Goal: Task Accomplishment & Management: Complete application form

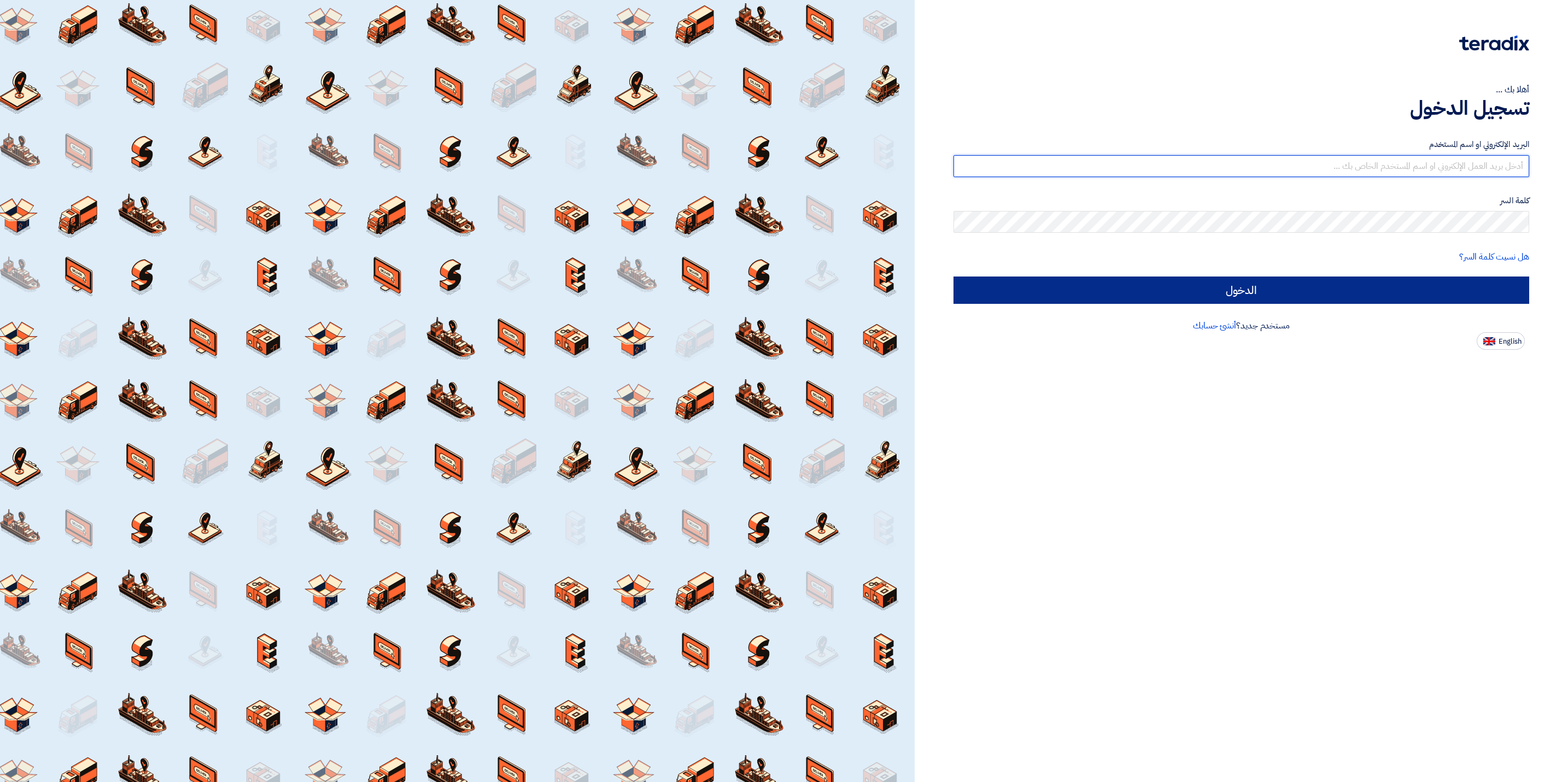
type input "[EMAIL_ADDRESS][DOMAIN_NAME]"
click at [1303, 293] on input "الدخول" at bounding box center [1241, 290] width 576 height 27
type input "Sign in"
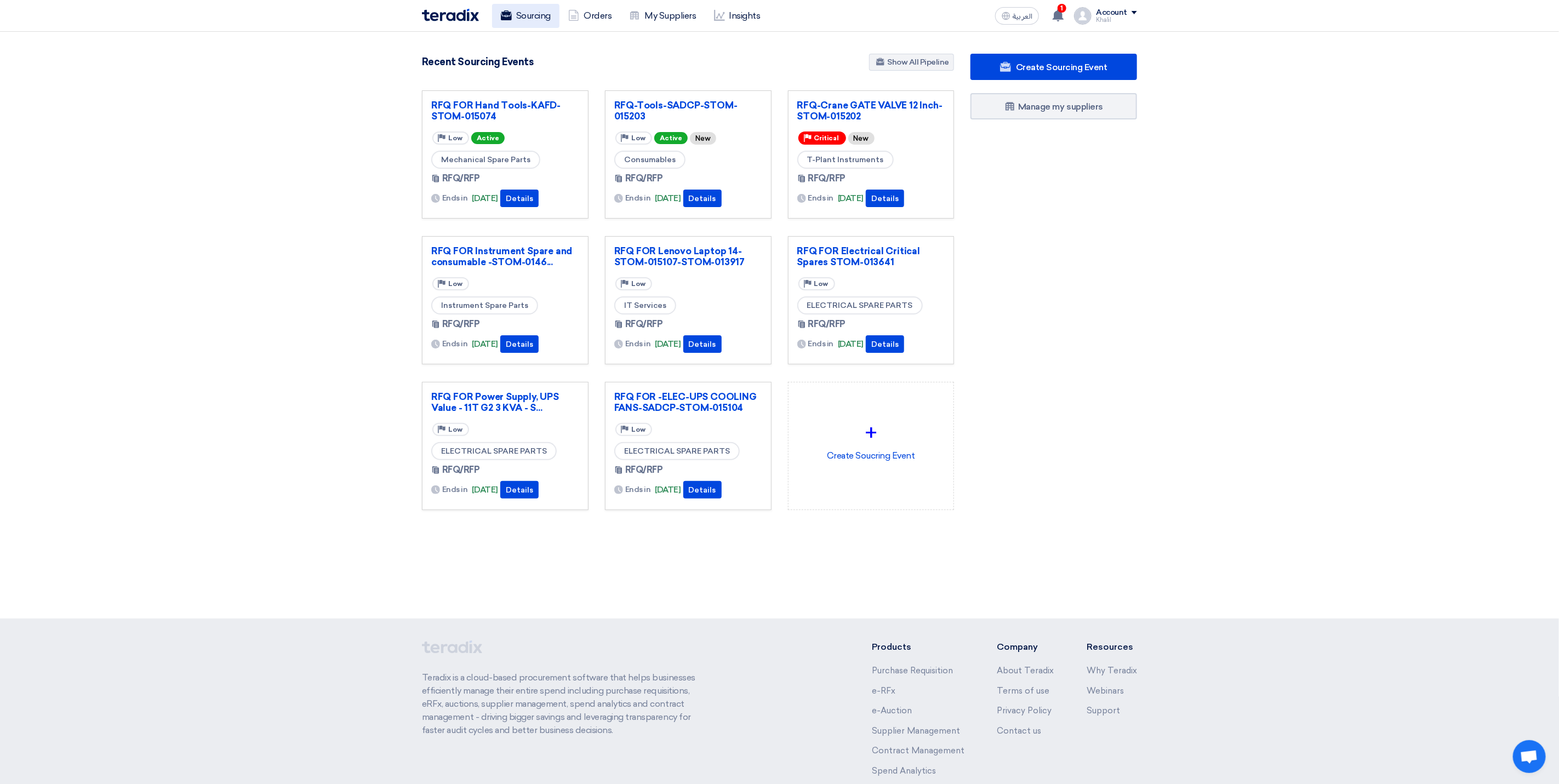
click at [525, 10] on link "Sourcing" at bounding box center [526, 16] width 67 height 24
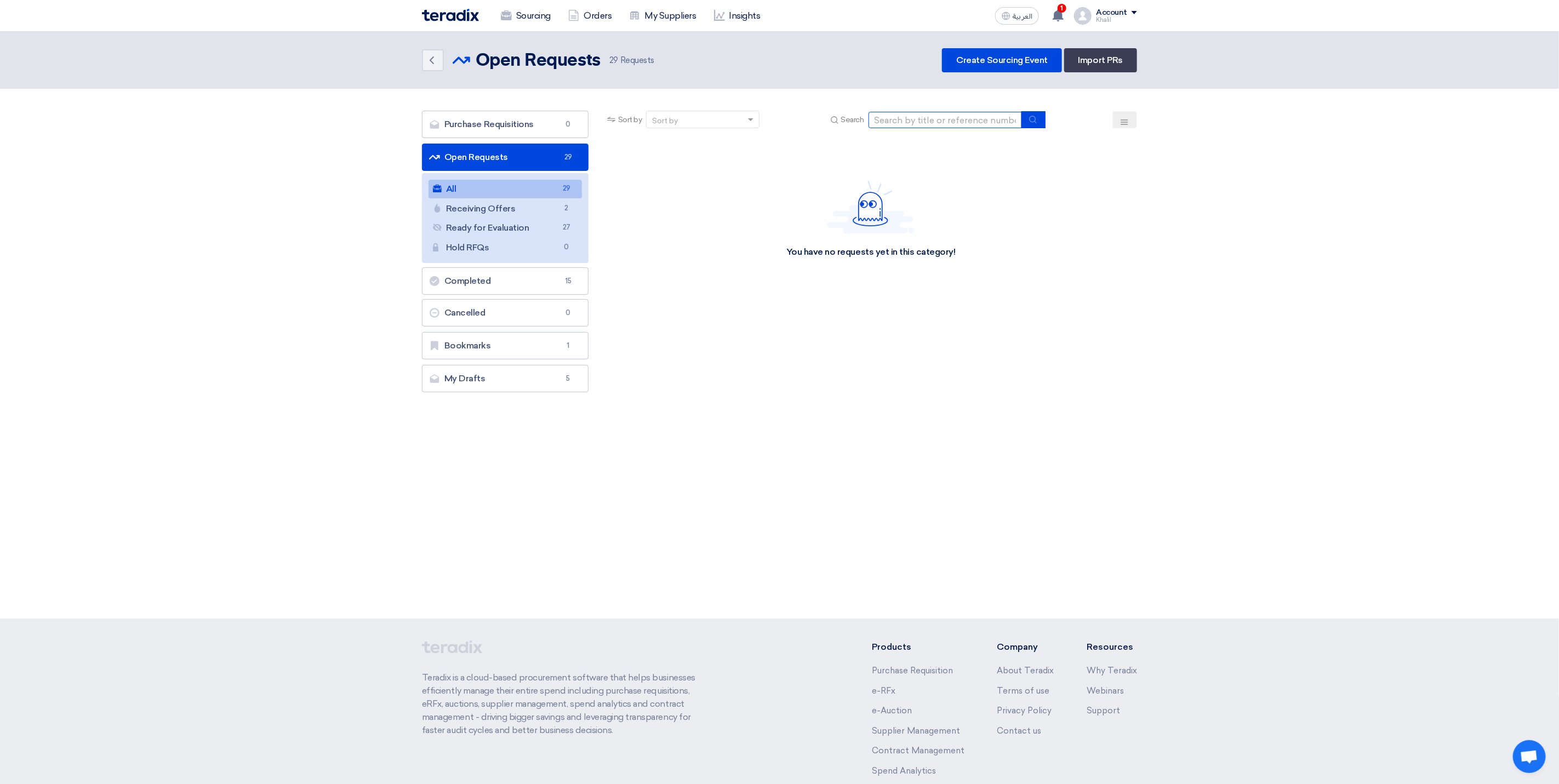
click at [913, 117] on input at bounding box center [945, 120] width 153 height 16
paste input "STOM-015123"
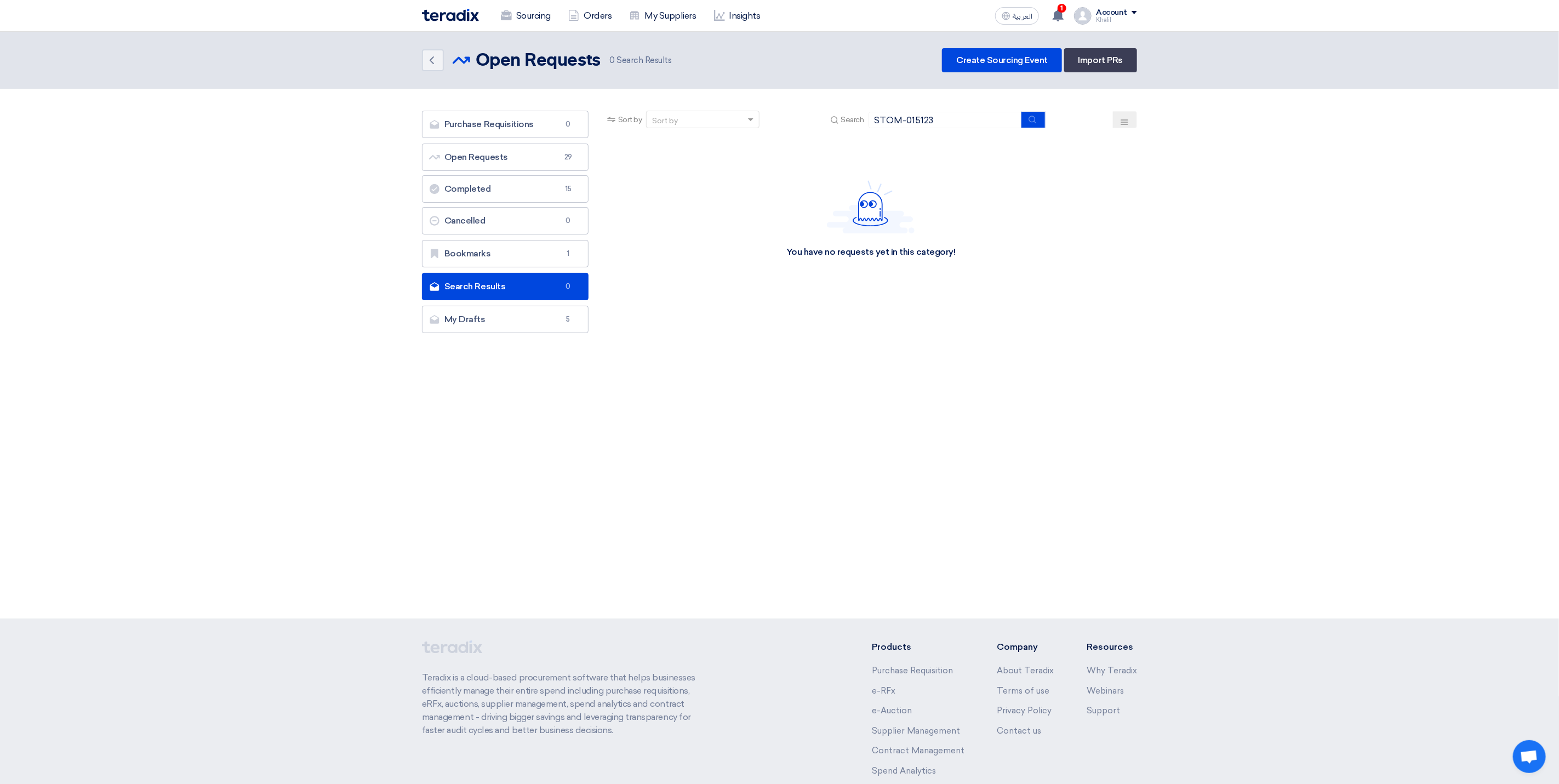
click at [699, 122] on div "Sort by" at bounding box center [696, 120] width 99 height 13
click at [954, 120] on input "STOM-015123" at bounding box center [945, 120] width 153 height 16
click at [694, 120] on div "Sort by" at bounding box center [696, 120] width 99 height 13
click at [967, 126] on input "STOM-015123" at bounding box center [945, 120] width 153 height 16
type input "S"
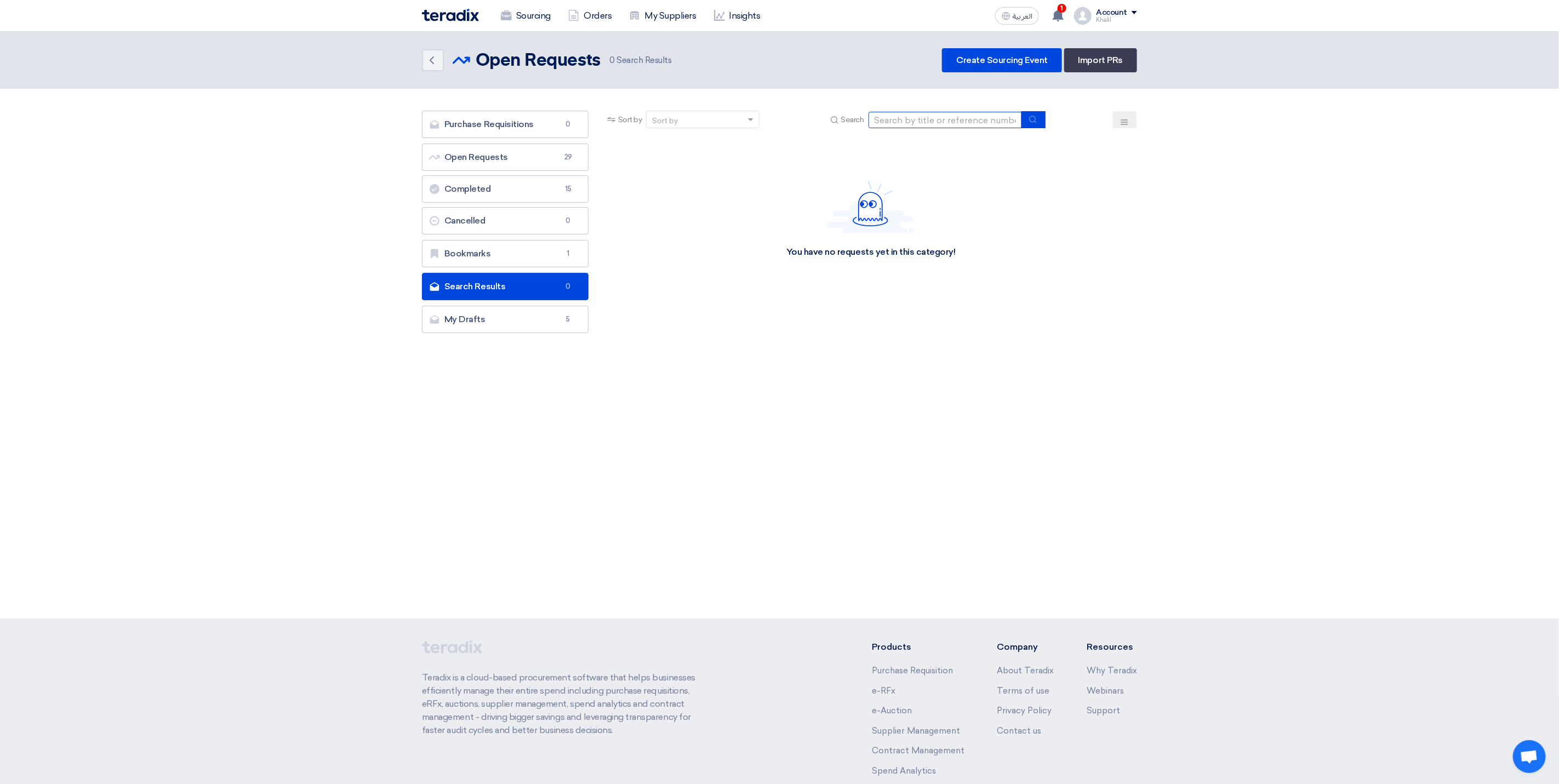
paste input "STOM-015123"
type input "STOM-015123"
click at [519, 126] on link "Purchase Requisitions Purchase Requisitions 0" at bounding box center [505, 124] width 167 height 27
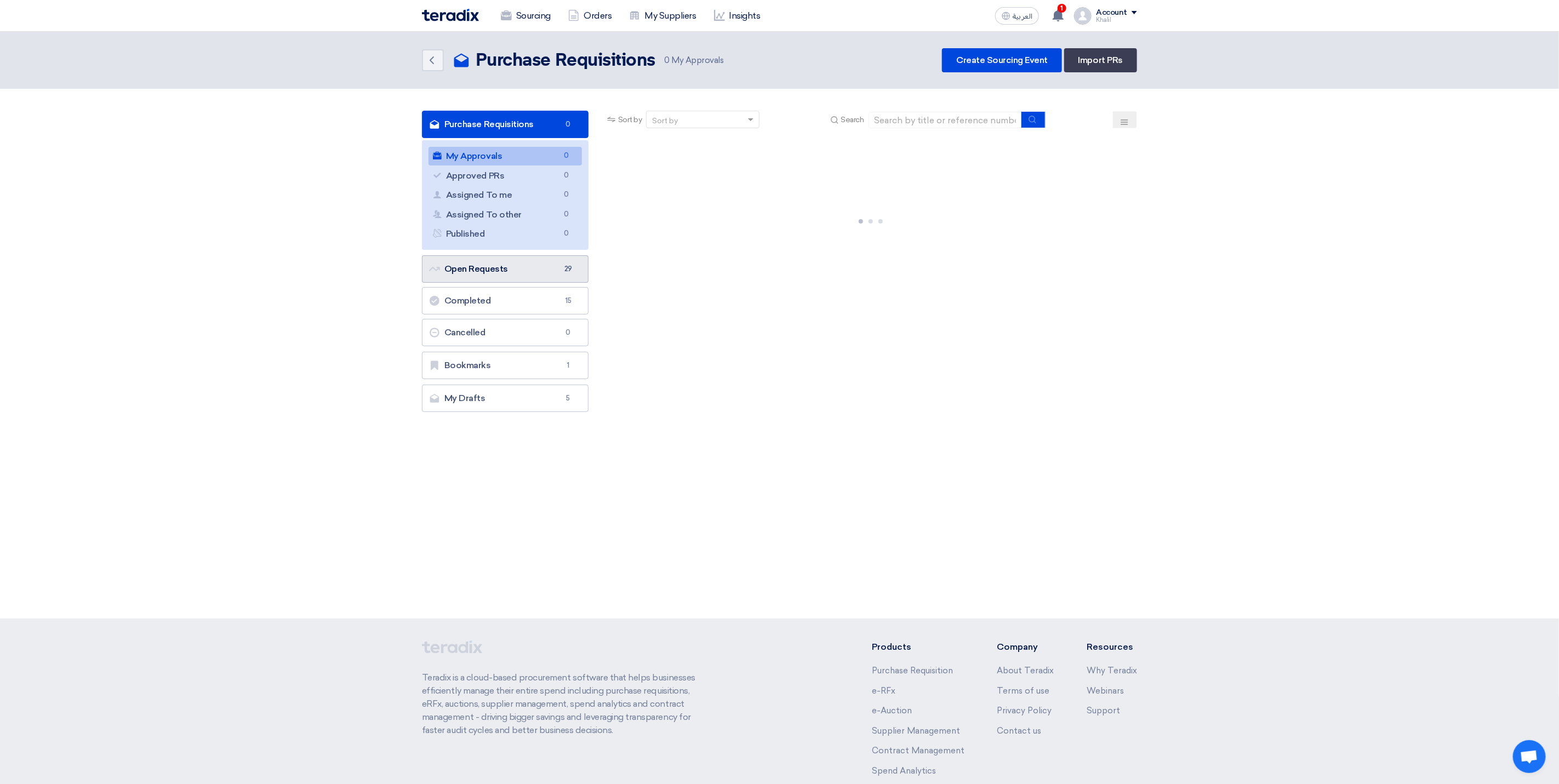
click at [558, 268] on link "Open Requests Open Requests 29" at bounding box center [505, 269] width 167 height 27
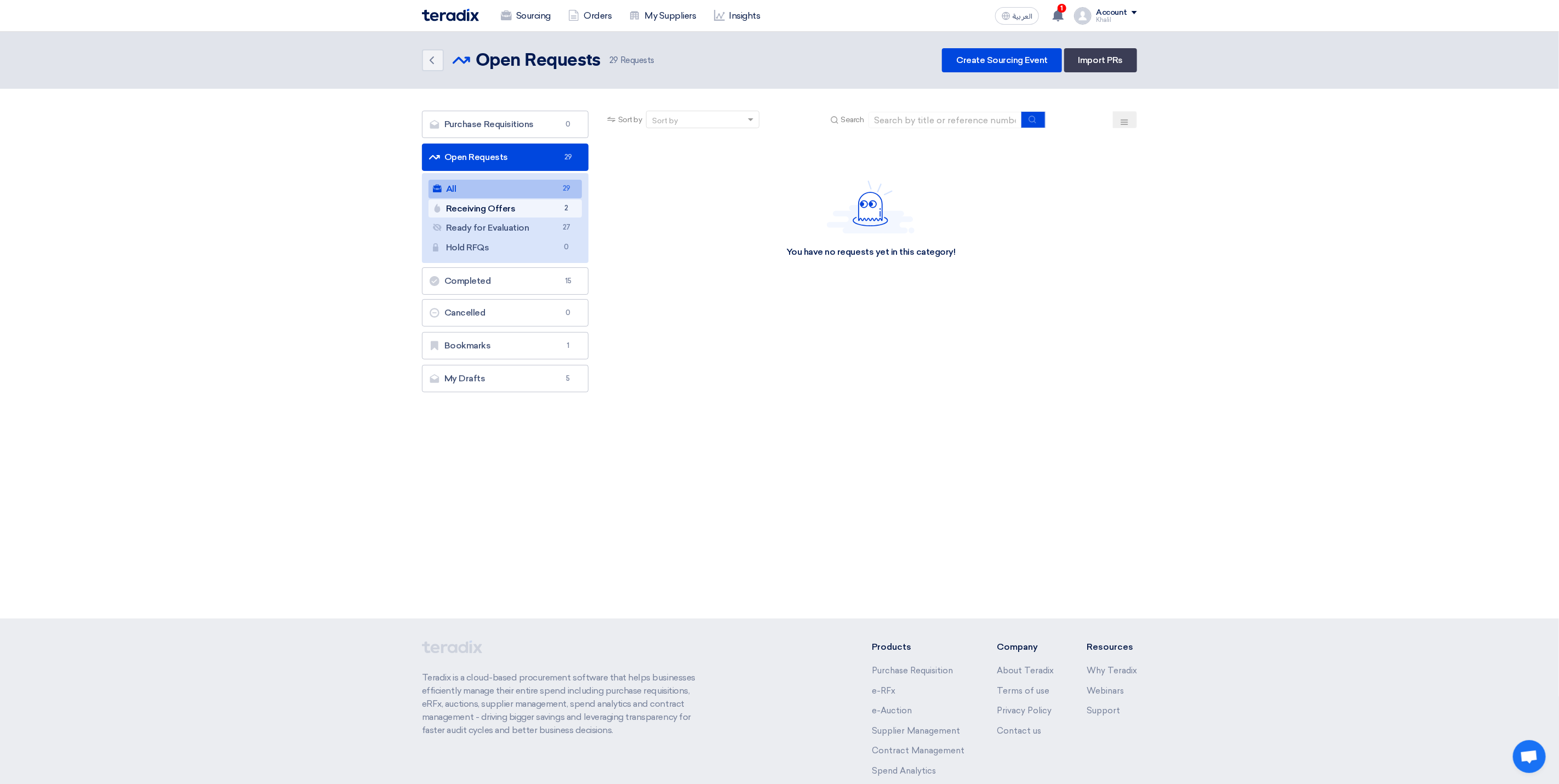
click at [546, 206] on link "Receiving Offers Receiving Offers 2" at bounding box center [505, 209] width 153 height 19
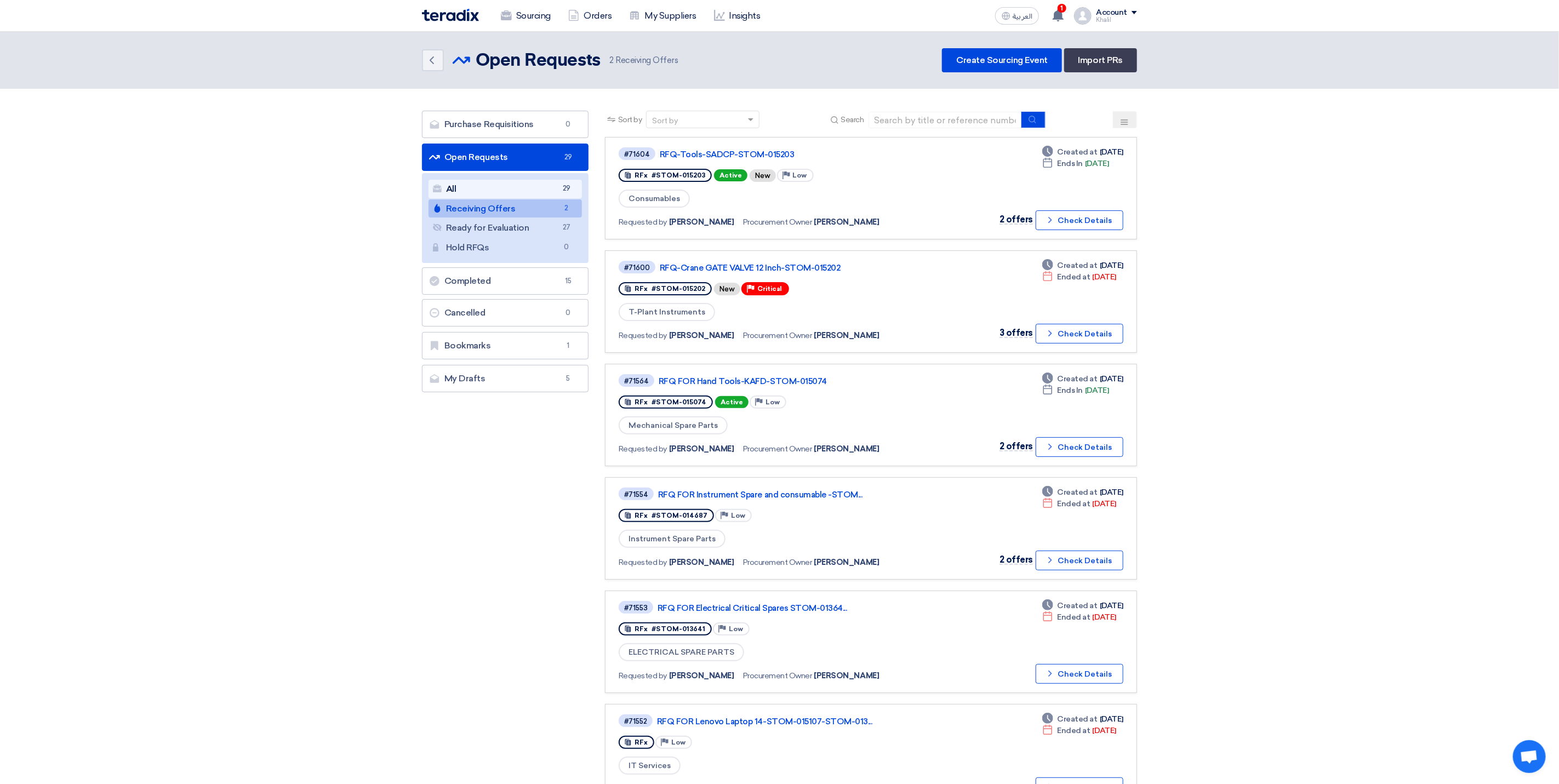
click at [533, 196] on link "All All 29" at bounding box center [505, 189] width 153 height 19
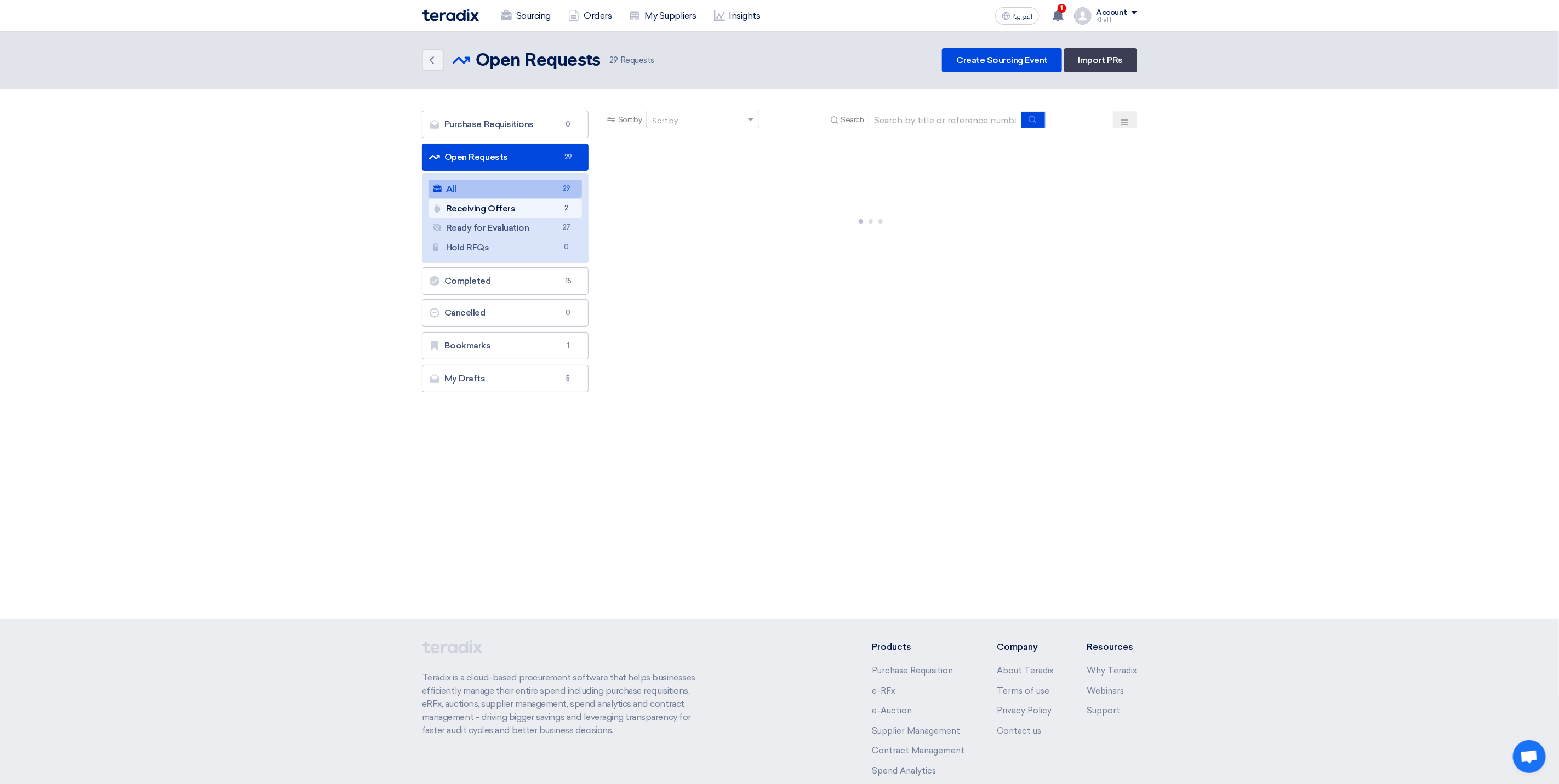
click at [535, 212] on link "Receiving Offers Receiving Offers 2" at bounding box center [505, 209] width 153 height 19
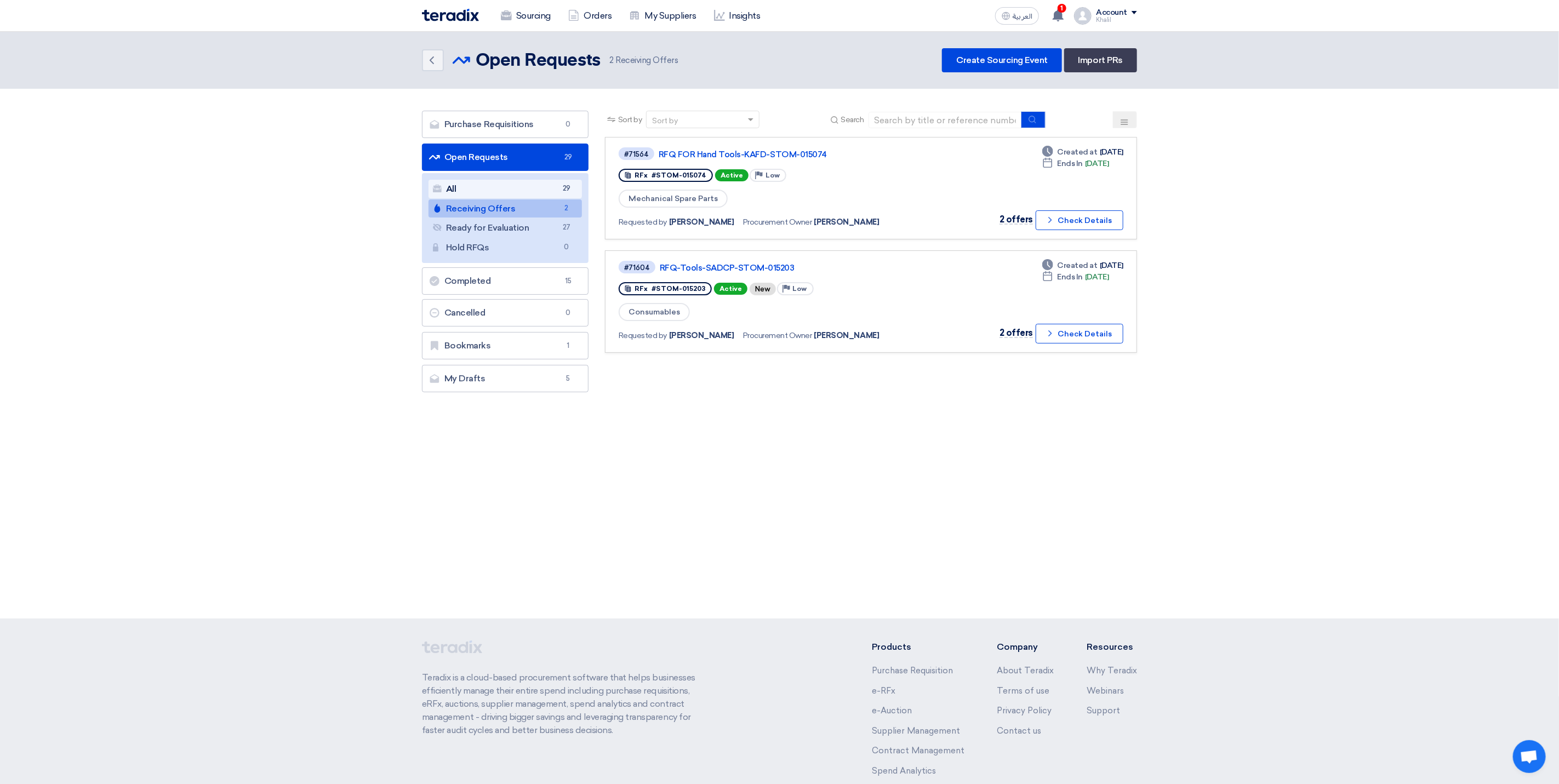
click at [547, 189] on link "All All 29" at bounding box center [505, 189] width 153 height 19
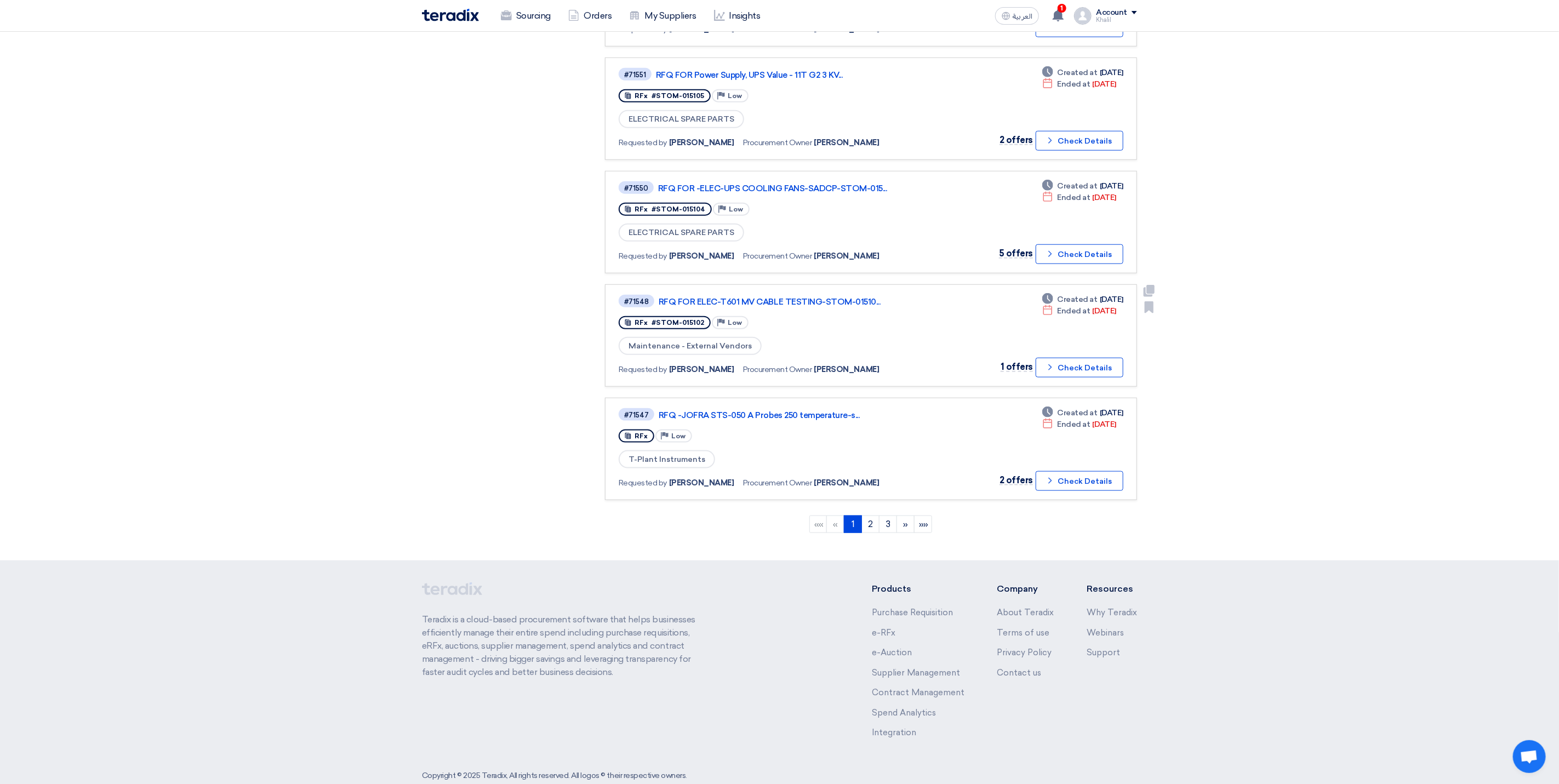
scroll to position [772, 0]
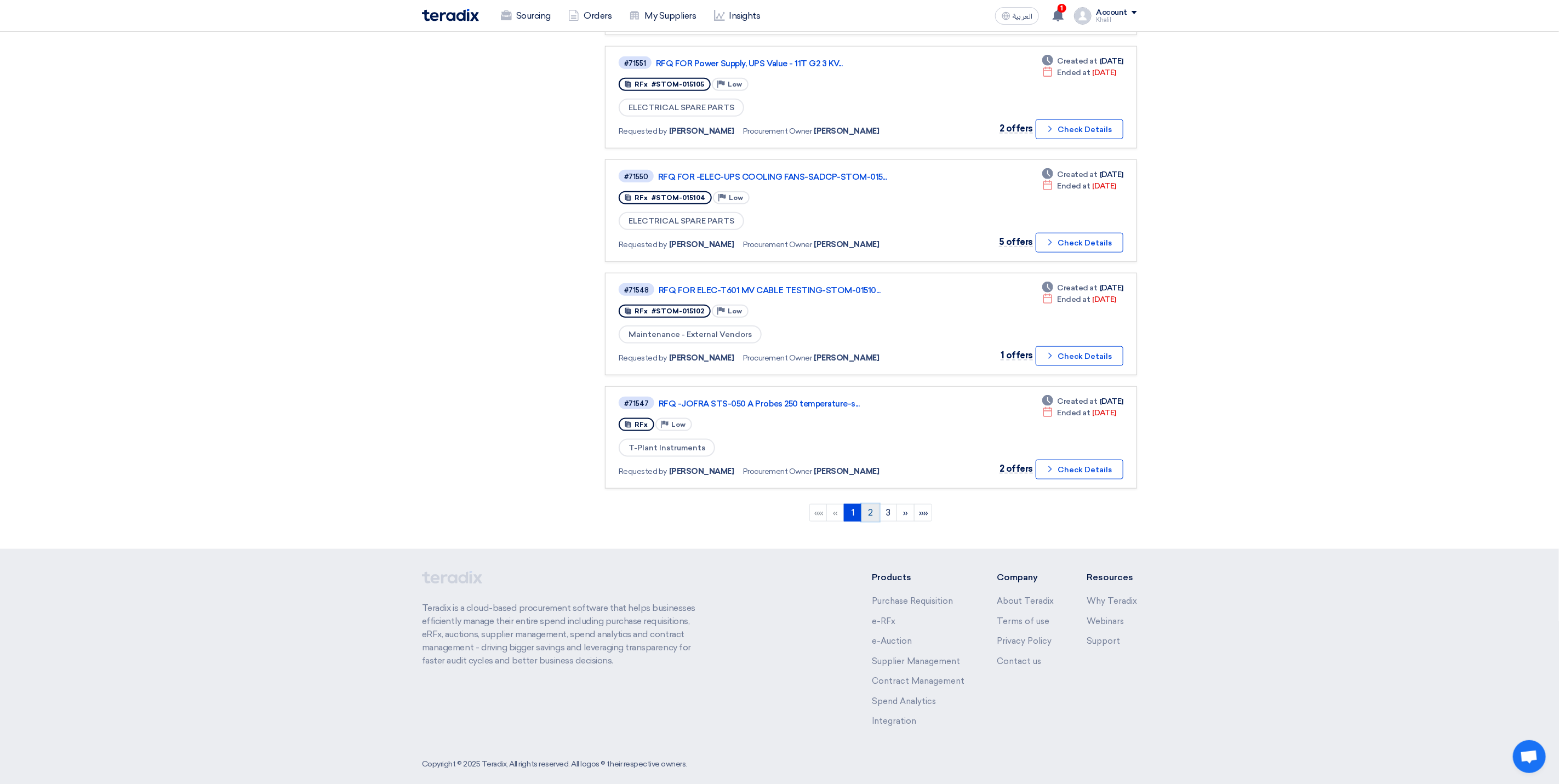
click at [868, 504] on link "2" at bounding box center [871, 512] width 18 height 18
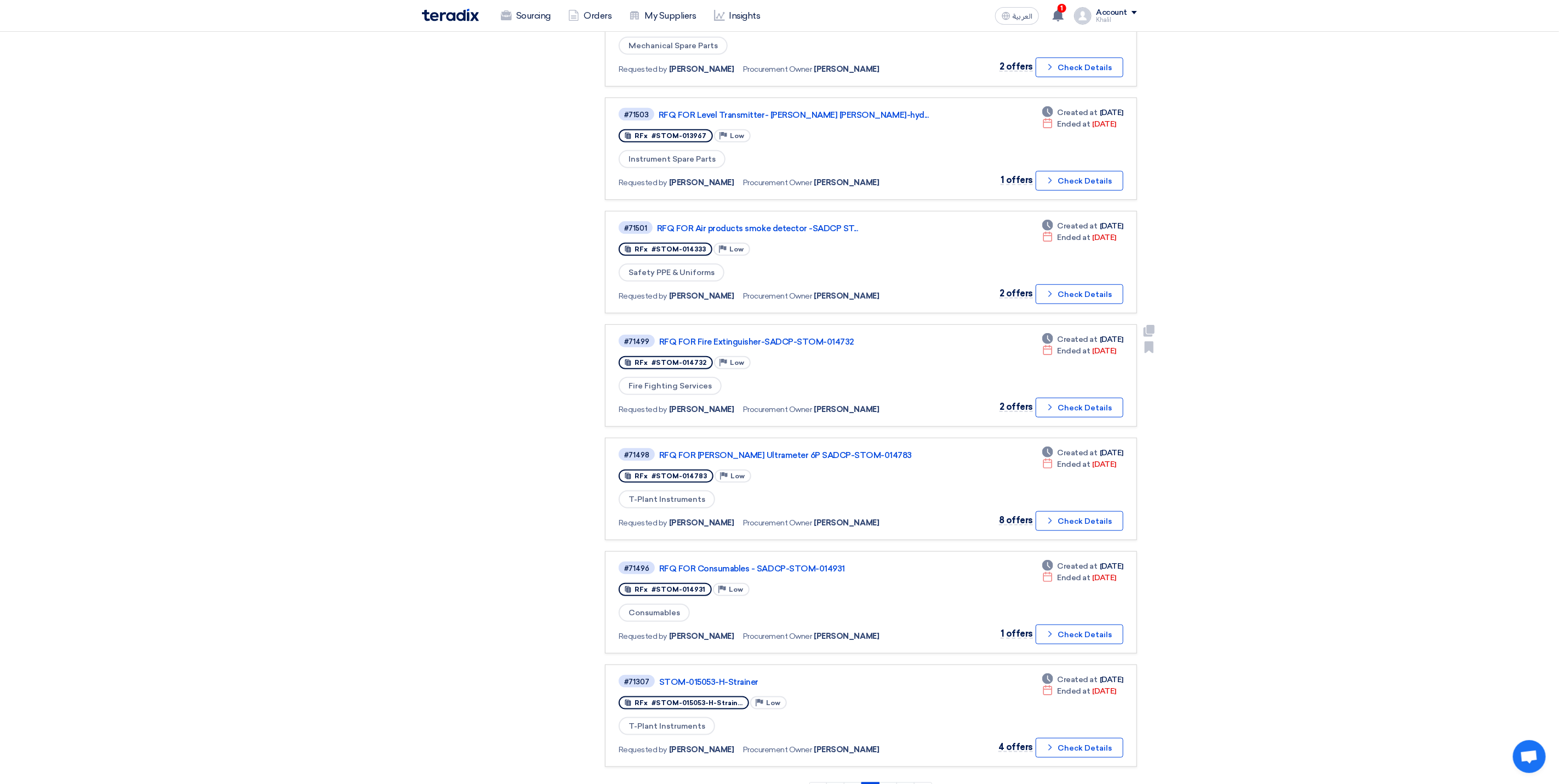
scroll to position [575, 0]
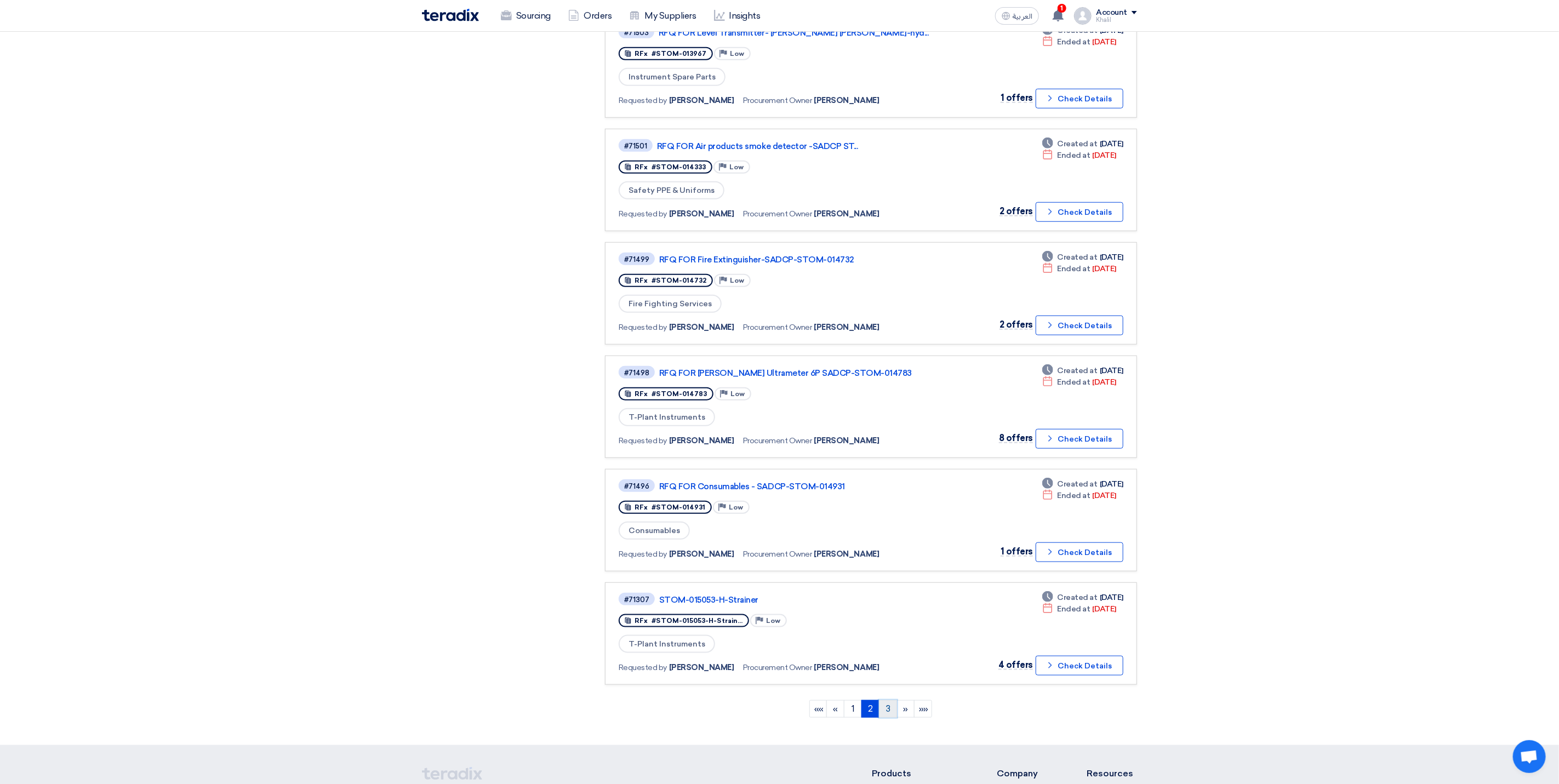
click at [888, 700] on link "3" at bounding box center [888, 709] width 18 height 18
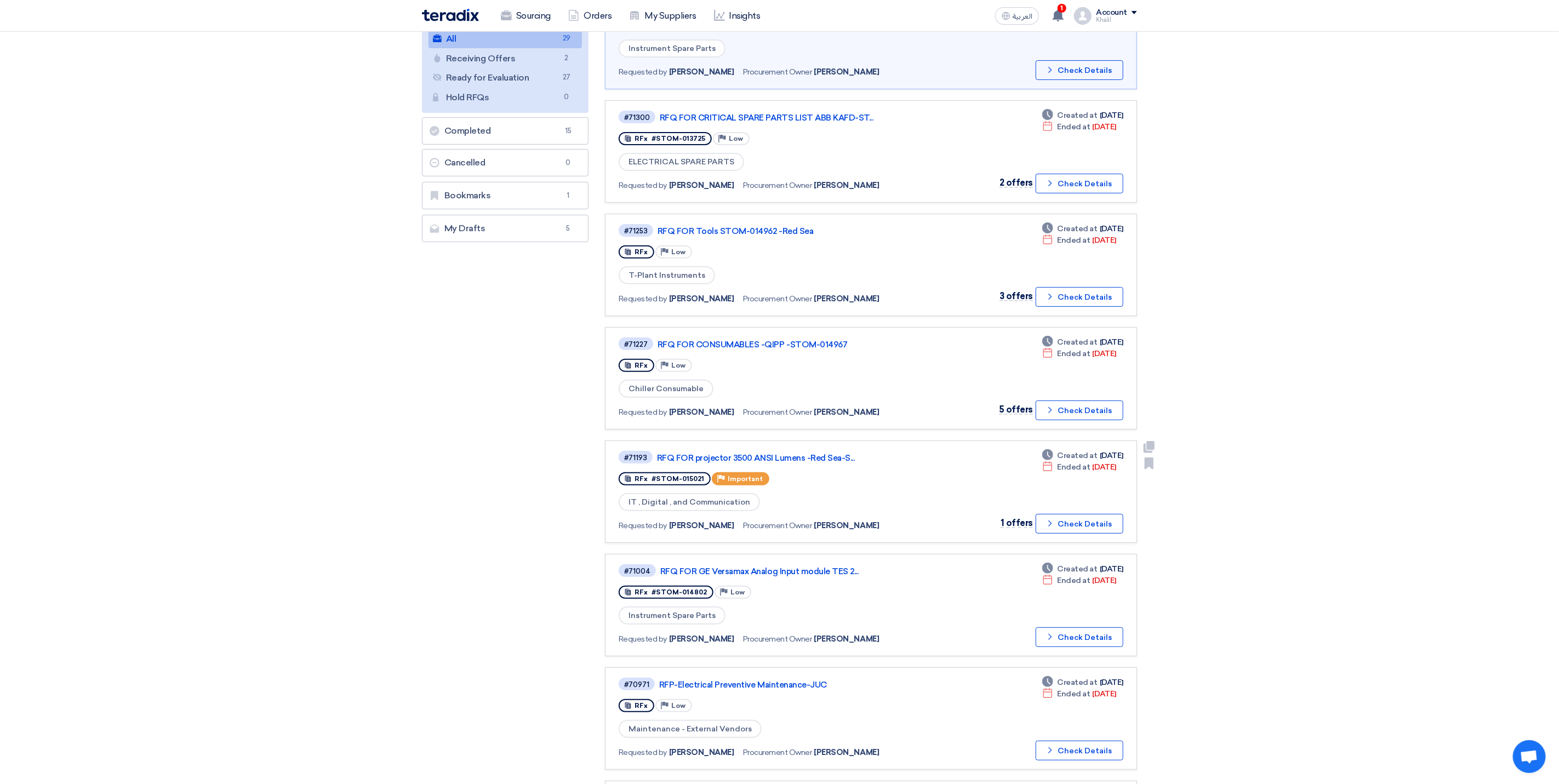
scroll to position [0, 0]
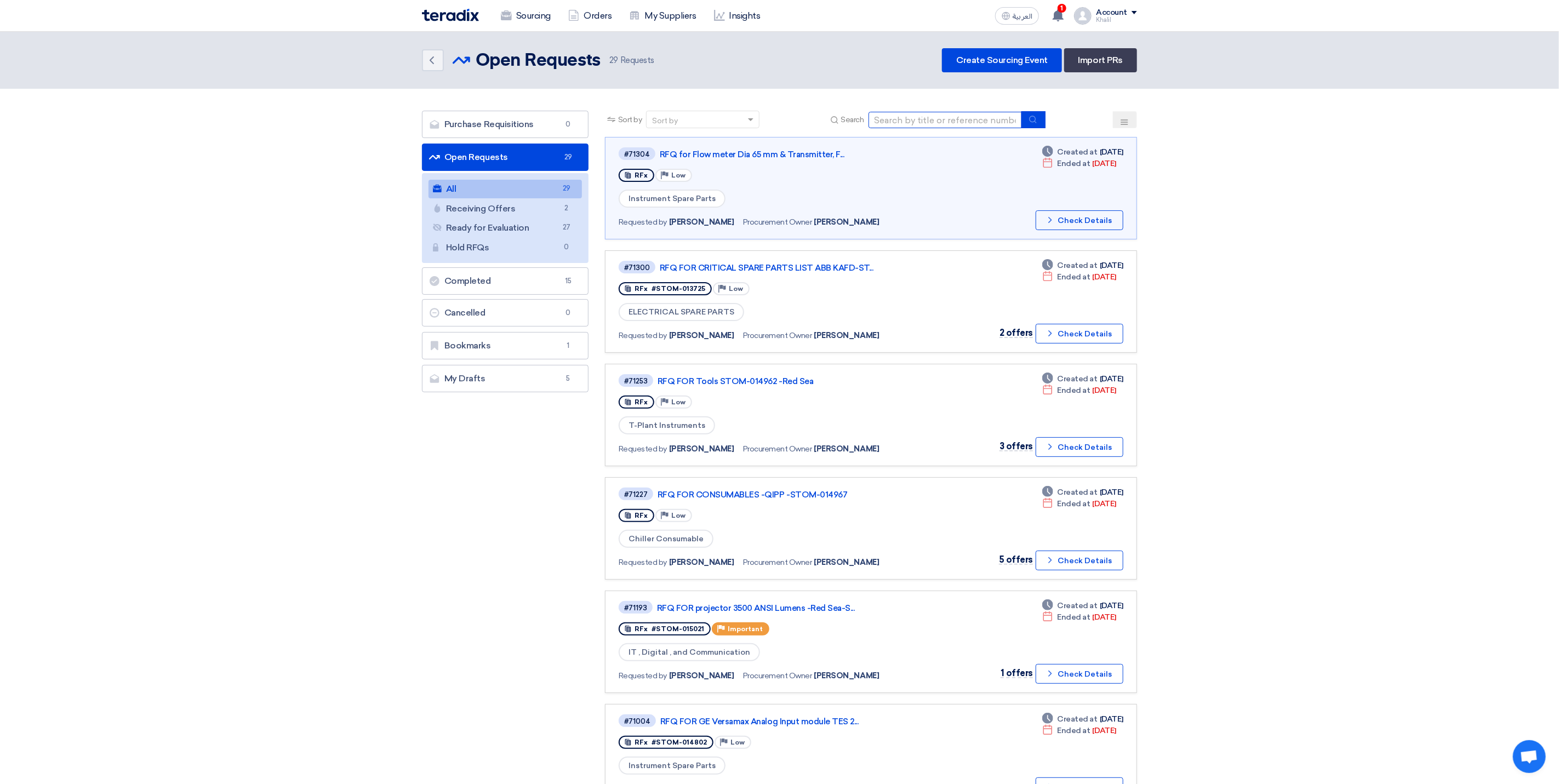
click at [940, 122] on input at bounding box center [945, 120] width 153 height 16
paste input "STOM-014427"
type input "STOM-014427"
click at [1036, 115] on icon "submit" at bounding box center [1033, 120] width 9 height 9
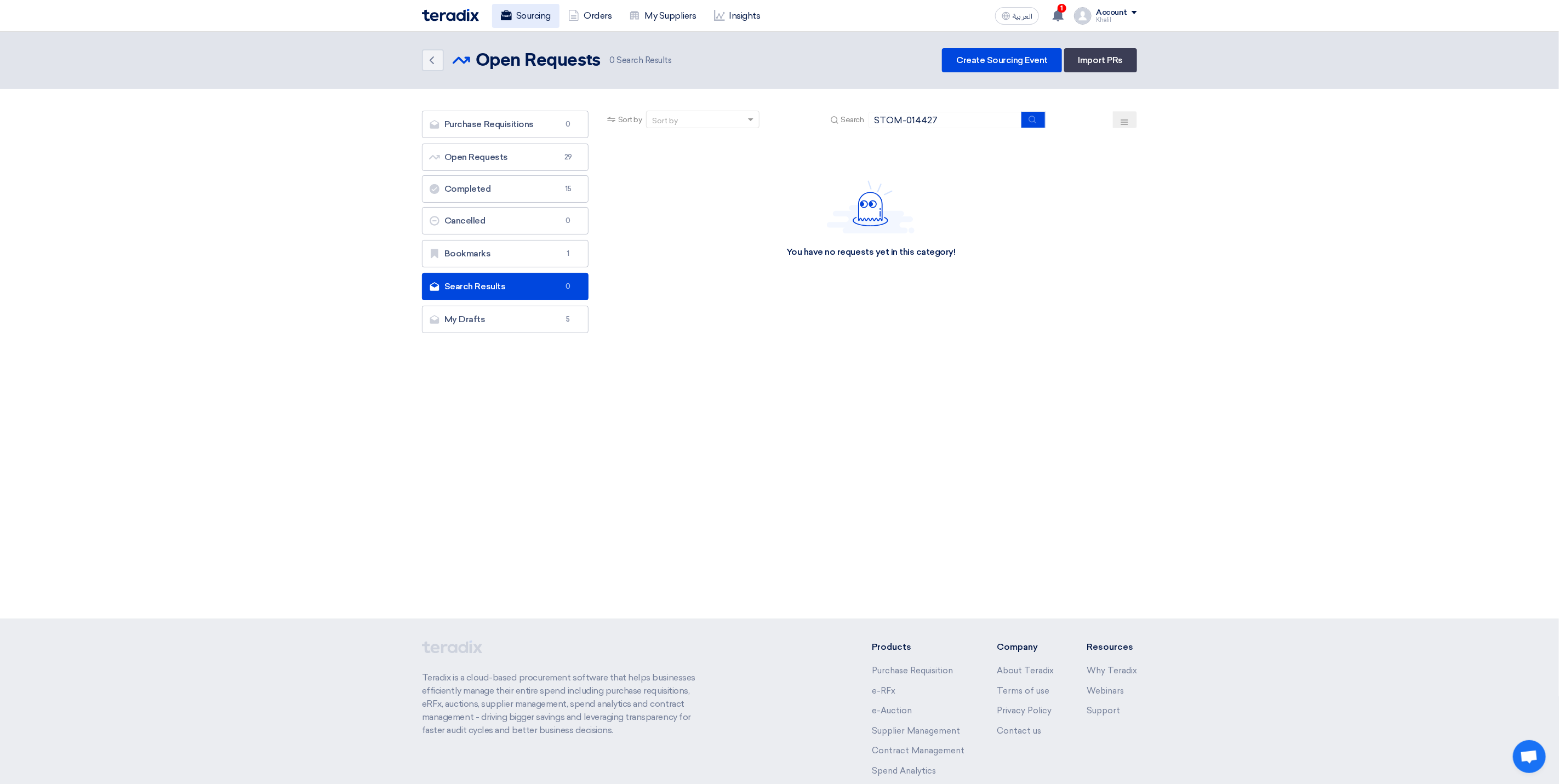
click at [528, 23] on link "Sourcing" at bounding box center [526, 16] width 67 height 24
click at [545, 161] on link "Open Requests Open Requests 29" at bounding box center [505, 157] width 167 height 27
click at [477, 159] on link "Open Requests Open Requests 29" at bounding box center [505, 157] width 167 height 27
click at [526, 199] on link "Completed Completed 15" at bounding box center [505, 189] width 167 height 27
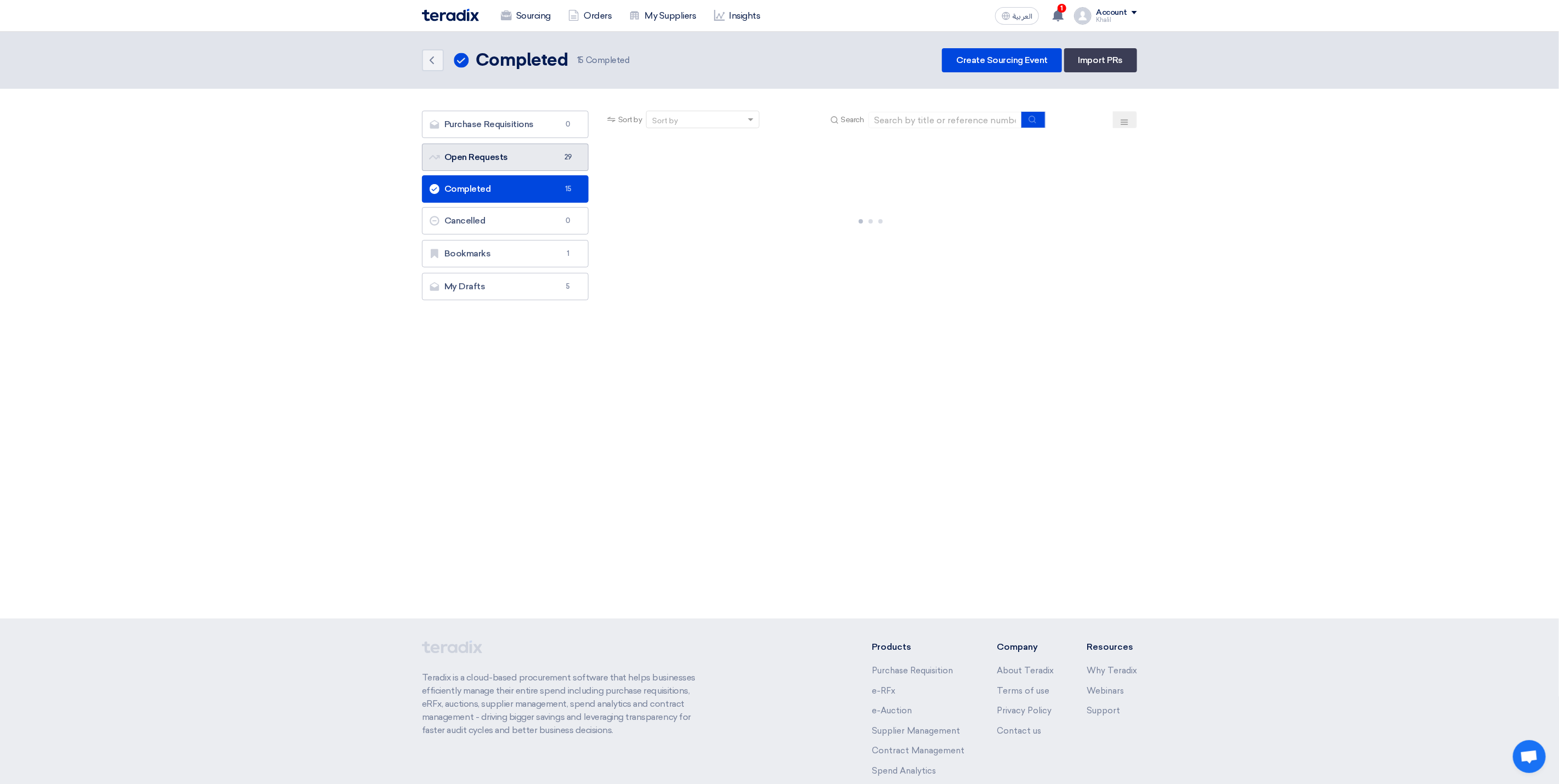
click at [517, 165] on link "Open Requests Open Requests 29" at bounding box center [505, 157] width 167 height 27
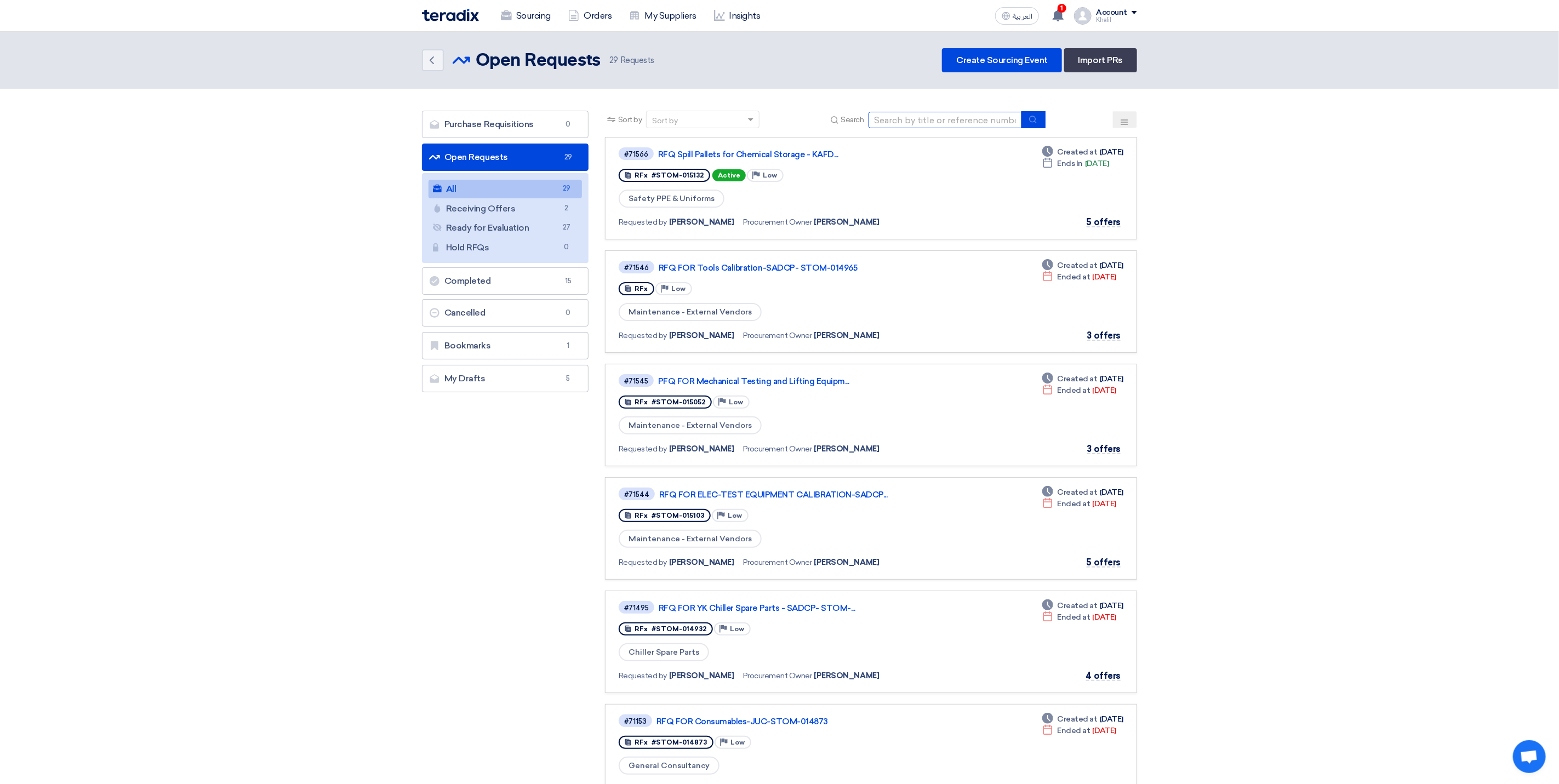
click at [969, 119] on input at bounding box center [945, 120] width 153 height 16
paste input "STOM-014427"
type input "STOM-014427"
click at [1039, 121] on button "submit" at bounding box center [1034, 120] width 24 height 17
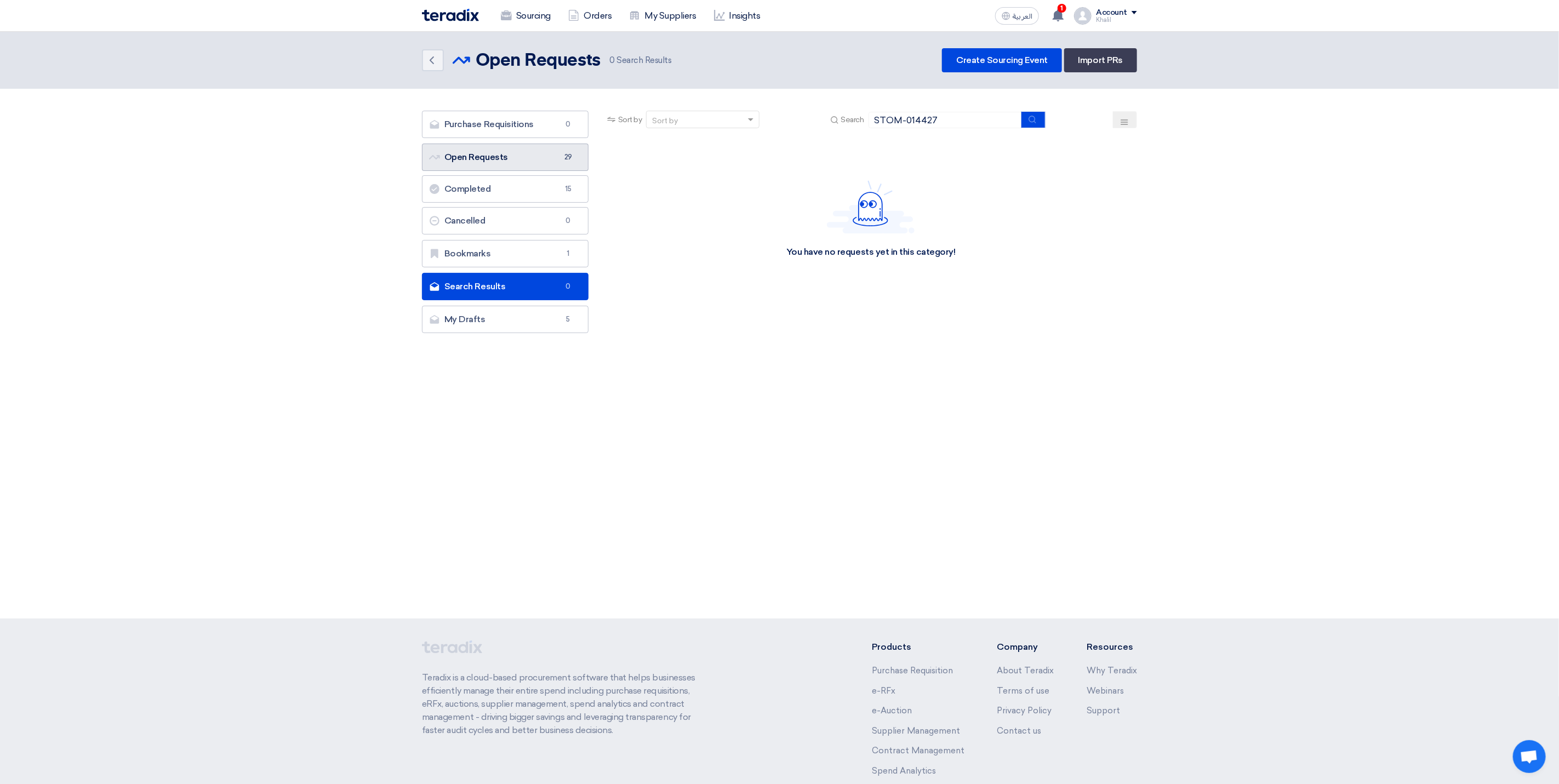
click at [528, 159] on link "Open Requests Open Requests 29" at bounding box center [505, 157] width 167 height 27
click at [523, 165] on link "Open Requests Open Requests 29" at bounding box center [505, 157] width 167 height 27
click at [525, 18] on link "Sourcing" at bounding box center [526, 16] width 67 height 24
click at [492, 159] on link "Open Requests Open Requests 29" at bounding box center [505, 157] width 167 height 27
click at [530, 12] on link "Sourcing" at bounding box center [526, 16] width 67 height 24
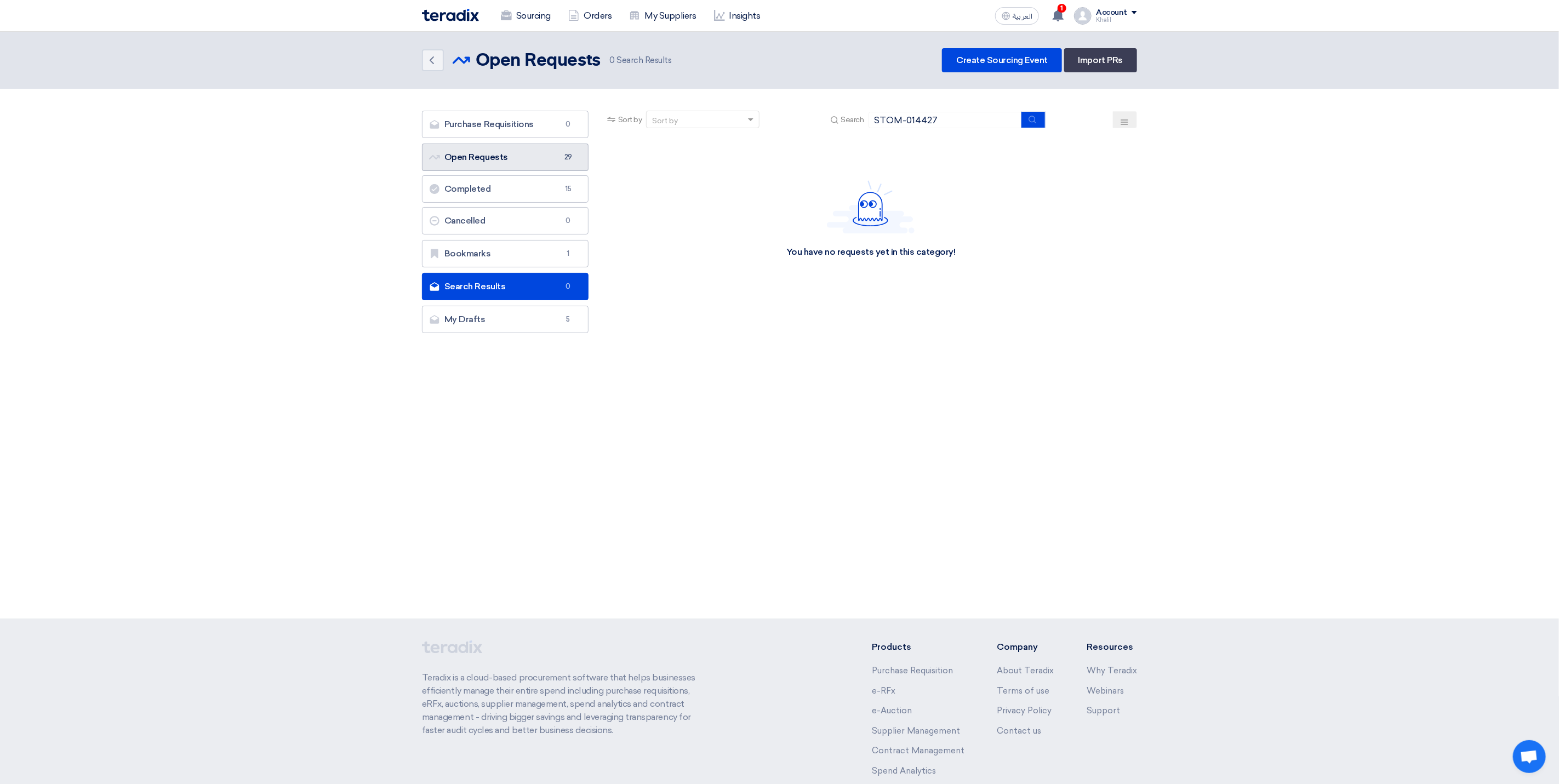
click at [551, 159] on link "Open Requests Open Requests 29" at bounding box center [505, 157] width 167 height 27
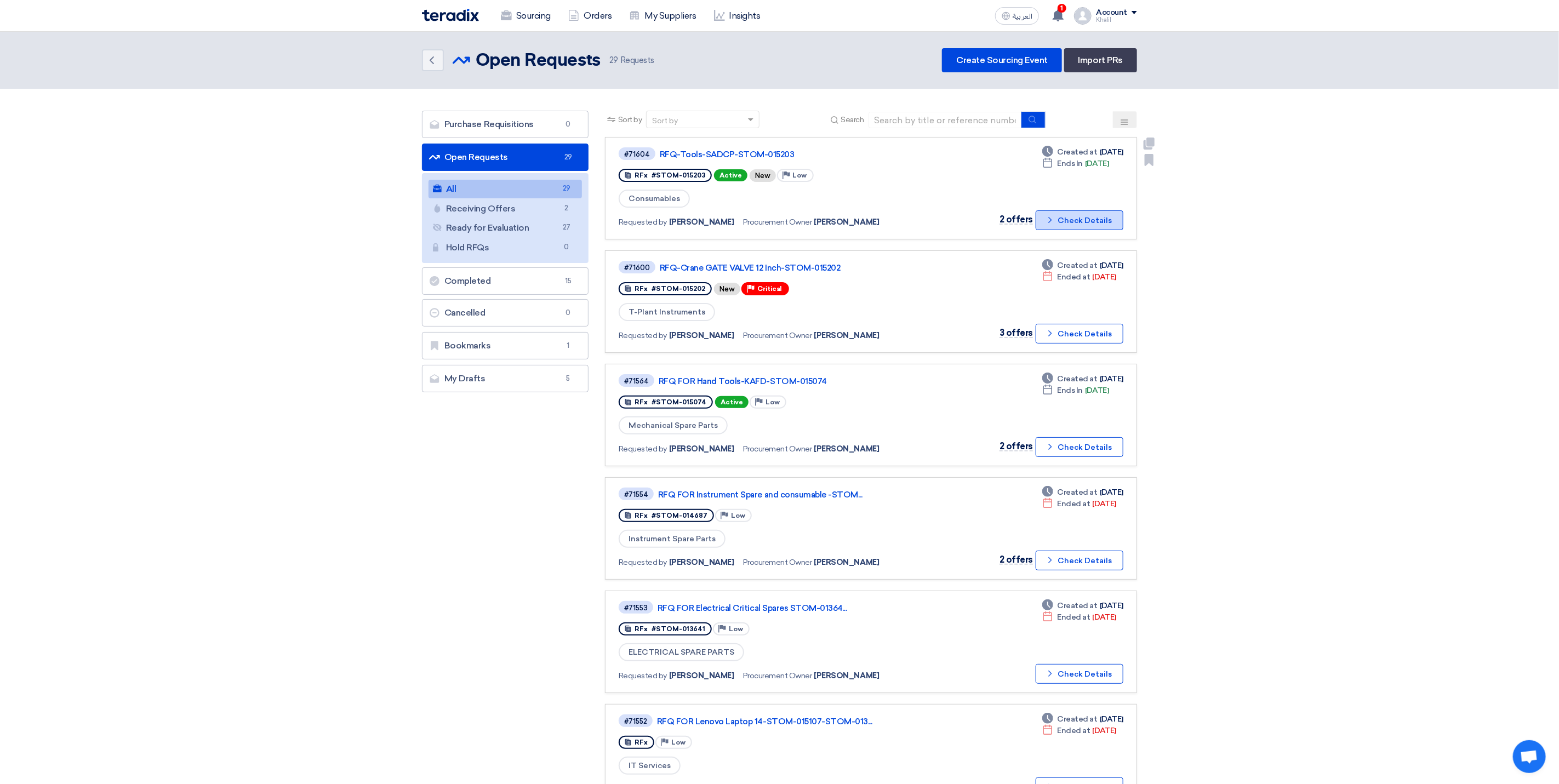
click at [1067, 221] on button "Check details Check Details" at bounding box center [1080, 220] width 88 height 20
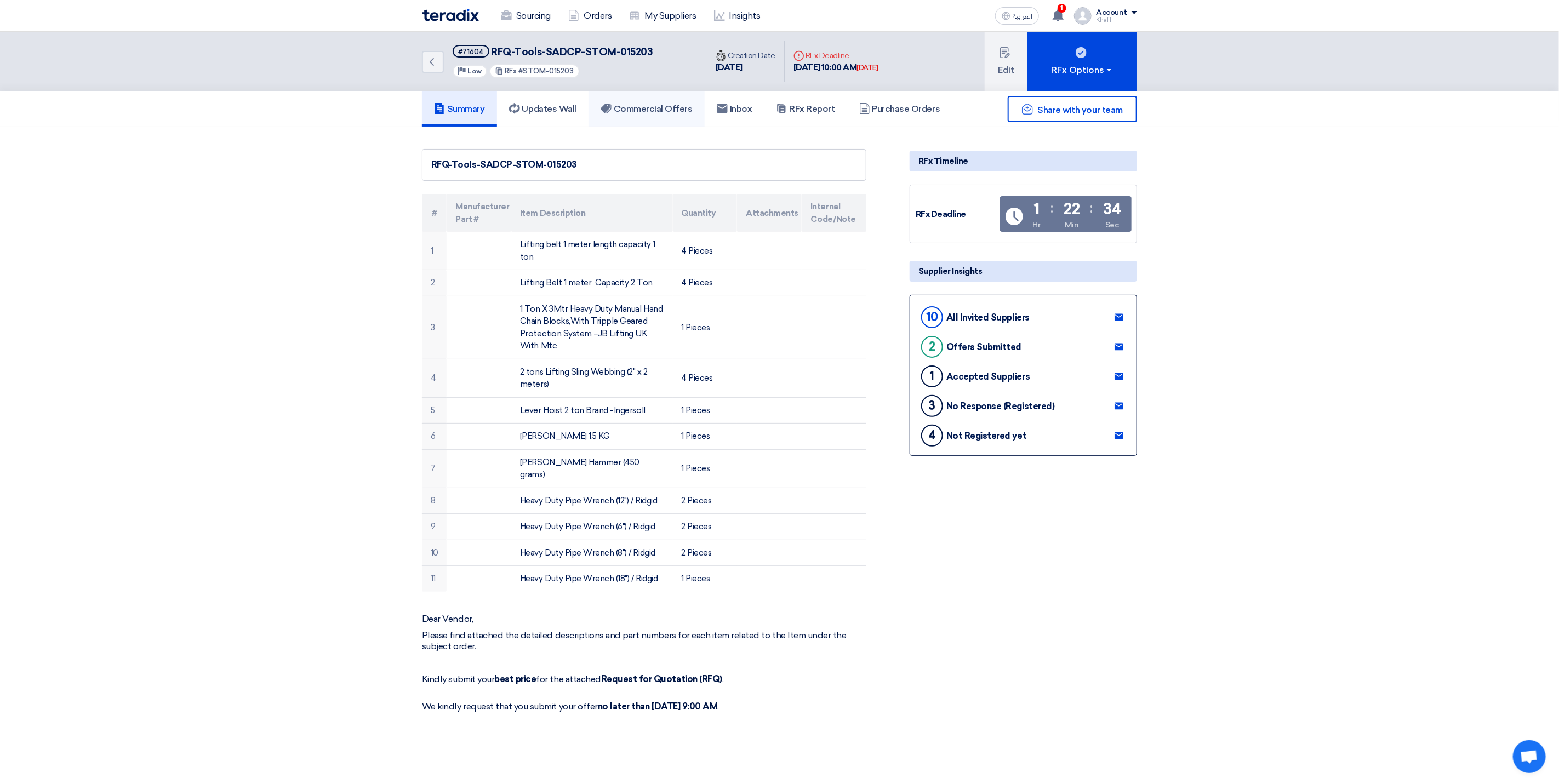
click at [669, 107] on h5 "Commercial Offers" at bounding box center [646, 109] width 92 height 11
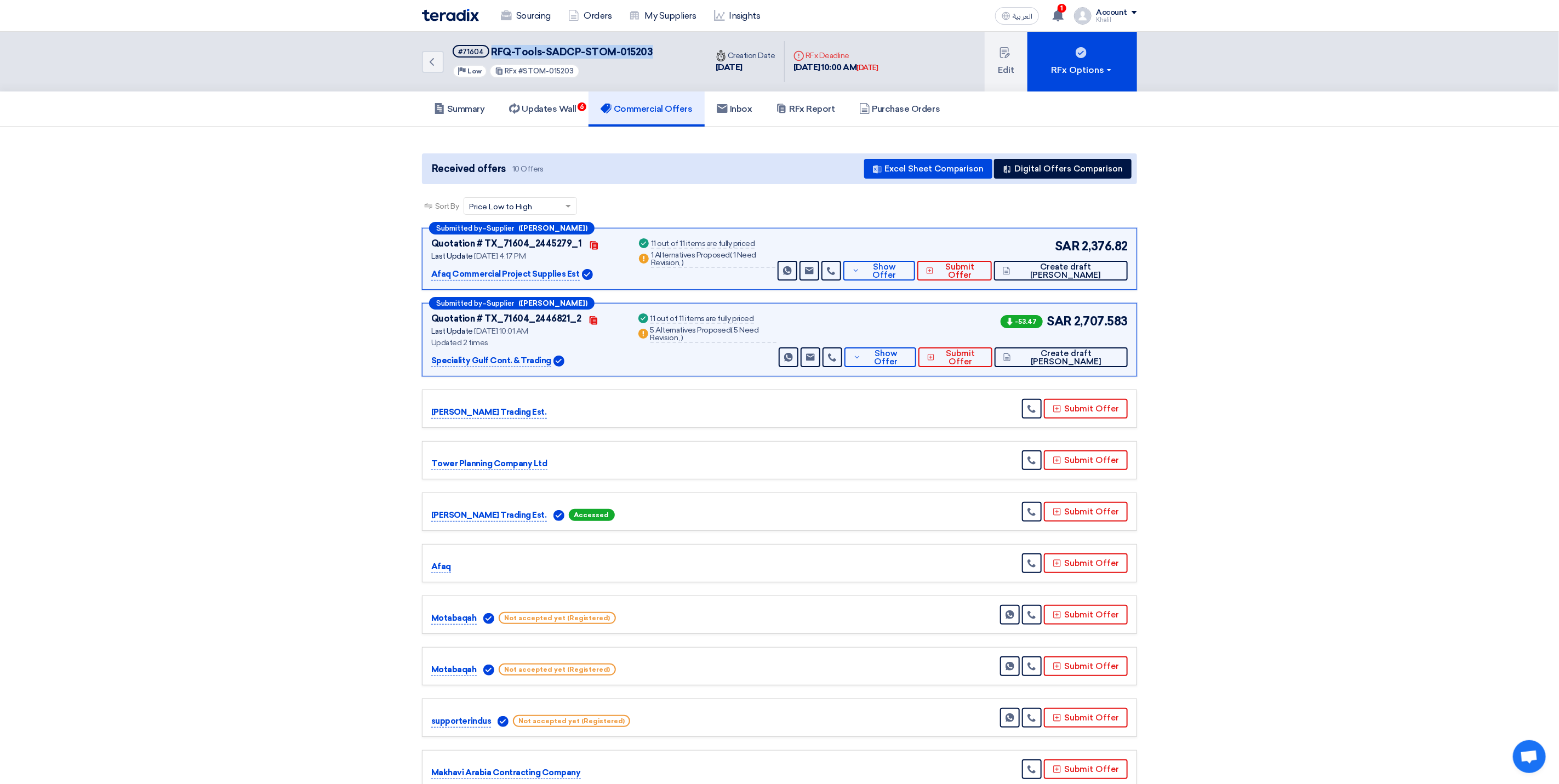
drag, startPoint x: 663, startPoint y: 50, endPoint x: 492, endPoint y: 52, distance: 171.0
click at [492, 52] on div "Back #71604 RFQ-Tools-SADCP-STOM-015203 Priority Low RFx #STOM-015203" at bounding box center [564, 62] width 285 height 60
copy span "RFQ-Tools-SADCP-STOM-015203"
click at [470, 110] on h5 "Summary" at bounding box center [459, 109] width 51 height 11
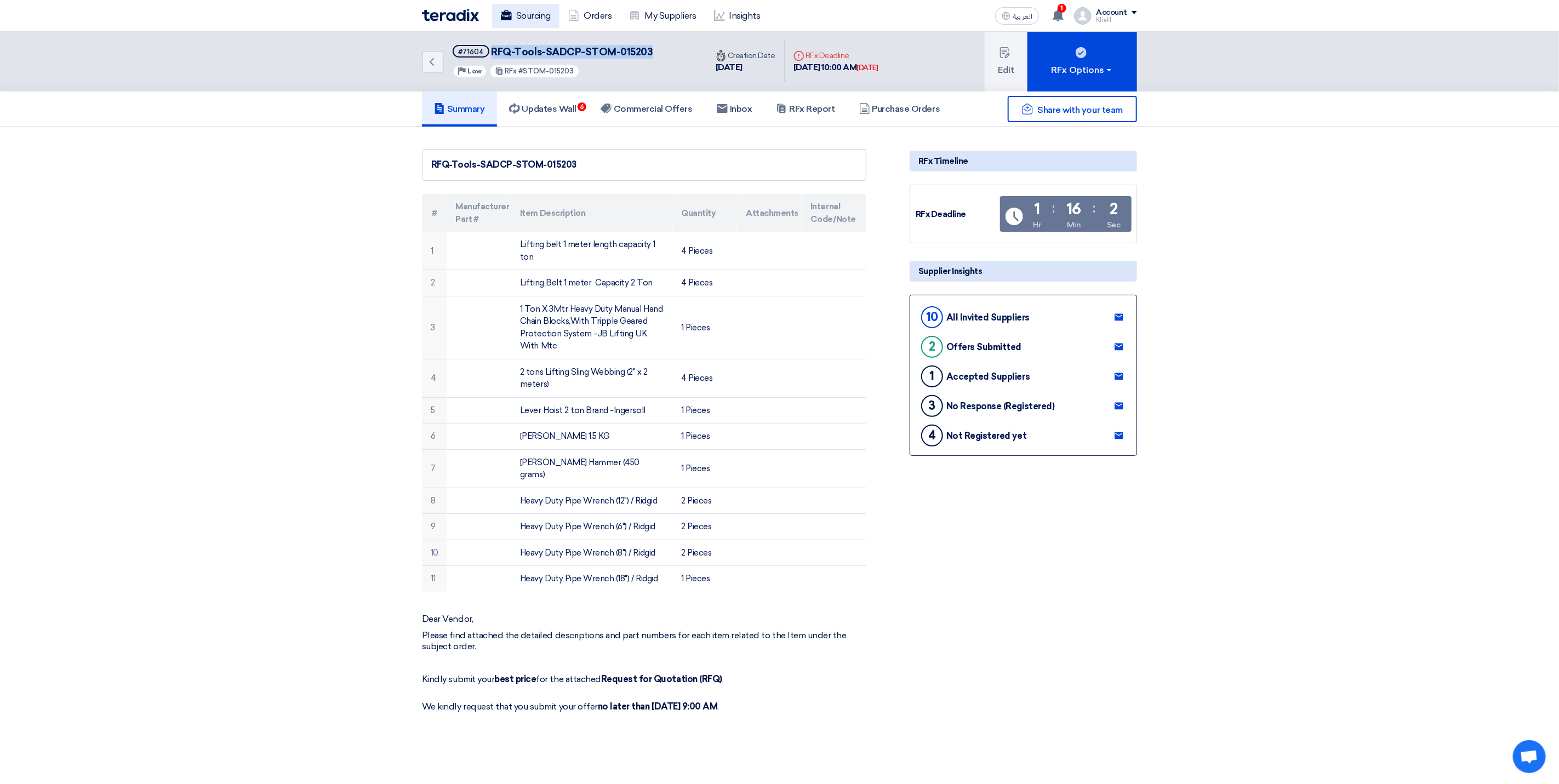
click at [514, 12] on link "Sourcing" at bounding box center [526, 16] width 67 height 24
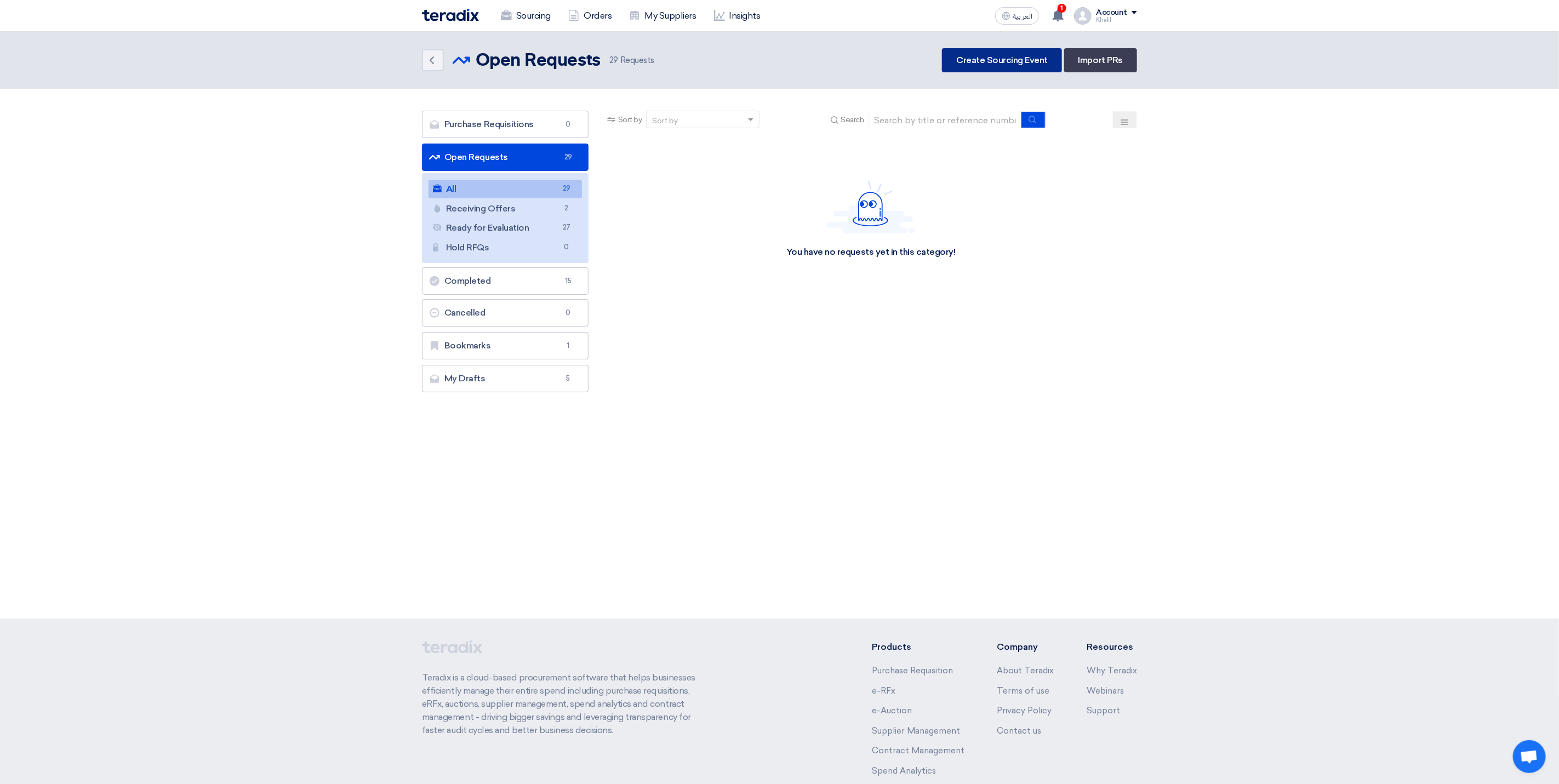
click at [992, 59] on link "Create Sourcing Event" at bounding box center [1002, 60] width 120 height 24
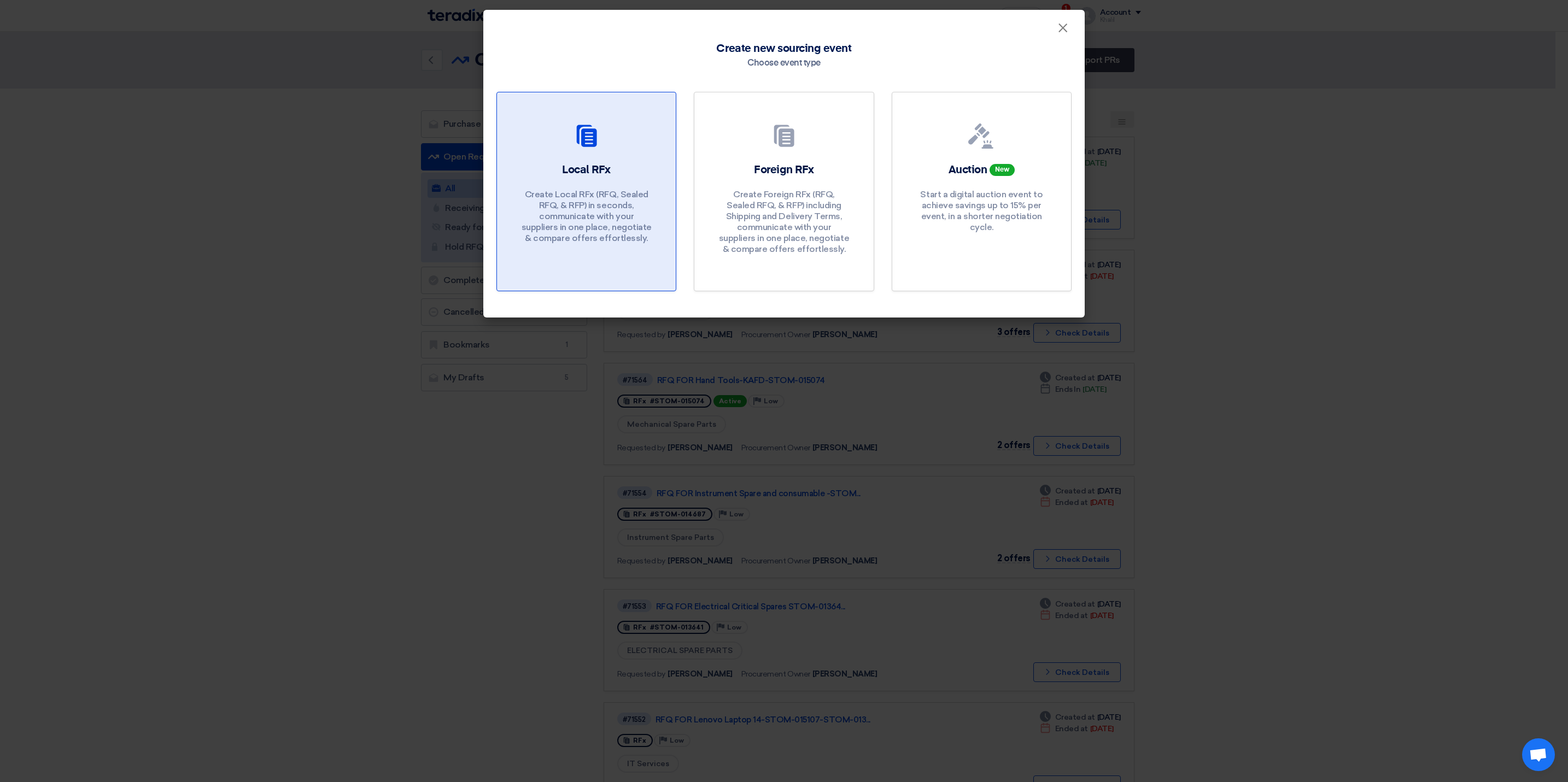
click at [617, 197] on p "Create Local RFx (RFQ, Sealed RFQ, & RFP) in seconds, communicate with your sup…" at bounding box center [587, 217] width 131 height 55
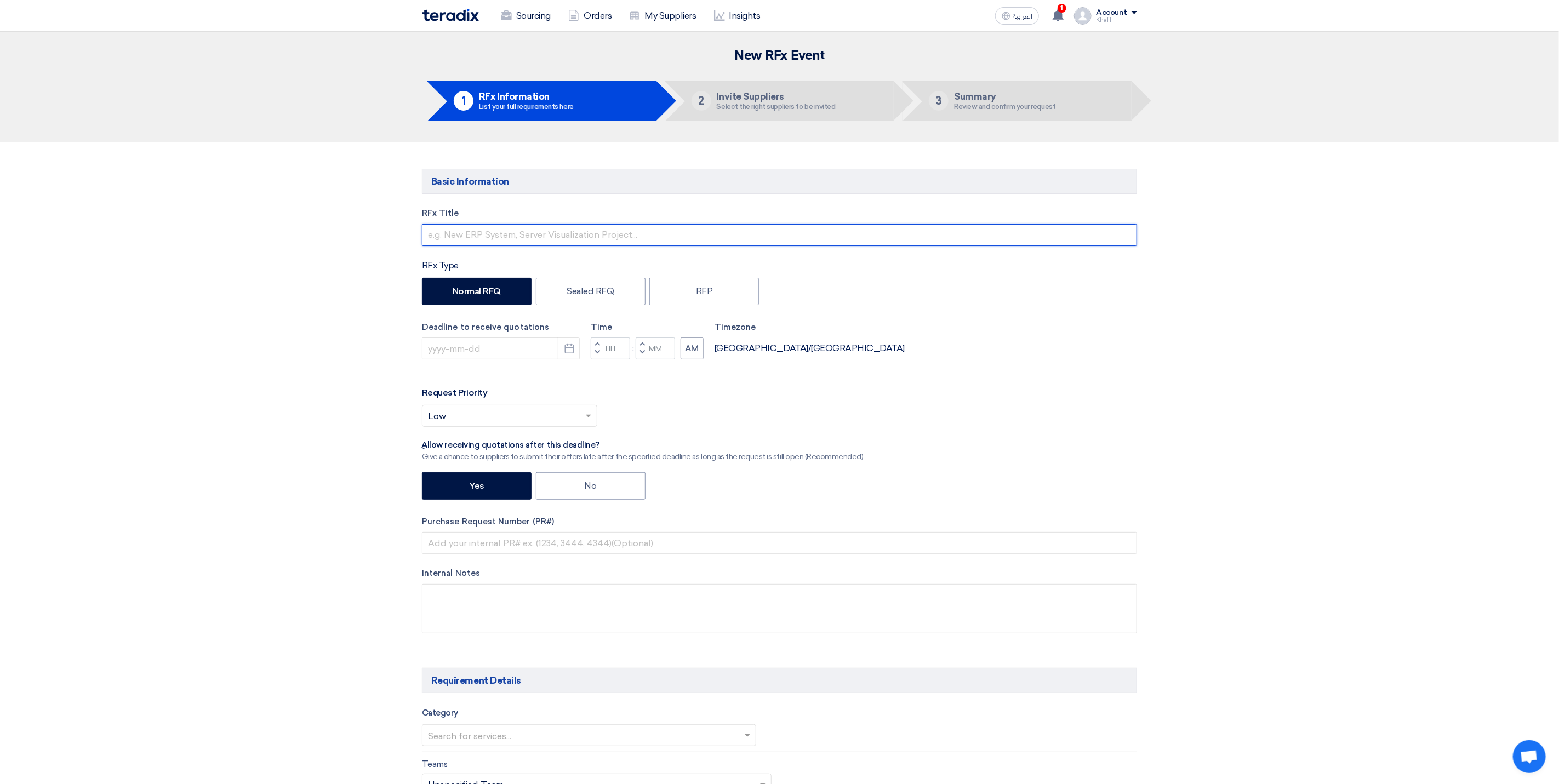
click at [520, 239] on input "text" at bounding box center [780, 235] width 715 height 22
paste input "[EMAIL_ADDRESS][DOMAIN_NAME]"
drag, startPoint x: 550, startPoint y: 237, endPoint x: 450, endPoint y: 235, distance: 100.0
click at [450, 235] on input "RFQ [EMAIL_ADDRESS][DOMAIN_NAME]" at bounding box center [780, 235] width 715 height 22
type input "RFQ"
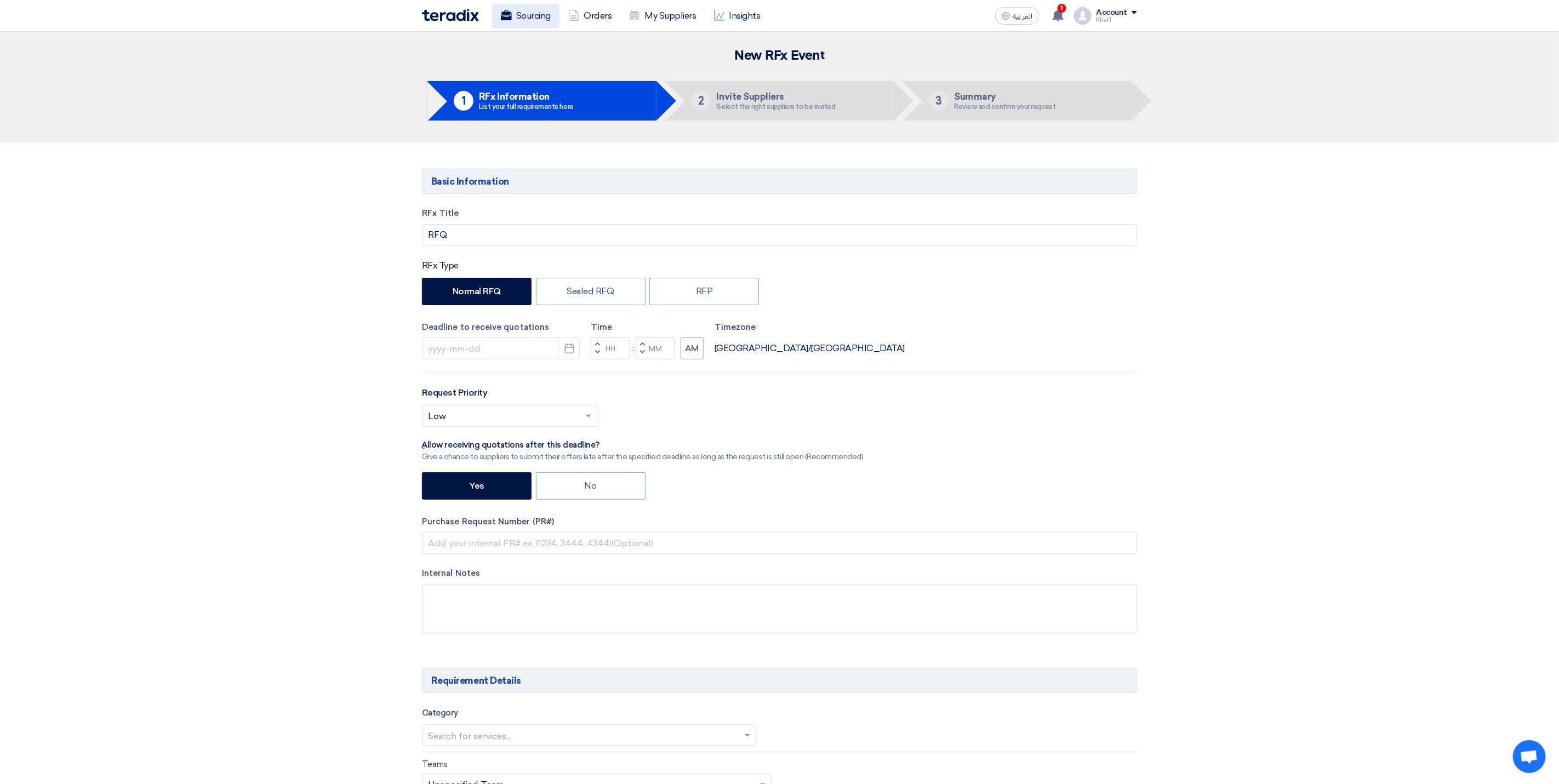
click at [531, 12] on link "Sourcing" at bounding box center [526, 16] width 67 height 24
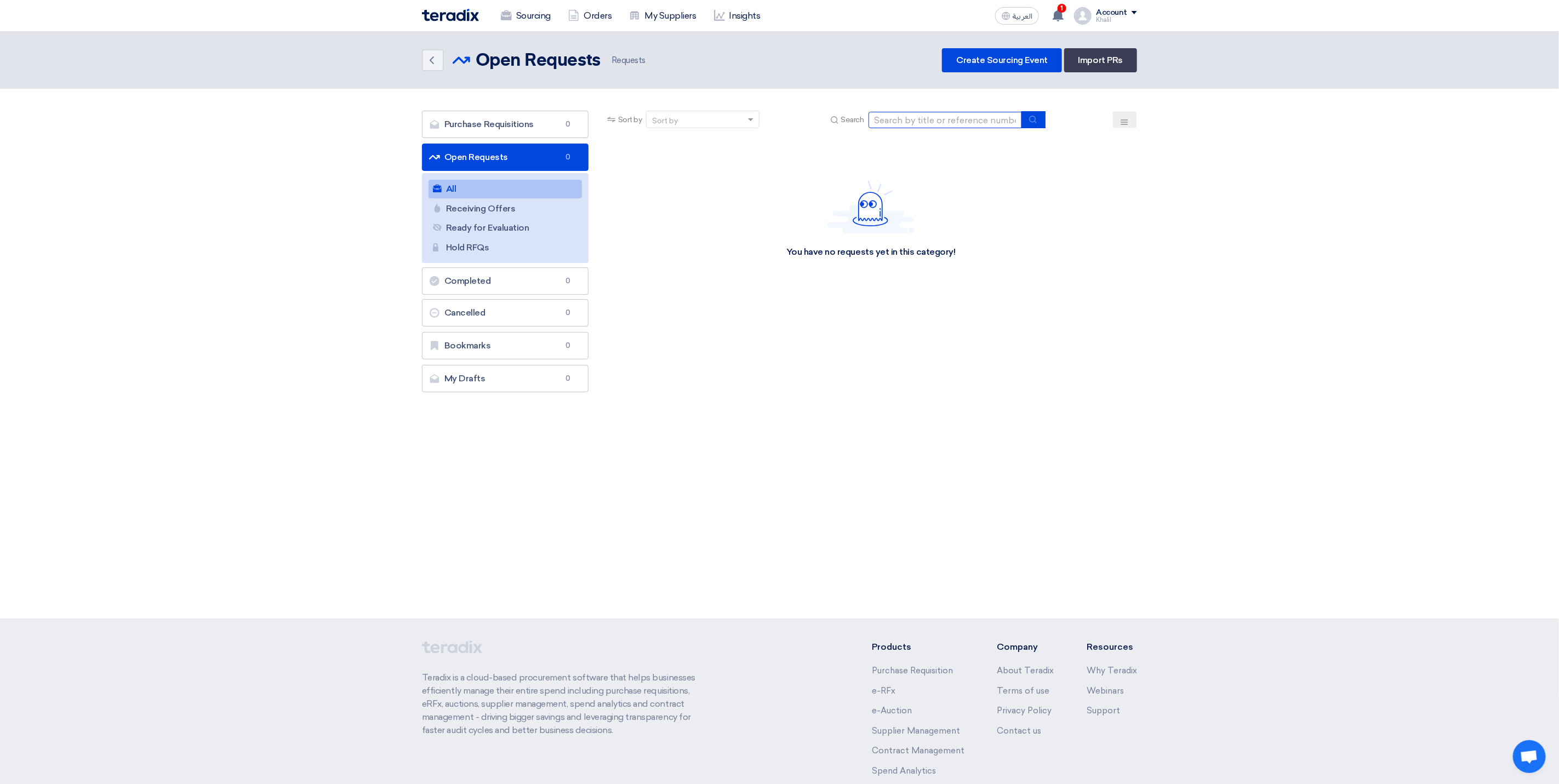
click at [902, 124] on input at bounding box center [945, 120] width 153 height 16
paste input "STOM-015075"
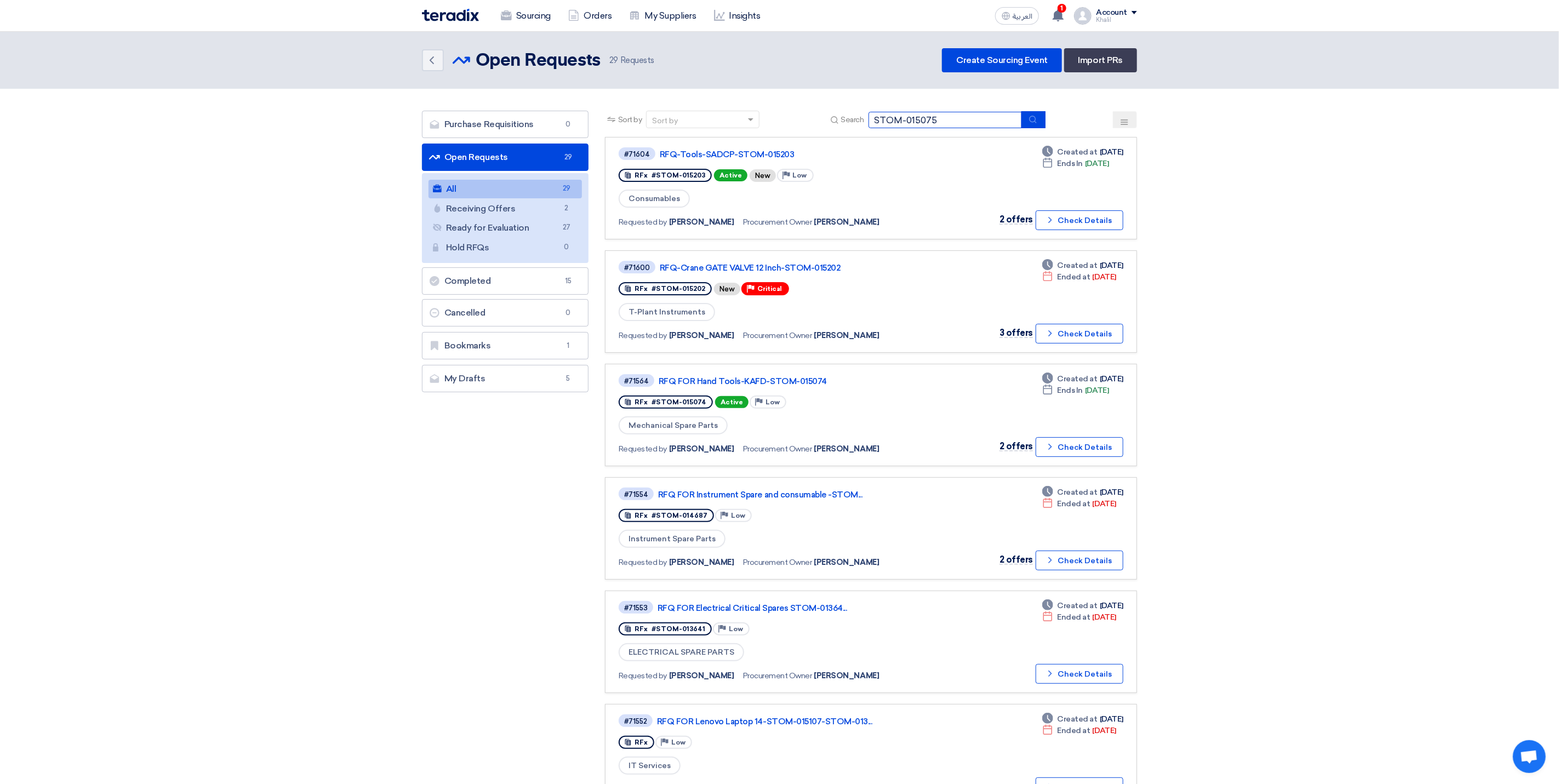
type input "STOM-015075"
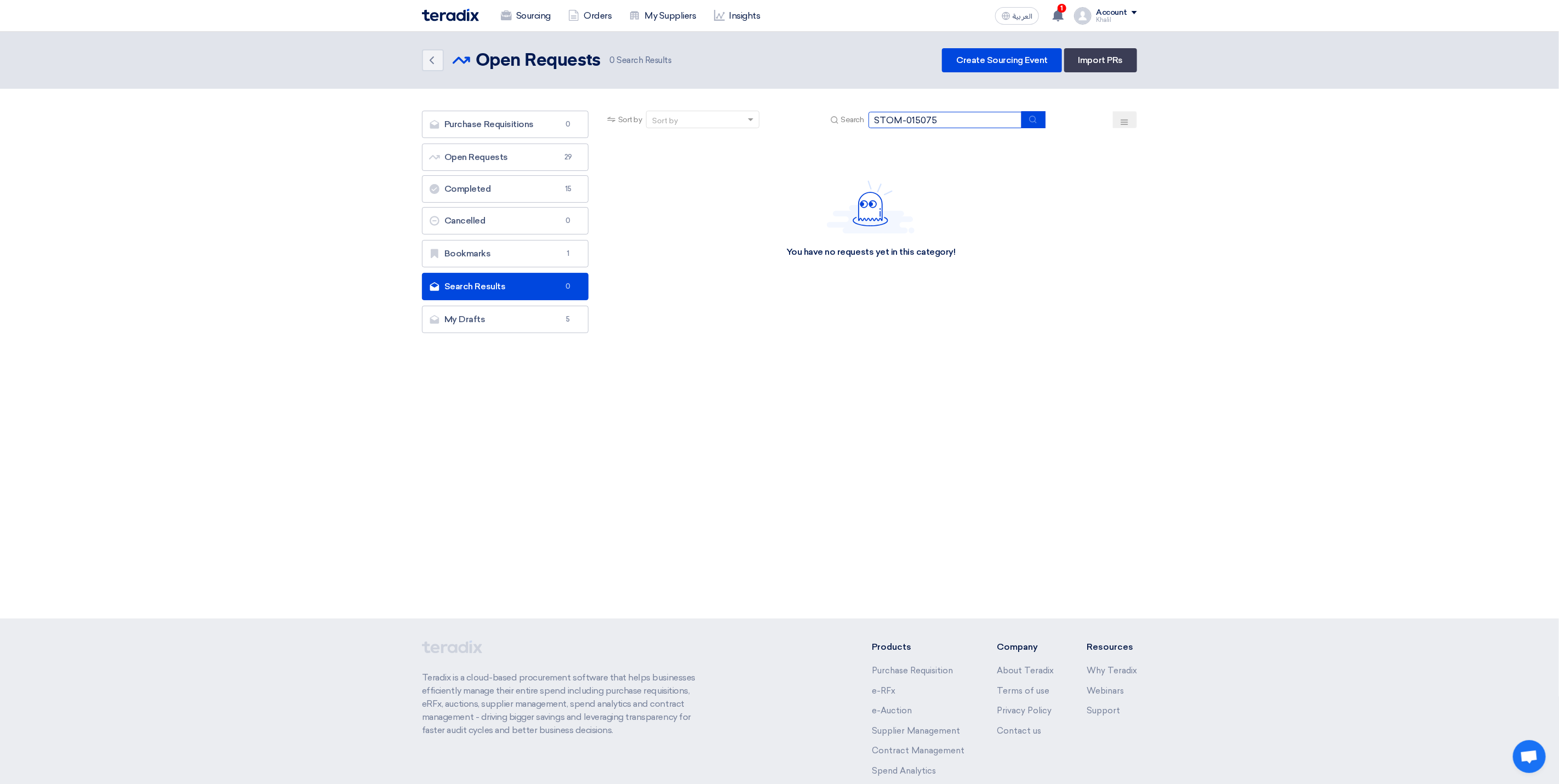
click at [945, 117] on input "STOM-015075" at bounding box center [945, 120] width 153 height 16
click at [536, 20] on link "Sourcing" at bounding box center [526, 16] width 67 height 24
click at [524, 15] on link "Sourcing" at bounding box center [526, 16] width 67 height 24
click at [995, 62] on link "Create Sourcing Event" at bounding box center [1002, 60] width 120 height 24
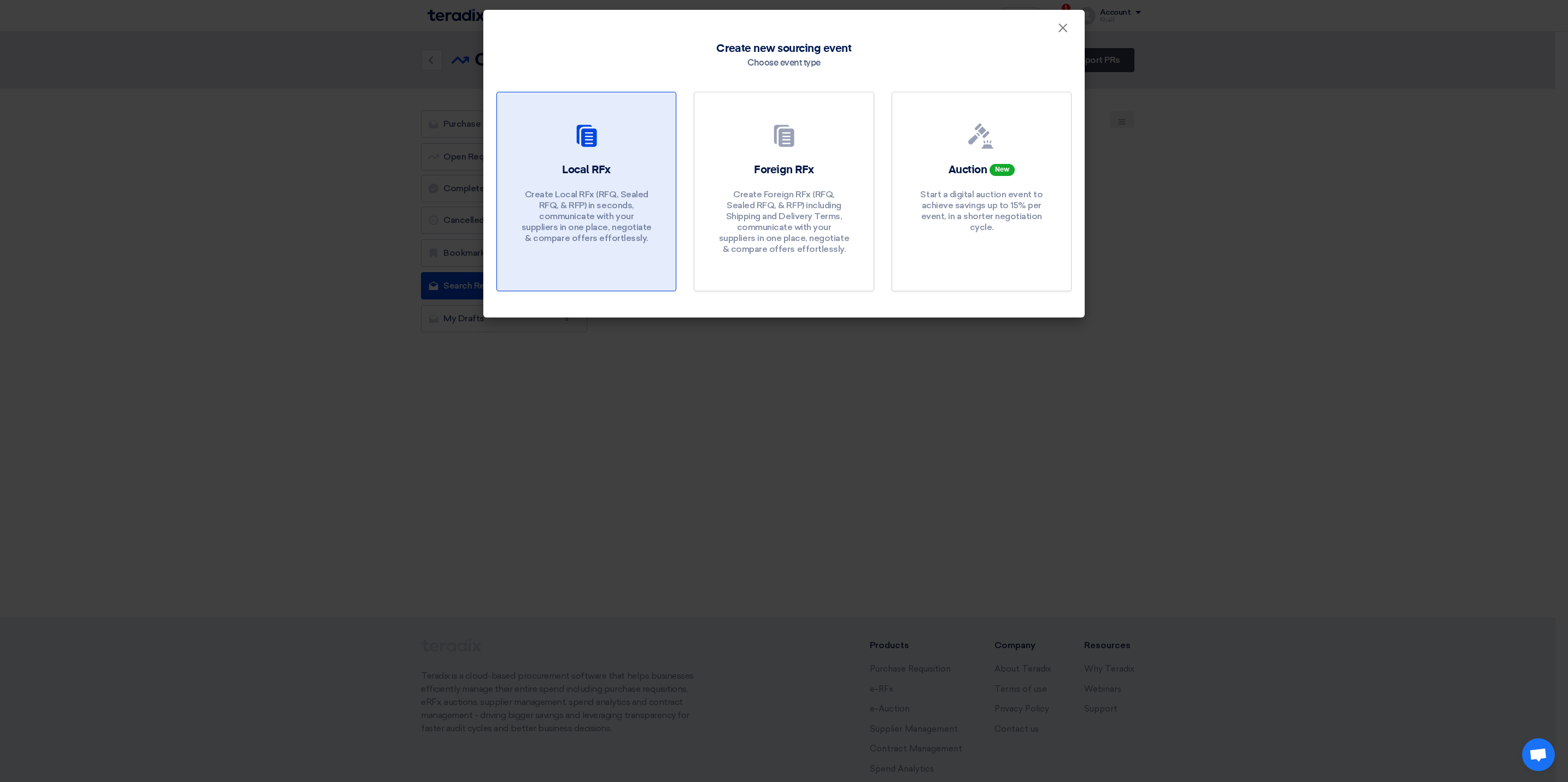
click at [597, 171] on h2 "Local RFx" at bounding box center [586, 170] width 49 height 15
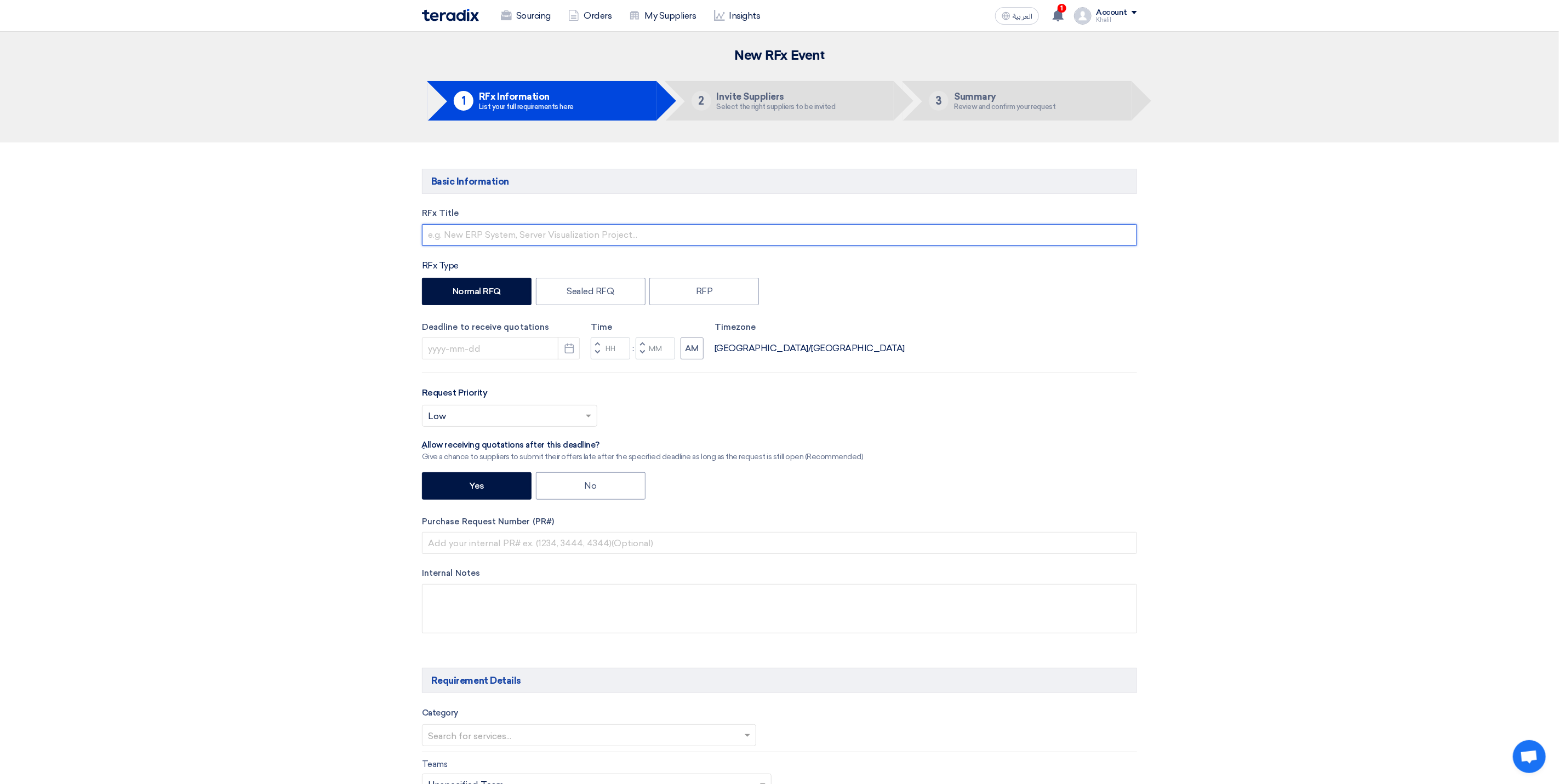
click at [614, 239] on input "text" at bounding box center [780, 235] width 715 height 22
type input "r"
paste input "STOM-015075"
click at [452, 234] on input "RFQ STOM-015075" at bounding box center [780, 235] width 715 height 22
click at [450, 232] on input "RFQ STOM-015075" at bounding box center [780, 235] width 715 height 22
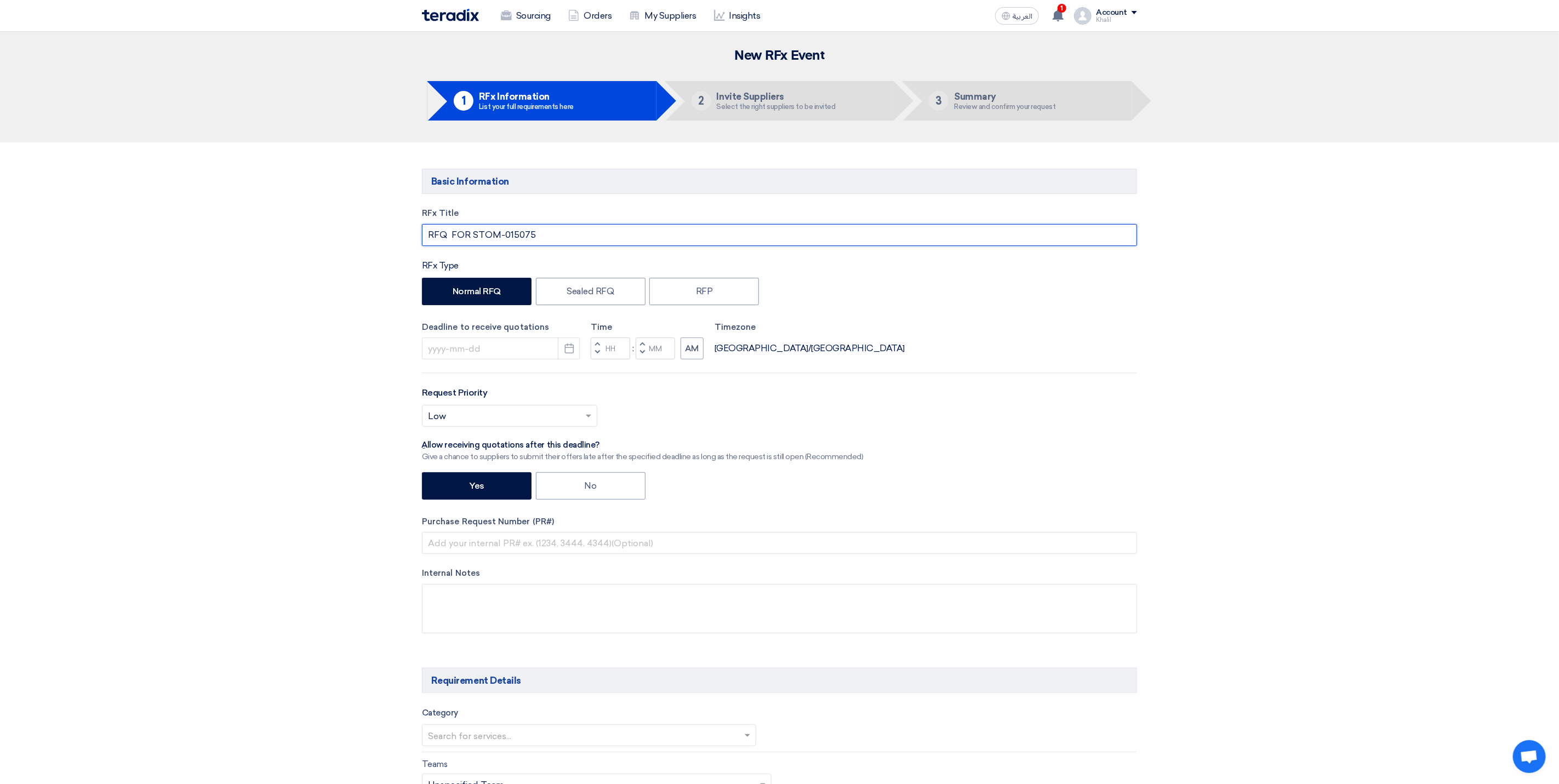
click at [557, 239] on input "RFQ FOR STOM-015075" at bounding box center [780, 235] width 715 height 22
paste input "QIPP CONSUMABLES"
click at [533, 234] on input "RFQ FOR STOM-015075QIPP CONSUMABLES" at bounding box center [780, 235] width 715 height 22
type input "RFQ FOR STOM-015075-QIPP CONSUMABLES"
click at [1090, 351] on div "Deadline to receive quotations Pick a date Time Increment hours Decrement hours…" at bounding box center [780, 340] width 715 height 39
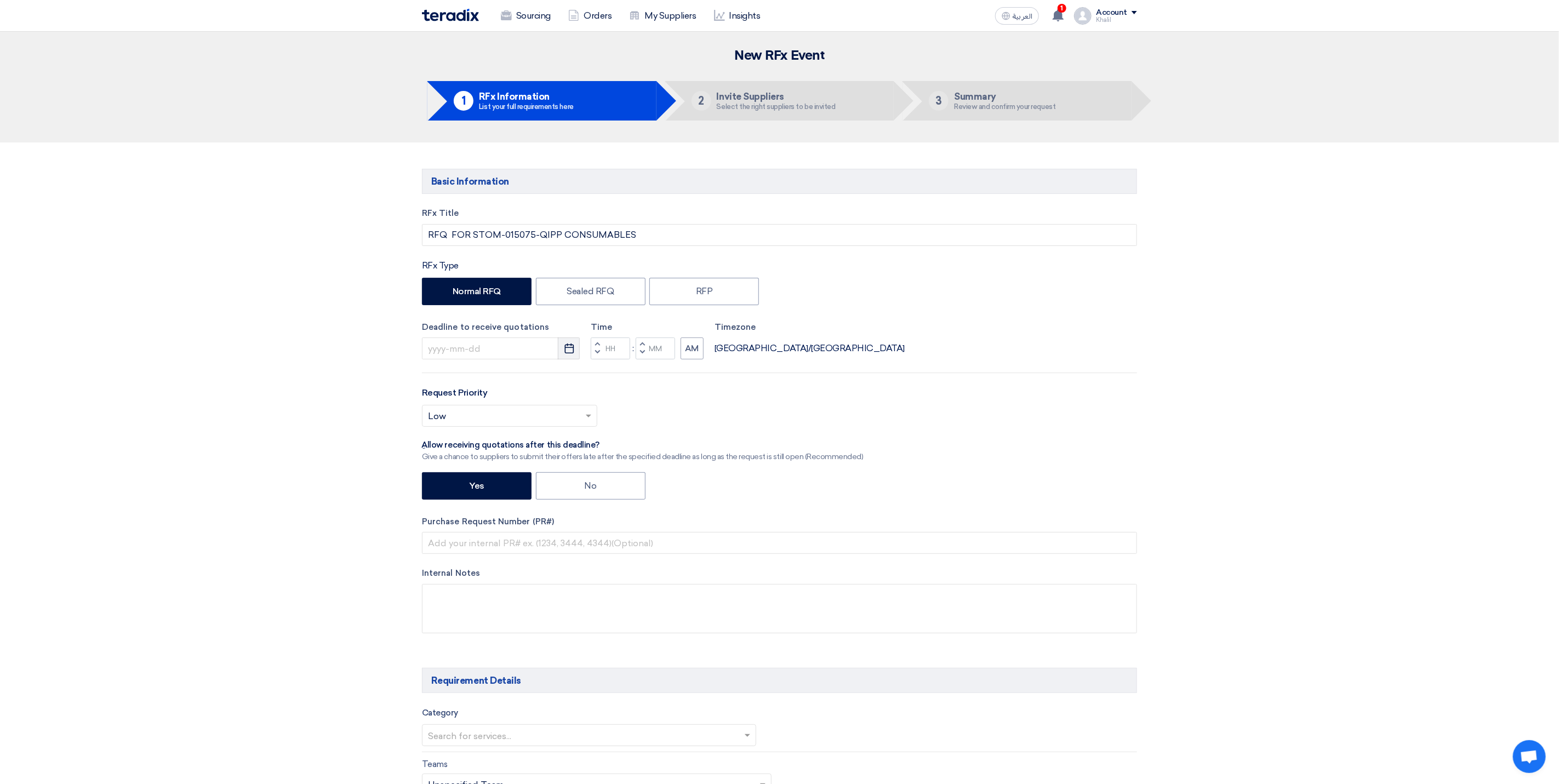
click at [564, 351] on icon "Pick a date" at bounding box center [569, 348] width 11 height 11
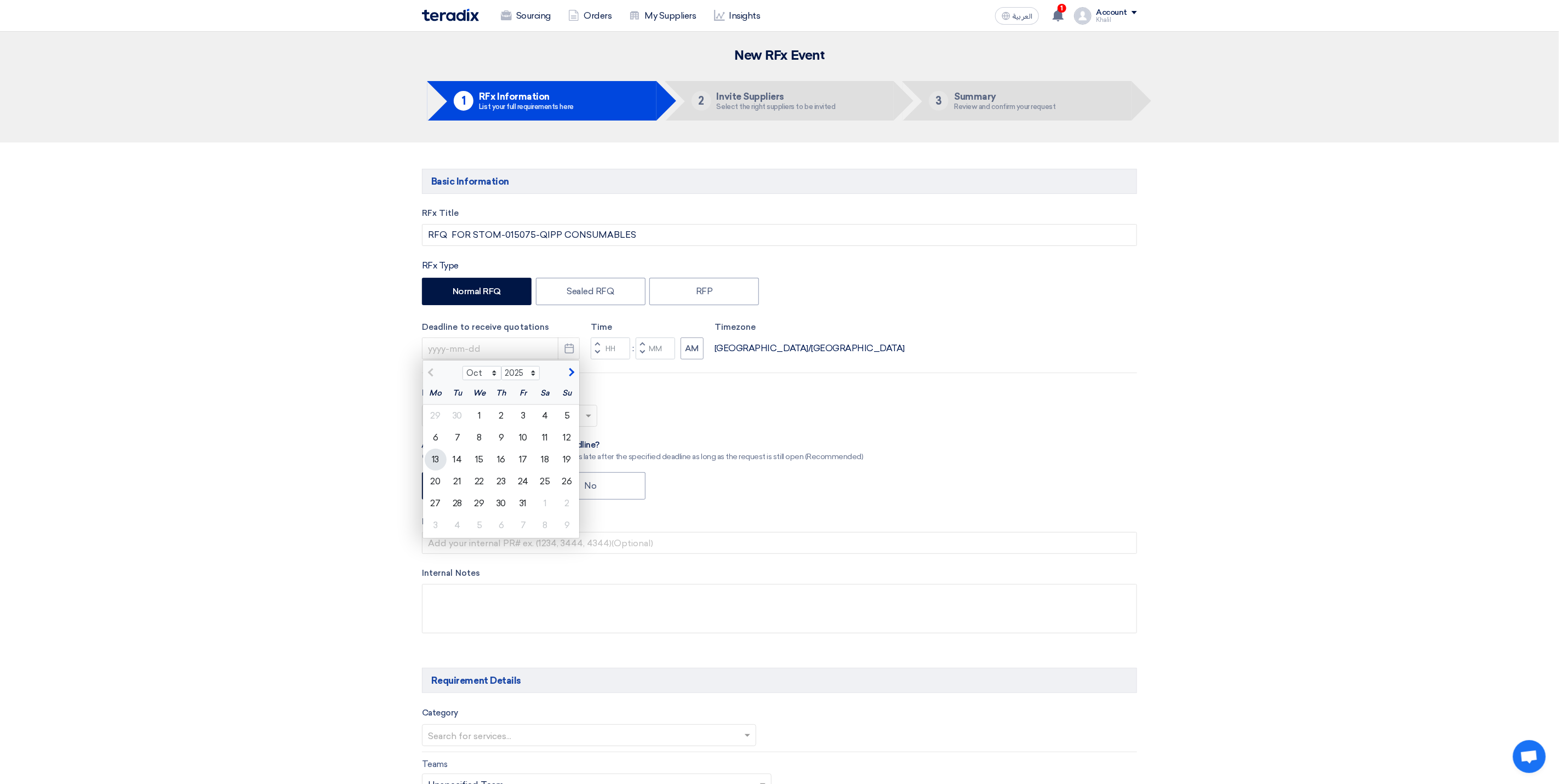
click at [439, 455] on div "13" at bounding box center [436, 460] width 22 height 22
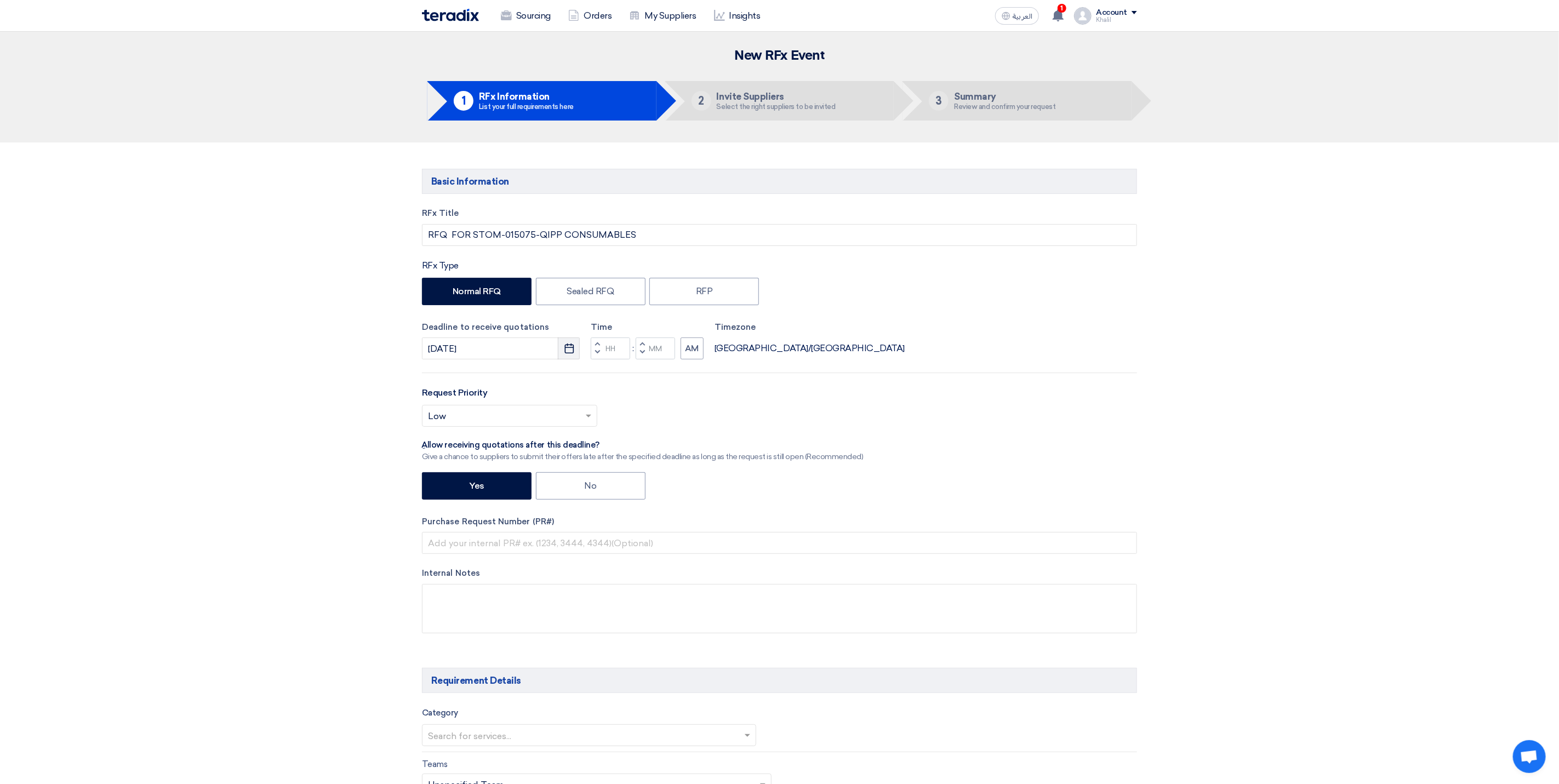
click at [572, 354] on icon "Pick a date" at bounding box center [569, 348] width 11 height 11
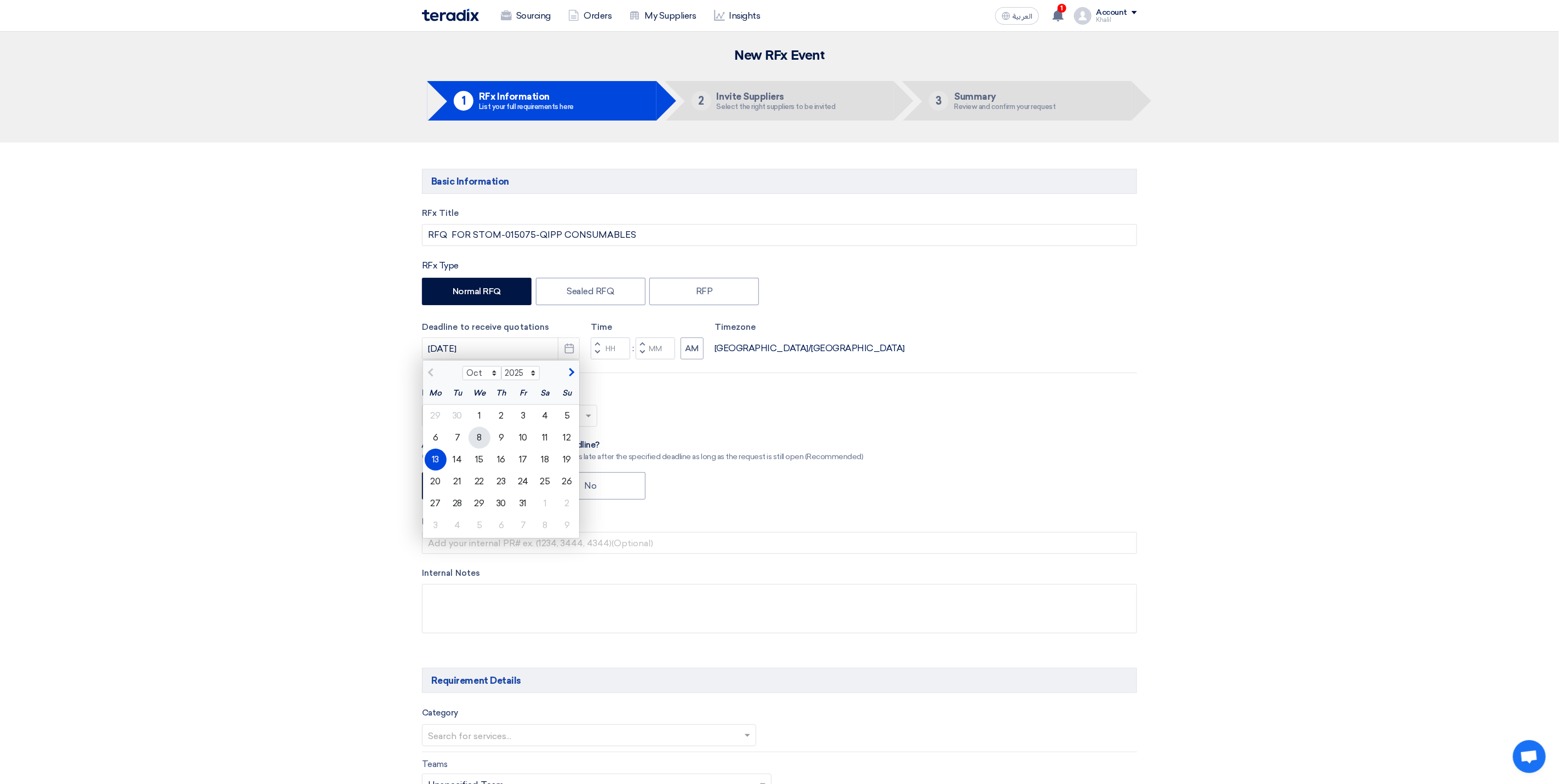
click at [478, 441] on div "8" at bounding box center [480, 438] width 22 height 22
type input "[DATE]"
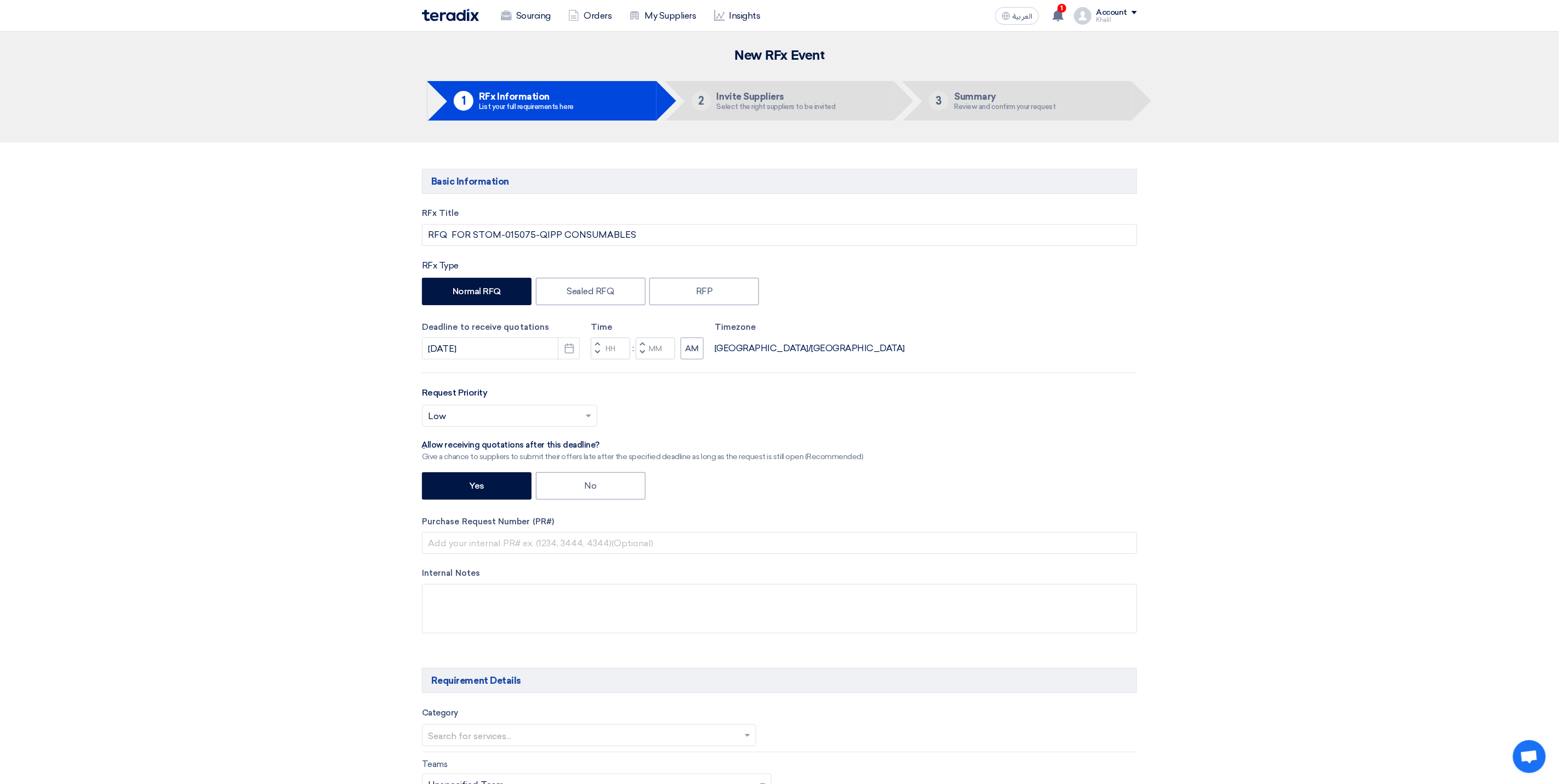
click at [686, 411] on div "Select priority... × Low ×" at bounding box center [780, 420] width 715 height 31
drag, startPoint x: 531, startPoint y: 232, endPoint x: 472, endPoint y: 235, distance: 59.1
click at [472, 235] on input "RFQ FOR STOM-015075-QIPP CONSUMABLES" at bounding box center [780, 235] width 715 height 22
click at [505, 550] on input "text" at bounding box center [780, 543] width 715 height 22
paste input "STOM-015075"
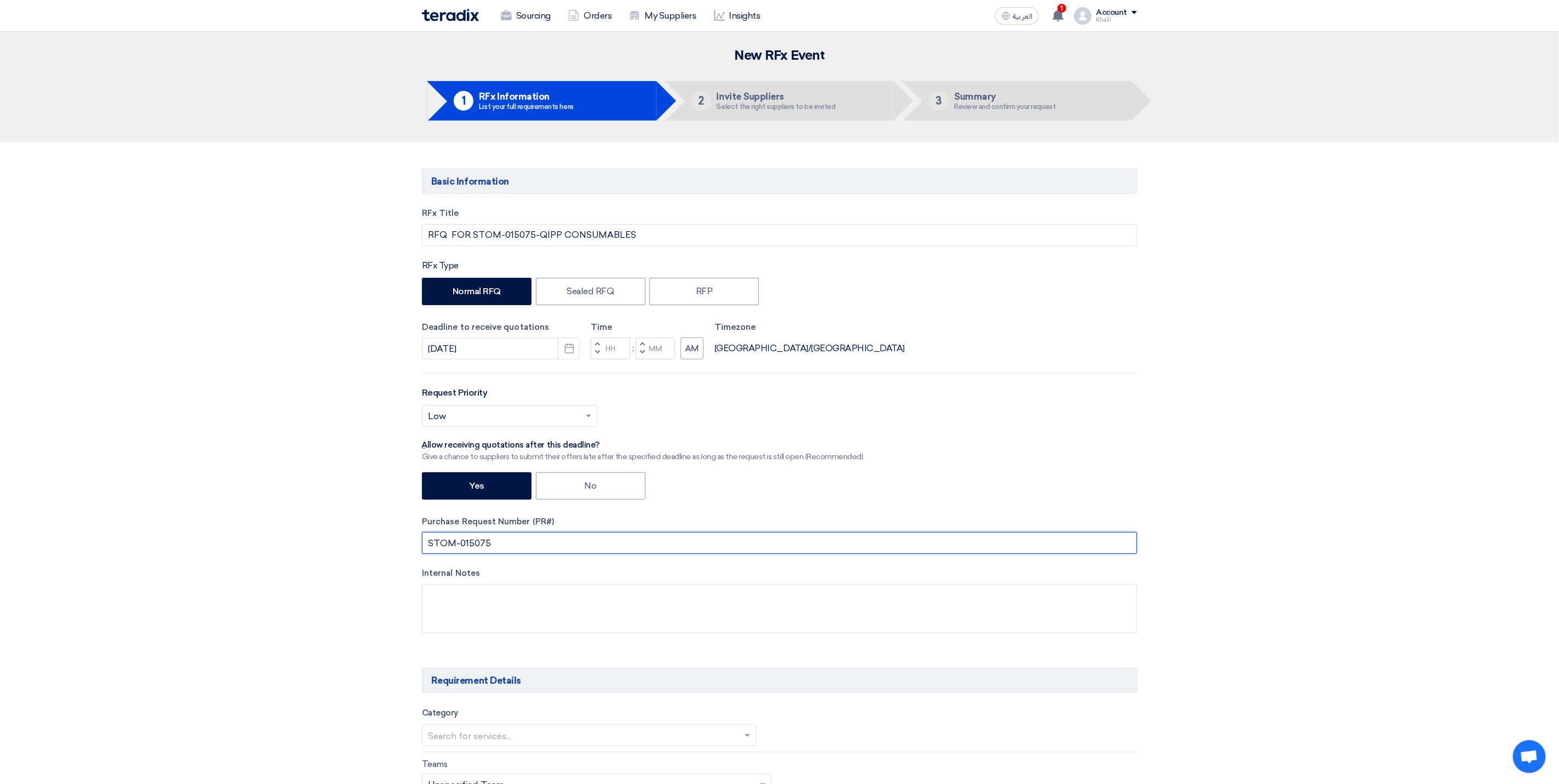
type input "STOM-015075"
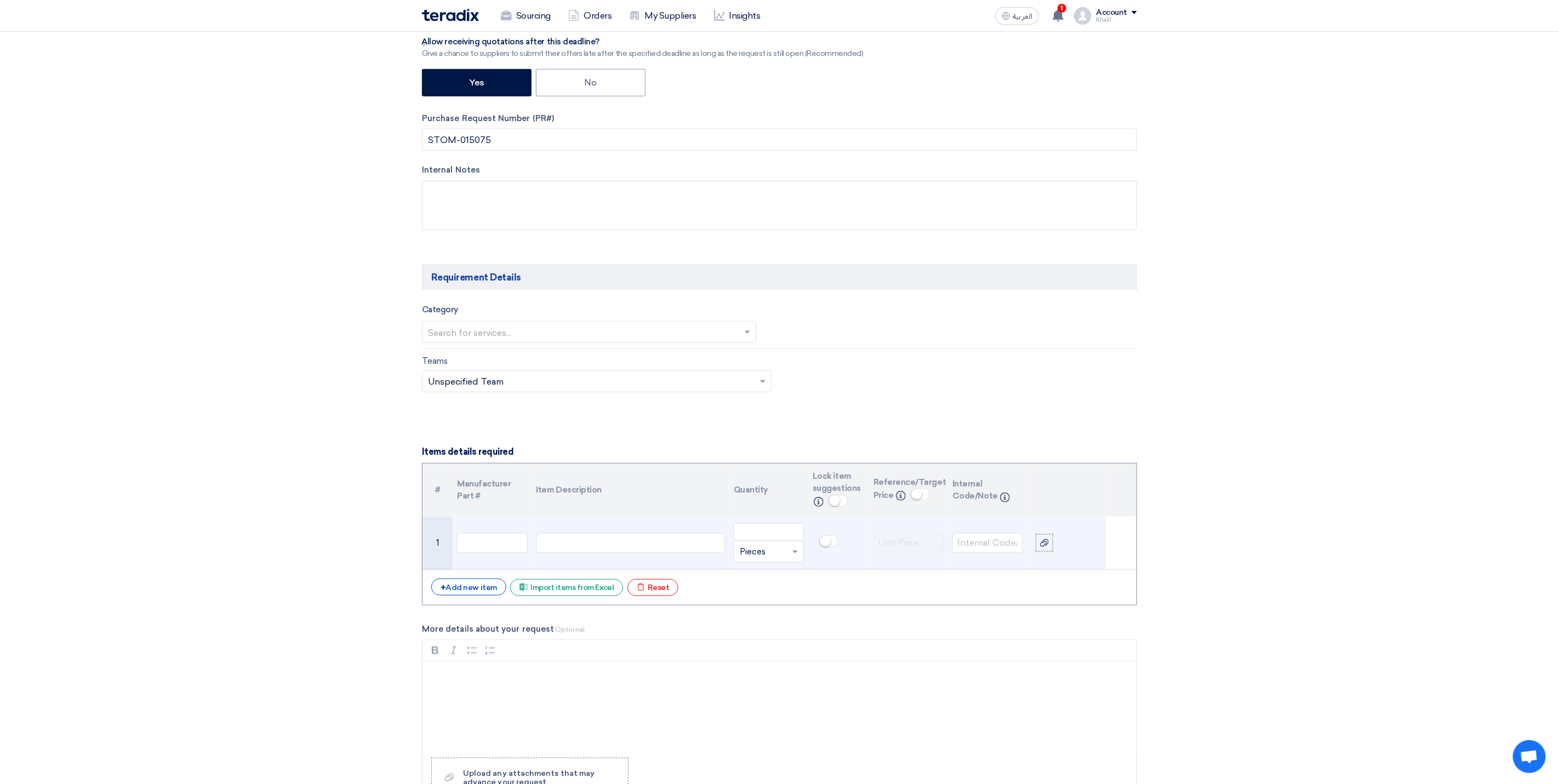
scroll to position [411, 0]
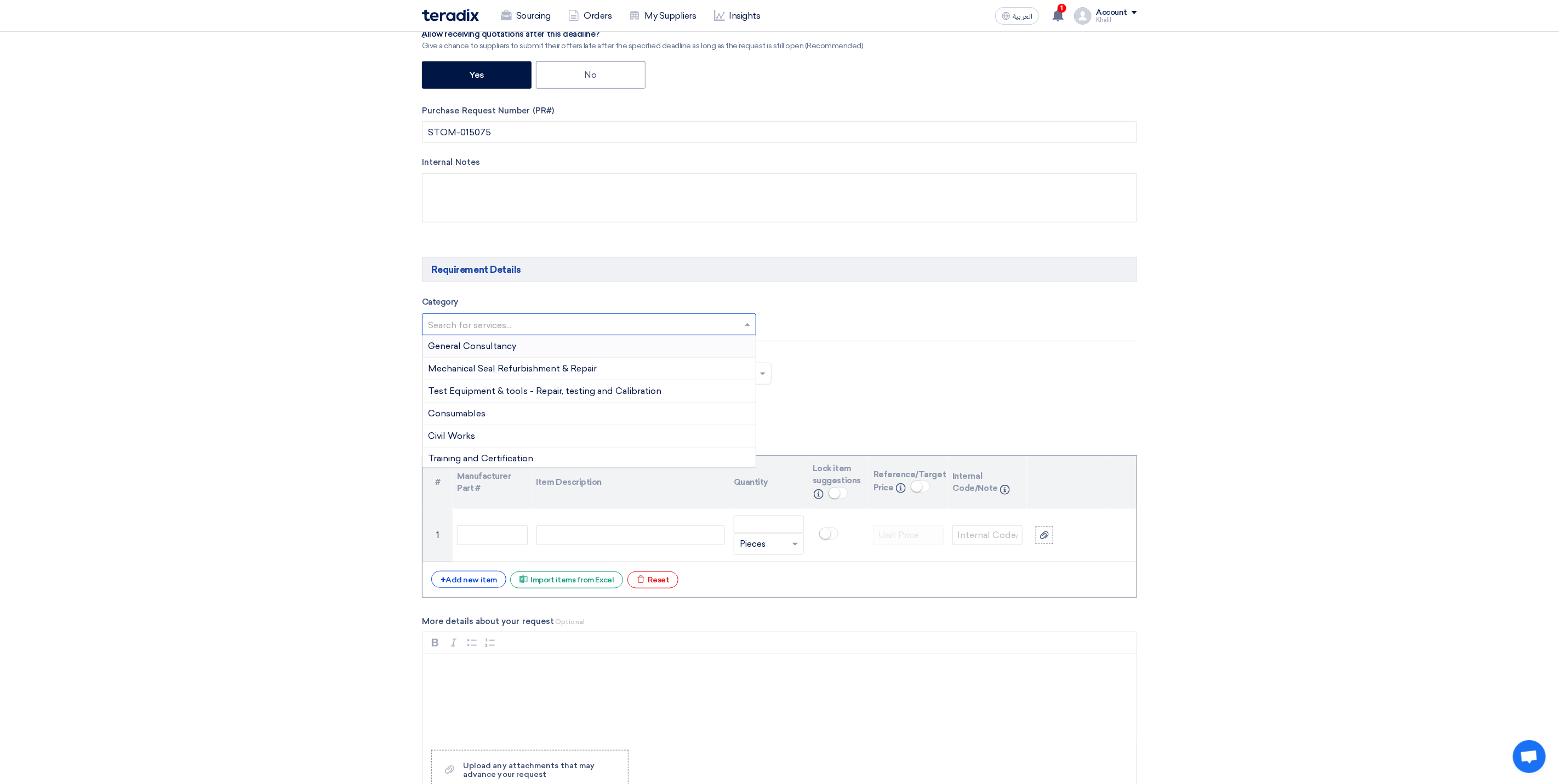
click at [745, 324] on span at bounding box center [749, 325] width 13 height 13
click at [685, 416] on div "Consumables" at bounding box center [589, 414] width 333 height 23
click at [810, 419] on form "Basic Information RFx Title RFQ FOR STOM-015075-QIPP CONSUMABLES RFx Type Norma…" at bounding box center [780, 673] width 715 height 1830
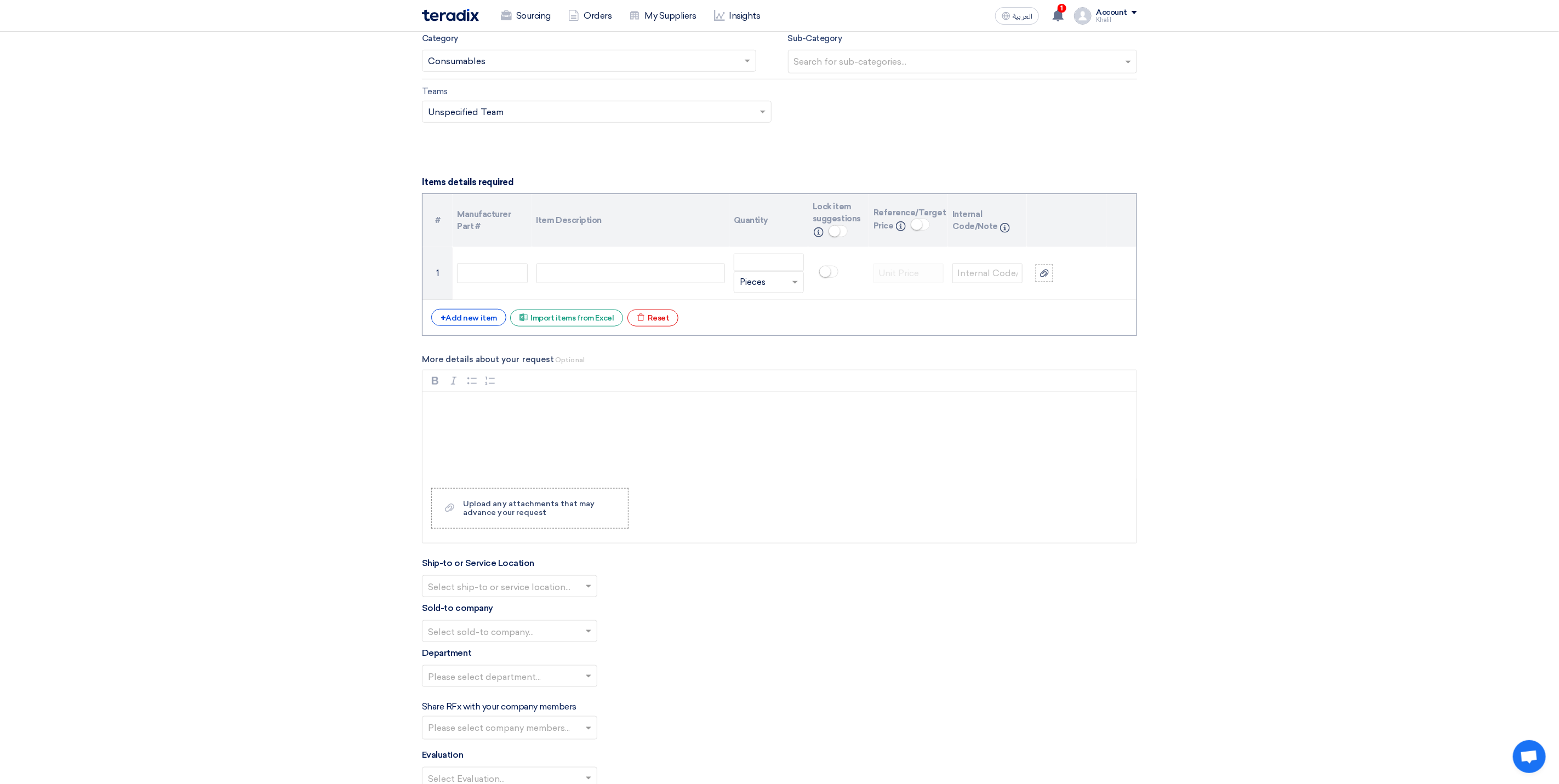
scroll to position [658, 0]
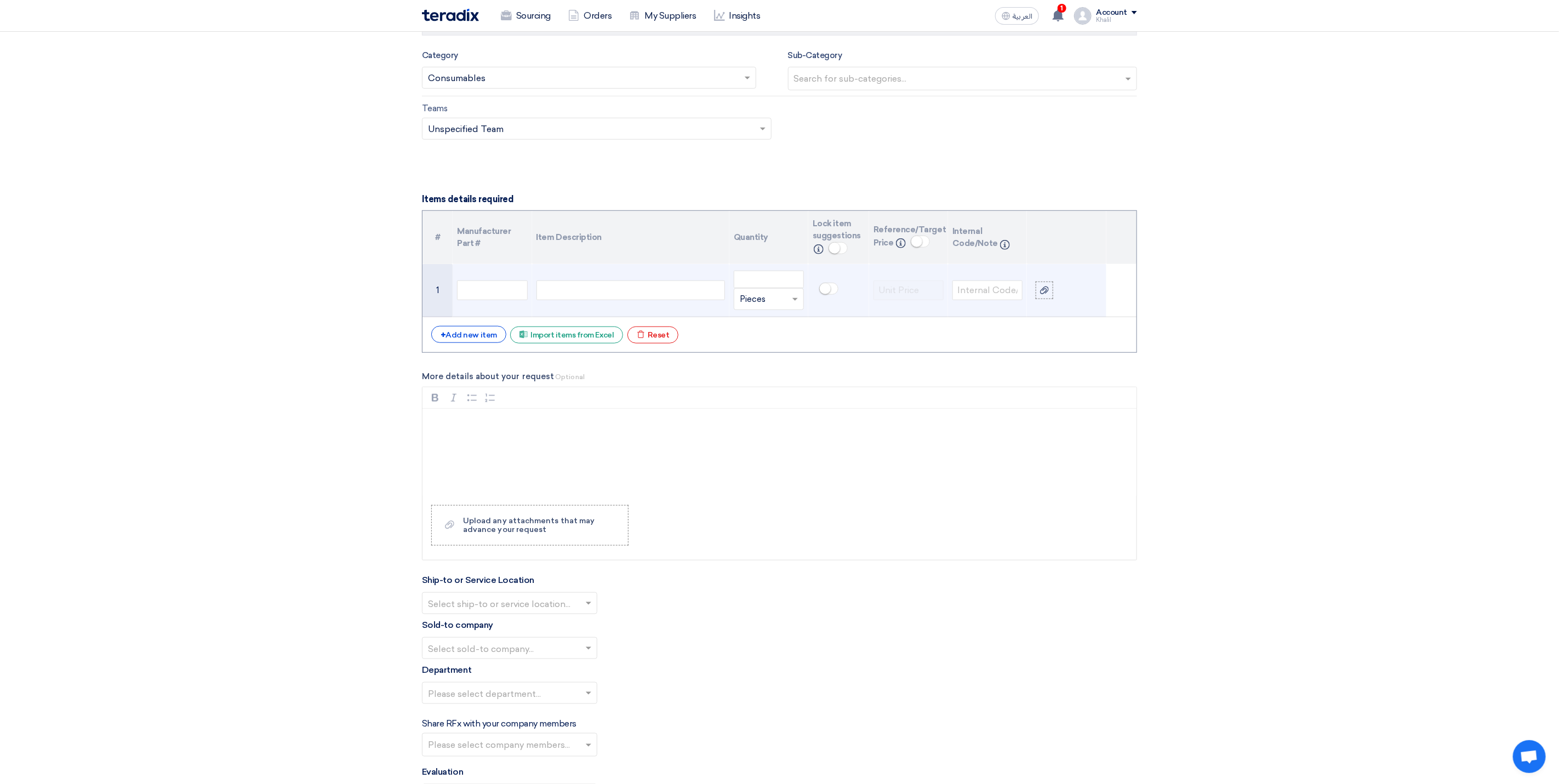
click at [575, 290] on div at bounding box center [630, 290] width 189 height 20
paste div
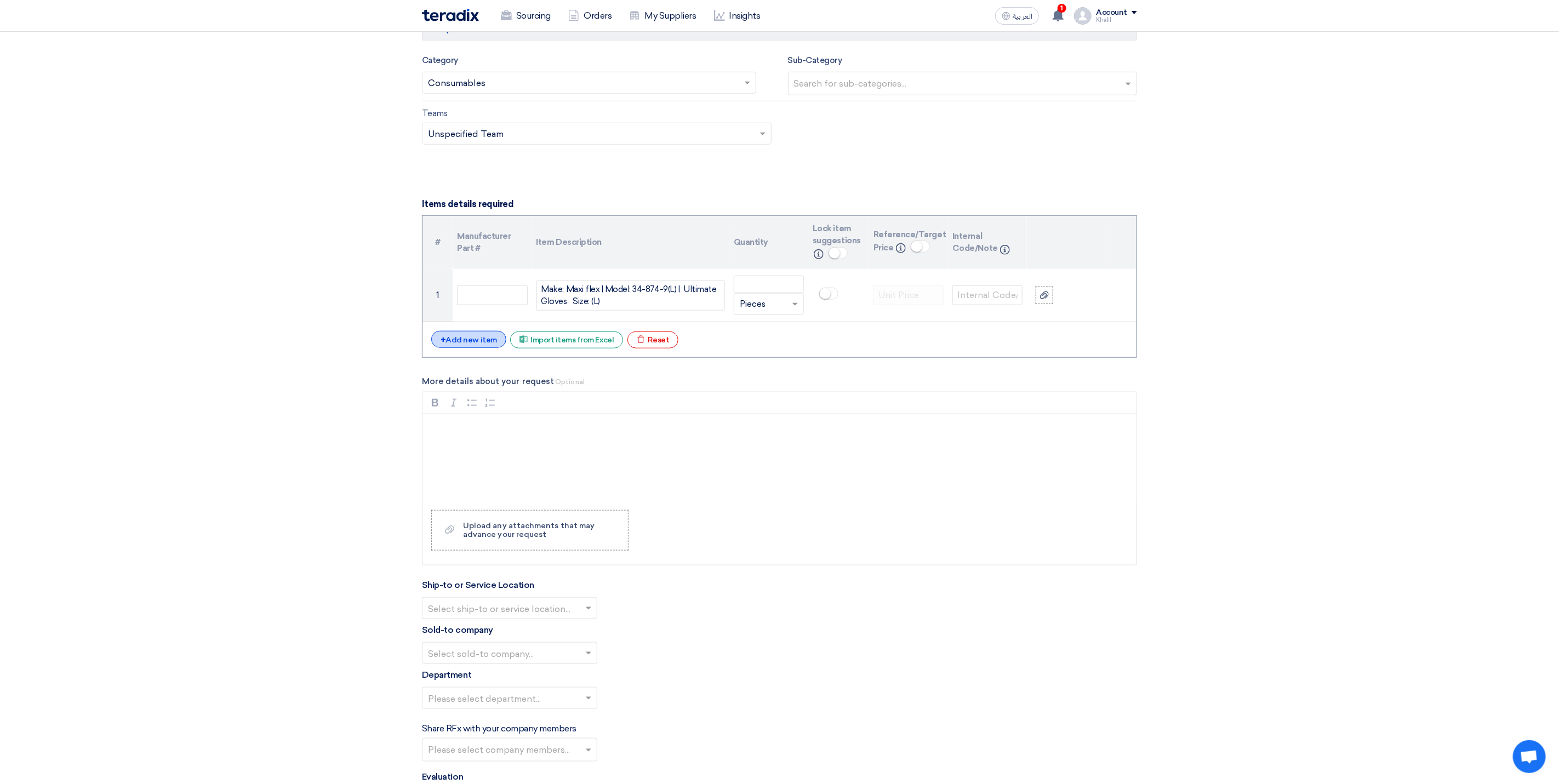
click at [482, 347] on div "+ Add new item" at bounding box center [469, 340] width 75 height 17
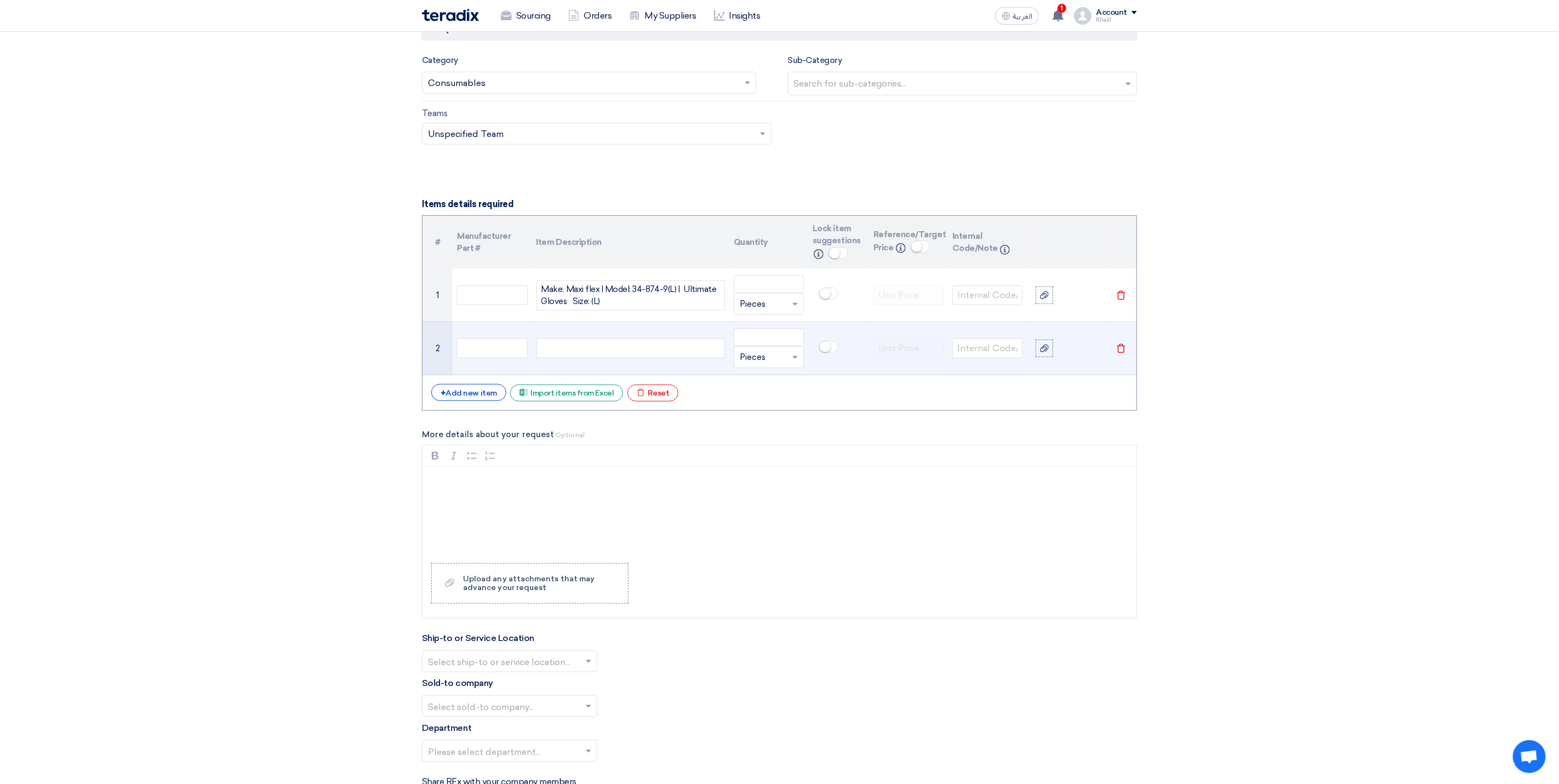
click at [576, 358] on div at bounding box center [630, 348] width 189 height 20
paste div
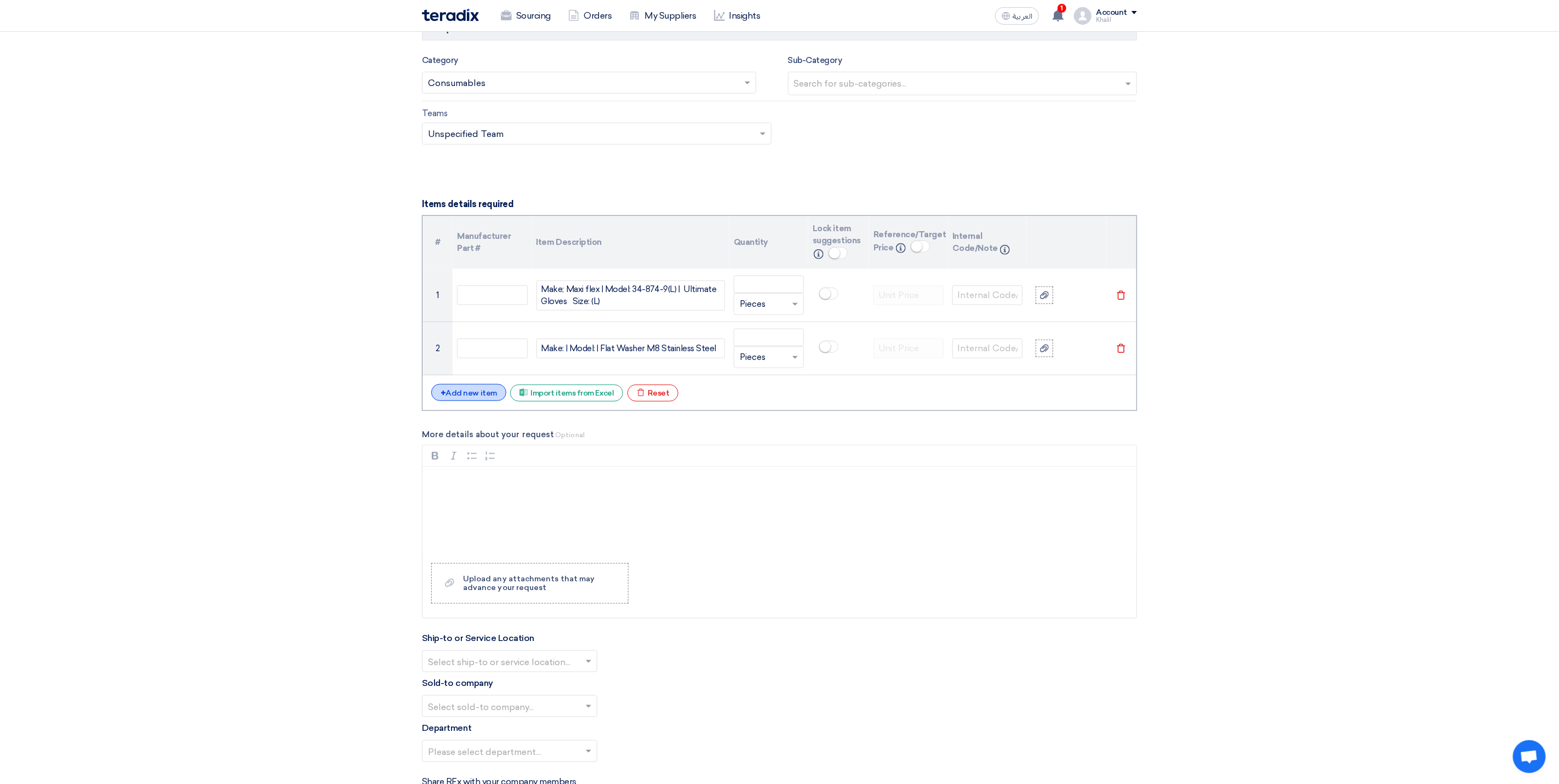
click at [491, 400] on div "+ Add new item" at bounding box center [469, 393] width 75 height 17
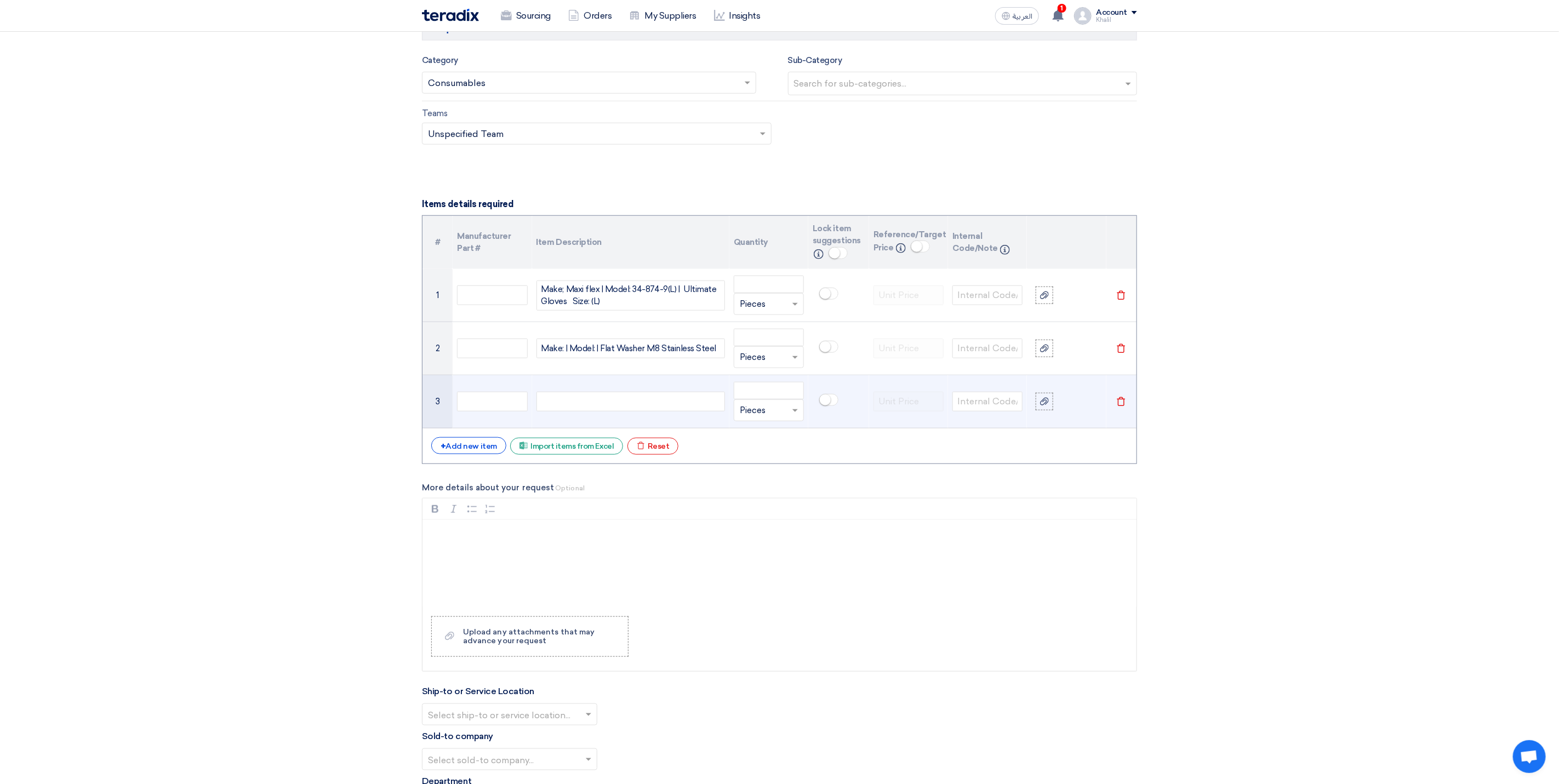
click at [574, 412] on div at bounding box center [630, 401] width 189 height 20
paste div
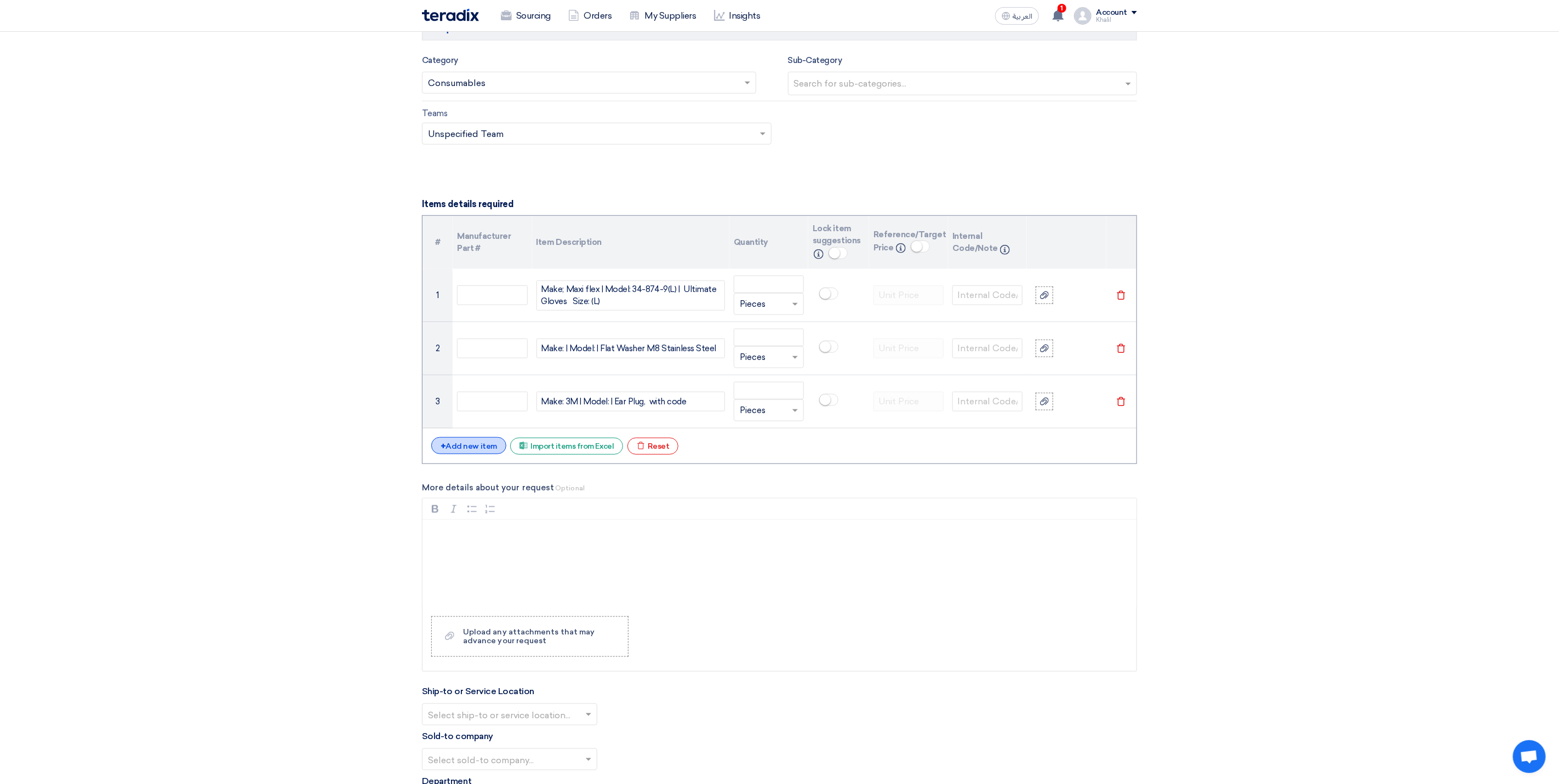
click at [476, 450] on div "+ Add new item" at bounding box center [469, 446] width 75 height 17
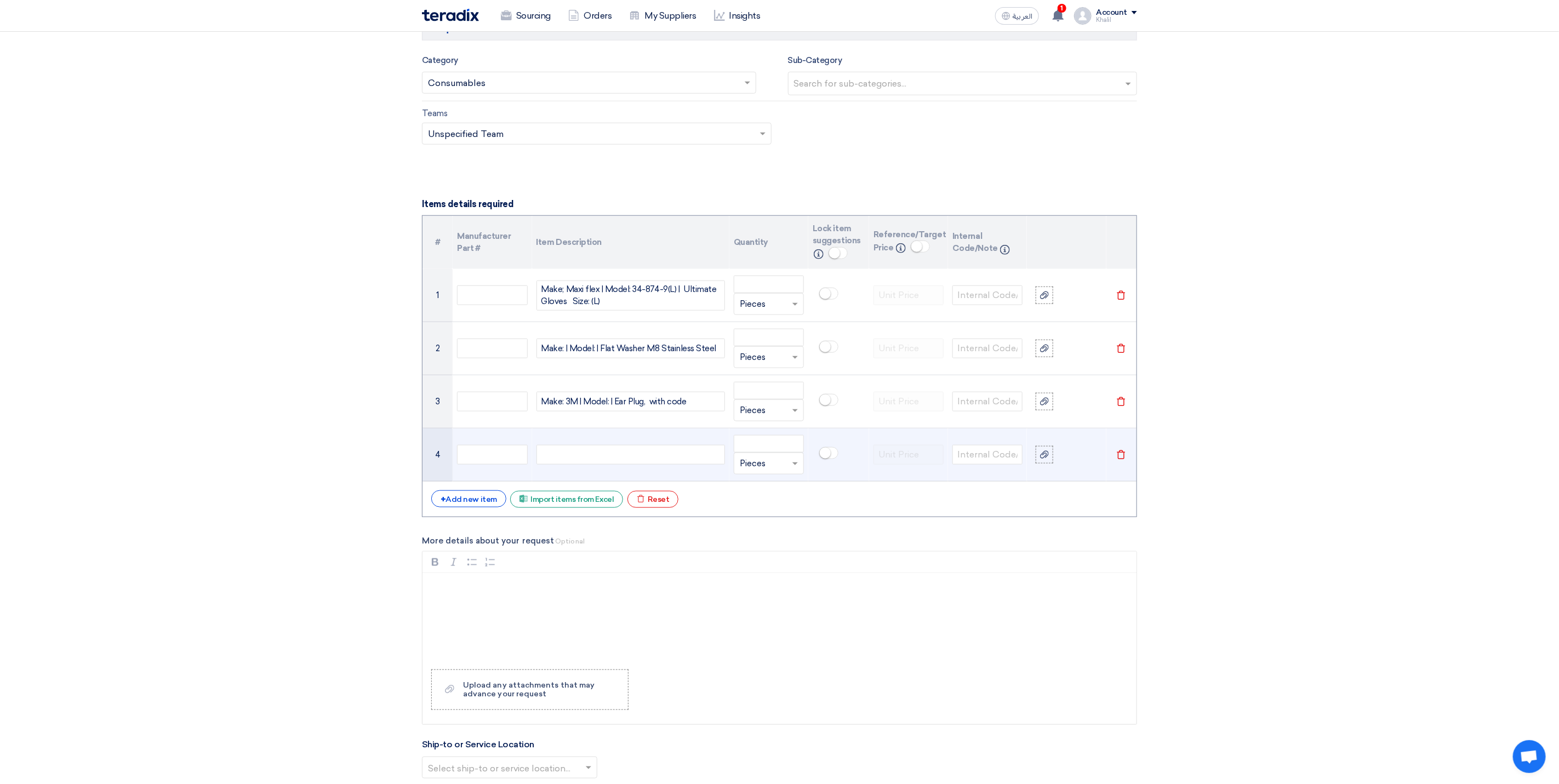
click at [627, 464] on div at bounding box center [630, 455] width 189 height 20
paste div
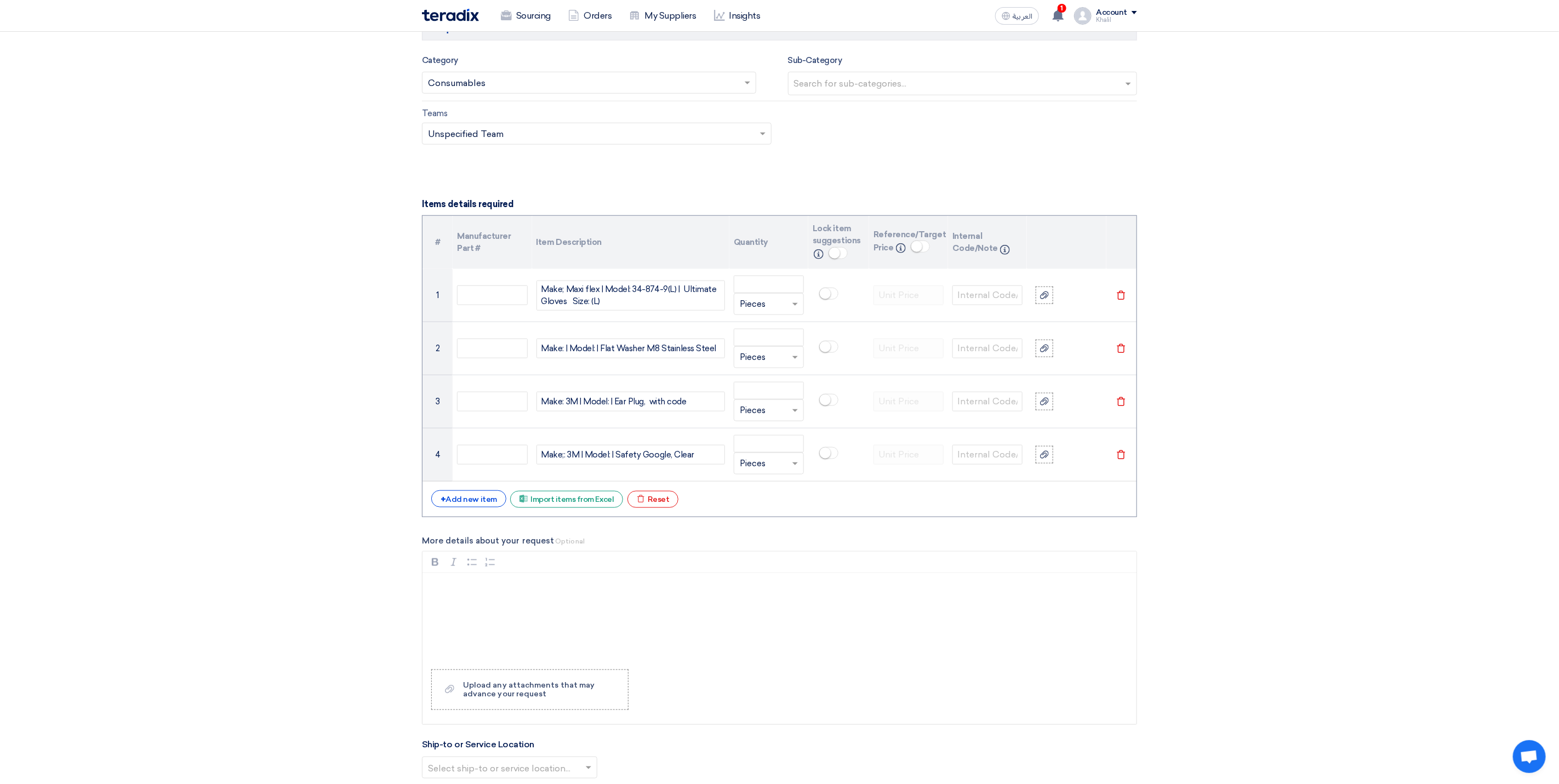
click at [469, 508] on div "+ Add new item Excel file Import items from Excel Excel file Reset" at bounding box center [780, 499] width 697 height 18
click at [470, 508] on div "+ Add new item" at bounding box center [469, 499] width 75 height 17
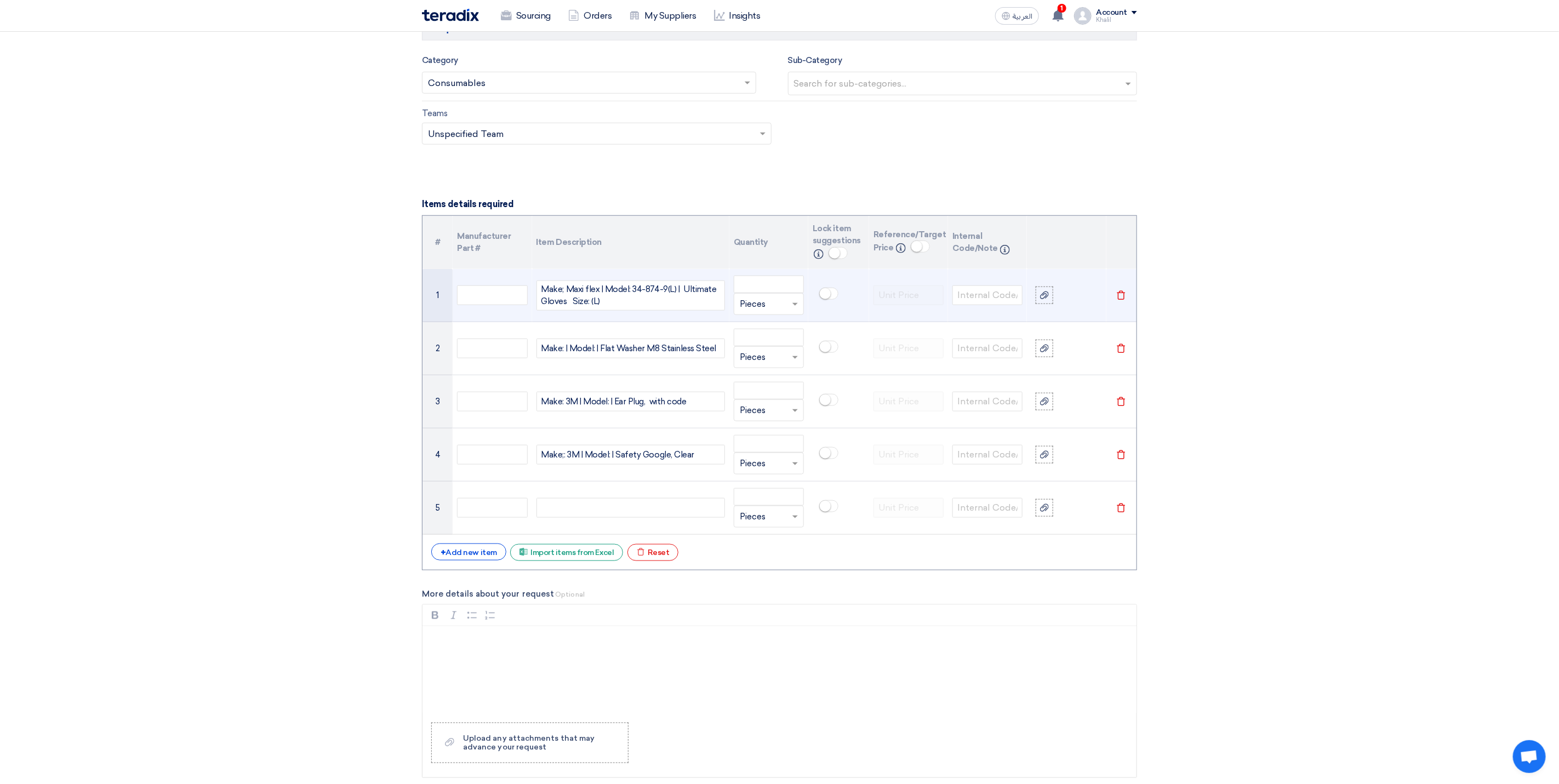
click at [584, 294] on div "Make; Maxi flex | Model: 34-874-9(L) | Ultimate Gloves Size: (L)" at bounding box center [630, 295] width 189 height 30
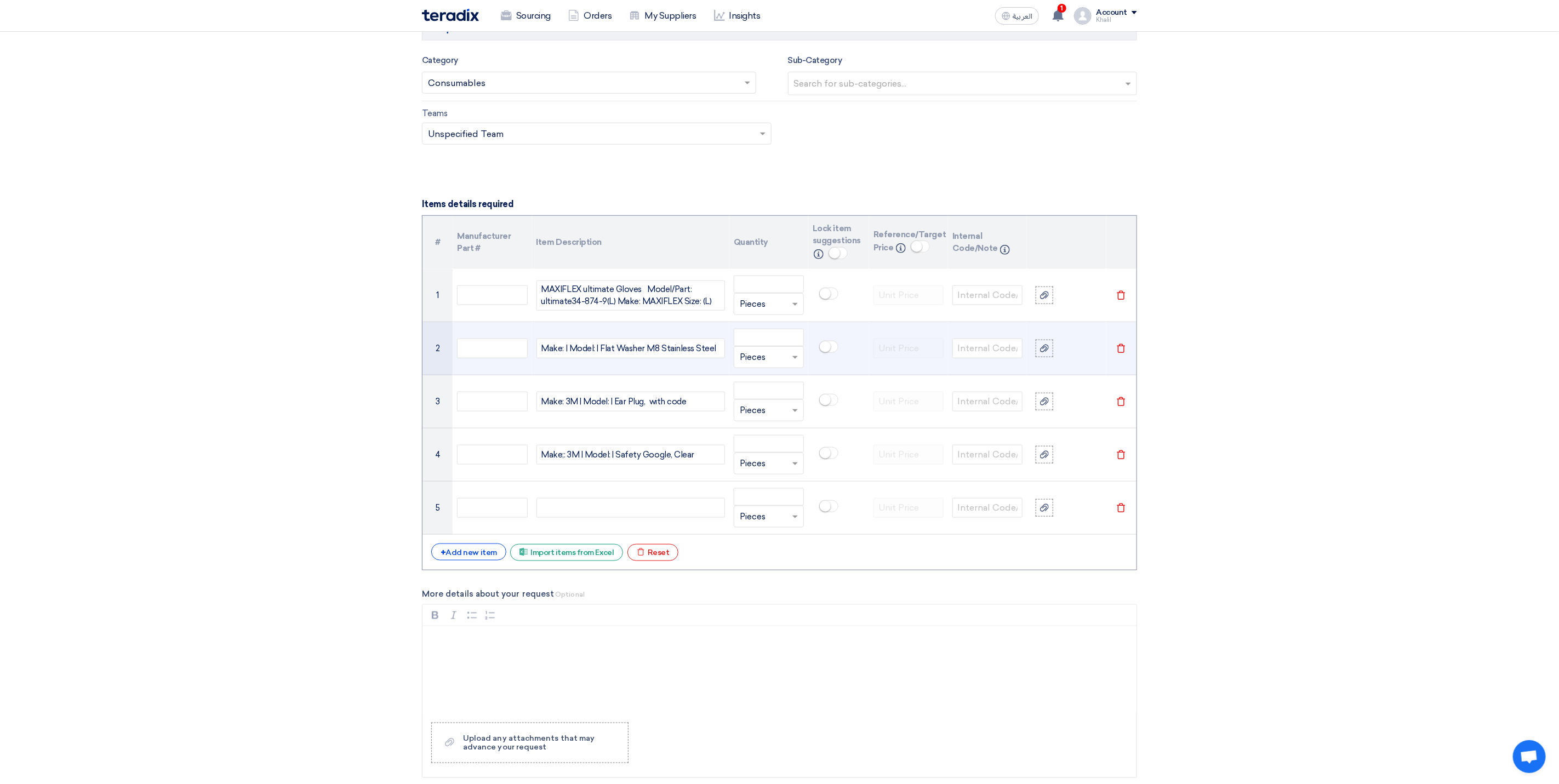
click at [668, 357] on div "Make: | Model: | Flat Washer M8 Stainless Steel" at bounding box center [630, 348] width 189 height 20
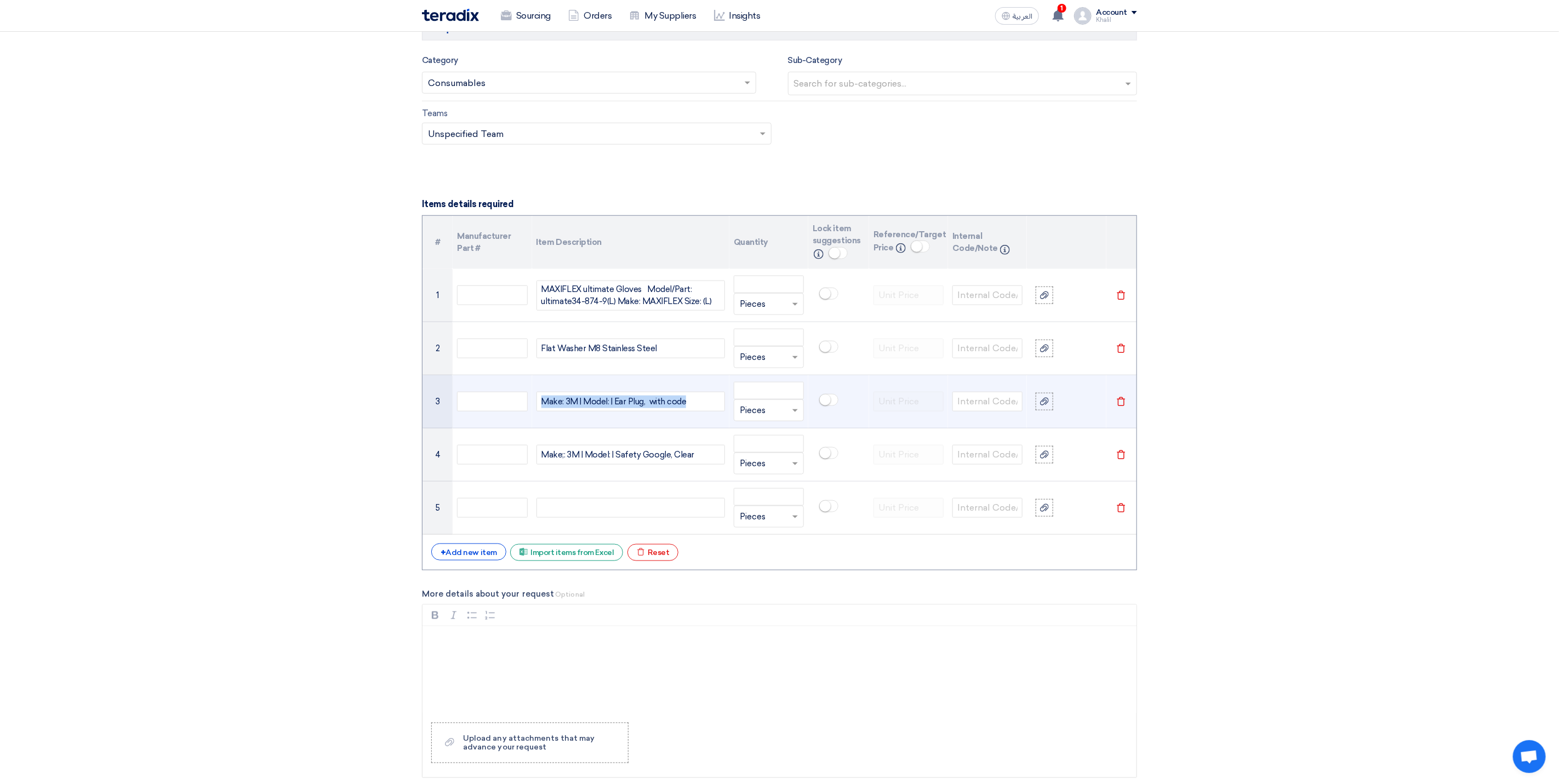
drag, startPoint x: 697, startPoint y: 410, endPoint x: 541, endPoint y: 415, distance: 156.1
click at [541, 412] on div "Make: 3M | Model: | Ear Plug, with code" at bounding box center [630, 401] width 189 height 20
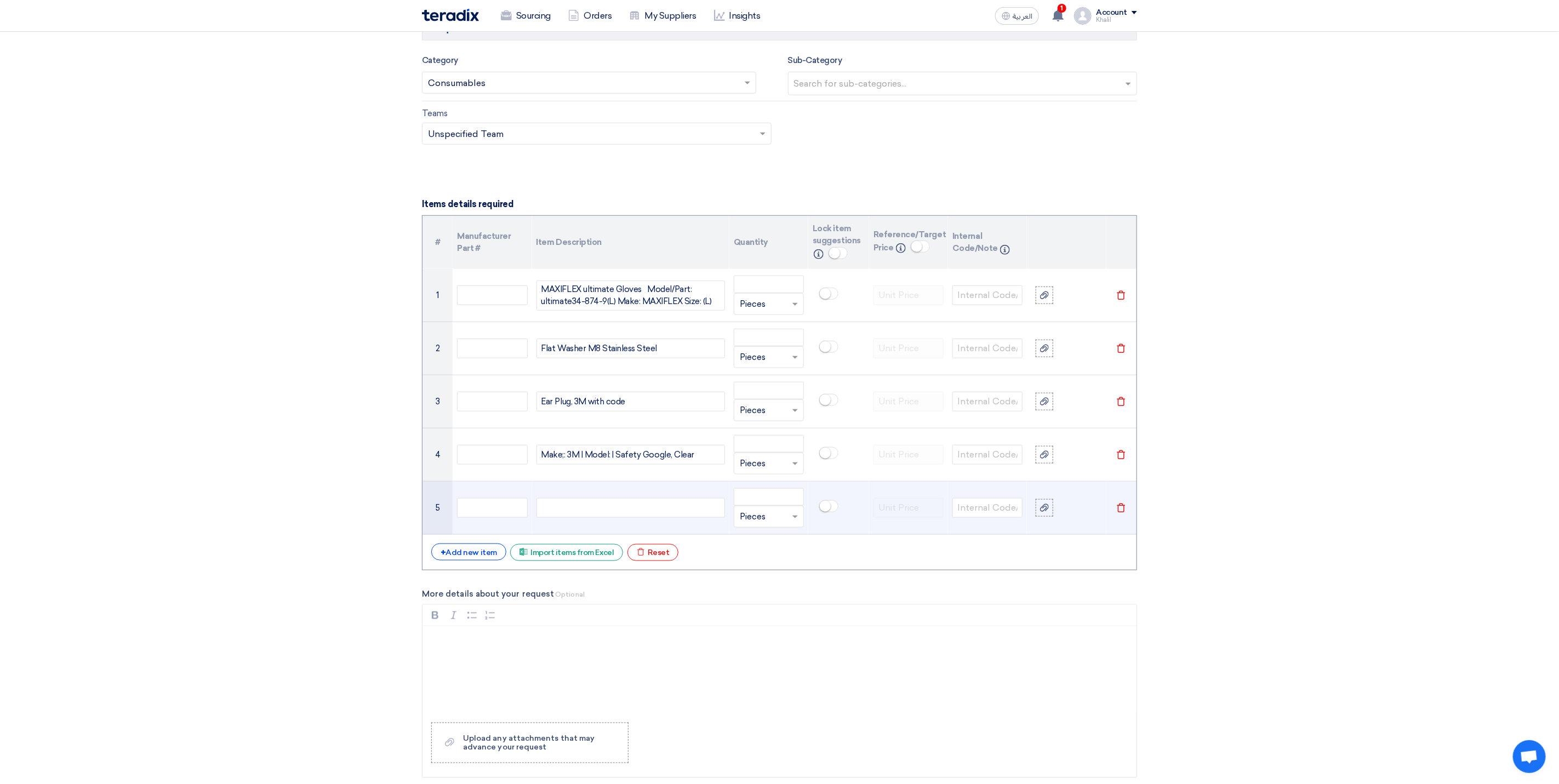
click at [599, 514] on div at bounding box center [630, 508] width 189 height 20
paste div
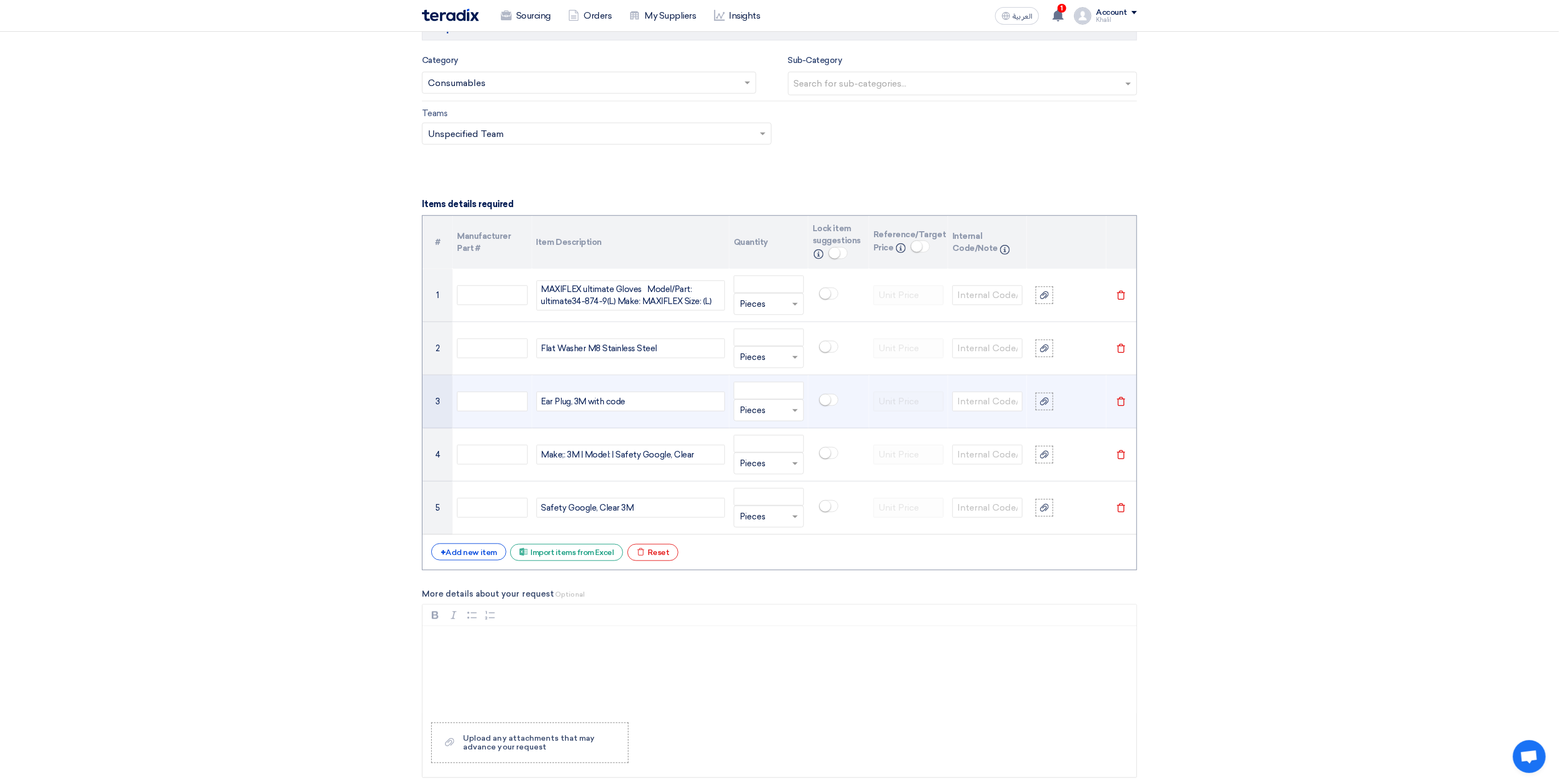
click at [608, 410] on div "Ear Plug, 3M with code" at bounding box center [630, 401] width 189 height 20
click at [608, 409] on div "Ear Plug, 3M with code" at bounding box center [630, 401] width 189 height 20
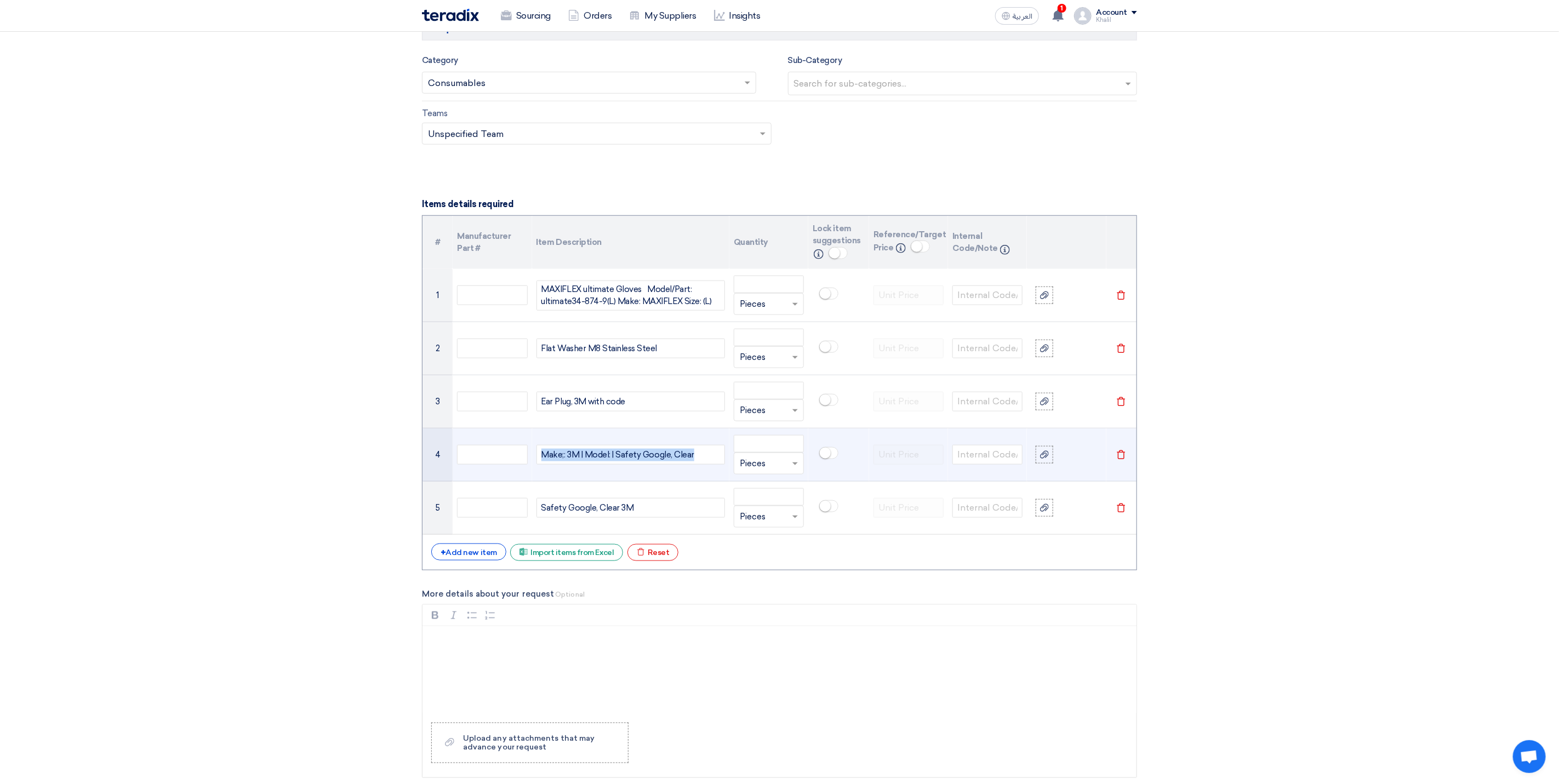
drag, startPoint x: 697, startPoint y: 466, endPoint x: 530, endPoint y: 467, distance: 167.0
click at [530, 467] on tr "4 Make;: 3M | Model: | Safety Google, Clear Unit × Pieces [GEOGRAPHIC_DATA]" at bounding box center [780, 455] width 714 height 53
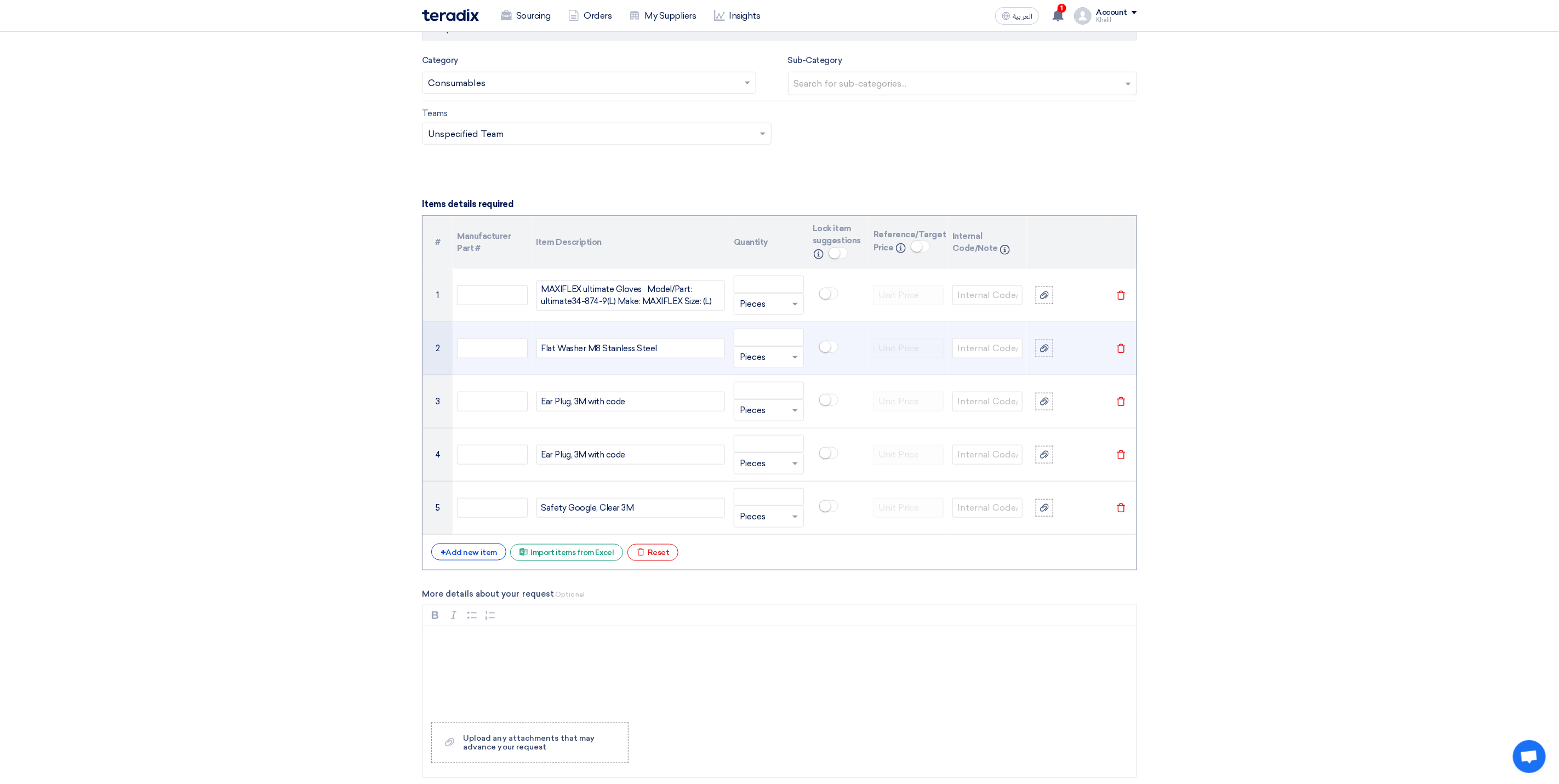
click at [607, 353] on div "Flat Washer M8 Stainless Steel" at bounding box center [630, 348] width 189 height 20
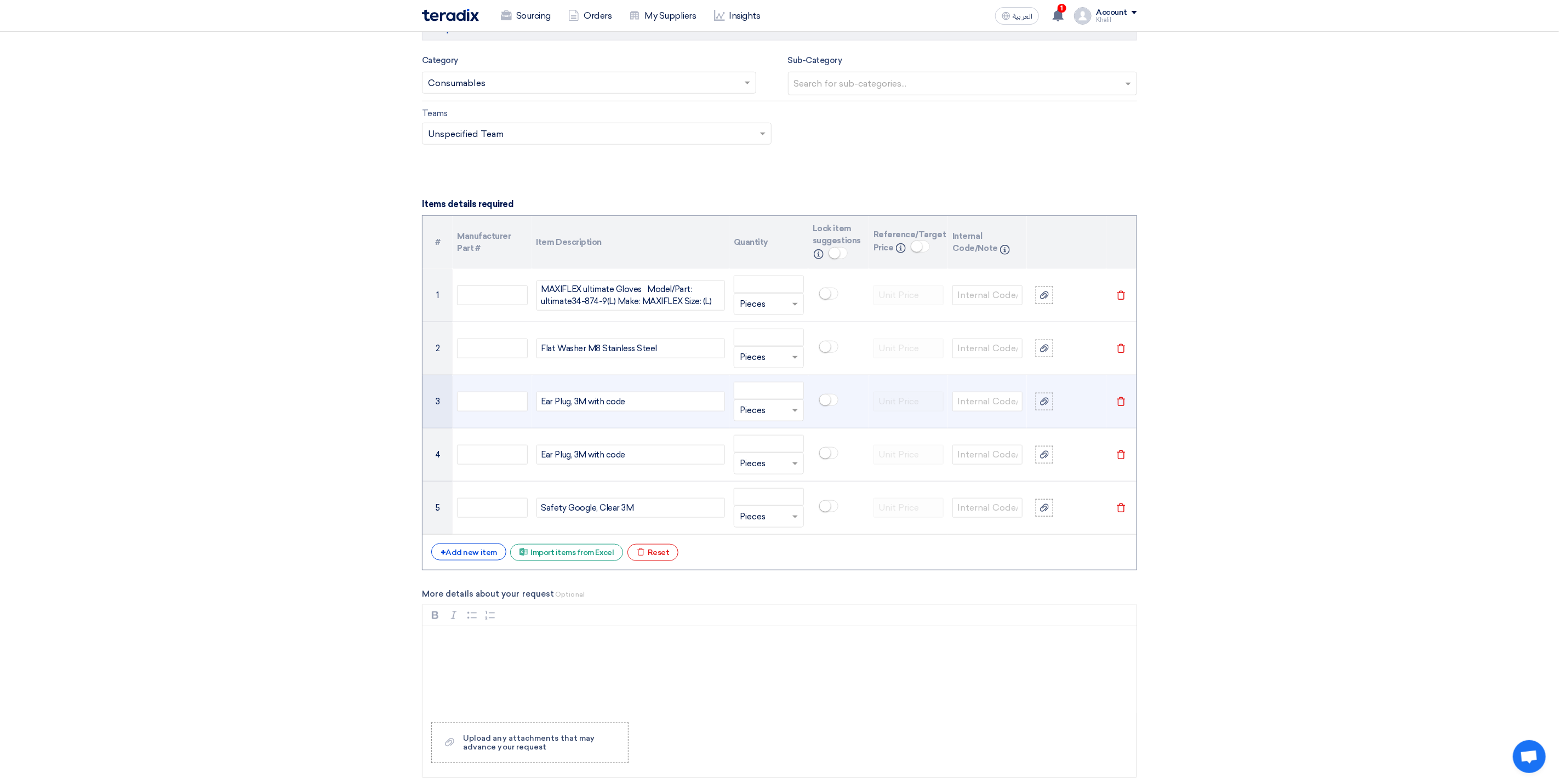
click at [635, 403] on div "Ear Plug, 3M with code" at bounding box center [630, 401] width 189 height 20
click at [633, 405] on div "Ear Plug, 3M with code" at bounding box center [630, 401] width 189 height 20
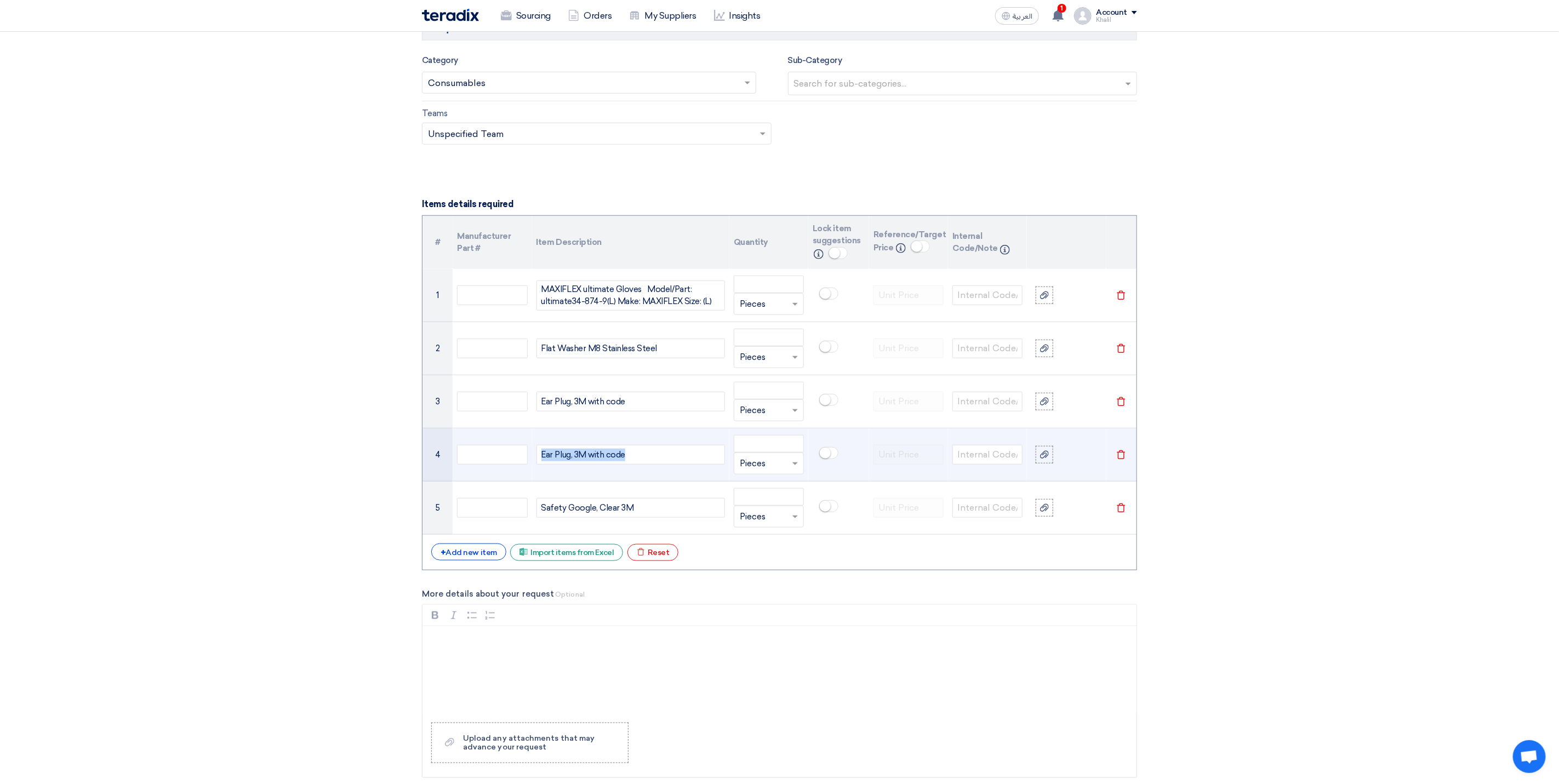
drag, startPoint x: 649, startPoint y: 464, endPoint x: 535, endPoint y: 462, distance: 114.0
click at [535, 462] on td "Ear Plug, 3M with code" at bounding box center [630, 455] width 197 height 53
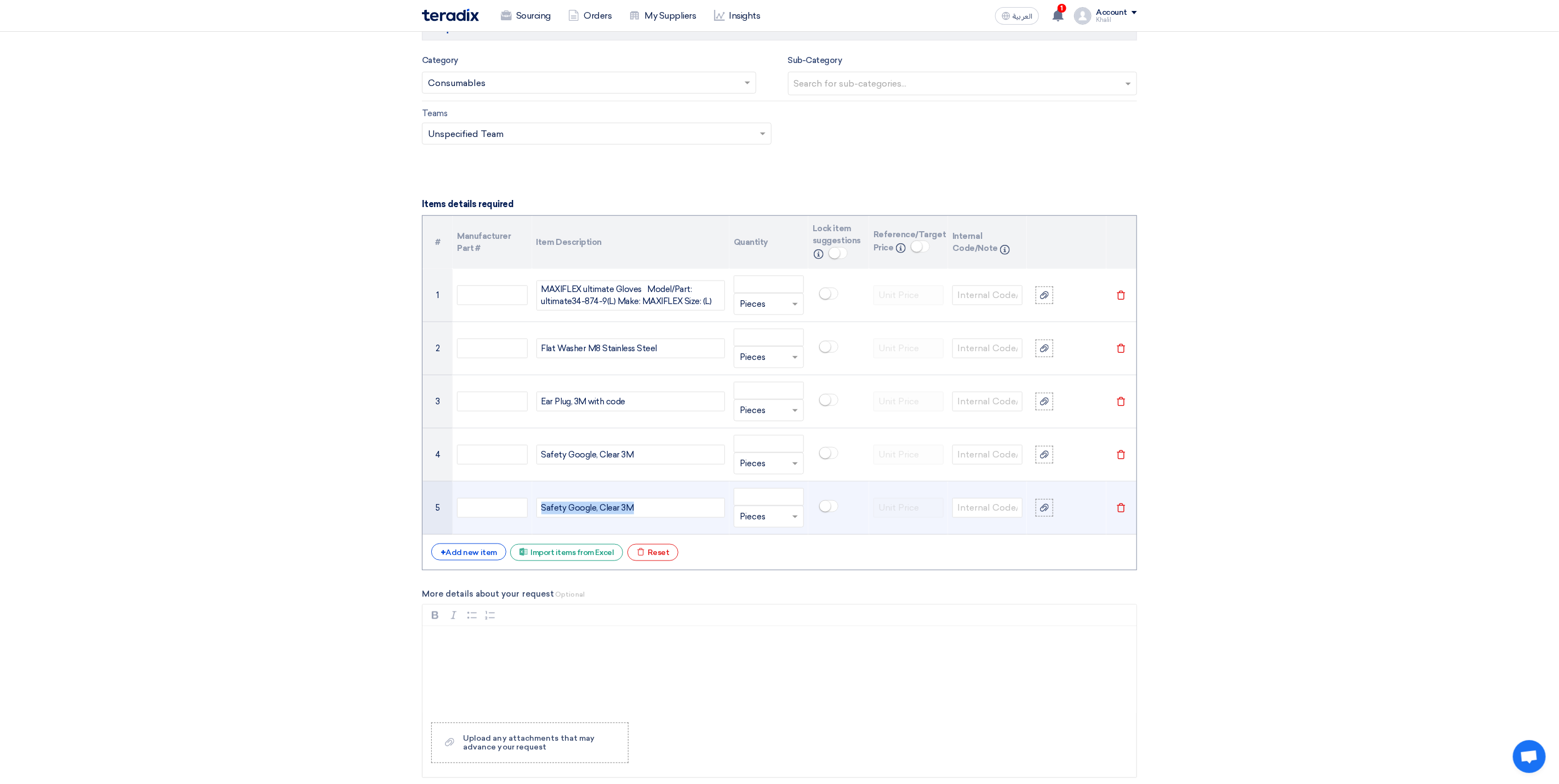
drag, startPoint x: 643, startPoint y: 520, endPoint x: 541, endPoint y: 517, distance: 102.0
click at [541, 517] on div "Safety Google, Clear 3M" at bounding box center [630, 508] width 189 height 20
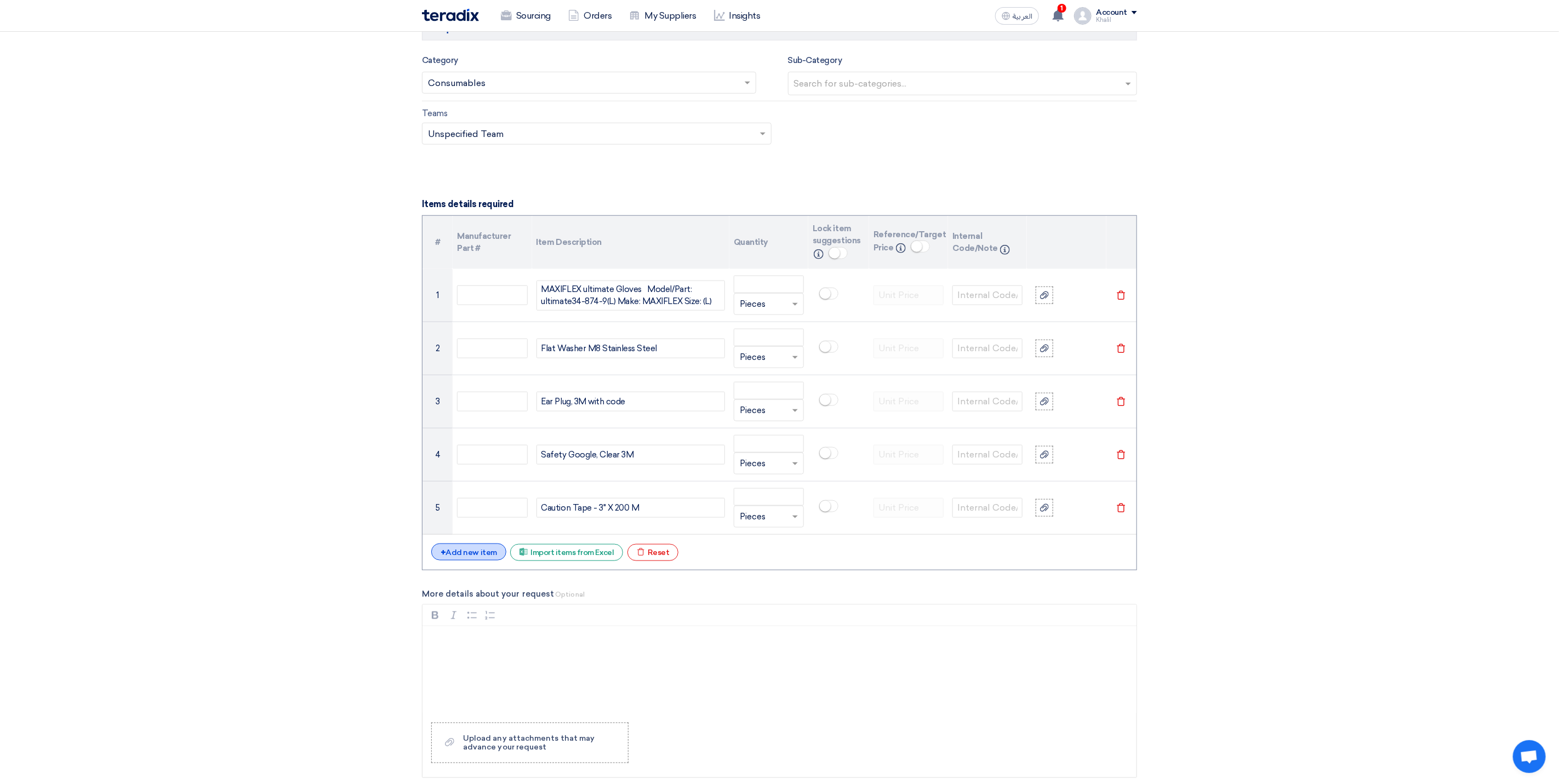
click at [483, 561] on div "+ Add new item" at bounding box center [469, 552] width 75 height 17
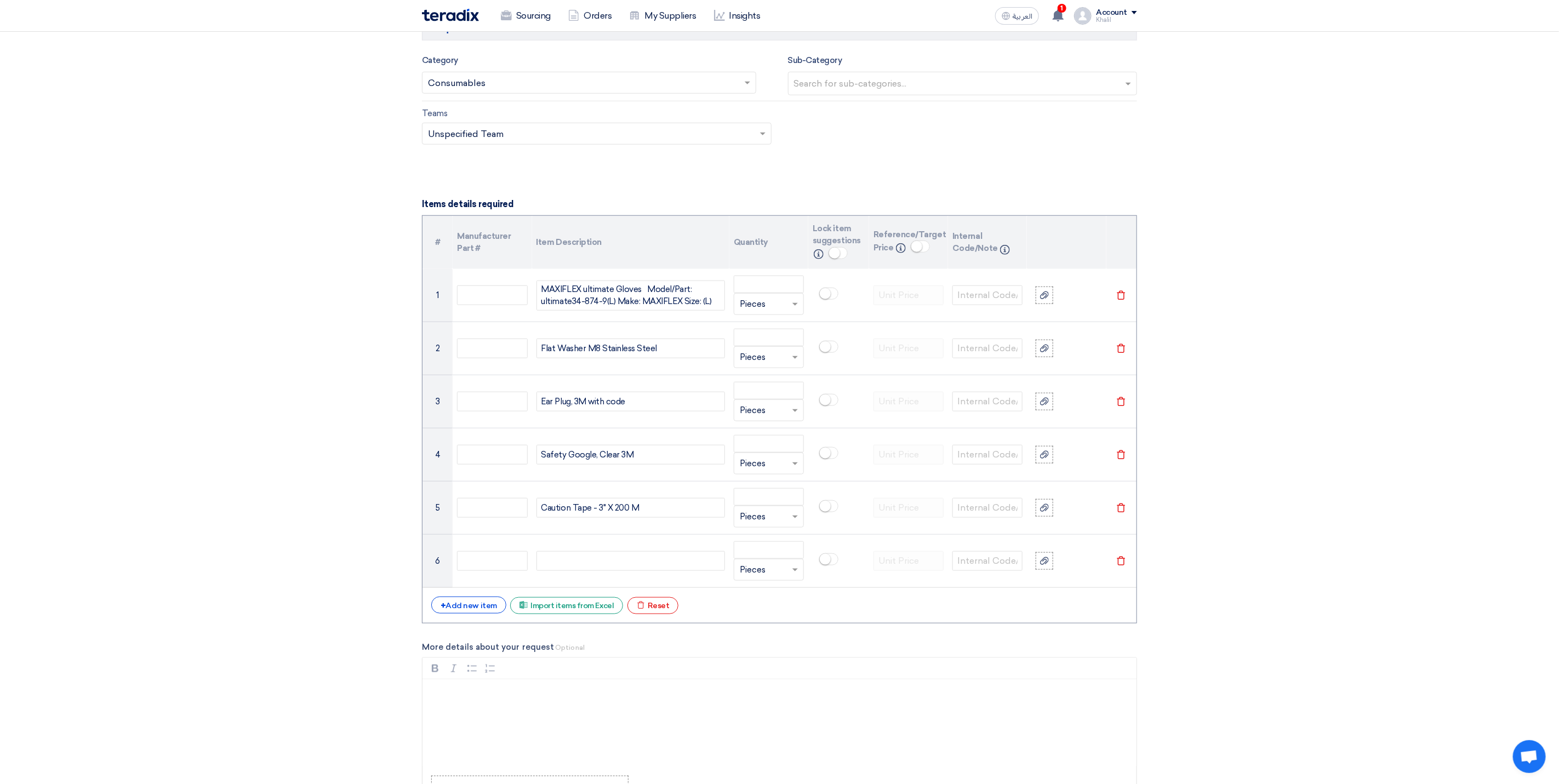
click at [478, 624] on div "# Manufacturer Part # Item Description Quantity Lock item suggestions Info Refe…" at bounding box center [780, 419] width 715 height 408
click at [478, 614] on div "+ Add new item Excel file Import items from Excel Excel file Reset" at bounding box center [780, 605] width 697 height 18
click at [480, 614] on div "+ Add new item" at bounding box center [469, 605] width 75 height 17
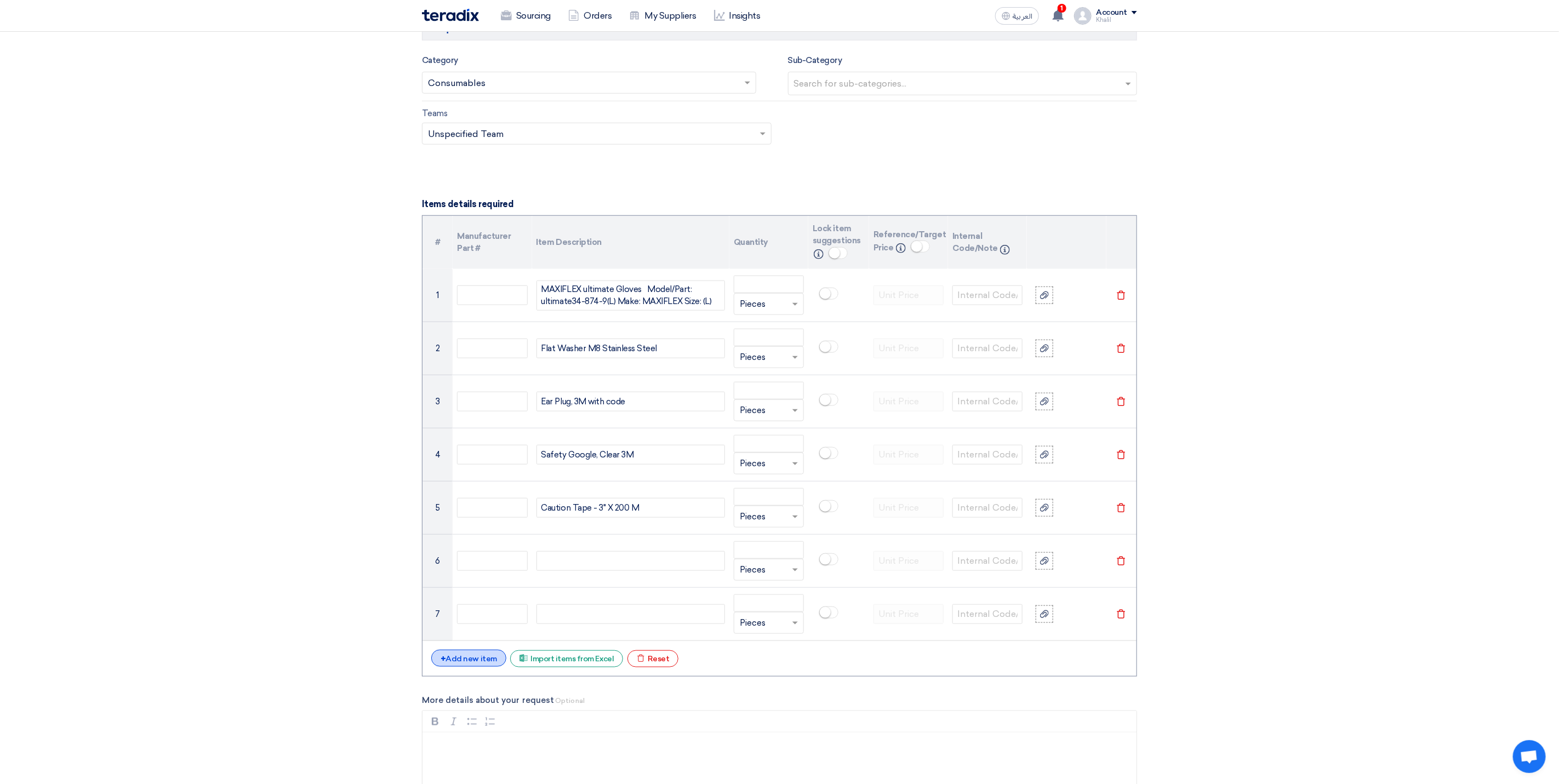
click at [482, 667] on div "+ Add new item" at bounding box center [469, 658] width 75 height 17
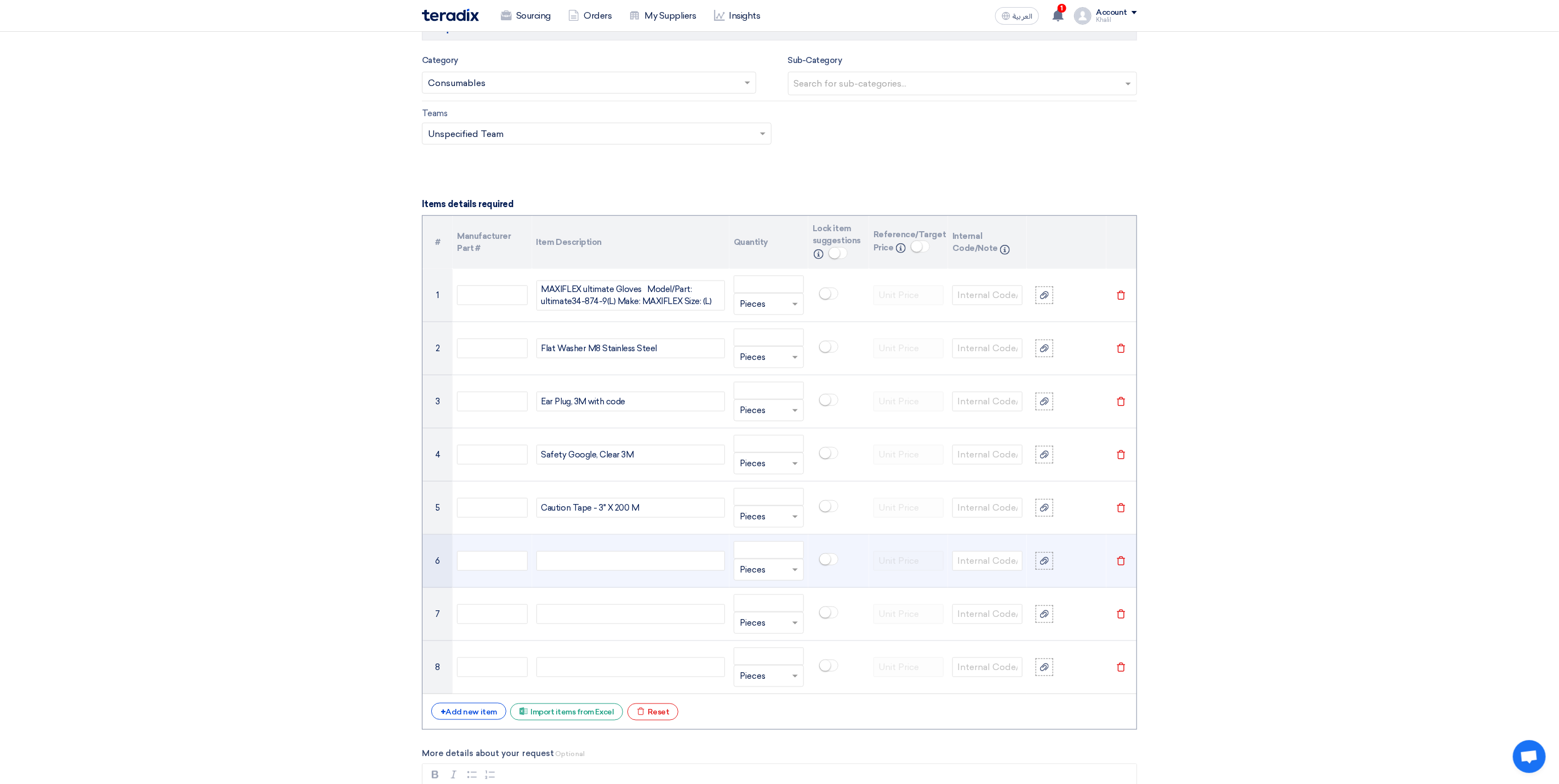
click at [590, 566] on div at bounding box center [630, 561] width 189 height 20
paste div
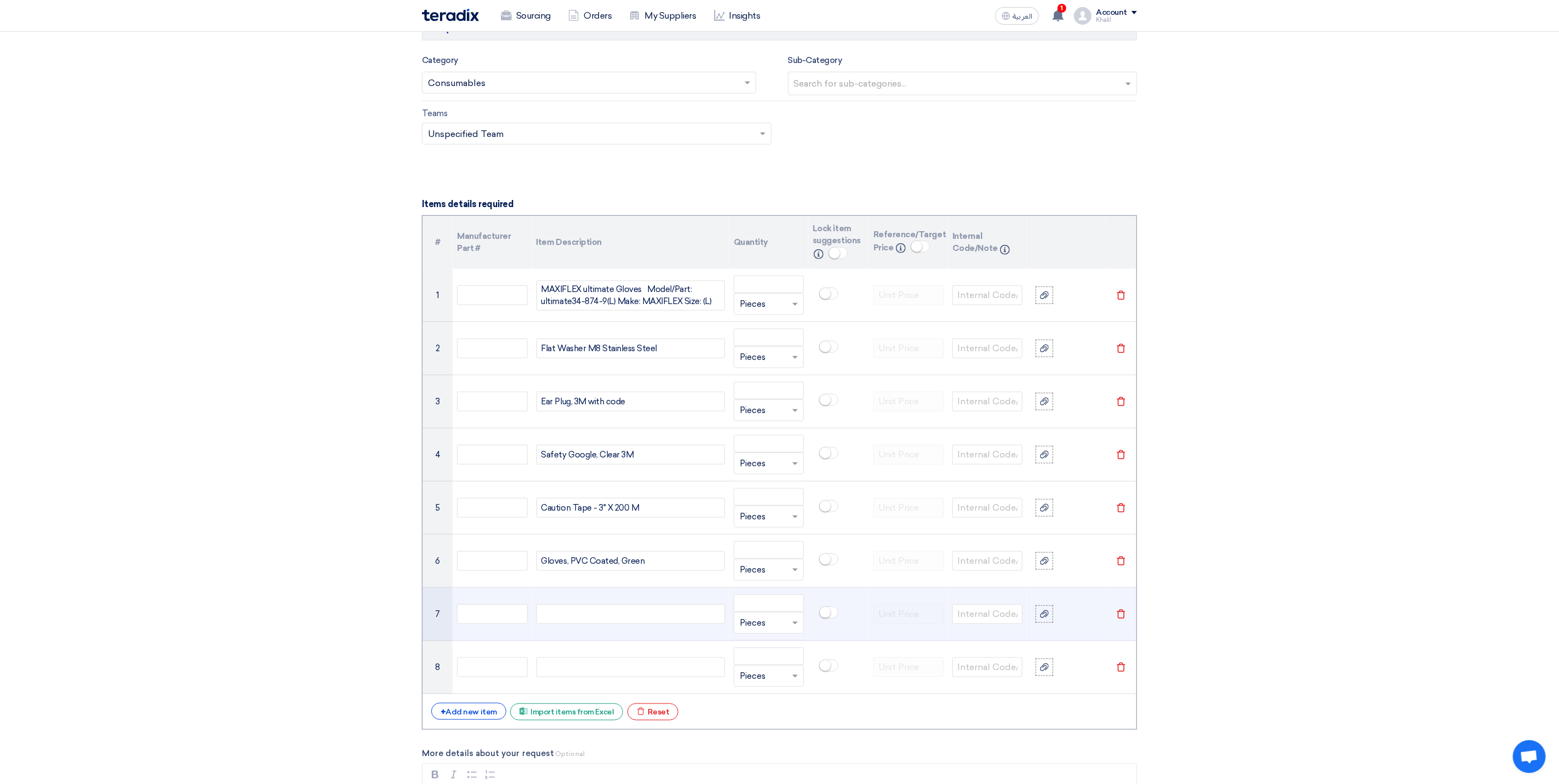
click at [660, 623] on div at bounding box center [630, 614] width 189 height 20
paste div
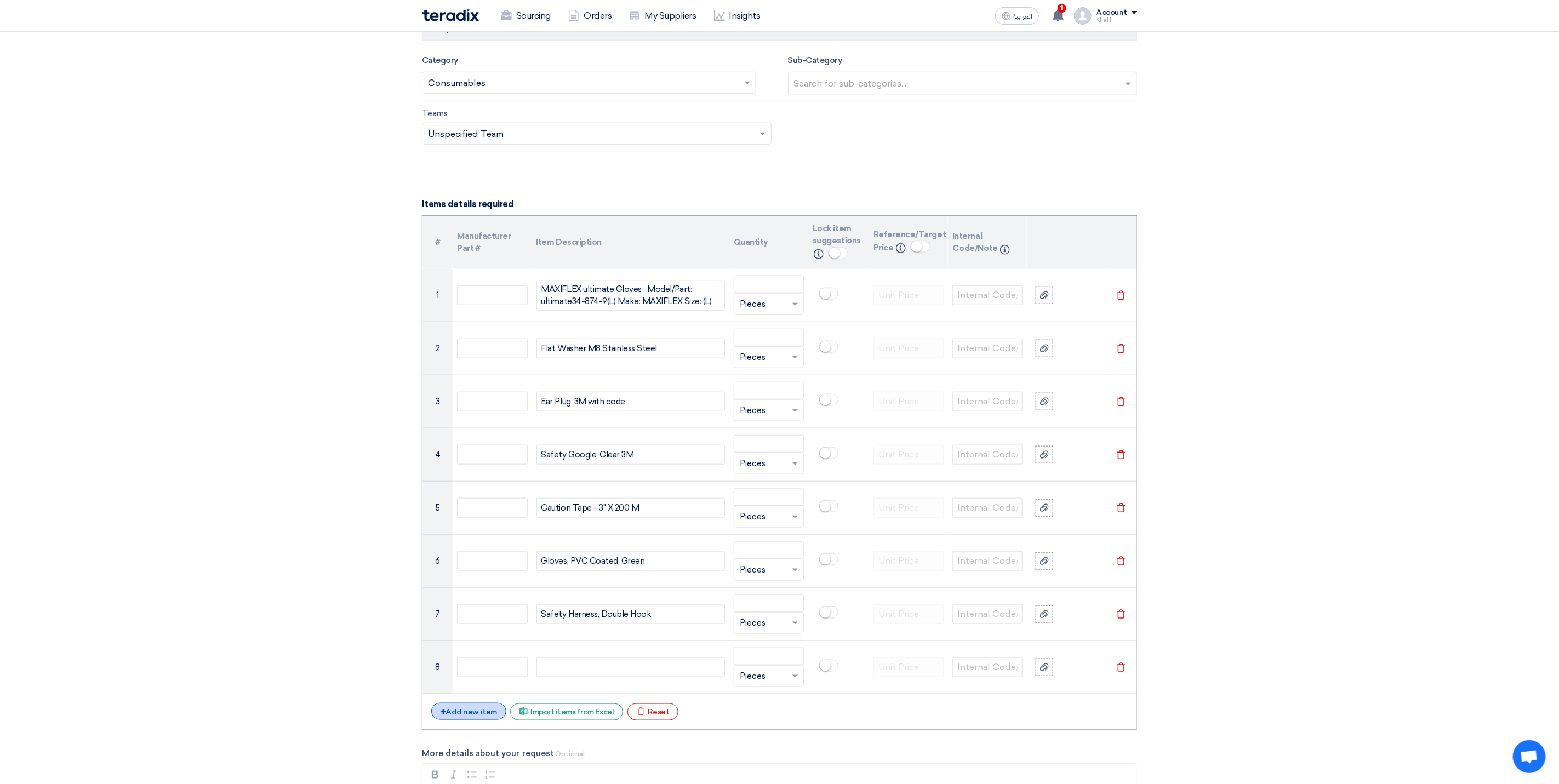
click at [487, 720] on div "+ Add new item" at bounding box center [469, 711] width 75 height 17
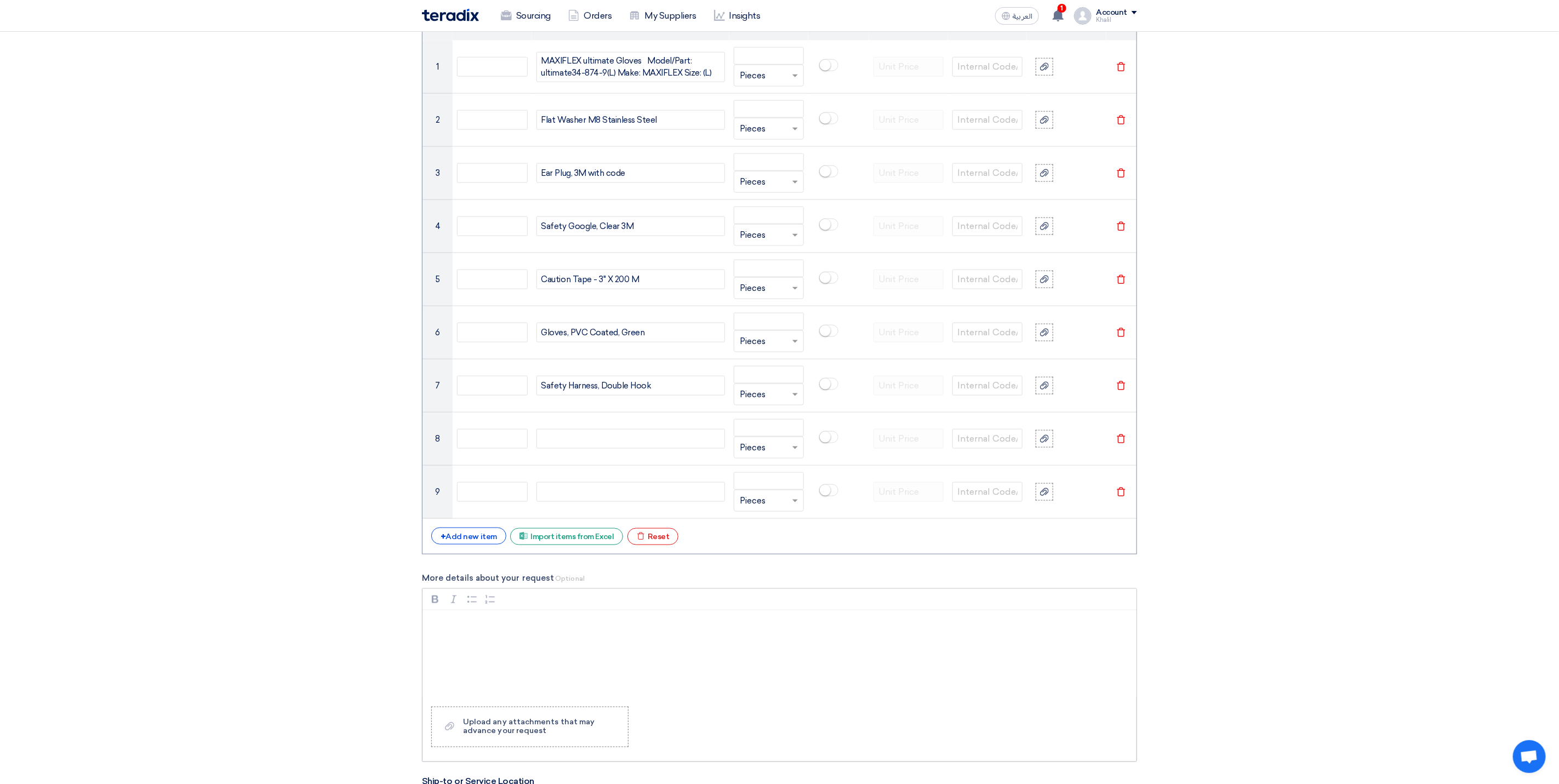
scroll to position [899, 0]
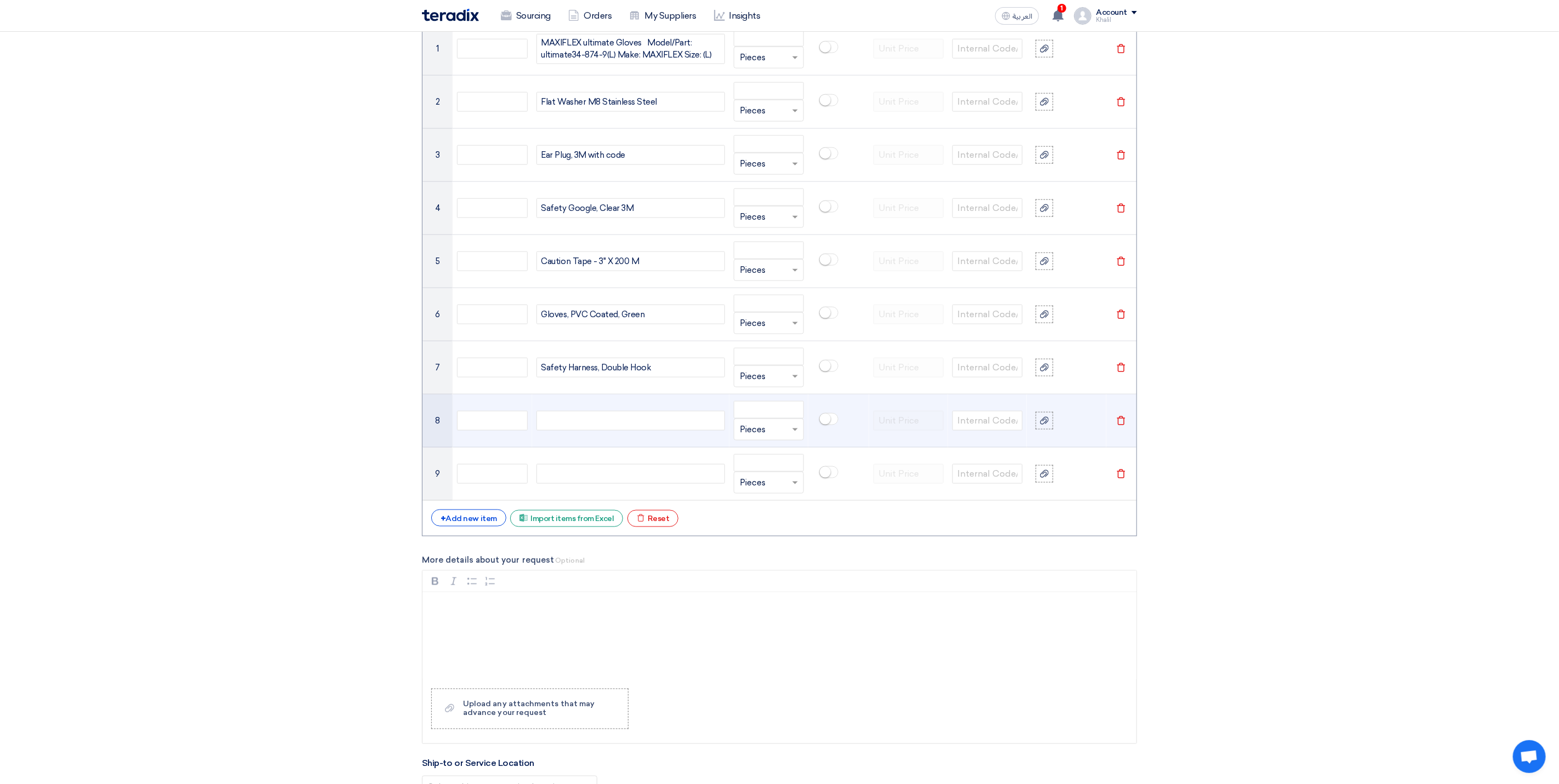
click at [569, 431] on div at bounding box center [630, 421] width 189 height 20
paste div
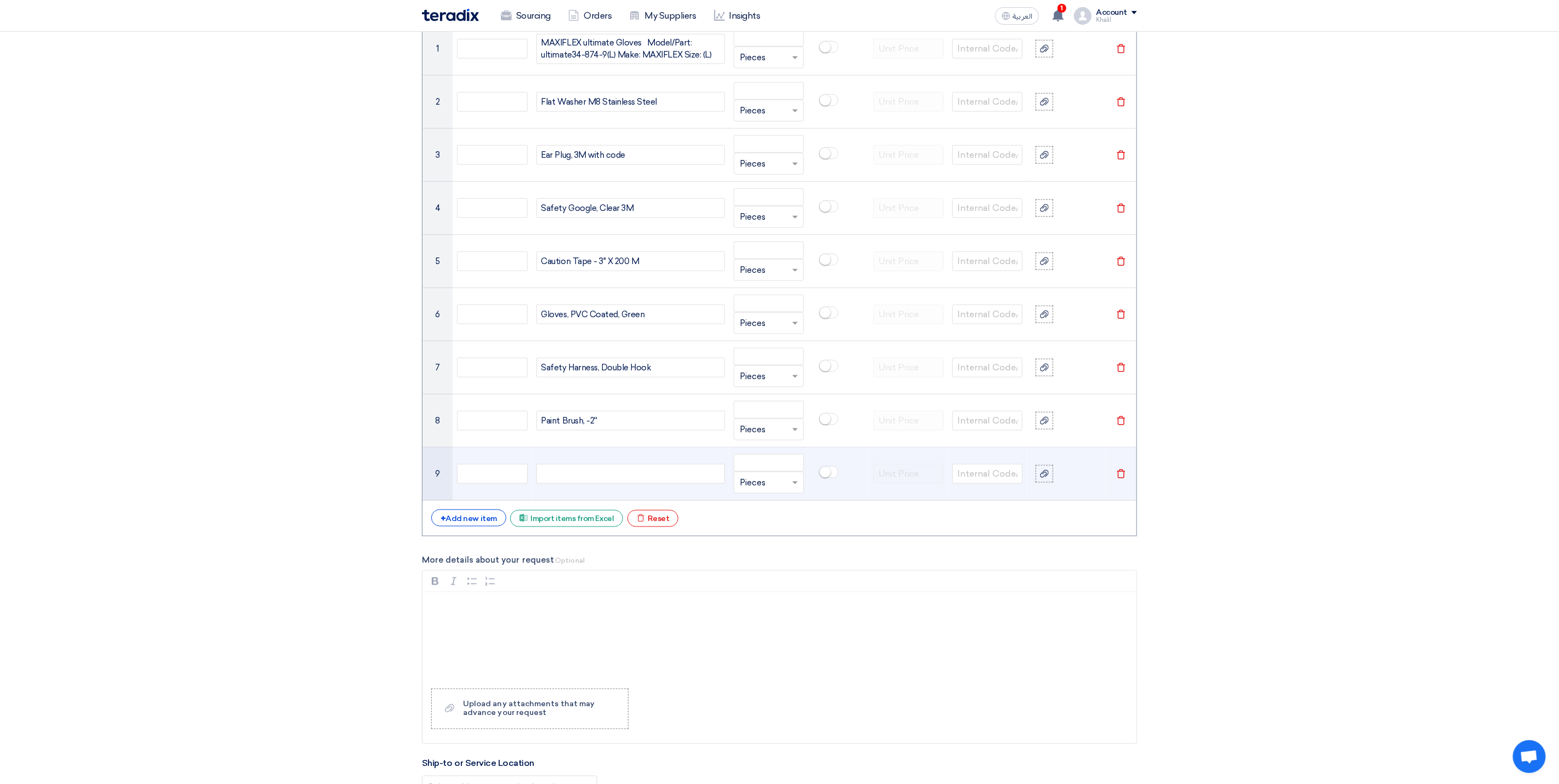
click at [585, 477] on div at bounding box center [630, 474] width 189 height 20
paste div
click at [489, 525] on div "+ Add new item" at bounding box center [469, 518] width 75 height 17
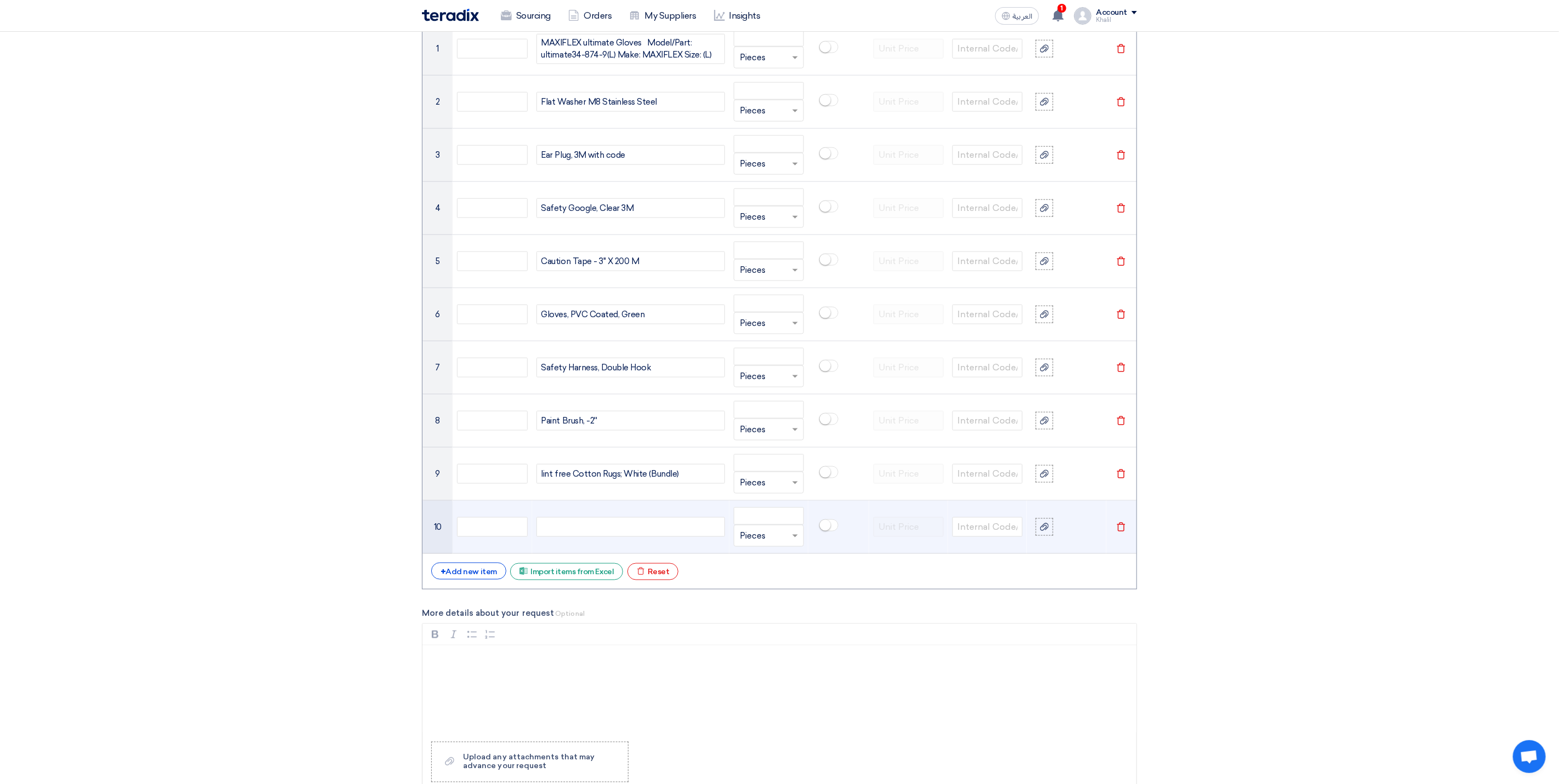
click at [590, 536] on div at bounding box center [630, 527] width 189 height 20
paste div
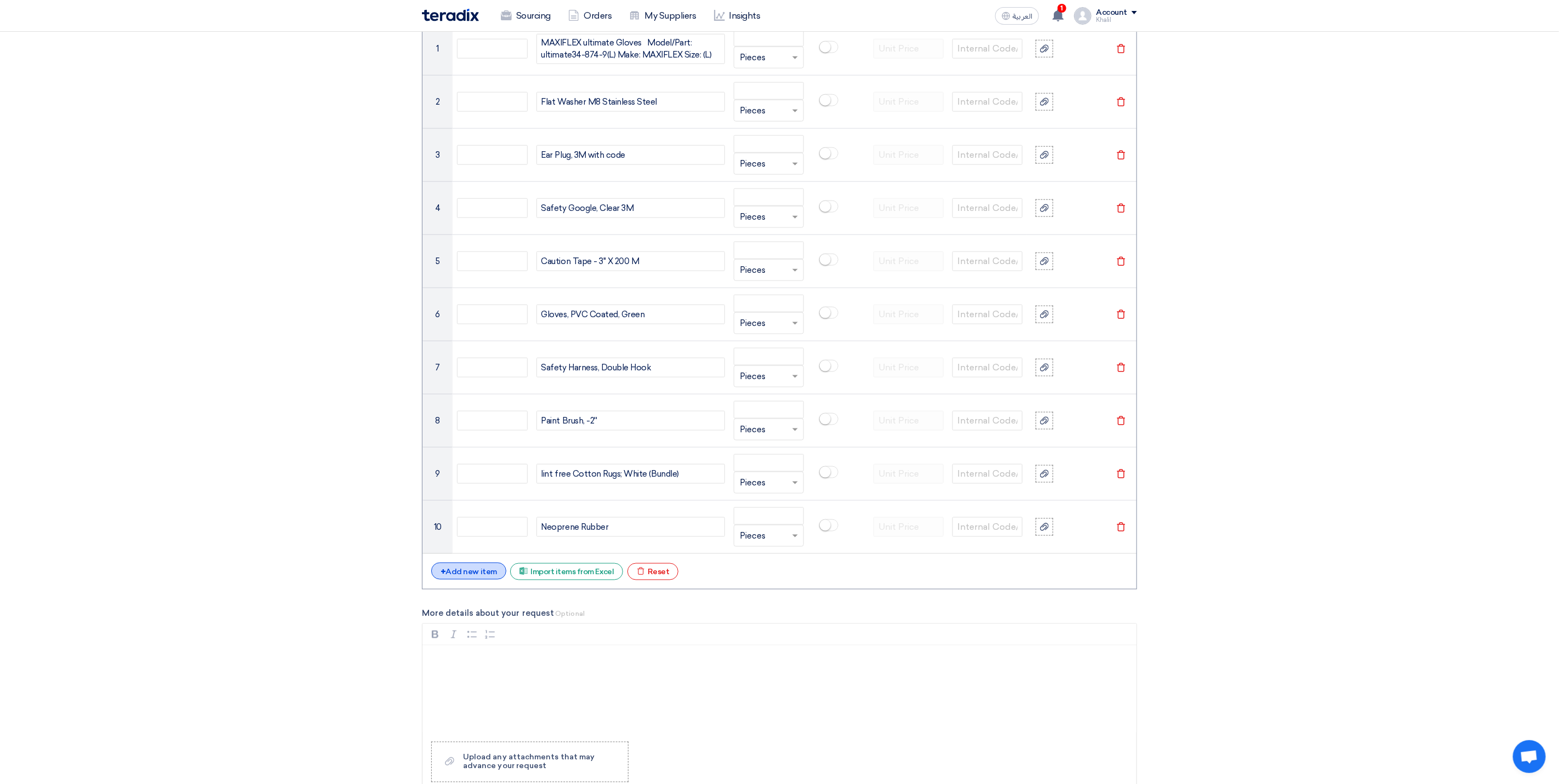
click at [481, 580] on div "+ Add new item" at bounding box center [469, 571] width 75 height 17
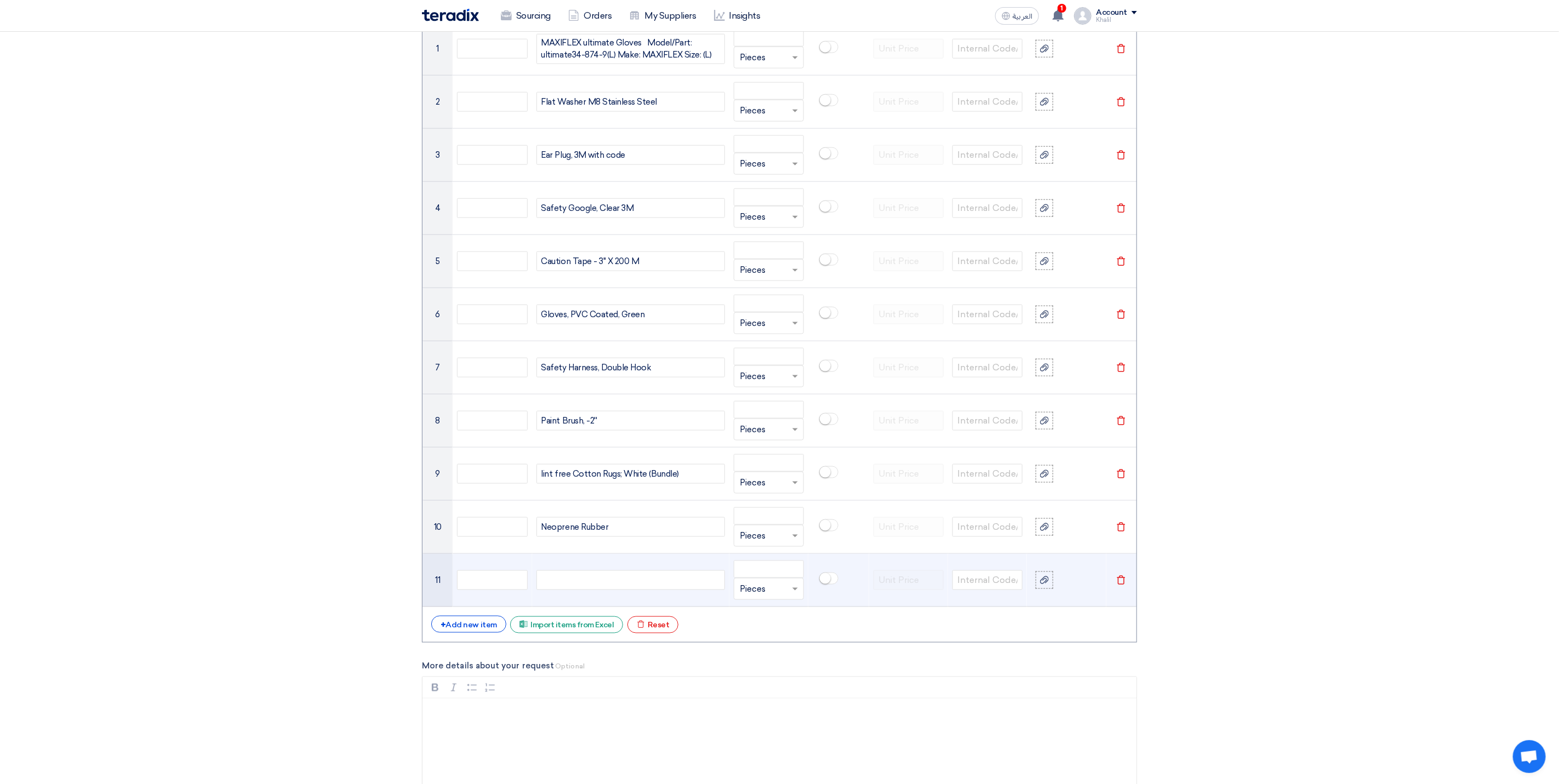
click at [571, 589] on div at bounding box center [630, 580] width 189 height 20
paste div
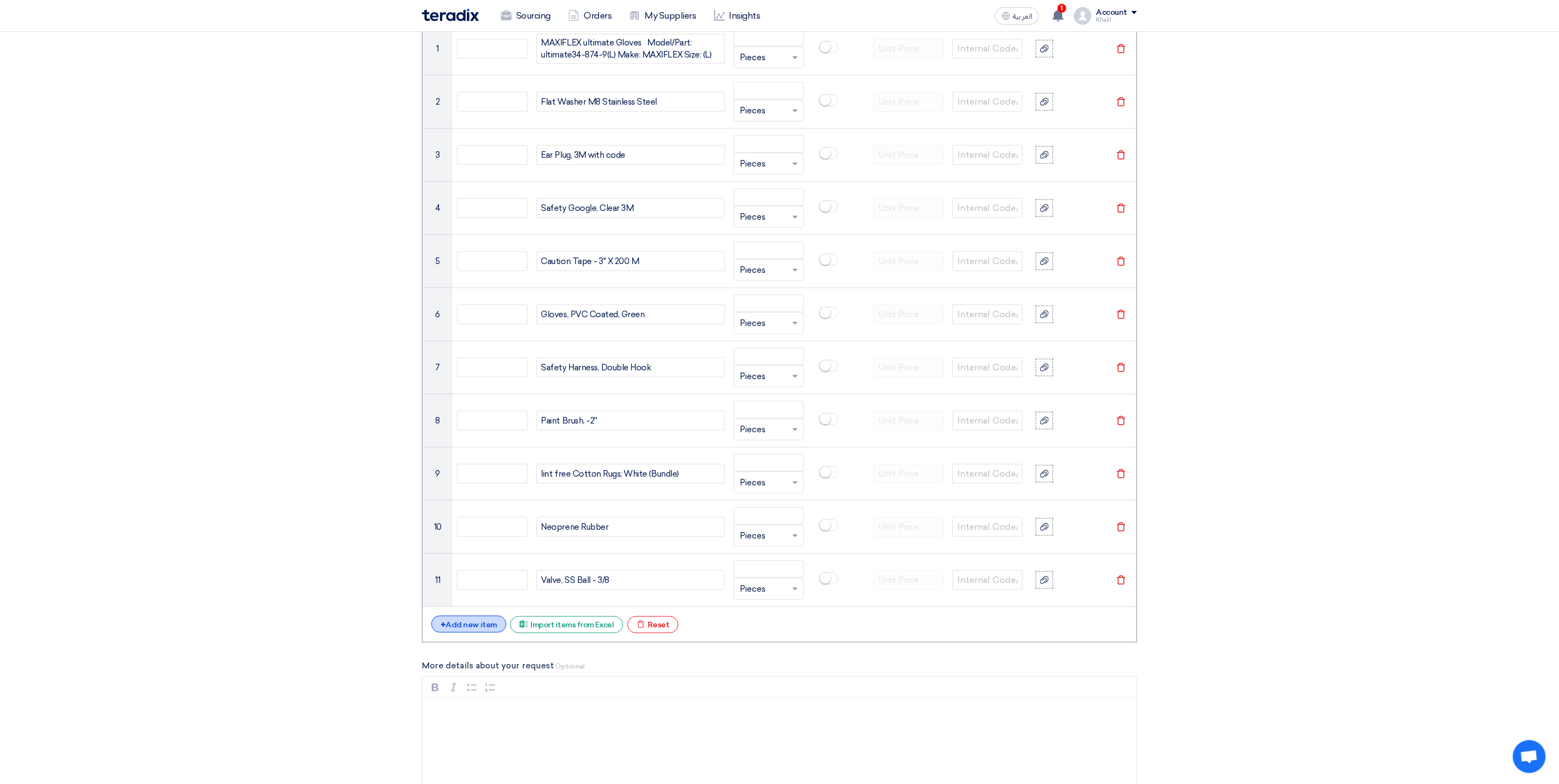
click at [487, 633] on div "+ Add new item" at bounding box center [469, 625] width 75 height 17
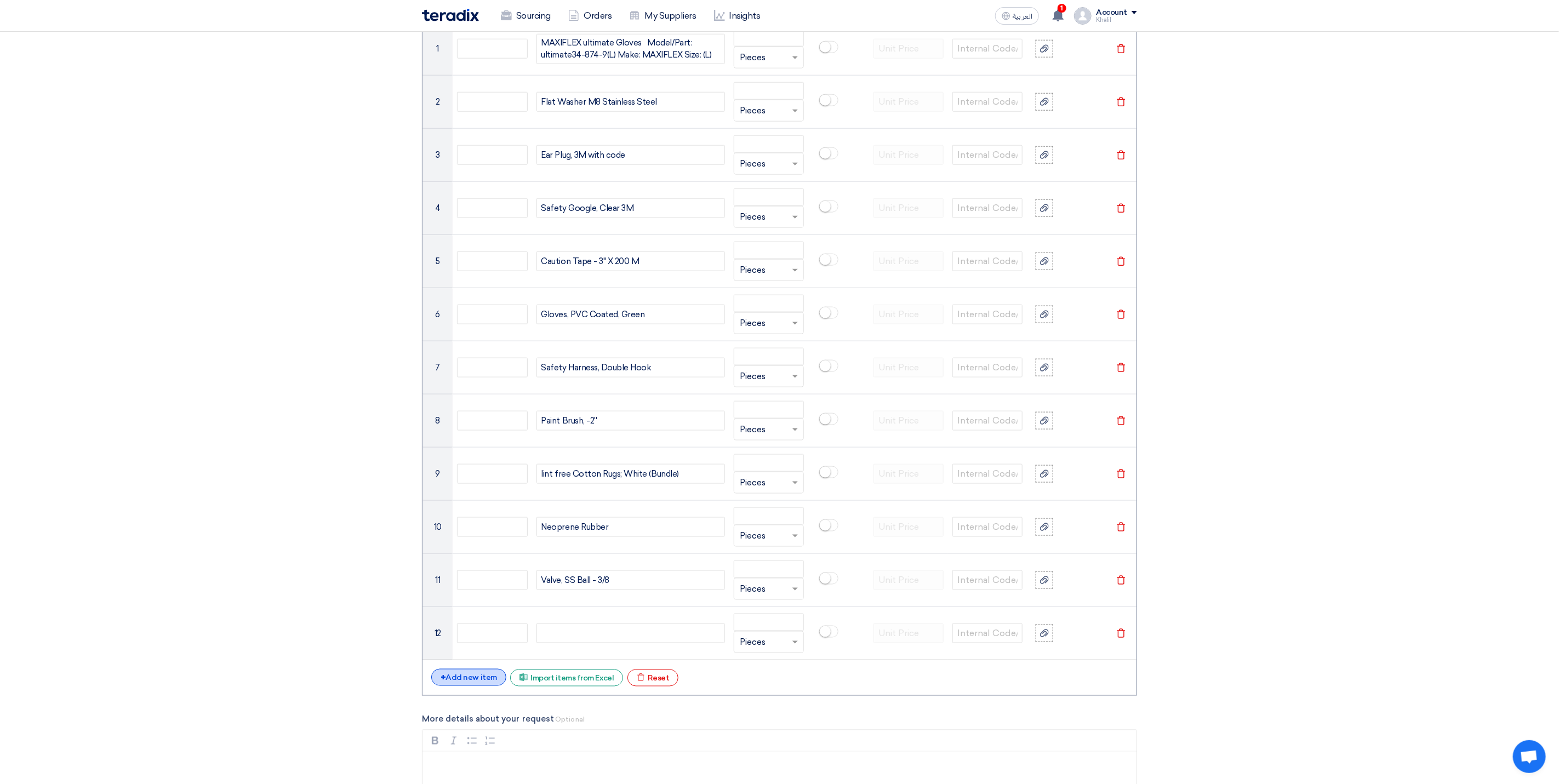
click at [488, 682] on div "+ Add new item" at bounding box center [469, 678] width 75 height 17
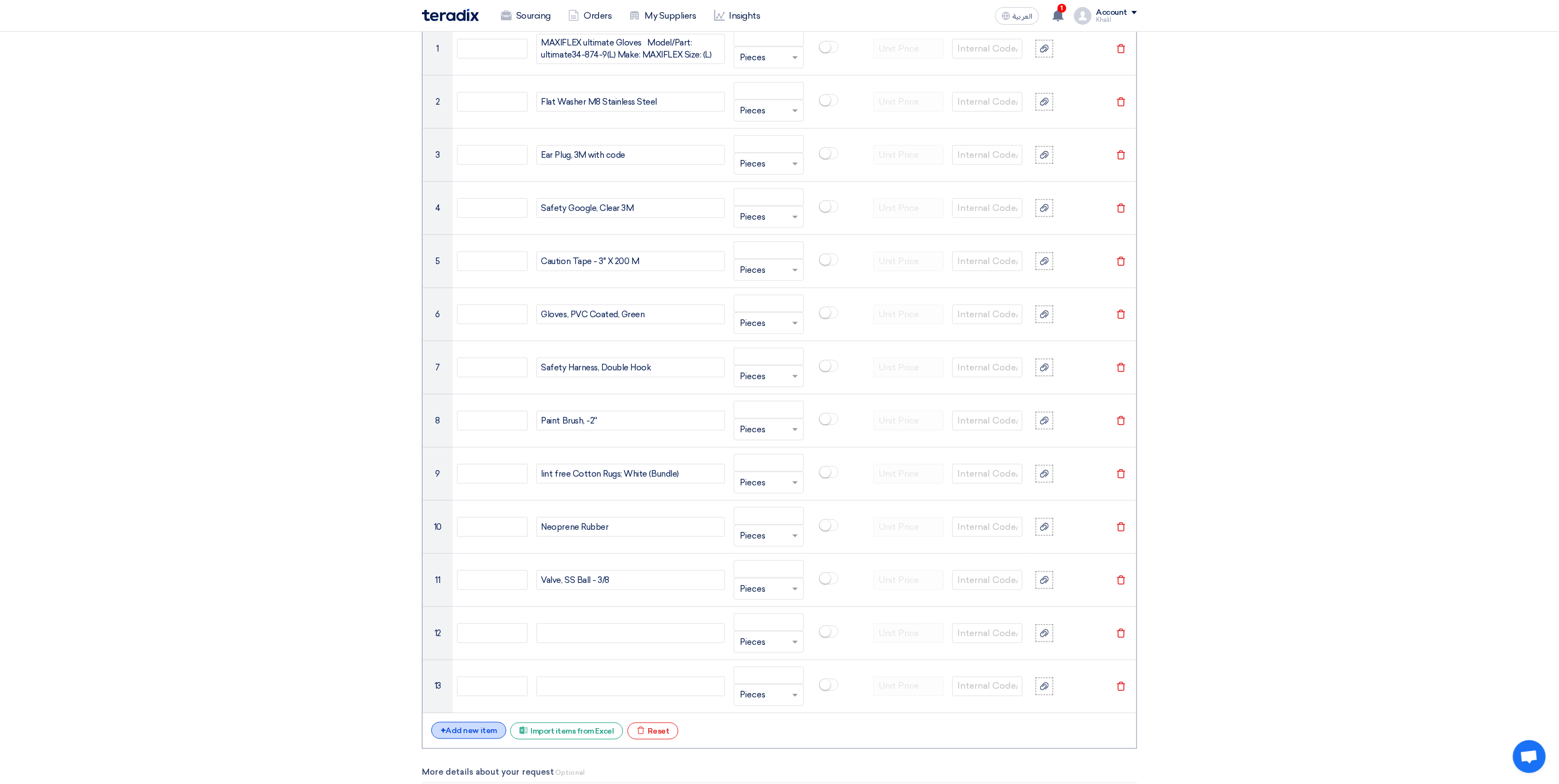
click at [482, 737] on div "+ Add new item" at bounding box center [469, 731] width 75 height 17
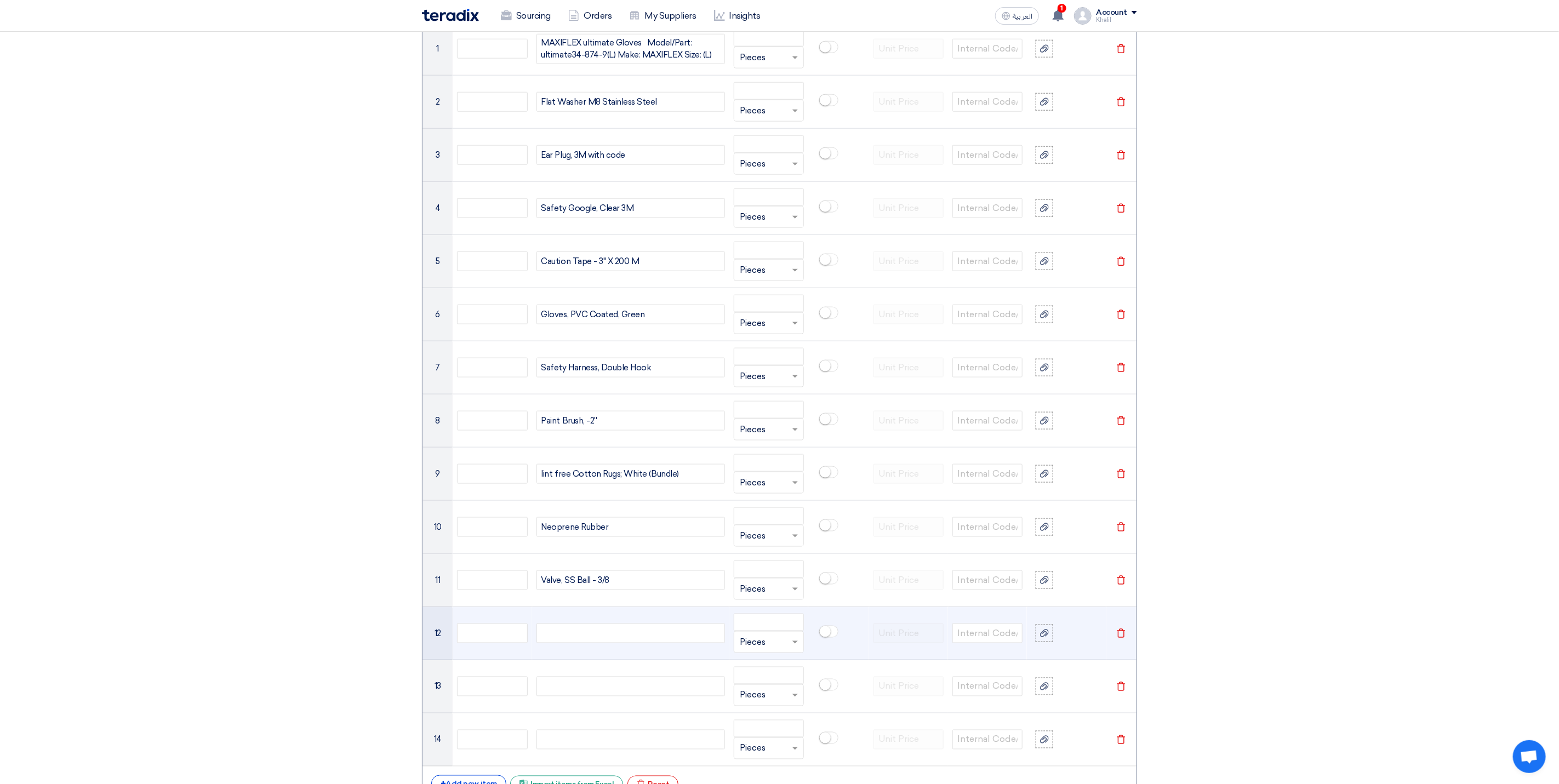
click at [560, 639] on div at bounding box center [630, 633] width 189 height 20
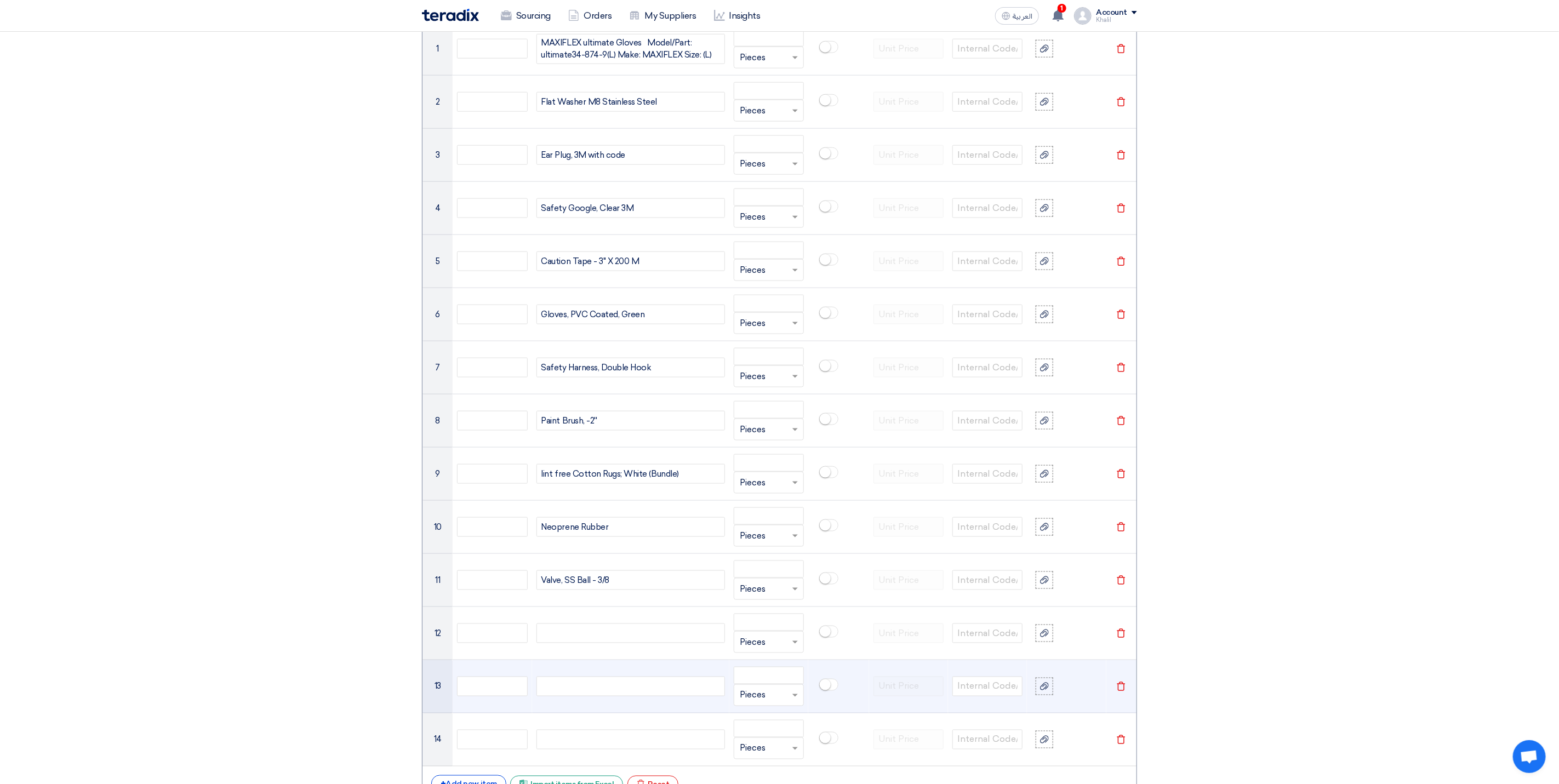
paste div
click at [596, 694] on div at bounding box center [630, 686] width 189 height 20
paste div
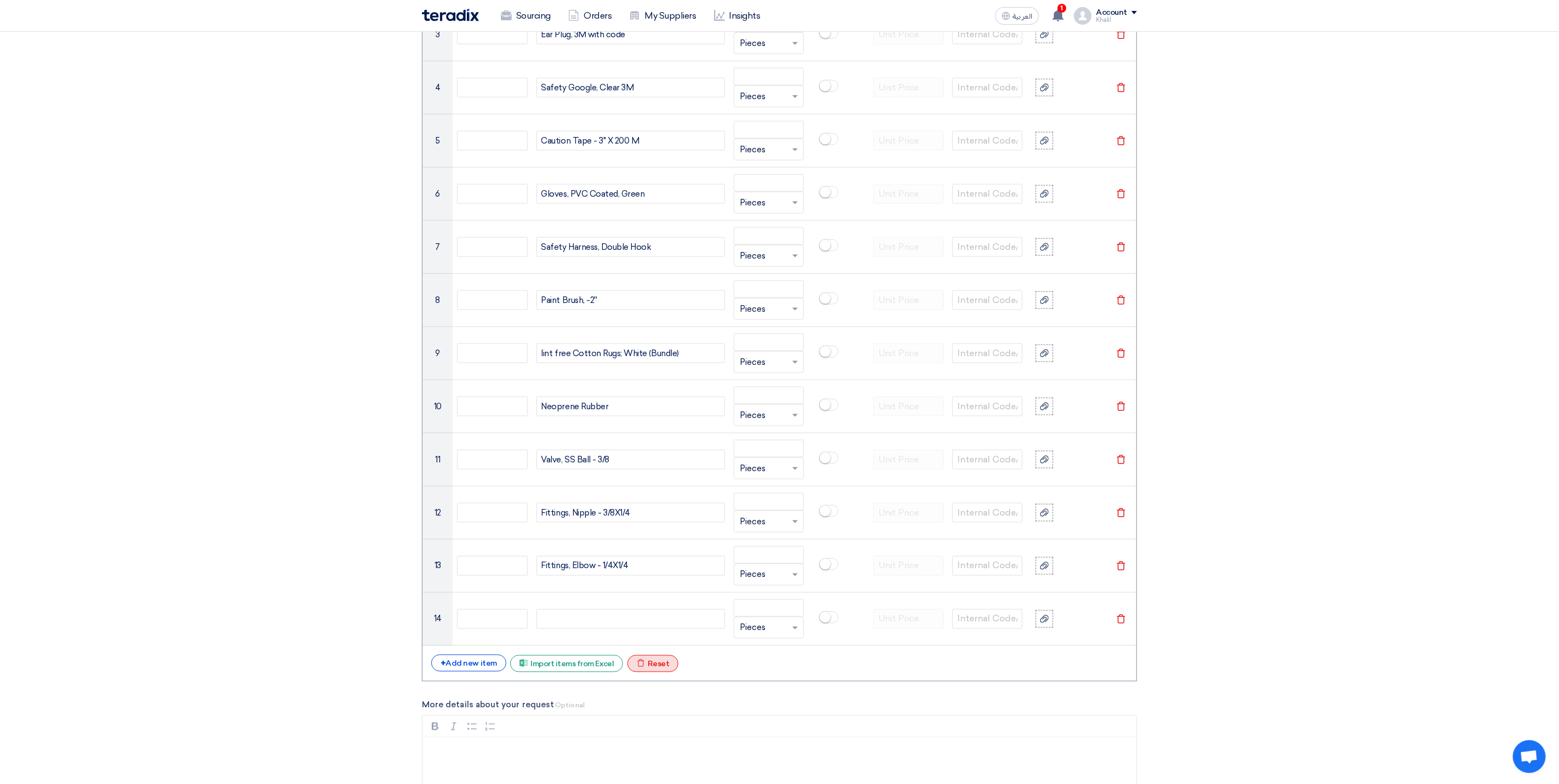
scroll to position [1063, 0]
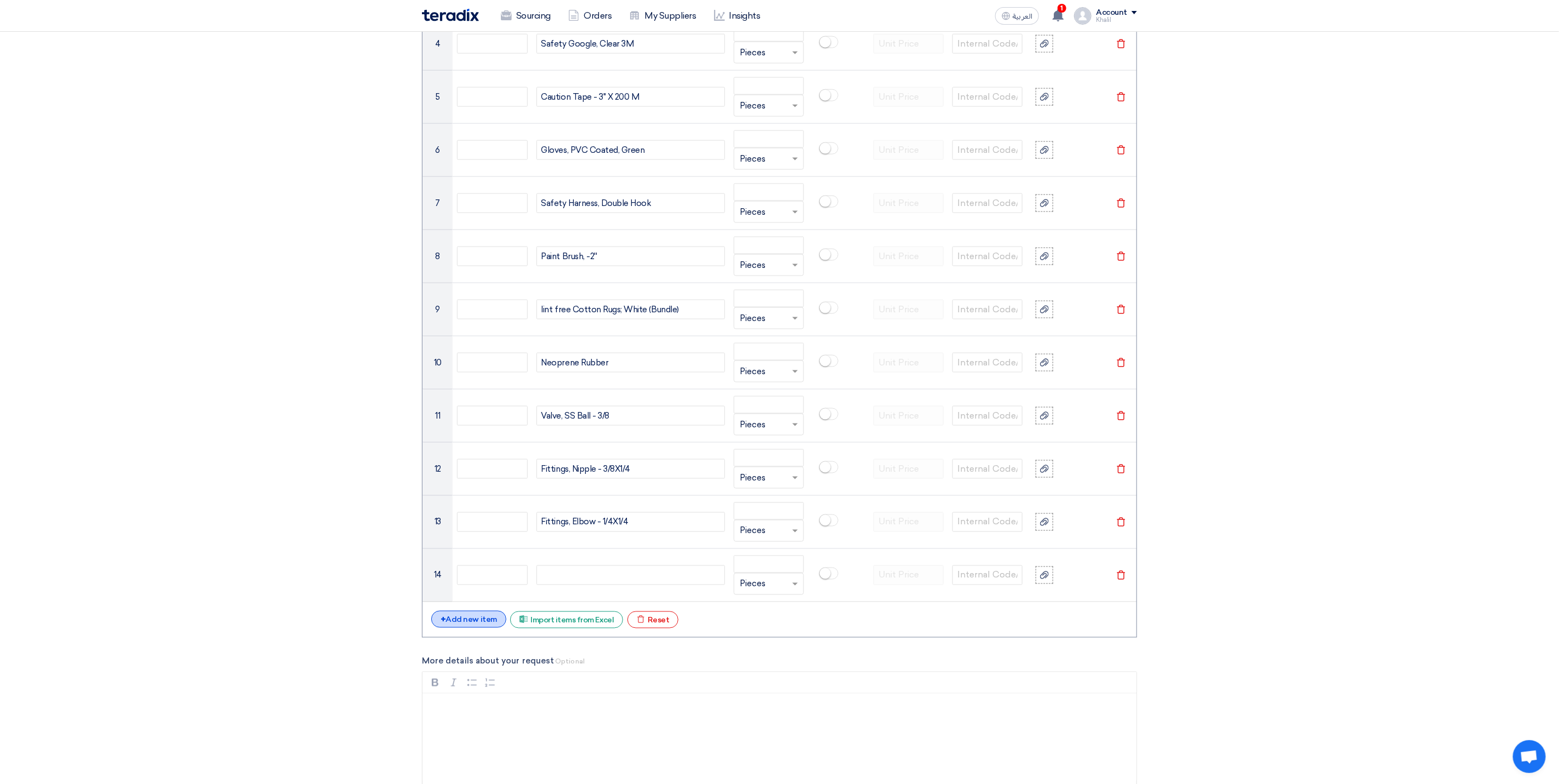
click at [478, 624] on div "+ Add new item" at bounding box center [469, 619] width 75 height 17
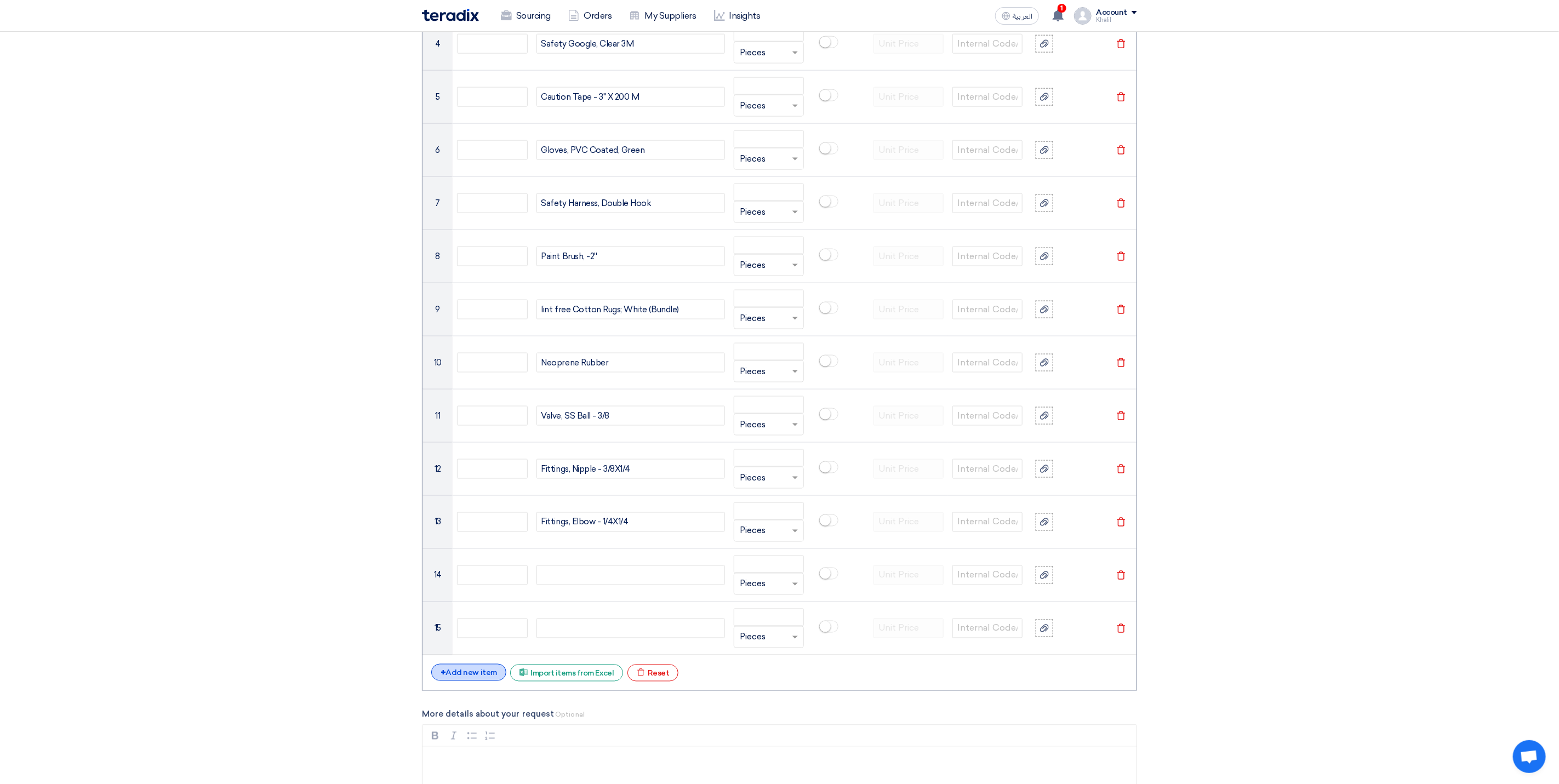
click at [486, 681] on div "+ Add new item" at bounding box center [469, 673] width 75 height 17
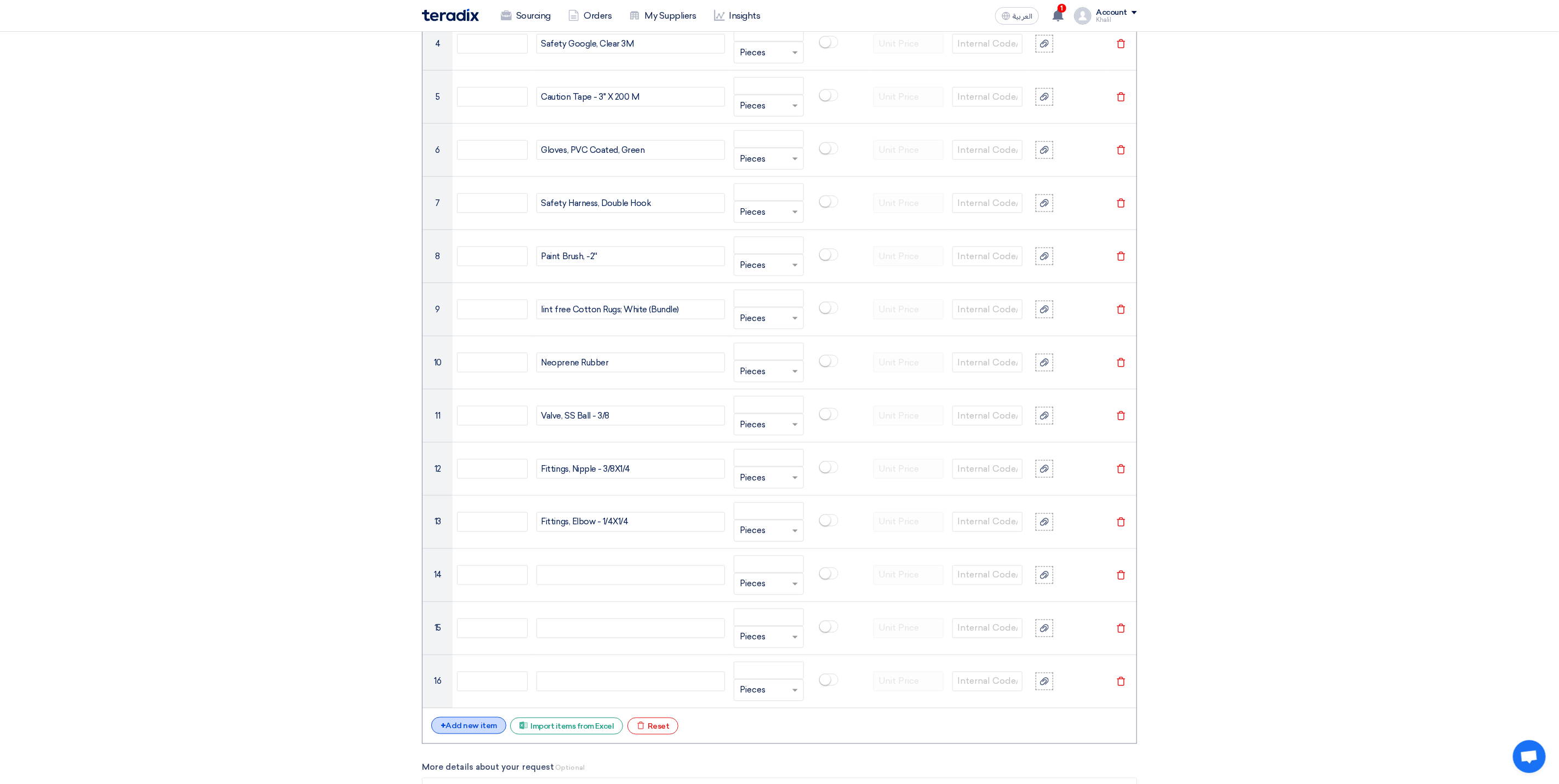
click at [485, 735] on div "+ Add new item" at bounding box center [469, 726] width 75 height 17
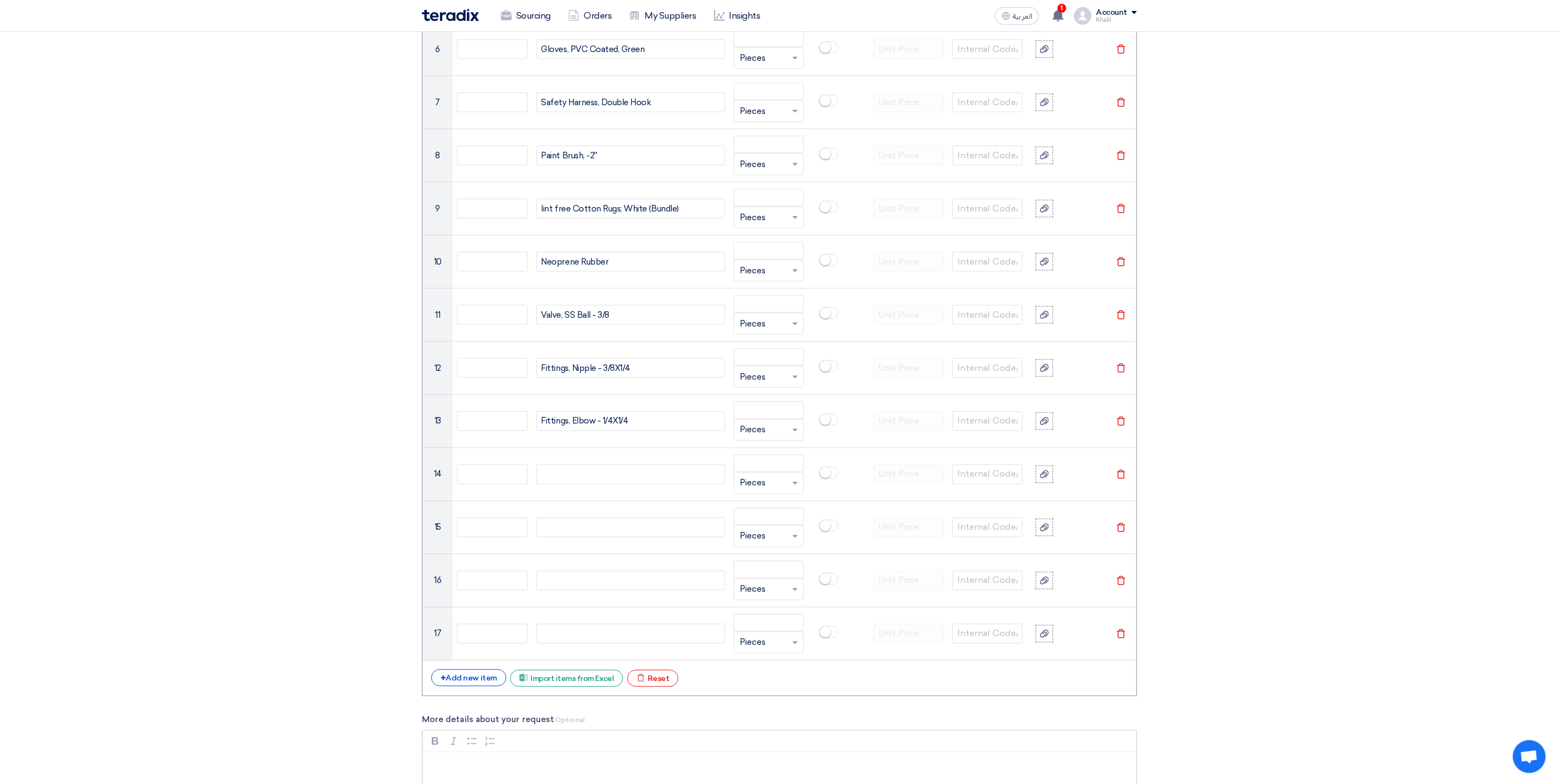
scroll to position [1392, 0]
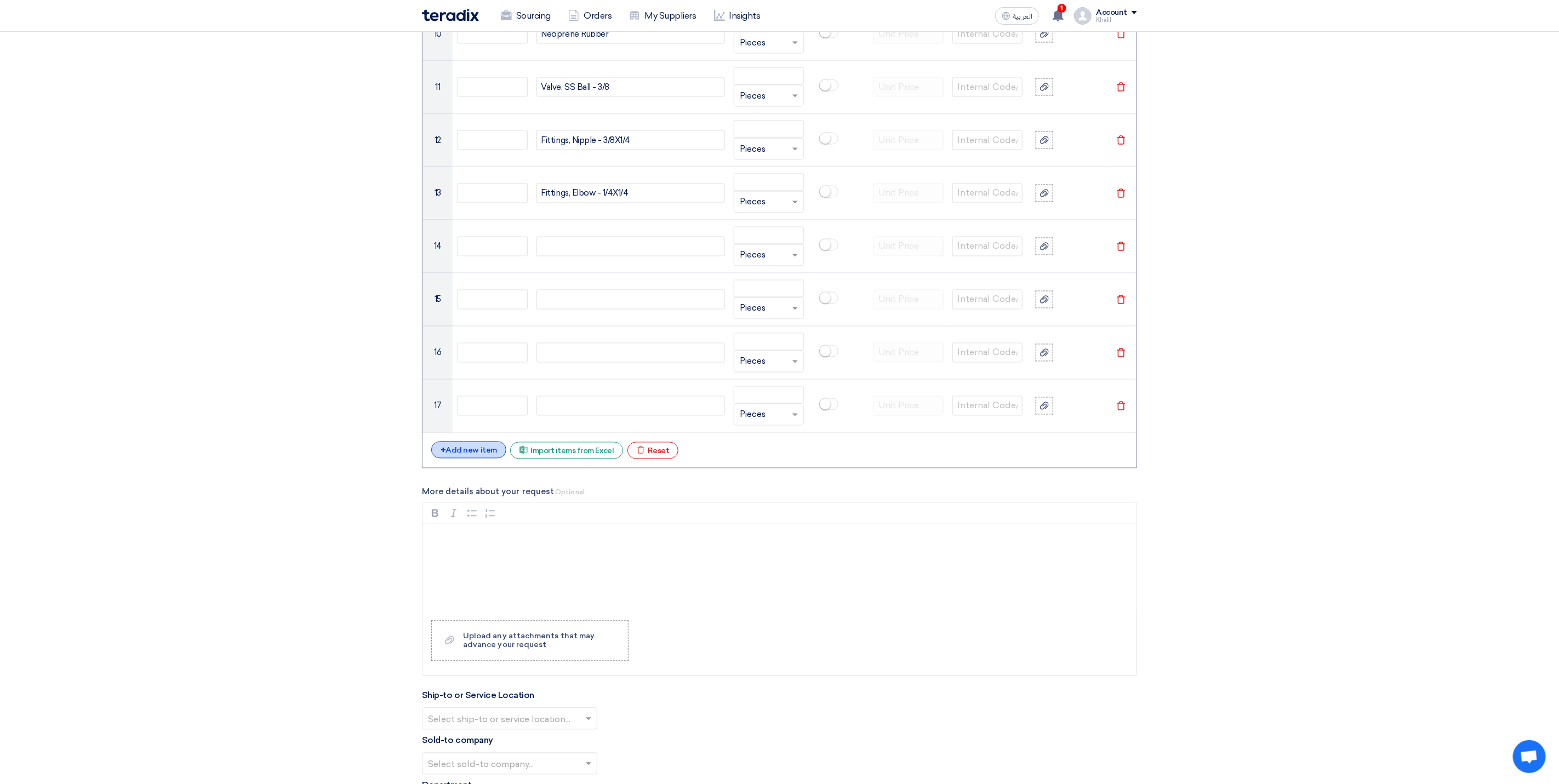
click at [483, 459] on div "+ Add new item" at bounding box center [469, 450] width 75 height 17
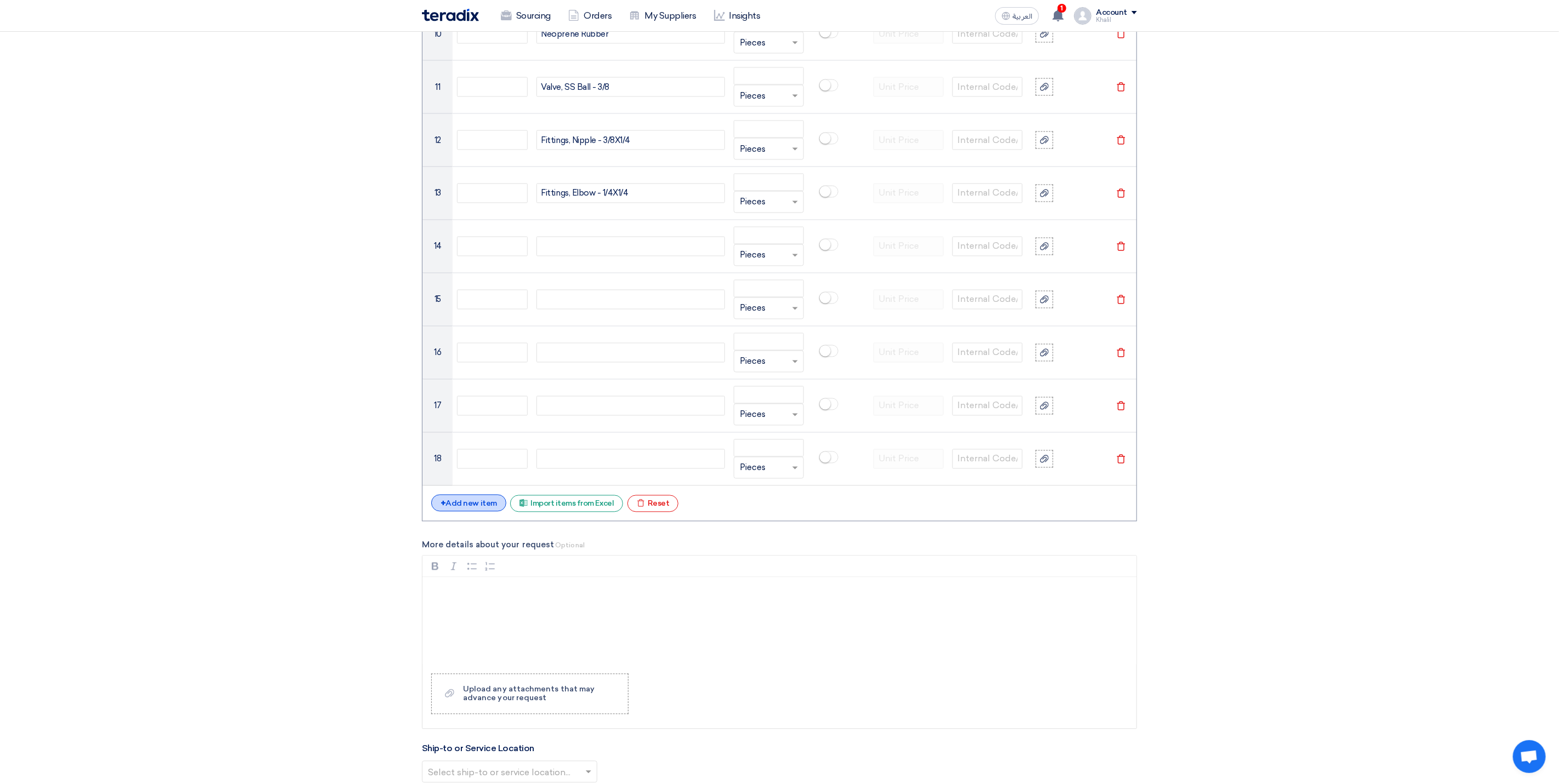
click at [477, 511] on div "+ Add new item" at bounding box center [469, 503] width 75 height 17
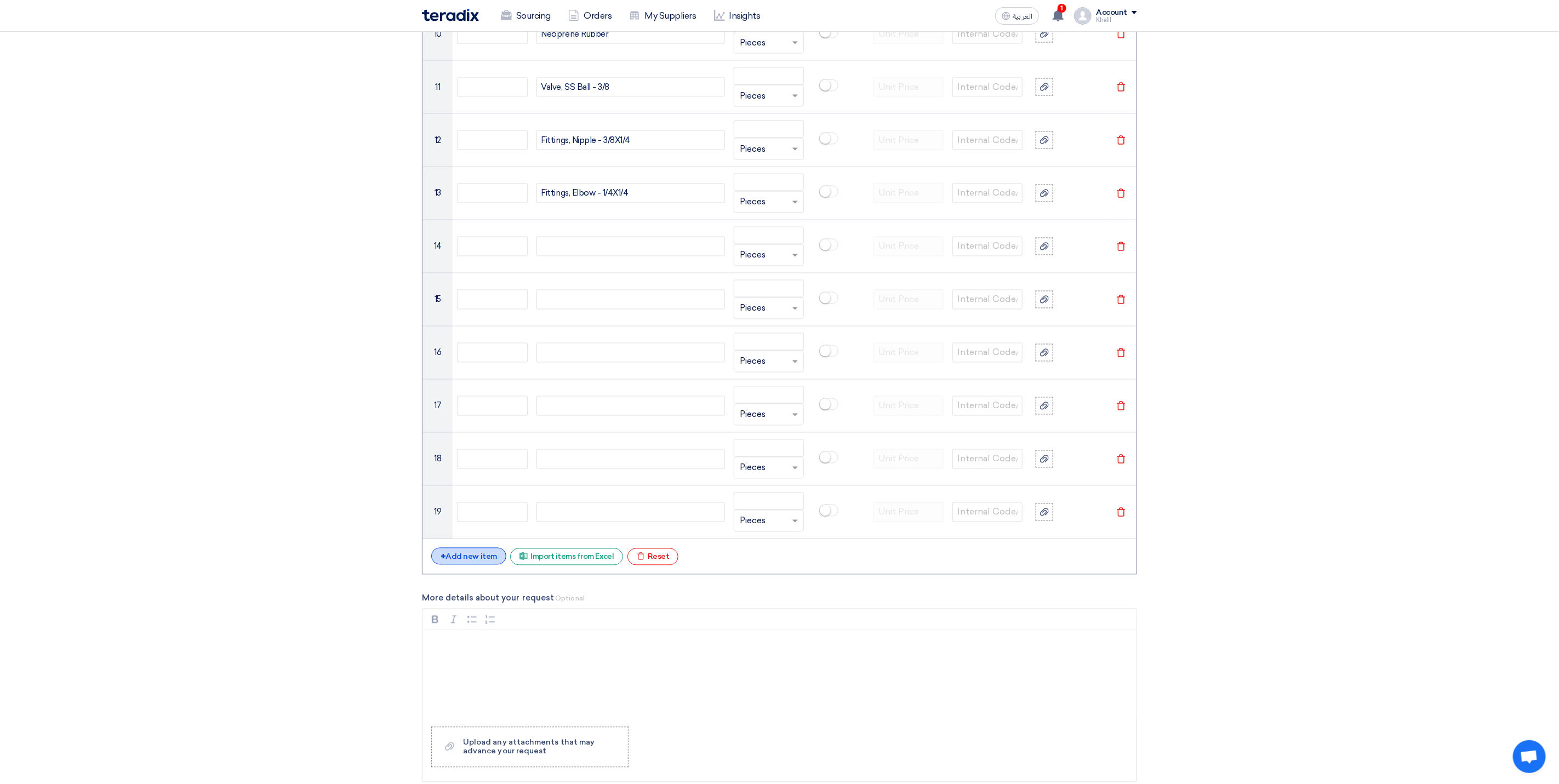
click at [477, 565] on div "+ Add new item" at bounding box center [469, 556] width 75 height 17
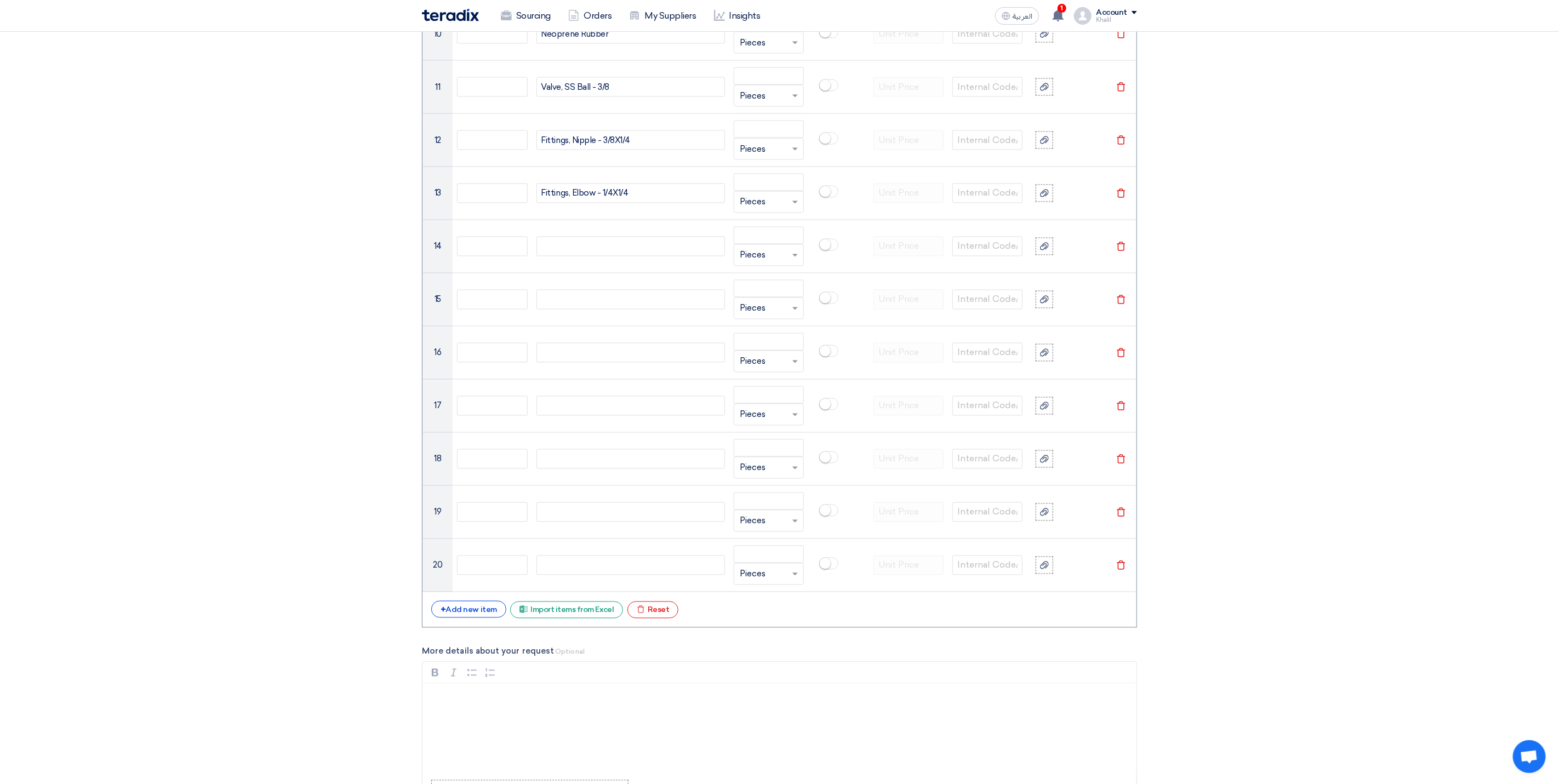
click at [475, 619] on div "+ Add new item Excel file Import items from Excel Excel file Reset" at bounding box center [780, 610] width 697 height 18
click at [476, 618] on div "+ Add new item" at bounding box center [469, 610] width 75 height 17
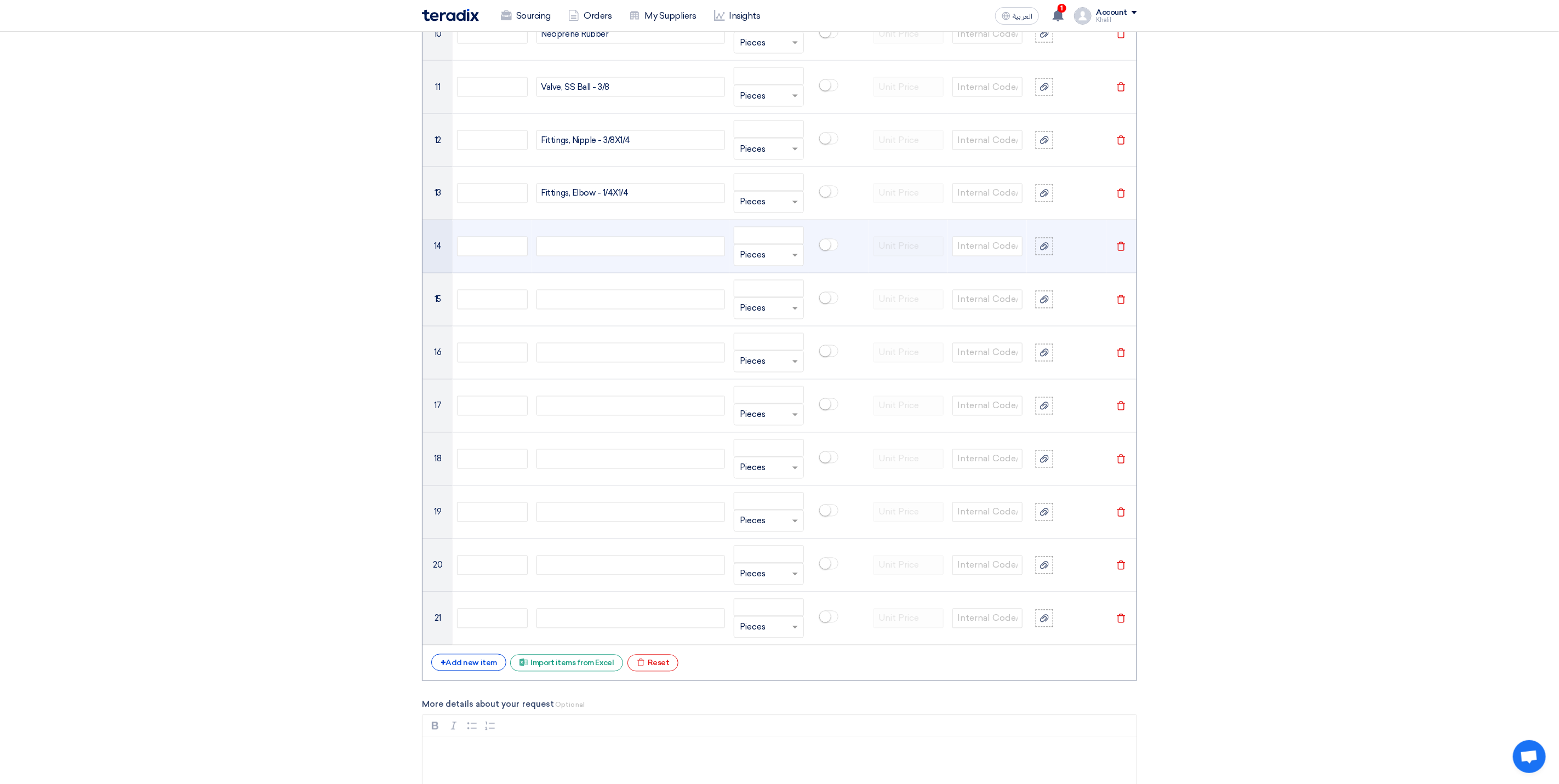
click at [599, 242] on td at bounding box center [630, 246] width 197 height 53
click at [605, 256] on div at bounding box center [630, 246] width 189 height 20
paste div
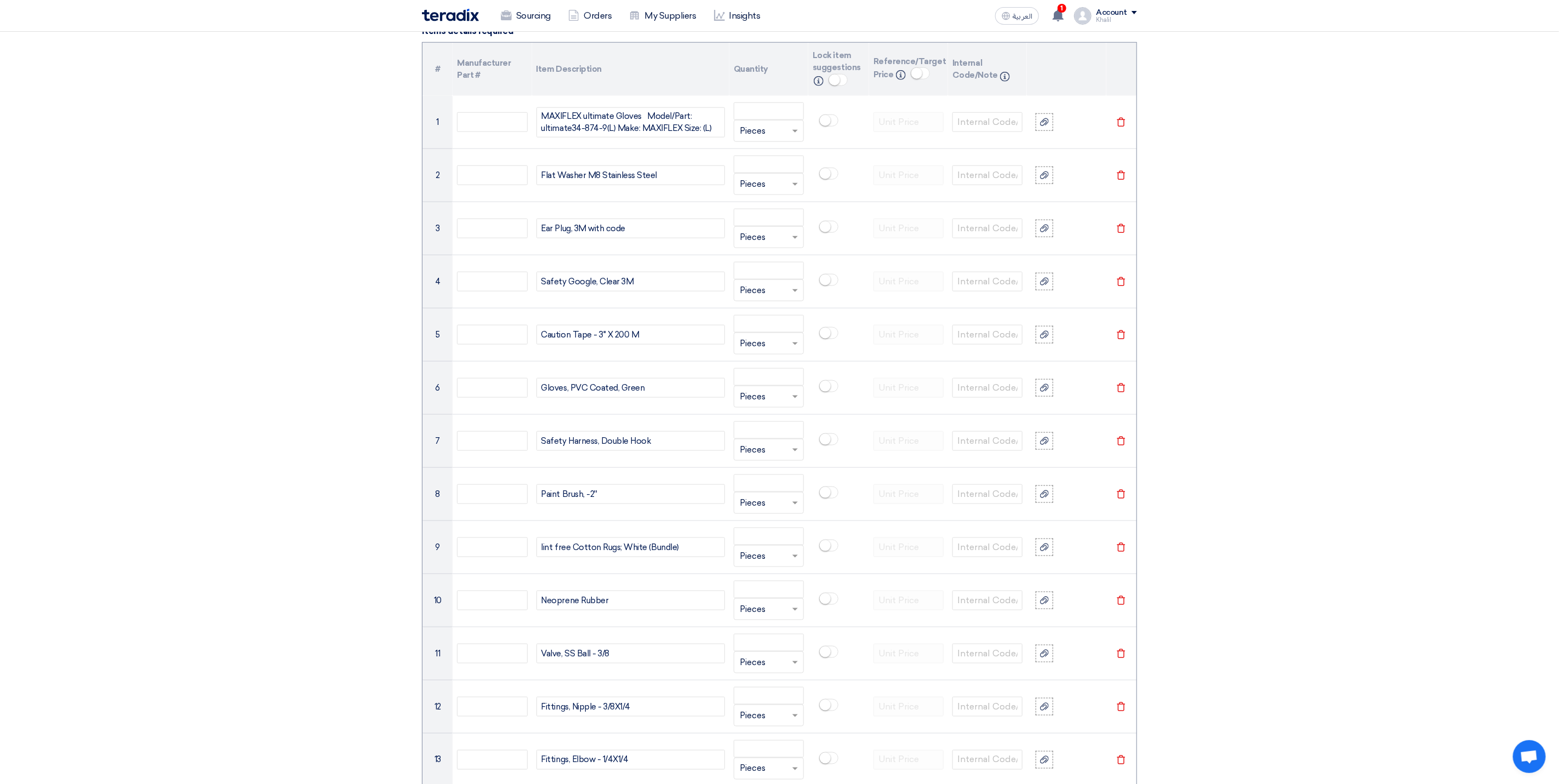
scroll to position [817, 0]
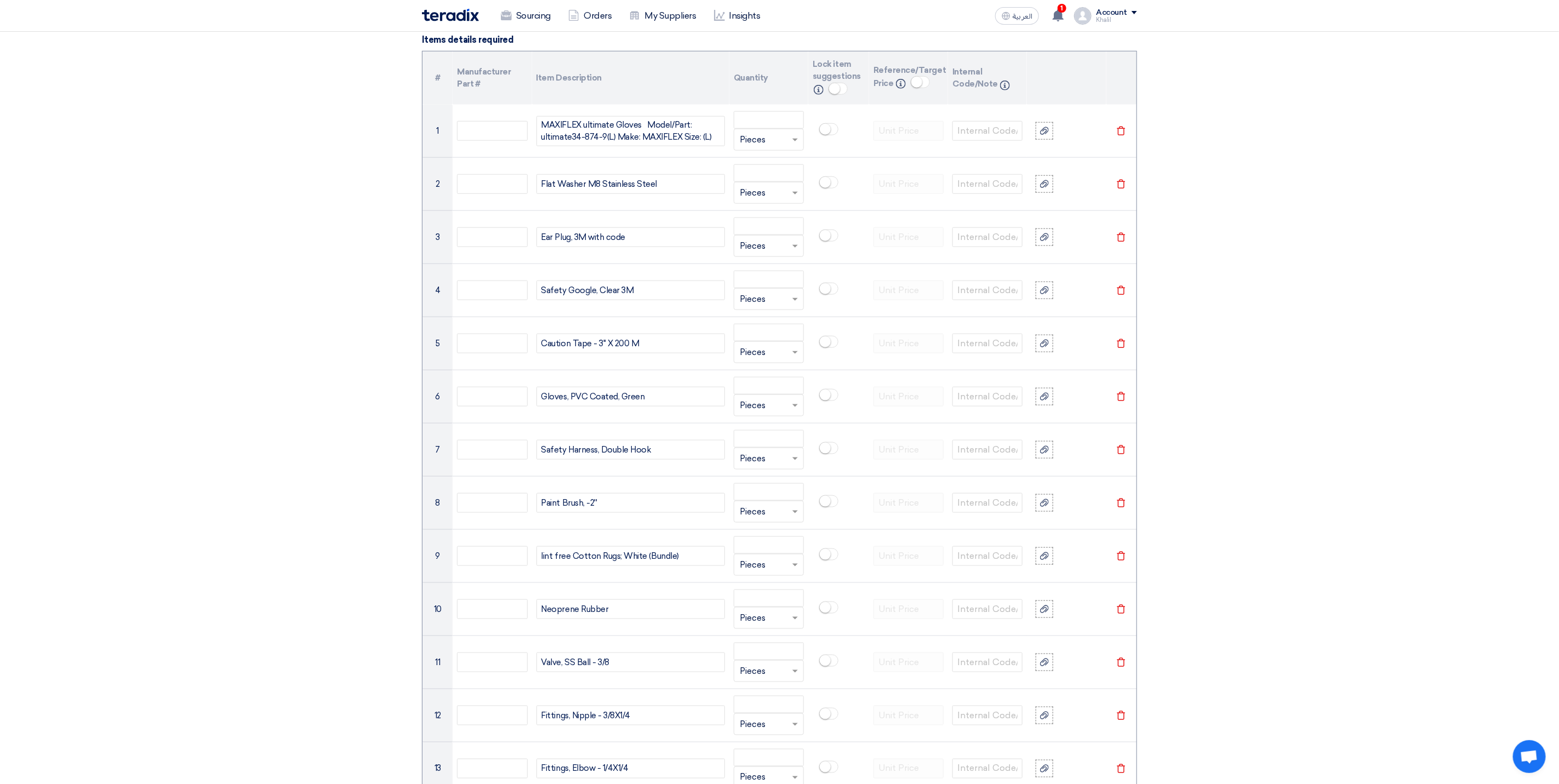
click at [1233, 574] on section "Basic Information RFx Title RFQ FOR STOM-015075-QIPP CONSUMABLES RFx Type Norma…" at bounding box center [779, 796] width 1559 height 2941
click at [571, 135] on div "MAXIFLEX ultimate Gloves Model/Part: ultimate34-874-9(L) Make: MAXIFLEX Size: (…" at bounding box center [630, 131] width 189 height 30
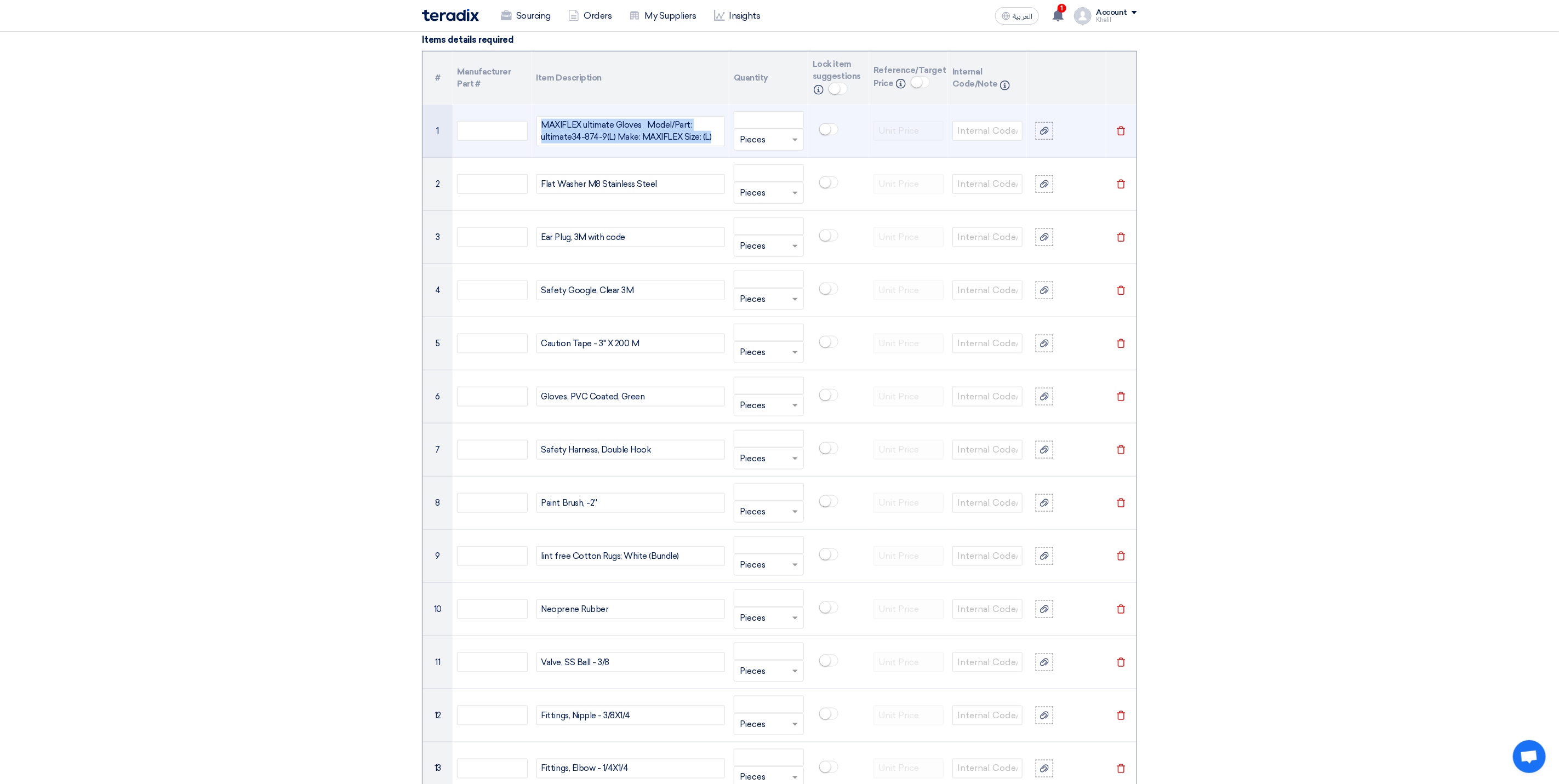
click at [571, 135] on div "MAXIFLEX ultimate Gloves Model/Part: ultimate34-874-9(L) Make: MAXIFLEX Size: (…" at bounding box center [630, 131] width 189 height 30
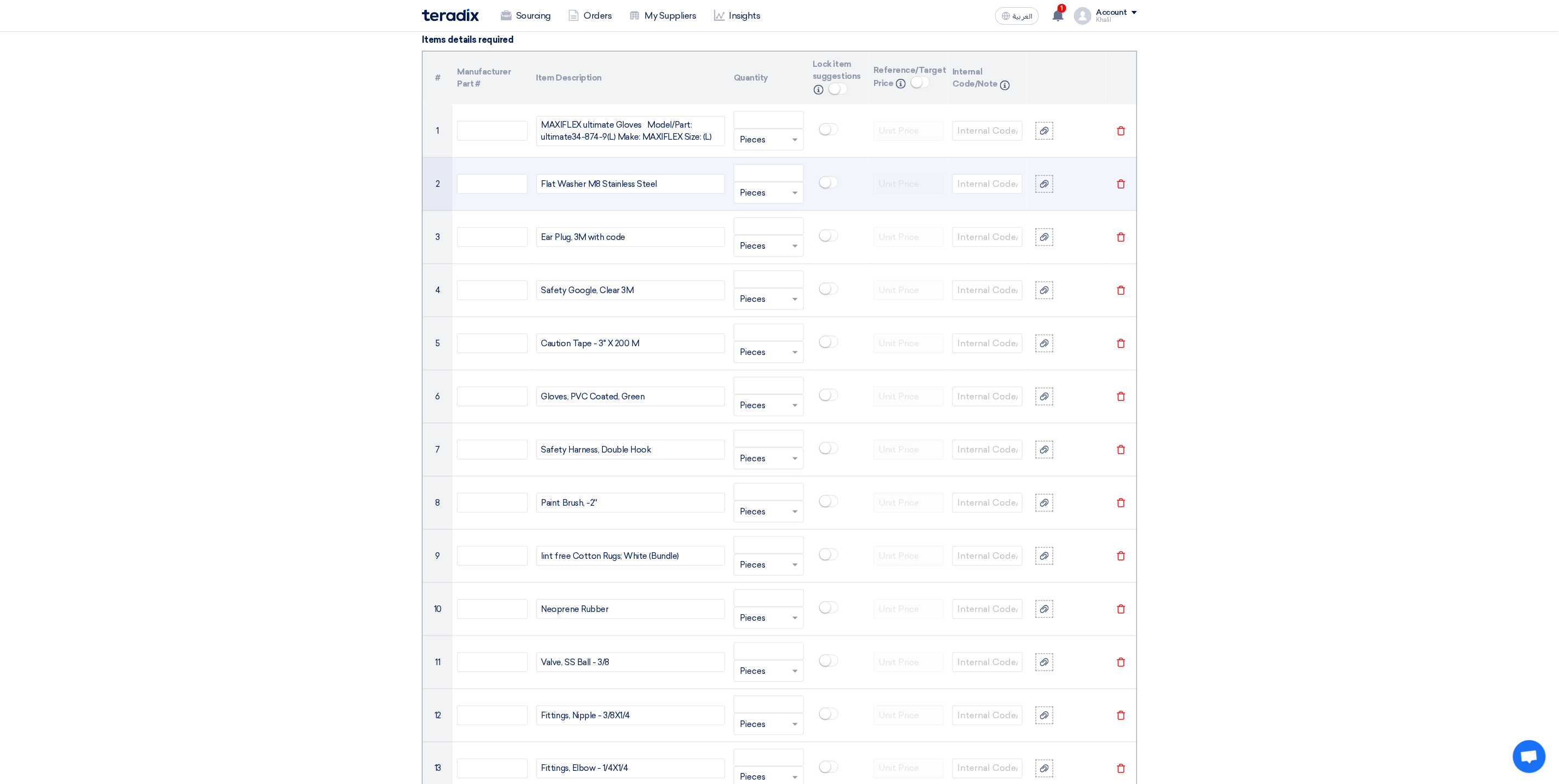
click at [624, 194] on div "Flat Washer M8 Stainless Steel" at bounding box center [630, 184] width 189 height 20
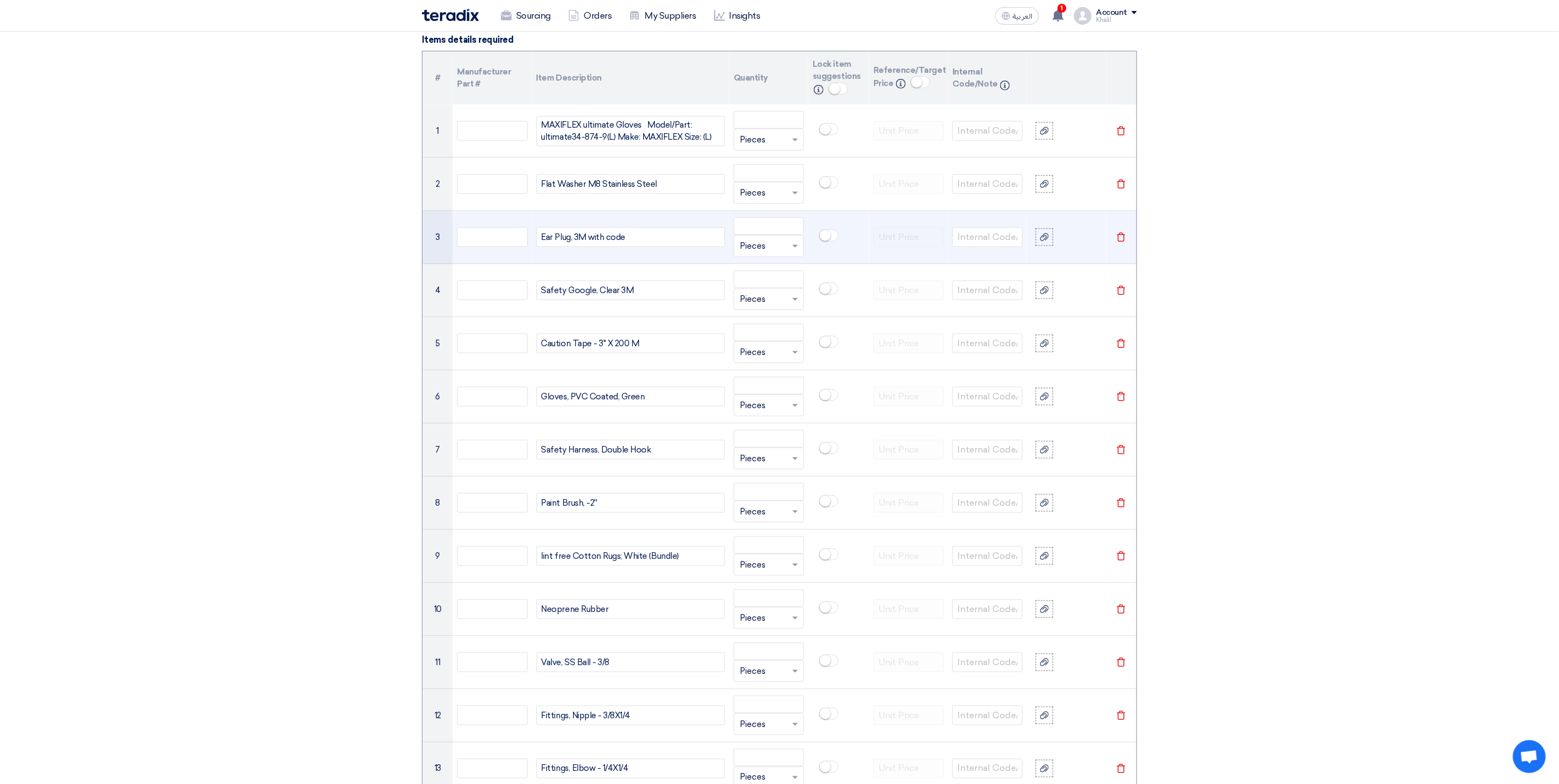
click at [627, 239] on div "Ear Plug, 3M with code" at bounding box center [630, 237] width 189 height 20
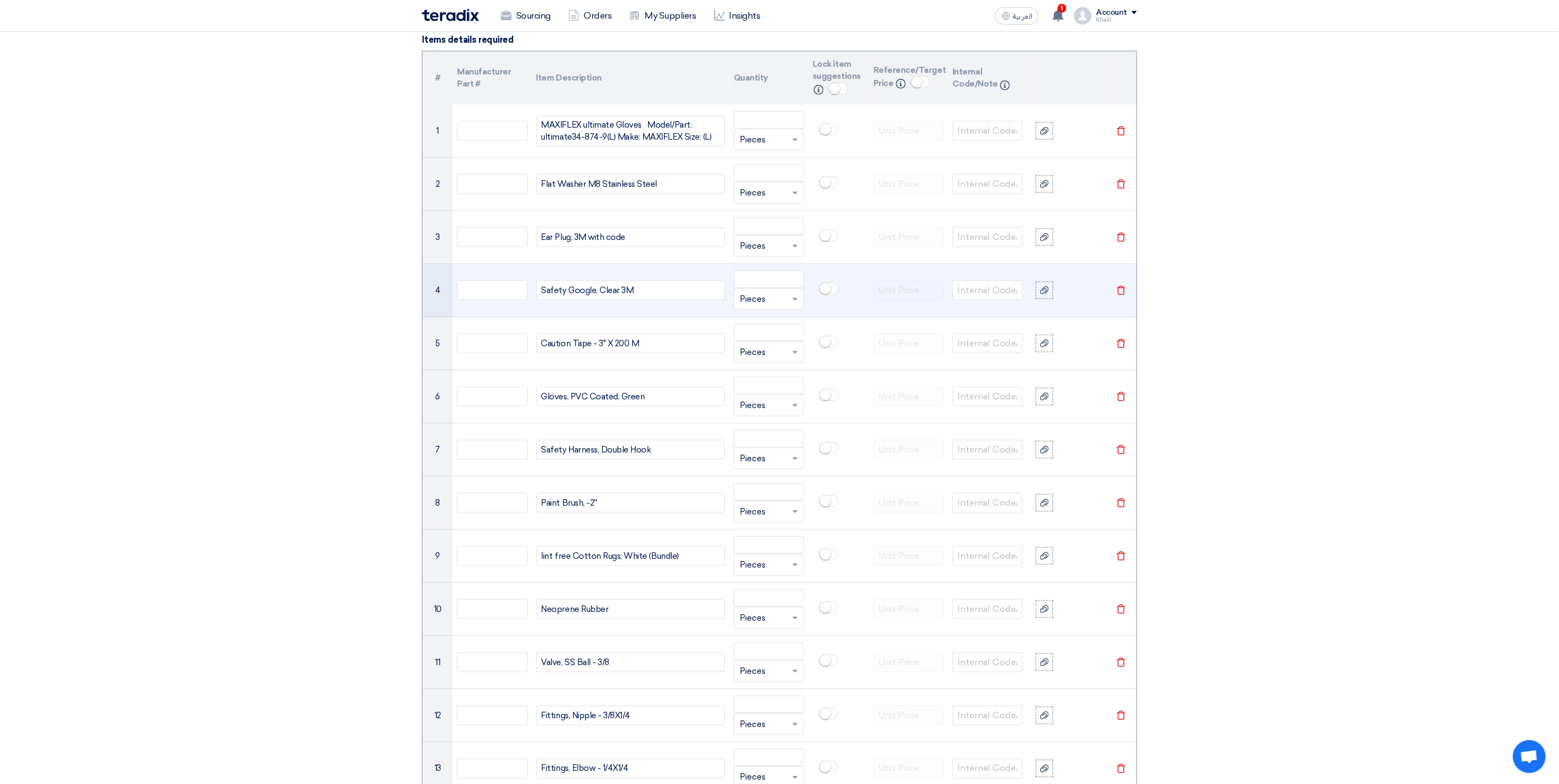
click at [597, 296] on div "Safety Google, Clear 3M" at bounding box center [630, 290] width 189 height 20
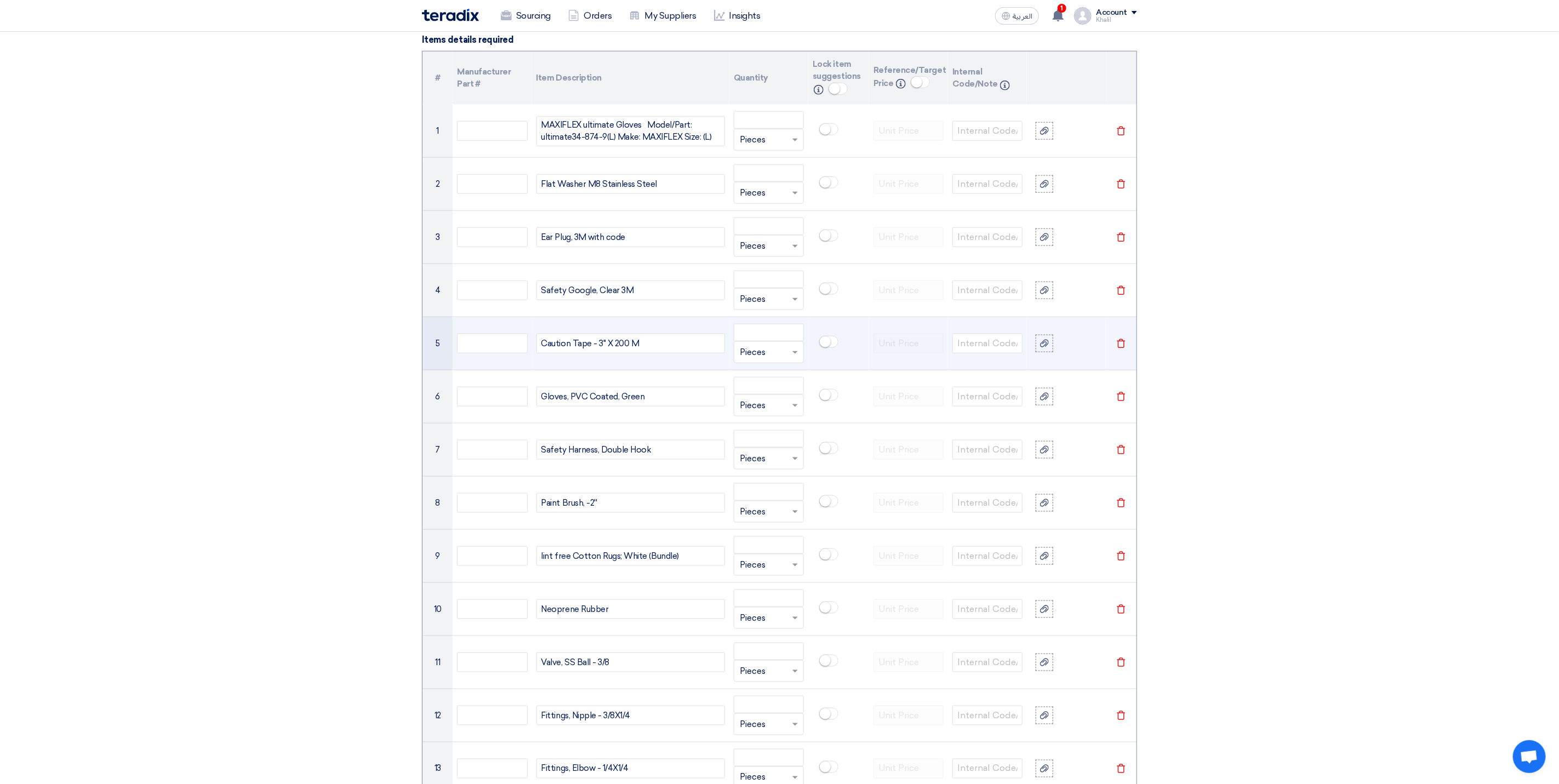
click at [602, 353] on div "Caution Tape - 3" X 200 M" at bounding box center [630, 343] width 189 height 20
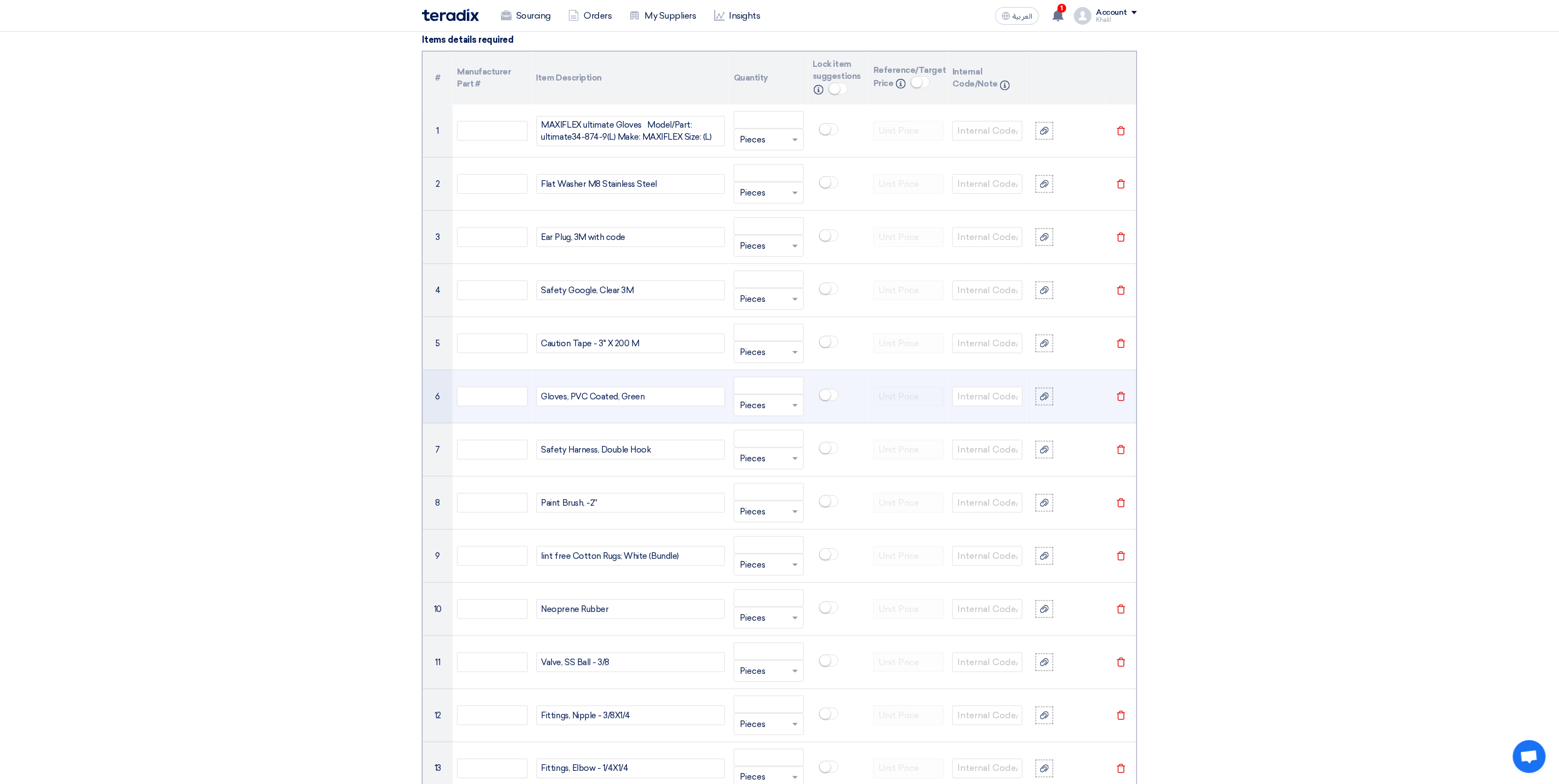
click at [619, 405] on div "Gloves, PVC Coated, Green" at bounding box center [630, 397] width 189 height 20
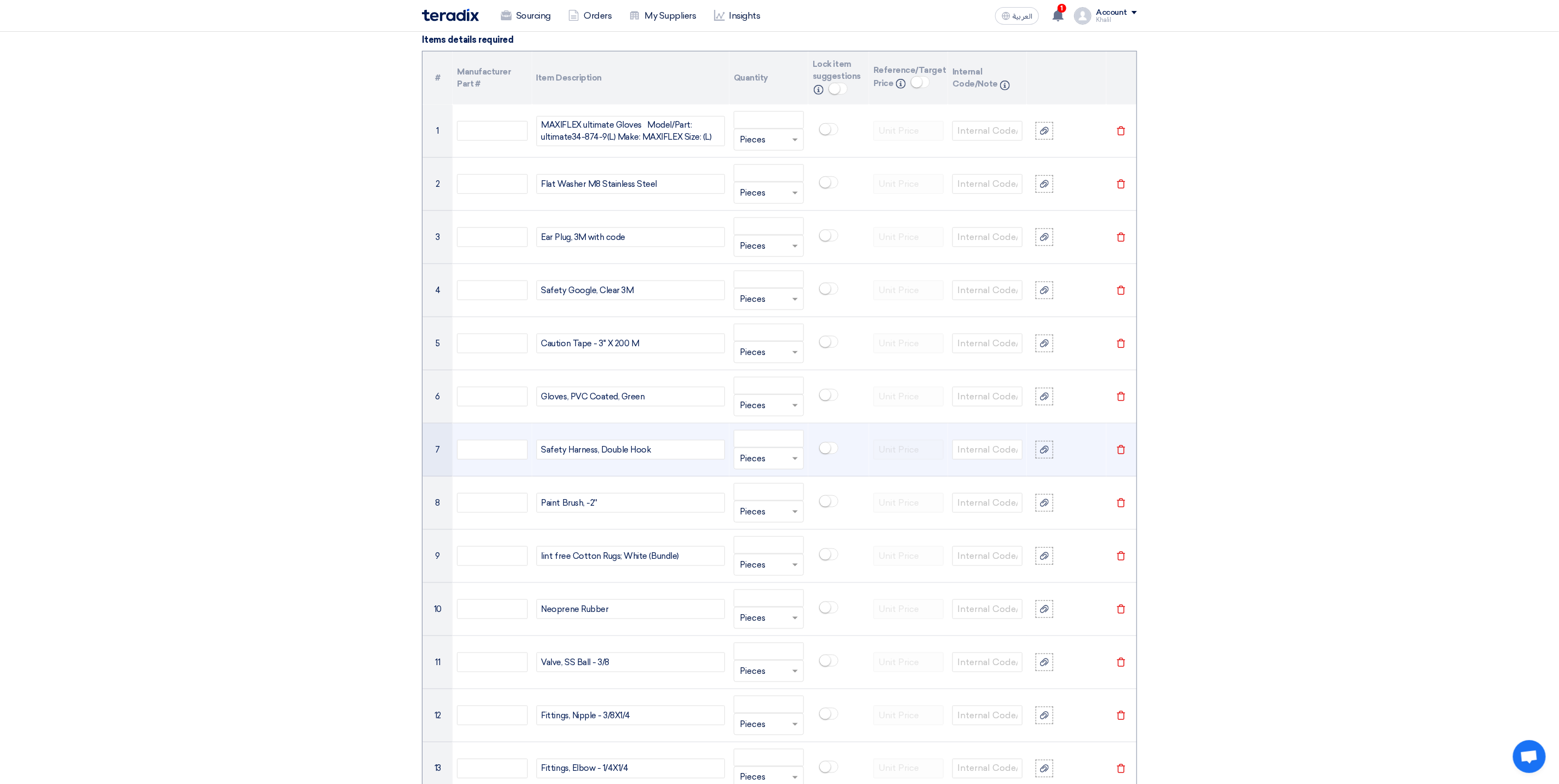
click at [608, 454] on div "Safety Harness, Double Hook" at bounding box center [630, 450] width 189 height 20
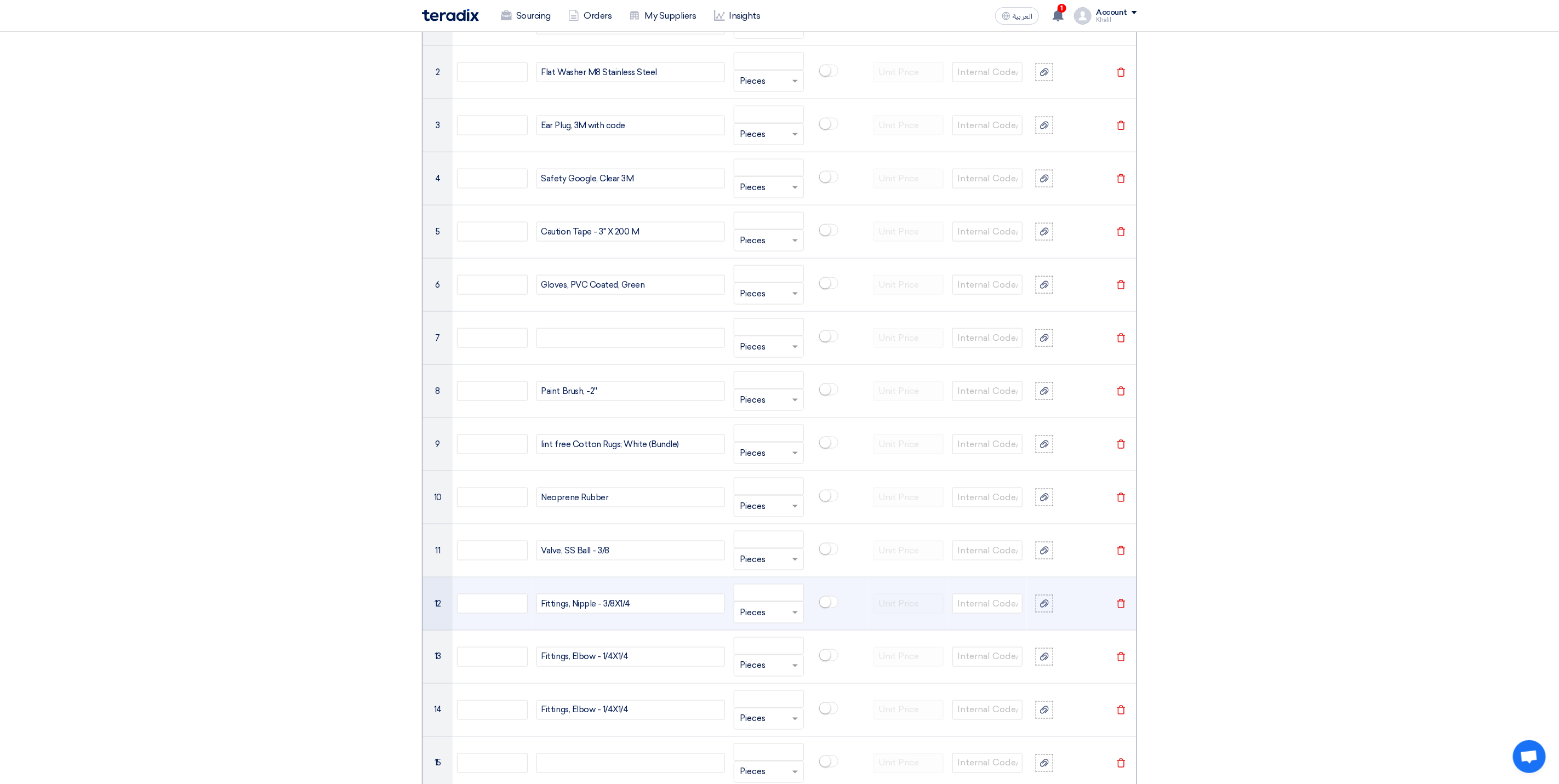
scroll to position [899, 0]
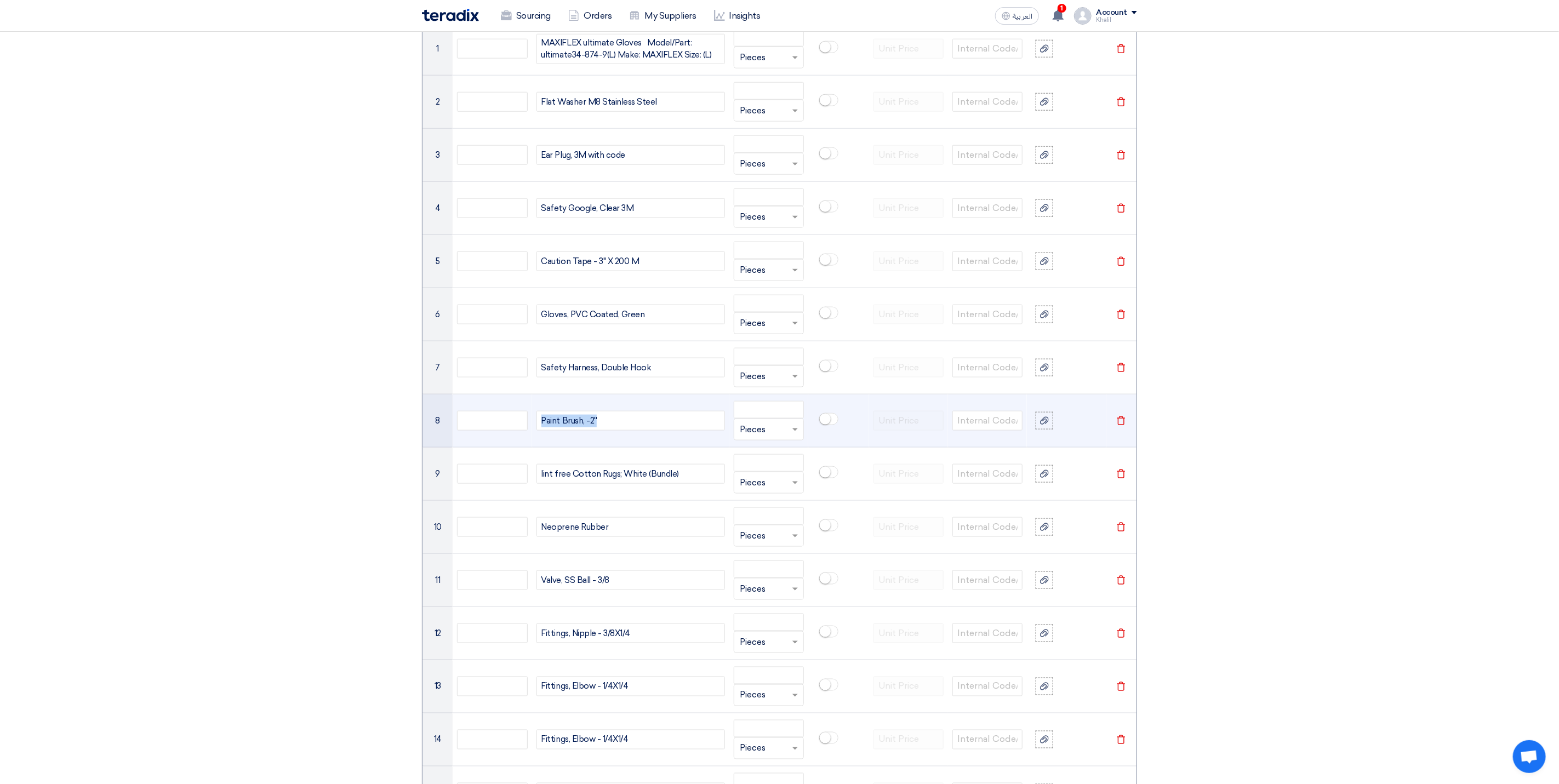
drag, startPoint x: 633, startPoint y: 426, endPoint x: 531, endPoint y: 426, distance: 102.0
click at [531, 426] on tr "8 Paint Brush, -2'' Unit × Pieces [GEOGRAPHIC_DATA]" at bounding box center [780, 421] width 714 height 53
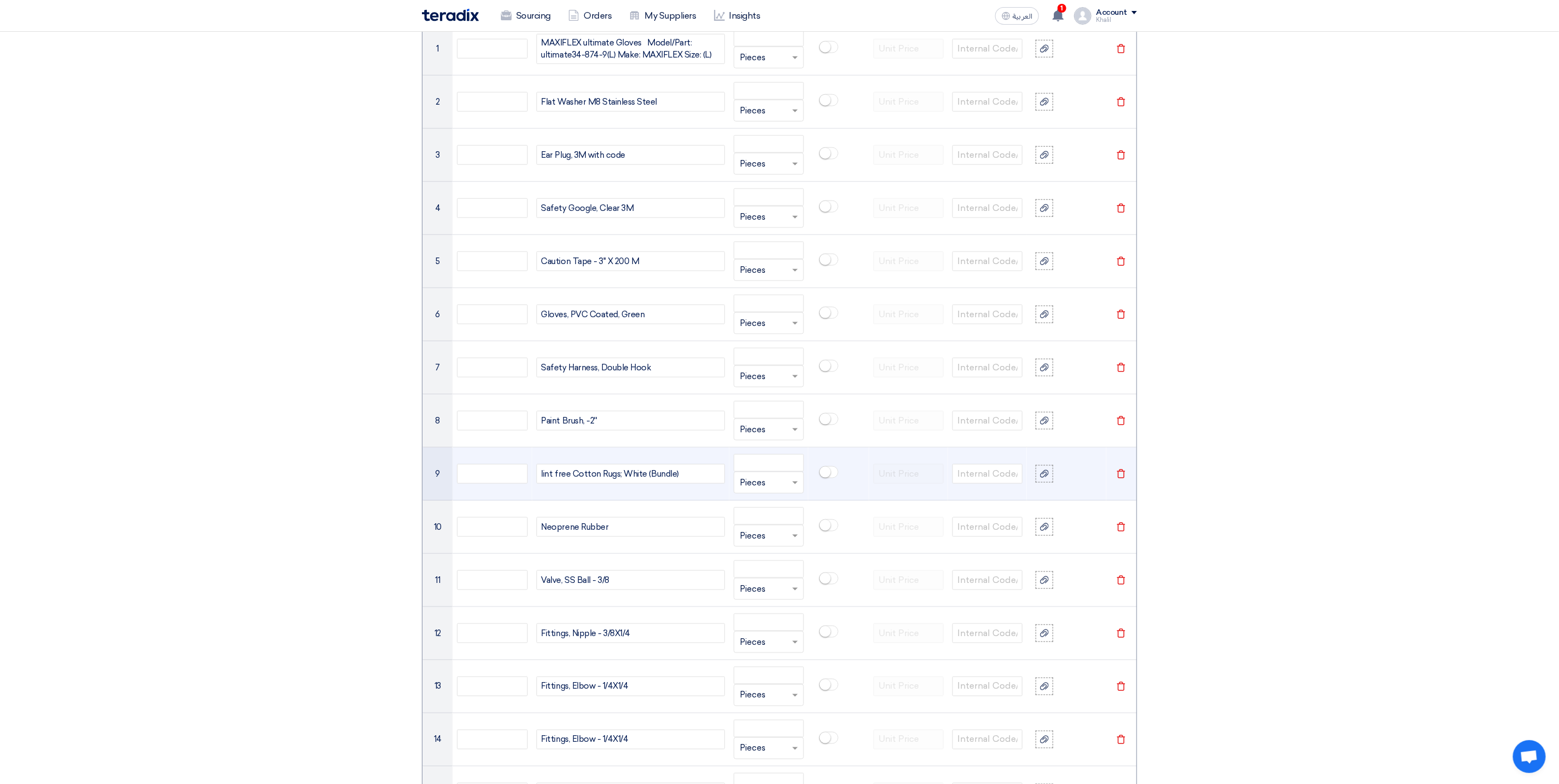
click at [627, 484] on div "lint free Cotton Rugs; White (Bundle)" at bounding box center [630, 474] width 189 height 20
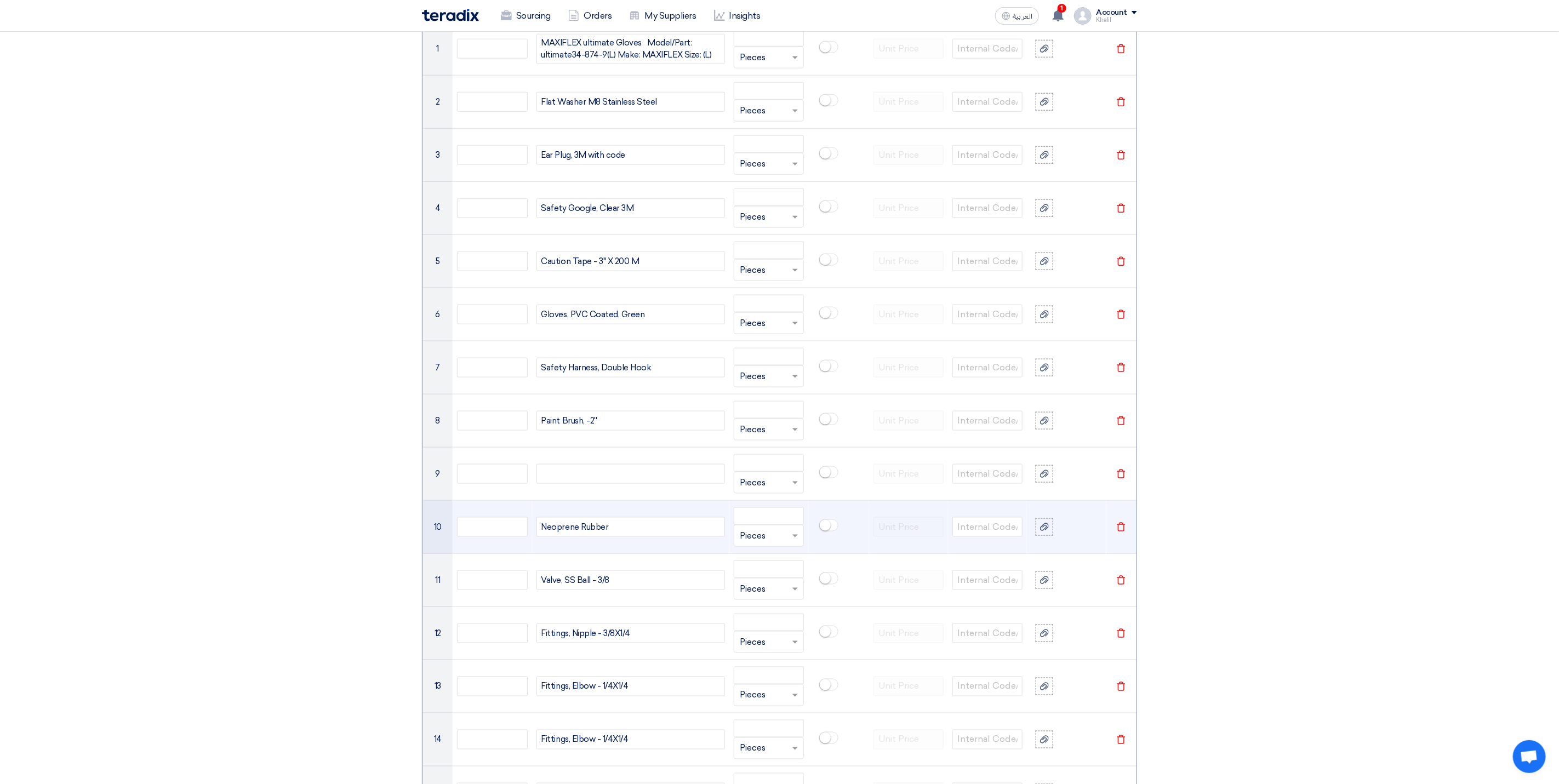
click at [627, 531] on div "Neoprene Rubber" at bounding box center [630, 527] width 189 height 20
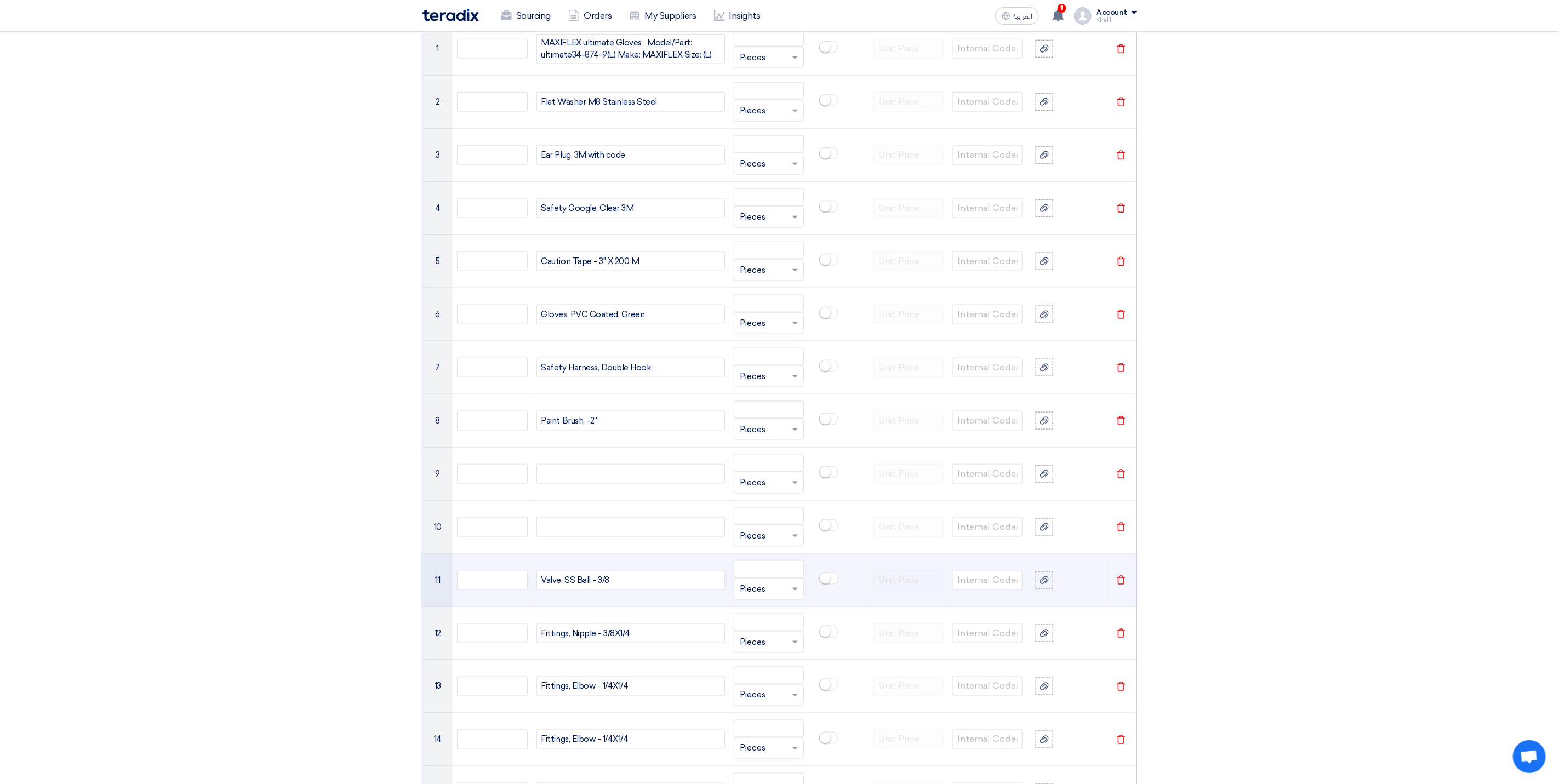
click at [622, 581] on div "Valve, SS Ball - 3/8" at bounding box center [630, 580] width 189 height 20
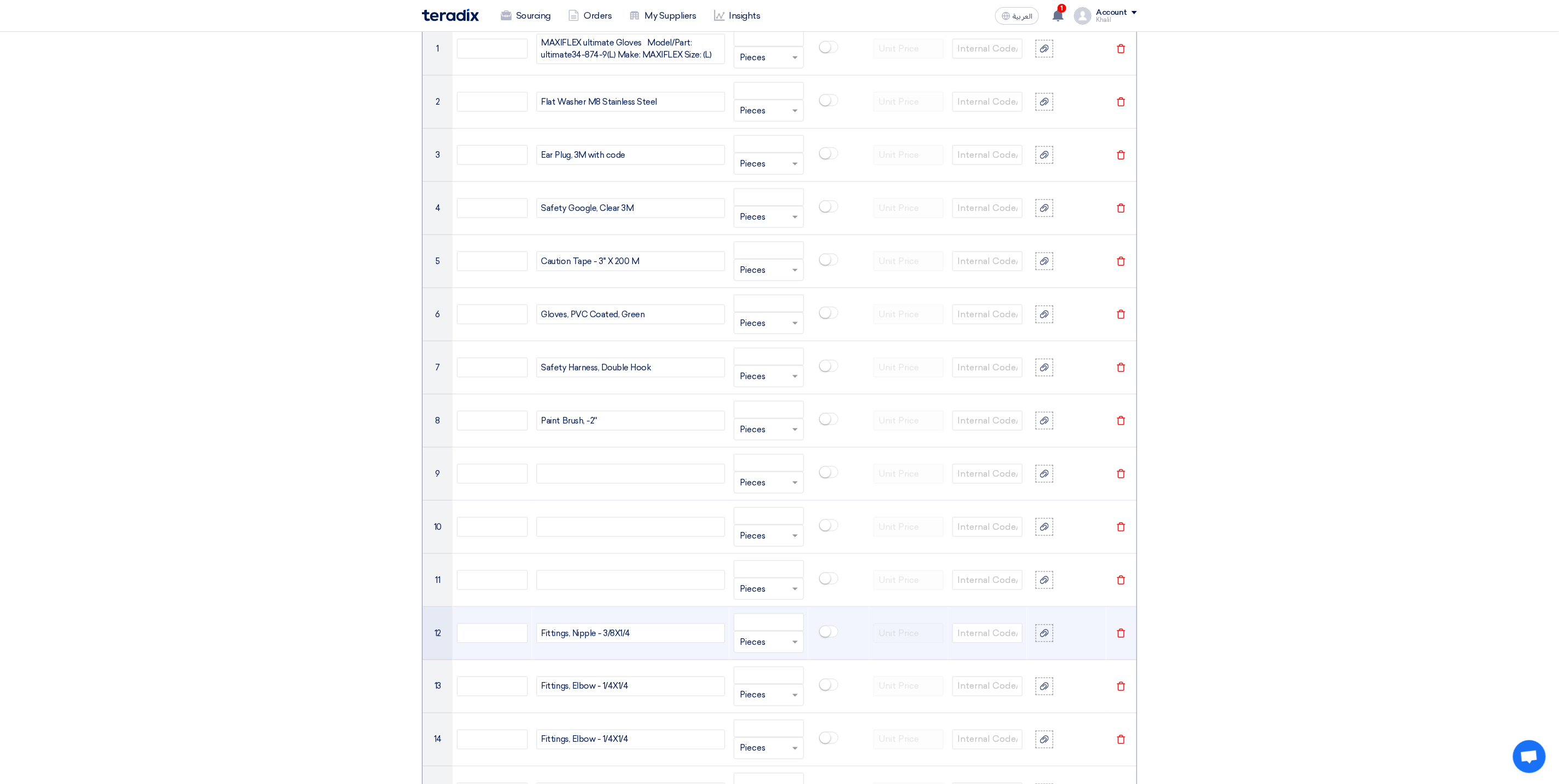
click at [612, 639] on div "Fittings, Nipple - 3/8X1/4" at bounding box center [630, 633] width 189 height 20
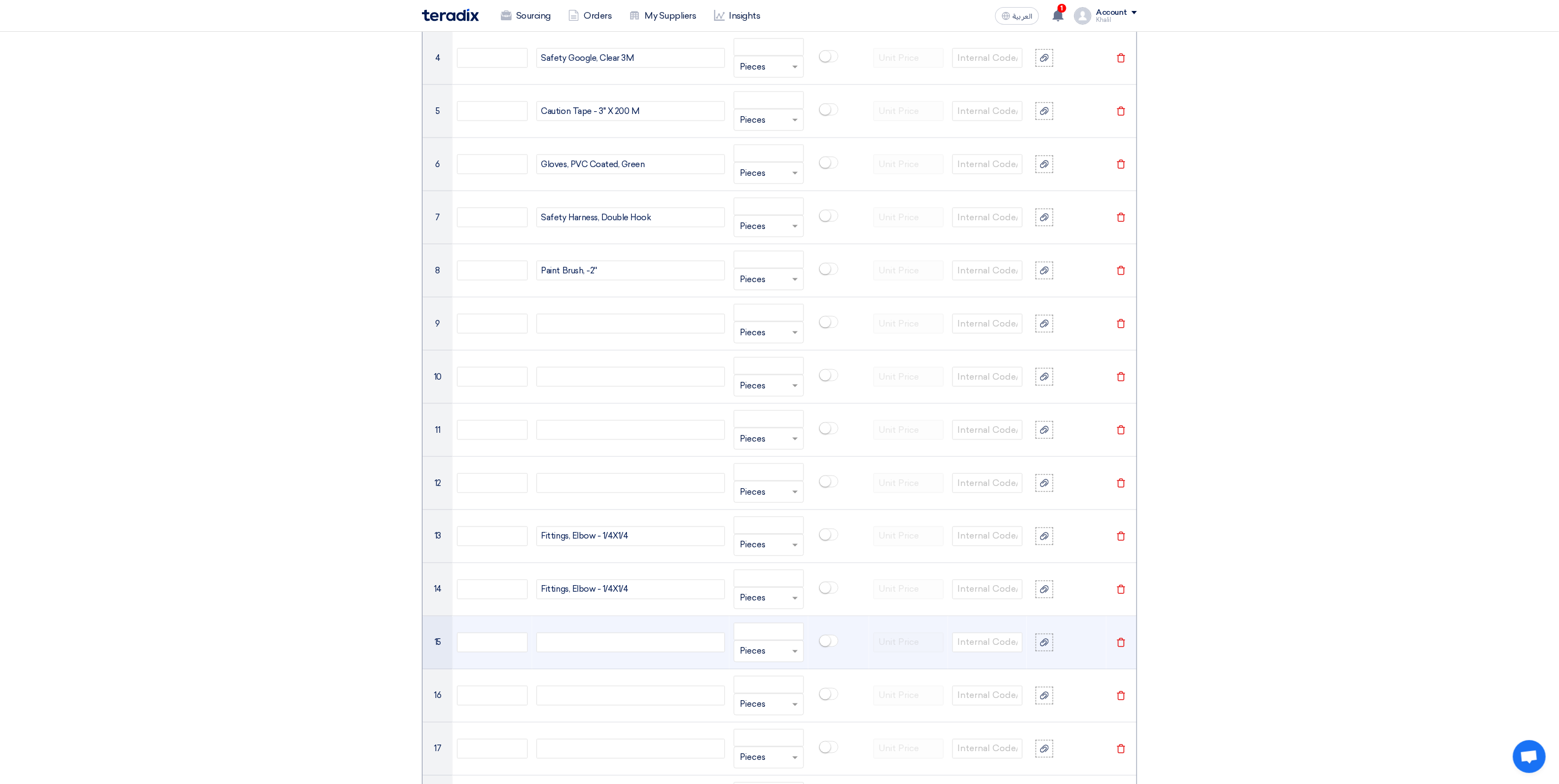
scroll to position [1063, 0]
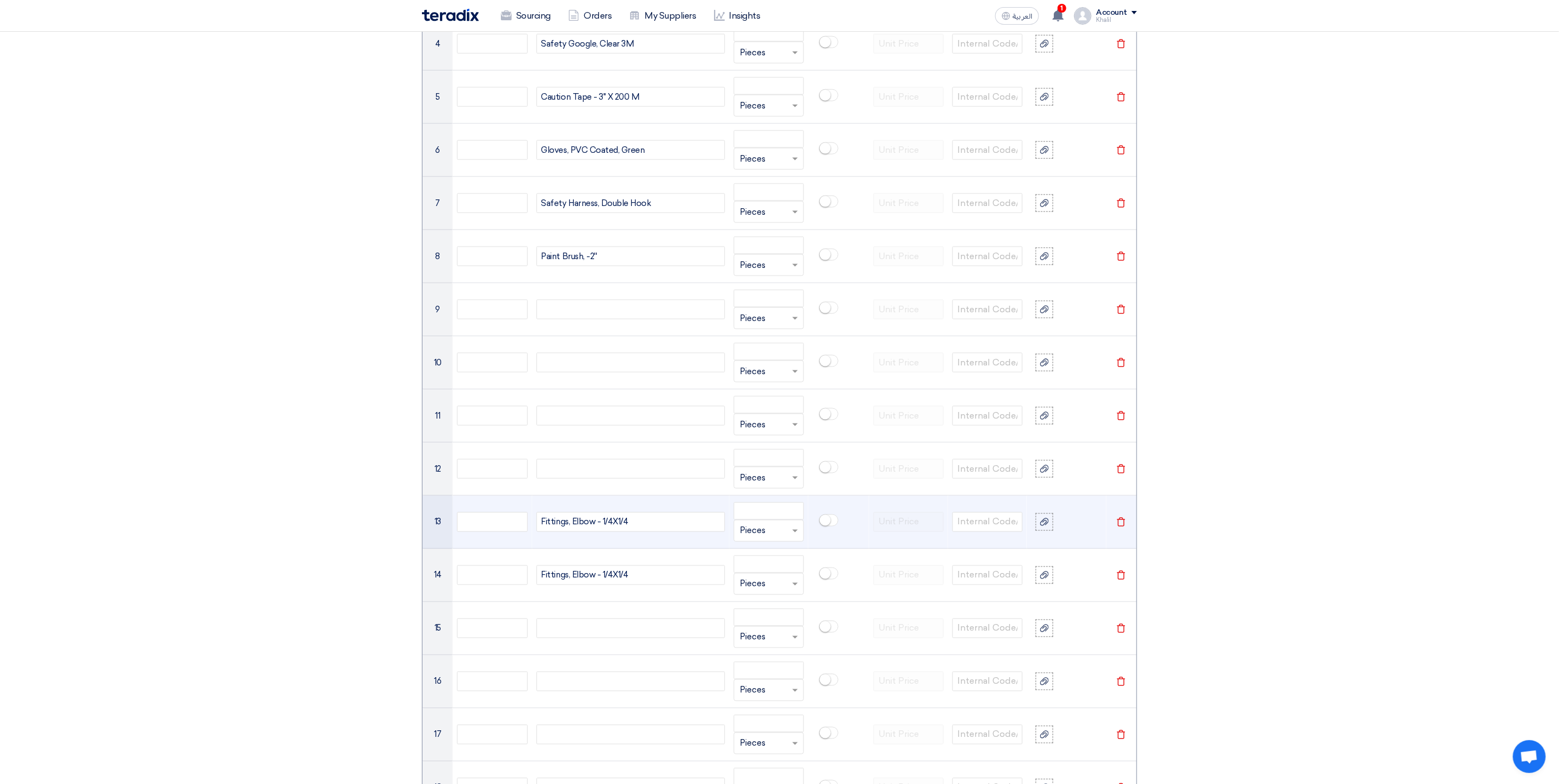
click at [620, 532] on div "Fittings, Elbow - 1/4X1/4" at bounding box center [630, 522] width 189 height 20
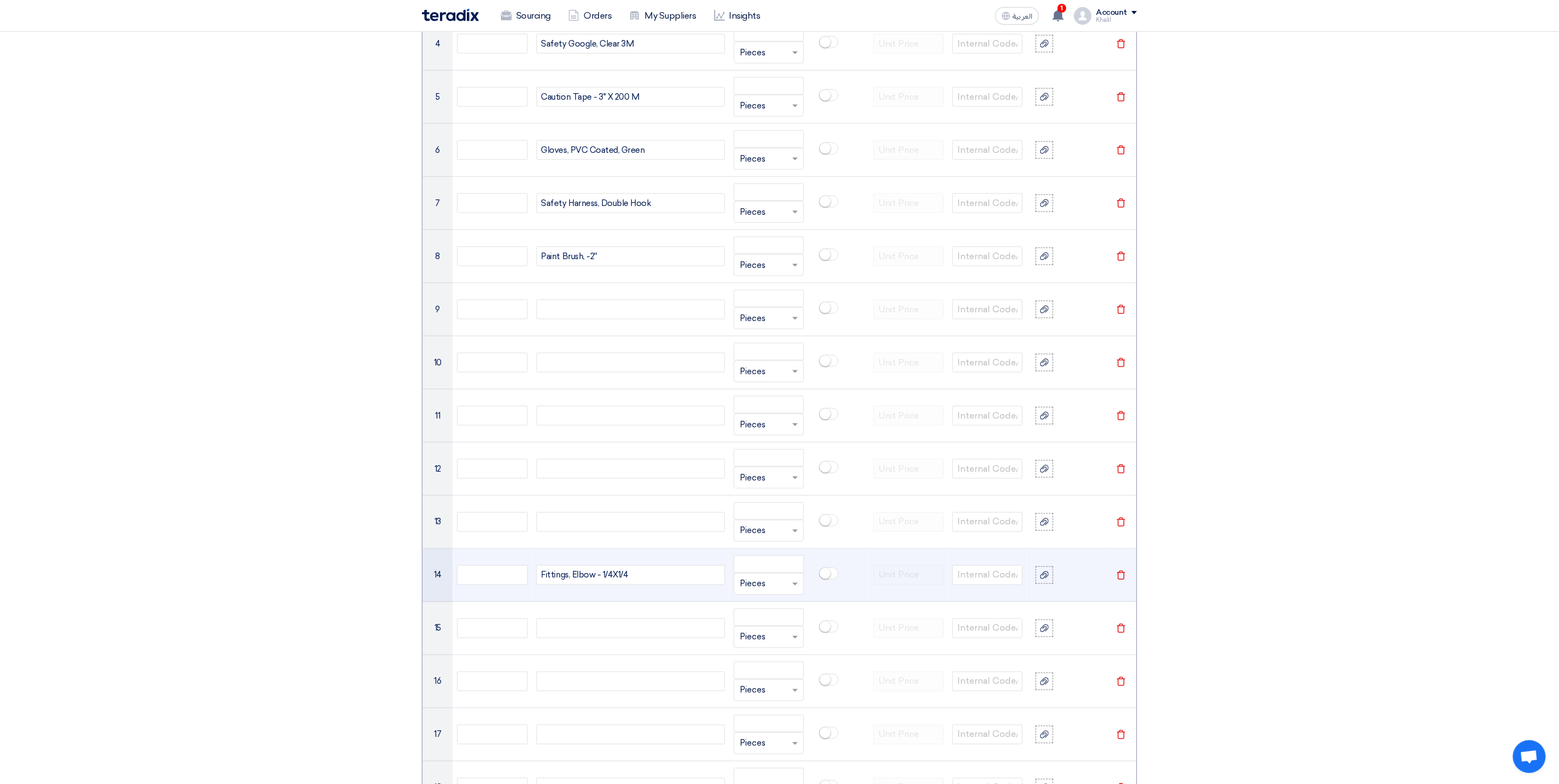
click at [633, 584] on div "Fittings, Elbow - 1/4X1/4" at bounding box center [630, 575] width 189 height 20
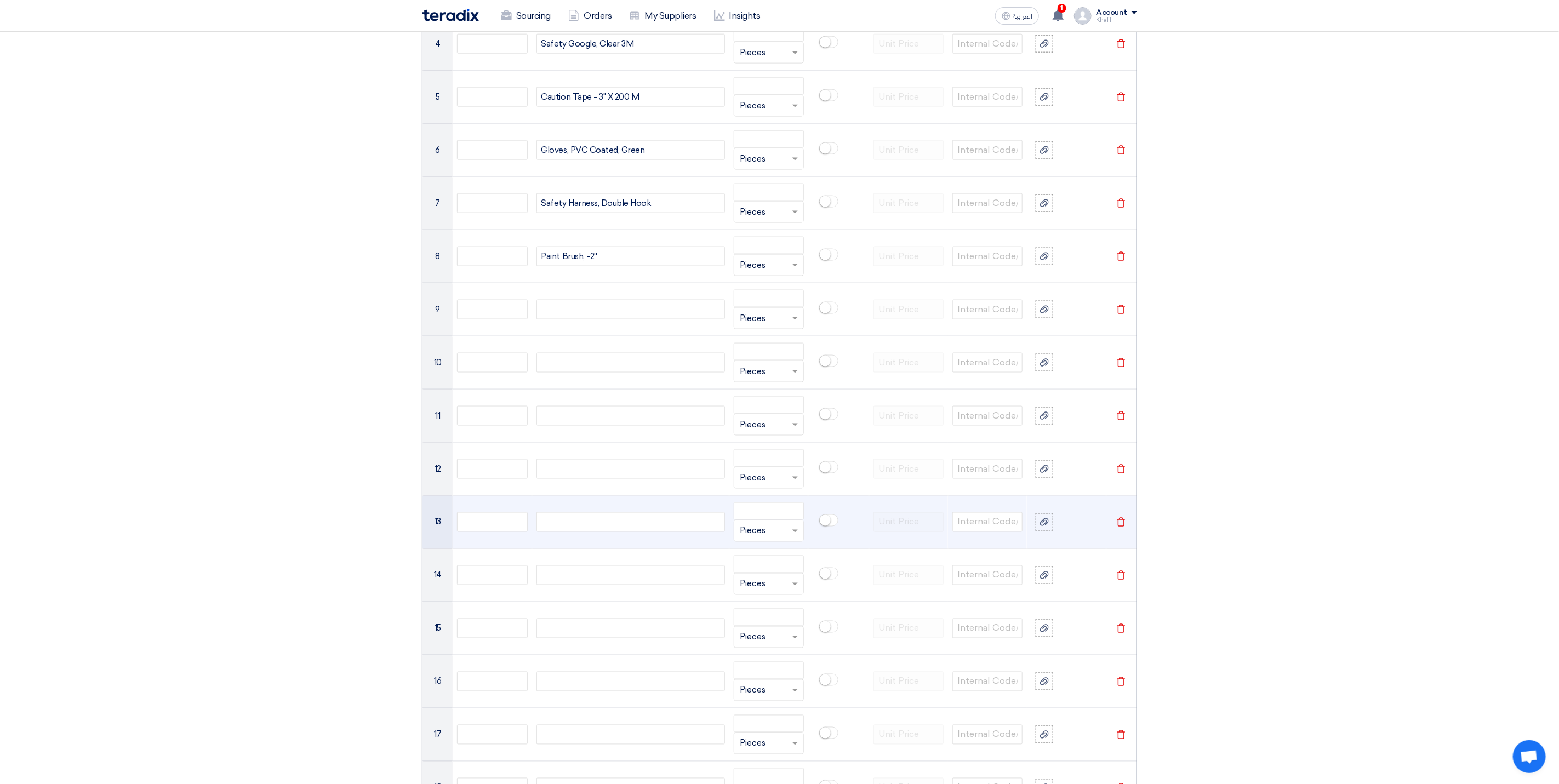
click at [635, 532] on div at bounding box center [630, 522] width 189 height 20
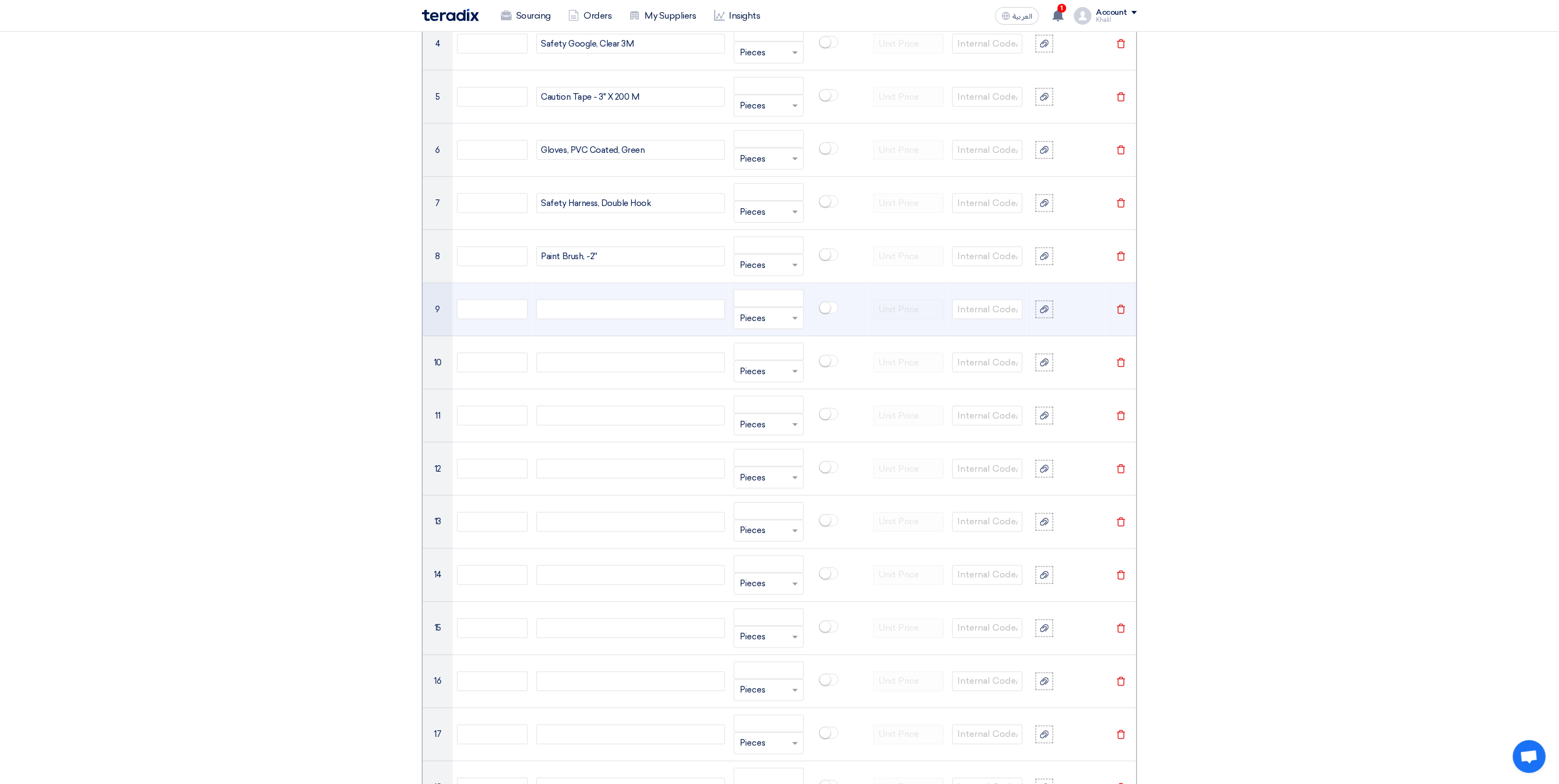
click at [599, 320] on div at bounding box center [630, 309] width 189 height 20
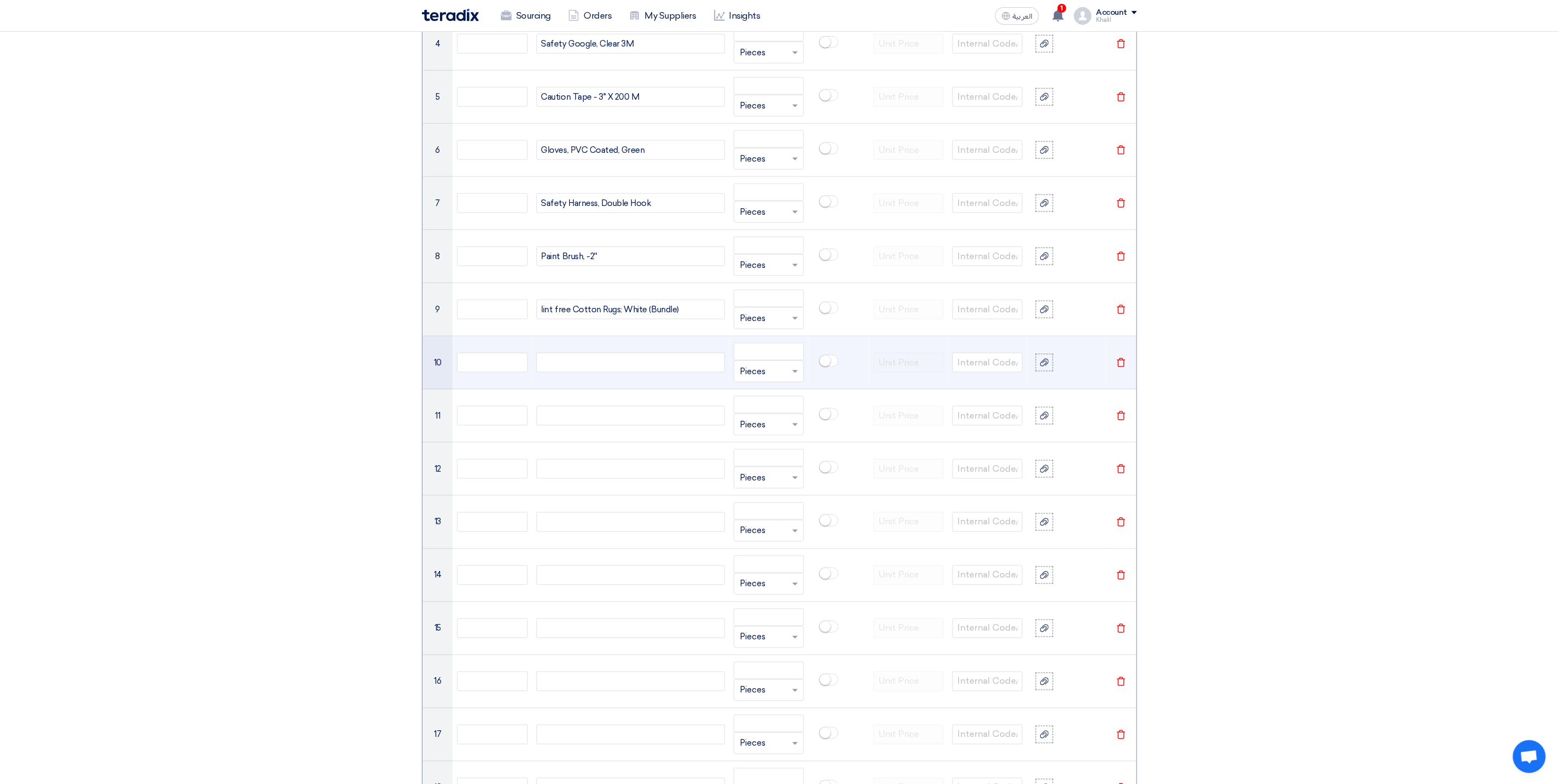
click at [597, 373] on div at bounding box center [630, 362] width 189 height 20
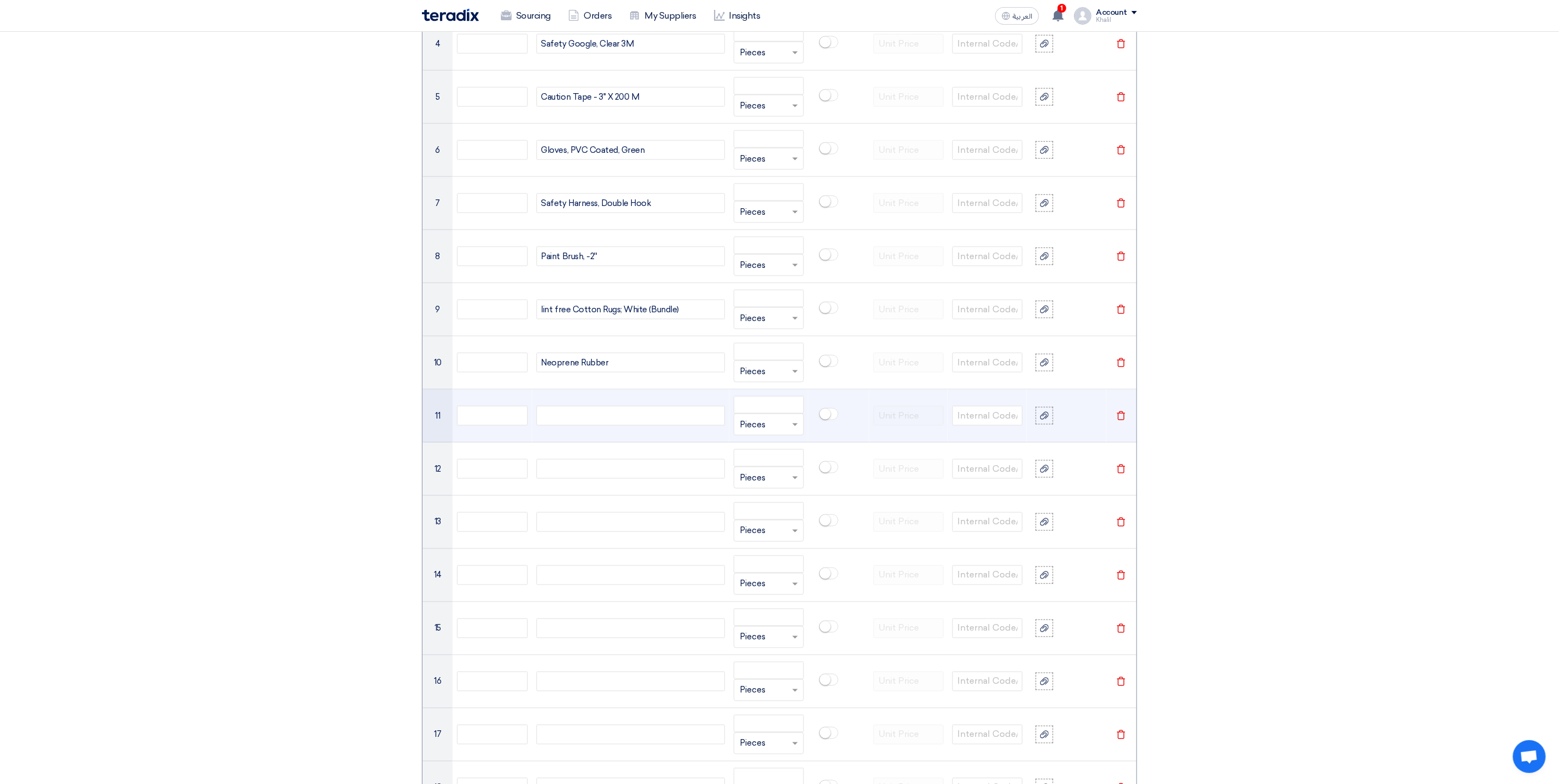
click at [591, 426] on div at bounding box center [630, 416] width 189 height 20
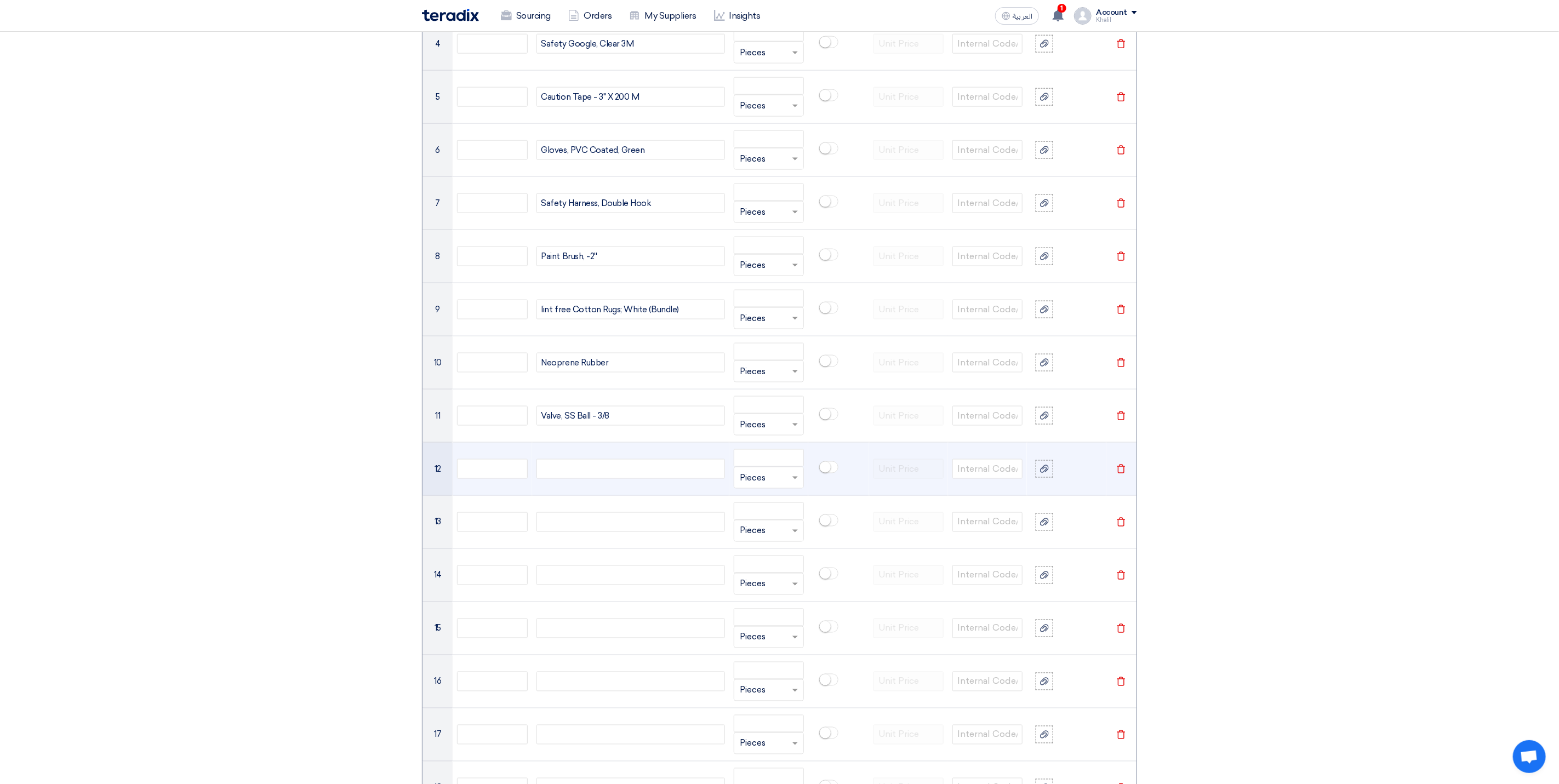
click at [602, 479] on div at bounding box center [630, 469] width 189 height 20
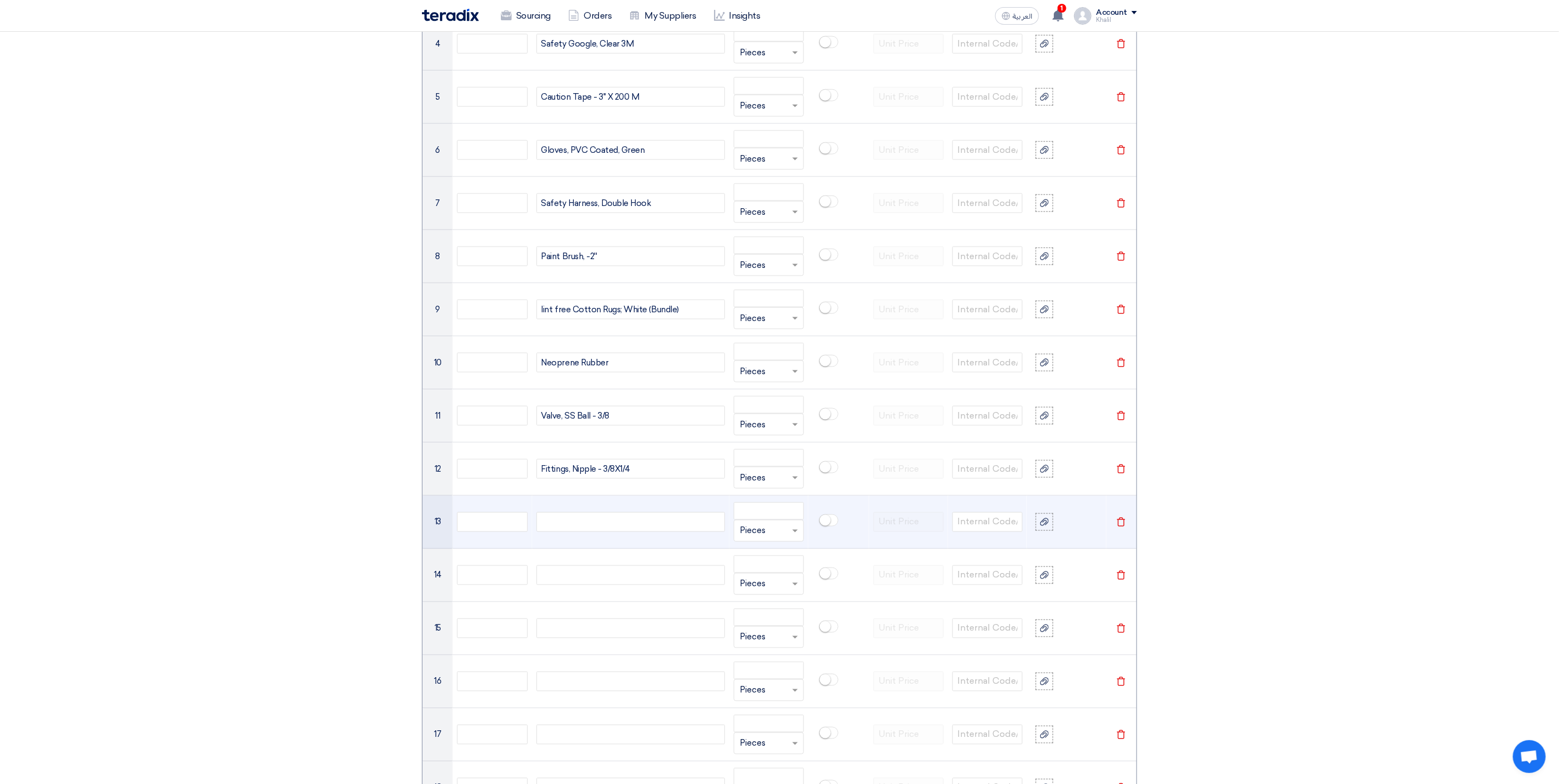
click at [597, 518] on td at bounding box center [630, 522] width 197 height 53
click at [599, 530] on div at bounding box center [630, 522] width 189 height 20
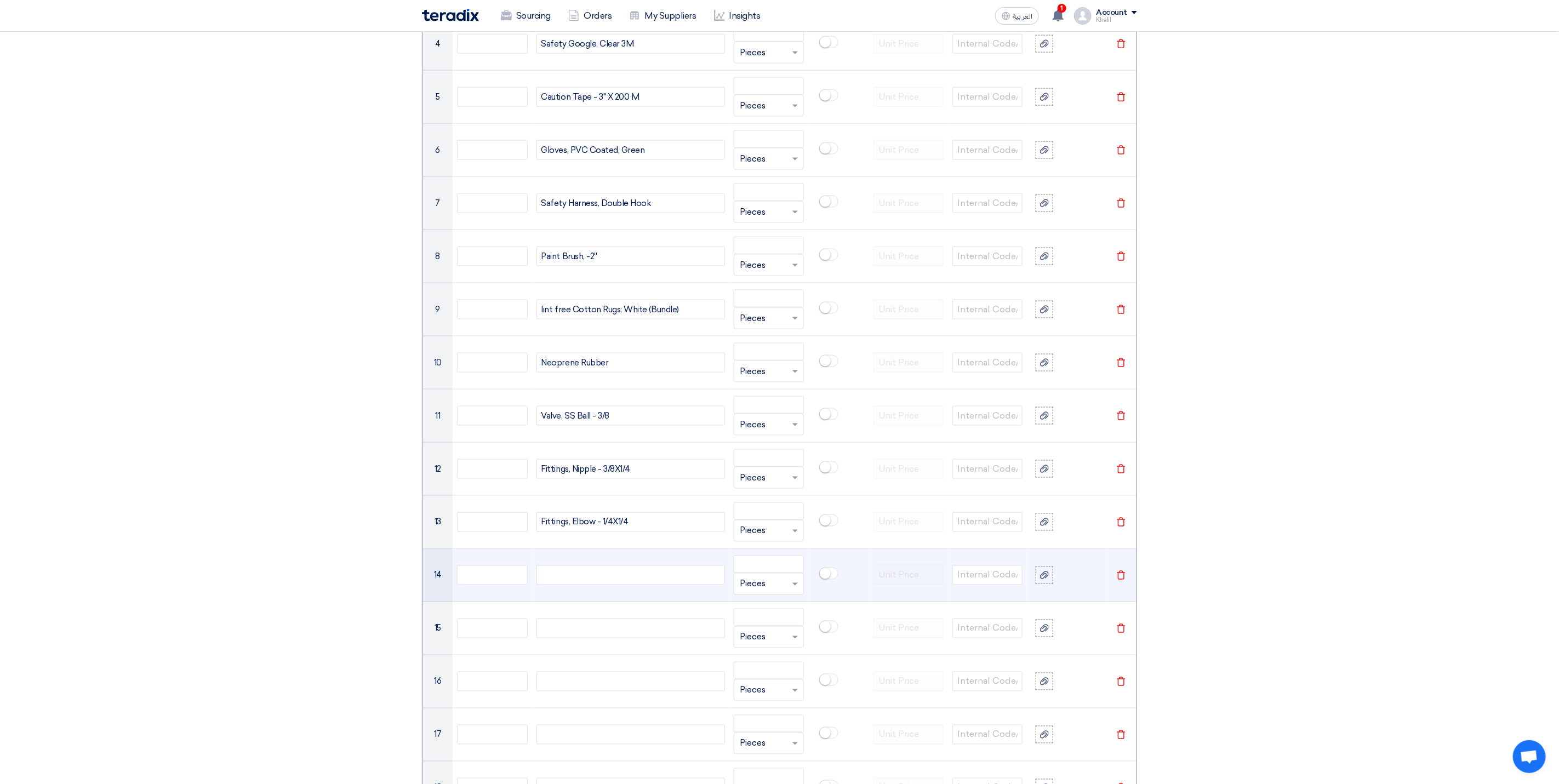
click at [607, 585] on div at bounding box center [630, 575] width 189 height 20
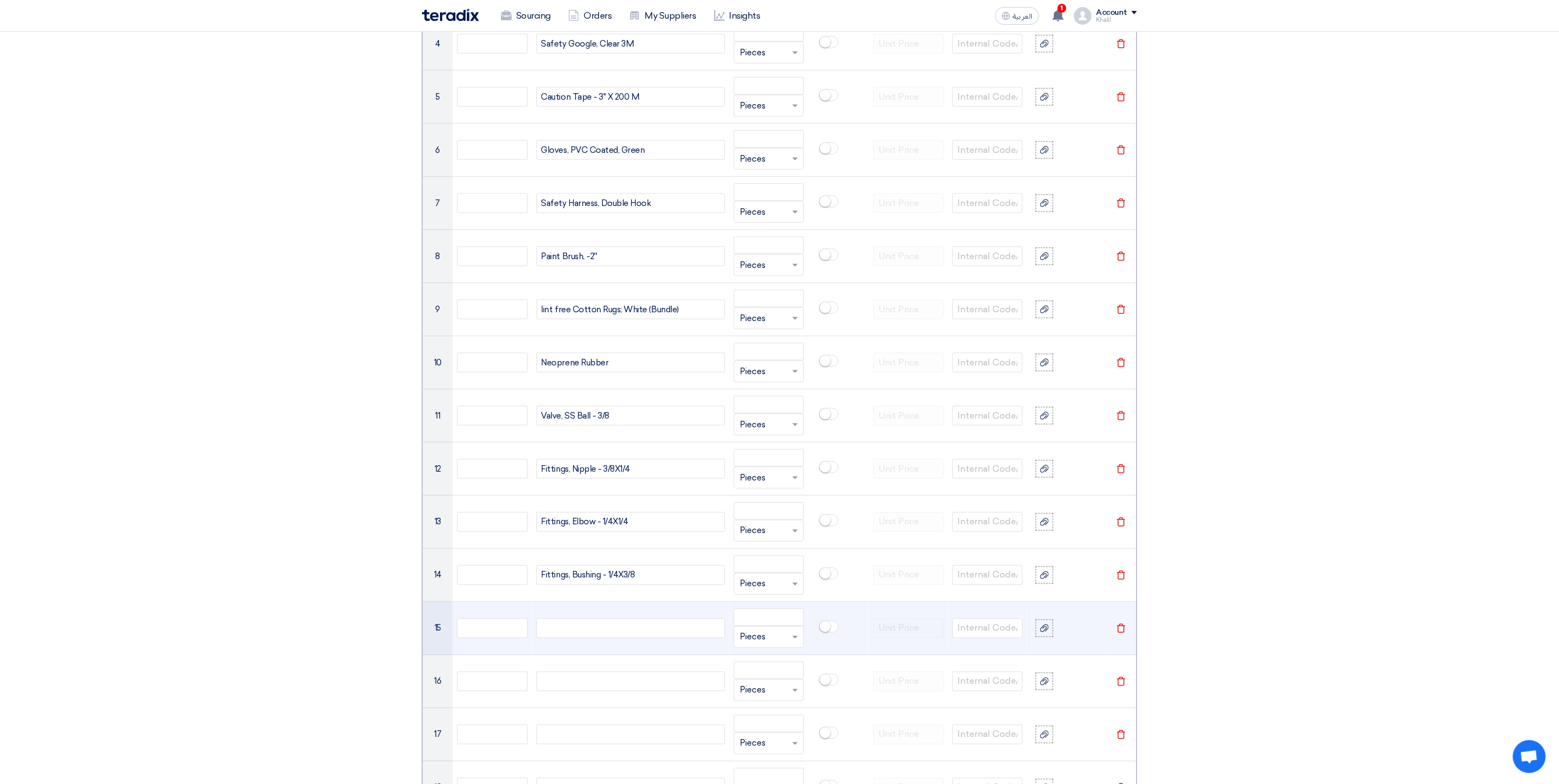
click at [624, 638] on div at bounding box center [630, 628] width 189 height 20
paste div
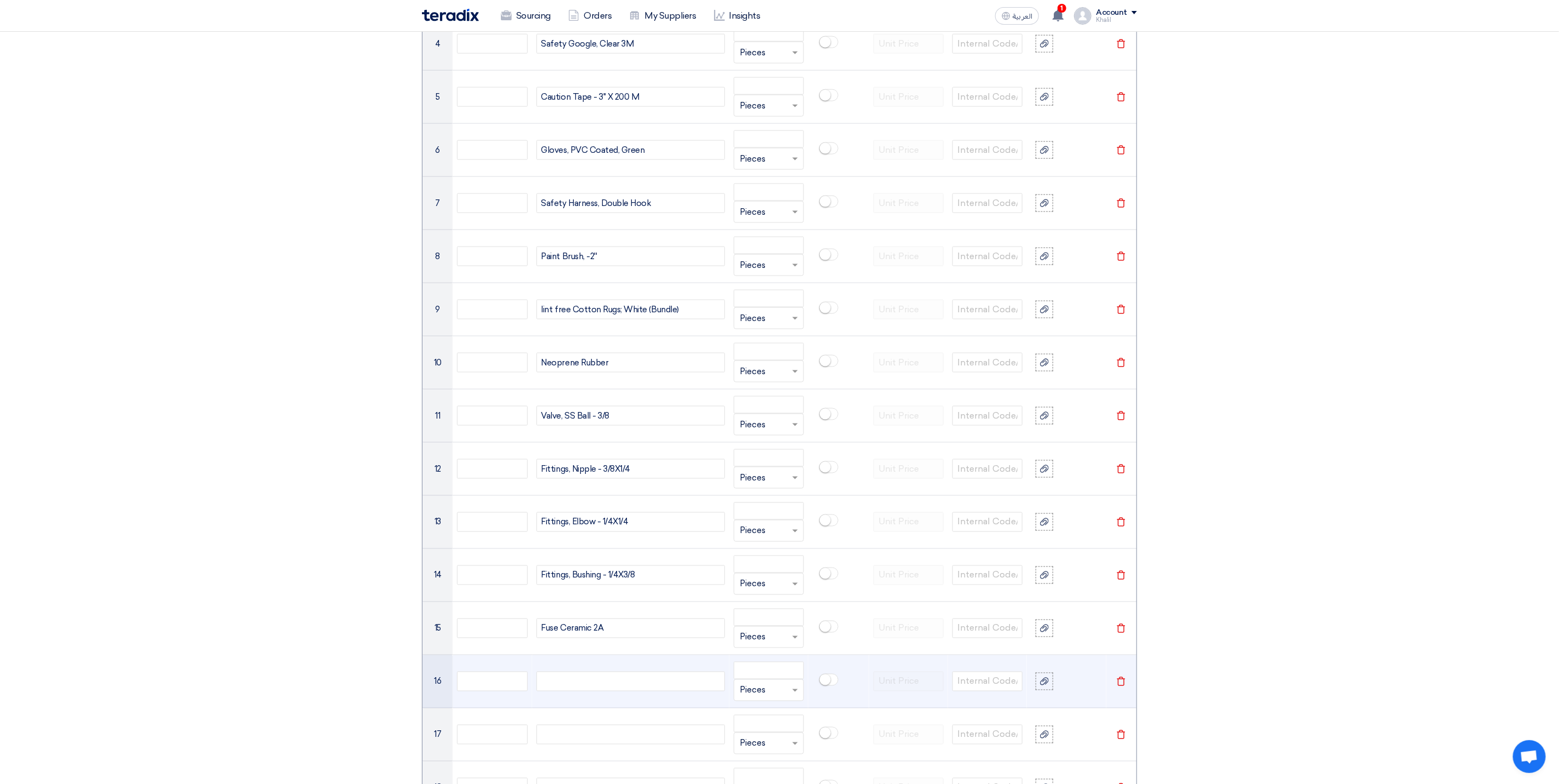
click at [610, 691] on div at bounding box center [630, 682] width 189 height 20
paste div
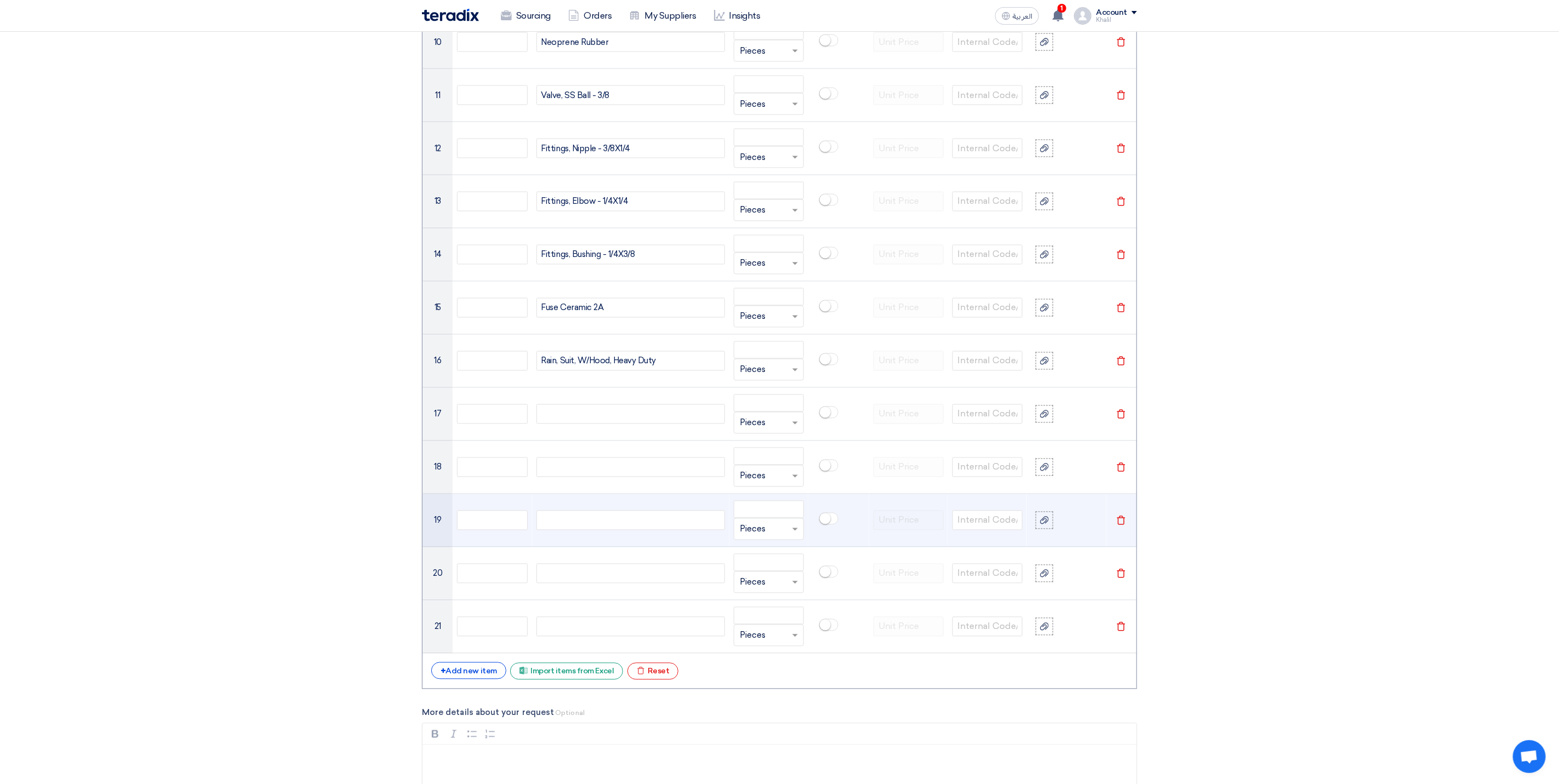
scroll to position [1475, 0]
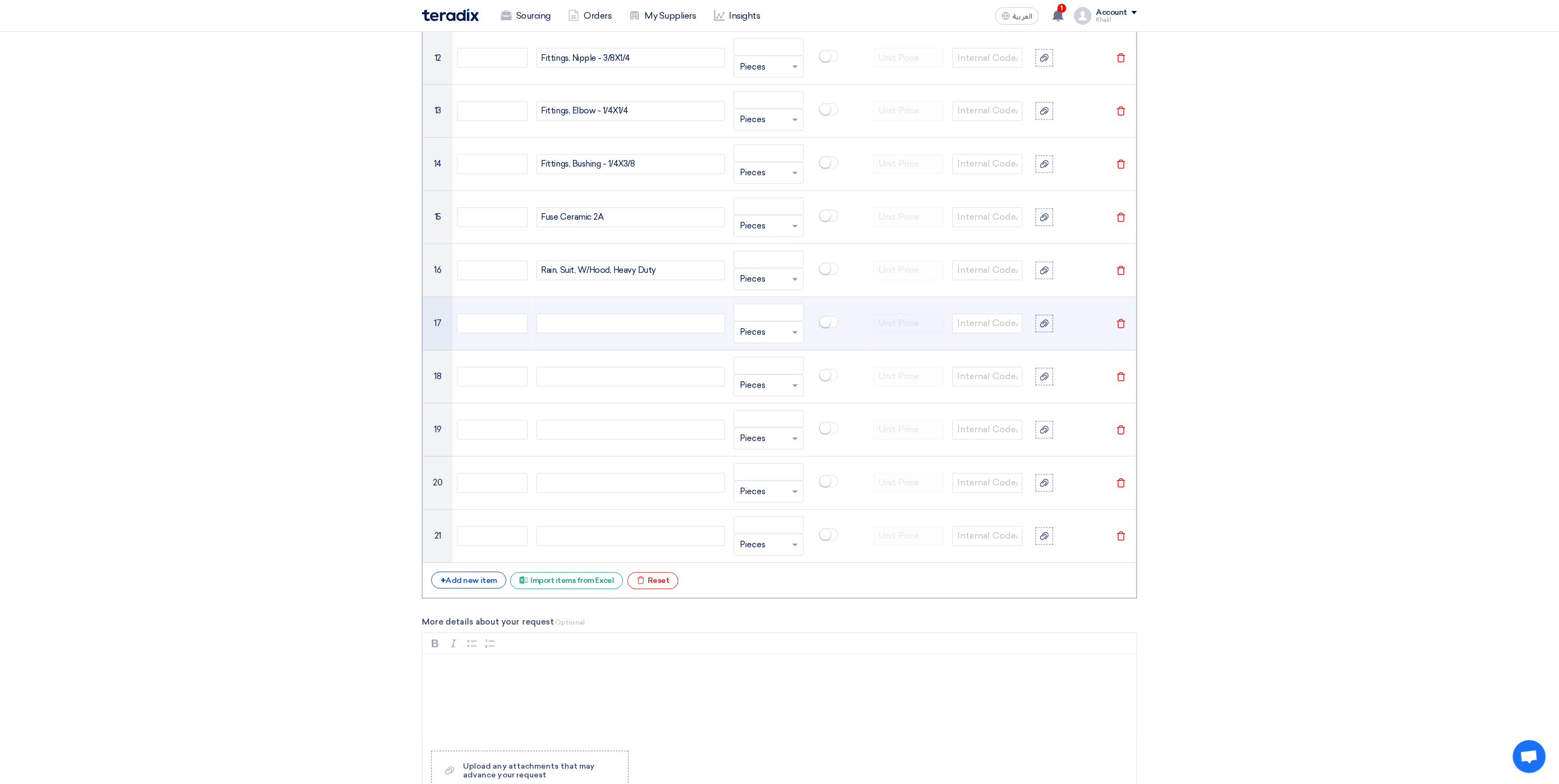
click at [614, 334] on div at bounding box center [630, 324] width 189 height 20
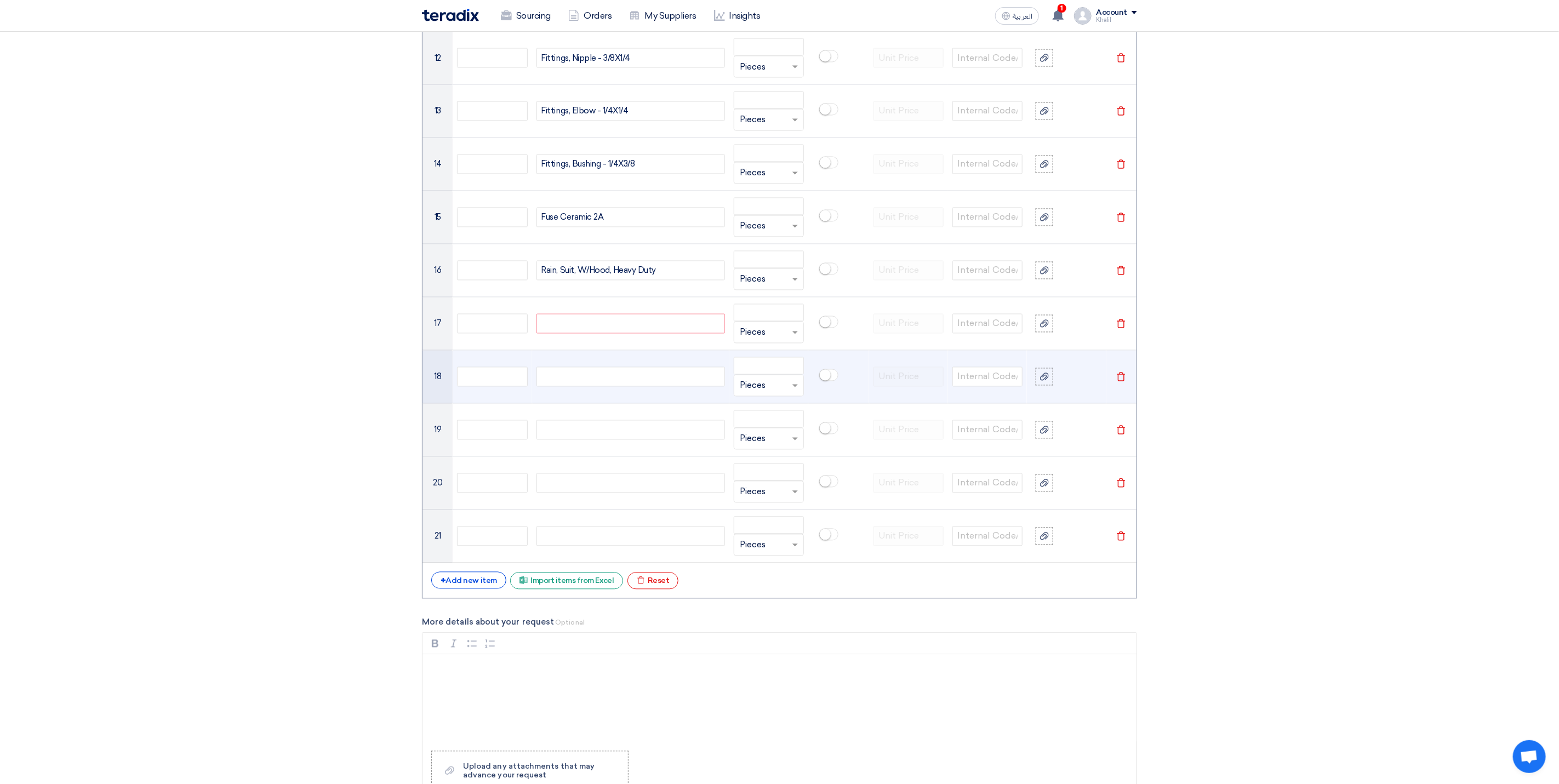
paste div
click at [600, 387] on div at bounding box center [630, 377] width 189 height 20
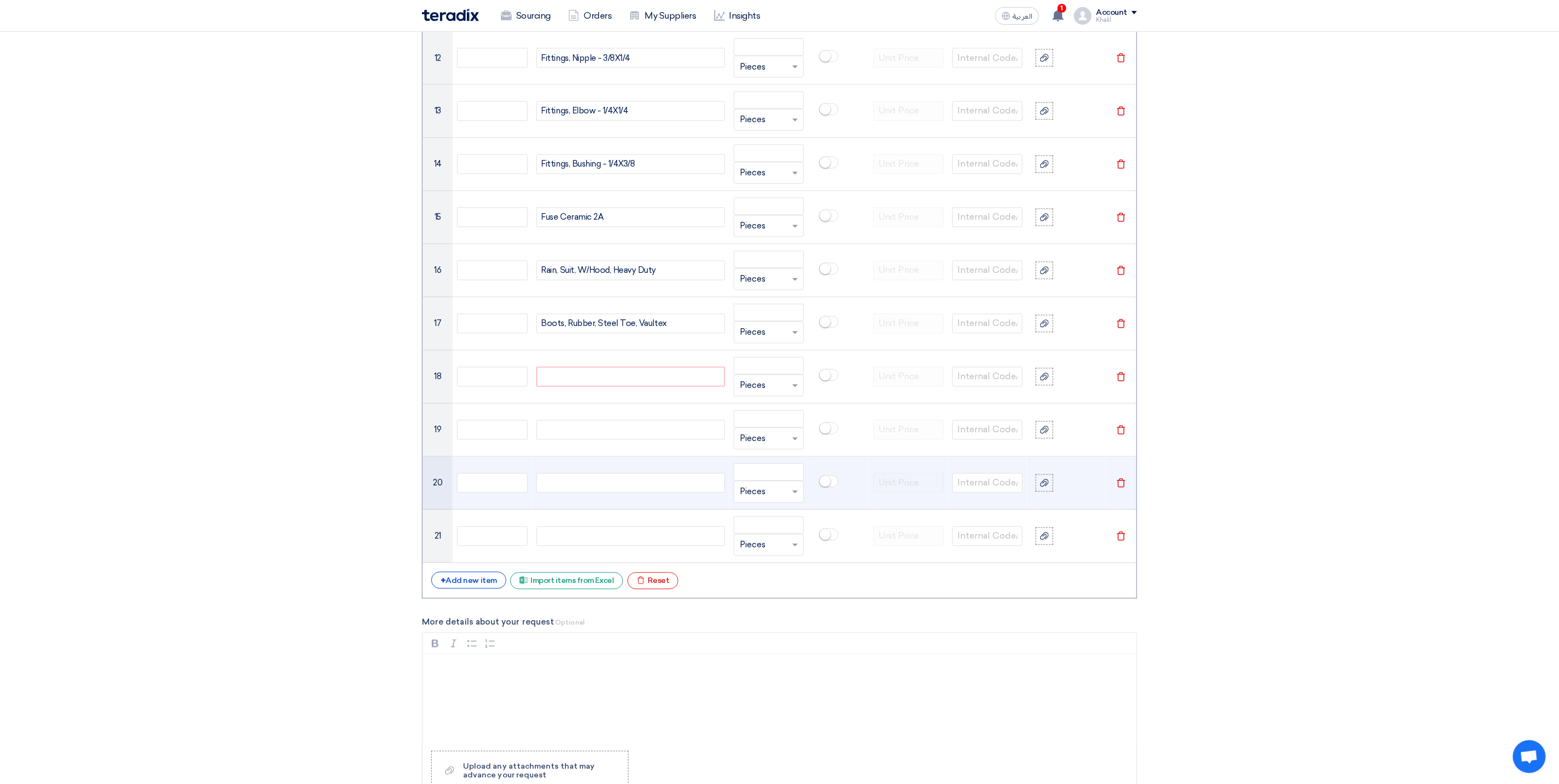
paste div
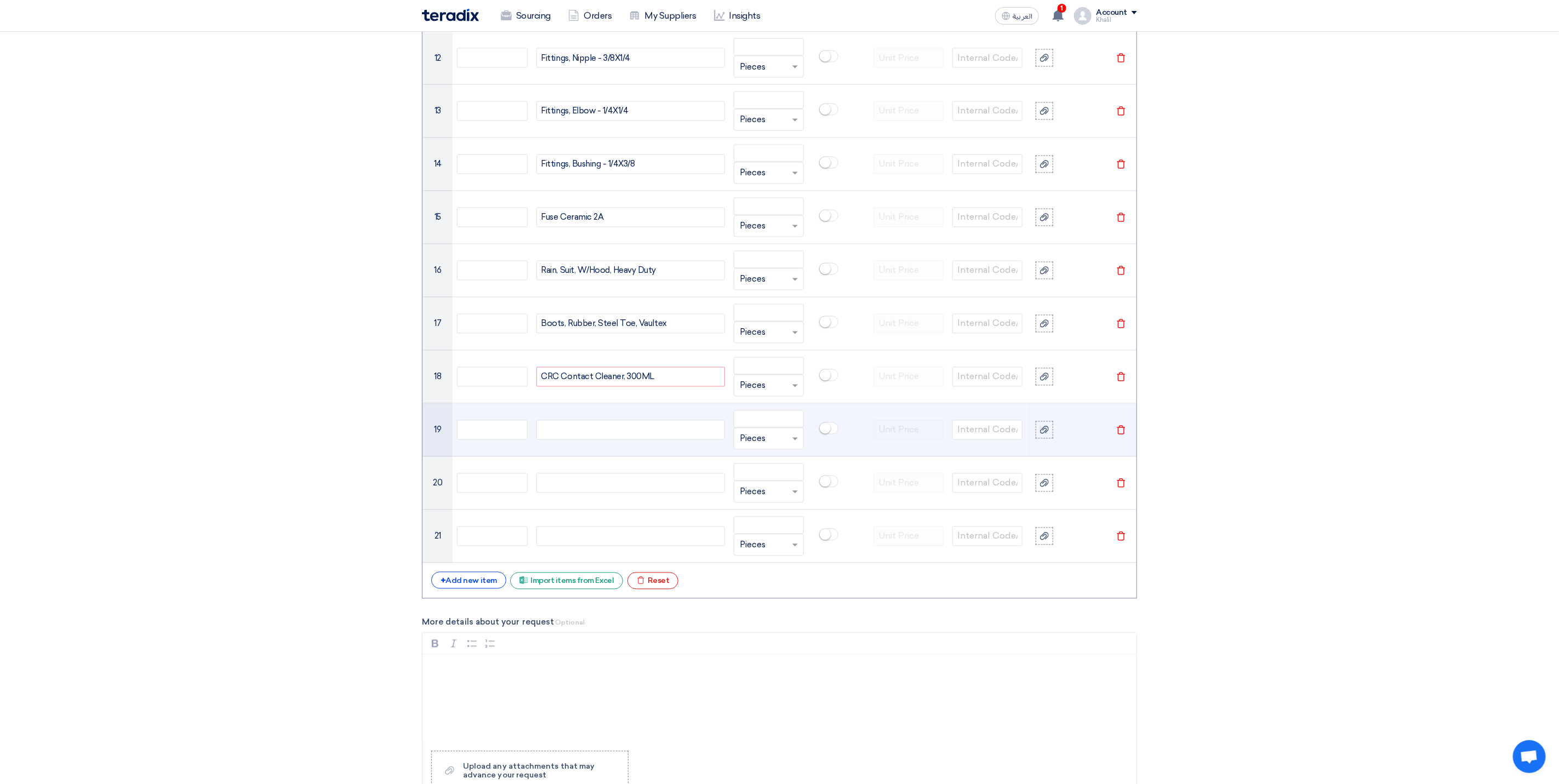
click at [614, 428] on td at bounding box center [630, 430] width 197 height 53
click at [616, 440] on div at bounding box center [630, 430] width 189 height 20
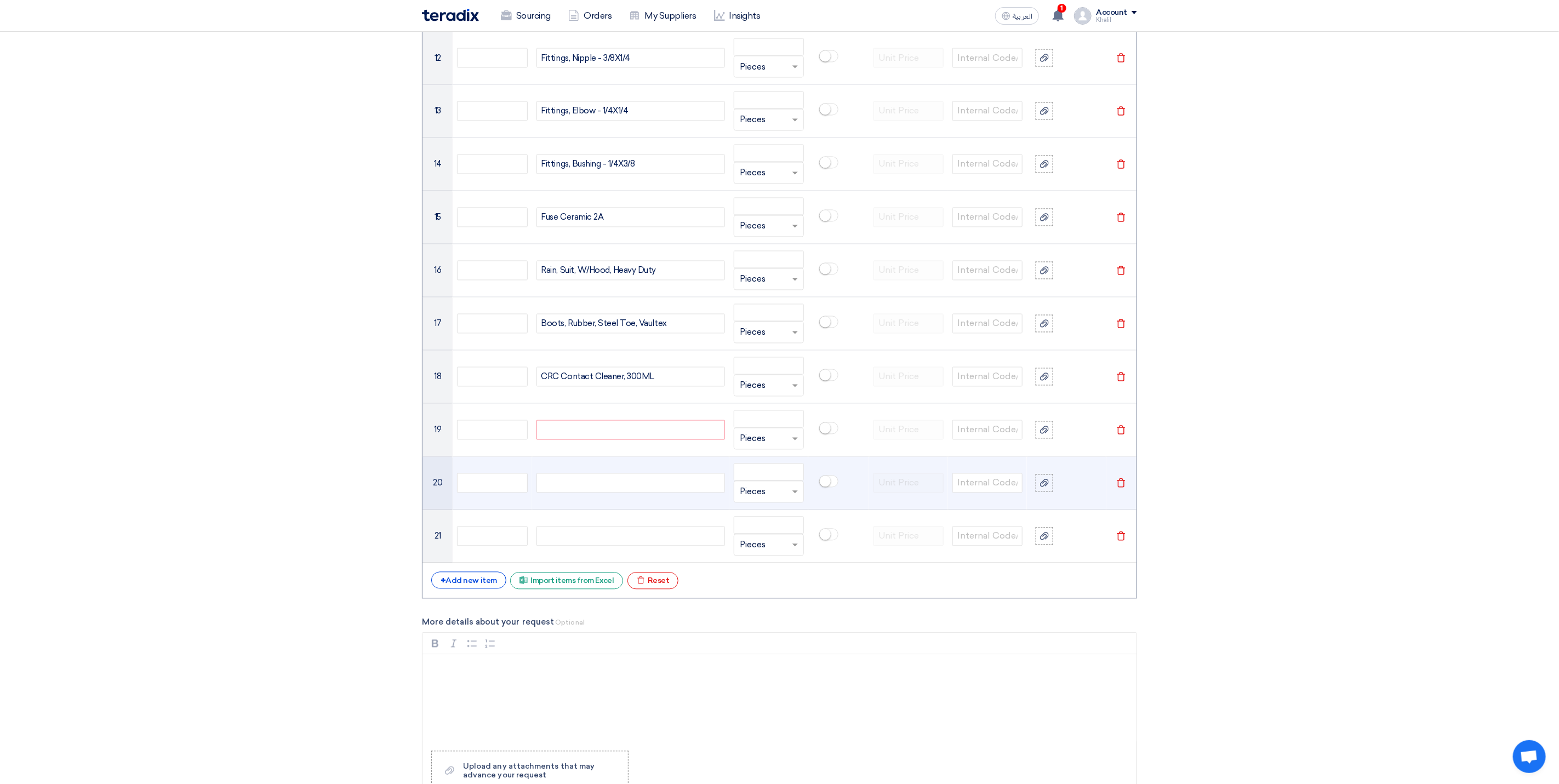
paste div
click at [608, 493] on div at bounding box center [630, 483] width 189 height 20
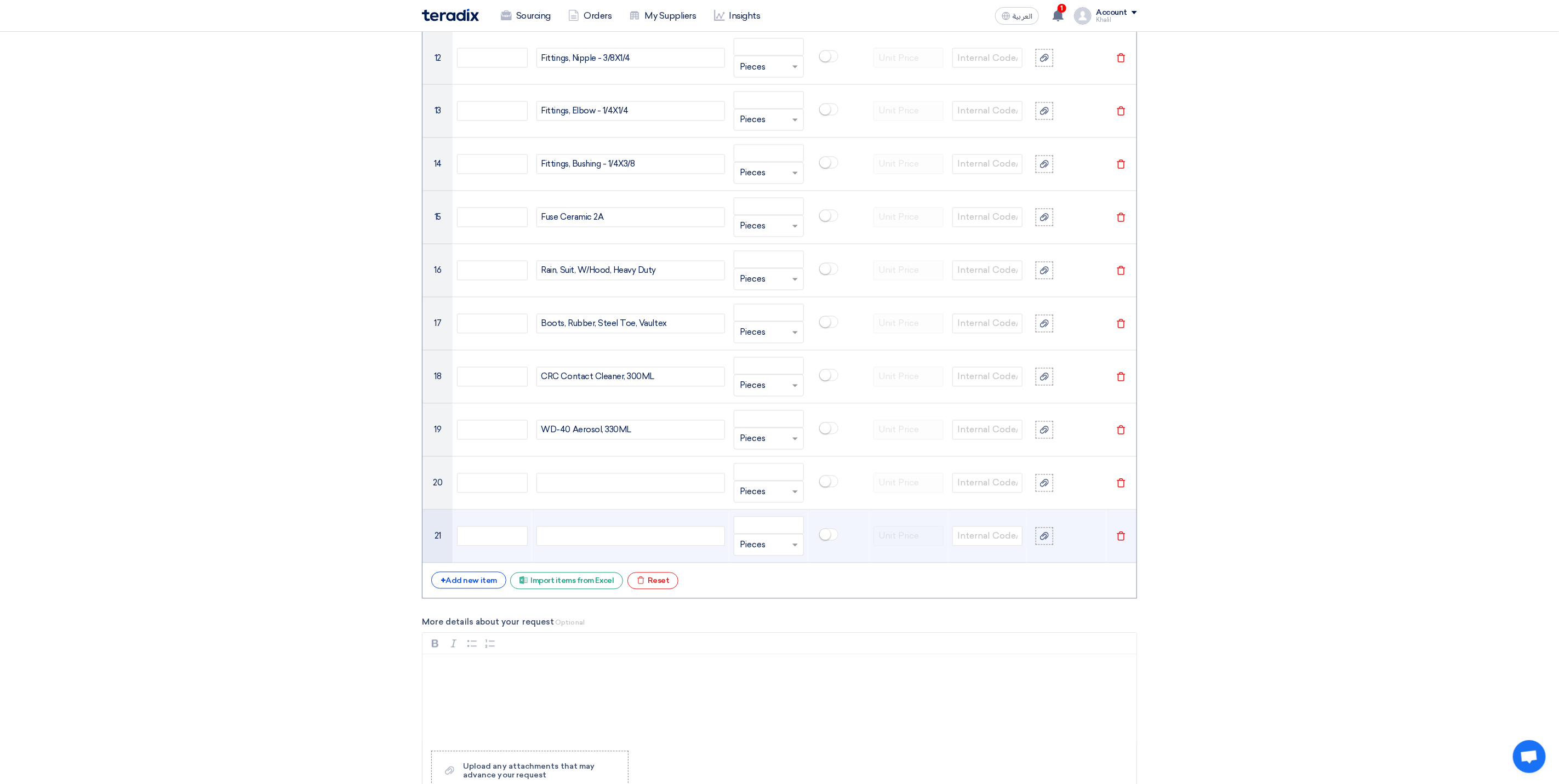
paste div
click at [643, 546] on div at bounding box center [630, 536] width 189 height 20
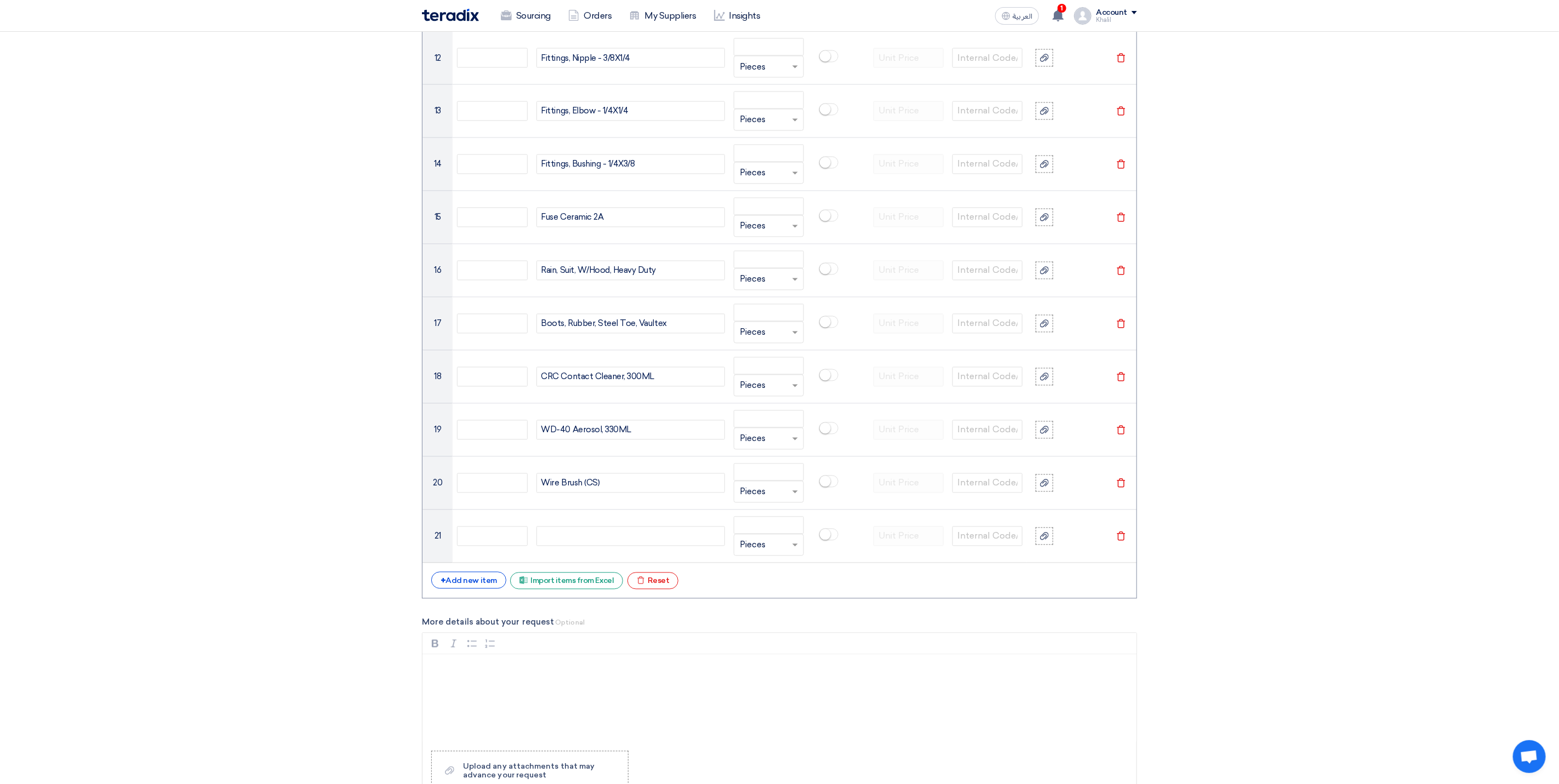
paste div
click at [478, 589] on div "+ Add new item" at bounding box center [469, 581] width 75 height 17
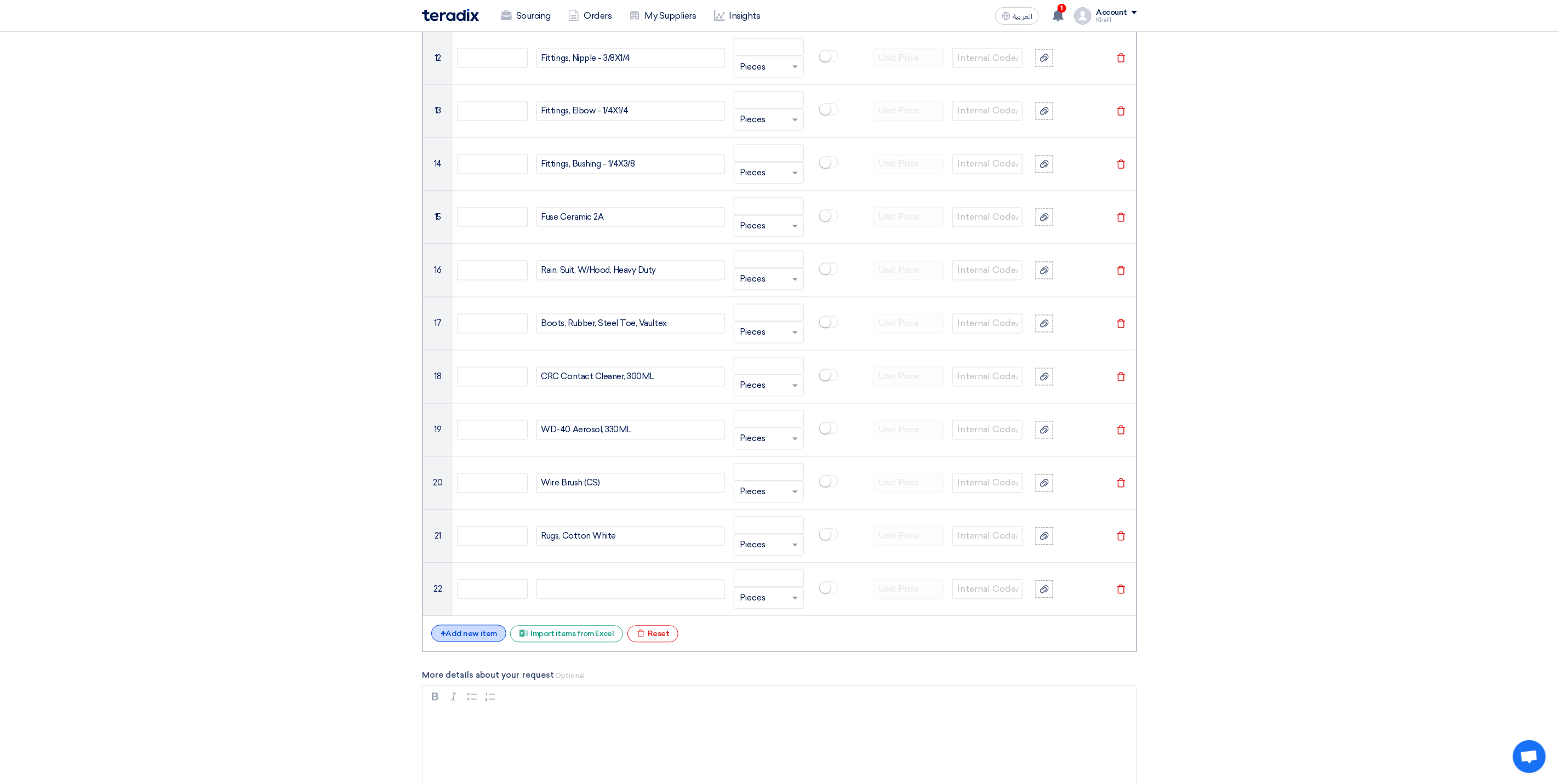
click at [484, 638] on div "+ Add new item" at bounding box center [469, 634] width 75 height 17
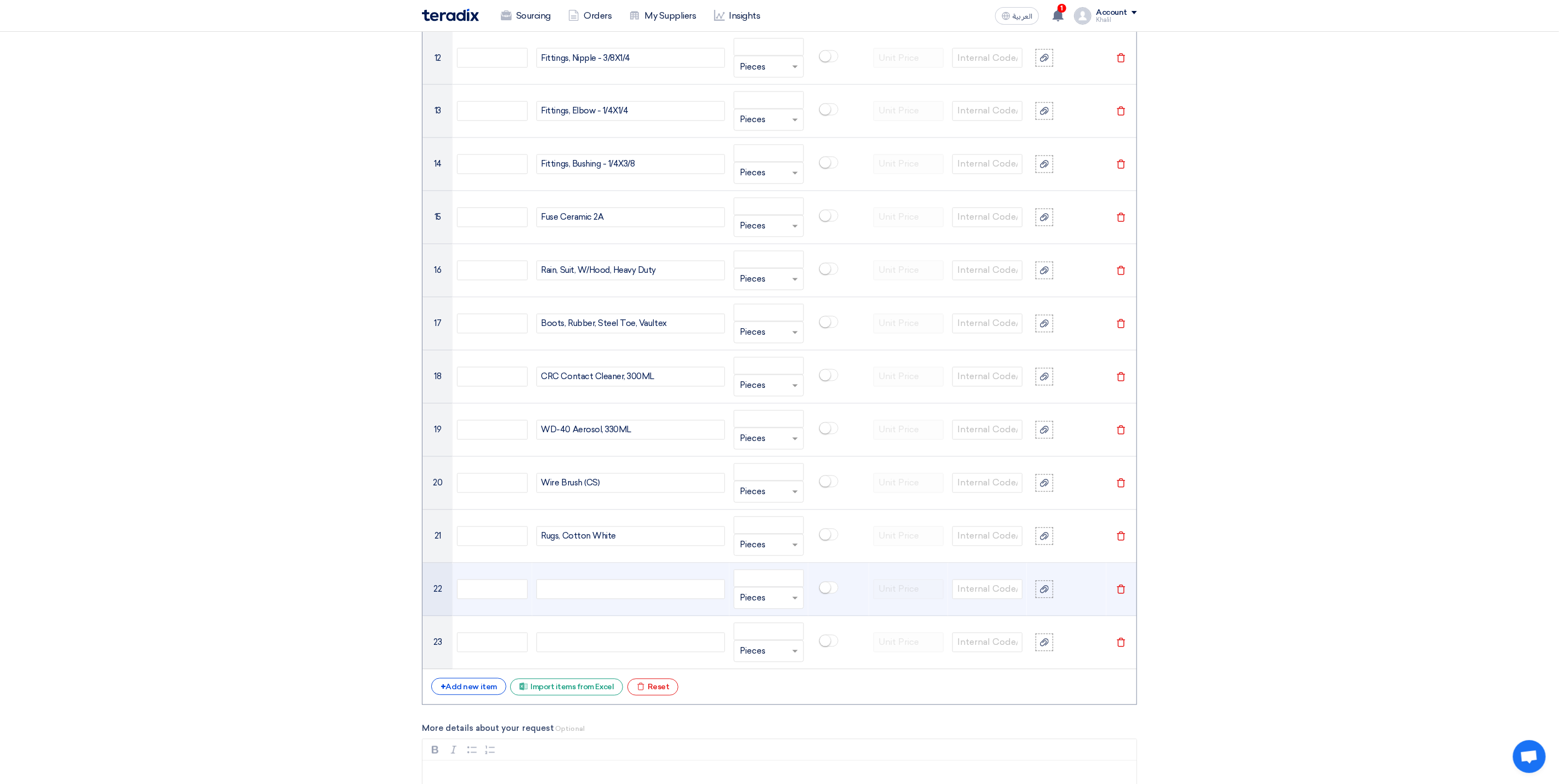
click at [619, 600] on div at bounding box center [630, 589] width 189 height 20
paste div
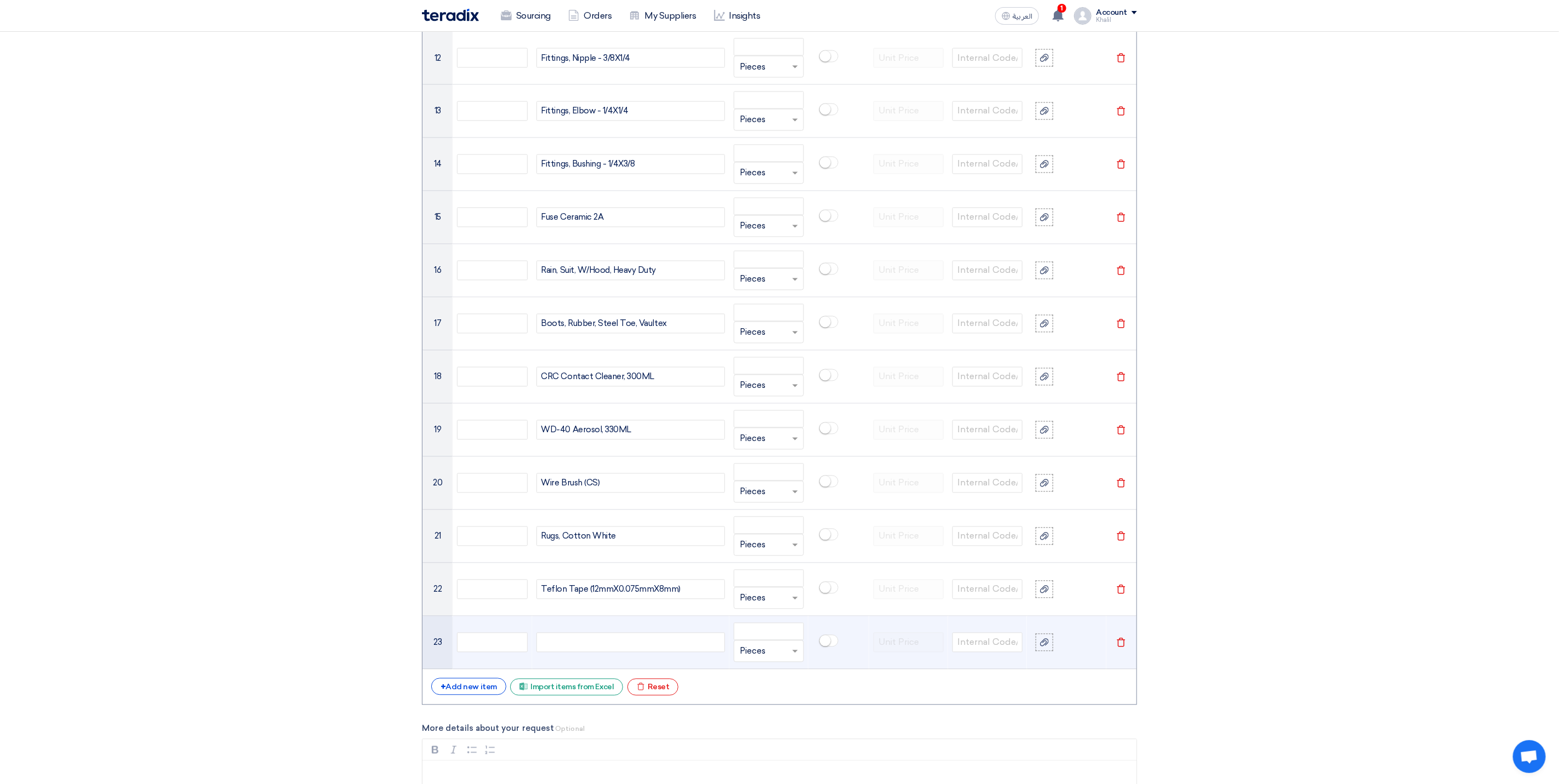
click at [613, 653] on div at bounding box center [630, 642] width 189 height 20
paste div
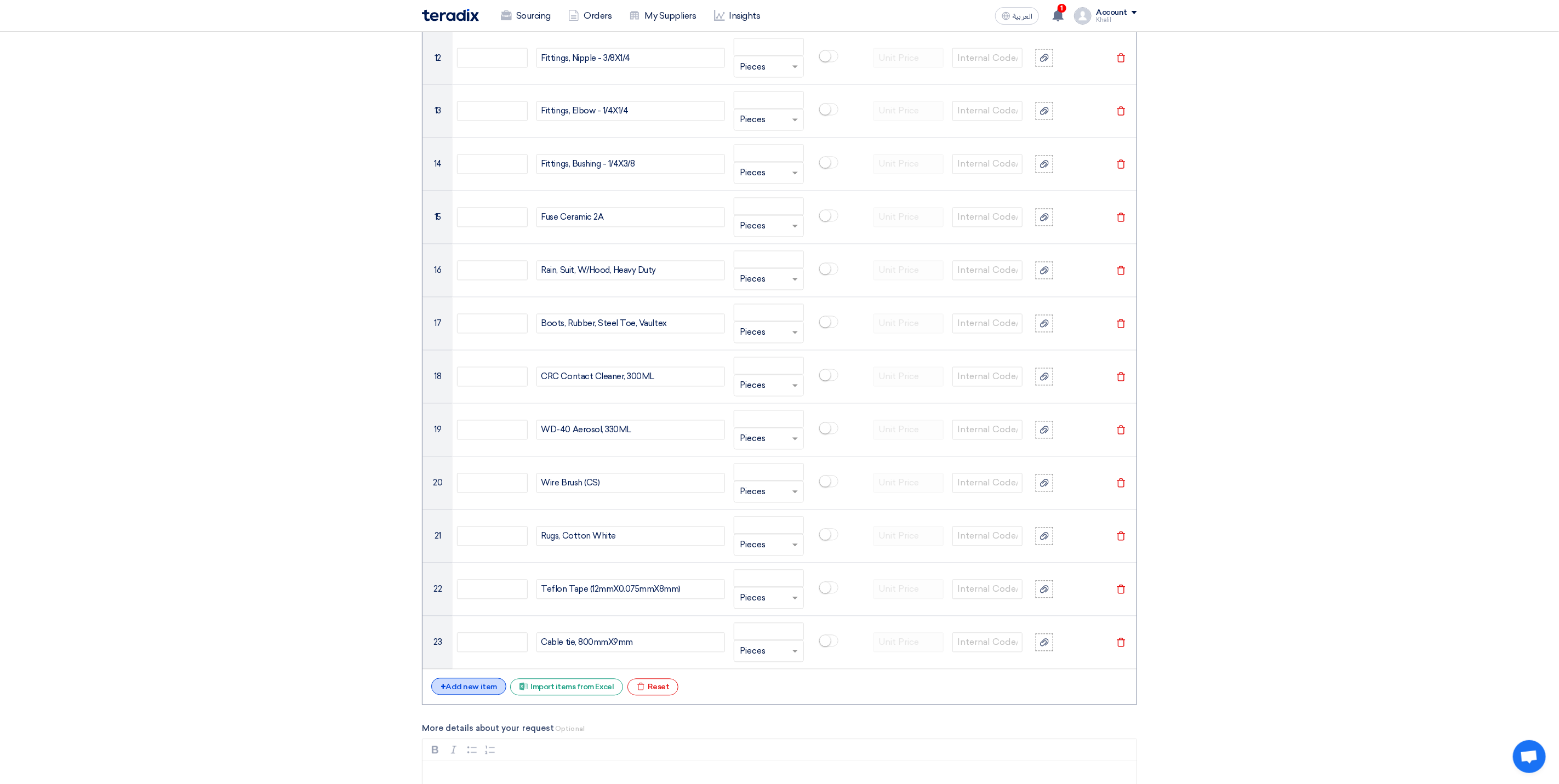
click at [479, 696] on div "+ Add new item" at bounding box center [469, 687] width 75 height 17
click at [489, 749] on div "+ Add new item" at bounding box center [469, 740] width 75 height 17
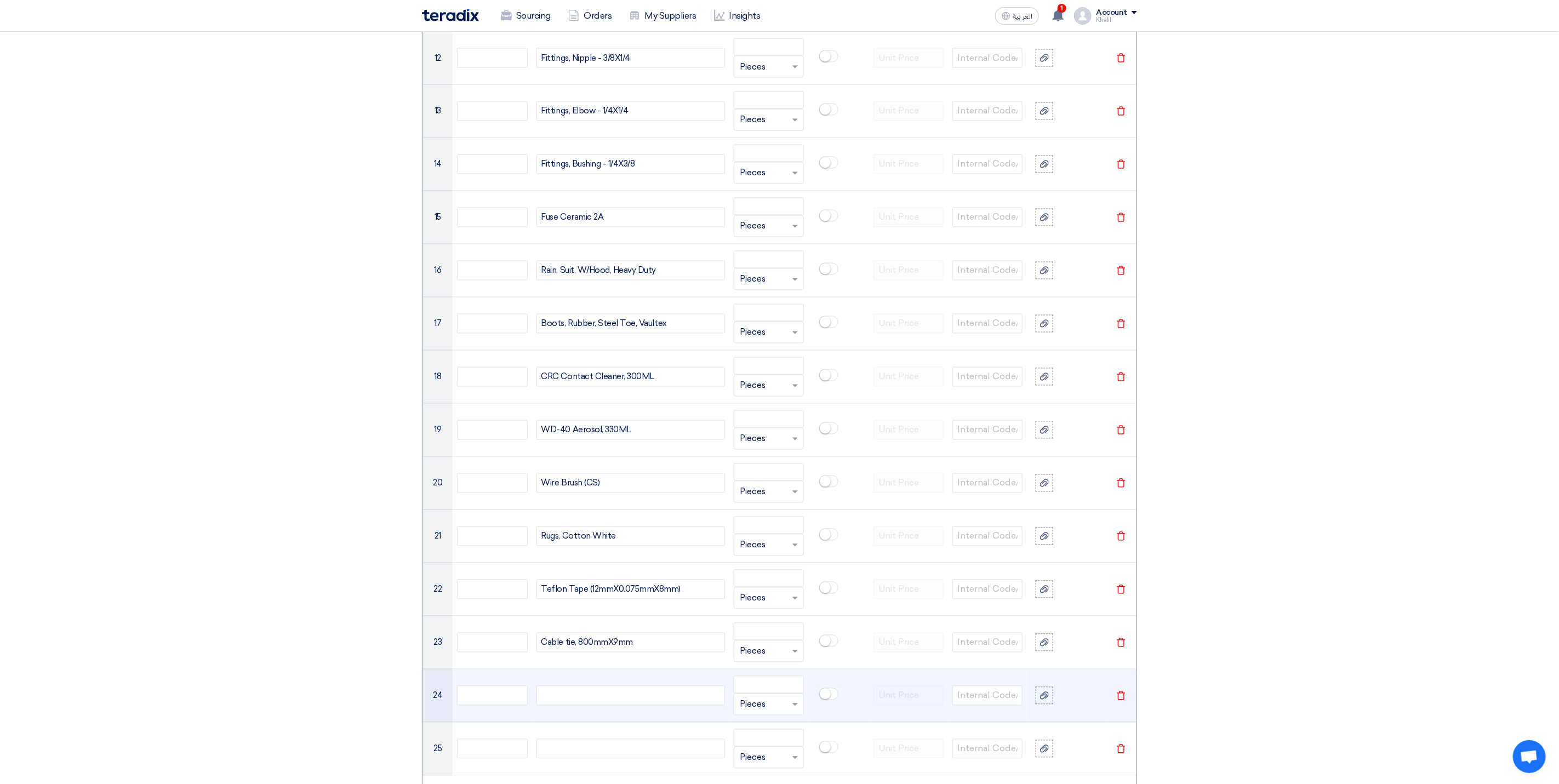
click at [607, 706] on div at bounding box center [630, 696] width 189 height 20
paste div
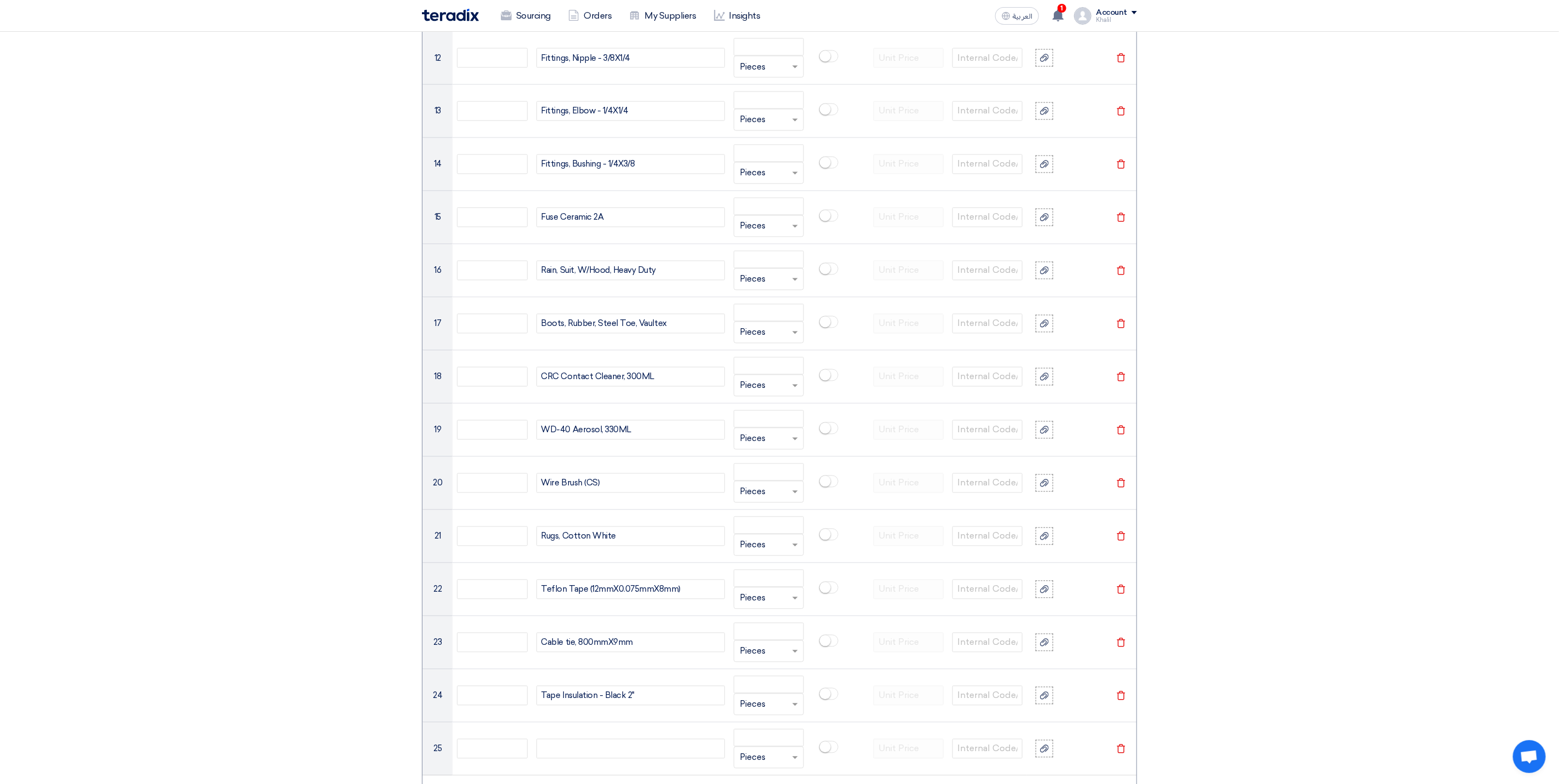
click at [1223, 614] on section "Basic Information RFx Title RFQ FOR STOM-015075-QIPP CONSUMABLES RFx Type Norma…" at bounding box center [779, 245] width 1559 height 3154
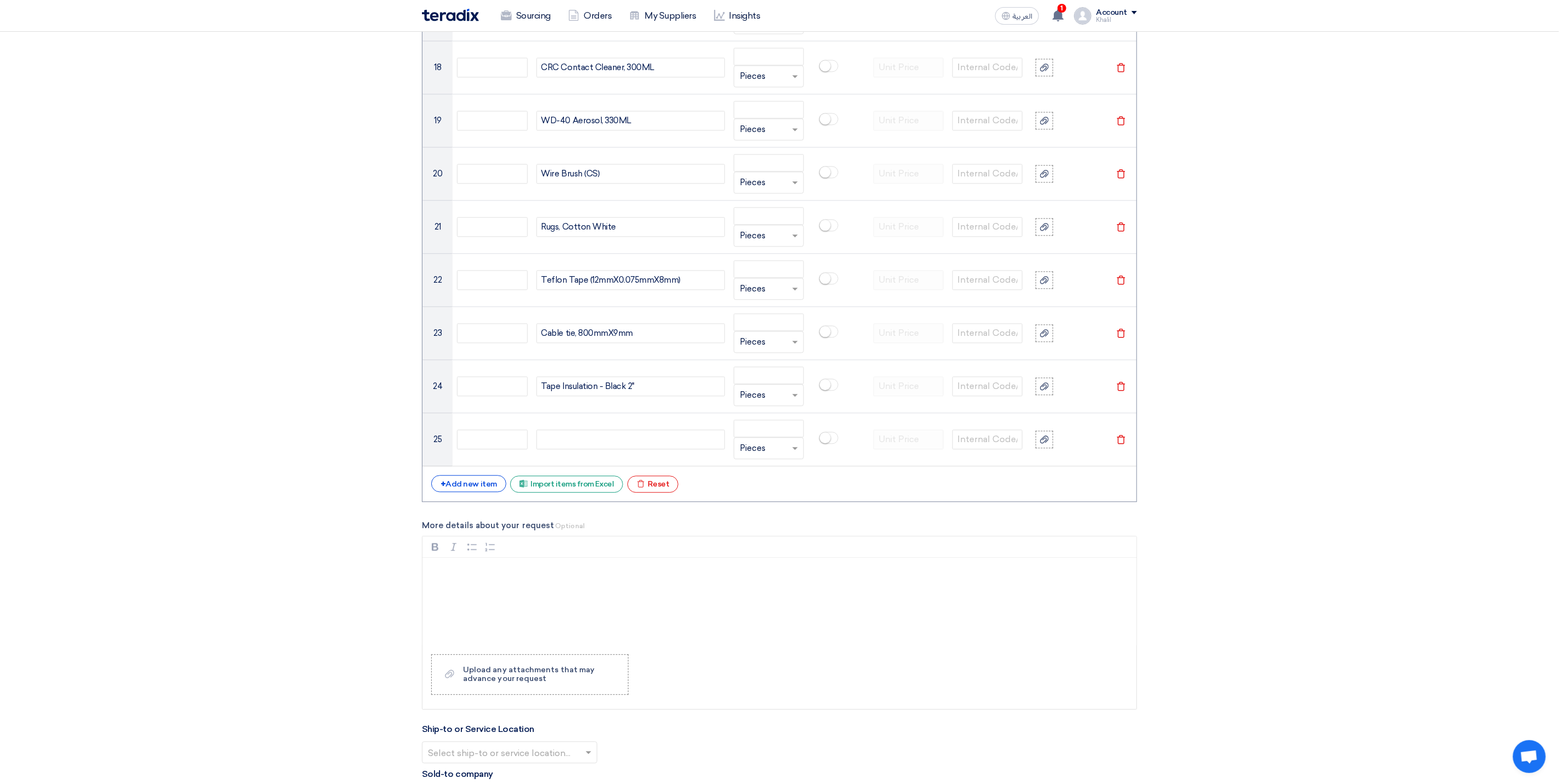
scroll to position [1804, 0]
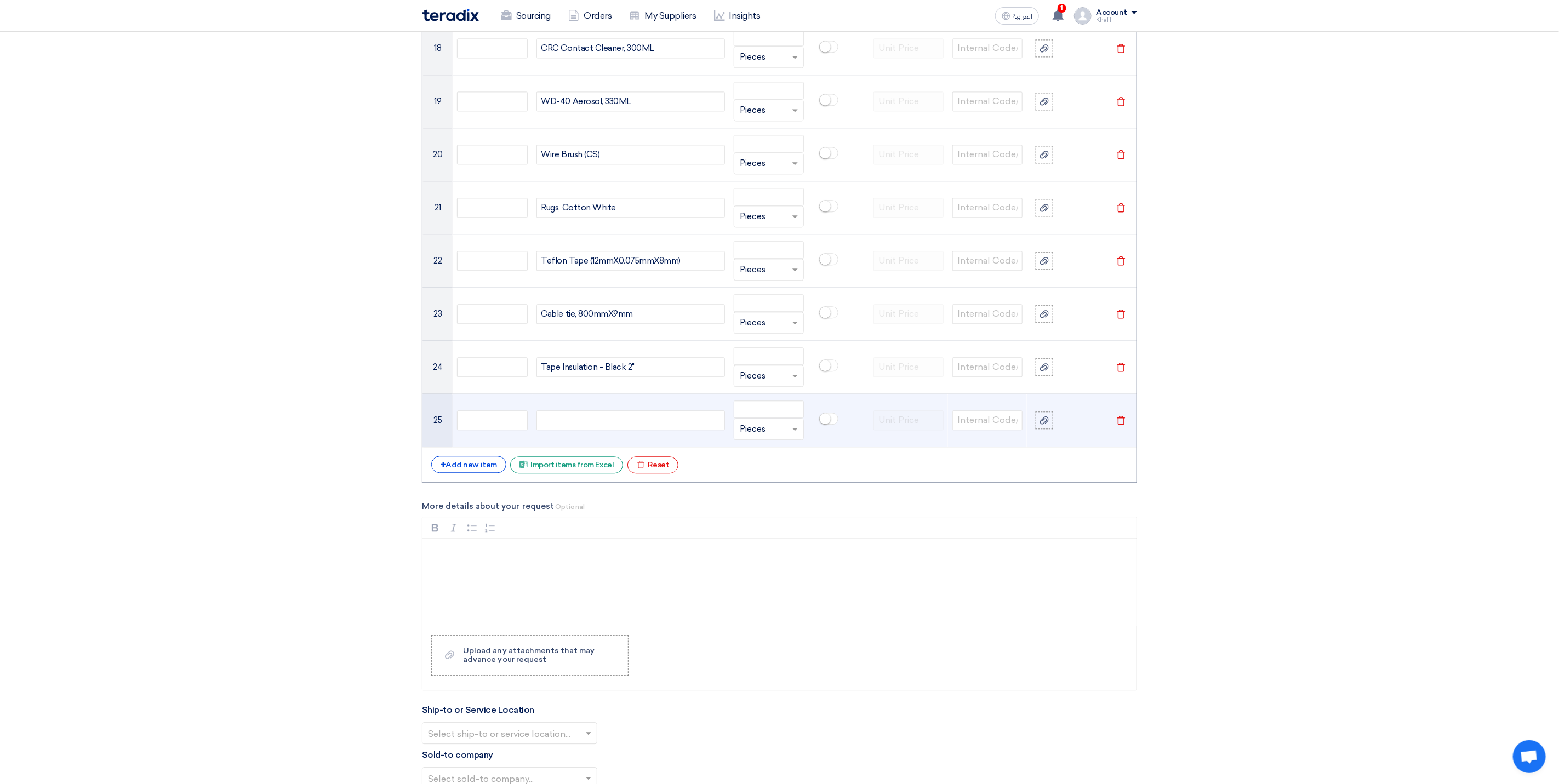
click at [617, 430] on div at bounding box center [630, 420] width 189 height 20
paste div
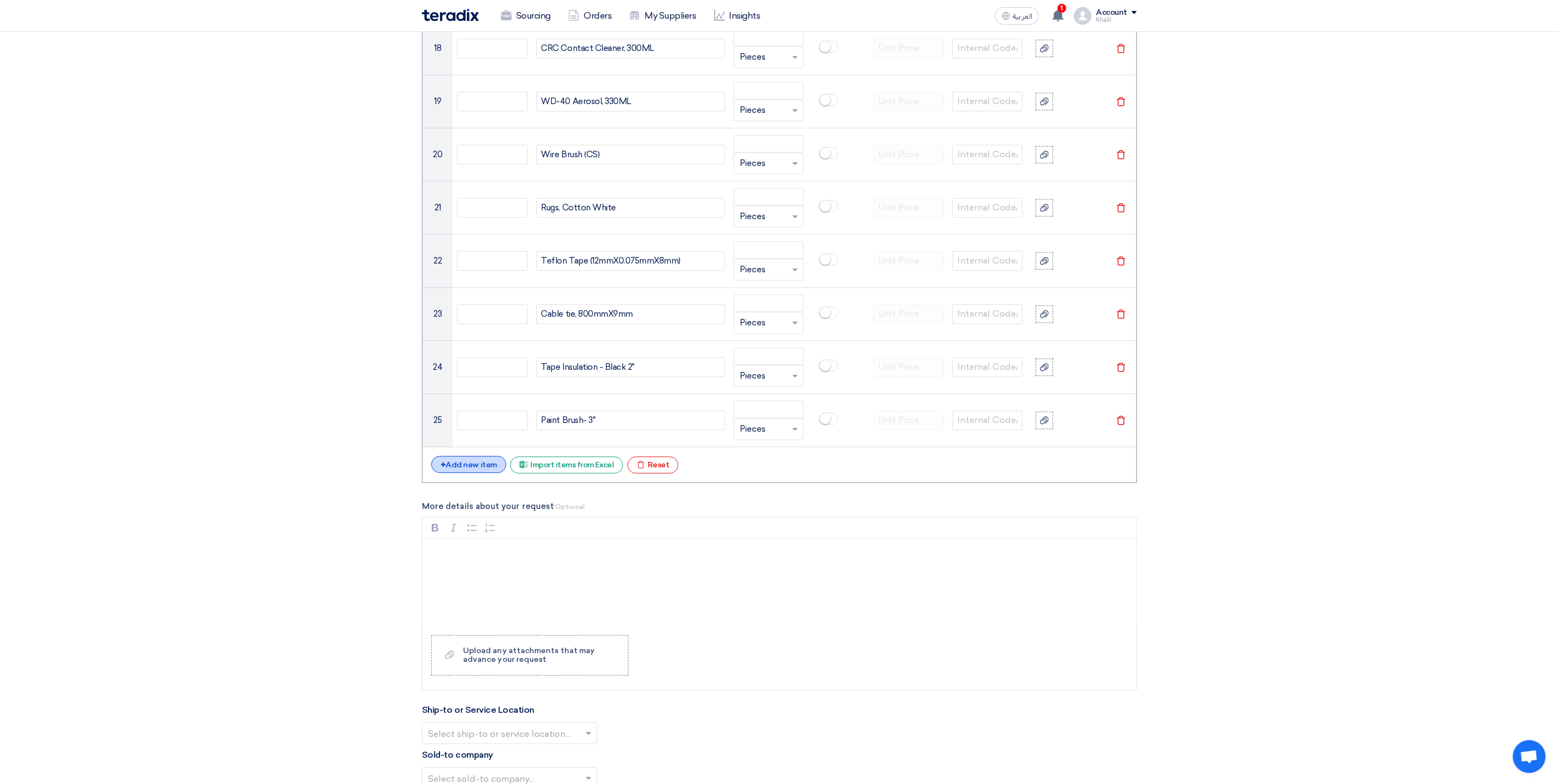
click at [484, 473] on div "+ Add new item" at bounding box center [469, 464] width 75 height 17
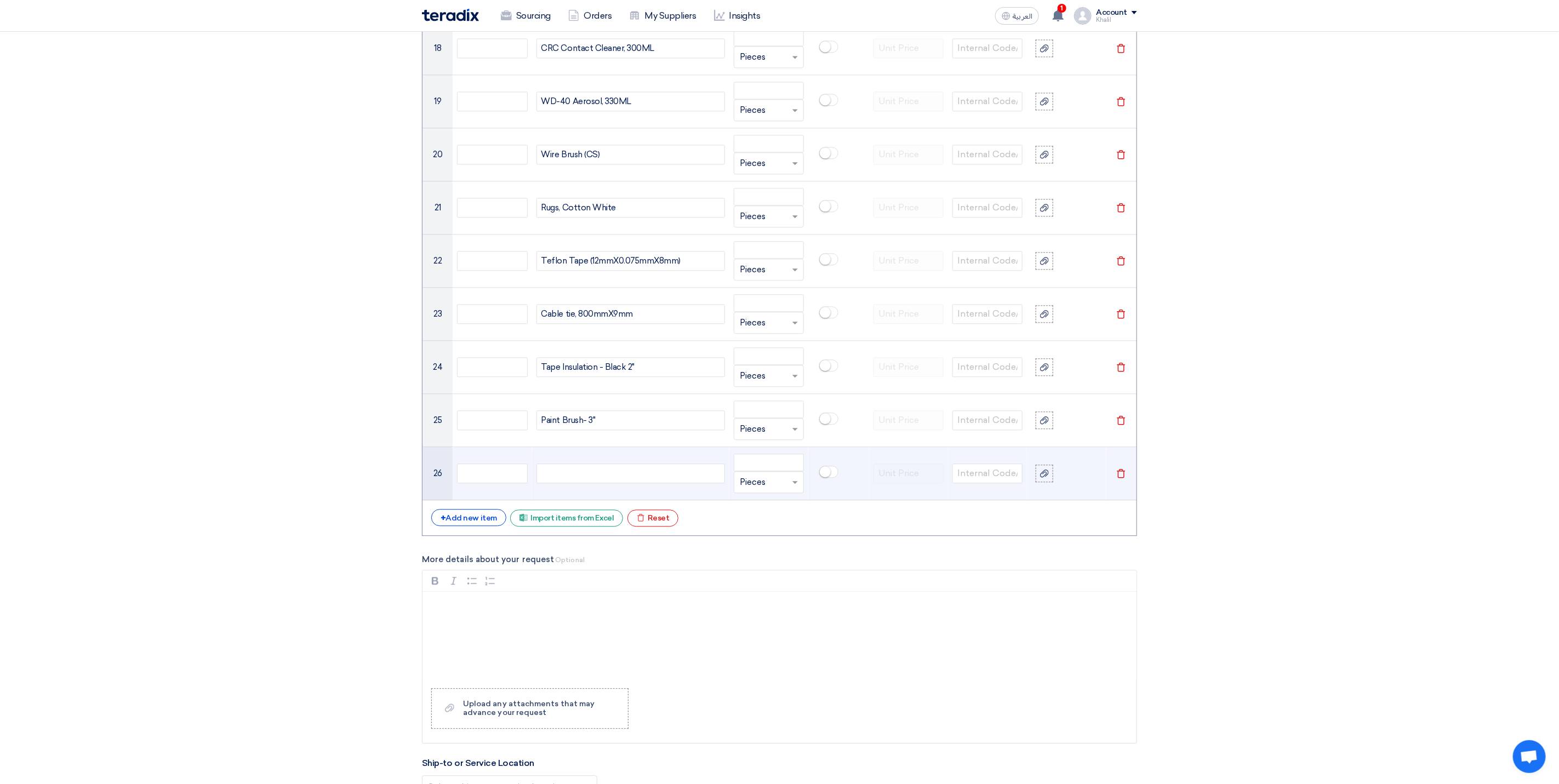
click at [574, 483] on div at bounding box center [630, 473] width 189 height 20
paste div
click at [477, 526] on div "+ Add new item" at bounding box center [469, 517] width 75 height 17
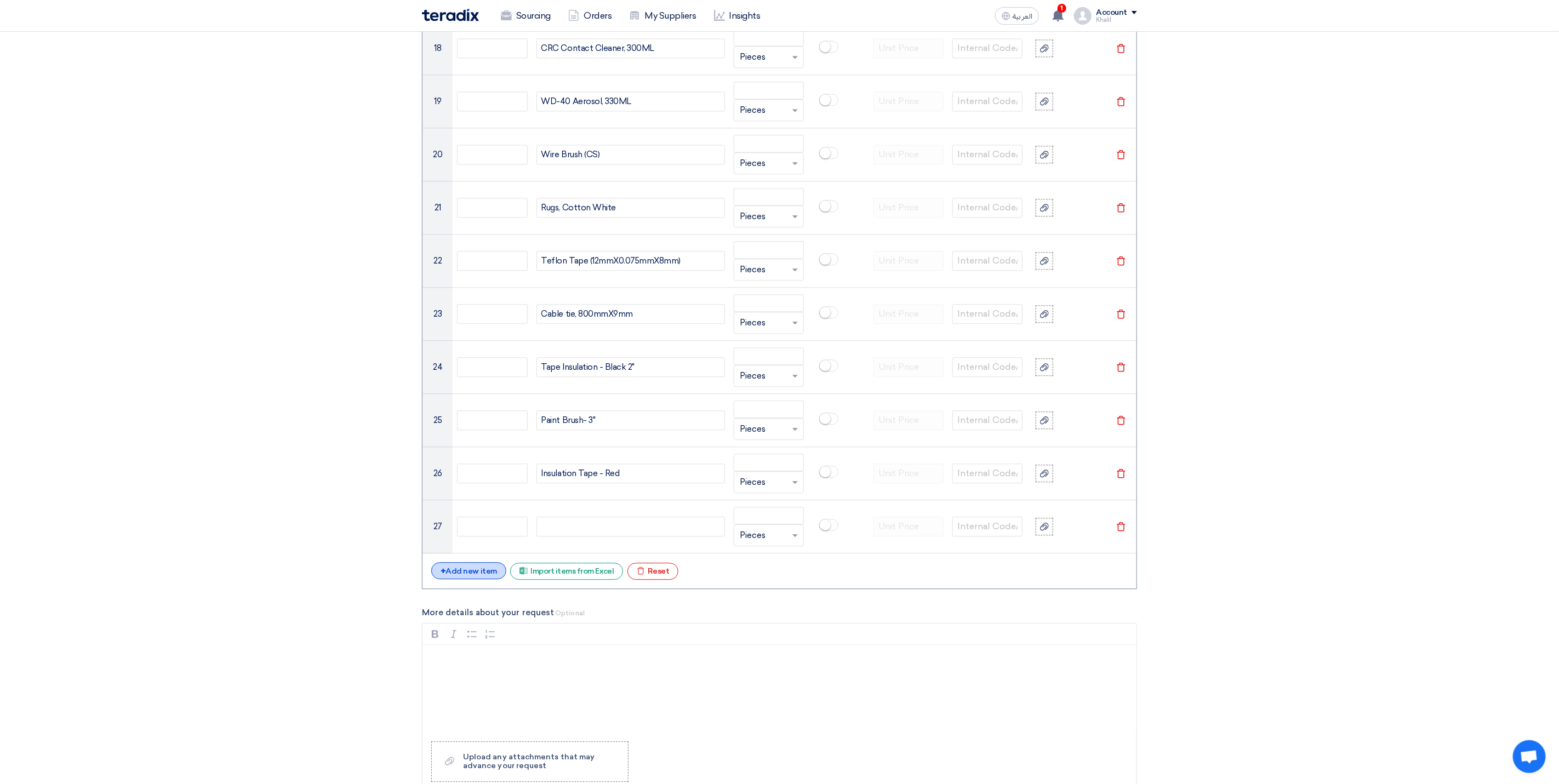
click at [492, 579] on div "+ Add new item" at bounding box center [469, 571] width 75 height 17
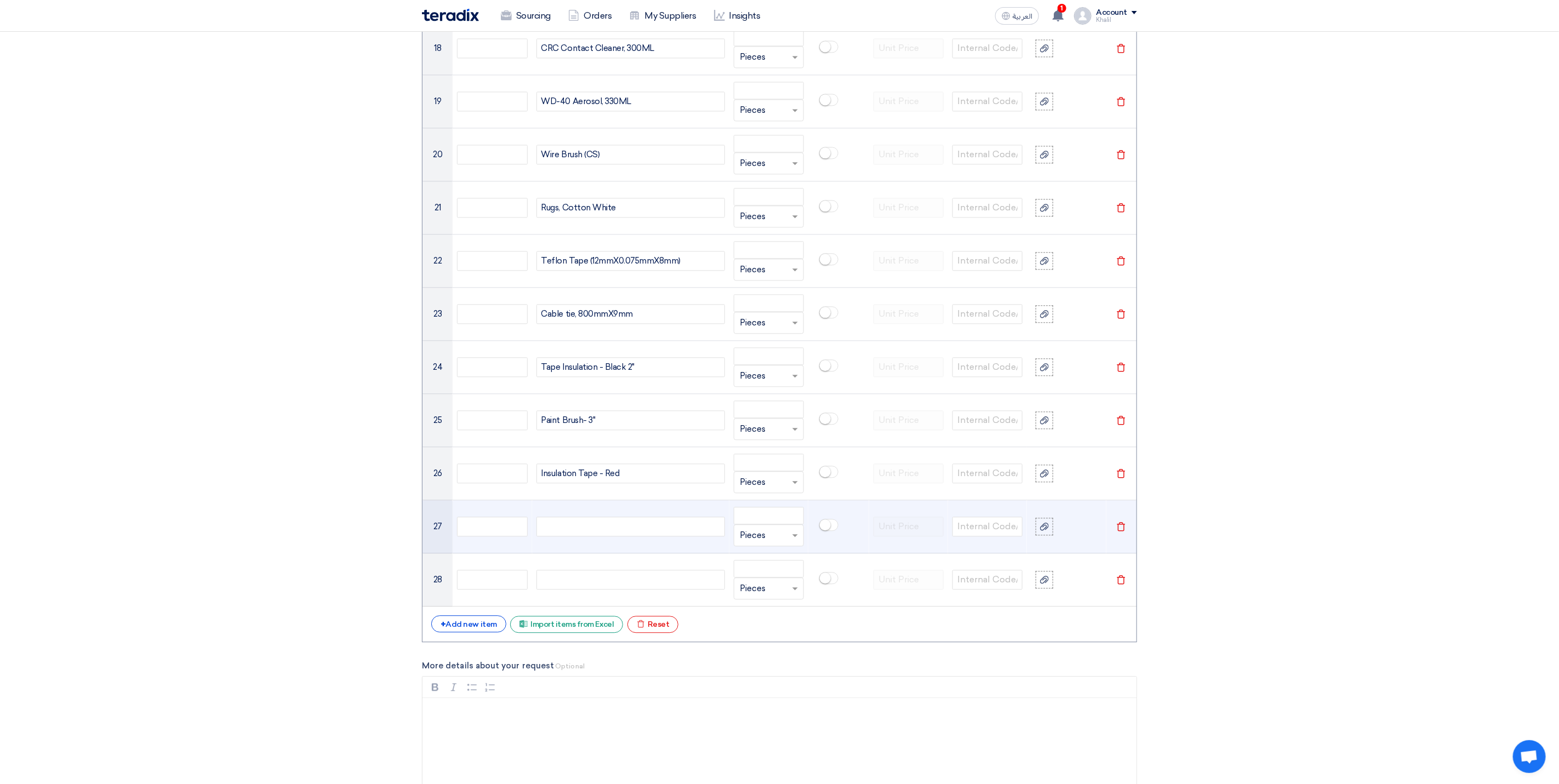
click at [602, 536] on div at bounding box center [630, 527] width 189 height 20
paste div
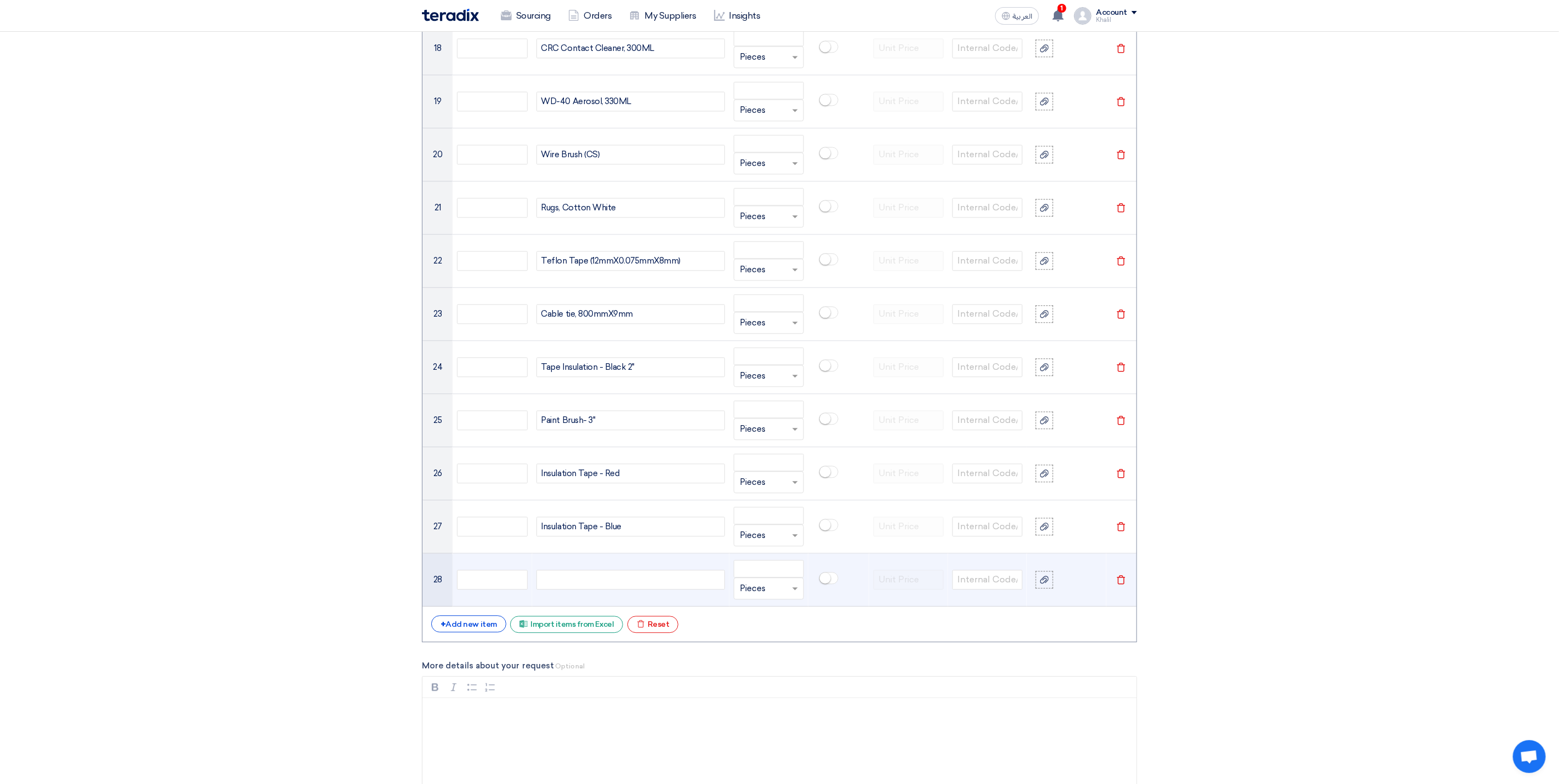
click at [638, 588] on div at bounding box center [630, 580] width 189 height 20
paste div
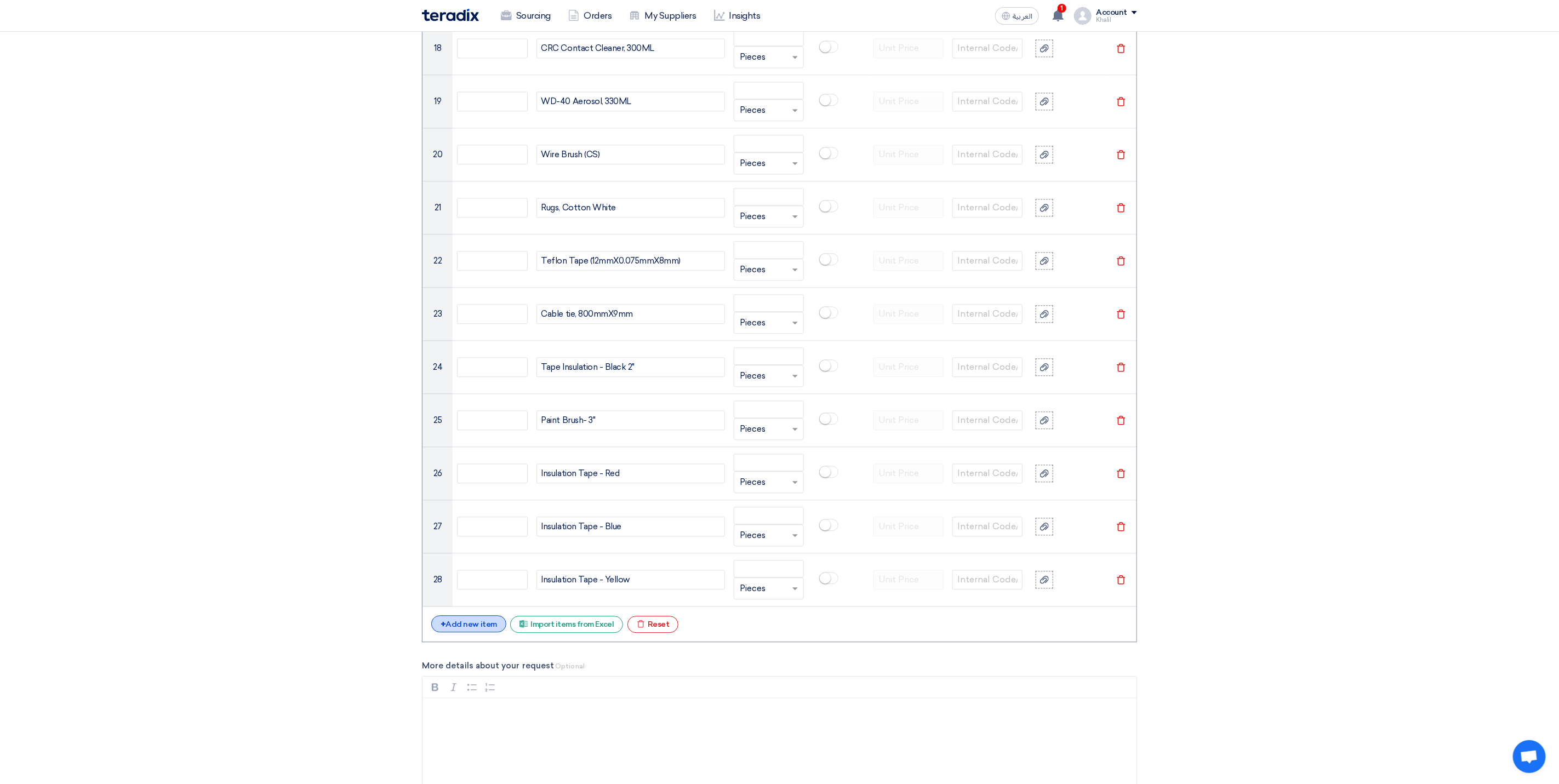
click at [486, 633] on div "+ Add new item" at bounding box center [469, 624] width 75 height 17
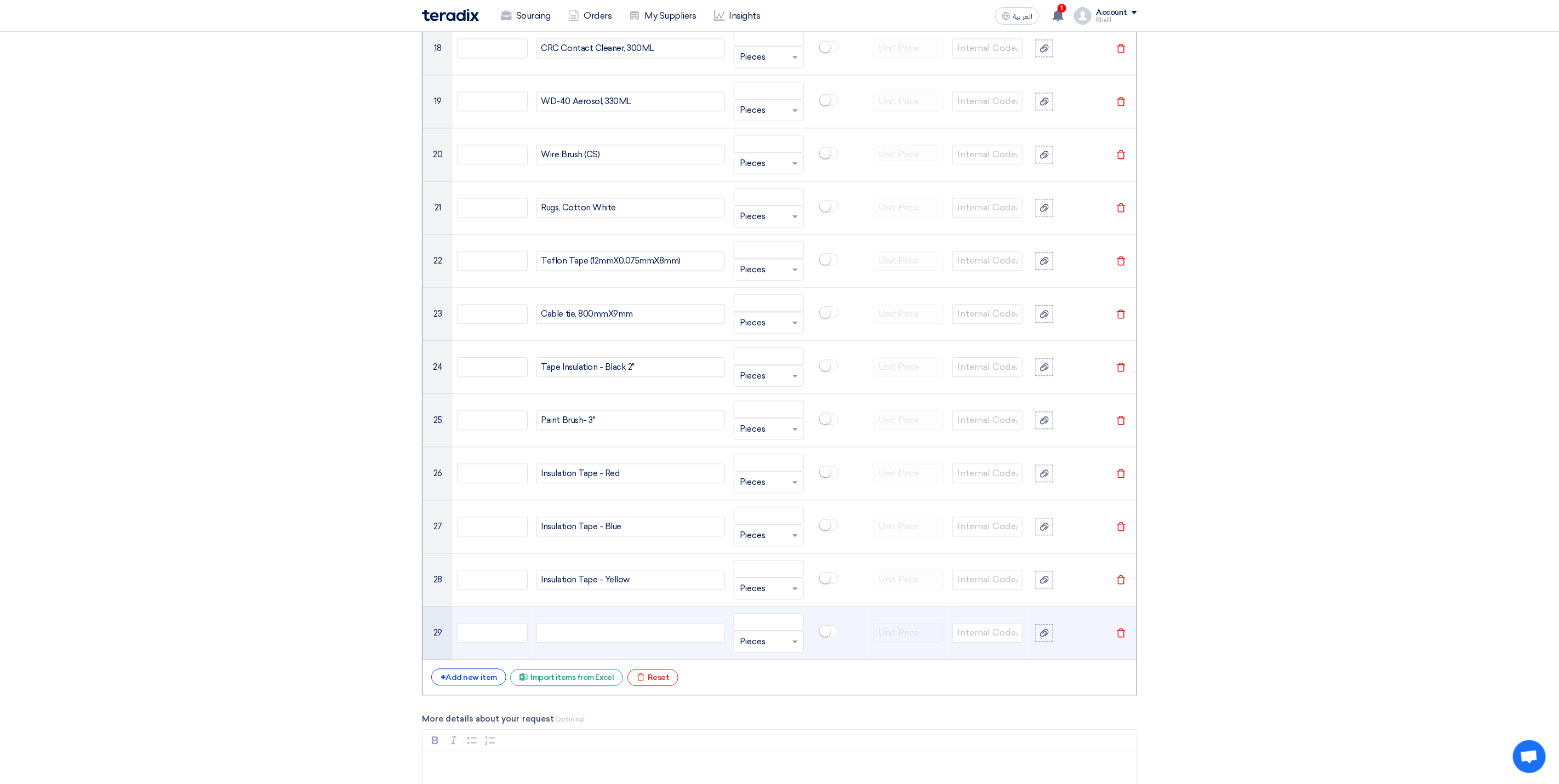
click at [638, 643] on div at bounding box center [630, 633] width 189 height 20
paste div
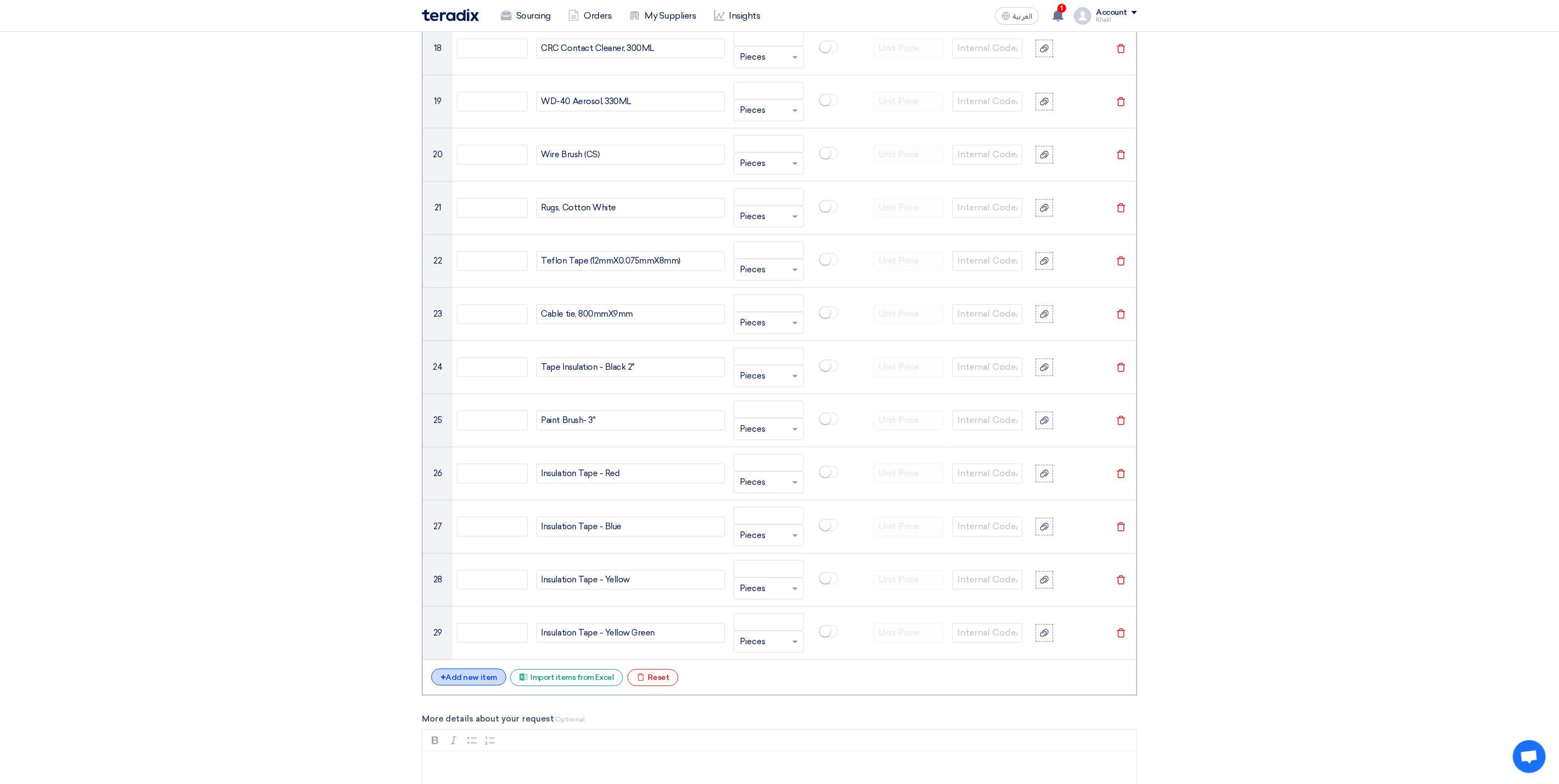
click at [482, 686] on div "+ Add new item" at bounding box center [469, 677] width 75 height 17
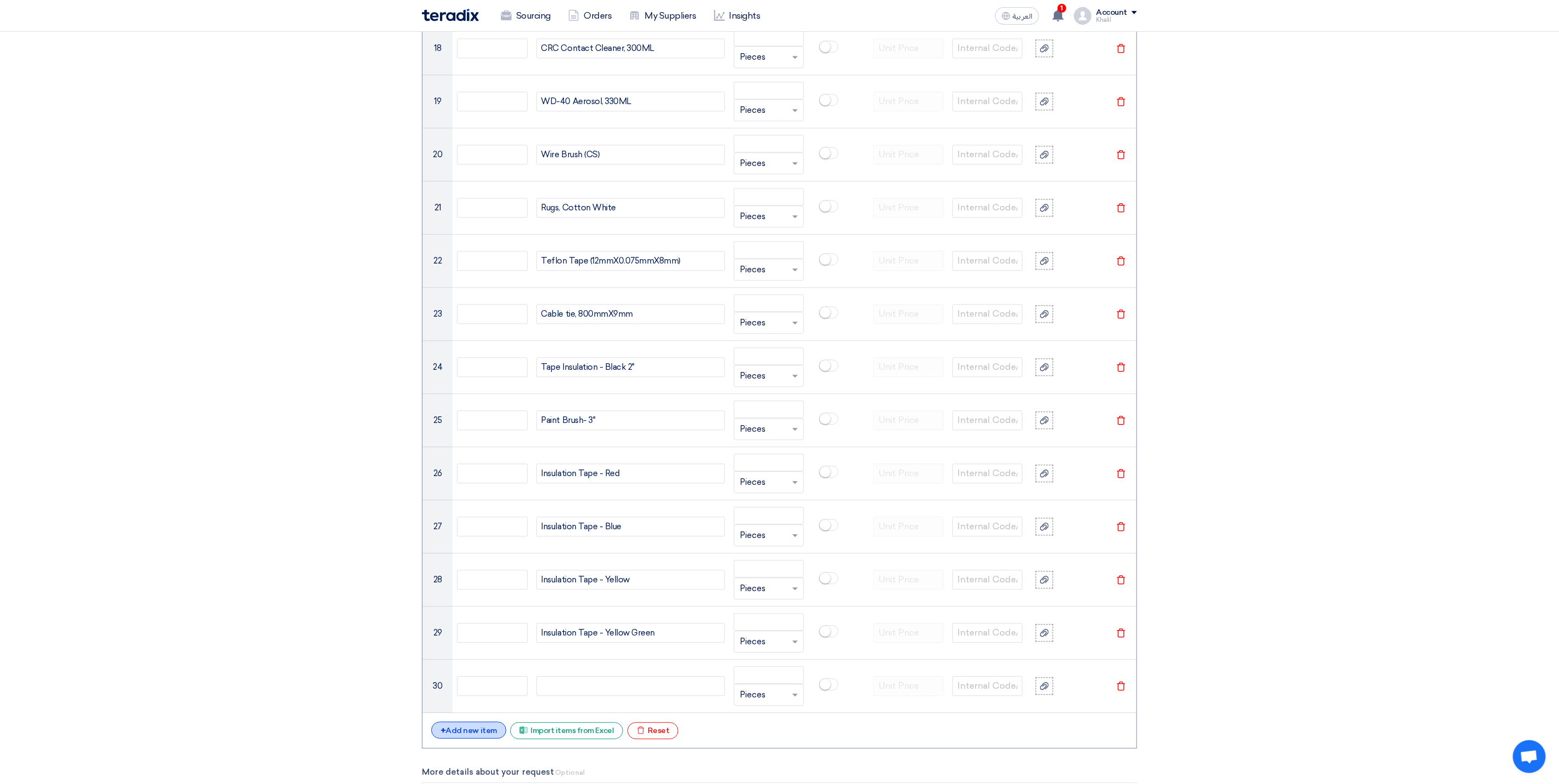
click at [477, 739] on div "+ Add new item" at bounding box center [469, 730] width 75 height 17
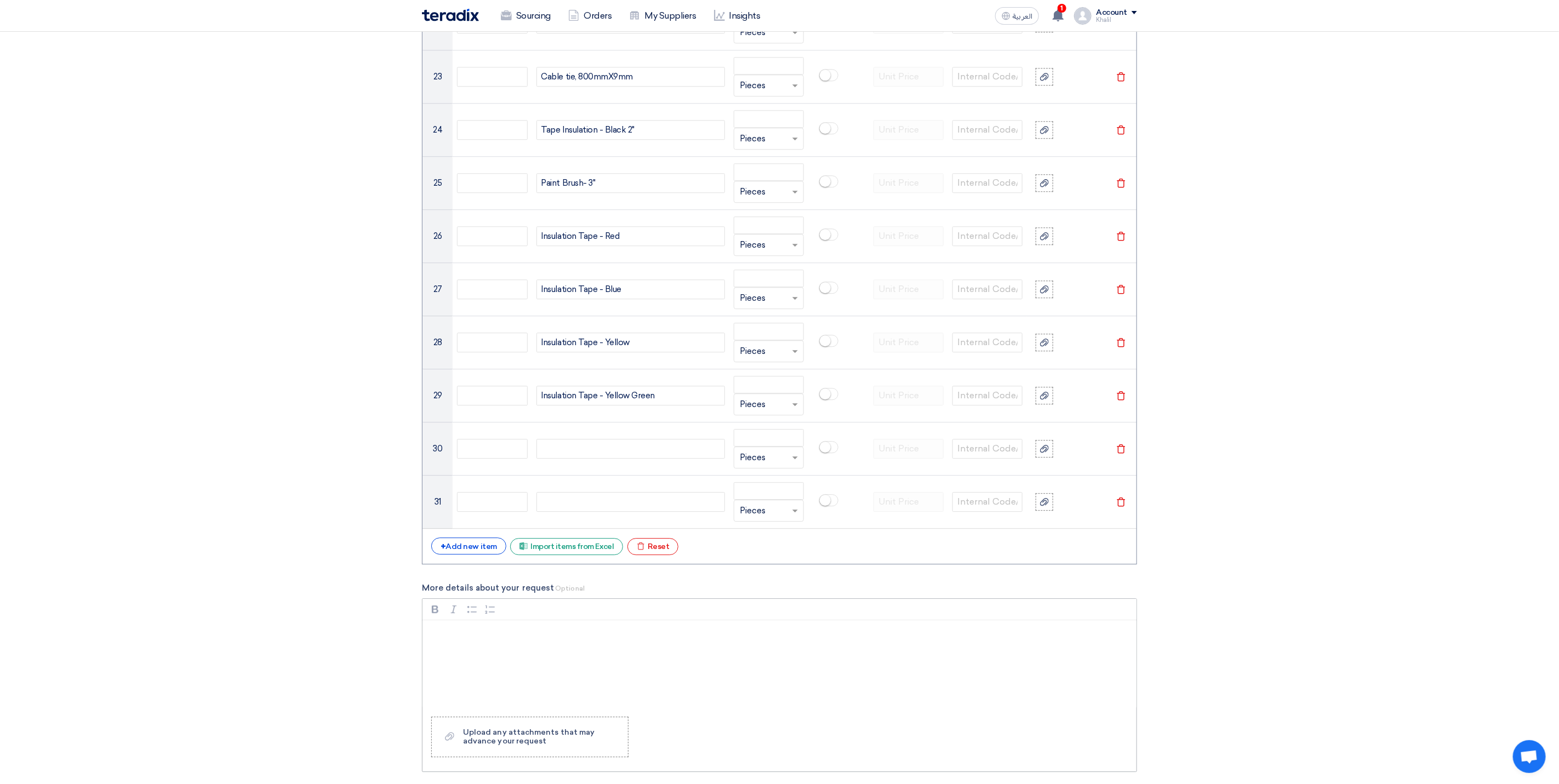
scroll to position [2050, 0]
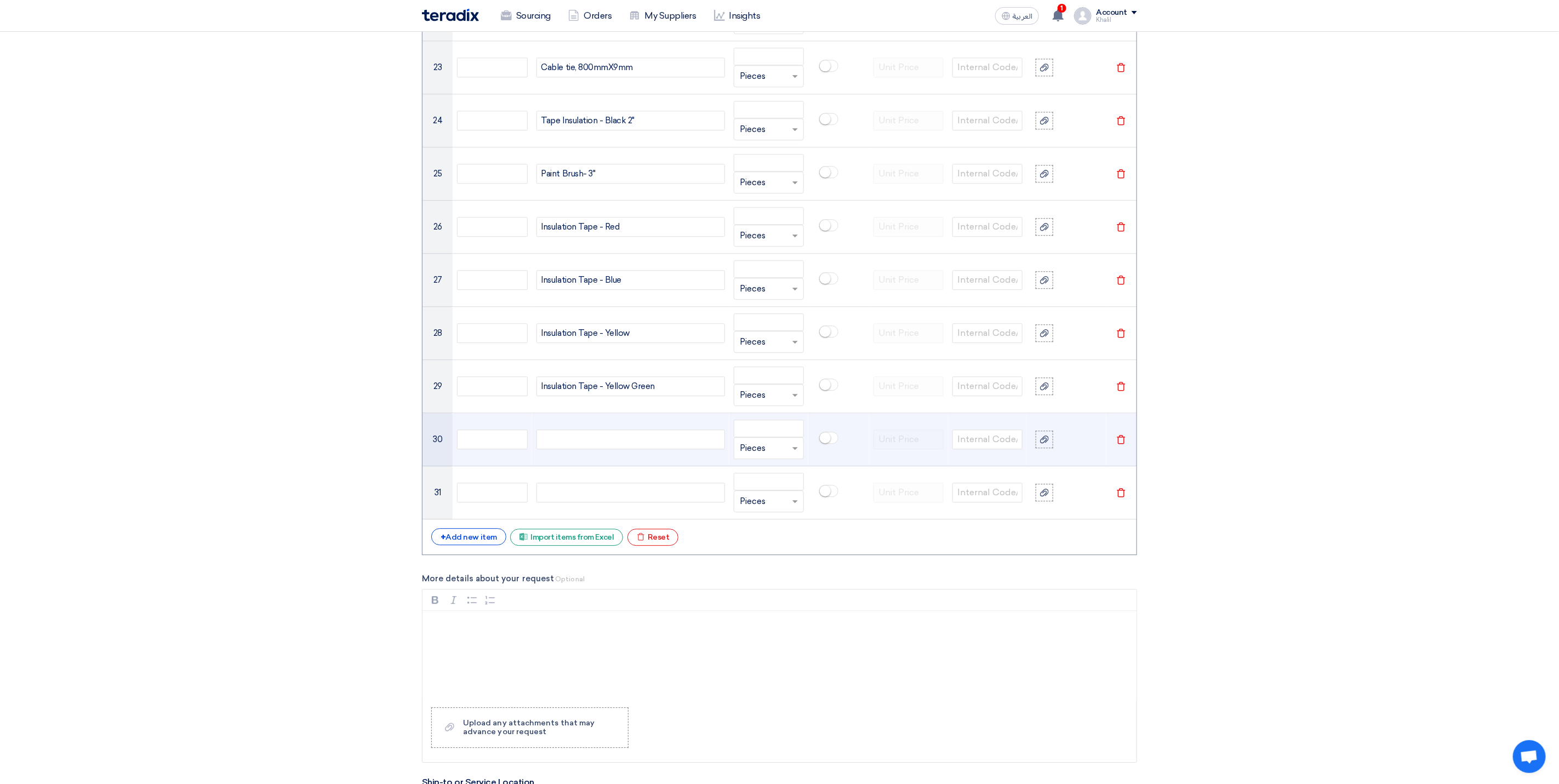
click at [590, 450] on div at bounding box center [630, 439] width 189 height 20
paste div
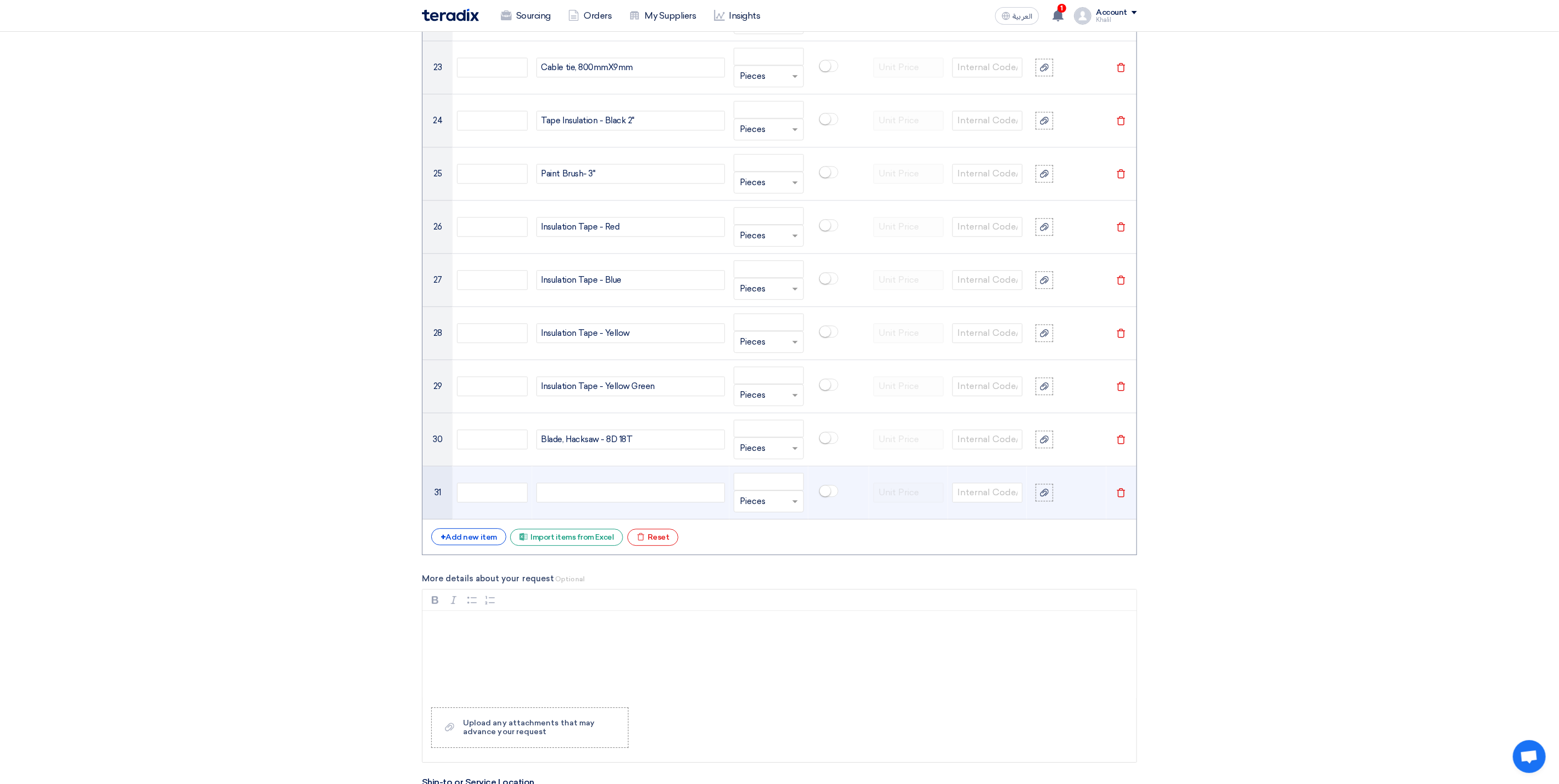
click at [615, 503] on div at bounding box center [630, 492] width 189 height 20
paste div
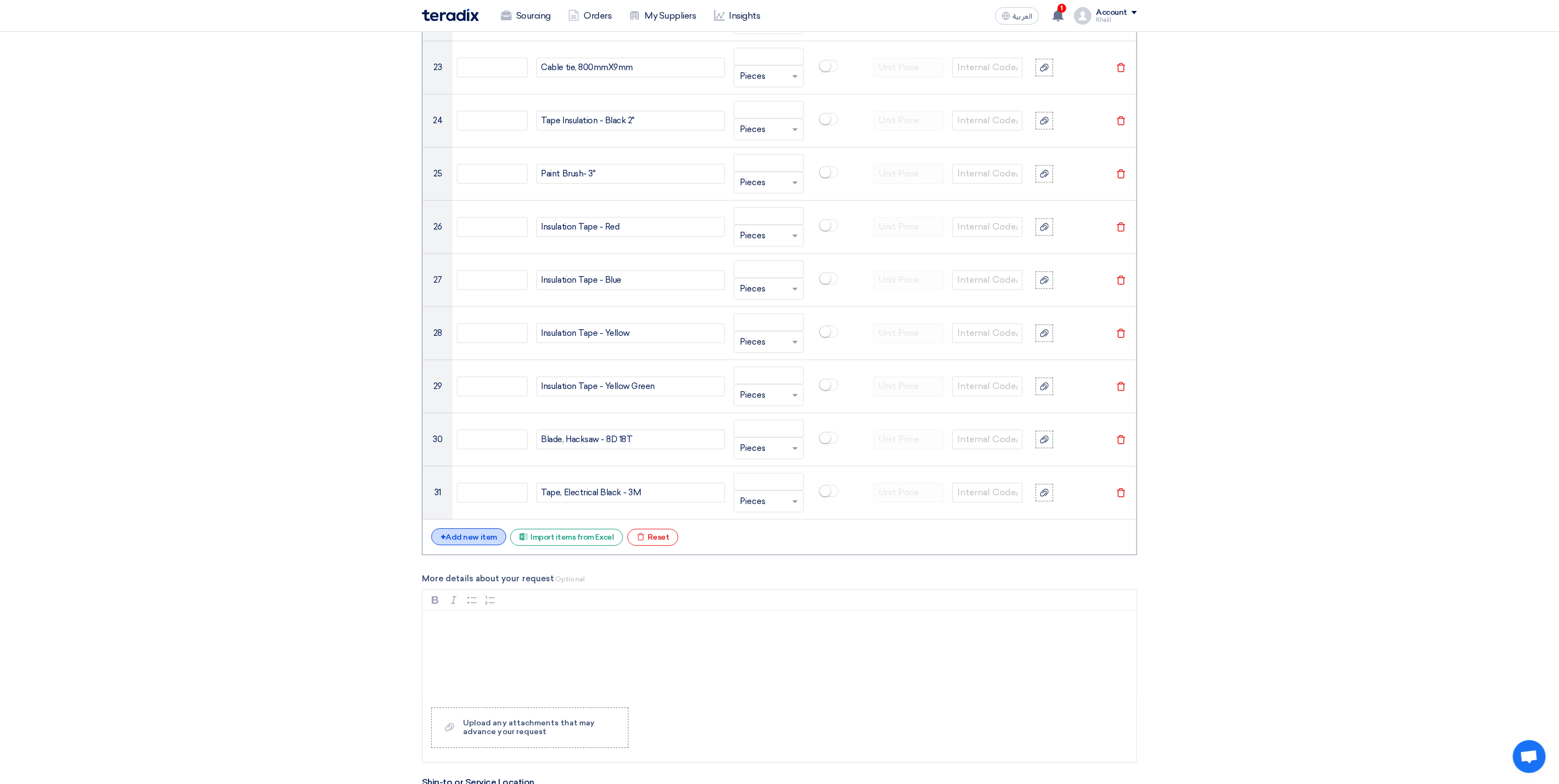
click at [483, 545] on div "+ Add new item" at bounding box center [469, 537] width 75 height 17
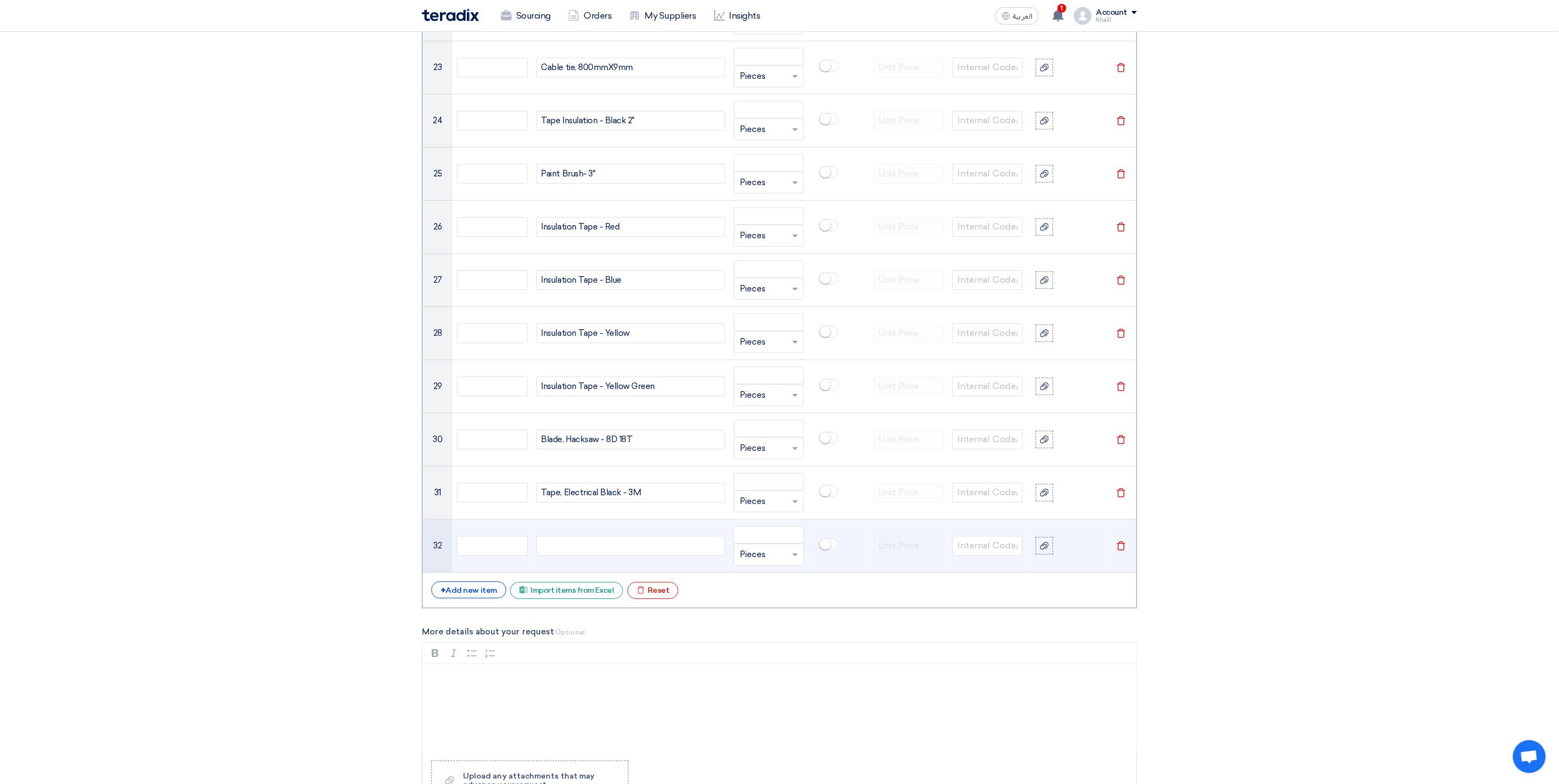
click at [605, 556] on div at bounding box center [630, 545] width 189 height 20
paste div
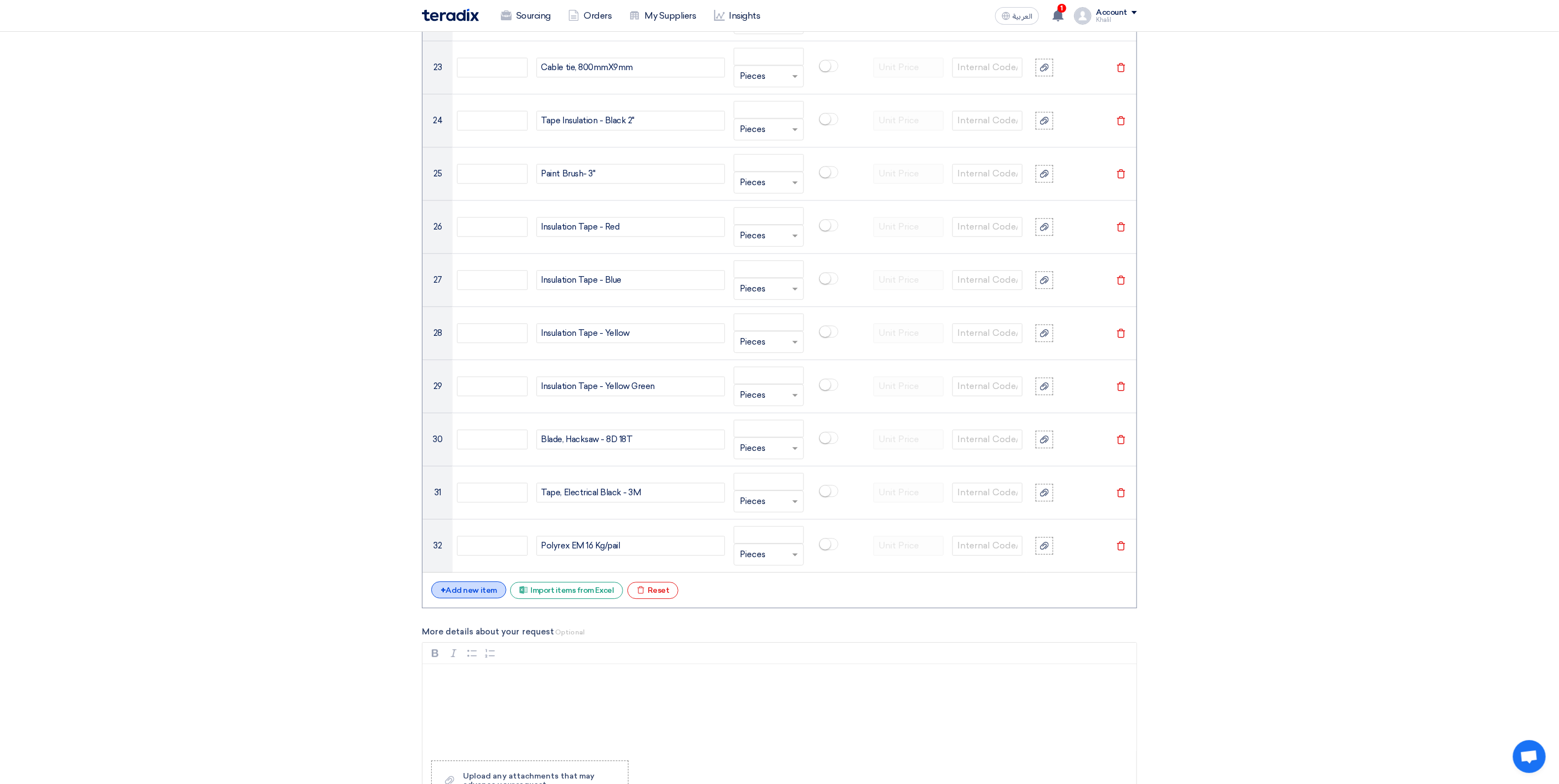
click at [482, 599] on div "+ Add new item" at bounding box center [469, 590] width 75 height 17
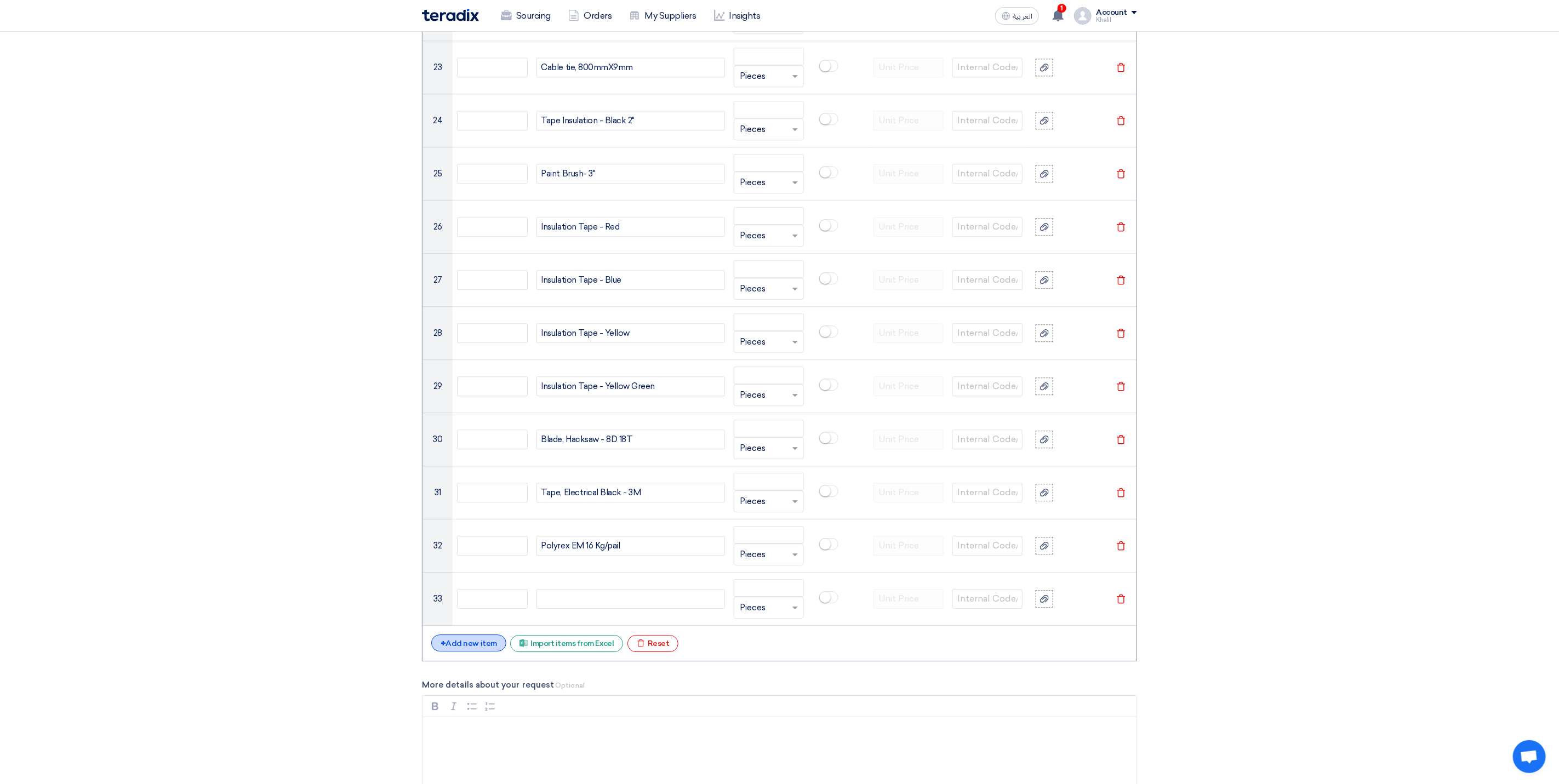
click at [477, 652] on div "+ Add new item" at bounding box center [469, 643] width 75 height 17
click at [481, 705] on div "+ Add new item" at bounding box center [469, 696] width 75 height 17
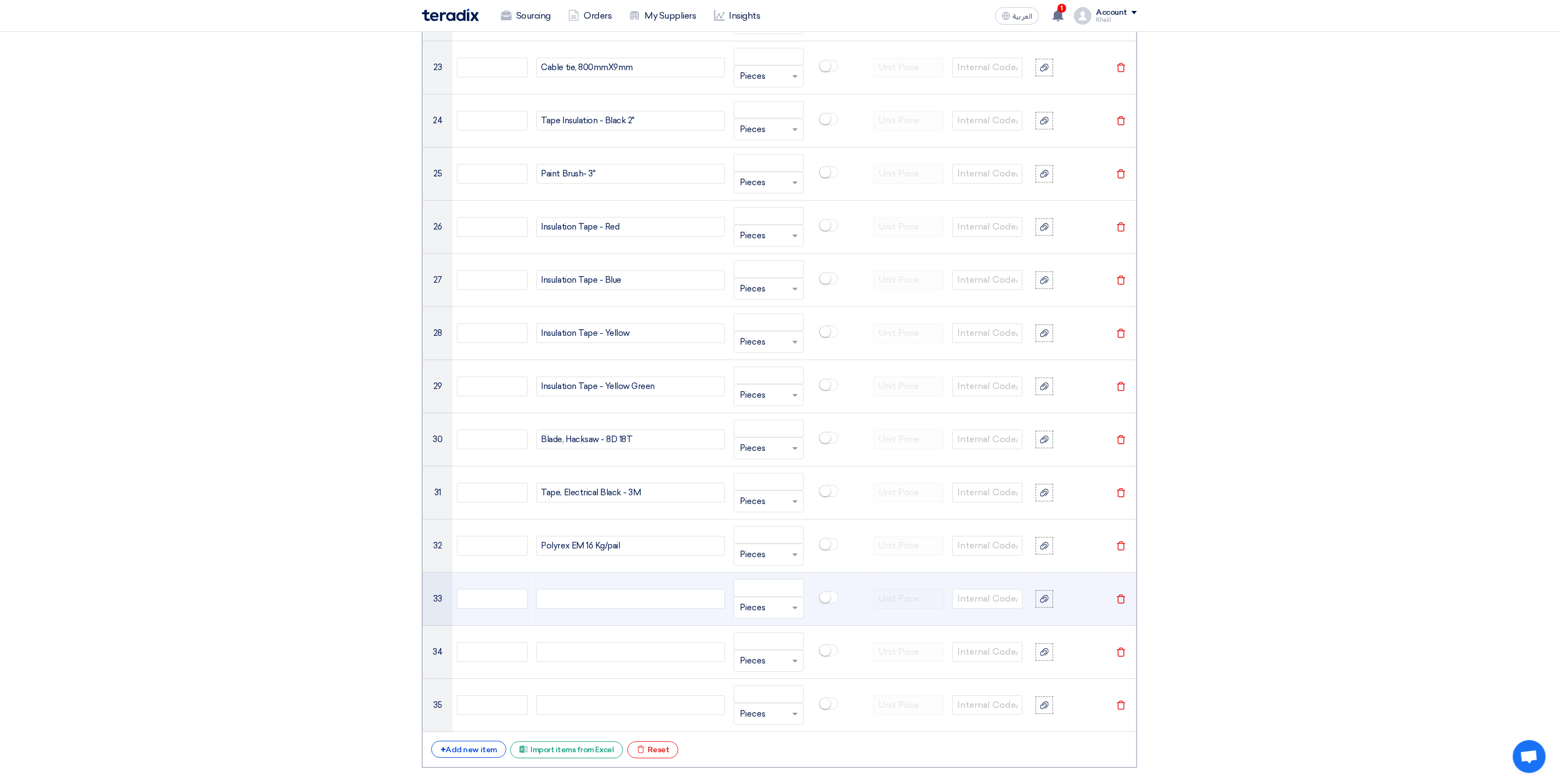
click at [622, 609] on div at bounding box center [630, 599] width 189 height 20
paste div
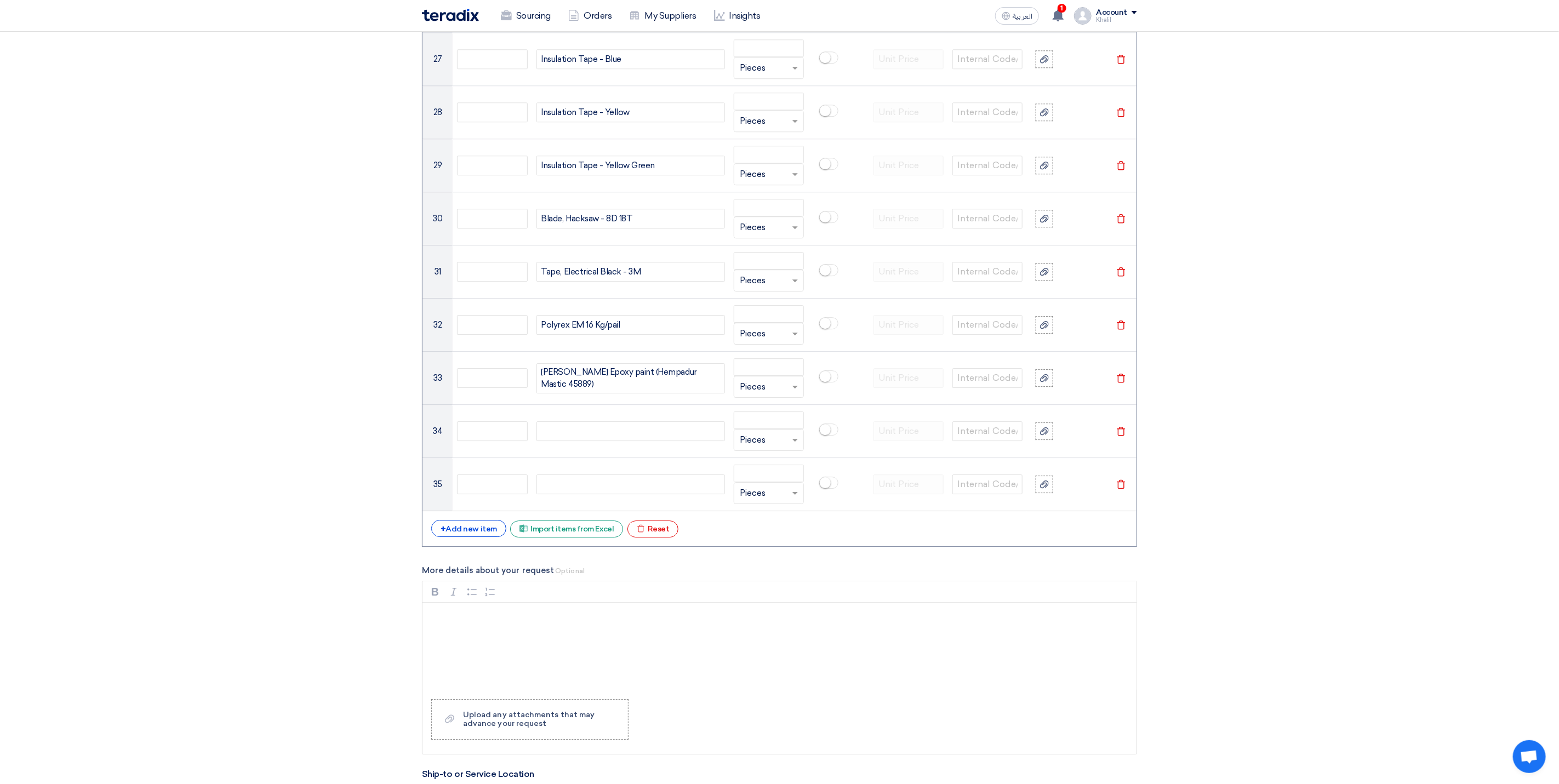
scroll to position [2296, 0]
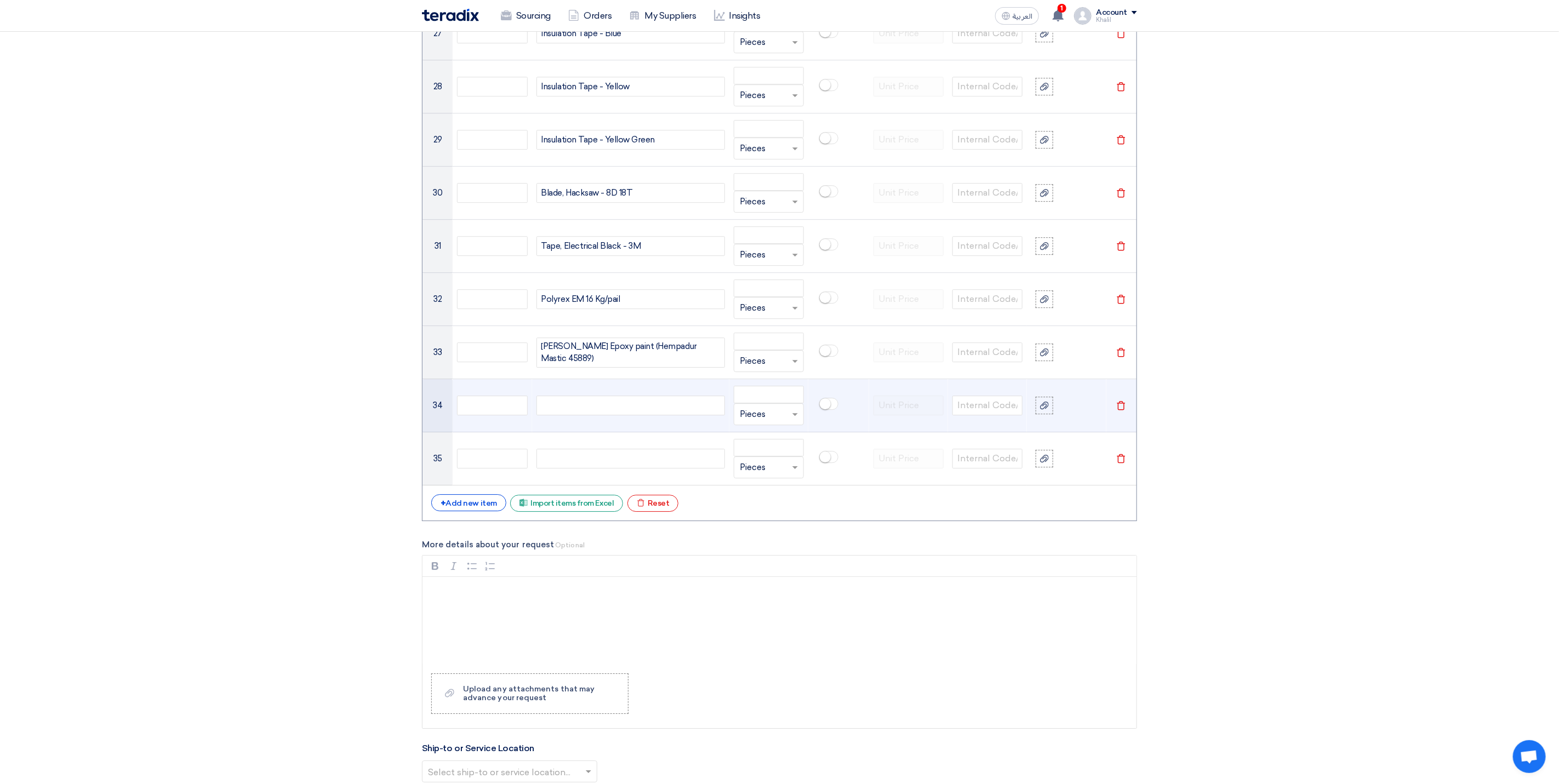
click at [614, 415] on div at bounding box center [630, 405] width 189 height 20
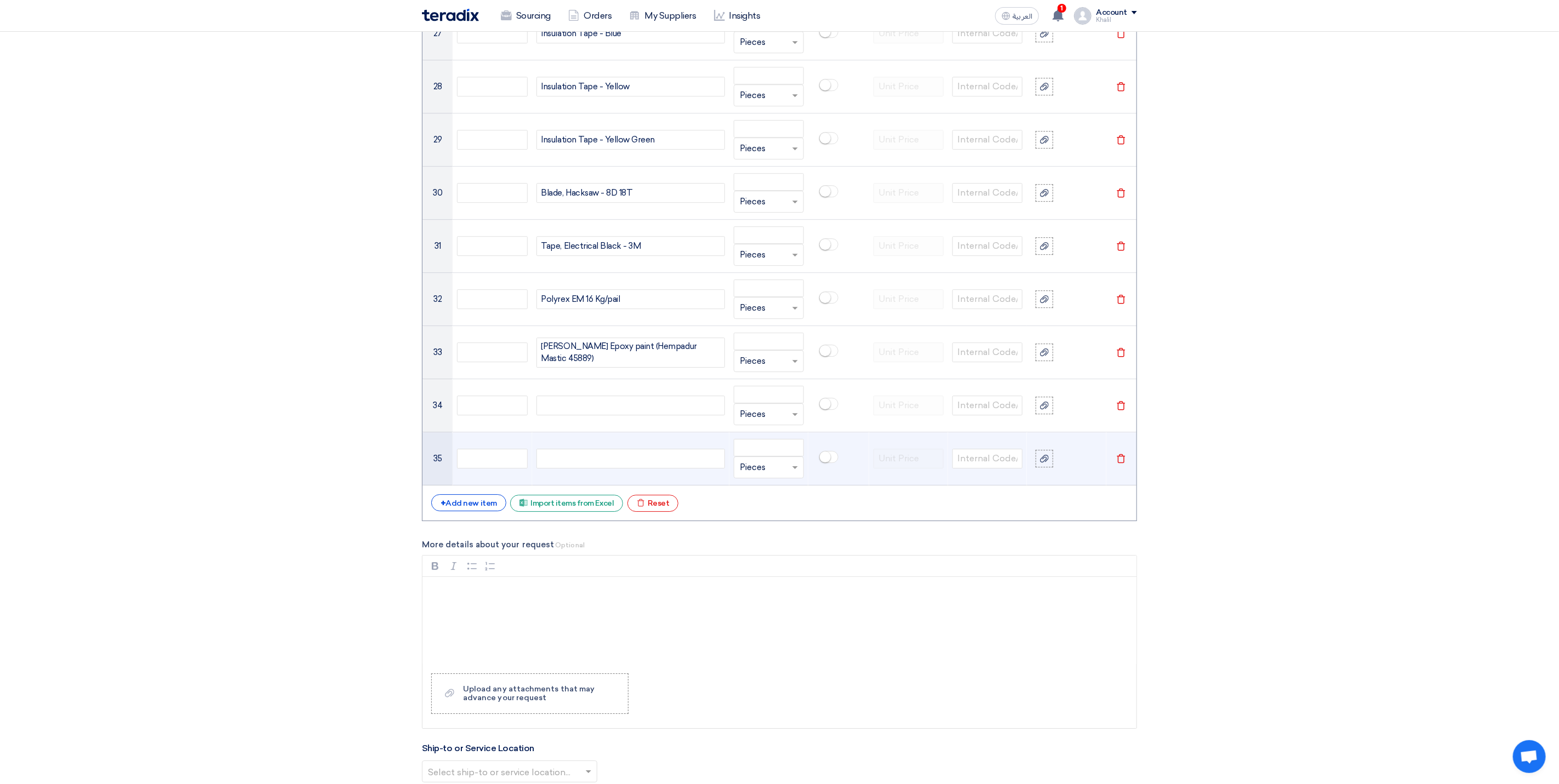
paste div
click at [657, 469] on div at bounding box center [630, 459] width 189 height 20
paste div
click at [485, 511] on div "+ Add new item" at bounding box center [469, 503] width 75 height 17
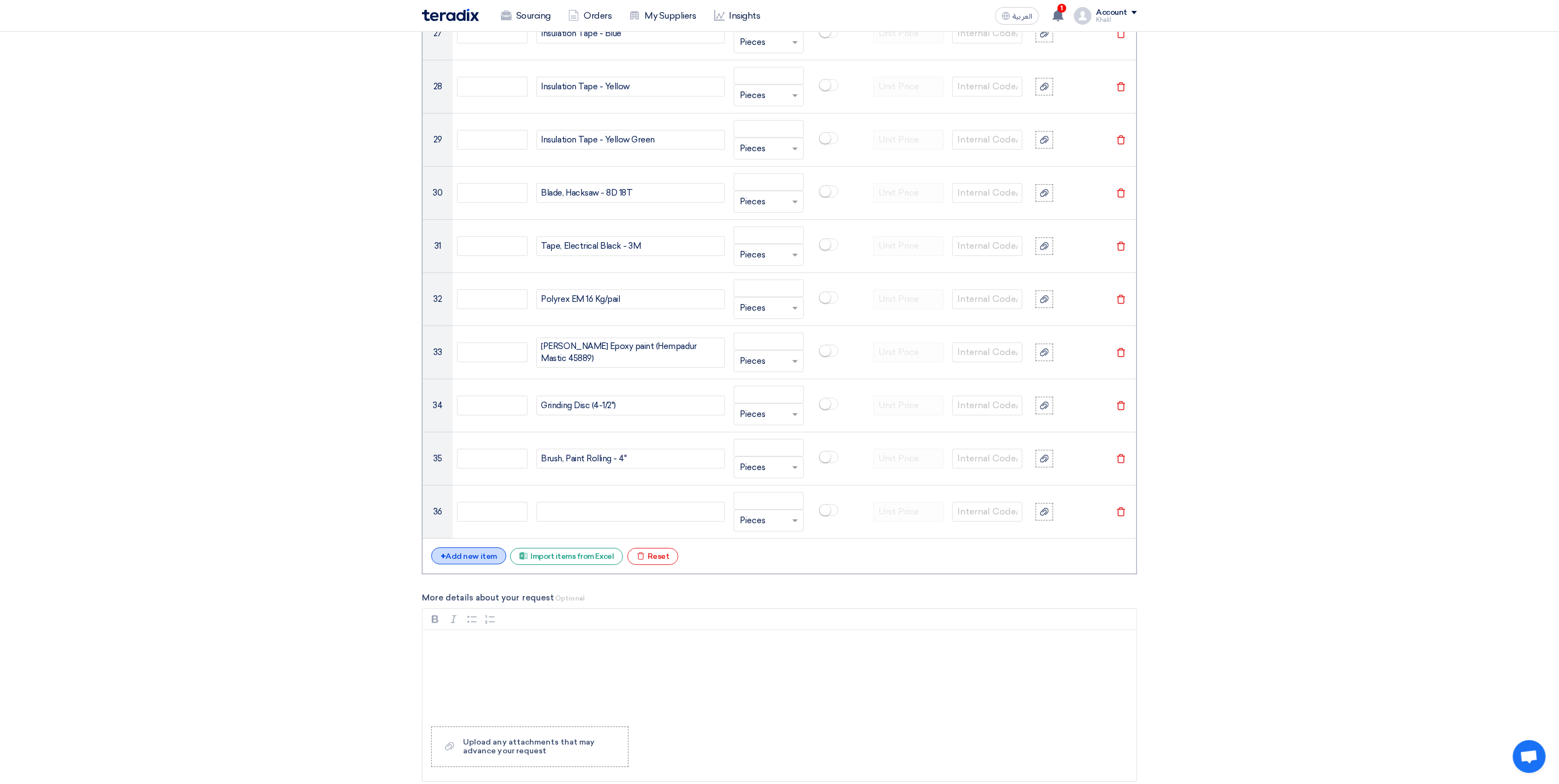
click at [474, 564] on div "+ Add new item" at bounding box center [469, 556] width 75 height 17
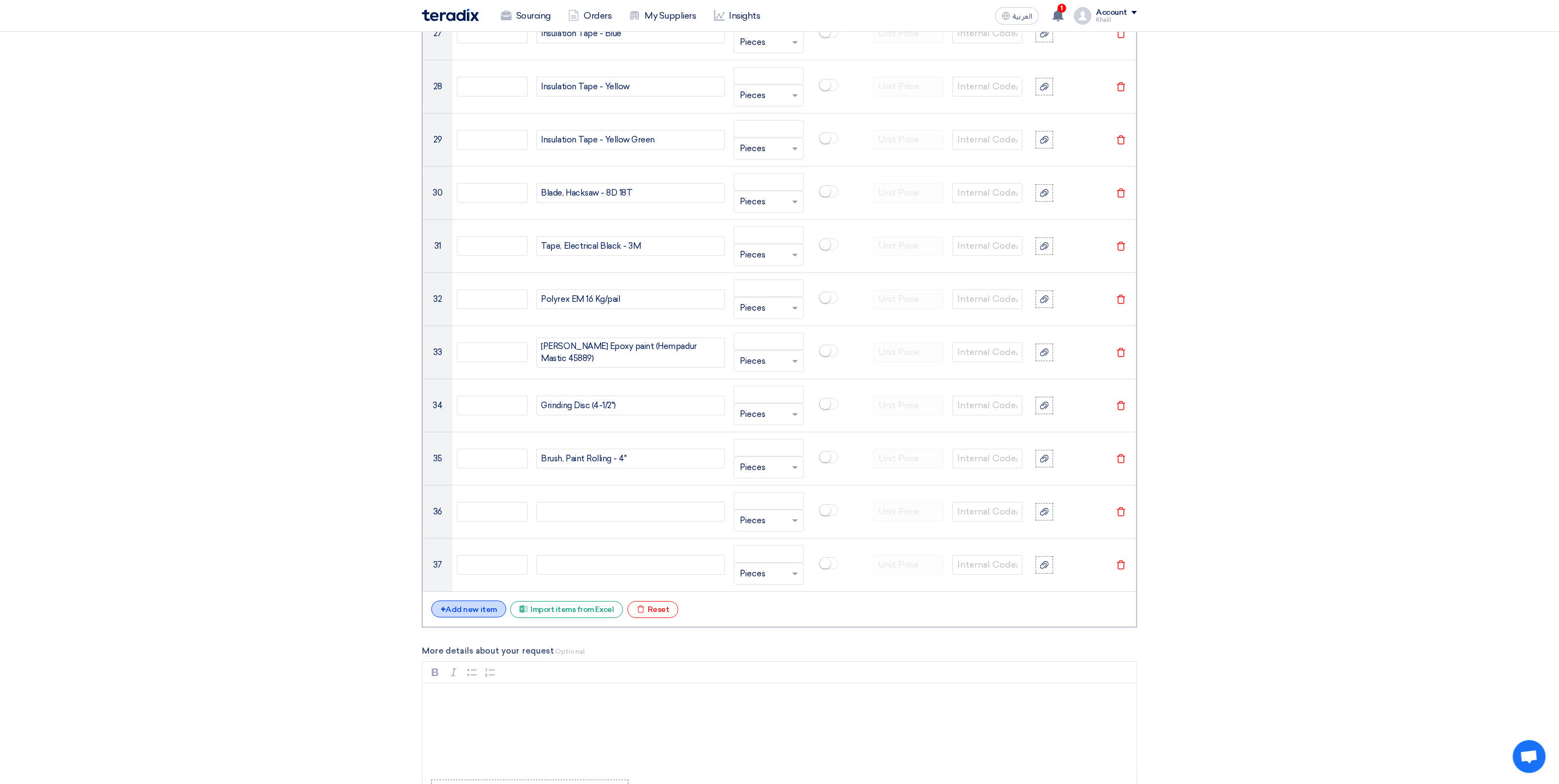
click at [490, 617] on div "+ Add new item" at bounding box center [469, 609] width 75 height 17
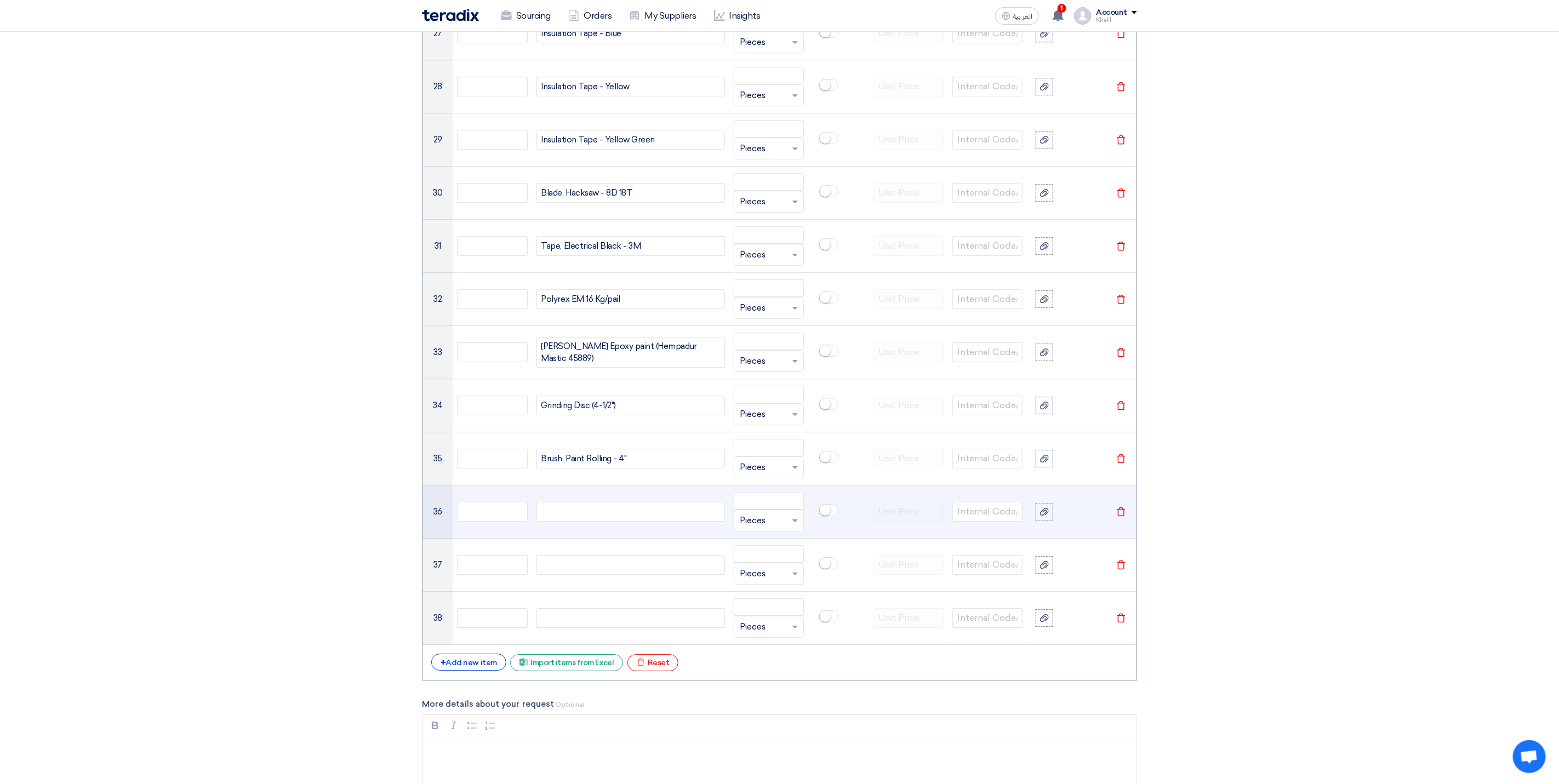
click at [643, 519] on div at bounding box center [630, 512] width 189 height 20
paste div
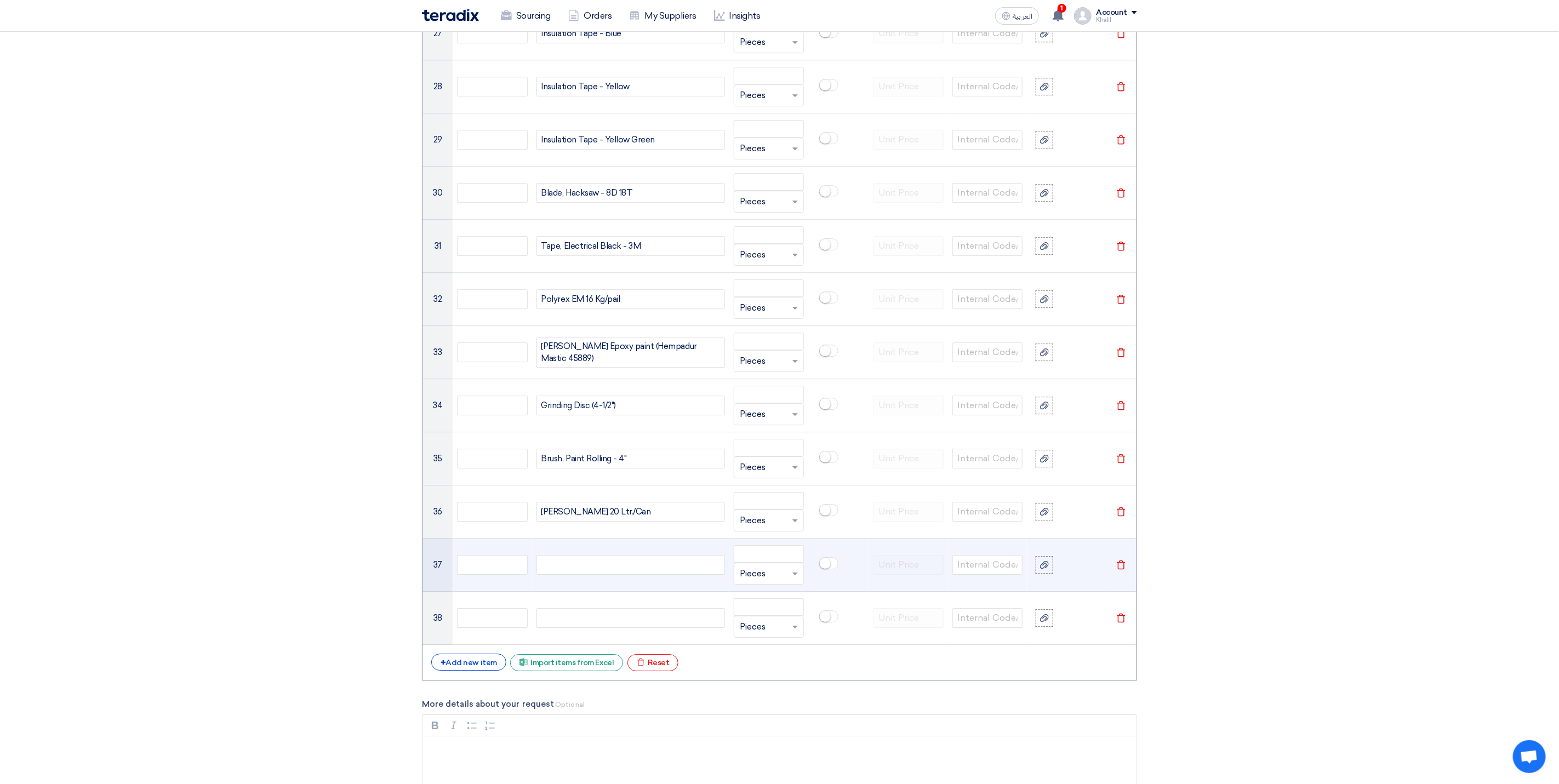
click at [643, 575] on div at bounding box center [630, 565] width 189 height 20
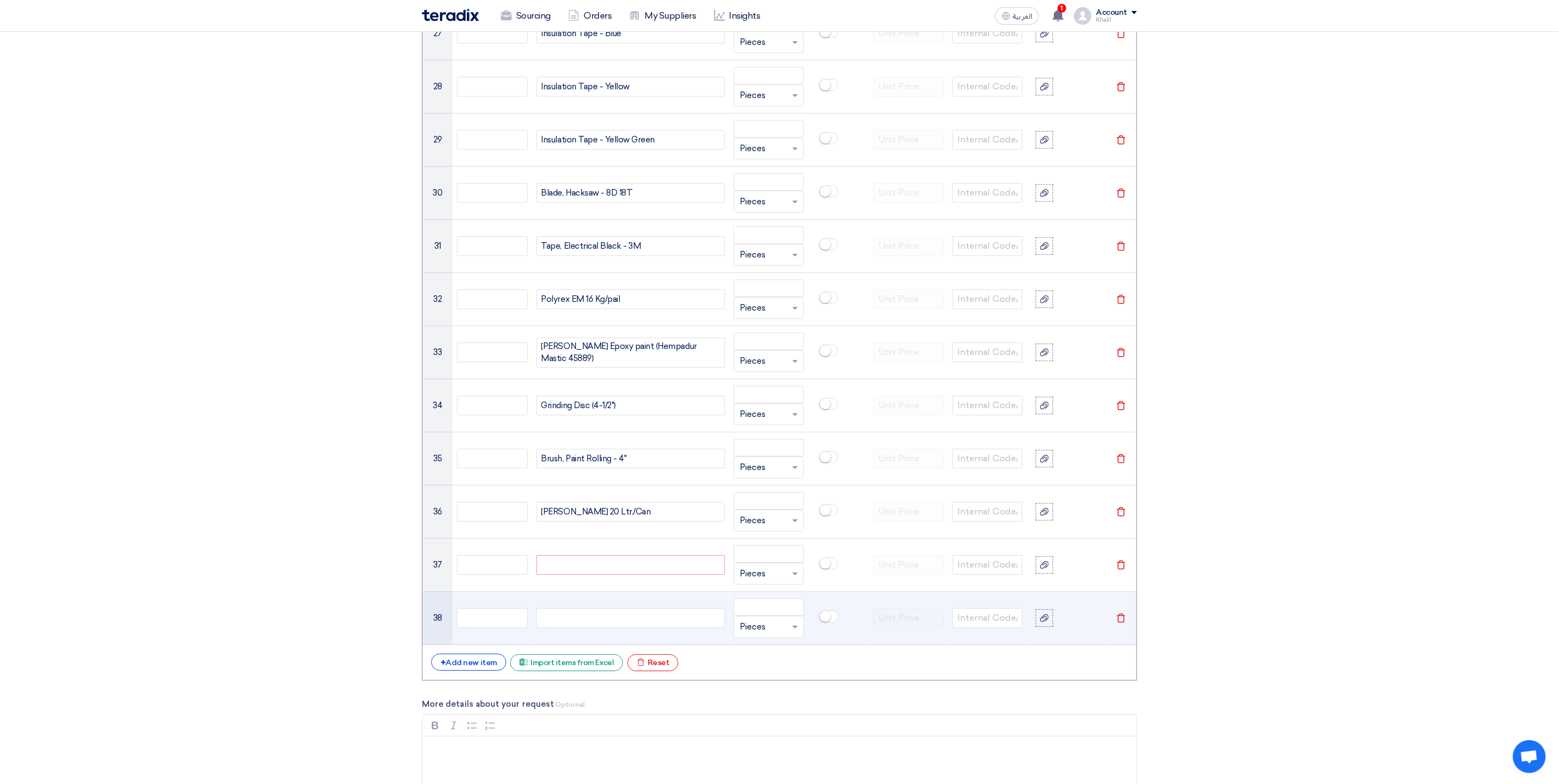
paste div
click at [603, 628] on div at bounding box center [630, 618] width 189 height 20
paste div
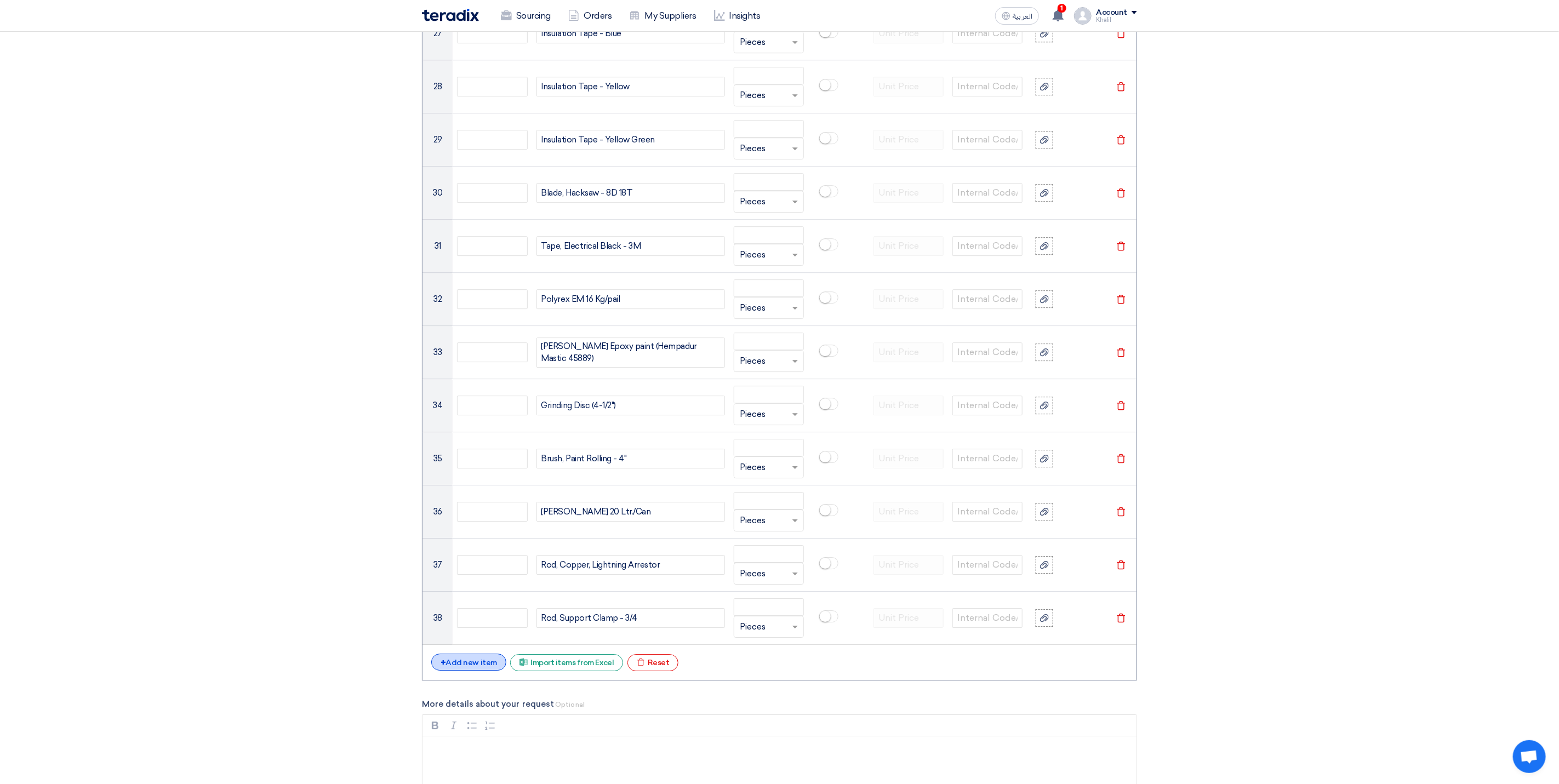
click at [492, 671] on div "+ Add new item" at bounding box center [469, 663] width 75 height 17
click at [486, 724] on div "+ Add new item" at bounding box center [469, 716] width 75 height 17
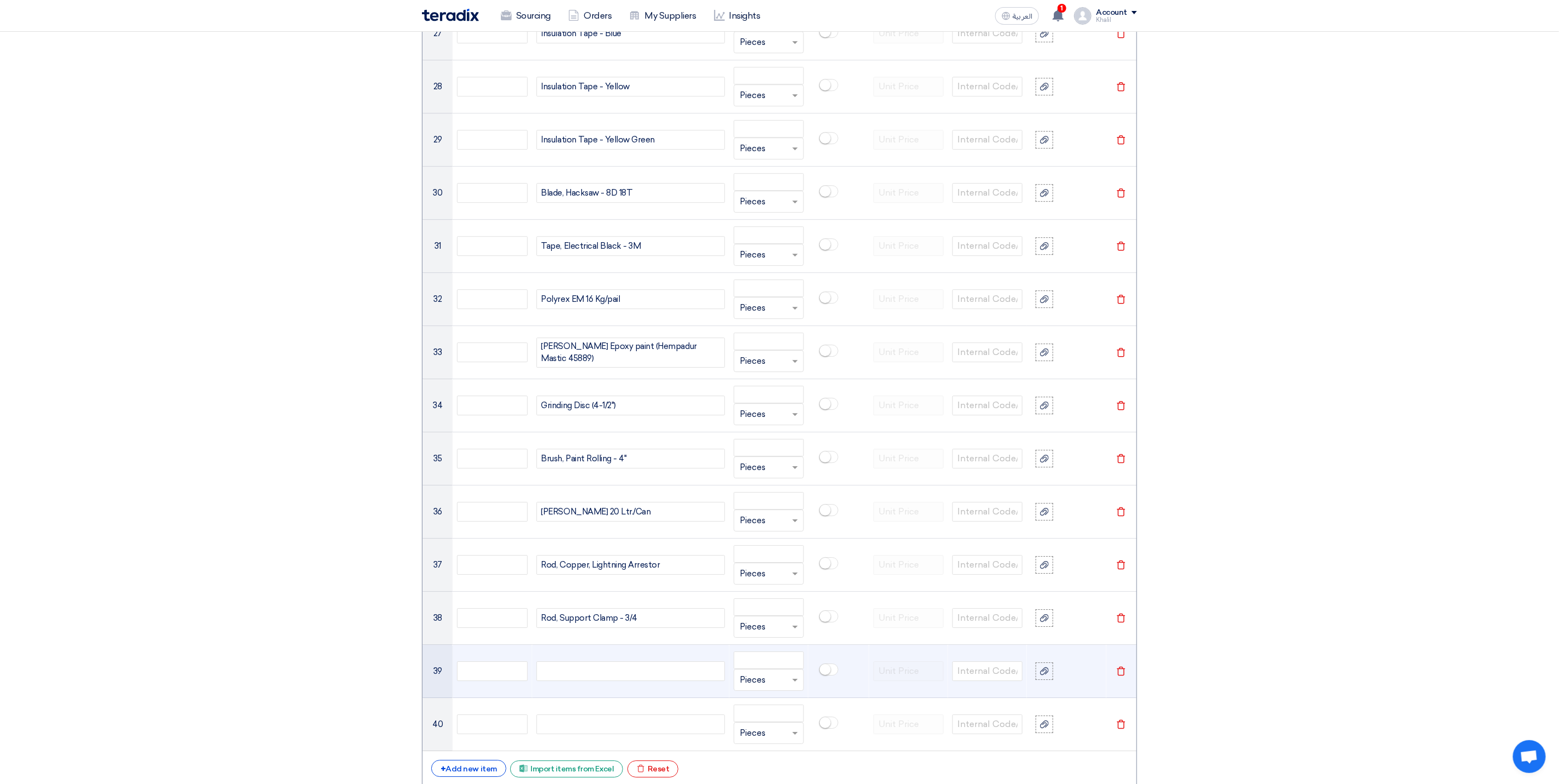
click at [605, 681] on div at bounding box center [630, 671] width 189 height 20
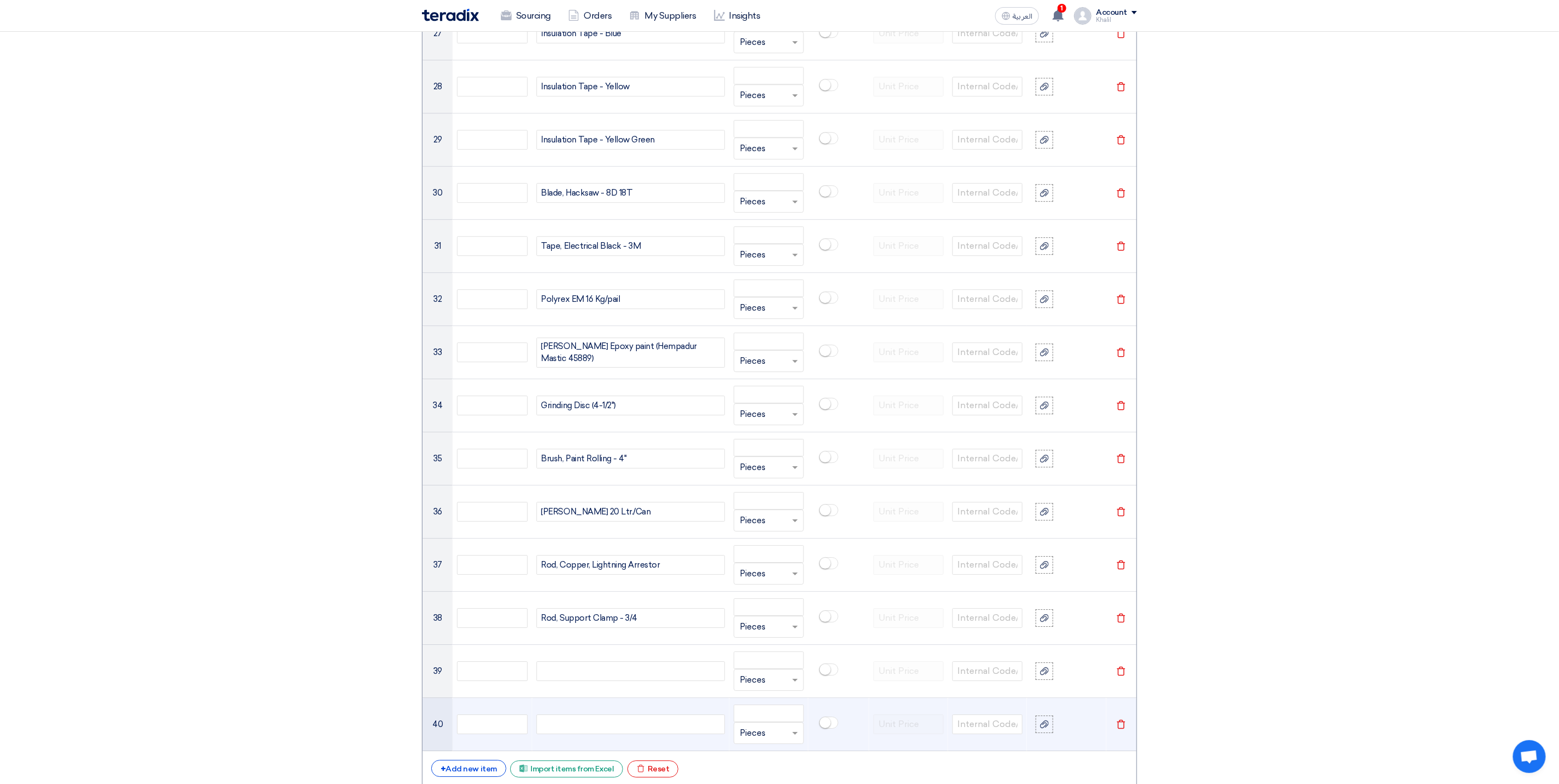
paste div
click at [643, 735] on div at bounding box center [630, 724] width 189 height 20
paste div
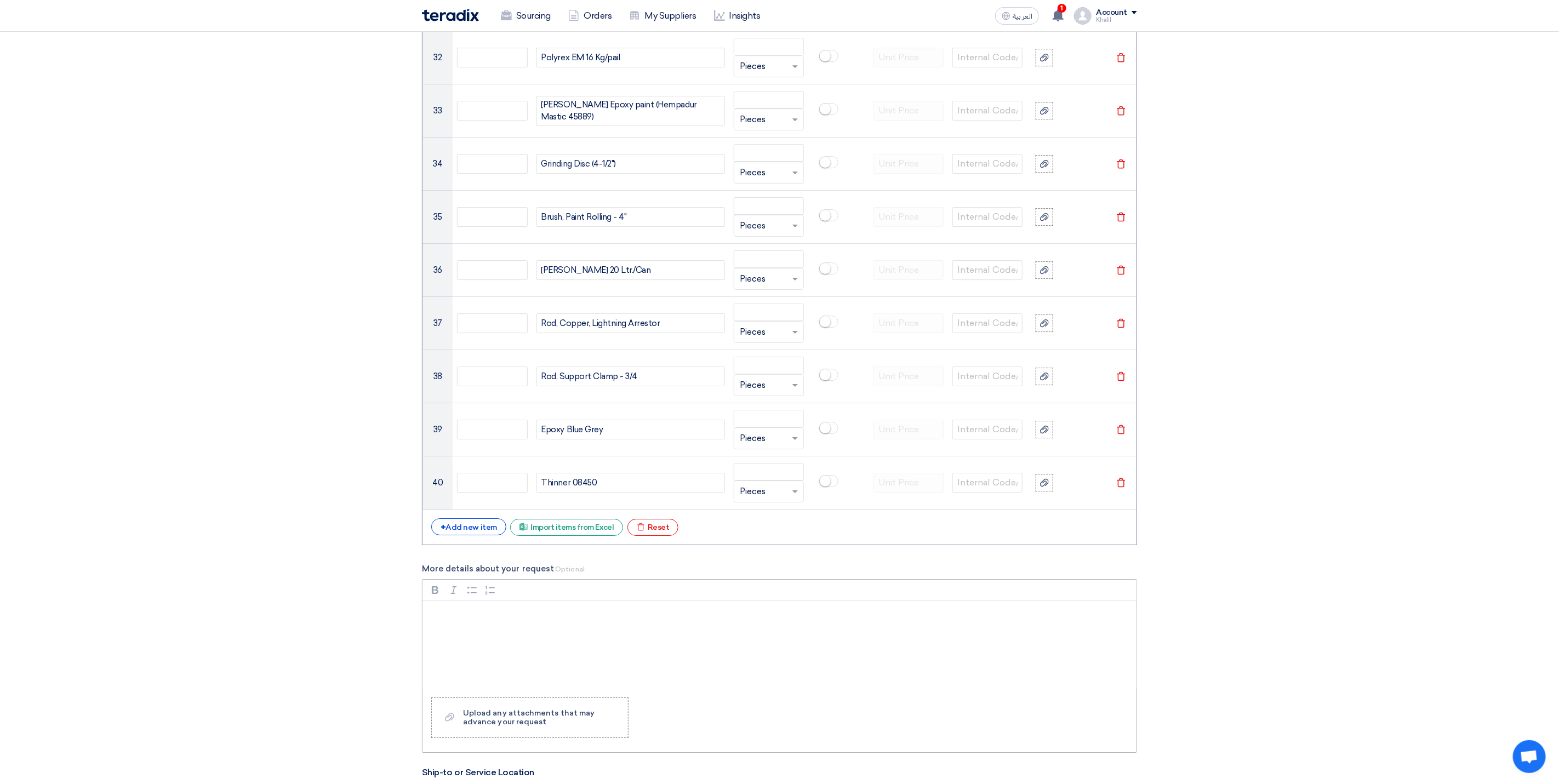
scroll to position [2543, 0]
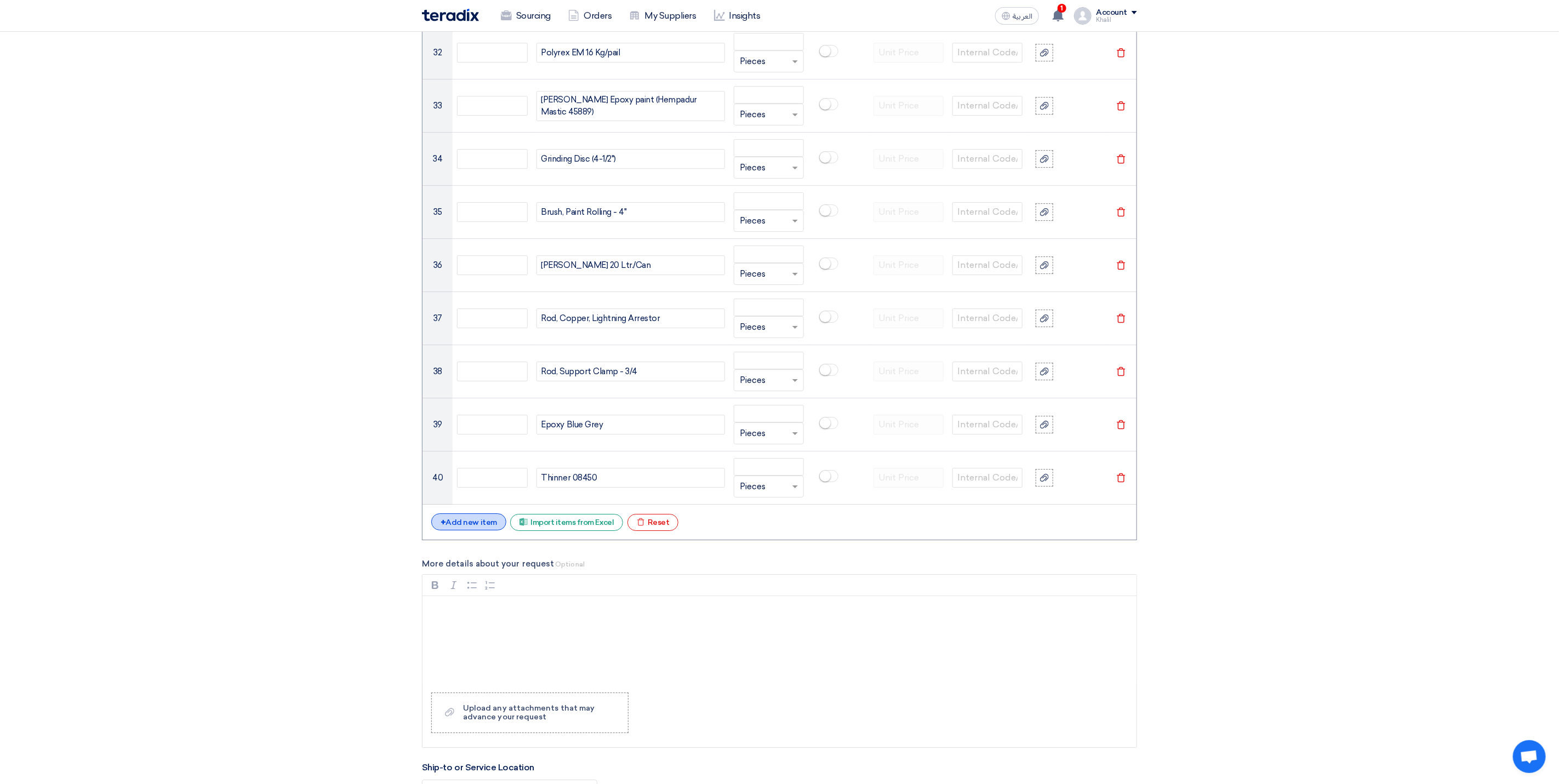
click at [487, 530] on div "+ Add new item" at bounding box center [469, 522] width 75 height 17
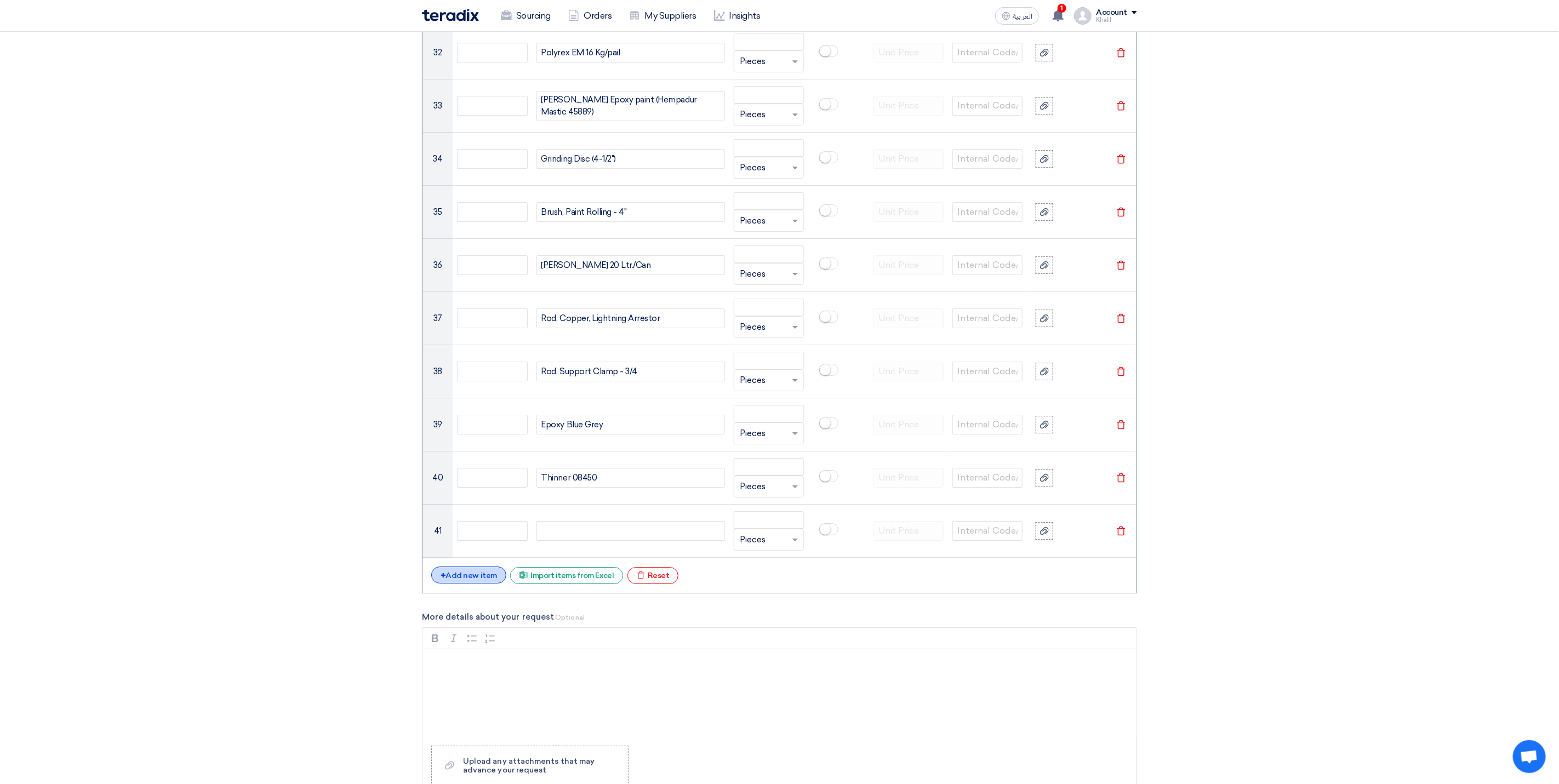
click at [492, 584] on div "+ Add new item" at bounding box center [469, 575] width 75 height 17
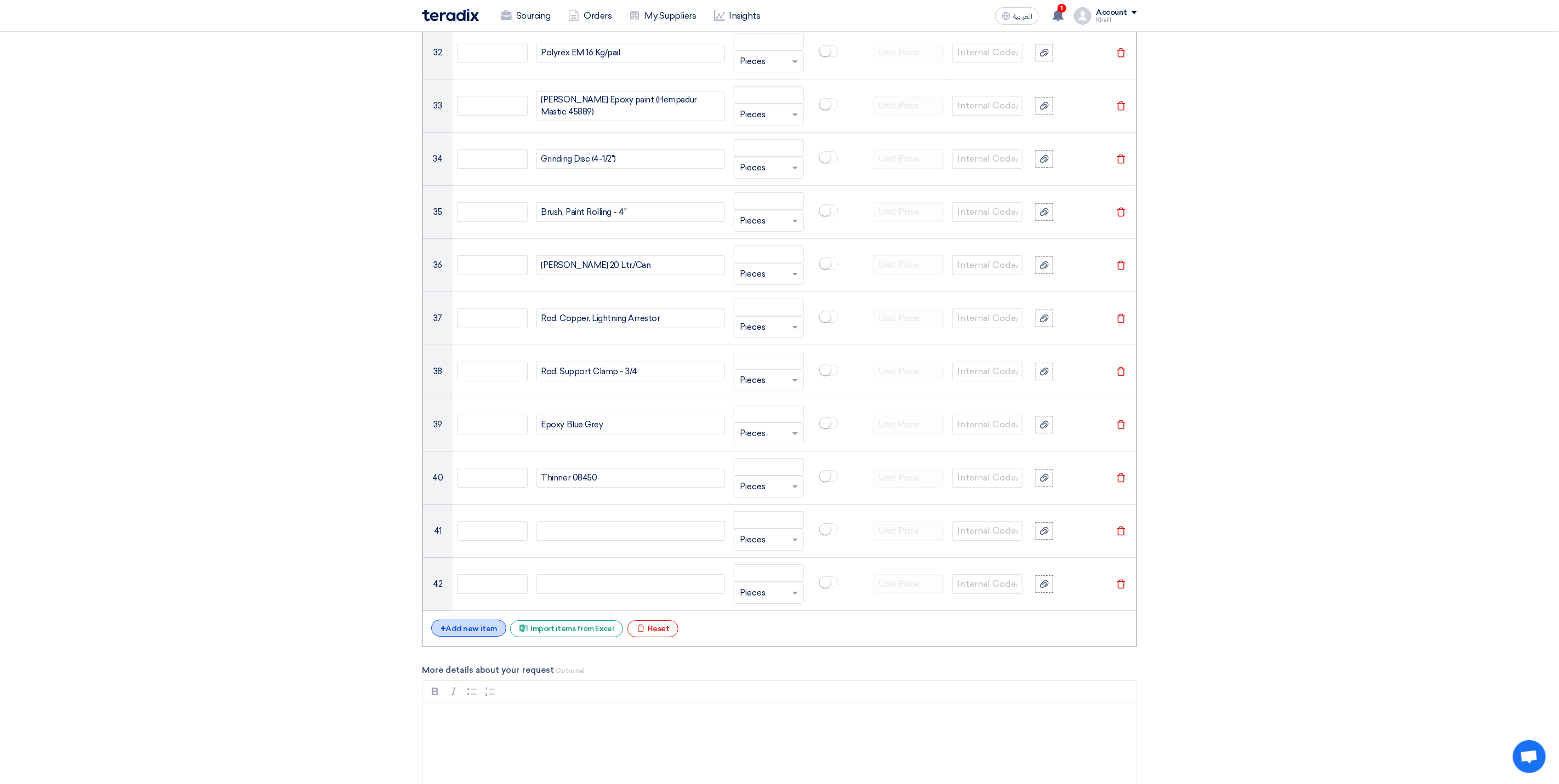
click at [480, 637] on div "+ Add new item" at bounding box center [469, 628] width 75 height 17
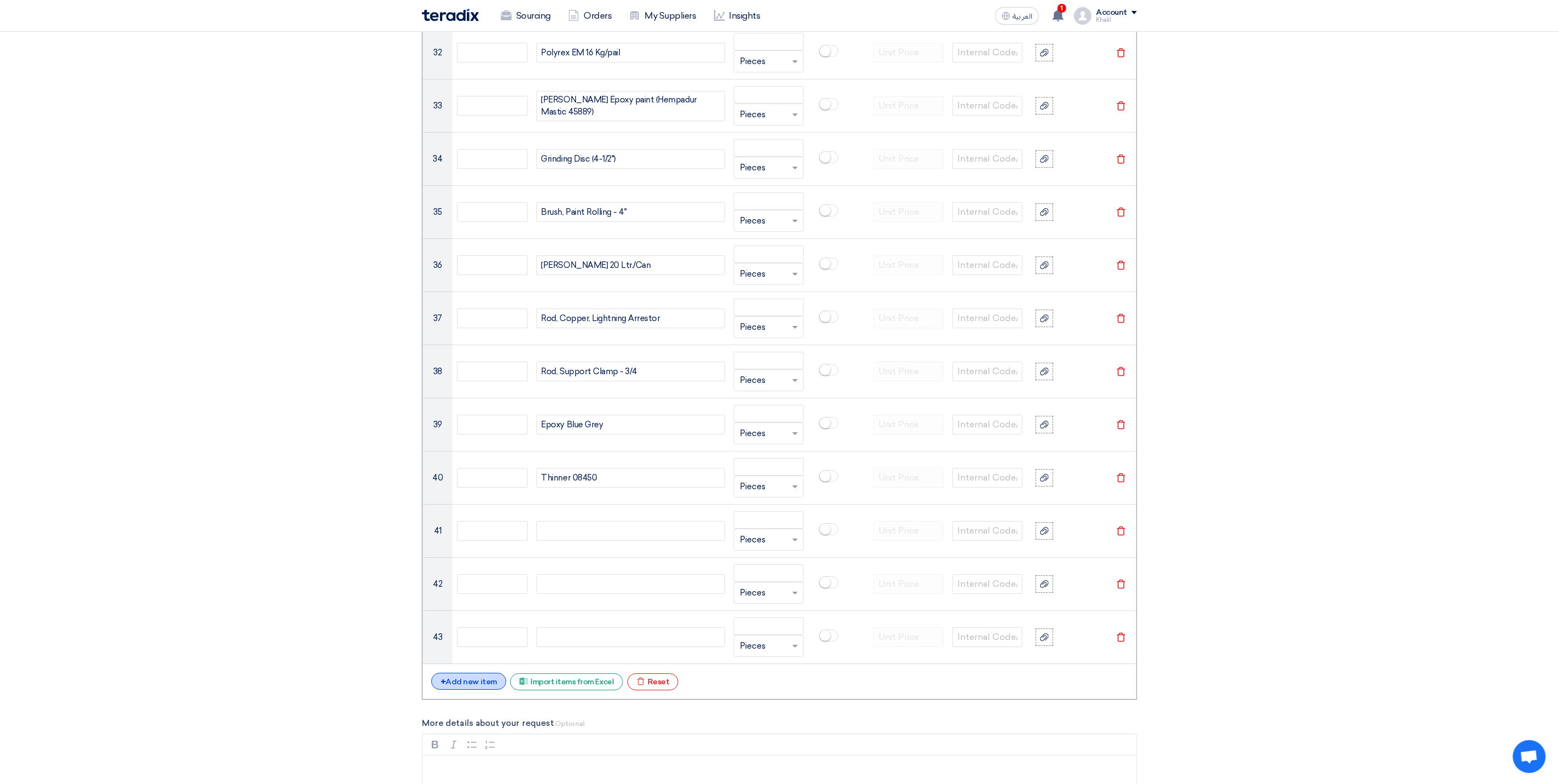
click at [484, 690] on div "+ Add new item" at bounding box center [469, 682] width 75 height 17
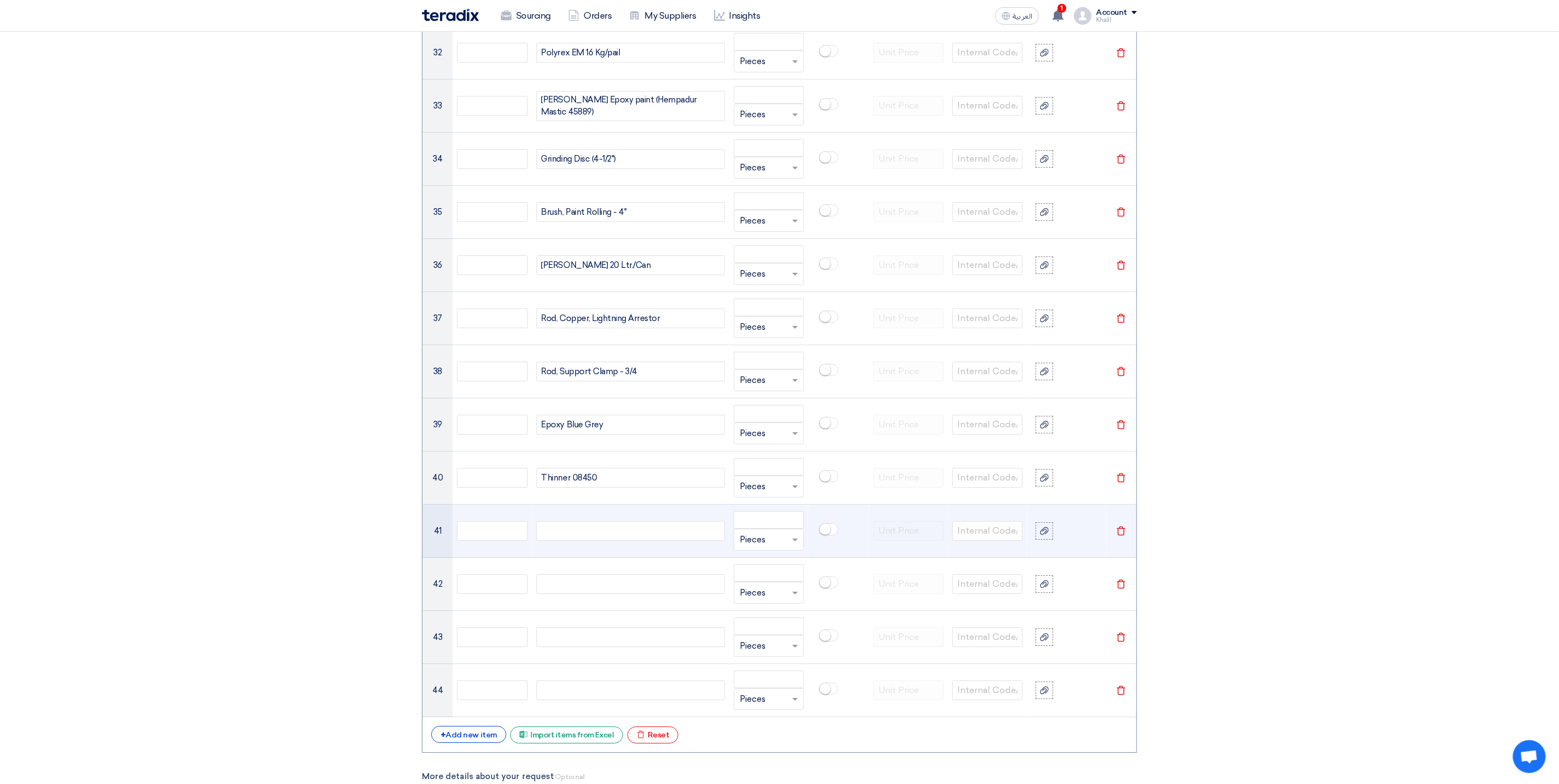
click at [589, 541] on div at bounding box center [630, 531] width 189 height 20
paste div
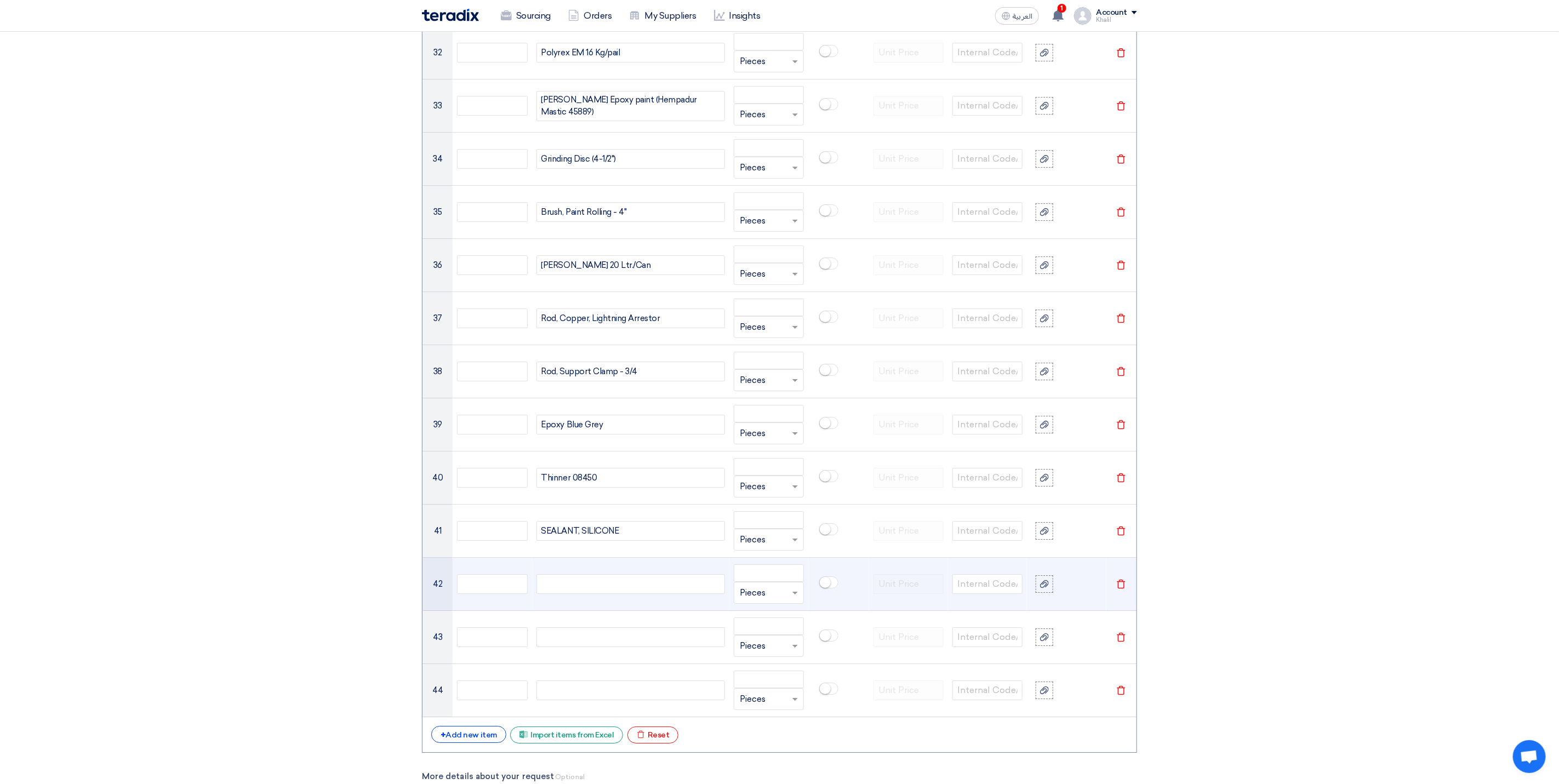
click at [623, 594] on div at bounding box center [630, 584] width 189 height 20
paste div
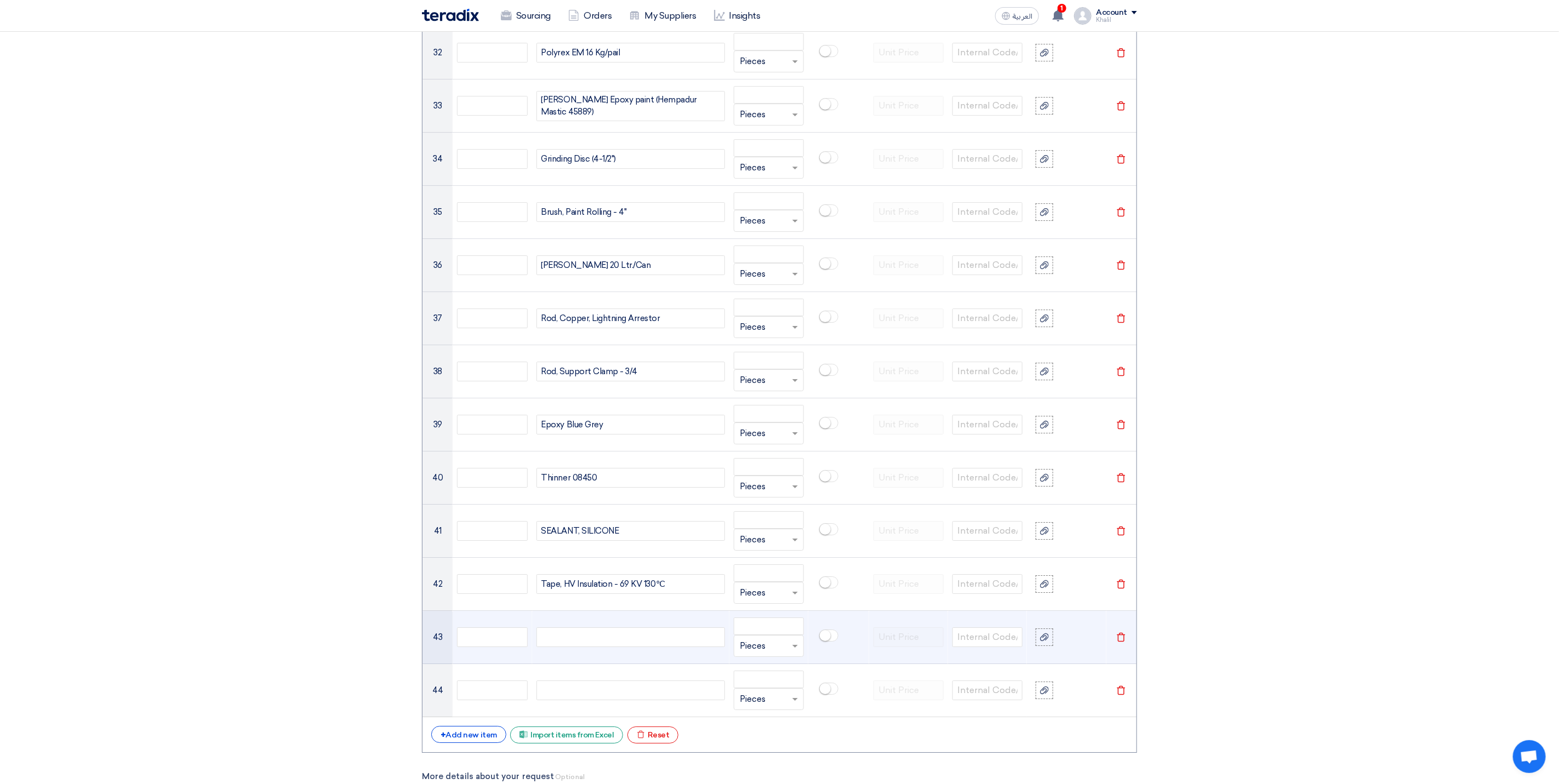
click at [616, 647] on div at bounding box center [630, 637] width 189 height 20
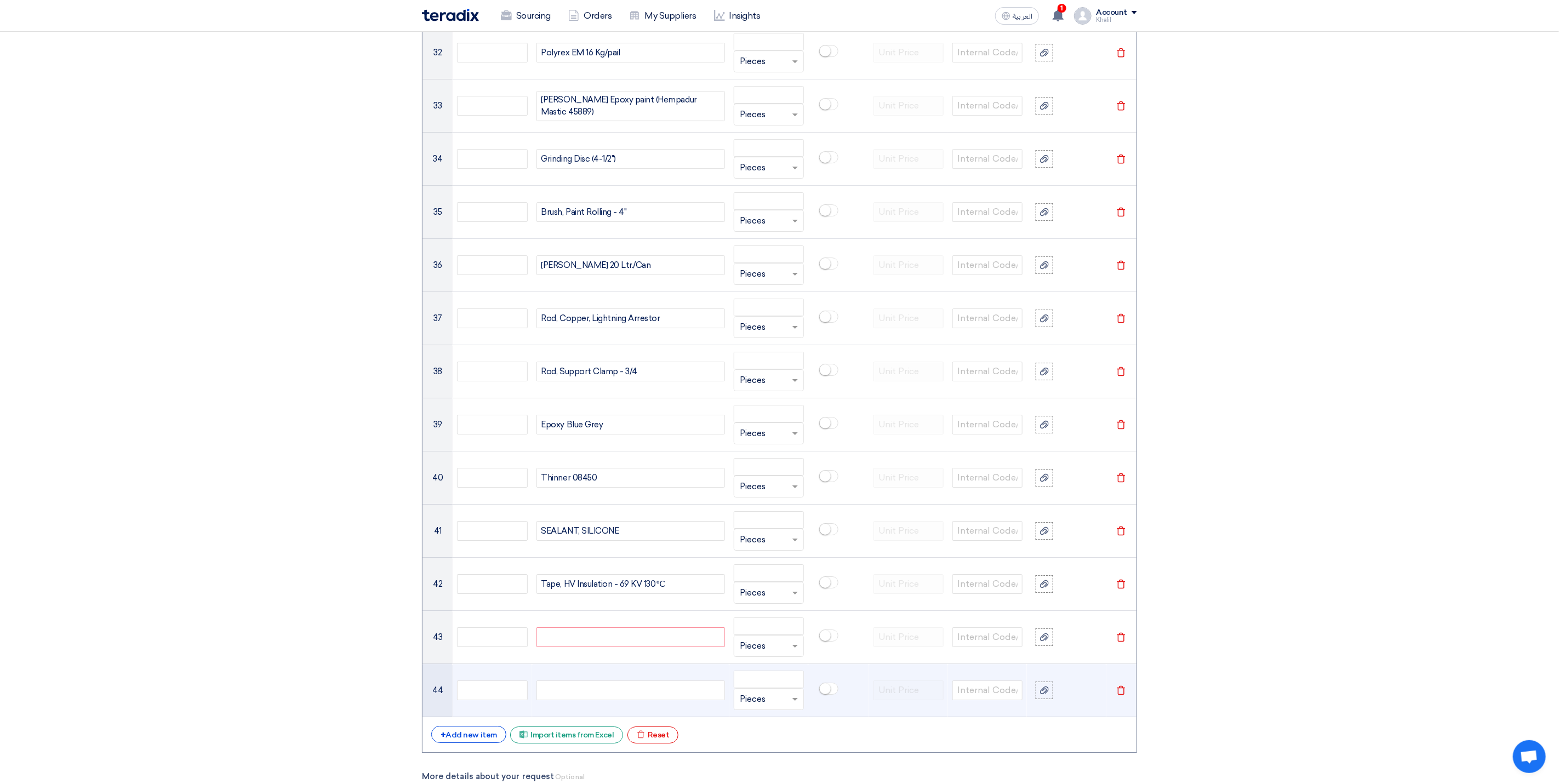
paste div
click at [641, 700] on div at bounding box center [630, 691] width 189 height 20
paste div
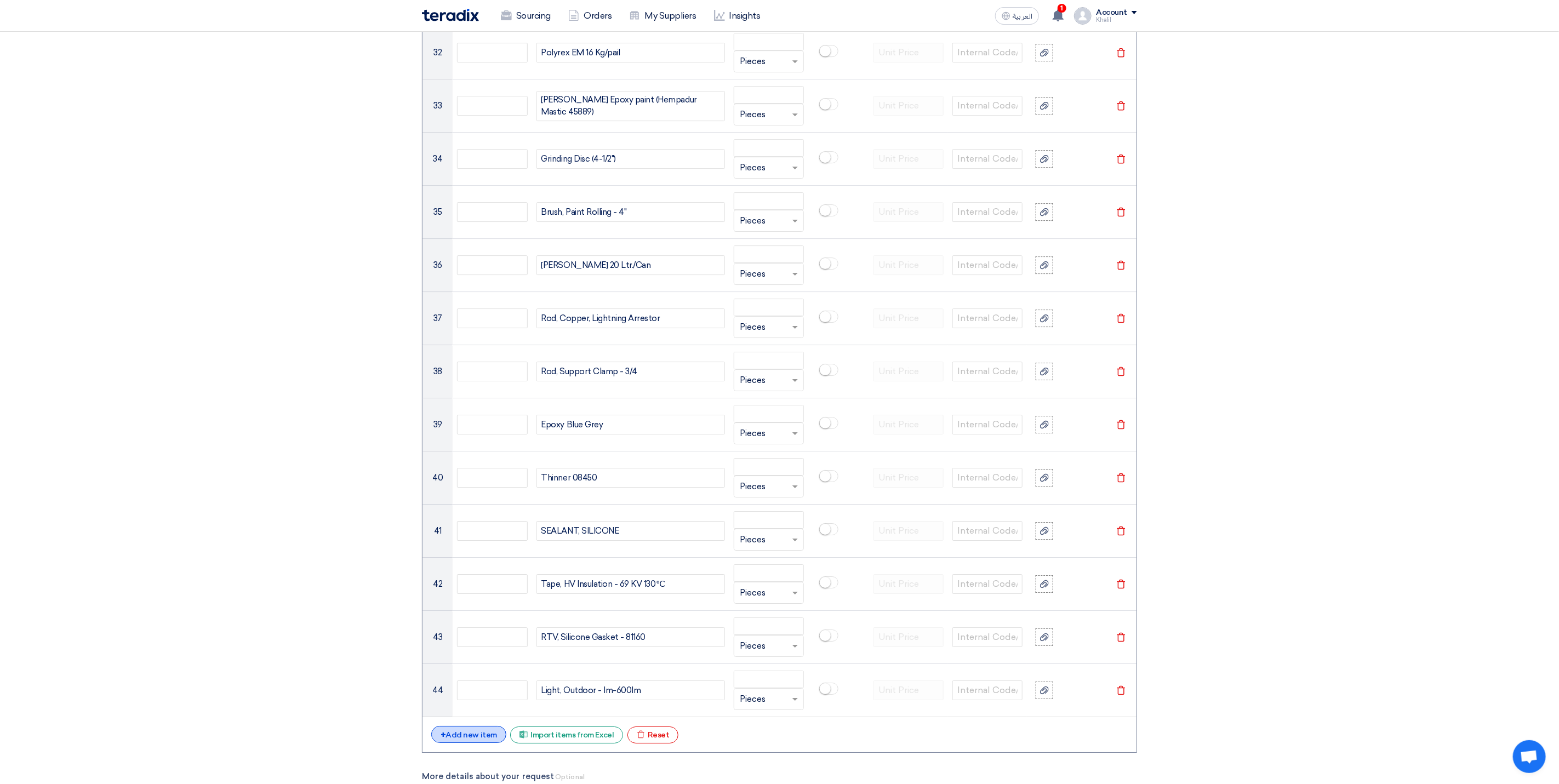
click at [476, 743] on div "+ Add new item" at bounding box center [469, 735] width 75 height 17
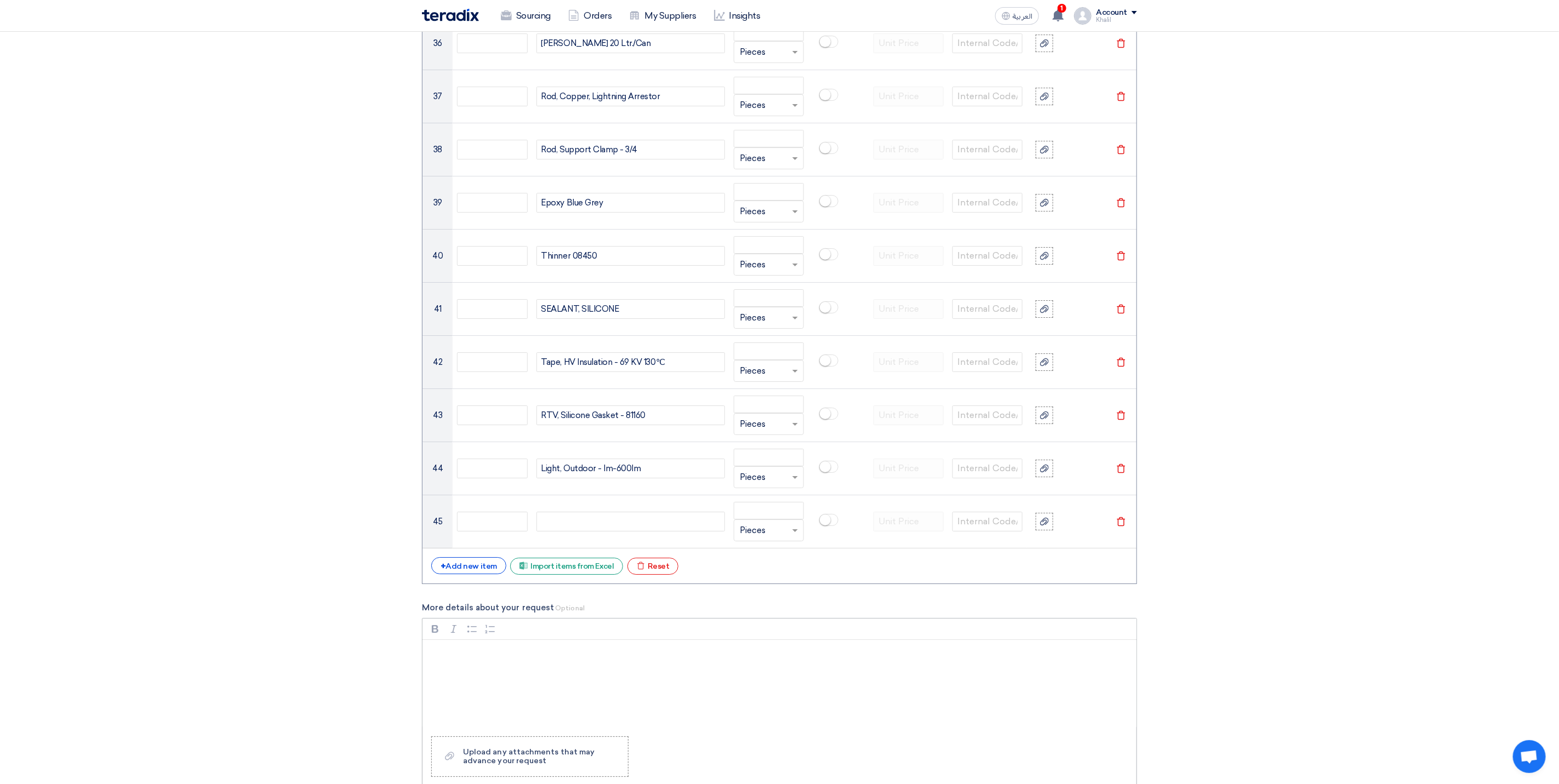
scroll to position [2790, 0]
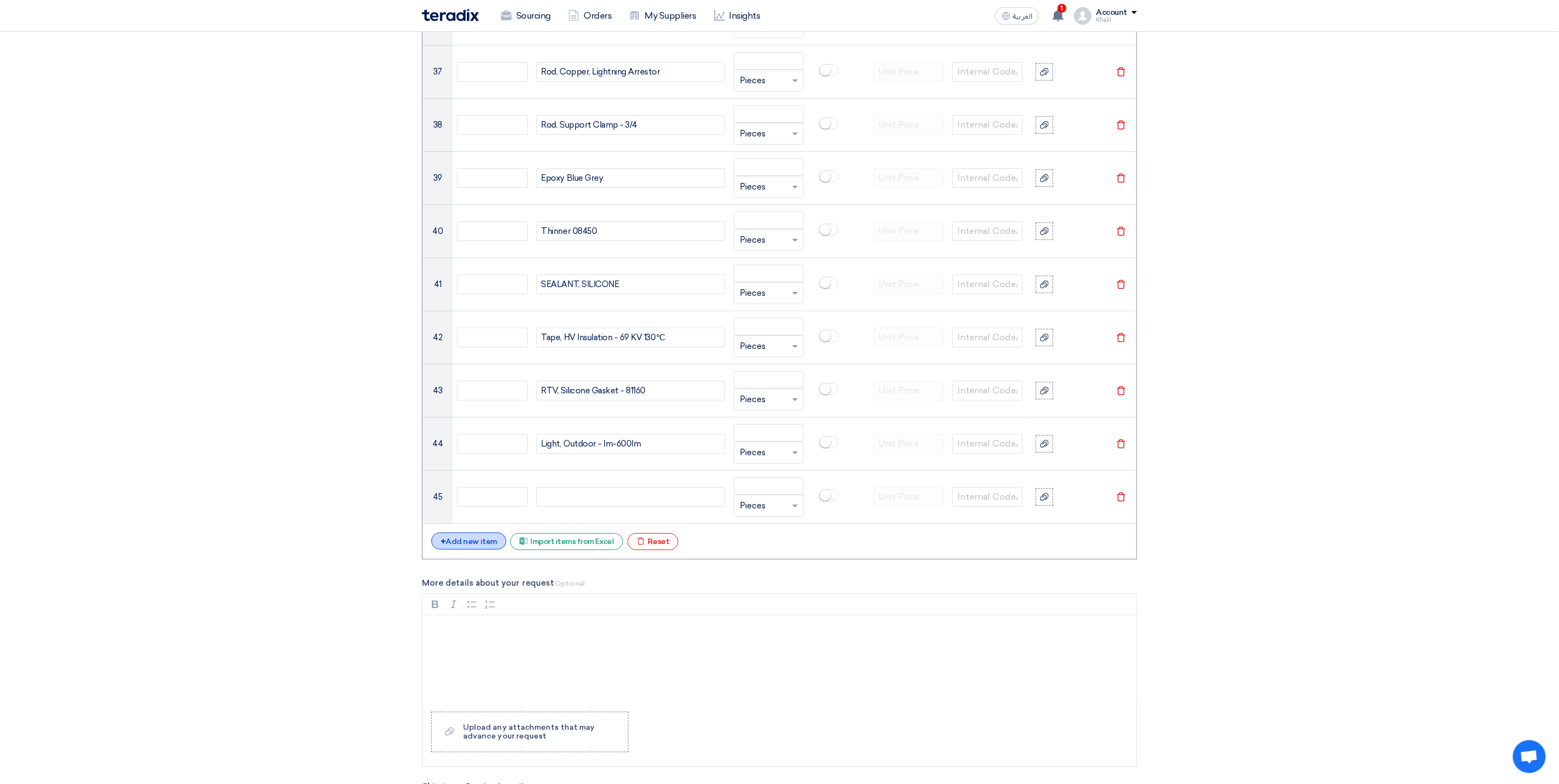
click at [482, 550] on div "+ Add new item" at bounding box center [469, 541] width 75 height 17
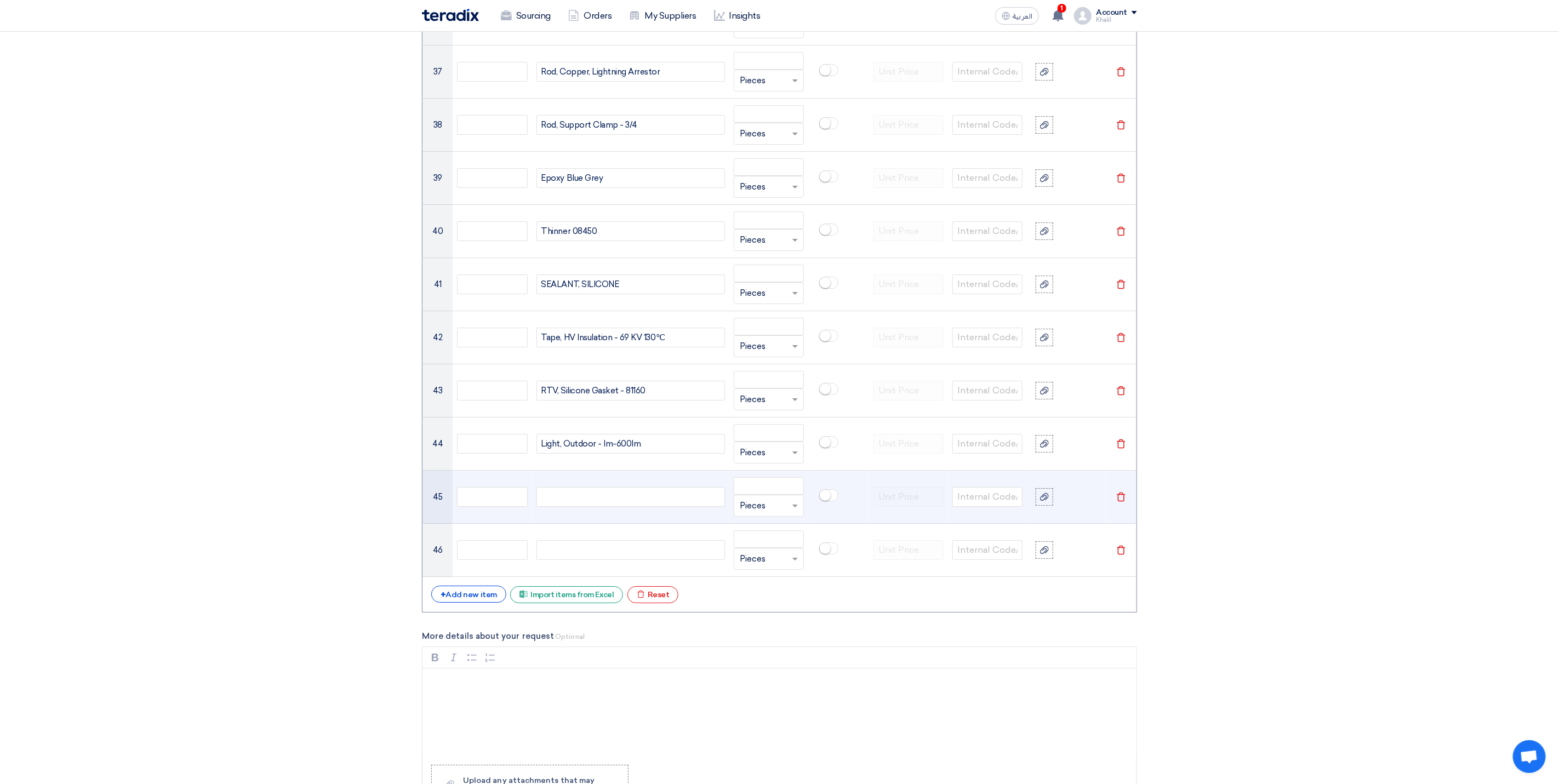
click at [594, 507] on div at bounding box center [630, 497] width 189 height 20
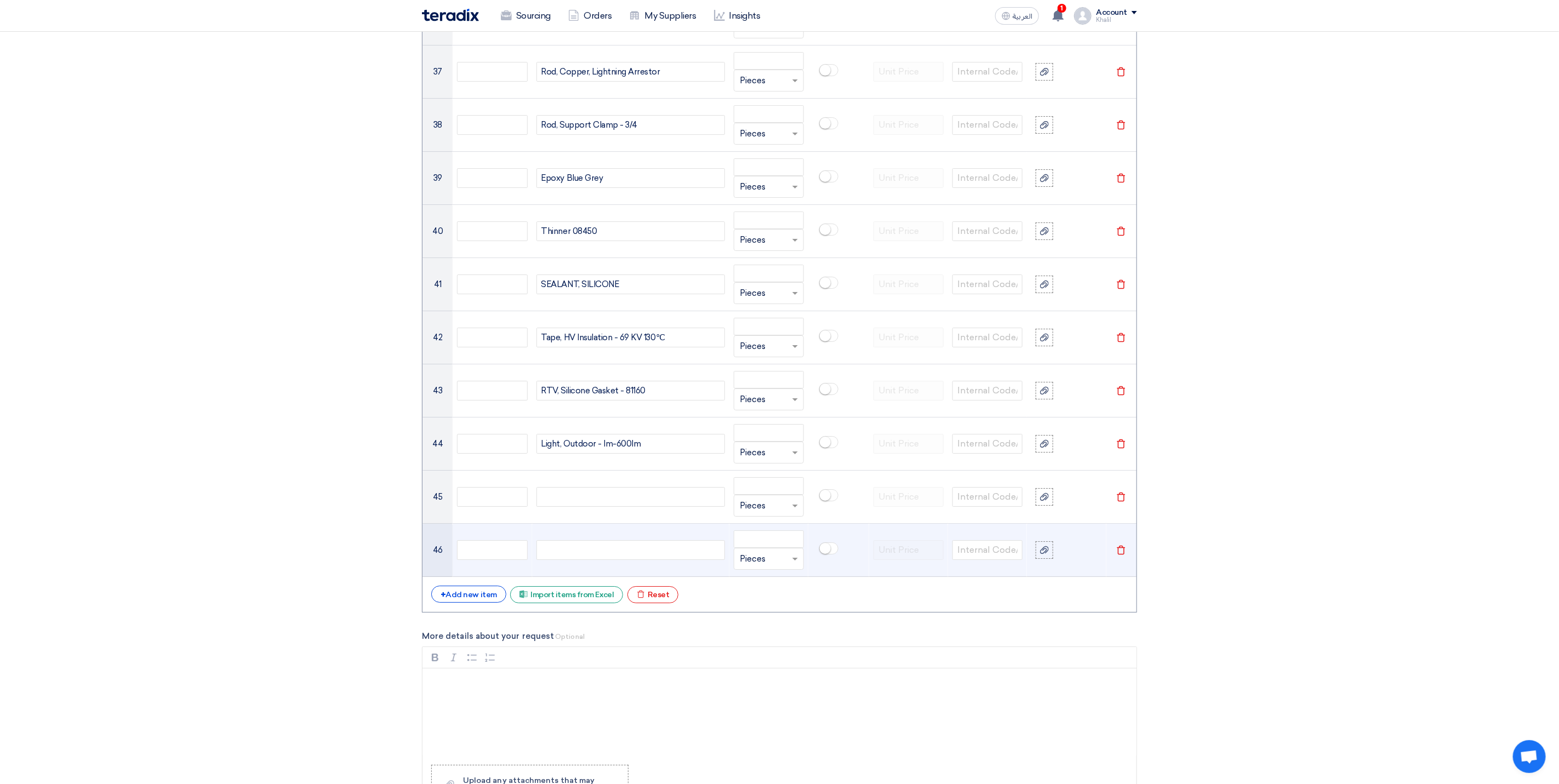
paste div
click at [588, 560] on div at bounding box center [630, 550] width 189 height 20
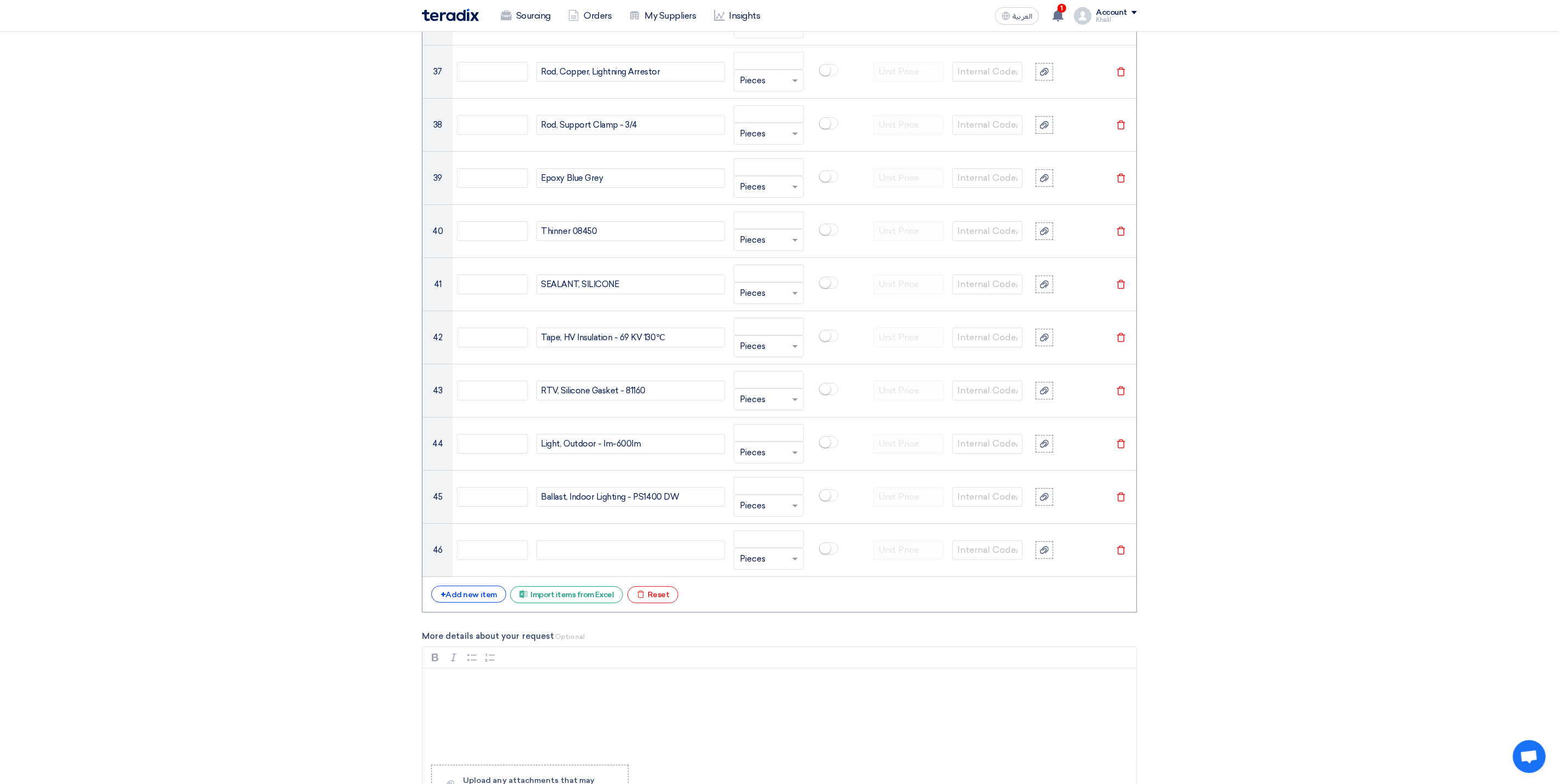
paste div
click at [479, 603] on div "+ Add new item" at bounding box center [469, 594] width 75 height 17
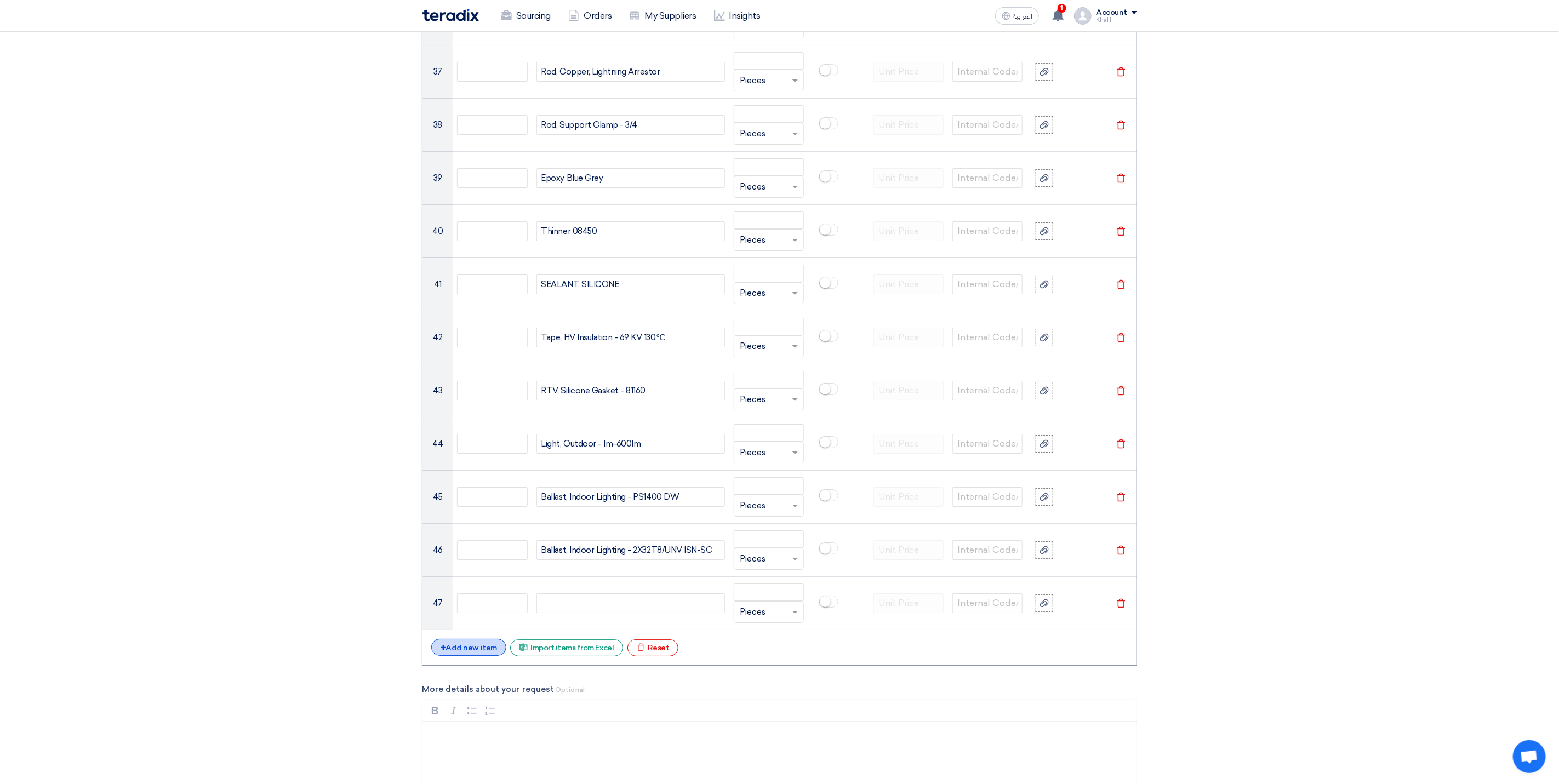
click at [485, 656] on div "+ Add new item" at bounding box center [469, 647] width 75 height 17
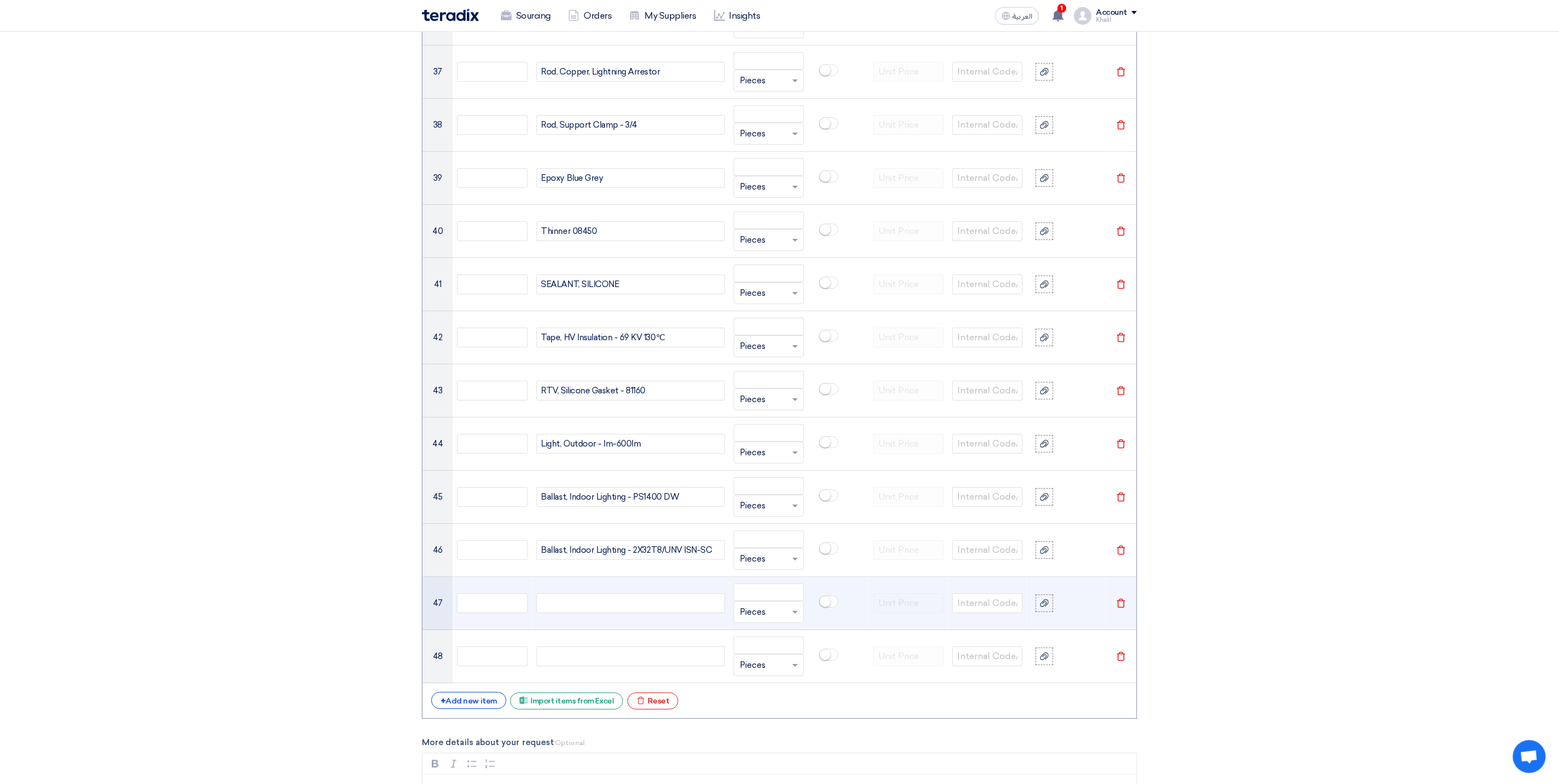
click at [612, 613] on div at bounding box center [630, 603] width 189 height 20
paste div
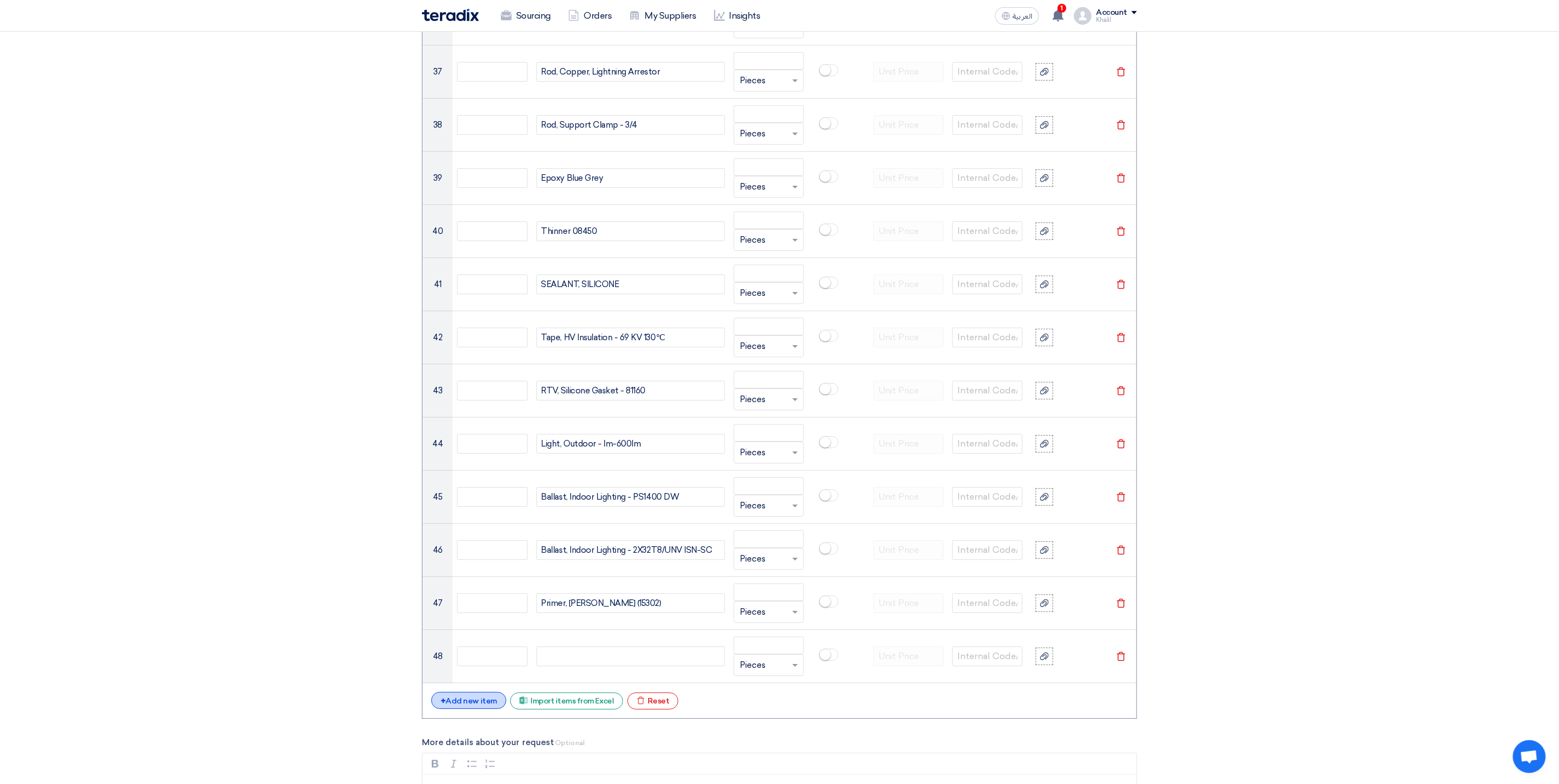
click at [464, 709] on div "+ Add new item" at bounding box center [469, 700] width 75 height 17
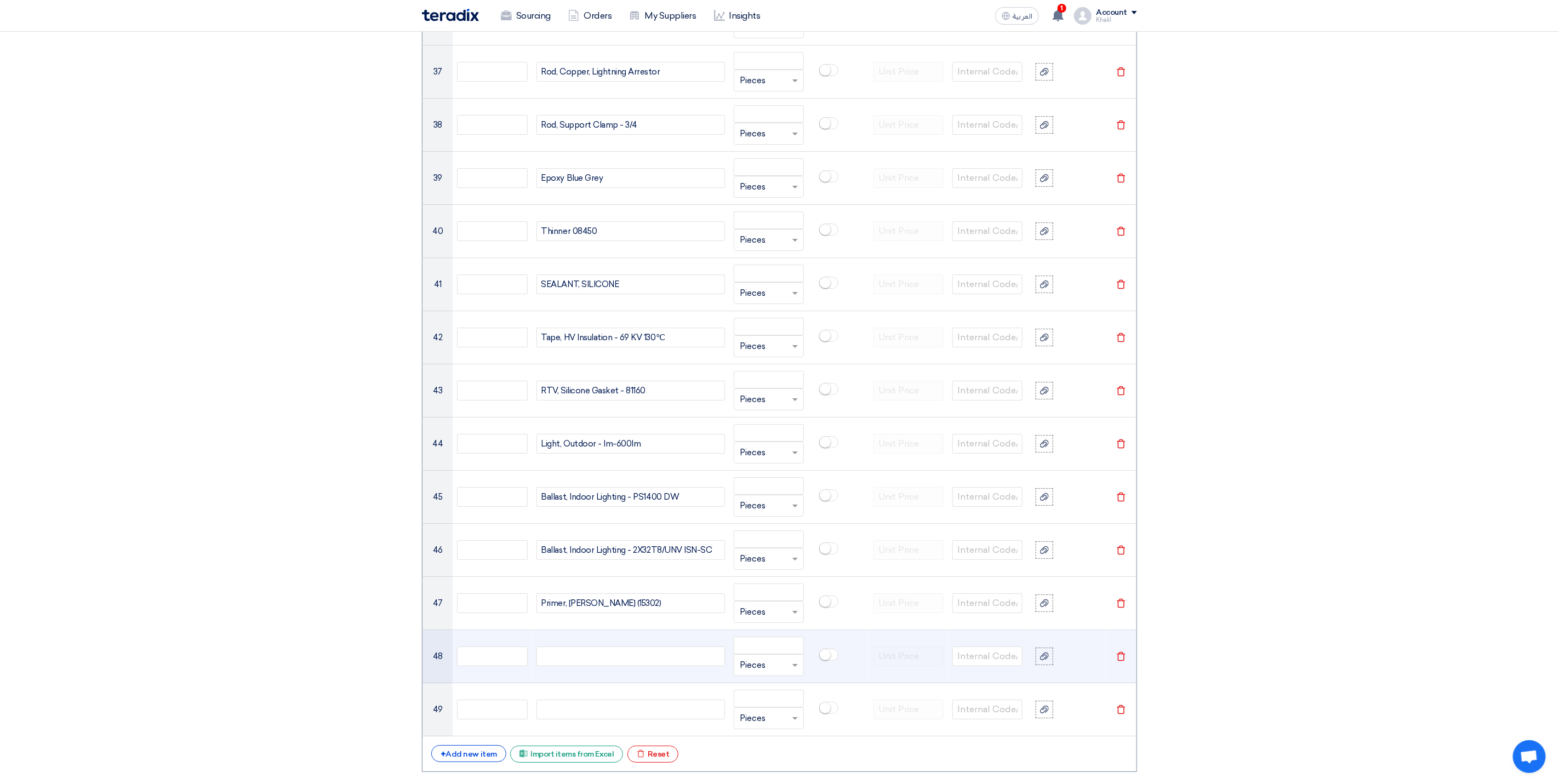
click at [630, 666] on div at bounding box center [630, 656] width 189 height 20
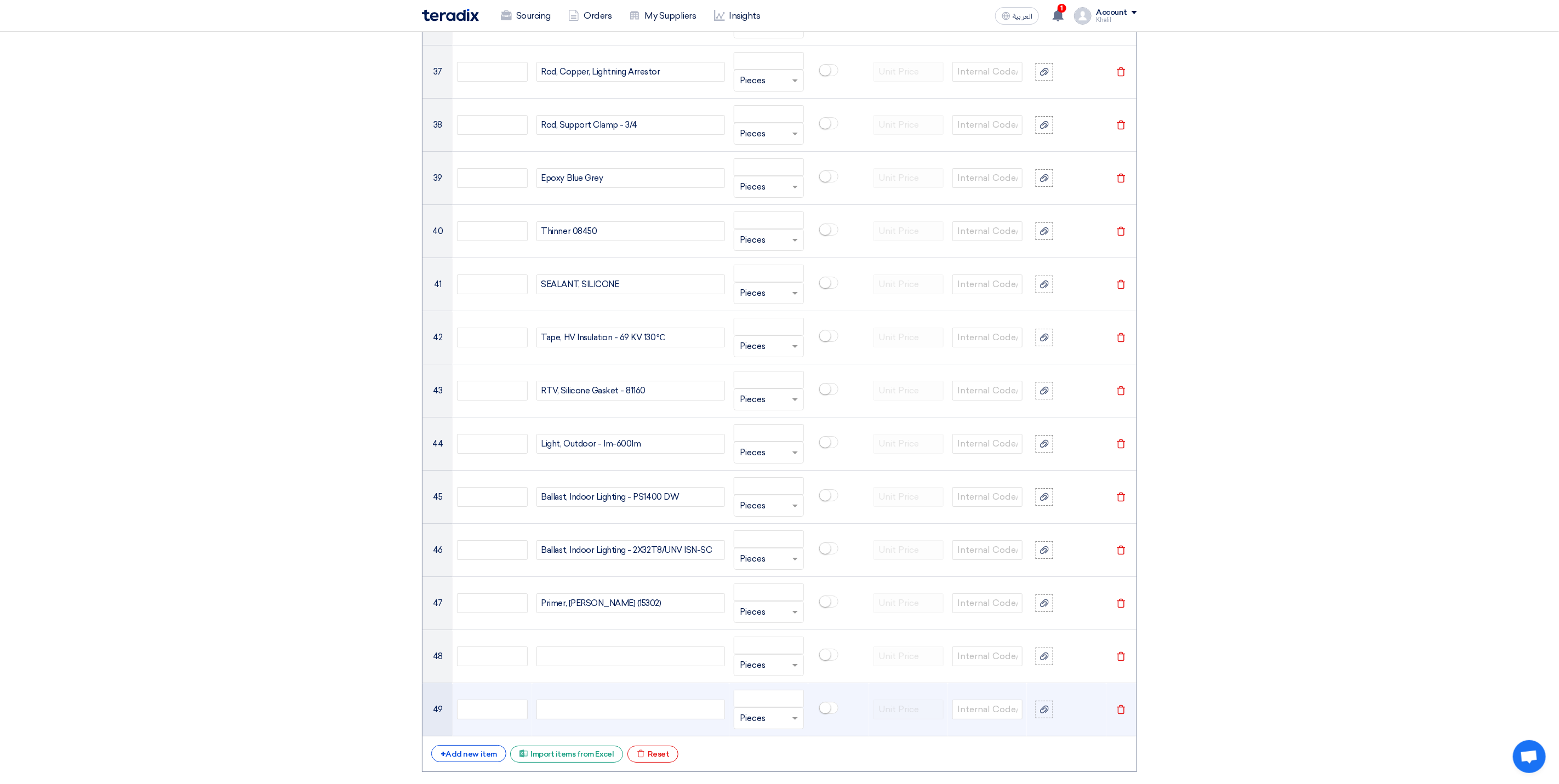
paste div
click at [616, 719] on div at bounding box center [630, 710] width 189 height 20
paste div
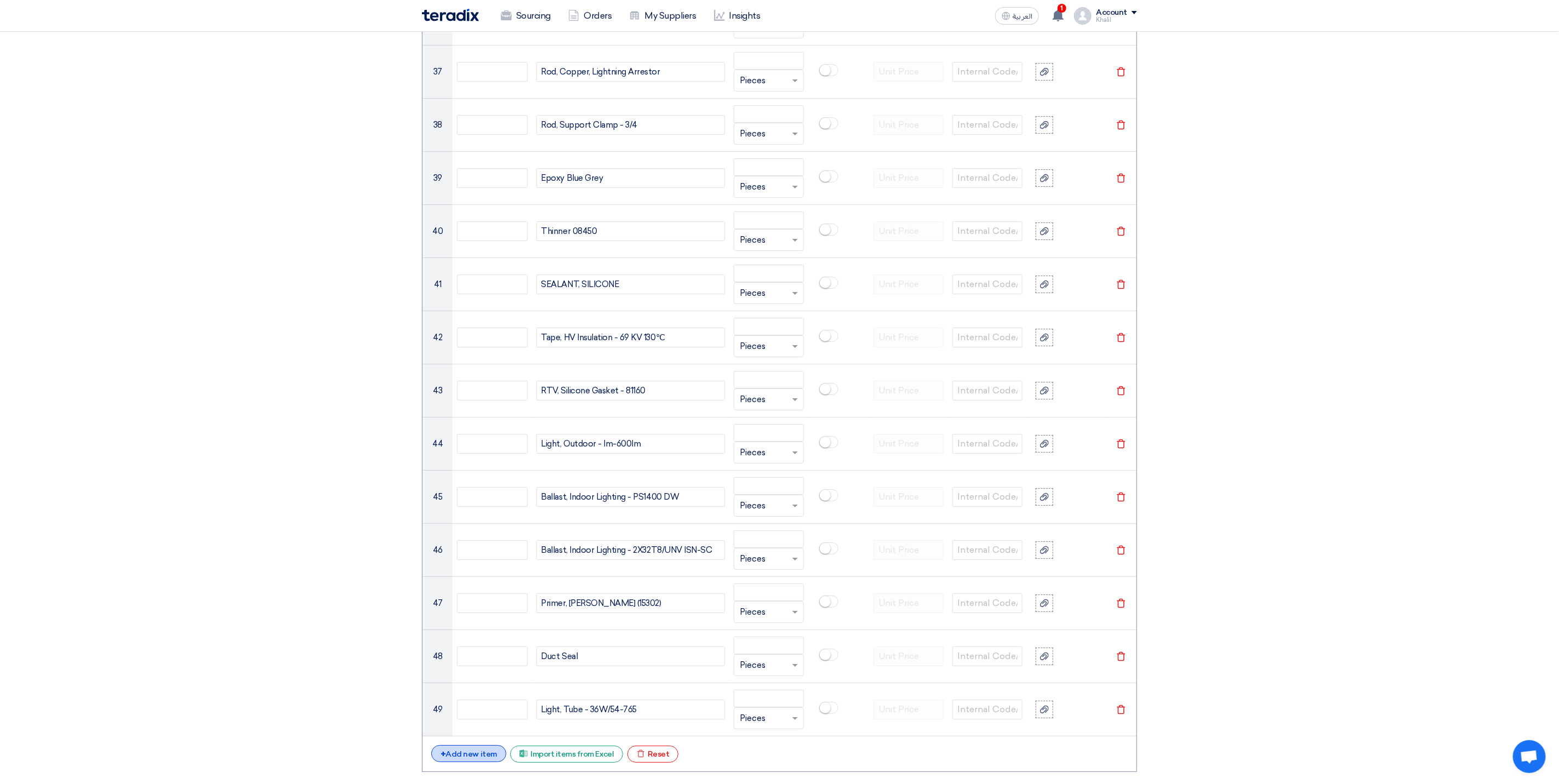
click at [492, 762] on div "+ Add new item" at bounding box center [469, 754] width 75 height 17
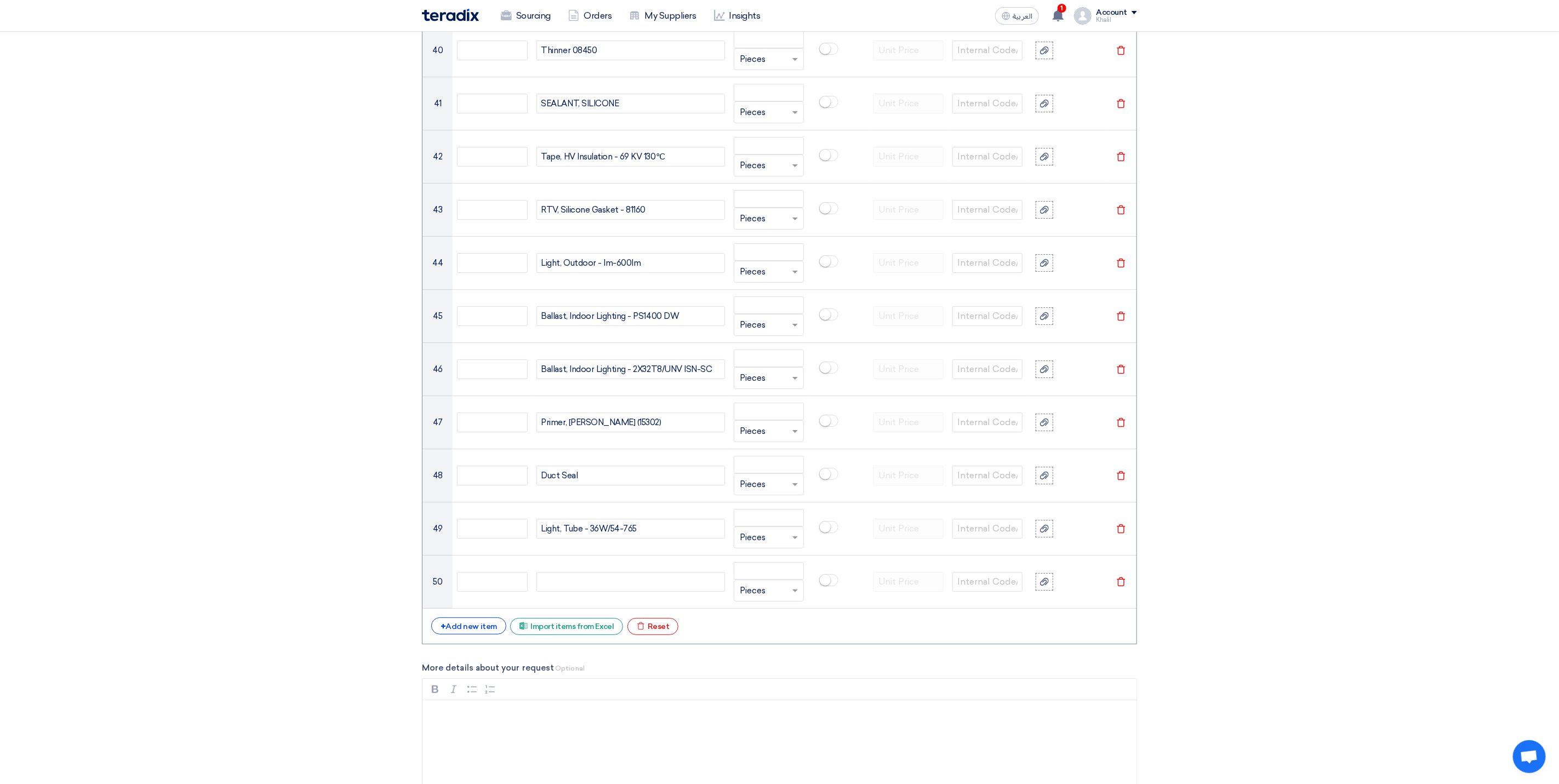
scroll to position [3201, 0]
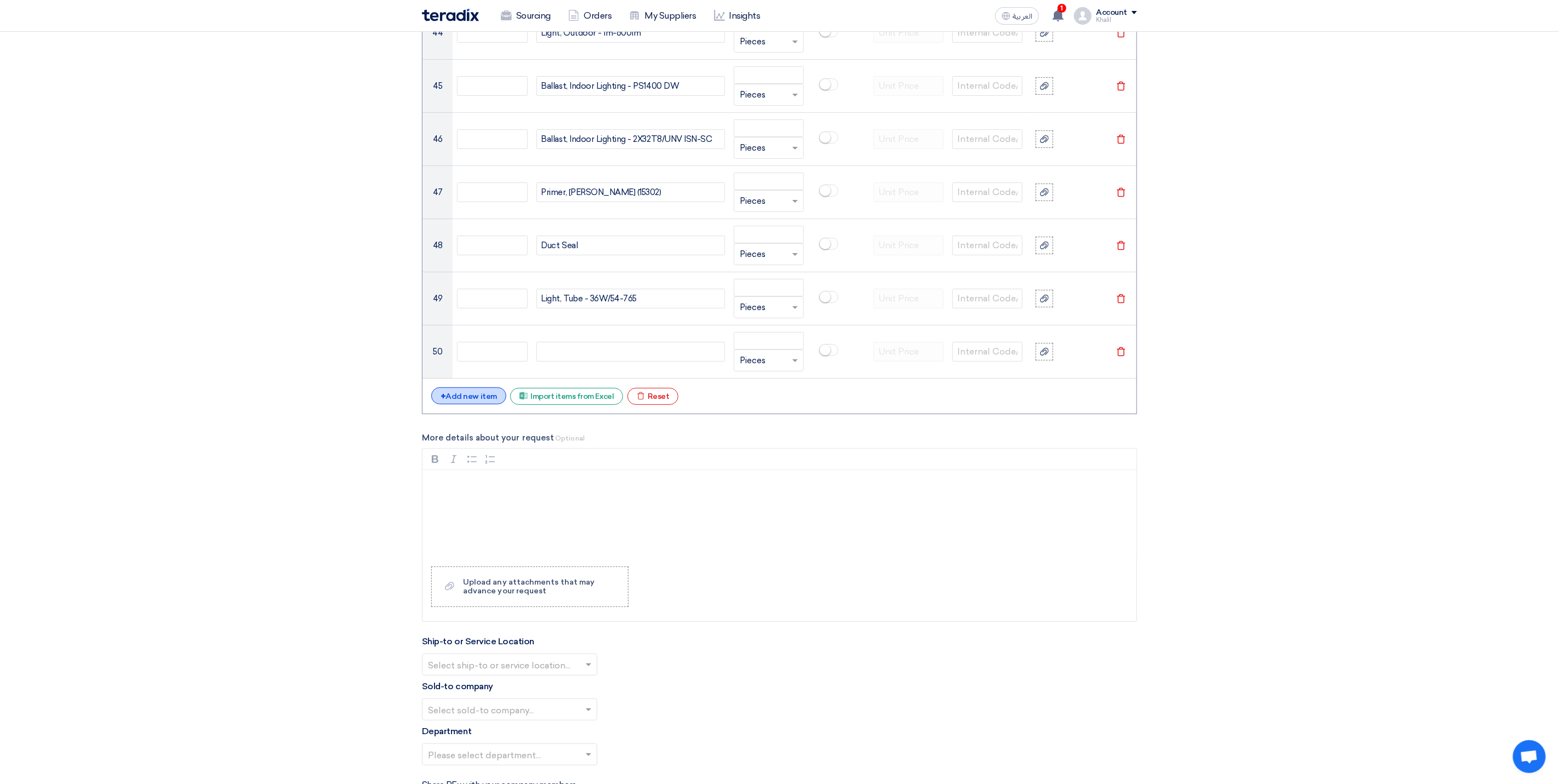
click at [480, 405] on div "+ Add new item" at bounding box center [469, 396] width 75 height 17
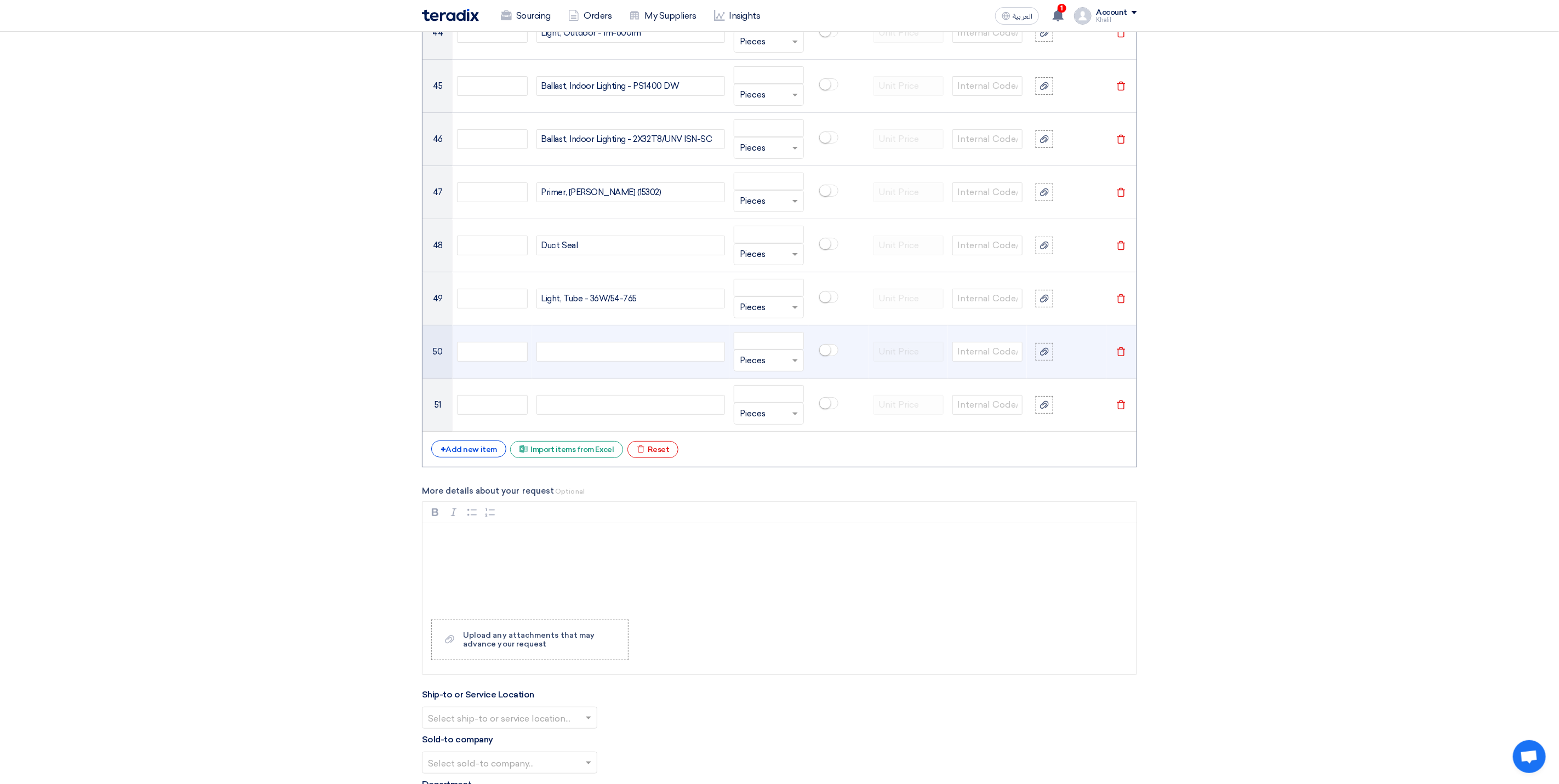
click at [564, 362] on div at bounding box center [630, 351] width 189 height 20
paste div
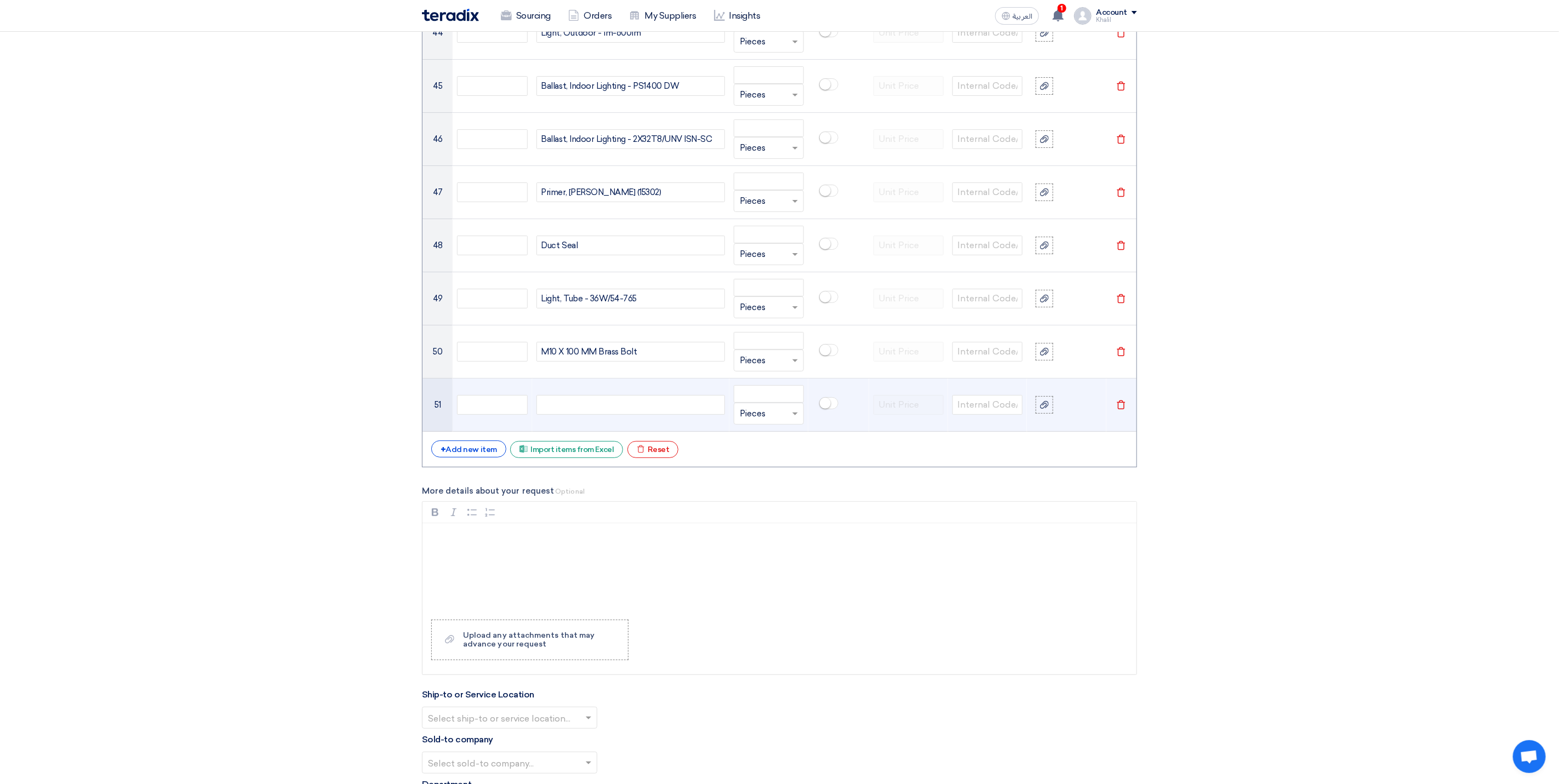
click at [574, 415] on div at bounding box center [630, 405] width 189 height 20
paste div
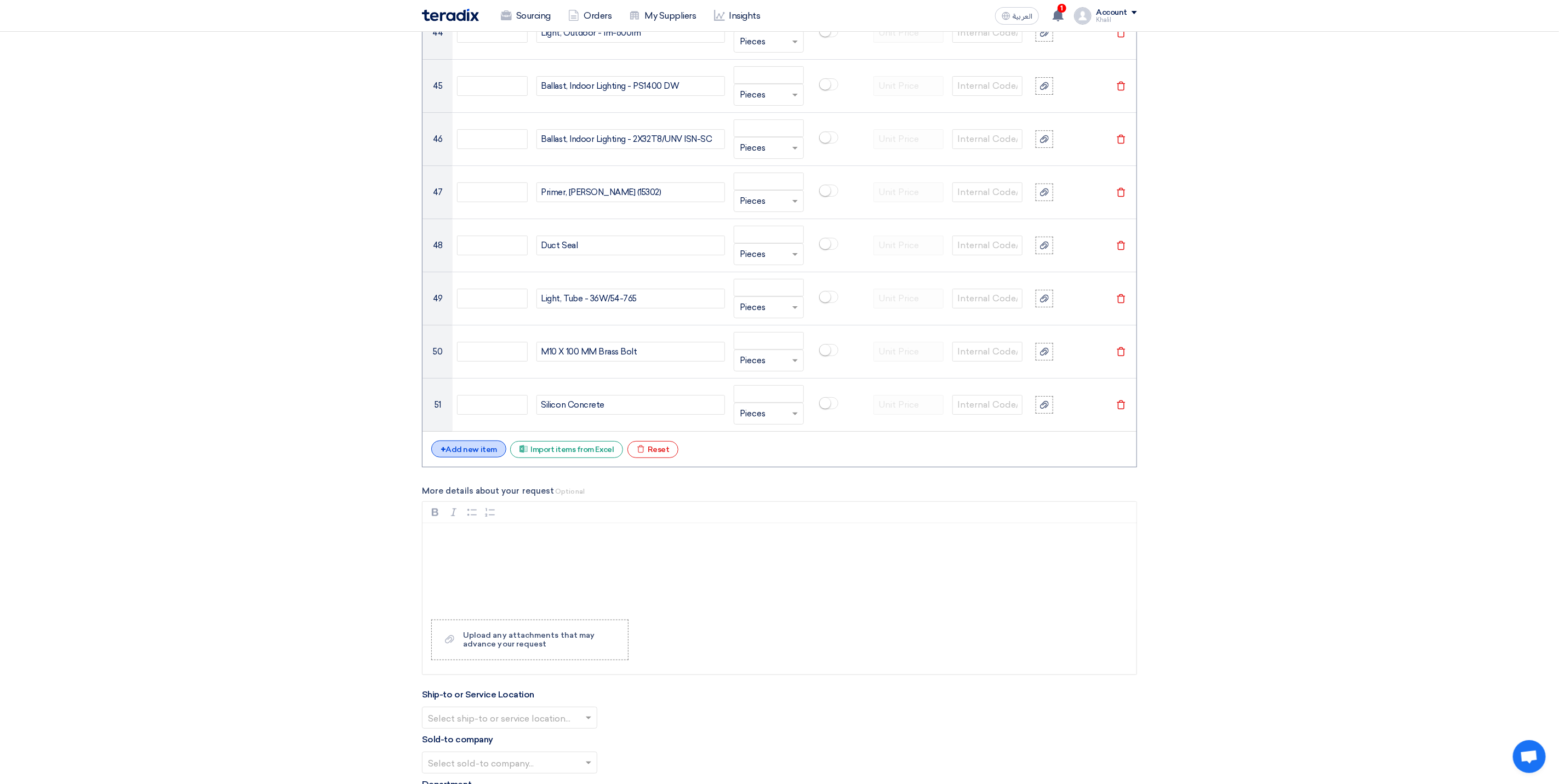
click at [484, 458] on div "+ Add new item" at bounding box center [469, 449] width 75 height 17
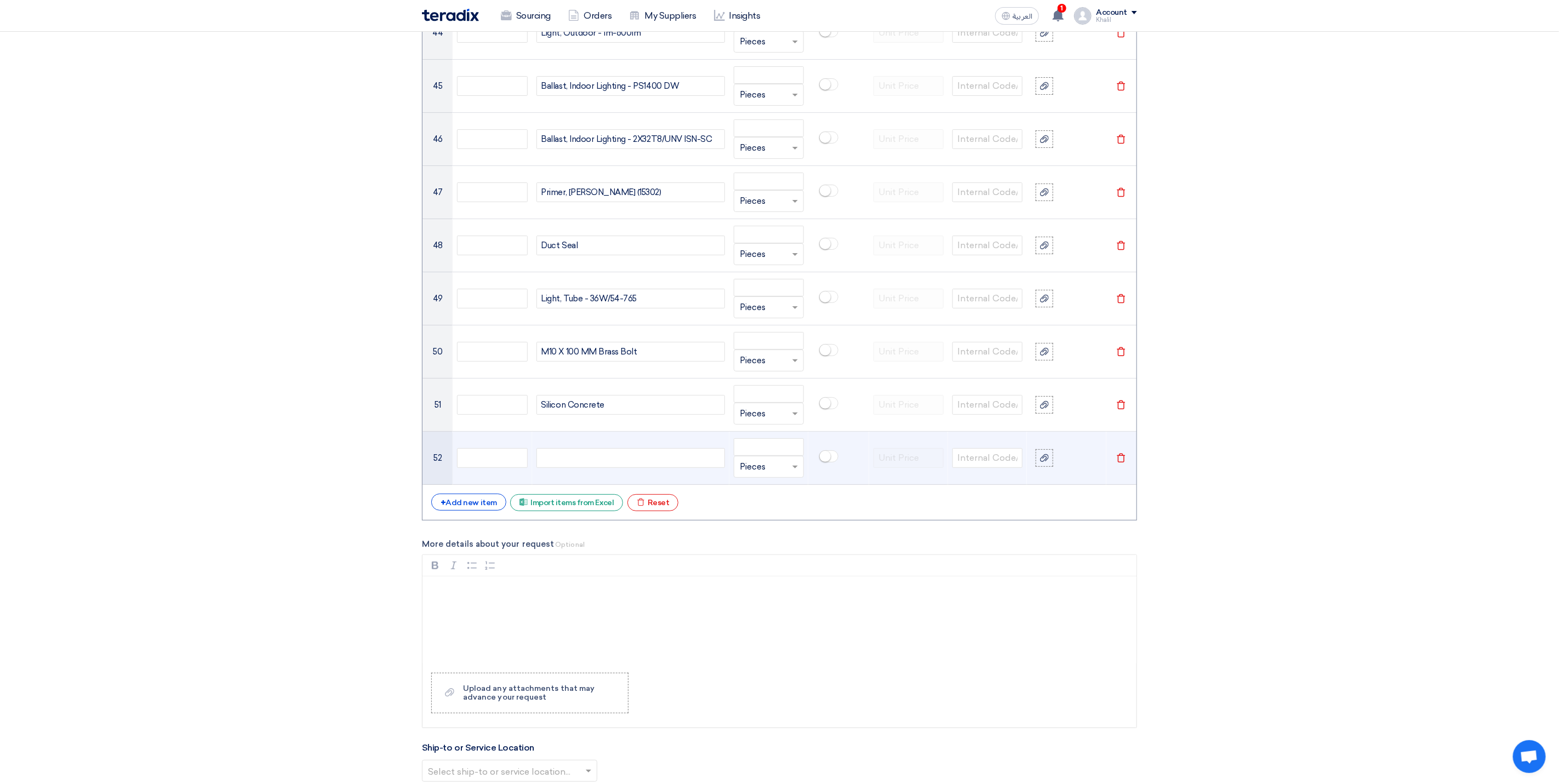
click at [604, 468] on div at bounding box center [630, 458] width 189 height 20
paste div
click at [490, 511] on div "+ Add new item" at bounding box center [469, 502] width 75 height 17
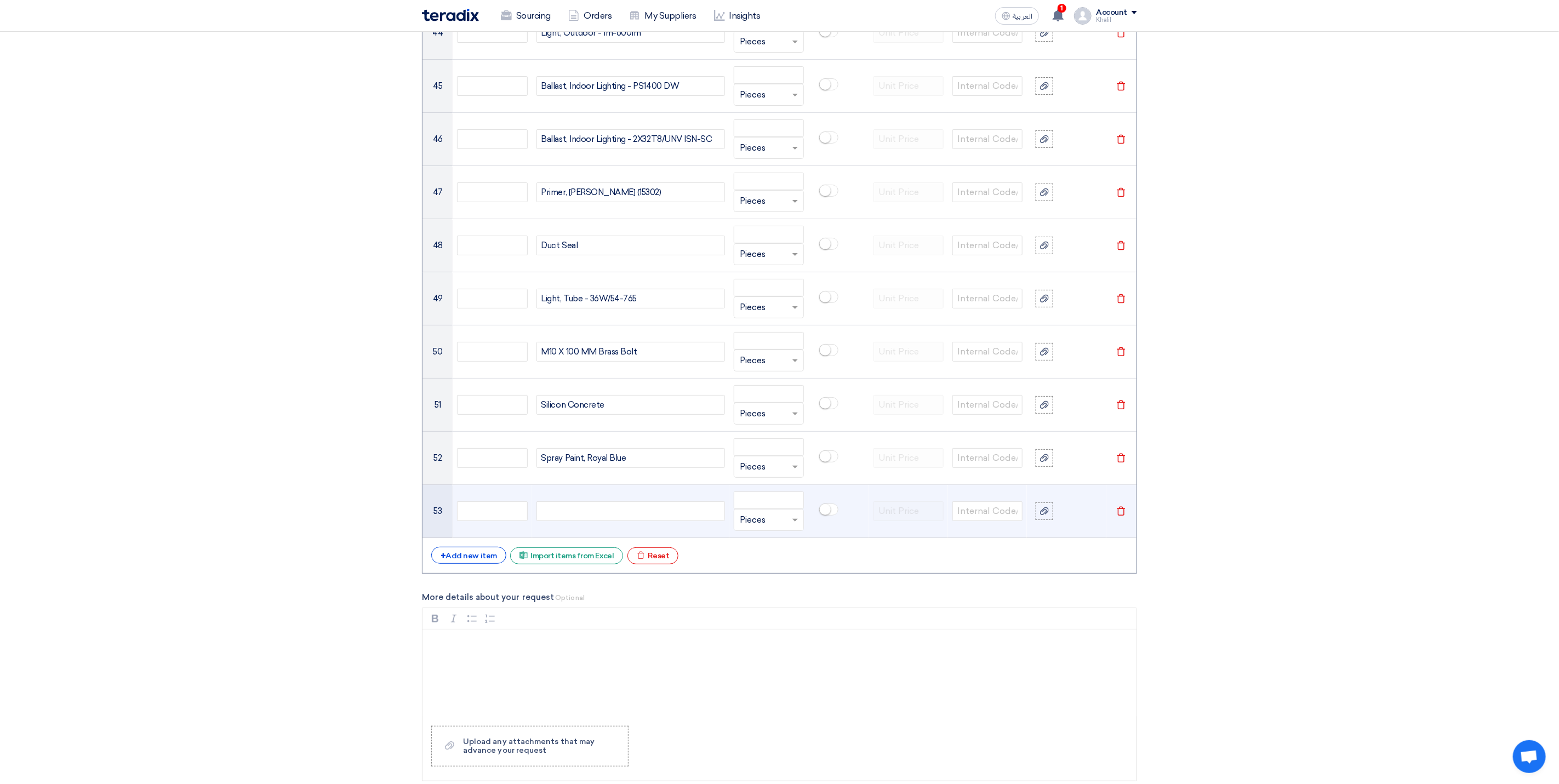
click at [625, 521] on div at bounding box center [630, 511] width 189 height 20
paste div
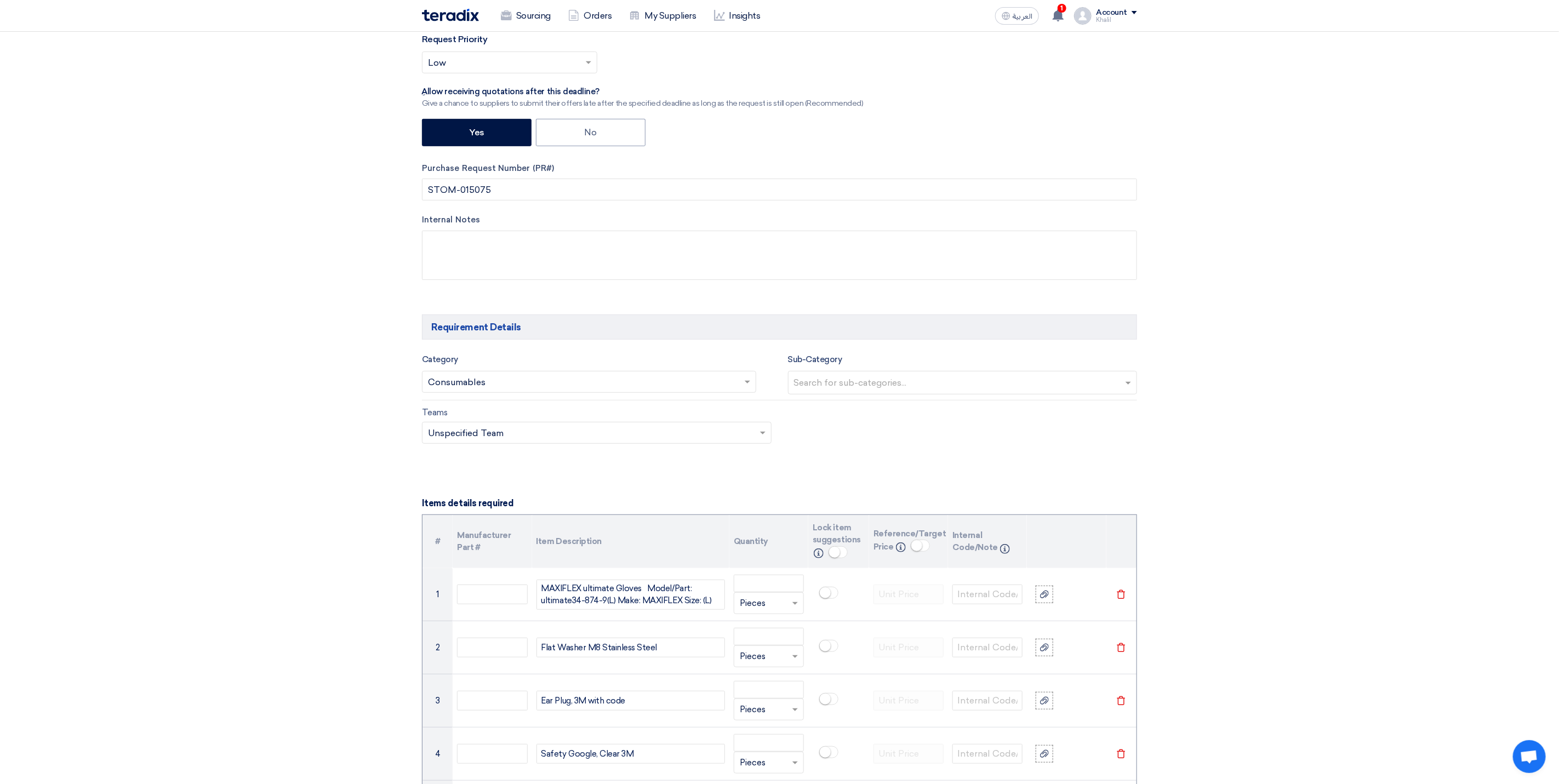
scroll to position [493, 0]
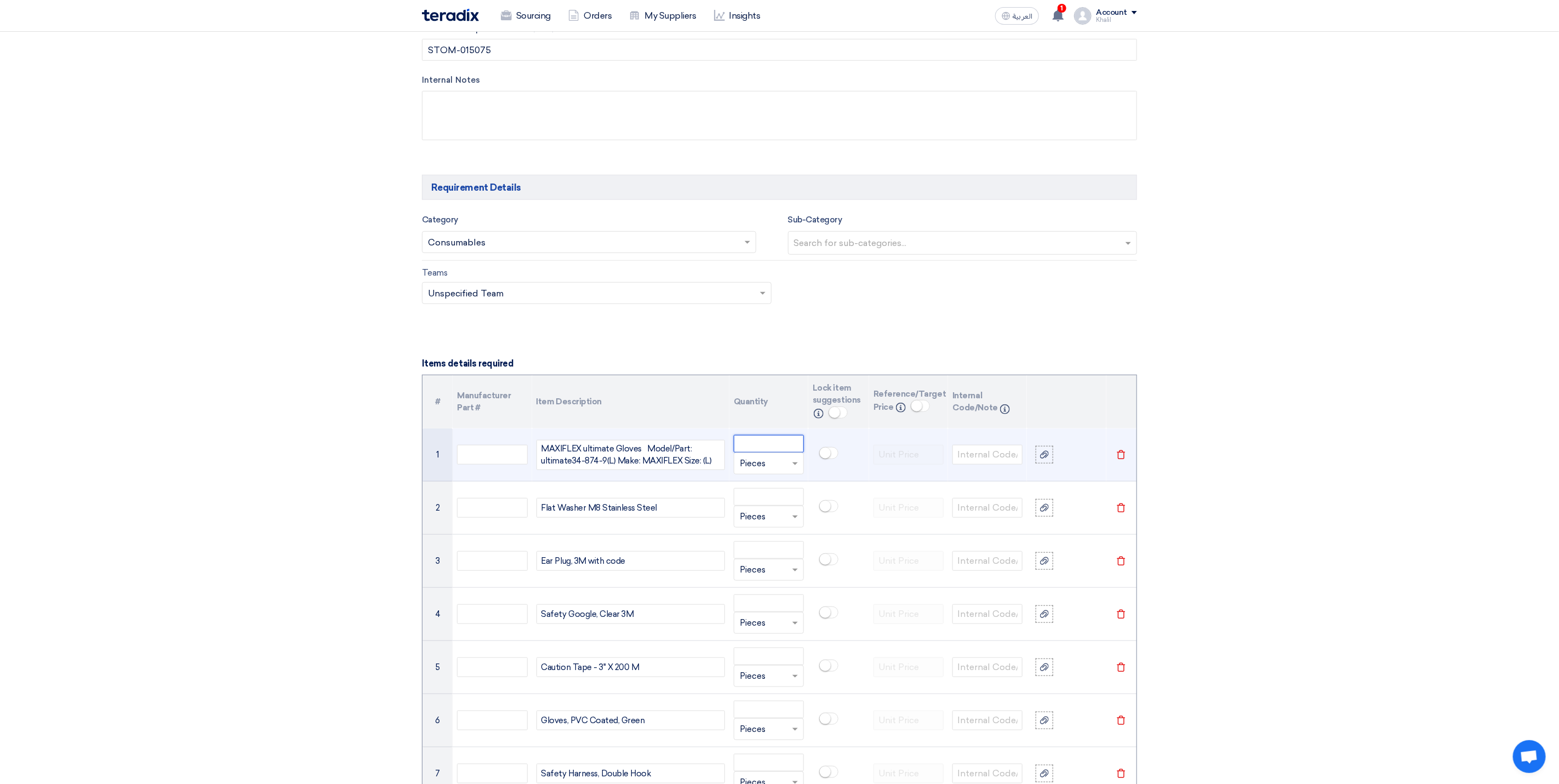
click at [766, 446] on input "number" at bounding box center [769, 444] width 70 height 18
drag, startPoint x: 756, startPoint y: 455, endPoint x: 711, endPoint y: 442, distance: 46.8
click at [711, 442] on tr "1 MAXIFLEX ultimate Gloves Model/Part: ultimate34-874-9(L) Make: MAXIFLEX Size:…" at bounding box center [780, 455] width 714 height 53
paste input "2"
drag, startPoint x: 749, startPoint y: 455, endPoint x: 730, endPoint y: 444, distance: 22.0
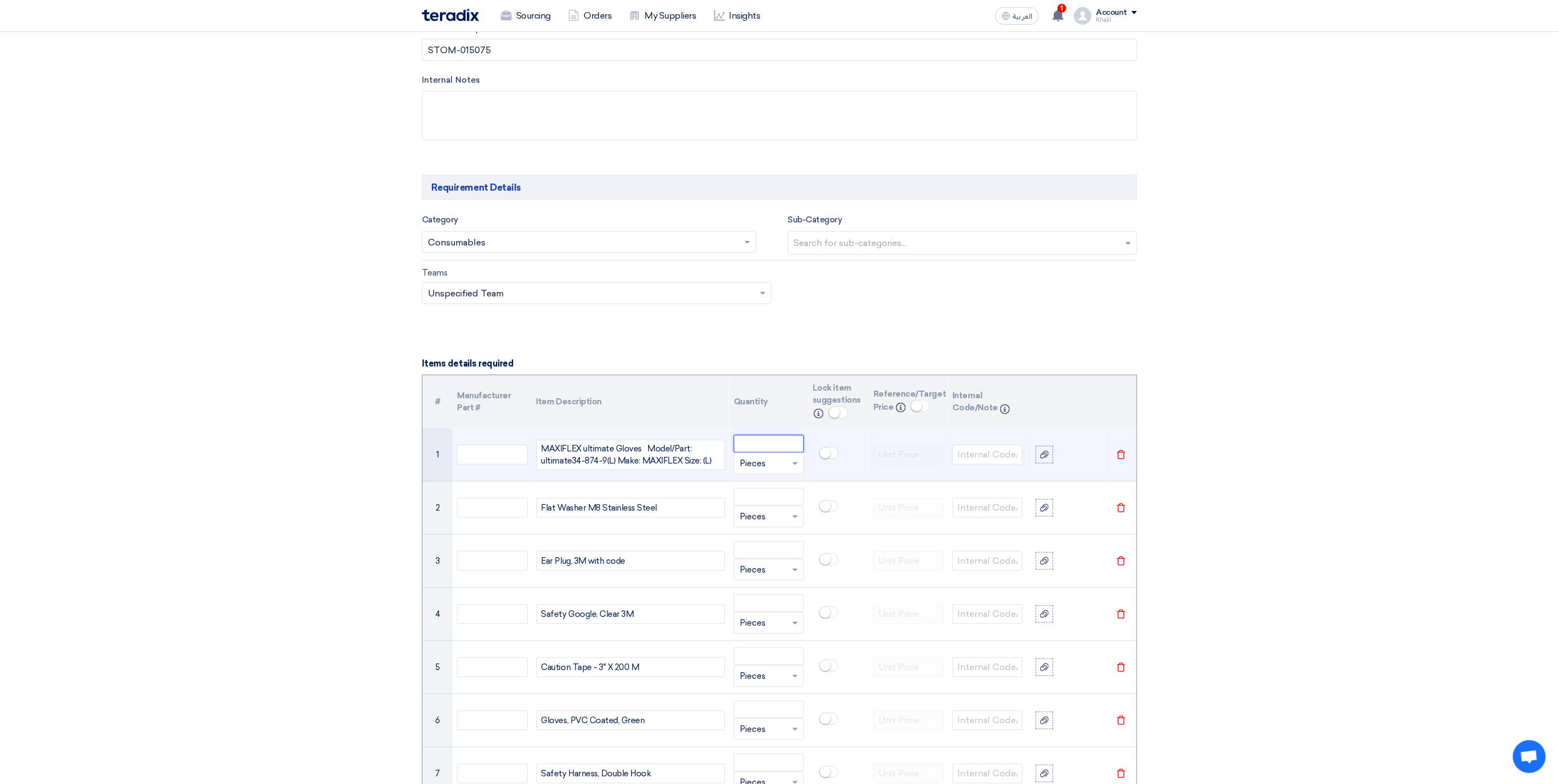
click at [730, 444] on td "Unit × Pieces" at bounding box center [768, 455] width 79 height 53
type input "20"
click at [796, 466] on span at bounding box center [795, 464] width 5 height 2
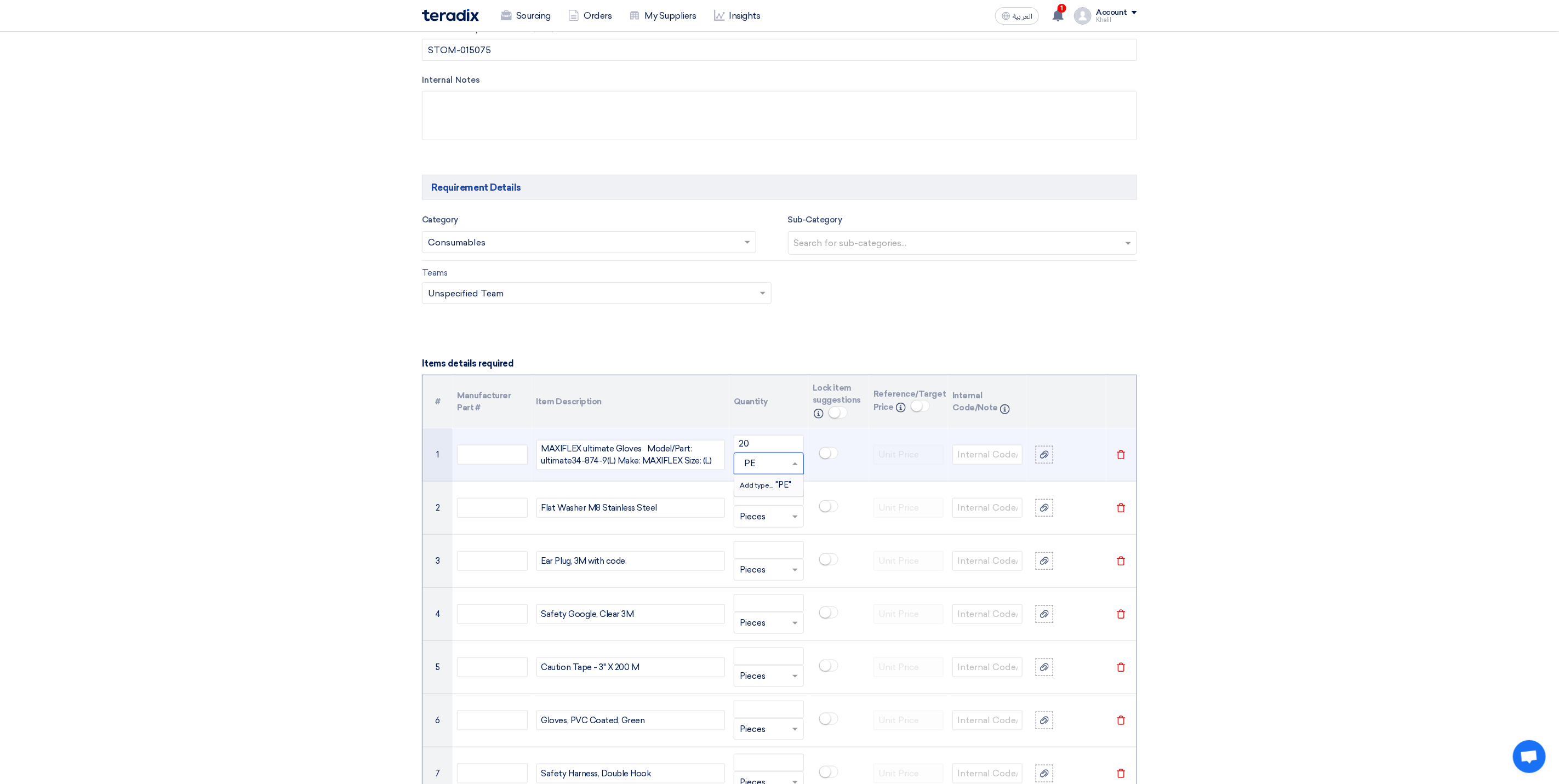
type input "P"
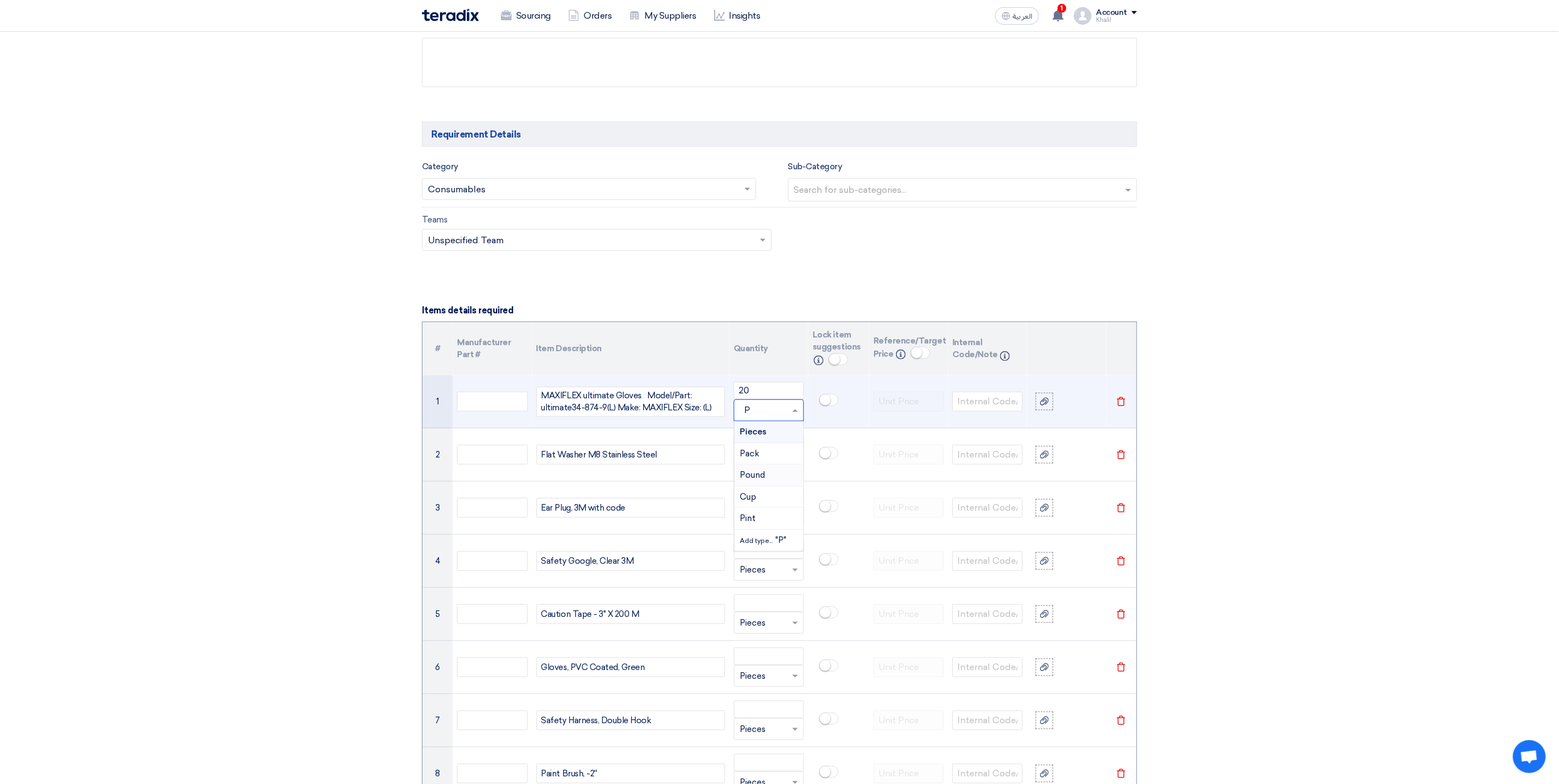
scroll to position [575, 0]
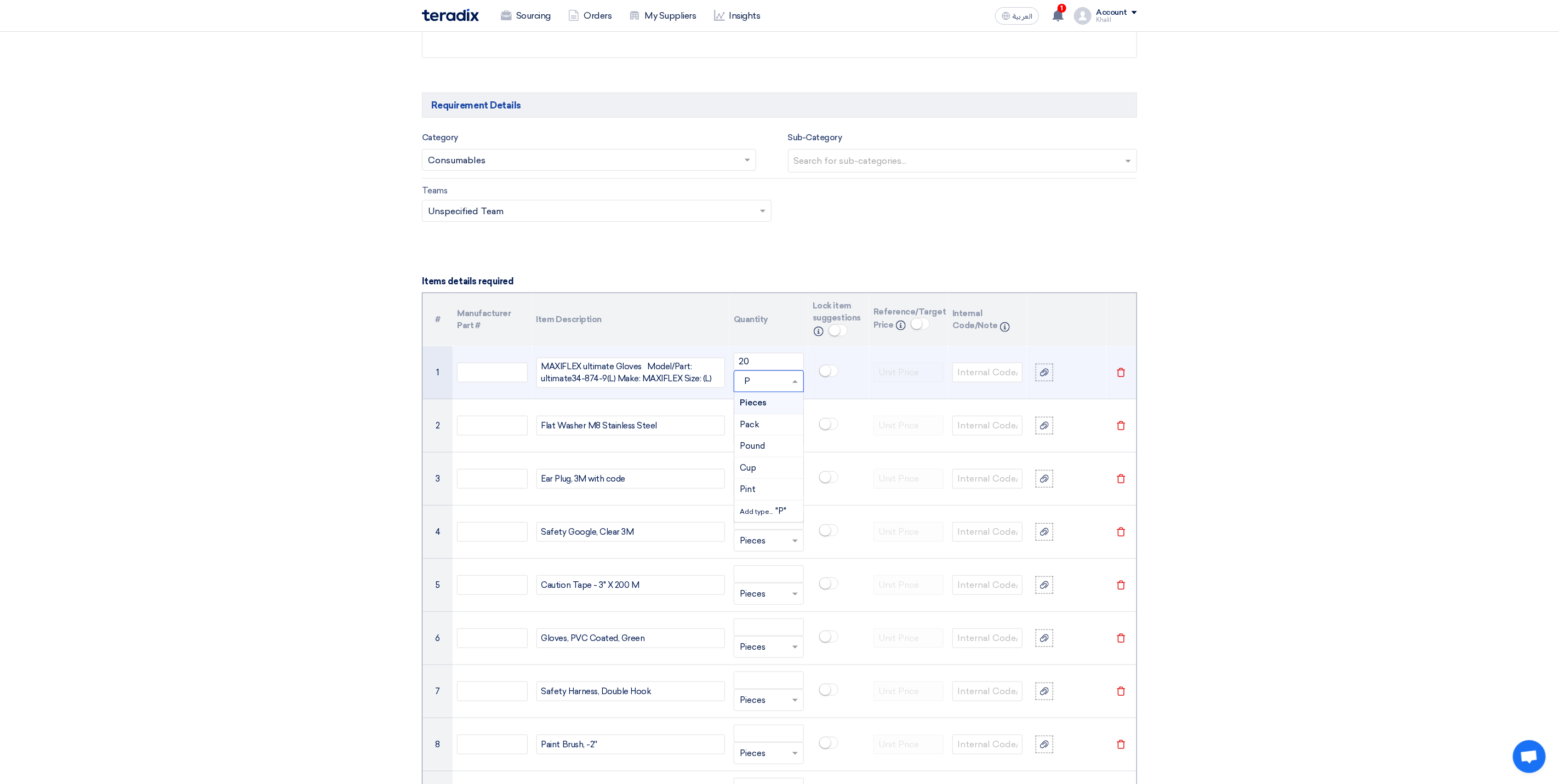
click at [763, 408] on span "Pieces" at bounding box center [754, 403] width 27 height 10
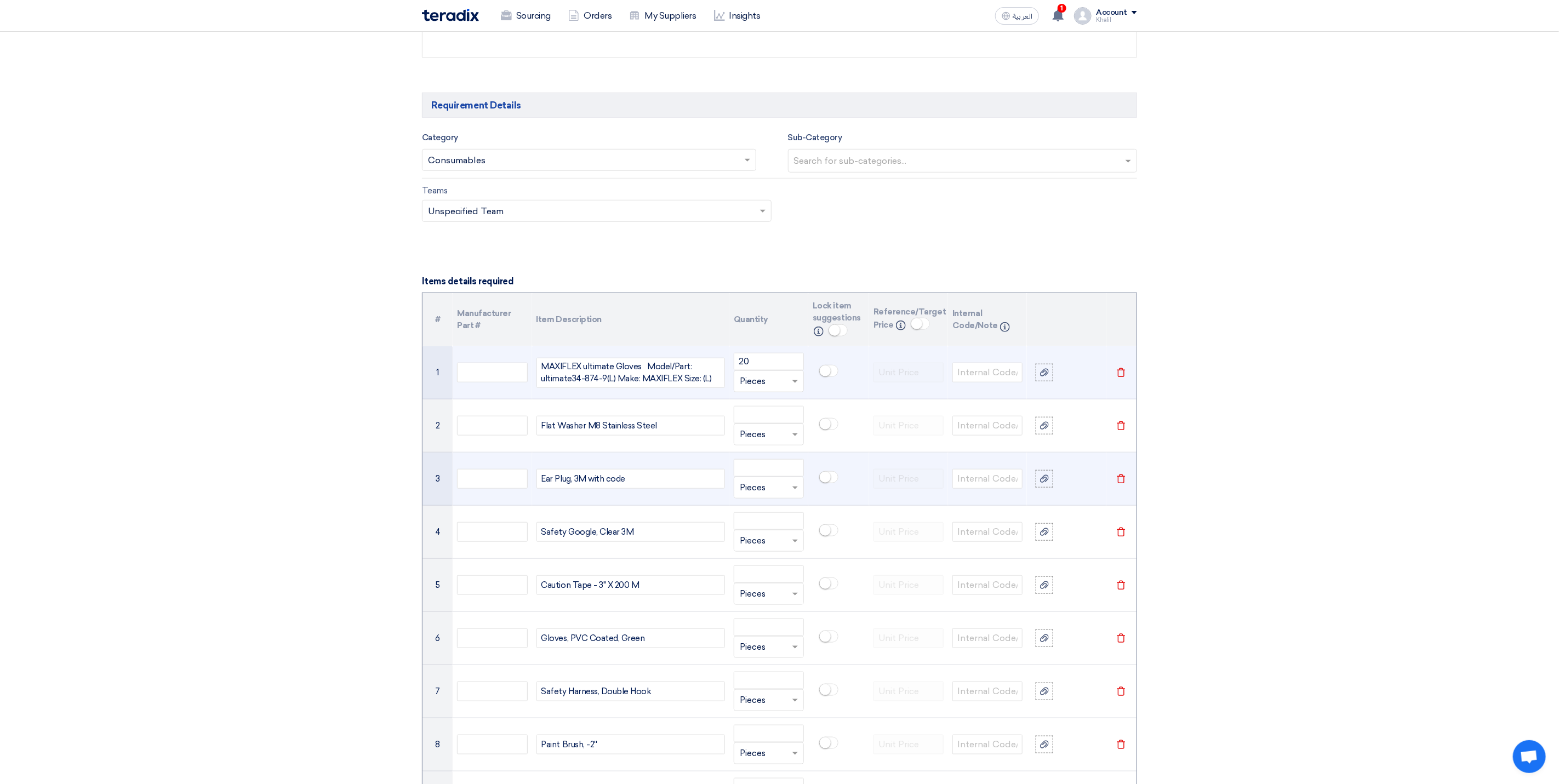
click at [872, 506] on td at bounding box center [909, 479] width 79 height 53
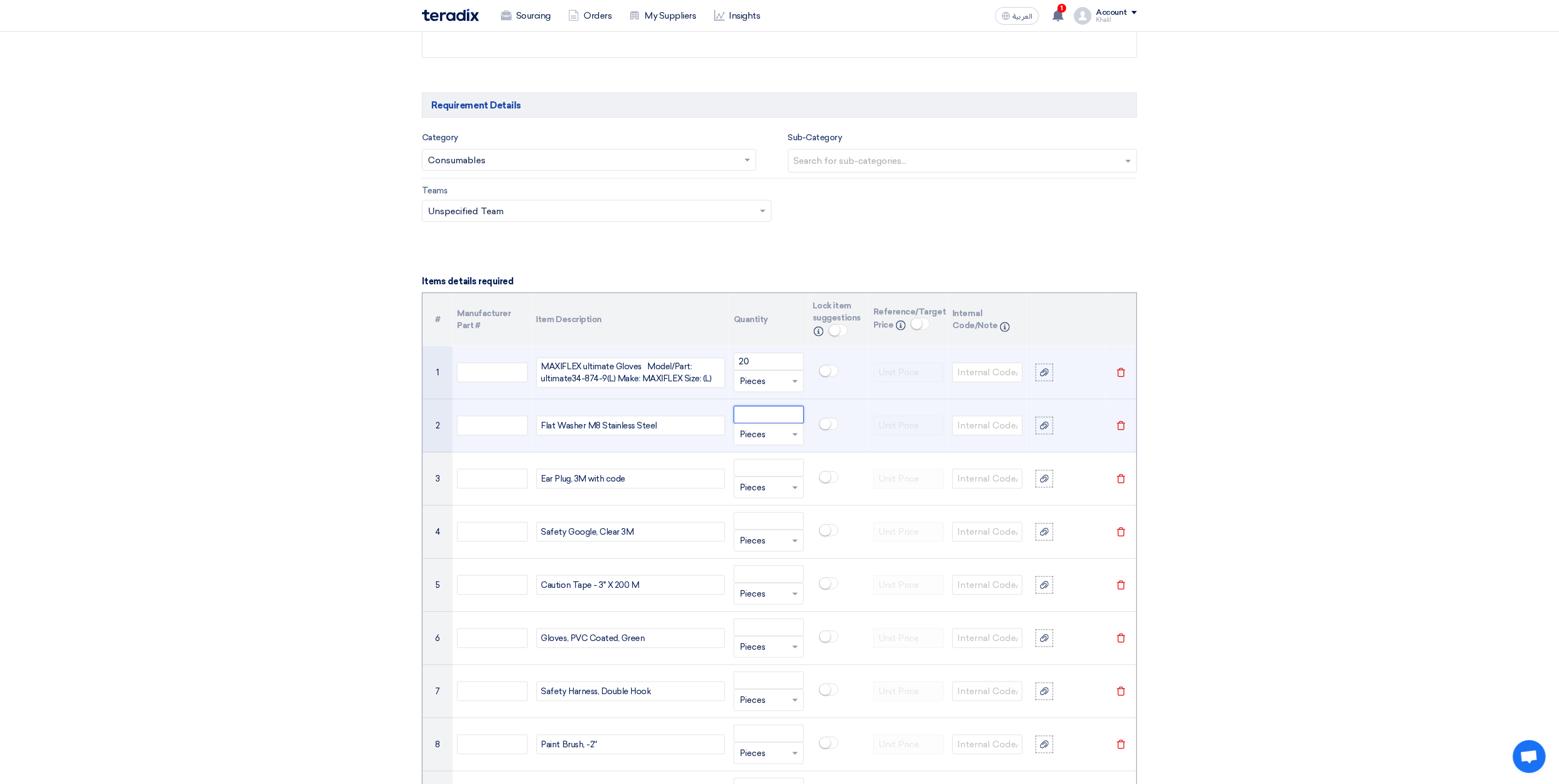
click at [757, 423] on input "number" at bounding box center [769, 415] width 70 height 18
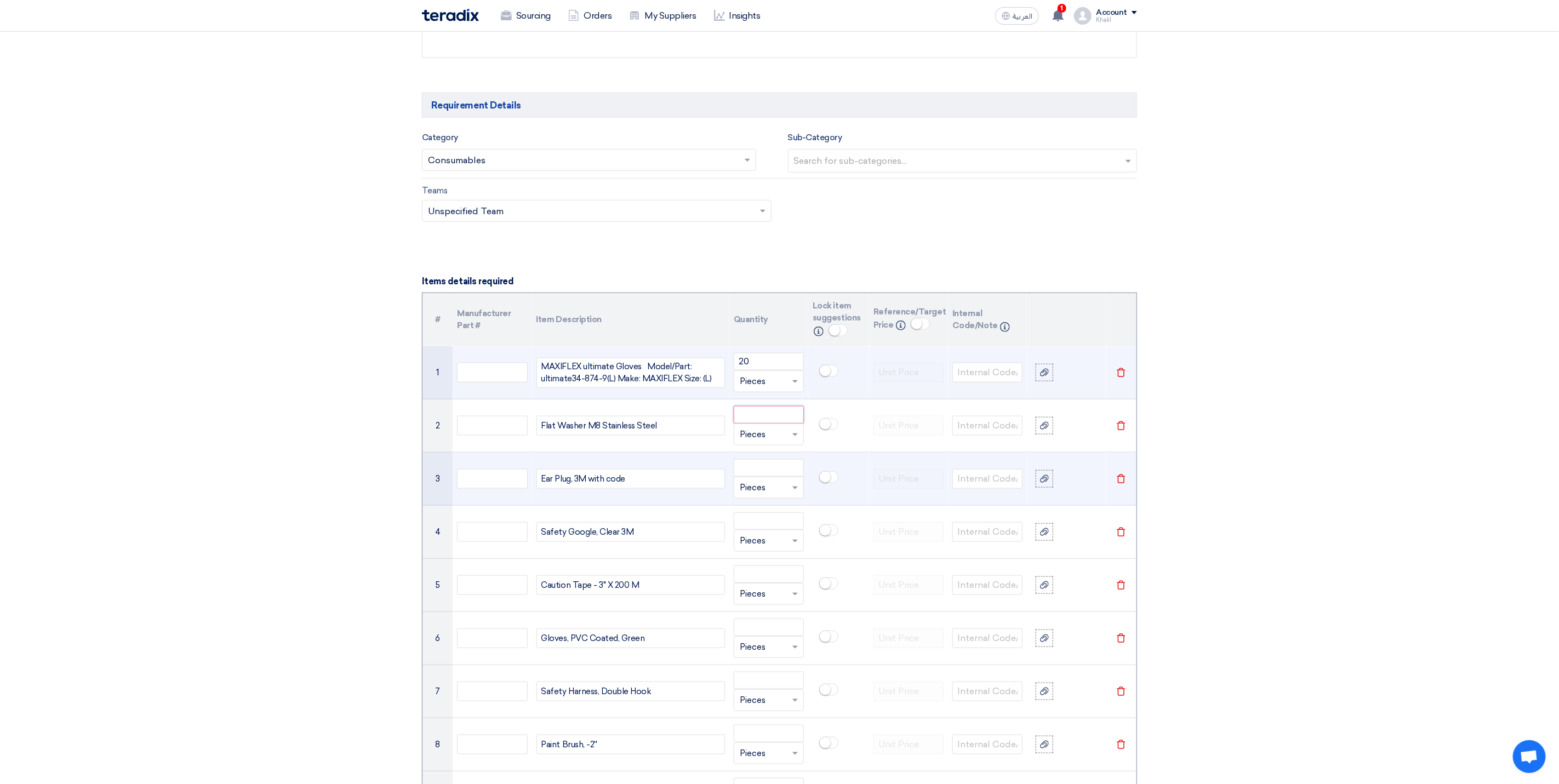
paste input "30.00"
type input "30.00"
click at [756, 472] on input "number" at bounding box center [769, 468] width 70 height 18
paste input "150.00"
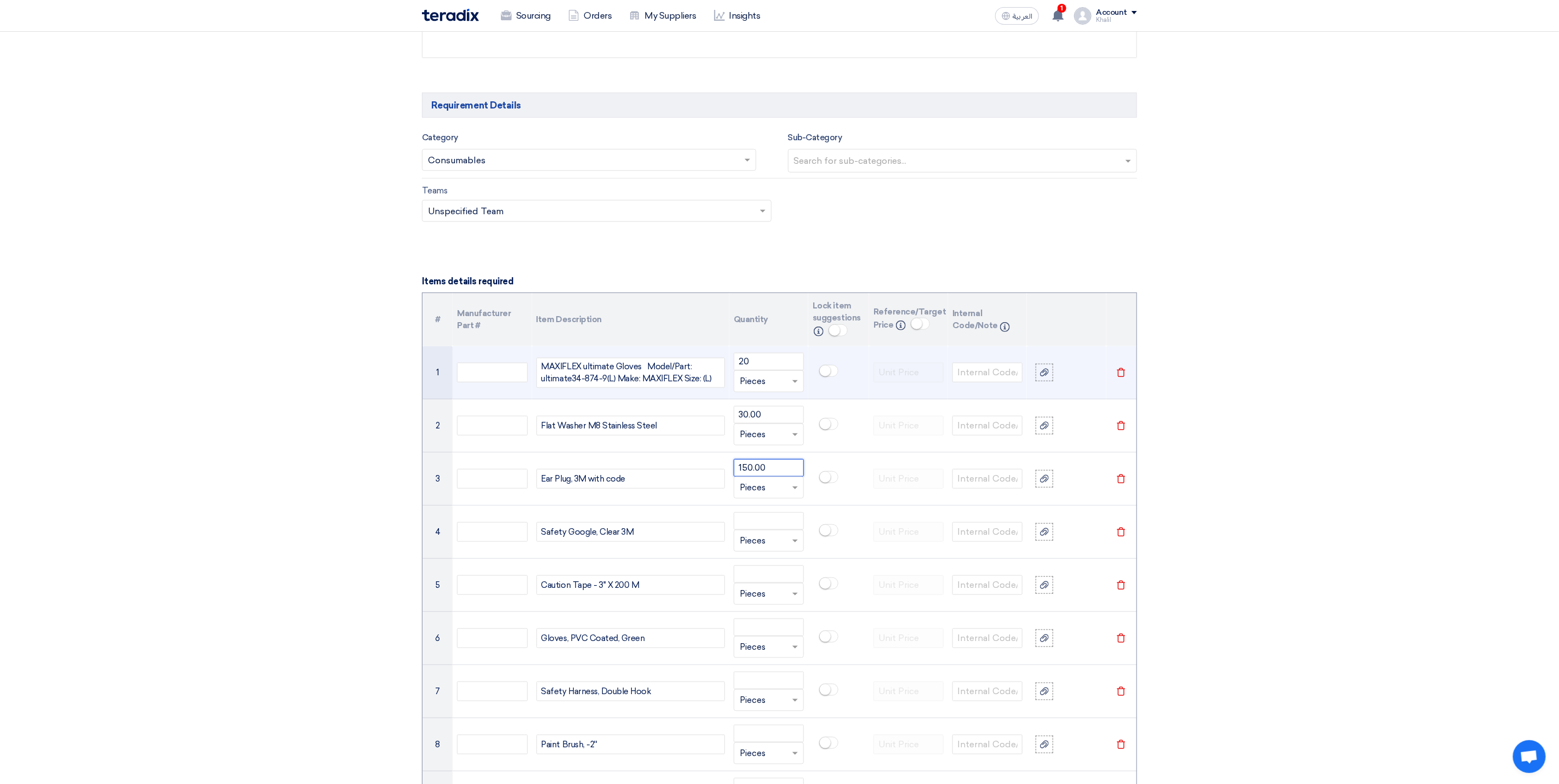
type input "150.00"
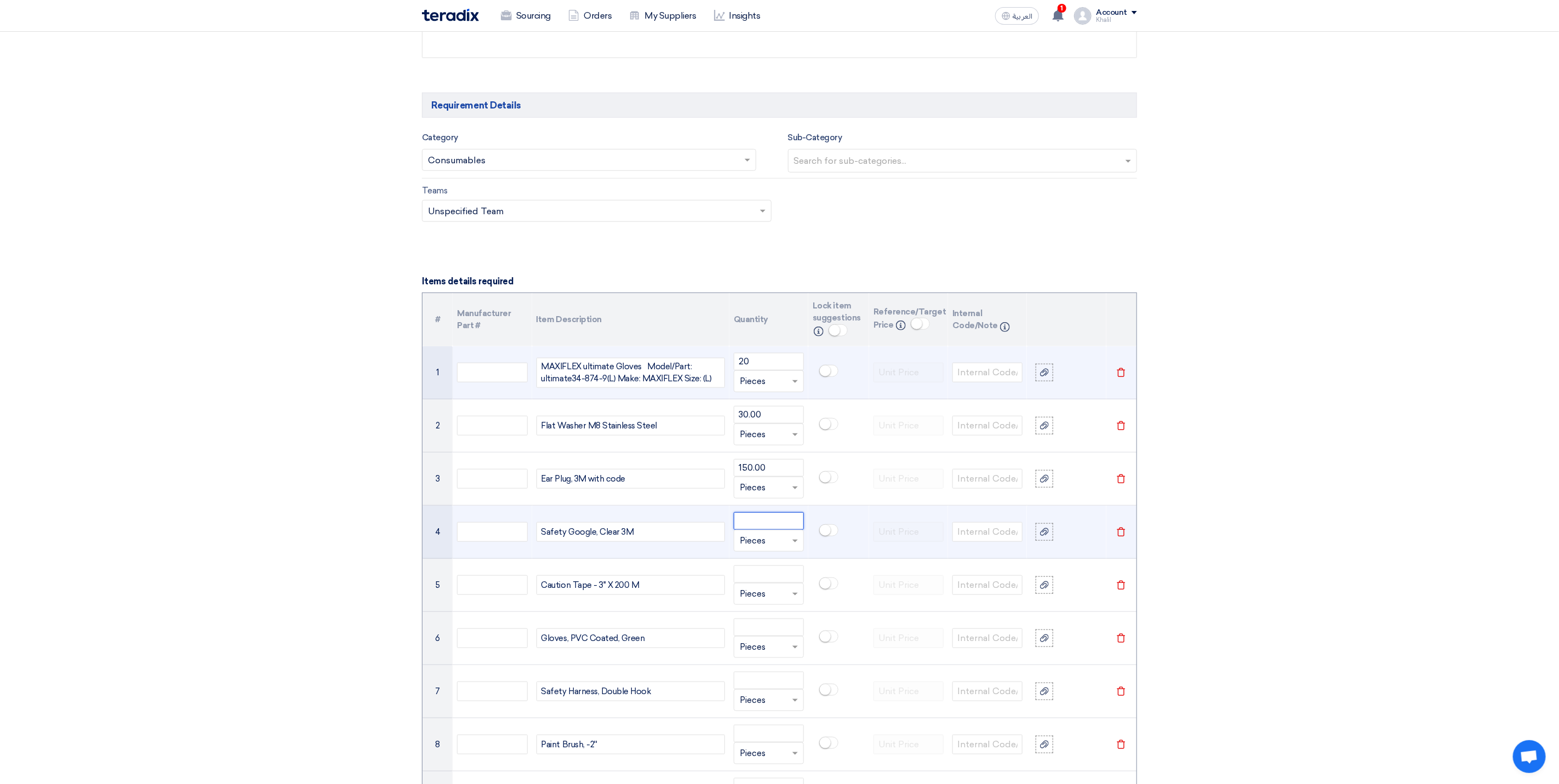
click at [765, 530] on input "number" at bounding box center [769, 521] width 70 height 18
paste input "30.00"
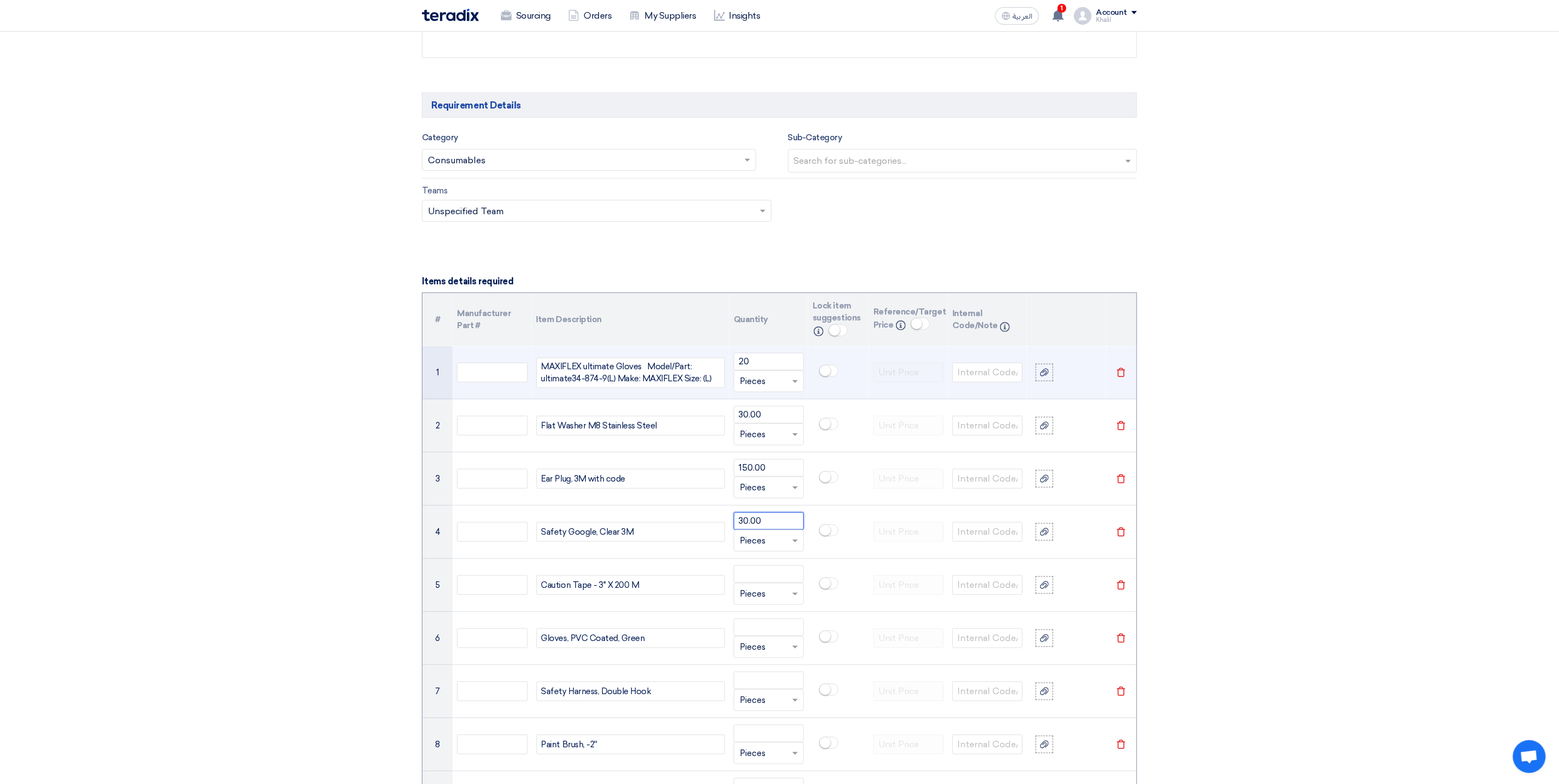
type input "30.00"
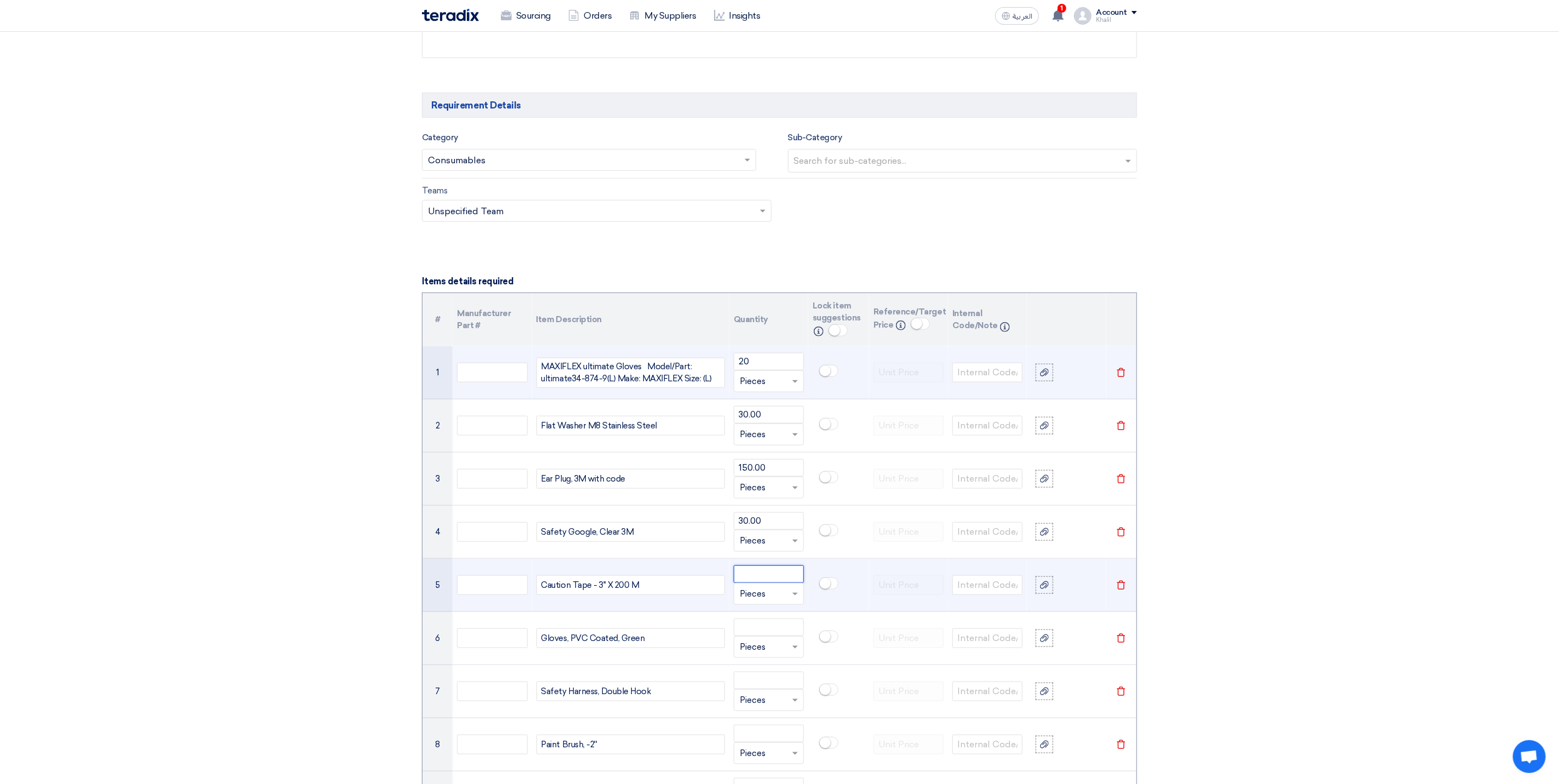
click at [767, 583] on input "number" at bounding box center [769, 574] width 70 height 18
paste input "16.00"
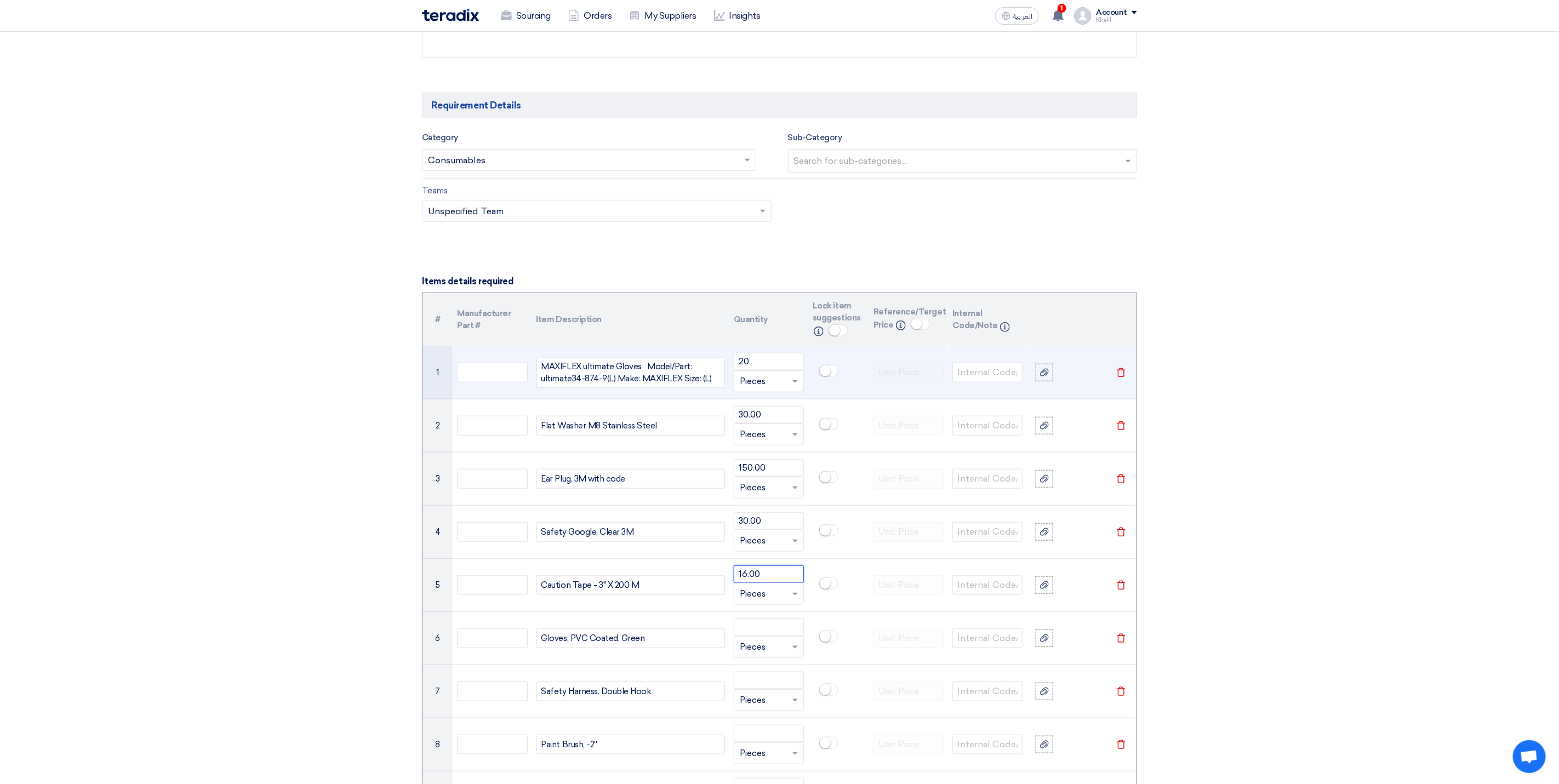
type input "16.00"
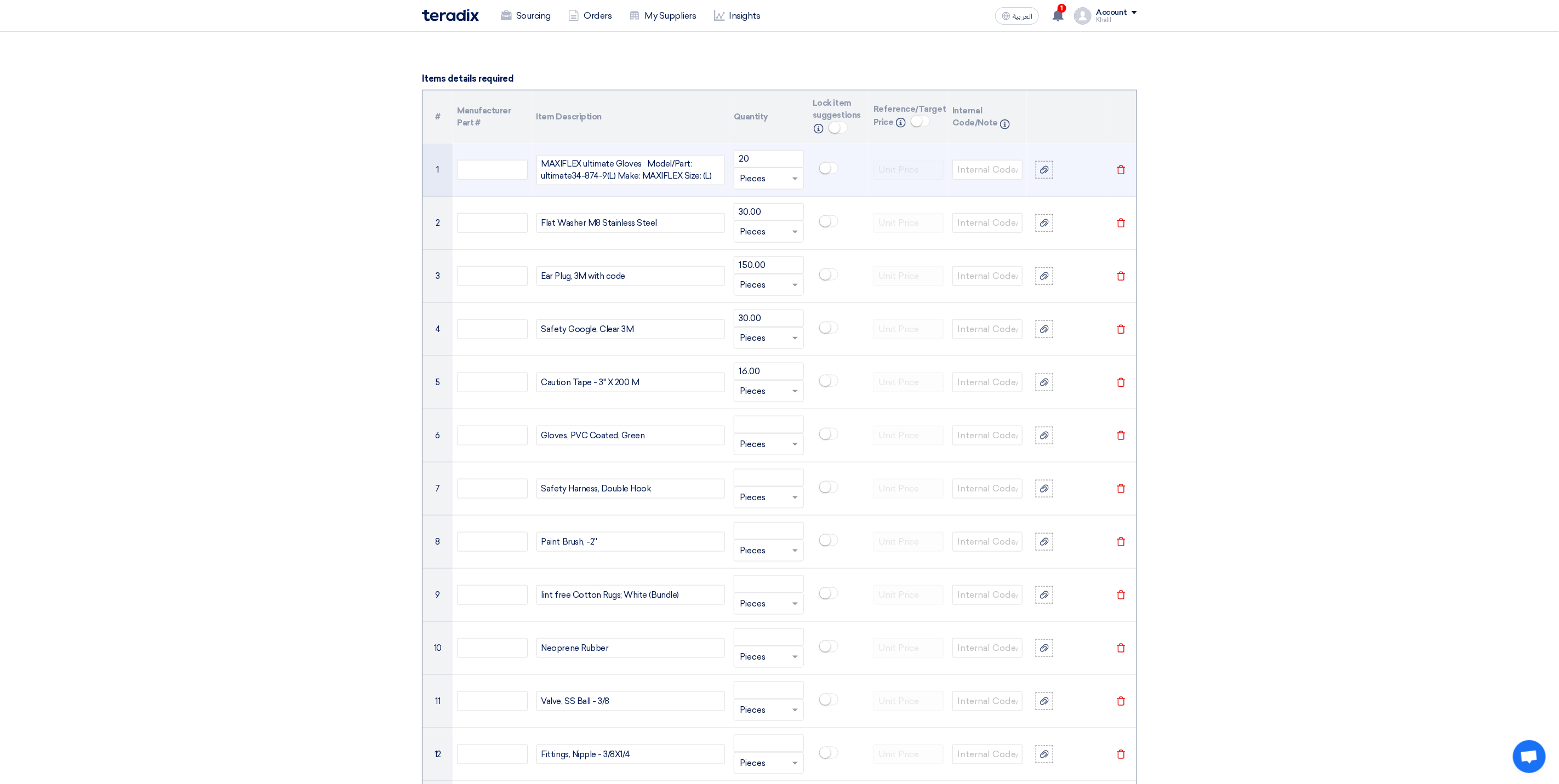
scroll to position [822, 0]
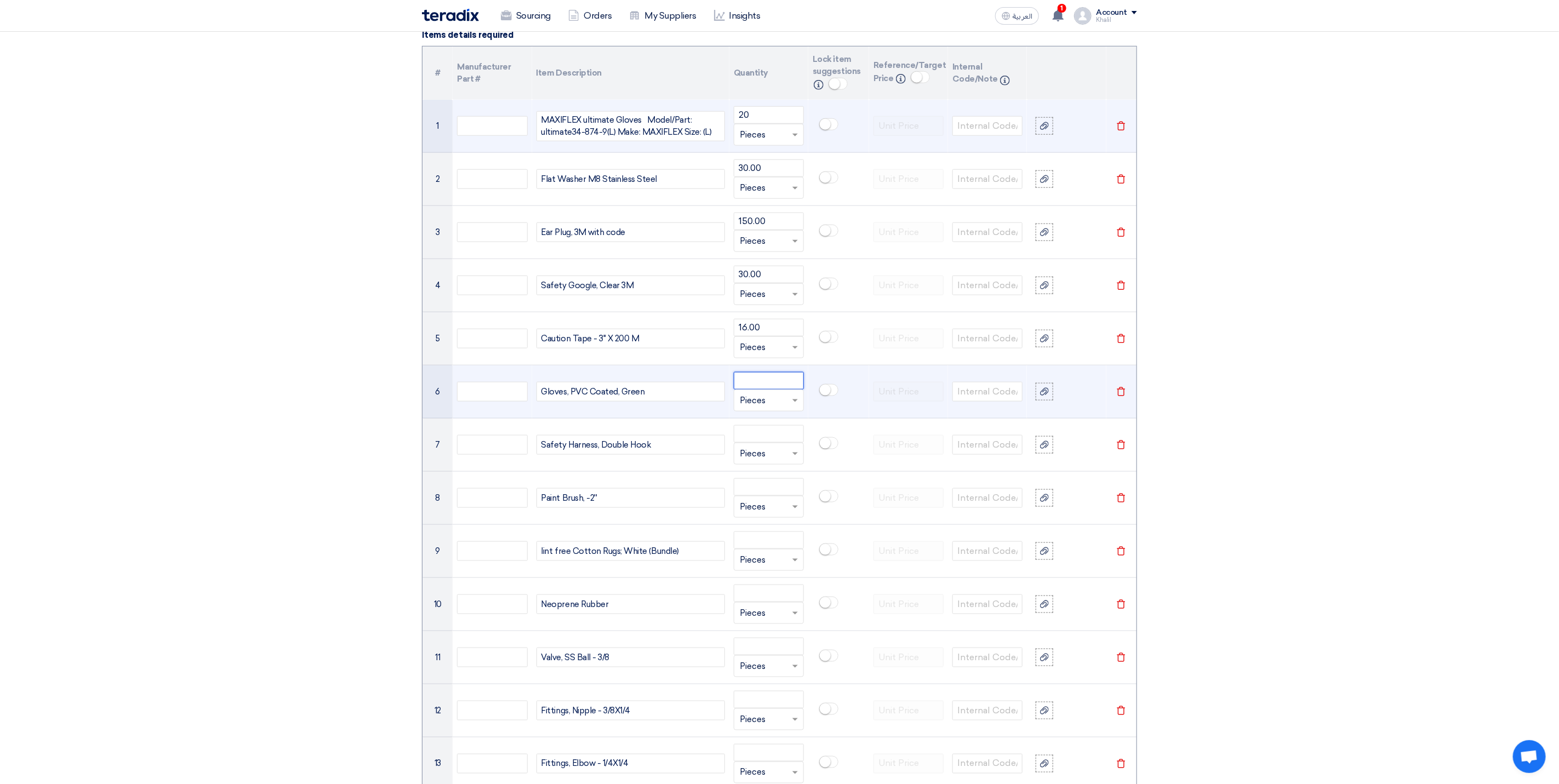
click at [749, 390] on input "number" at bounding box center [769, 381] width 70 height 18
paste input "150.00"
type input "150.00"
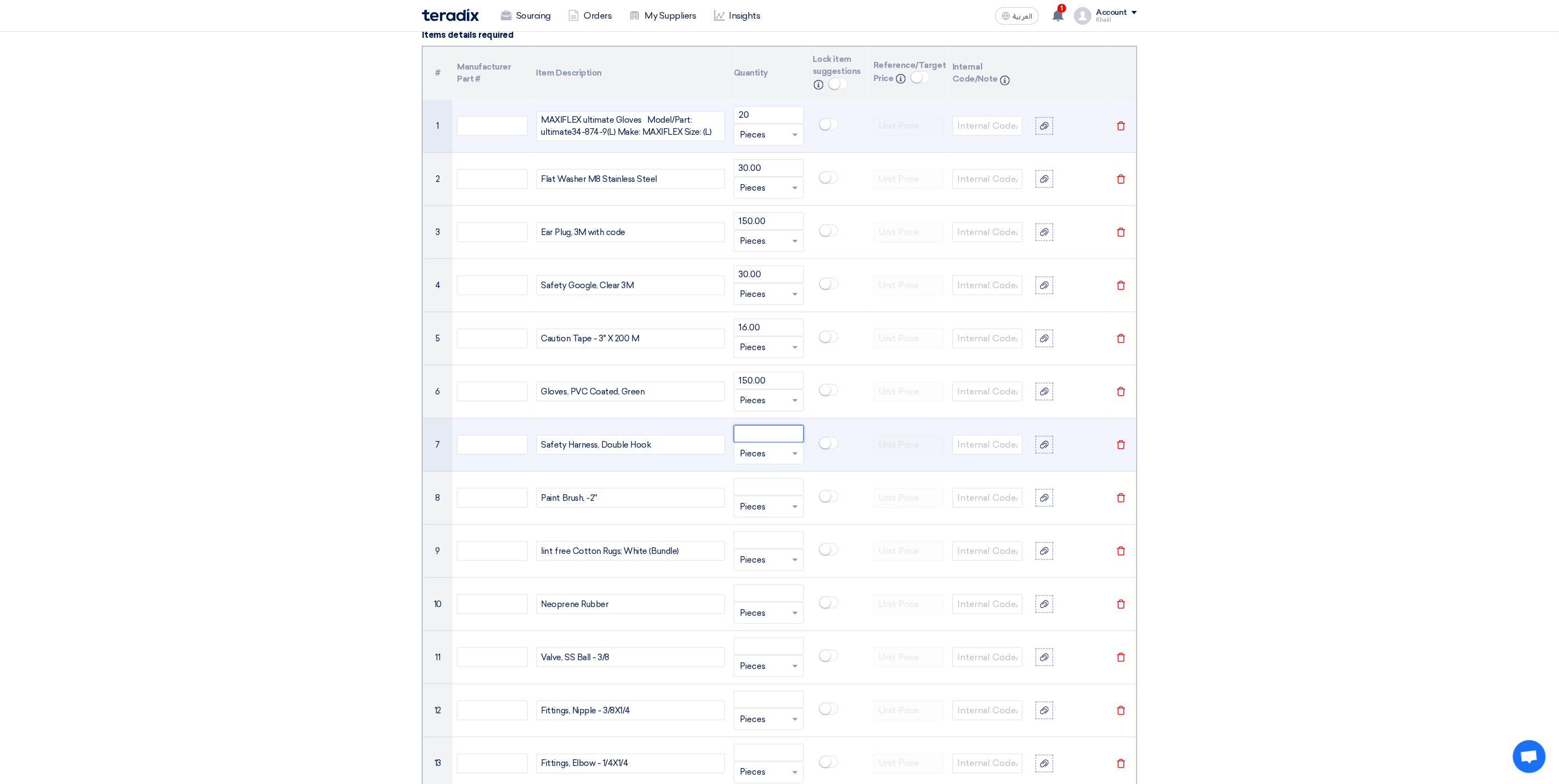
click at [763, 443] on input "number" at bounding box center [769, 434] width 70 height 18
paste input "3.00"
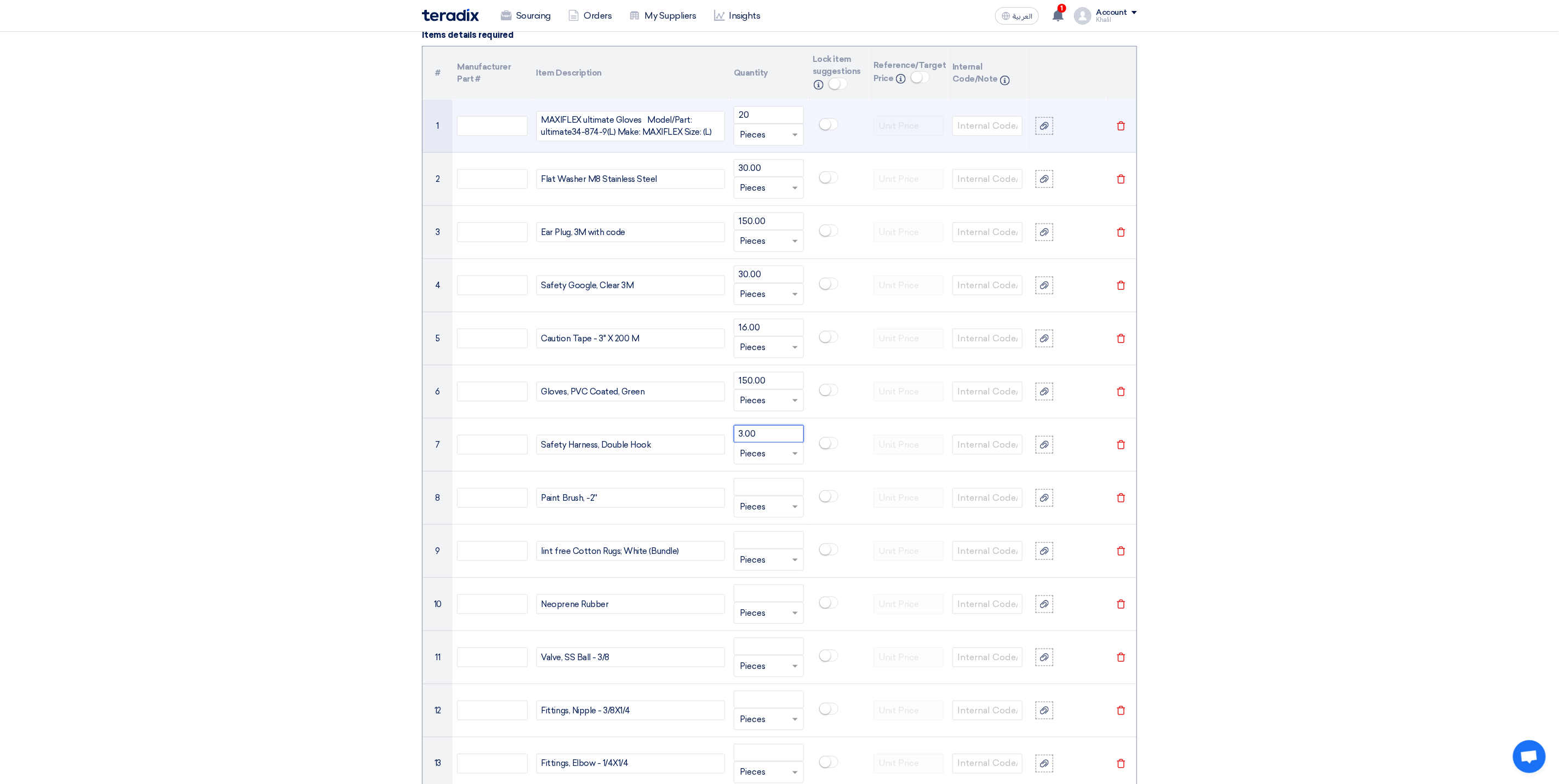
type input "3.00"
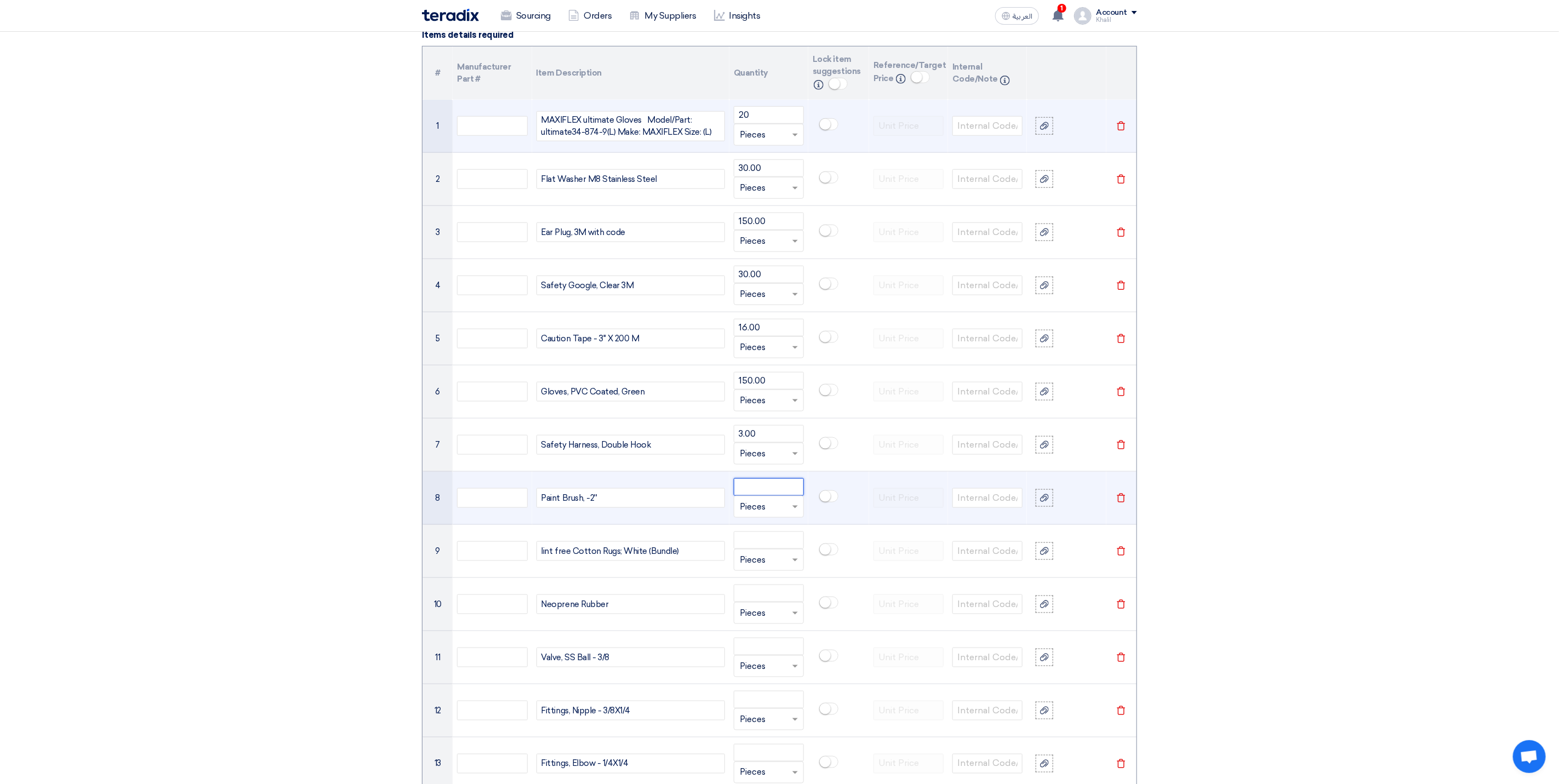
click at [756, 496] on input "number" at bounding box center [769, 487] width 70 height 18
paste input "44.00"
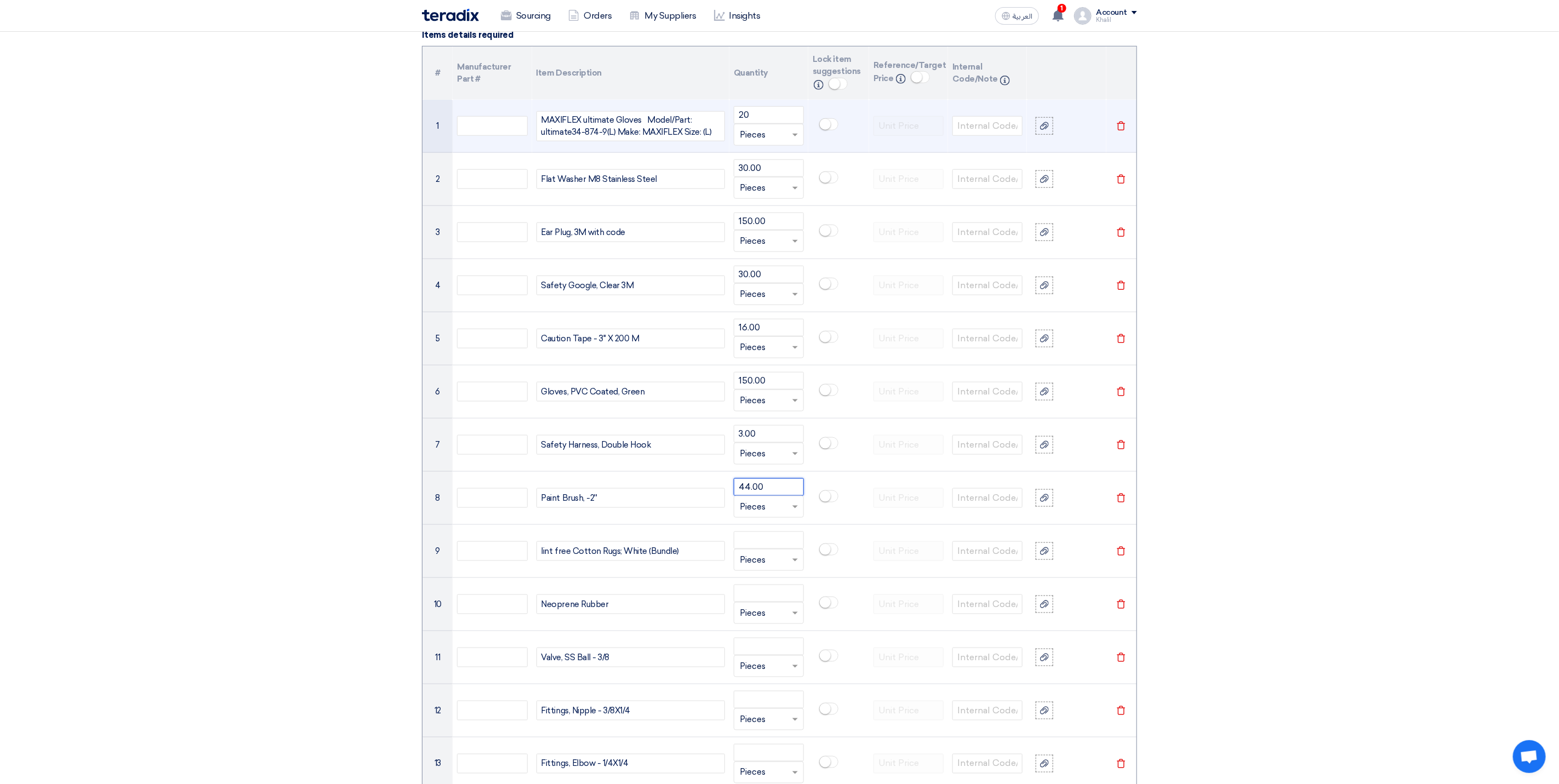
type input "44.00"
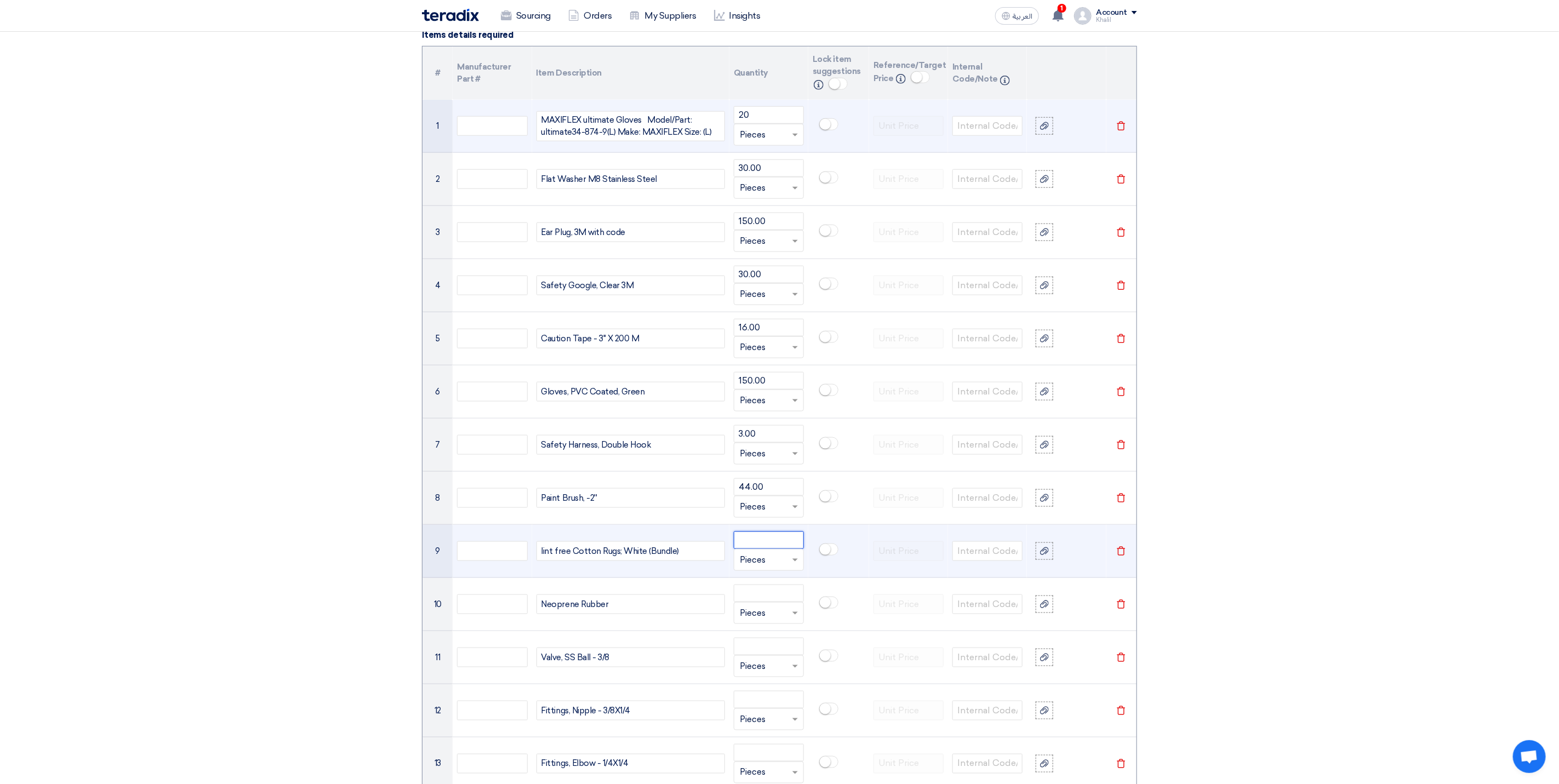
click at [772, 549] on input "number" at bounding box center [769, 540] width 70 height 18
paste input "5.00"
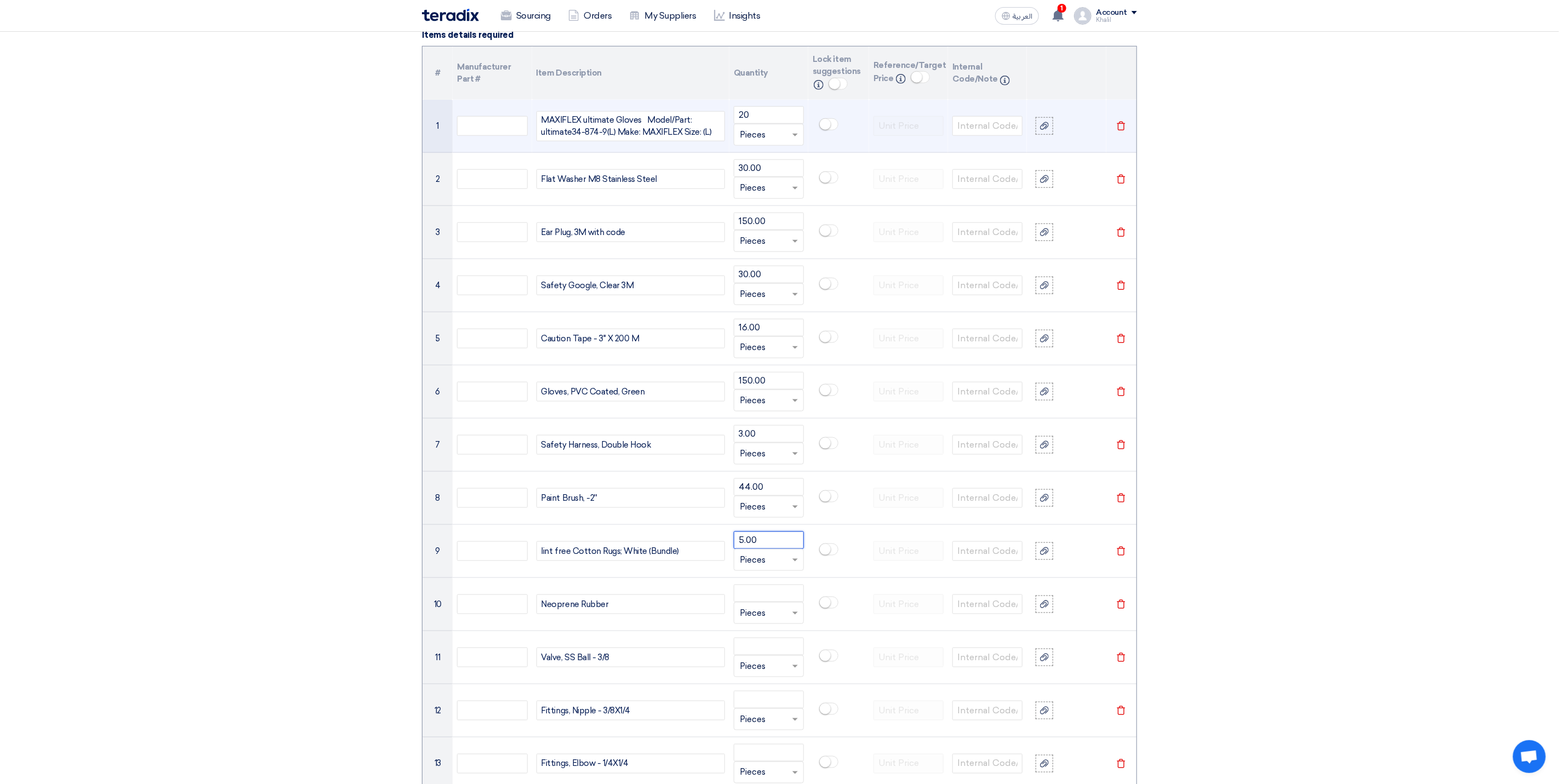
type input "5.00"
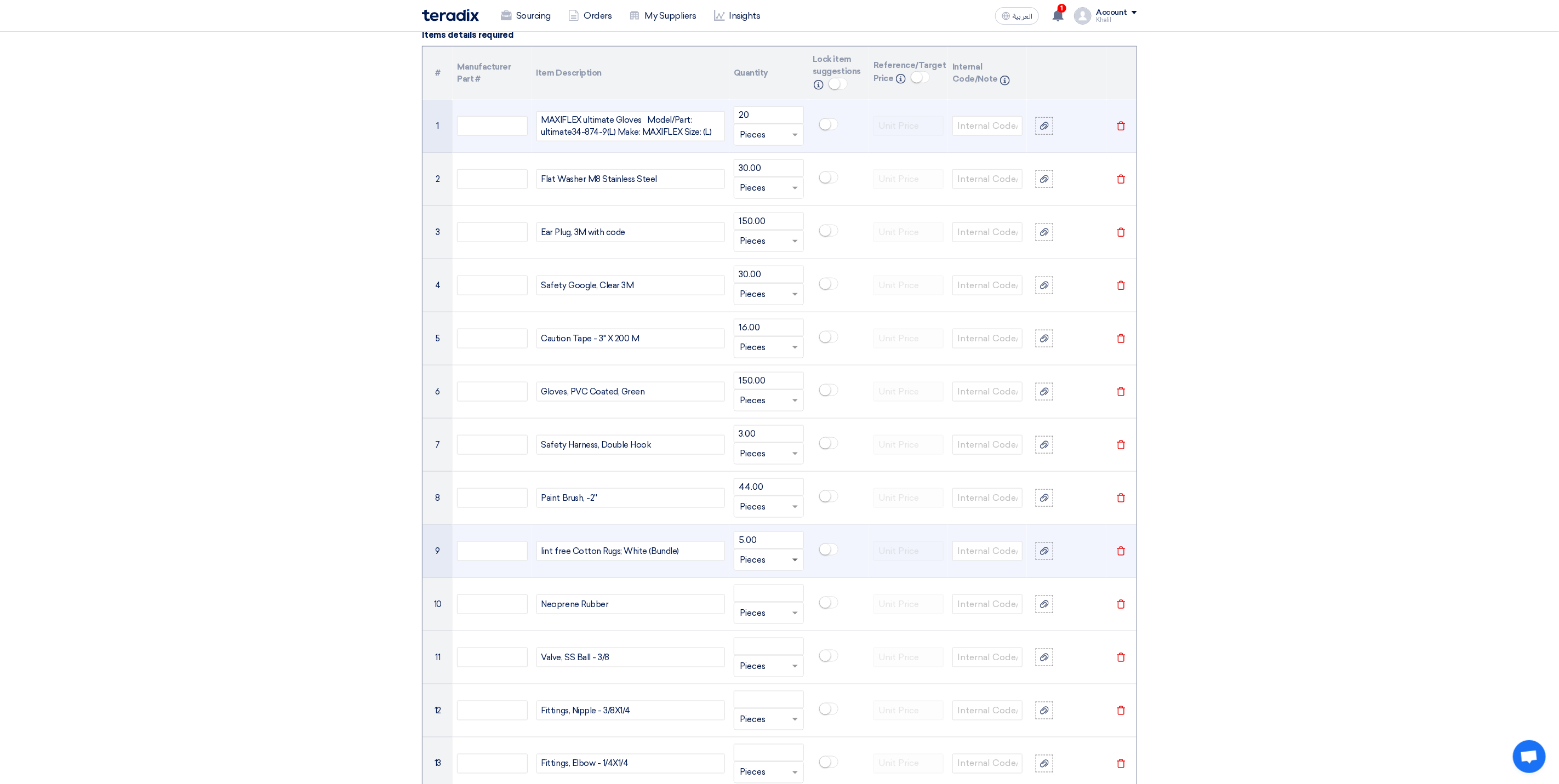
click at [794, 563] on span at bounding box center [795, 561] width 5 height 4
drag, startPoint x: 771, startPoint y: 568, endPoint x: 743, endPoint y: 564, distance: 28.3
click at [743, 564] on input "text" at bounding box center [763, 560] width 45 height 18
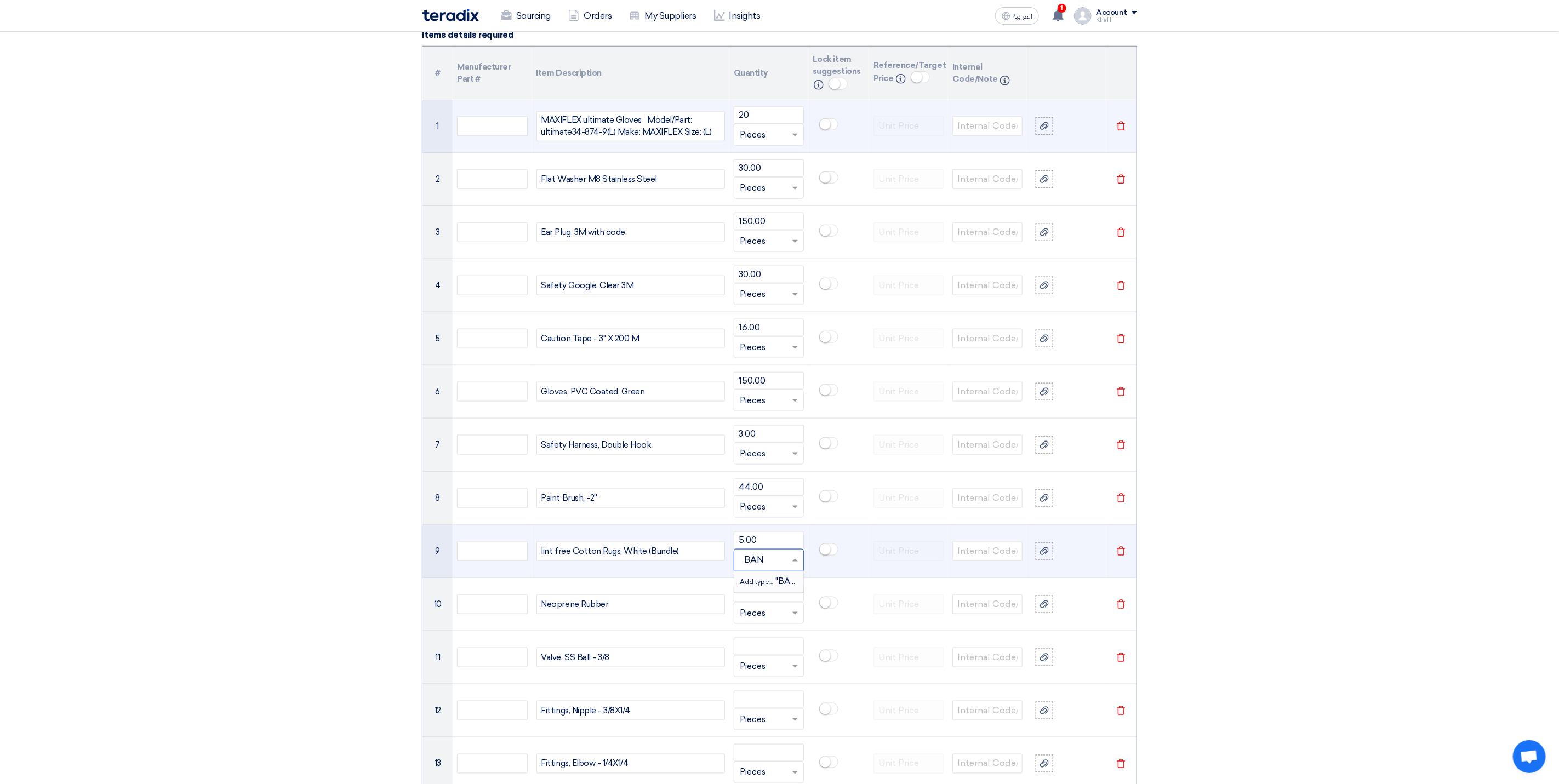
drag, startPoint x: 777, startPoint y: 569, endPoint x: 738, endPoint y: 567, distance: 39.1
click at [738, 567] on div "BAN" at bounding box center [769, 560] width 69 height 18
type input "B"
click at [778, 593] on div "Pieces" at bounding box center [769, 582] width 69 height 22
click at [760, 602] on input "number" at bounding box center [769, 593] width 70 height 18
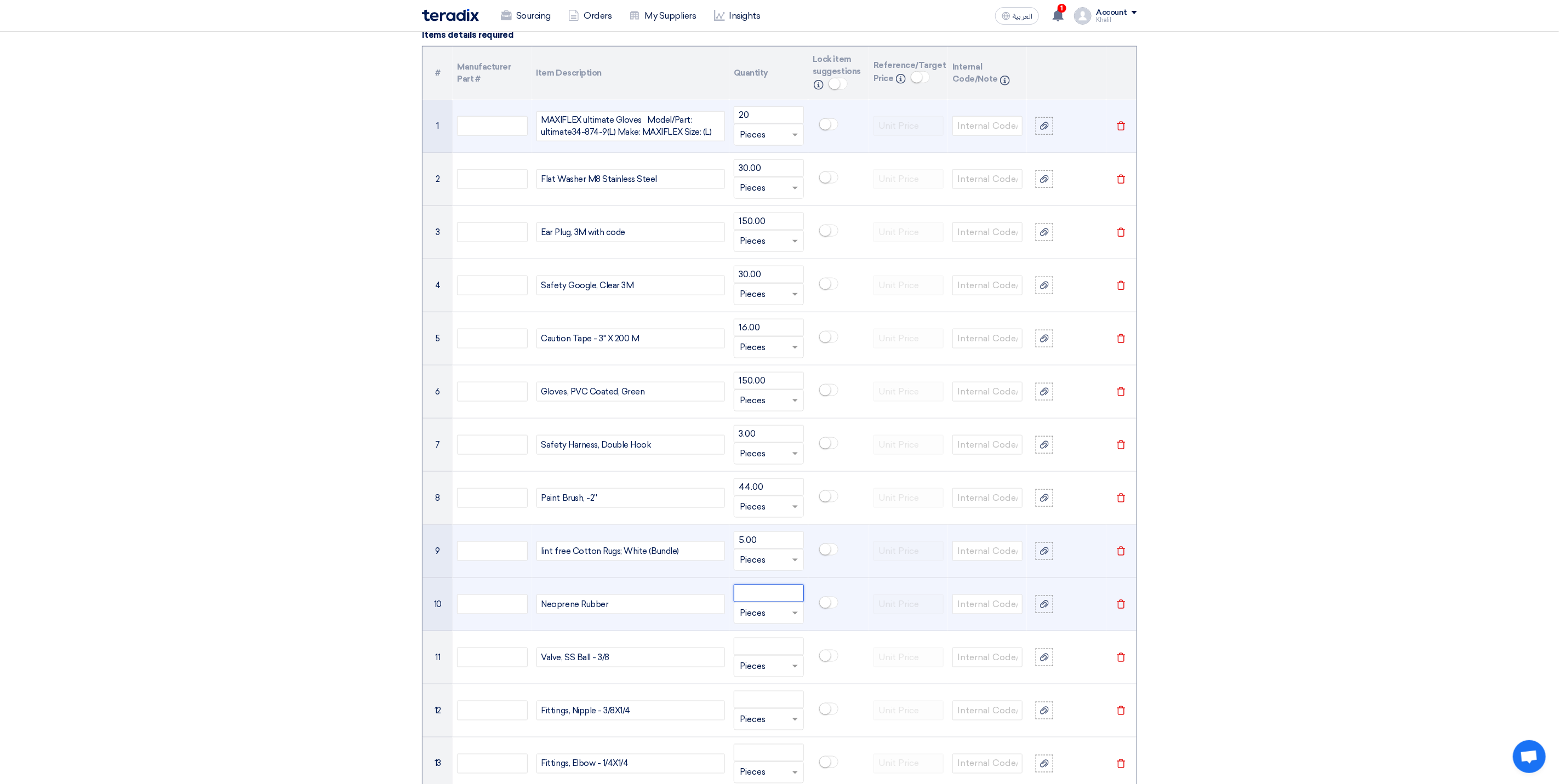
paste input "24.00"
type input "24.00"
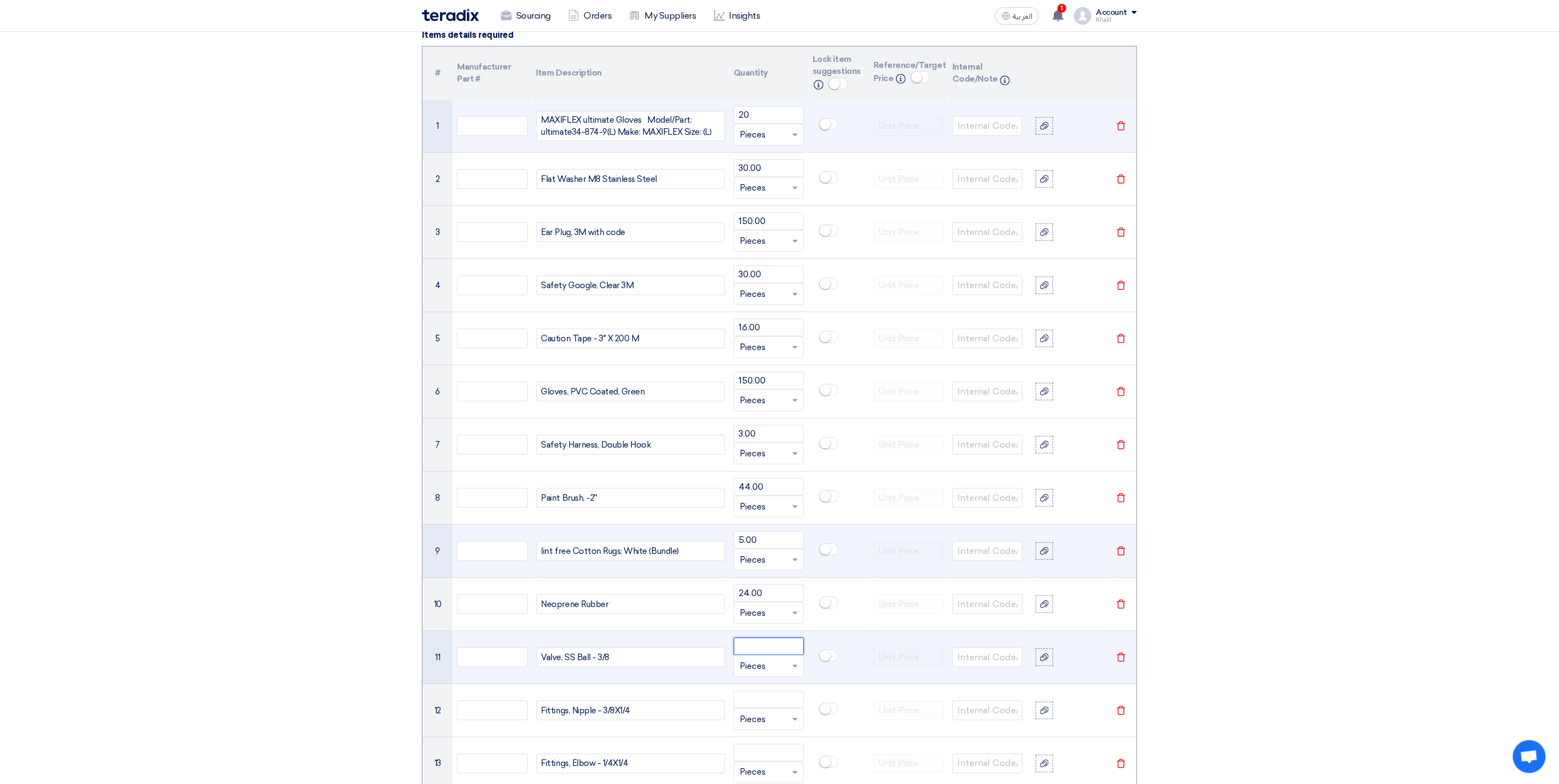
click at [775, 655] on input "number" at bounding box center [769, 646] width 70 height 18
paste input "15.00"
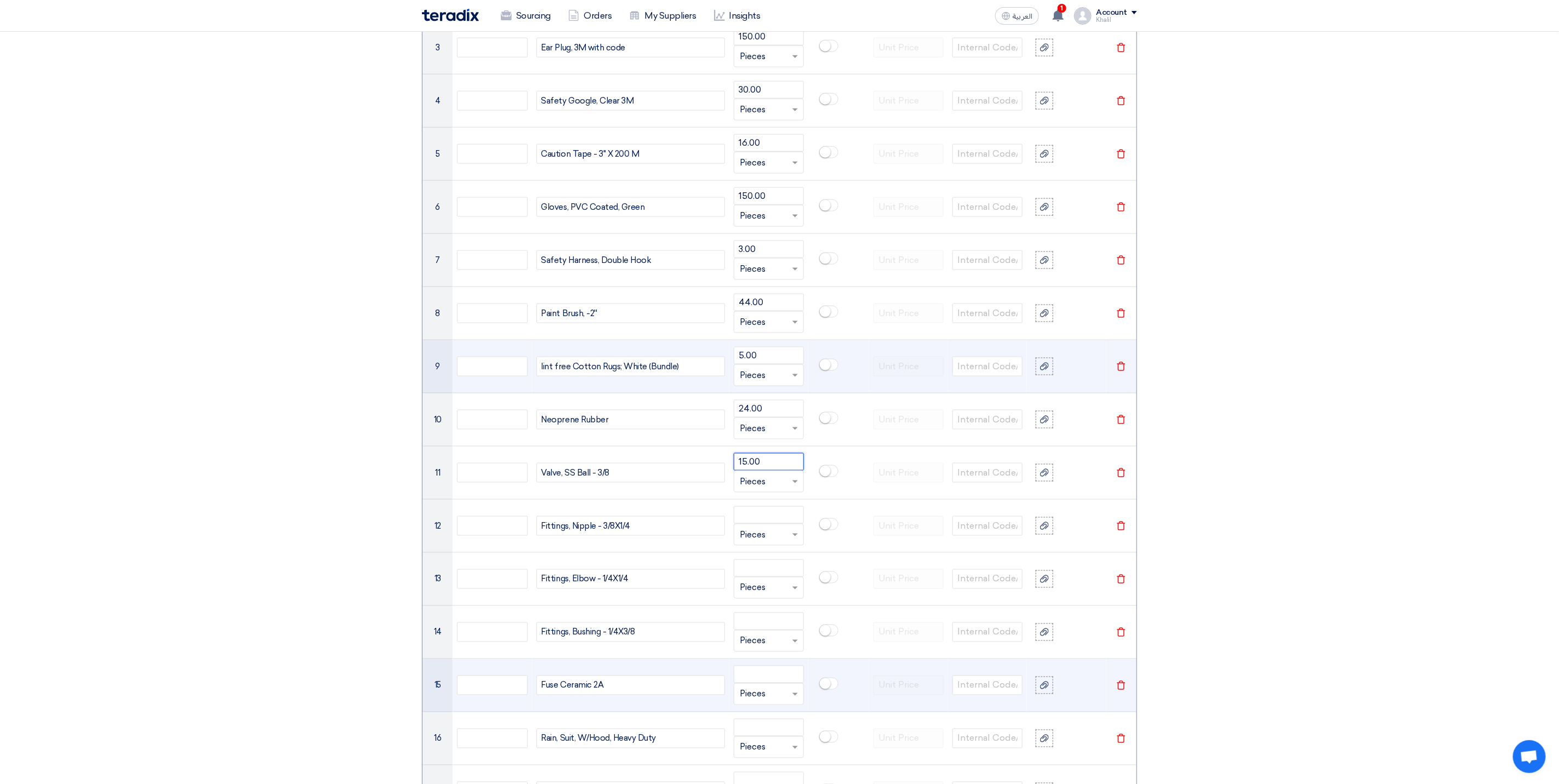
scroll to position [1068, 0]
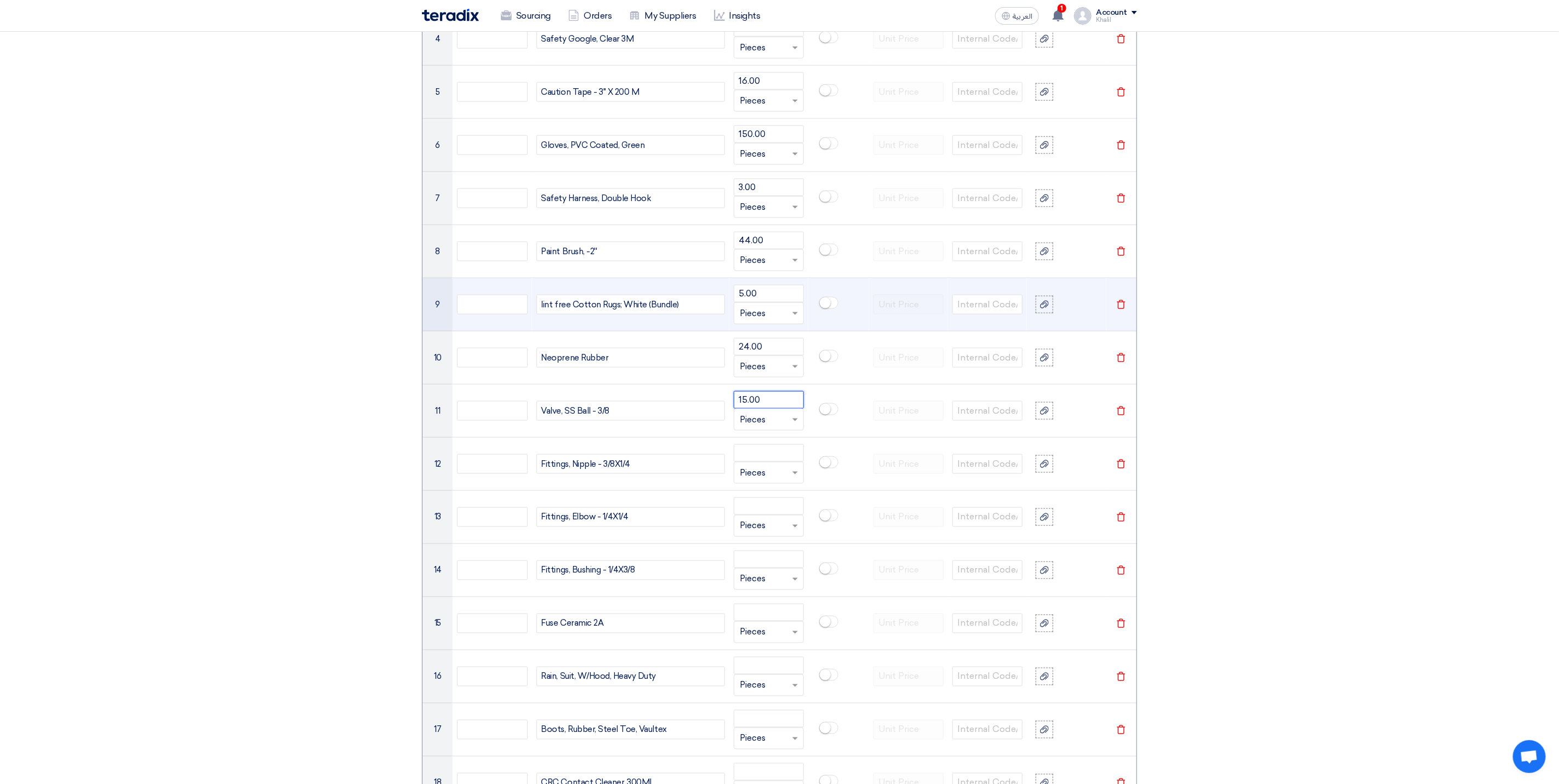
type input "15.00"
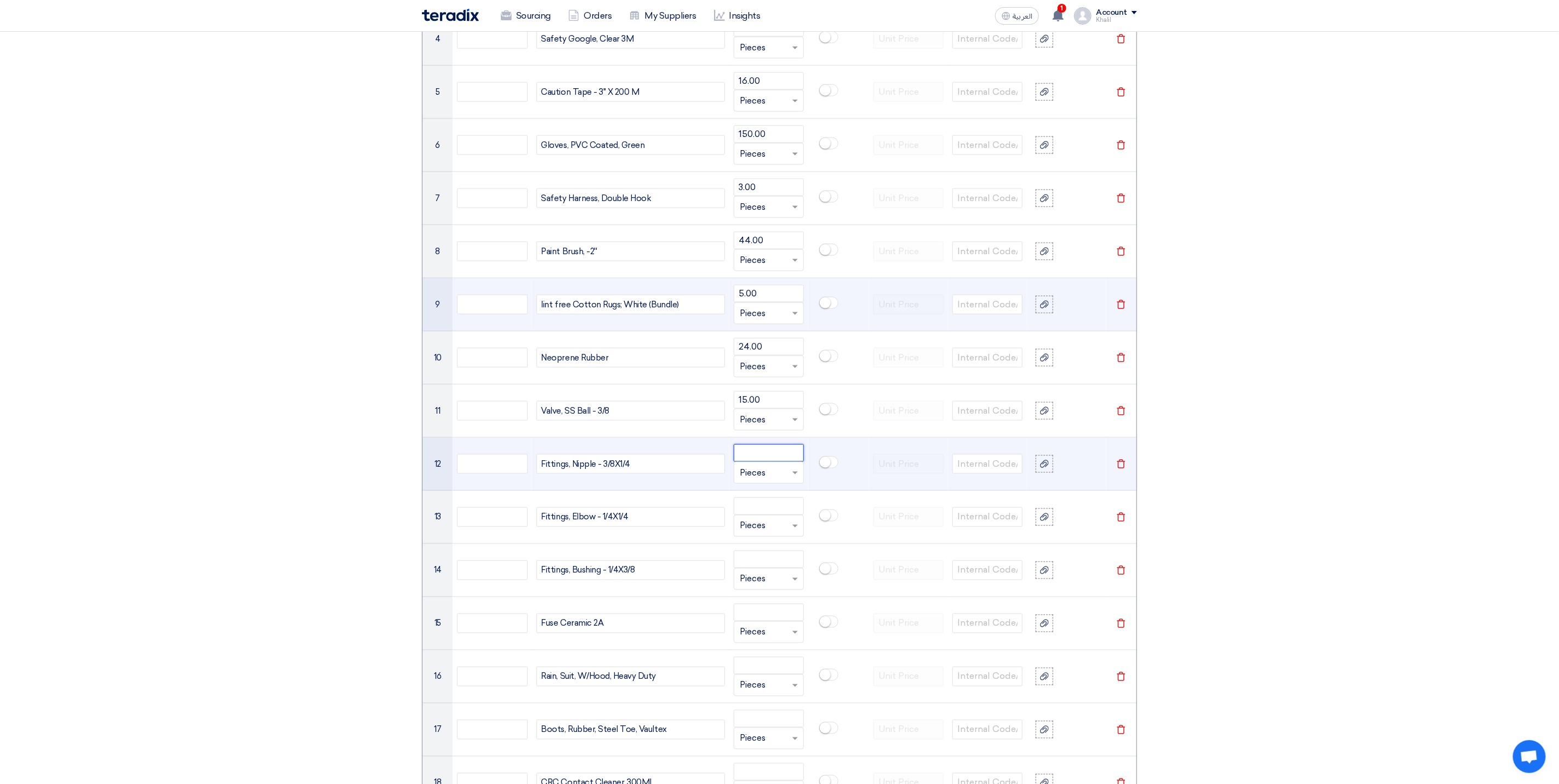
click at [763, 462] on input "number" at bounding box center [769, 453] width 70 height 18
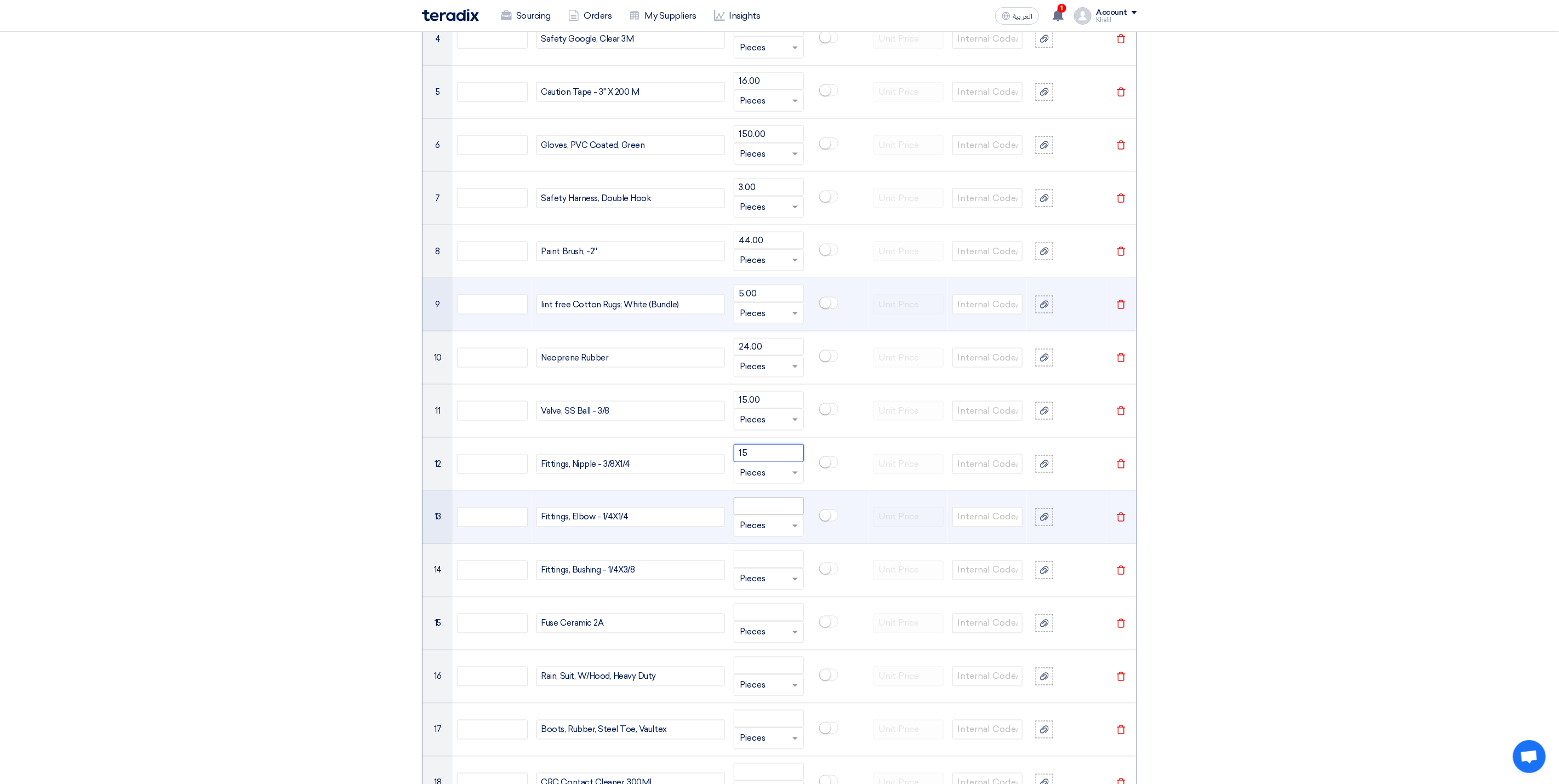
type input "15"
click at [761, 515] on input "number" at bounding box center [769, 506] width 70 height 18
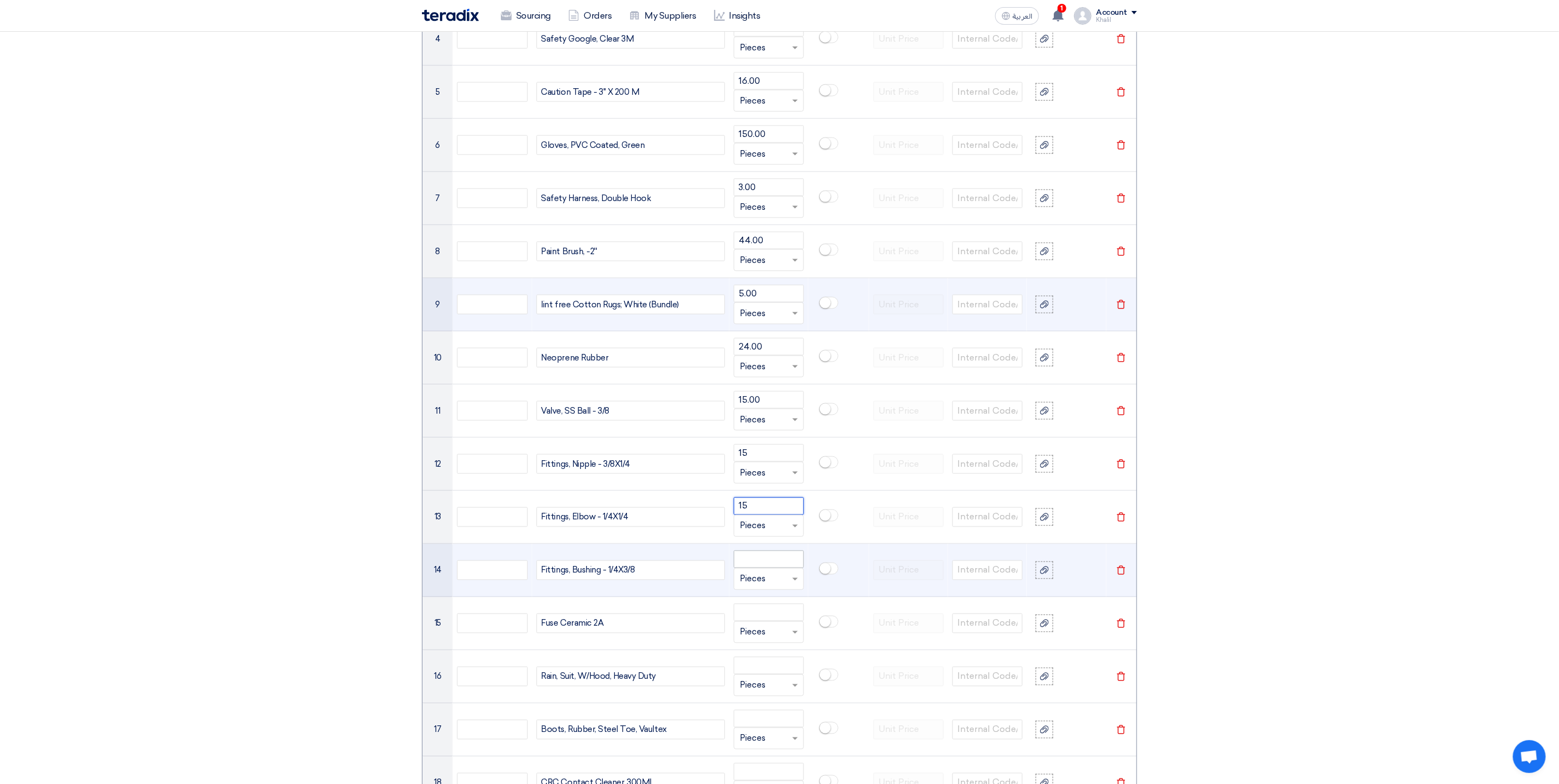
type input "15"
click at [753, 568] on input "number" at bounding box center [769, 559] width 70 height 18
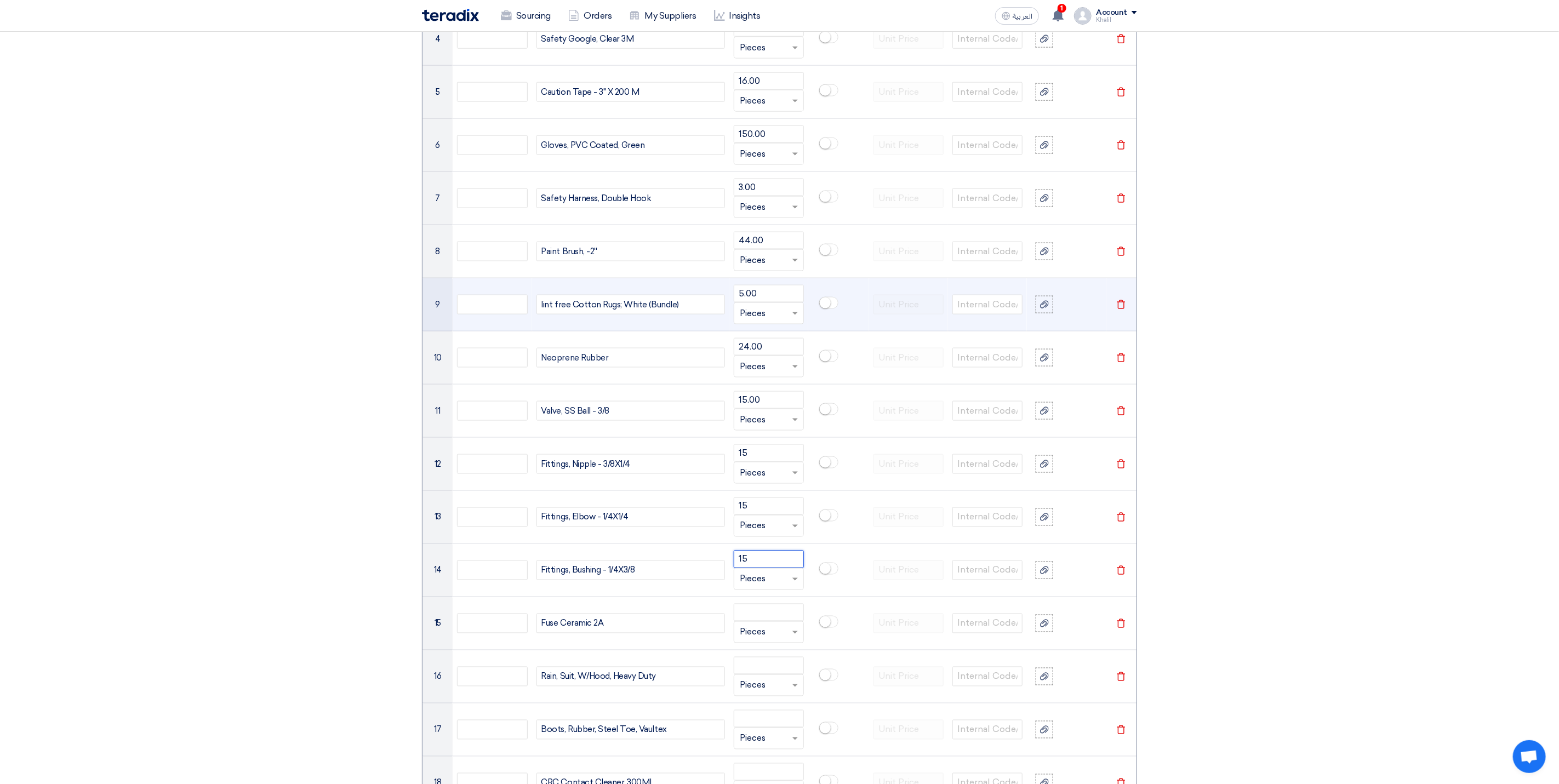
type input "15"
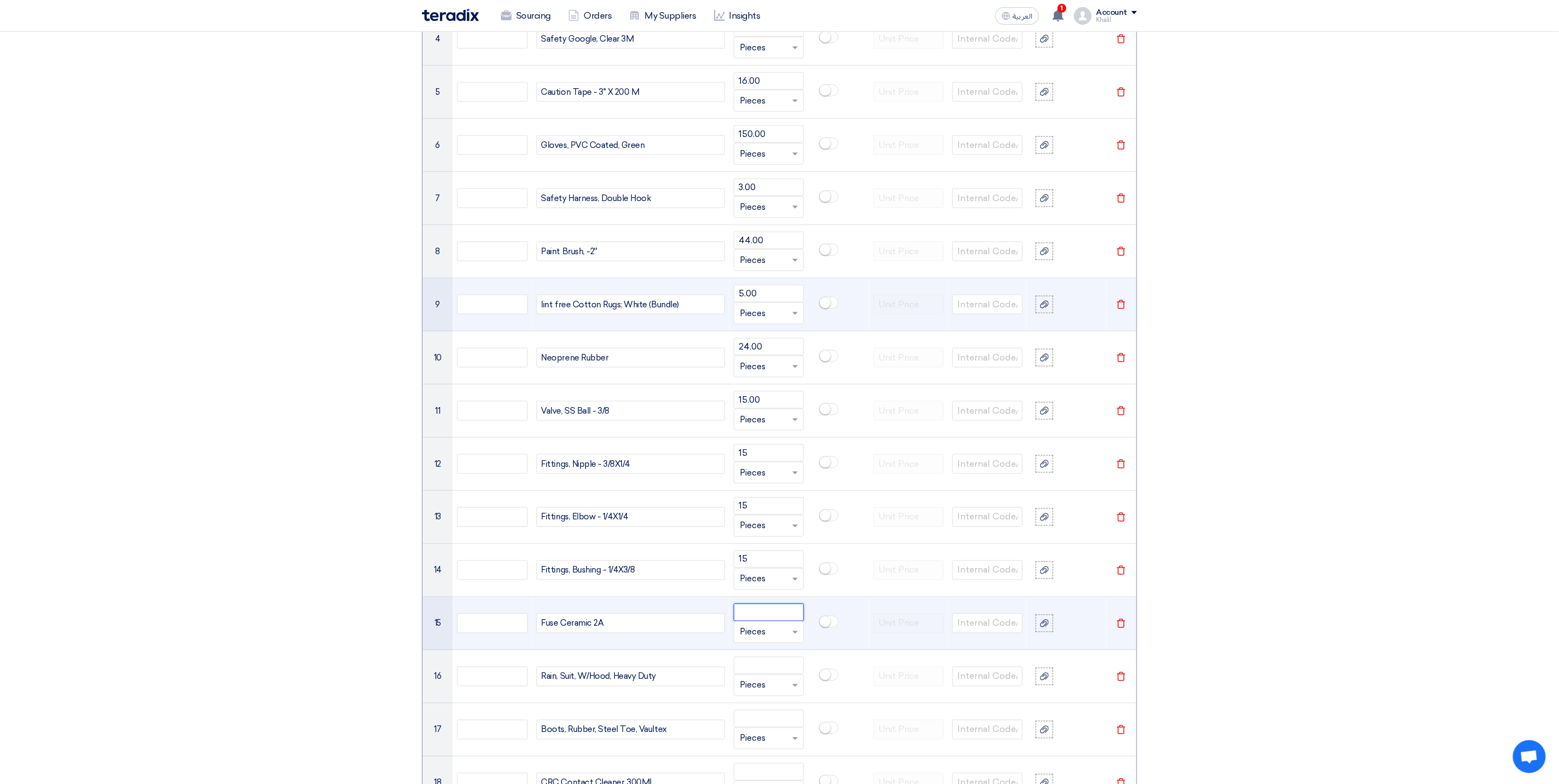
click at [771, 622] on input "number" at bounding box center [769, 613] width 70 height 18
paste input "6.00"
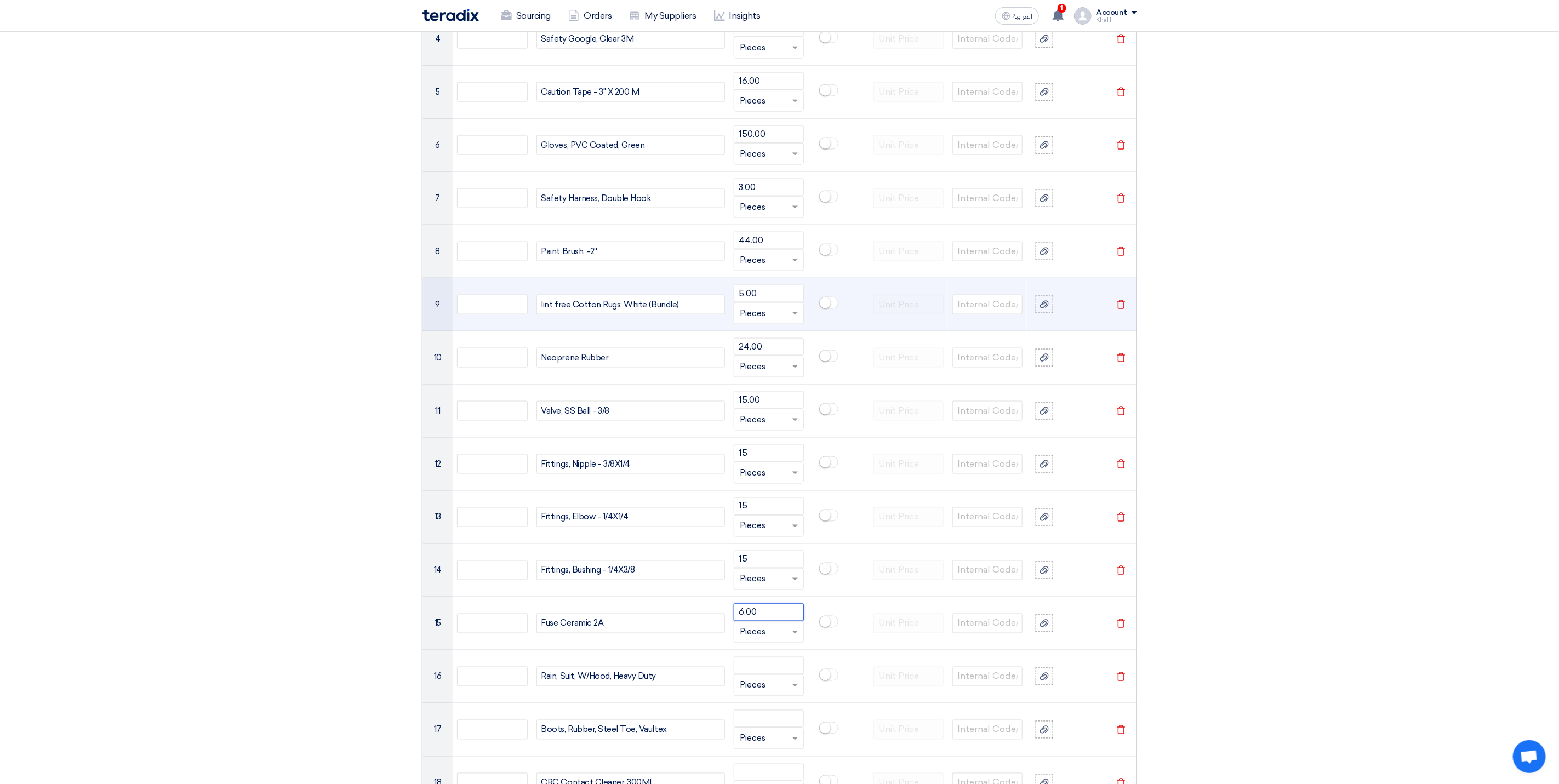
type input "6.00"
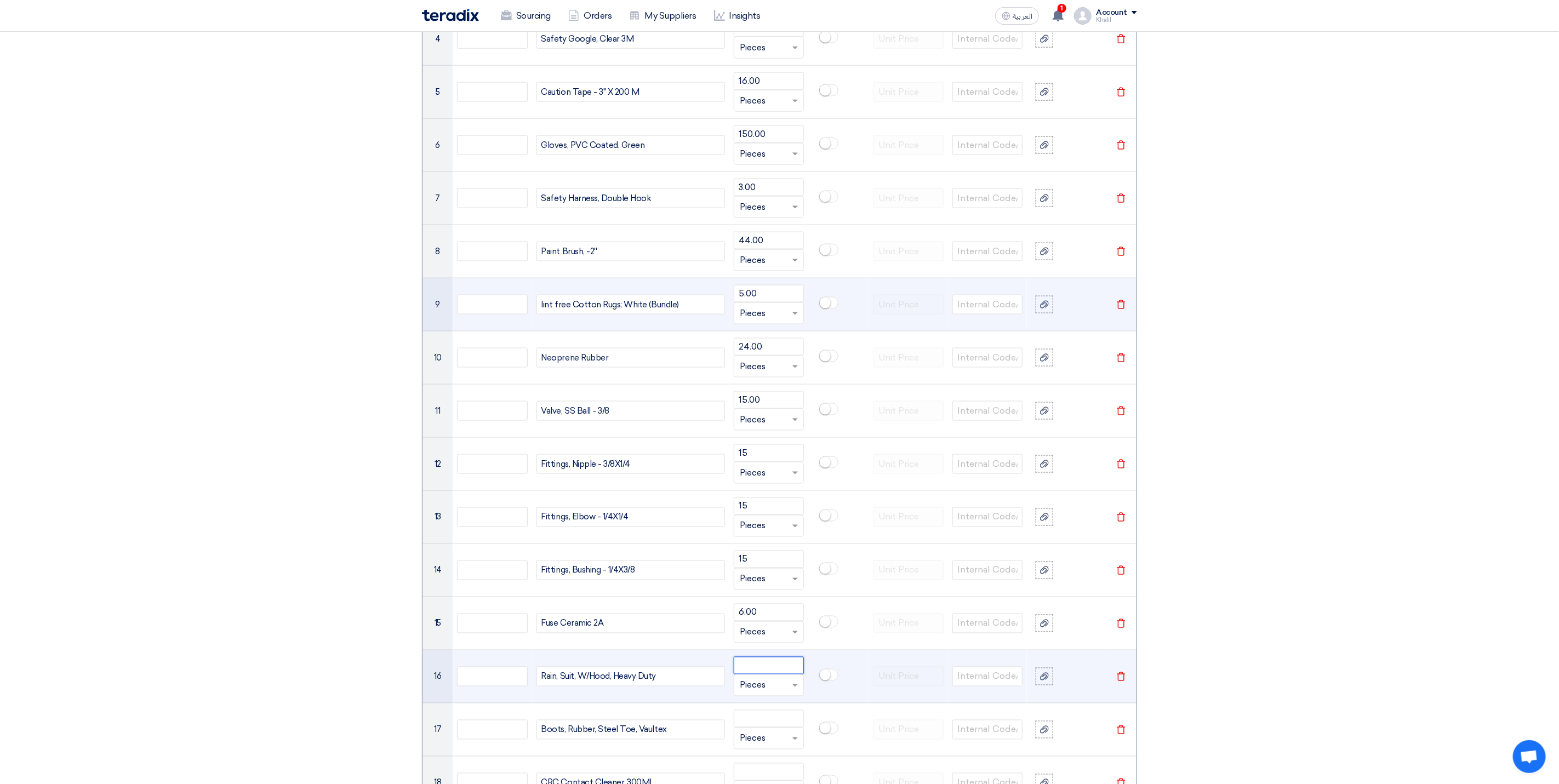
click at [756, 675] on input "number" at bounding box center [769, 666] width 70 height 18
paste input "12.00"
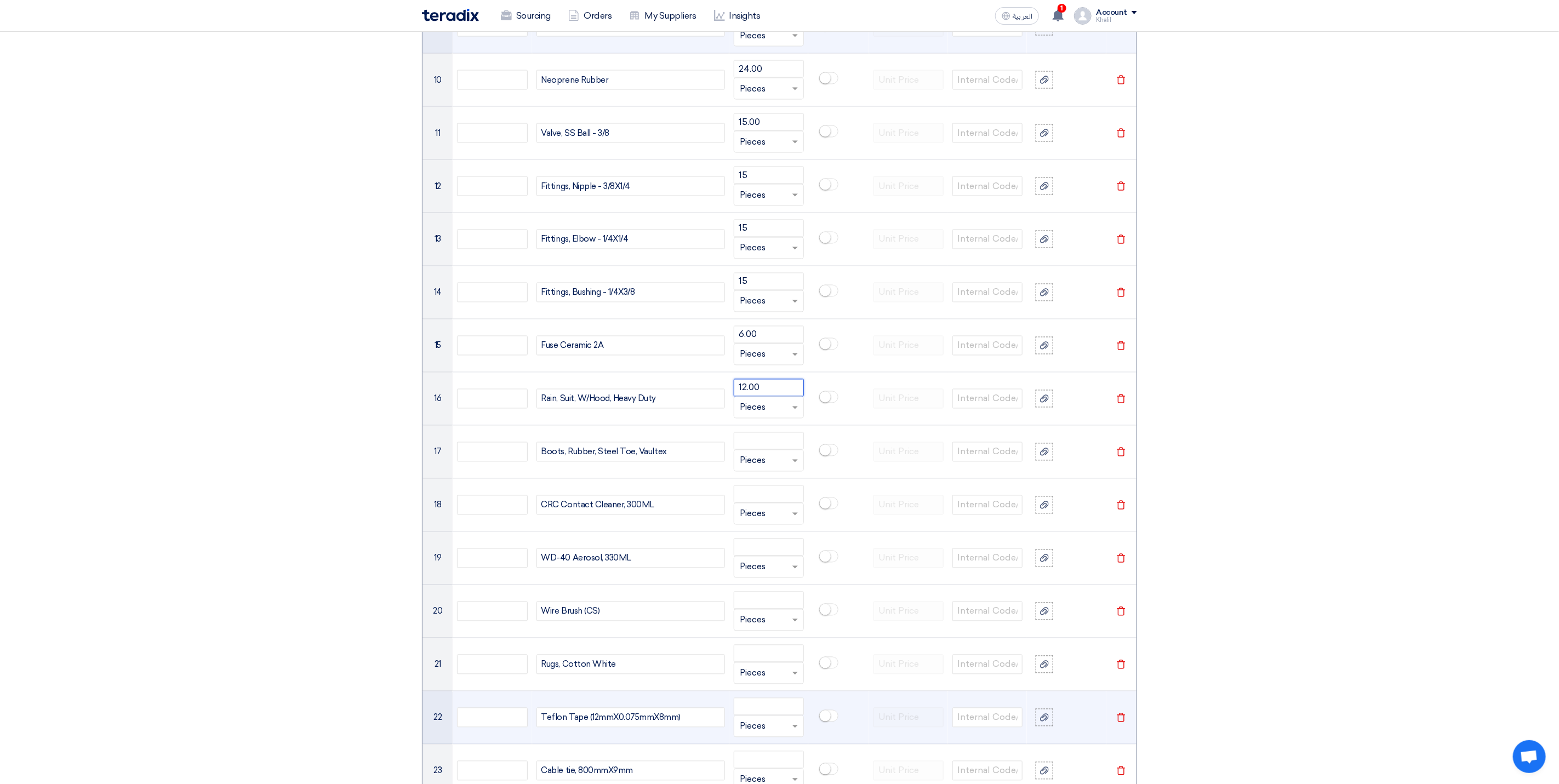
scroll to position [1397, 0]
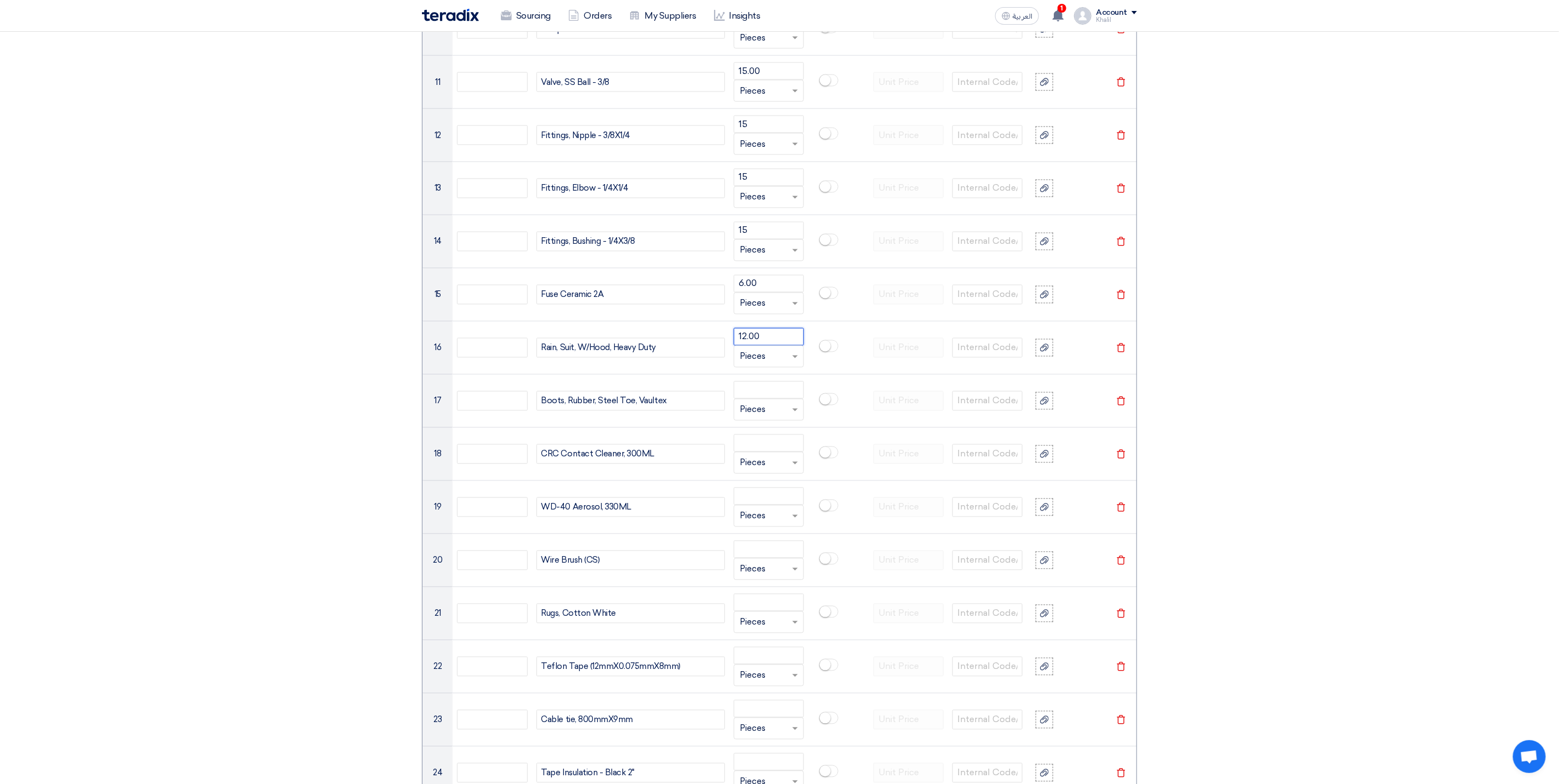
type input "12.00"
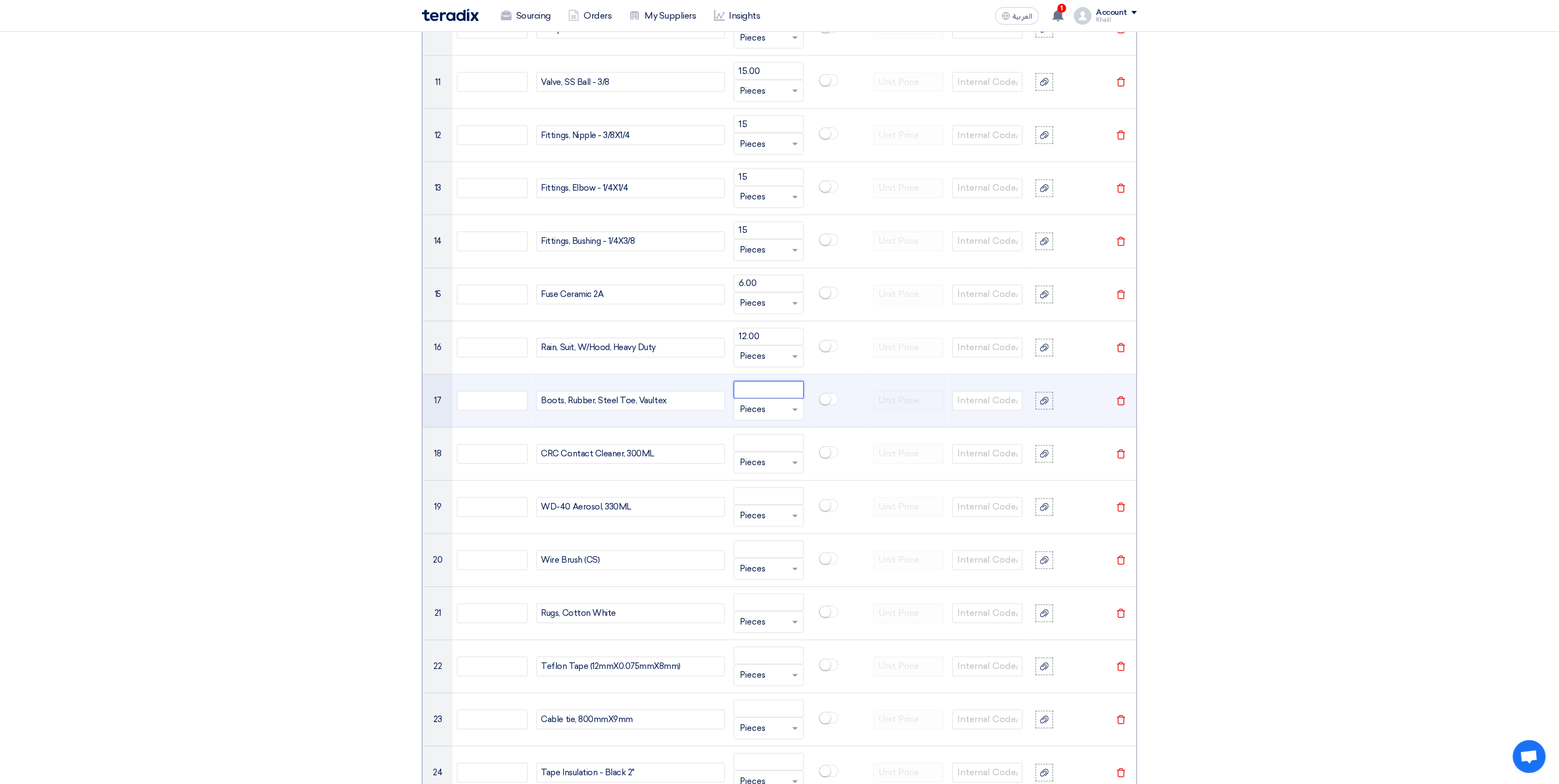
click at [756, 395] on input "number" at bounding box center [769, 390] width 70 height 18
paste input "14.00"
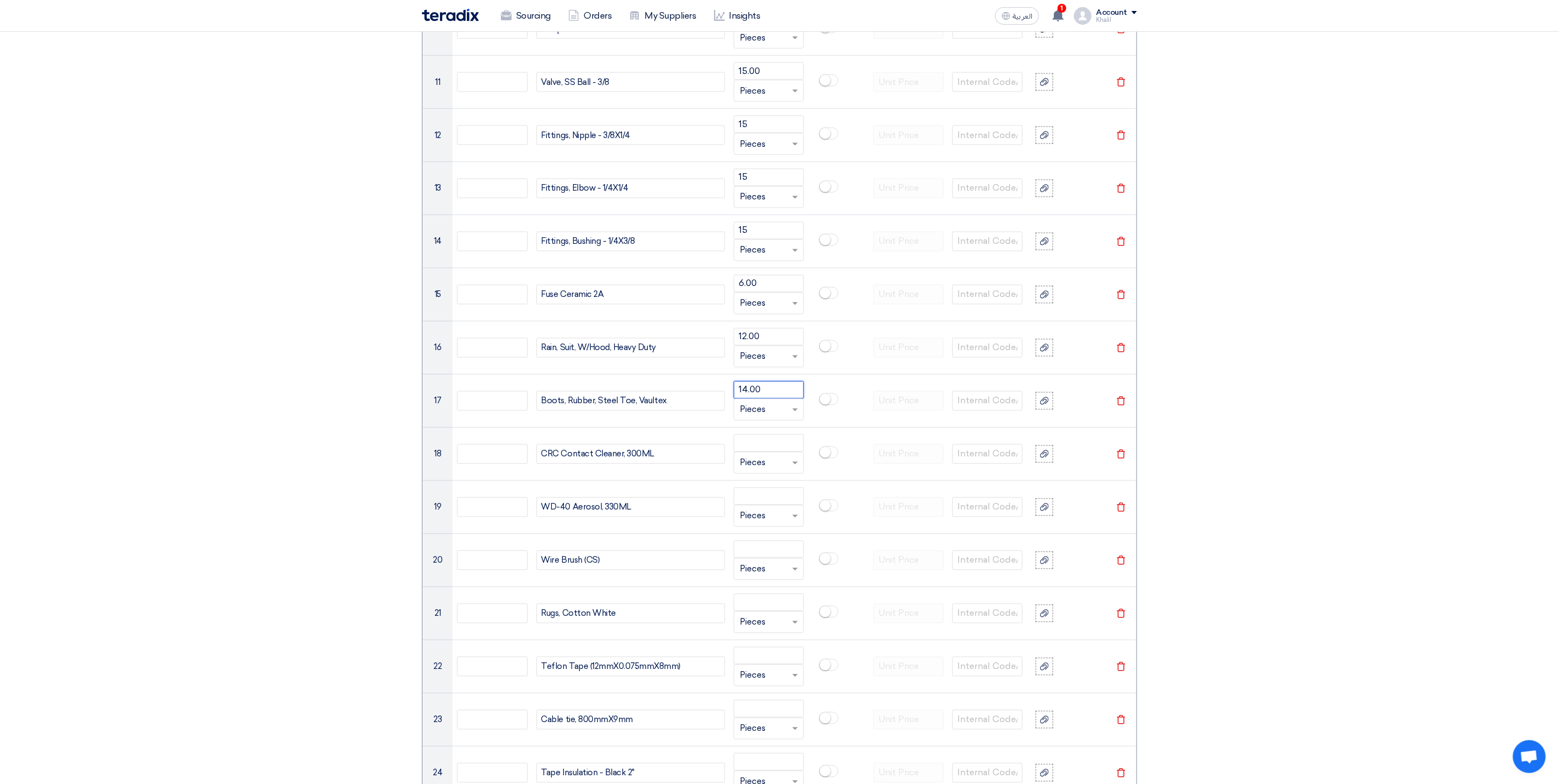
type input "14.00"
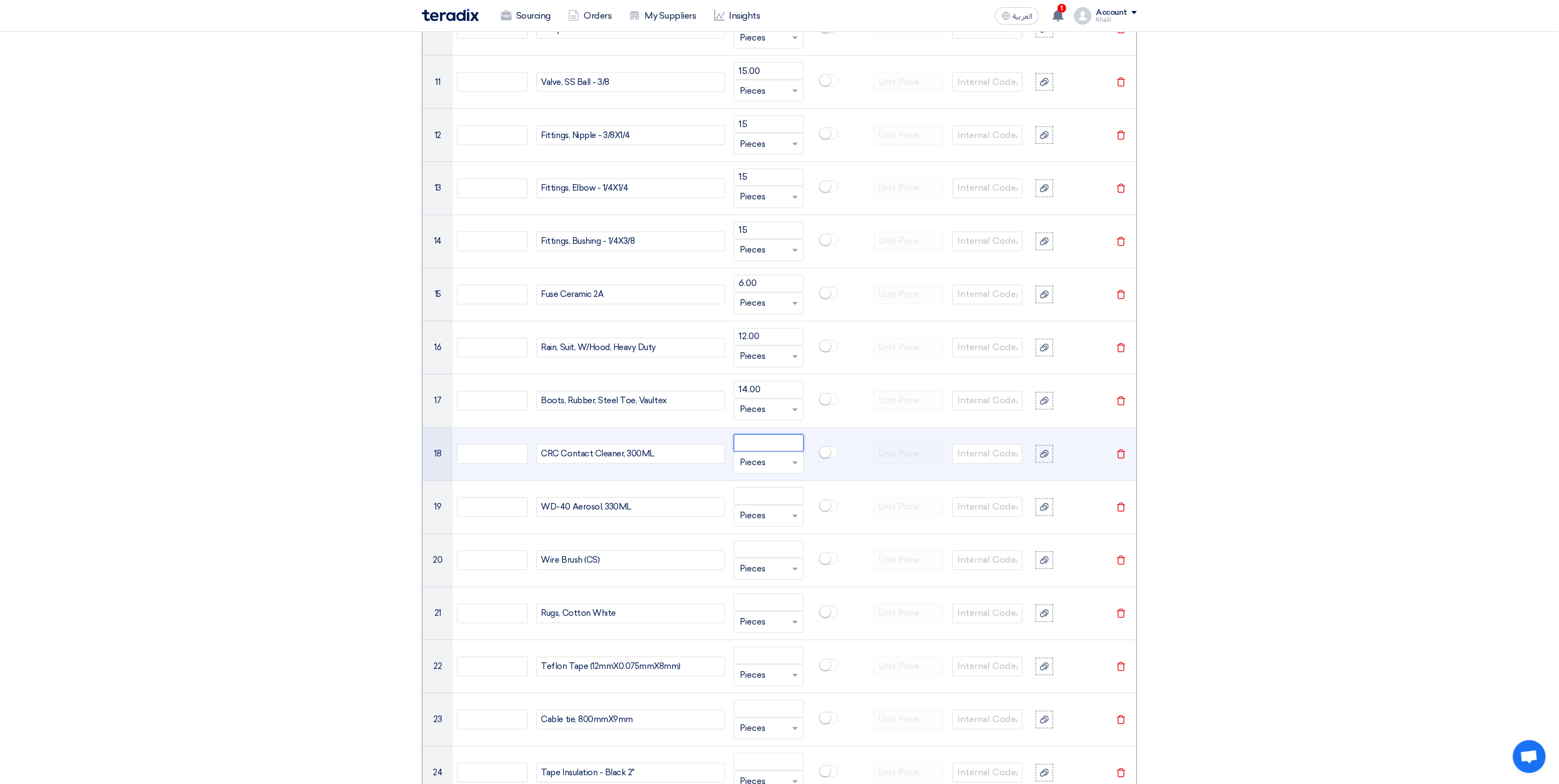
click at [760, 452] on input "number" at bounding box center [769, 443] width 70 height 18
paste input "50.00"
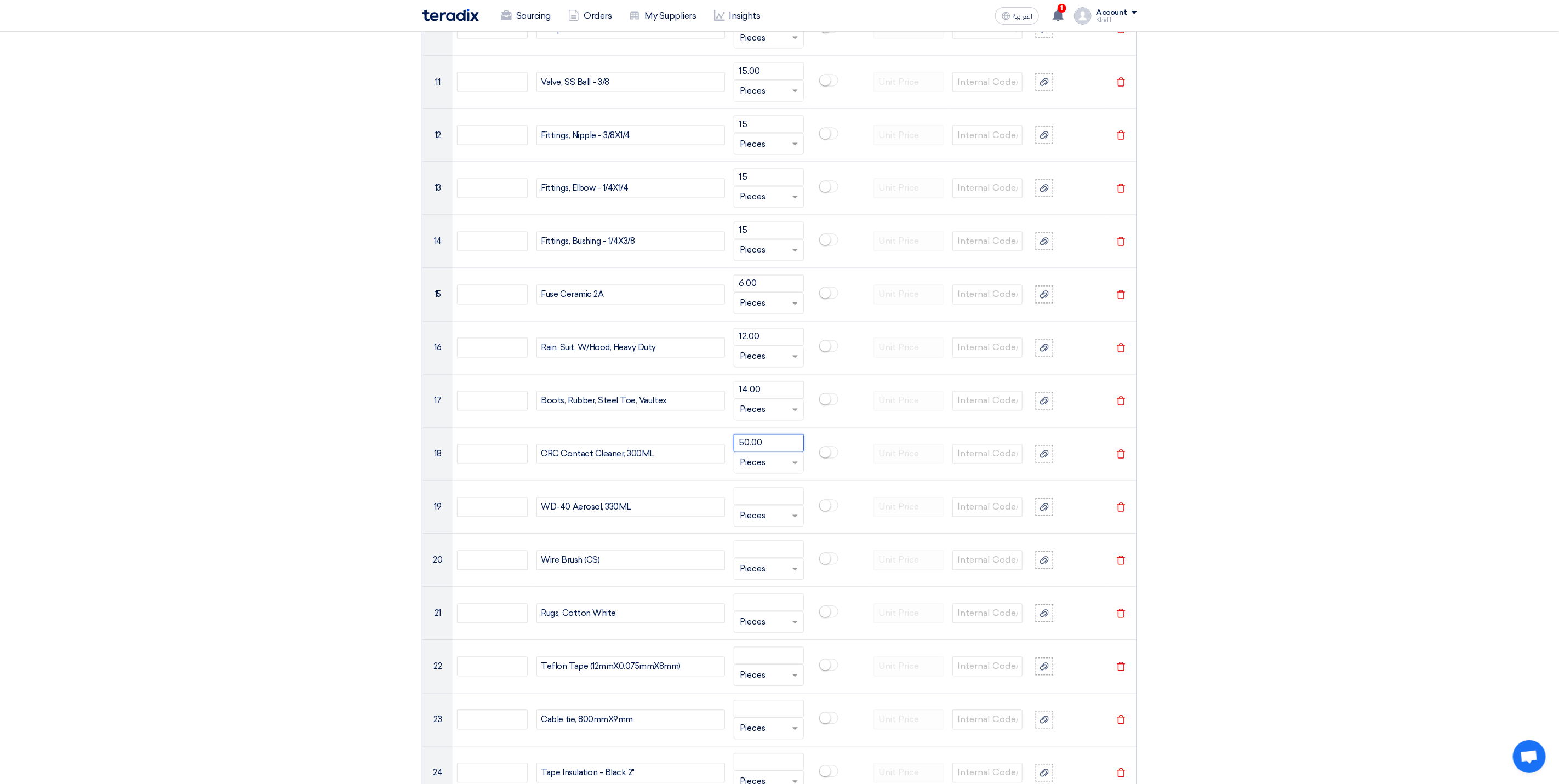
type input "50.00"
click at [752, 505] on input "number" at bounding box center [769, 496] width 70 height 18
paste input "15.00"
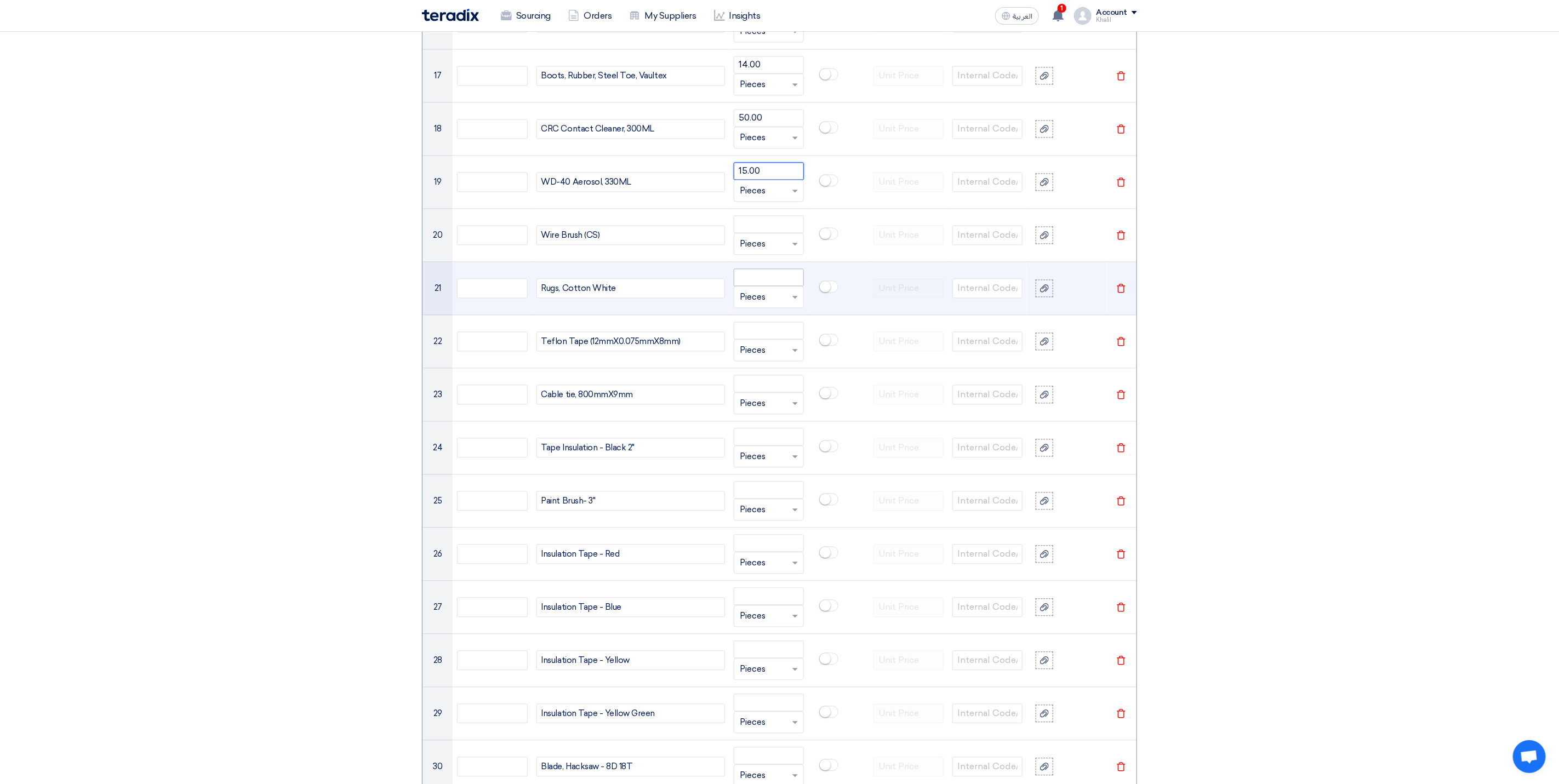
scroll to position [1726, 0]
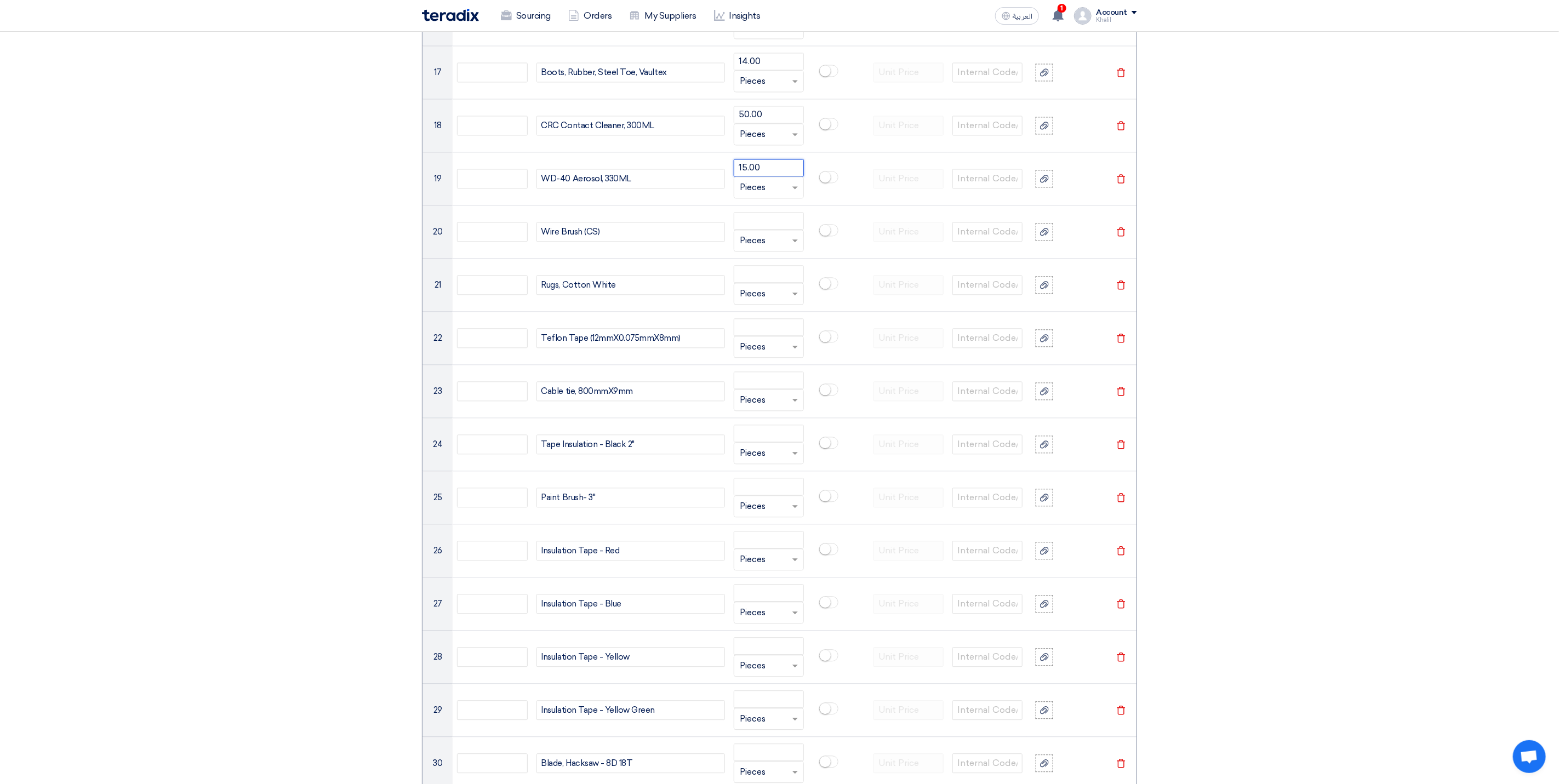
type input "15.00"
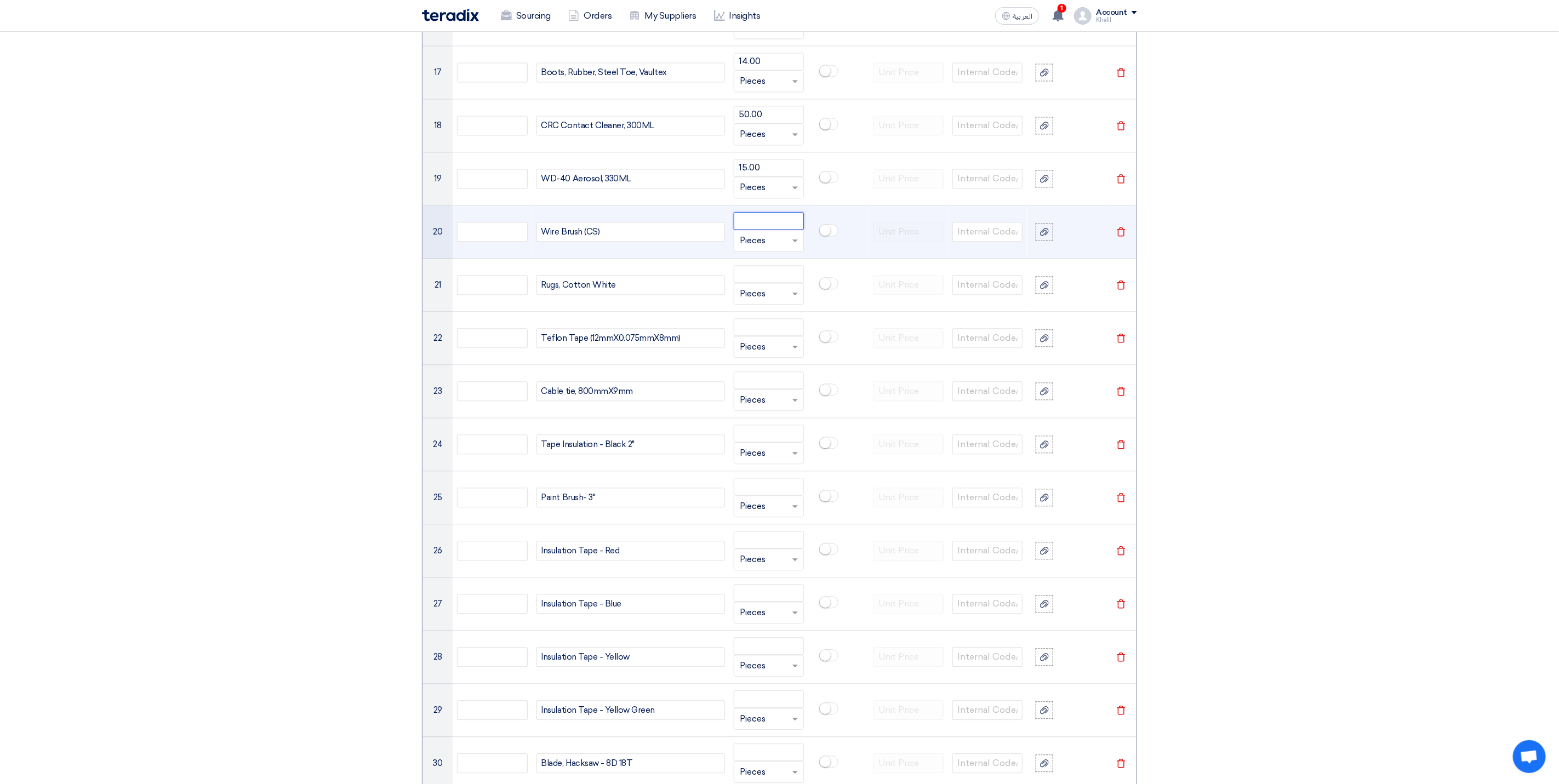
click at [758, 225] on input "number" at bounding box center [769, 221] width 70 height 18
paste input "10.00"
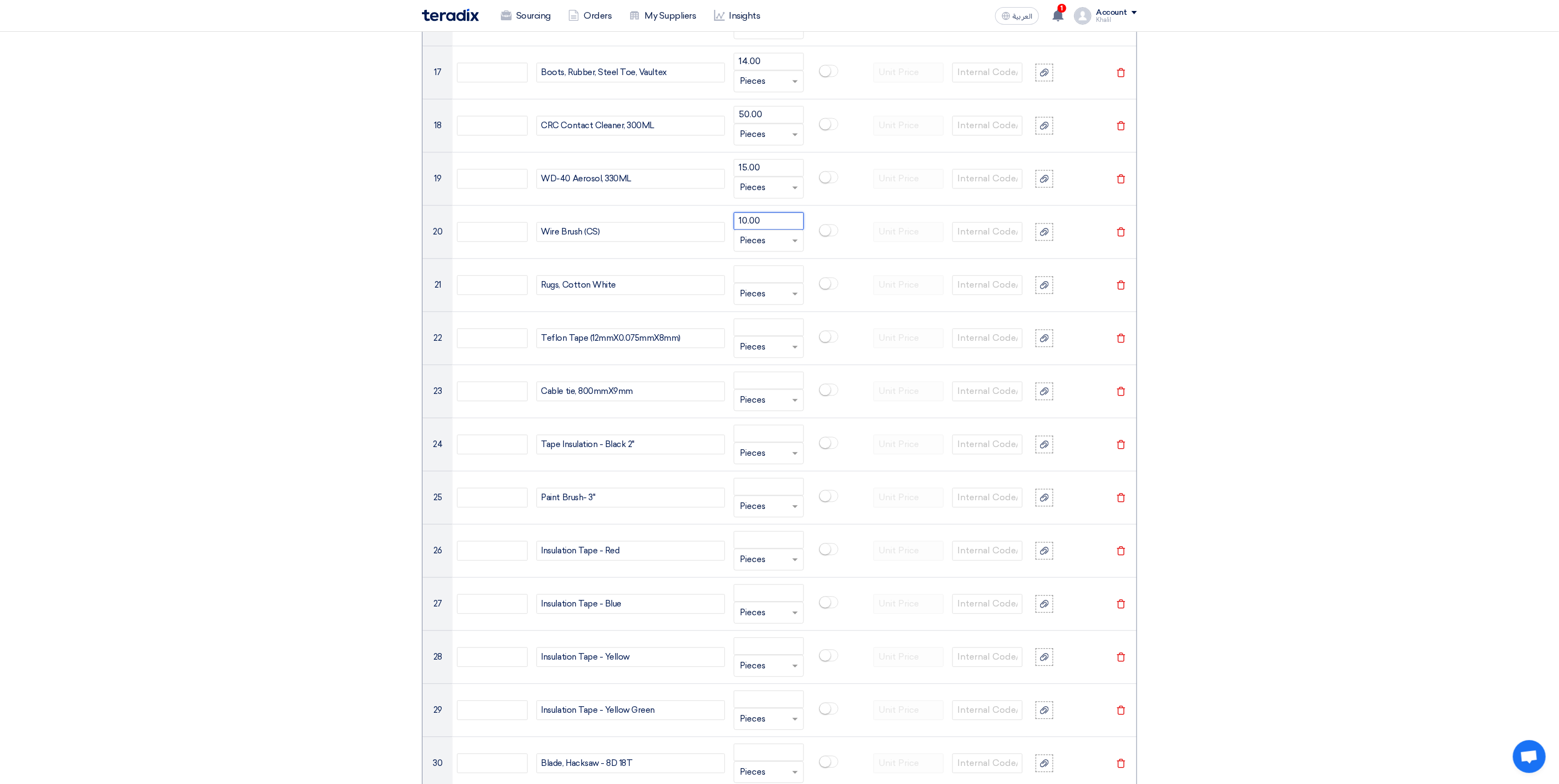
type input "10.00"
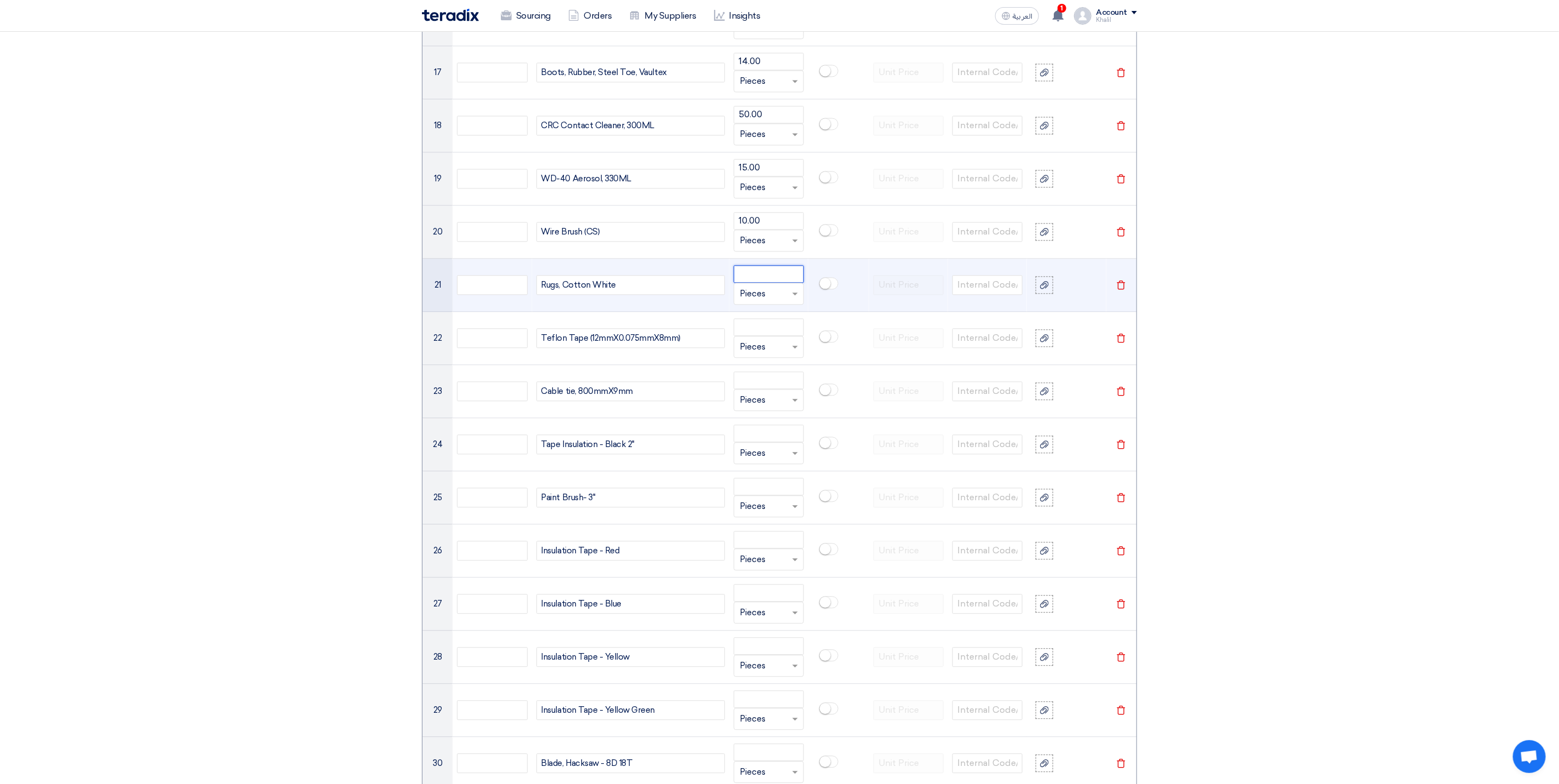
click at [749, 282] on input "number" at bounding box center [769, 274] width 70 height 18
paste input "35.00"
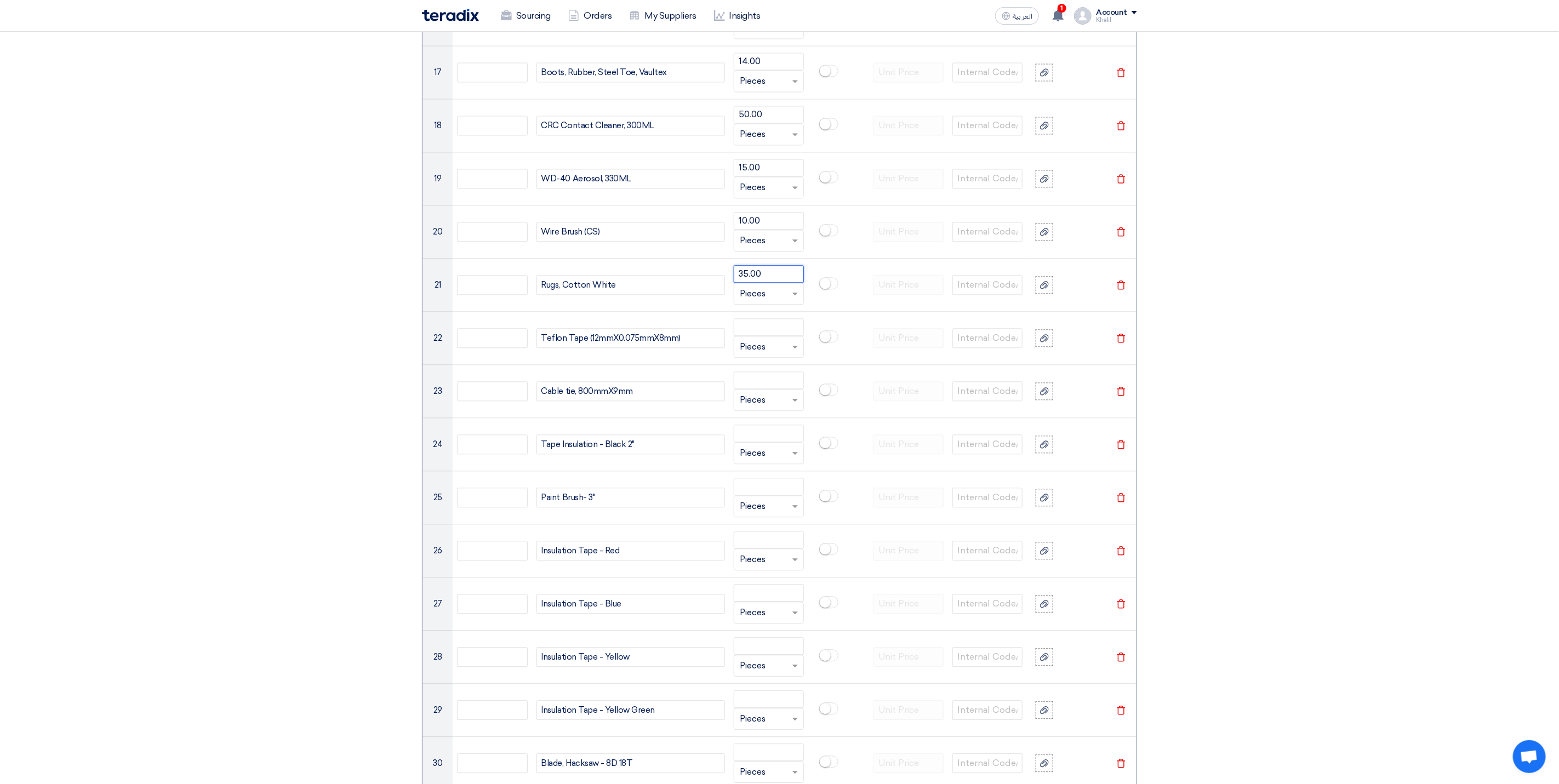
type input "35.00"
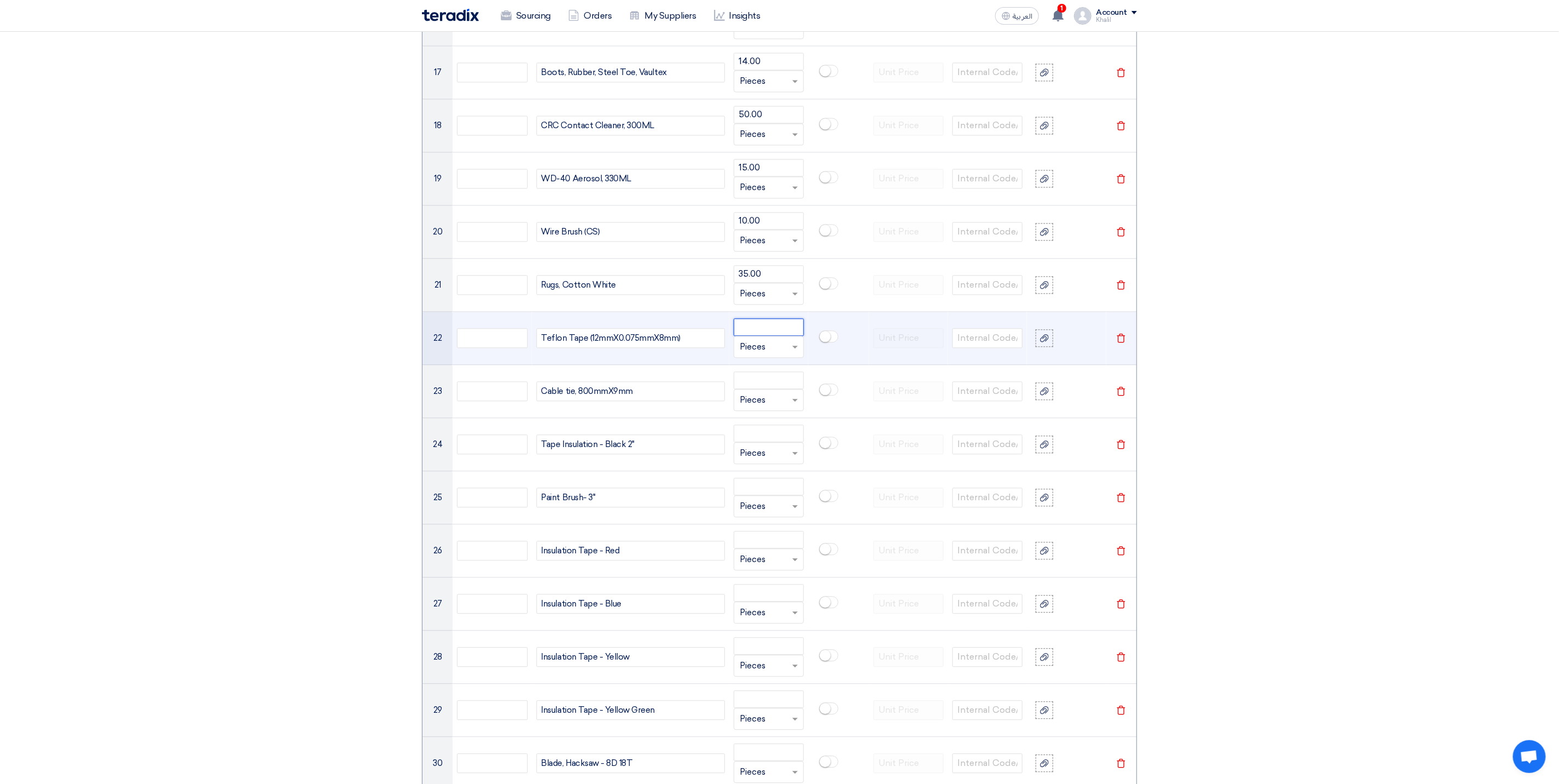
click at [751, 336] on input "number" at bounding box center [769, 327] width 70 height 18
paste input "2.00"
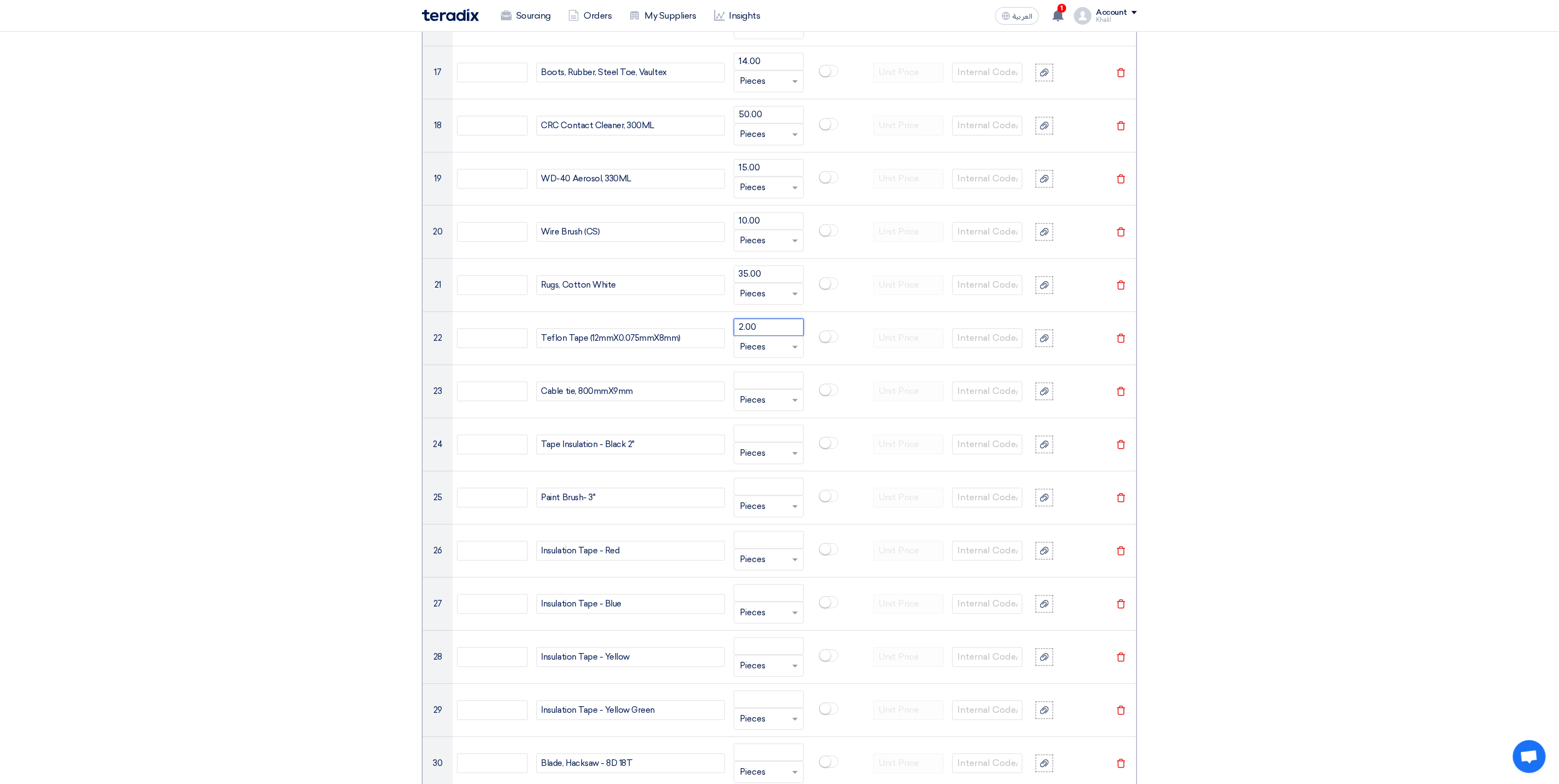
type input "2.00"
click at [757, 389] on input "number" at bounding box center [769, 380] width 70 height 18
paste input "24.00"
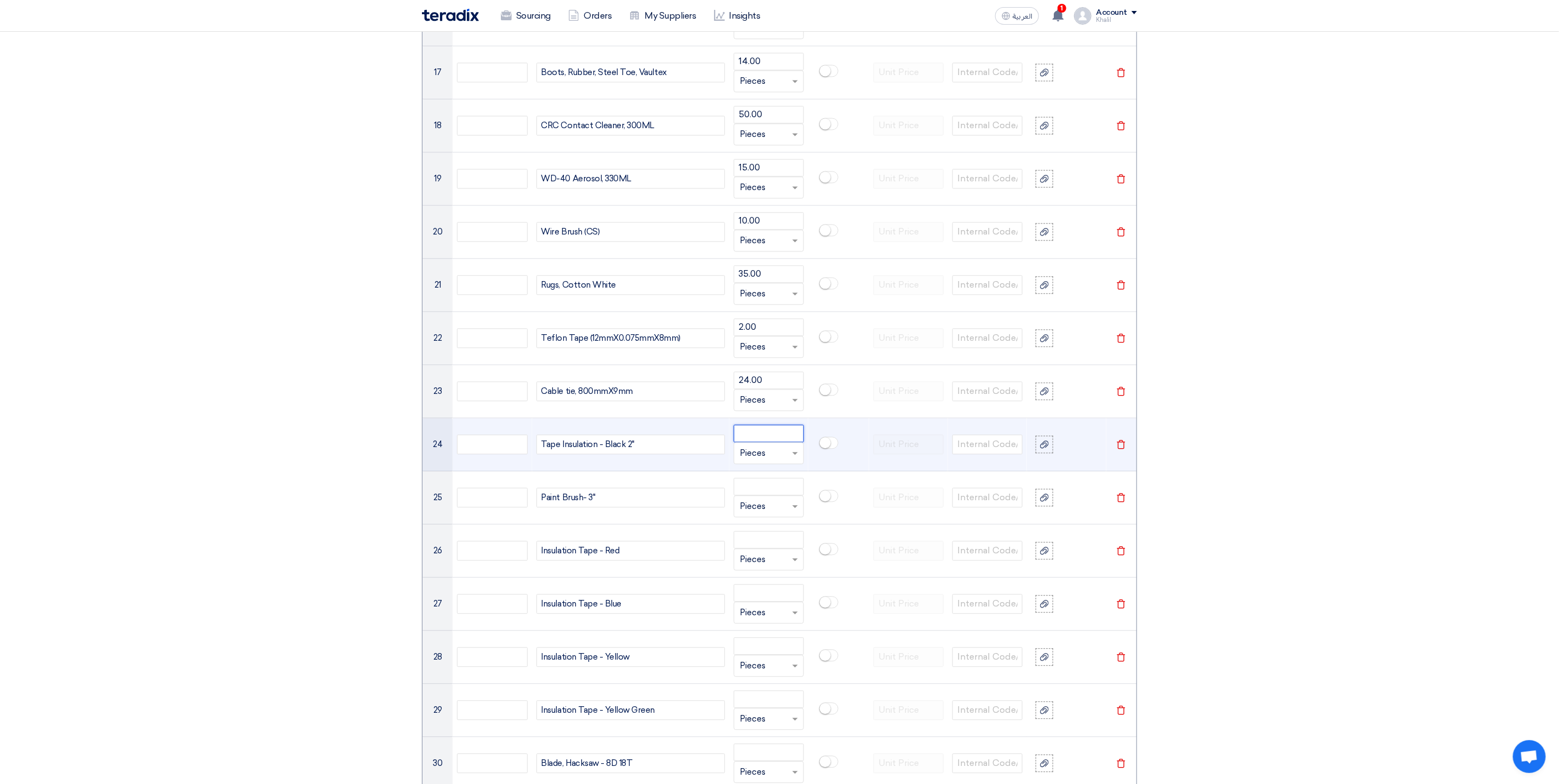
click at [771, 442] on input "number" at bounding box center [769, 433] width 70 height 18
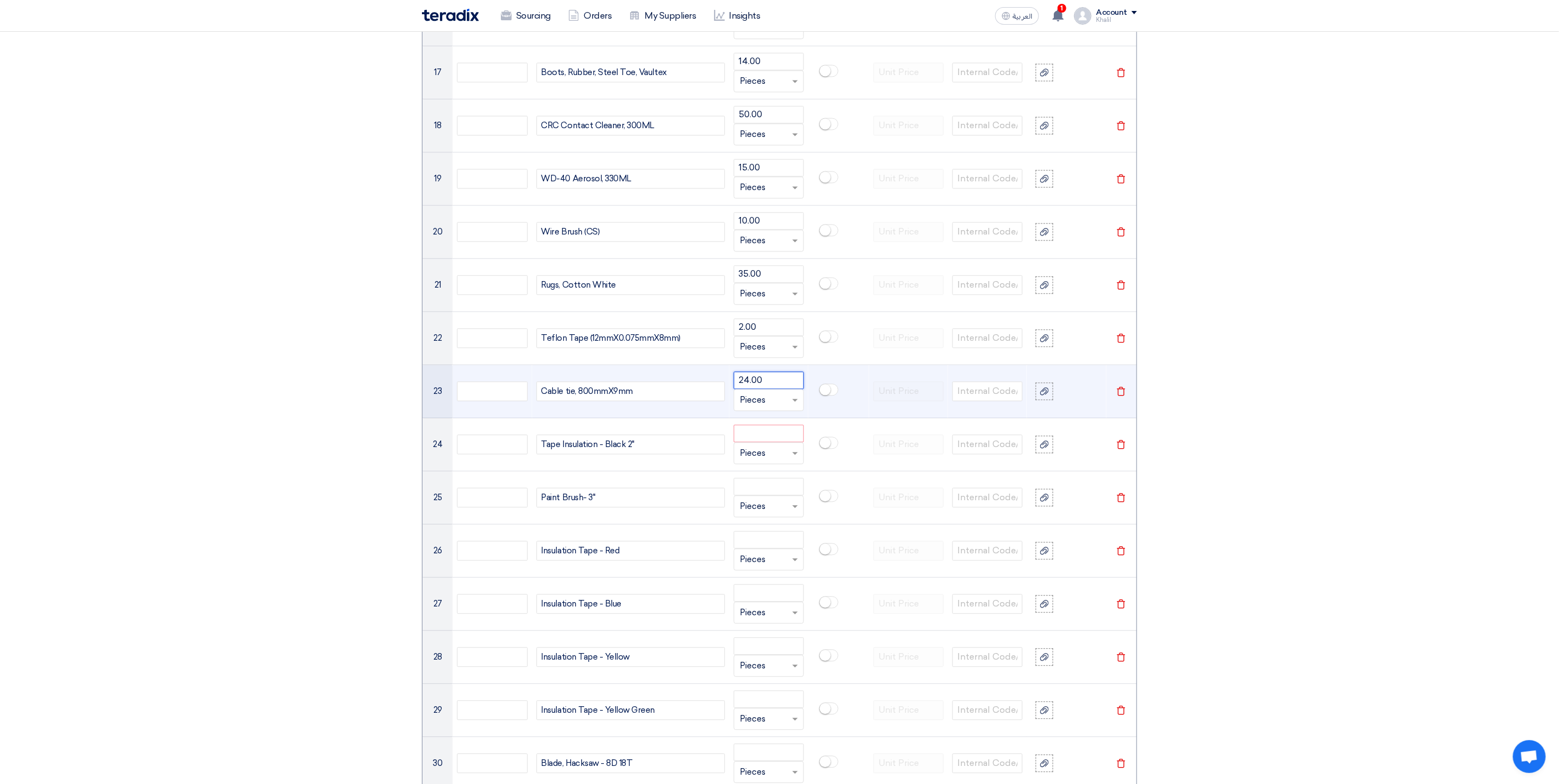
drag, startPoint x: 772, startPoint y: 393, endPoint x: 719, endPoint y: 383, distance: 53.9
click at [719, 383] on tr "23 Cable tie, 800mmX9mm 24.00 Unit × Pieces [GEOGRAPHIC_DATA]" at bounding box center [780, 391] width 714 height 53
paste input "number"
type input "2.00"
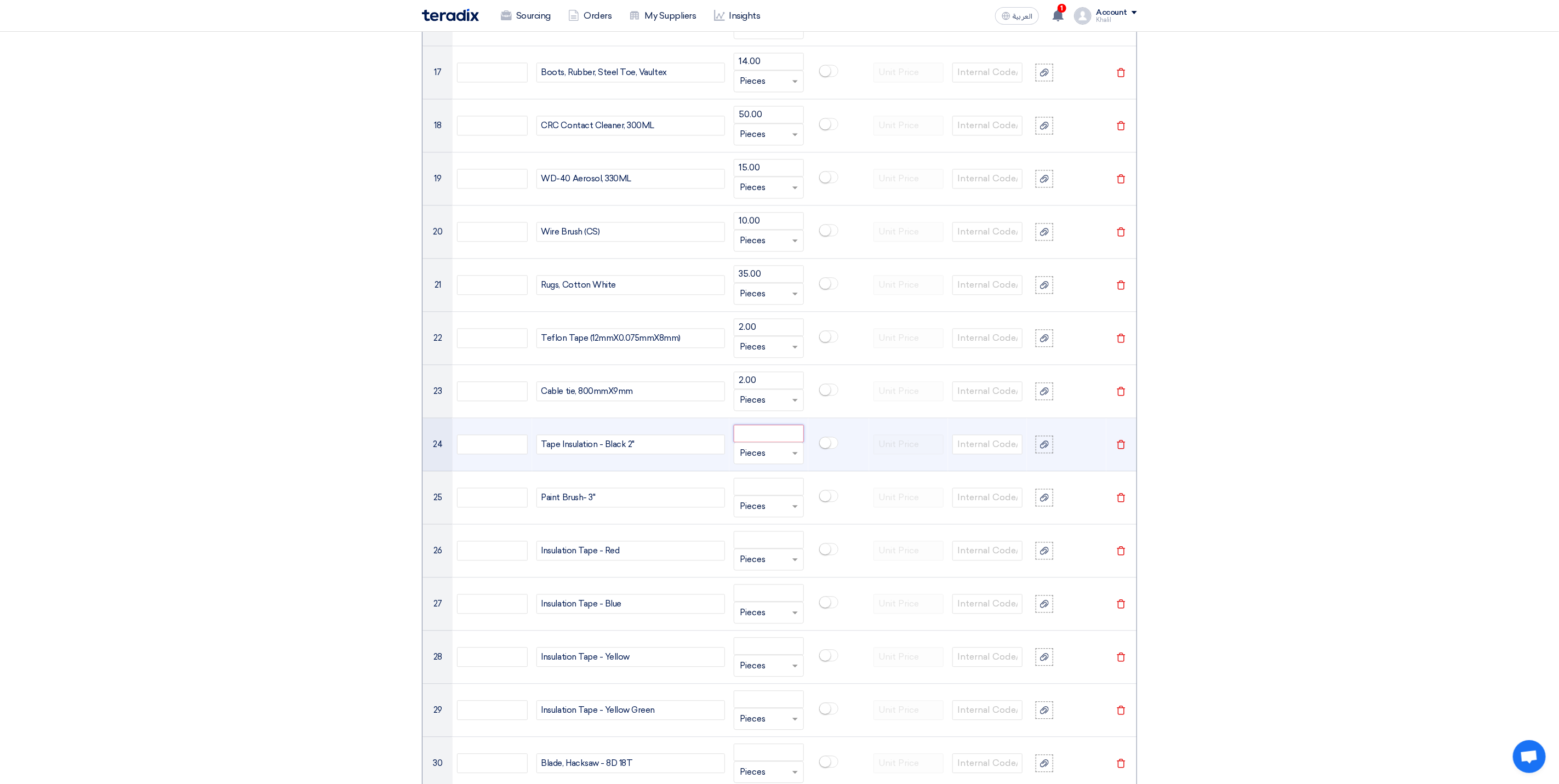
click at [763, 442] on input "number" at bounding box center [769, 433] width 70 height 18
paste input "24.00"
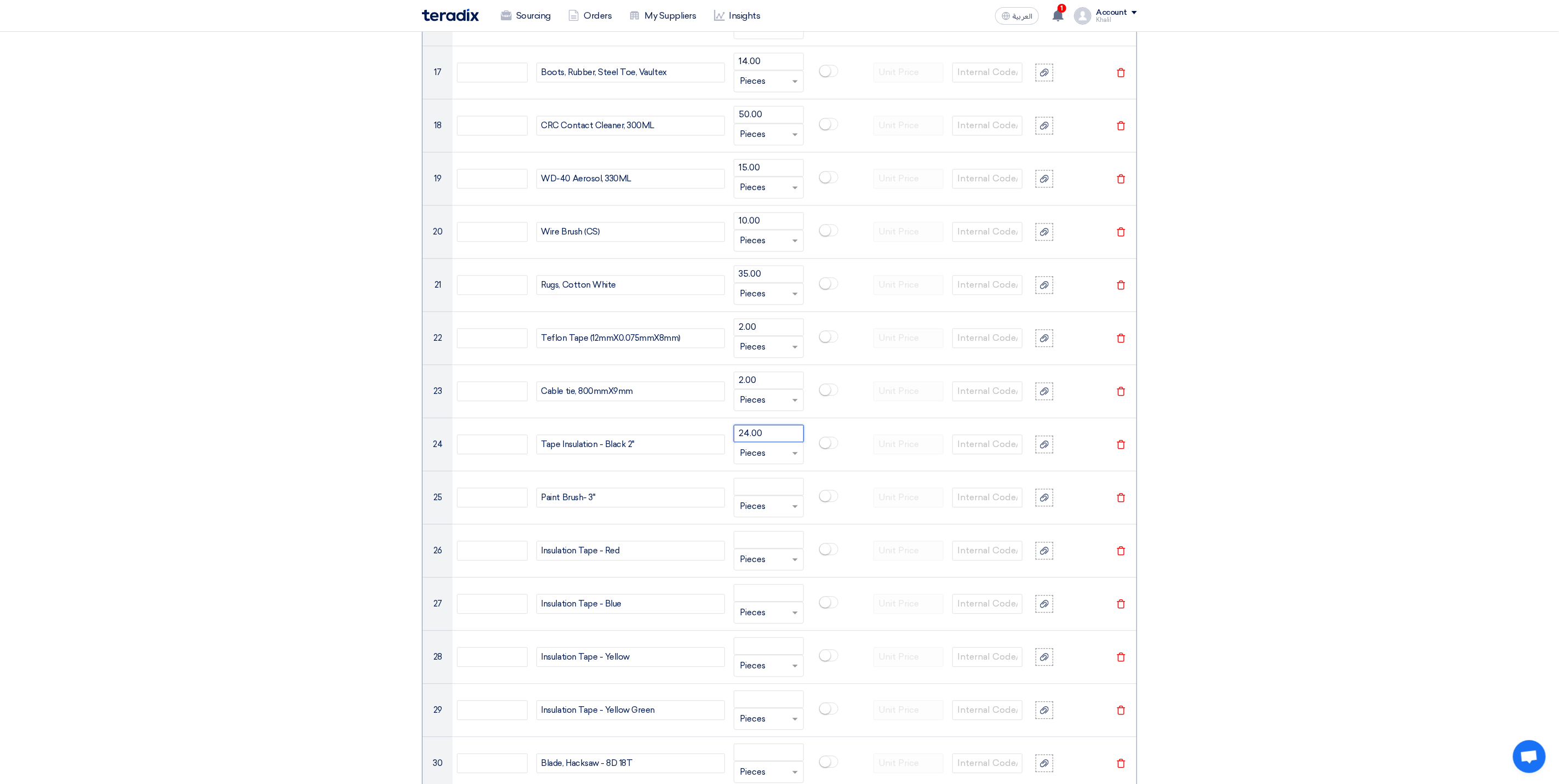
type input "24.00"
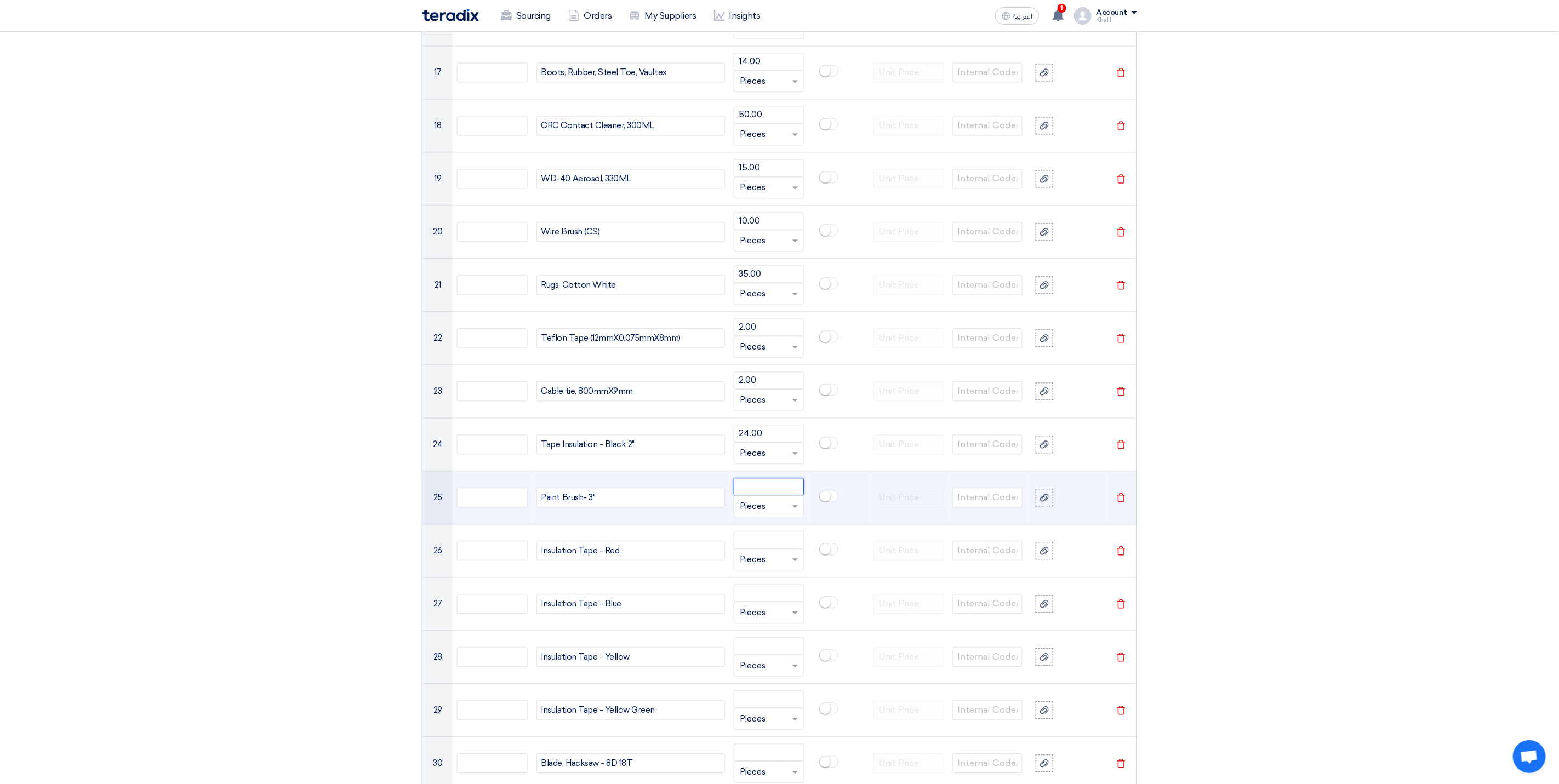
click at [763, 495] on input "number" at bounding box center [769, 486] width 70 height 18
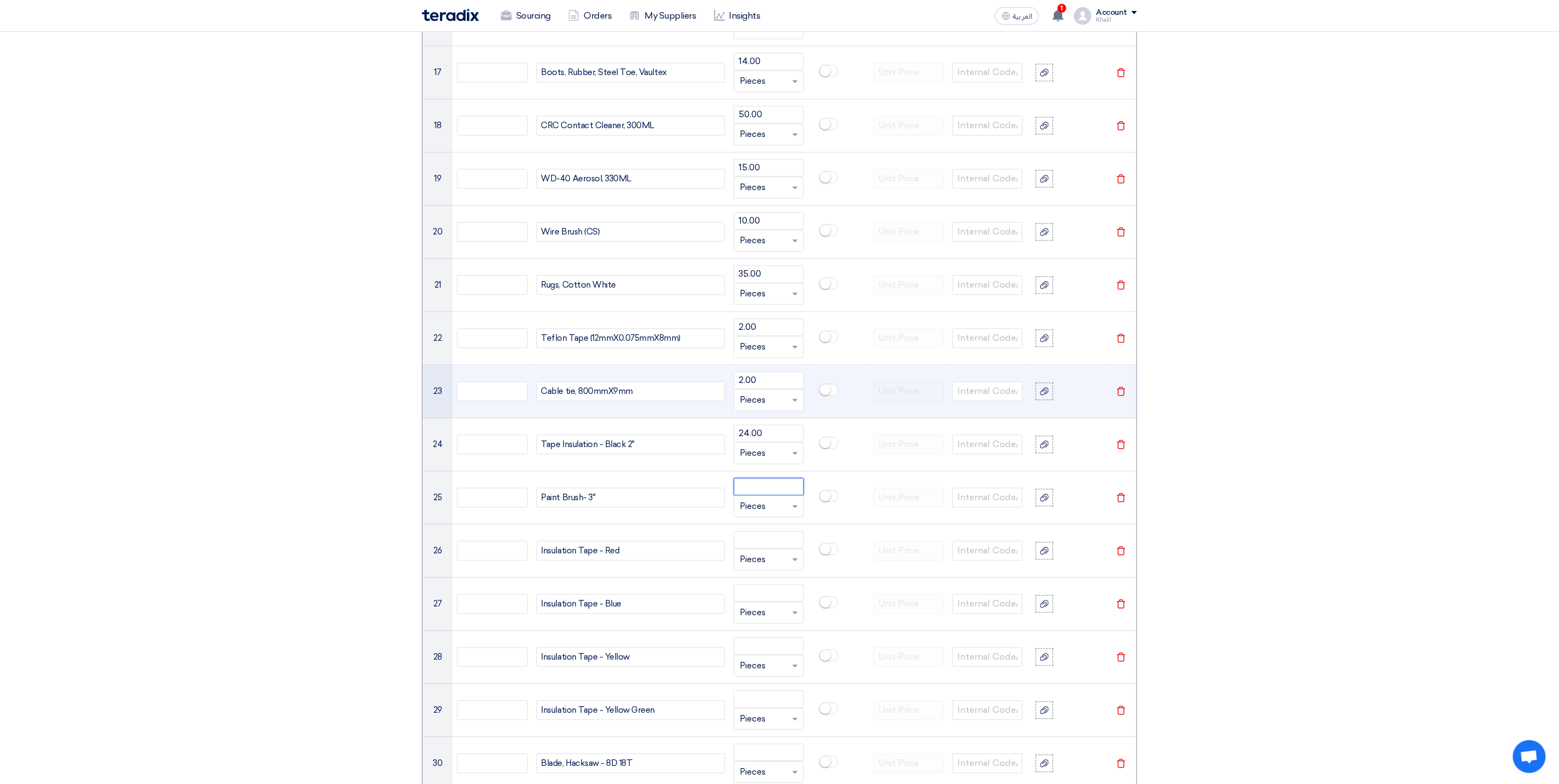
paste input "12.00"
type input "12.00"
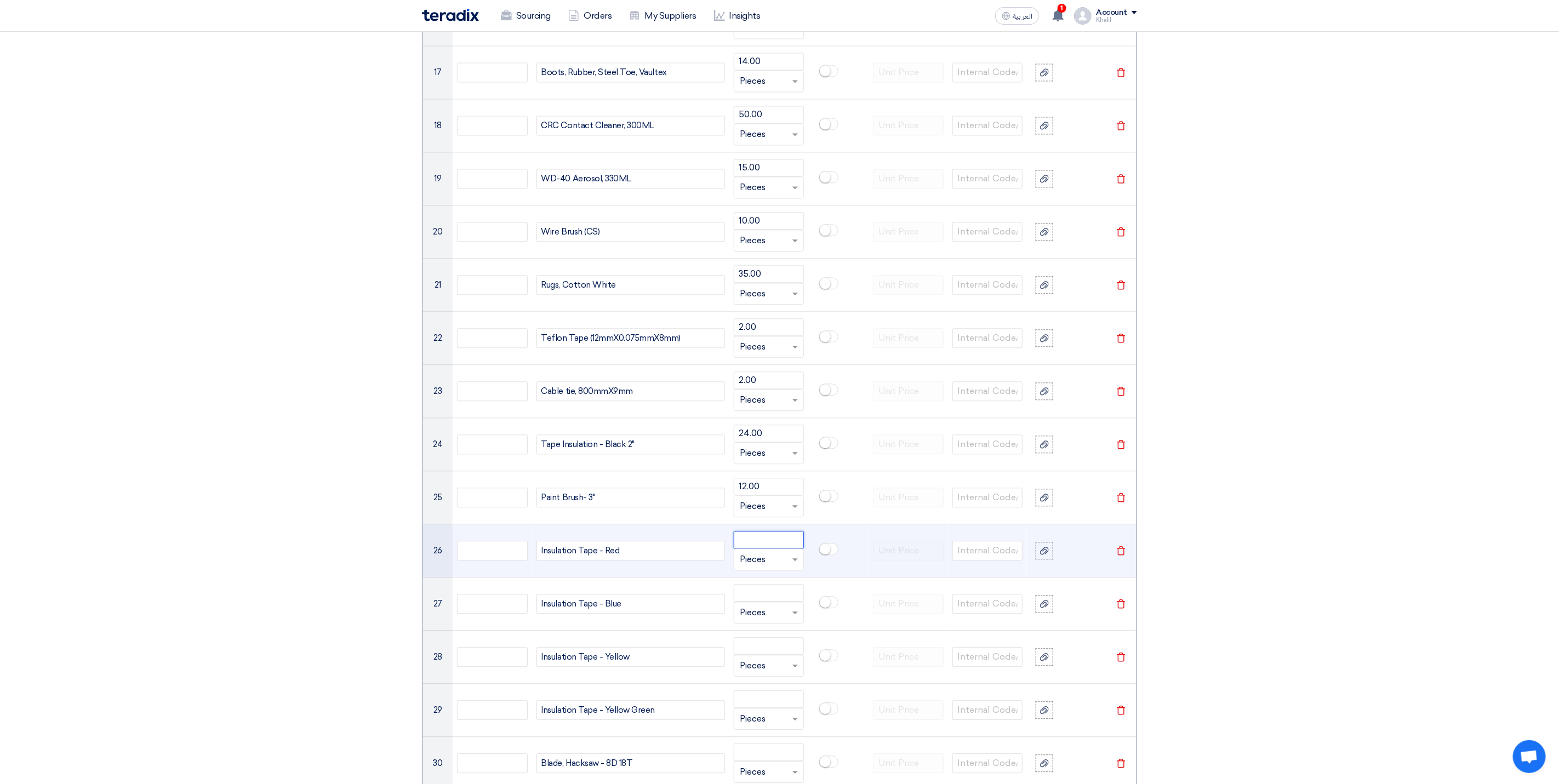
click at [767, 548] on input "number" at bounding box center [769, 539] width 70 height 18
paste input "5.00"
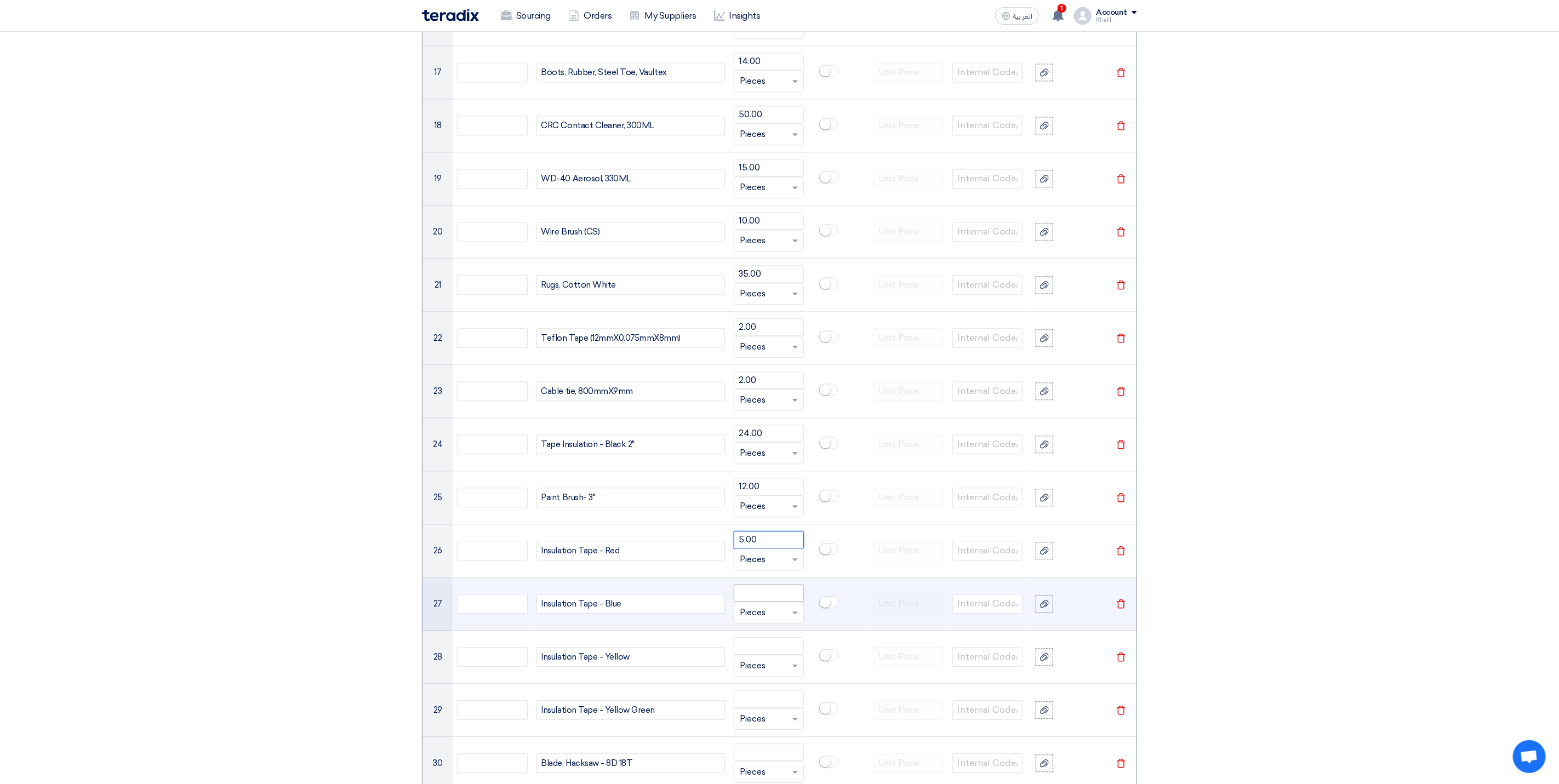
type input "5.00"
click at [779, 602] on input "number" at bounding box center [769, 592] width 70 height 18
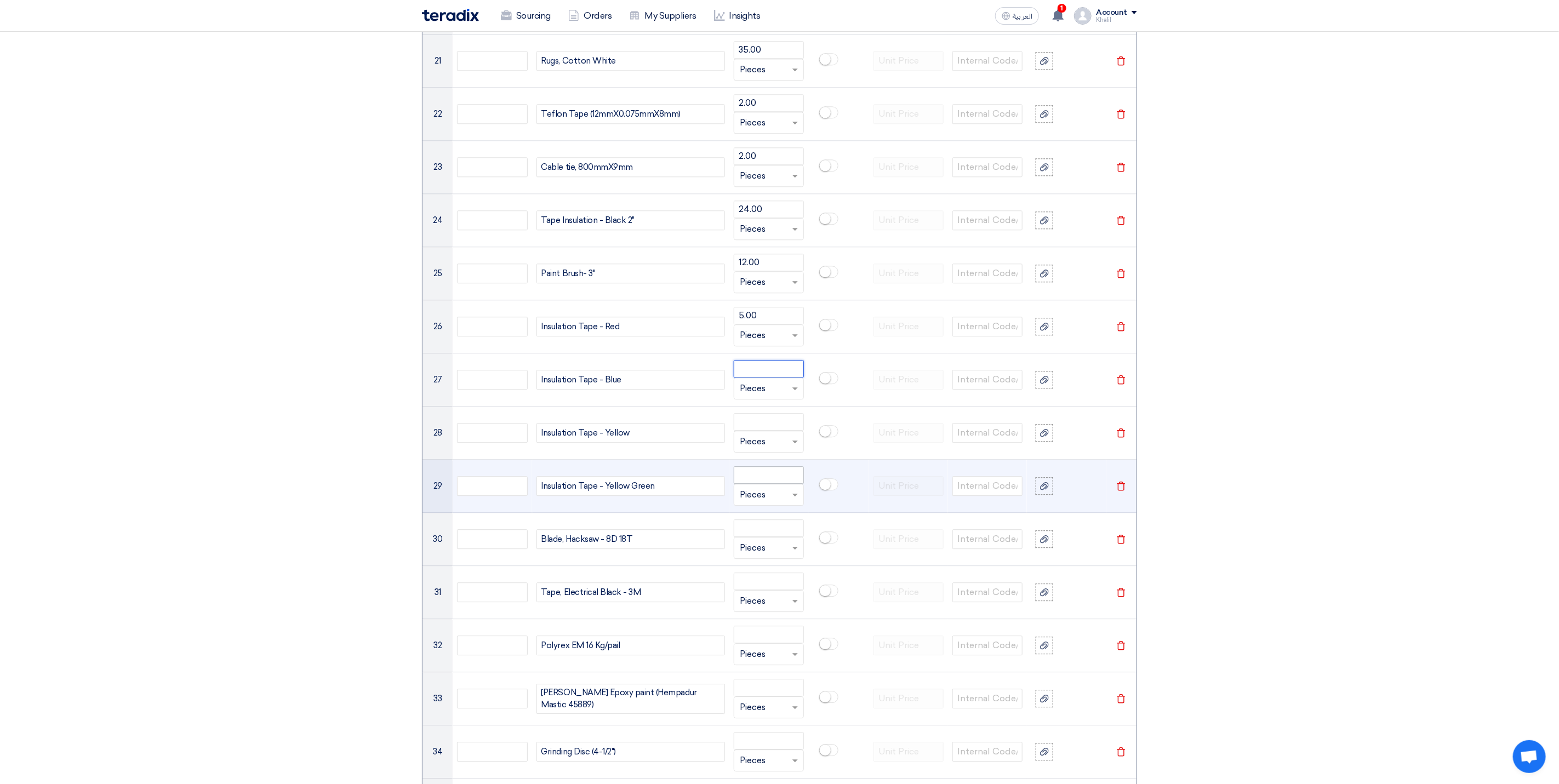
scroll to position [1973, 0]
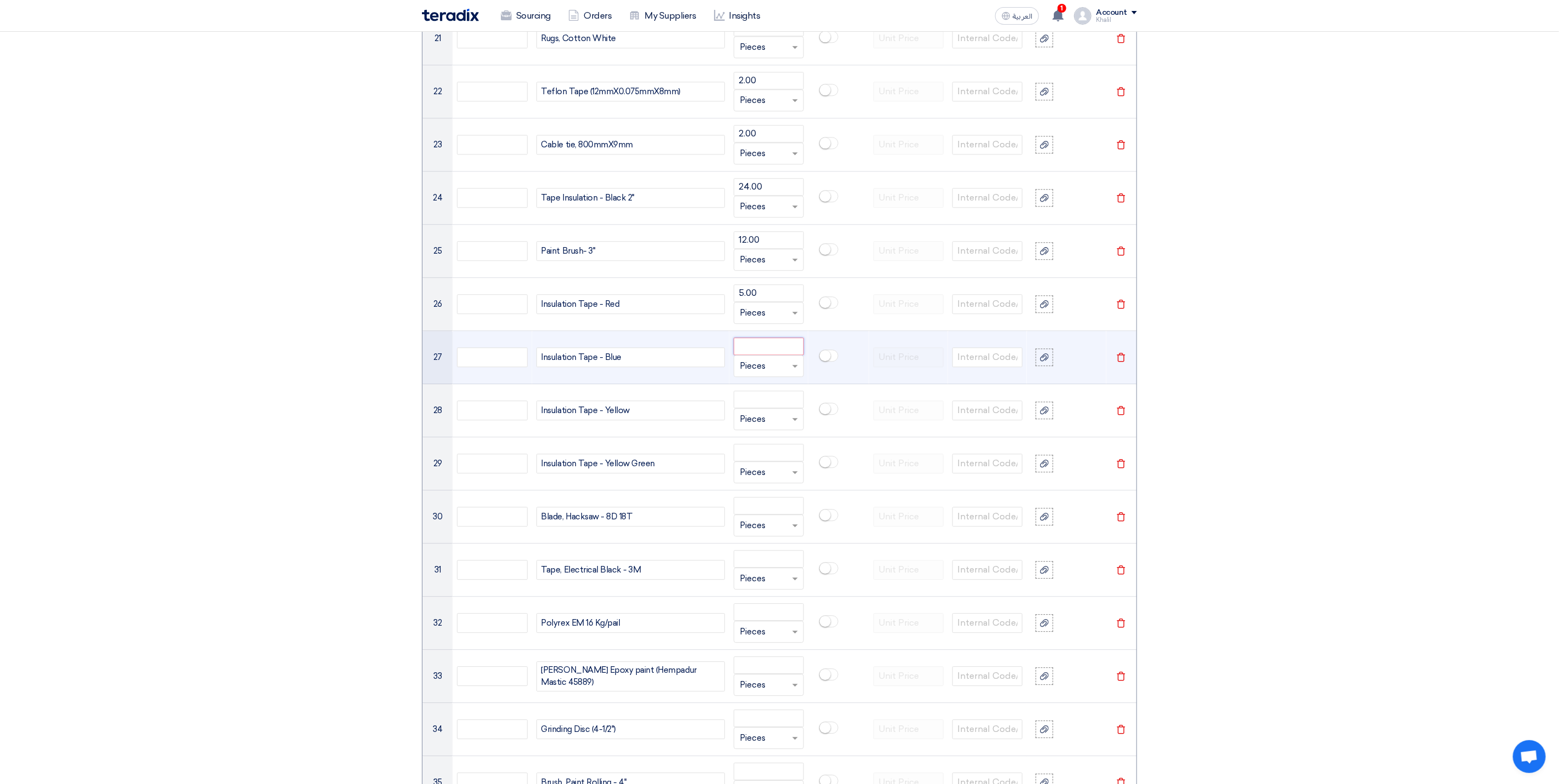
paste input "5.00"
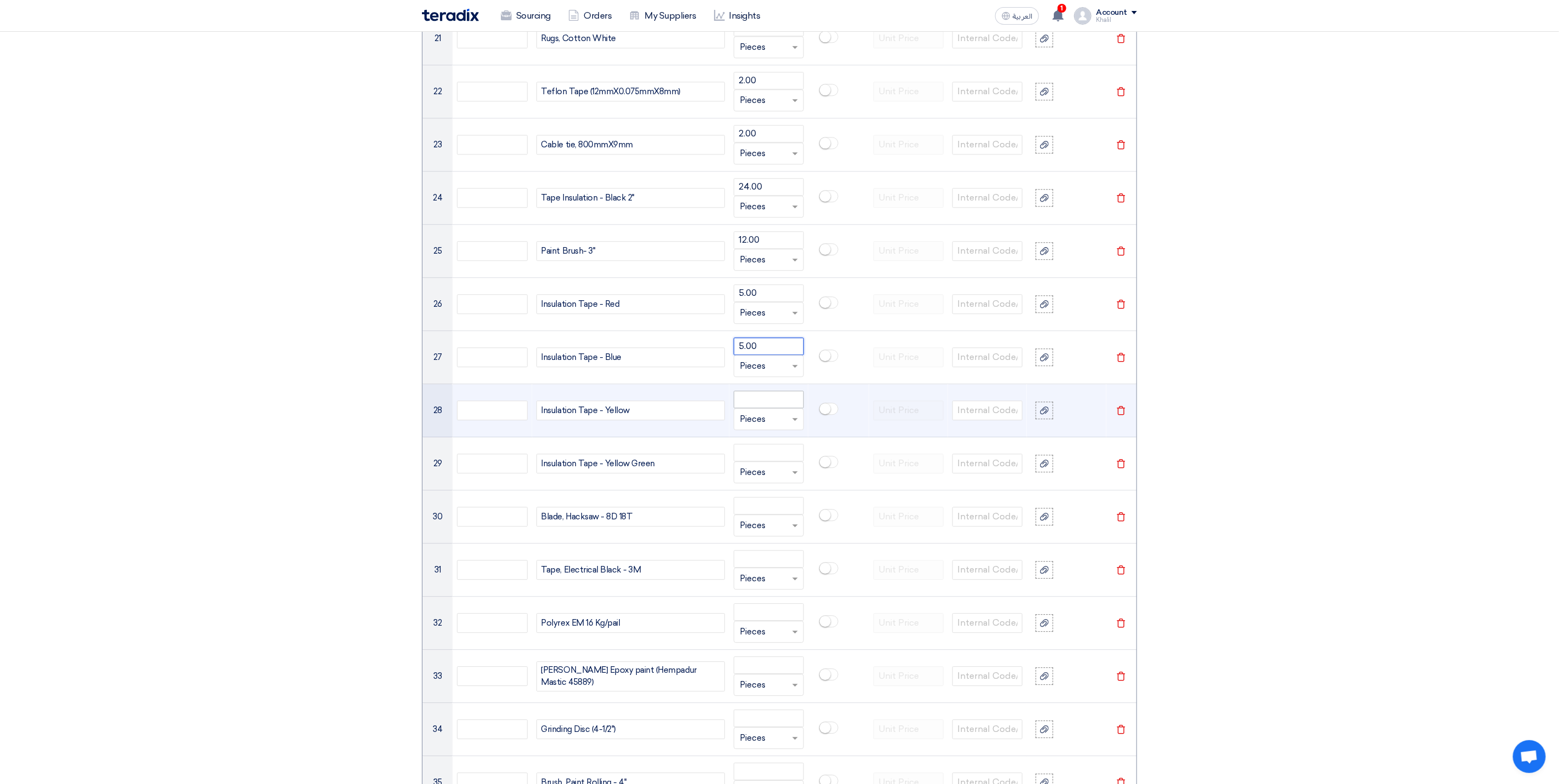
type input "5.00"
click at [763, 408] on input "number" at bounding box center [769, 399] width 70 height 18
paste input "5.00"
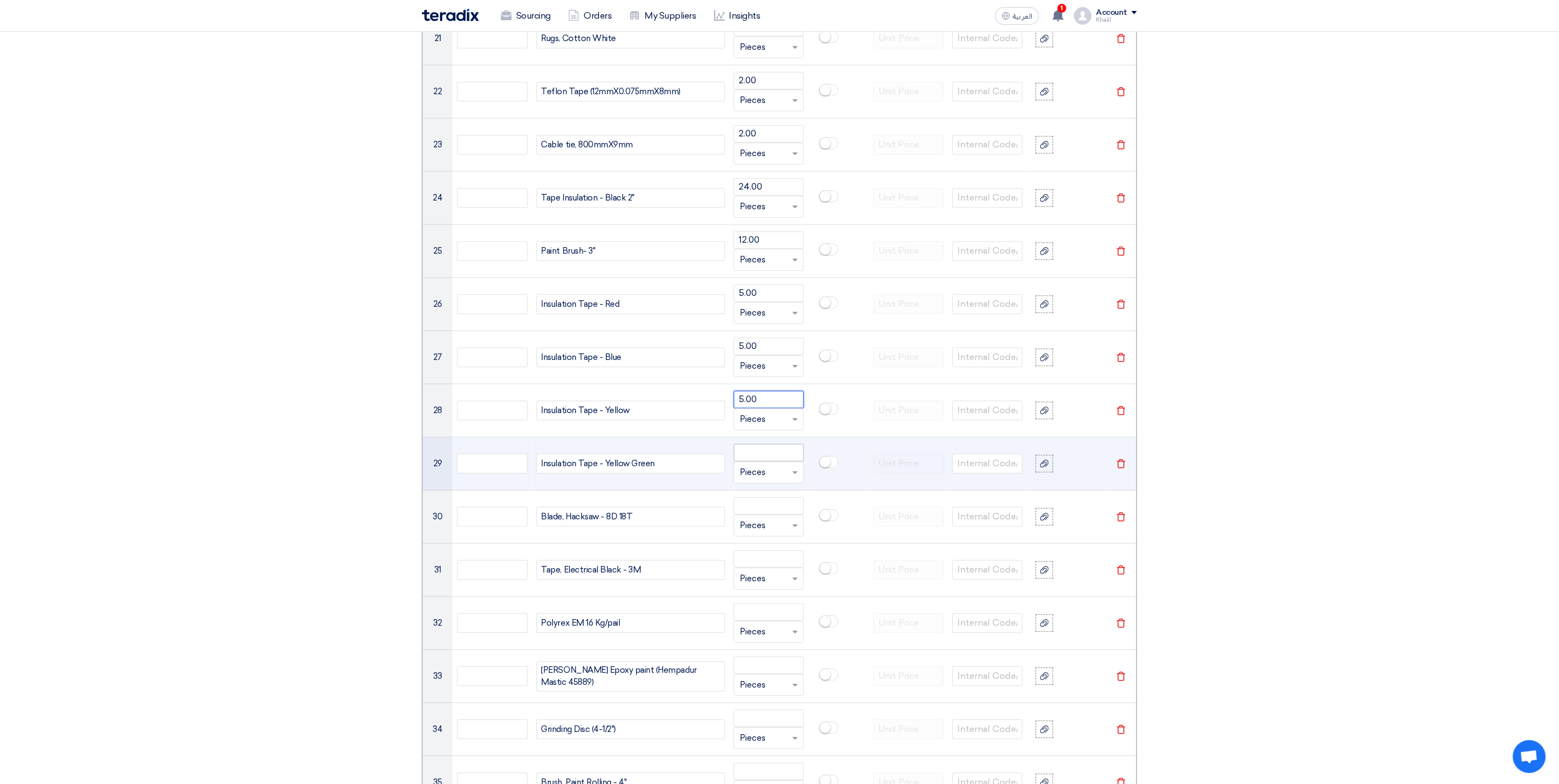
type input "5.00"
click at [772, 461] on input "number" at bounding box center [769, 453] width 70 height 18
paste input "5.00"
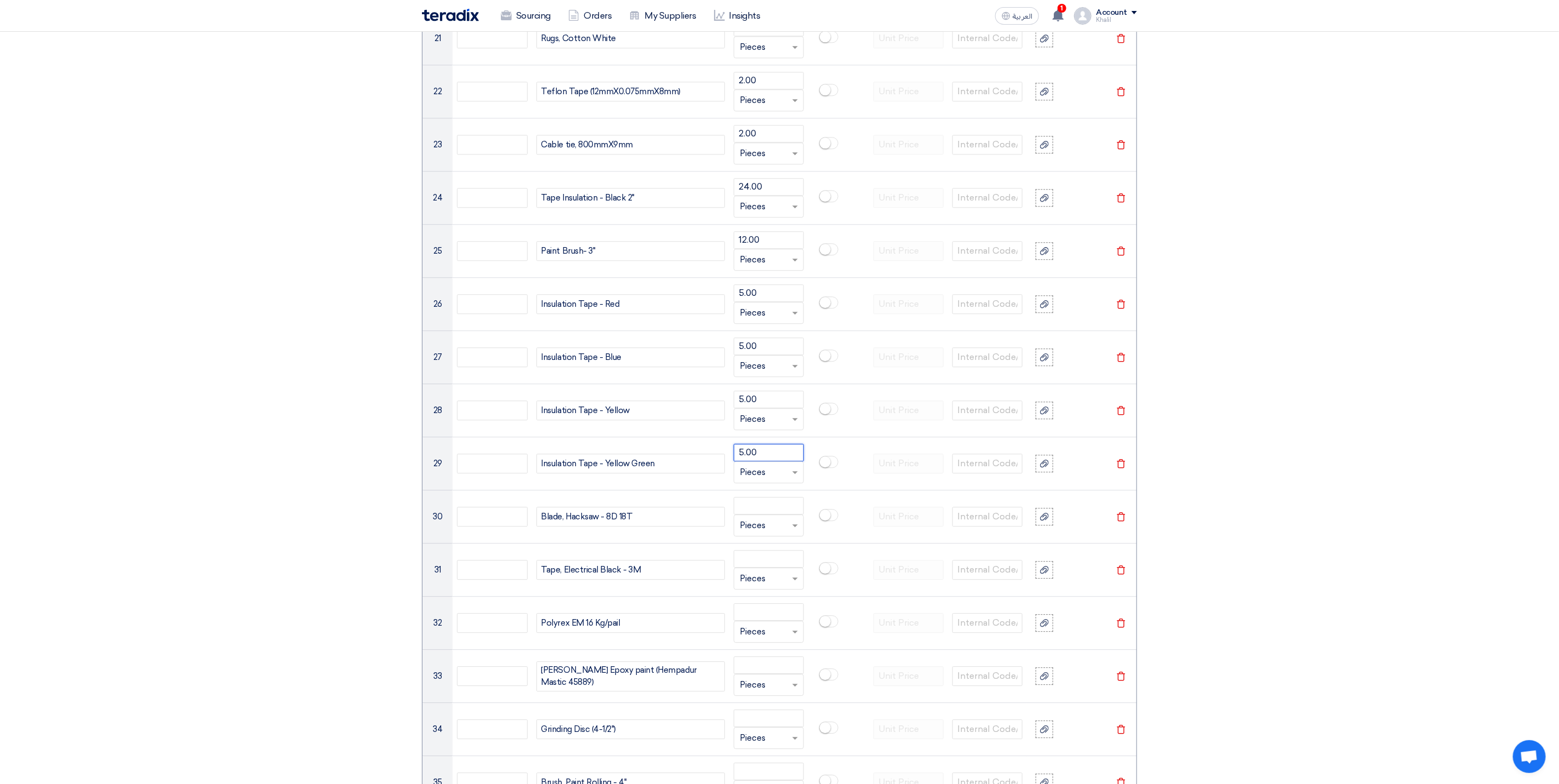
type input "5.00"
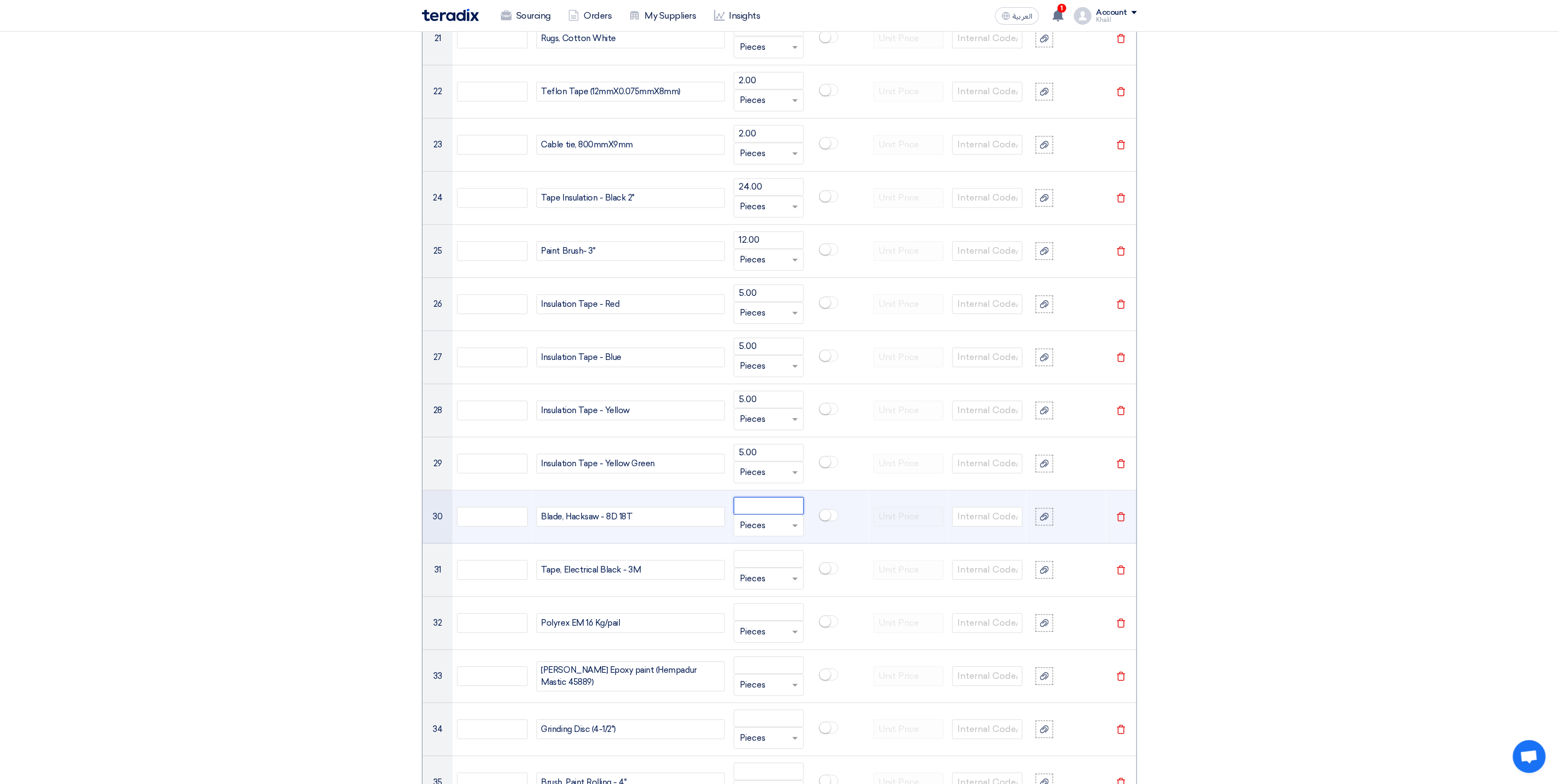
click at [771, 514] on input "number" at bounding box center [769, 506] width 70 height 18
paste input "24.00"
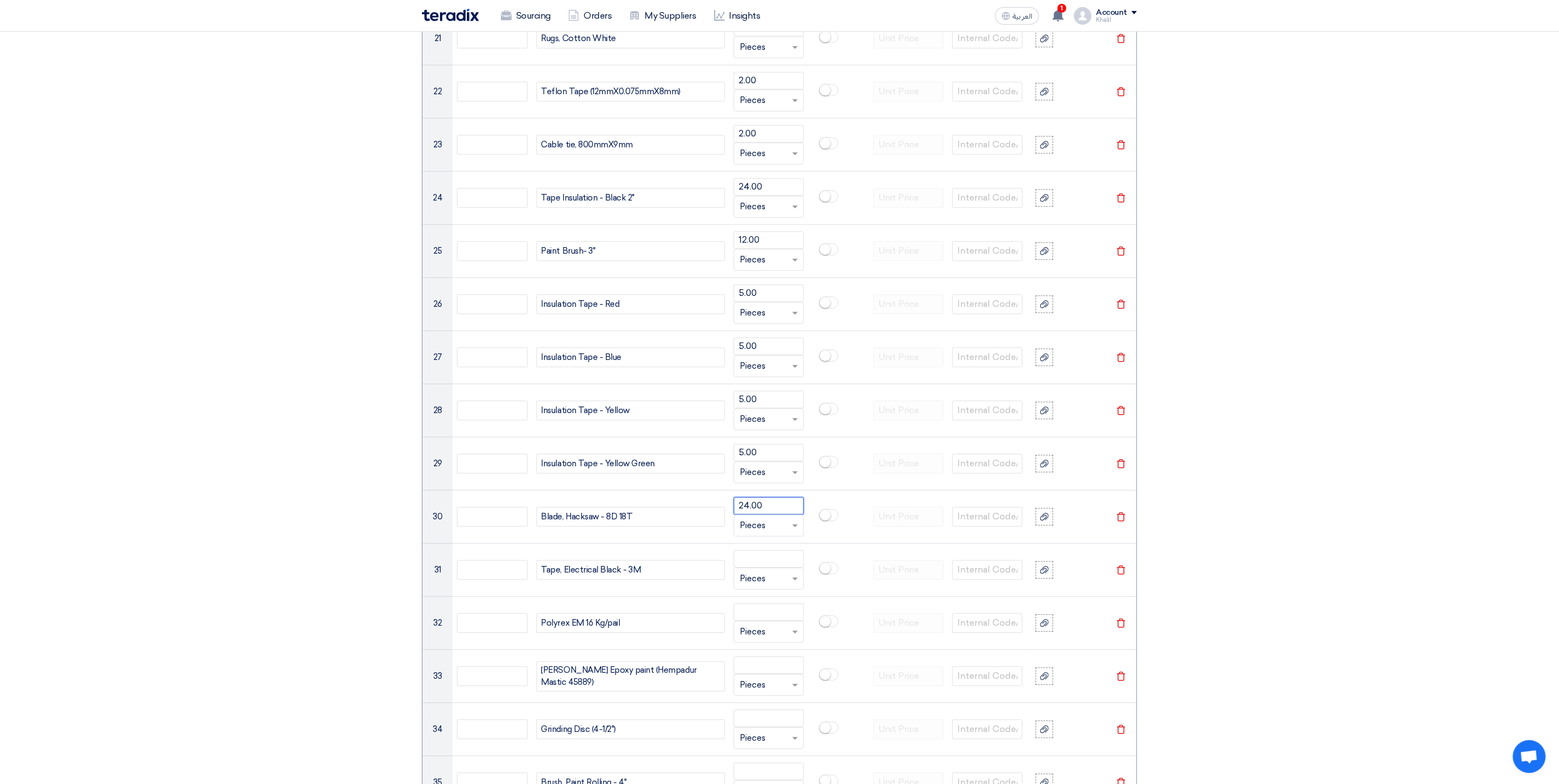
type input "24.00"
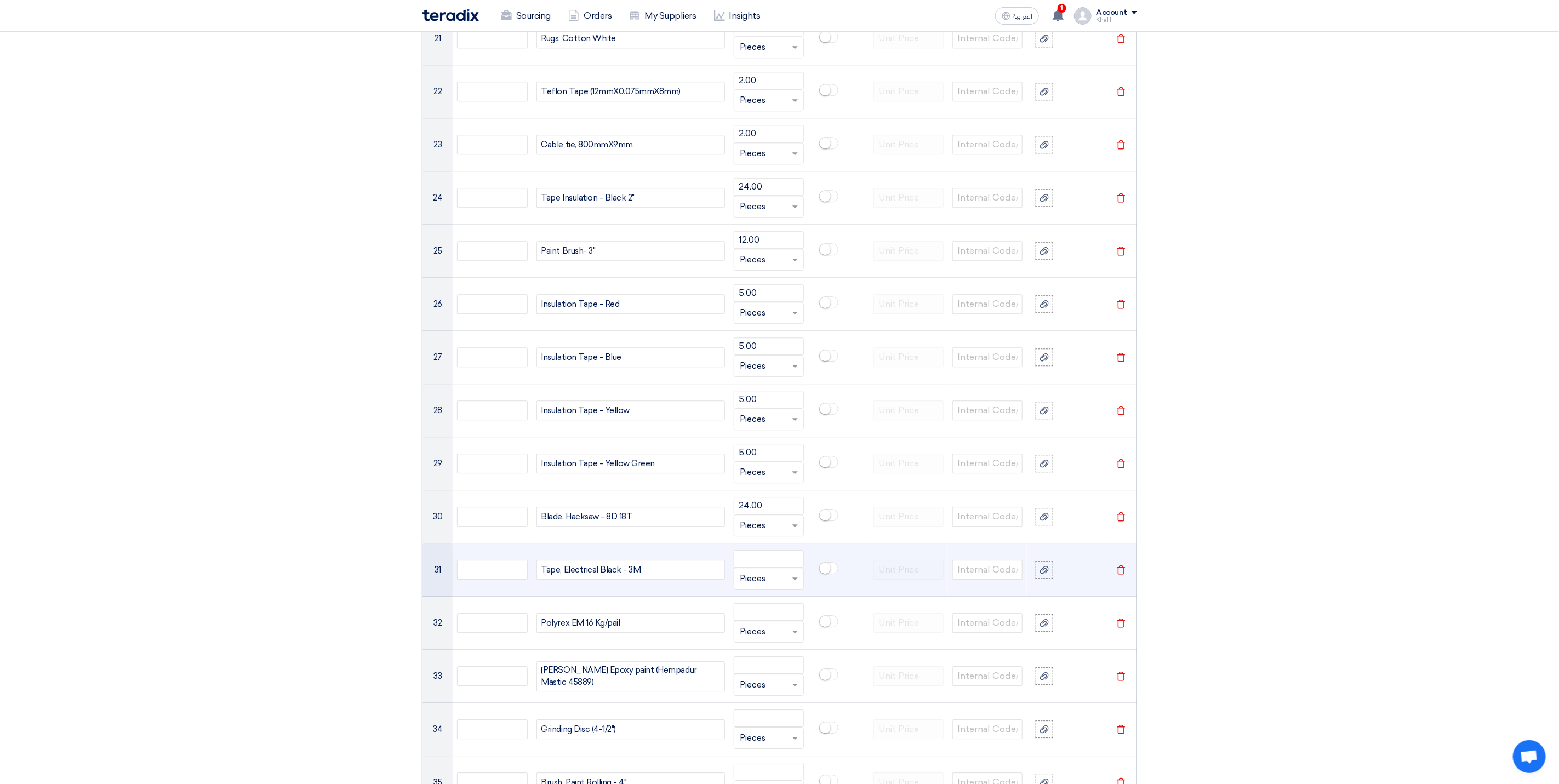
click at [760, 563] on td "Unit × Pieces" at bounding box center [768, 570] width 79 height 53
click at [761, 568] on input "number" at bounding box center [769, 559] width 70 height 18
paste input "5.00"
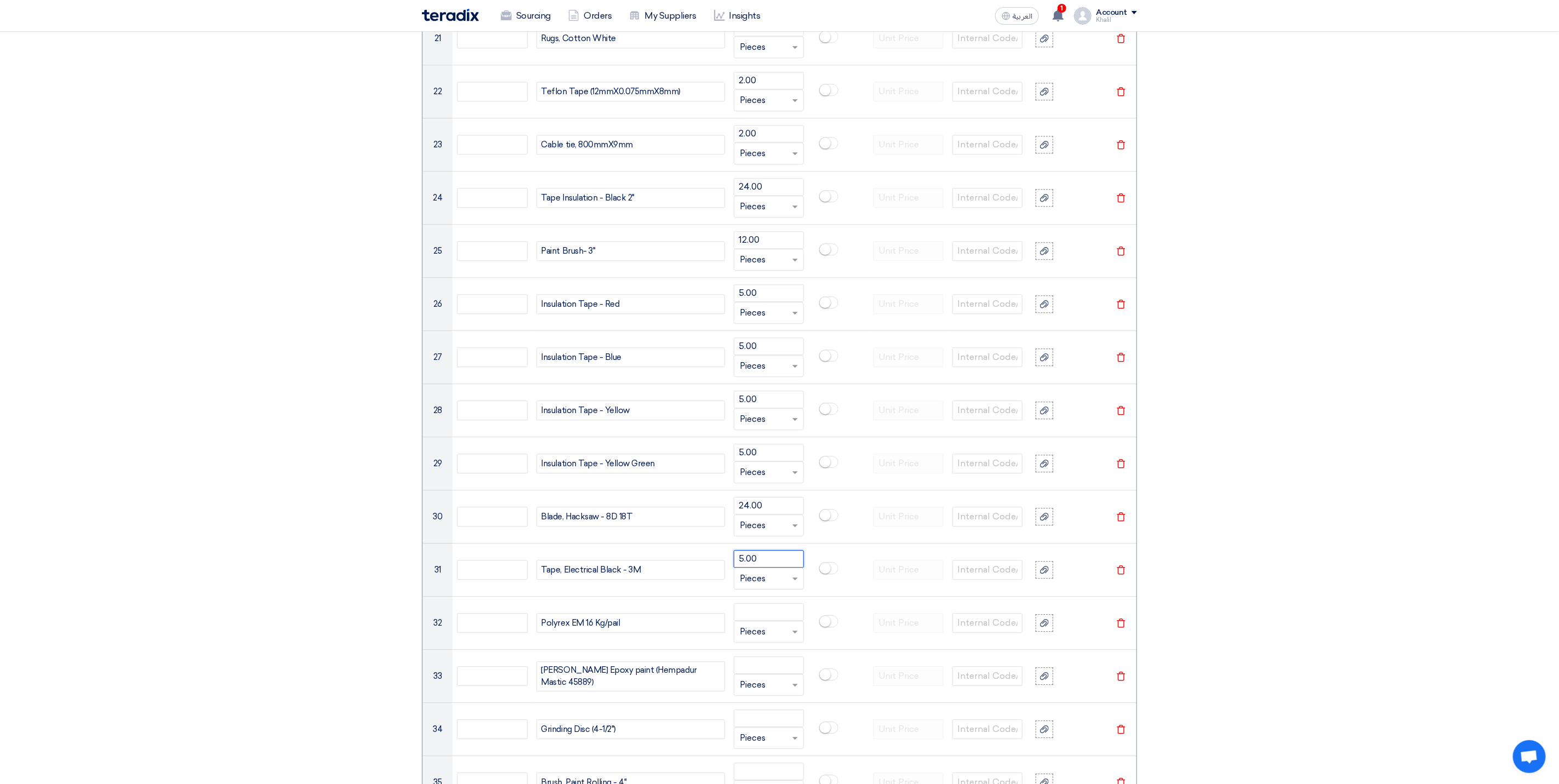
type input "5.00"
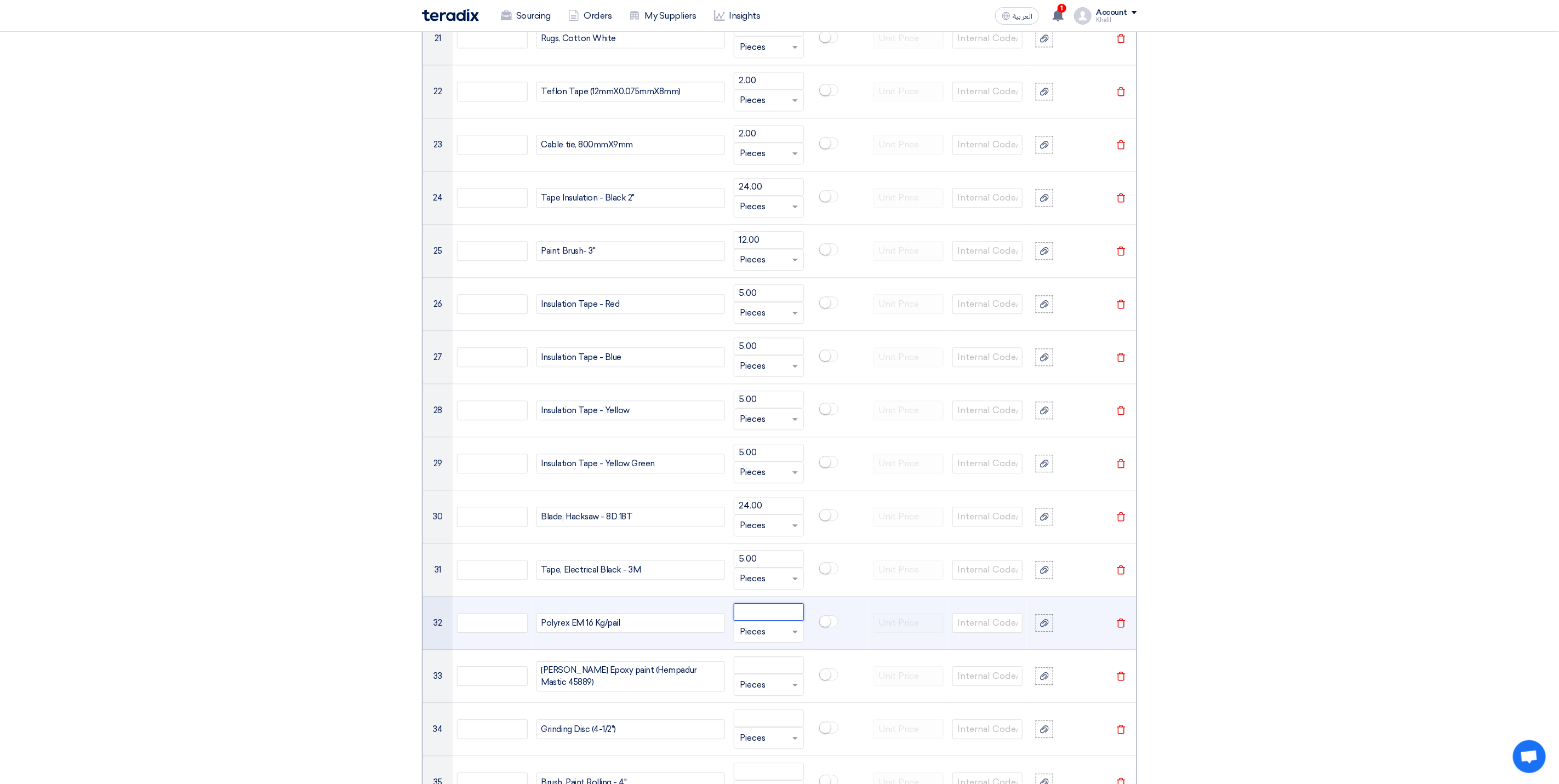
click at [761, 621] on input "number" at bounding box center [769, 612] width 70 height 18
paste input "64.00"
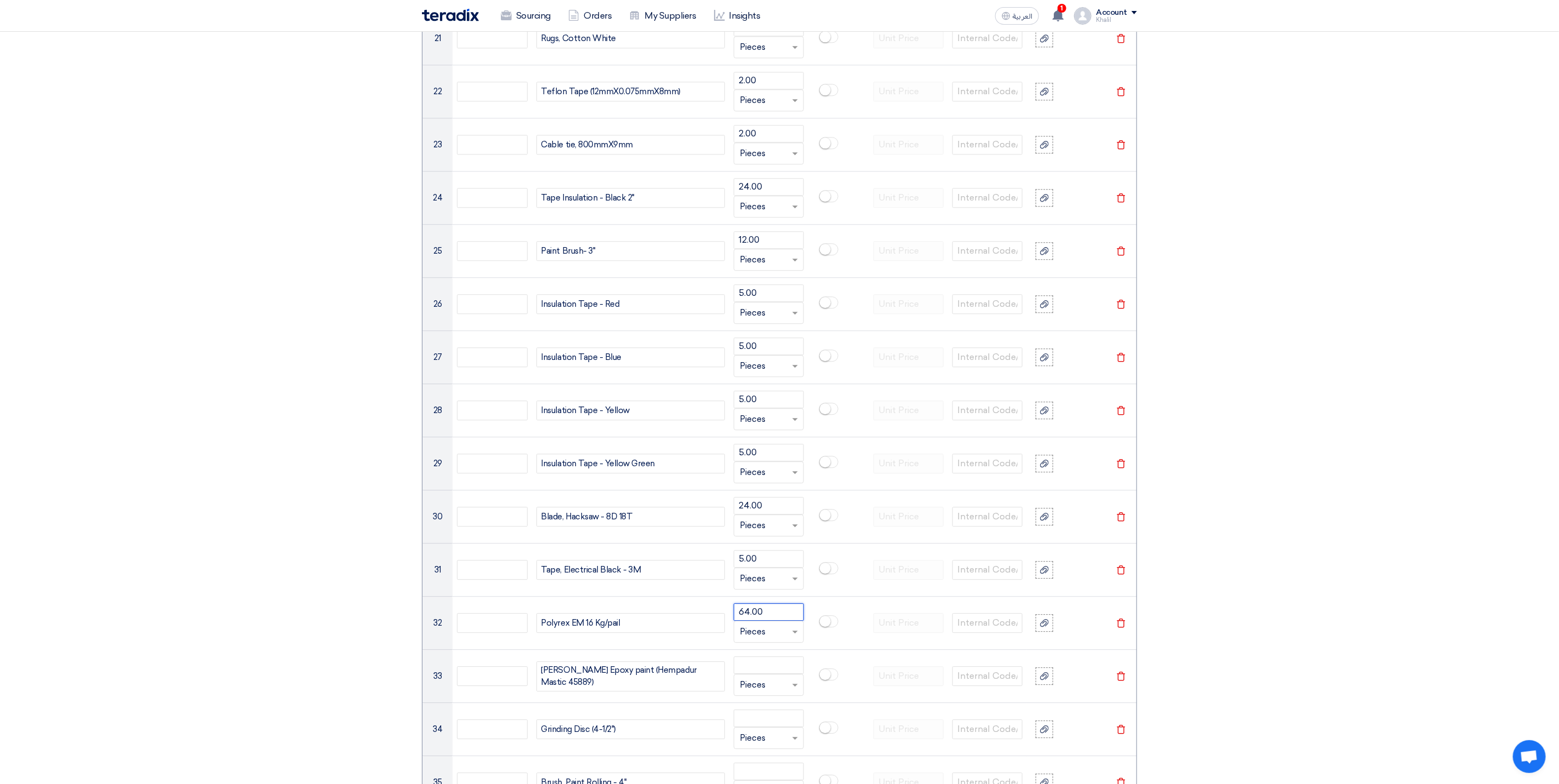
type input "64.00"
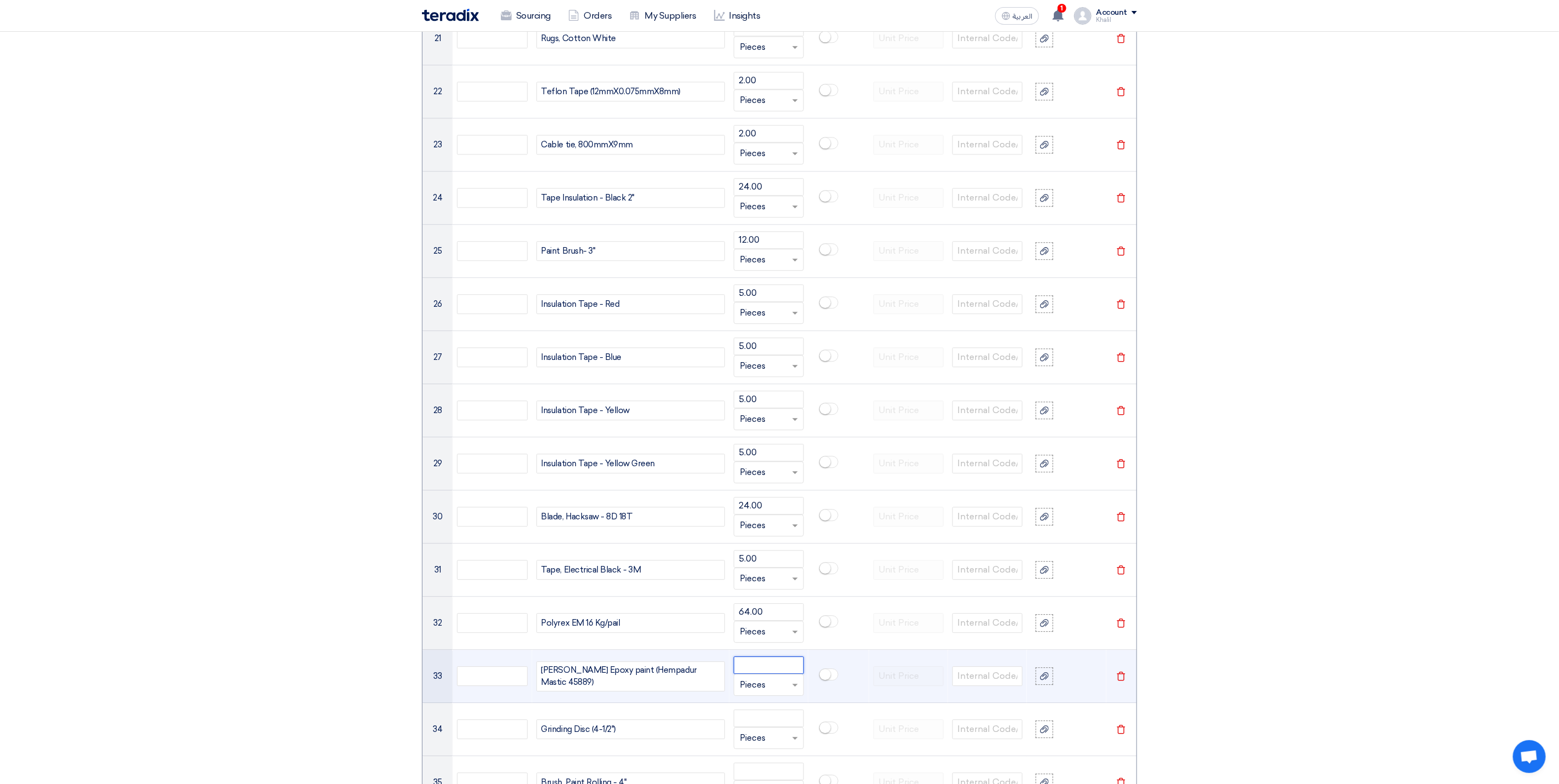
click at [755, 674] on input "number" at bounding box center [769, 665] width 70 height 18
paste input "20.00"
type input "20.00"
click at [796, 692] on span at bounding box center [796, 685] width 13 height 13
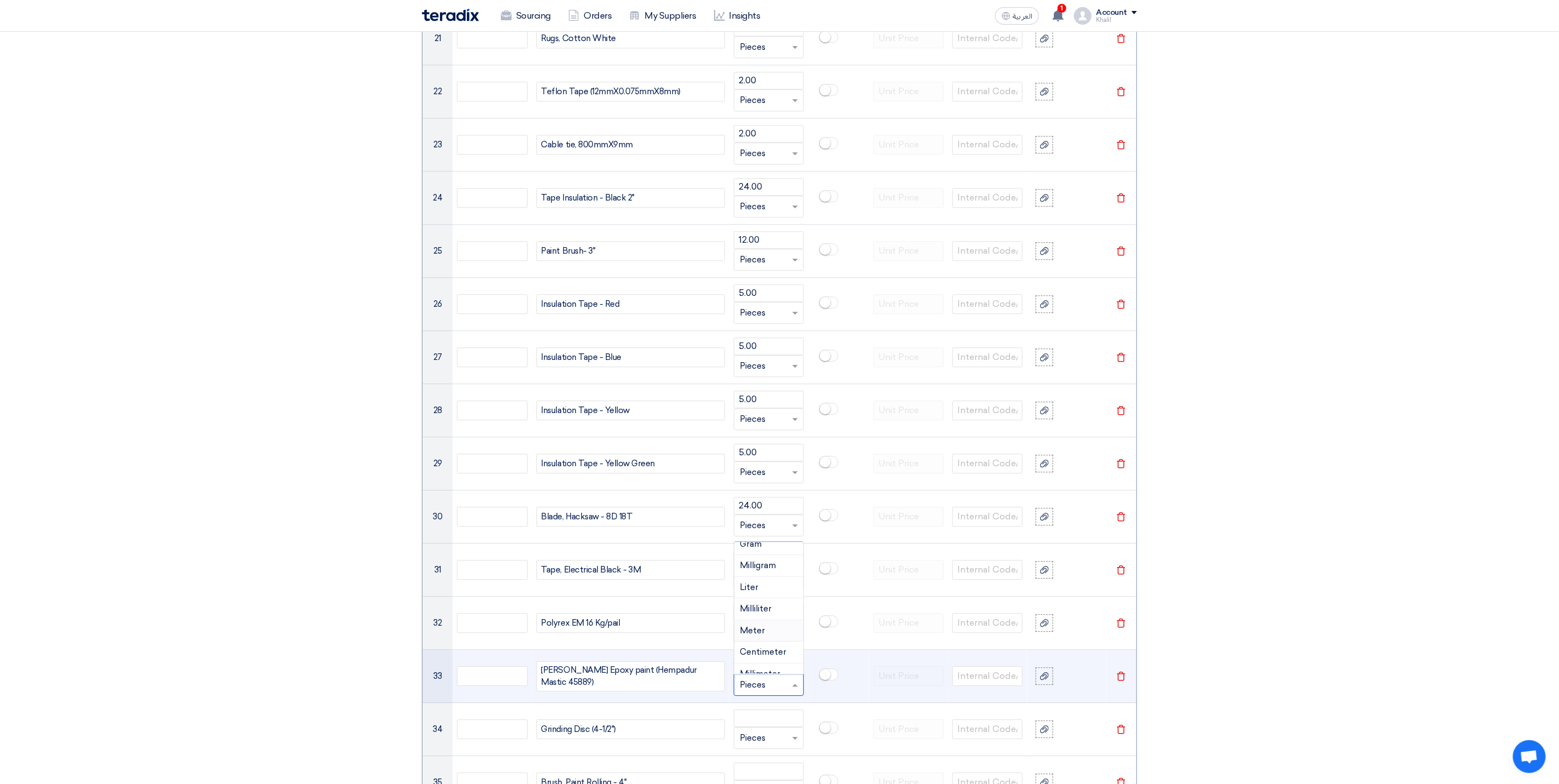
type input "K"
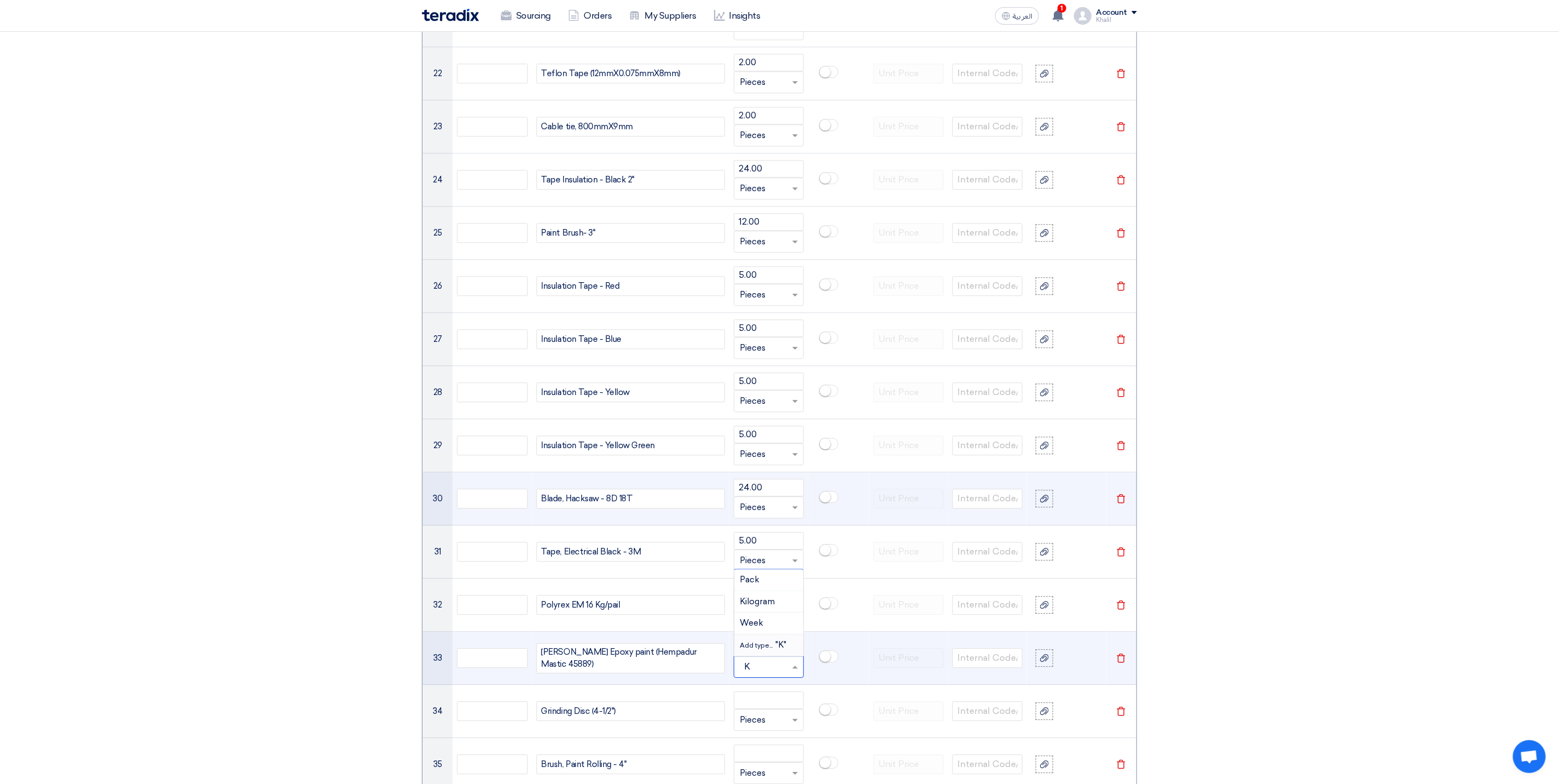
scroll to position [1973, 0]
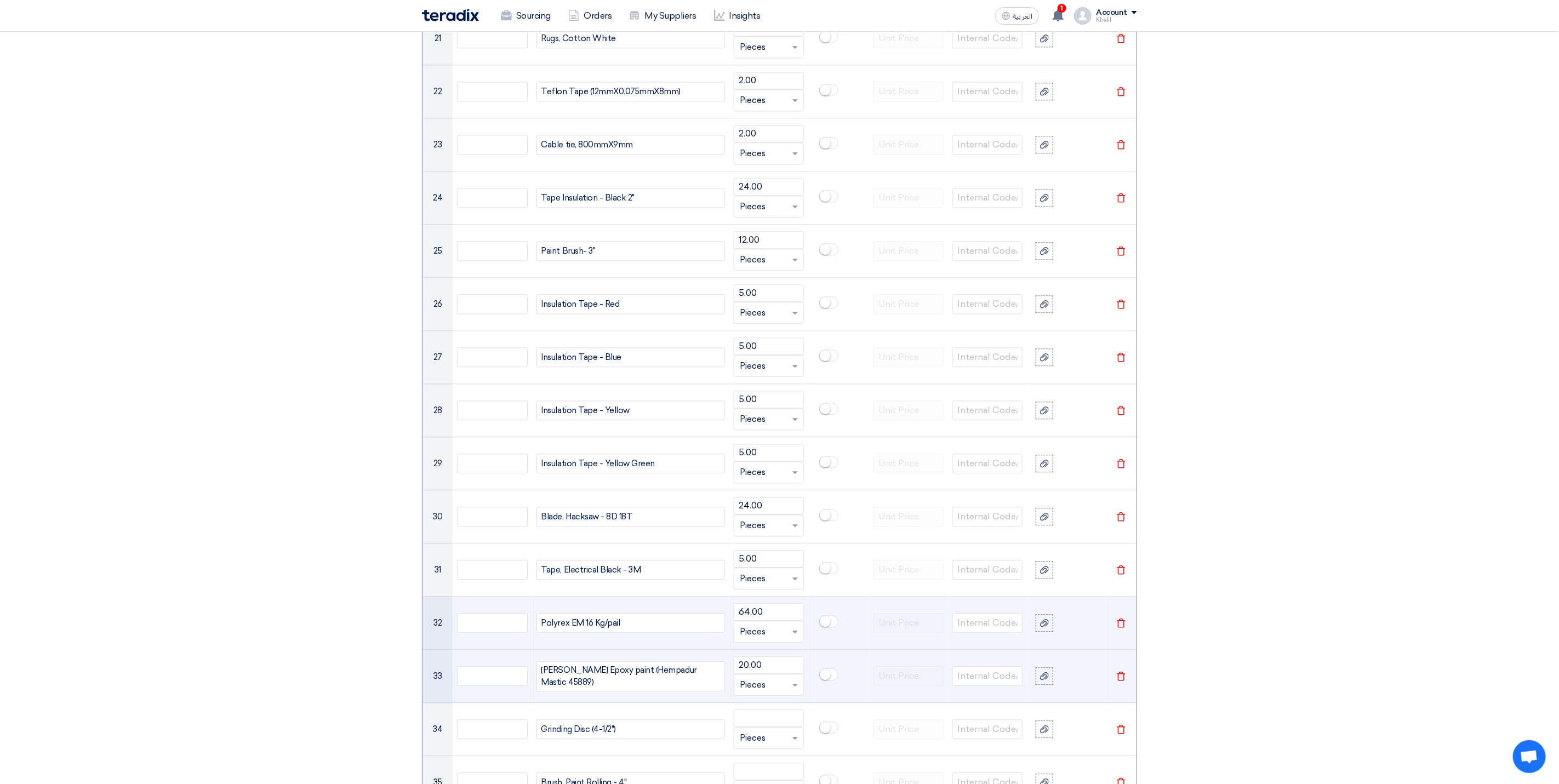
click at [836, 650] on td at bounding box center [839, 623] width 61 height 53
click at [799, 638] on span at bounding box center [796, 632] width 13 height 13
click at [794, 692] on span at bounding box center [796, 685] width 13 height 13
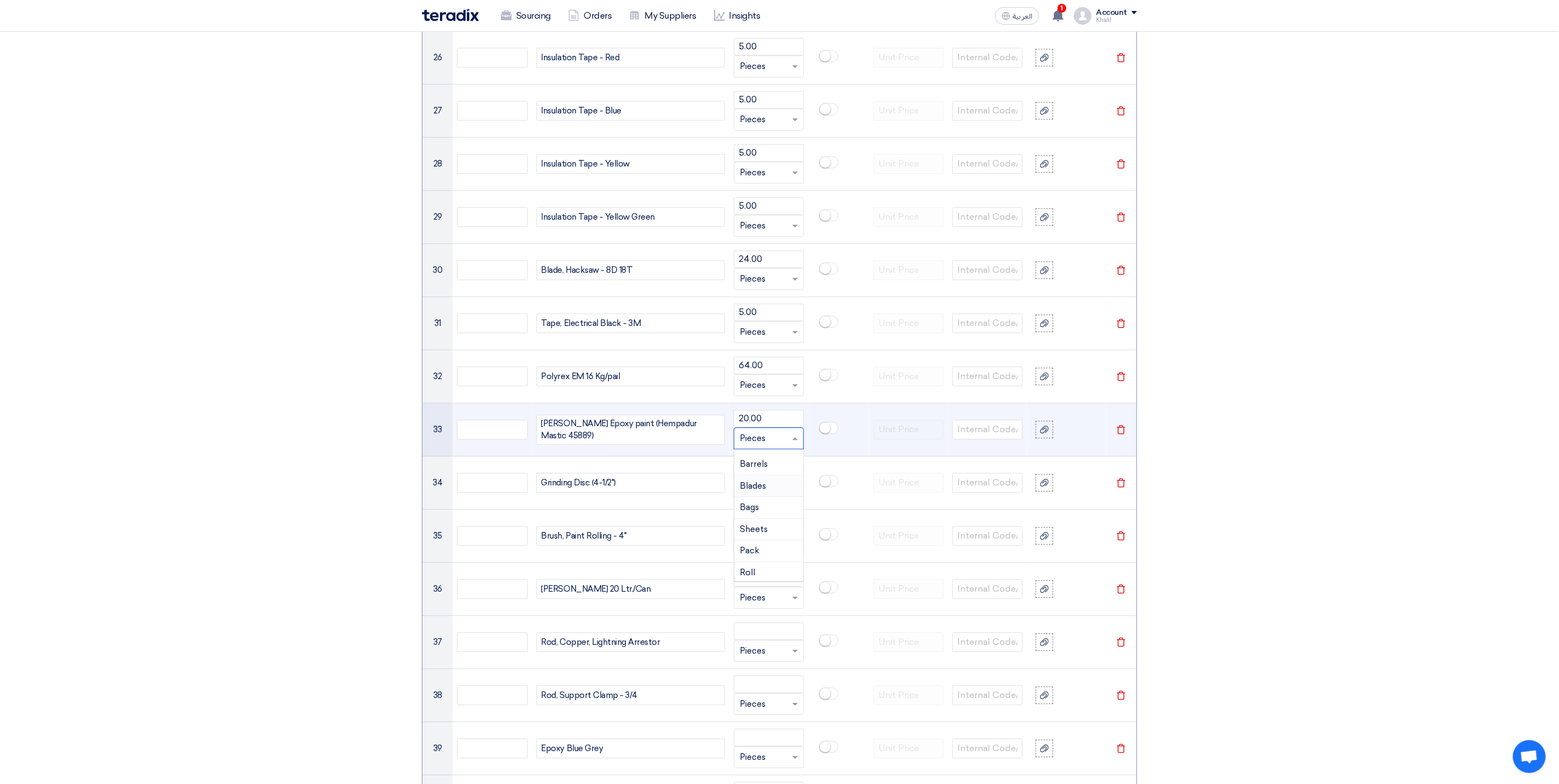
scroll to position [164, 0]
click at [768, 523] on div "Kilogram" at bounding box center [769, 512] width 69 height 22
click at [794, 445] on span at bounding box center [796, 439] width 13 height 13
type input "L"
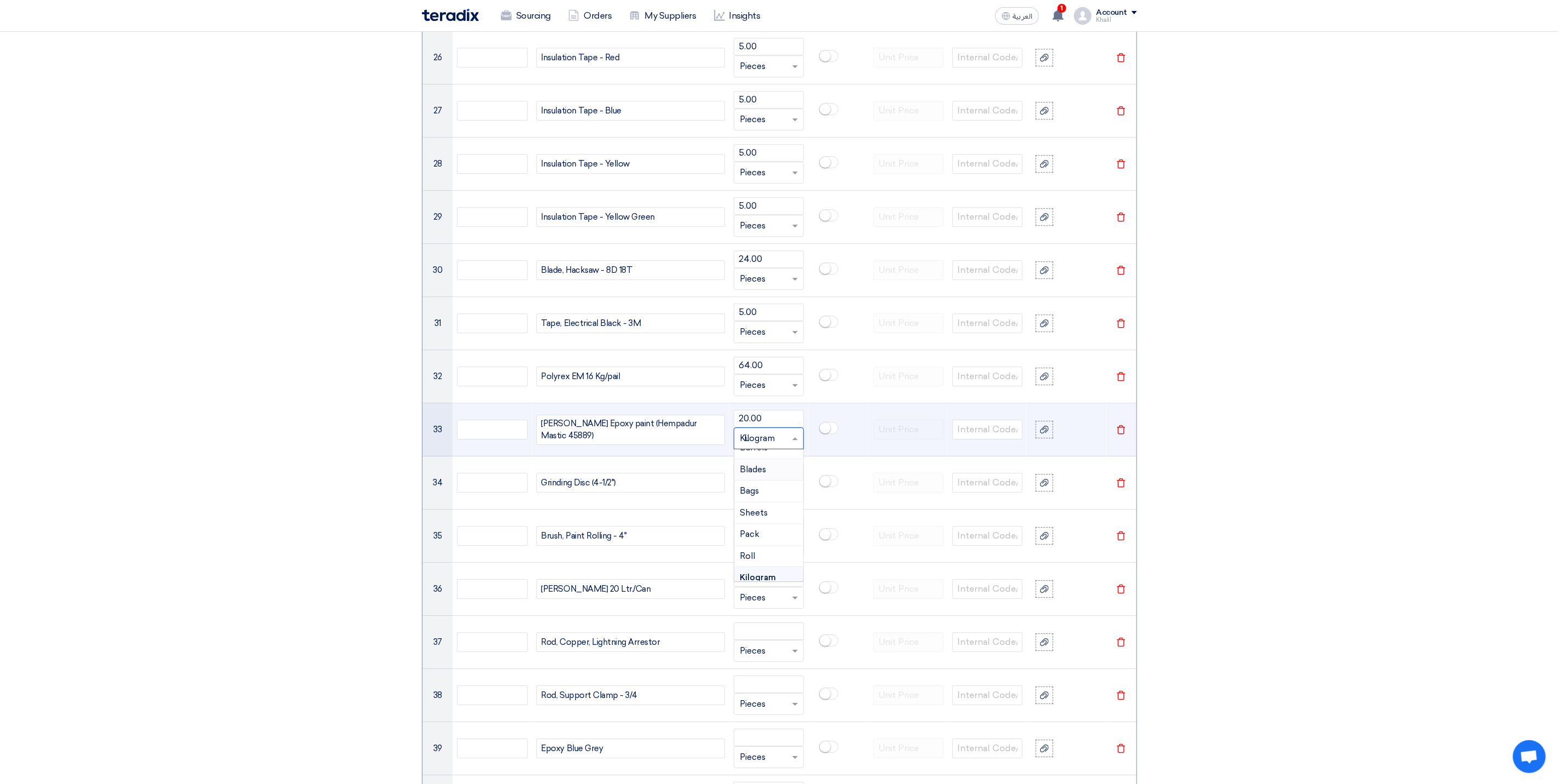
scroll to position [0, 0]
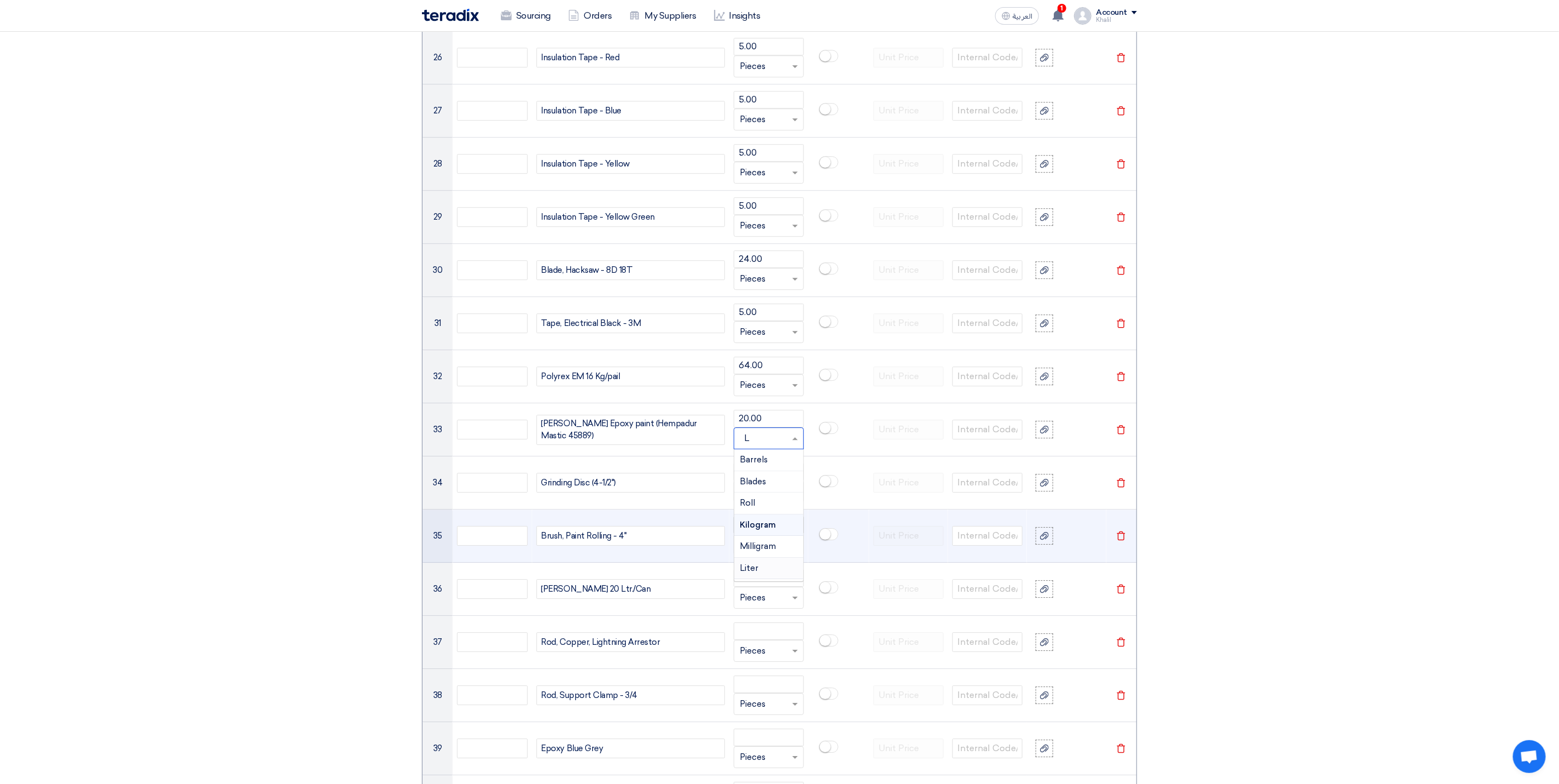
drag, startPoint x: 781, startPoint y: 581, endPoint x: 753, endPoint y: 533, distance: 55.6
click at [780, 580] on div "Liter" at bounding box center [769, 569] width 69 height 22
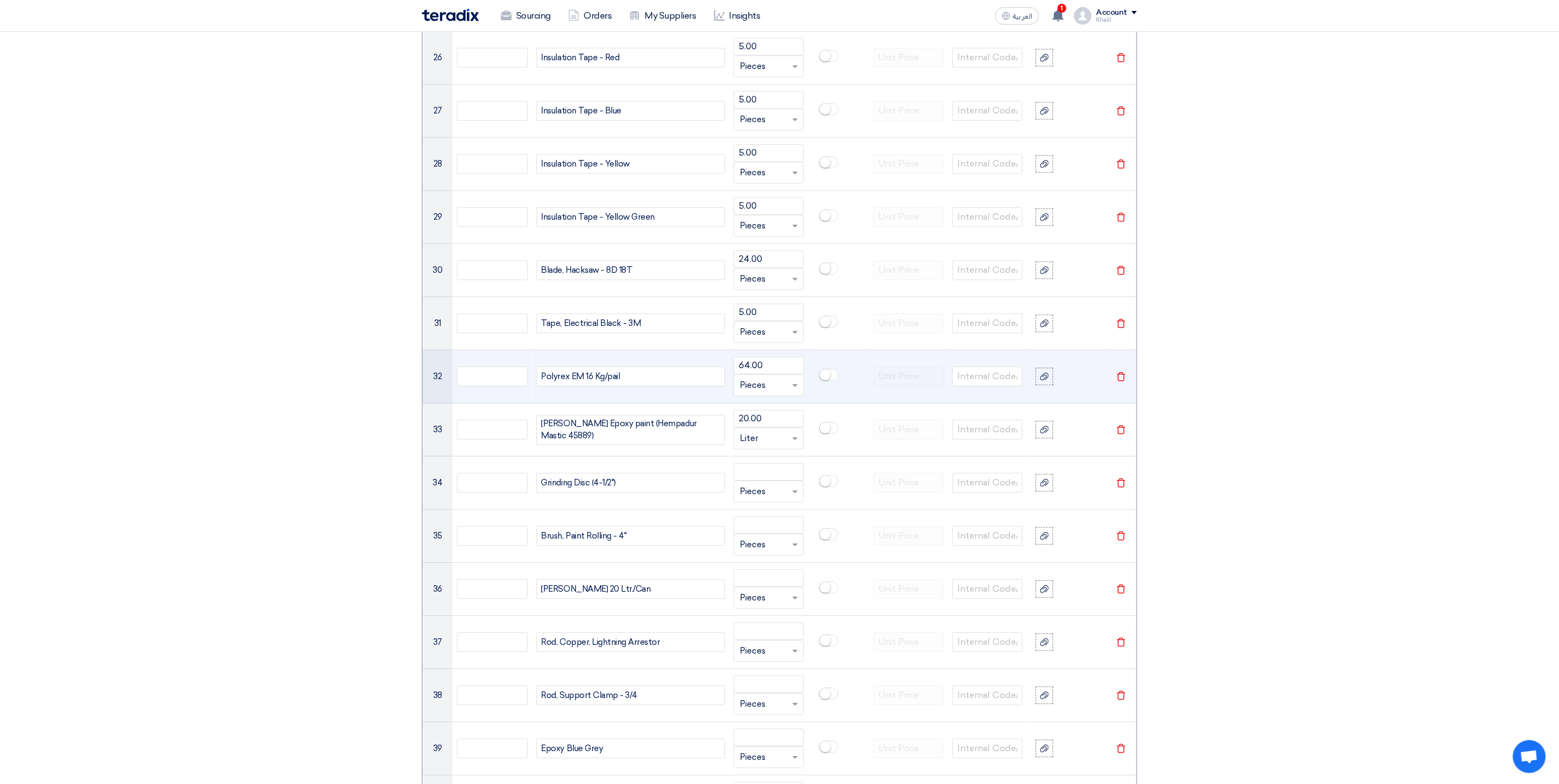
click at [757, 394] on input "text" at bounding box center [763, 385] width 45 height 18
type input "K"
click at [772, 433] on span "Kilogram" at bounding box center [757, 428] width 35 height 10
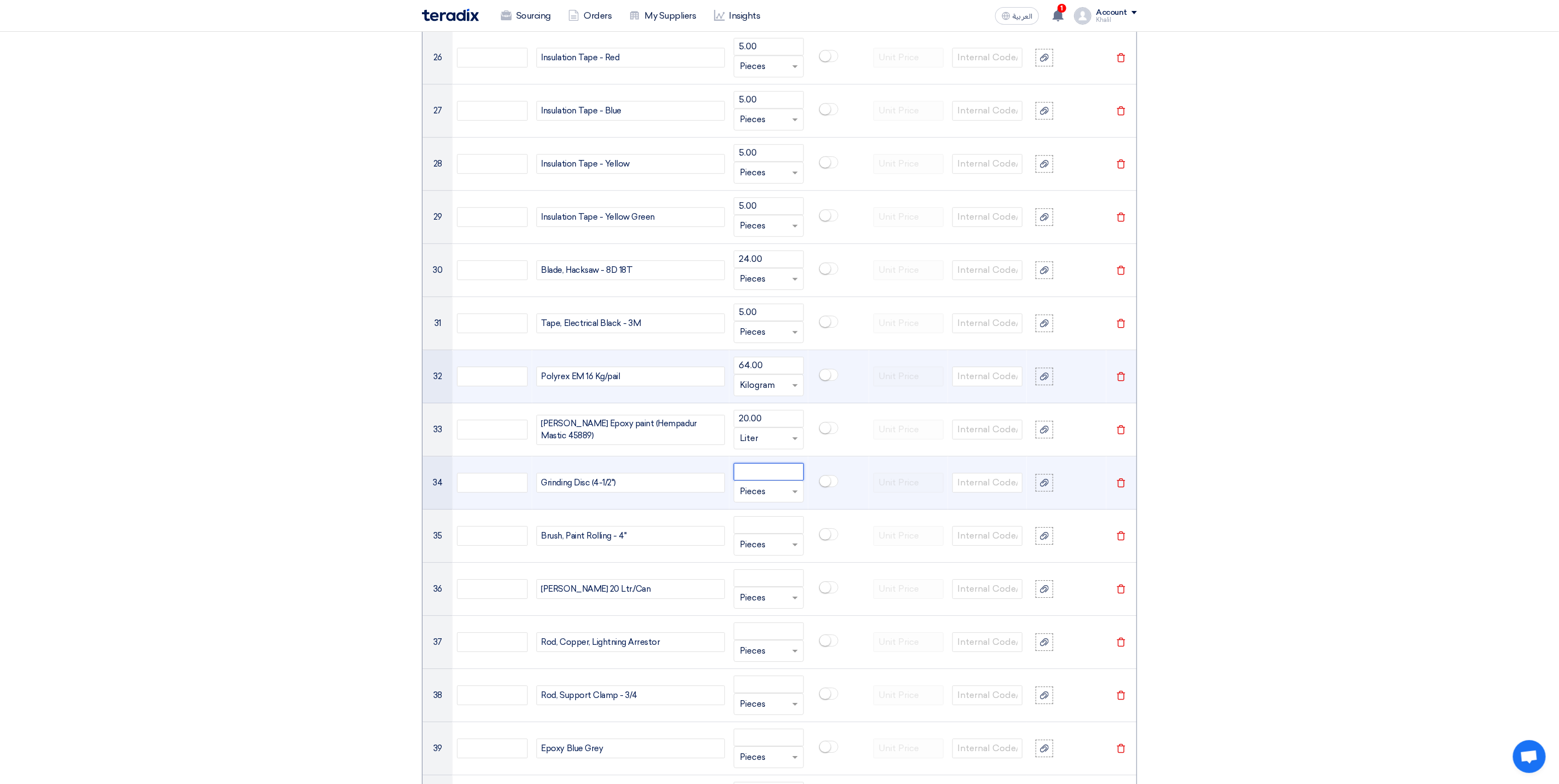
click at [754, 481] on input "number" at bounding box center [769, 472] width 70 height 18
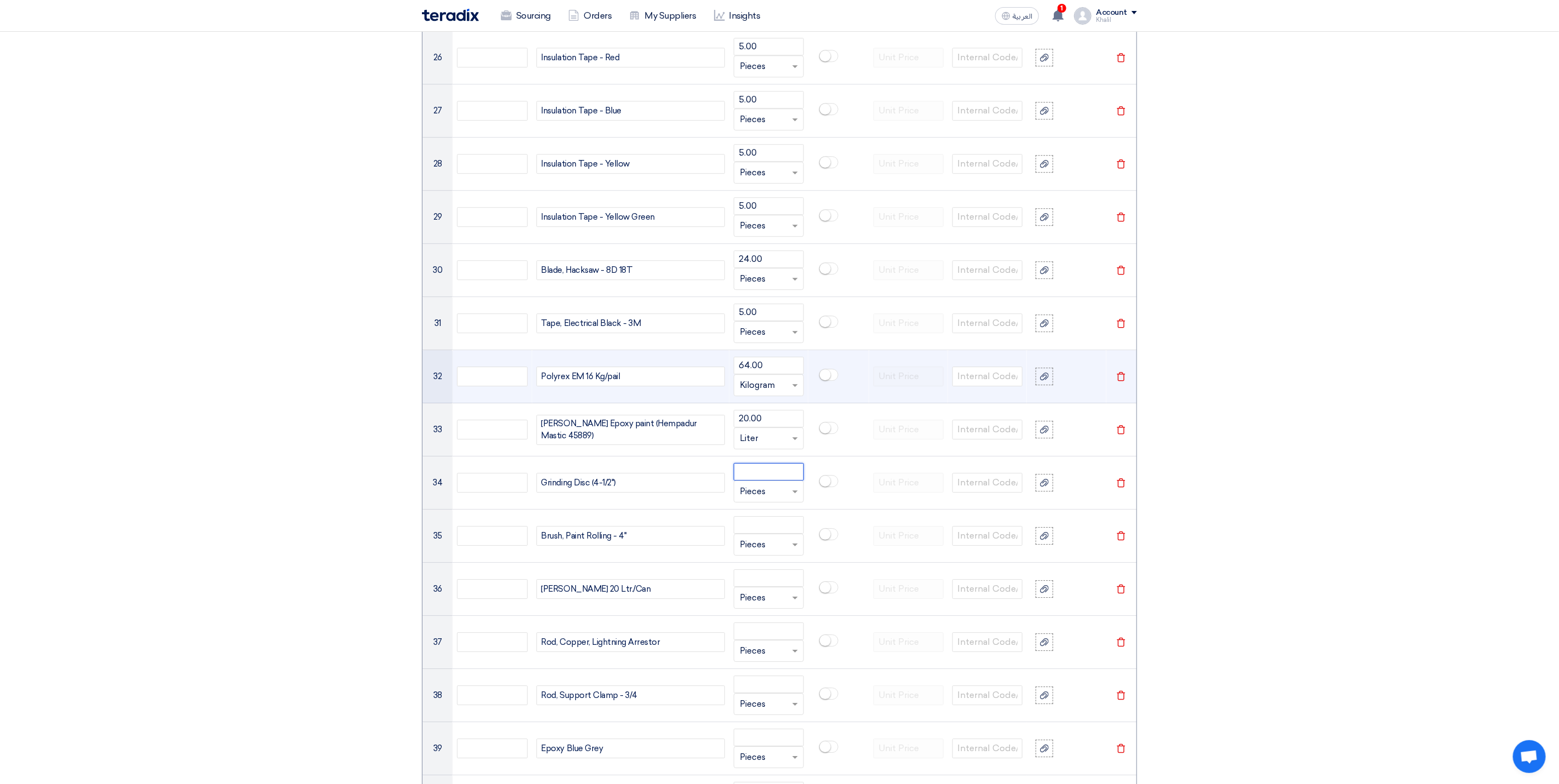
paste input "25.00"
type input "25.00"
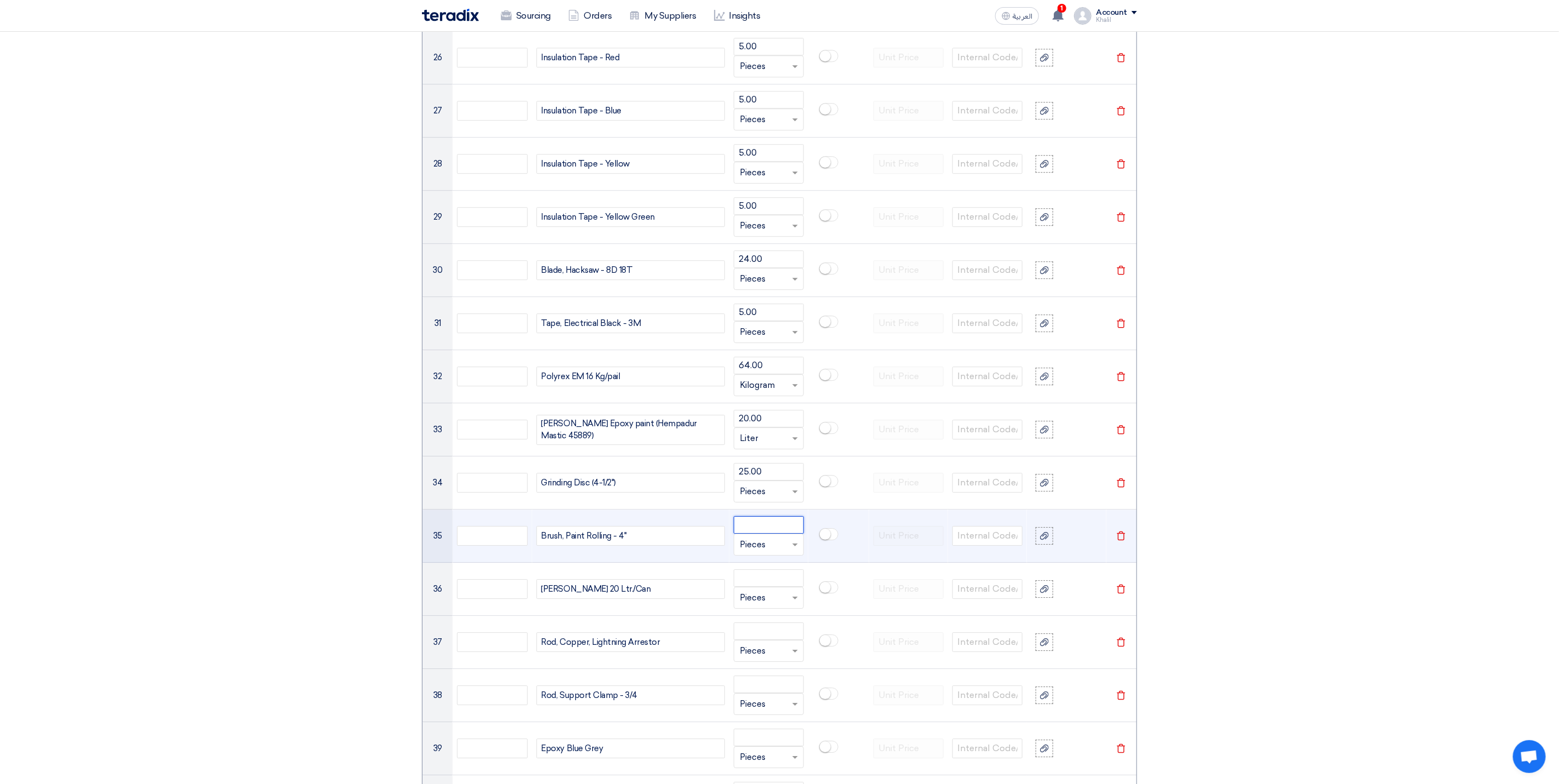
click at [757, 534] on input "number" at bounding box center [769, 525] width 70 height 18
paste input "40.00"
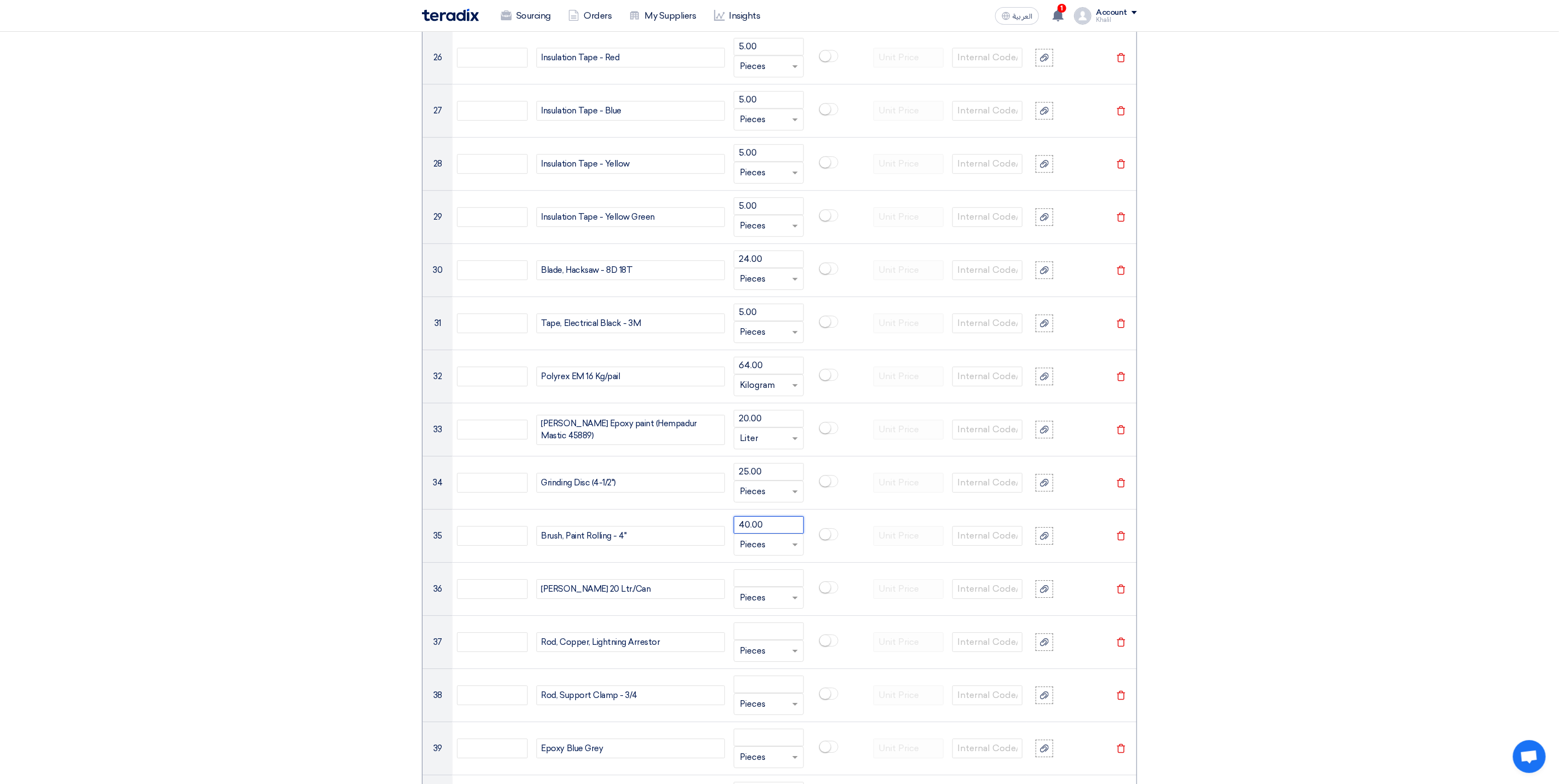
type input "40.00"
click at [758, 587] on input "number" at bounding box center [769, 578] width 70 height 18
paste input "20.00"
type input "20.00"
click at [767, 606] on input "text" at bounding box center [763, 598] width 45 height 18
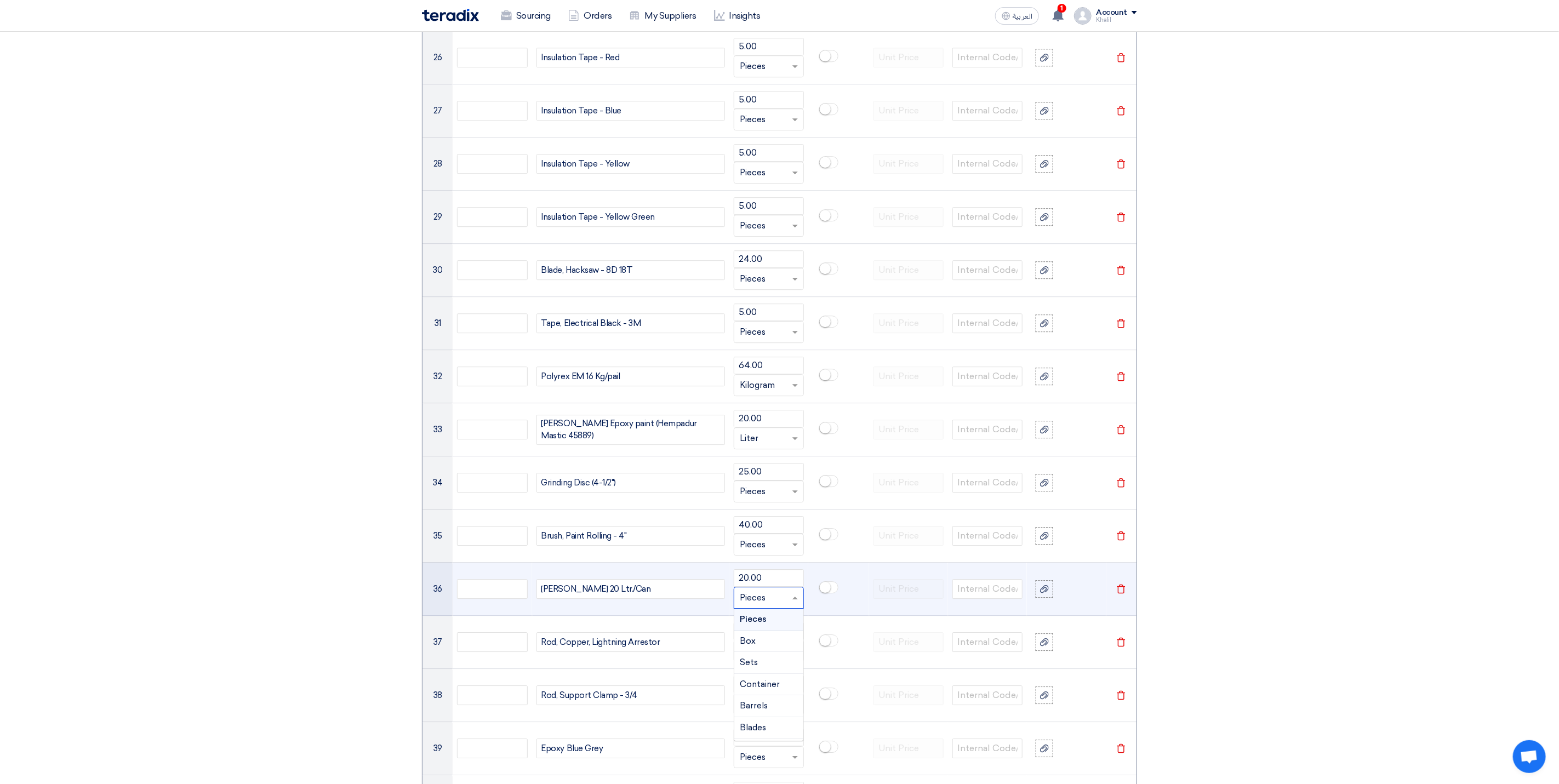
type input "L"
click at [775, 739] on div "Liter" at bounding box center [769, 728] width 69 height 22
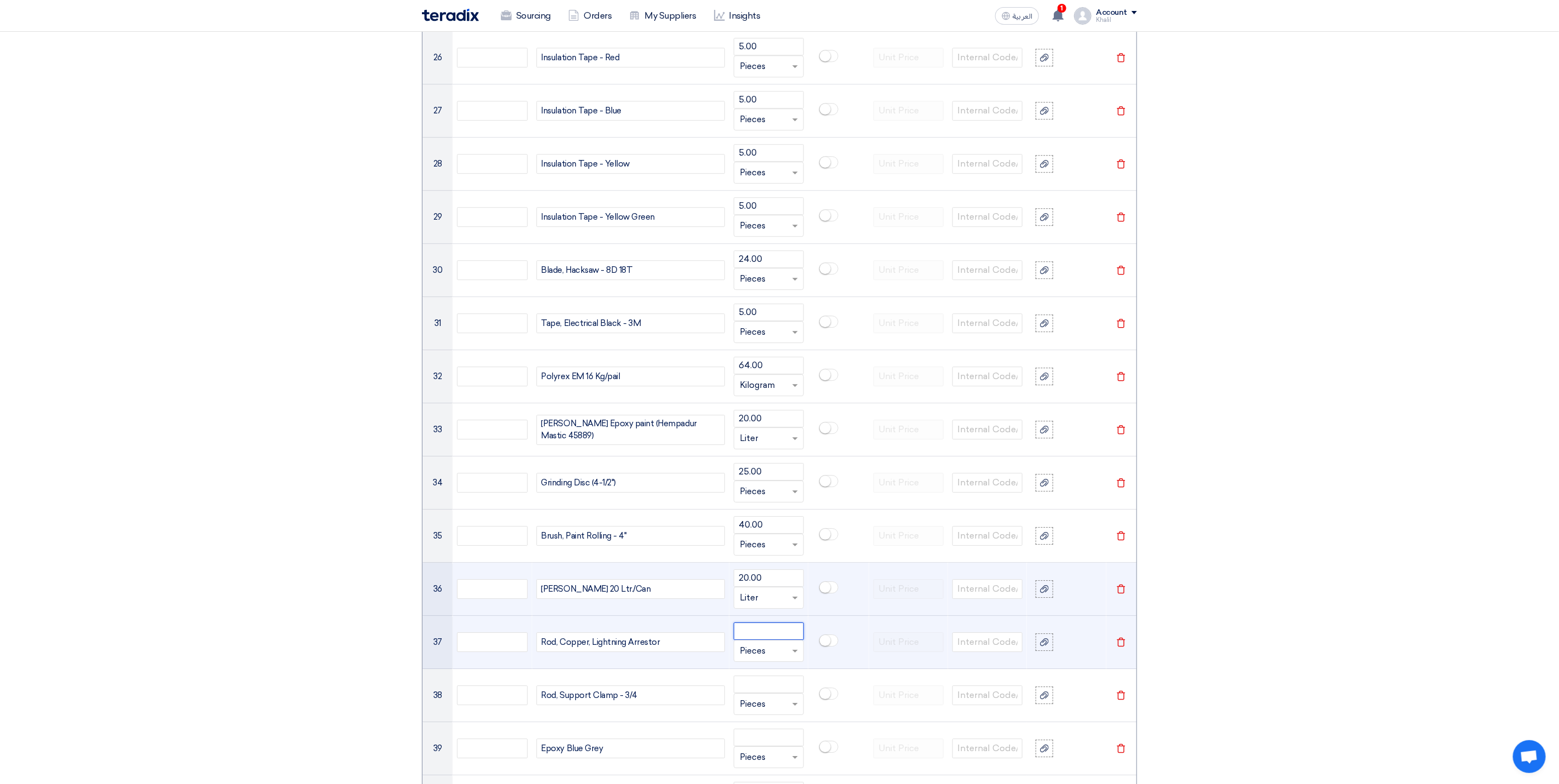
click at [766, 640] on input "number" at bounding box center [769, 631] width 70 height 18
paste input "16.00"
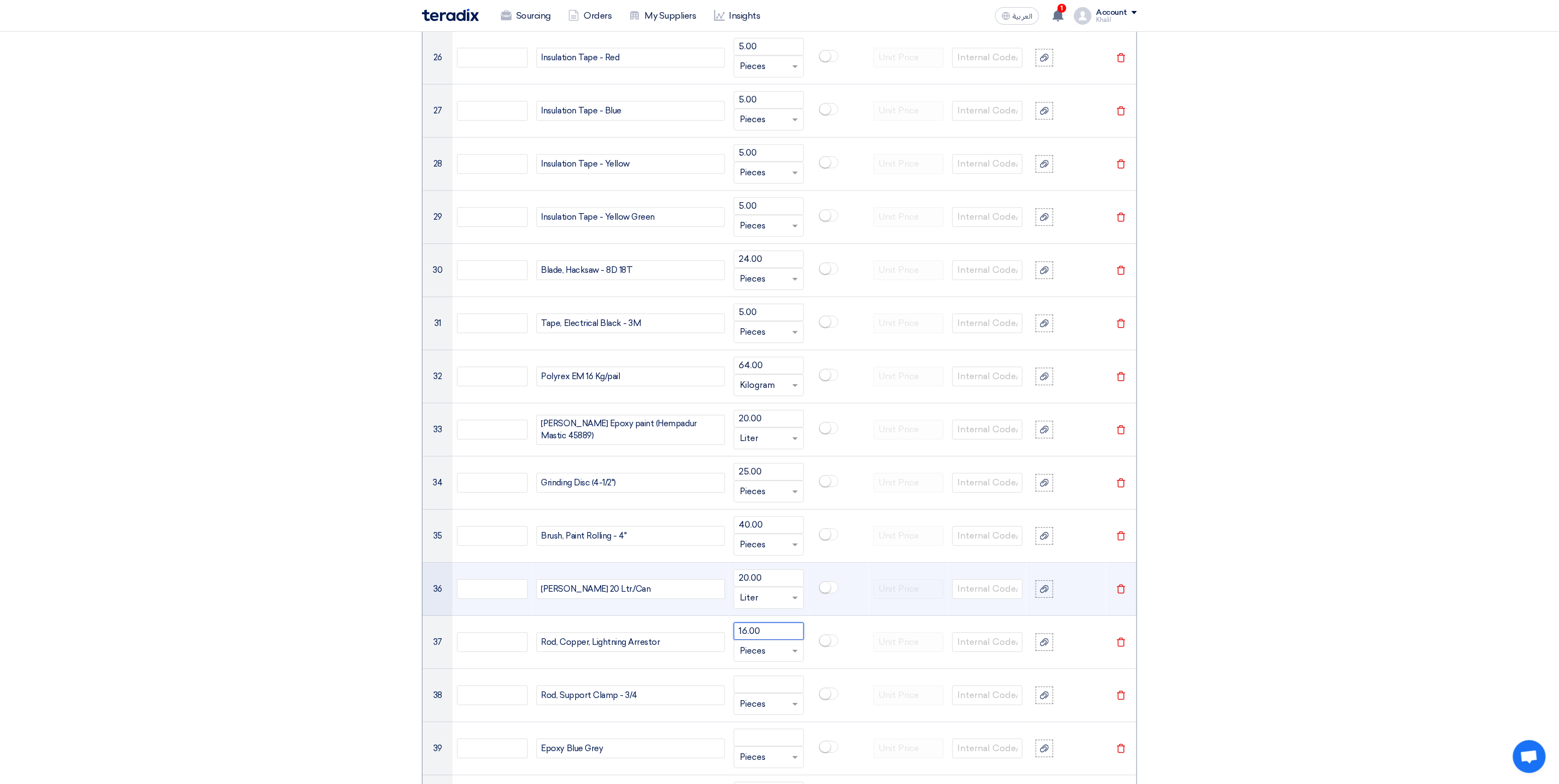
type input "16.00"
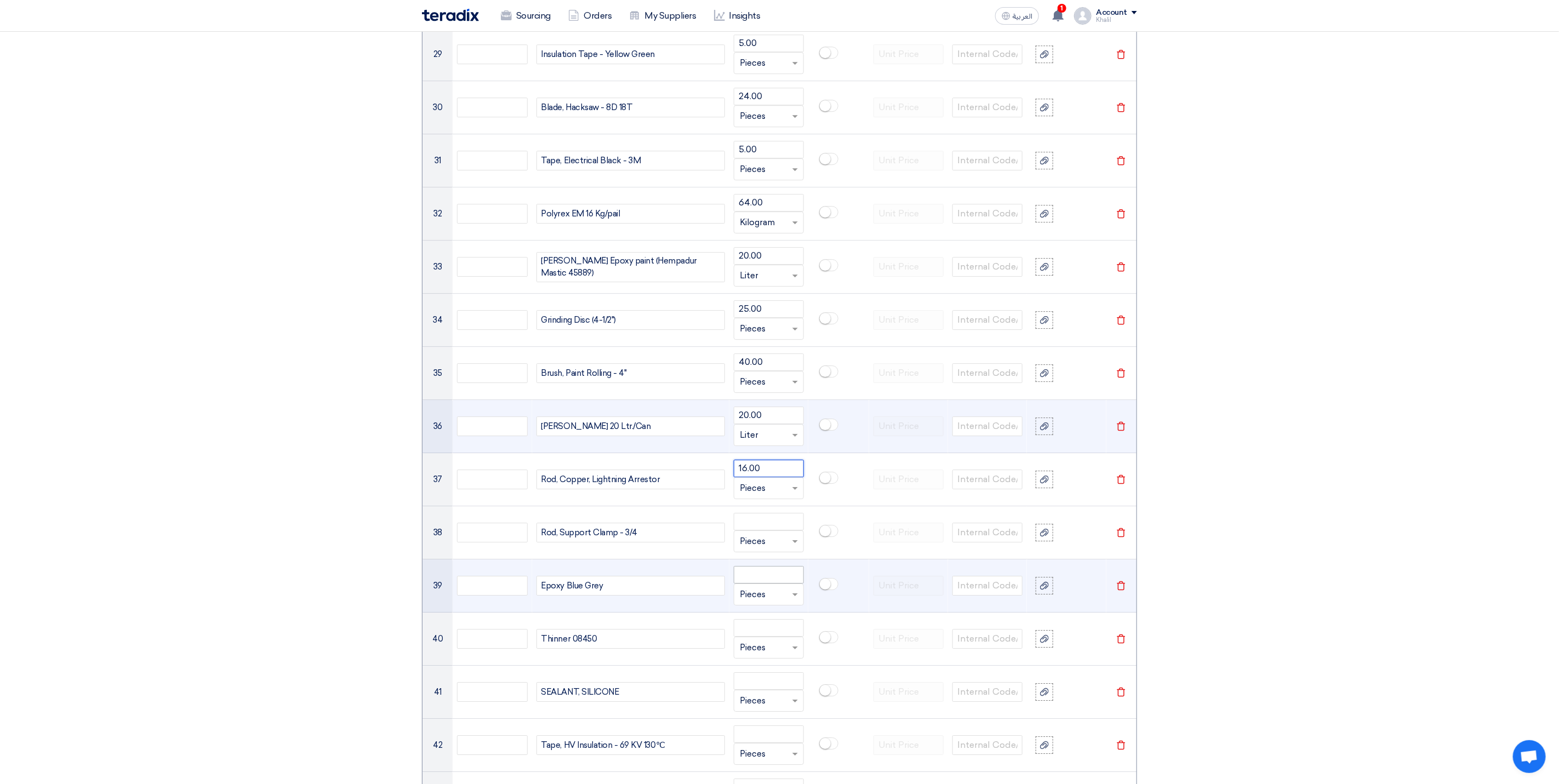
scroll to position [2384, 0]
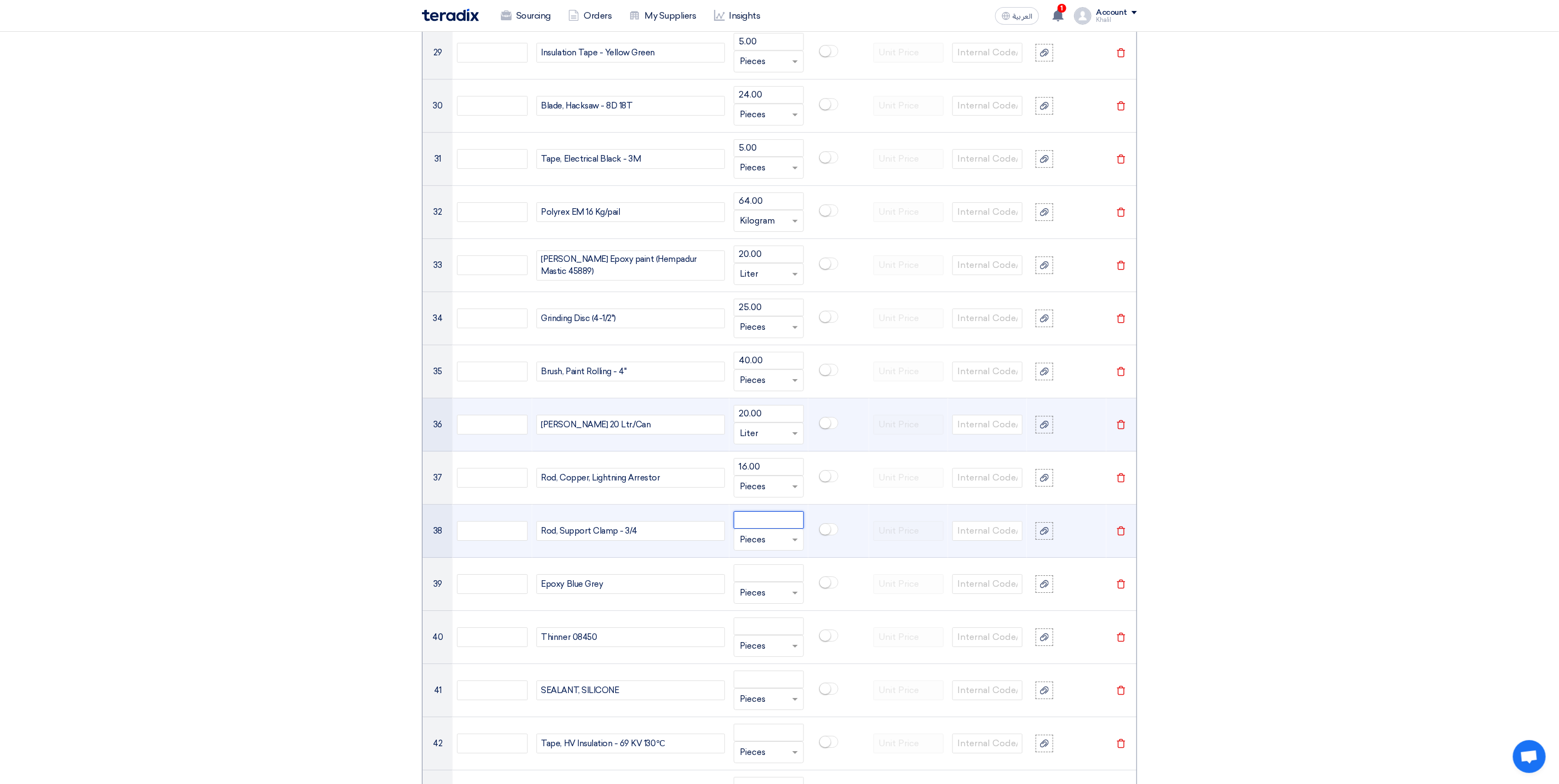
click at [749, 529] on input "number" at bounding box center [769, 520] width 70 height 18
paste input "16.00"
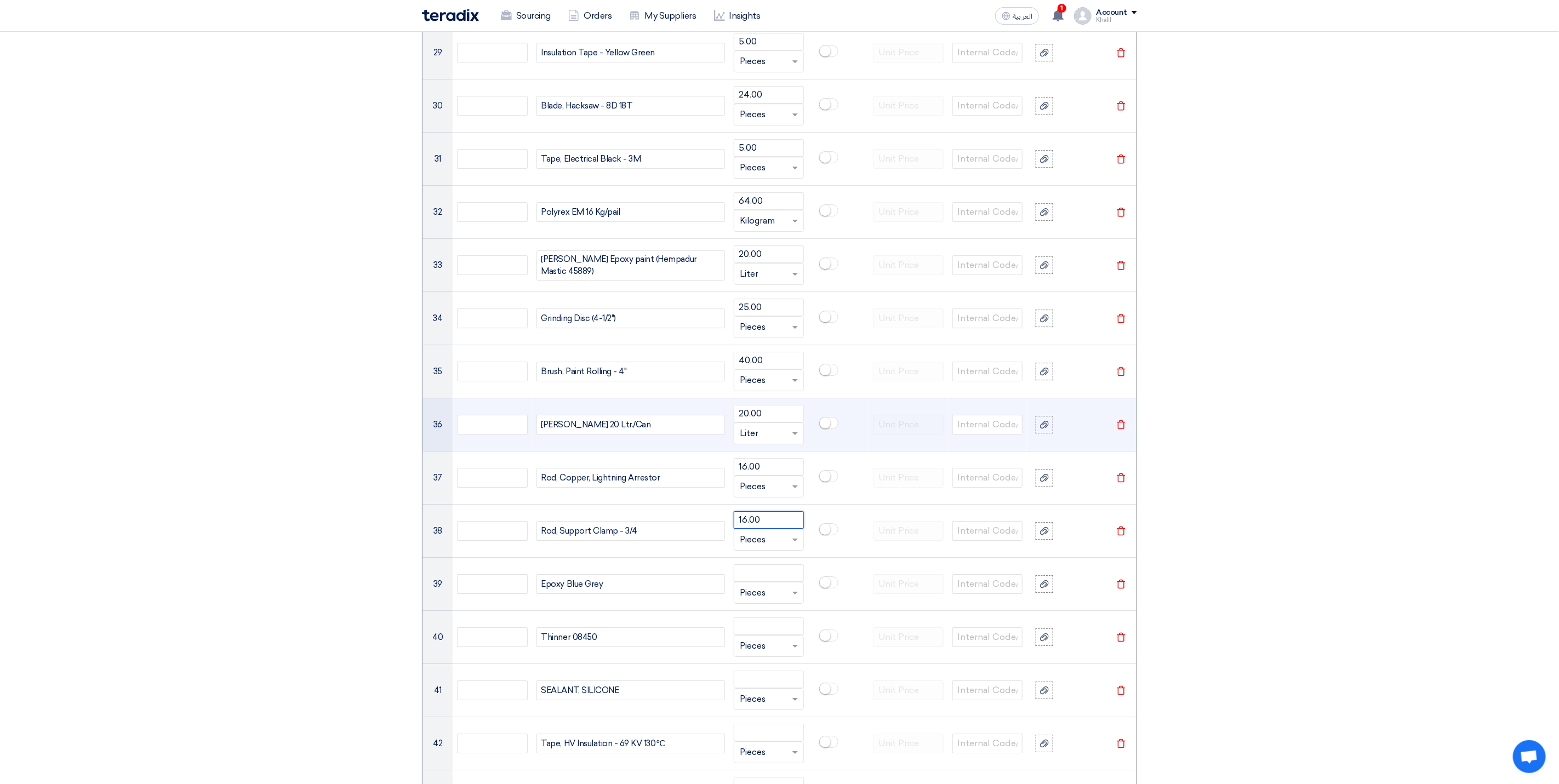
type input "16.00"
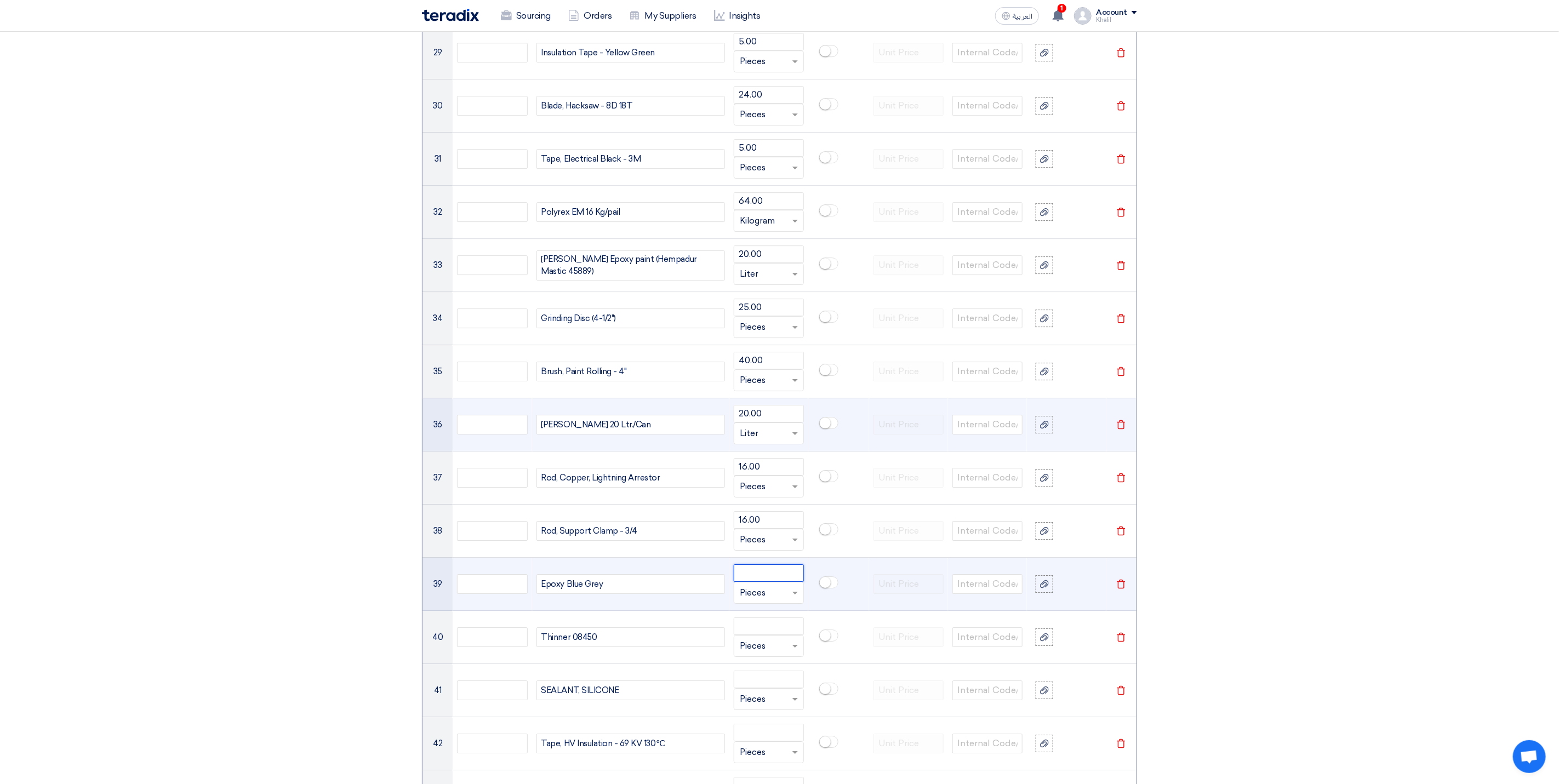
click at [775, 582] on input "number" at bounding box center [769, 573] width 70 height 18
paste input "64.00"
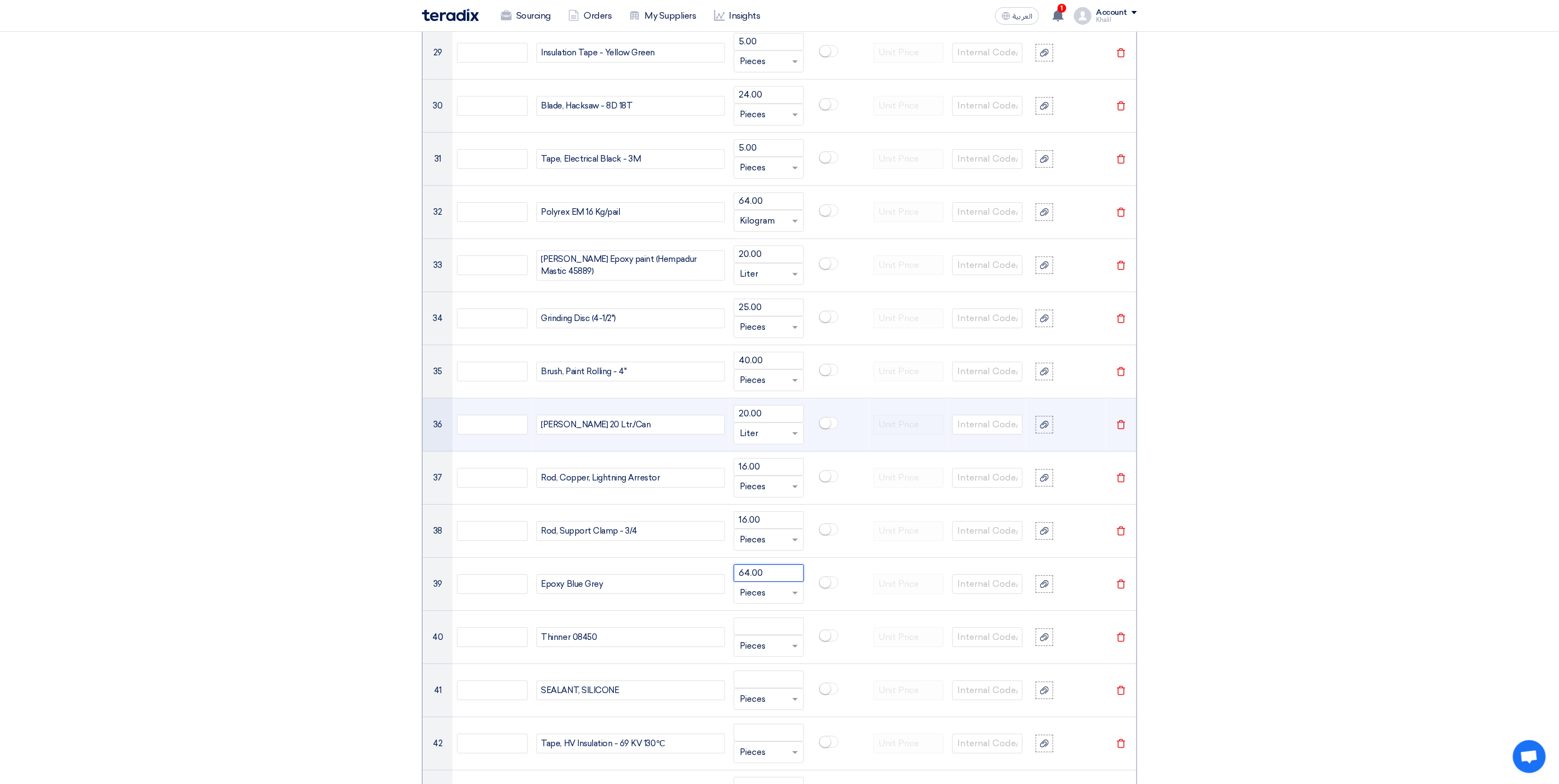
type input "64.00"
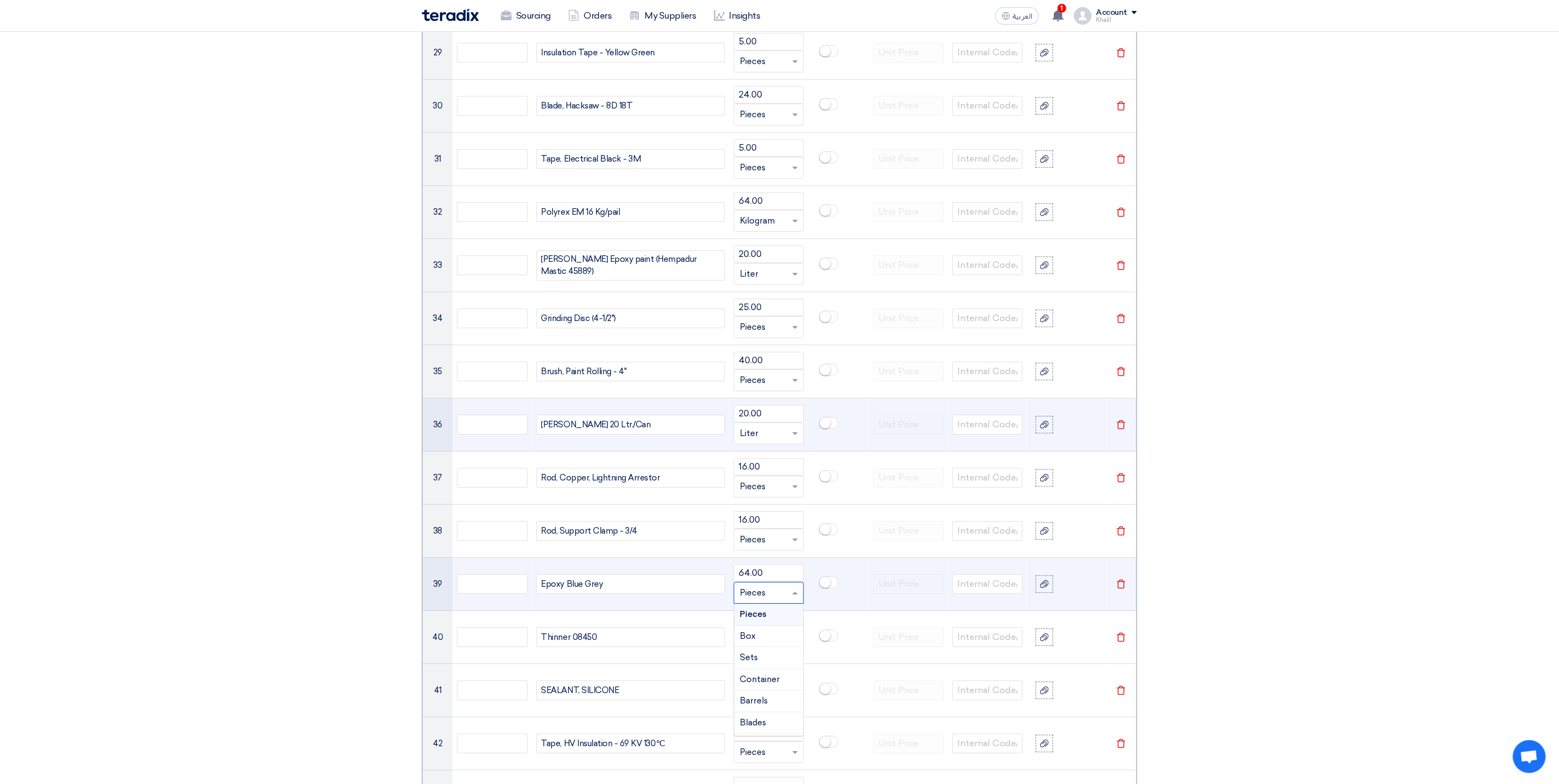
click at [779, 602] on input "text" at bounding box center [763, 592] width 45 height 18
type input "L"
click at [768, 735] on div "Liter" at bounding box center [769, 724] width 69 height 22
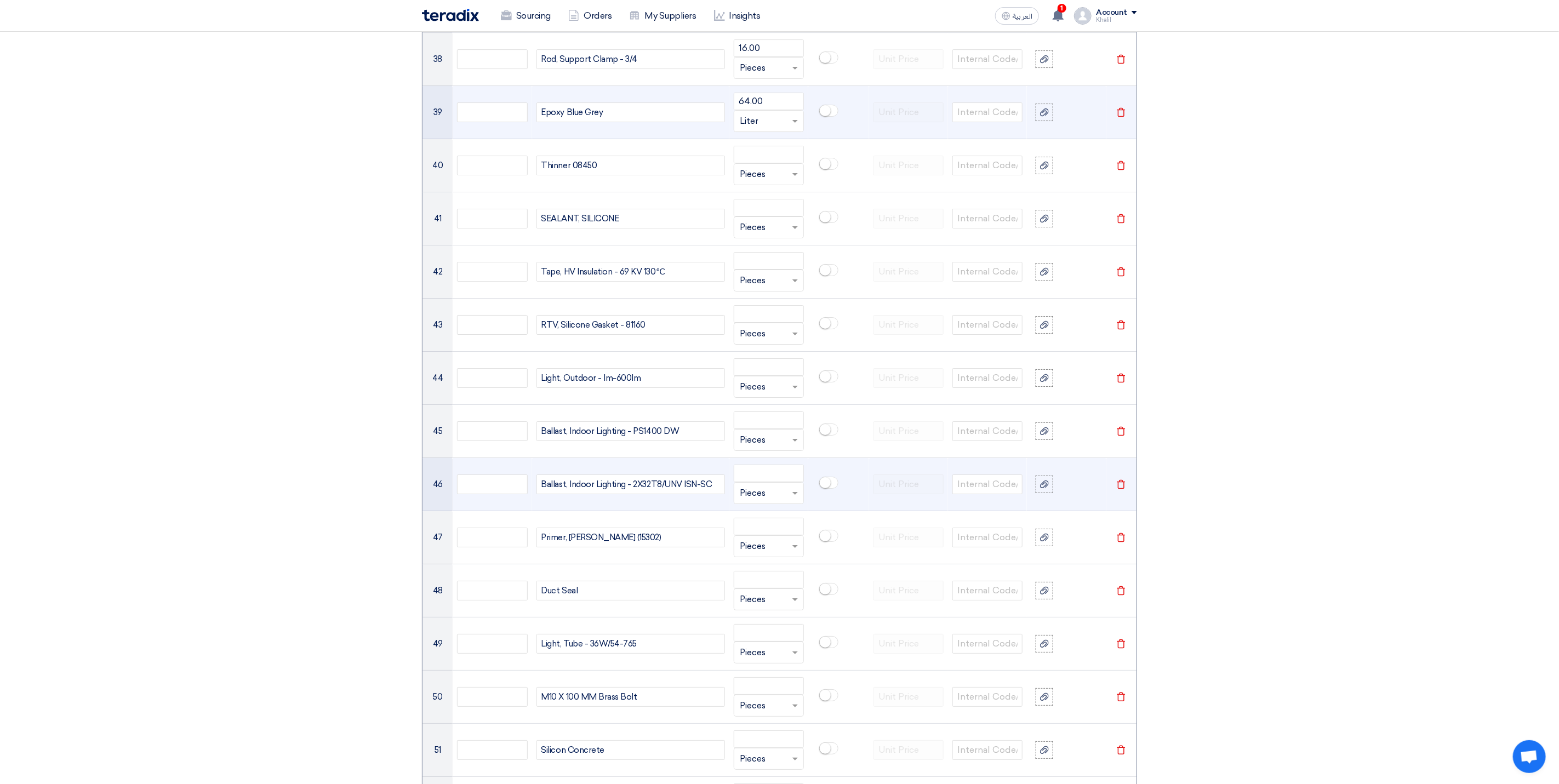
scroll to position [2877, 0]
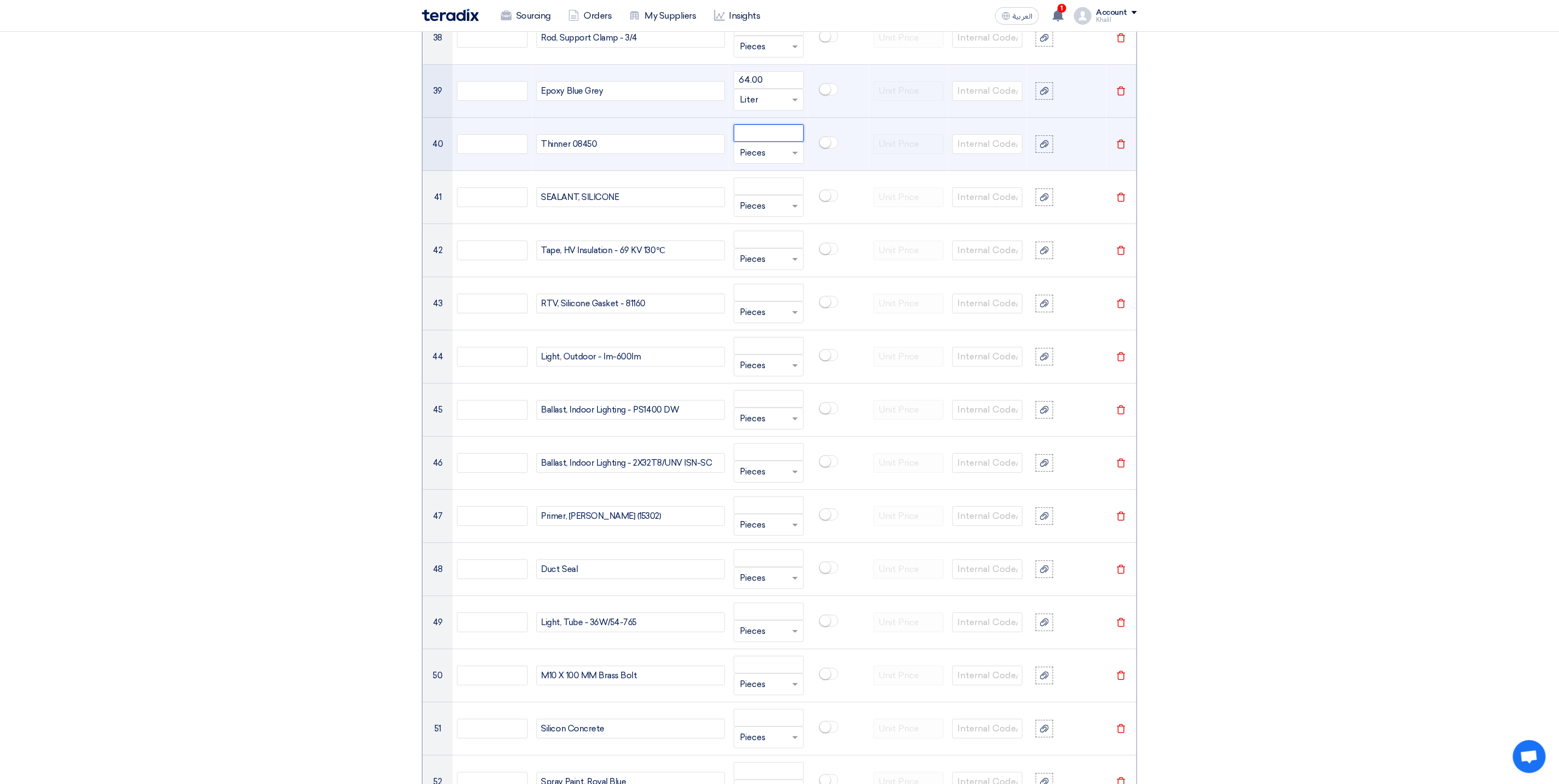
click at [760, 142] on input "number" at bounding box center [769, 133] width 70 height 18
paste input "5.00"
type input "5.00"
click at [780, 162] on input "text" at bounding box center [763, 153] width 45 height 18
type input "L"
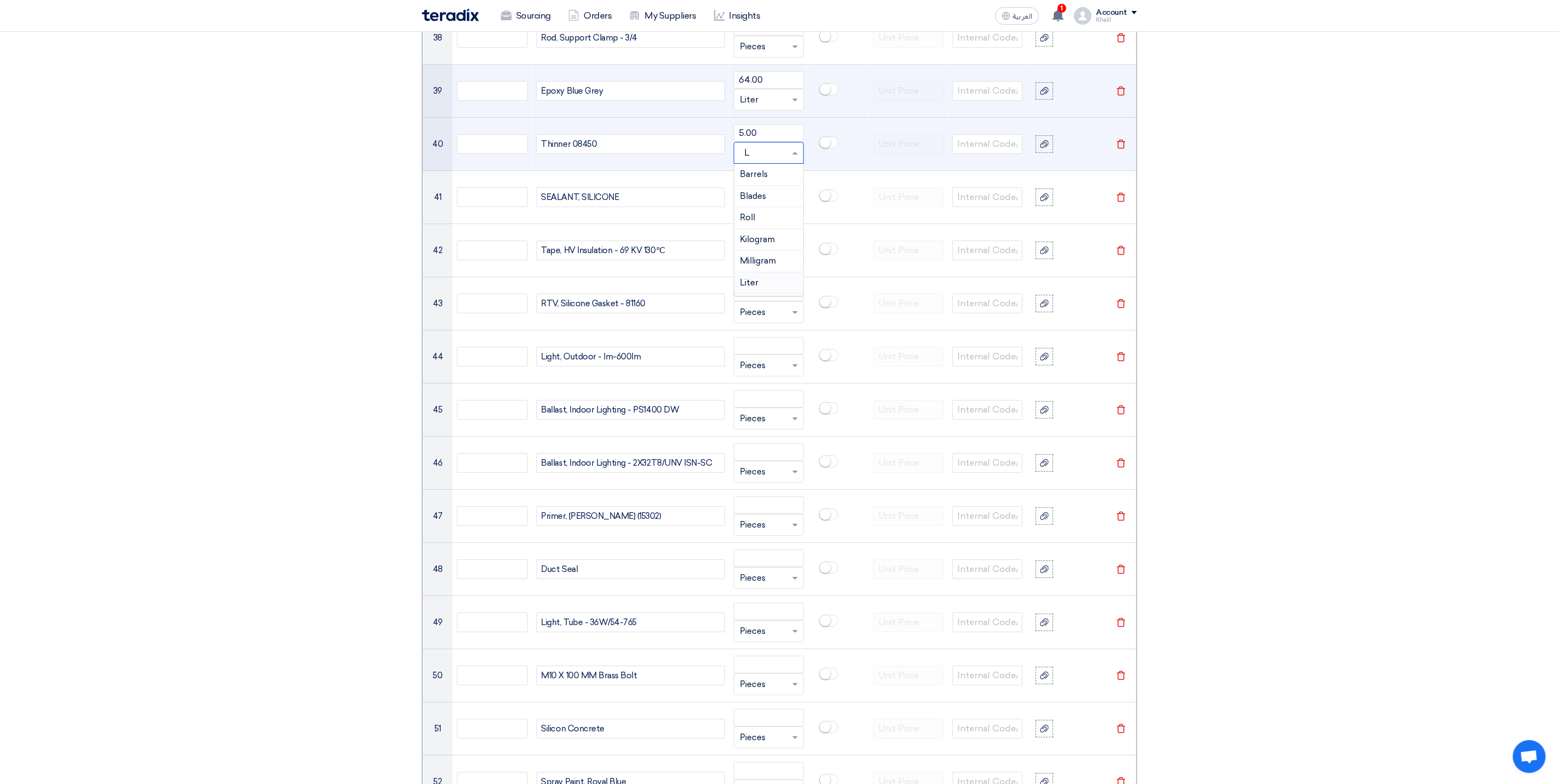
click at [769, 294] on div "Liter" at bounding box center [769, 283] width 69 height 22
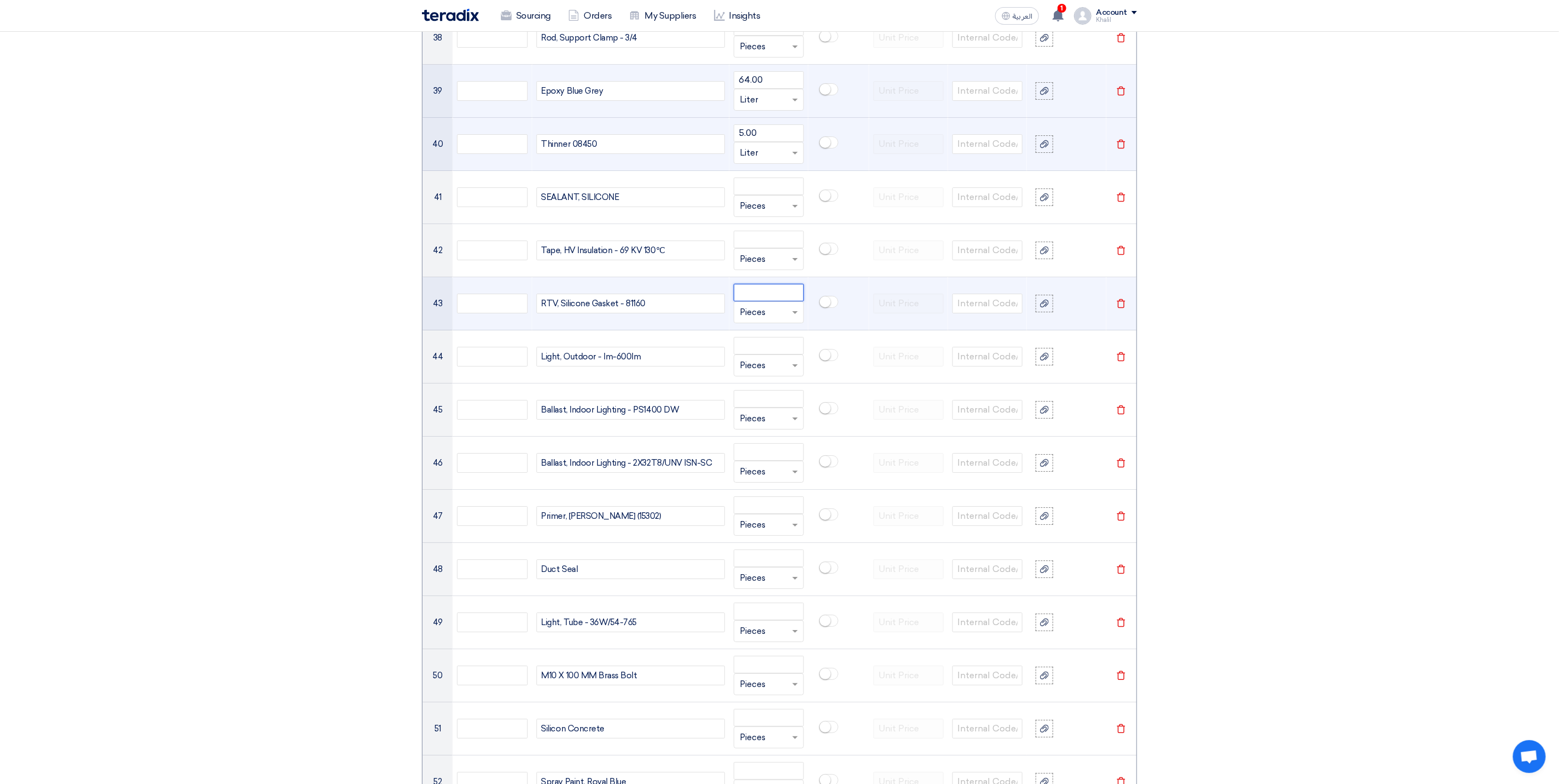
click at [758, 301] on input "number" at bounding box center [769, 292] width 70 height 18
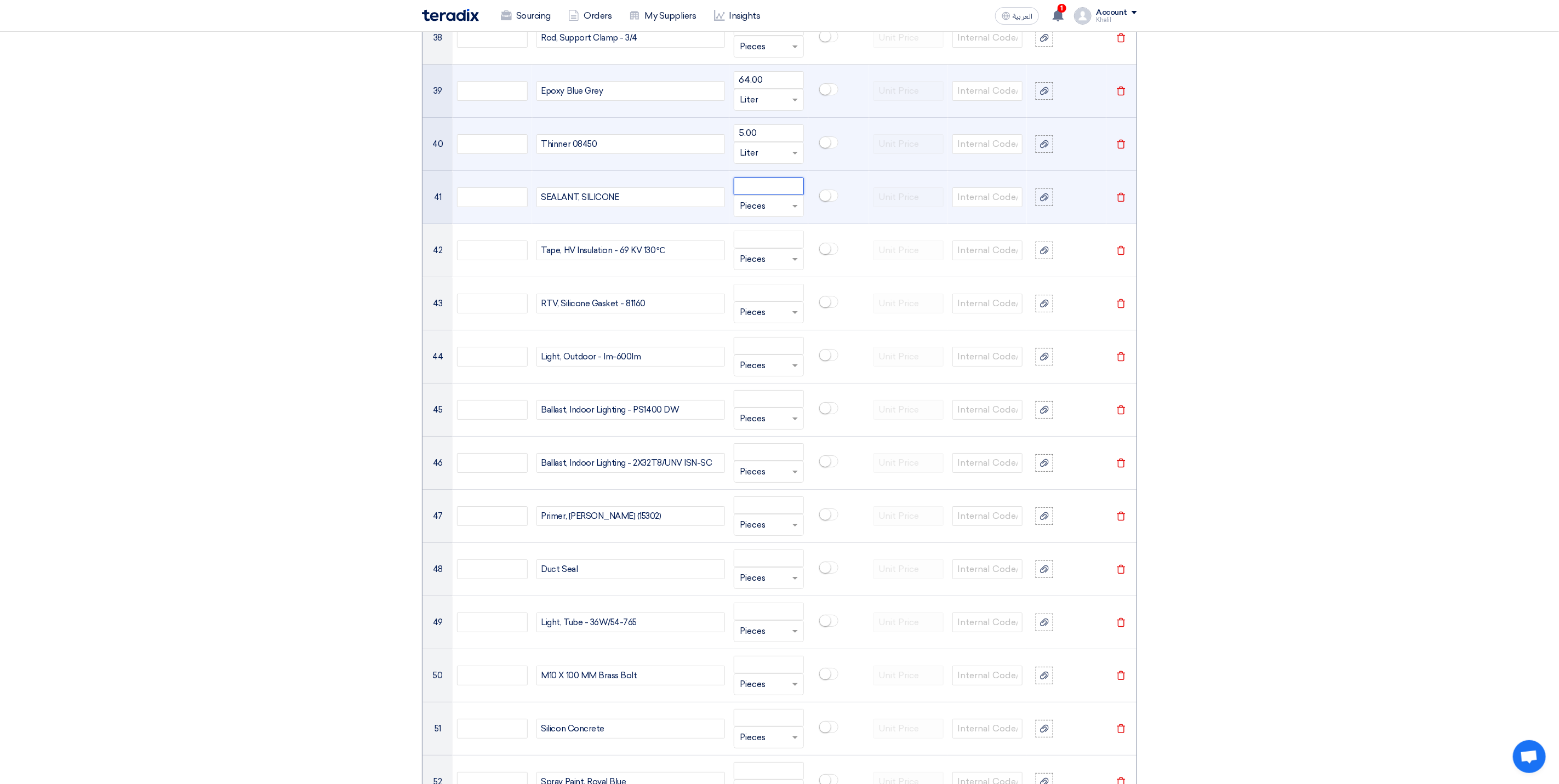
click at [756, 195] on input "number" at bounding box center [769, 186] width 70 height 18
paste input "5.00"
type input "5.00"
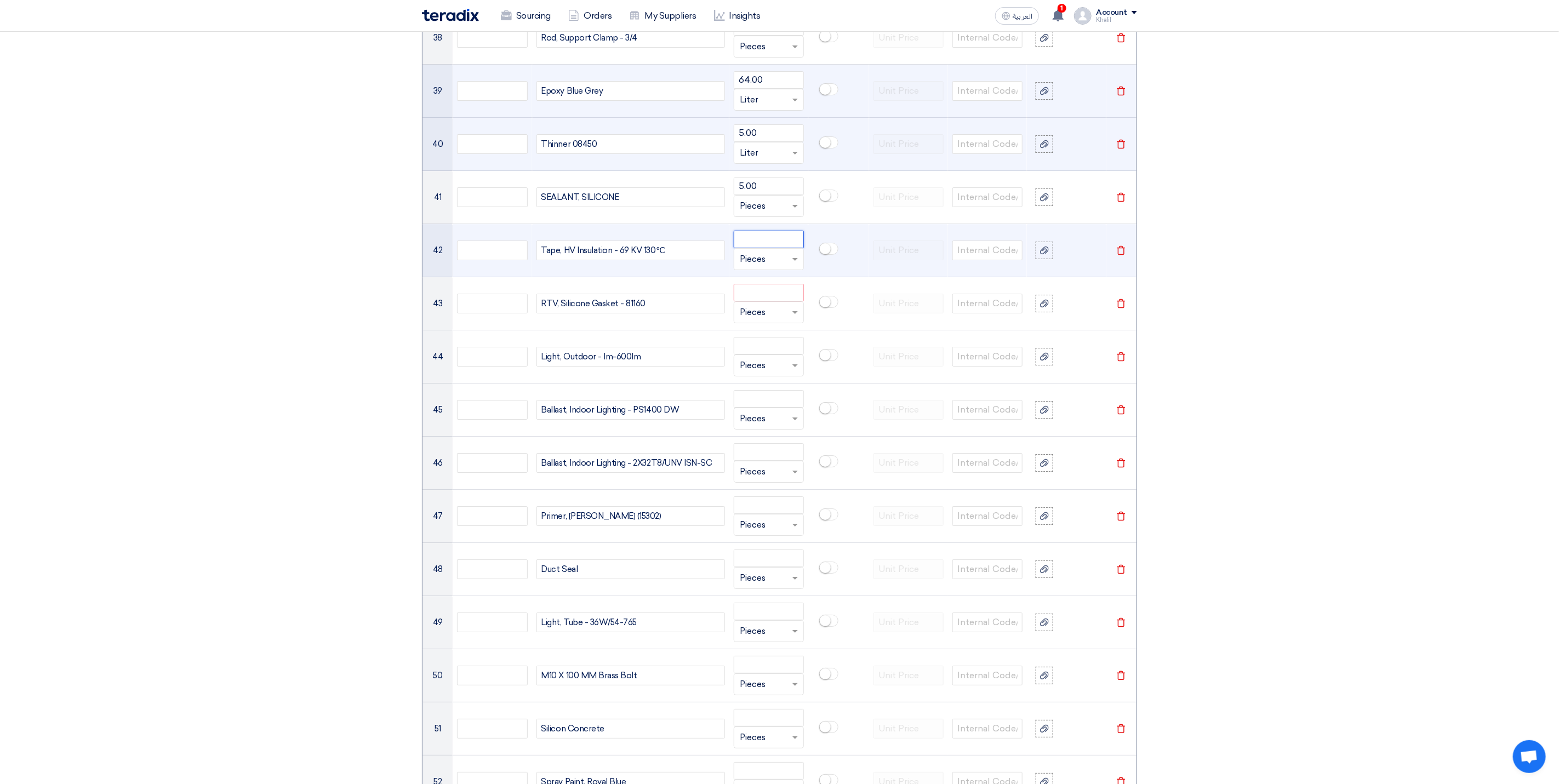
click at [750, 248] on input "number" at bounding box center [769, 239] width 70 height 18
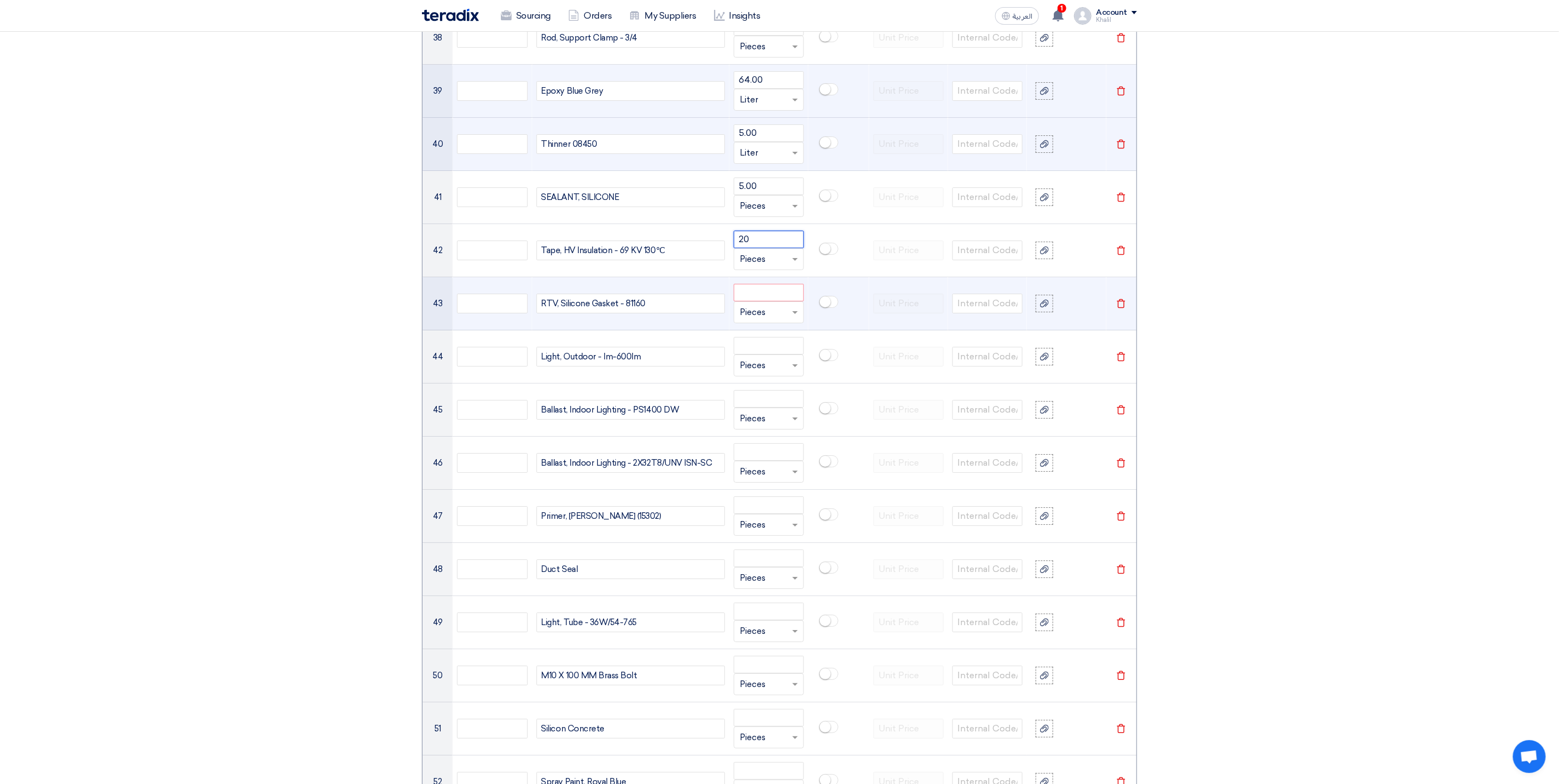
type input "20"
click at [783, 301] on input "number" at bounding box center [769, 292] width 70 height 18
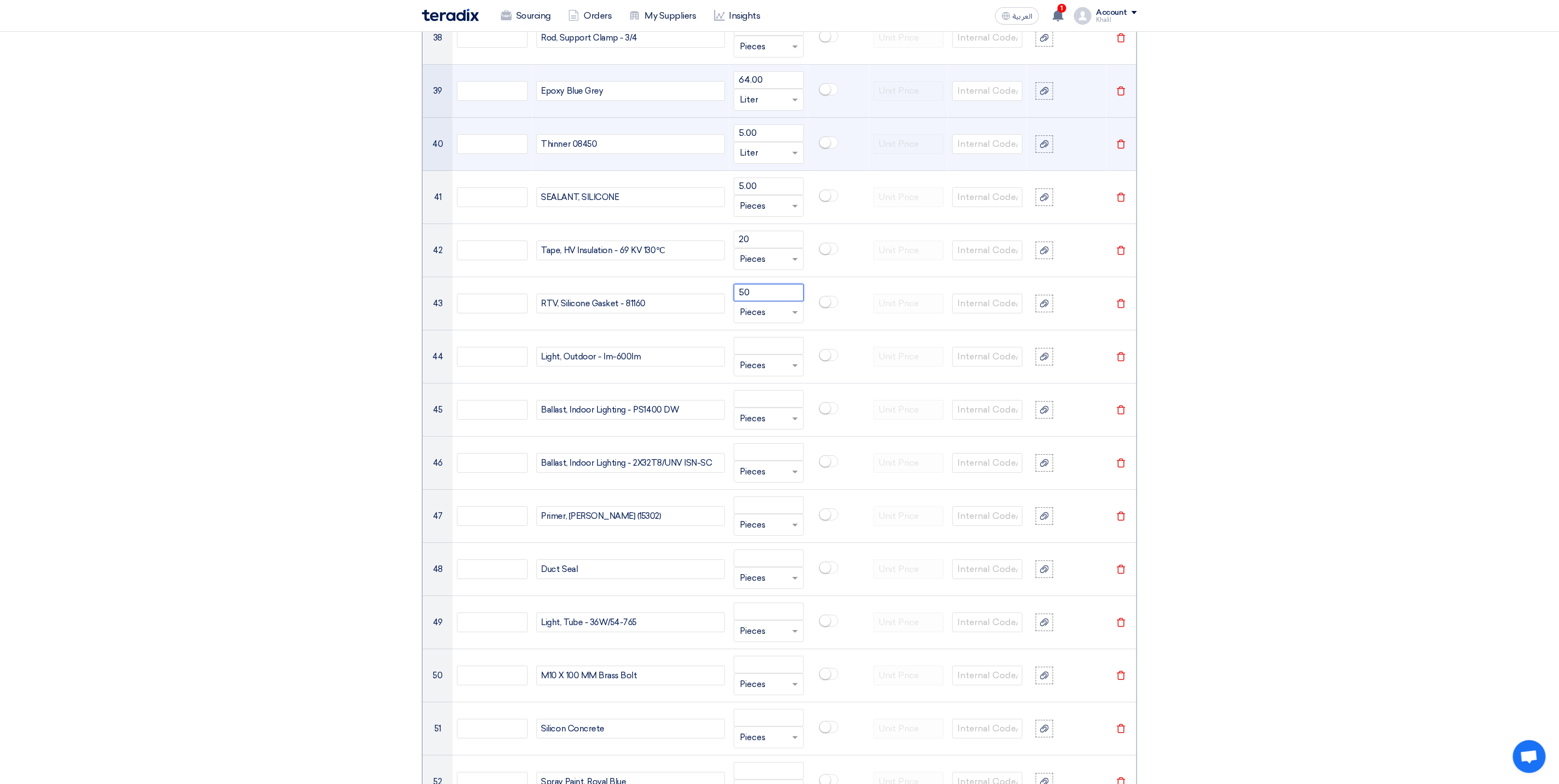
type input "50"
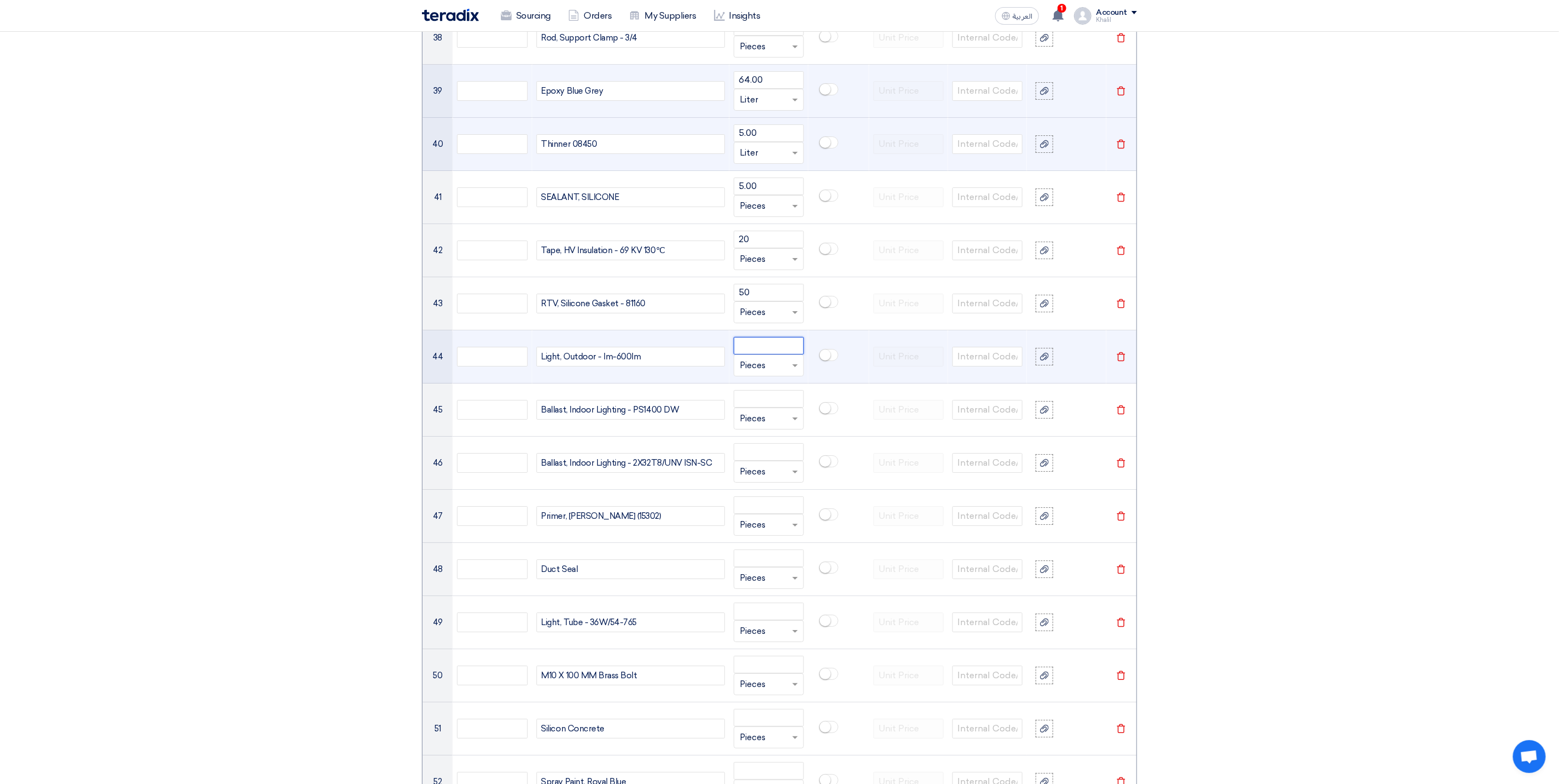
click at [768, 354] on input "number" at bounding box center [769, 345] width 70 height 18
paste input "100.00"
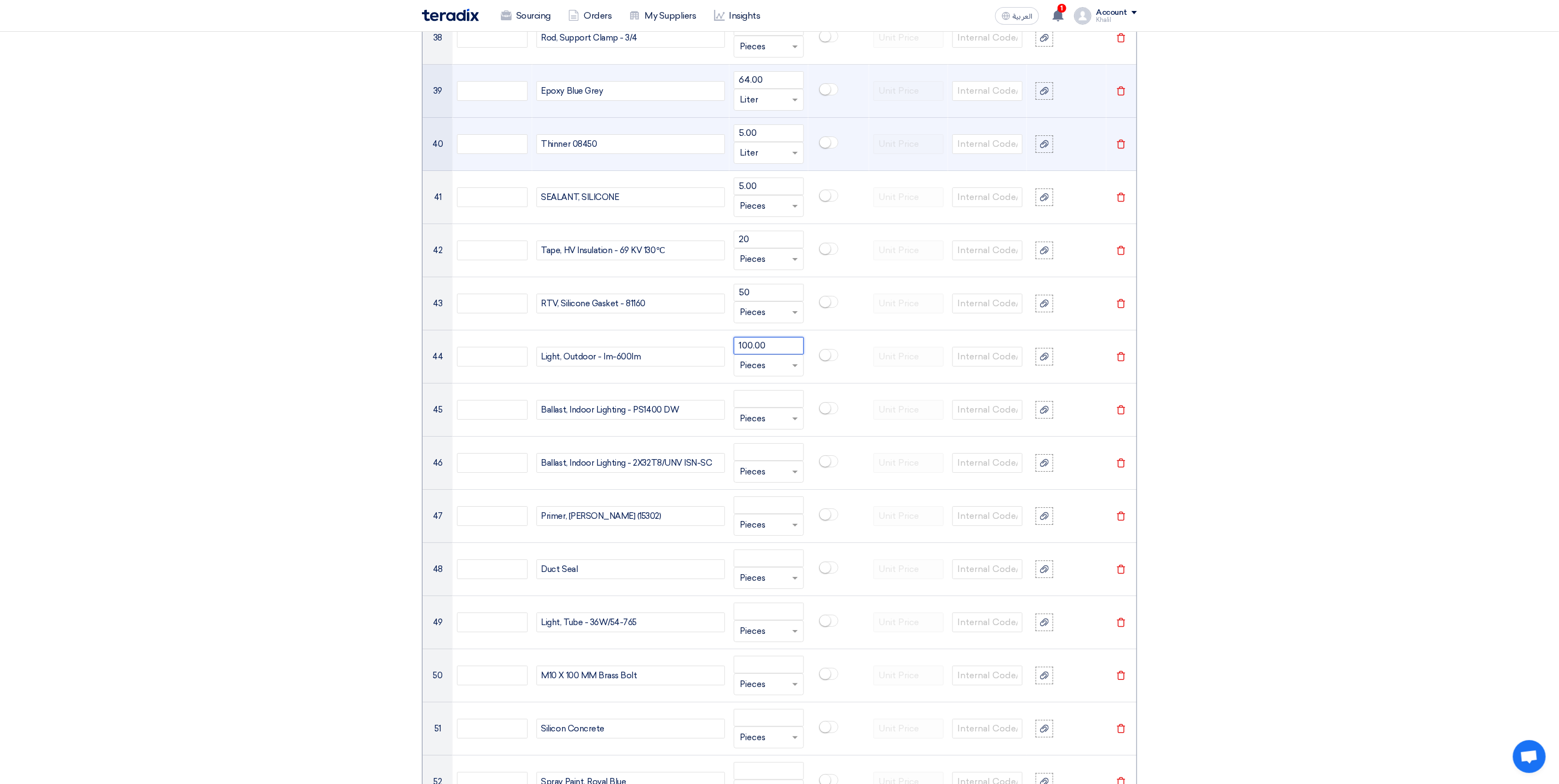
type input "100.00"
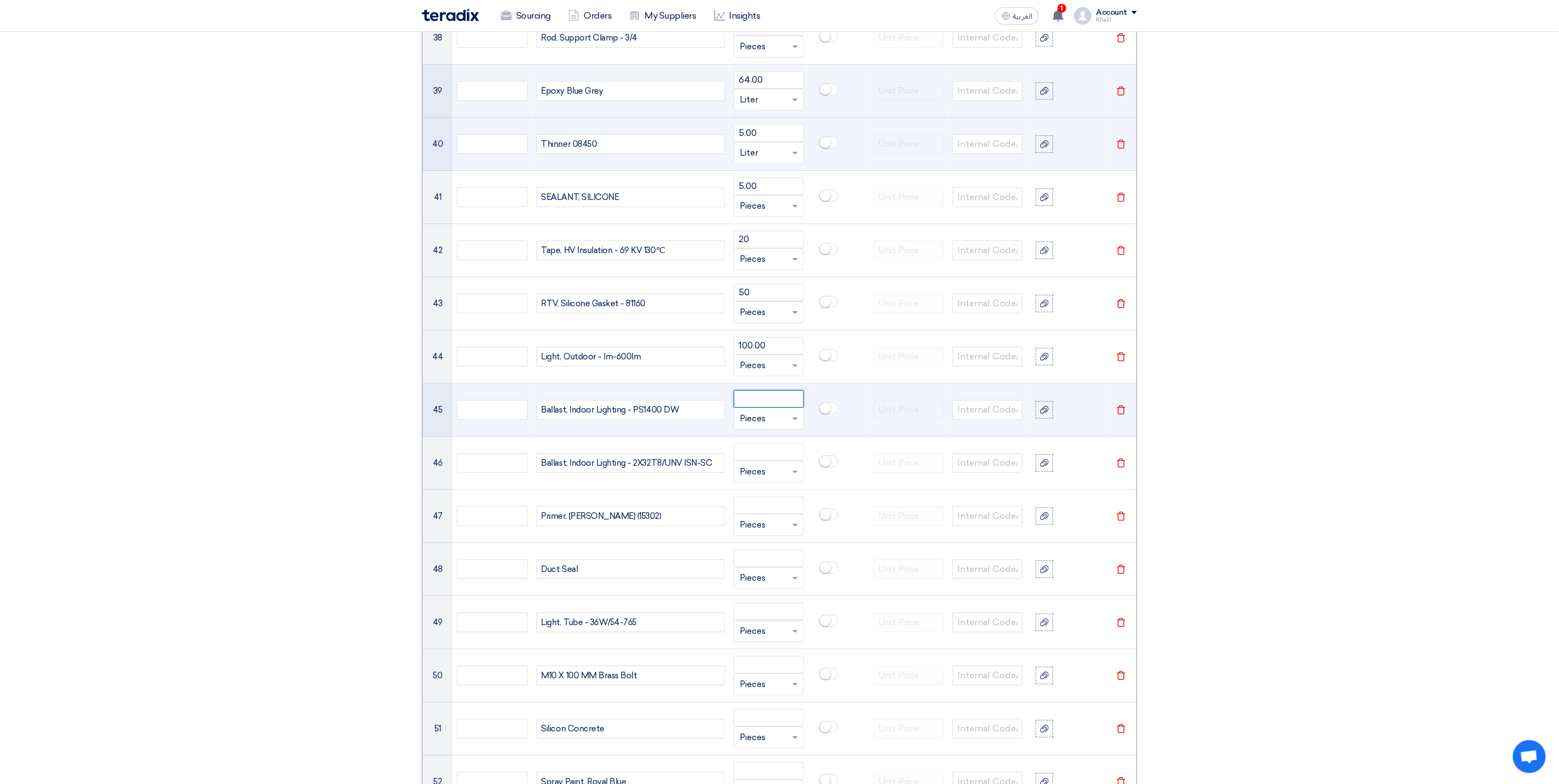
click at [766, 408] on input "number" at bounding box center [769, 399] width 70 height 18
paste input "10.00"
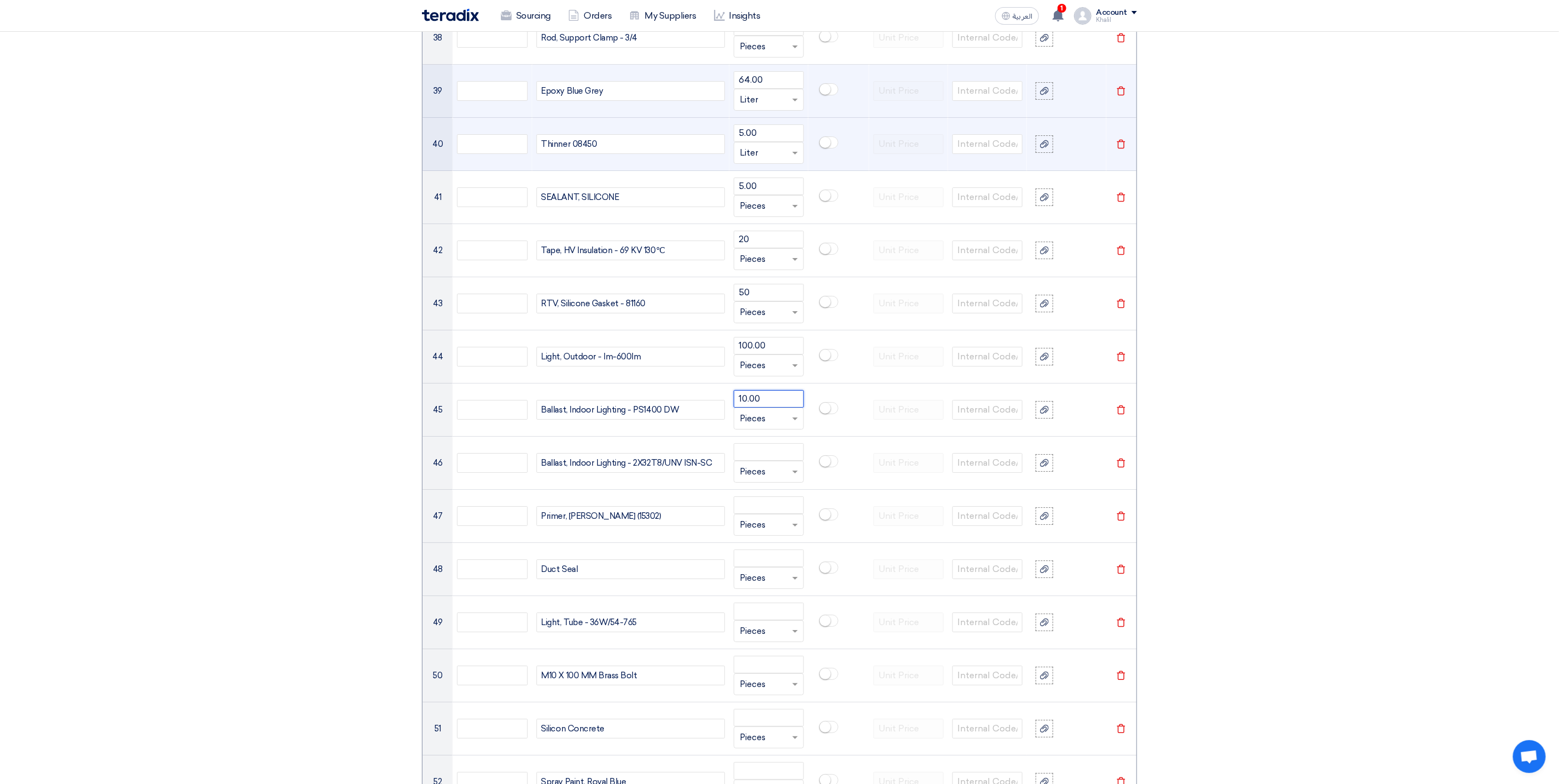
type input "10.00"
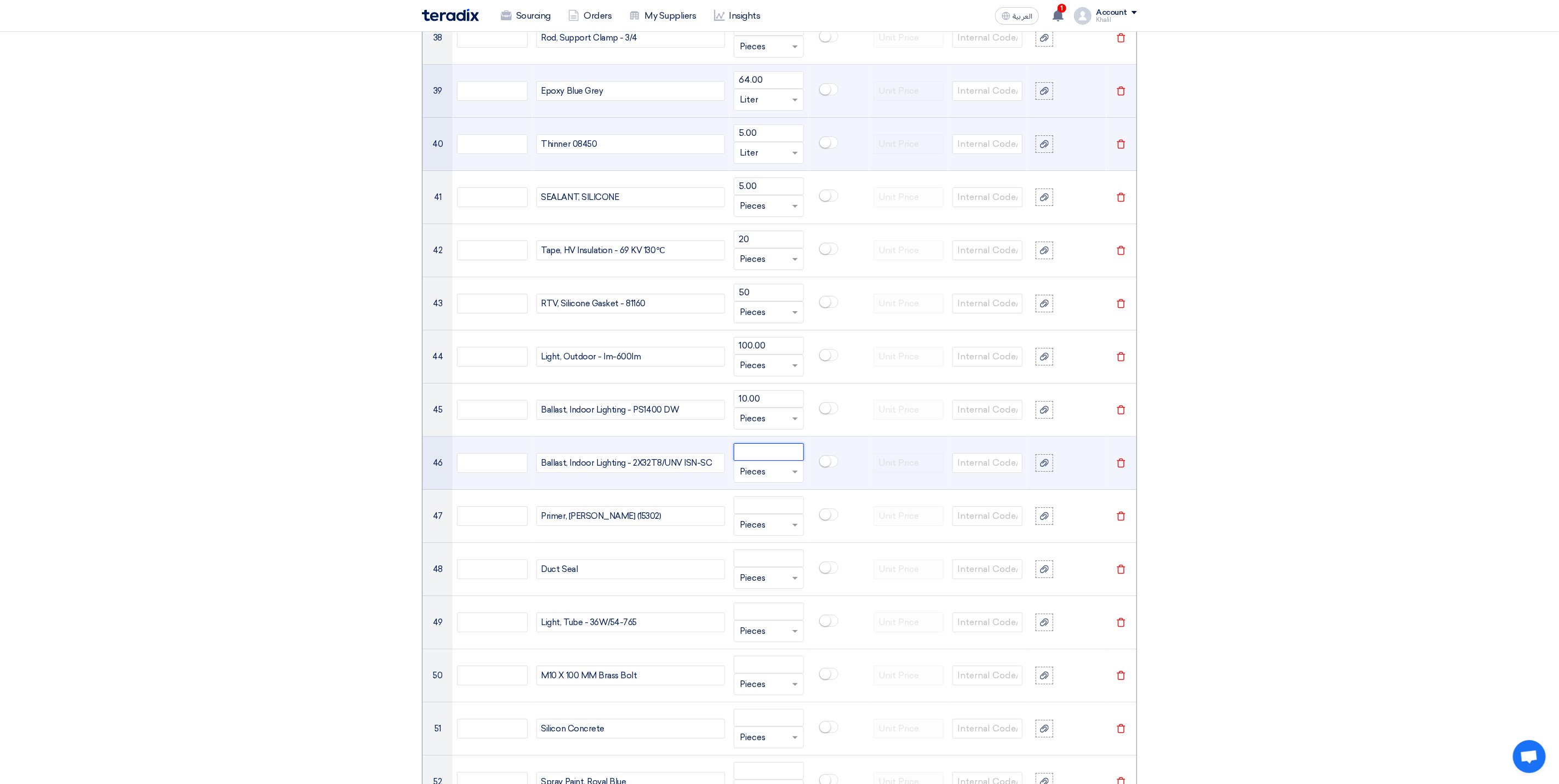
click at [749, 461] on input "number" at bounding box center [769, 452] width 70 height 18
paste input "10.00"
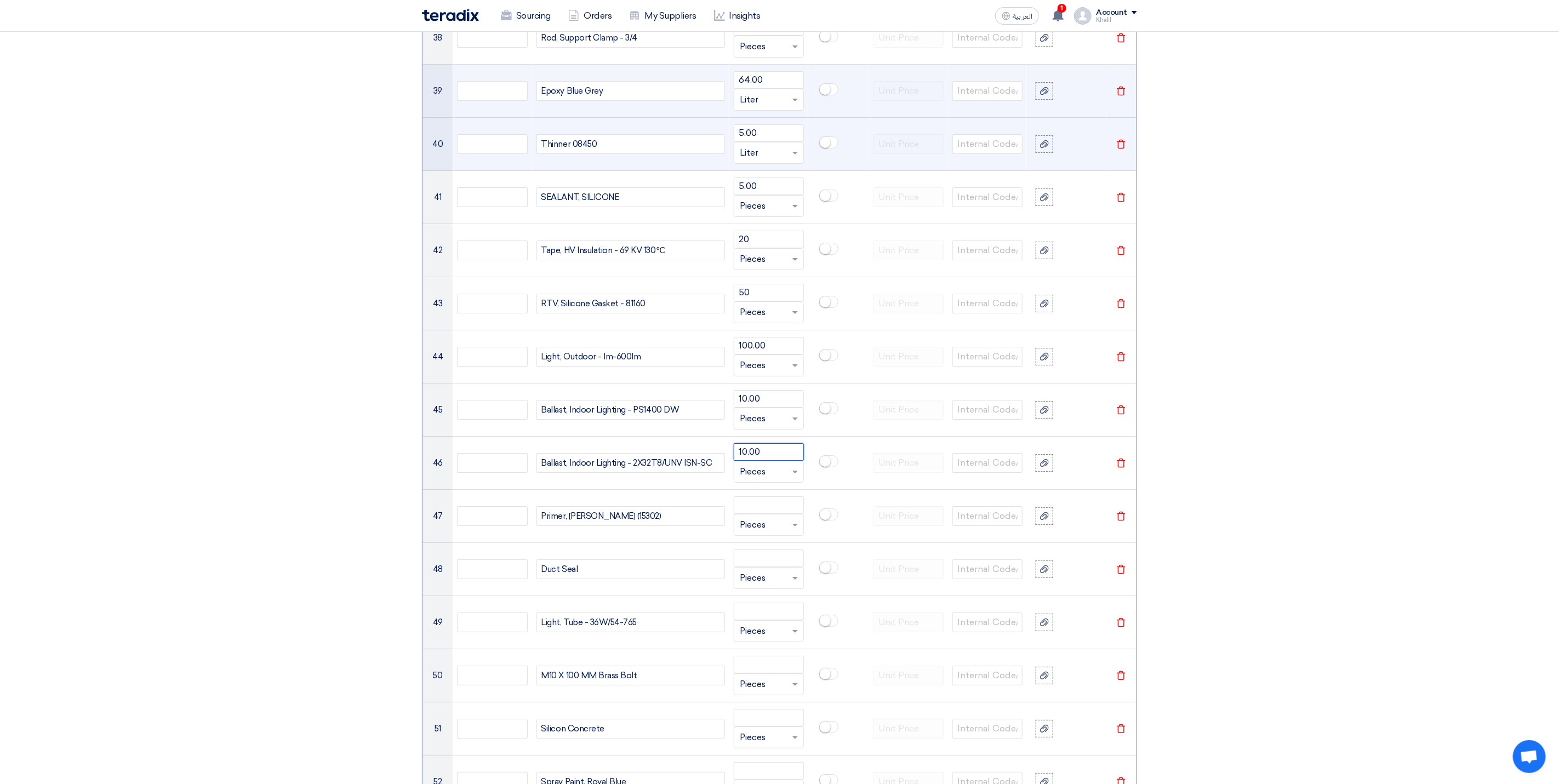
type input "10.00"
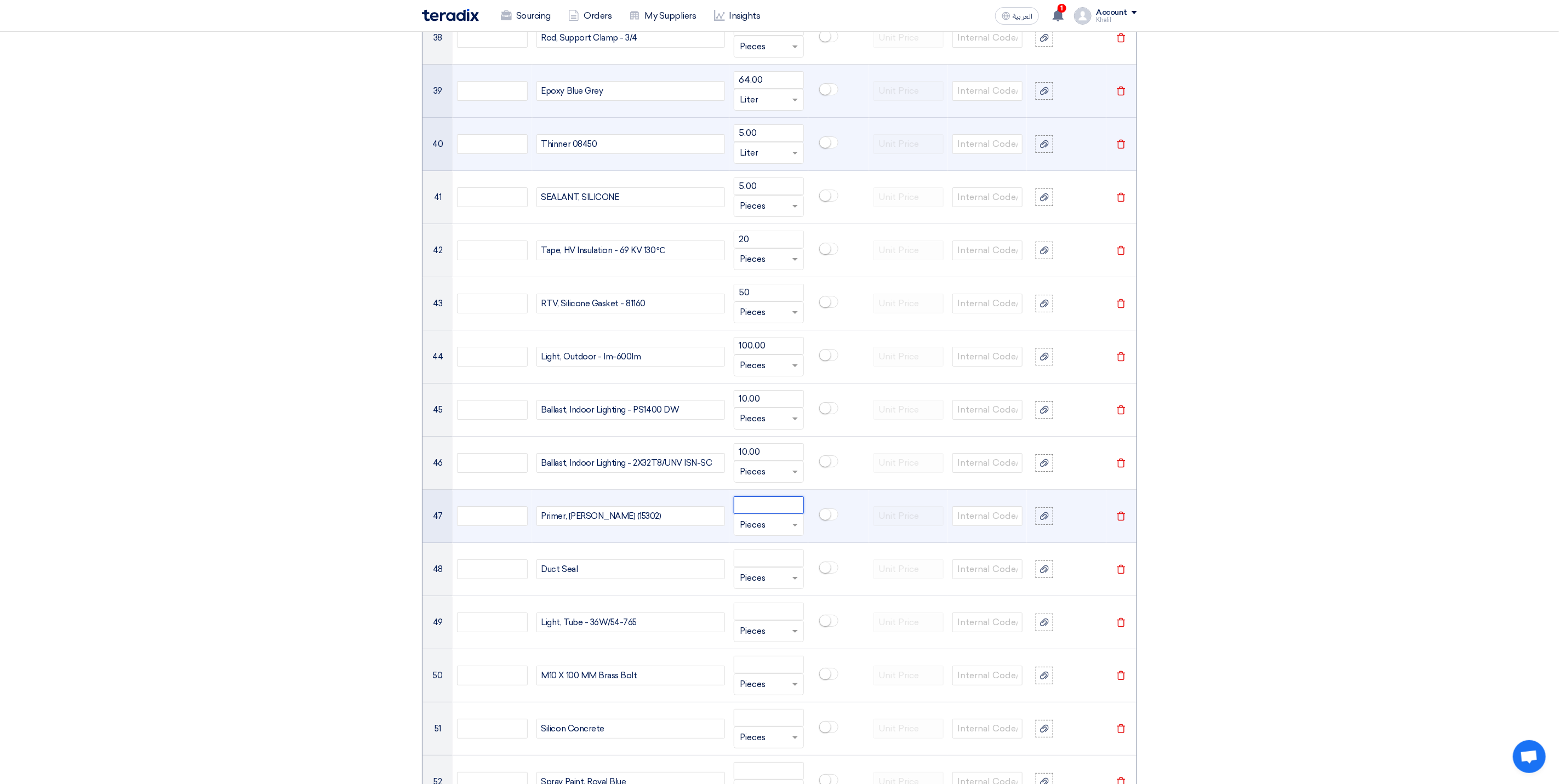
click at [767, 514] on input "number" at bounding box center [769, 505] width 70 height 18
paste
type input "10.00"
click at [774, 534] on input "text" at bounding box center [763, 525] width 45 height 18
type input "L"
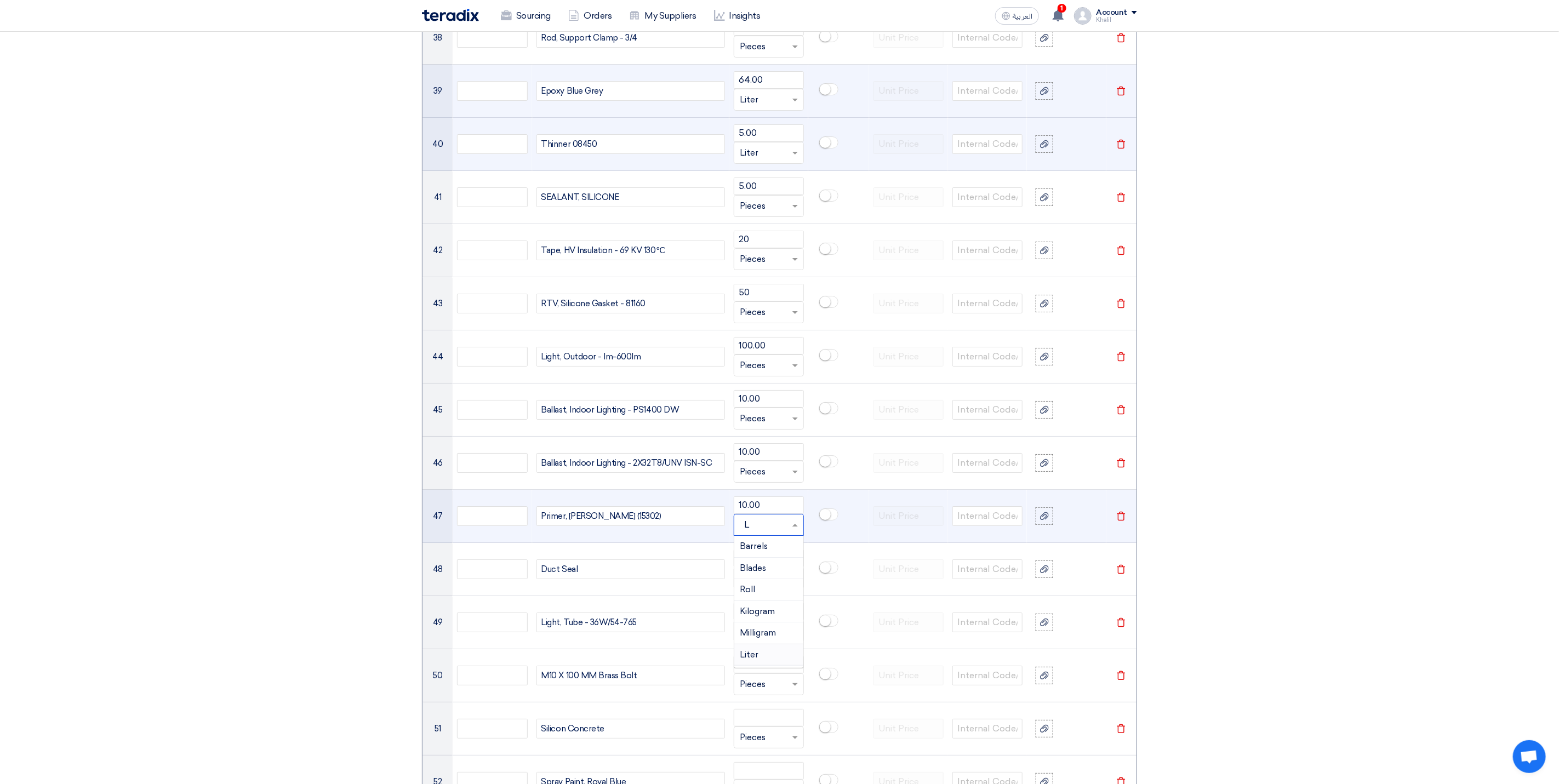
click at [777, 666] on div "Liter" at bounding box center [769, 655] width 69 height 22
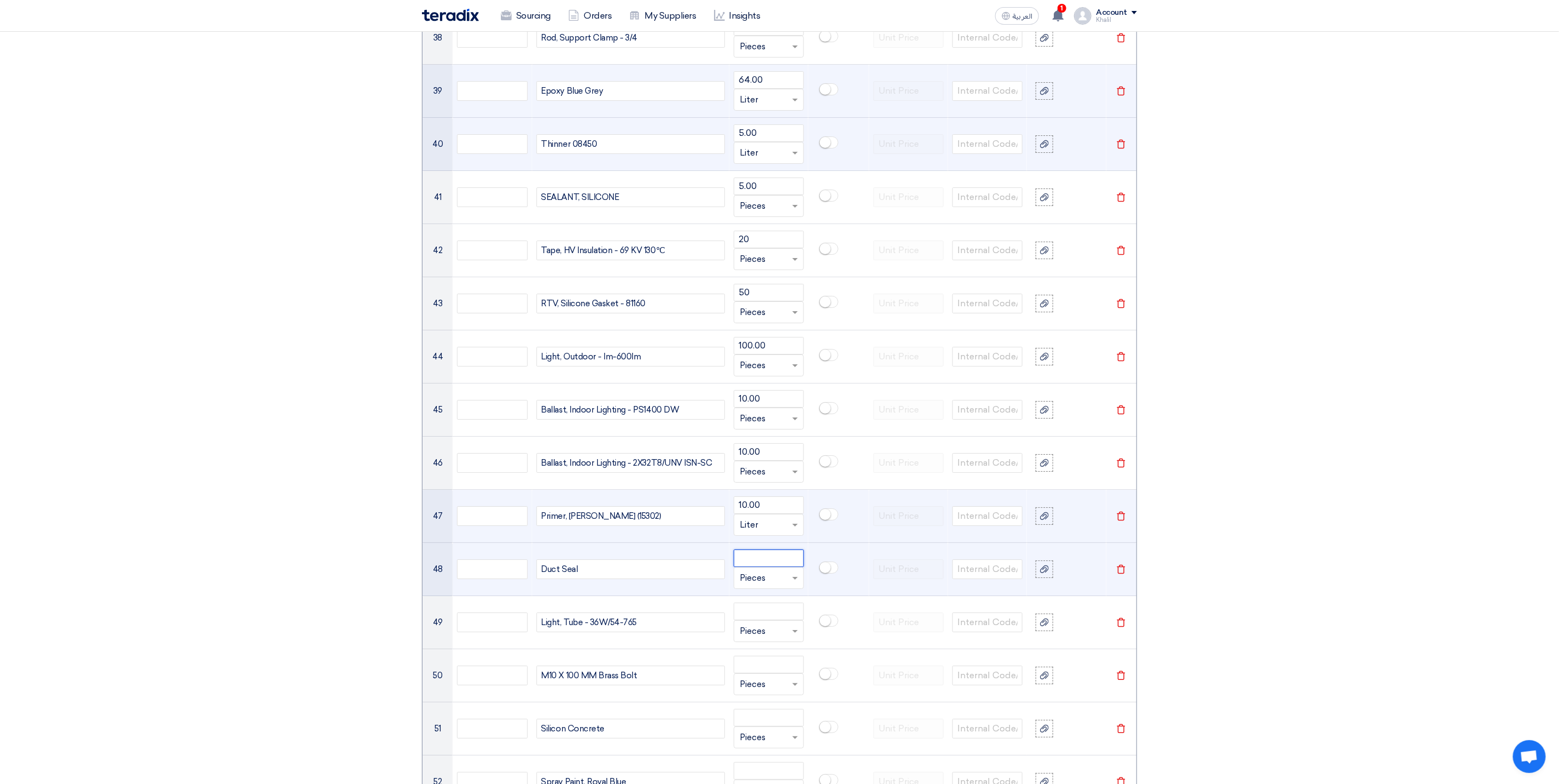
click at [761, 567] on input "number" at bounding box center [769, 558] width 70 height 18
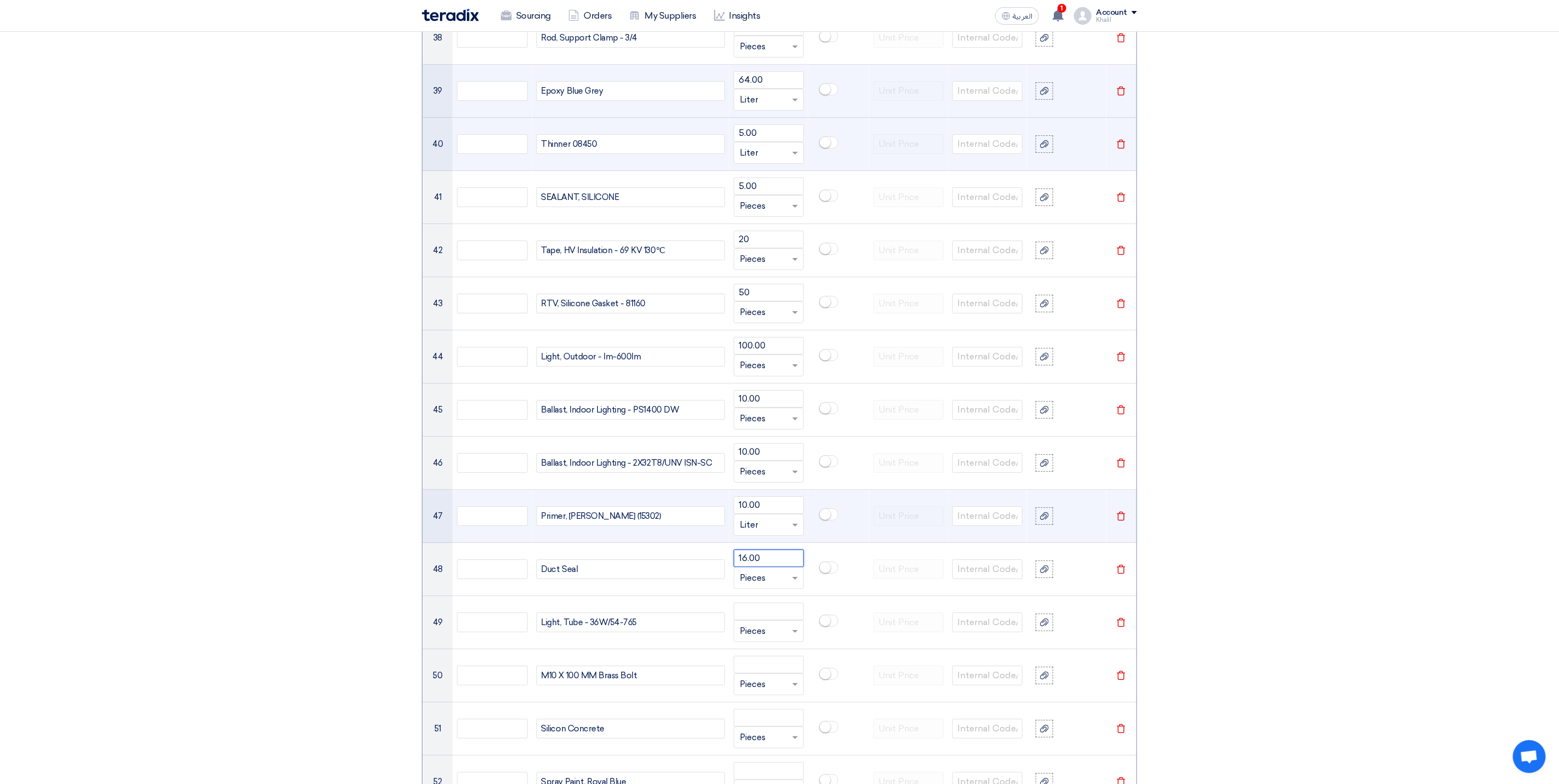
type input "16.00"
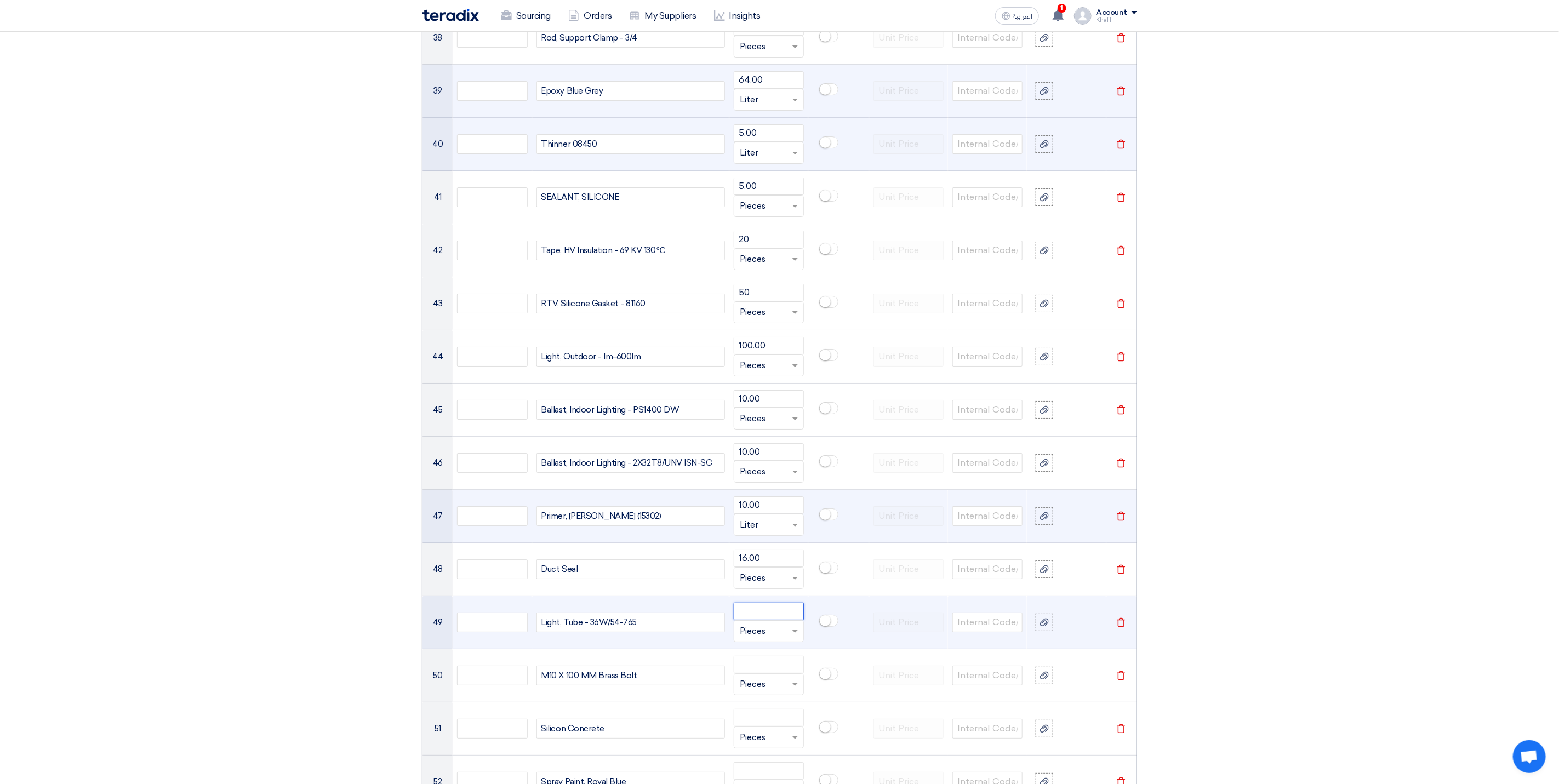
click at [751, 620] on input "number" at bounding box center [769, 611] width 70 height 18
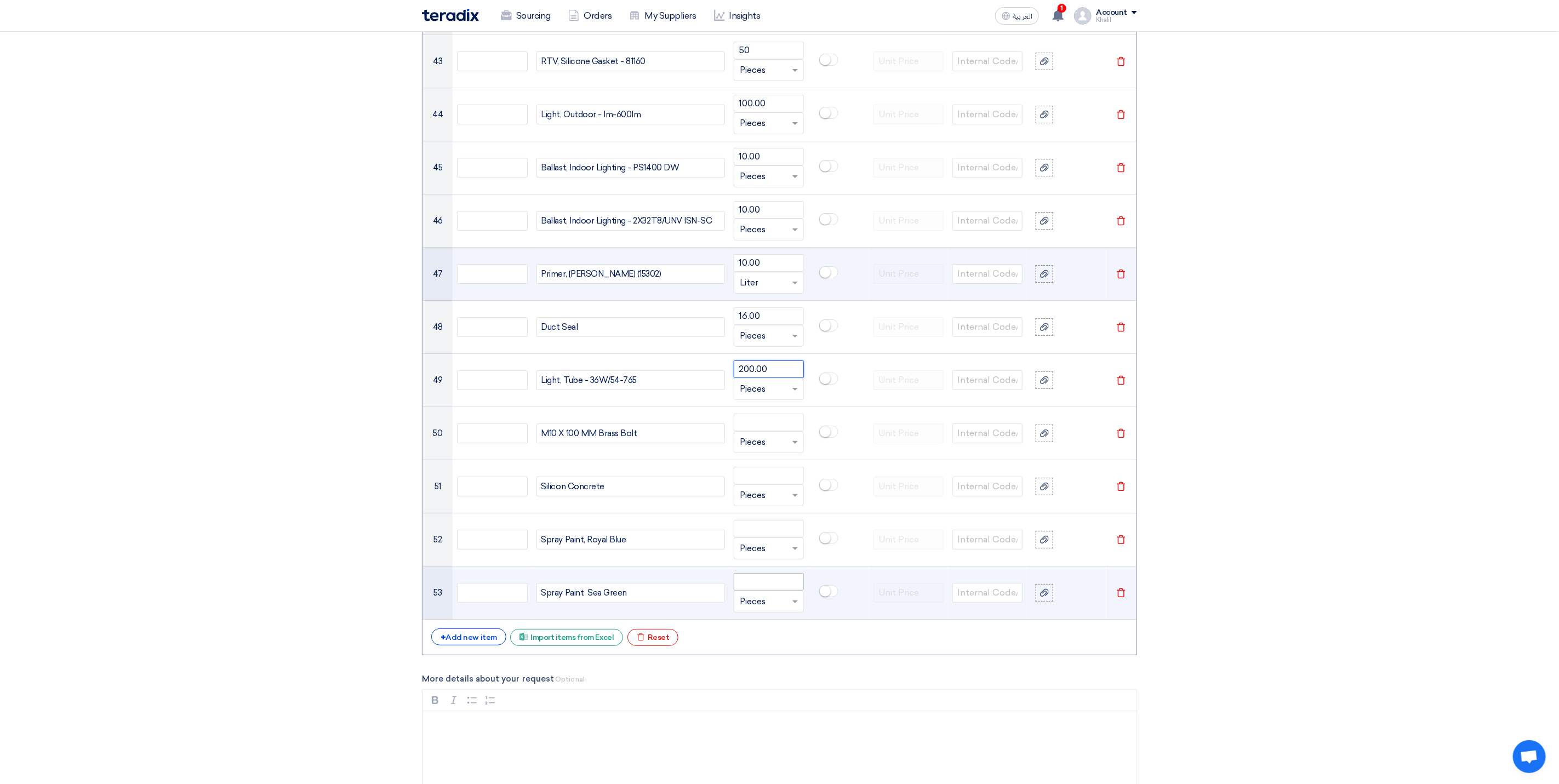
scroll to position [3124, 0]
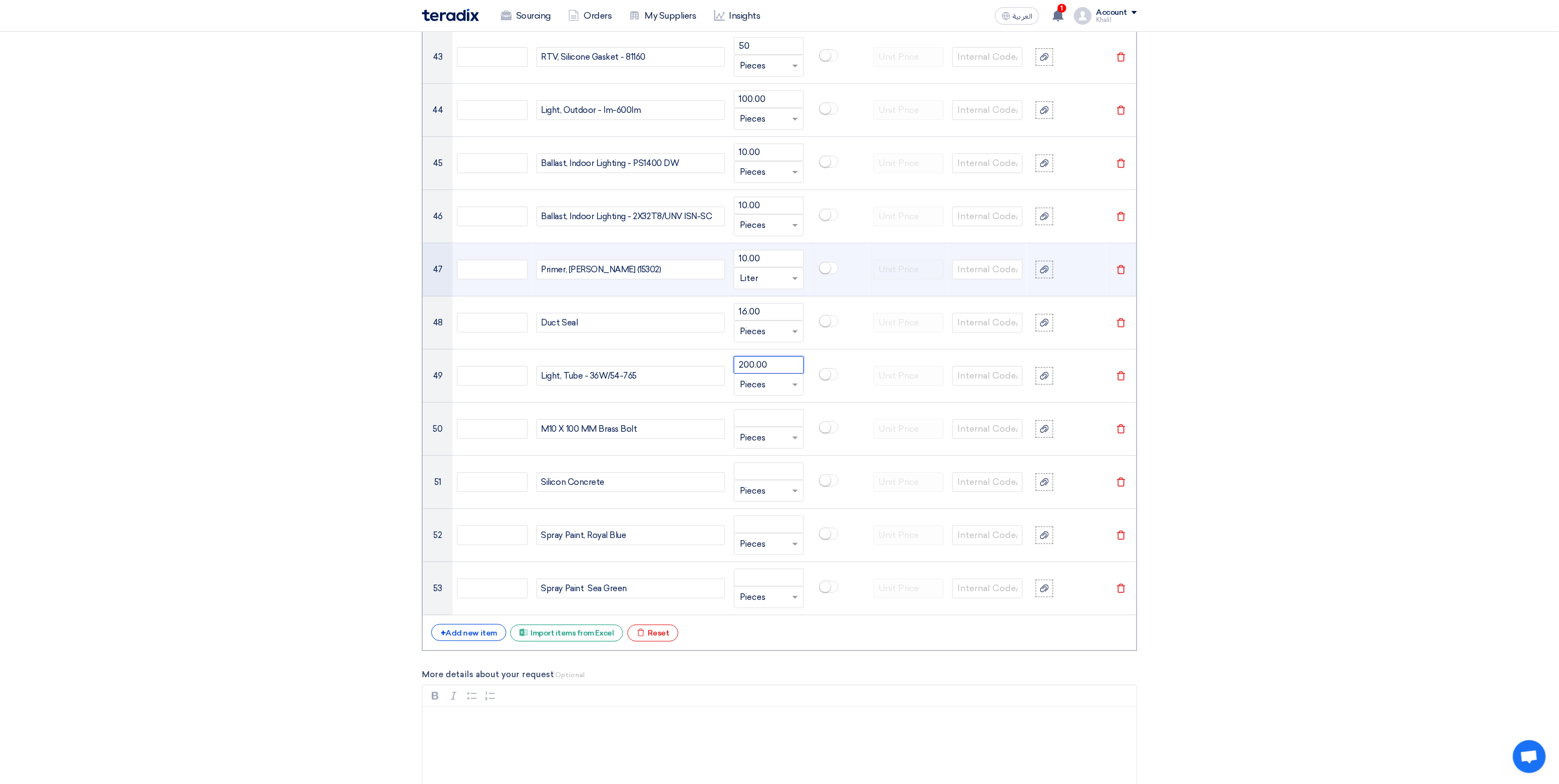
type input "200.00"
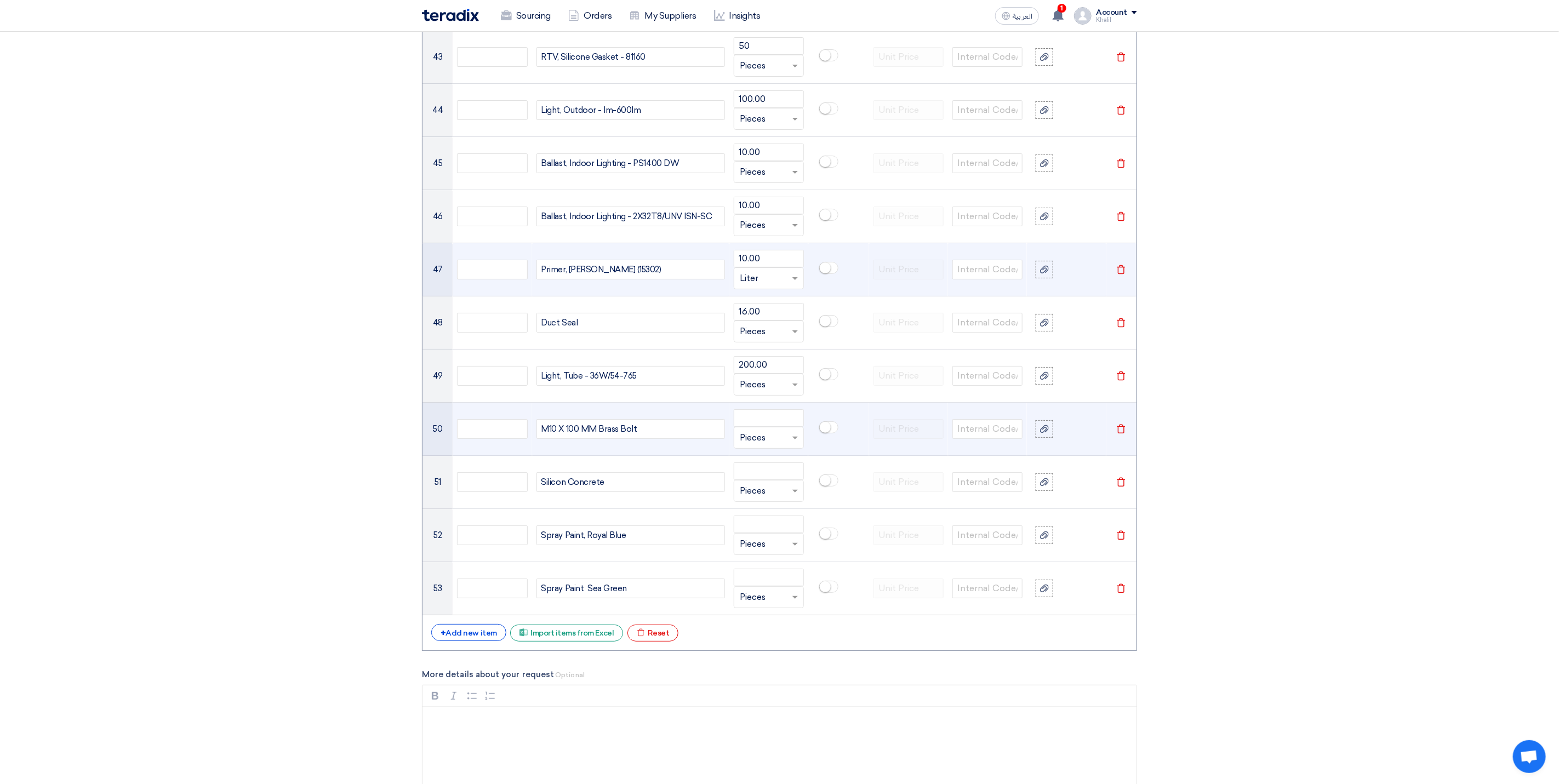
click at [761, 428] on td "Unit × Pieces" at bounding box center [768, 429] width 79 height 53
click at [765, 427] on input "number" at bounding box center [769, 418] width 70 height 18
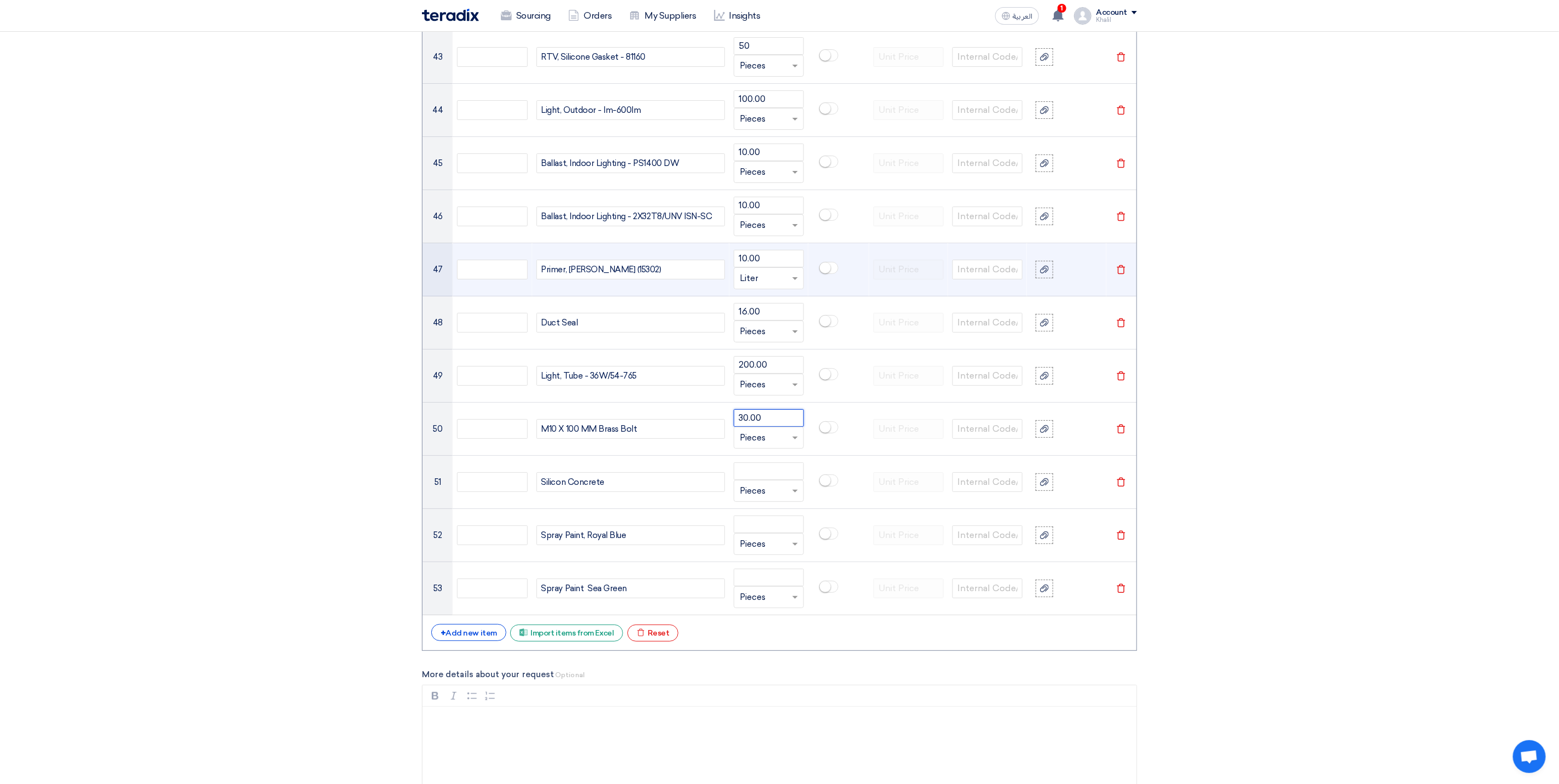
type input "30.00"
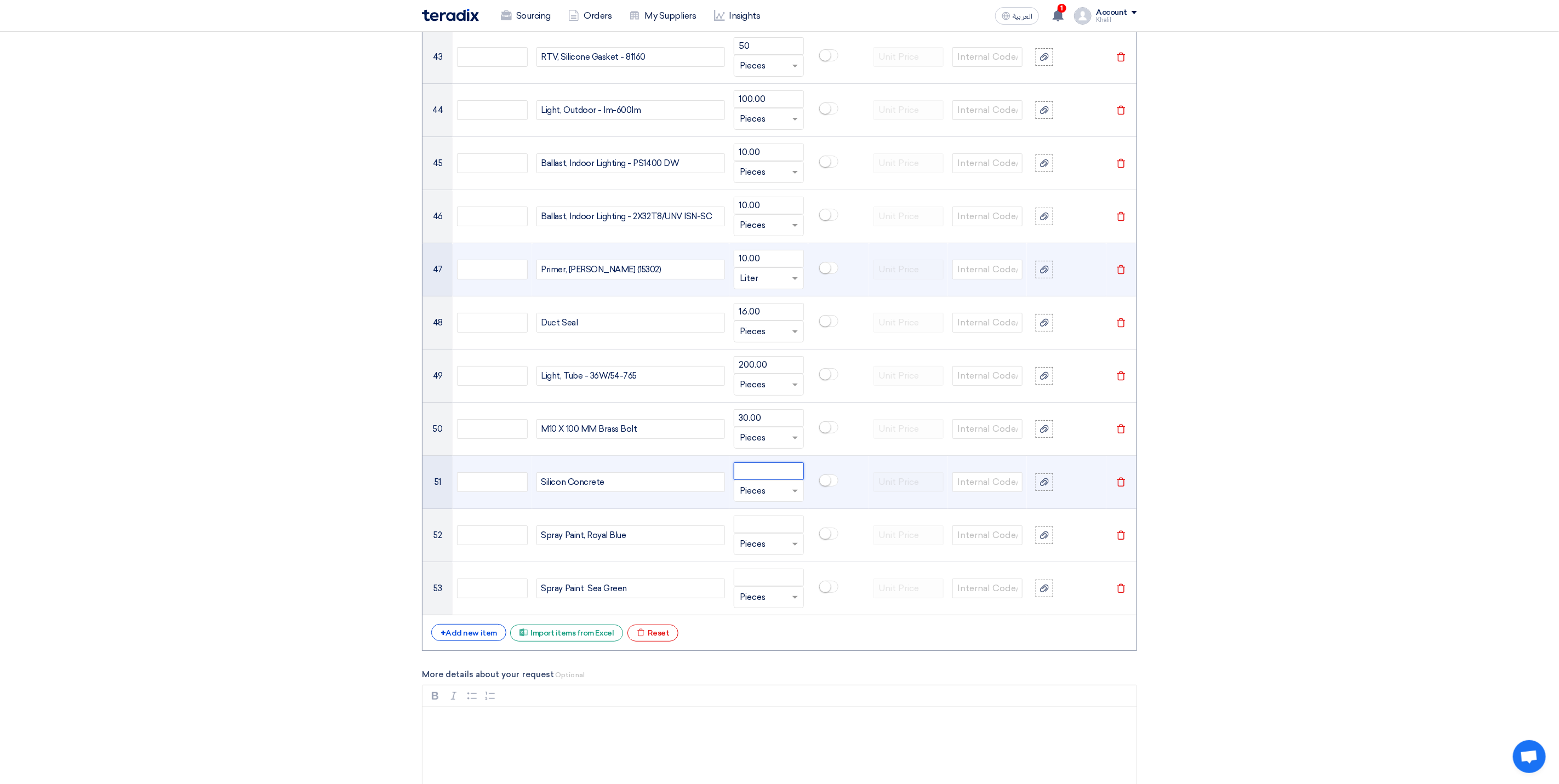
click at [755, 480] on input "number" at bounding box center [769, 471] width 70 height 18
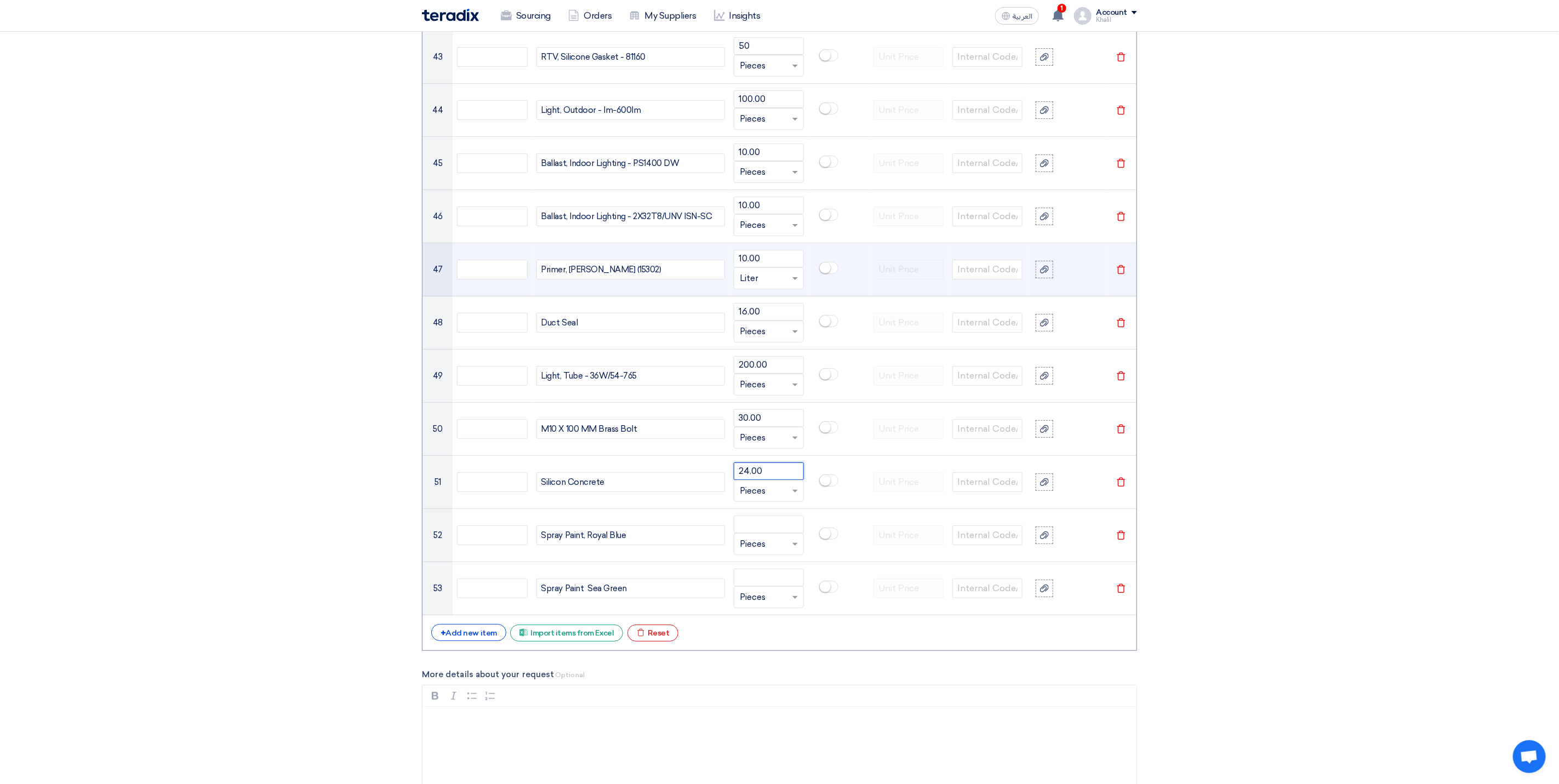
type input "24.00"
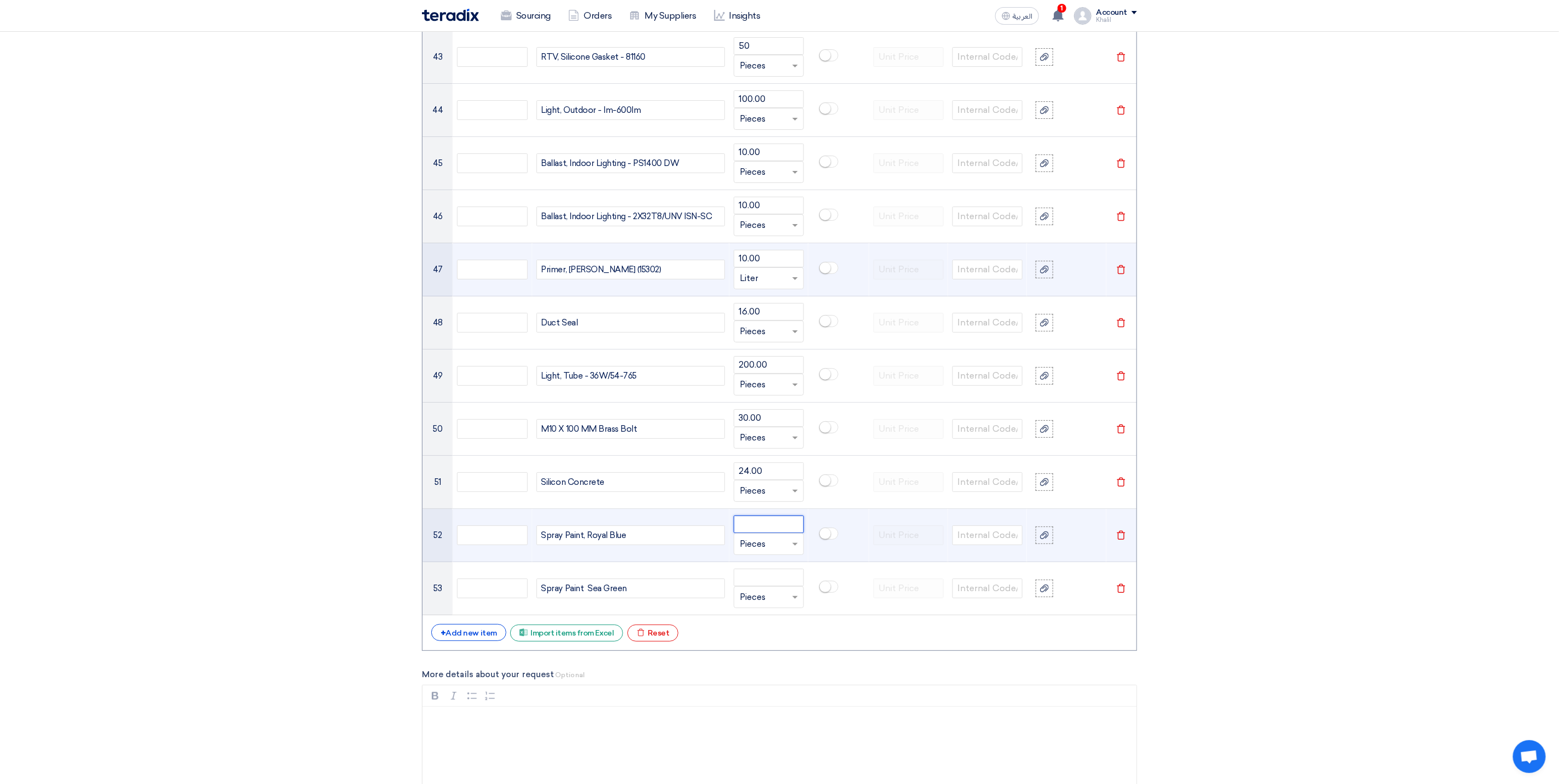
click at [783, 533] on input "number" at bounding box center [769, 524] width 70 height 18
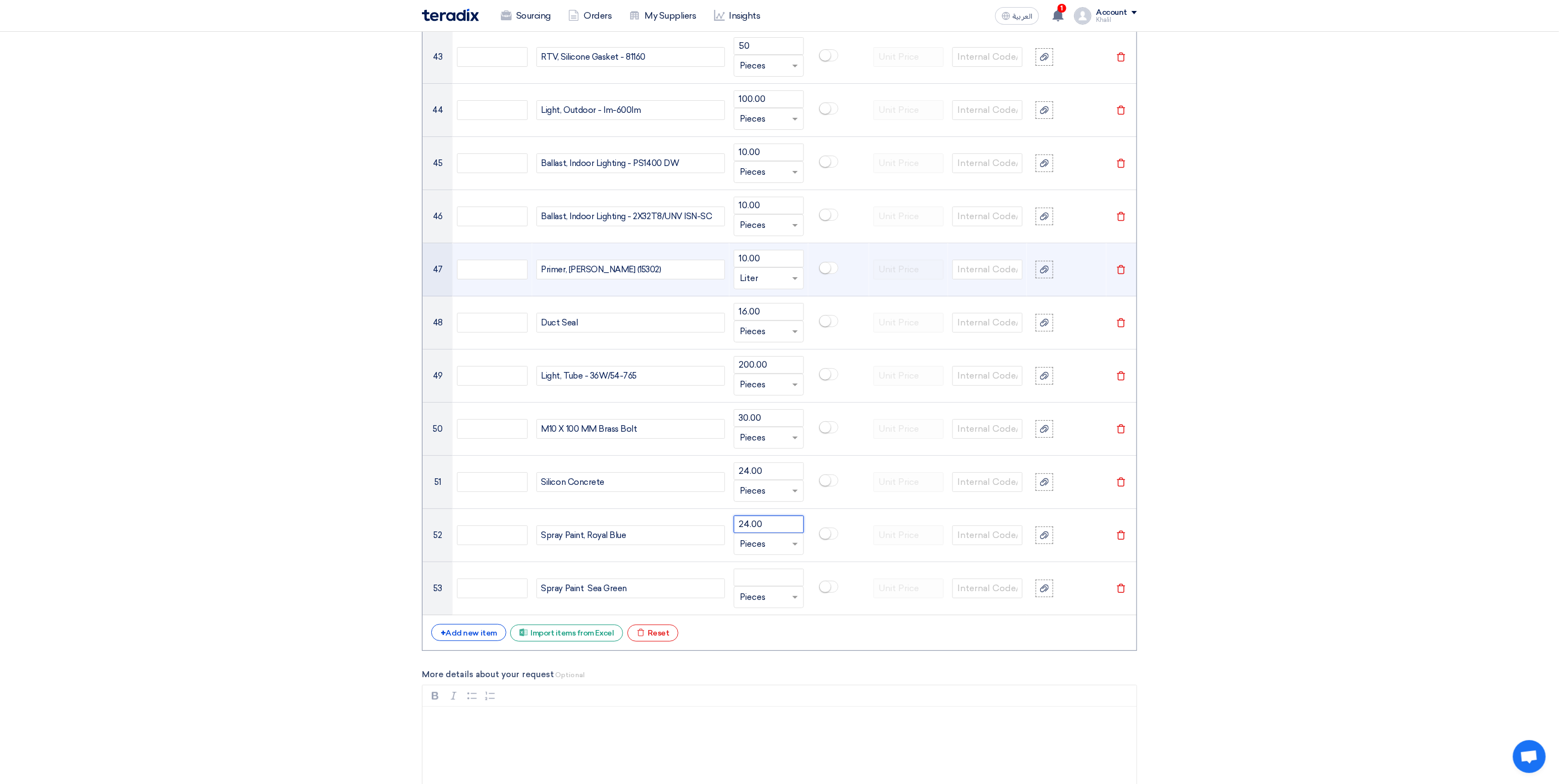
type input "24.00"
click at [765, 586] on input "number" at bounding box center [769, 577] width 70 height 18
type input "6.00"
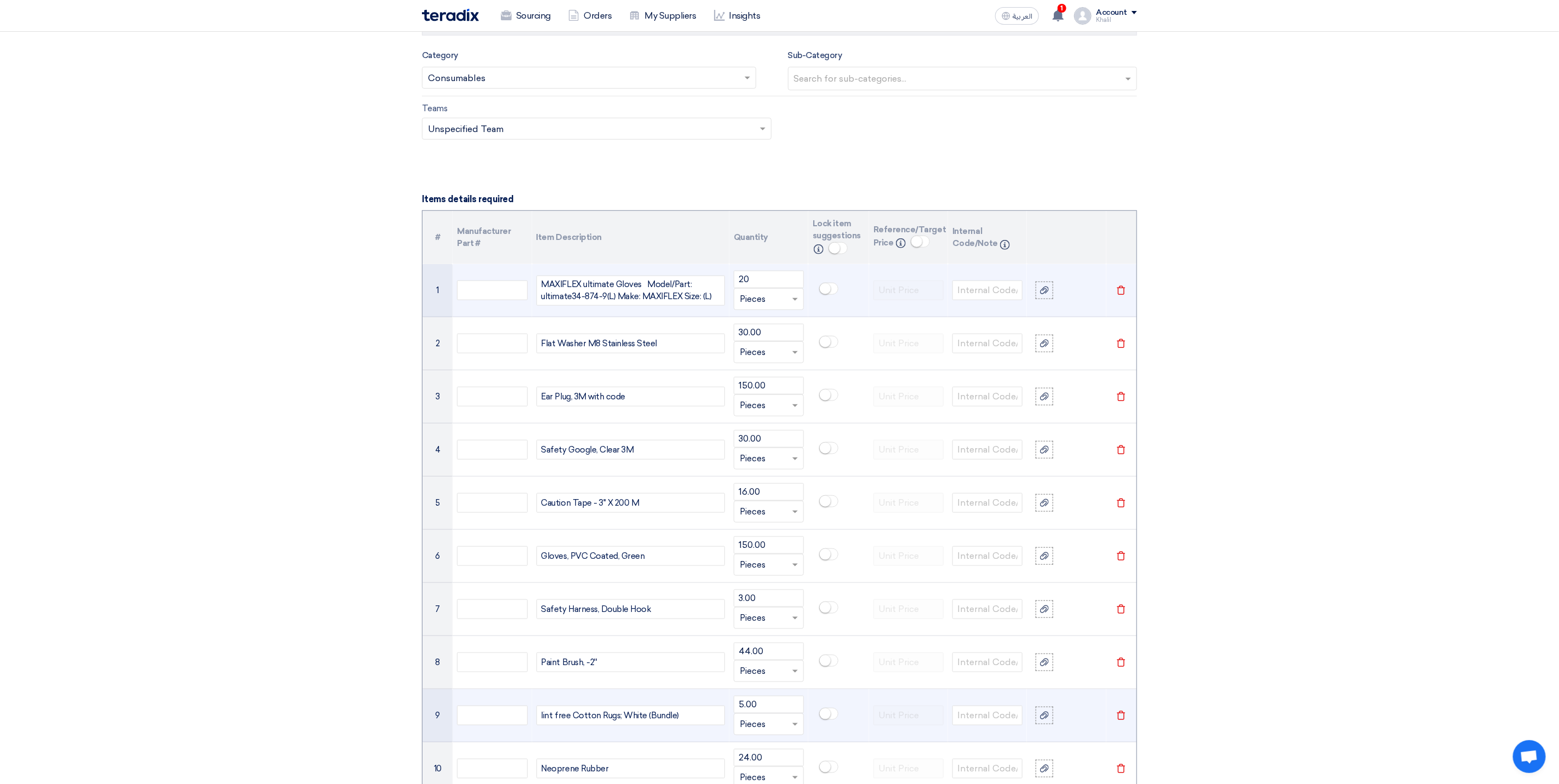
scroll to position [164, 0]
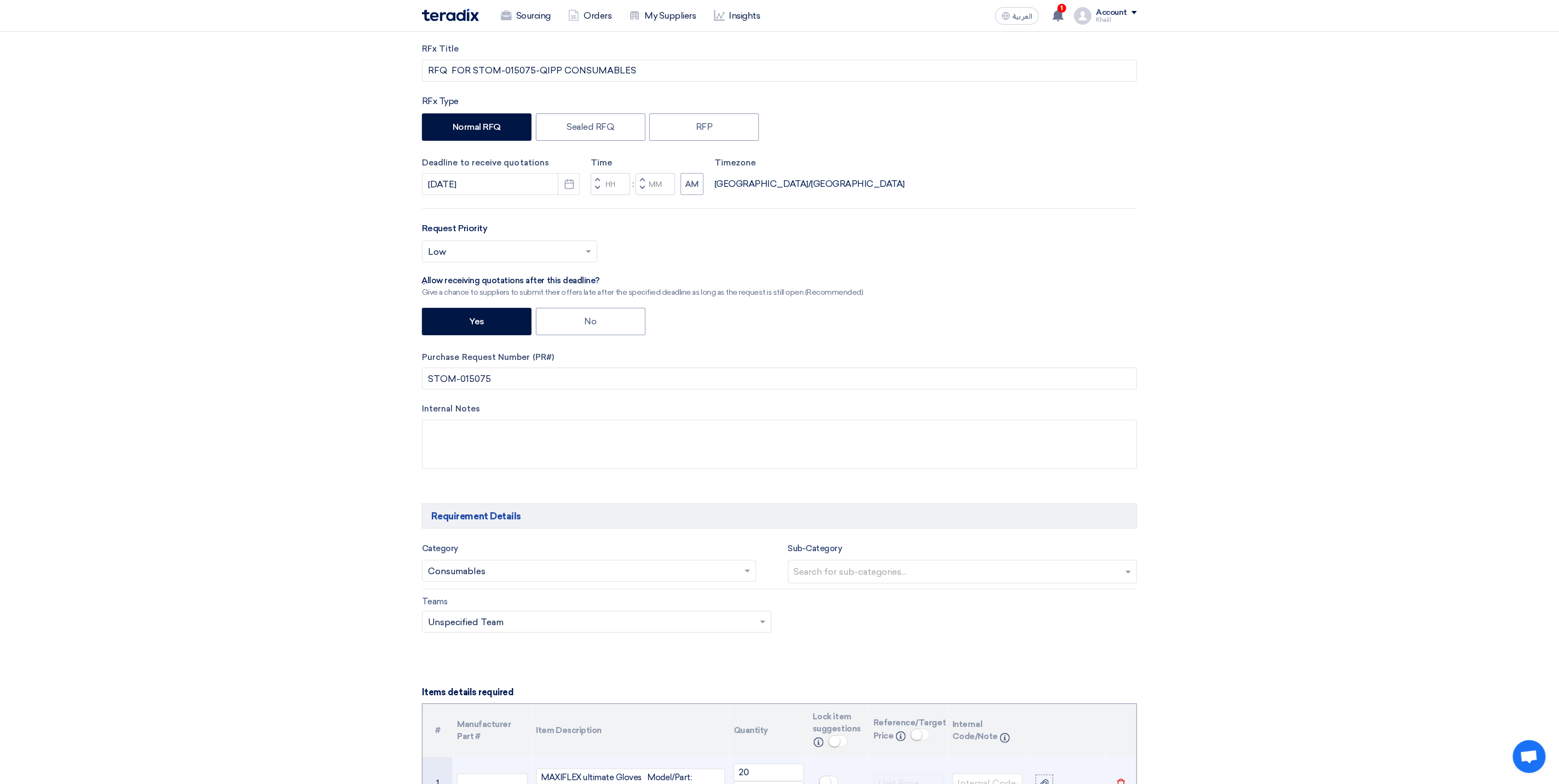
click at [885, 572] on input "text" at bounding box center [964, 573] width 340 height 18
click at [902, 630] on div "Teams Teams.. × Unspecified Team ×" at bounding box center [779, 620] width 732 height 51
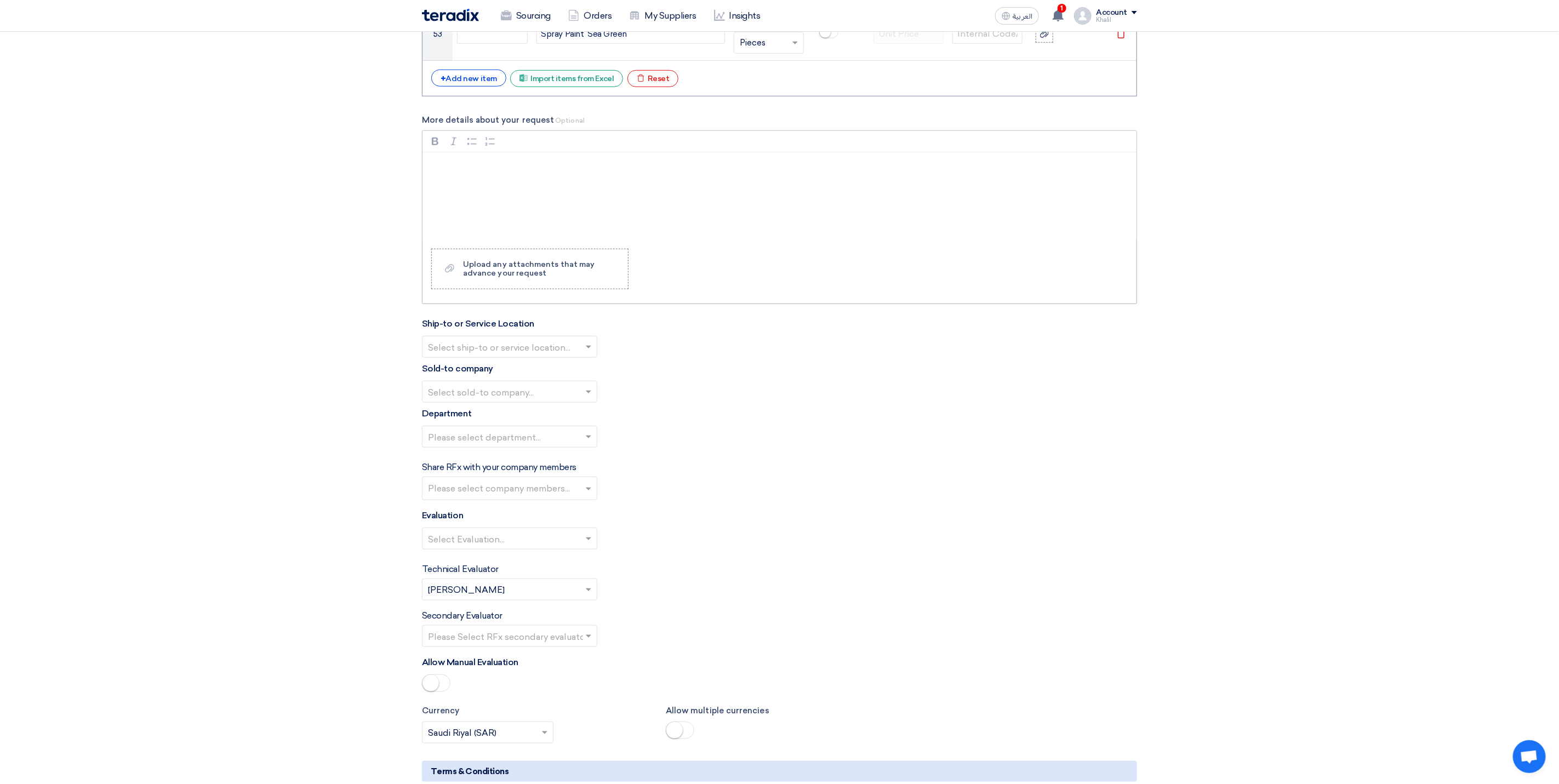
scroll to position [3534, 0]
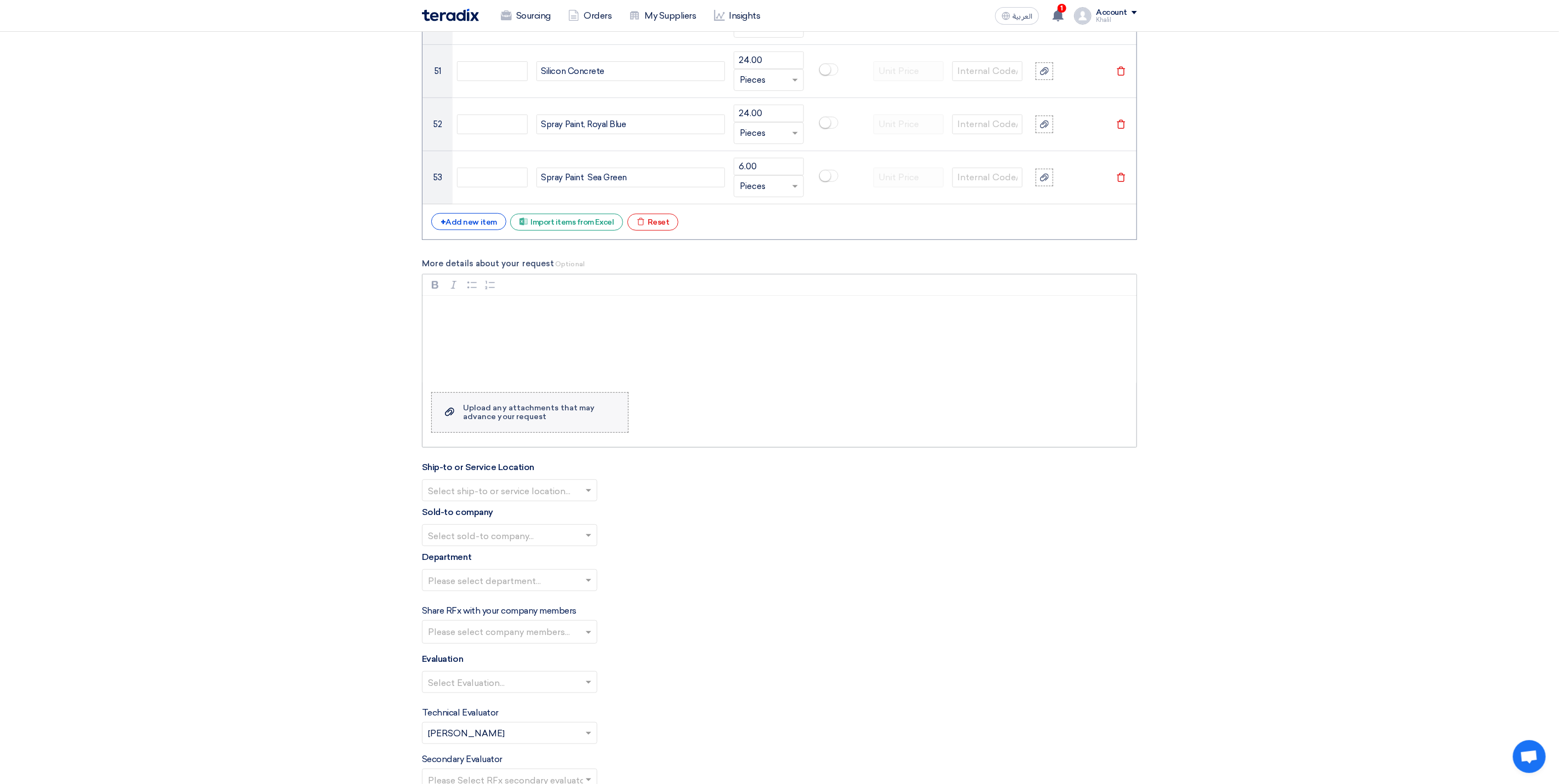
click at [552, 422] on div "Upload any attachments that may advance your request" at bounding box center [540, 412] width 154 height 18
click at [0, 0] on input "Upload a file Upload any attachments that may advance your request" at bounding box center [0, 0] width 0 height 0
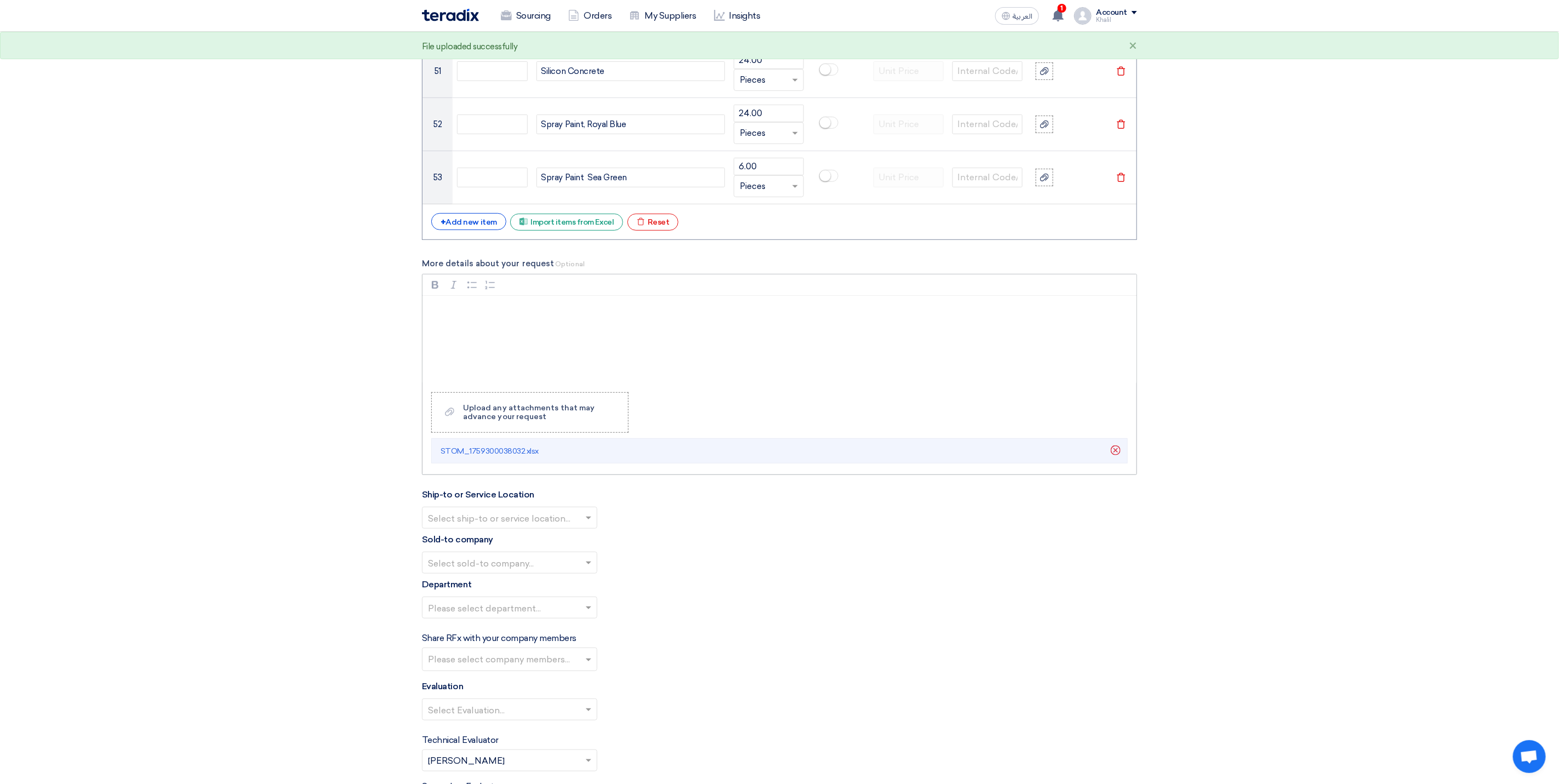
click at [561, 317] on p "Rich Text Editor, main" at bounding box center [783, 311] width 696 height 13
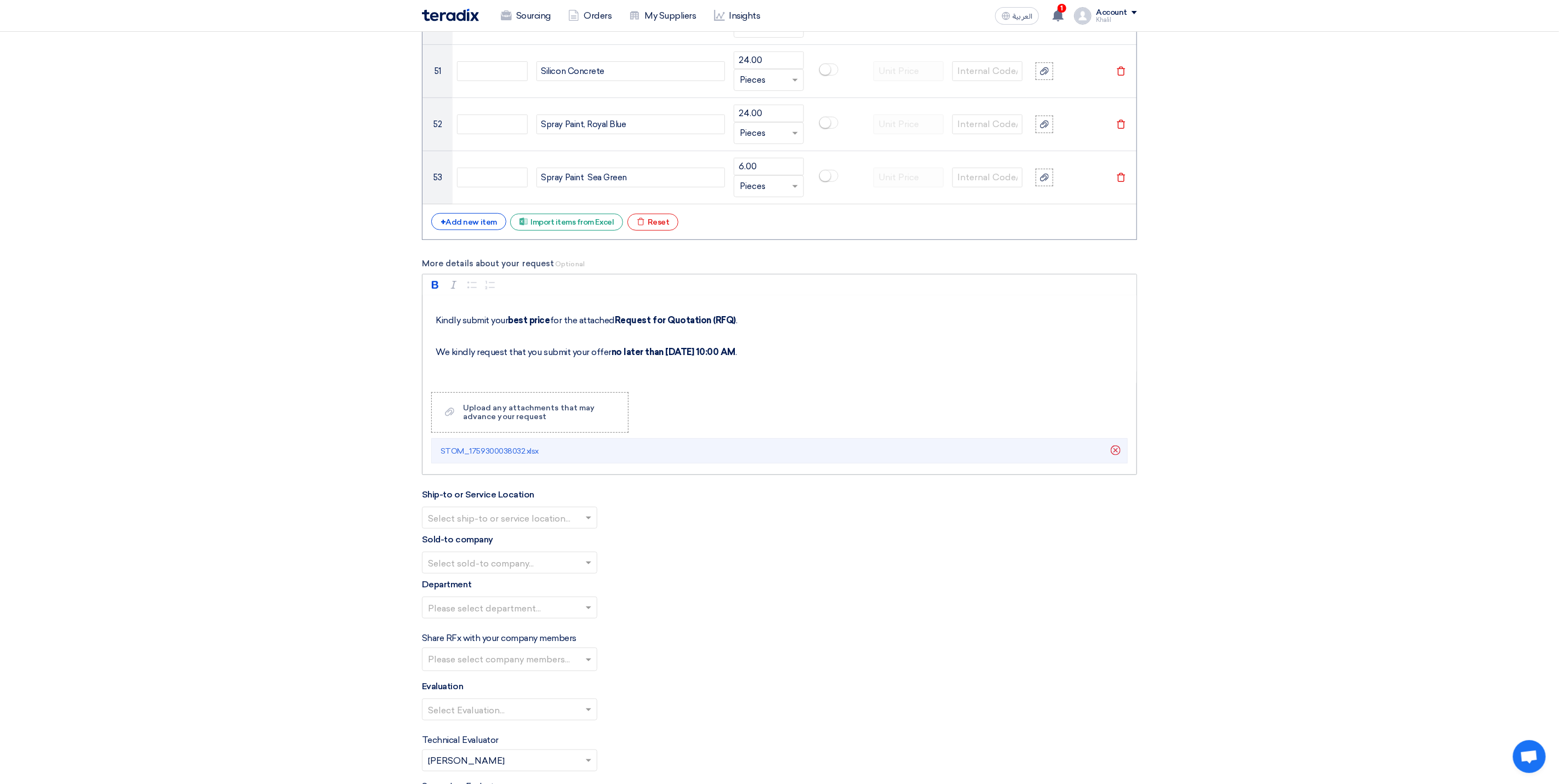
scroll to position [82, 0]
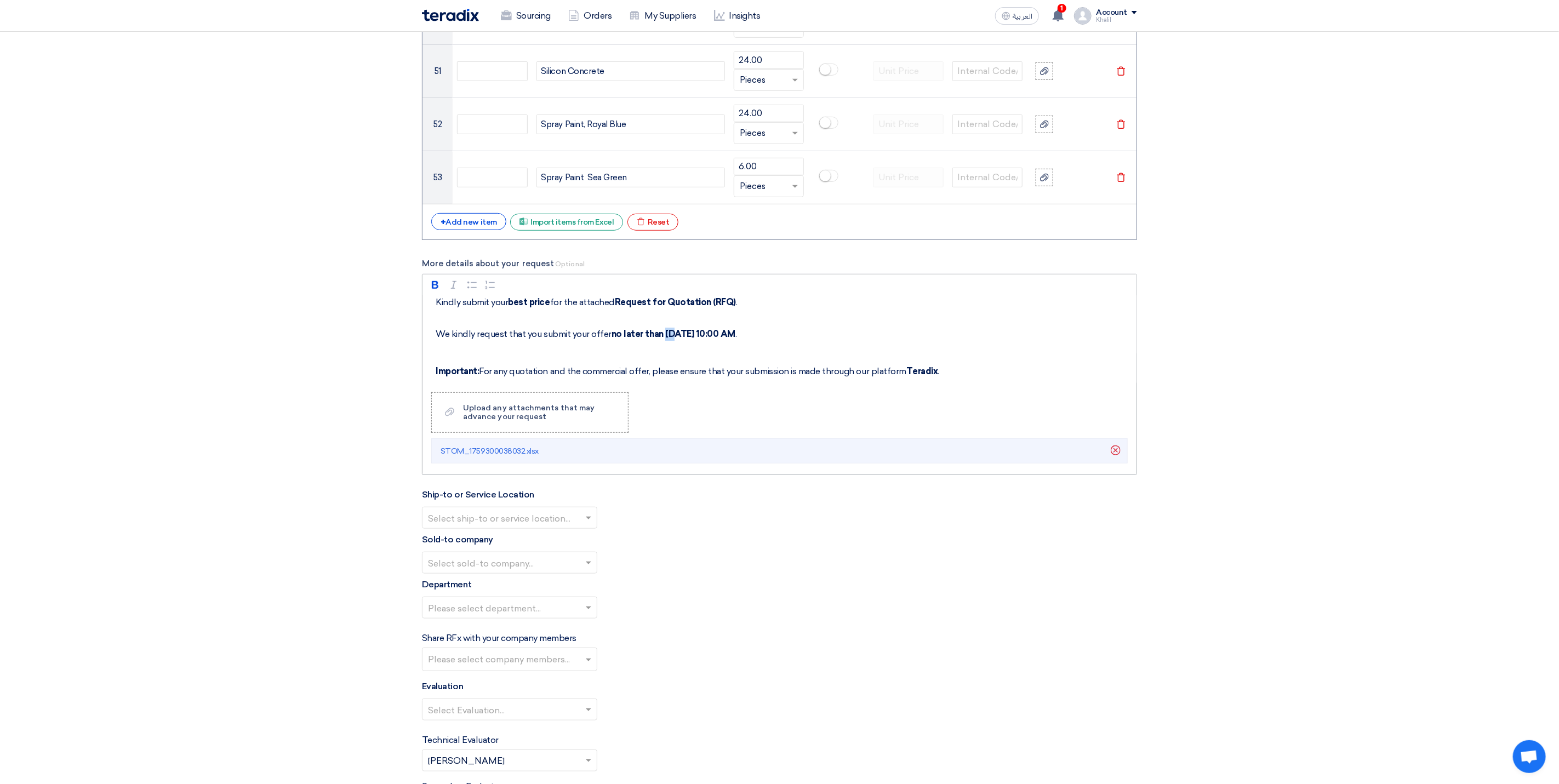
drag, startPoint x: 666, startPoint y: 349, endPoint x: 663, endPoint y: 355, distance: 6.7
click at [663, 341] on p "We kindly request that you submit your offer no later than [DATE] 10:00 AM ." at bounding box center [783, 328] width 696 height 26
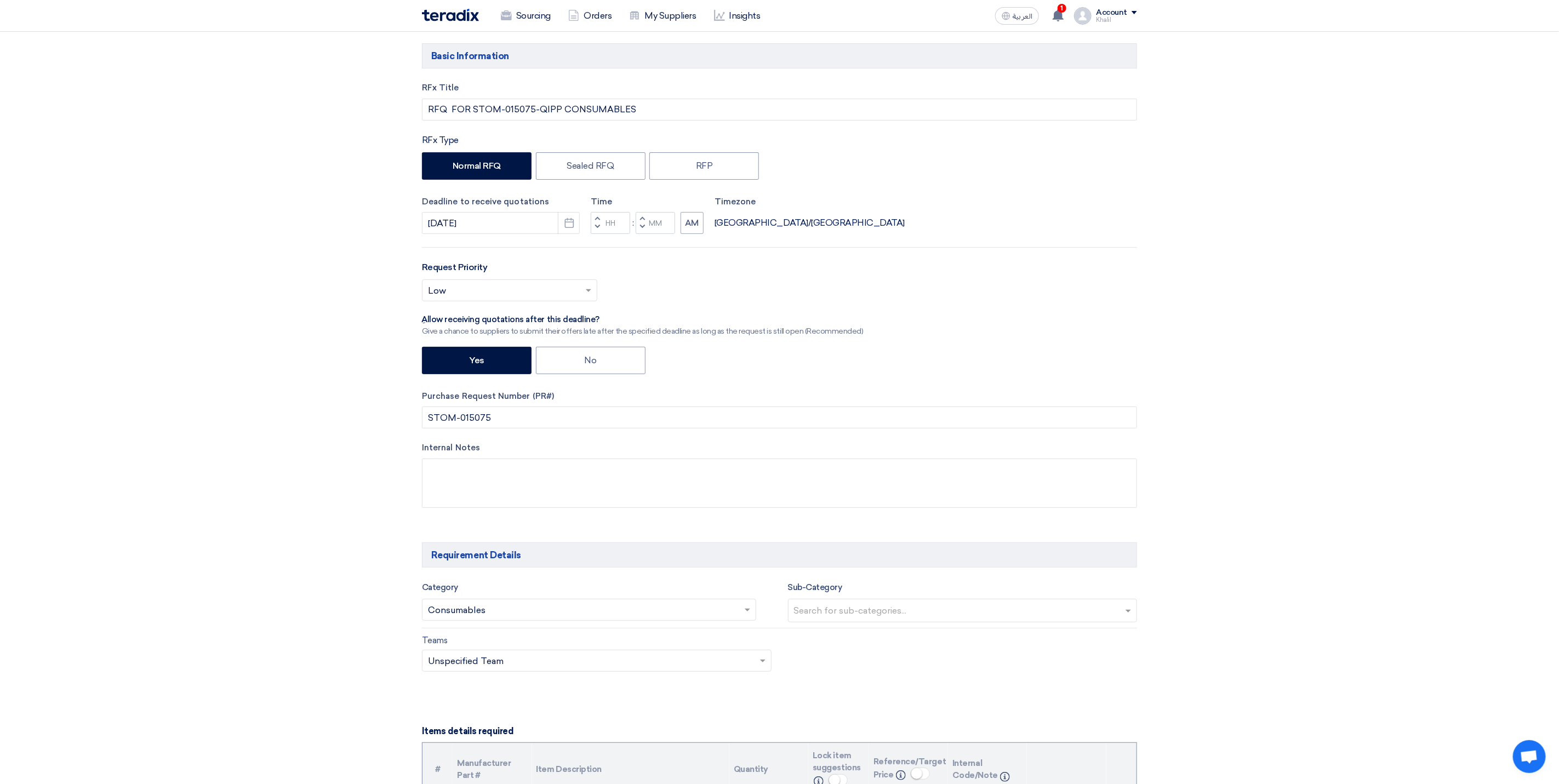
scroll to position [0, 0]
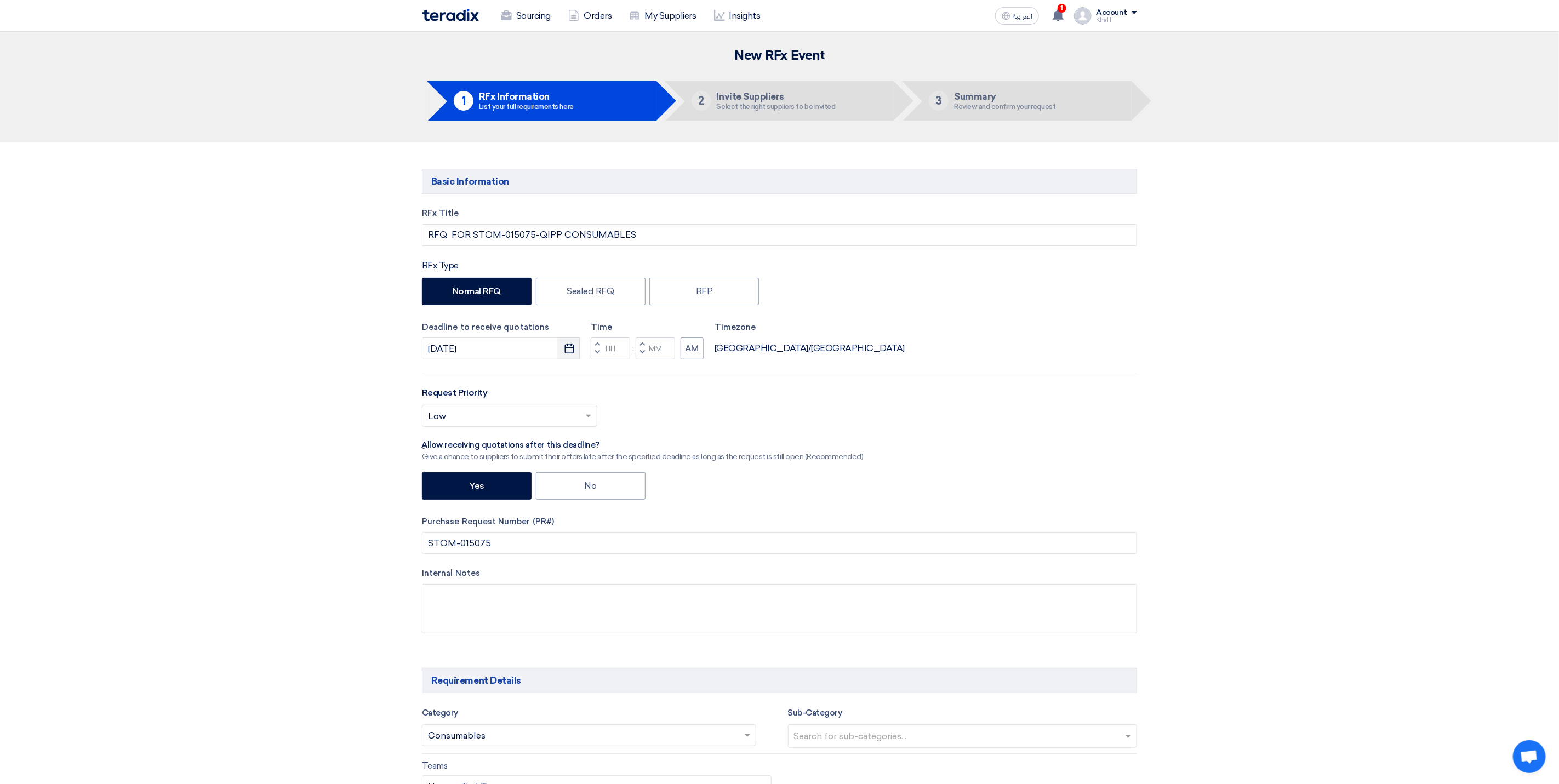
click at [564, 353] on icon "Pick a date" at bounding box center [569, 348] width 11 height 11
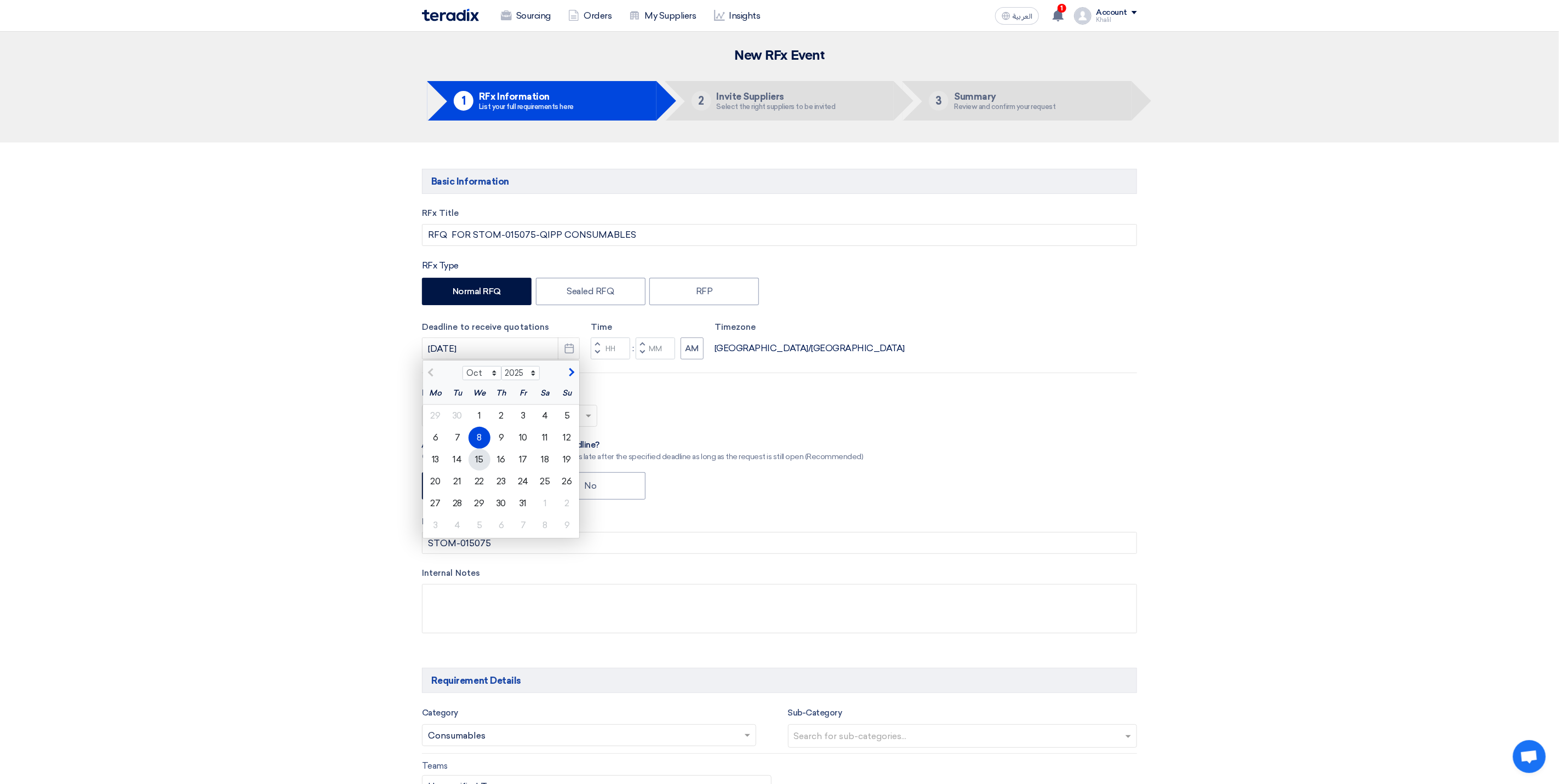
click at [482, 455] on div "15" at bounding box center [480, 460] width 22 height 22
type input "[DATE]"
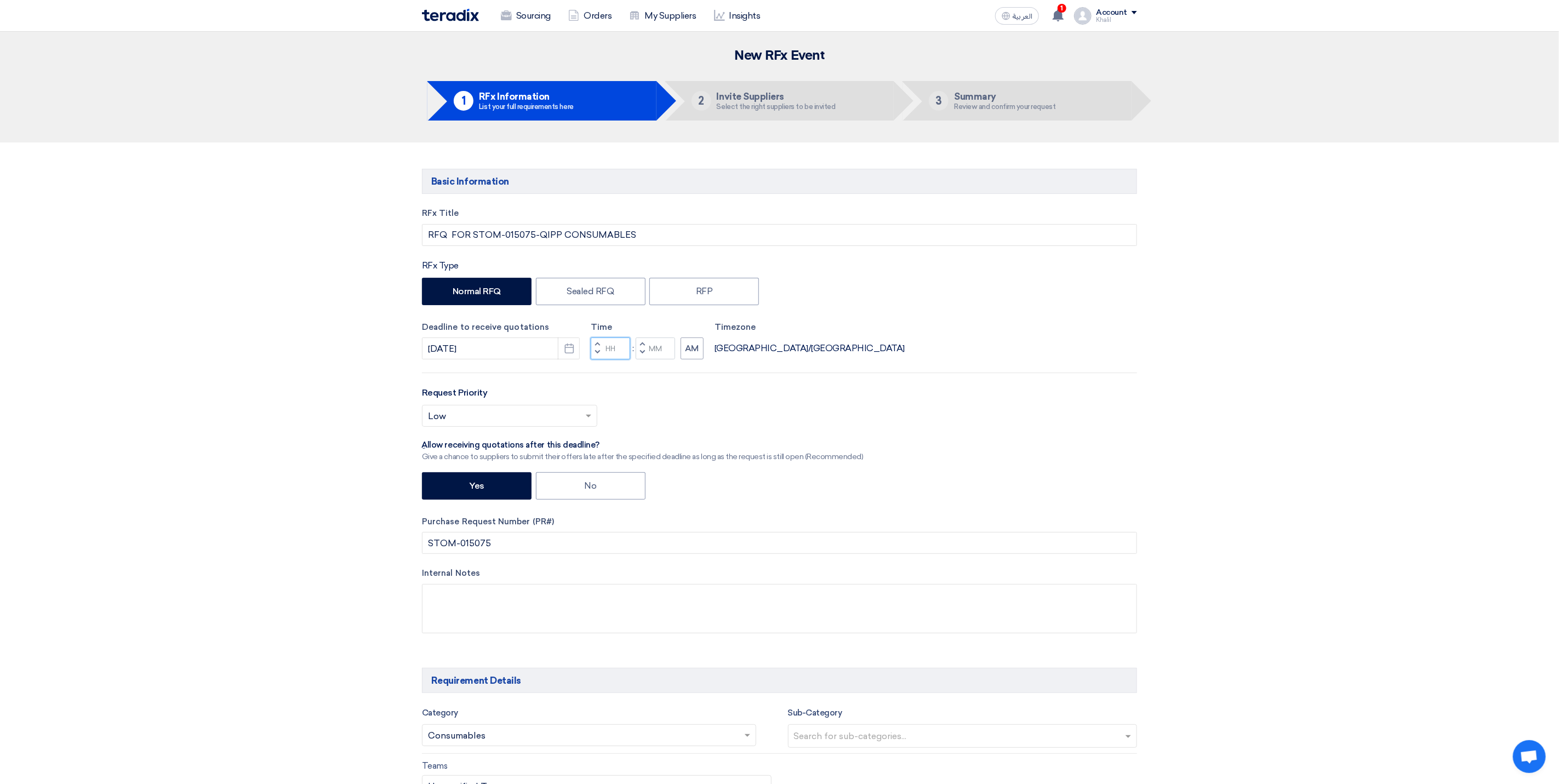
click at [611, 343] on input "Hours" at bounding box center [610, 348] width 40 height 22
type input "10"
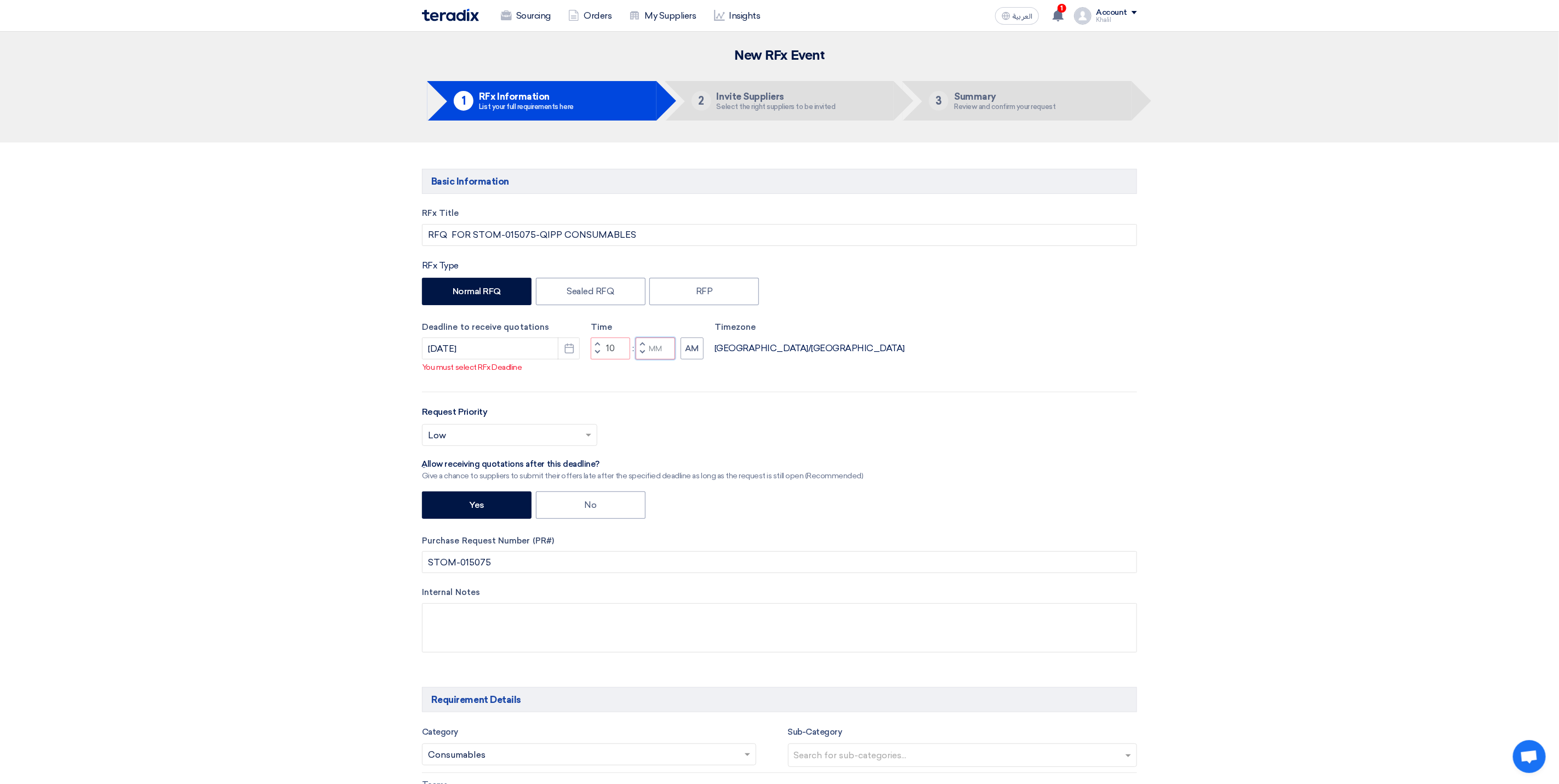
click at [657, 342] on div "Time Increment hours 10 Decrement hours : Increment minutes Decrement minutes AM" at bounding box center [647, 340] width 113 height 39
type input "00"
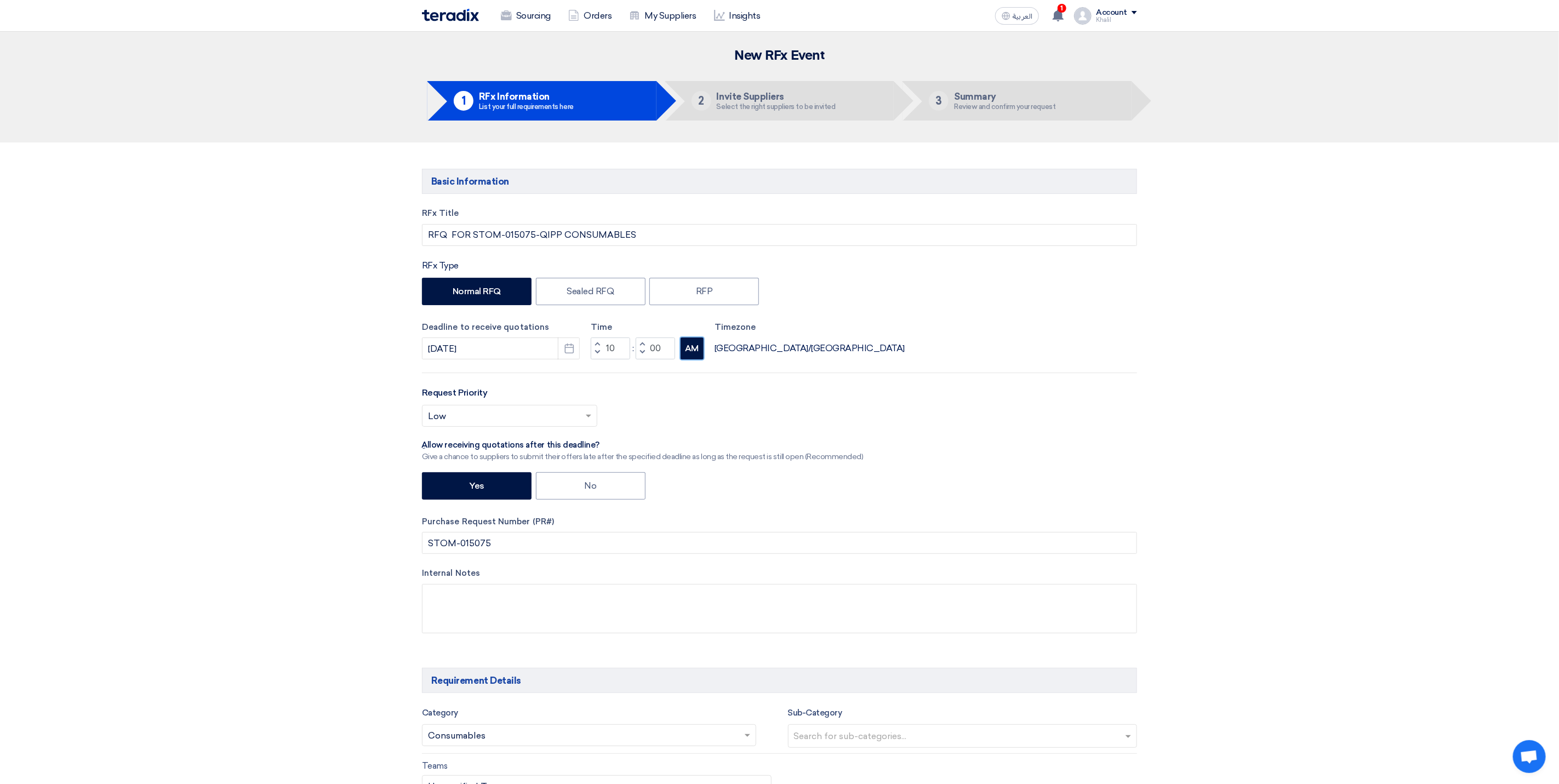
click at [697, 359] on button "AM" at bounding box center [693, 348] width 23 height 22
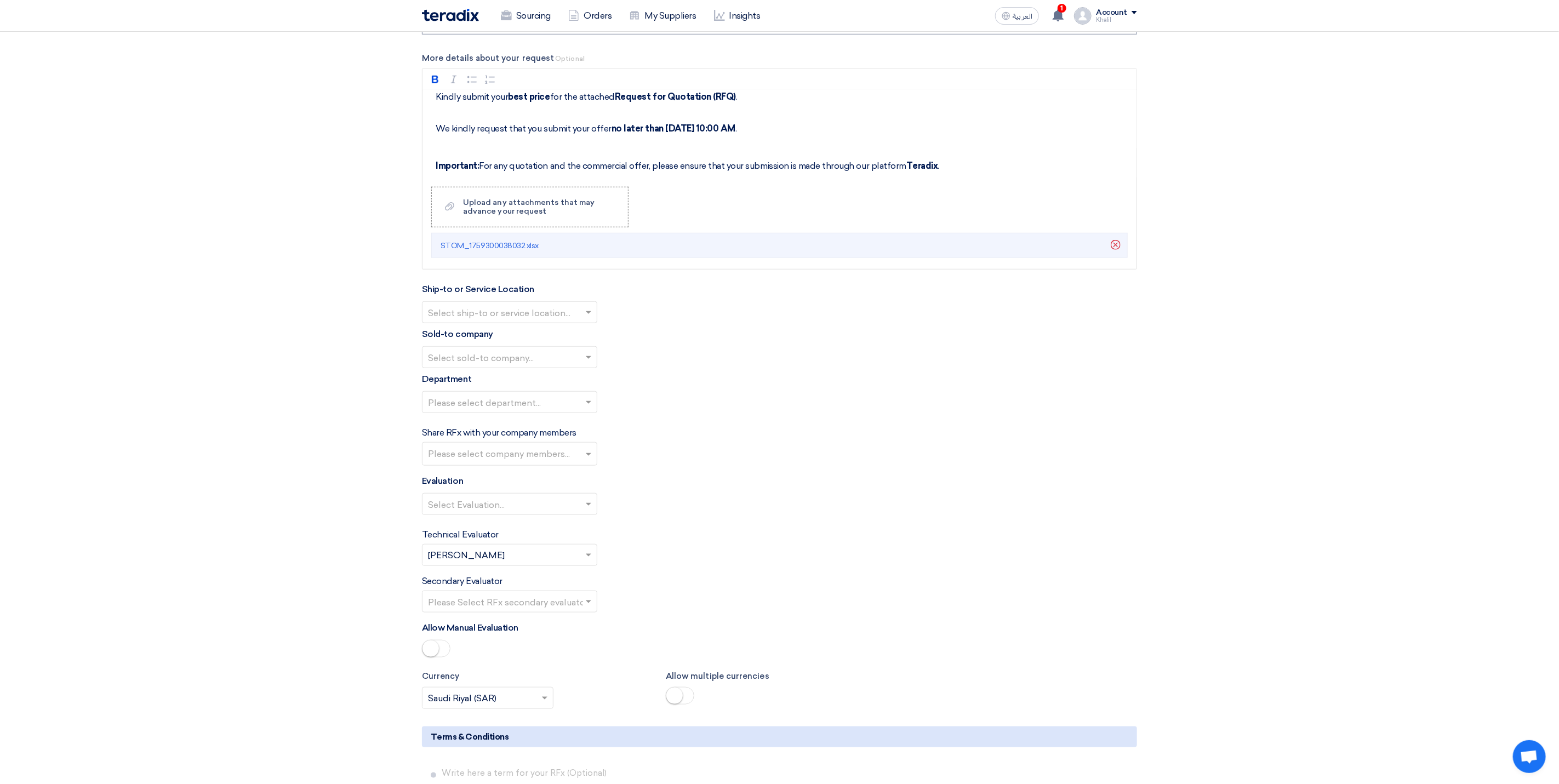
scroll to position [3781, 0]
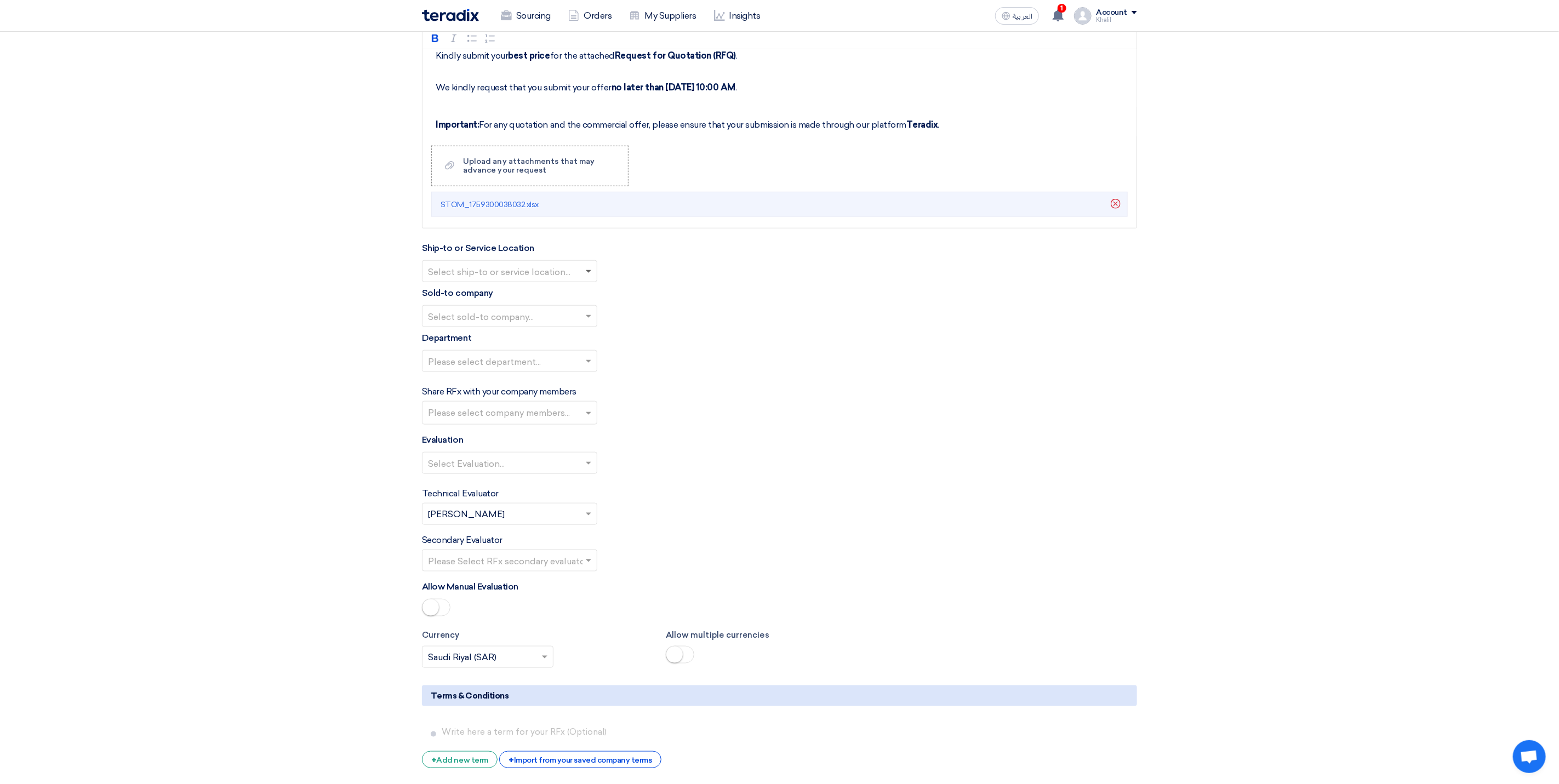
click at [588, 274] on span at bounding box center [588, 272] width 5 height 4
click at [580, 304] on div "STOM Main WH" at bounding box center [510, 293] width 175 height 22
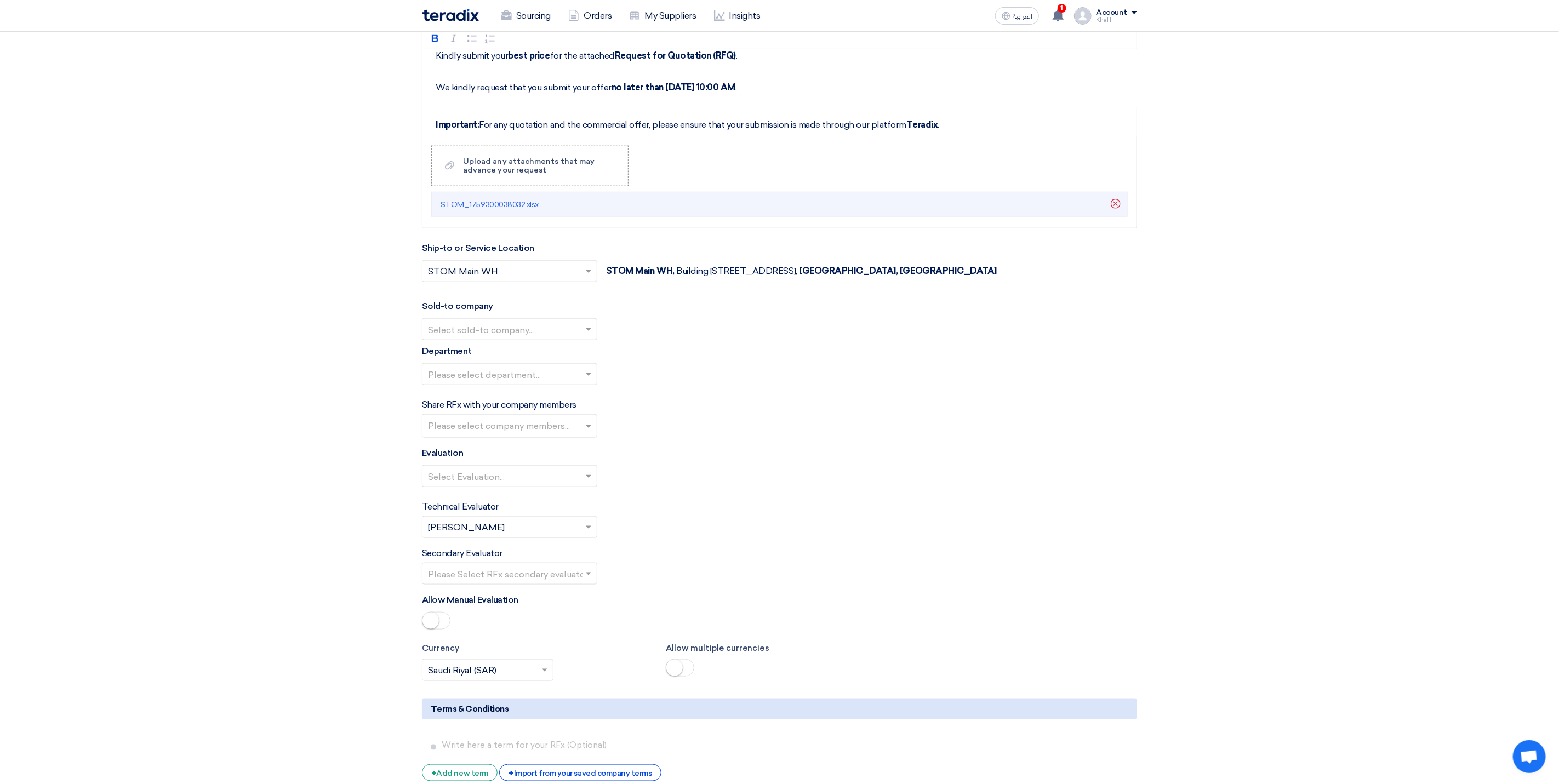
click at [571, 340] on input "text" at bounding box center [504, 331] width 153 height 18
click at [566, 385] on div "STDC - Khobar" at bounding box center [510, 374] width 175 height 22
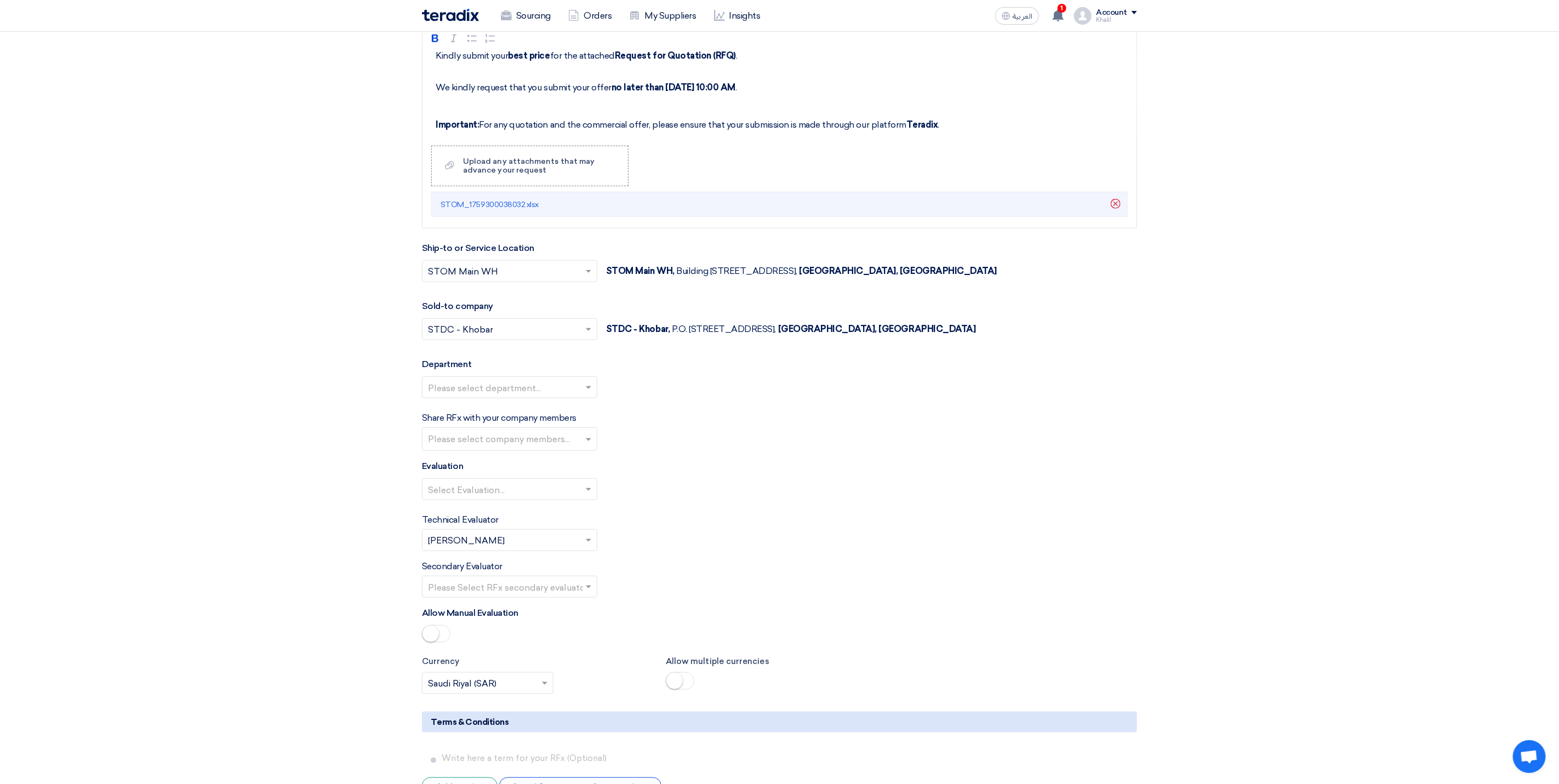
click at [560, 398] on input "text" at bounding box center [504, 389] width 153 height 18
click at [556, 420] on div "General Department" at bounding box center [510, 409] width 175 height 22
click at [555, 450] on input "text" at bounding box center [511, 441] width 166 height 18
click at [560, 534] on div "[PERSON_NAME]" at bounding box center [510, 522] width 175 height 23
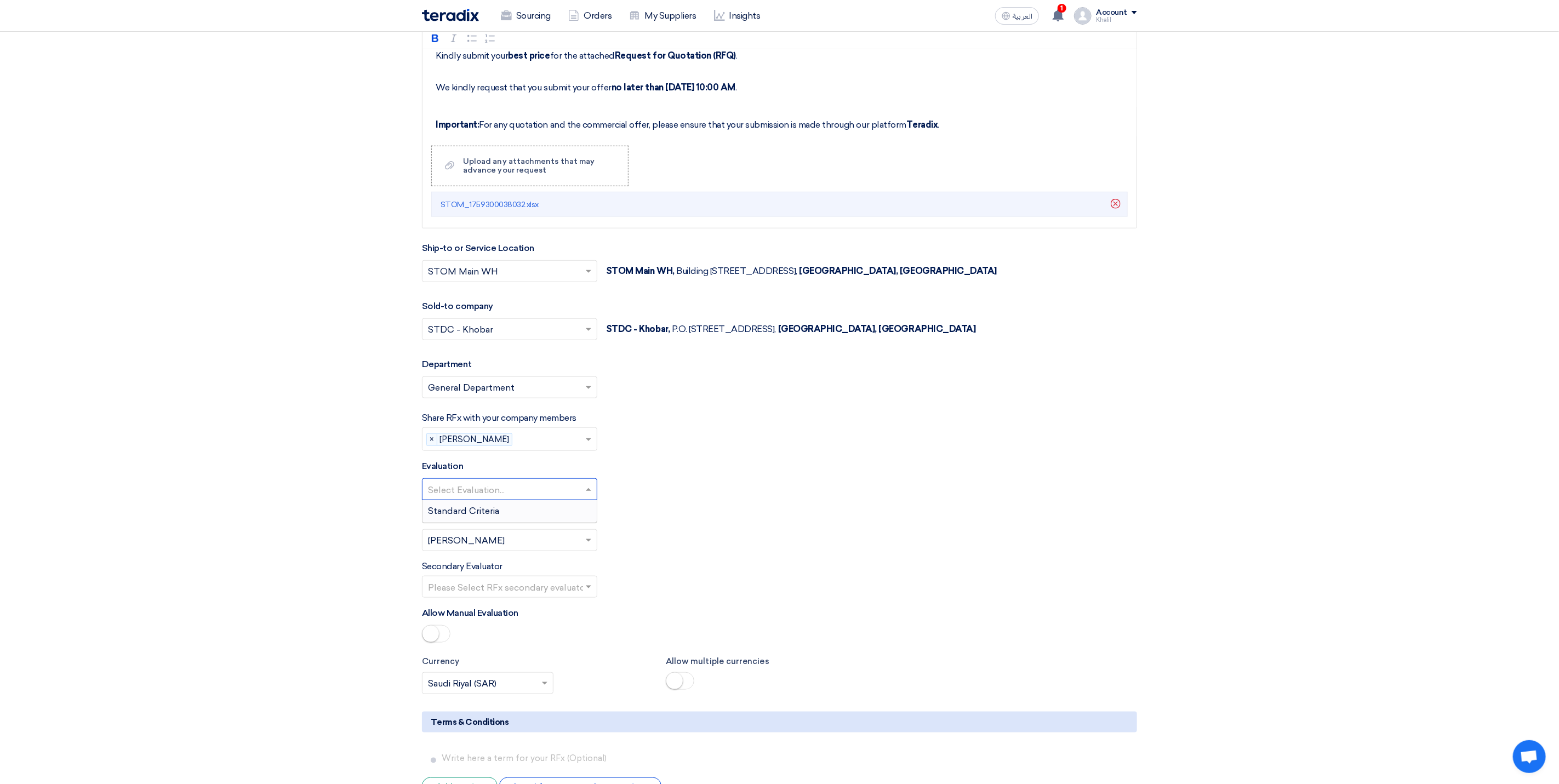
click at [559, 500] on input "text" at bounding box center [504, 491] width 153 height 18
click at [553, 522] on div "Standard Criteria" at bounding box center [510, 511] width 175 height 22
click at [563, 597] on input "text" at bounding box center [504, 588] width 153 height 18
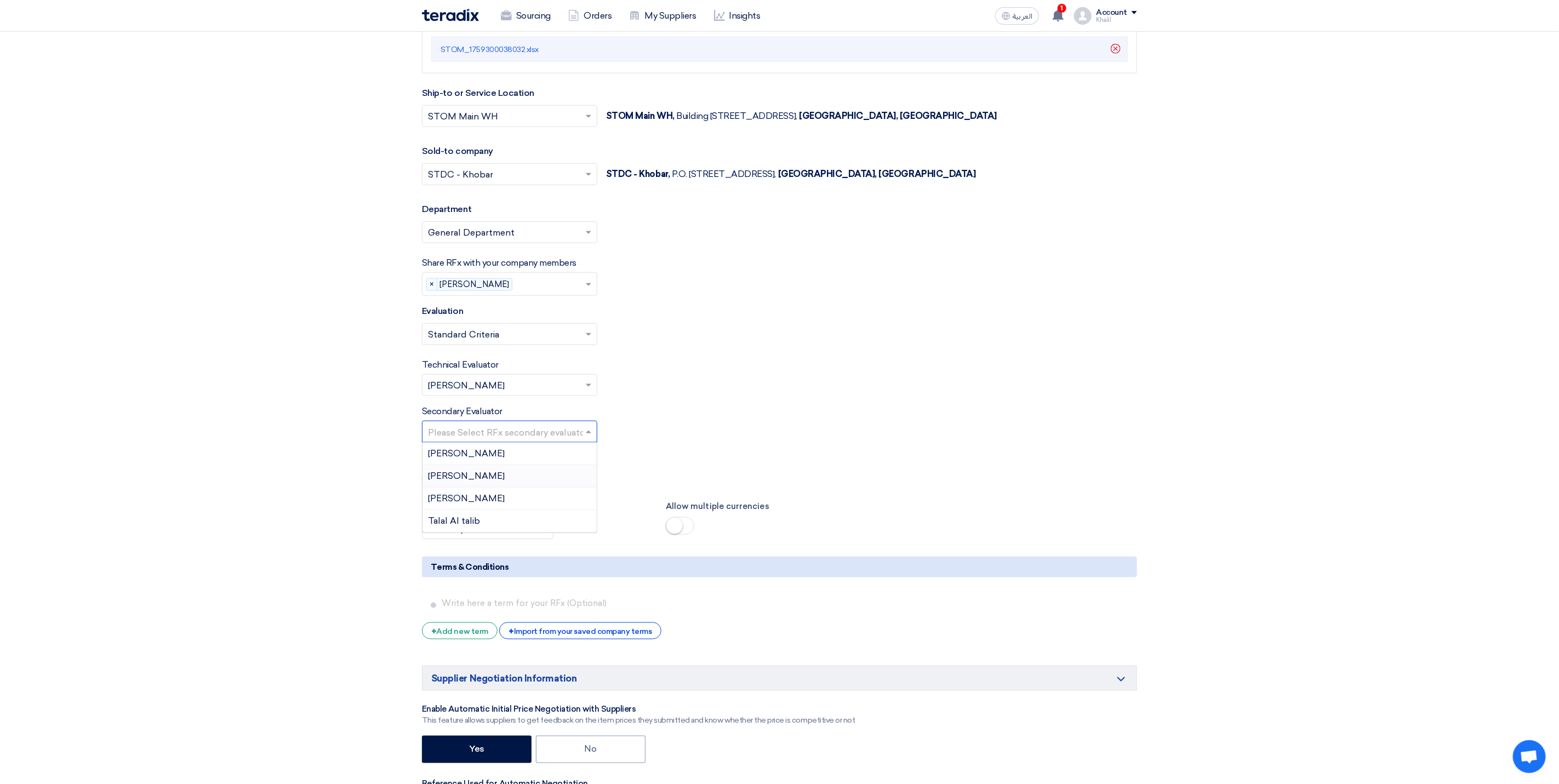
scroll to position [3946, 0]
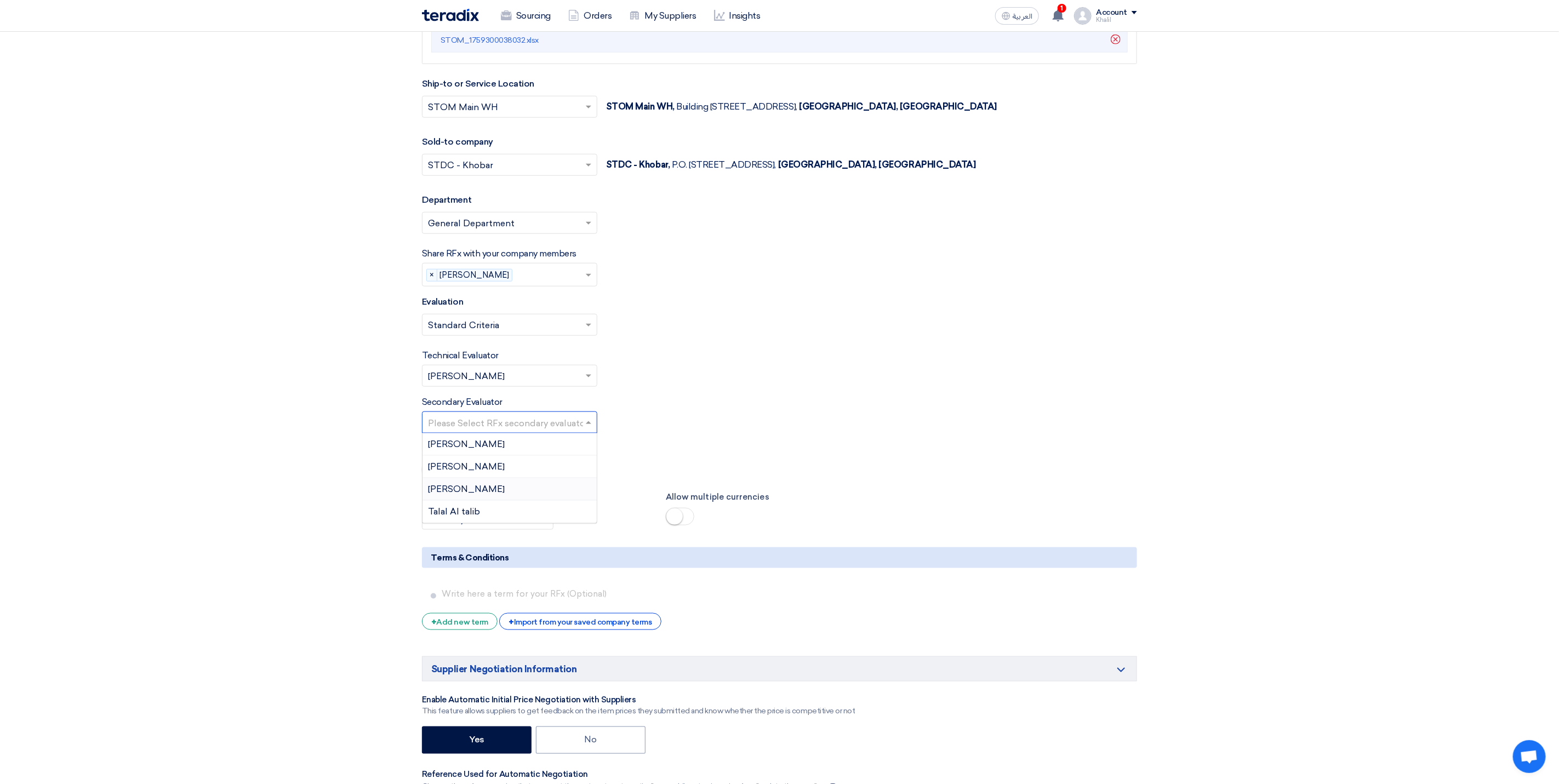
click at [539, 501] on div "[PERSON_NAME]" at bounding box center [510, 489] width 175 height 23
click at [757, 425] on div "Secondary Evaluator Please Select RFx secondary evaluator... × [PERSON_NAME] ×" at bounding box center [780, 414] width 715 height 38
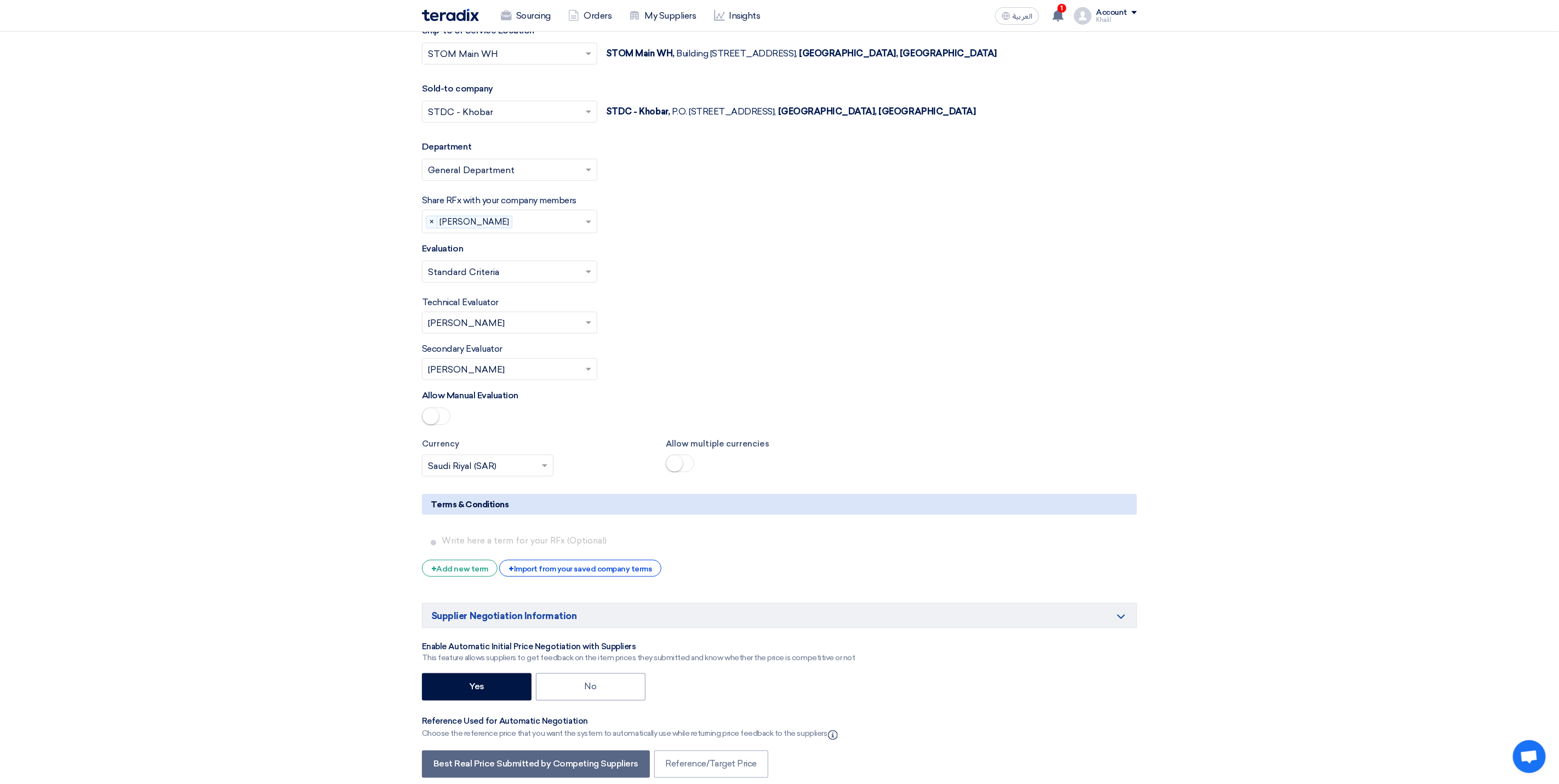
scroll to position [4028, 0]
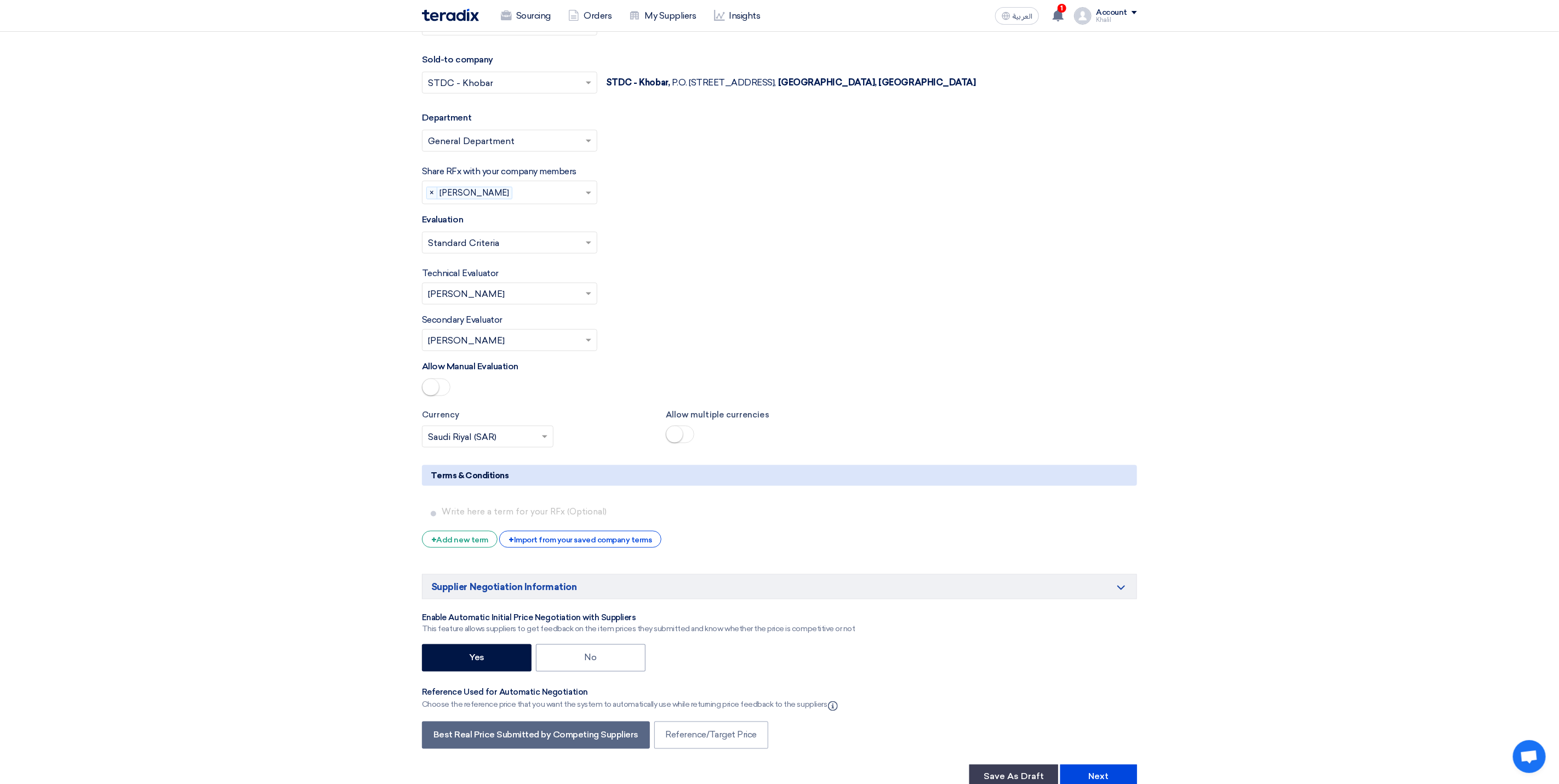
click at [439, 395] on small at bounding box center [431, 387] width 16 height 16
click at [547, 444] on span at bounding box center [546, 437] width 13 height 13
click at [982, 448] on div "Currency × Saudi Riyal (SAR) × Allow multiple currencies" at bounding box center [779, 428] width 732 height 39
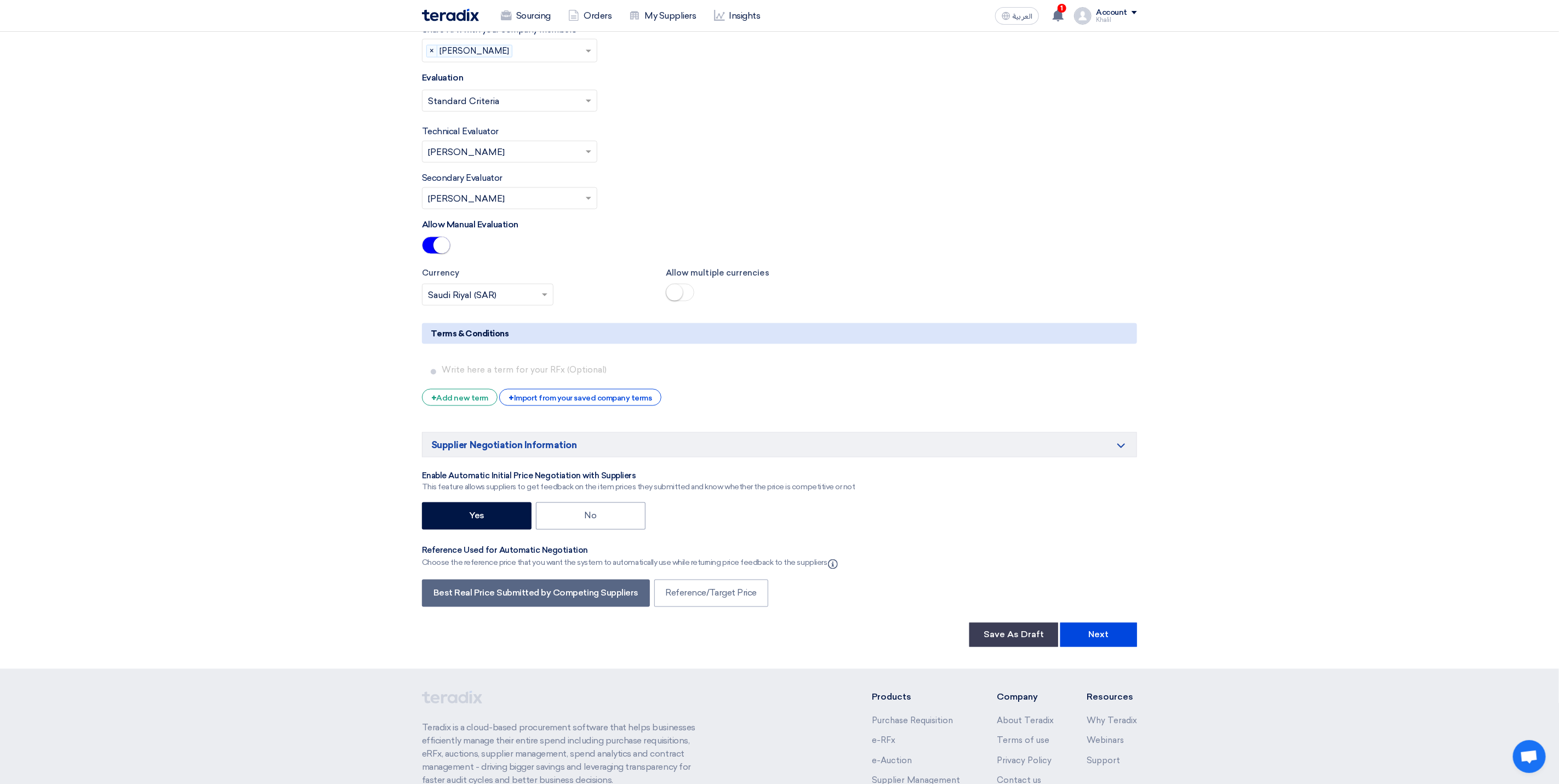
scroll to position [4192, 0]
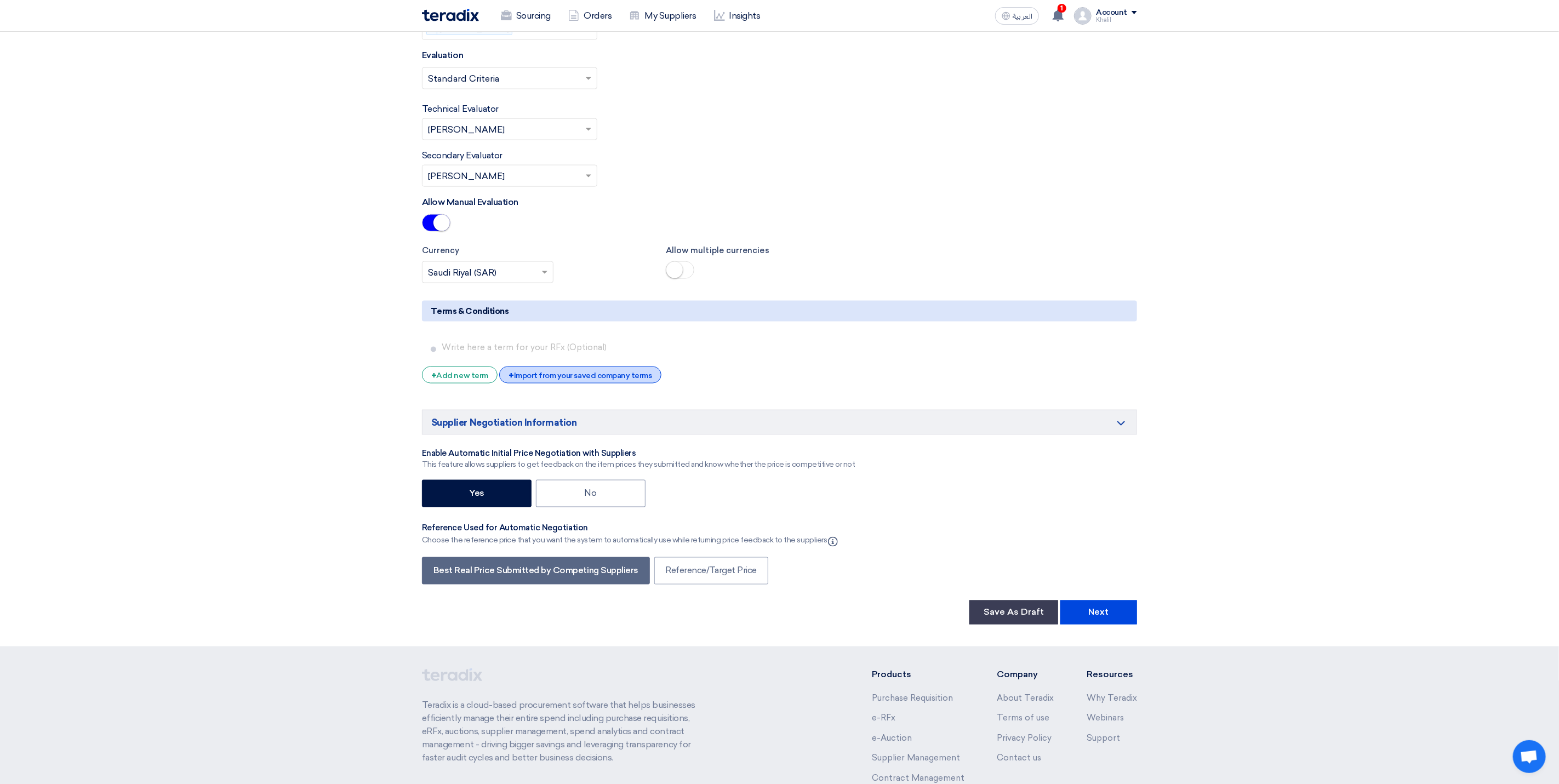
click at [616, 384] on div "+ Import from your saved company terms" at bounding box center [580, 375] width 162 height 17
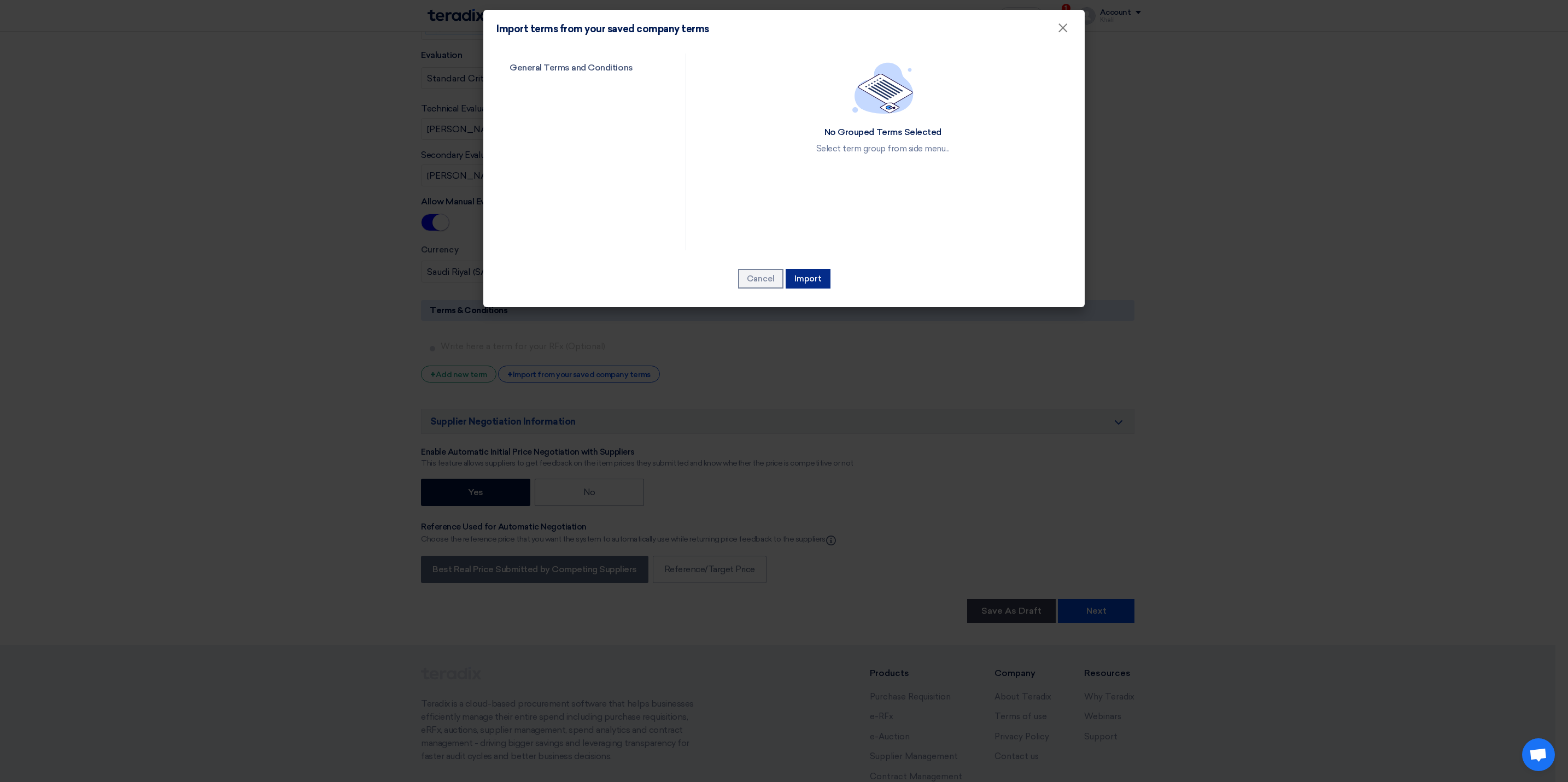
click at [815, 273] on button "Import" at bounding box center [808, 279] width 45 height 19
click at [615, 61] on link "General Terms and Conditions" at bounding box center [581, 68] width 170 height 29
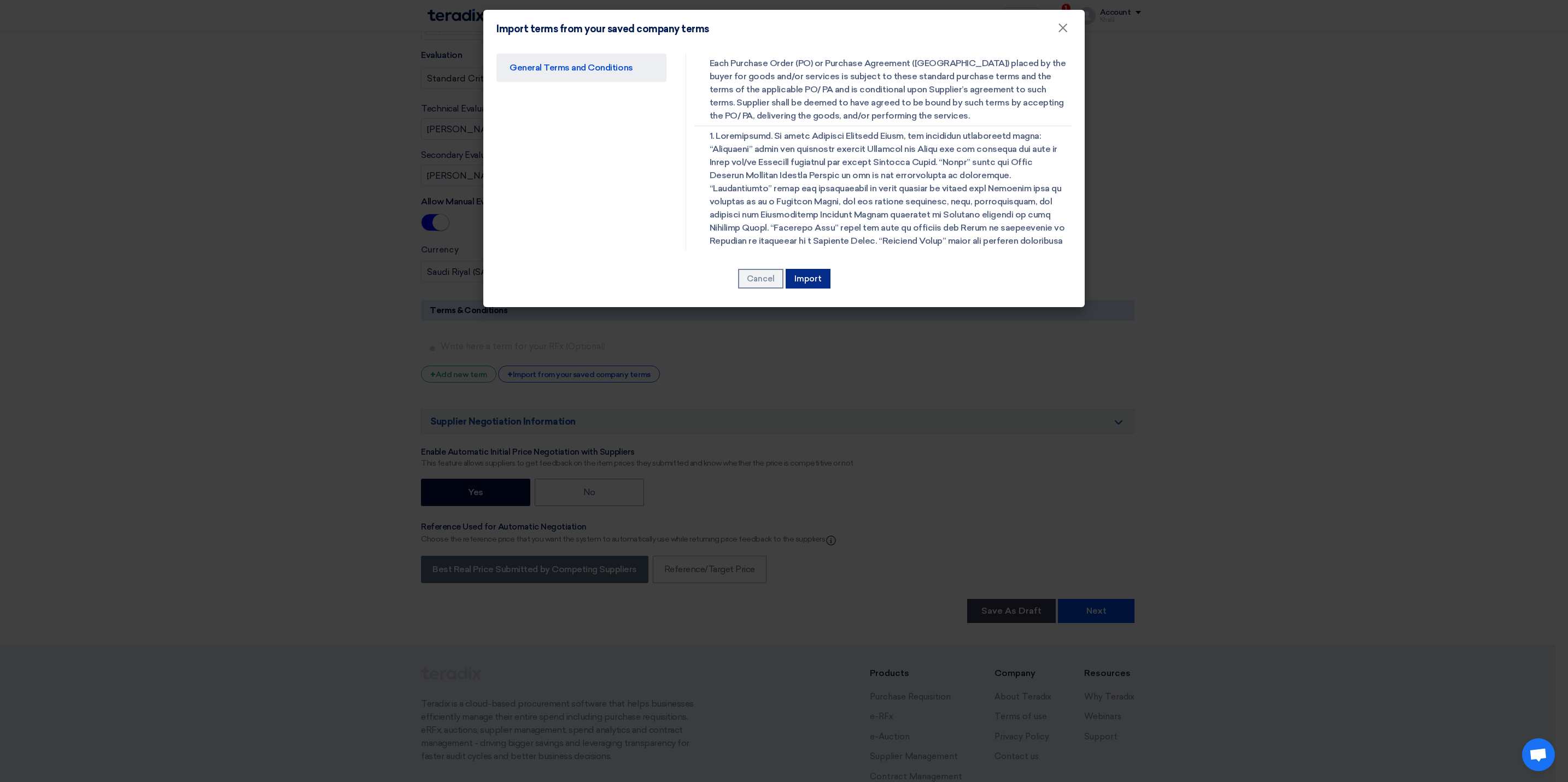
click at [817, 284] on button "Import" at bounding box center [808, 279] width 45 height 19
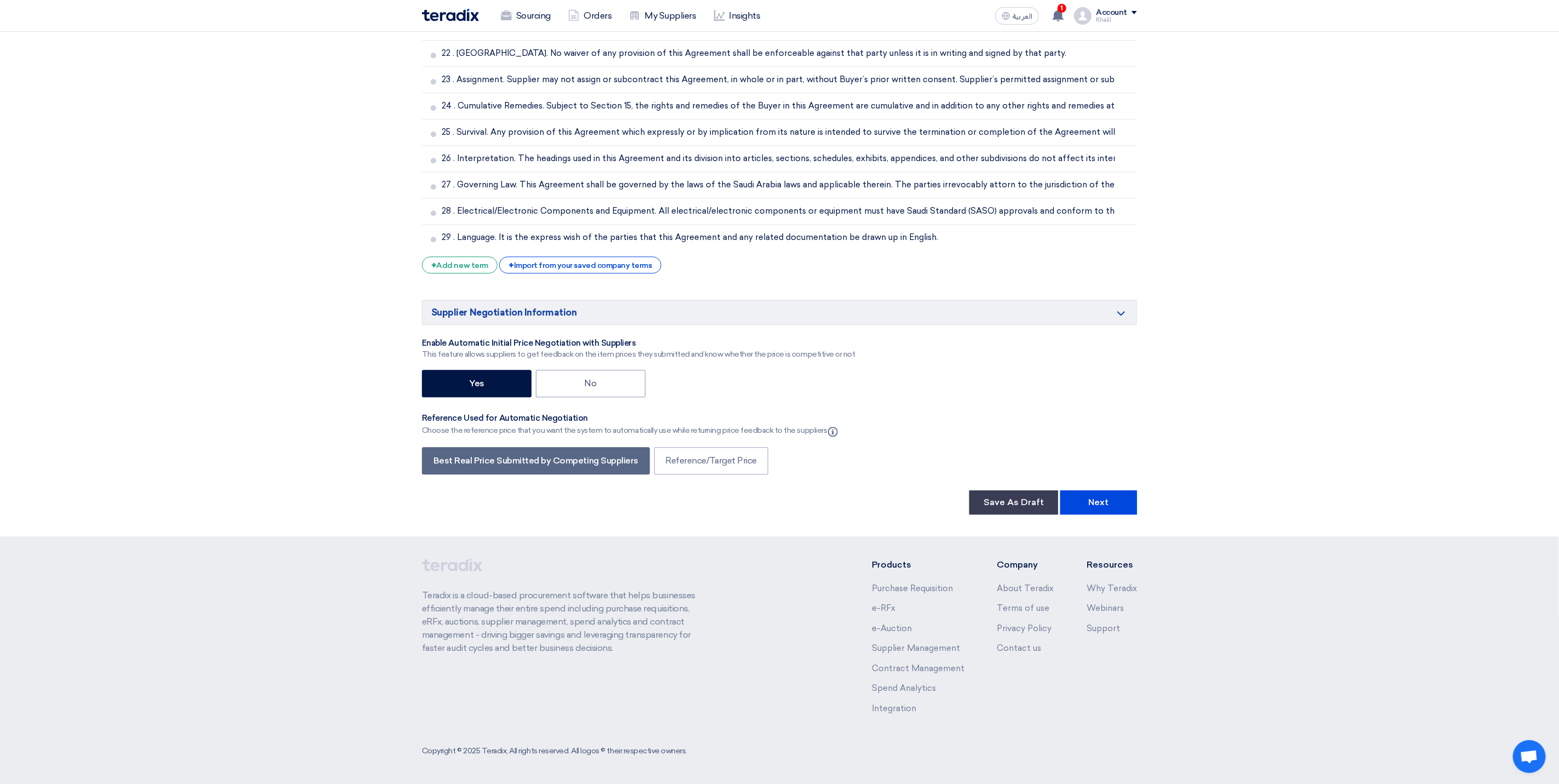
scroll to position [5118, 0]
click at [1100, 500] on button "Next" at bounding box center [1099, 503] width 77 height 24
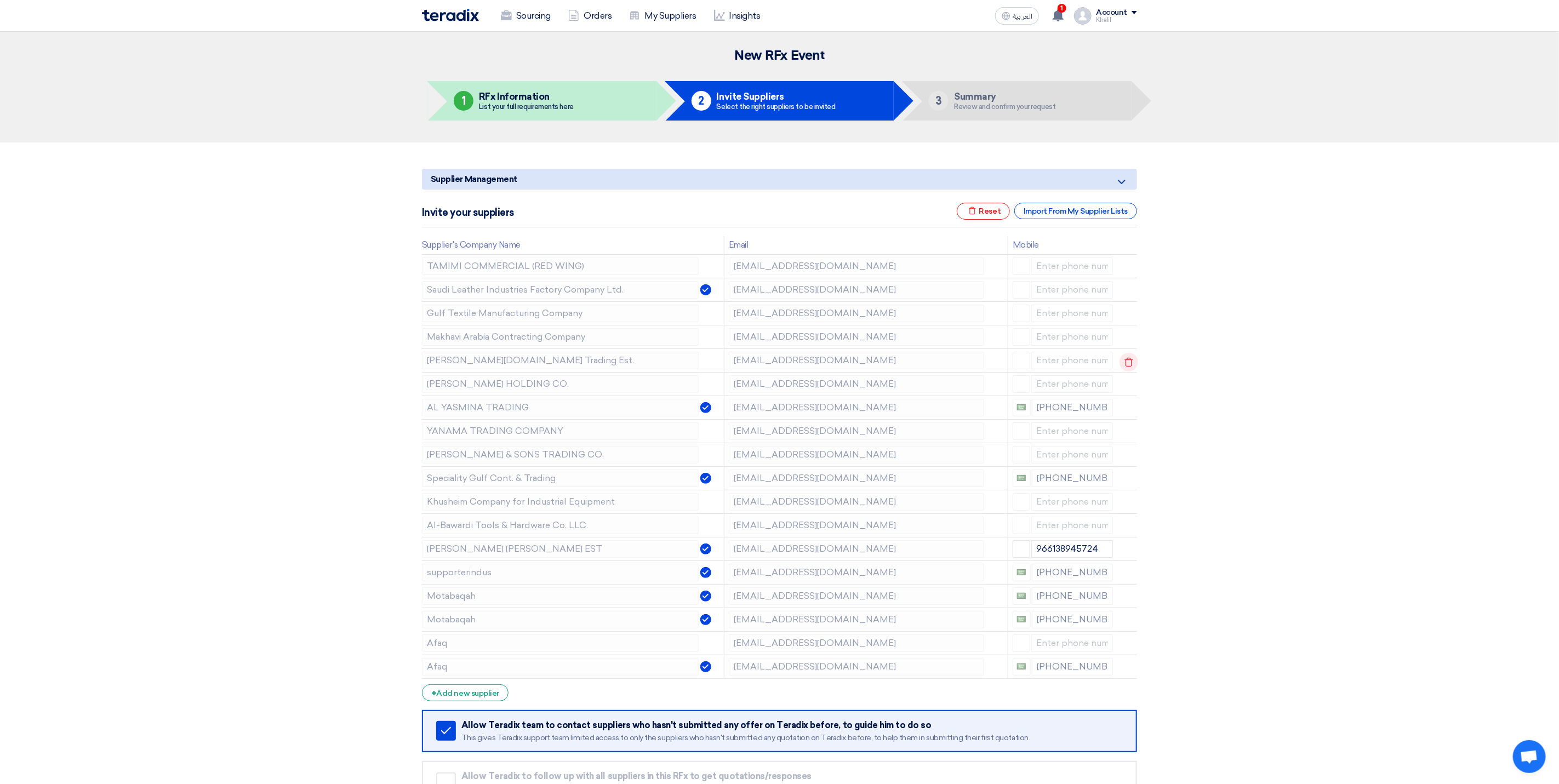
click at [1125, 361] on use at bounding box center [1129, 362] width 8 height 9
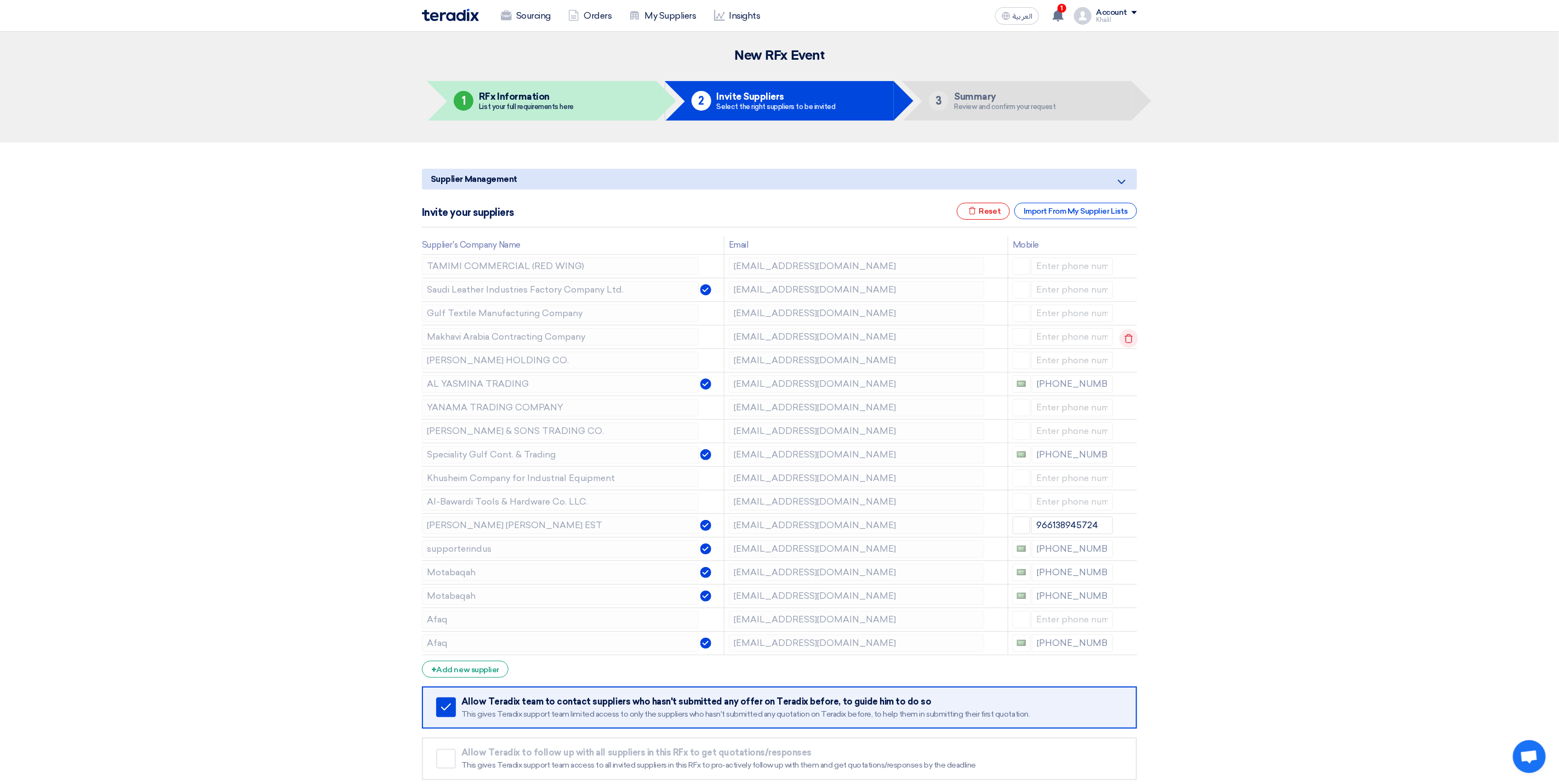
click at [1129, 337] on use at bounding box center [1129, 338] width 8 height 9
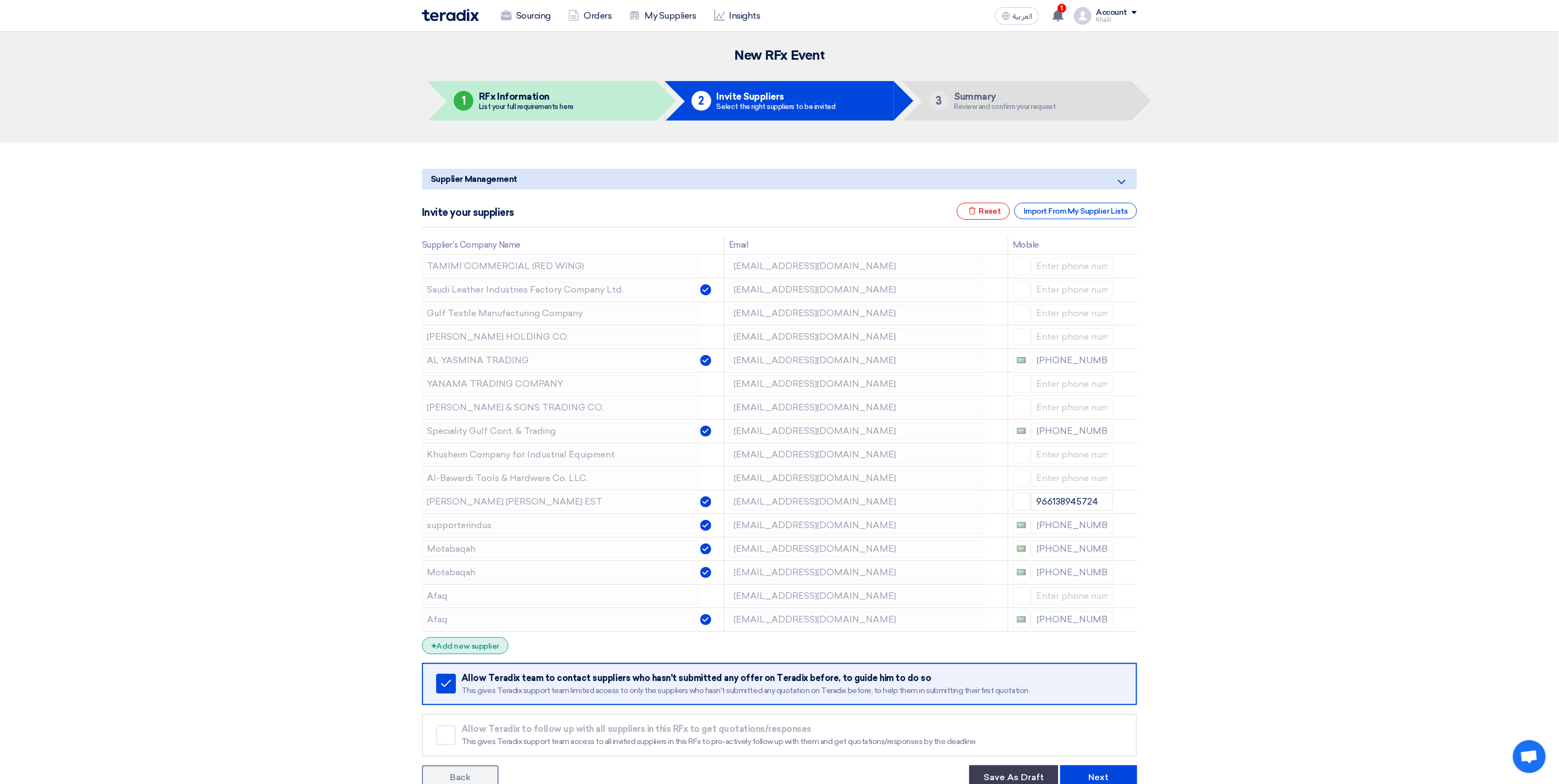
click at [471, 654] on div "+ Add new supplier" at bounding box center [466, 646] width 87 height 17
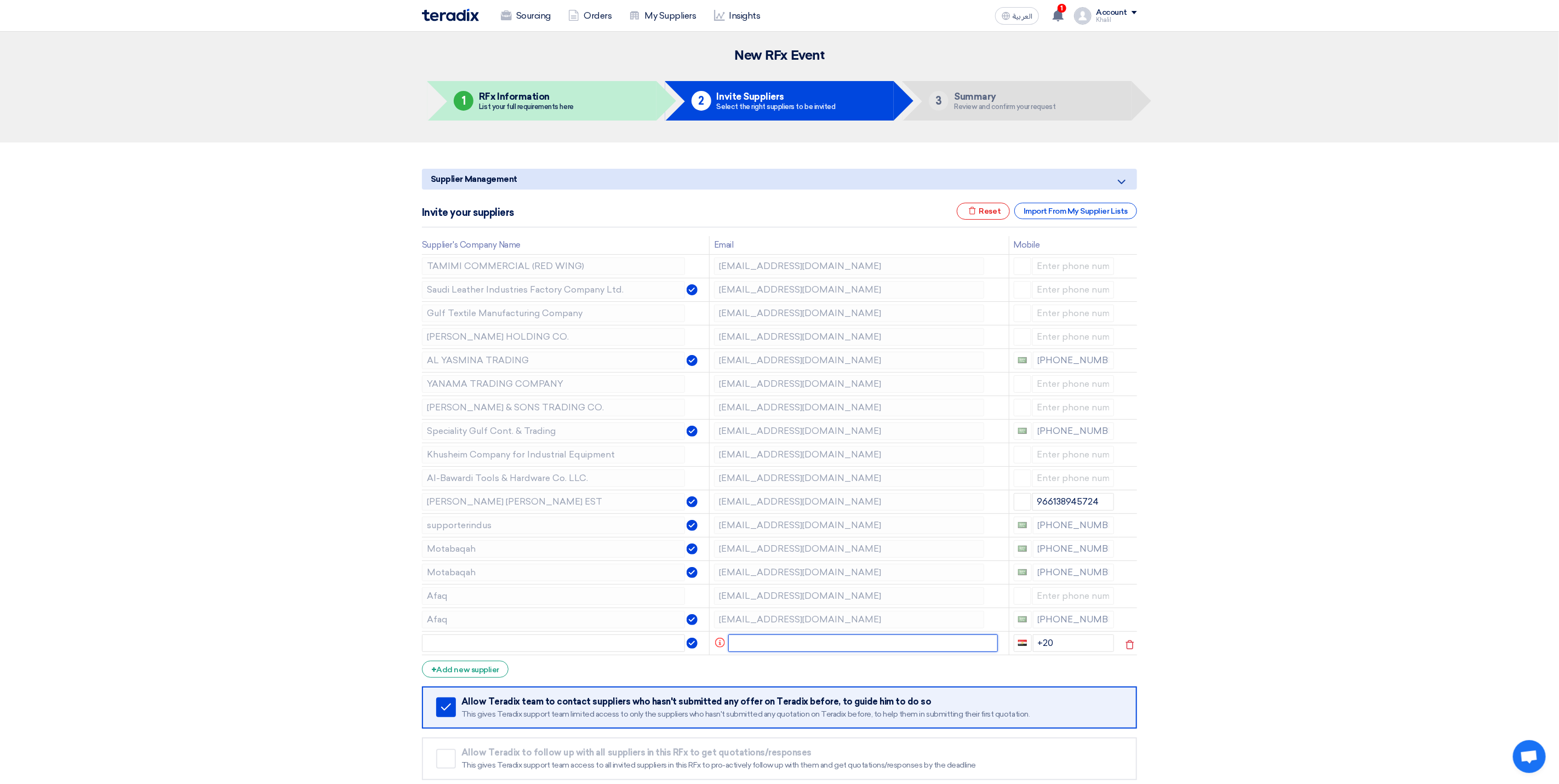
click at [783, 647] on input "text" at bounding box center [863, 643] width 270 height 18
drag, startPoint x: 939, startPoint y: 648, endPoint x: 829, endPoint y: 652, distance: 110.1
click at [829, 652] on input "FAYHA AL KHALEEJ <[EMAIL_ADDRESS][DOMAIN_NAME]>" at bounding box center [857, 643] width 256 height 18
drag, startPoint x: 816, startPoint y: 649, endPoint x: 781, endPoint y: 647, distance: 35.1
click at [781, 647] on input "FAYHA AL KHALEEJ <[EMAIL_ADDRESS][DOMAIN_NAME]>" at bounding box center [857, 643] width 256 height 18
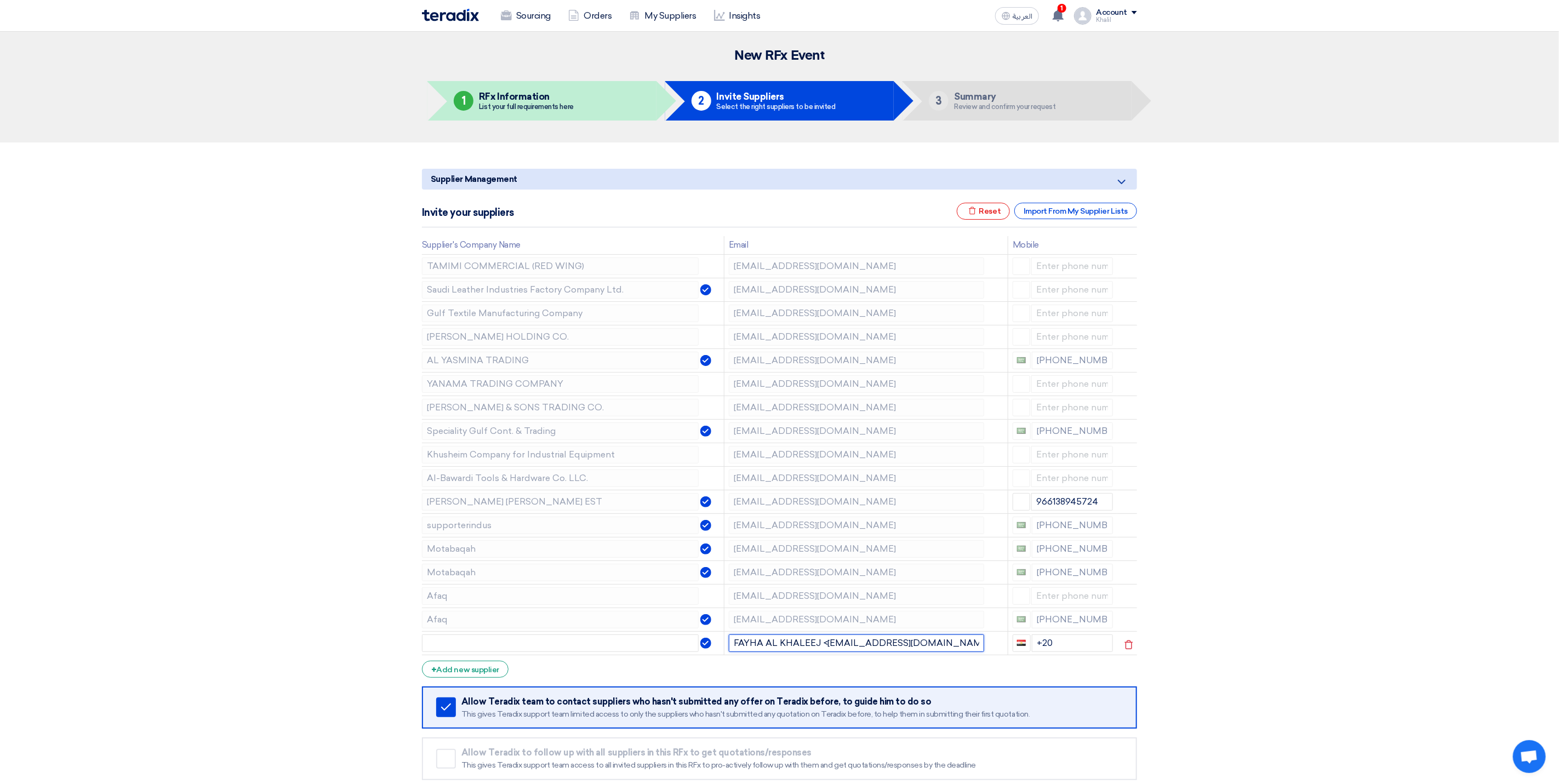
drag, startPoint x: 763, startPoint y: 648, endPoint x: 721, endPoint y: 645, distance: 42.1
click at [721, 645] on tr "FAYHA AL KHALEEJ <[EMAIL_ADDRESS][DOMAIN_NAME]> +20" at bounding box center [780, 643] width 715 height 24
type input "FAYHA AL KHALEEJ <[EMAIL_ADDRESS][DOMAIN_NAME]>"
click at [525, 648] on input "text" at bounding box center [561, 643] width 277 height 18
type input "FAYHA"
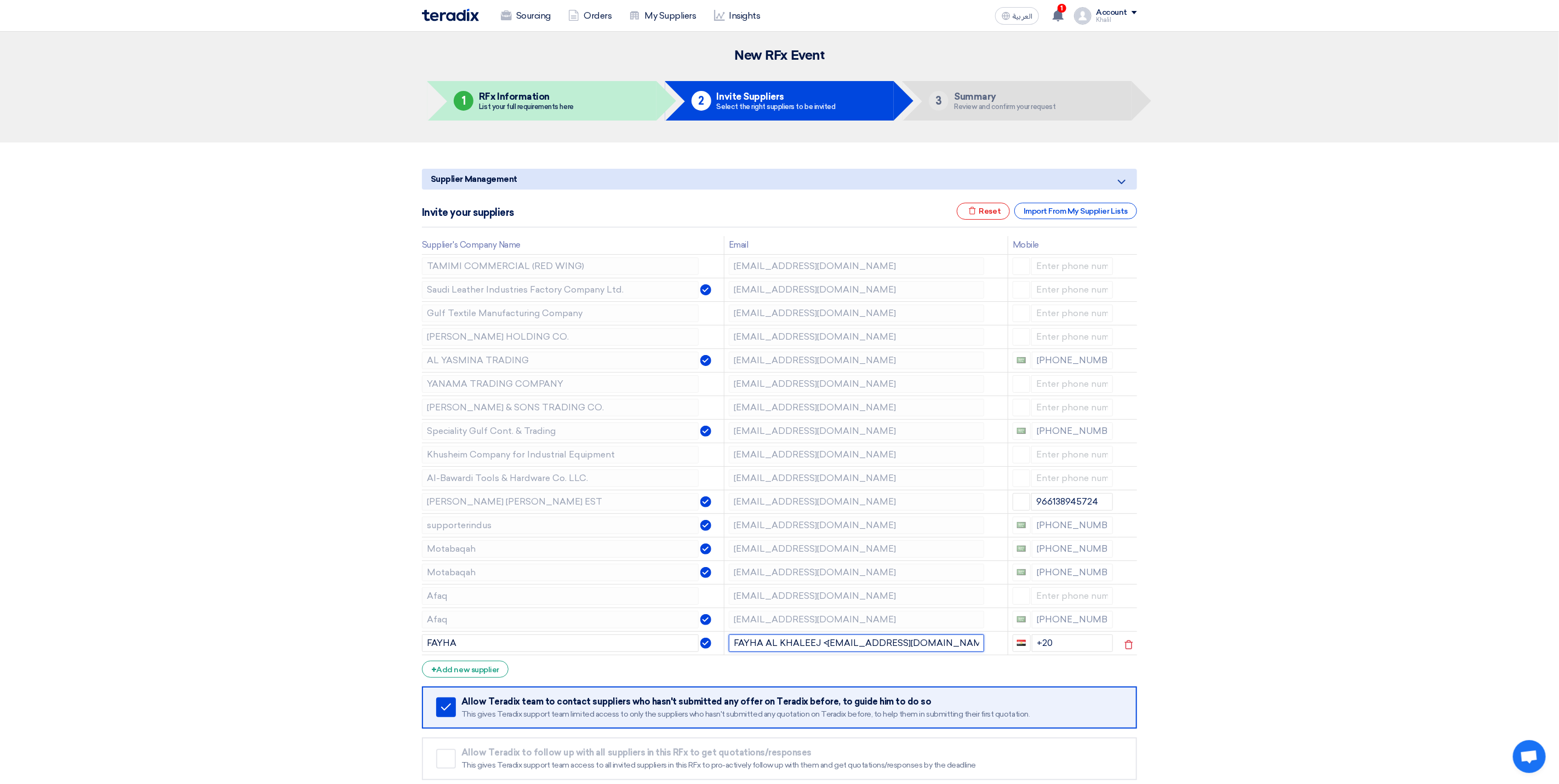
drag, startPoint x: 824, startPoint y: 647, endPoint x: 724, endPoint y: 648, distance: 100.0
click at [724, 648] on td "FAYHA AL KHALEEJ <[EMAIL_ADDRESS][DOMAIN_NAME]>" at bounding box center [866, 643] width 284 height 24
click at [877, 649] on input "[EMAIL_ADDRESS][DOMAIN_NAME]>" at bounding box center [857, 643] width 256 height 18
type input "[EMAIL_ADDRESS][DOMAIN_NAME]"
click at [1307, 663] on section "Supplier Management Minimize/Maximize Category Invite your suppliers Excel file…" at bounding box center [779, 489] width 1559 height 692
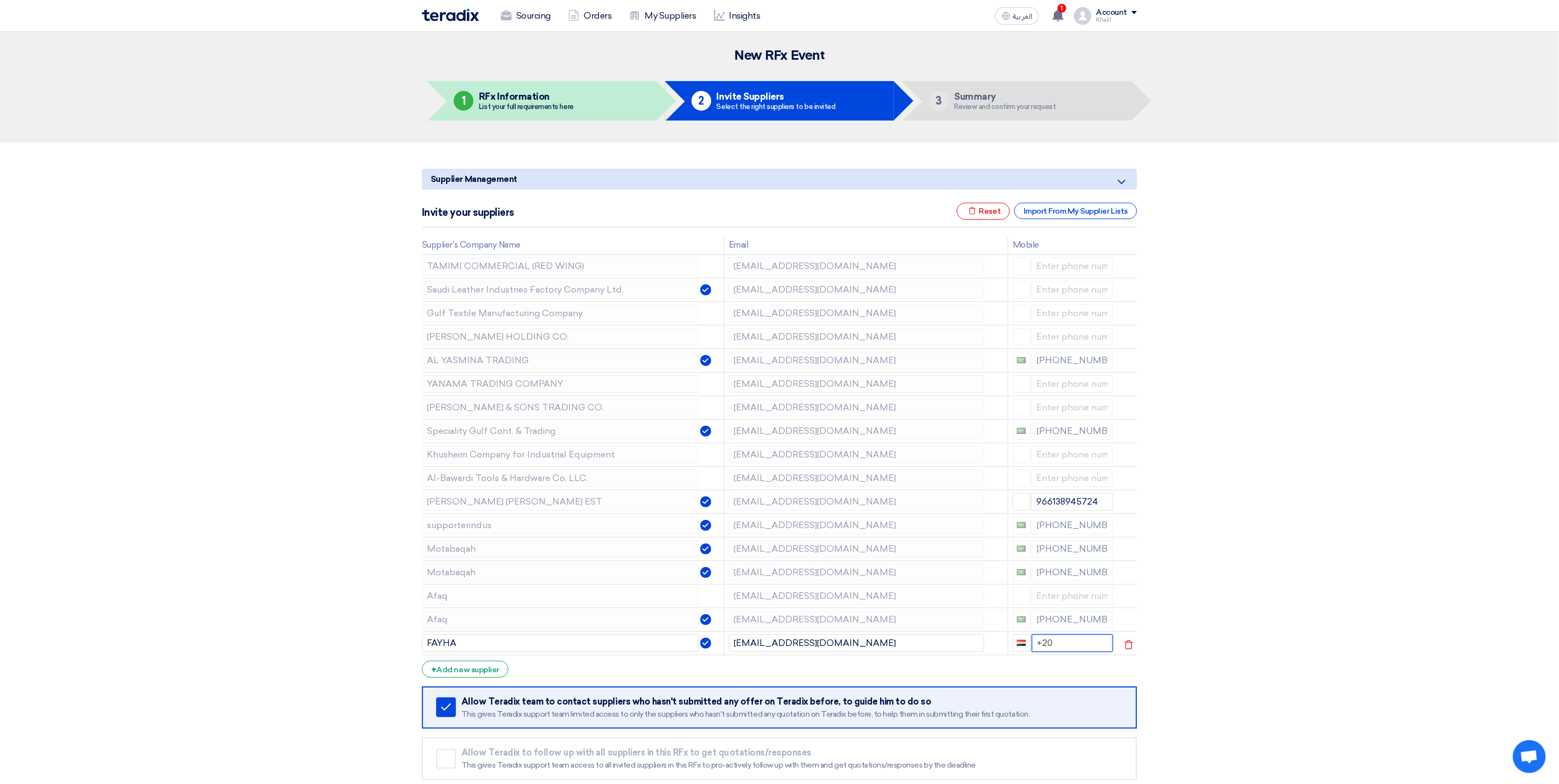
drag, startPoint x: 1064, startPoint y: 653, endPoint x: 1034, endPoint y: 650, distance: 30.1
click at [1034, 650] on input "+20" at bounding box center [1073, 643] width 82 height 18
drag, startPoint x: 1319, startPoint y: 675, endPoint x: 1306, endPoint y: 687, distance: 17.7
click at [1319, 681] on section "Supplier Management Minimize/Maximize Category Invite your suppliers Excel file…" at bounding box center [779, 489] width 1559 height 692
click at [483, 671] on div "+ Add new supplier" at bounding box center [466, 669] width 87 height 17
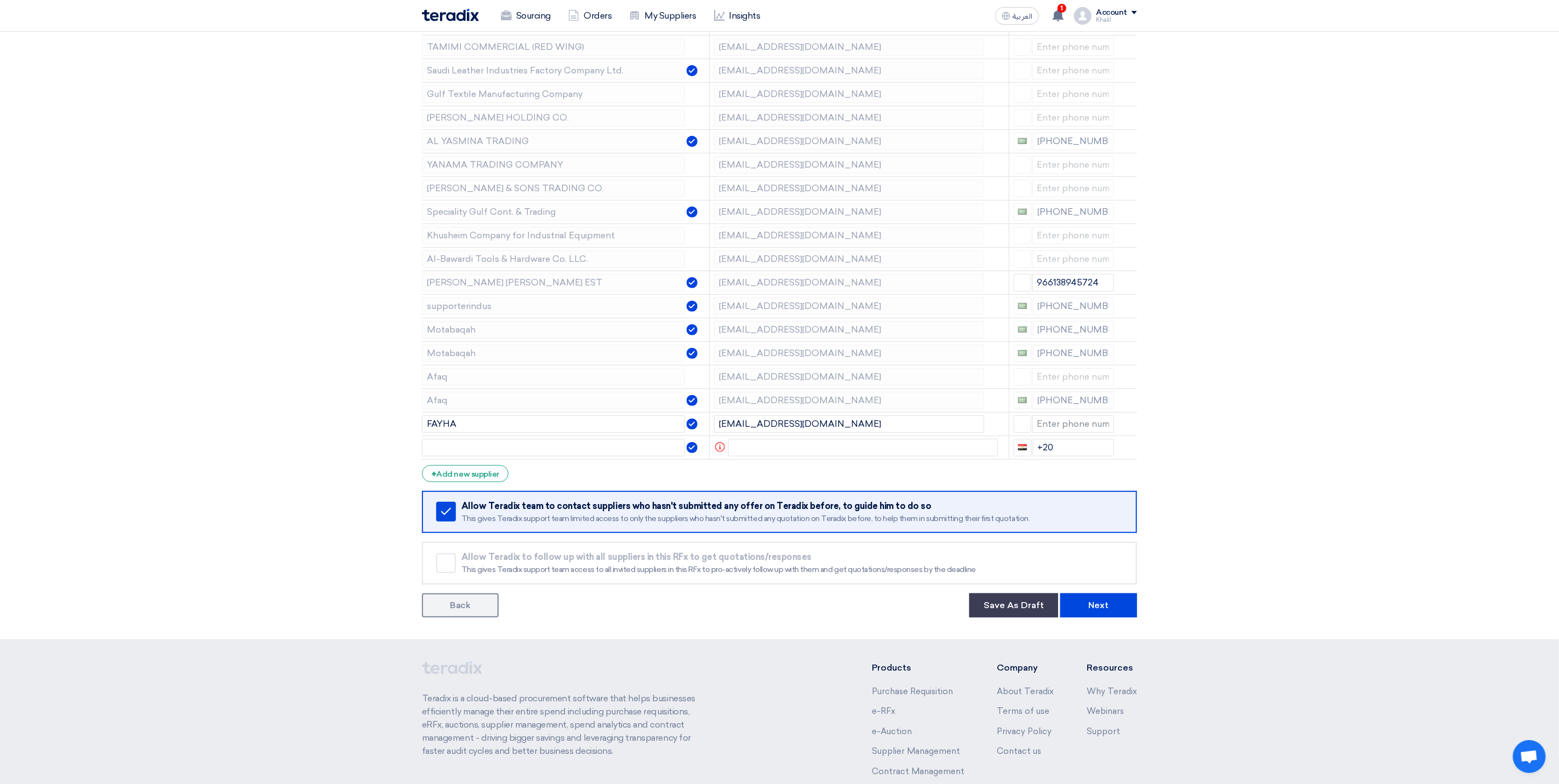
scroll to position [246, 0]
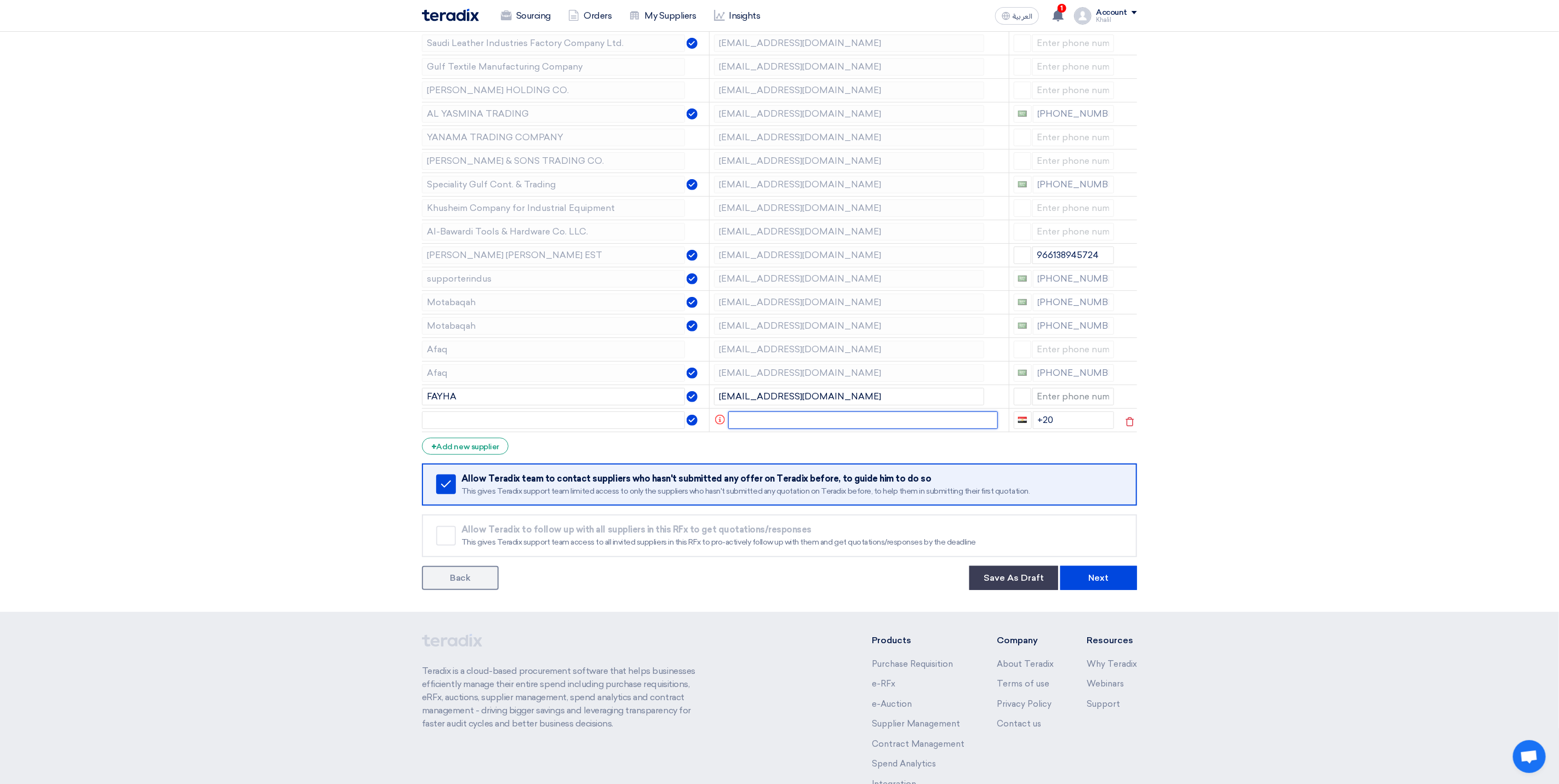
click at [787, 420] on input "text" at bounding box center [863, 420] width 270 height 18
click at [596, 429] on input "text" at bounding box center [553, 420] width 263 height 18
type input "a"
type input "Abreaak International"
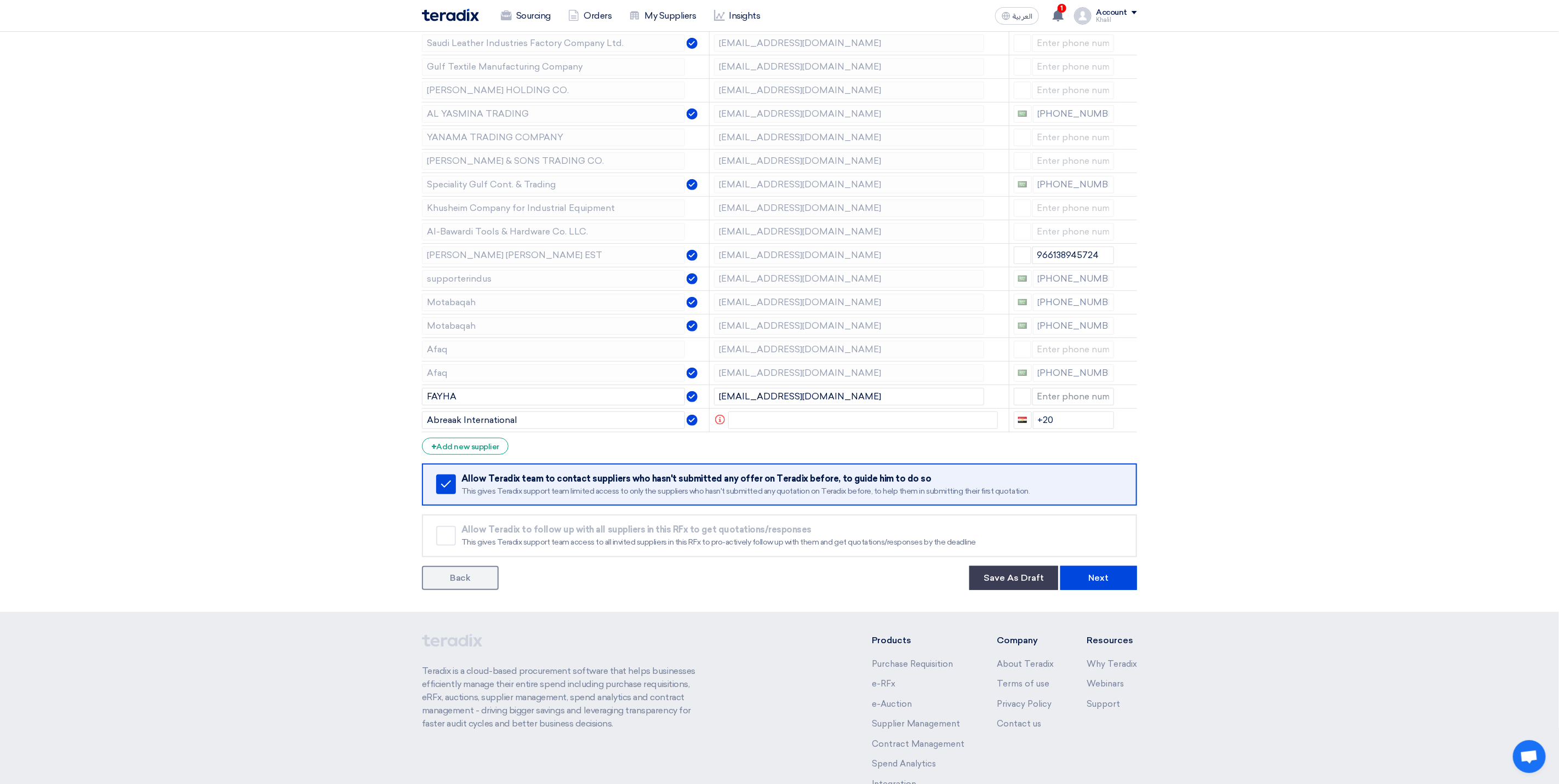
click at [776, 442] on form "Supplier Management Minimize/Maximize Category Invite your suppliers Excel file…" at bounding box center [780, 256] width 715 height 668
click at [765, 428] on input "text" at bounding box center [863, 420] width 270 height 18
click at [779, 423] on input "text" at bounding box center [863, 420] width 270 height 18
click at [829, 401] on input "[EMAIL_ADDRESS][DOMAIN_NAME]" at bounding box center [849, 397] width 270 height 18
click at [832, 424] on input "text" at bounding box center [863, 420] width 270 height 18
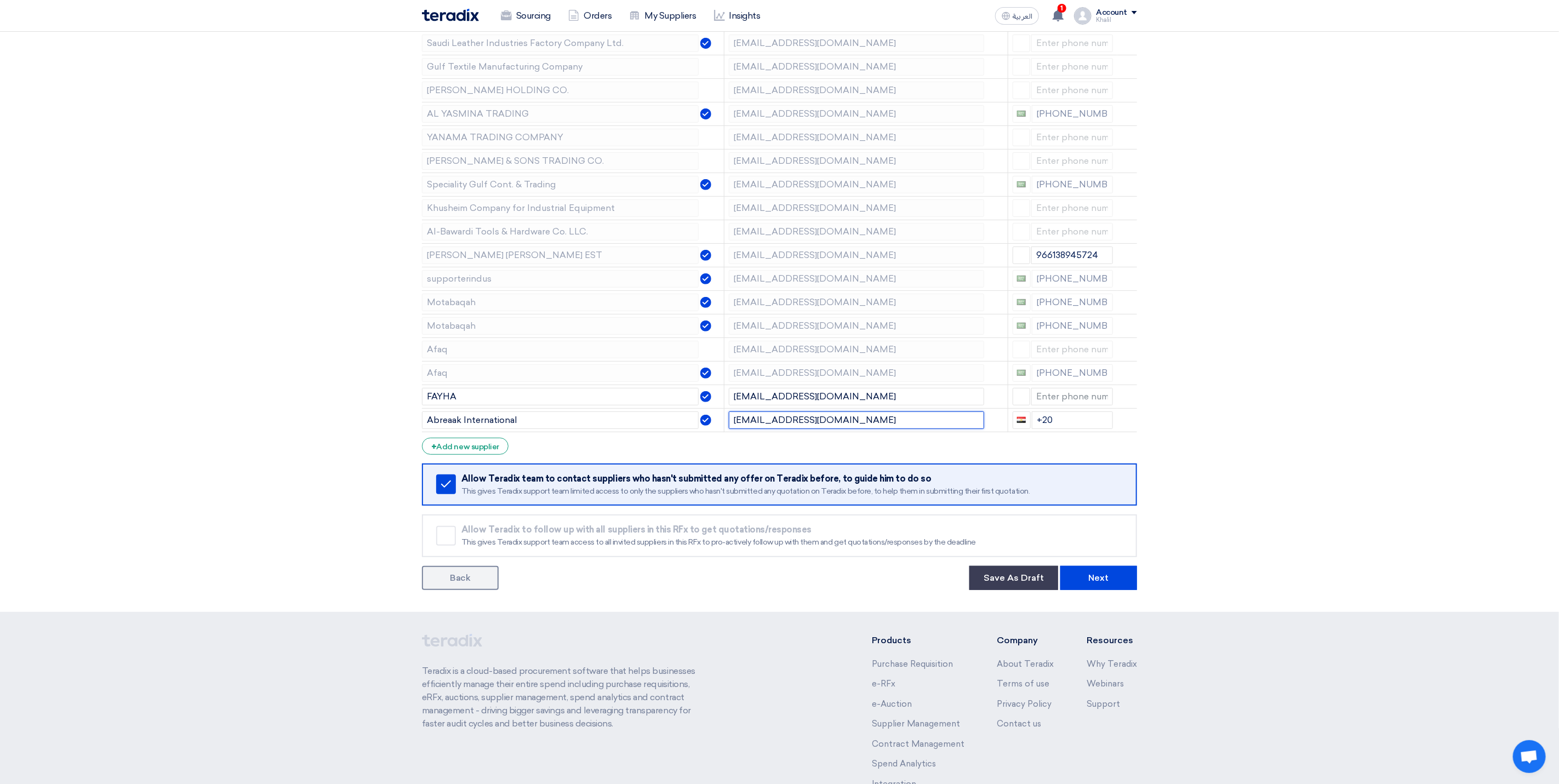
type input "[EMAIL_ADDRESS][DOMAIN_NAME]"
click at [1260, 484] on section "Supplier Management Minimize/Maximize Category Invite your suppliers Excel file…" at bounding box center [779, 254] width 1559 height 716
drag, startPoint x: 1069, startPoint y: 422, endPoint x: 1024, endPoint y: 424, distance: 45.0
click at [1024, 424] on div "+20" at bounding box center [1063, 420] width 101 height 18
click at [1273, 494] on section "Supplier Management Minimize/Maximize Category Invite your suppliers Excel file…" at bounding box center [779, 254] width 1559 height 716
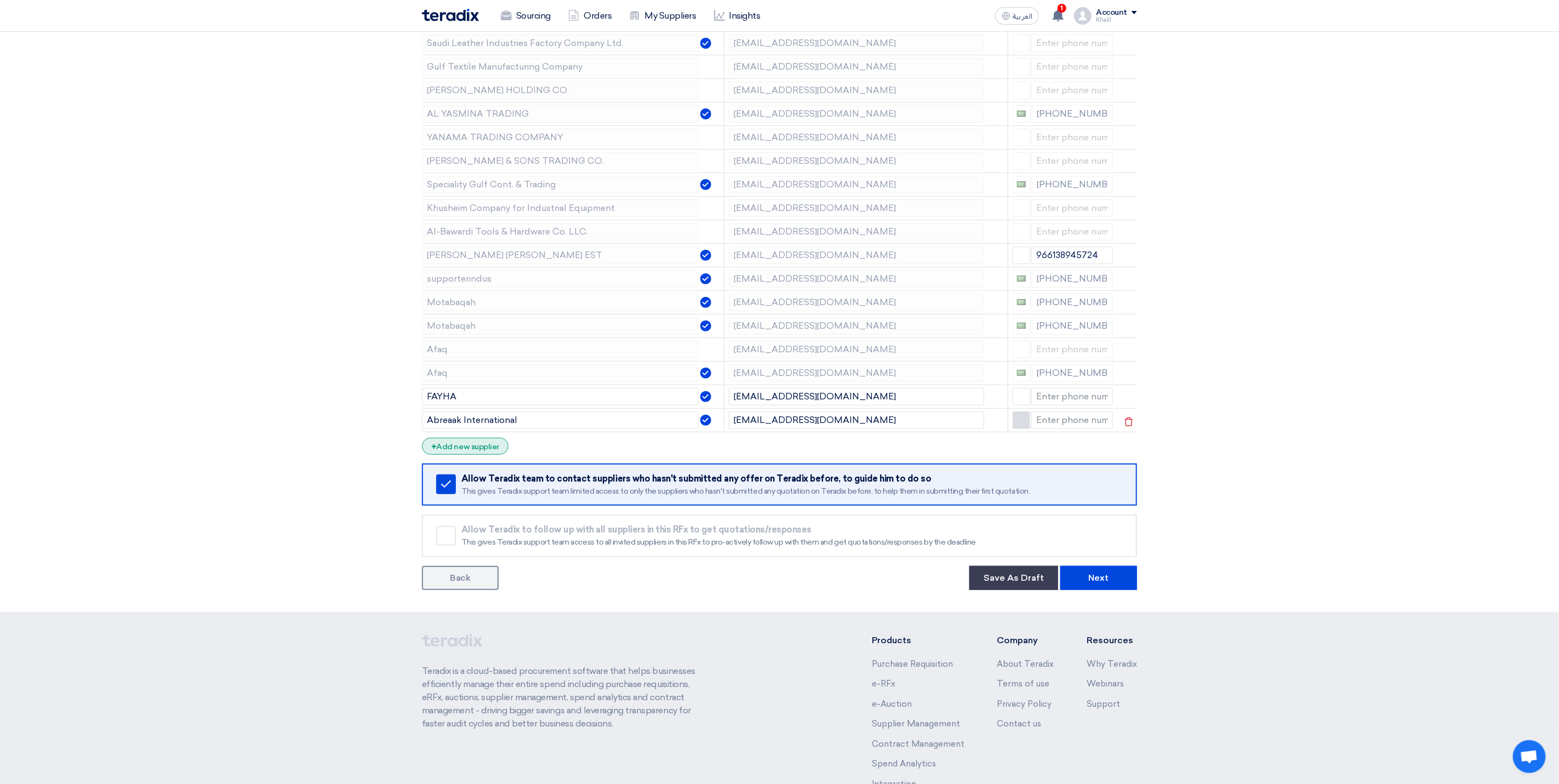
click at [480, 455] on div "+ Add new supplier" at bounding box center [466, 447] width 87 height 17
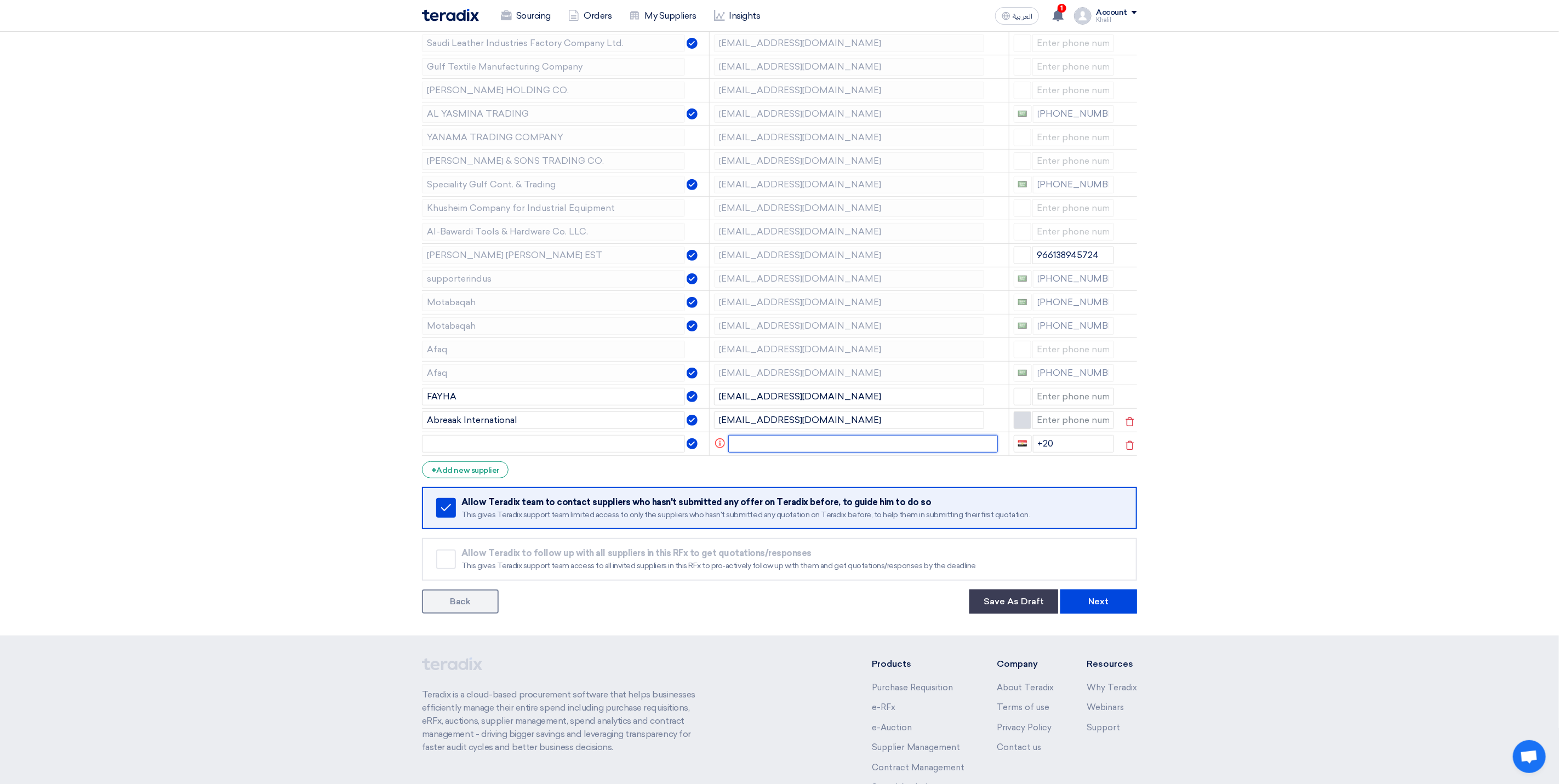
click at [763, 450] on input "text" at bounding box center [863, 444] width 270 height 18
drag, startPoint x: 804, startPoint y: 448, endPoint x: 721, endPoint y: 447, distance: 83.0
click at [721, 447] on tr "[PERSON_NAME] <[PERSON_NAME][EMAIL_ADDRESS][PERSON_NAME][DOMAIN_NAME]> +20" at bounding box center [780, 444] width 715 height 24
click at [914, 444] on input "[PERSON_NAME][EMAIL_ADDRESS][PERSON_NAME][DOMAIN_NAME]>" at bounding box center [857, 444] width 256 height 18
drag, startPoint x: 859, startPoint y: 448, endPoint x: 799, endPoint y: 450, distance: 60.0
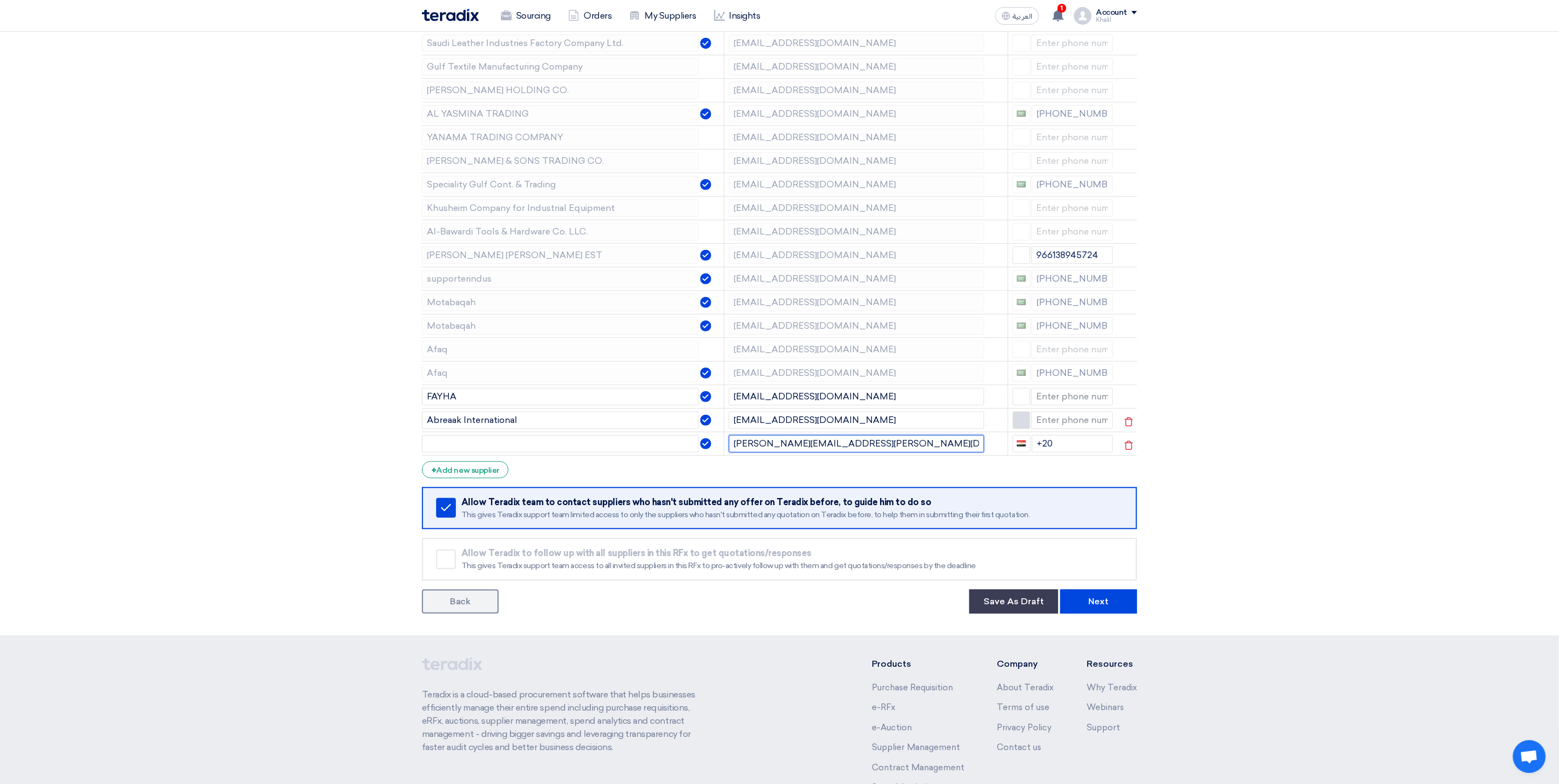
click at [799, 450] on input "[PERSON_NAME][EMAIL_ADDRESS][PERSON_NAME][DOMAIN_NAME]" at bounding box center [857, 444] width 256 height 18
type input "[PERSON_NAME][EMAIL_ADDRESS][PERSON_NAME][DOMAIN_NAME]"
click at [502, 443] on input "text" at bounding box center [561, 444] width 277 height 18
click at [428, 447] on input "albawarditools" at bounding box center [561, 444] width 277 height 18
type input "Albawarditools"
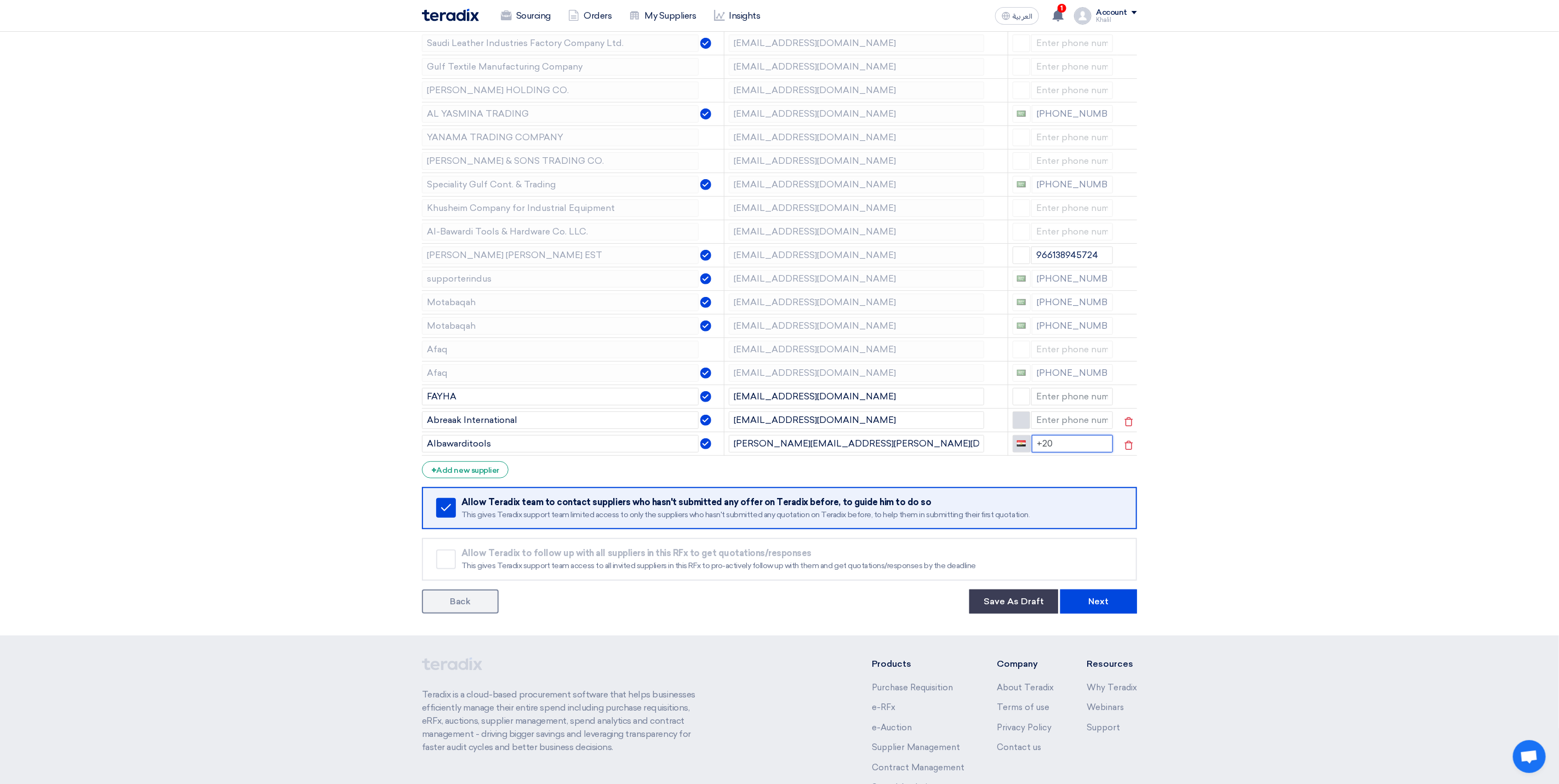
drag, startPoint x: 1037, startPoint y: 448, endPoint x: 1028, endPoint y: 449, distance: 9.1
click at [1028, 449] on div "+20" at bounding box center [1063, 444] width 101 height 18
click at [1276, 466] on section "Supplier Management Minimize/Maximize Category Invite your suppliers Excel file…" at bounding box center [779, 265] width 1559 height 740
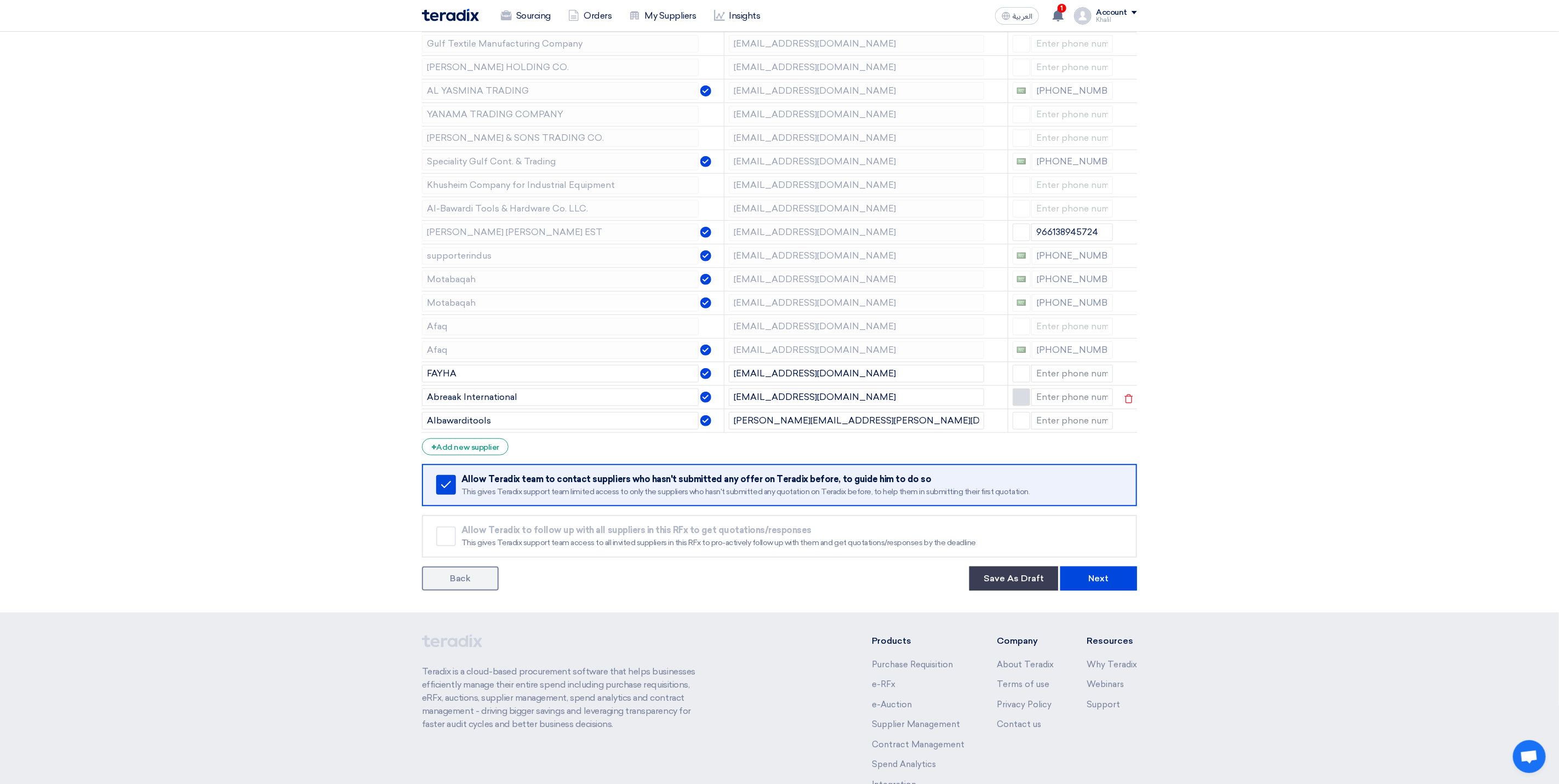
scroll to position [329, 0]
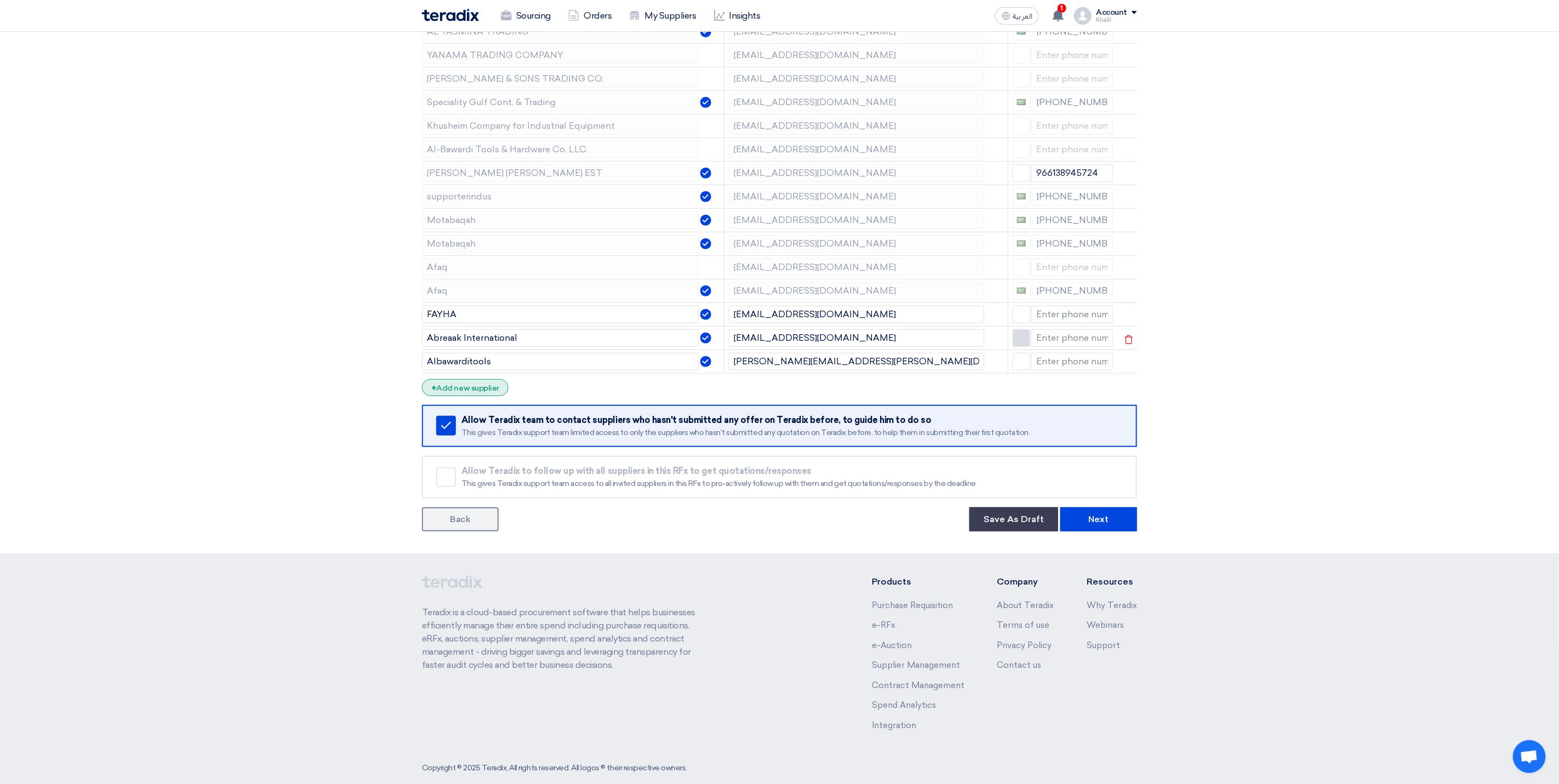
click at [497, 388] on div "+ Add new supplier" at bounding box center [466, 388] width 87 height 17
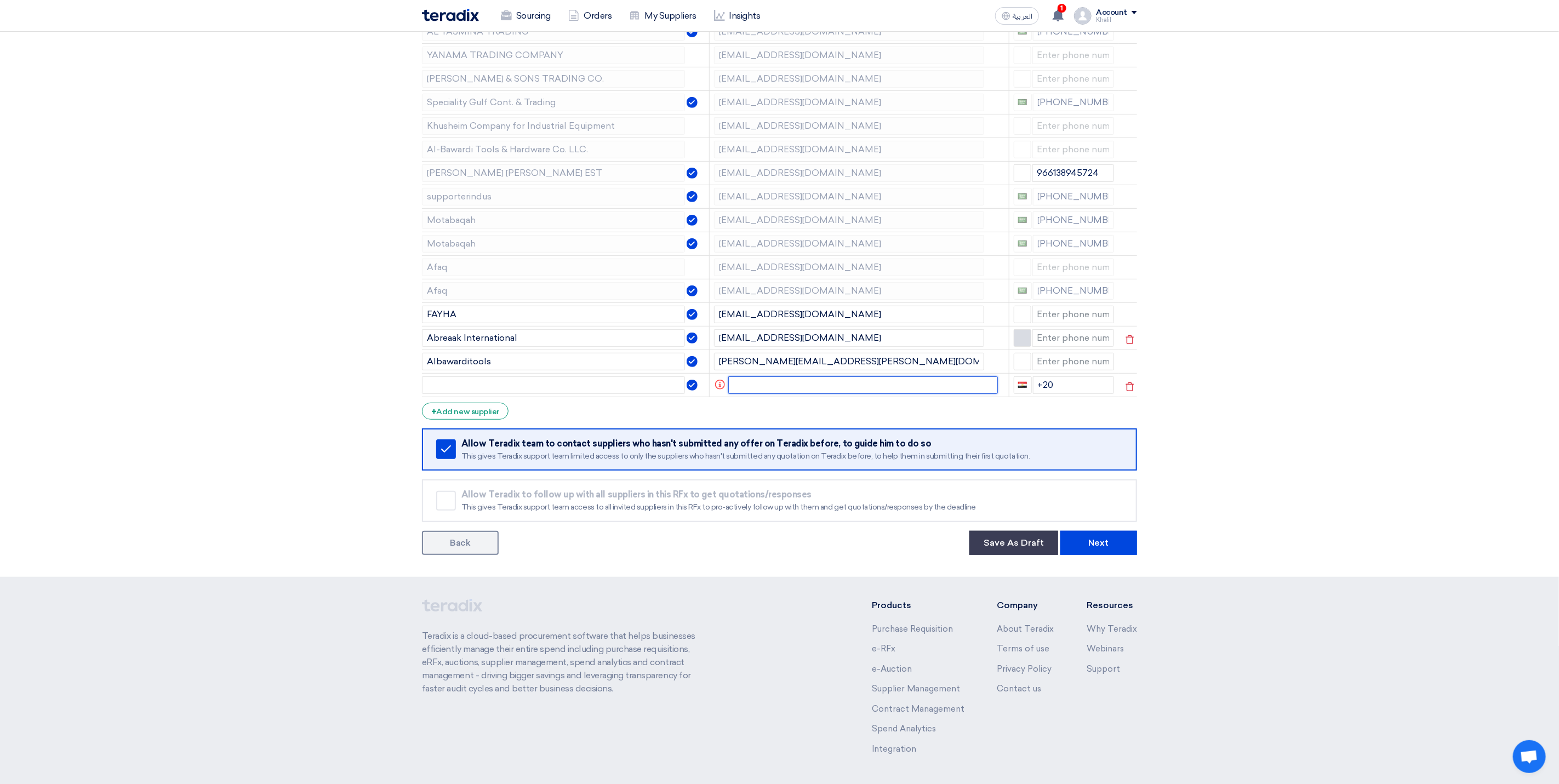
click at [772, 392] on input "text" at bounding box center [863, 385] width 270 height 18
click at [819, 390] on input "[PERSON_NAME][EMAIL_ADDRESS][PERSON_NAME][DOMAIN_NAME]" at bounding box center [857, 385] width 256 height 18
type input "[PERSON_NAME][EMAIL_ADDRESS][PERSON_NAME][DOMAIN_NAME]"
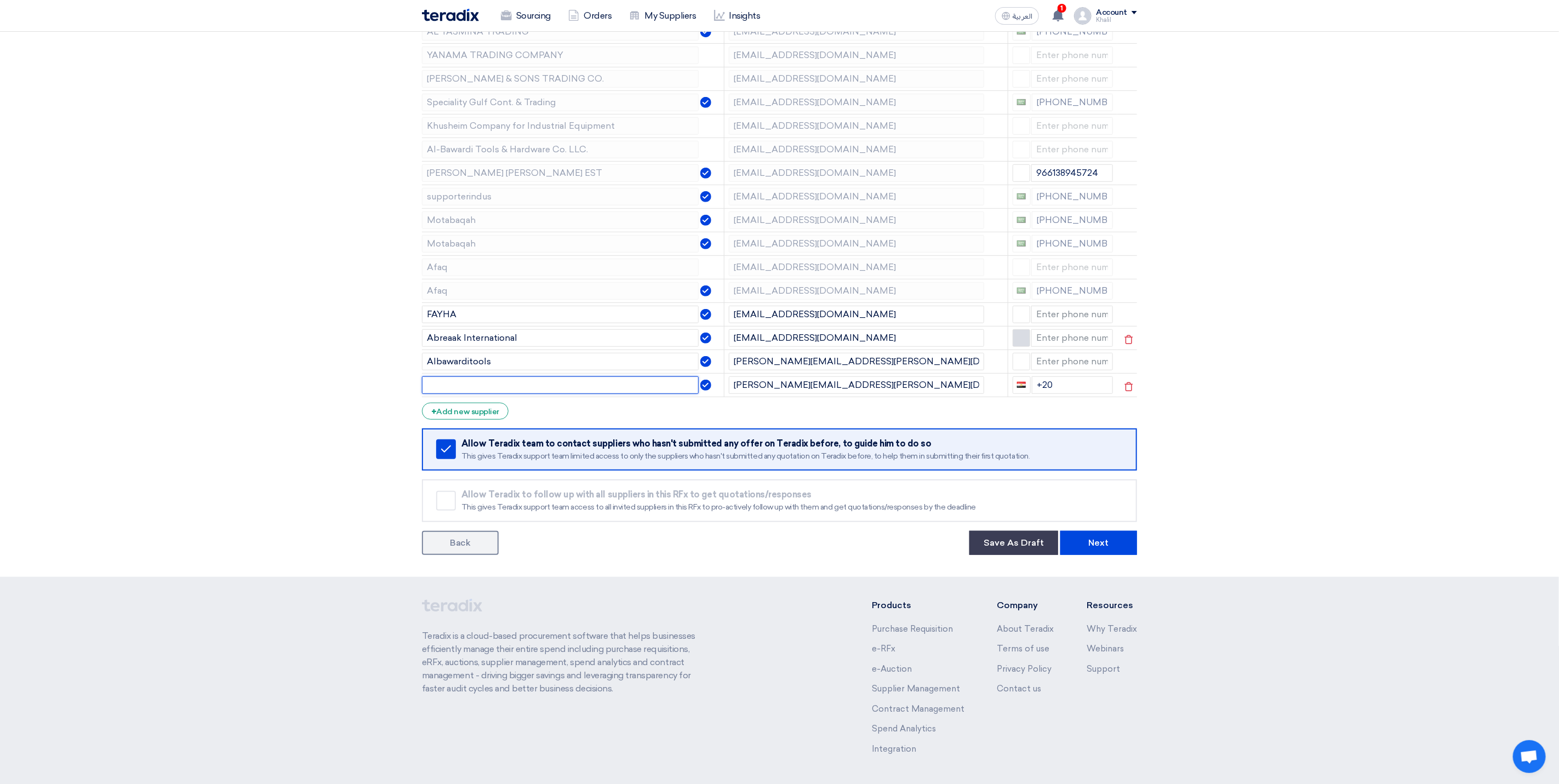
click at [560, 394] on input "text" at bounding box center [561, 385] width 277 height 18
type input "hazm"
click at [1184, 420] on section "Supplier Management Minimize/Maximize Category Invite your suppliers Excel file…" at bounding box center [779, 195] width 1559 height 763
drag, startPoint x: 1068, startPoint y: 390, endPoint x: 1028, endPoint y: 390, distance: 40.0
click at [1028, 390] on div "+20" at bounding box center [1063, 385] width 101 height 18
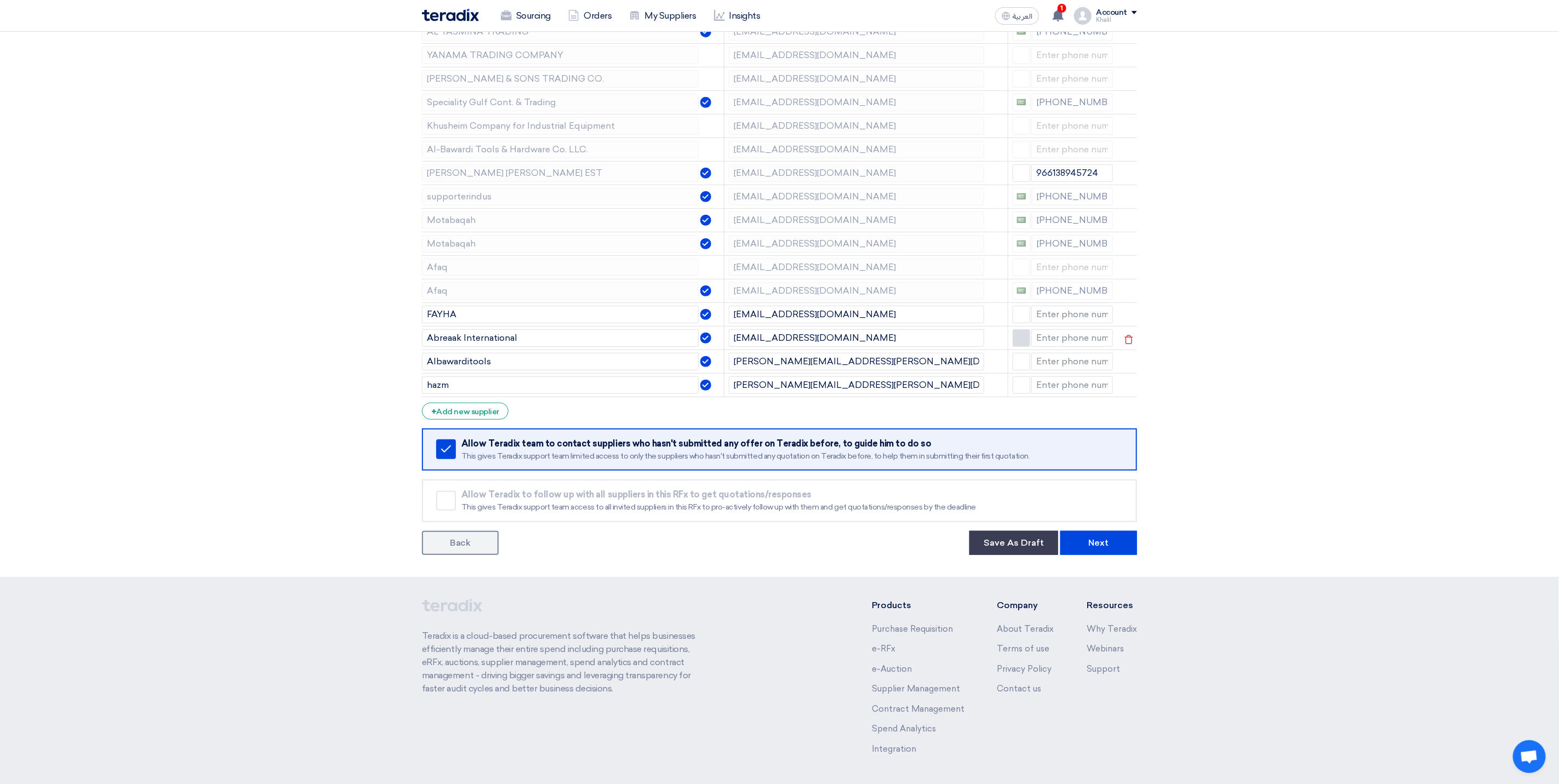
click at [1336, 456] on section "Supplier Management Minimize/Maximize Category Invite your suppliers Excel file…" at bounding box center [779, 195] width 1559 height 763
drag, startPoint x: 877, startPoint y: 390, endPoint x: 732, endPoint y: 390, distance: 145.0
click at [732, 390] on input "[PERSON_NAME][EMAIL_ADDRESS][PERSON_NAME][DOMAIN_NAME]" at bounding box center [857, 385] width 256 height 18
click at [479, 419] on div "+ Add new supplier" at bounding box center [466, 411] width 87 height 17
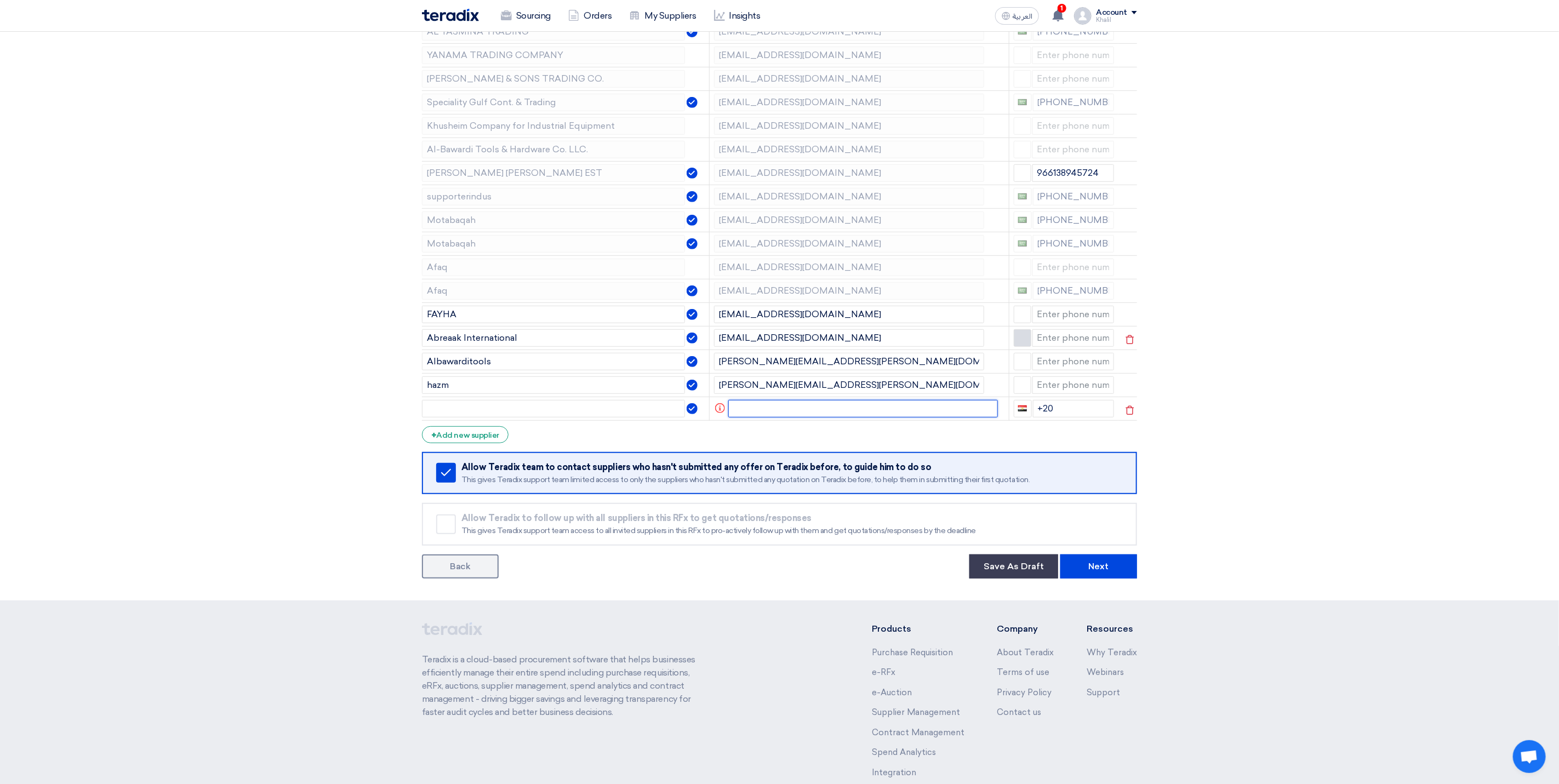
click at [808, 417] on input "text" at bounding box center [863, 409] width 270 height 18
drag, startPoint x: 801, startPoint y: 417, endPoint x: 760, endPoint y: 413, distance: 41.2
click at [760, 413] on input "[EMAIL_ADDRESS][DOMAIN_NAME]" at bounding box center [857, 409] width 256 height 18
type input "[EMAIL_ADDRESS][DOMAIN_NAME]"
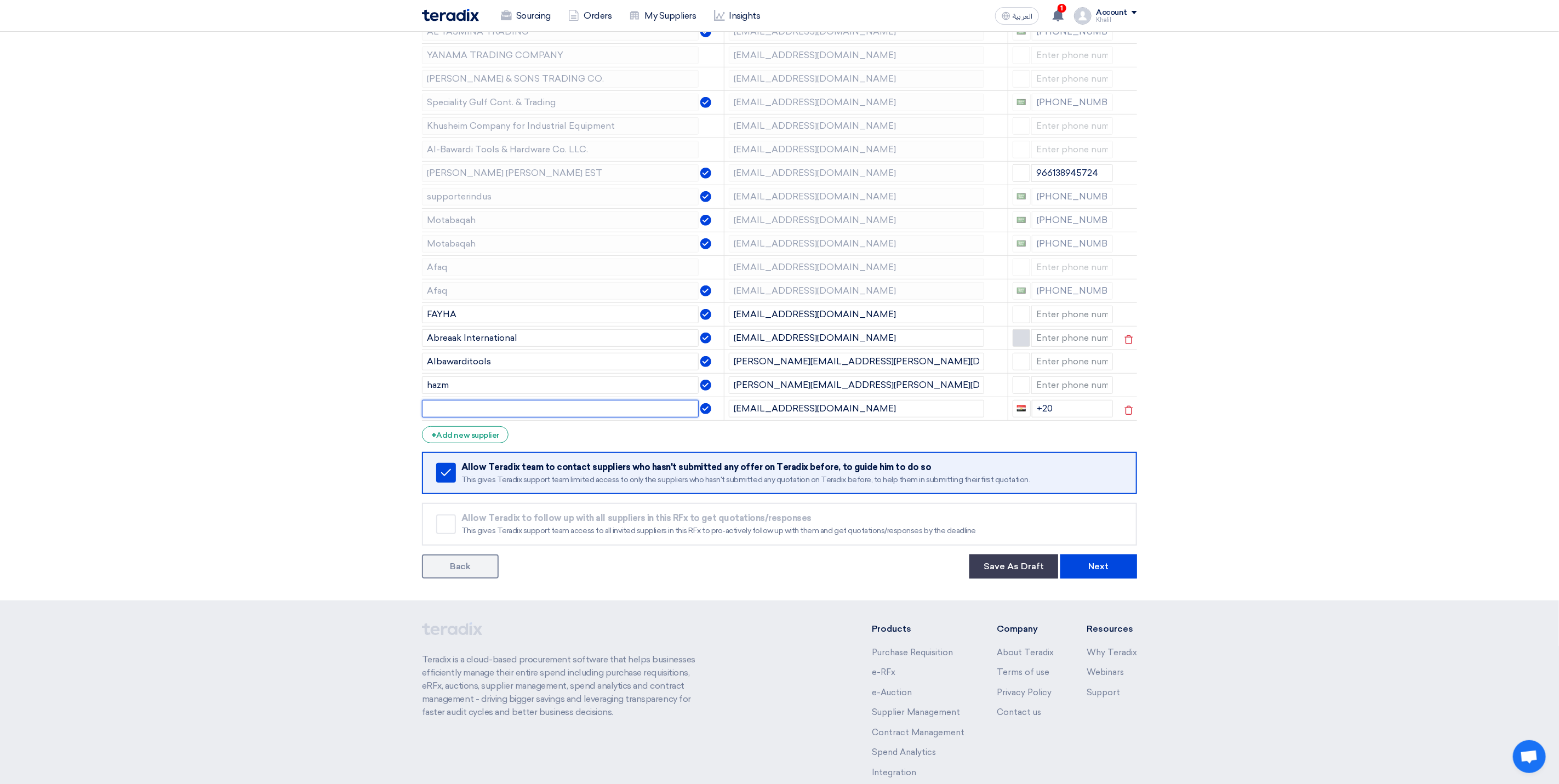
click at [546, 417] on input "text" at bounding box center [561, 409] width 277 height 18
type input "insaftech"
click at [1245, 444] on section "Supplier Management Minimize/Maximize Category Invite your suppliers Excel file…" at bounding box center [779, 207] width 1559 height 787
drag, startPoint x: 1045, startPoint y: 412, endPoint x: 1020, endPoint y: 415, distance: 25.2
click at [1020, 415] on div "+20" at bounding box center [1063, 409] width 101 height 18
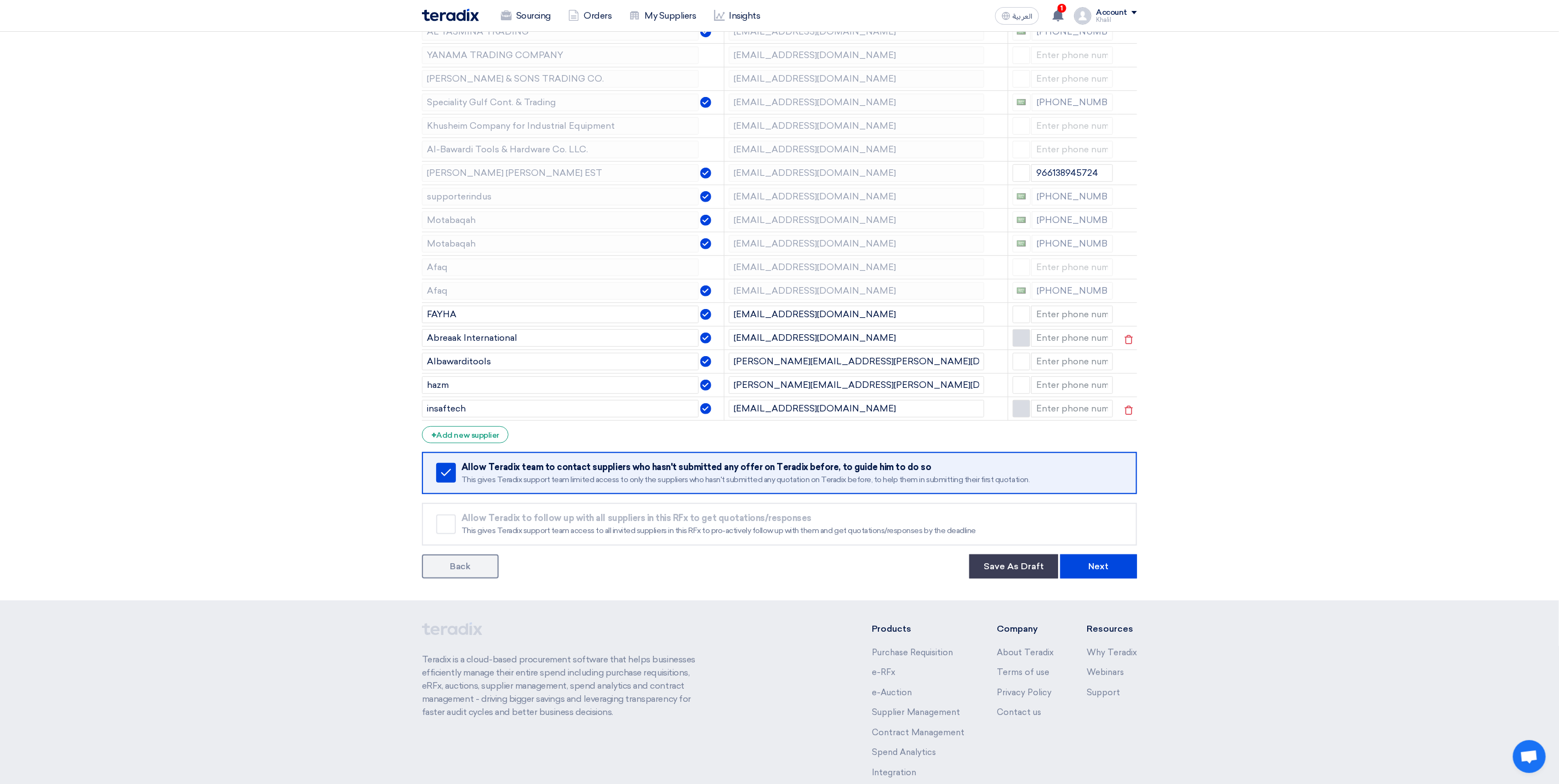
click at [1273, 450] on section "Supplier Management Minimize/Maximize Category Invite your suppliers Excel file…" at bounding box center [779, 207] width 1559 height 787
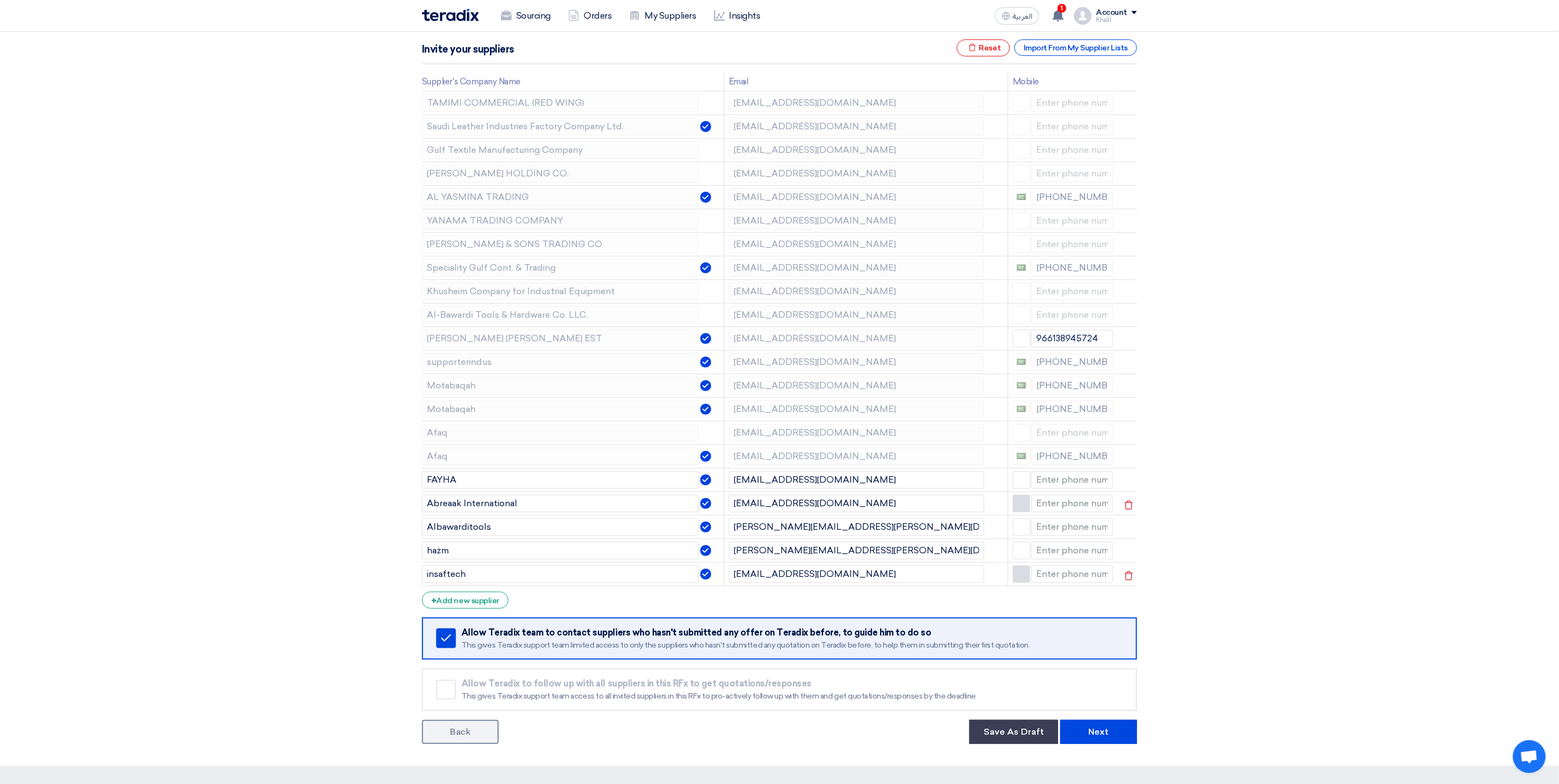
scroll to position [164, 0]
click at [725, 151] on td "[EMAIL_ADDRESS][DOMAIN_NAME]" at bounding box center [866, 149] width 284 height 24
click at [1296, 356] on section "Supplier Management Minimize/Maximize Category Invite your suppliers Excel file…" at bounding box center [779, 372] width 1559 height 787
click at [832, 187] on td "[EMAIL_ADDRESS][DOMAIN_NAME]" at bounding box center [866, 196] width 284 height 24
click at [1266, 353] on section "Supplier Management Minimize/Maximize Category Invite your suppliers Excel file…" at bounding box center [779, 372] width 1559 height 787
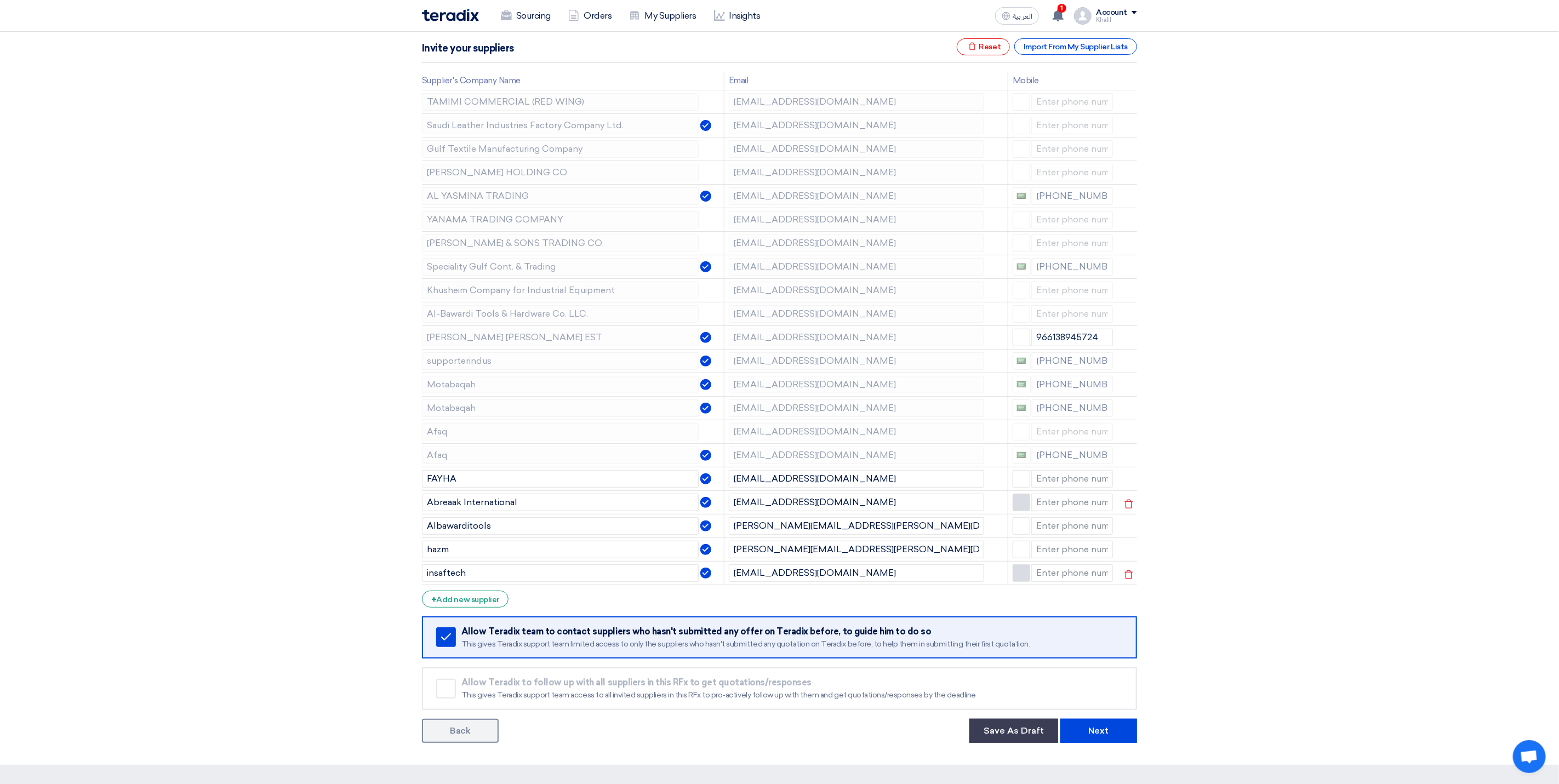
click at [1253, 391] on section "Supplier Management Minimize/Maximize Category Invite your suppliers Excel file…" at bounding box center [779, 372] width 1559 height 787
click at [1048, 738] on button "Save As Draft" at bounding box center [1014, 731] width 89 height 24
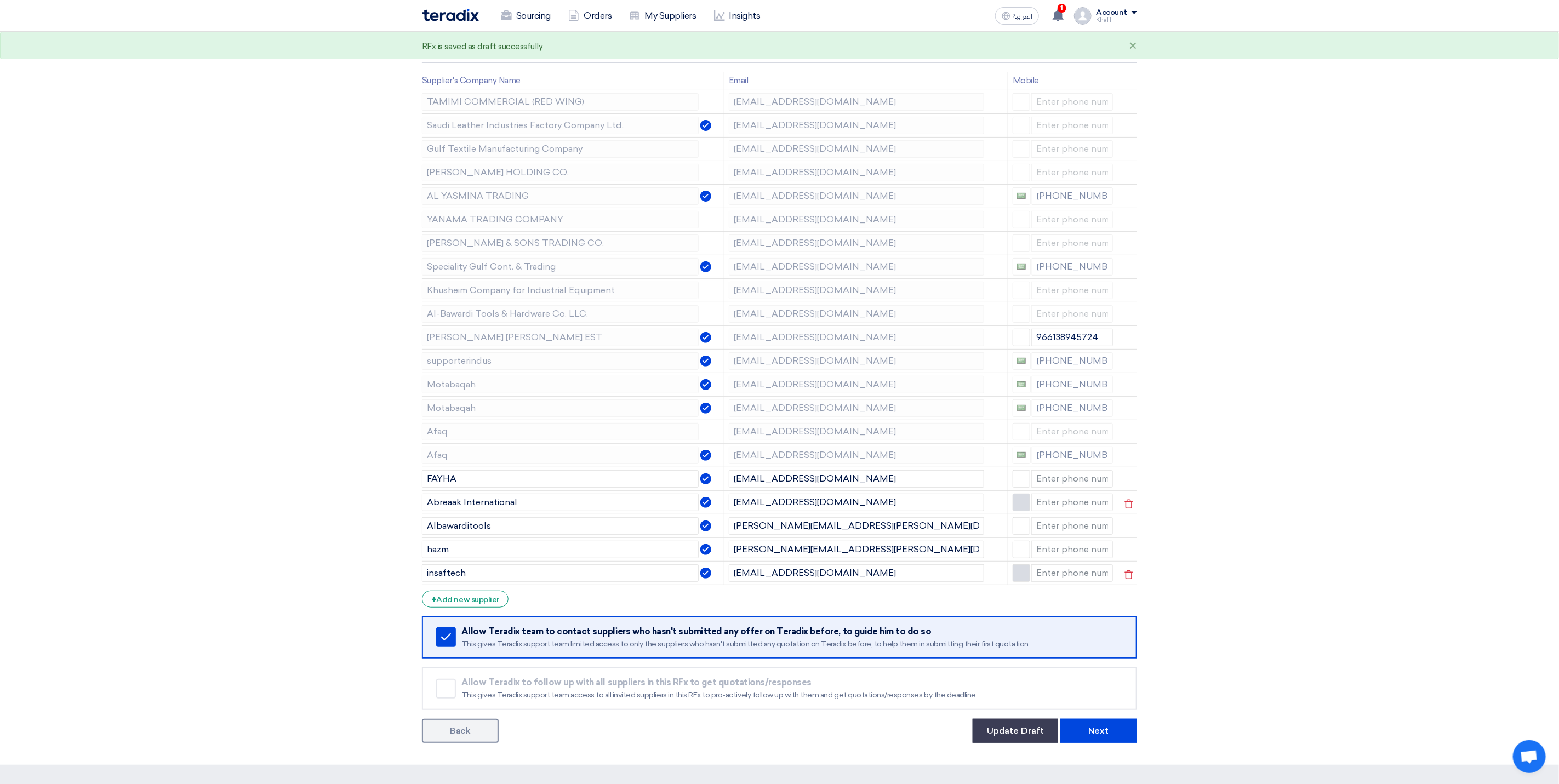
click at [1196, 406] on section "Supplier Management Minimize/Maximize Category Invite your suppliers Excel file…" at bounding box center [779, 372] width 1559 height 787
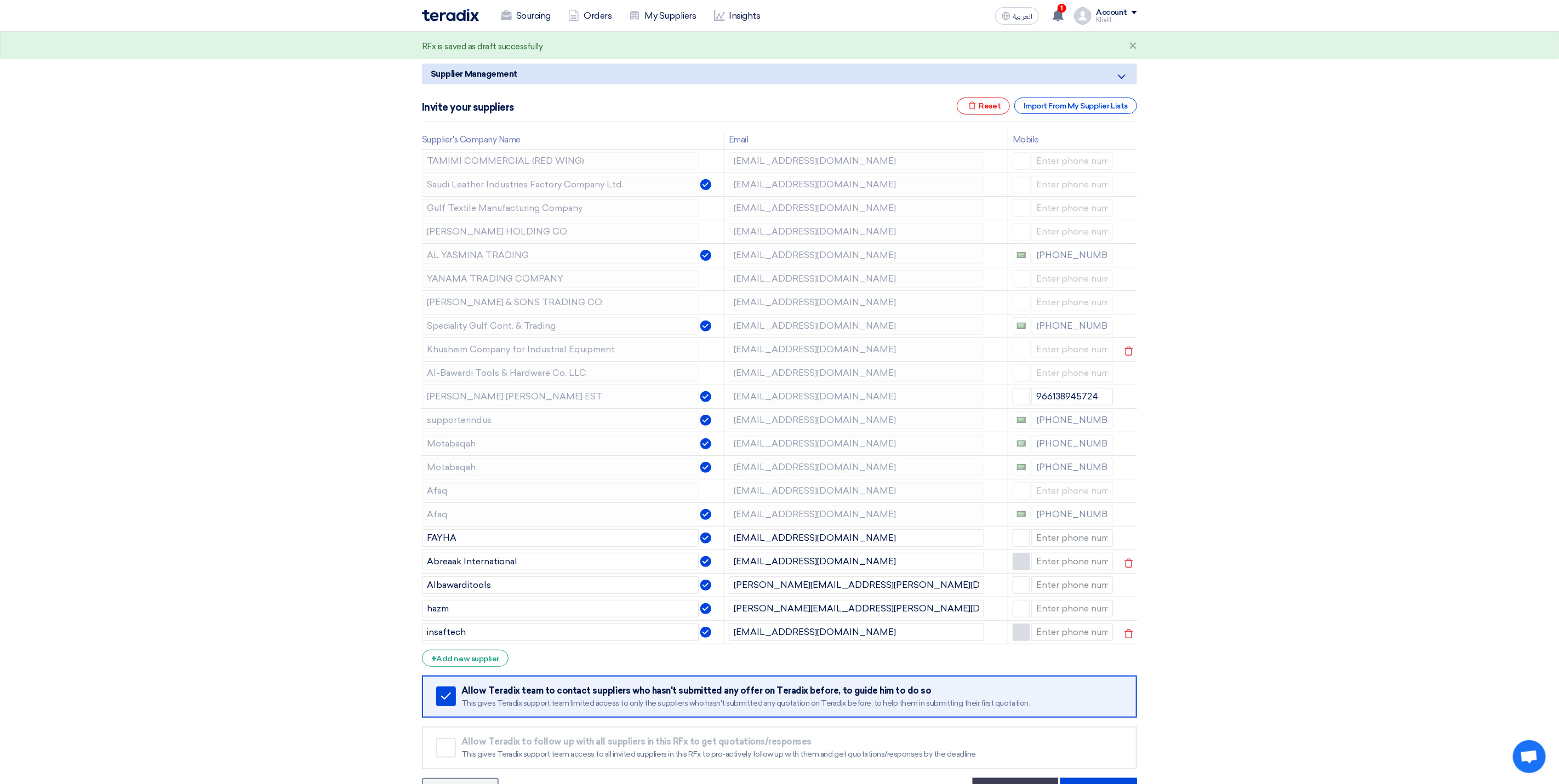
scroll to position [82, 0]
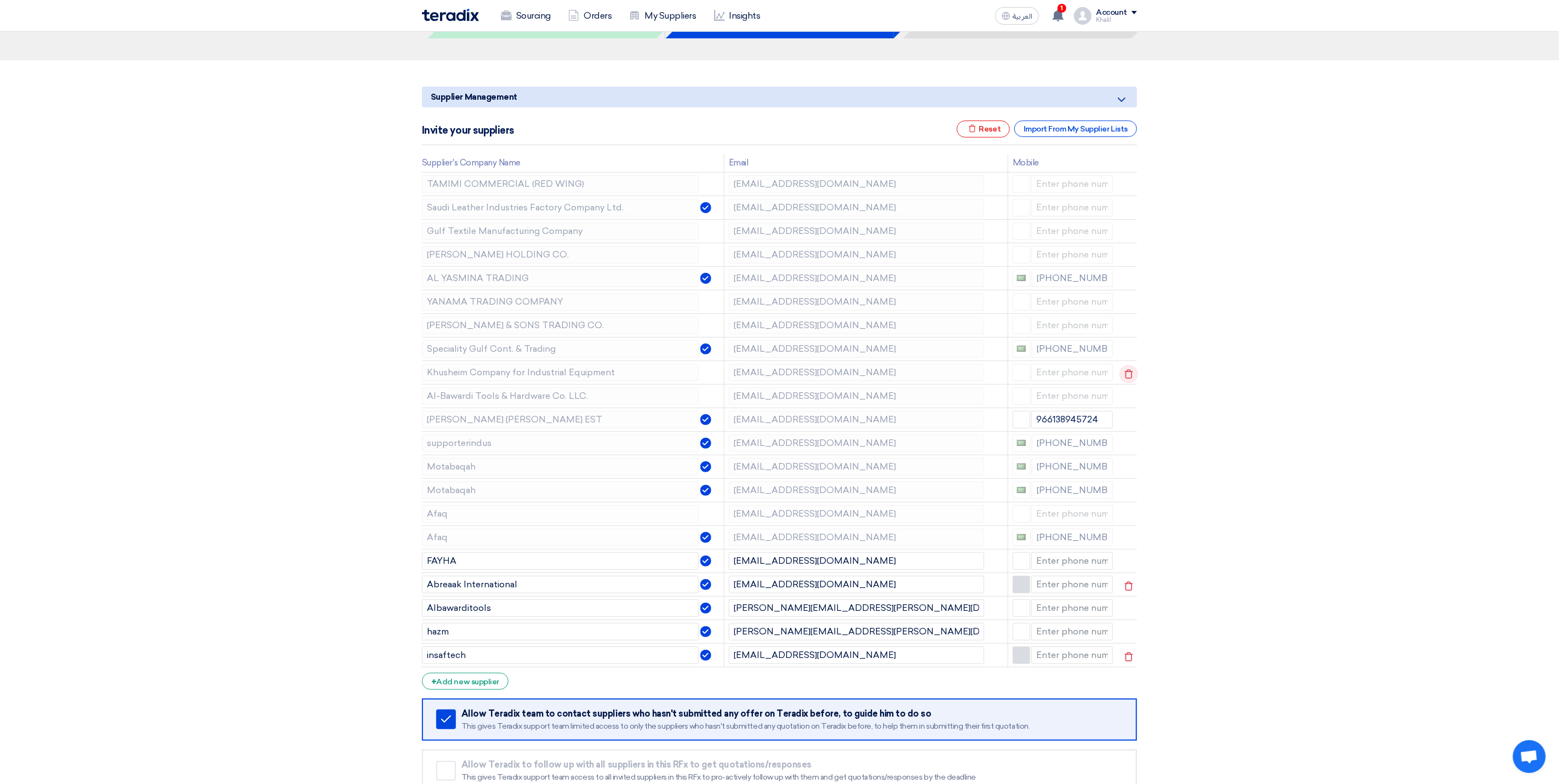
click at [1128, 376] on icon at bounding box center [1129, 374] width 19 height 19
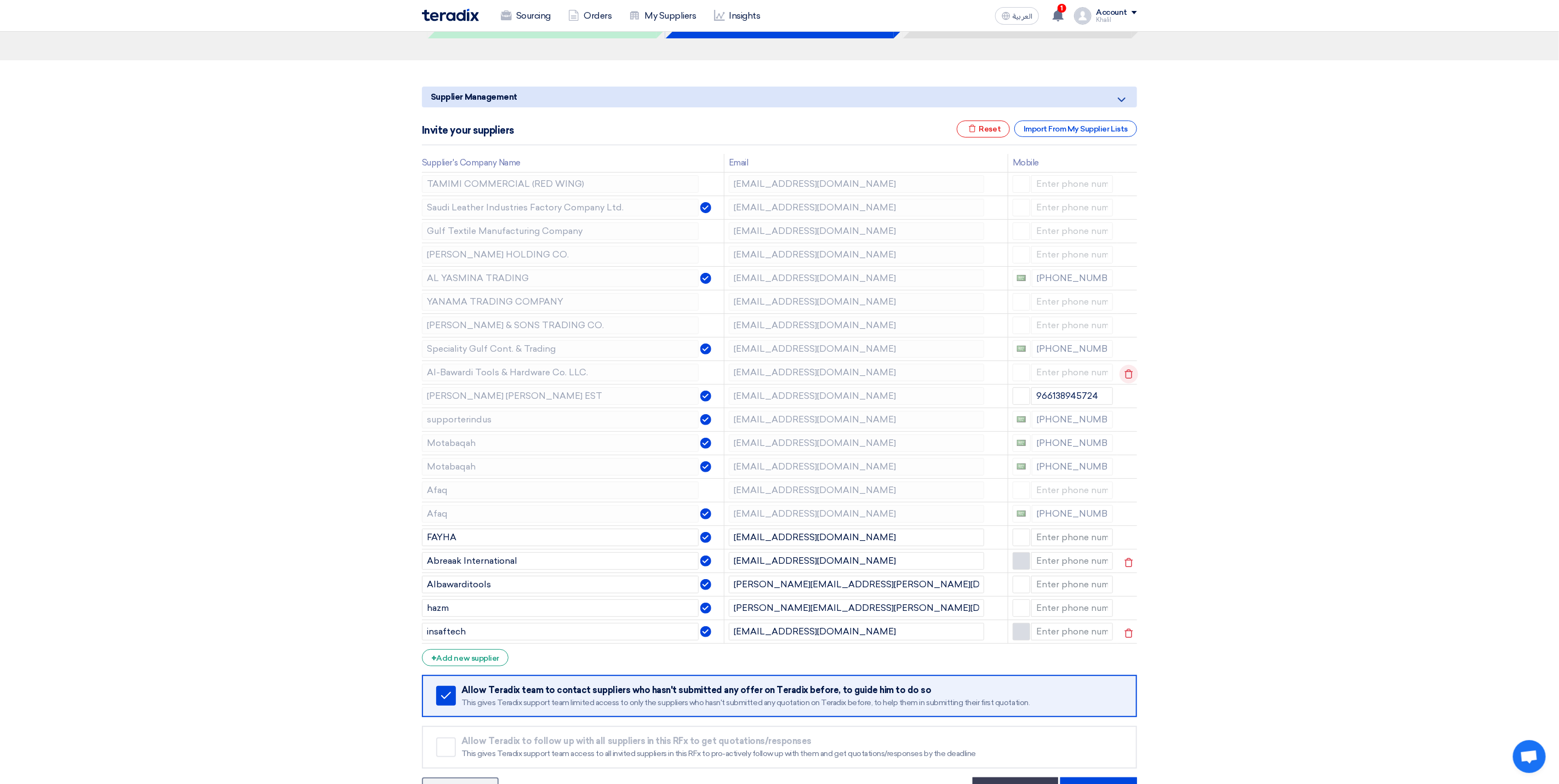
click at [1125, 374] on use at bounding box center [1129, 373] width 8 height 9
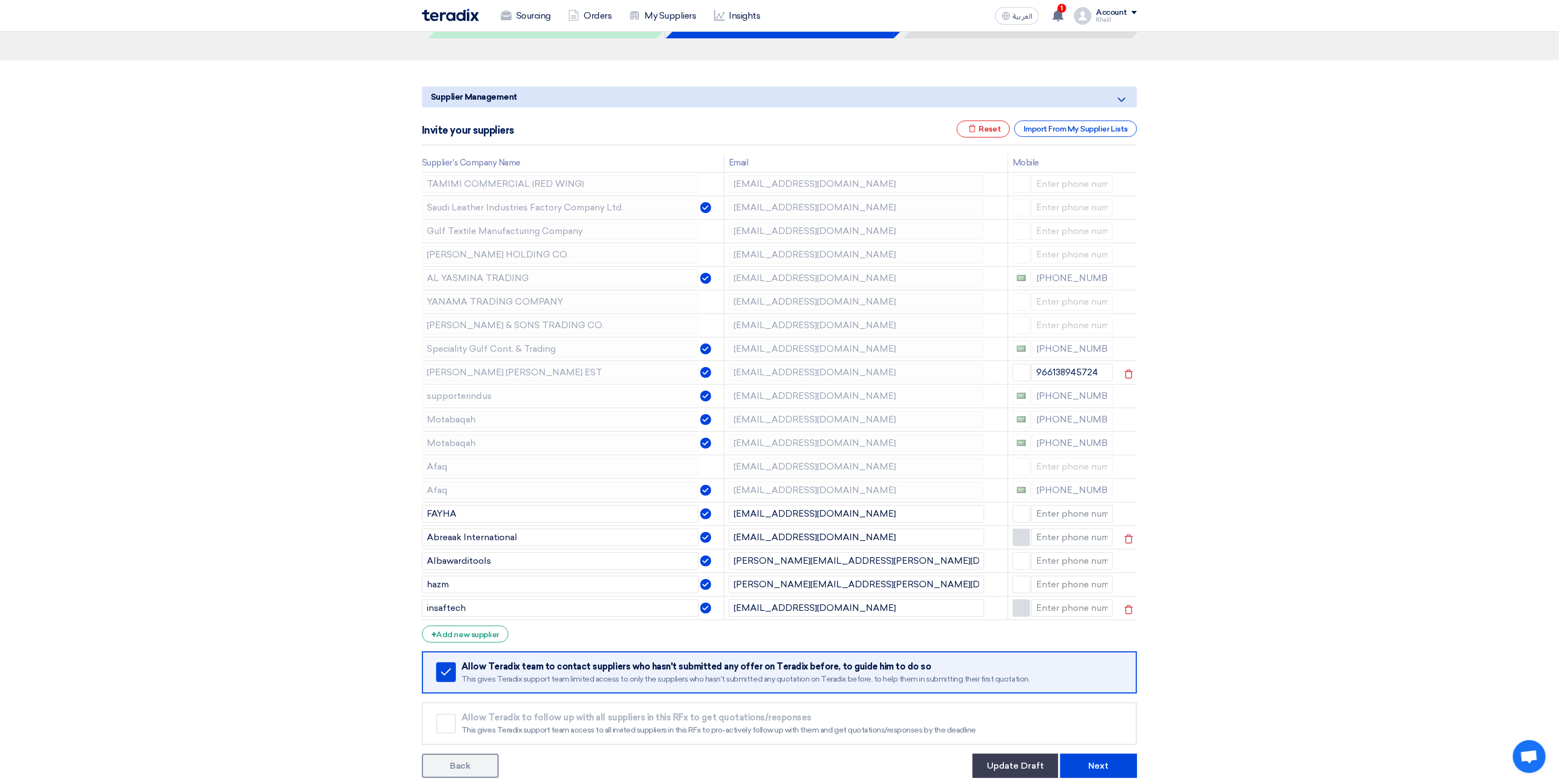
click at [725, 376] on td "[EMAIL_ADDRESS][DOMAIN_NAME]" at bounding box center [866, 372] width 284 height 24
click at [1132, 375] on icon at bounding box center [1129, 374] width 19 height 19
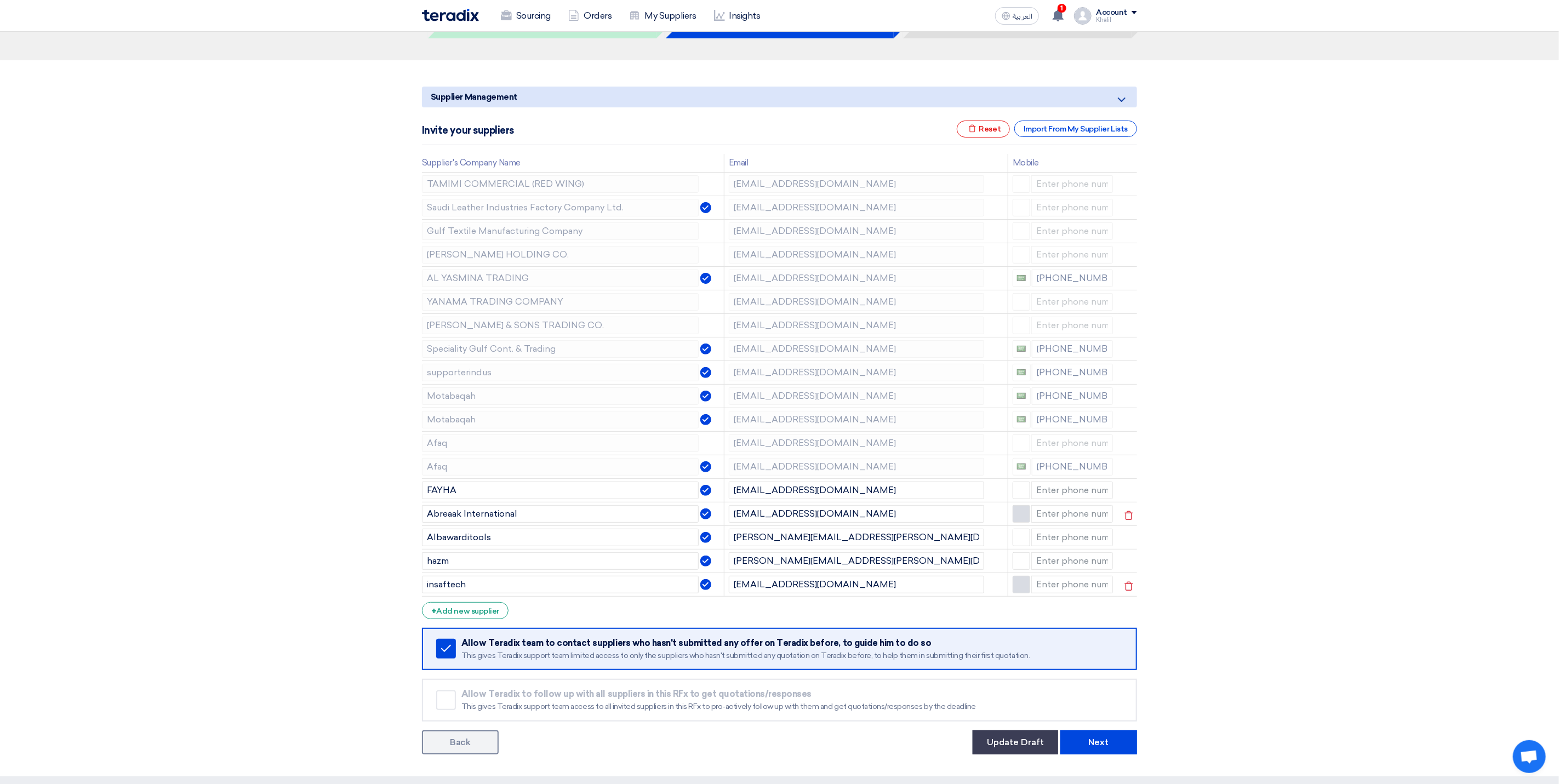
click at [1260, 410] on section "Supplier Management Minimize/Maximize Category Invite your suppliers Excel file…" at bounding box center [779, 419] width 1559 height 716
click at [727, 392] on td "[EMAIL_ADDRESS][DOMAIN_NAME]" at bounding box center [866, 396] width 284 height 24
click at [1271, 437] on section "Supplier Management Minimize/Maximize Category Invite your suppliers Excel file…" at bounding box center [779, 419] width 1559 height 716
click at [910, 408] on td "[EMAIL_ADDRESS][DOMAIN_NAME]" at bounding box center [866, 396] width 284 height 24
drag, startPoint x: 1222, startPoint y: 439, endPoint x: 1207, endPoint y: 439, distance: 15.0
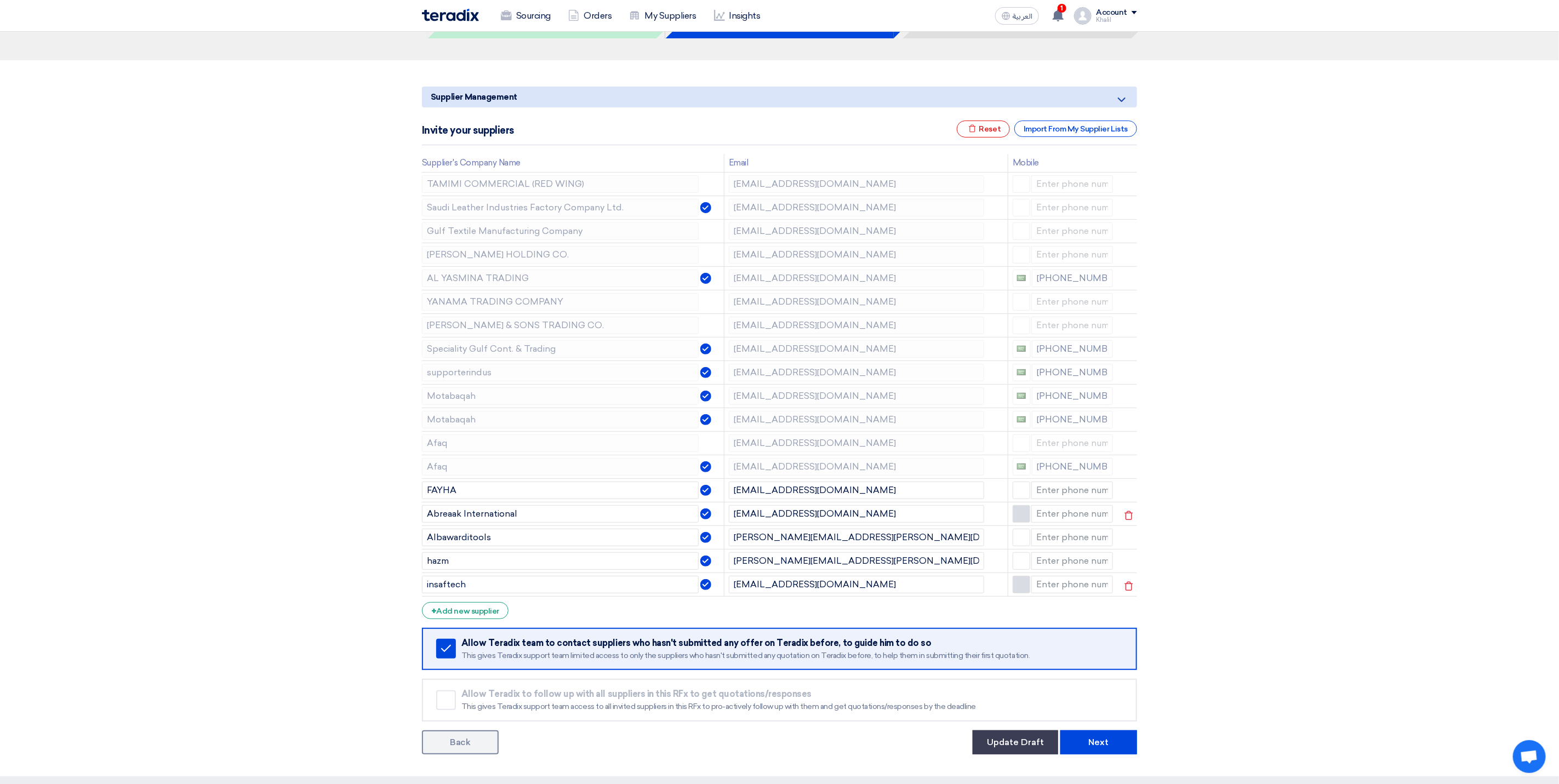
click at [1222, 439] on section "Supplier Management Minimize/Maximize Category Invite your suppliers Excel file…" at bounding box center [779, 419] width 1559 height 716
click at [724, 450] on td "[EMAIL_ADDRESS][DOMAIN_NAME]" at bounding box center [866, 443] width 284 height 24
drag, startPoint x: 857, startPoint y: 500, endPoint x: 718, endPoint y: 495, distance: 139.1
click at [718, 495] on tr "FAYHA [EMAIL_ADDRESS][DOMAIN_NAME]" at bounding box center [780, 490] width 715 height 24
drag, startPoint x: 855, startPoint y: 521, endPoint x: 724, endPoint y: 519, distance: 131.0
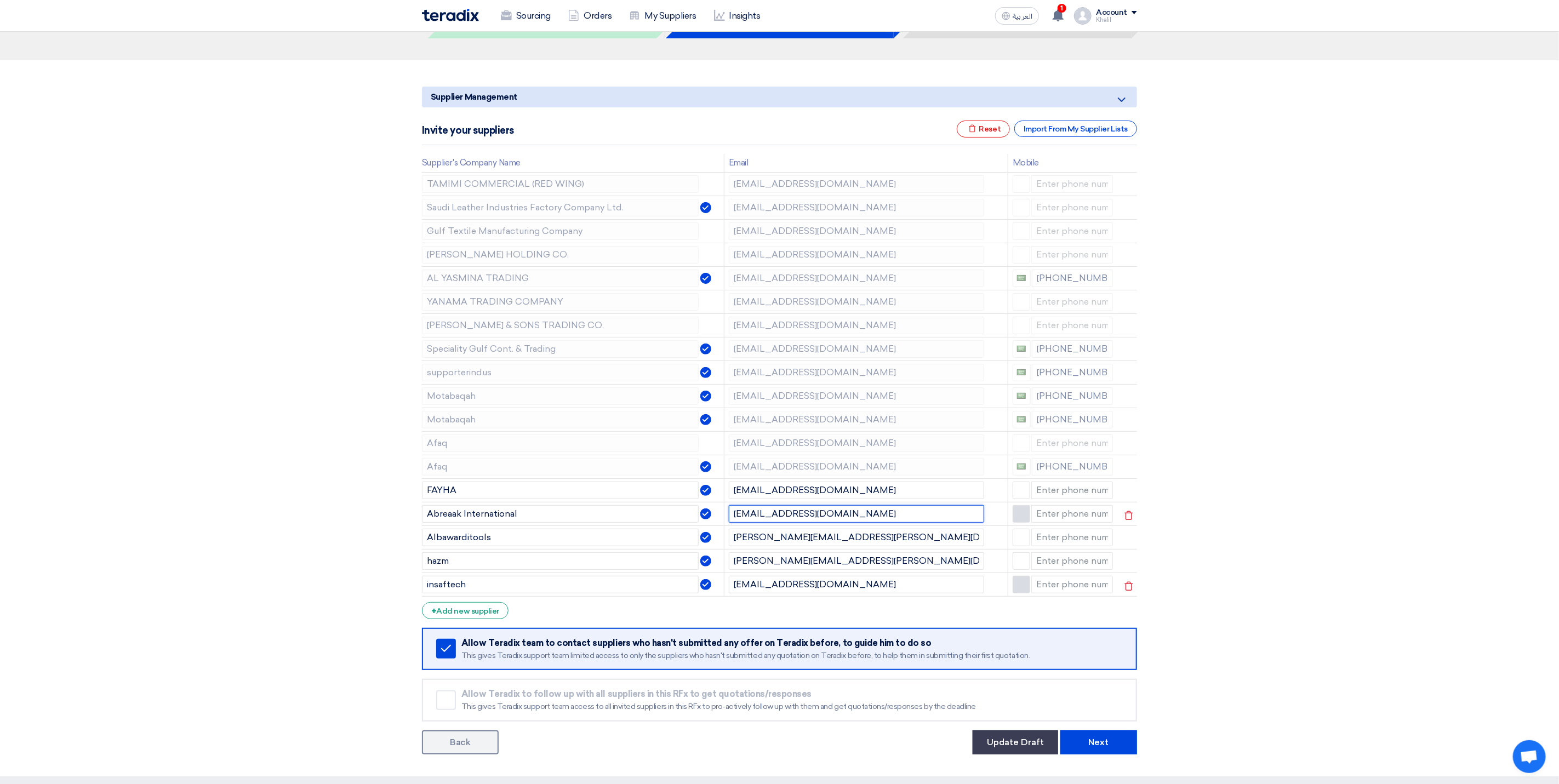
click at [724, 519] on td "[EMAIL_ADDRESS][DOMAIN_NAME]" at bounding box center [866, 514] width 284 height 24
drag, startPoint x: 923, startPoint y: 546, endPoint x: 722, endPoint y: 547, distance: 201.0
click at [722, 547] on tr "Albawarditools [PERSON_NAME][EMAIL_ADDRESS][PERSON_NAME][DOMAIN_NAME]" at bounding box center [780, 537] width 715 height 24
click at [1243, 487] on section "Supplier Management Minimize/Maximize Category Invite your suppliers Excel file…" at bounding box center [779, 419] width 1559 height 716
drag, startPoint x: 883, startPoint y: 564, endPoint x: 725, endPoint y: 566, distance: 158.0
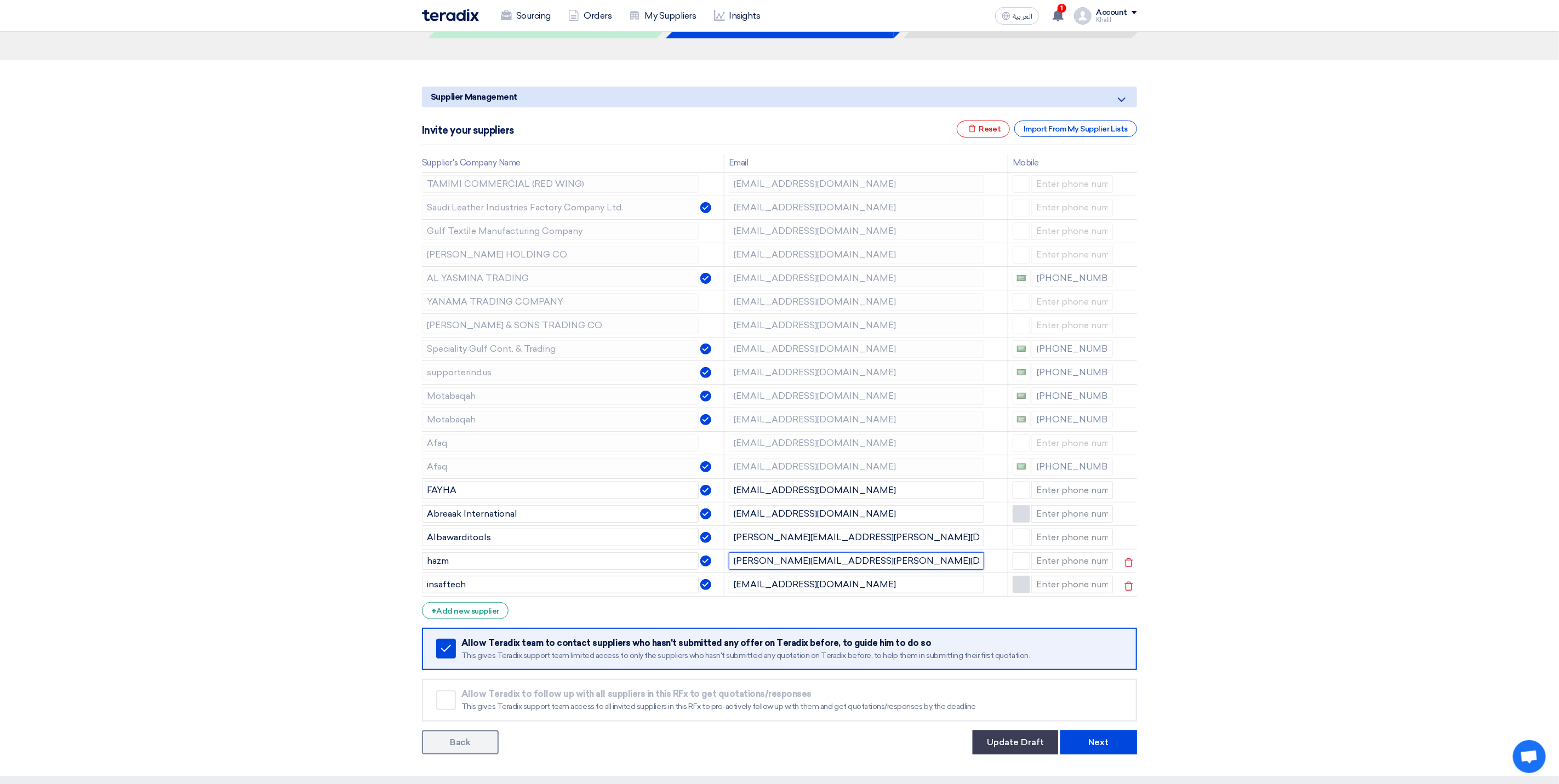
click at [725, 566] on td "[PERSON_NAME][EMAIL_ADDRESS][PERSON_NAME][DOMAIN_NAME]" at bounding box center [866, 561] width 284 height 24
drag, startPoint x: 834, startPoint y: 589, endPoint x: 729, endPoint y: 594, distance: 105.1
click at [729, 594] on input "[EMAIL_ADDRESS][DOMAIN_NAME]" at bounding box center [857, 584] width 256 height 18
click at [1253, 500] on section "Supplier Management Minimize/Maximize Category Invite your suppliers Excel file…" at bounding box center [779, 419] width 1559 height 716
click at [484, 616] on div "+ Add new supplier" at bounding box center [466, 611] width 87 height 17
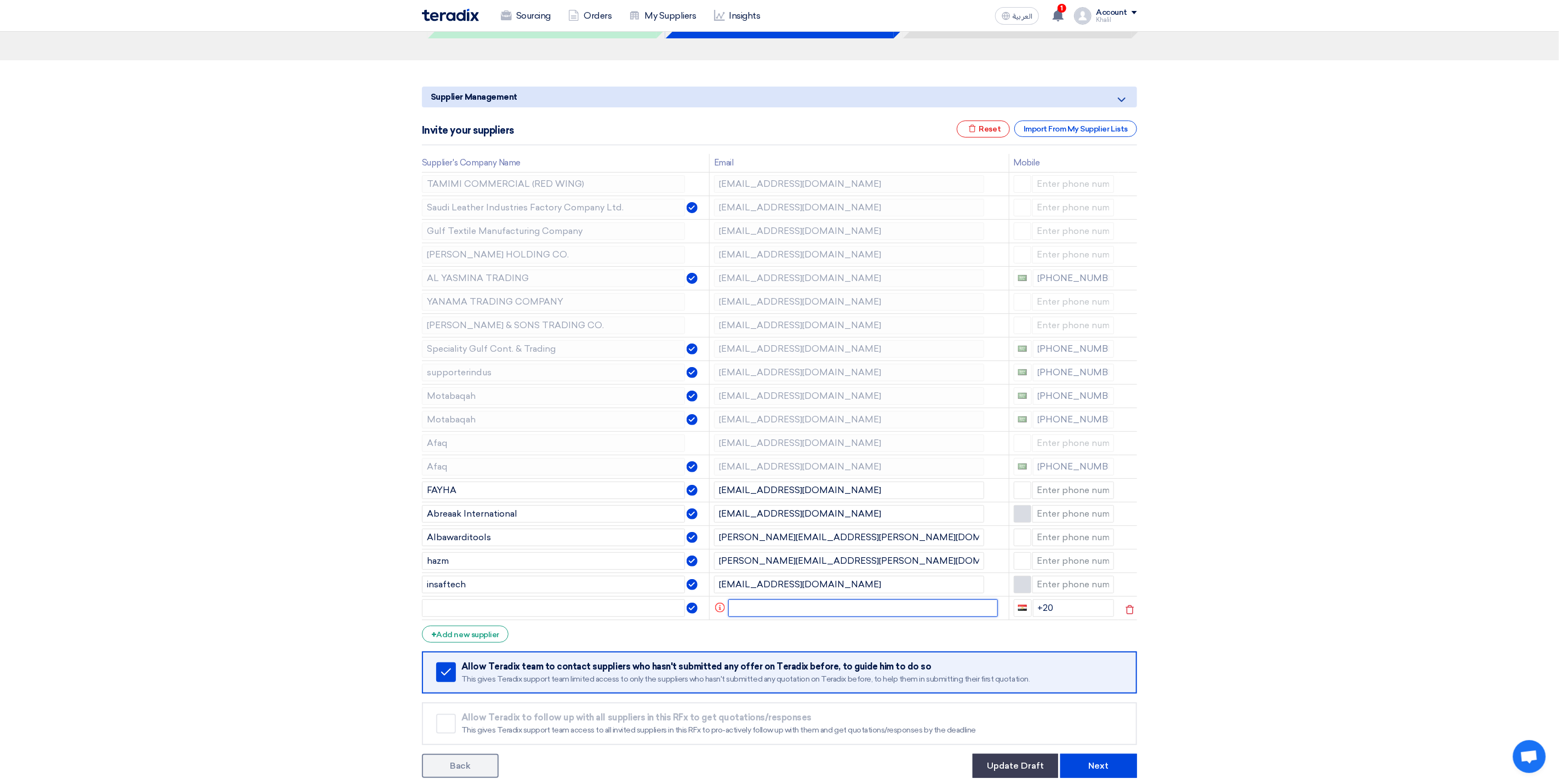
click at [784, 608] on input "text" at bounding box center [863, 608] width 270 height 18
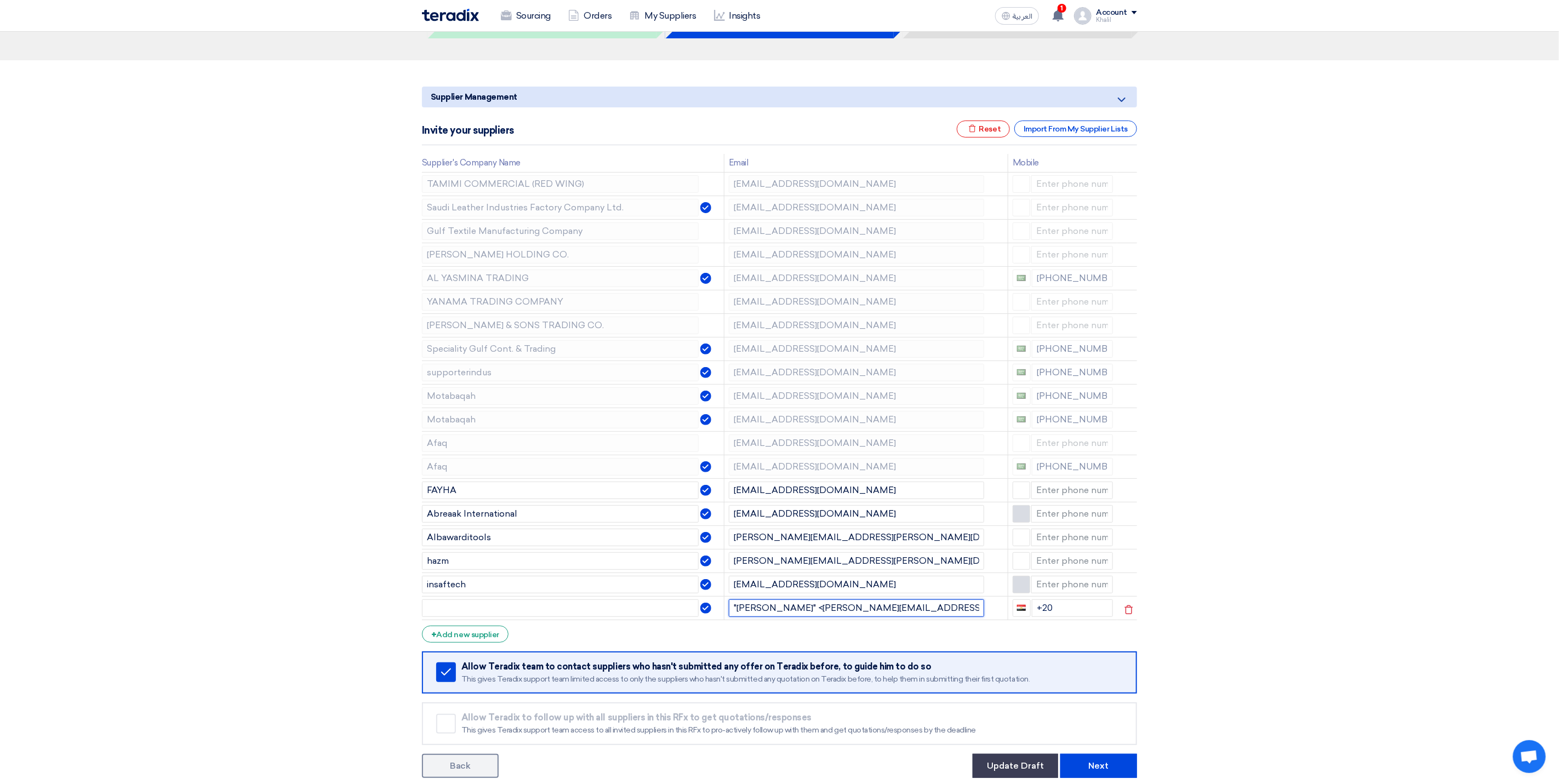
drag, startPoint x: 777, startPoint y: 612, endPoint x: 714, endPoint y: 608, distance: 63.1
click at [714, 608] on tr ""[PERSON_NAME]" <[PERSON_NAME][EMAIL_ADDRESS][DOMAIN_NAME]> +20" at bounding box center [780, 608] width 715 height 24
click at [870, 616] on input "[PERSON_NAME][EMAIL_ADDRESS][DOMAIN_NAME]>" at bounding box center [857, 608] width 256 height 18
type input "[PERSON_NAME][EMAIL_ADDRESS][DOMAIN_NAME]"
click at [740, 639] on form "Supplier Management Minimize/Maximize Category Invite your suppliers Excel file…" at bounding box center [780, 433] width 715 height 692
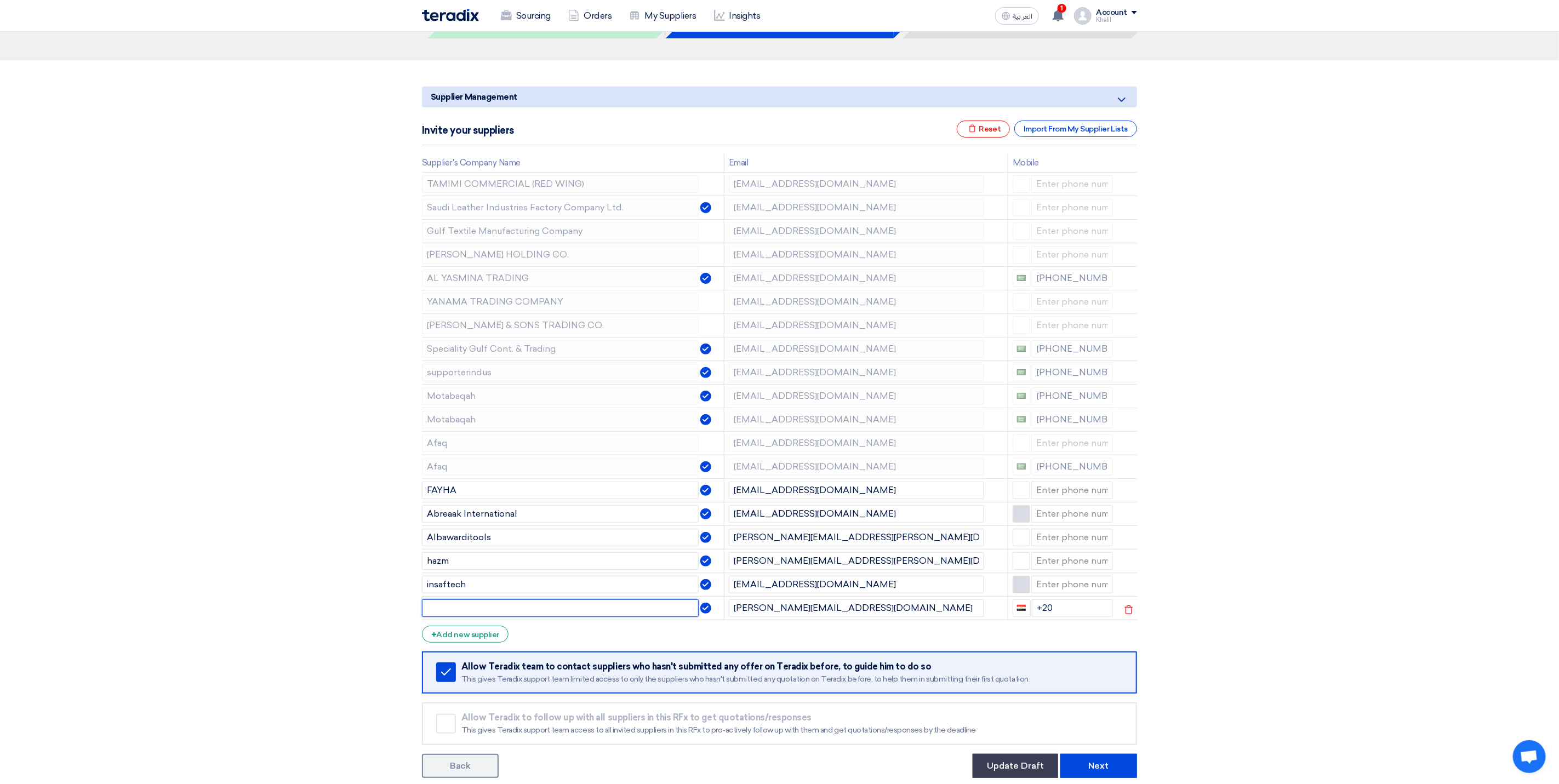
click at [630, 613] on input "text" at bounding box center [561, 608] width 277 height 18
type input "[PERSON_NAME] AL-OUFY Trading EST"
click at [1314, 643] on section "Supplier Management Minimize/Maximize Category Invite your suppliers Excel file…" at bounding box center [779, 430] width 1559 height 740
drag, startPoint x: 1066, startPoint y: 617, endPoint x: 1030, endPoint y: 616, distance: 36.0
click at [1030, 616] on div "+20" at bounding box center [1063, 608] width 101 height 18
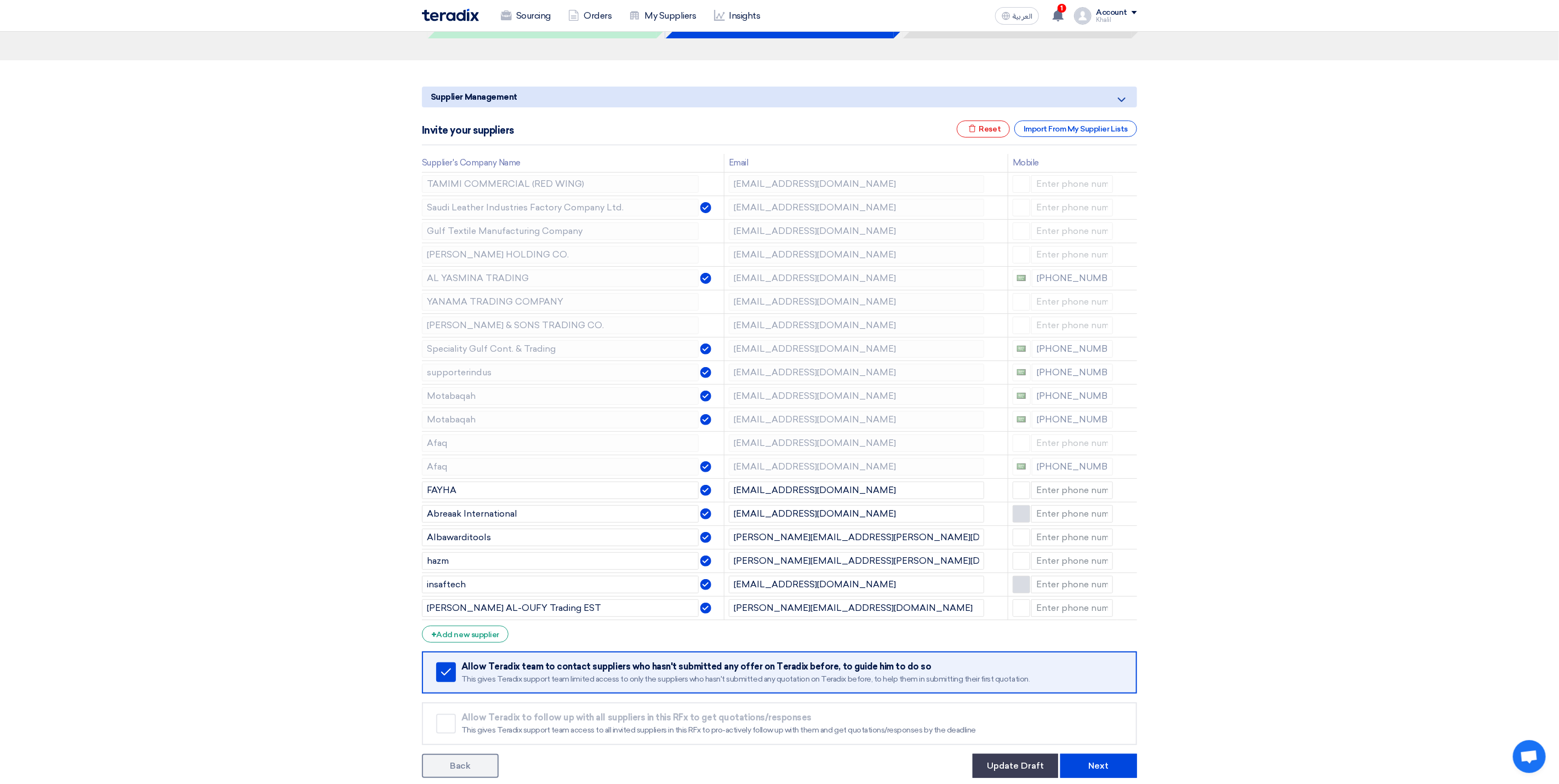
click at [1297, 609] on section "Supplier Management Minimize/Maximize Category Invite your suppliers Excel file…" at bounding box center [779, 430] width 1559 height 740
click at [1409, 521] on section "Supplier Management Minimize/Maximize Category Invite your suppliers Excel file…" at bounding box center [779, 430] width 1559 height 740
click at [1113, 763] on button "Next" at bounding box center [1099, 766] width 77 height 24
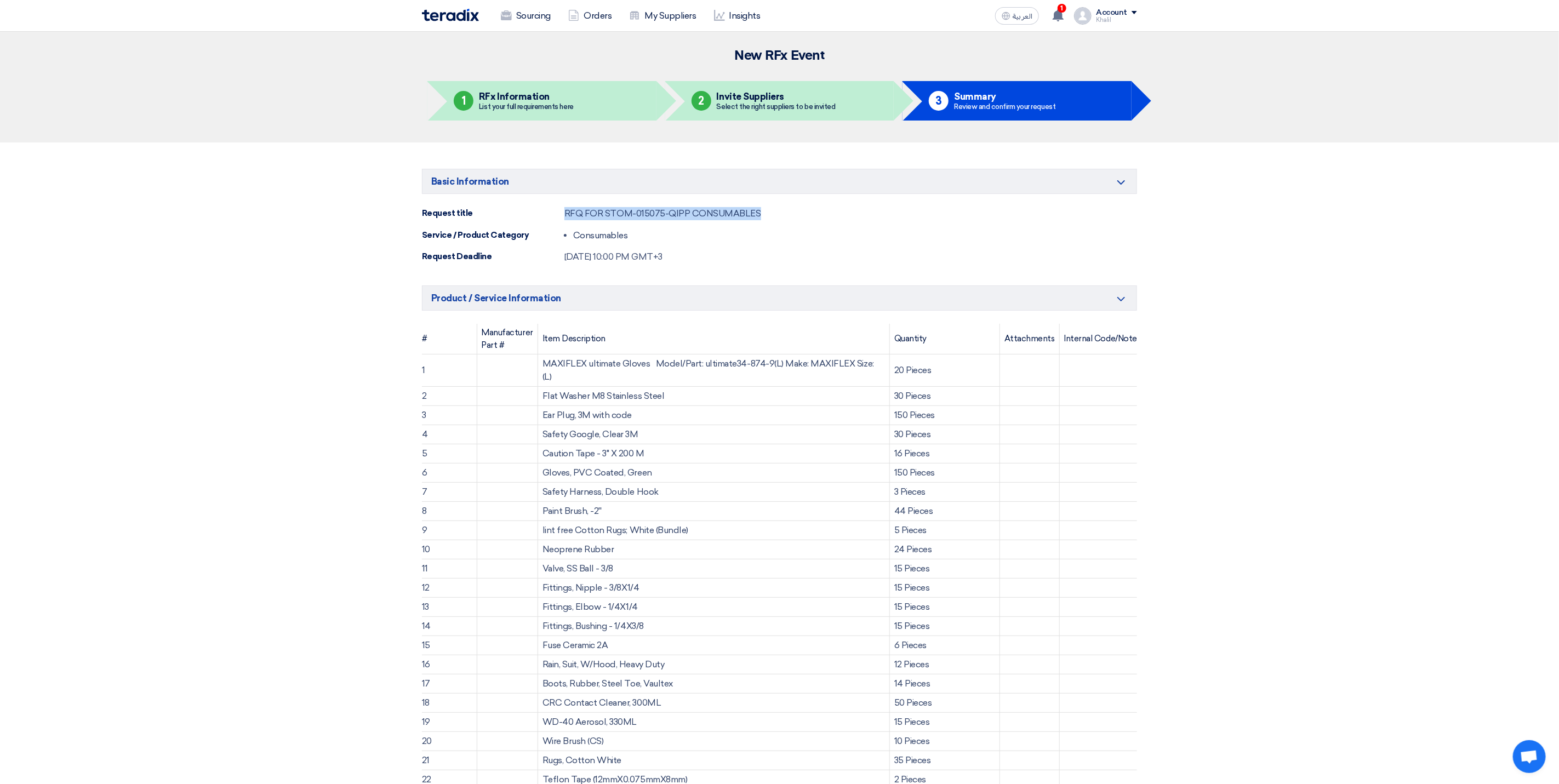
drag, startPoint x: 773, startPoint y: 215, endPoint x: 540, endPoint y: 212, distance: 233.0
click at [540, 212] on div "Request title RFQ FOR STOM-015075-QIPP CONSUMABLES" at bounding box center [780, 214] width 715 height 13
copy div "RFQ FOR STOM-015075-QIPP CONSUMABLES"
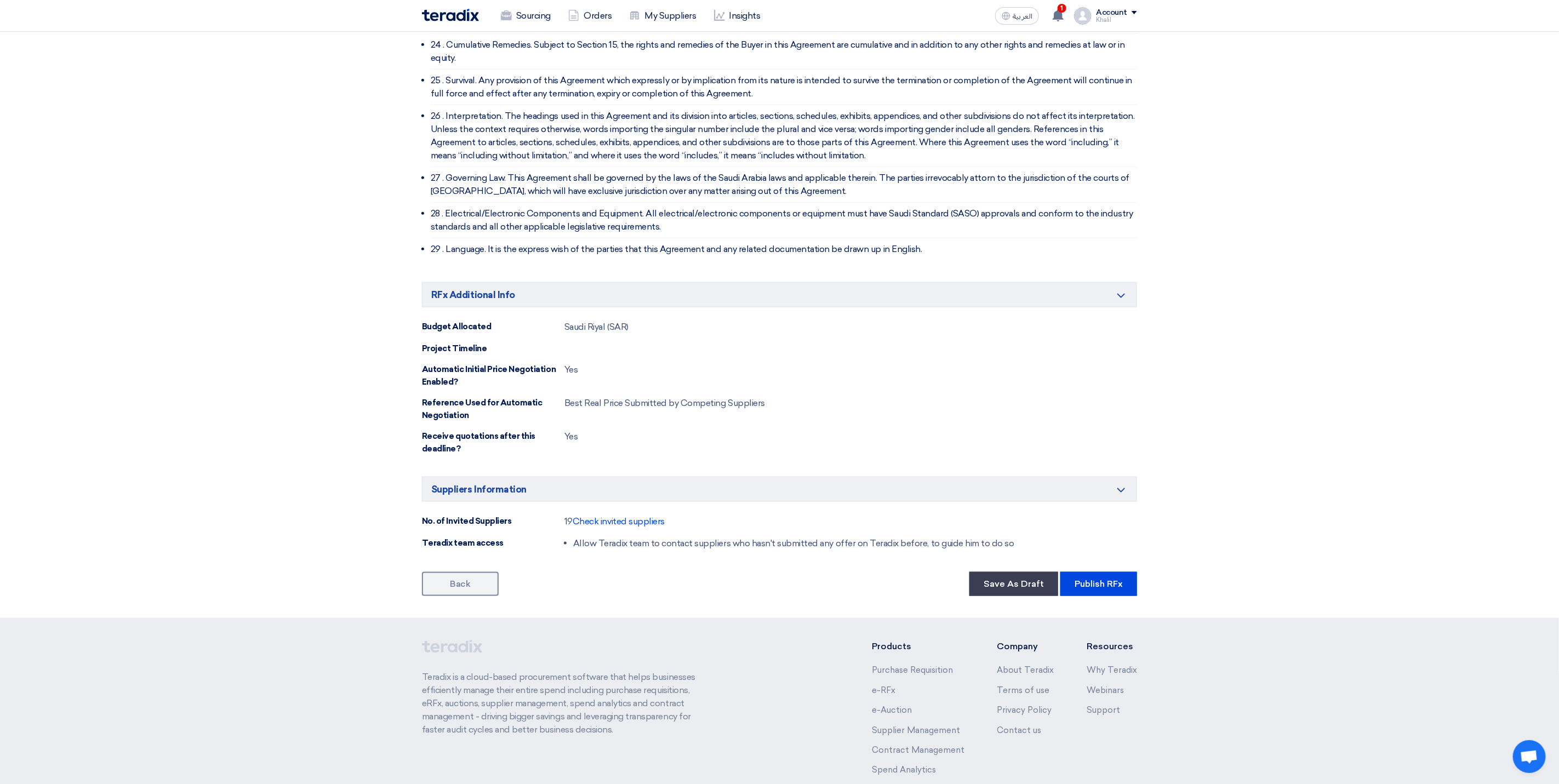
scroll to position [3979, 0]
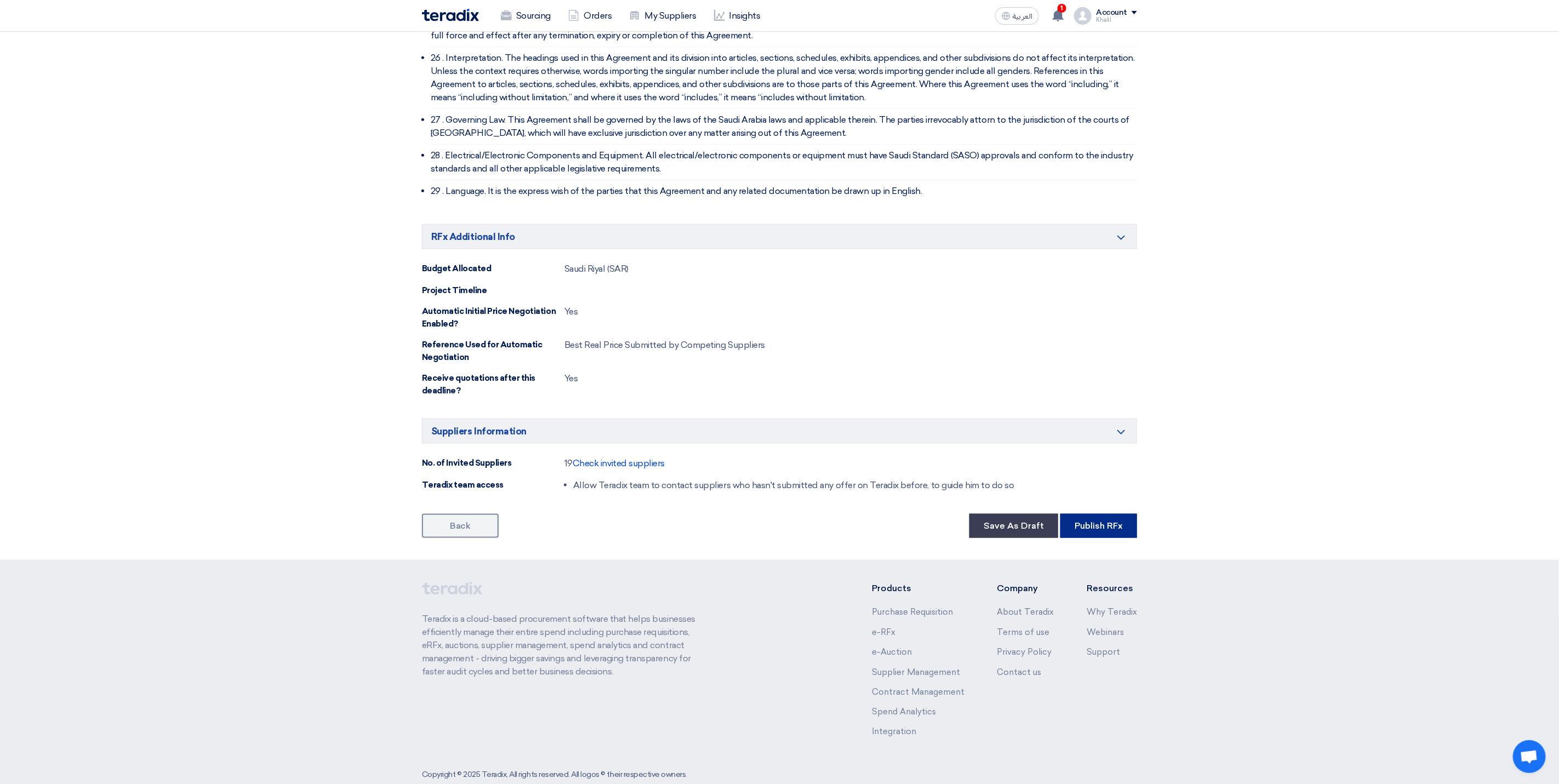
click at [1090, 514] on button "Publish RFx" at bounding box center [1099, 526] width 77 height 24
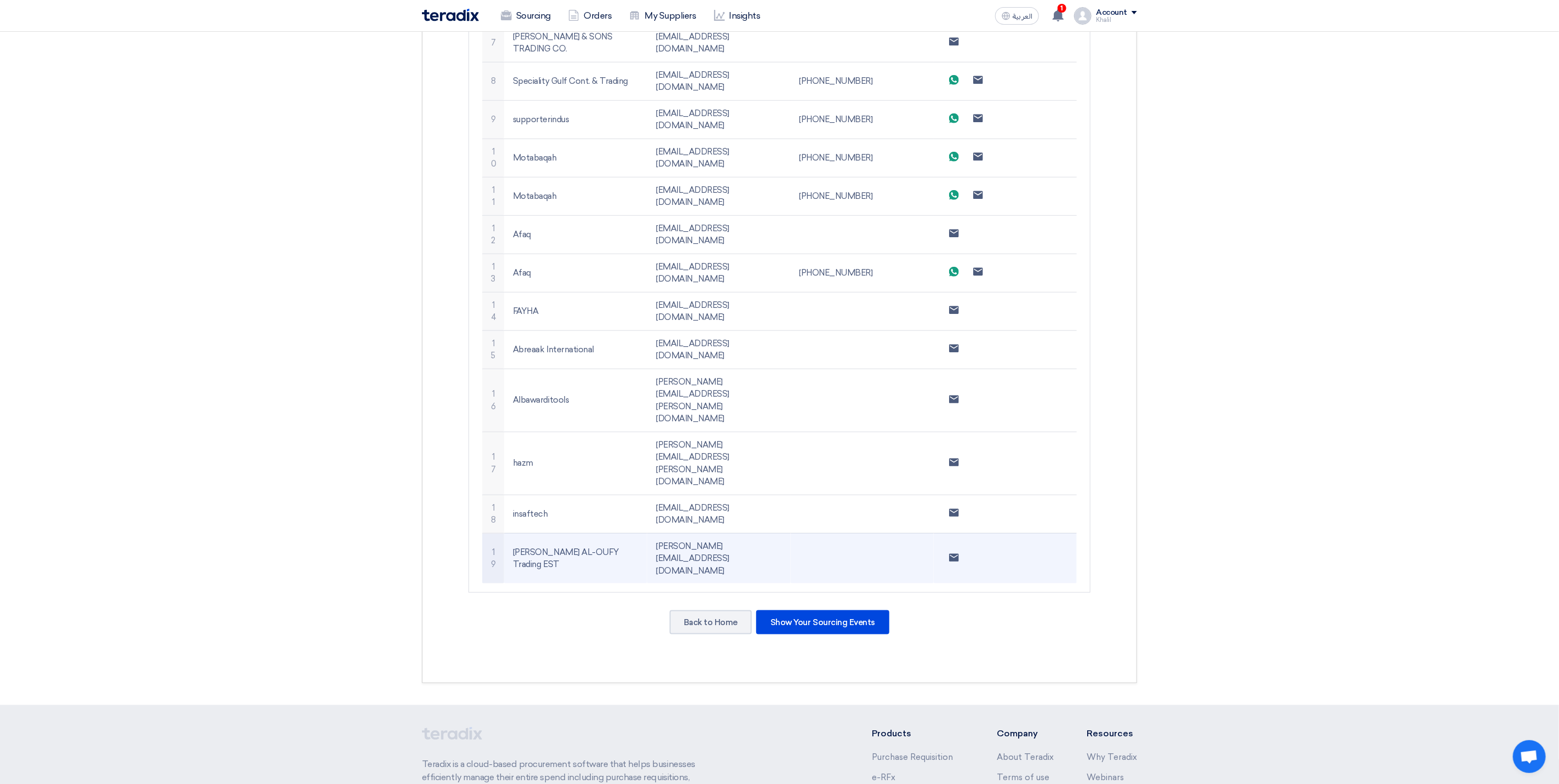
scroll to position [658, 0]
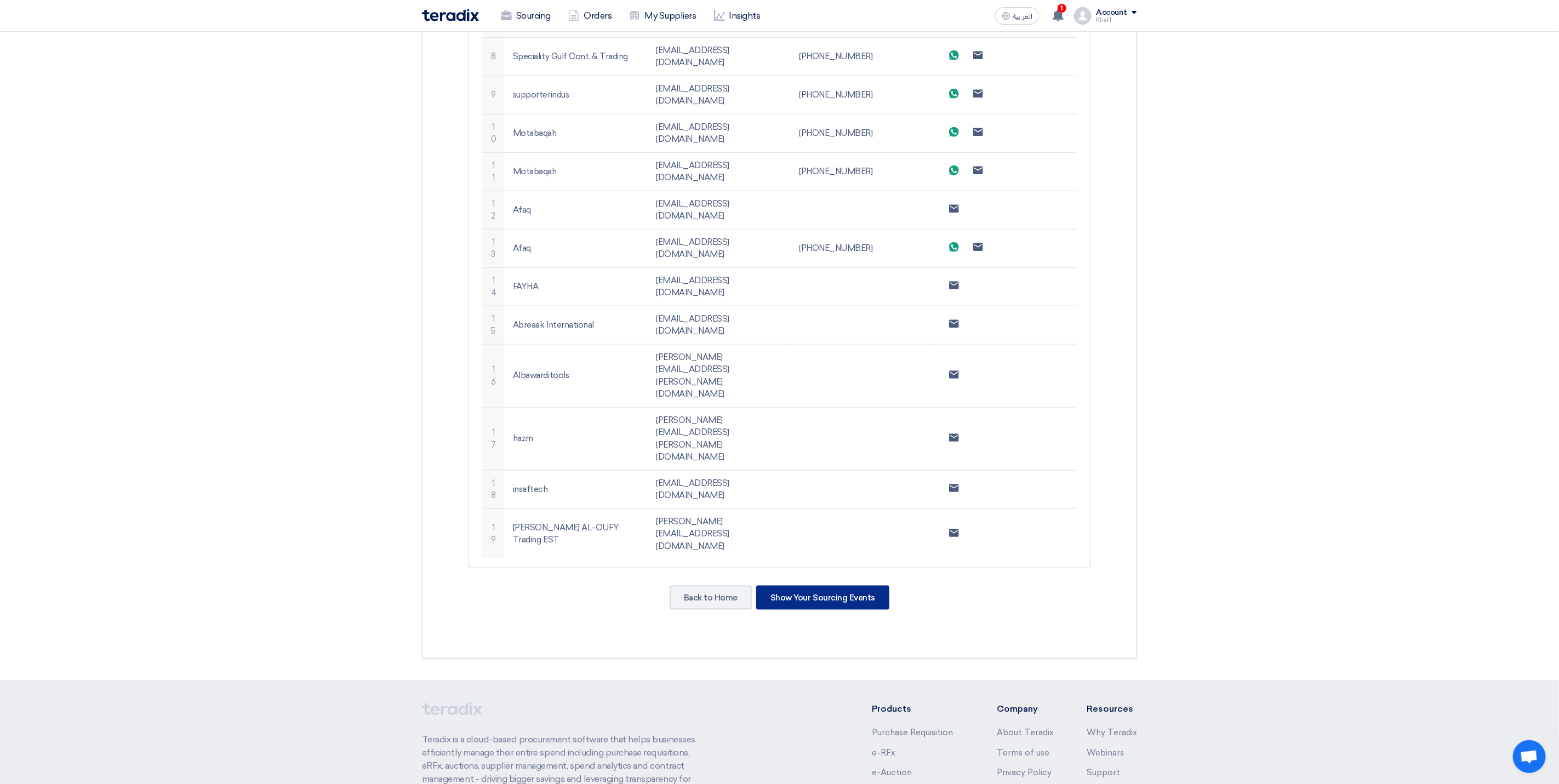
click at [832, 586] on div "Show Your Sourcing Events" at bounding box center [823, 598] width 133 height 24
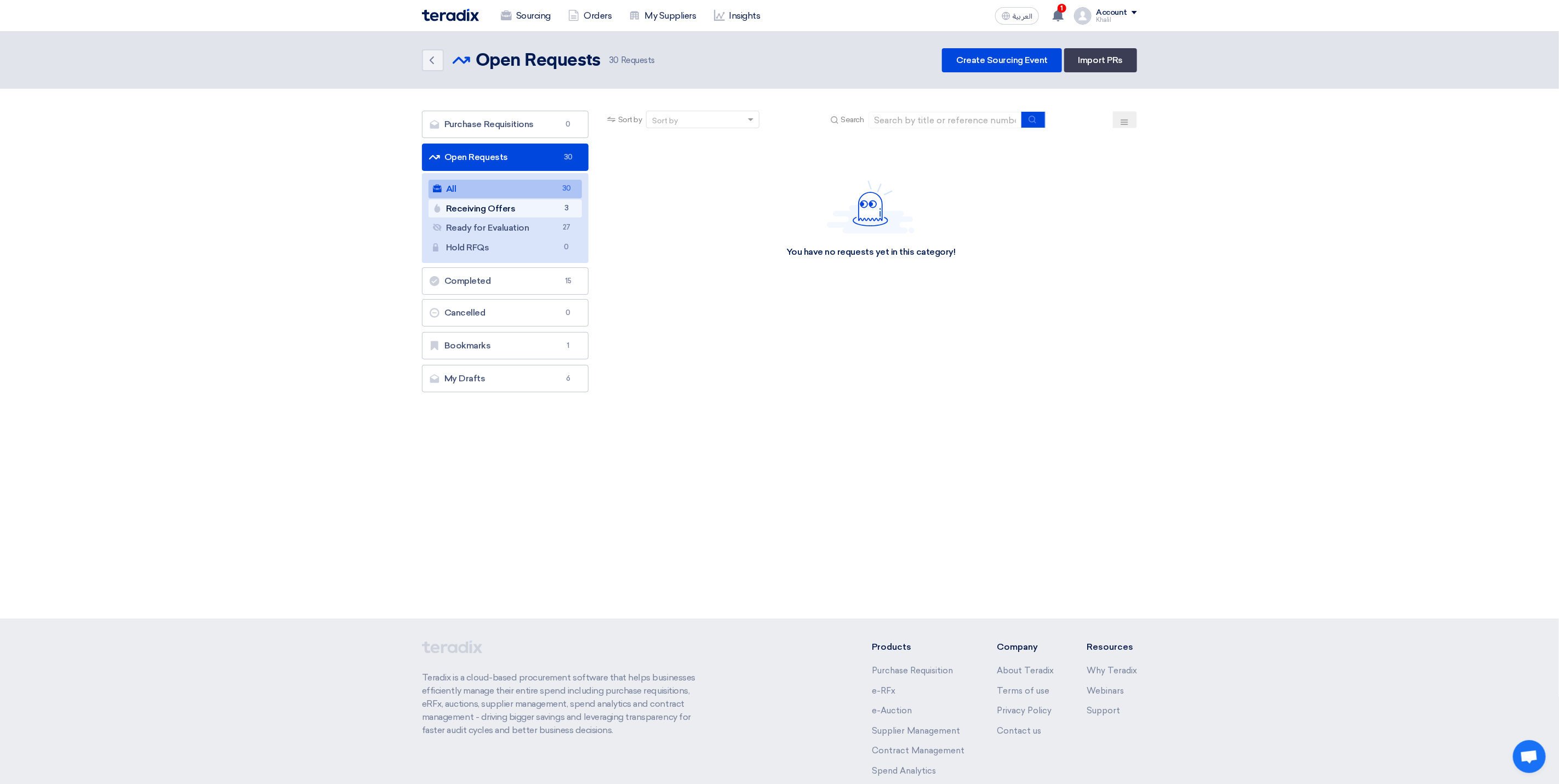
click at [505, 207] on link "Receiving Offers Receiving Offers 3" at bounding box center [505, 209] width 153 height 19
click at [502, 195] on link "All All 30" at bounding box center [505, 189] width 153 height 19
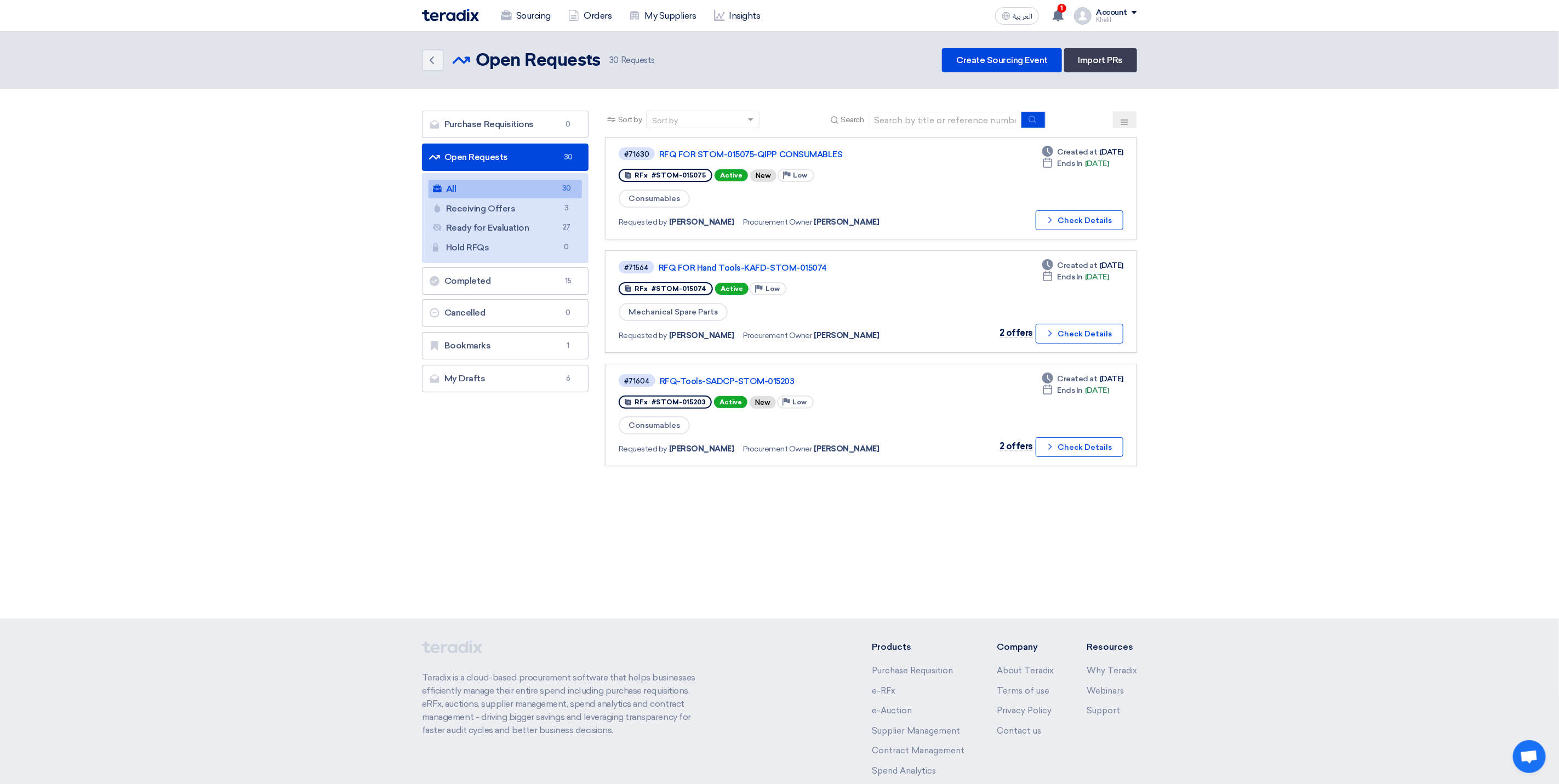
click at [541, 196] on link "All All 30" at bounding box center [505, 189] width 153 height 19
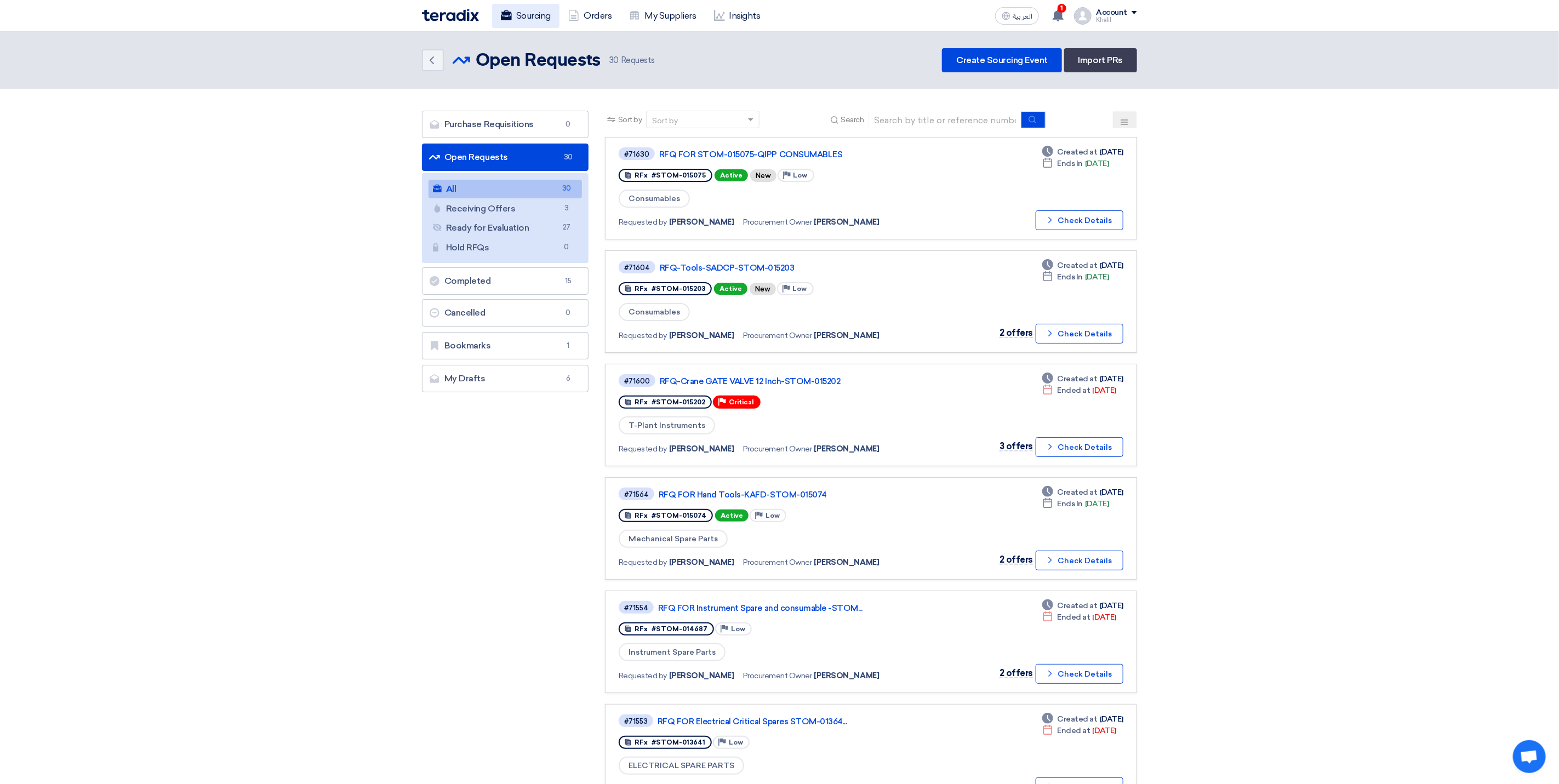
click at [519, 17] on link "Sourcing" at bounding box center [526, 16] width 67 height 24
click at [520, 19] on link "Sourcing" at bounding box center [526, 16] width 67 height 24
click at [977, 53] on link "Create Sourcing Event" at bounding box center [1002, 60] width 120 height 24
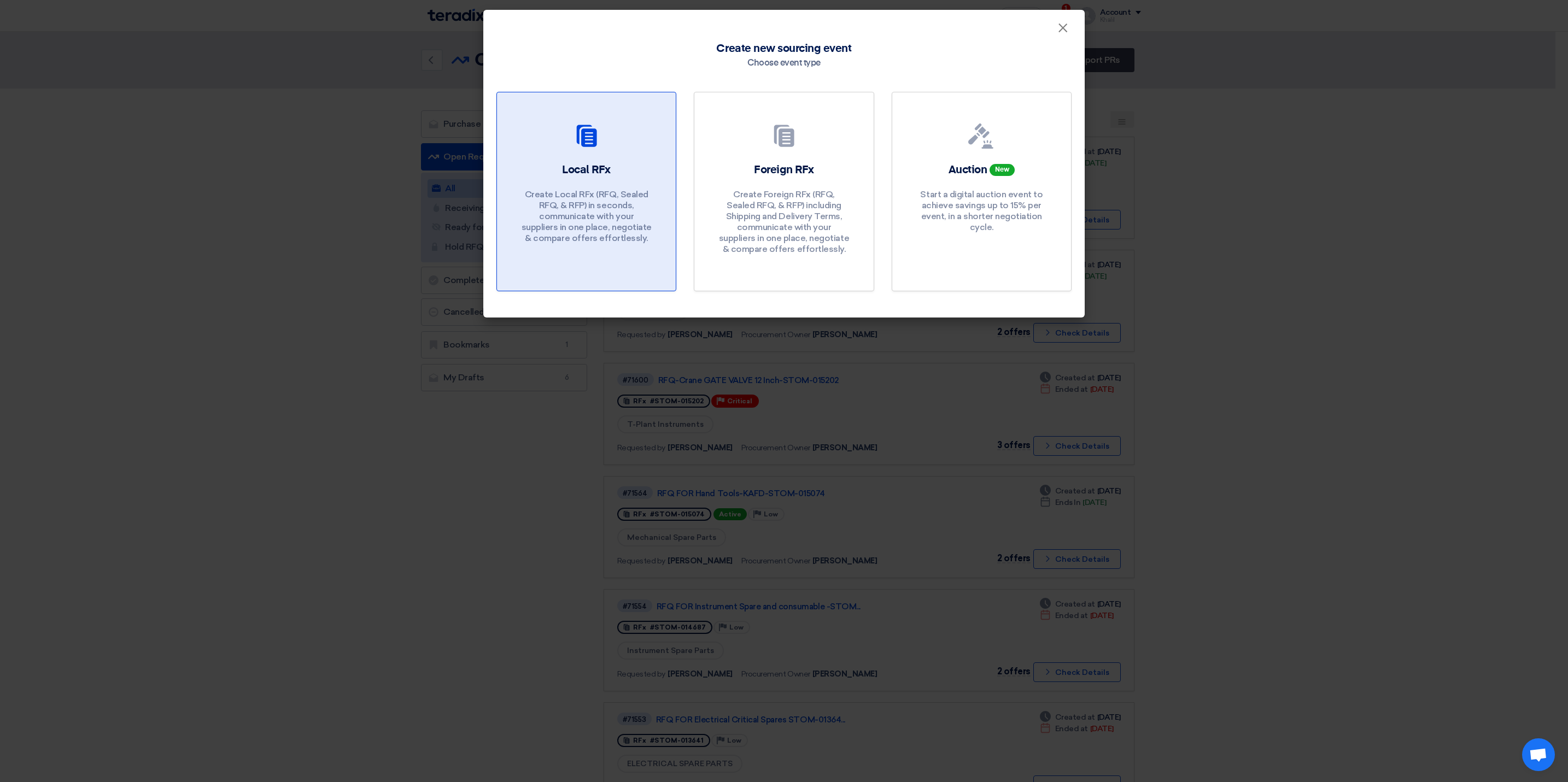
click at [643, 169] on div "Local RFx Create Local RFx (RFQ, Sealed RFQ, & RFP) in seconds, communicate wit…" at bounding box center [586, 206] width 153 height 87
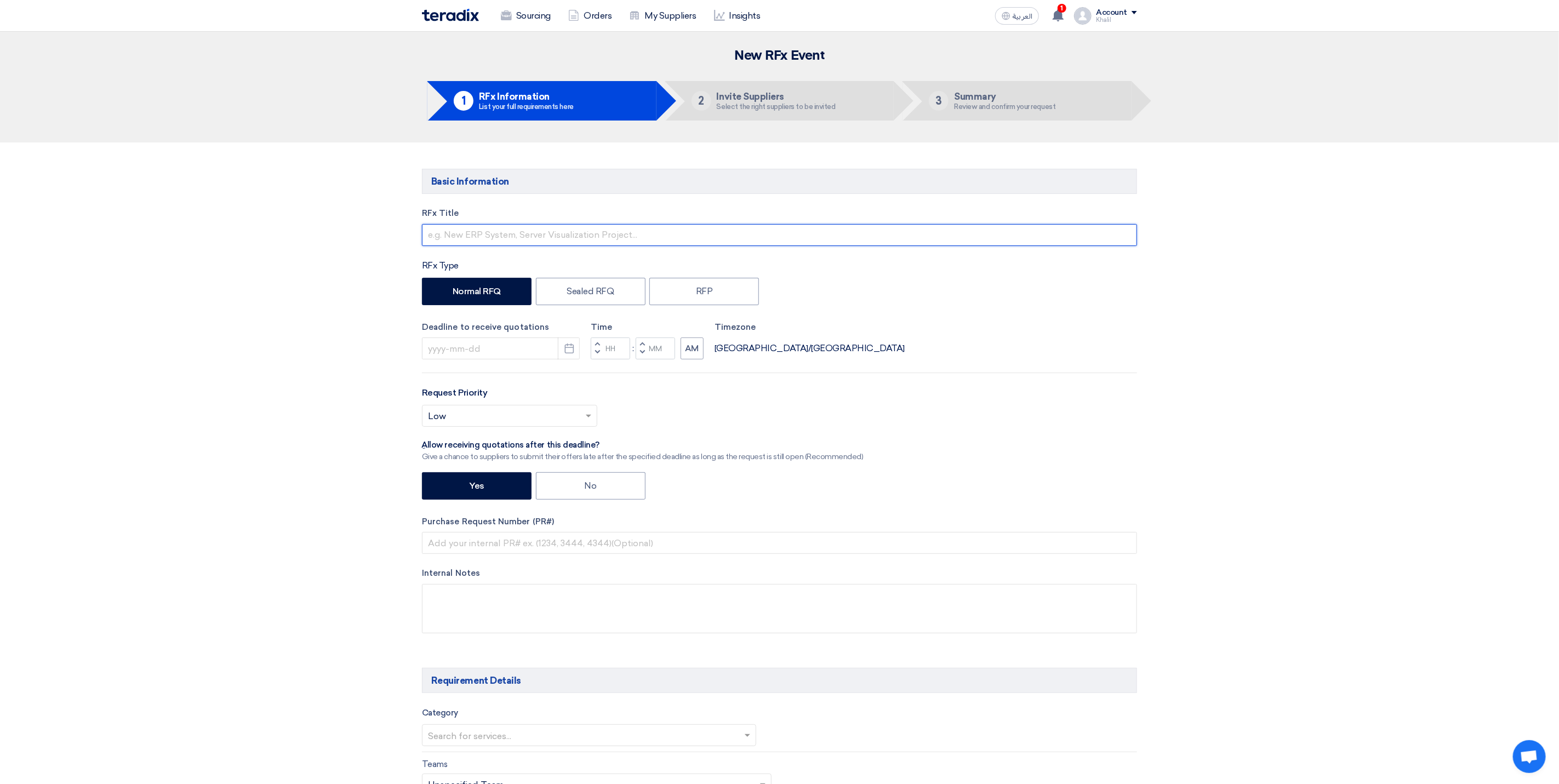
click at [525, 232] on input "text" at bounding box center [780, 235] width 715 height 22
type input "r"
drag, startPoint x: 671, startPoint y: 237, endPoint x: 578, endPoint y: 236, distance: 93.0
click at [578, 236] on input "RFQ FOR Metallic cabinet for tools. Size: 34" x 34" x 65" (H)" at bounding box center [780, 235] width 715 height 22
click at [644, 235] on input "RFQ FOR Metallic cabinet for tools-STOM-014894 JUC" at bounding box center [780, 235] width 715 height 22
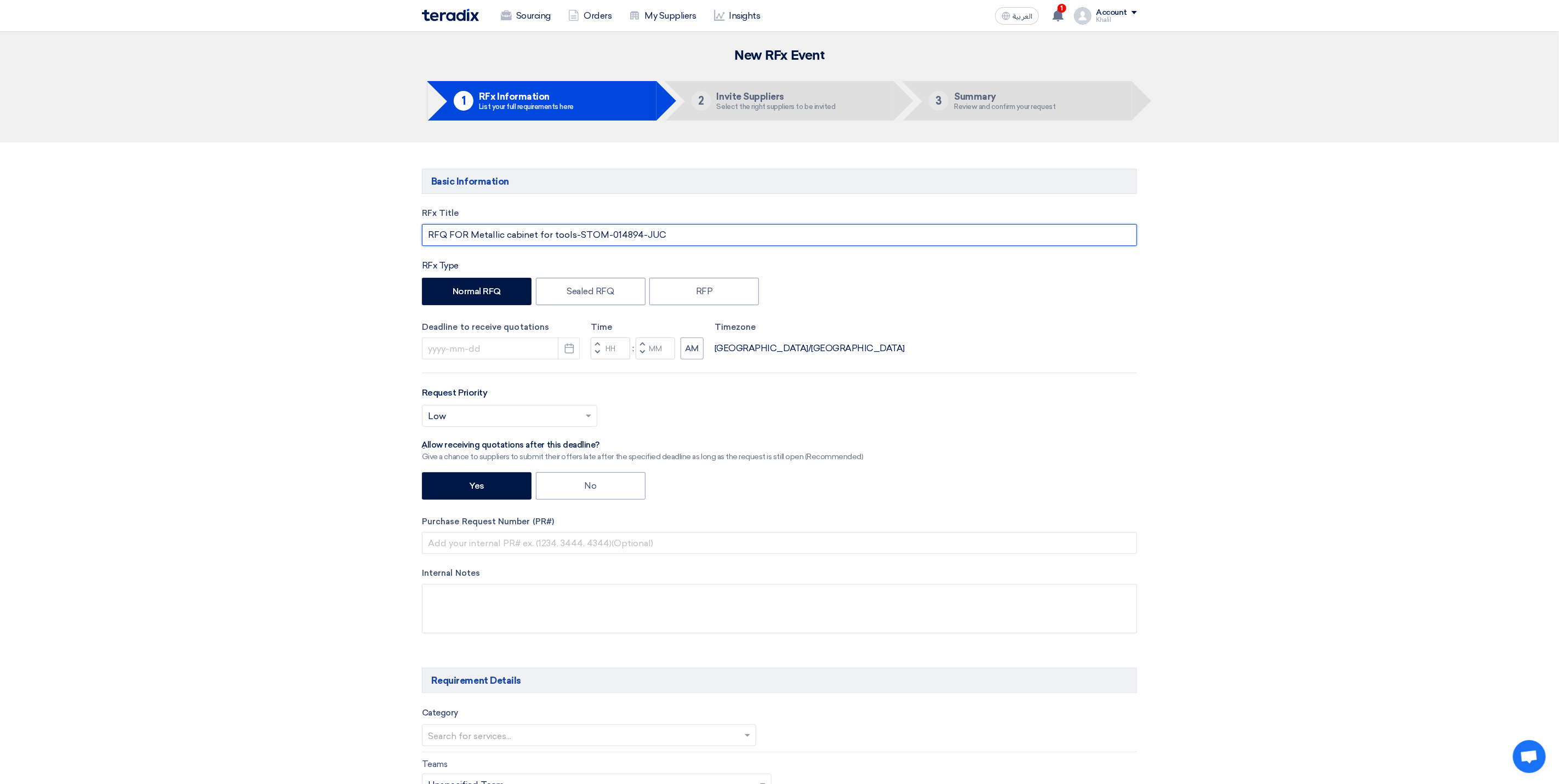
click at [649, 235] on input "RFQ FOR Metallic cabinet for tools-STOM-014894-JUC" at bounding box center [780, 235] width 715 height 22
click at [575, 232] on input "RFQ FOR Metallic cabinet for tools-STOM-014894-JUC" at bounding box center [780, 235] width 715 height 22
click at [668, 235] on input "RFQ FOR Metallic cabinet for tools-JUCSTOM-014894-JUC" at bounding box center [780, 235] width 715 height 22
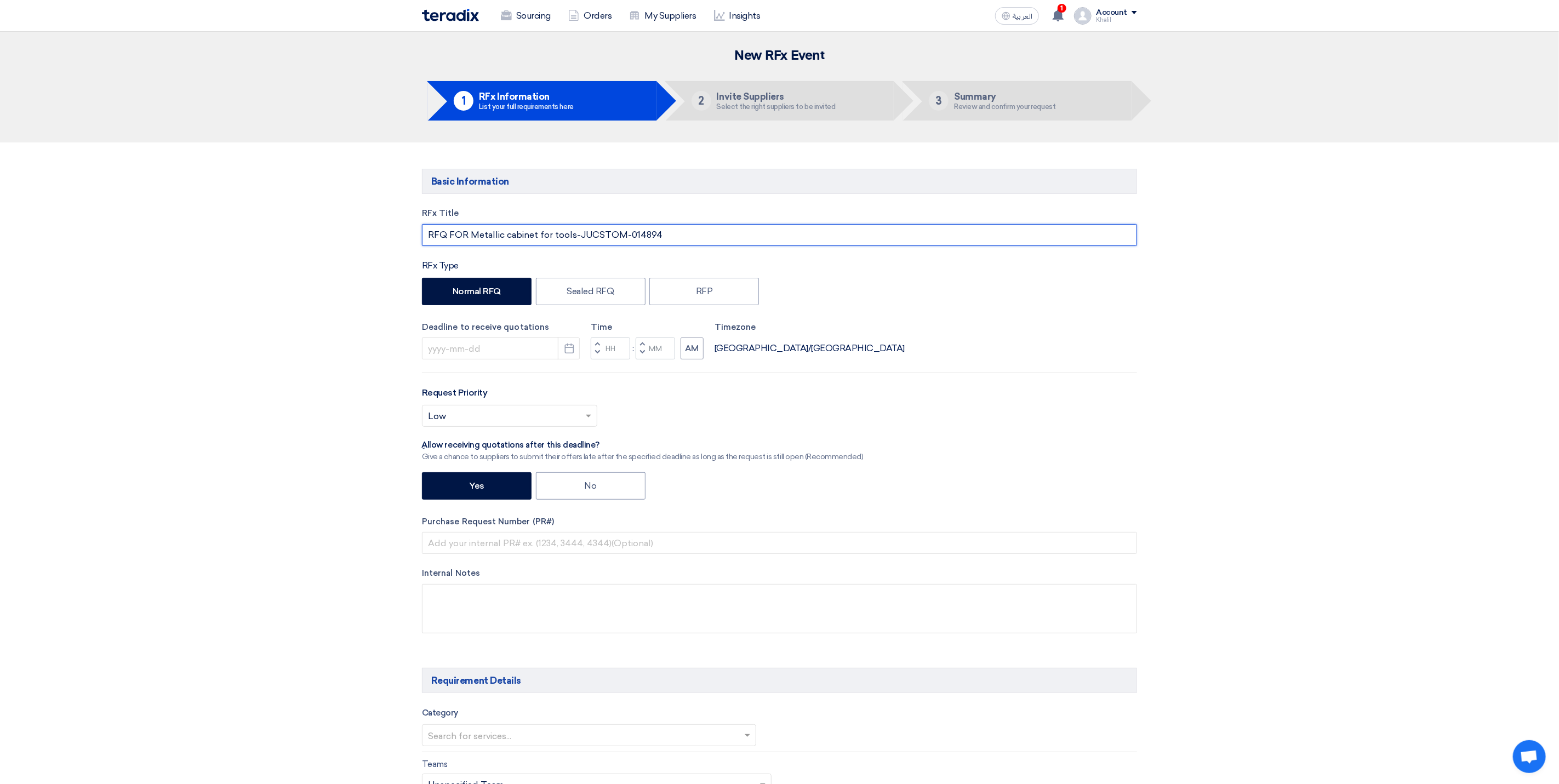
type input "RFQ FOR Metallic cabinet for tools-JUCSTOM-014894"
click at [566, 358] on button "Pick a date" at bounding box center [569, 348] width 22 height 22
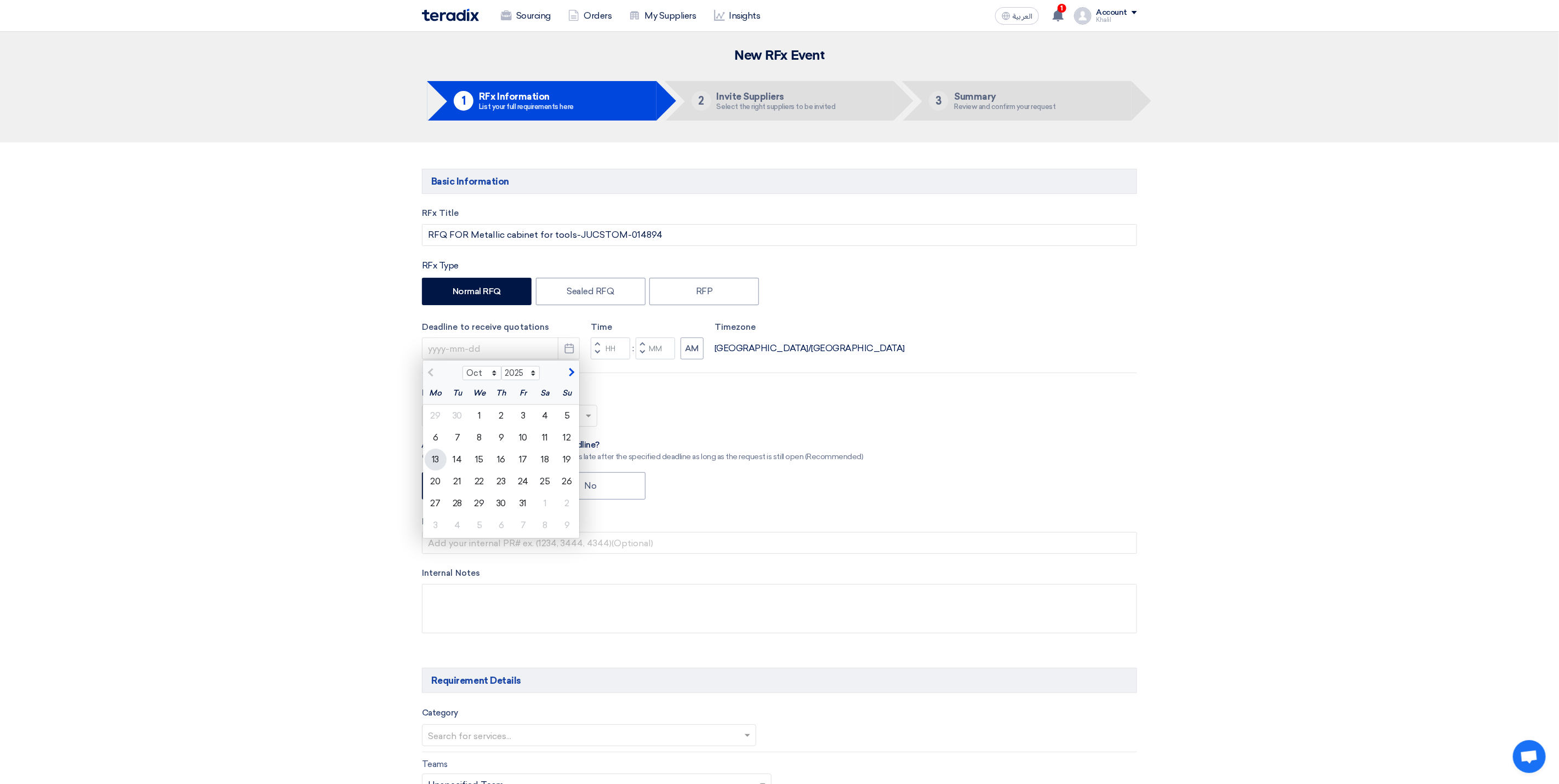
click at [434, 459] on div "13" at bounding box center [436, 460] width 22 height 22
type input "[DATE]"
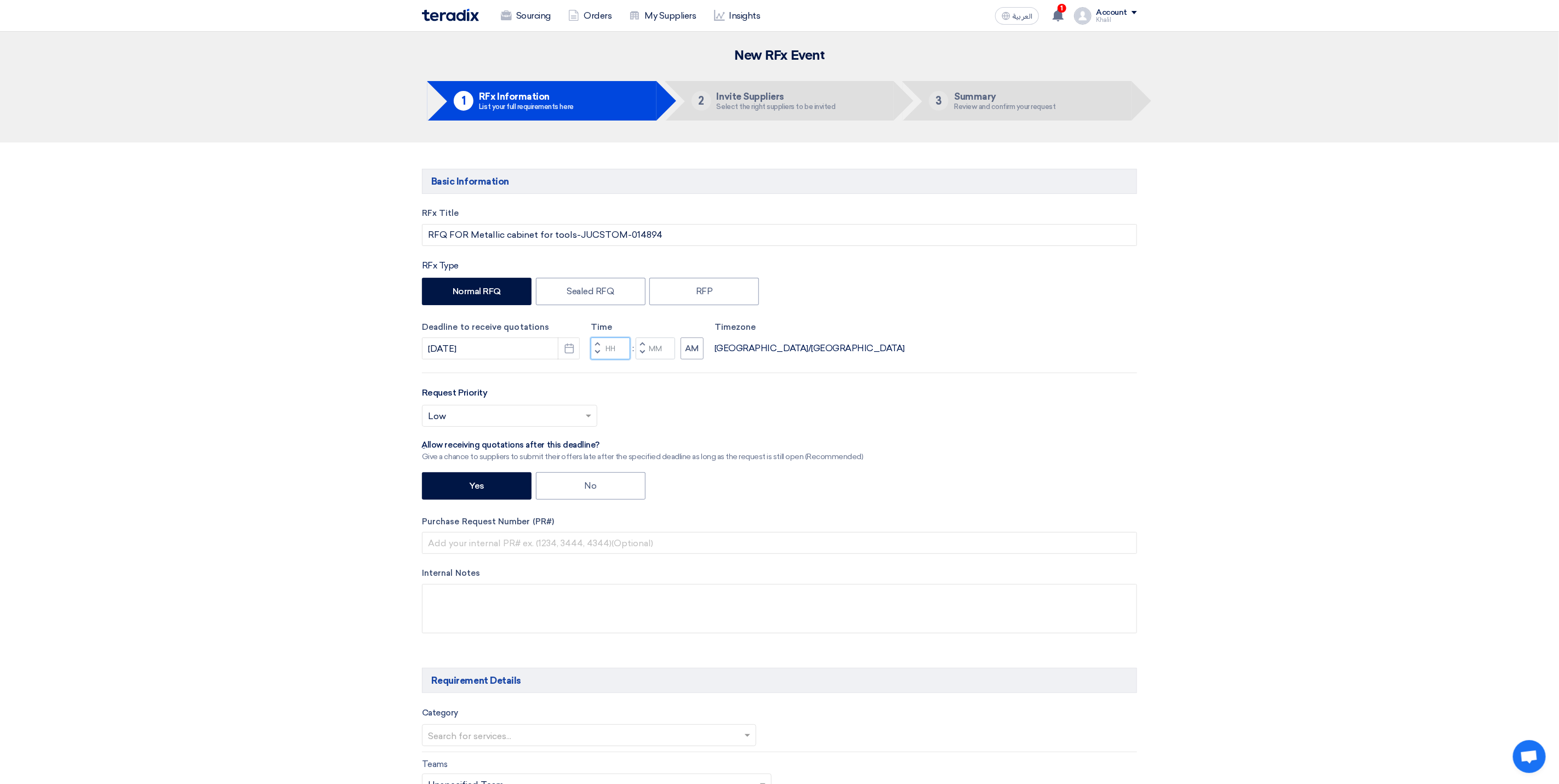
click at [619, 352] on input "Hours" at bounding box center [610, 348] width 40 height 22
type input "01"
click at [668, 352] on input "Minutes" at bounding box center [655, 348] width 40 height 22
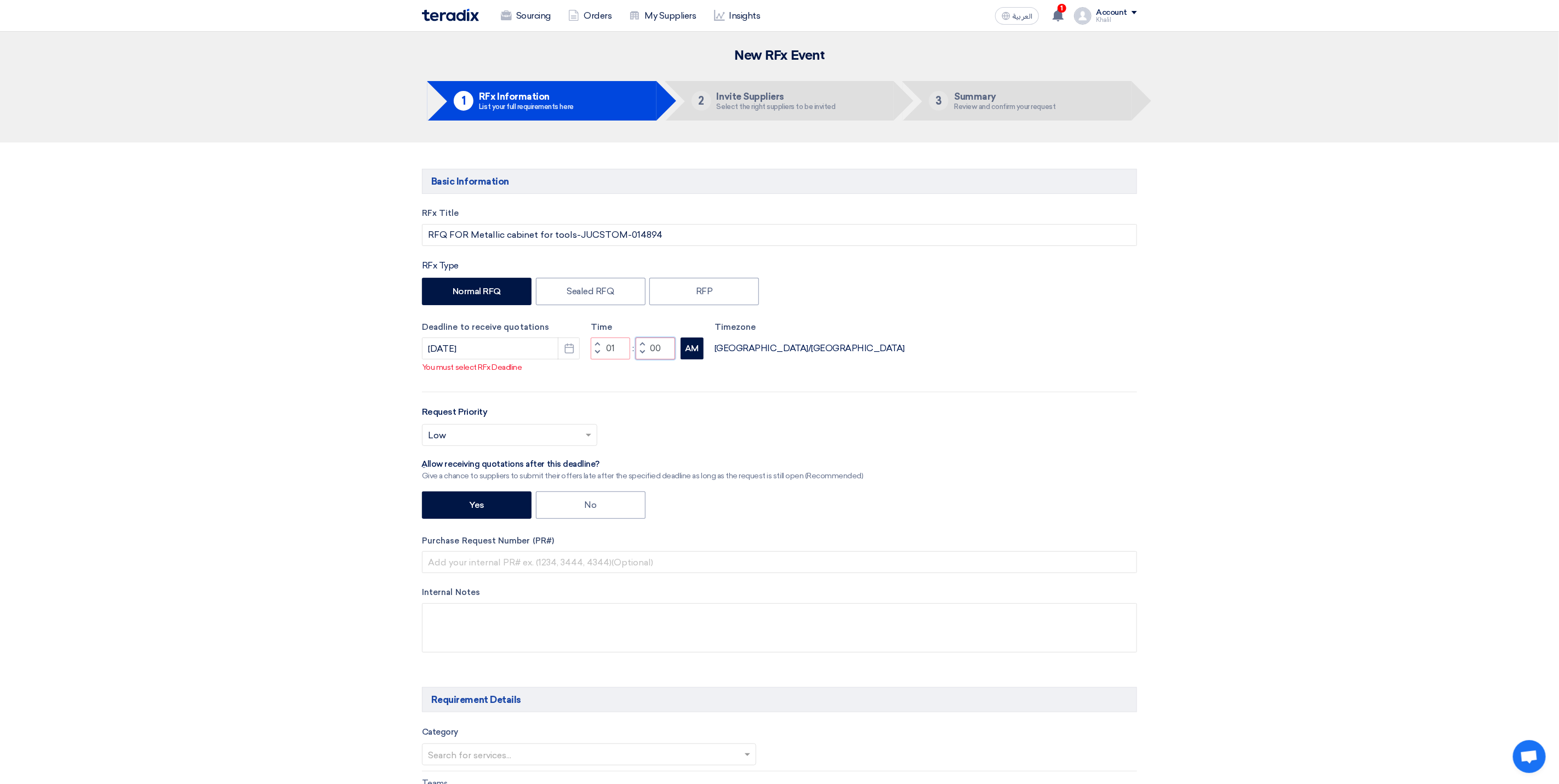
type input "00"
click at [700, 367] on div "RFx Title RFQ FOR Metallic cabinet for tools-JUCSTOM-014894 RFx Type Normal RFQ…" at bounding box center [779, 439] width 732 height 462
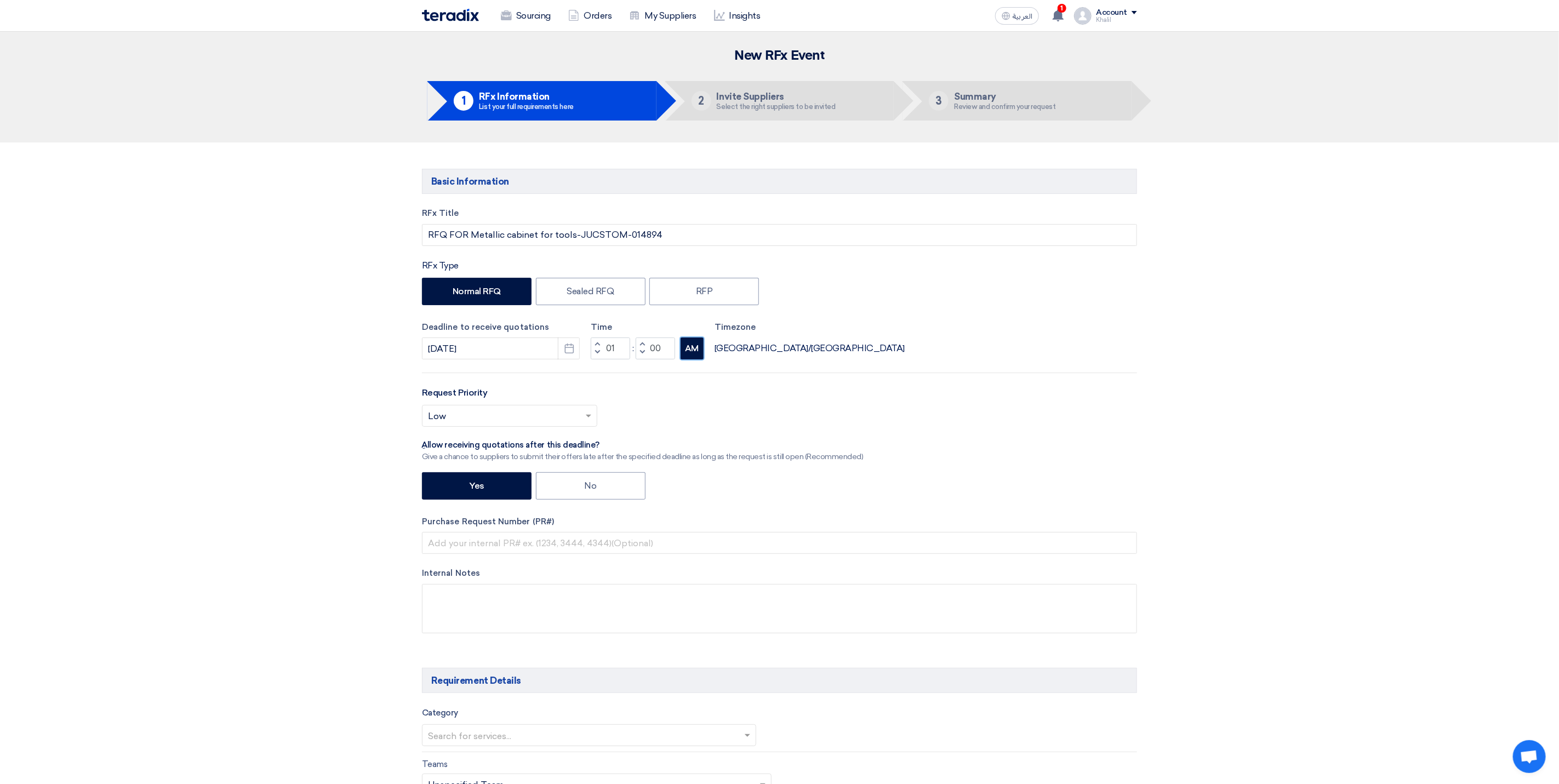
click at [697, 359] on button "AM" at bounding box center [693, 348] width 23 height 22
click at [806, 390] on div "Request Priority Select priority... × Low ×" at bounding box center [780, 411] width 715 height 49
drag, startPoint x: 665, startPoint y: 237, endPoint x: 597, endPoint y: 236, distance: 68.0
click at [597, 236] on input "RFQ FOR Metallic cabinet for tools-JUCSTOM-014894" at bounding box center [780, 235] width 715 height 22
click at [514, 548] on input "text" at bounding box center [780, 543] width 715 height 22
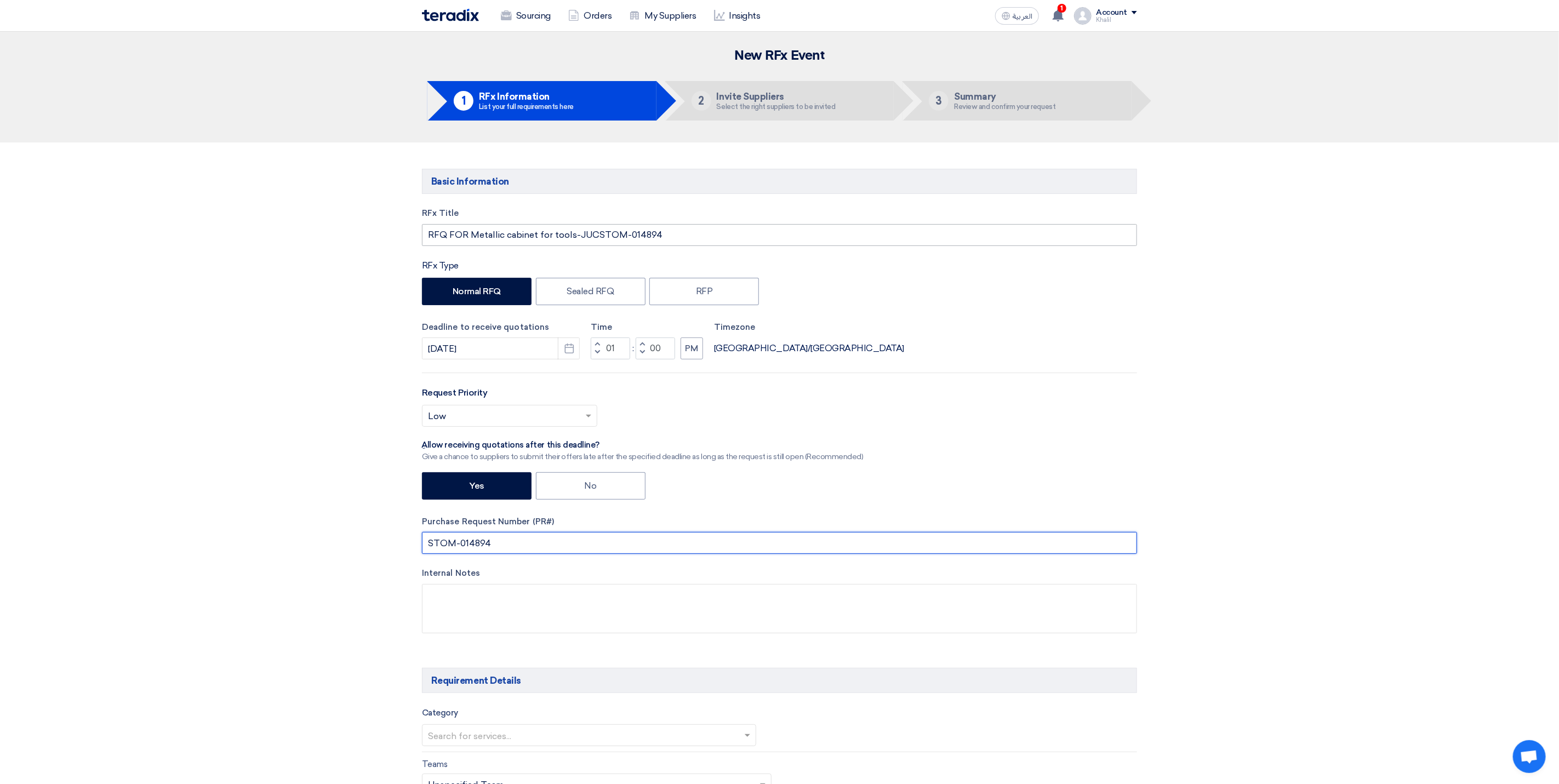
type input "STOM-014894"
click at [595, 231] on input "RFQ FOR Metallic cabinet for tools-JUCSTOM-014894" at bounding box center [780, 235] width 715 height 22
type input "RFQ FOR Metallic cabinet for tools-JUC-STOM-014894"
click at [1036, 545] on input "STOM-014894" at bounding box center [780, 543] width 715 height 22
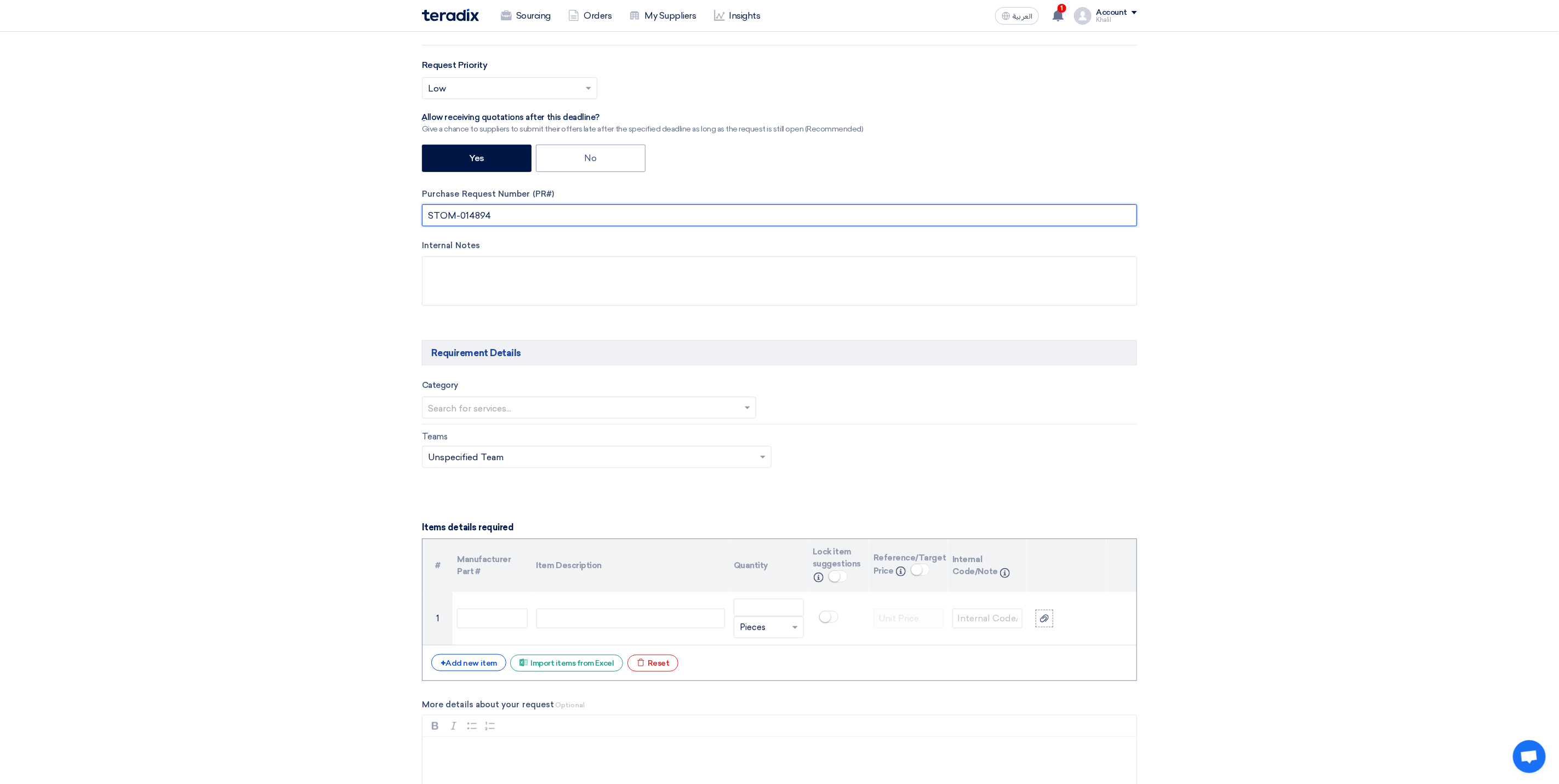
scroll to position [329, 0]
click at [751, 411] on span at bounding box center [749, 407] width 13 height 13
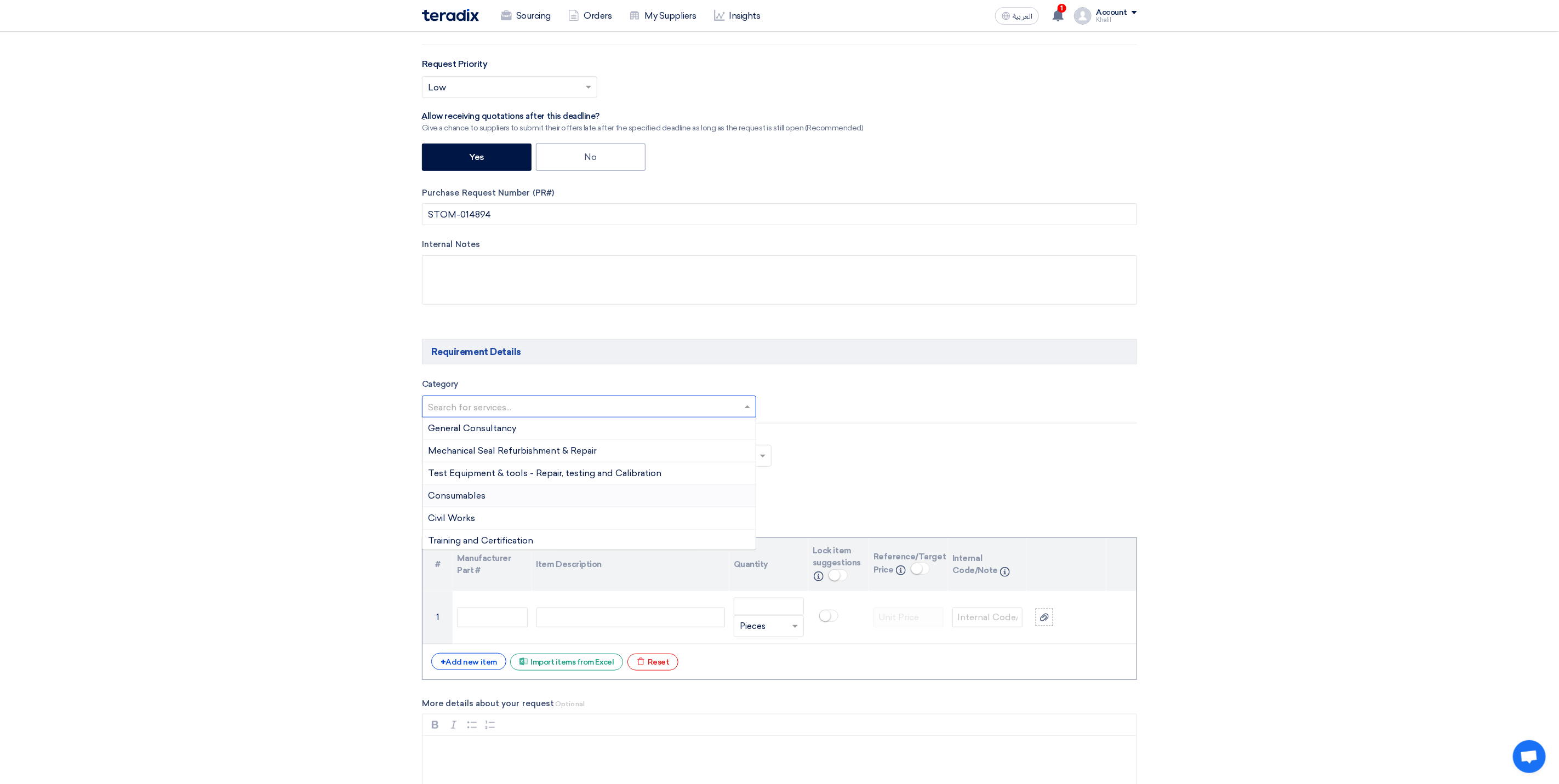
click at [675, 500] on div "Consumables" at bounding box center [589, 496] width 333 height 23
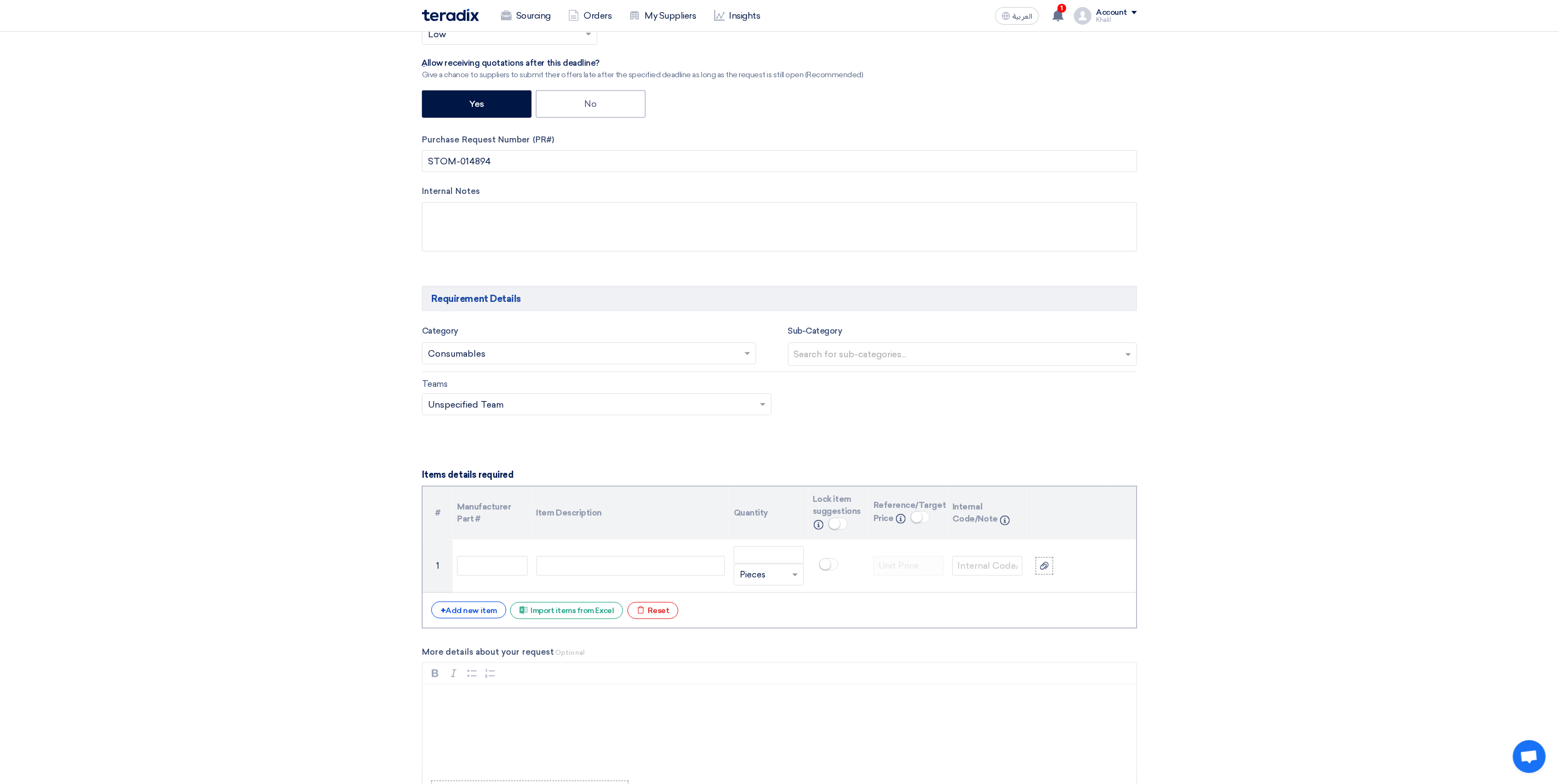
scroll to position [411, 0]
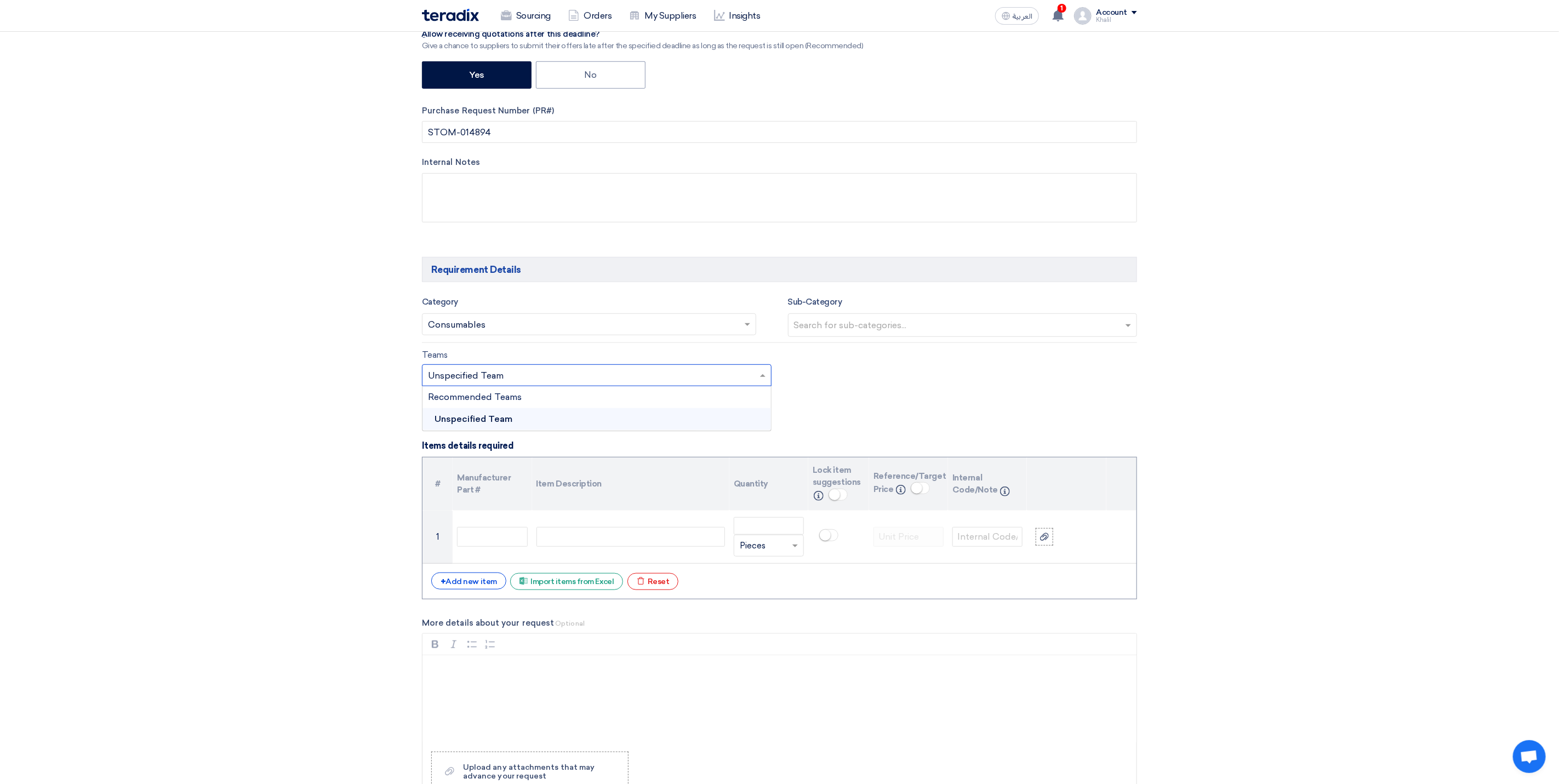
click at [766, 382] on span at bounding box center [764, 375] width 13 height 13
click at [854, 336] on input "text" at bounding box center [964, 326] width 340 height 18
click at [761, 375] on span at bounding box center [764, 375] width 13 height 13
click at [699, 430] on div "Unspecified Team" at bounding box center [597, 419] width 348 height 22
drag, startPoint x: 847, startPoint y: 418, endPoint x: 868, endPoint y: 385, distance: 39.1
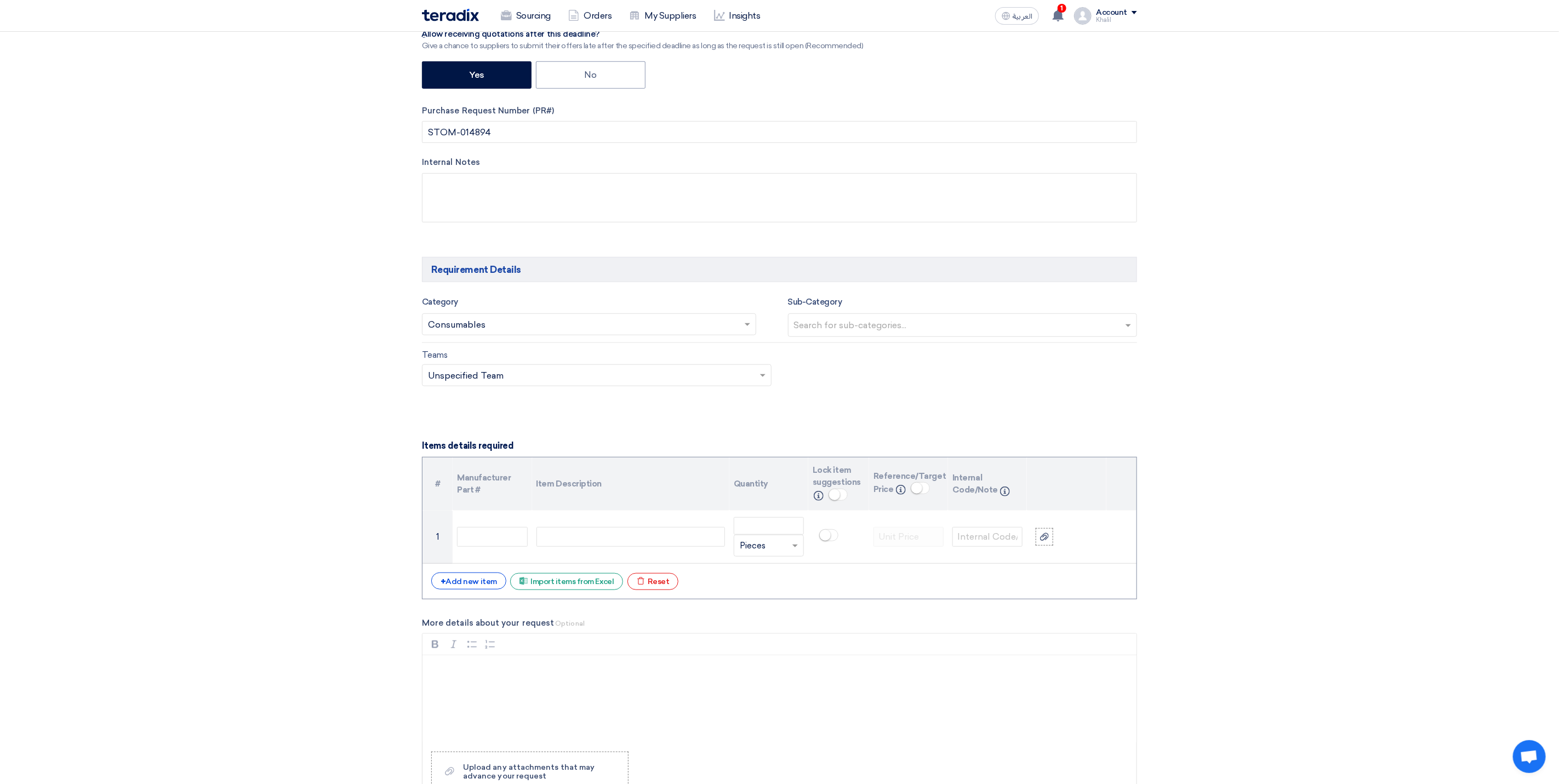
click at [857, 409] on form "Basic Information RFx Title RFQ FOR Metallic cabinet for tools-JUC-STOM-014894 …" at bounding box center [780, 673] width 715 height 1830
click at [888, 337] on ng-select "Search for sub-categories..." at bounding box center [963, 325] width 350 height 24
click at [1128, 332] on input "text" at bounding box center [964, 326] width 340 height 18
click at [1084, 359] on div "No items found" at bounding box center [962, 348] width 348 height 22
drag, startPoint x: 1044, startPoint y: 391, endPoint x: 946, endPoint y: 387, distance: 98.1
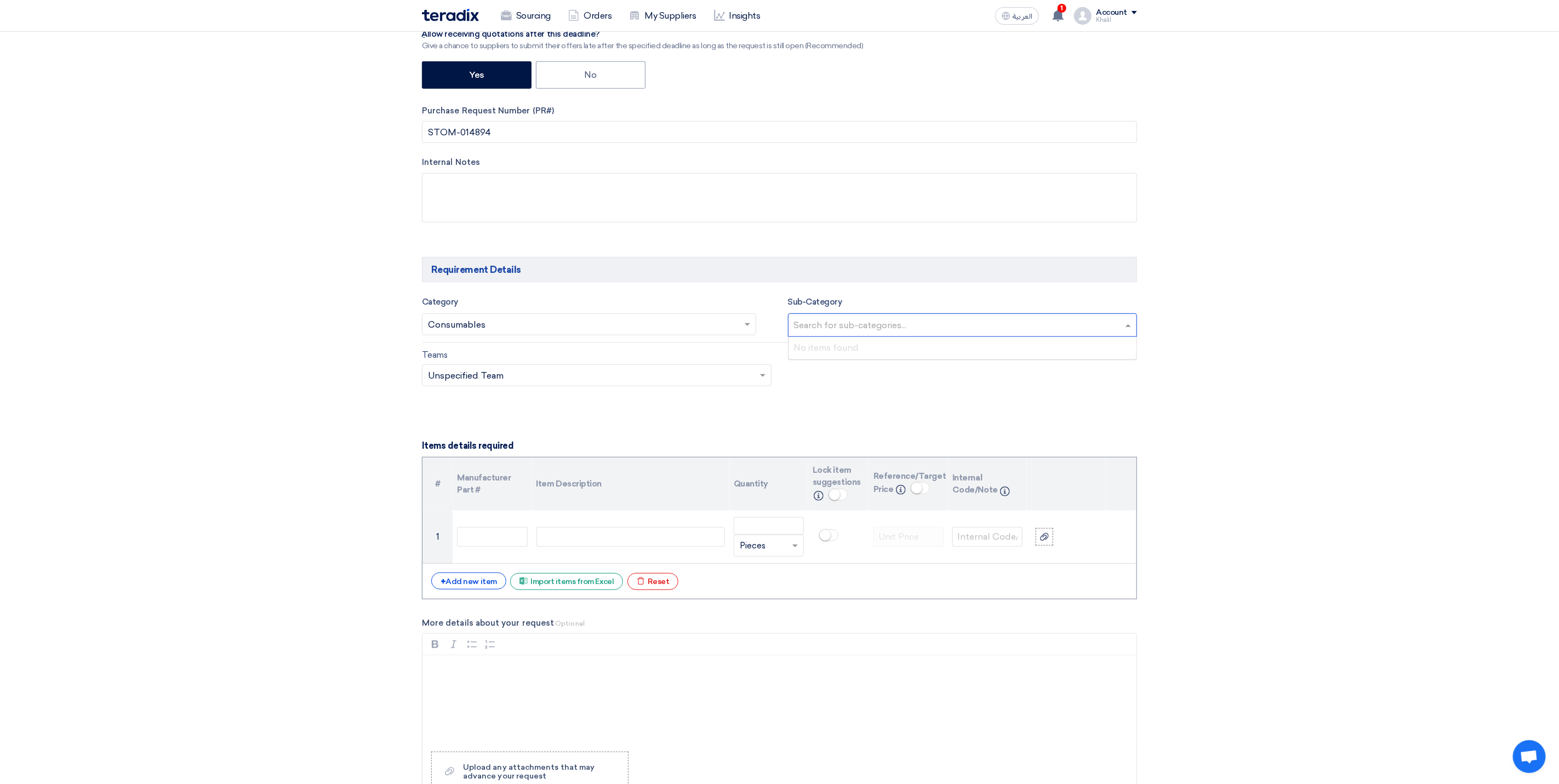
click at [1040, 393] on div "Teams Teams.. × Unspecified Team ×" at bounding box center [779, 374] width 732 height 51
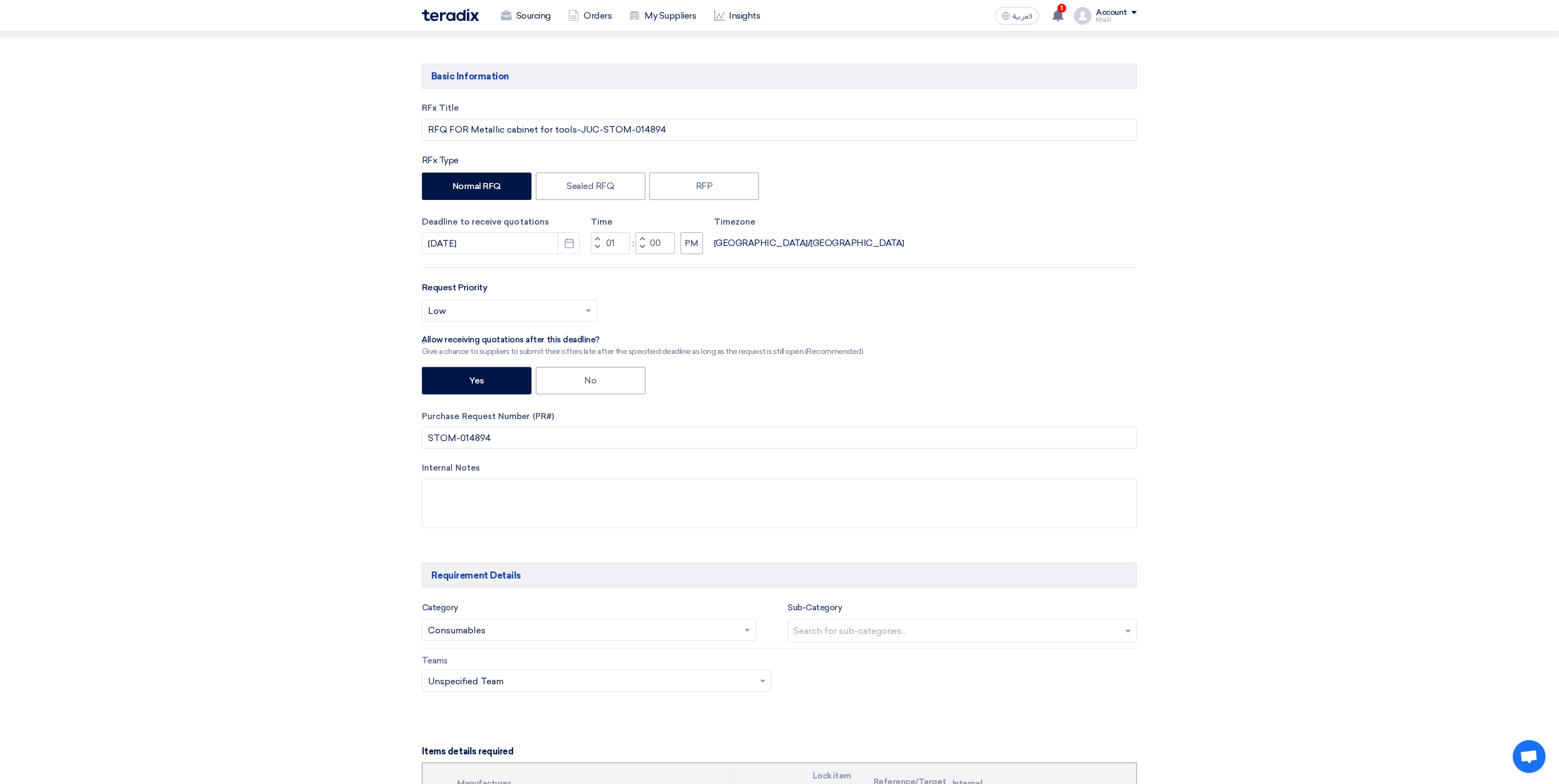
scroll to position [0, 0]
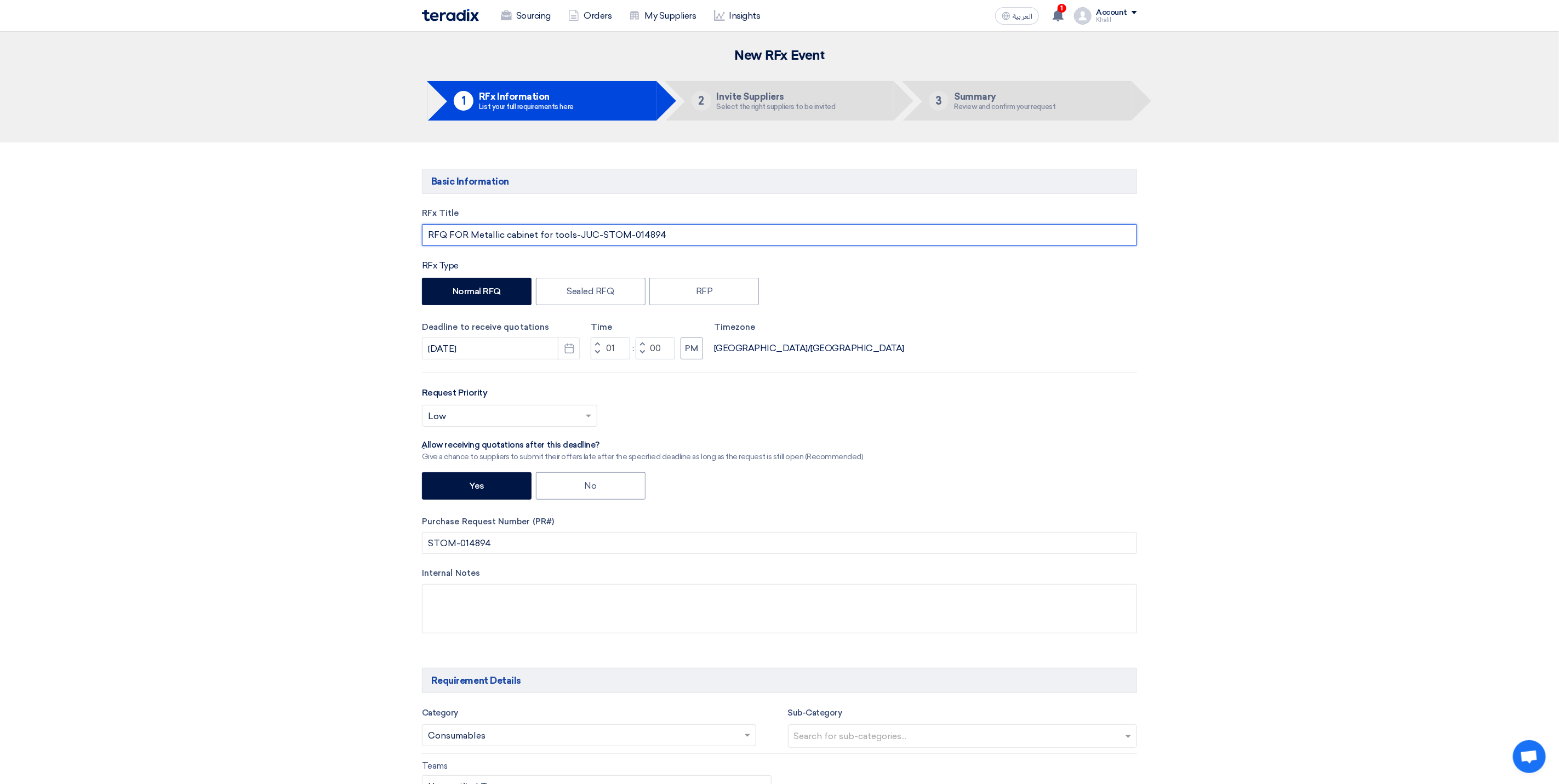
click at [671, 235] on input "RFQ FOR Metallic cabinet for tools-JUC-STOM-014894" at bounding box center [780, 235] width 715 height 22
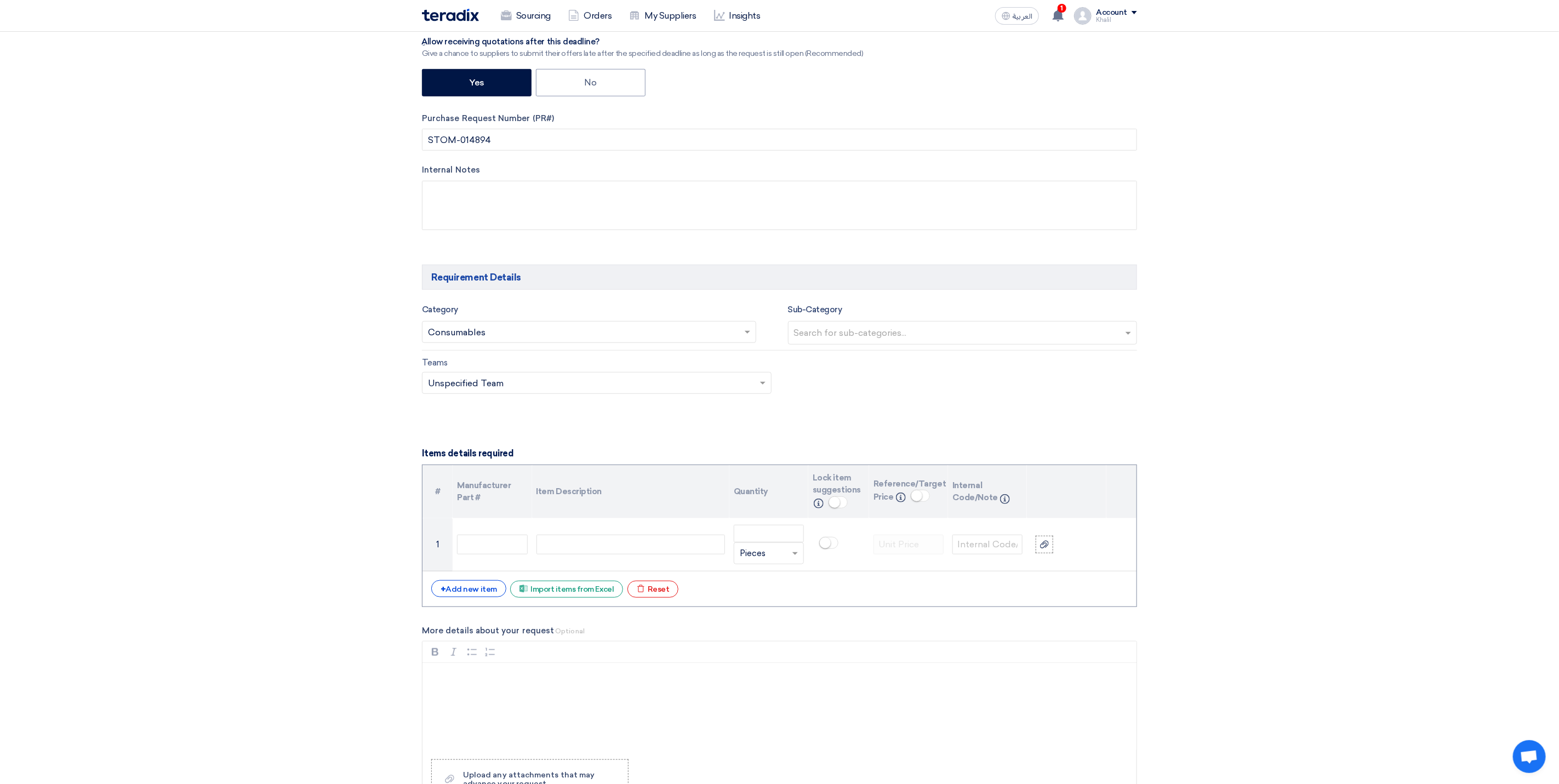
scroll to position [411, 0]
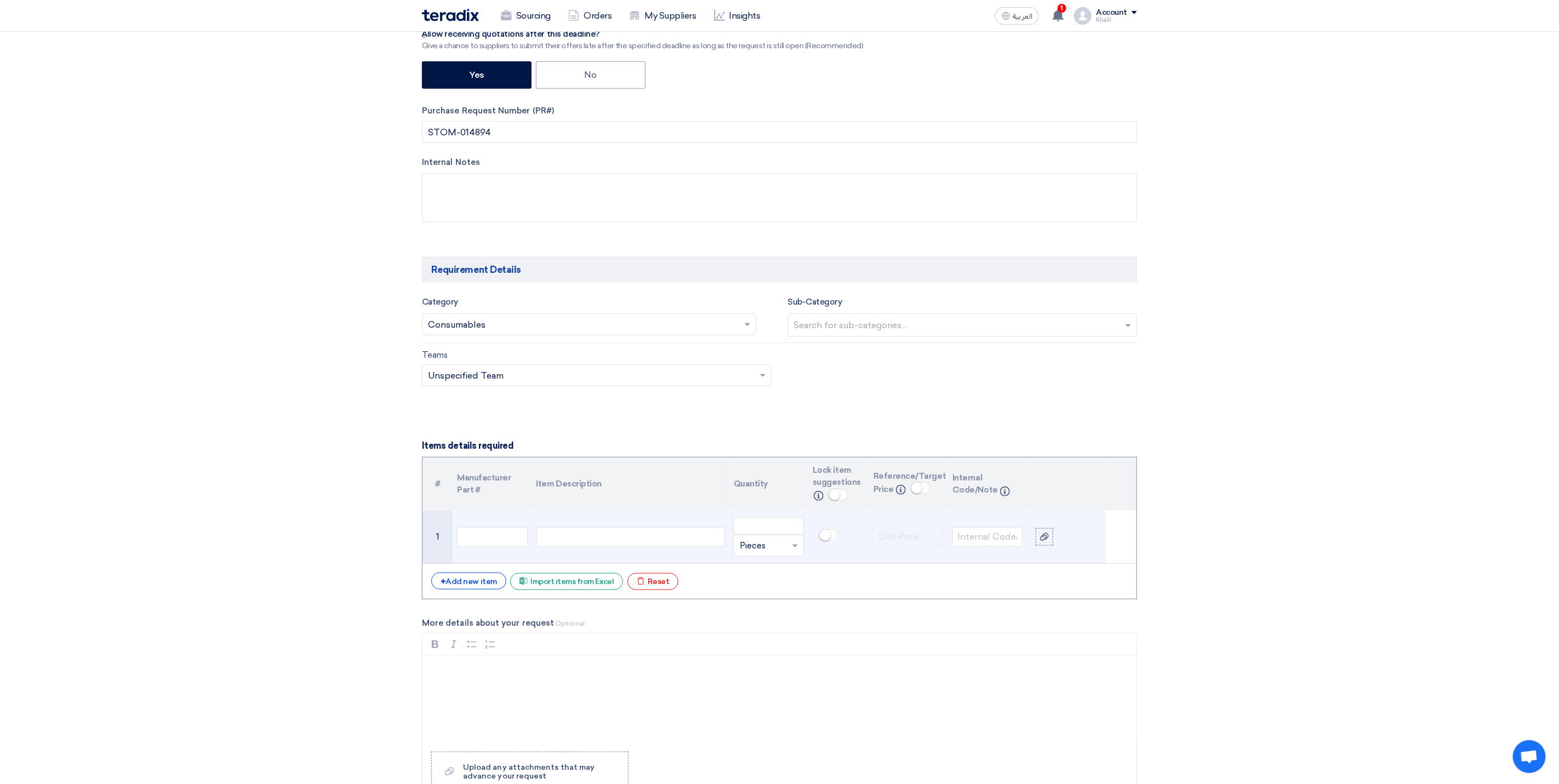
click at [651, 547] on div at bounding box center [630, 537] width 189 height 20
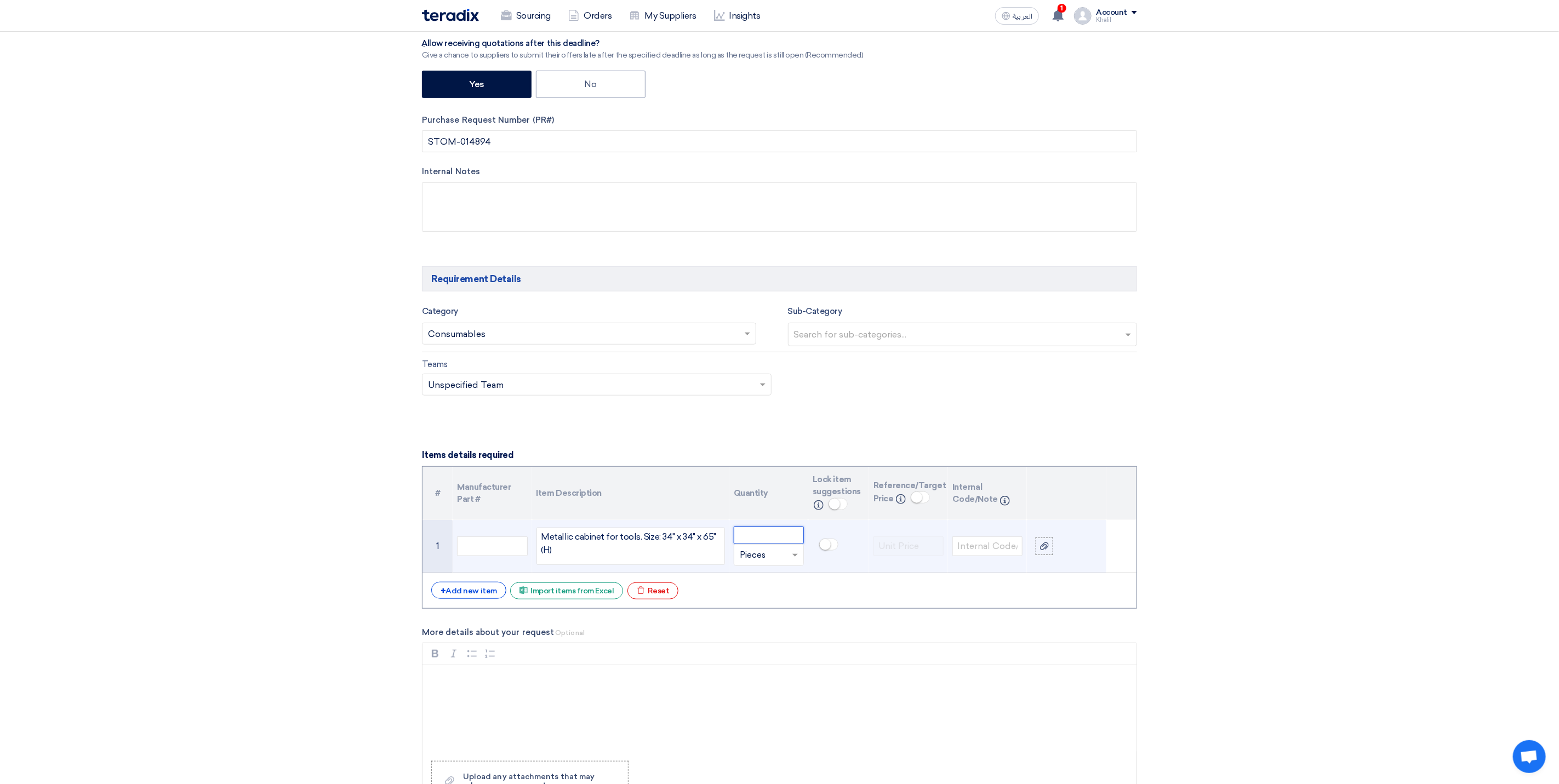
click at [766, 541] on input "number" at bounding box center [769, 535] width 70 height 18
type input "4"
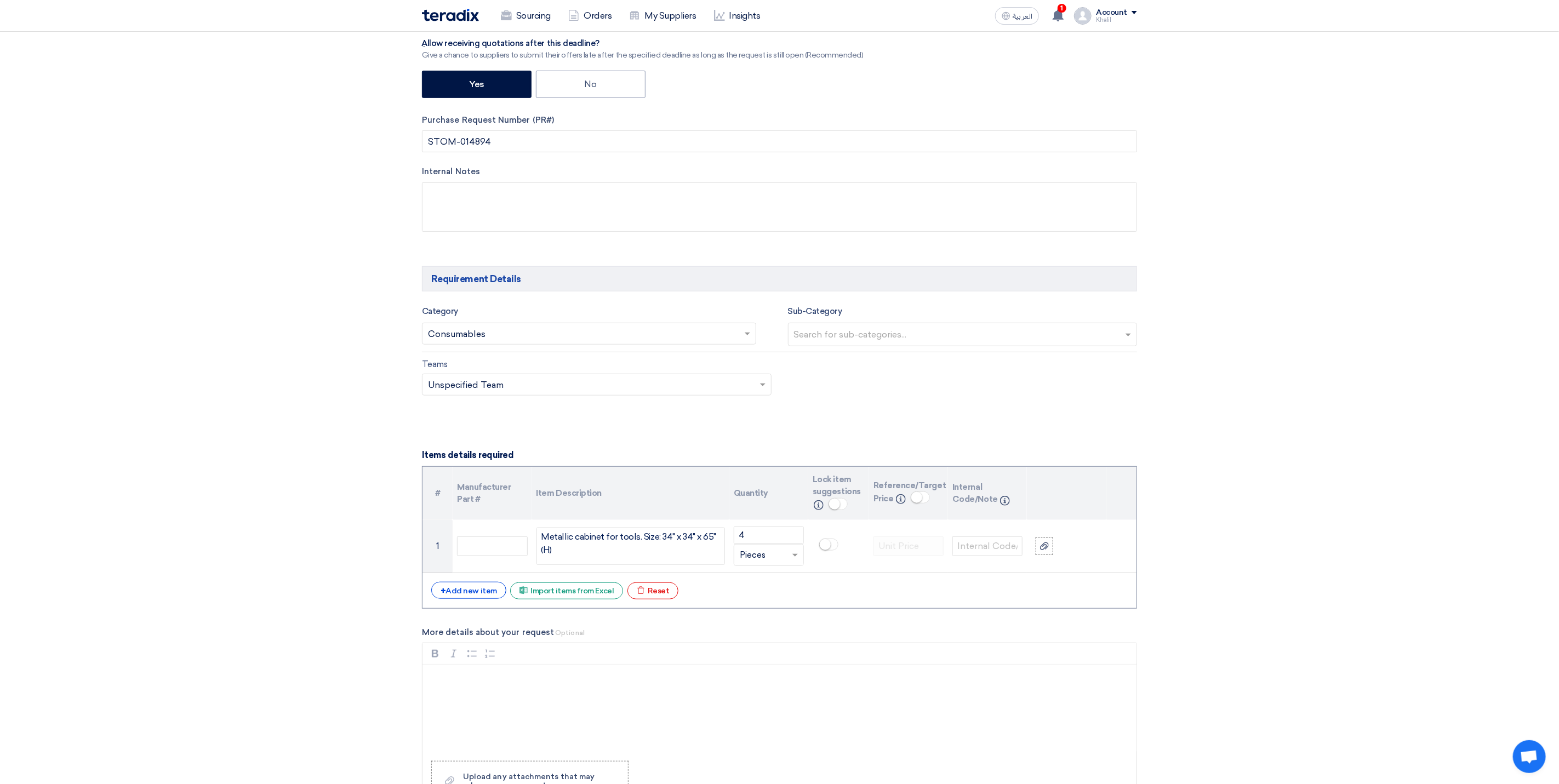
click at [1360, 556] on section "Basic Information RFx Title RFQ FOR Metallic cabinet for tools-JUC-STOM-014894 …" at bounding box center [779, 680] width 1559 height 1879
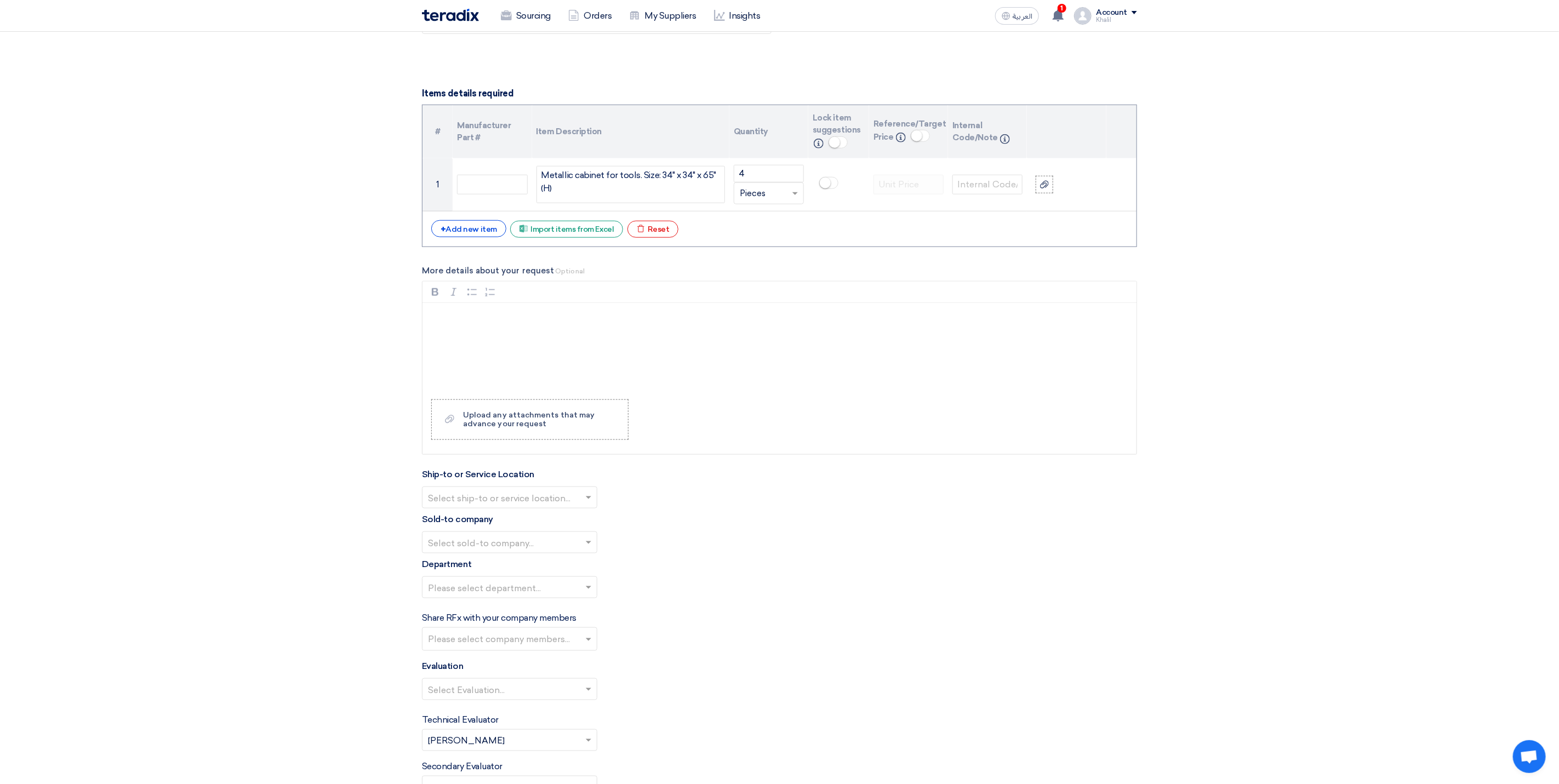
scroll to position [813, 0]
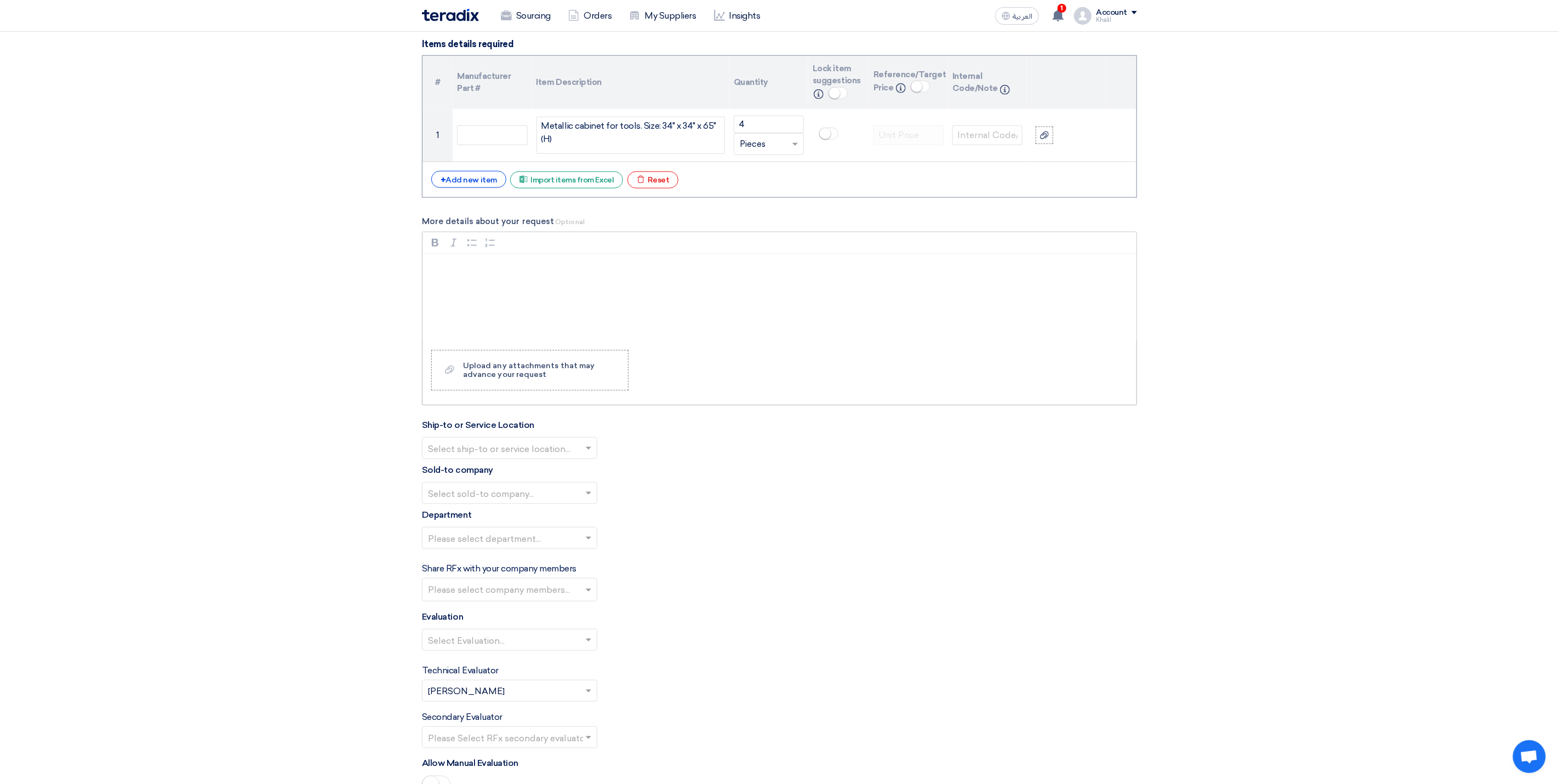
click at [541, 286] on div "Rich Text Editor, main" at bounding box center [780, 298] width 714 height 88
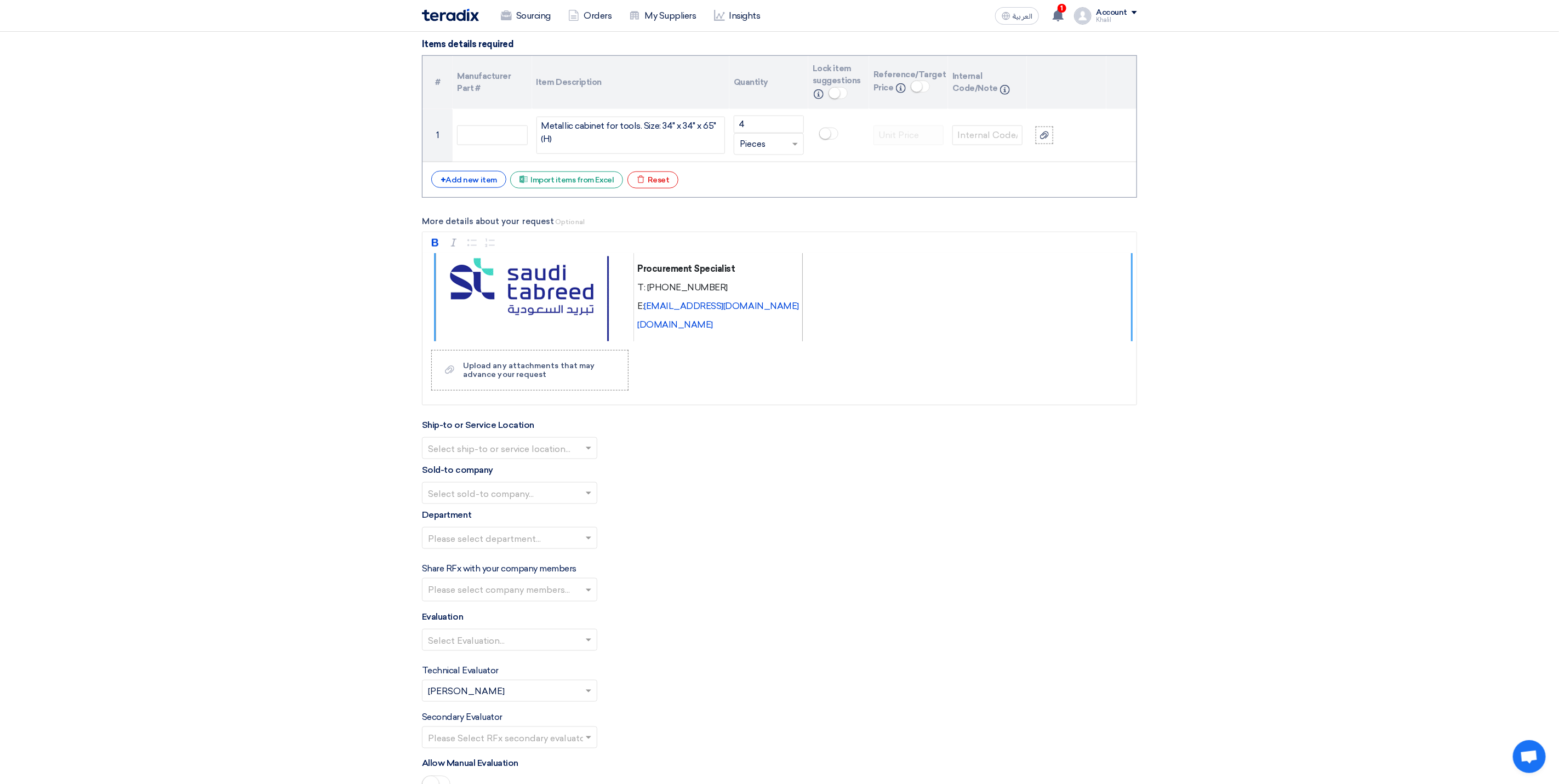
click at [587, 455] on span at bounding box center [590, 448] width 13 height 13
click at [578, 478] on div "STOM Main WH" at bounding box center [510, 470] width 175 height 22
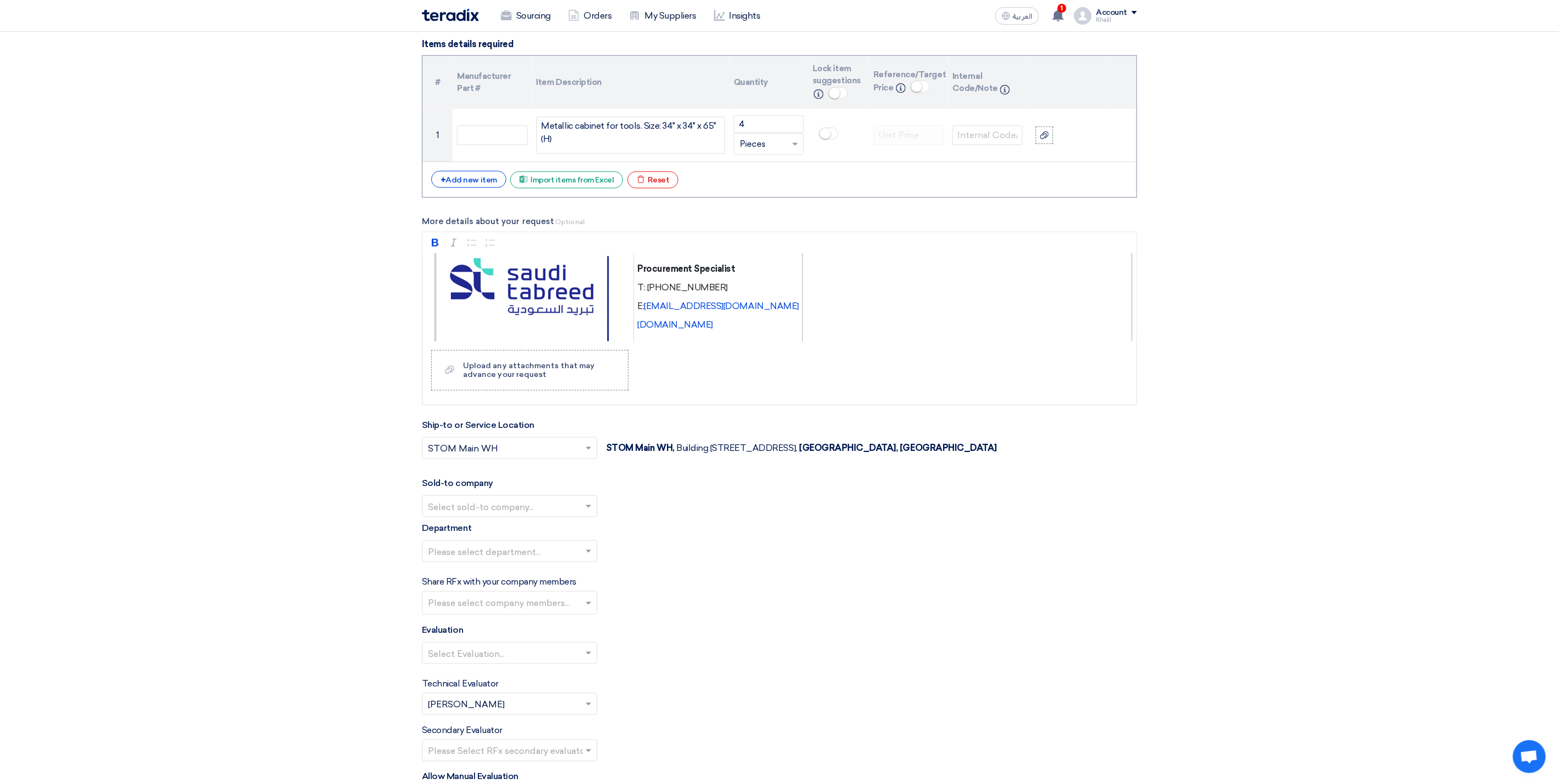
click at [578, 517] on input "text" at bounding box center [504, 508] width 153 height 18
click at [576, 540] on div "STOM" at bounding box center [510, 528] width 175 height 23
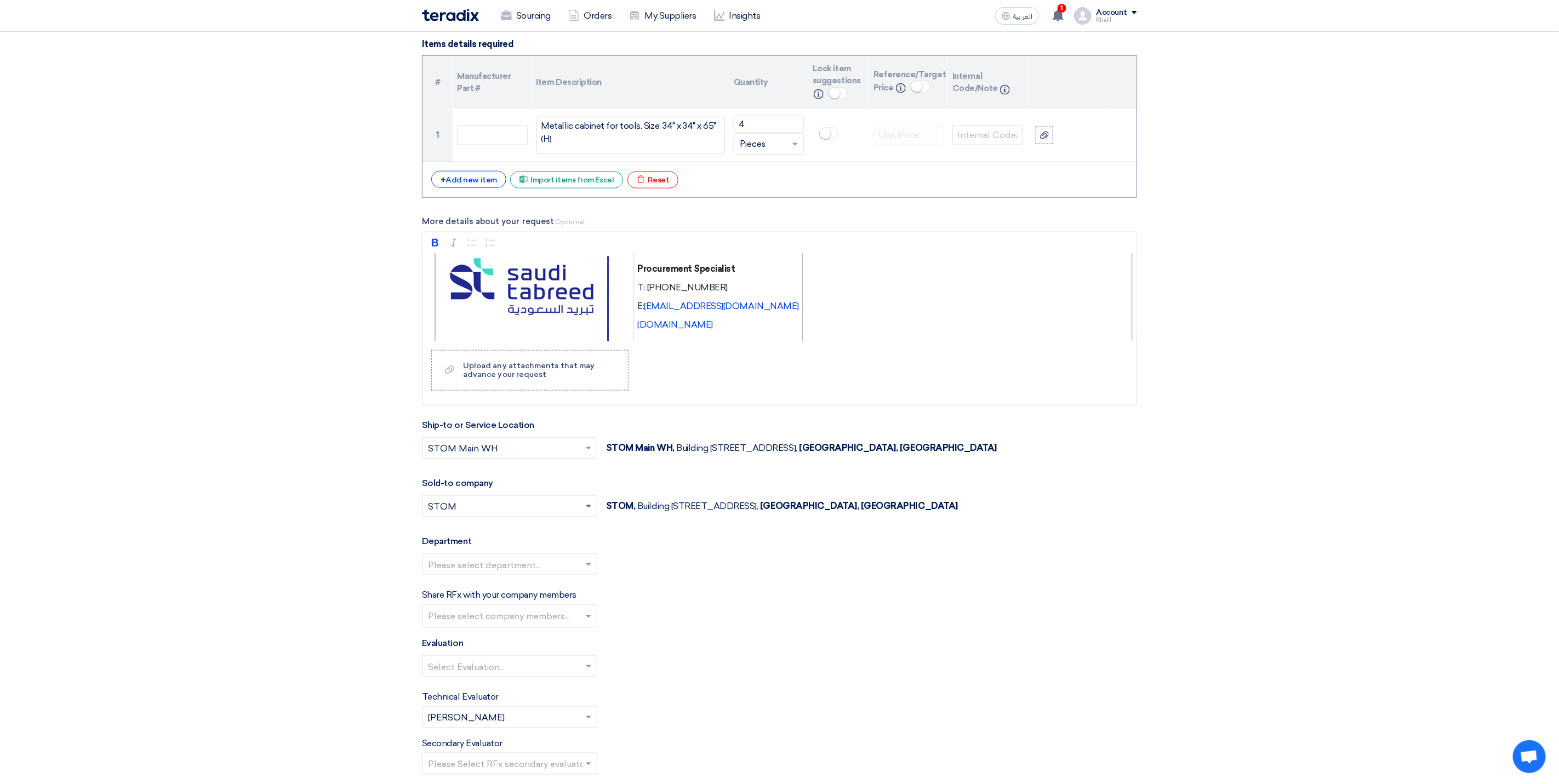
click at [587, 513] on span at bounding box center [590, 506] width 13 height 13
drag, startPoint x: 574, startPoint y: 554, endPoint x: 574, endPoint y: 563, distance: 9.0
click at [574, 556] on div "STDC - Khobar" at bounding box center [510, 551] width 175 height 22
click at [576, 574] on input "text" at bounding box center [504, 566] width 153 height 18
click at [574, 597] on div "General Department" at bounding box center [510, 586] width 175 height 22
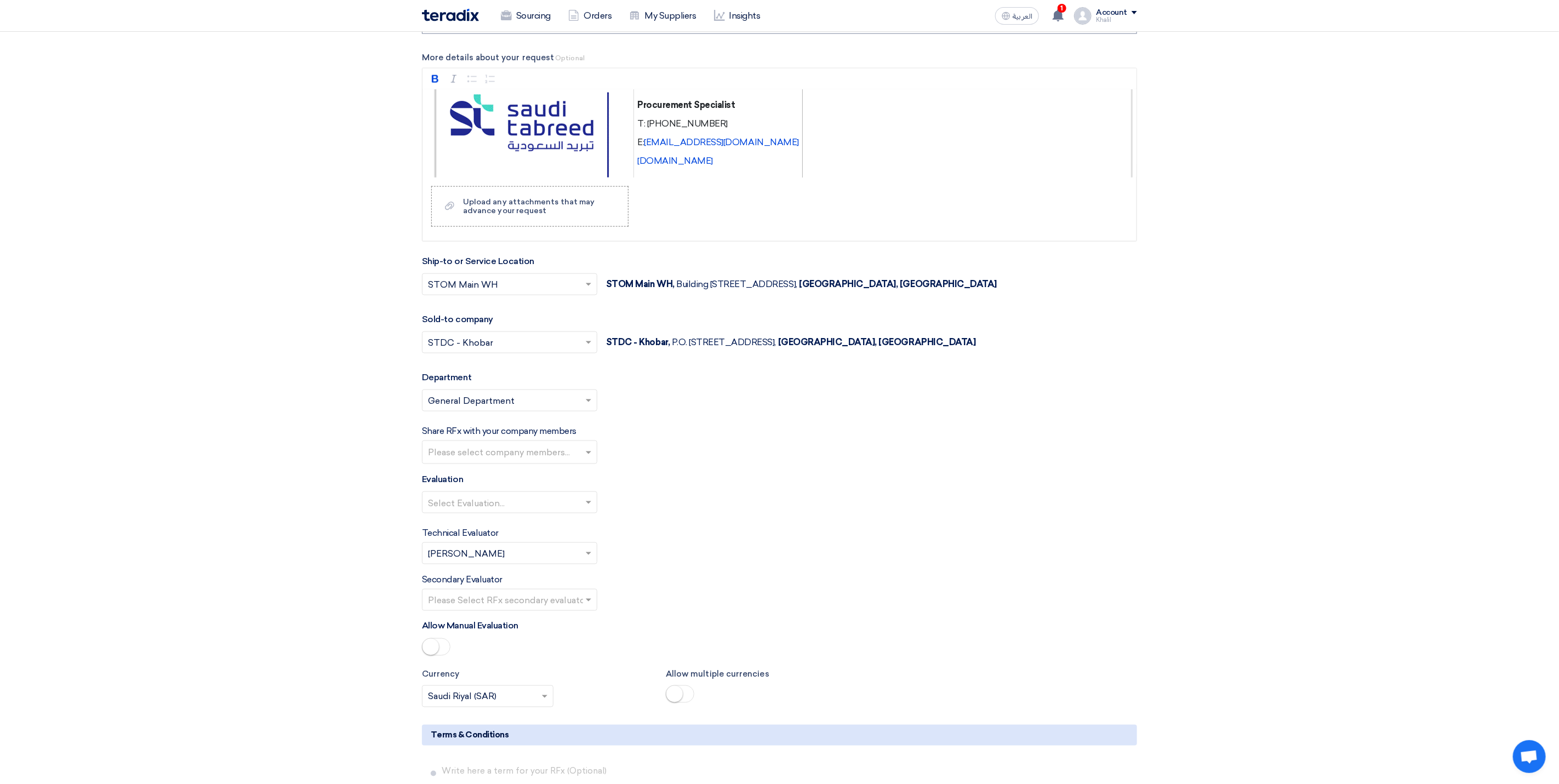
scroll to position [977, 0]
click at [584, 462] on input "text" at bounding box center [511, 453] width 166 height 18
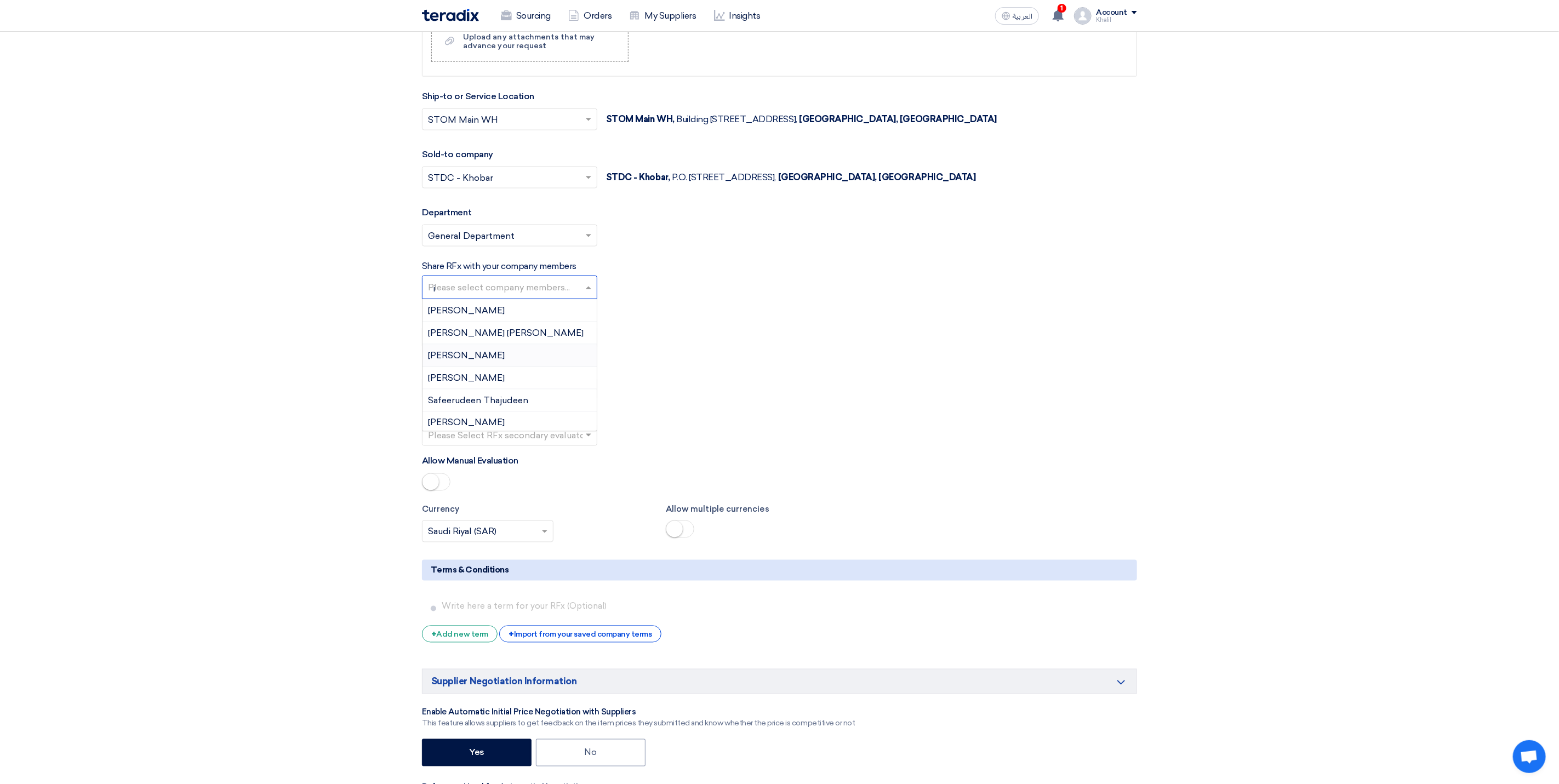
scroll to position [0, 0]
type input "in"
click at [527, 339] on div "[PERSON_NAME]" at bounding box center [510, 333] width 175 height 23
click at [524, 348] on input "text" at bounding box center [504, 339] width 153 height 18
click at [519, 370] on div "Standard Criteria" at bounding box center [510, 359] width 175 height 22
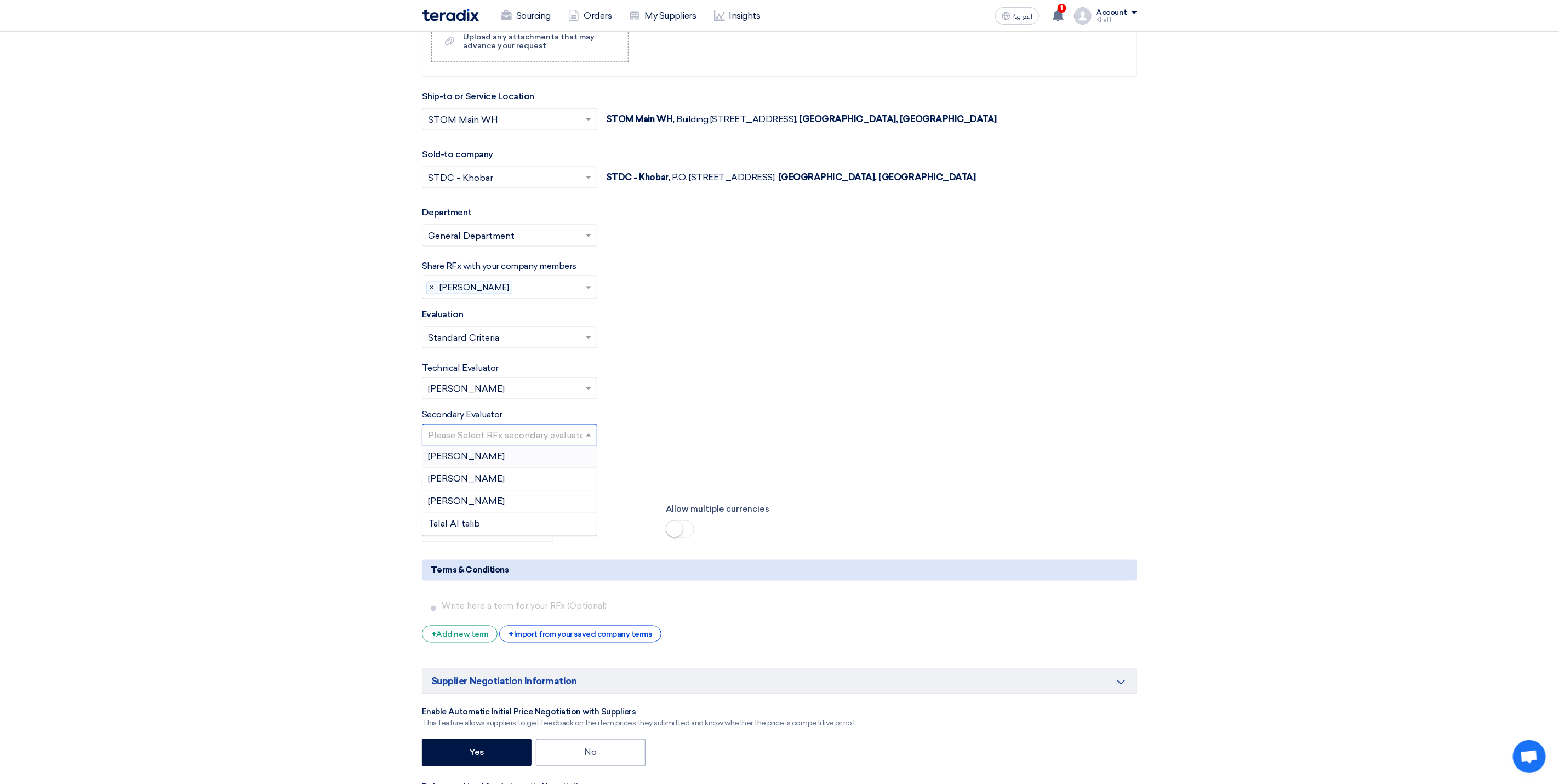
click at [514, 444] on input "text" at bounding box center [504, 437] width 153 height 18
click at [509, 489] on div "[PERSON_NAME]" at bounding box center [510, 480] width 175 height 23
click at [597, 495] on div "Allow Manual Evaluation" at bounding box center [780, 475] width 715 height 40
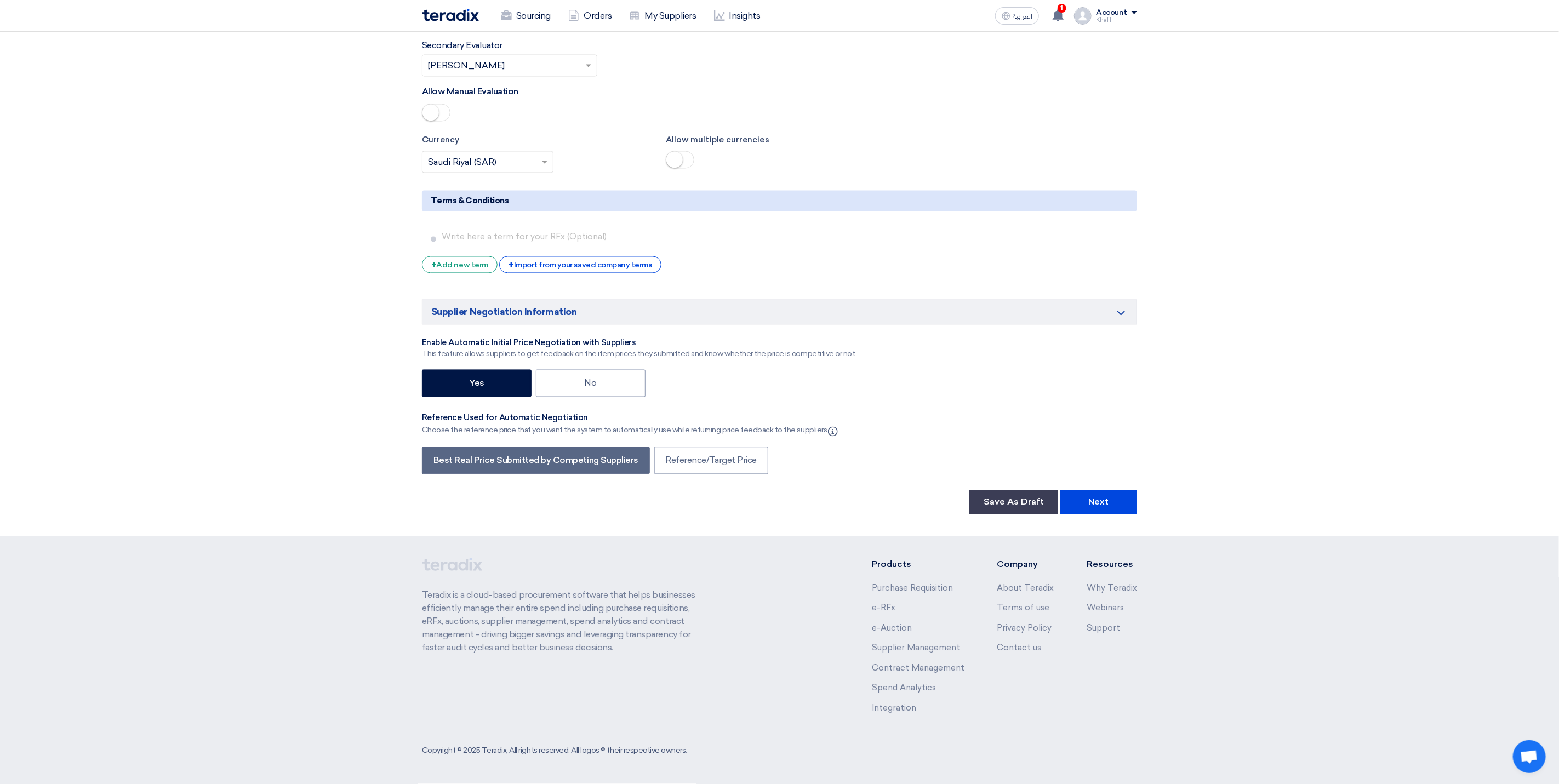
scroll to position [1524, 0]
click at [581, 268] on div "+ Import from your saved company terms" at bounding box center [580, 265] width 162 height 17
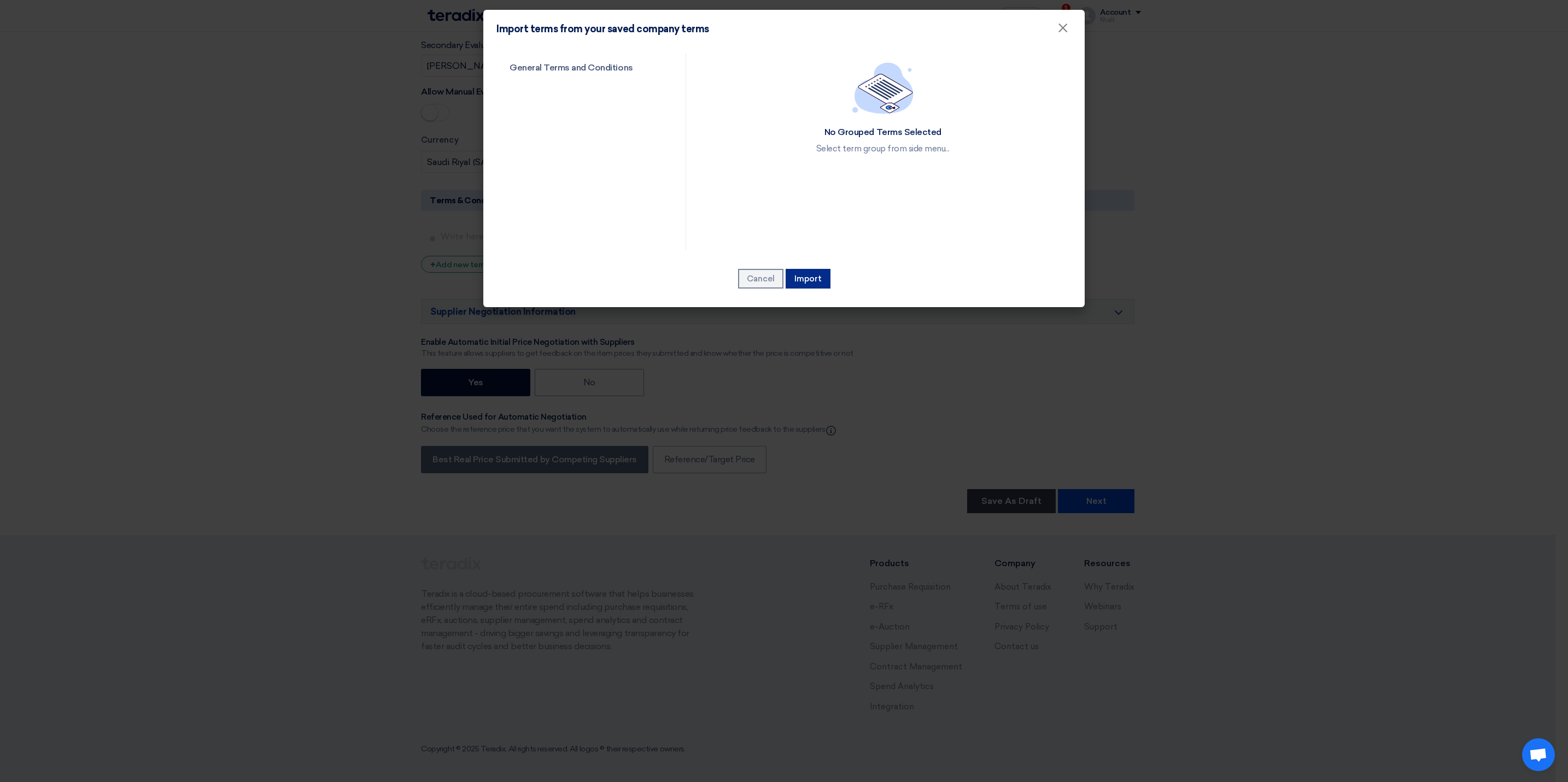
click at [807, 276] on button "Import" at bounding box center [808, 279] width 45 height 19
click at [588, 72] on link "General Terms and Conditions" at bounding box center [581, 68] width 170 height 29
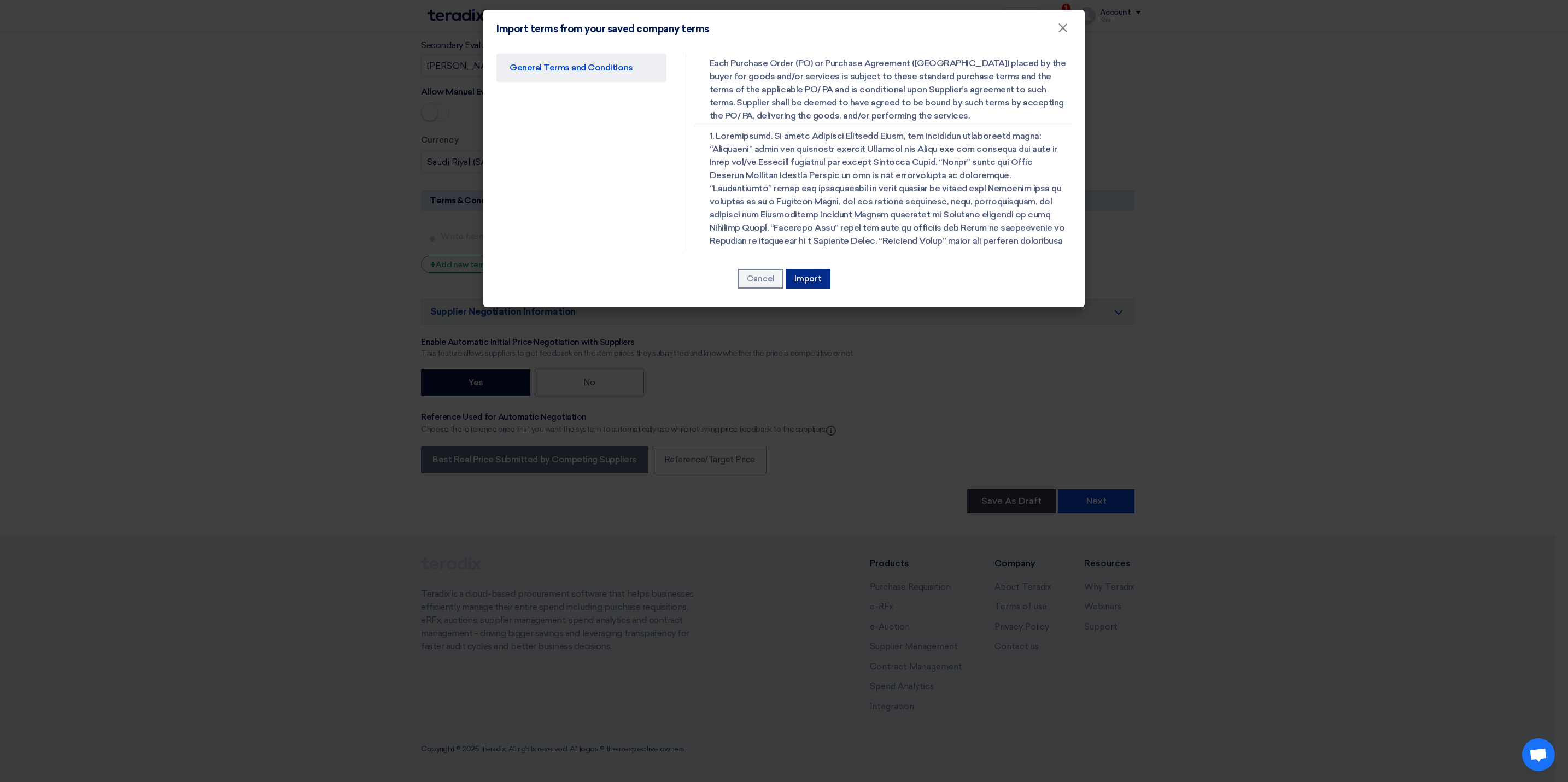
click at [807, 282] on button "Import" at bounding box center [808, 279] width 45 height 19
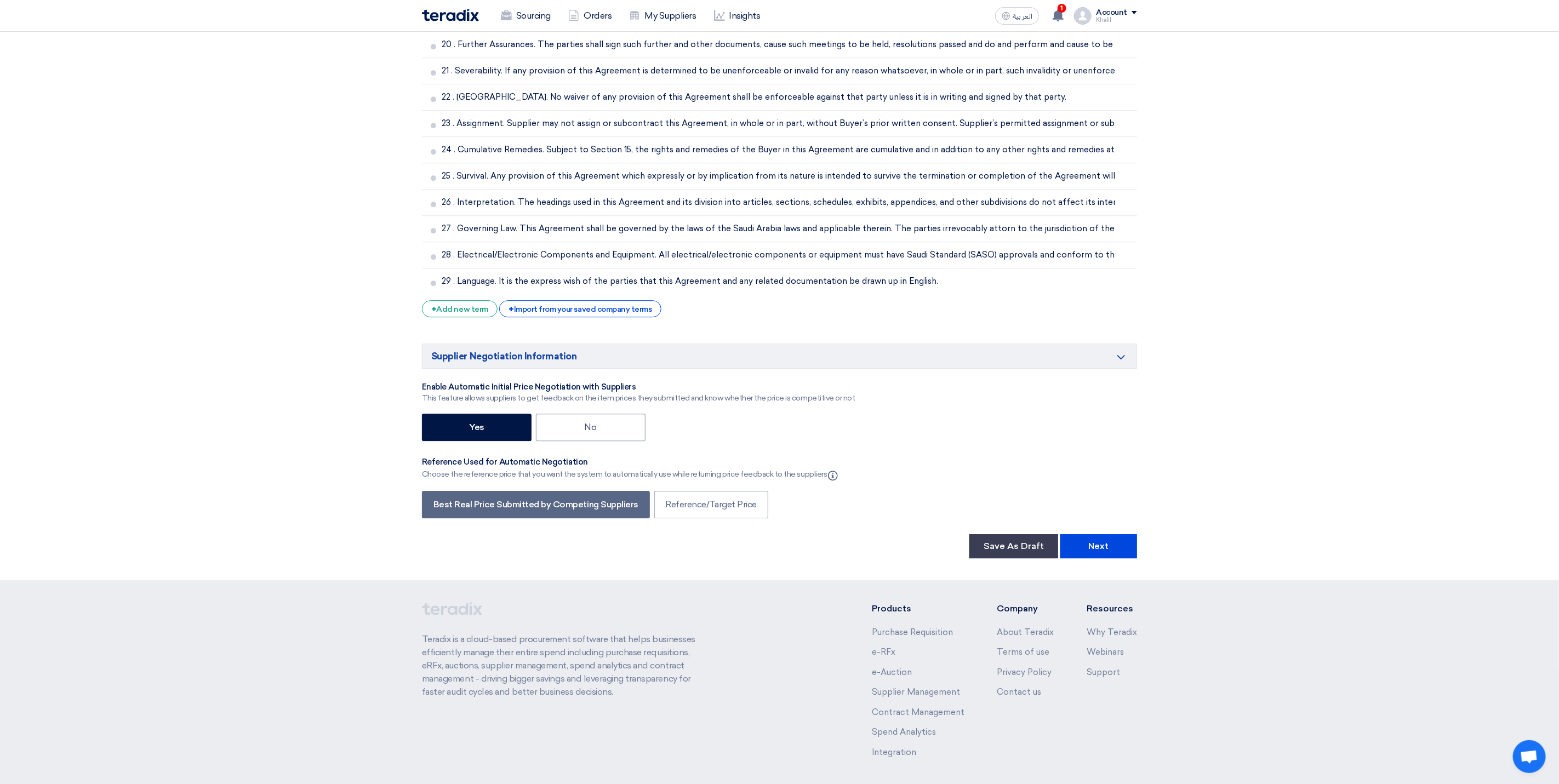
scroll to position [2313, 0]
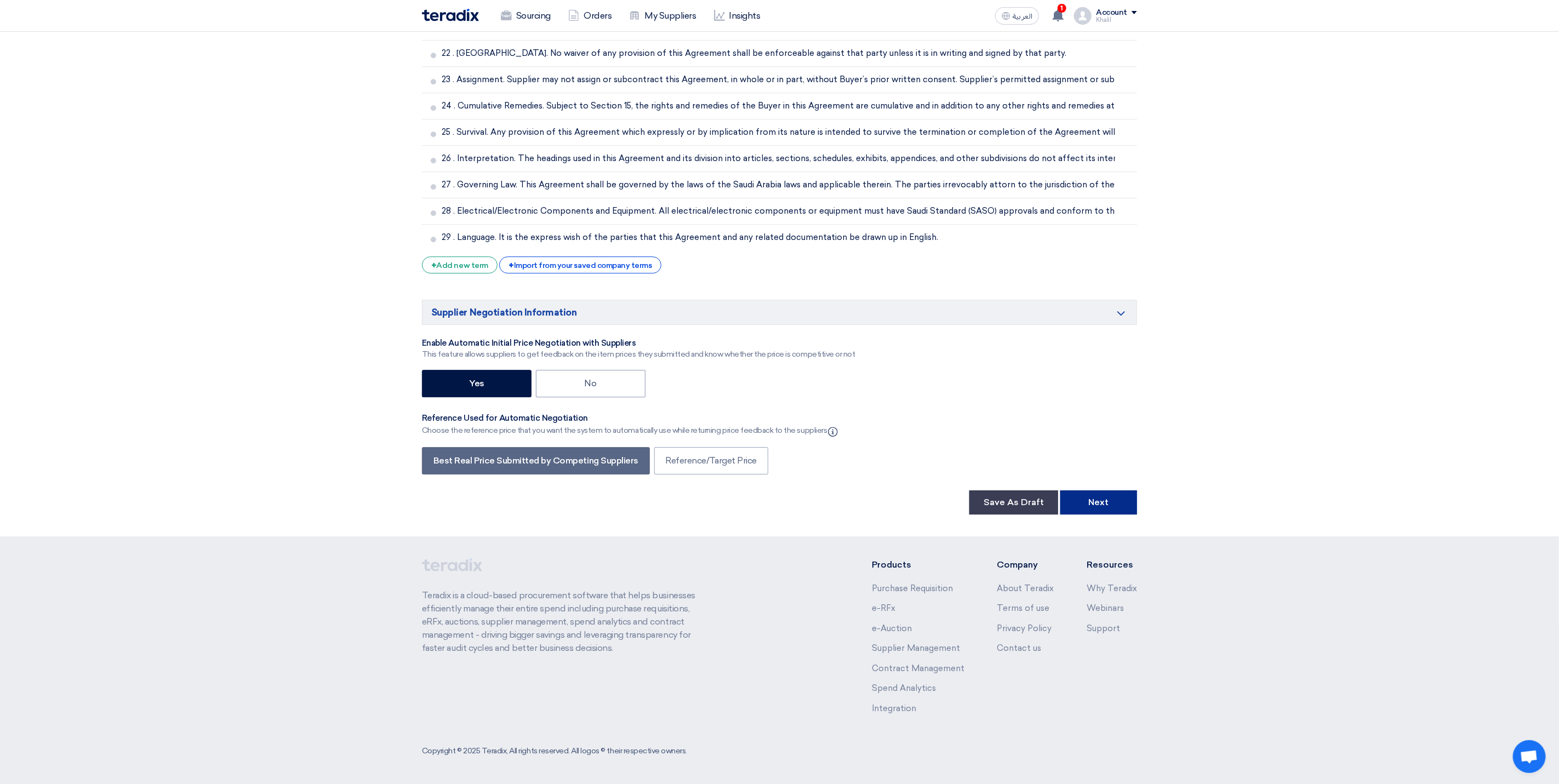
click at [1114, 505] on button "Next" at bounding box center [1099, 503] width 77 height 24
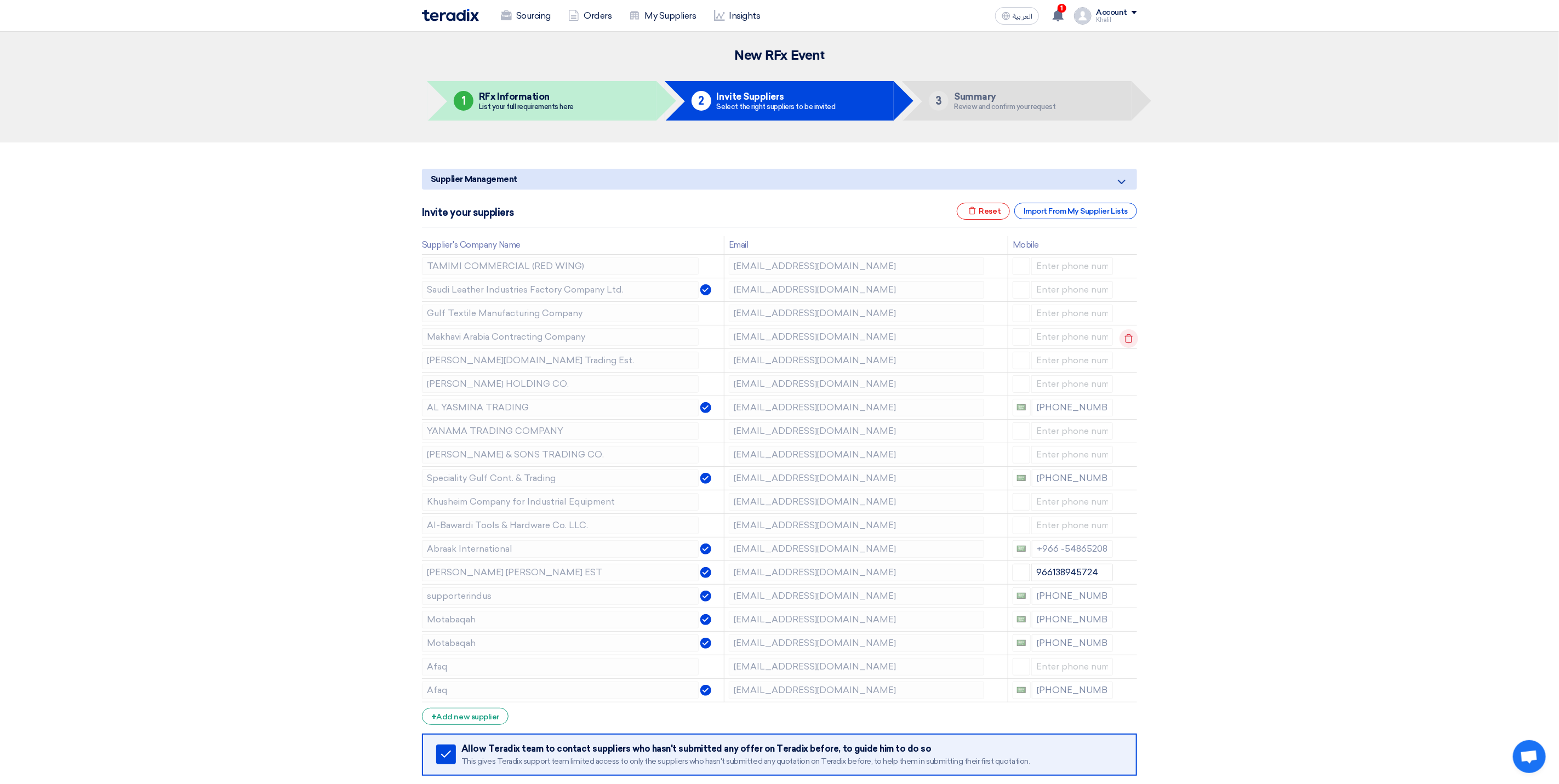
click at [1129, 342] on icon at bounding box center [1129, 339] width 19 height 19
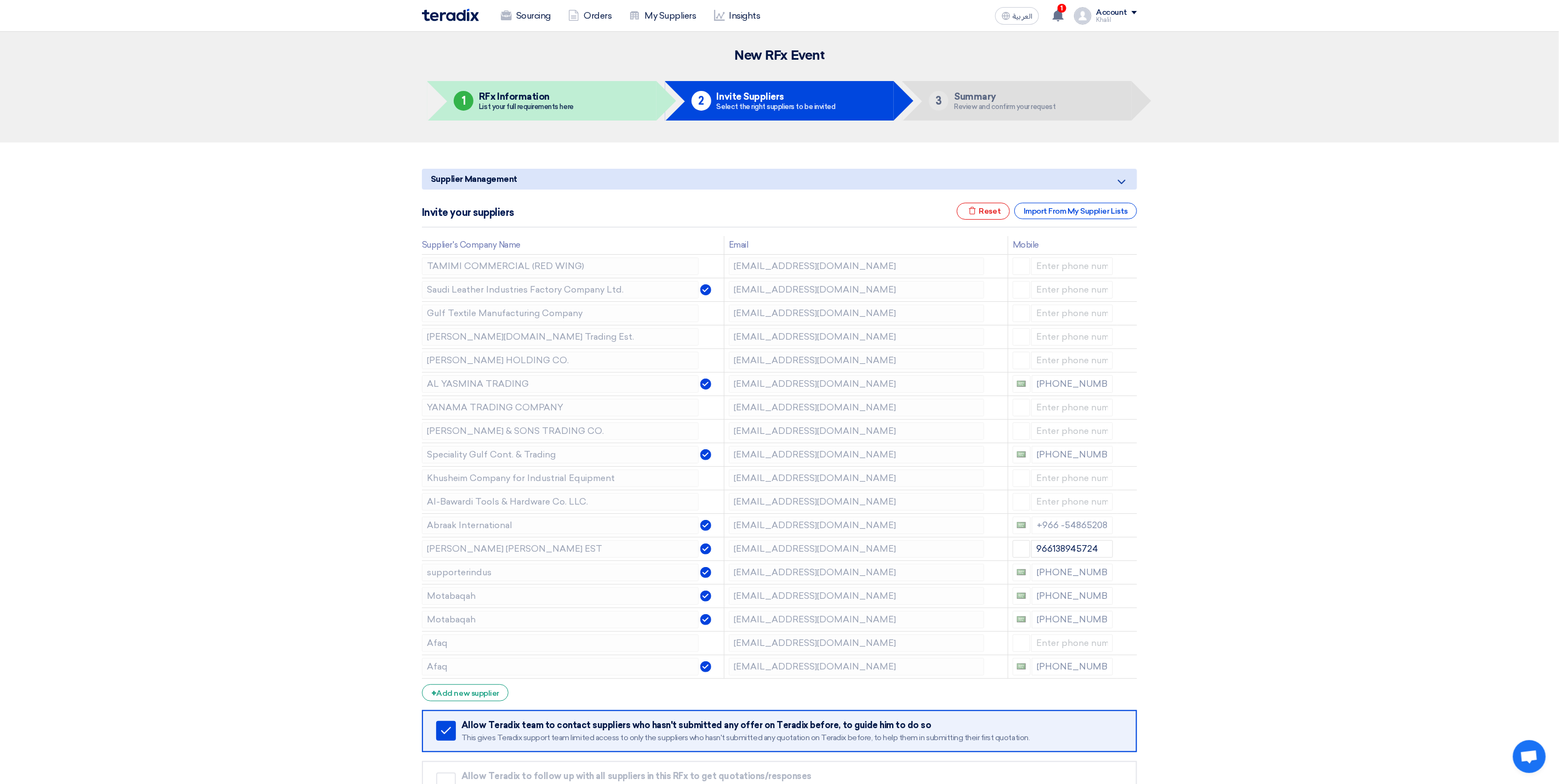
click at [0, 0] on icon at bounding box center [0, 0] width 0 height 0
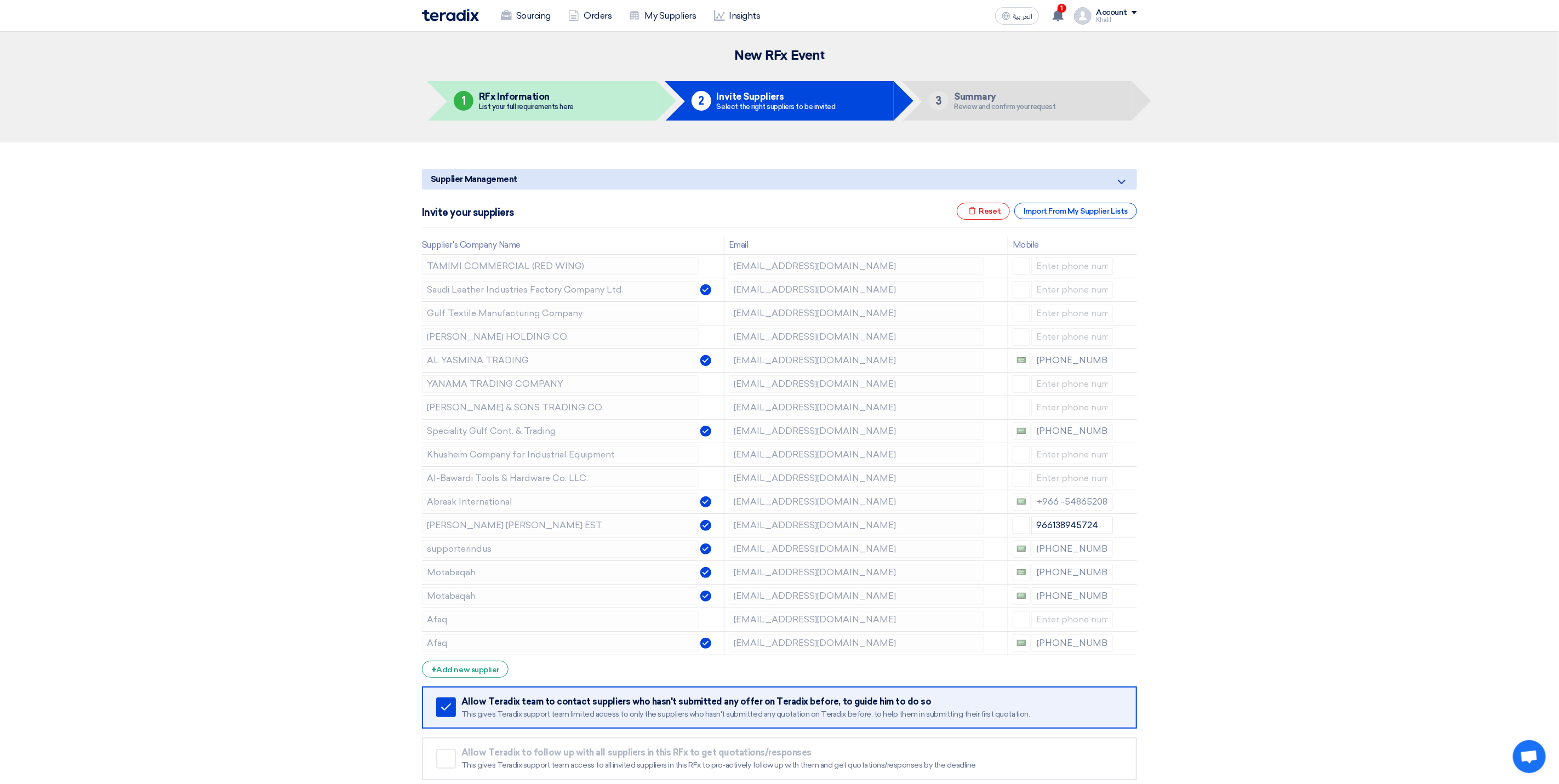
click at [0, 0] on icon at bounding box center [0, 0] width 0 height 0
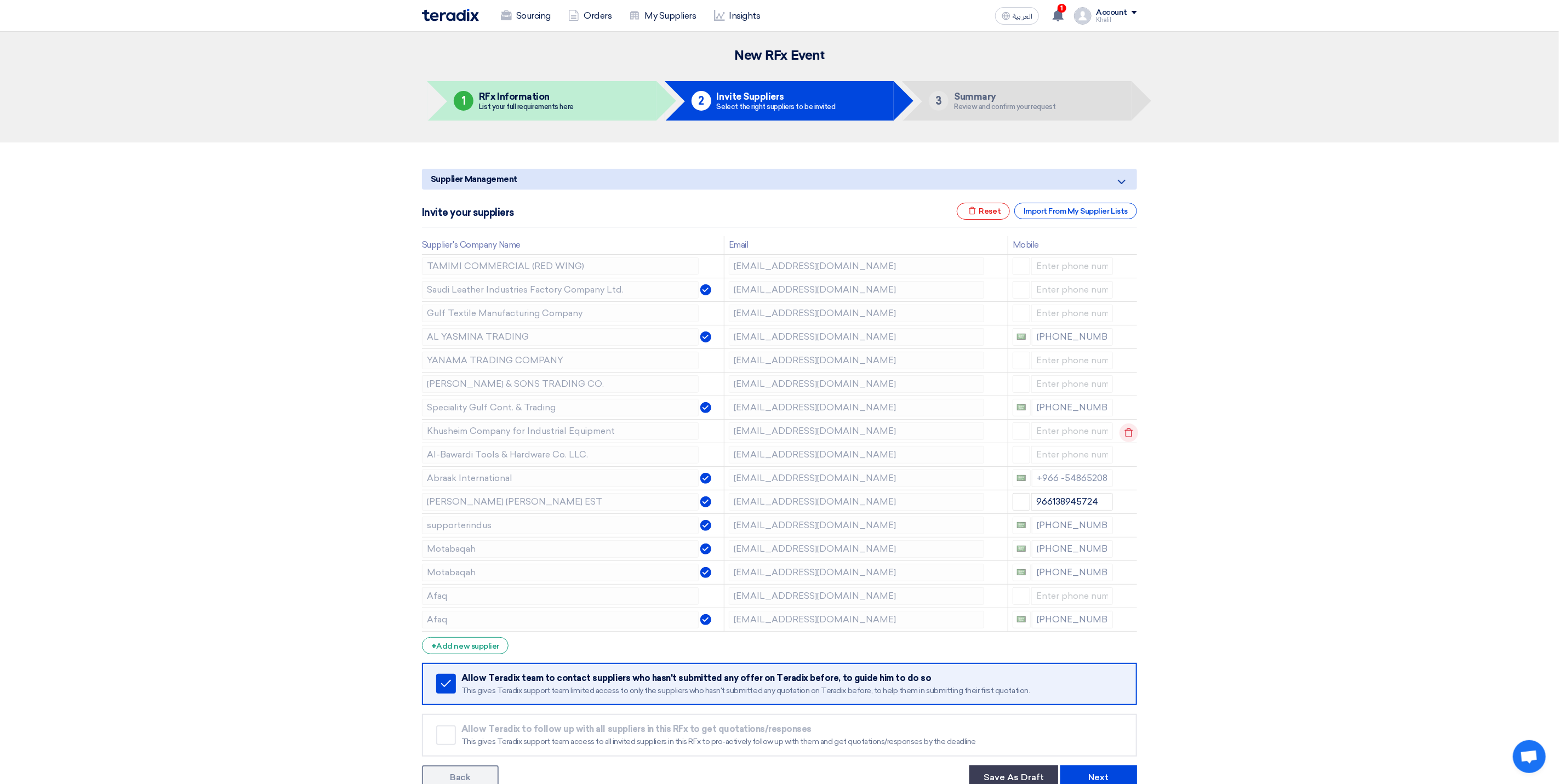
click at [1126, 433] on use at bounding box center [1129, 432] width 8 height 9
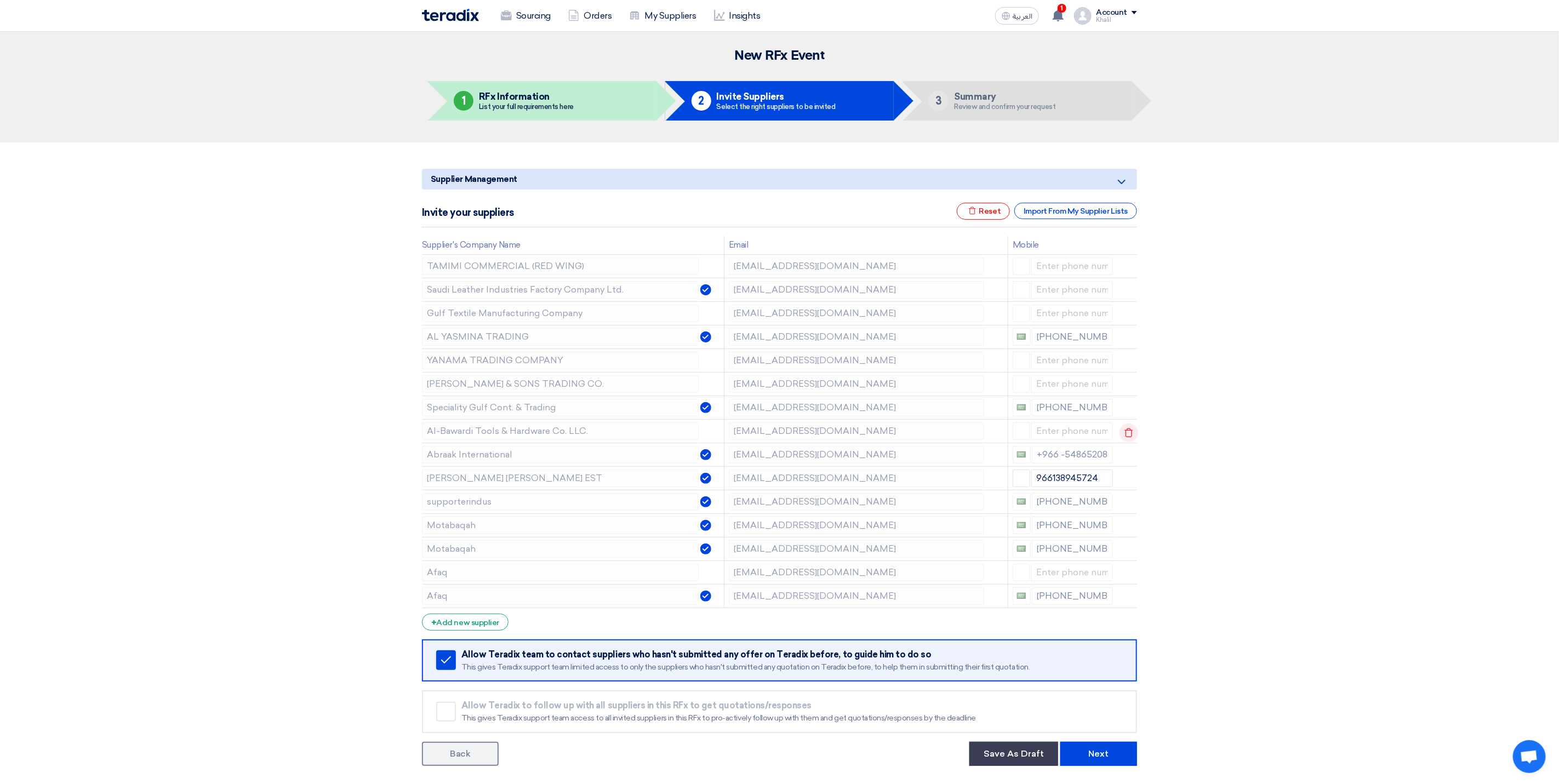
click at [1126, 436] on icon at bounding box center [1129, 433] width 19 height 19
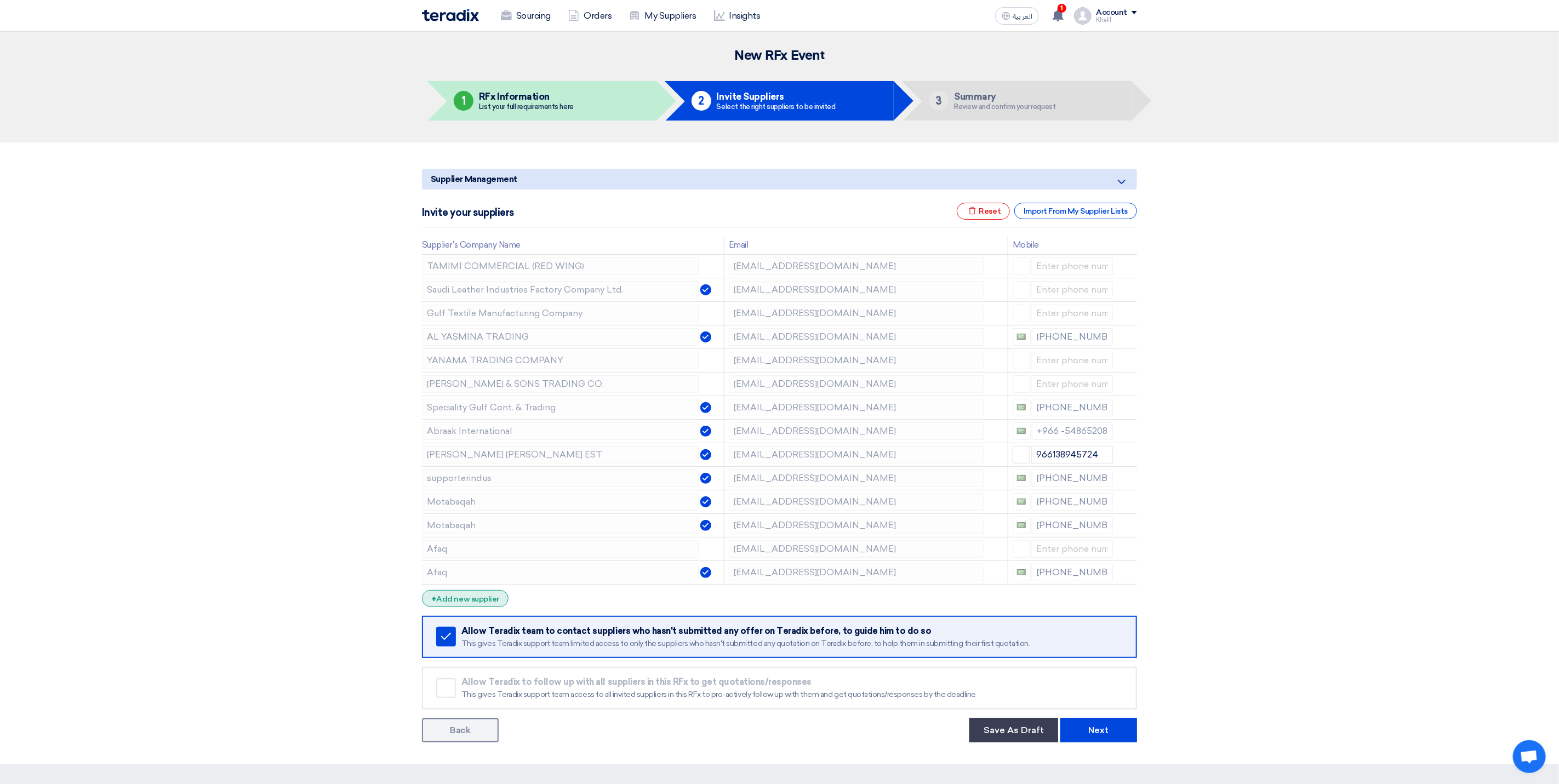
click at [485, 602] on div "+ Add new supplier" at bounding box center [466, 599] width 87 height 17
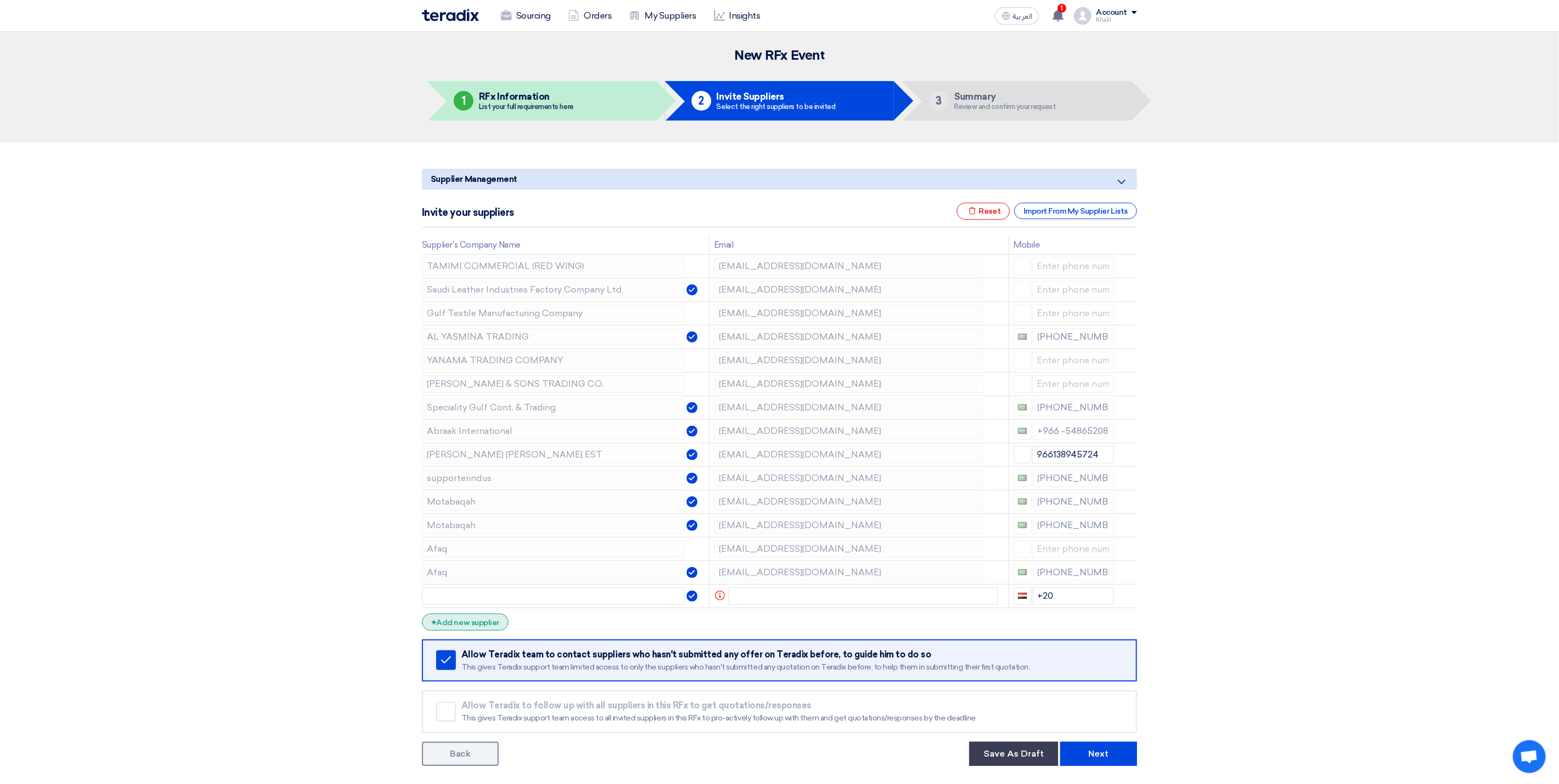
click at [494, 627] on div "+ Add new supplier" at bounding box center [466, 622] width 87 height 17
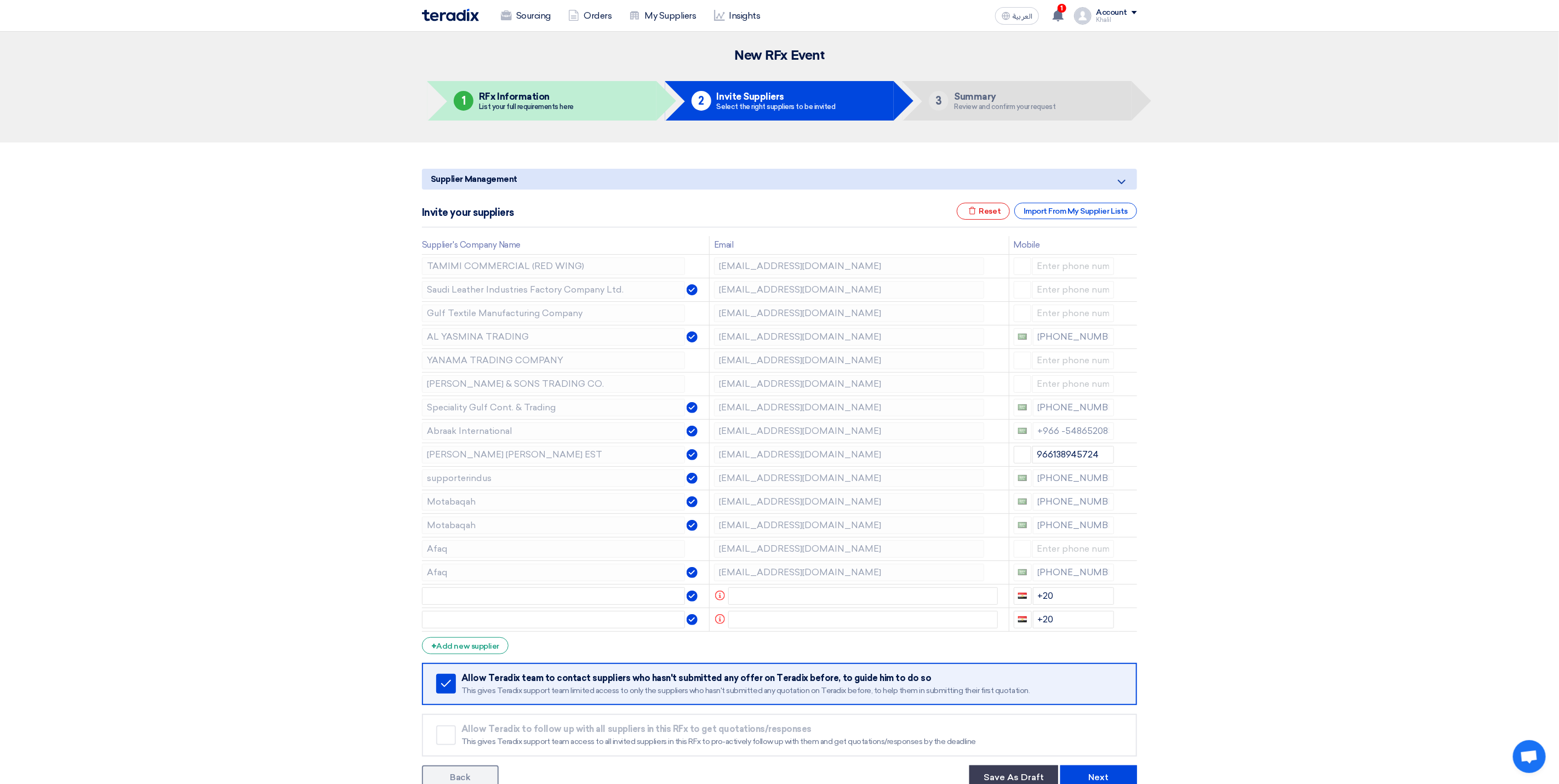
click at [488, 661] on form "Supplier Management Minimize/Maximize Category Invite your suppliers Excel file…" at bounding box center [780, 480] width 715 height 621
click at [755, 602] on input "text" at bounding box center [863, 596] width 270 height 18
click at [805, 602] on input "[PERSON_NAME][EMAIL_ADDRESS][PERSON_NAME][DOMAIN_NAME]" at bounding box center [849, 596] width 270 height 18
type input "[PERSON_NAME][EMAIL_ADDRESS][PERSON_NAME][DOMAIN_NAME]"
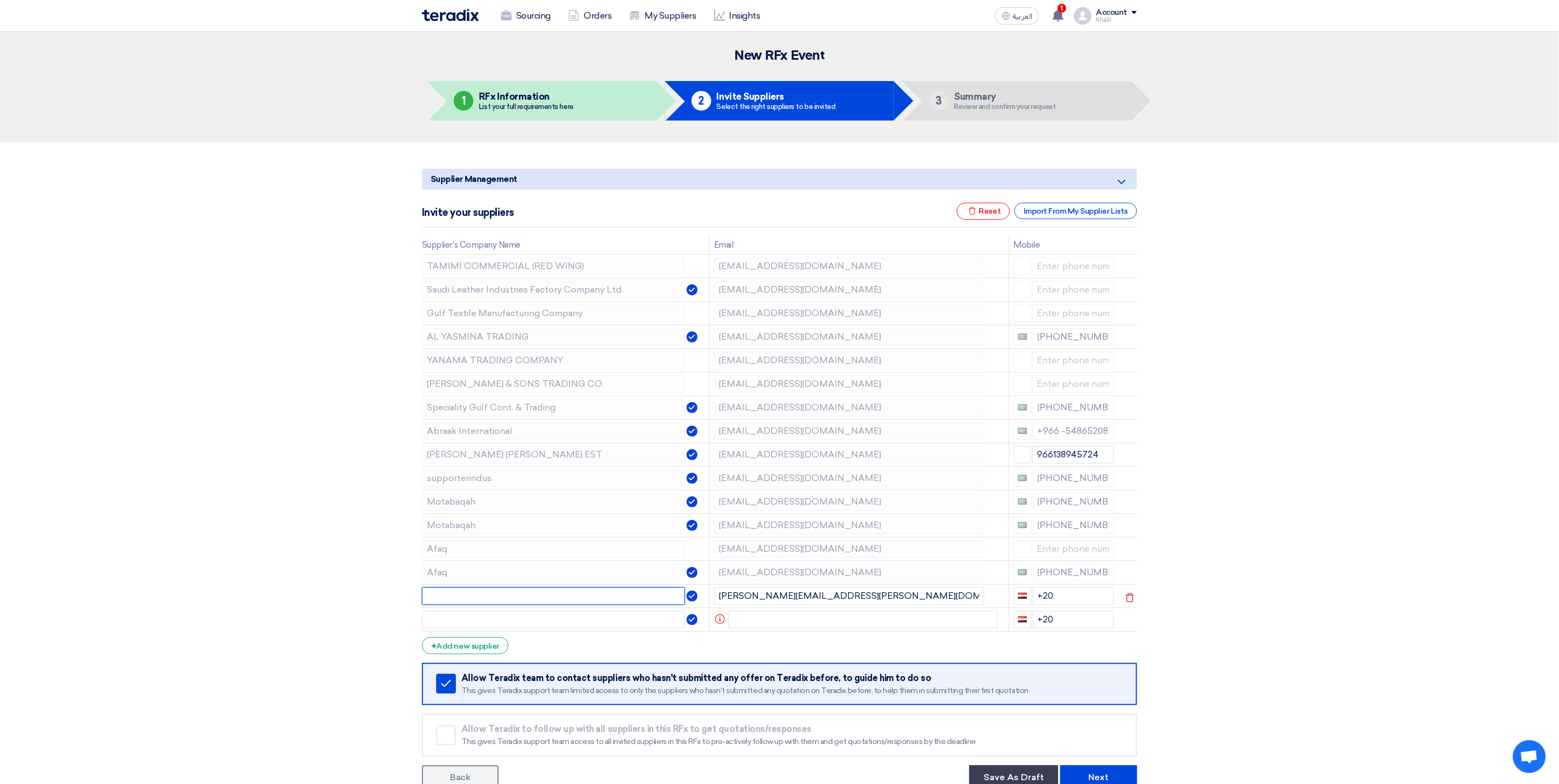
click at [599, 605] on input "text" at bounding box center [553, 596] width 263 height 18
type input "hazm"
click at [766, 622] on input "text" at bounding box center [863, 619] width 270 height 18
click at [633, 628] on input "text" at bounding box center [553, 619] width 263 height 18
click at [772, 622] on input "text" at bounding box center [863, 619] width 270 height 18
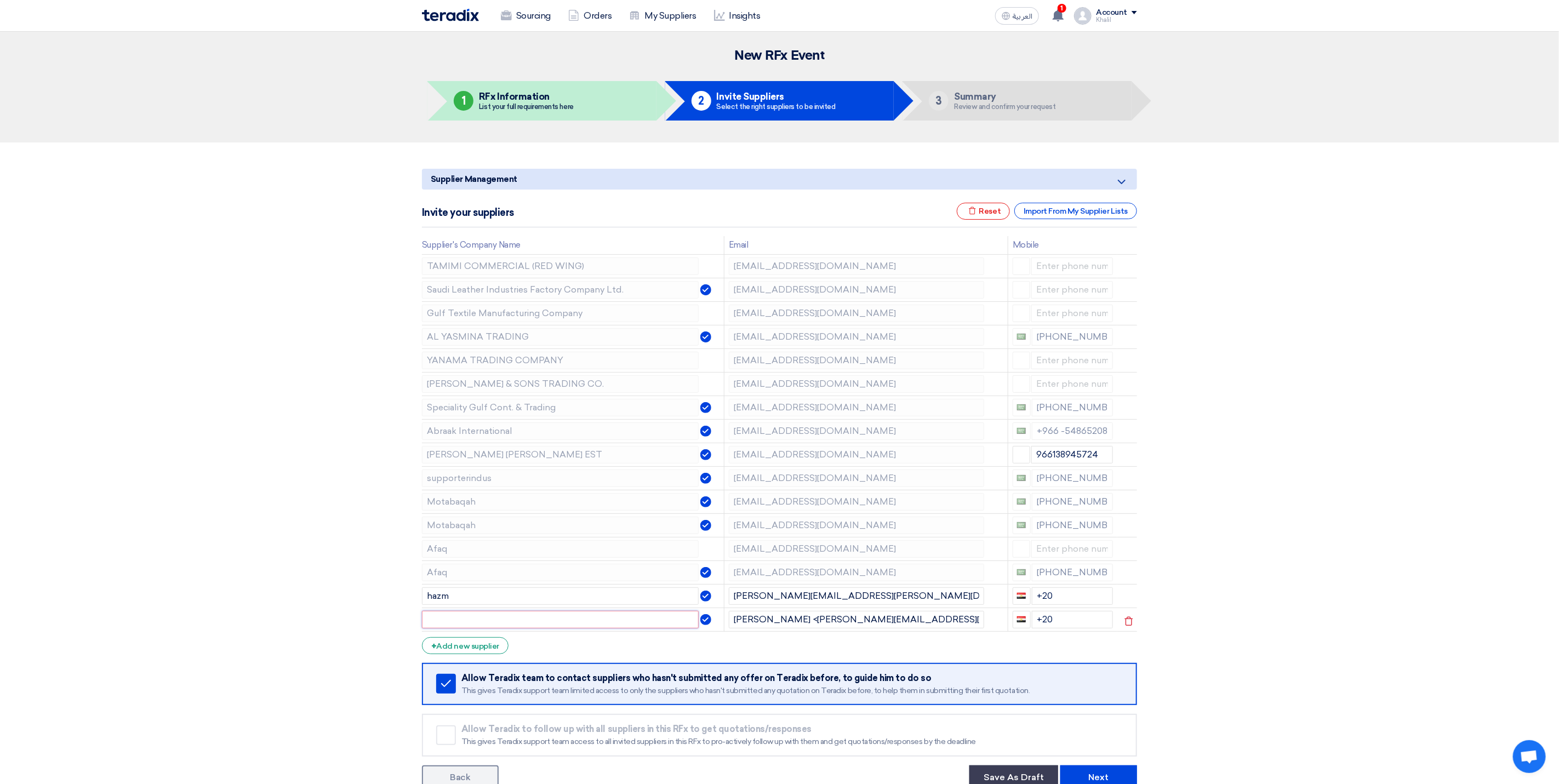
click at [632, 625] on input "text" at bounding box center [561, 619] width 277 height 18
drag, startPoint x: 806, startPoint y: 627, endPoint x: 732, endPoint y: 624, distance: 74.1
click at [732, 624] on input "[PERSON_NAME] <[PERSON_NAME][EMAIL_ADDRESS][PERSON_NAME][DOMAIN_NAME]>" at bounding box center [857, 619] width 256 height 18
click at [805, 627] on input "[PERSON_NAME] <[PERSON_NAME][EMAIL_ADDRESS][PERSON_NAME][DOMAIN_NAME]>" at bounding box center [857, 619] width 256 height 18
click at [806, 627] on input "[PERSON_NAME] <[PERSON_NAME][EMAIL_ADDRESS][PERSON_NAME][DOMAIN_NAME]>" at bounding box center [857, 619] width 256 height 18
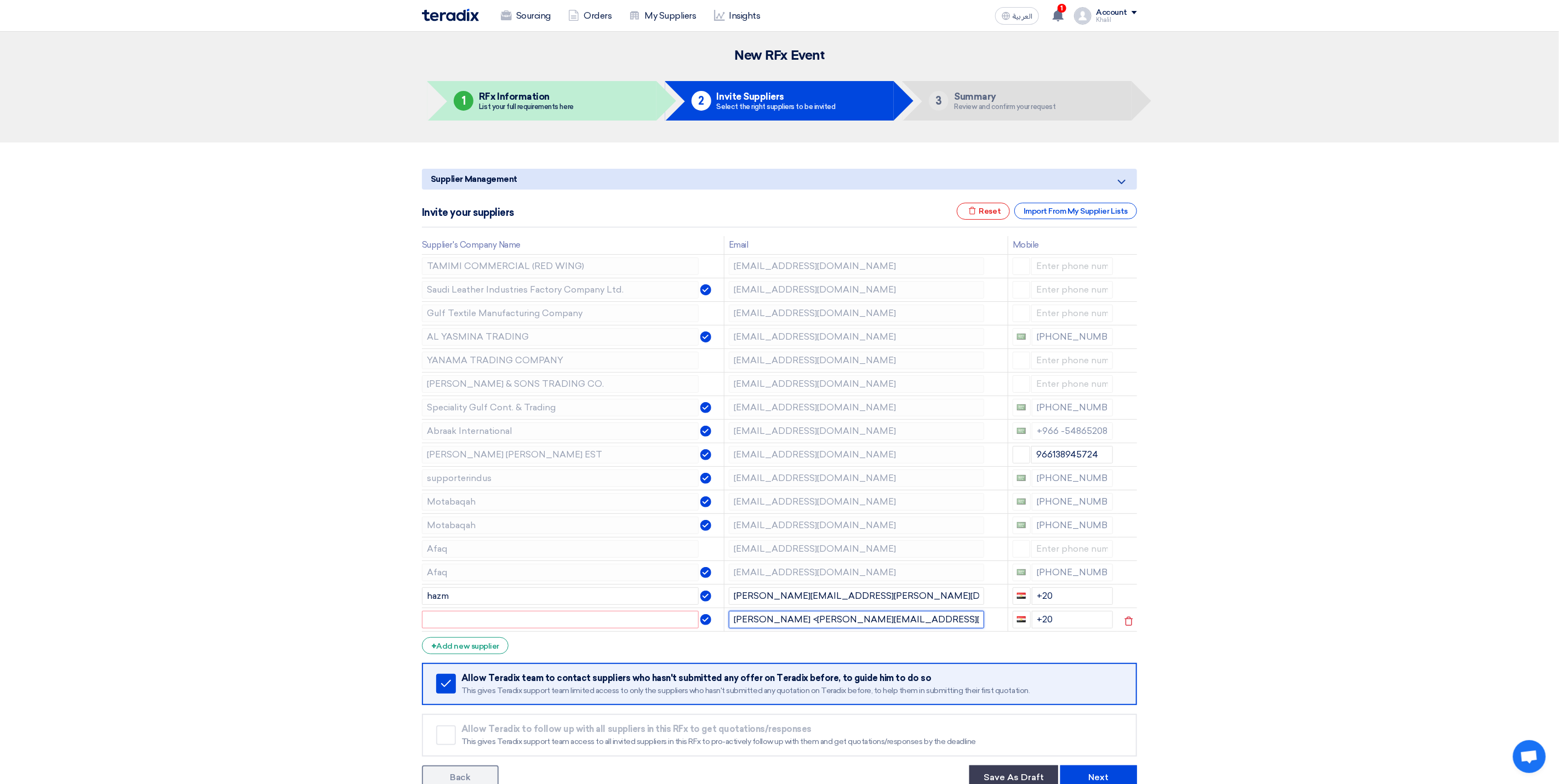
drag, startPoint x: 803, startPoint y: 623, endPoint x: 734, endPoint y: 620, distance: 69.1
click at [734, 620] on input "[PERSON_NAME] <[PERSON_NAME][EMAIL_ADDRESS][PERSON_NAME][DOMAIN_NAME]>" at bounding box center [857, 619] width 256 height 18
click at [895, 622] on input "[PERSON_NAME][EMAIL_ADDRESS][PERSON_NAME][DOMAIN_NAME]>" at bounding box center [857, 619] width 256 height 18
type input "[PERSON_NAME][EMAIL_ADDRESS][PERSON_NAME][DOMAIN_NAME]"
drag, startPoint x: 1189, startPoint y: 656, endPoint x: 1117, endPoint y: 642, distance: 73.3
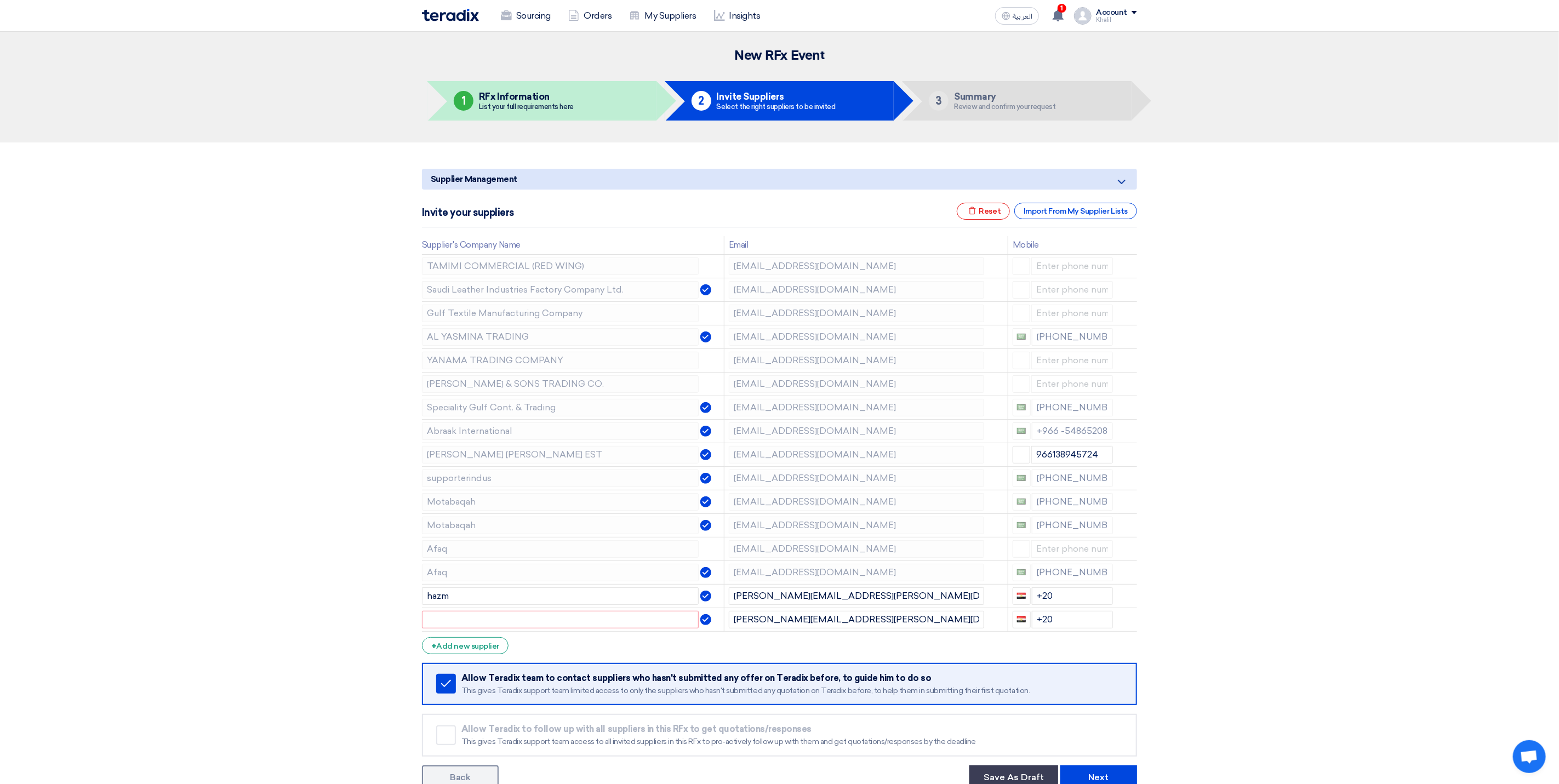
click at [1184, 655] on section "Supplier Management Minimize/Maximize Category Invite your suppliers Excel file…" at bounding box center [779, 477] width 1559 height 669
drag, startPoint x: 1046, startPoint y: 627, endPoint x: 1023, endPoint y: 627, distance: 23.0
click at [1023, 627] on div "+20" at bounding box center [1063, 619] width 101 height 18
drag, startPoint x: 1051, startPoint y: 602, endPoint x: 1026, endPoint y: 602, distance: 25.0
click at [1026, 602] on div "+20" at bounding box center [1063, 596] width 101 height 18
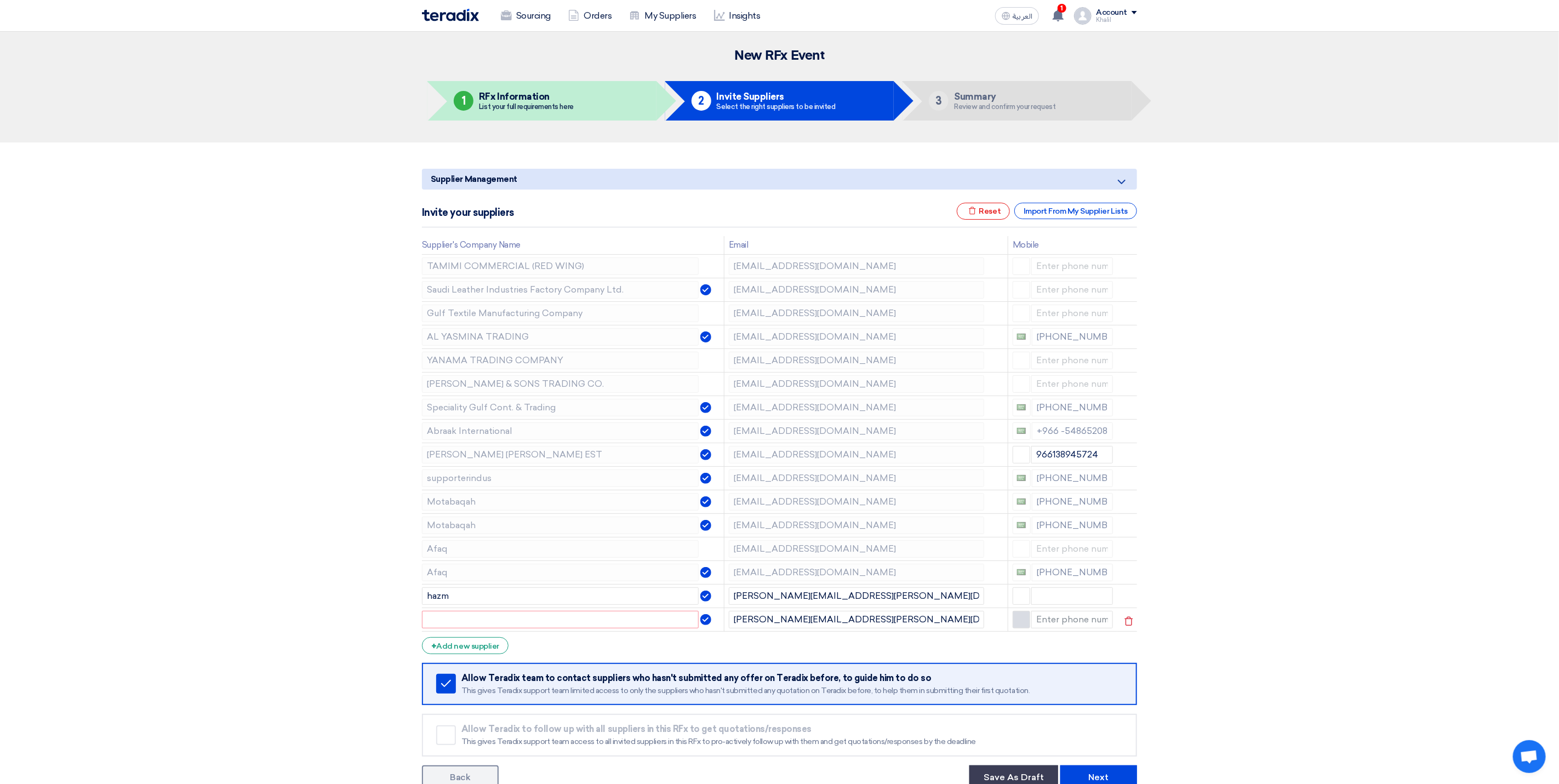
type input "+20"
click at [1209, 696] on section "Supplier Management Minimize/Maximize Category Invite your suppliers Excel file…" at bounding box center [779, 477] width 1559 height 669
drag, startPoint x: 801, startPoint y: 622, endPoint x: 859, endPoint y: 625, distance: 58.1
click at [859, 625] on input "[PERSON_NAME][EMAIL_ADDRESS][PERSON_NAME][DOMAIN_NAME]" at bounding box center [857, 619] width 256 height 18
click at [599, 625] on input "text" at bounding box center [561, 619] width 277 height 18
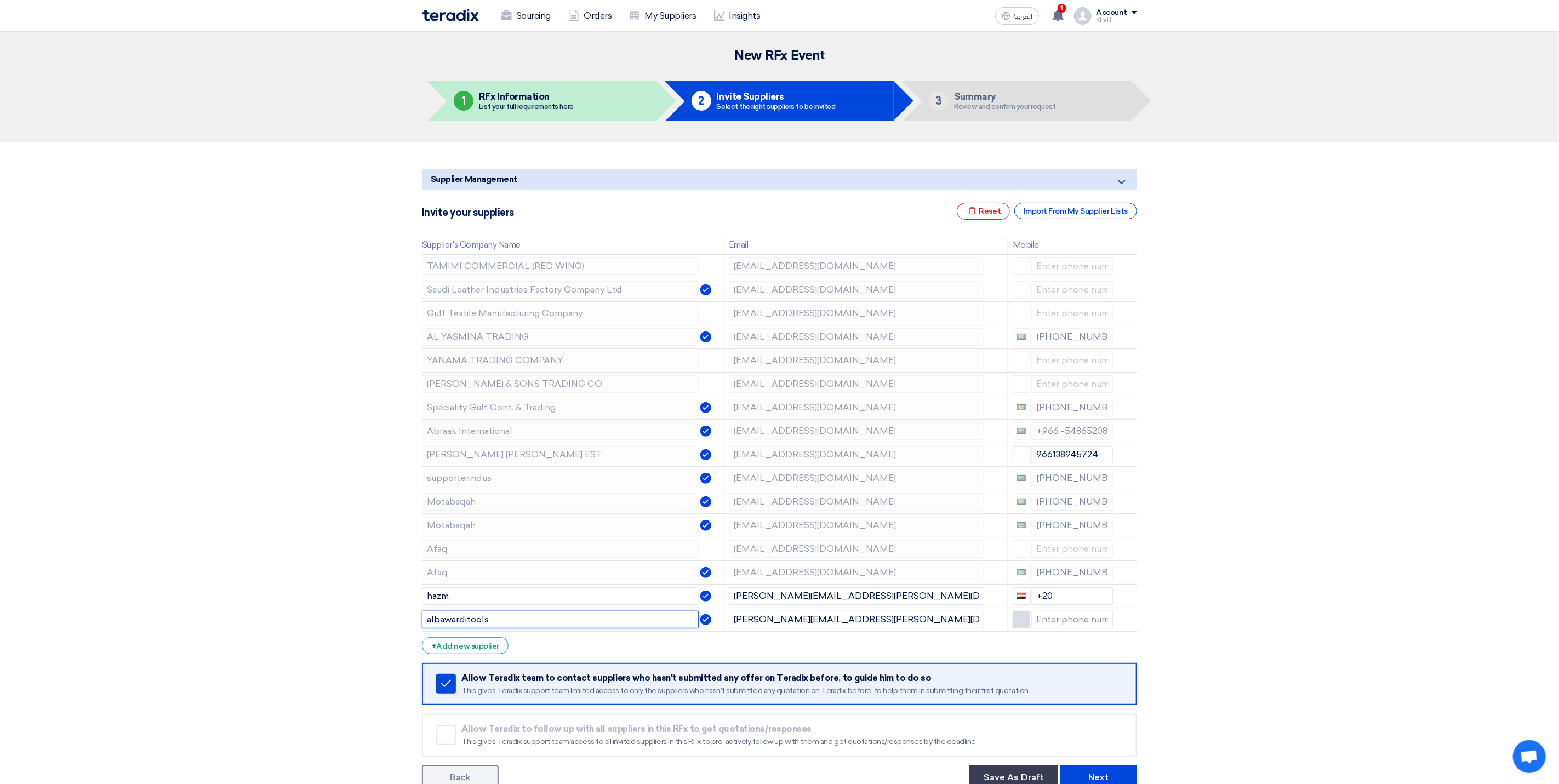
type input "albawarditools"
click at [1322, 671] on section "Supplier Management Minimize/Maximize Category Invite your suppliers Excel file…" at bounding box center [779, 477] width 1559 height 669
click at [1060, 604] on input "+20" at bounding box center [1073, 596] width 82 height 18
type input "+20"
click at [1054, 605] on input "+20" at bounding box center [1073, 596] width 82 height 18
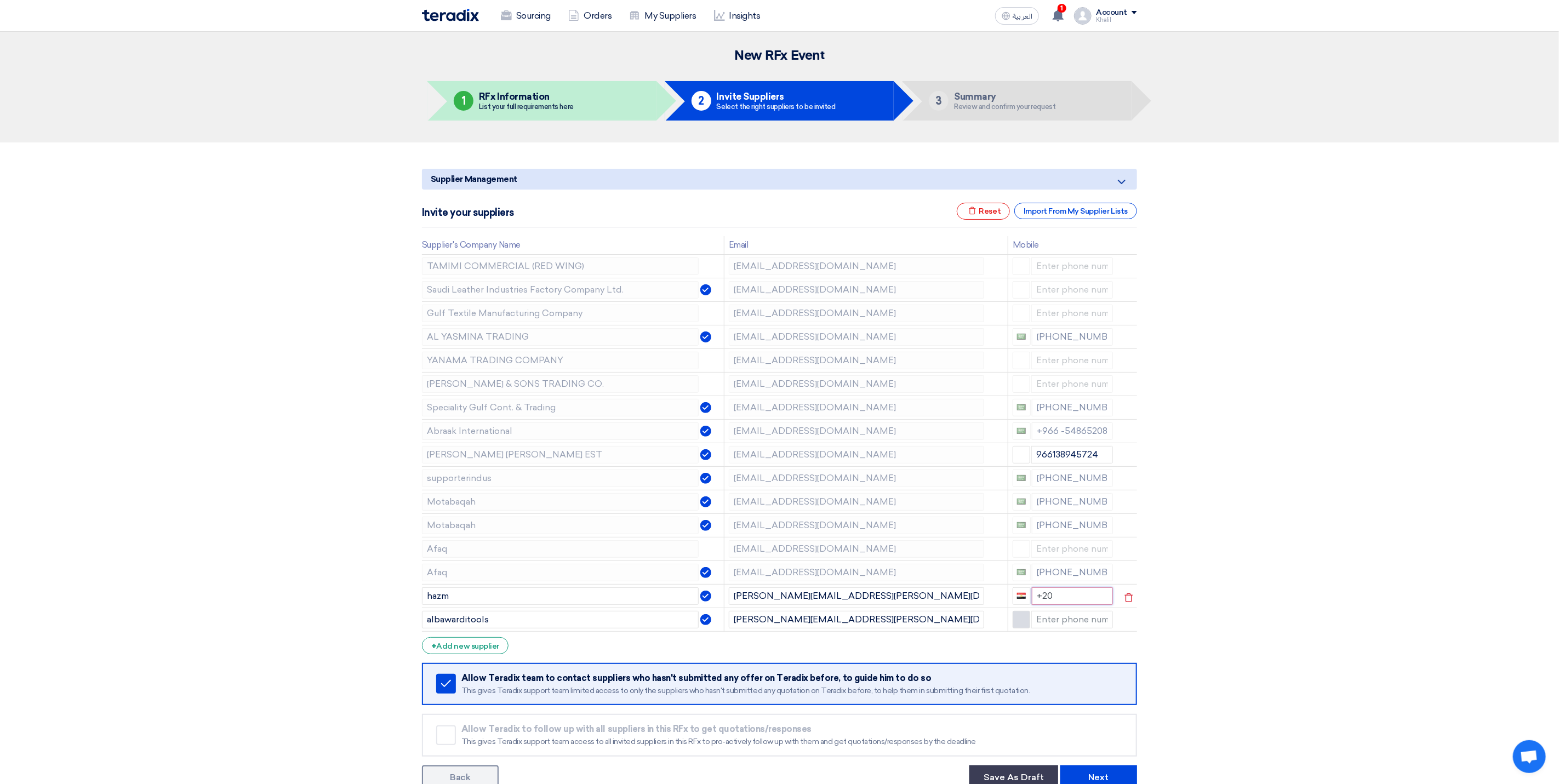
drag, startPoint x: 1054, startPoint y: 611, endPoint x: 1036, endPoint y: 614, distance: 18.2
click at [1036, 605] on input "+20" at bounding box center [1073, 596] width 82 height 18
click at [1278, 638] on section "Supplier Management Minimize/Maximize Category Invite your suppliers Excel file…" at bounding box center [779, 477] width 1559 height 669
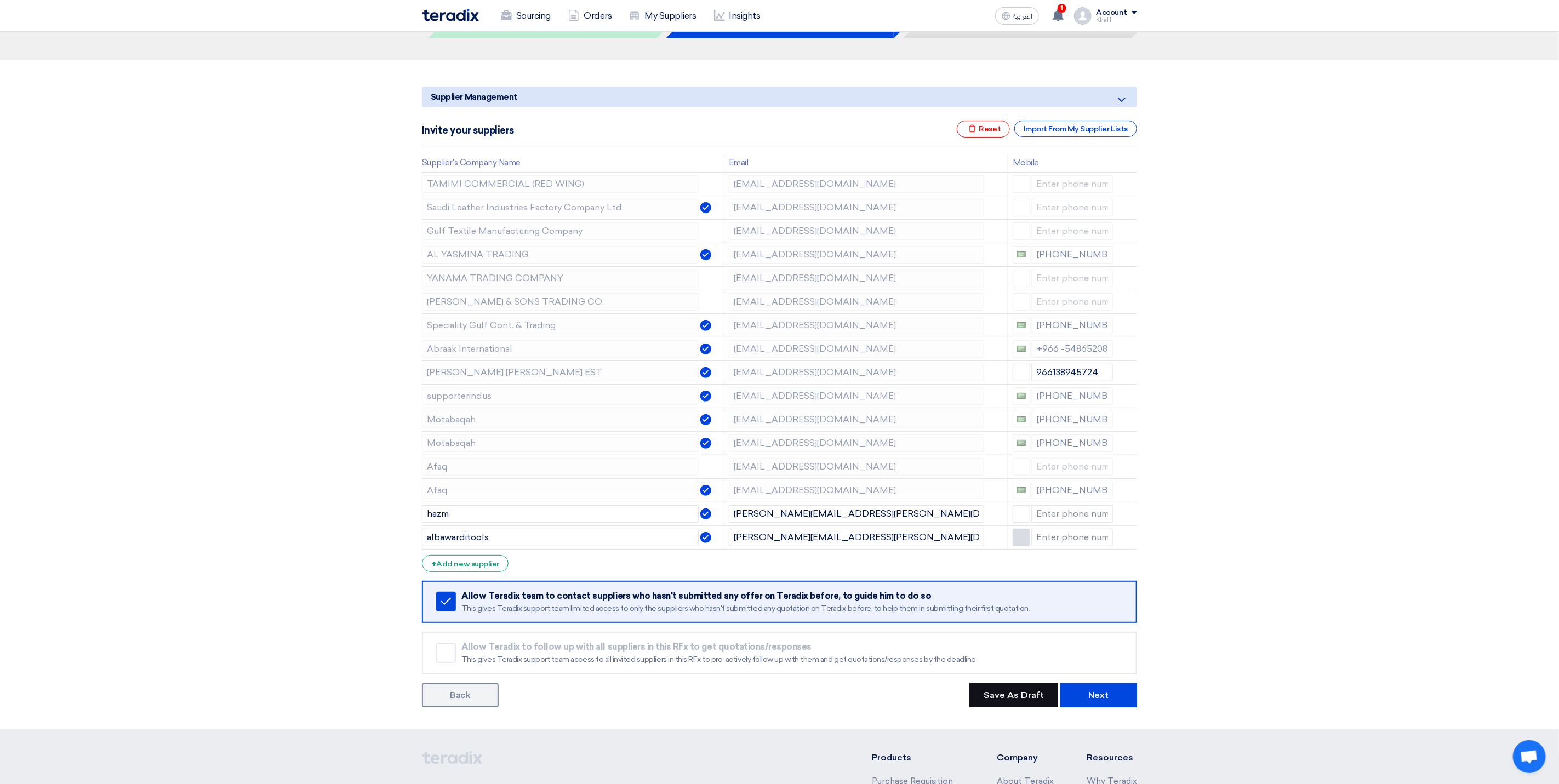
click at [1018, 701] on button "Save As Draft" at bounding box center [1014, 696] width 89 height 24
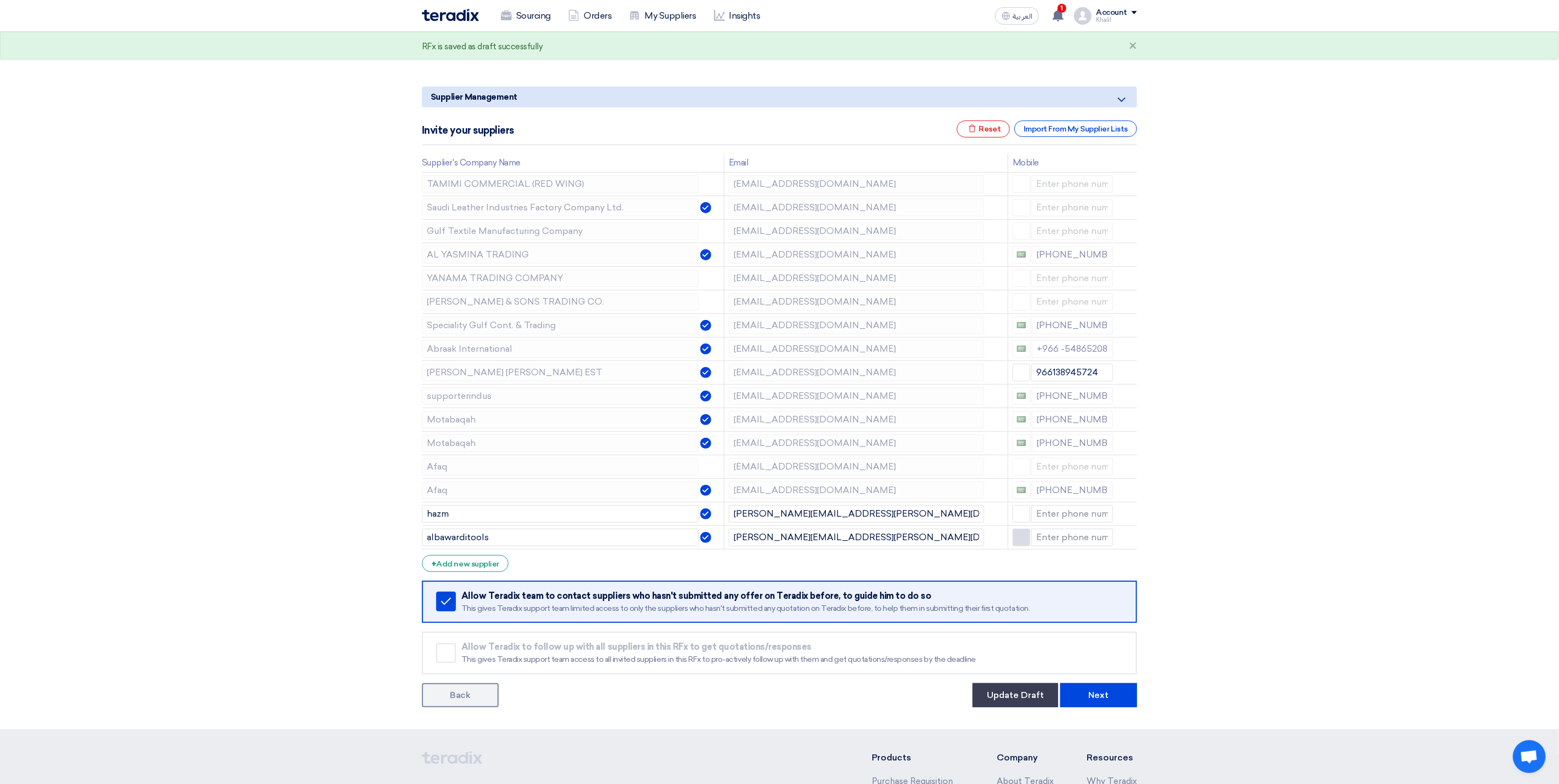
scroll to position [0, 0]
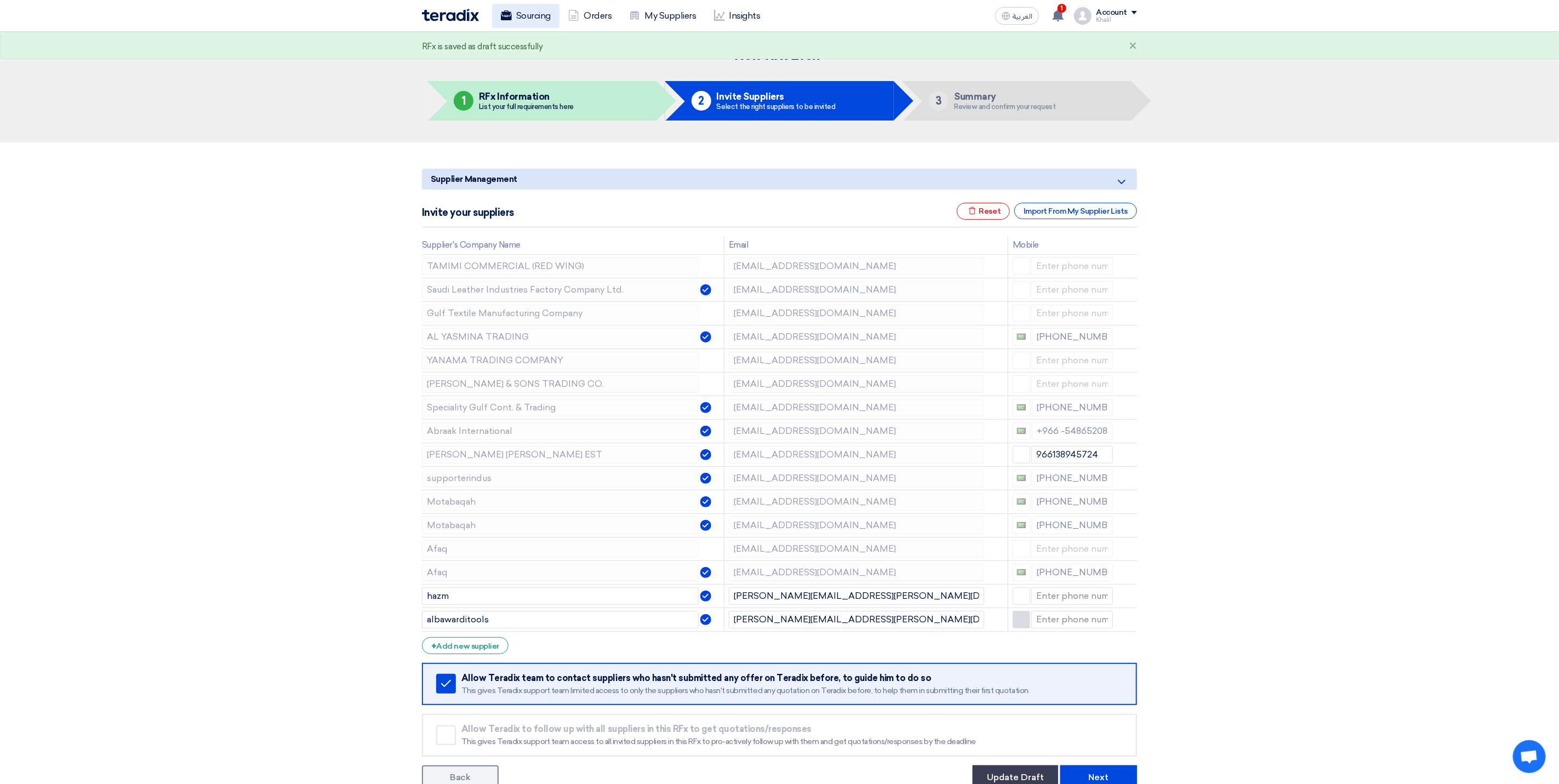
click at [524, 7] on link "Sourcing" at bounding box center [526, 16] width 67 height 24
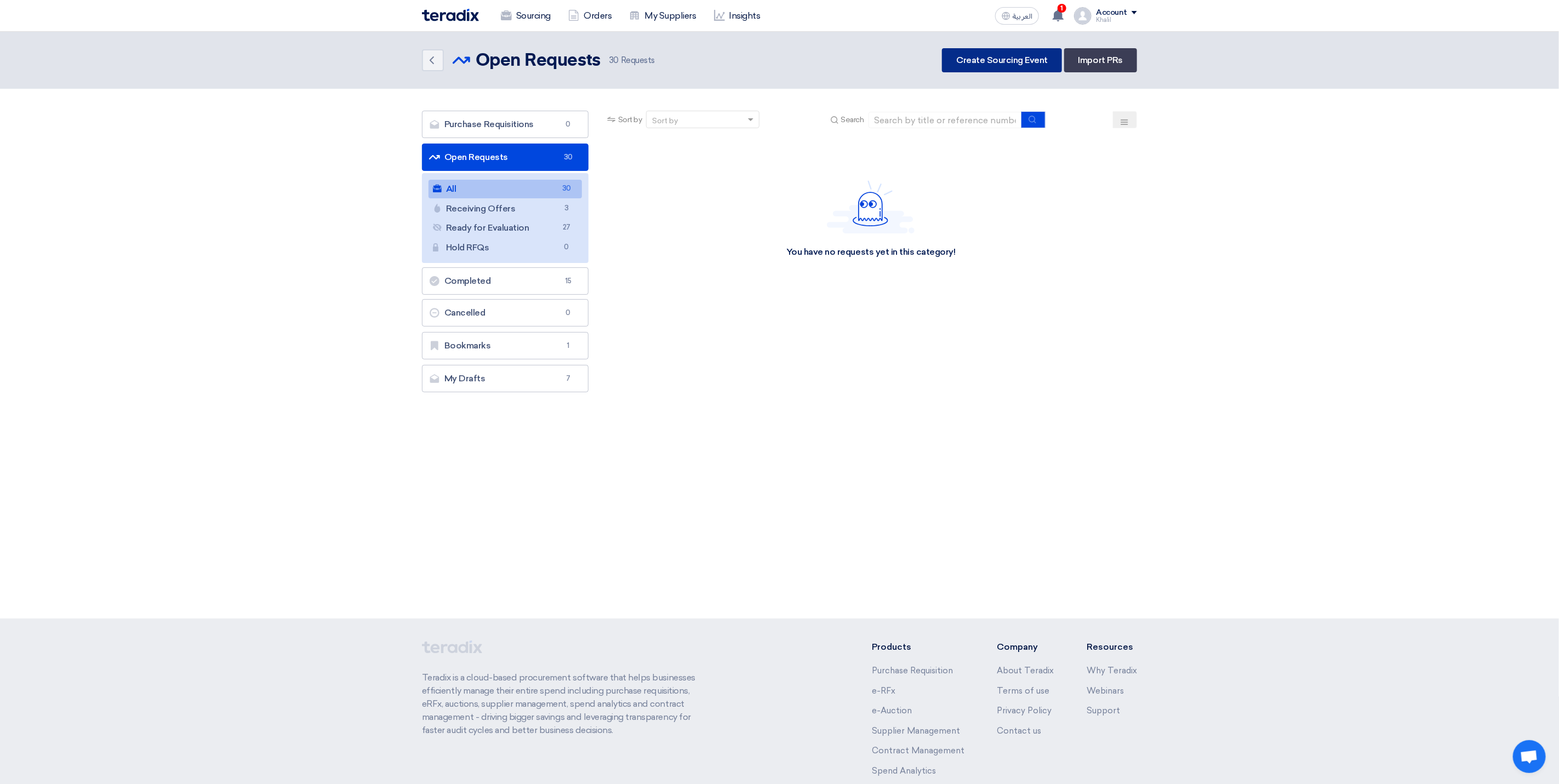
click at [1014, 57] on link "Create Sourcing Event" at bounding box center [1002, 60] width 120 height 24
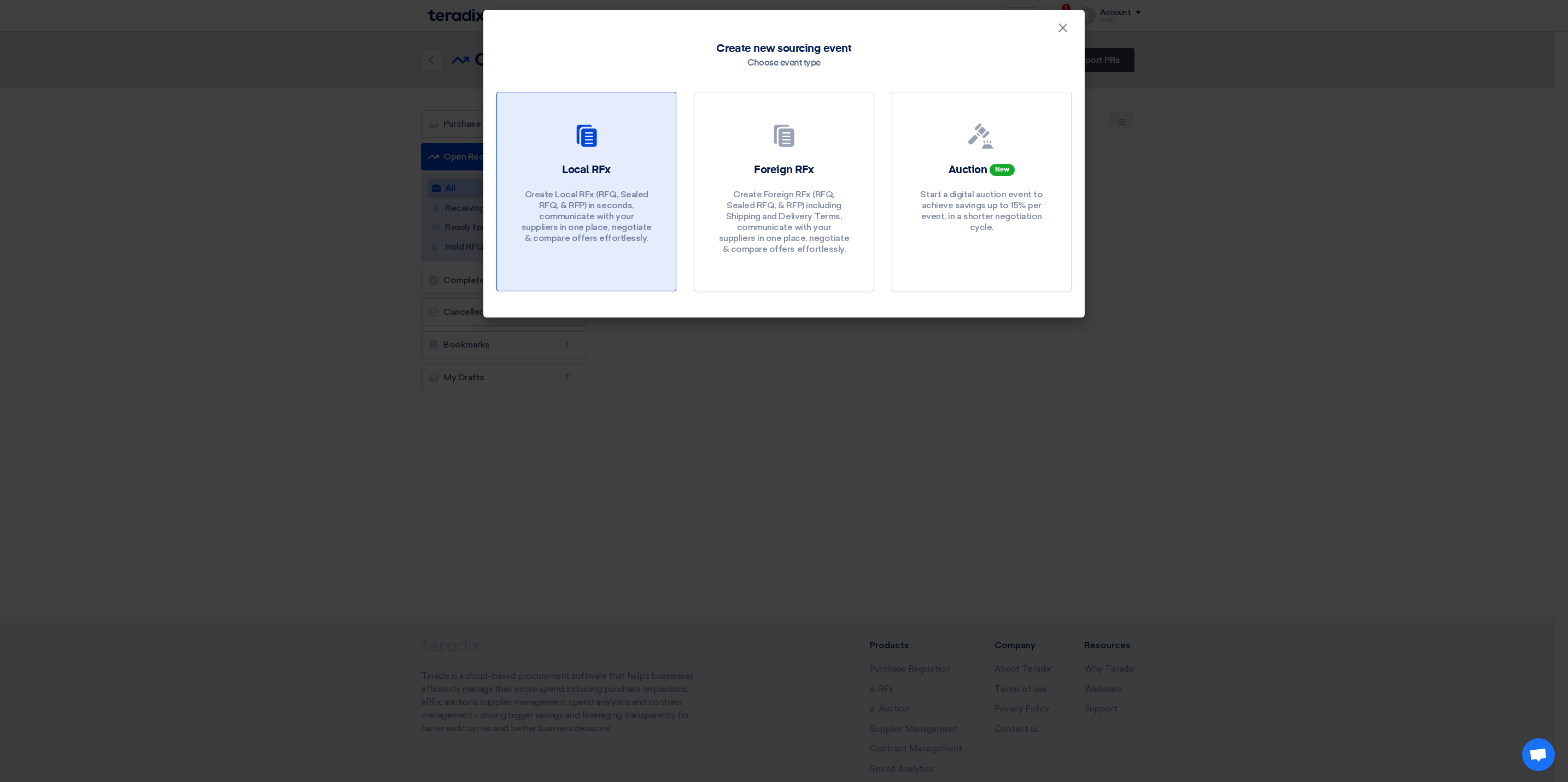
click at [550, 228] on p "Create Local RFx (RFQ, Sealed RFQ, & RFP) in seconds, communicate with your sup…" at bounding box center [587, 217] width 131 height 55
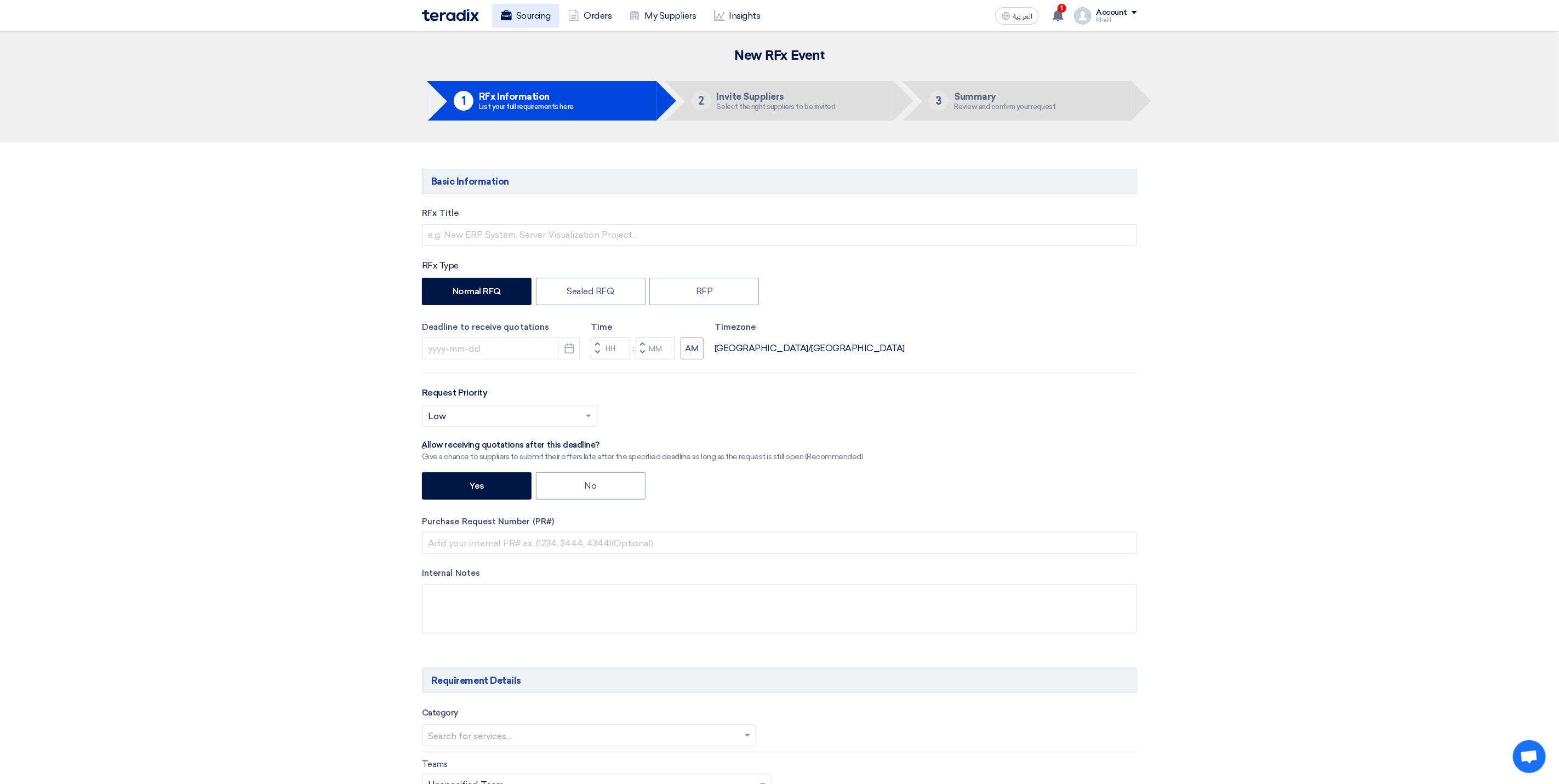
click at [530, 15] on link "Sourcing" at bounding box center [526, 16] width 67 height 24
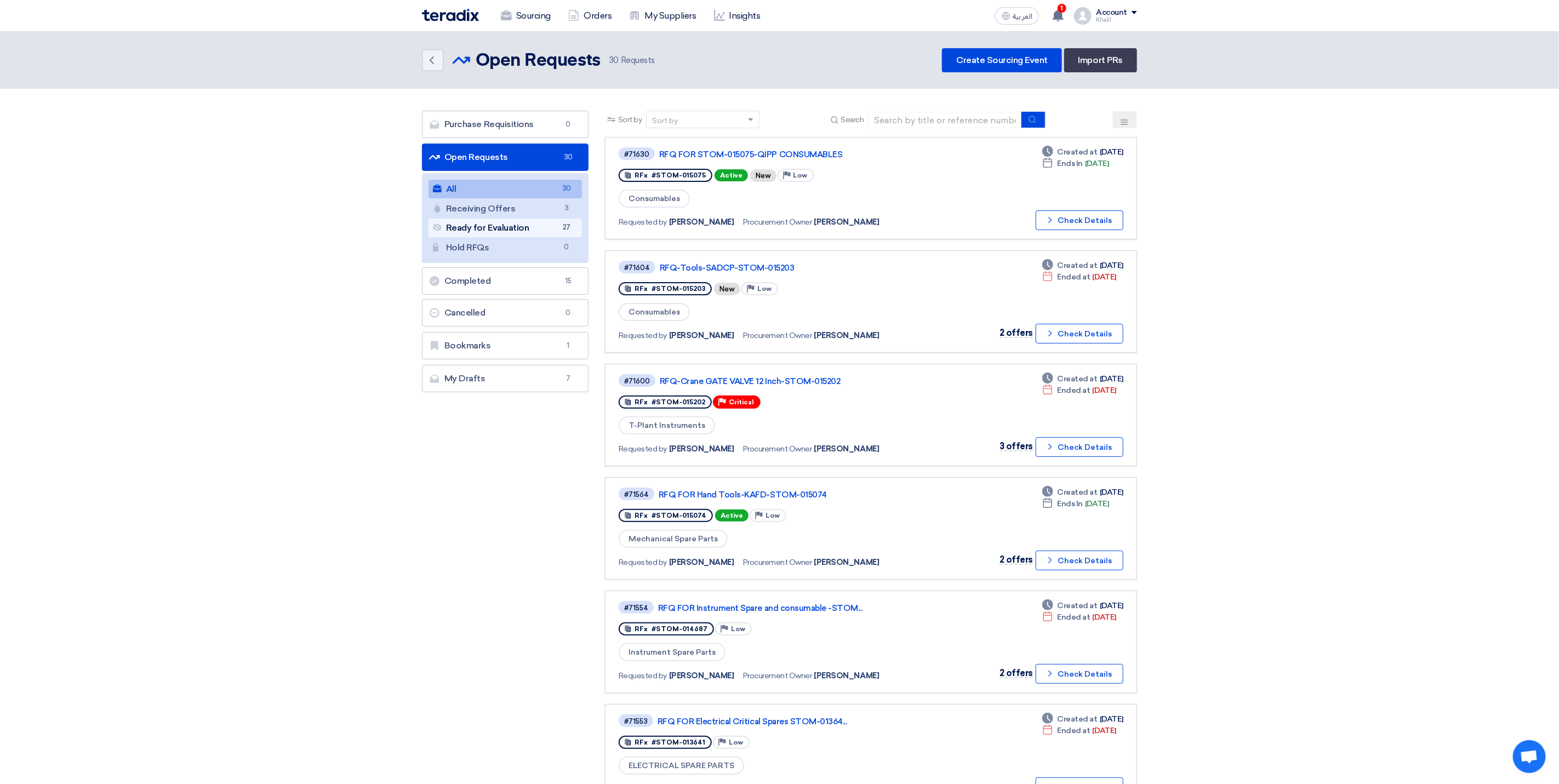
click at [500, 231] on link "Ready for Evaluation Ready for Evaluation 27" at bounding box center [505, 228] width 153 height 19
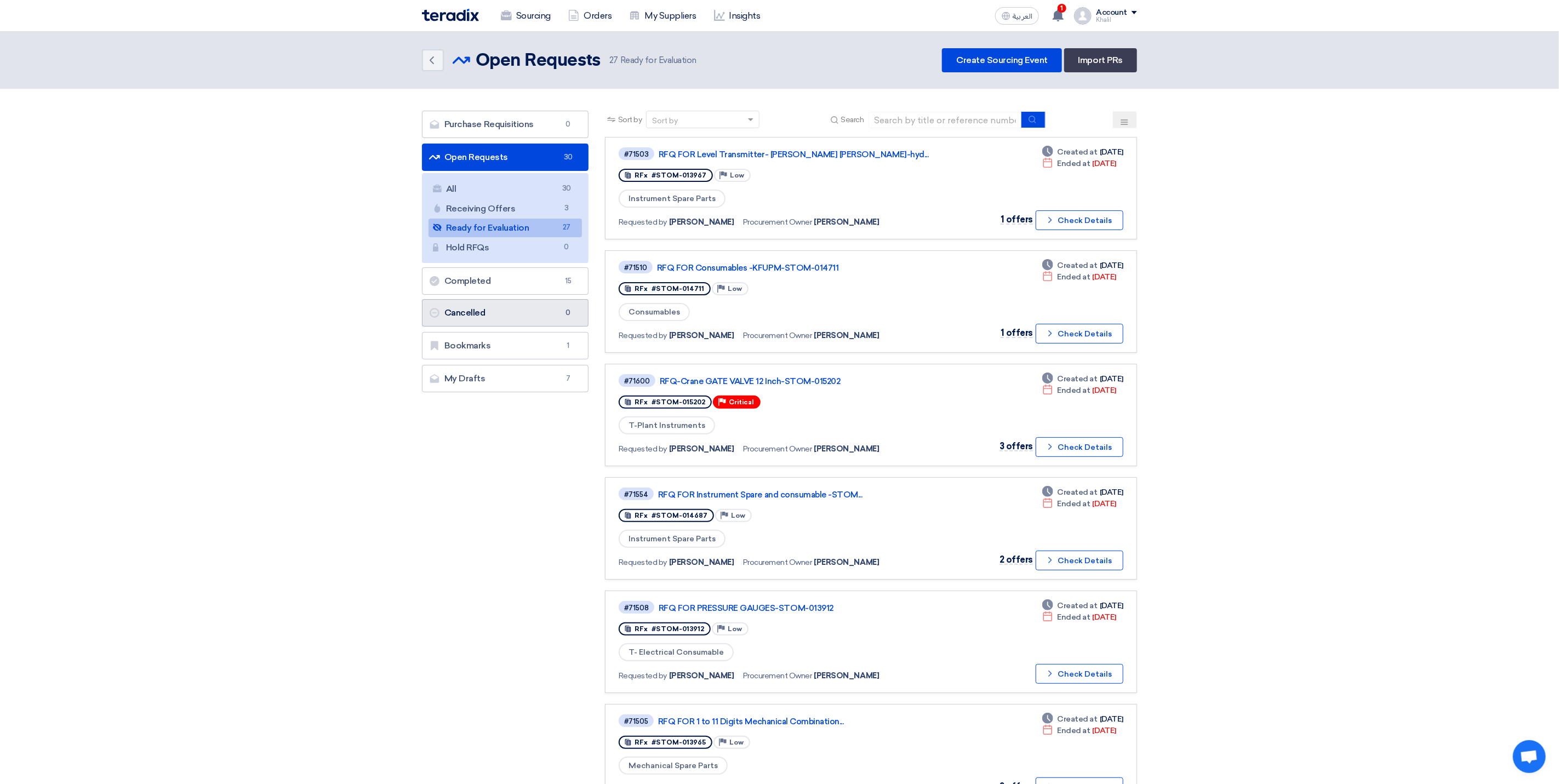
click at [509, 311] on link "Cancelled Cancelled 0" at bounding box center [505, 312] width 167 height 27
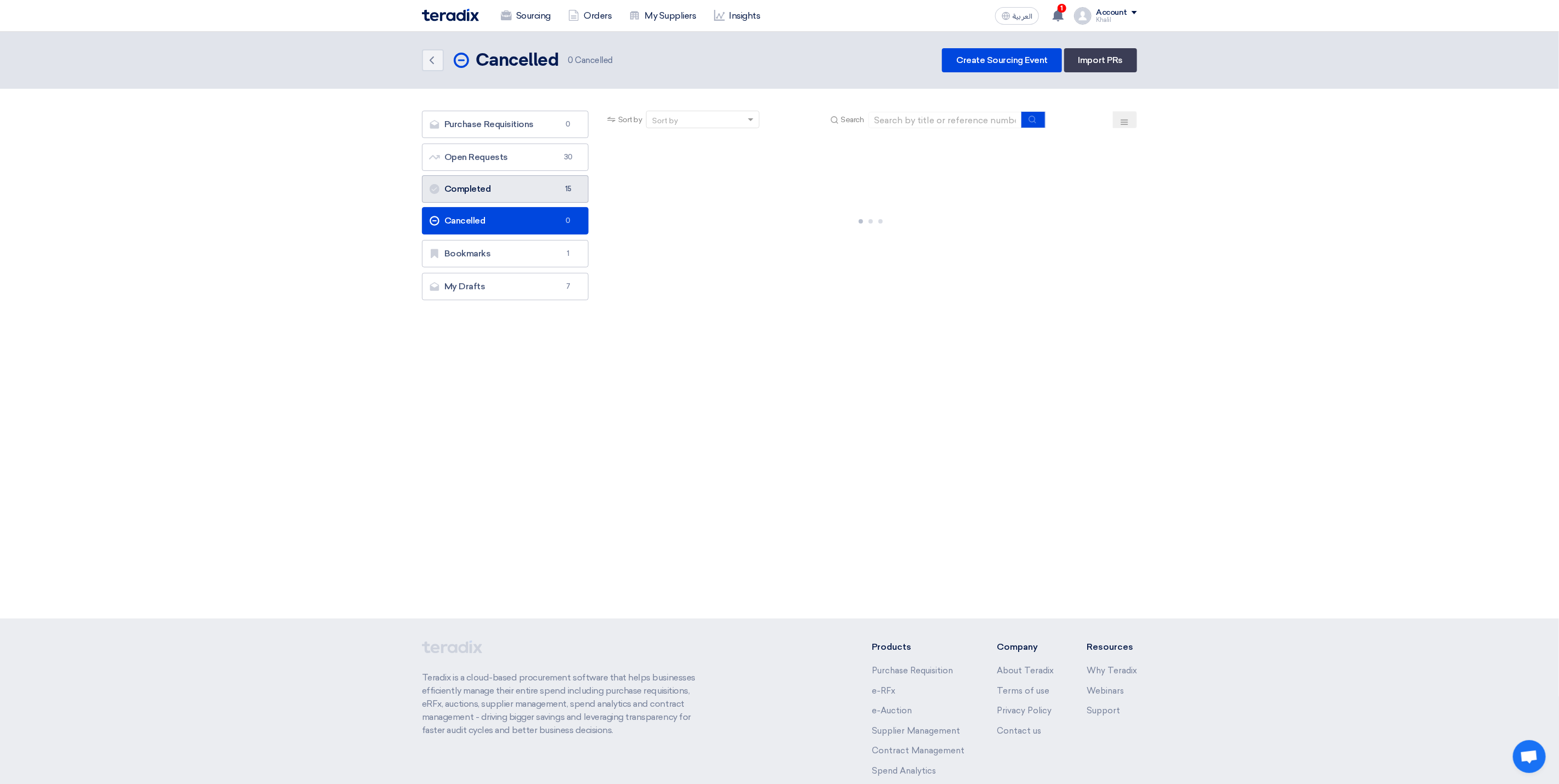
click at [523, 196] on link "Completed Completed 15" at bounding box center [505, 189] width 167 height 27
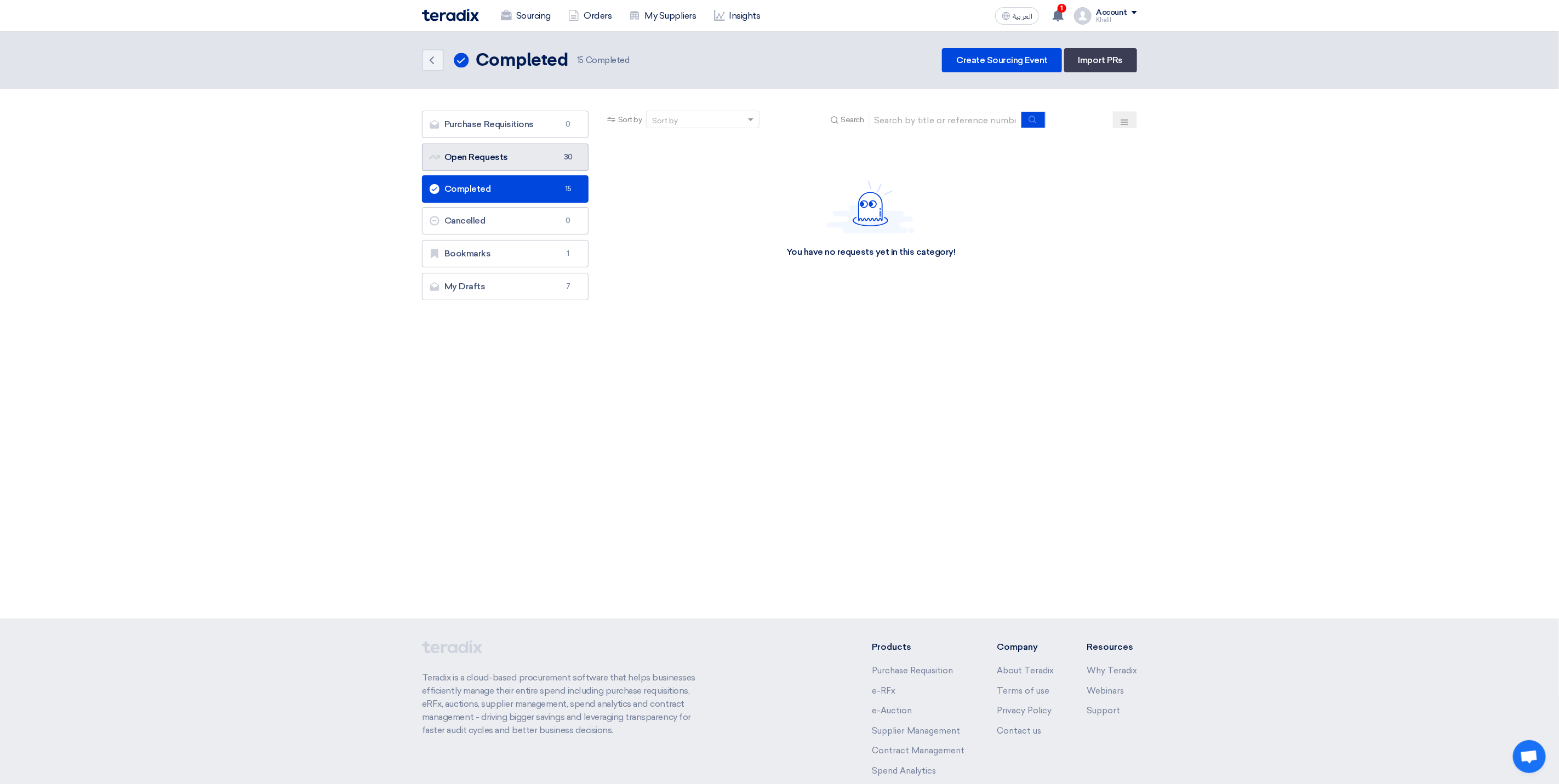
click at [528, 162] on link "Open Requests Open Requests 30" at bounding box center [505, 157] width 167 height 27
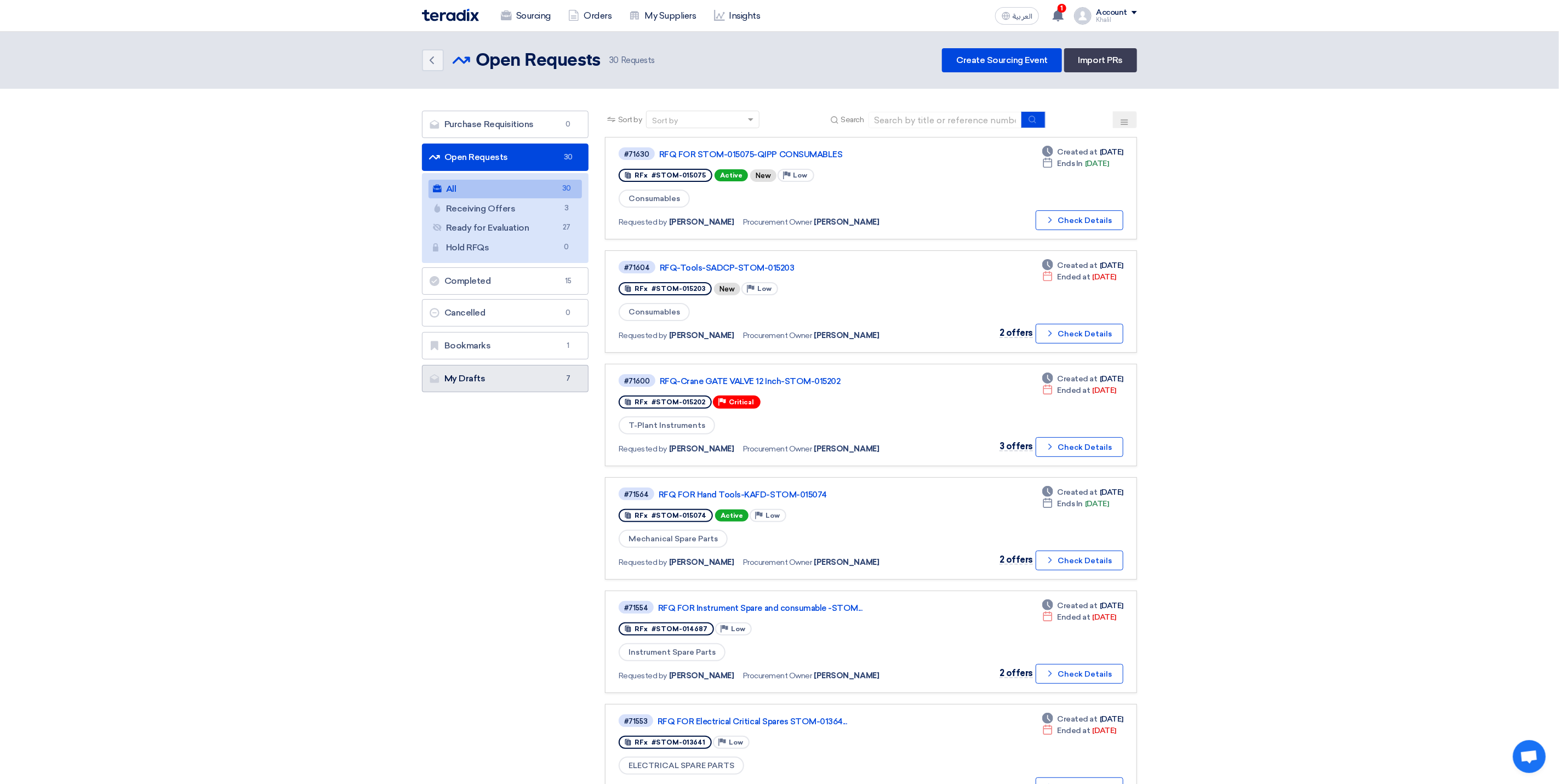
click at [515, 380] on link "My Drafts My Drafts 7" at bounding box center [505, 378] width 167 height 27
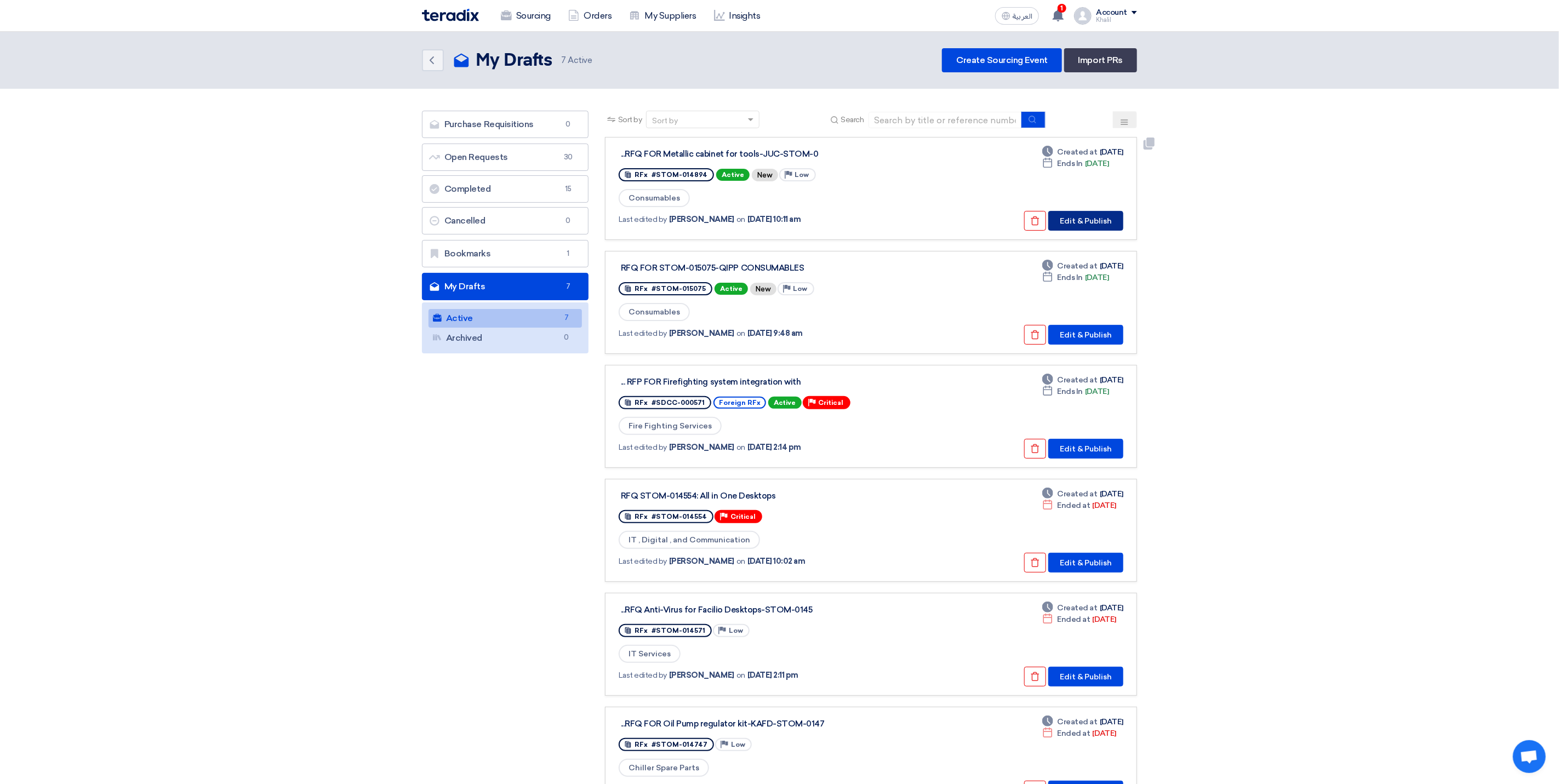
click at [1087, 220] on button "Edit & Publish" at bounding box center [1086, 221] width 75 height 20
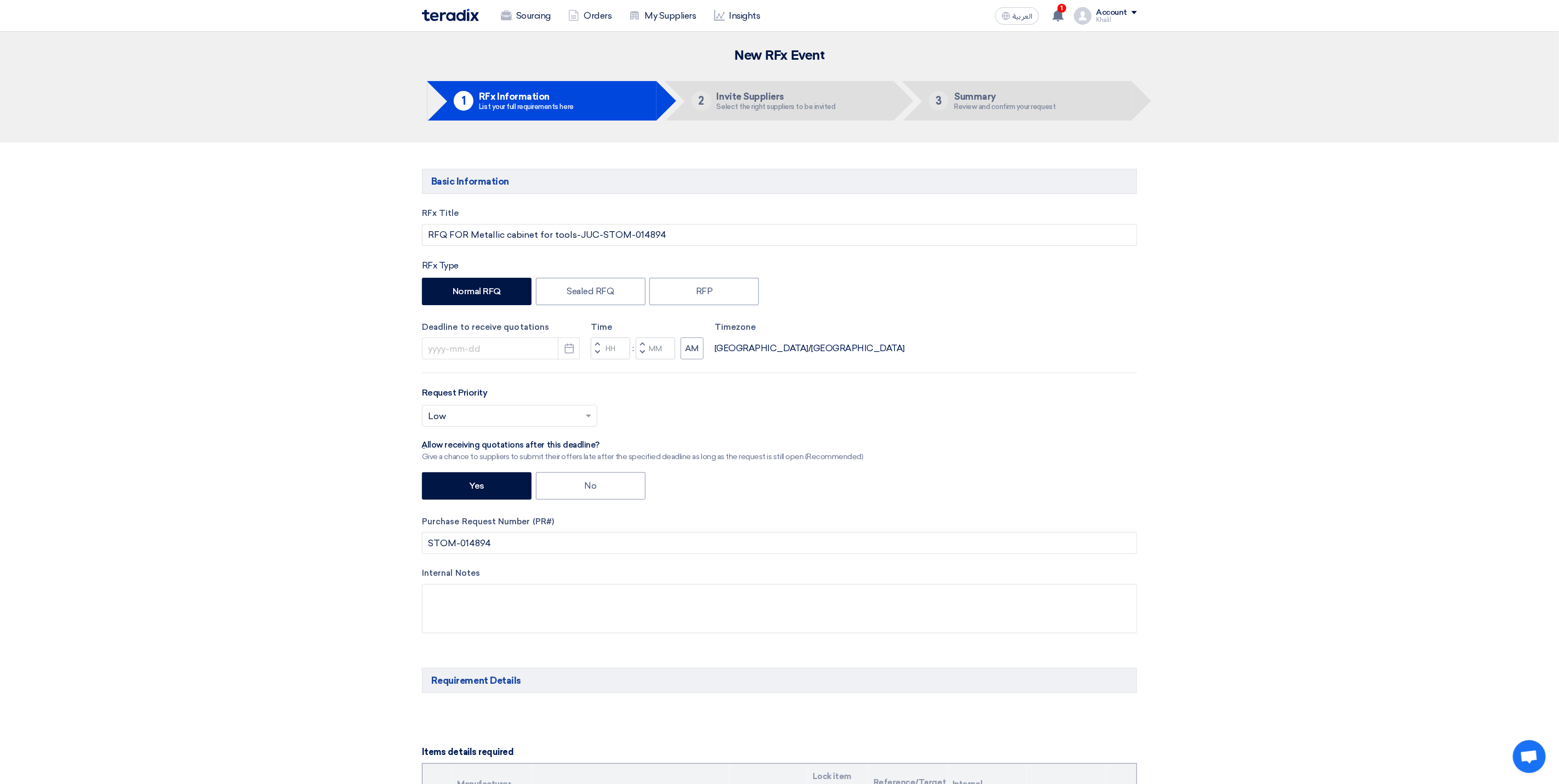
type input "[DATE]"
type input "01"
type input "00"
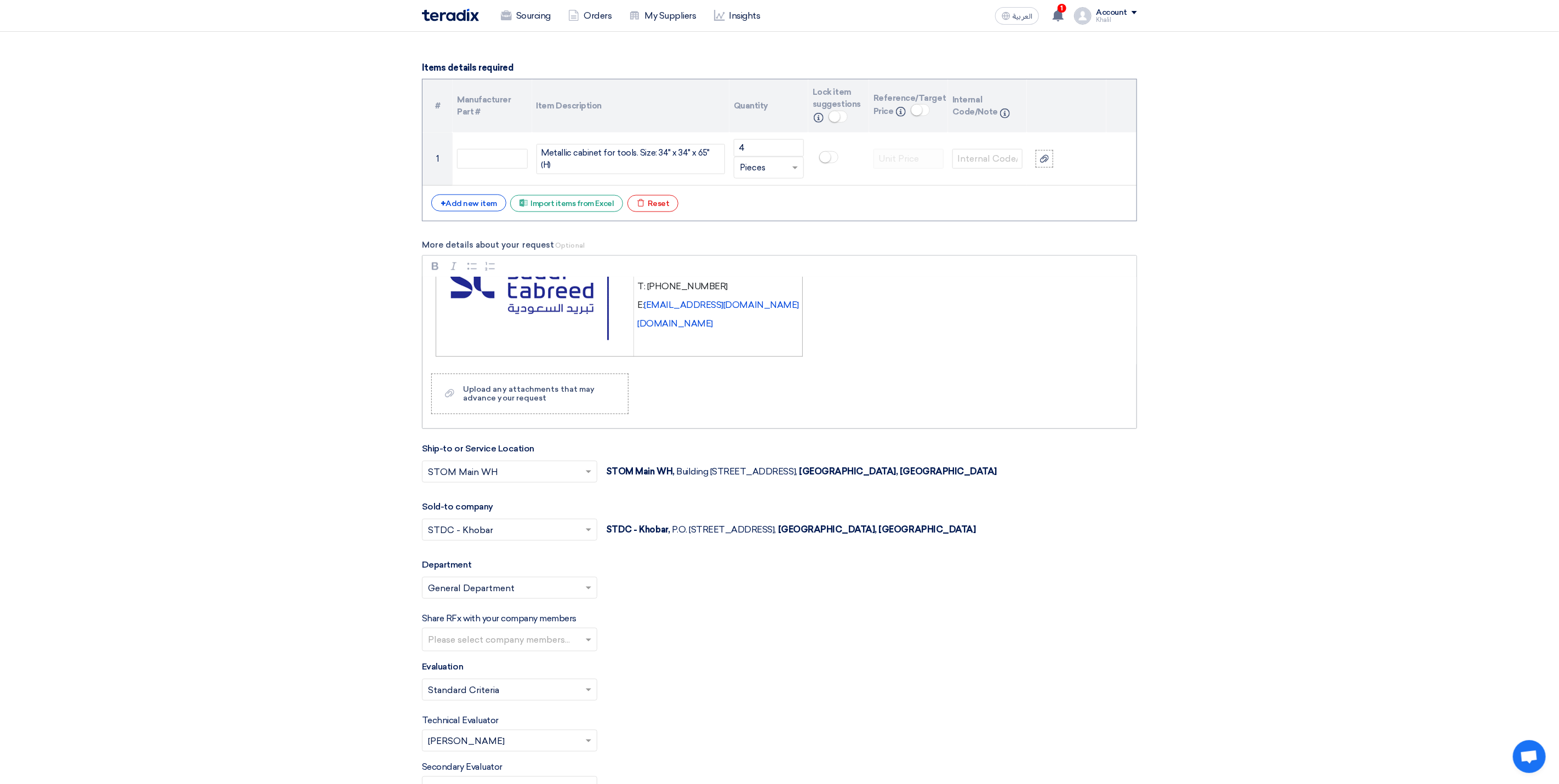
scroll to position [740, 0]
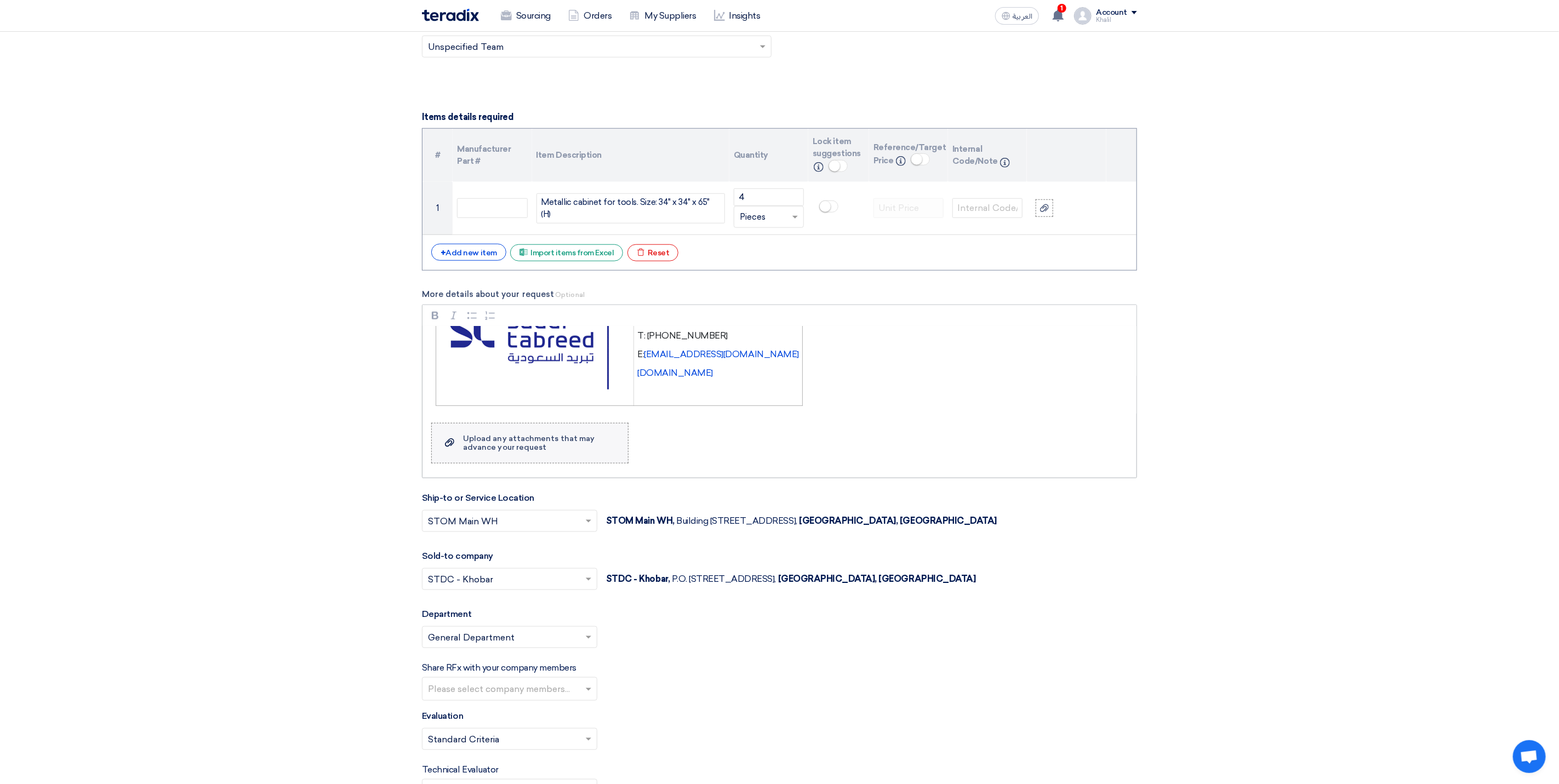
click at [563, 452] on div "Upload any attachments that may advance your request" at bounding box center [540, 443] width 154 height 18
click at [0, 0] on input "Upload a file Upload any attachments that may advance your request" at bounding box center [0, 0] width 0 height 0
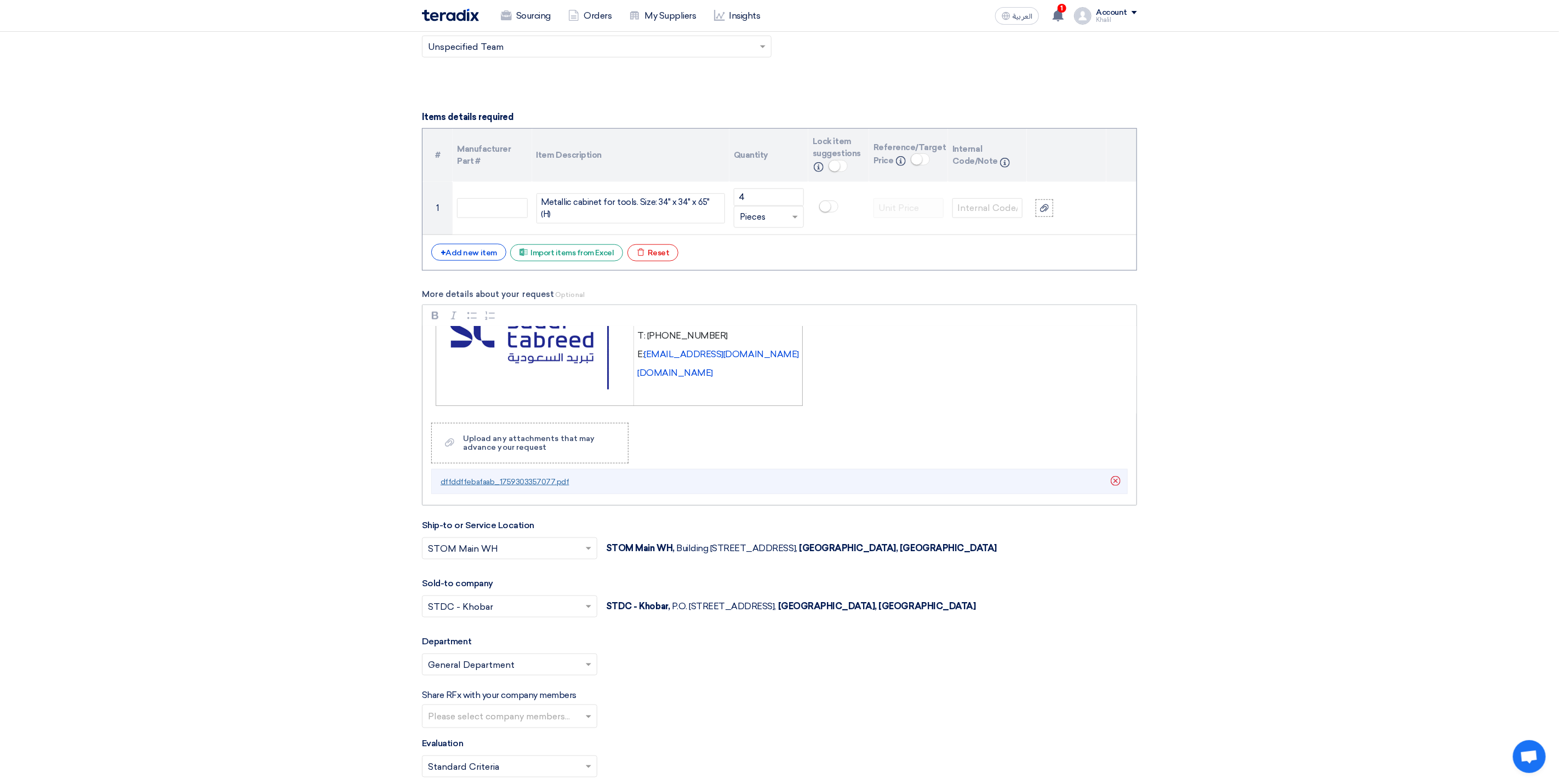
click at [536, 487] on span "dffddffebafaab_1759303357077.pdf" at bounding box center [505, 481] width 129 height 9
click at [1117, 486] on use at bounding box center [1116, 481] width 10 height 10
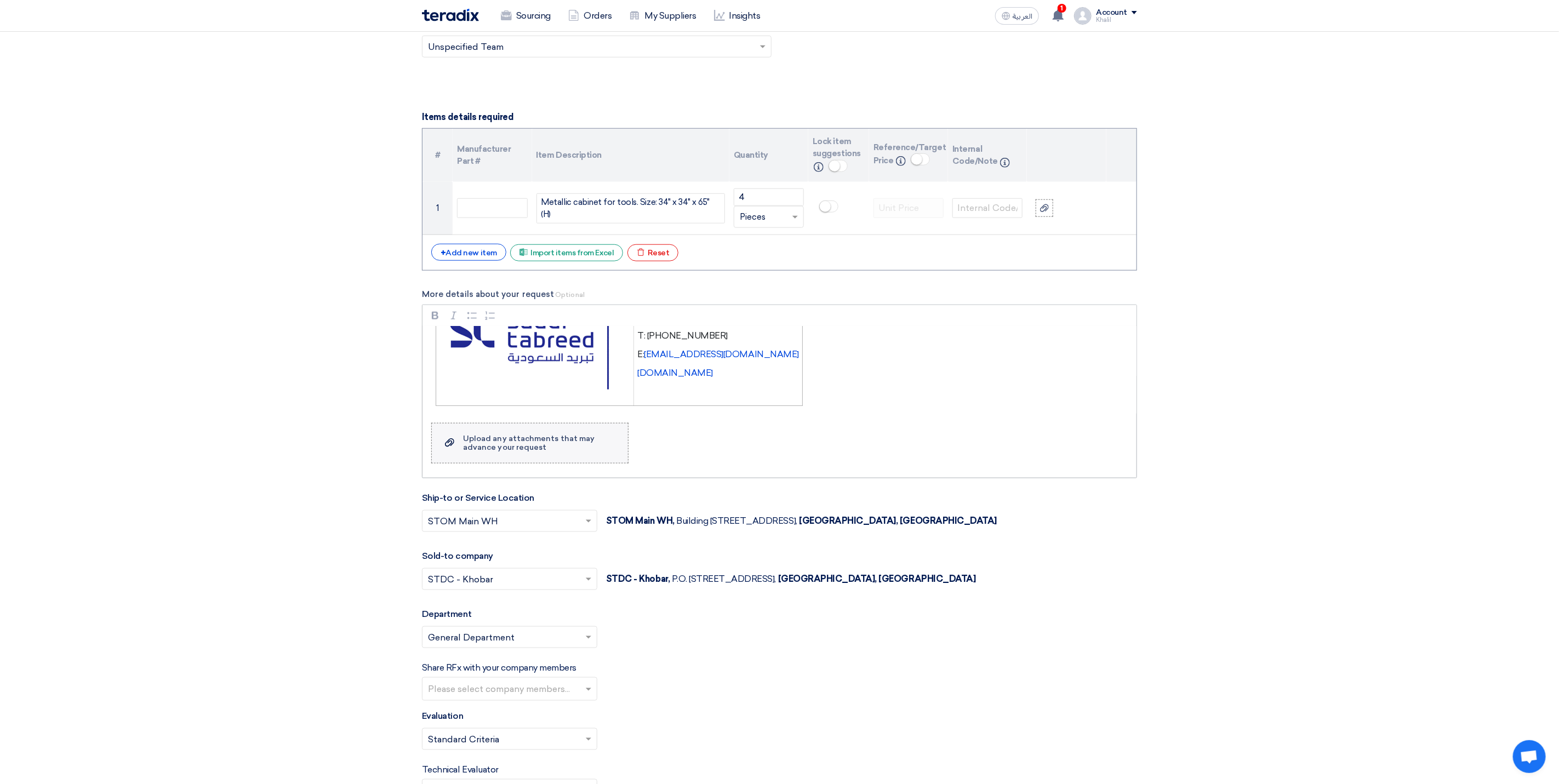
click at [574, 452] on div "Upload any attachments that may advance your request" at bounding box center [540, 443] width 154 height 18
click at [0, 0] on input "Upload a file Upload any attachments that may advance your request" at bounding box center [0, 0] width 0 height 0
click at [574, 445] on div "Upload any attachments that may advance your request" at bounding box center [540, 443] width 154 height 18
click at [0, 0] on input "Upload a file Upload any attachments that may advance your request" at bounding box center [0, 0] width 0 height 0
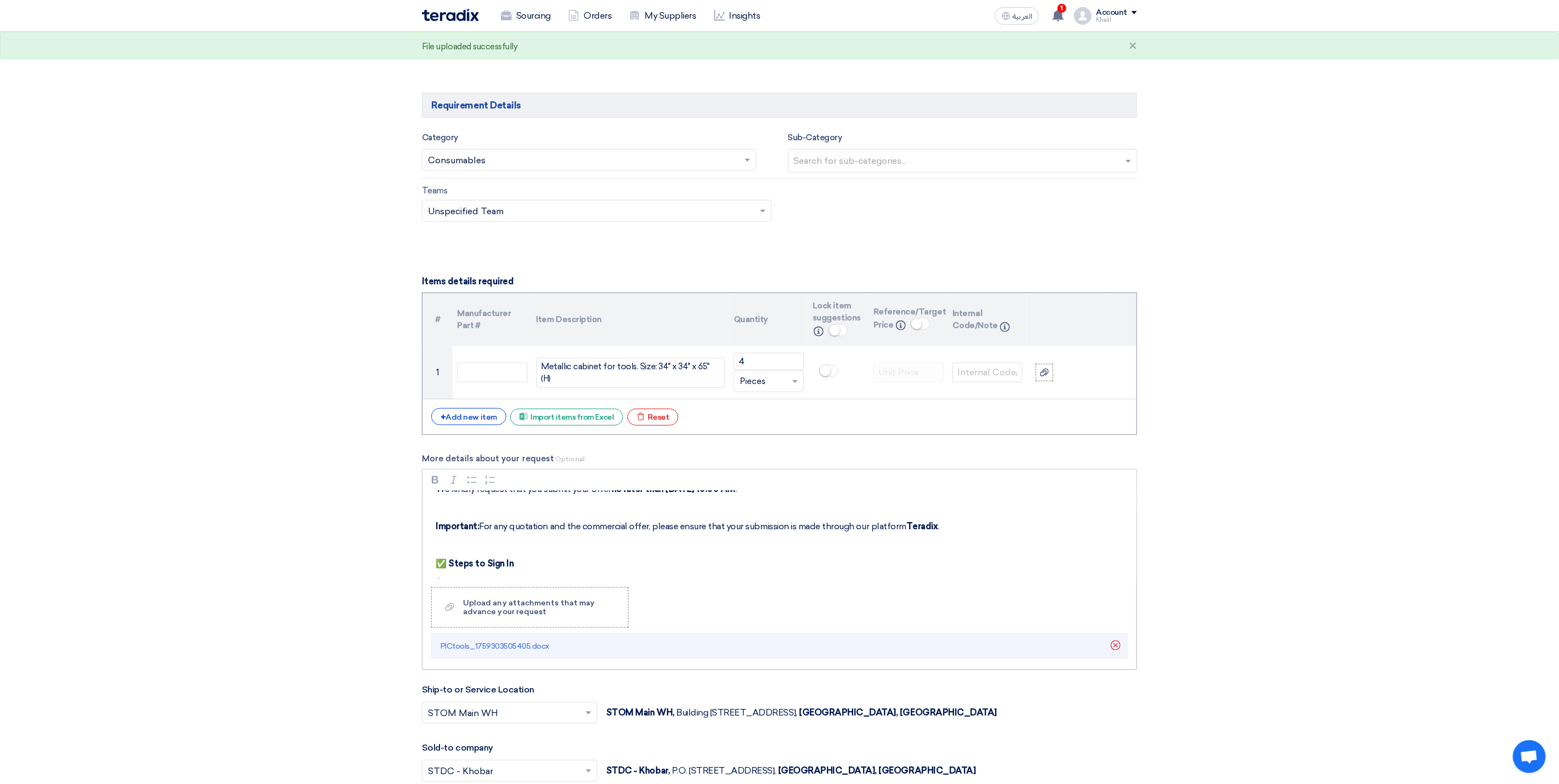
scroll to position [82, 0]
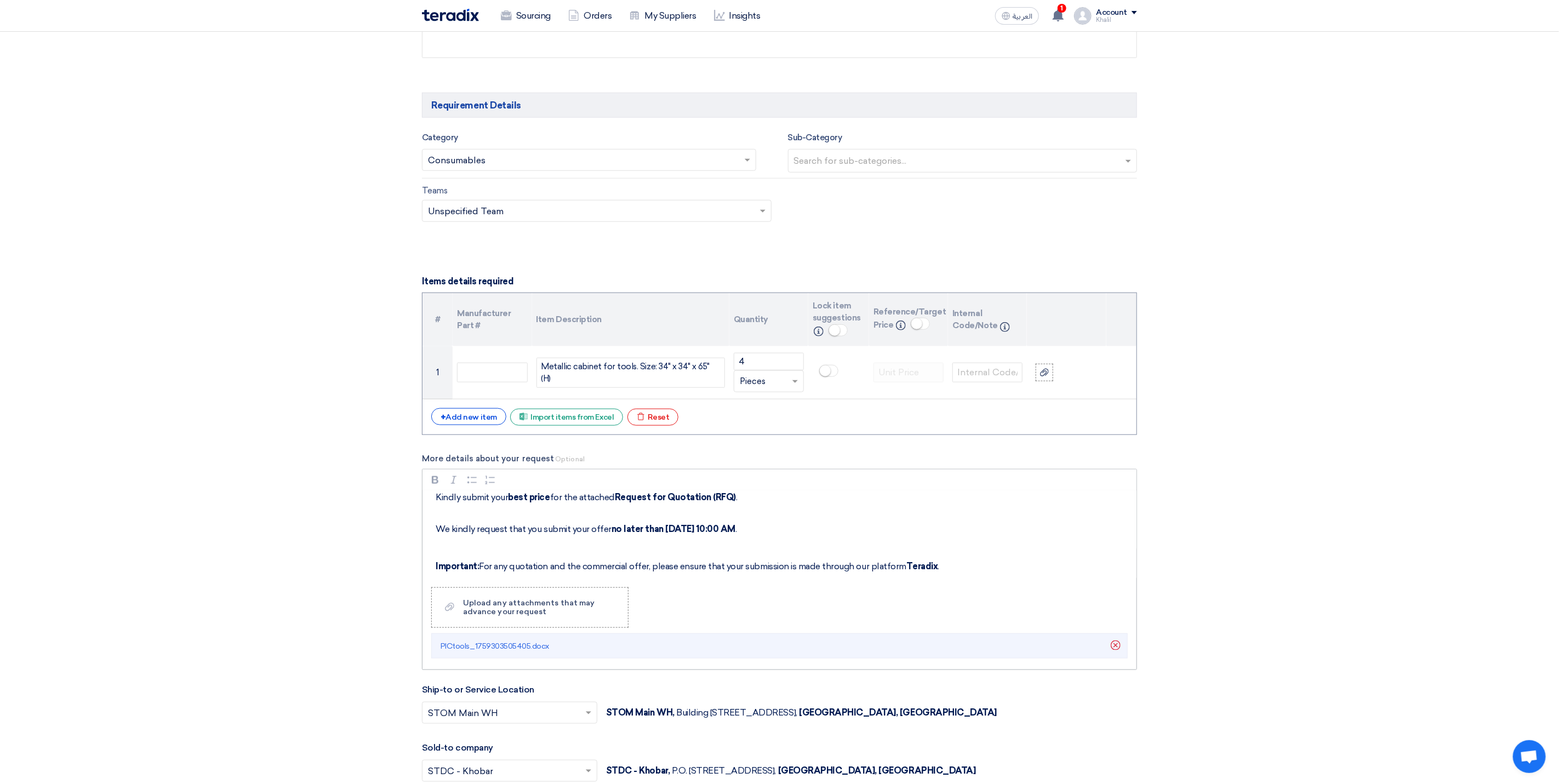
drag, startPoint x: 542, startPoint y: 544, endPoint x: 542, endPoint y: 551, distance: 7.0
click at [542, 536] on p "We kindly request that you submit your offer no later than [DATE] 10:00 AM ." at bounding box center [783, 522] width 696 height 26
click at [544, 555] on p "Rich Text Editor, main" at bounding box center [783, 548] width 696 height 13
click at [592, 574] on p "Important: For any quotation and the commercial offer, please ensure that your …" at bounding box center [783, 567] width 696 height 13
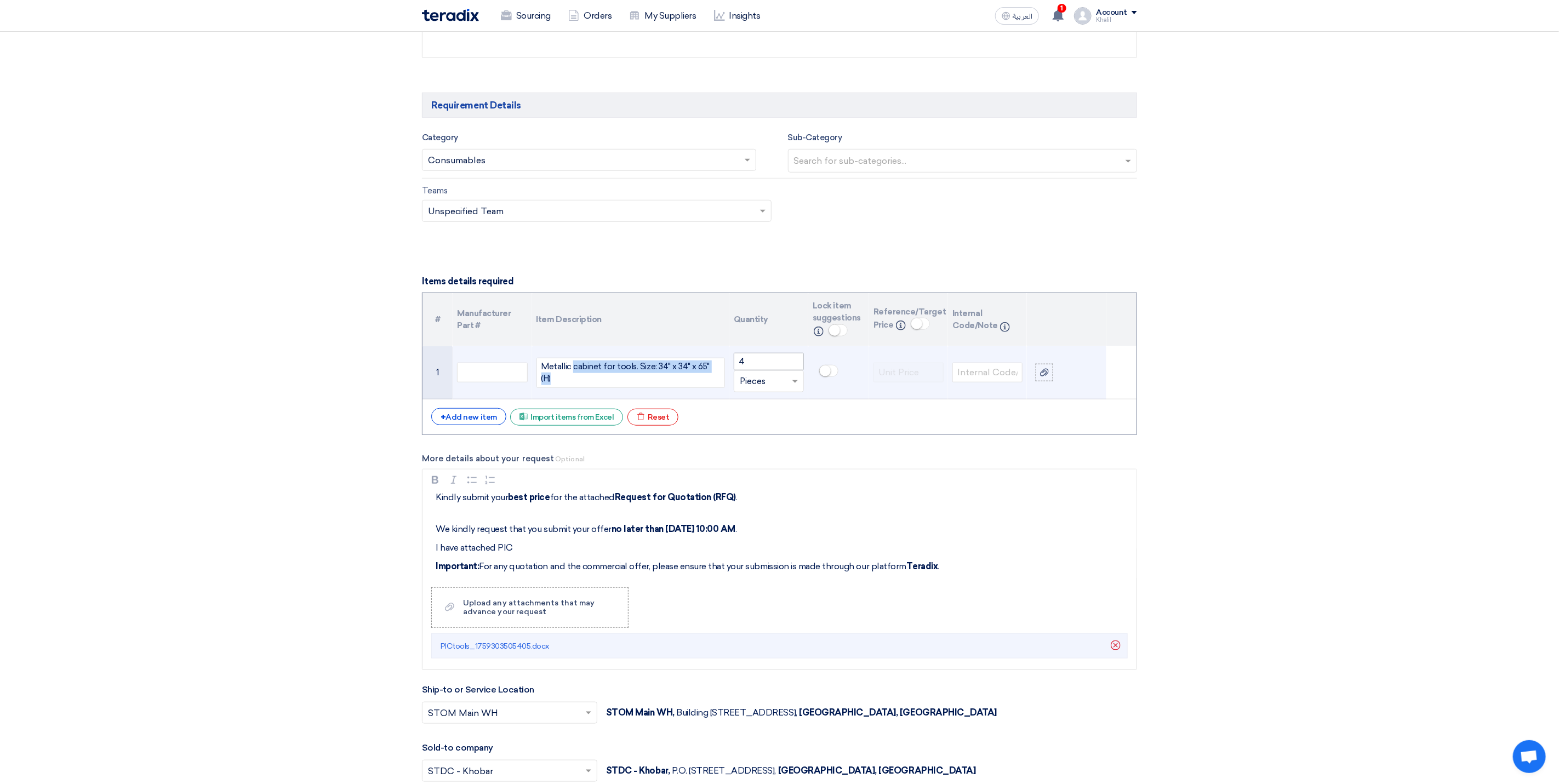
drag, startPoint x: 573, startPoint y: 374, endPoint x: 765, endPoint y: 374, distance: 192.0
click at [765, 374] on tr "1 Metallic cabinet for tools. Size: 34" x 34" x 65" (H) 4 Unit × Pieces" at bounding box center [780, 373] width 714 height 53
copy div "cabinet for tools. Size: 34" x 34" x 65" (H)"
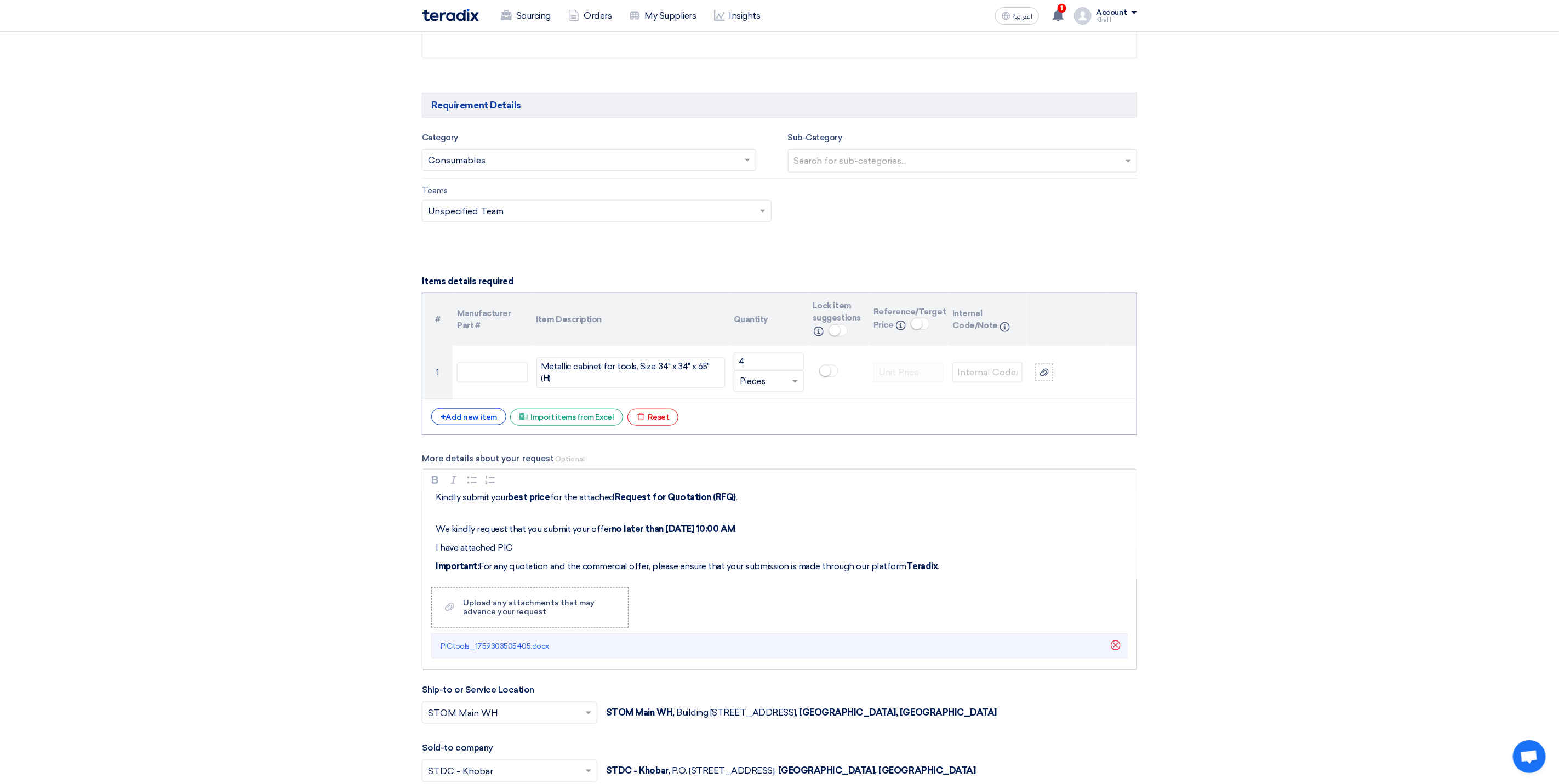
click at [531, 554] on p "I have attached PIC" at bounding box center [783, 548] width 696 height 13
click at [543, 555] on p "I have attached PICcabinet for tools. Size: 34" x 34" x 65" (H)" at bounding box center [783, 548] width 696 height 13
click at [594, 384] on div "Metallic cabinet for tools. Size: 34" x 34" x 65" (H)" at bounding box center [630, 373] width 189 height 30
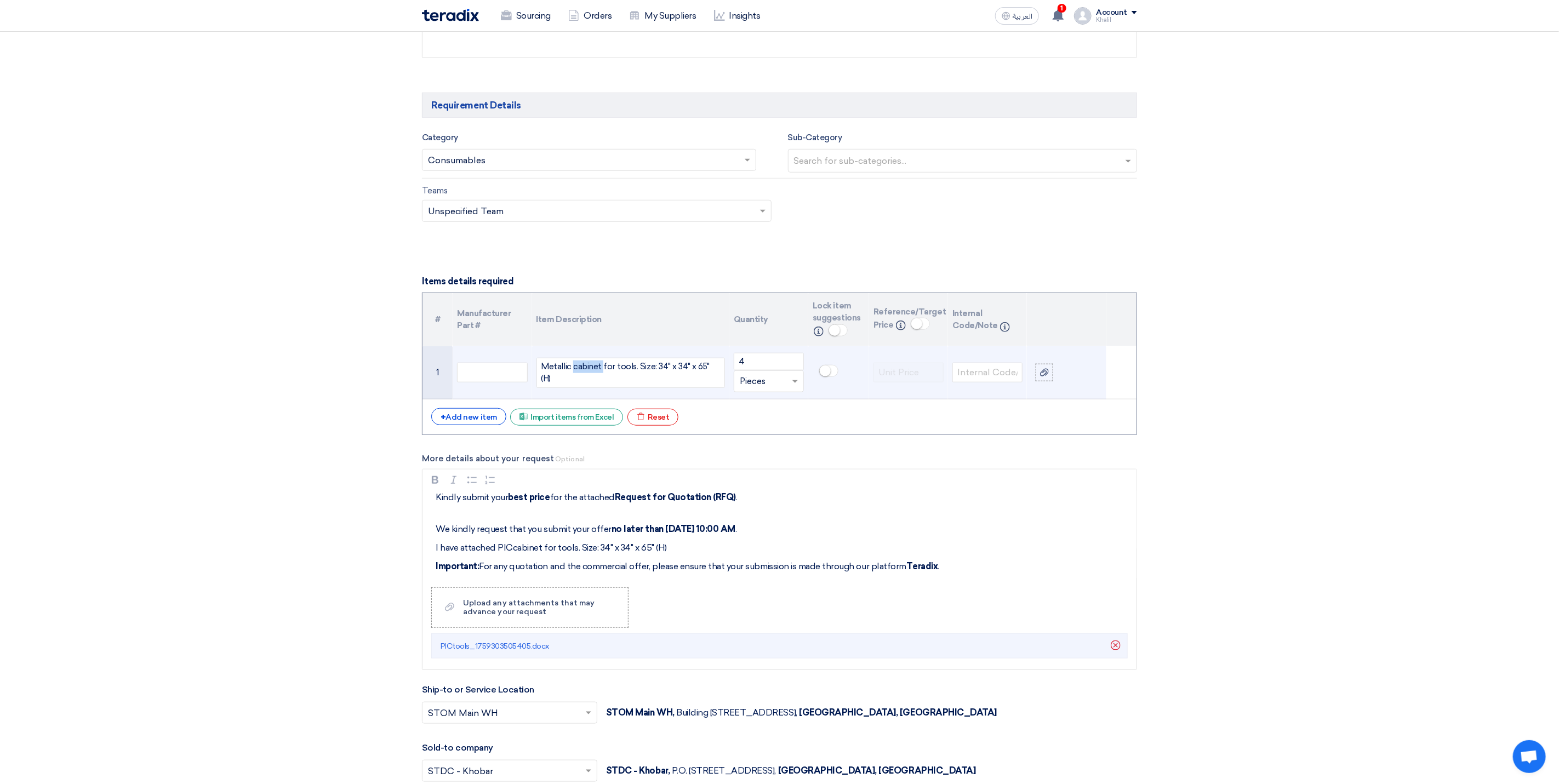
click at [594, 384] on div "Metallic cabinet for tools. Size: 34" x 34" x 65" (H)" at bounding box center [630, 373] width 189 height 30
copy div "cabinet"
click at [510, 553] on p "I have attached PICcabinet for tools. Size: 34" x 34" x 65" (H)" at bounding box center [783, 548] width 696 height 13
click at [609, 572] on p "Important: For any quotation and the commercial offer, please ensure that your …" at bounding box center [783, 567] width 696 height 13
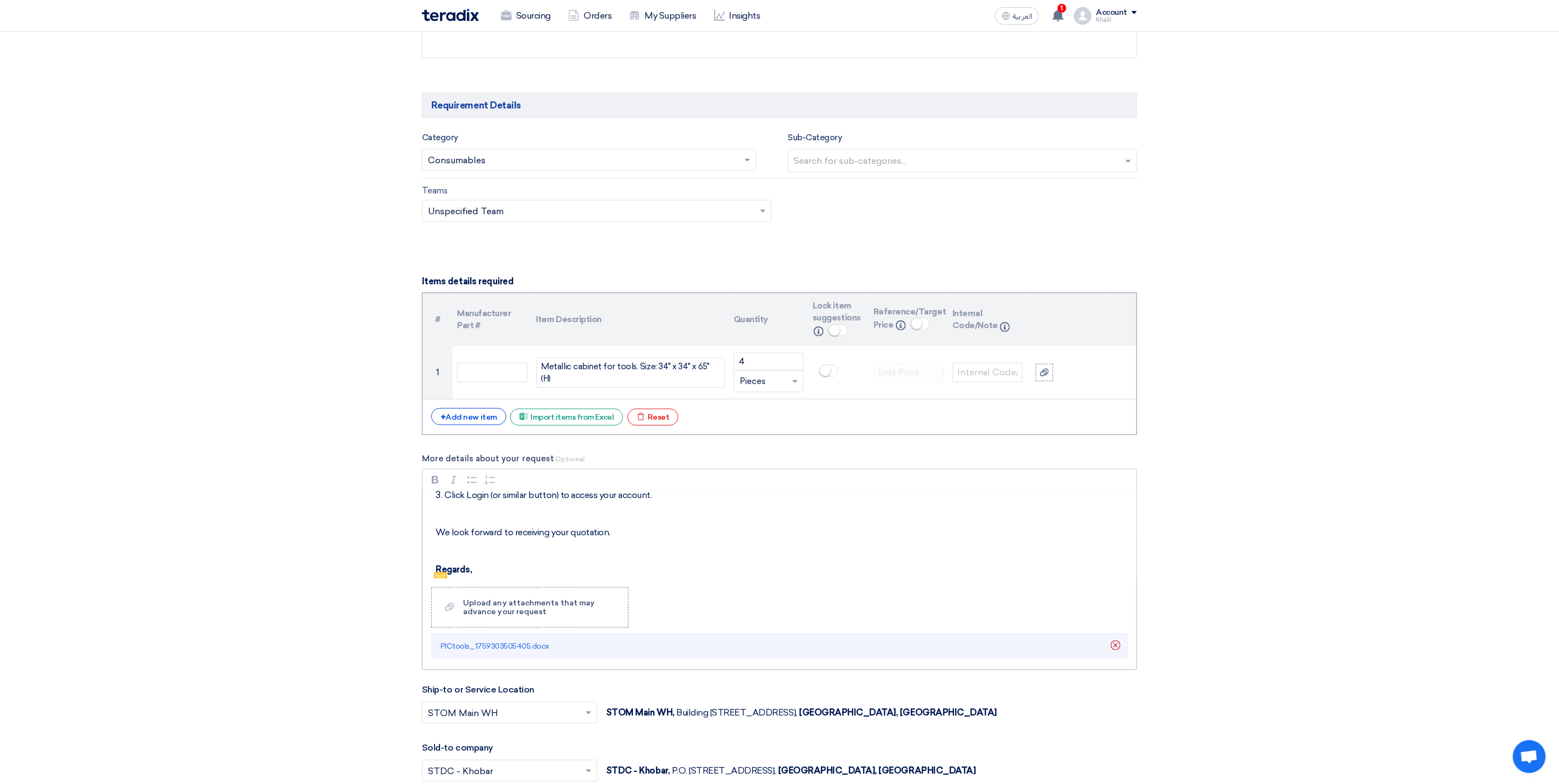
scroll to position [369, 0]
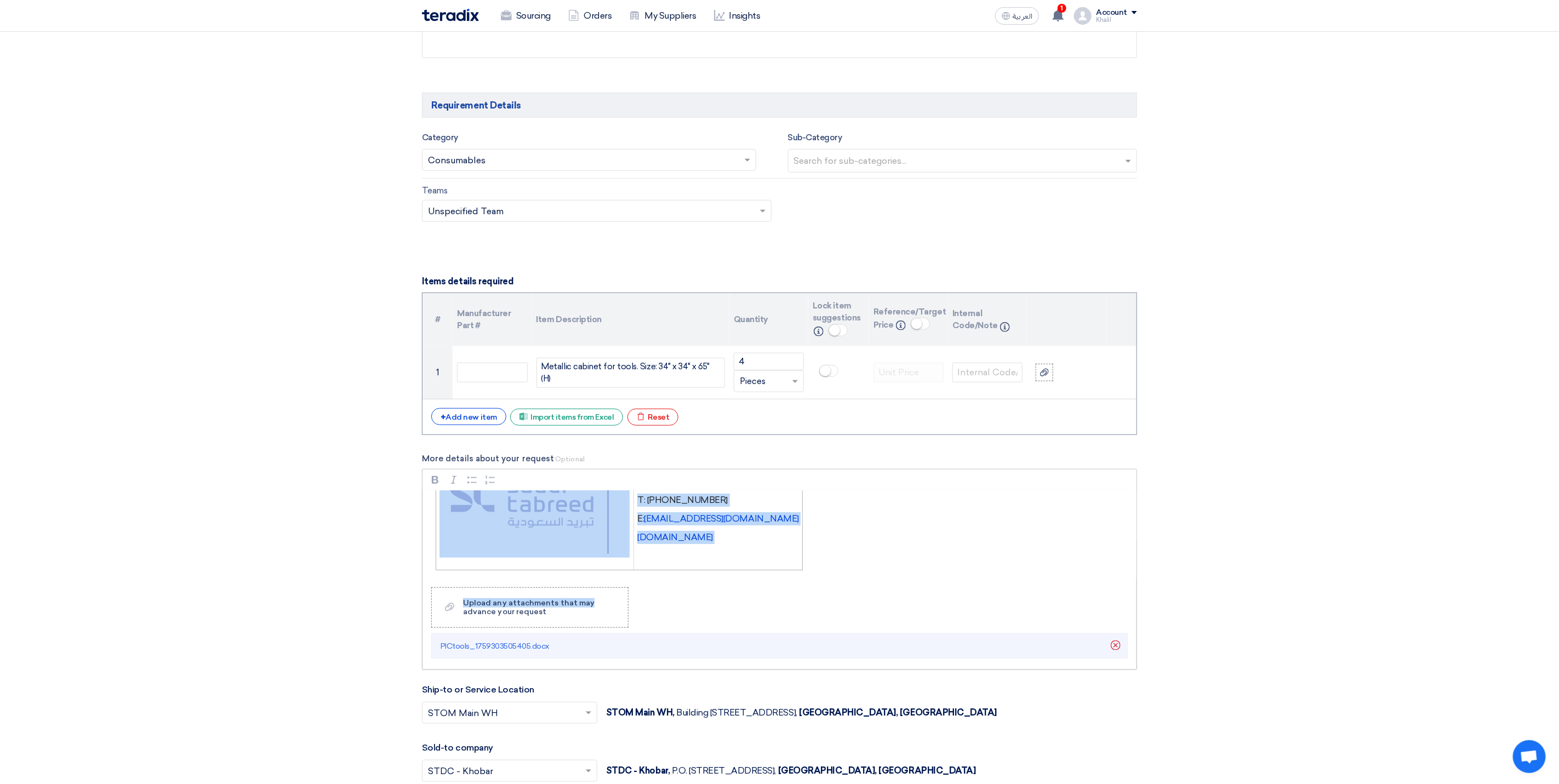
drag, startPoint x: 853, startPoint y: 604, endPoint x: 658, endPoint y: 477, distance: 232.7
click at [658, 477] on div "Rich Text Editor Bold (CTRL+B) Bold Italic (CTRL+I) Italic Bulleted List Bullet…" at bounding box center [780, 570] width 715 height 201
drag, startPoint x: 658, startPoint y: 477, endPoint x: 837, endPoint y: 580, distance: 206.5
click at [837, 578] on div "Dear Vendor, Please find attached the detailed descriptions and part numbers fo…" at bounding box center [780, 535] width 714 height 88
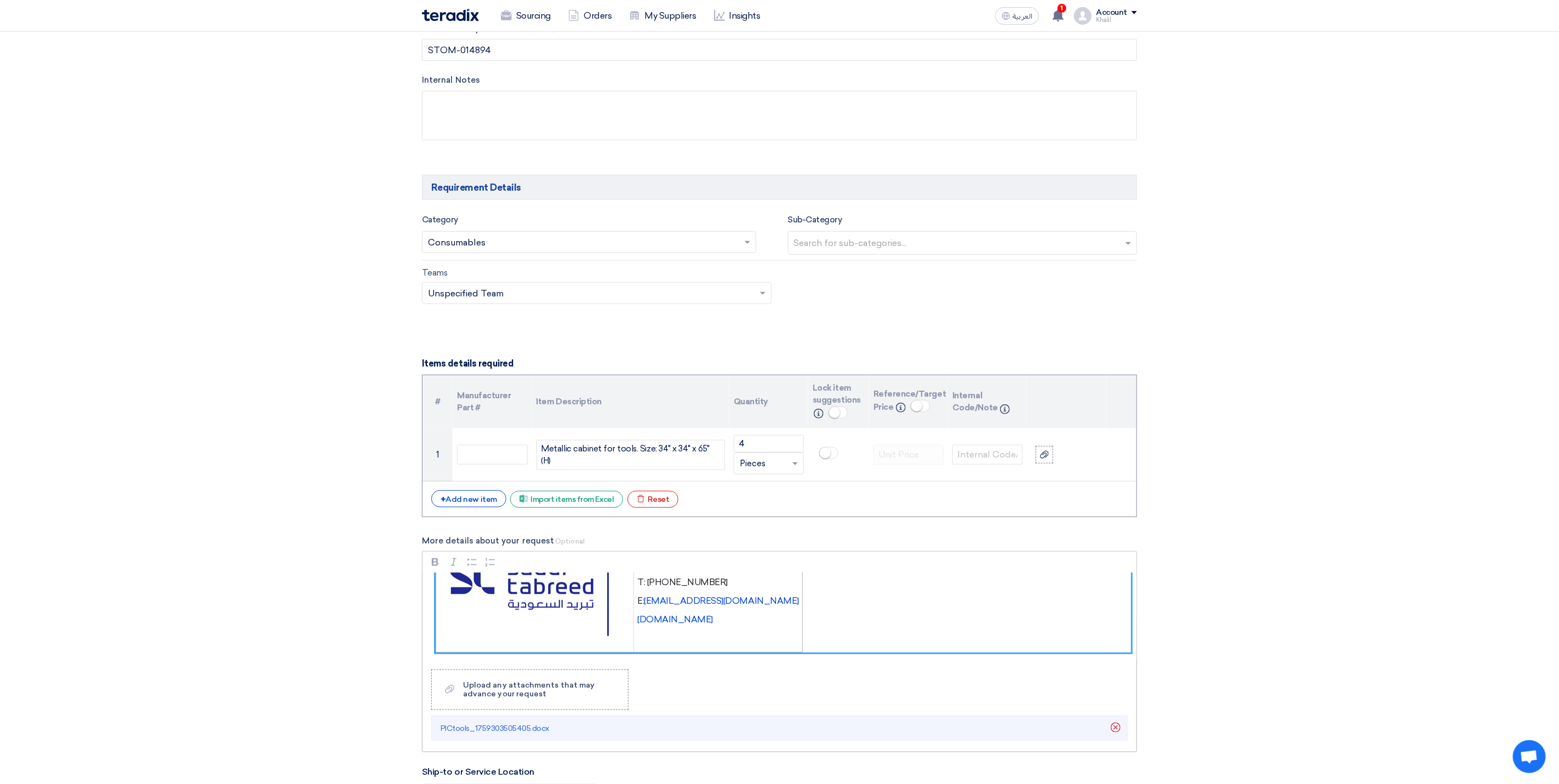
drag, startPoint x: 450, startPoint y: 599, endPoint x: 793, endPoint y: 653, distance: 347.2
click at [793, 653] on div "Dear Vendor, Please find attached the detailed descriptions and part numbers fo…" at bounding box center [780, 617] width 714 height 88
copy div "Dear Vendor, Please find attached the detailed descriptions and part numbers fo…"
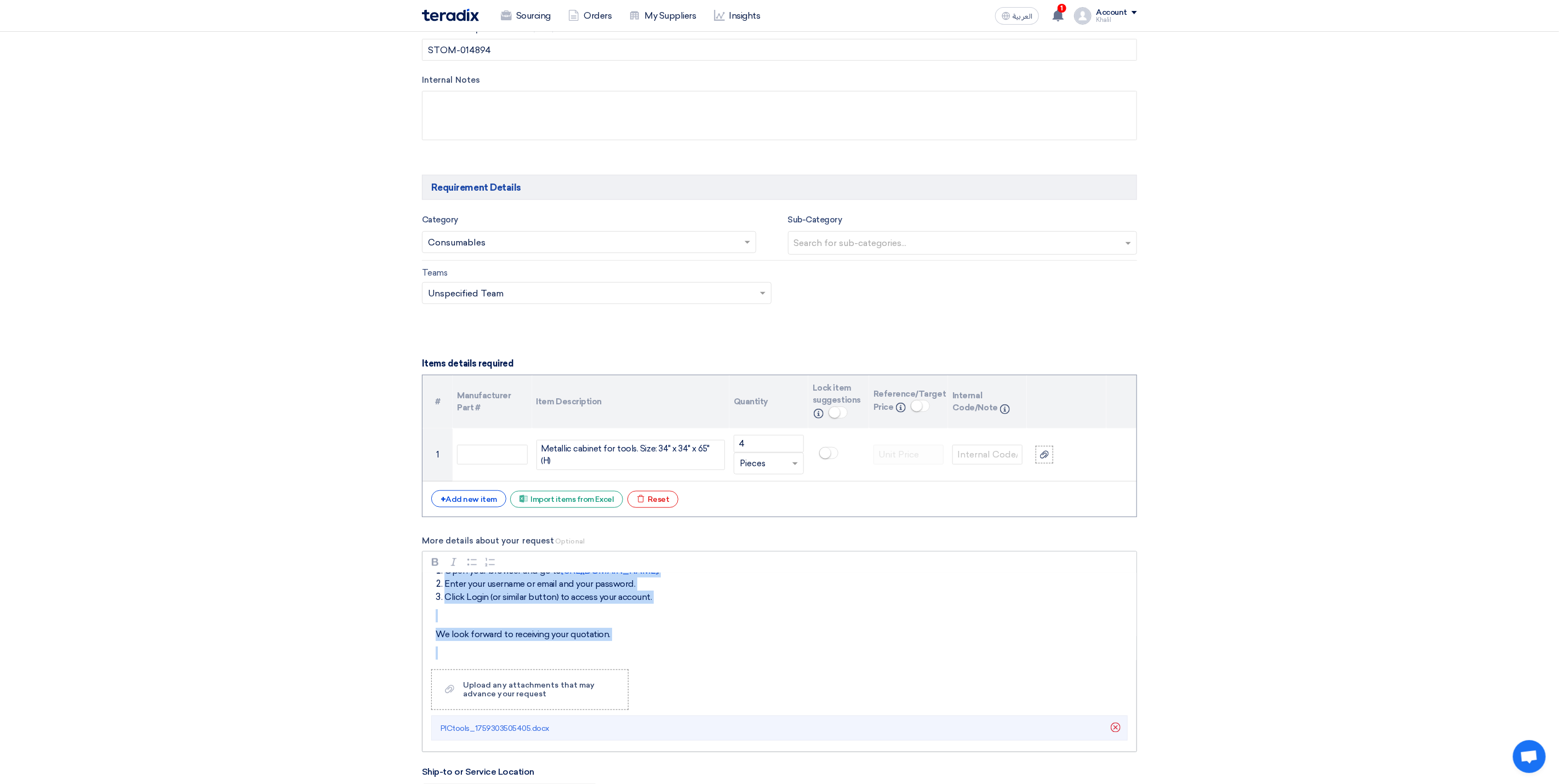
scroll to position [140, 0]
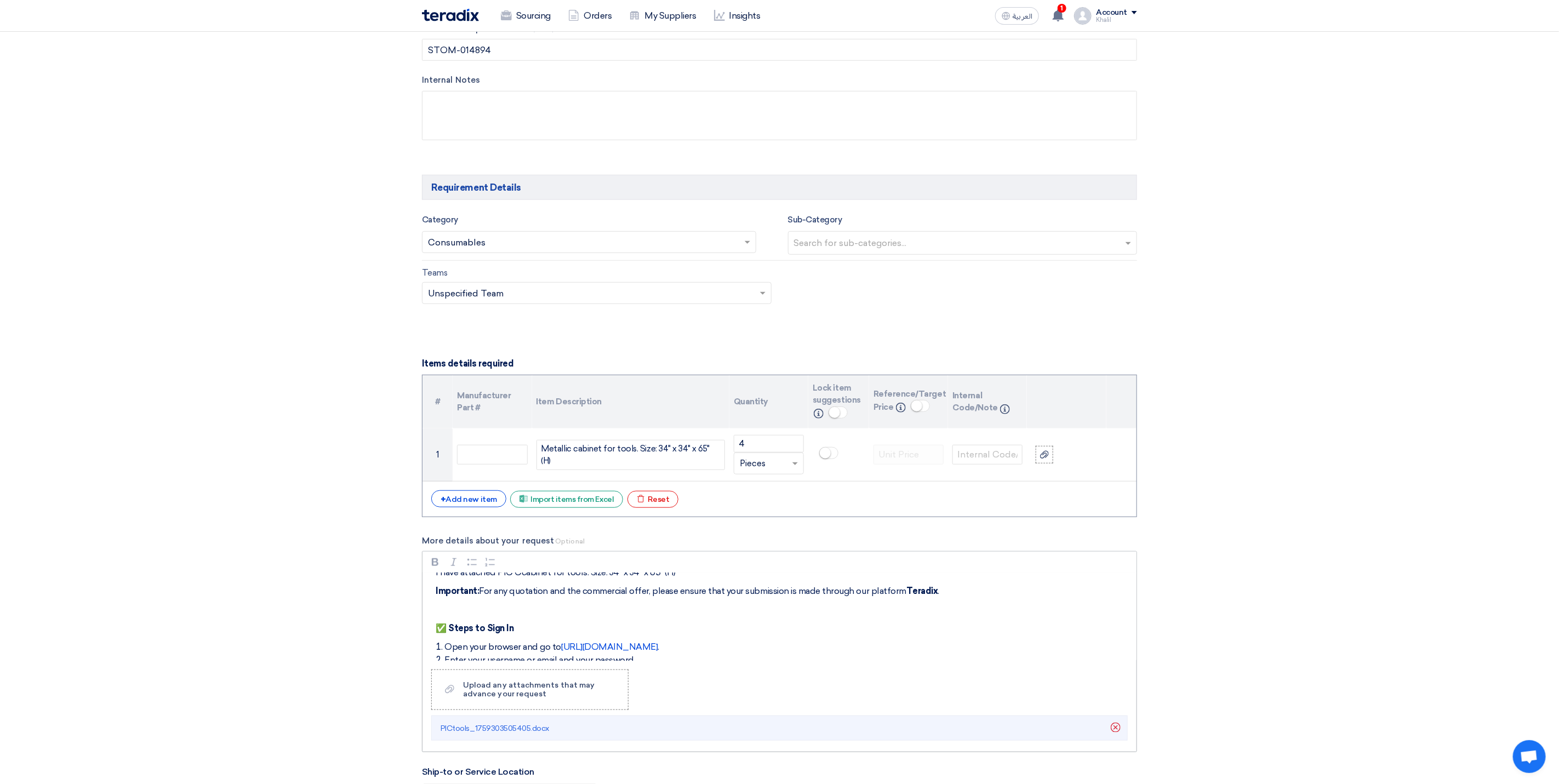
click at [904, 630] on p "✅ Steps to Sign In" at bounding box center [783, 628] width 696 height 13
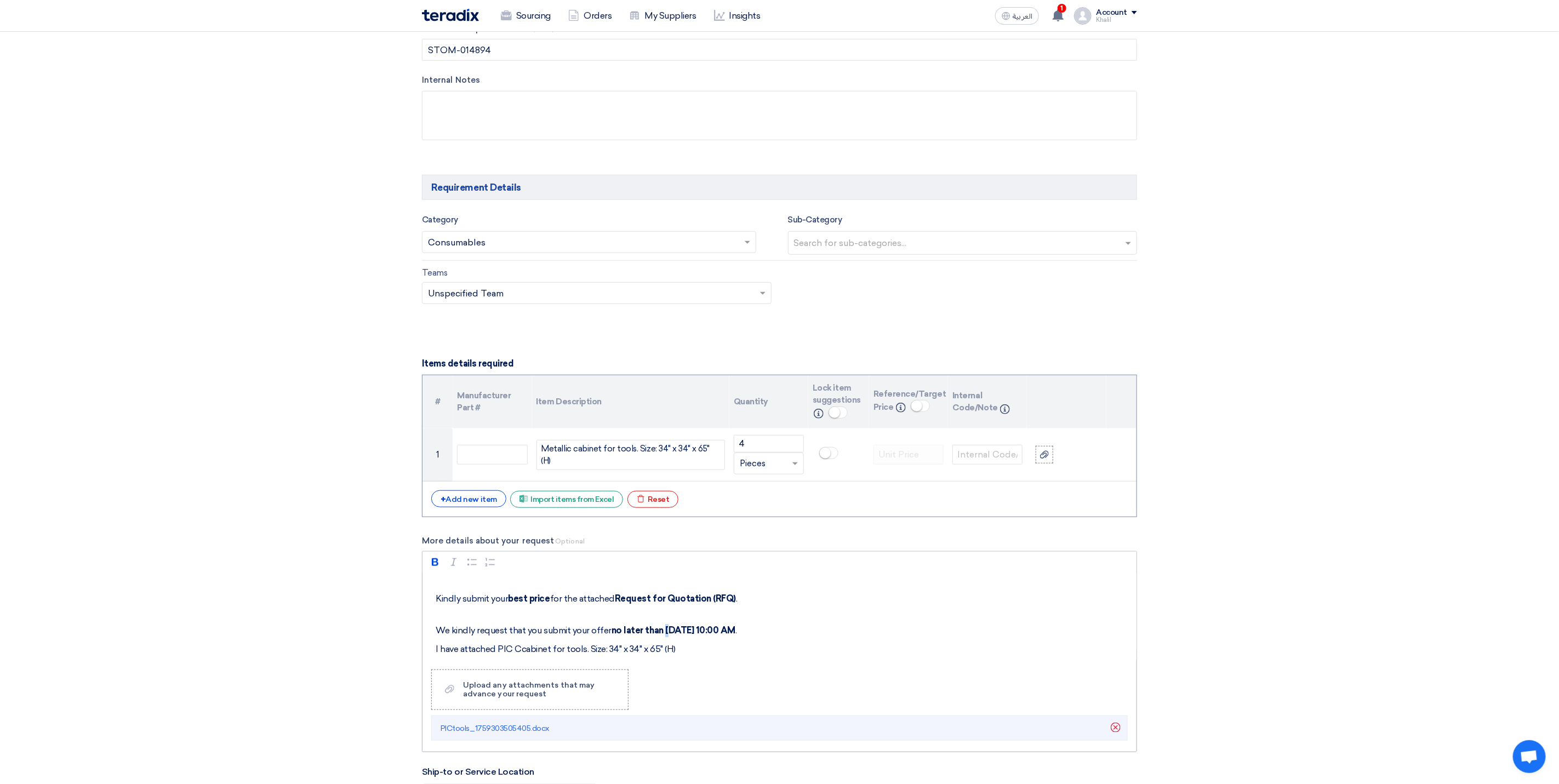
click at [663, 635] on strong "no later than [DATE] 10:00 AM" at bounding box center [673, 630] width 124 height 10
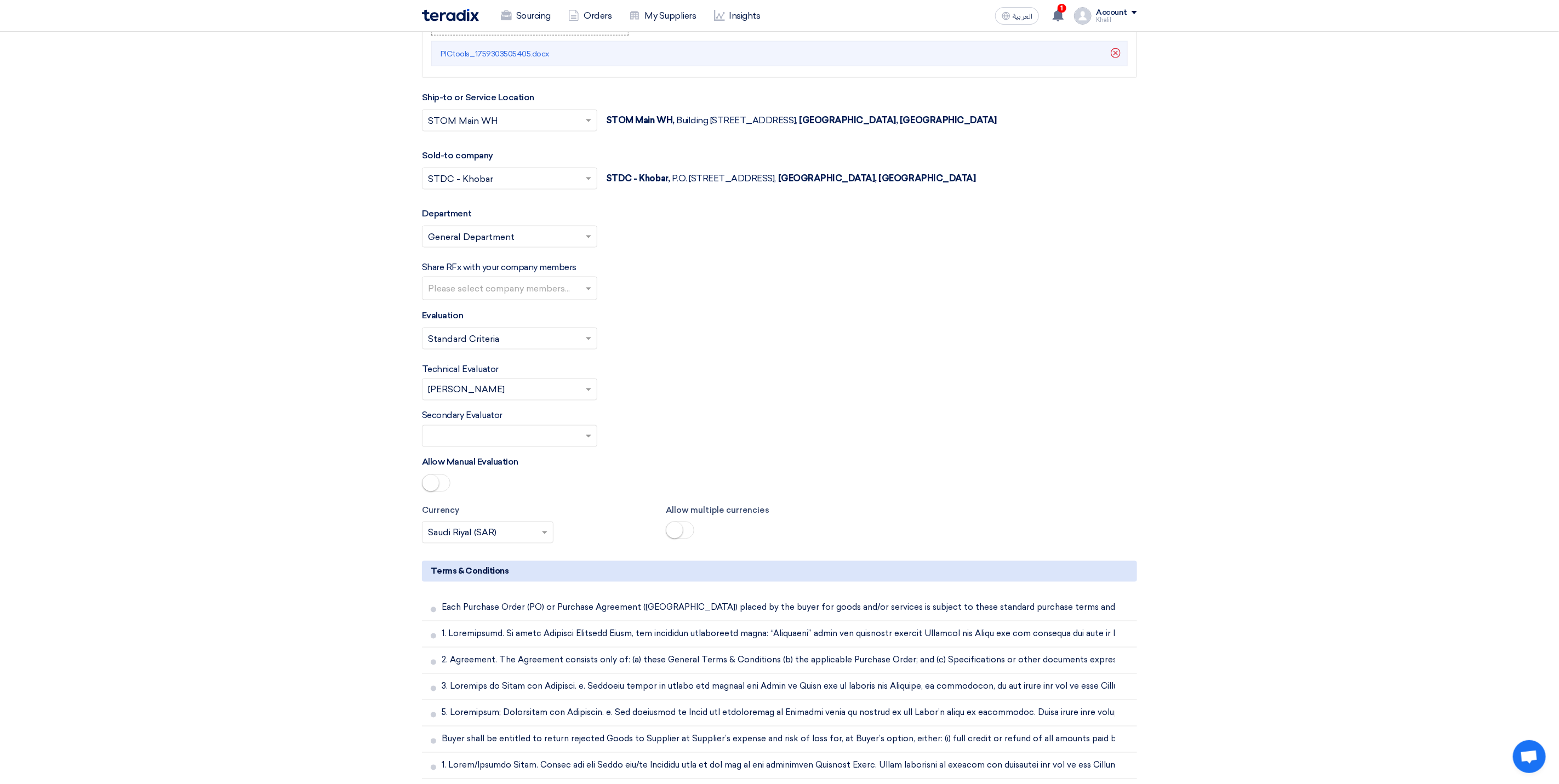
scroll to position [1151, 0]
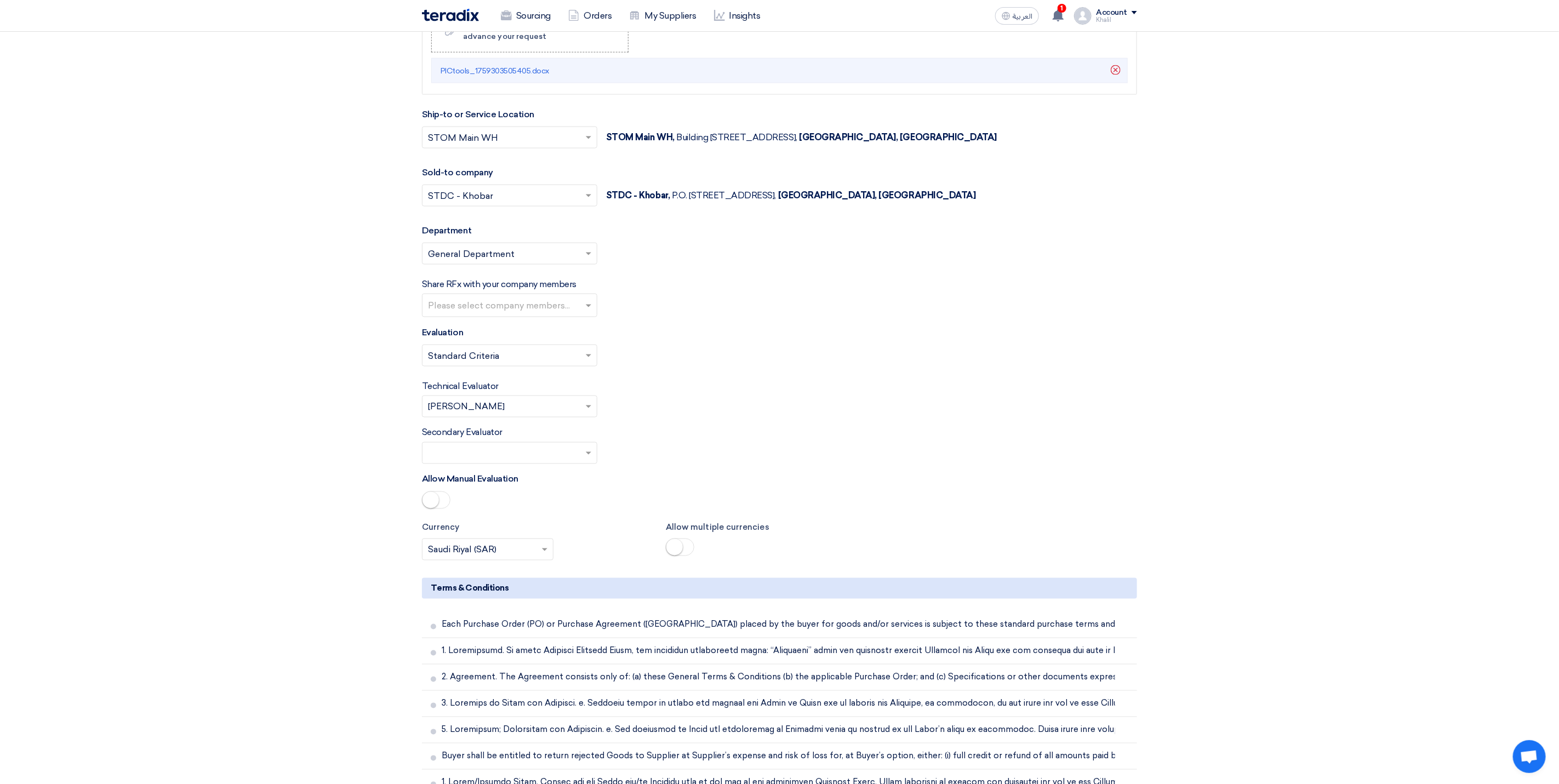
click at [585, 314] on input "text" at bounding box center [511, 307] width 166 height 18
click at [507, 347] on div "[PERSON_NAME]" at bounding box center [510, 336] width 175 height 23
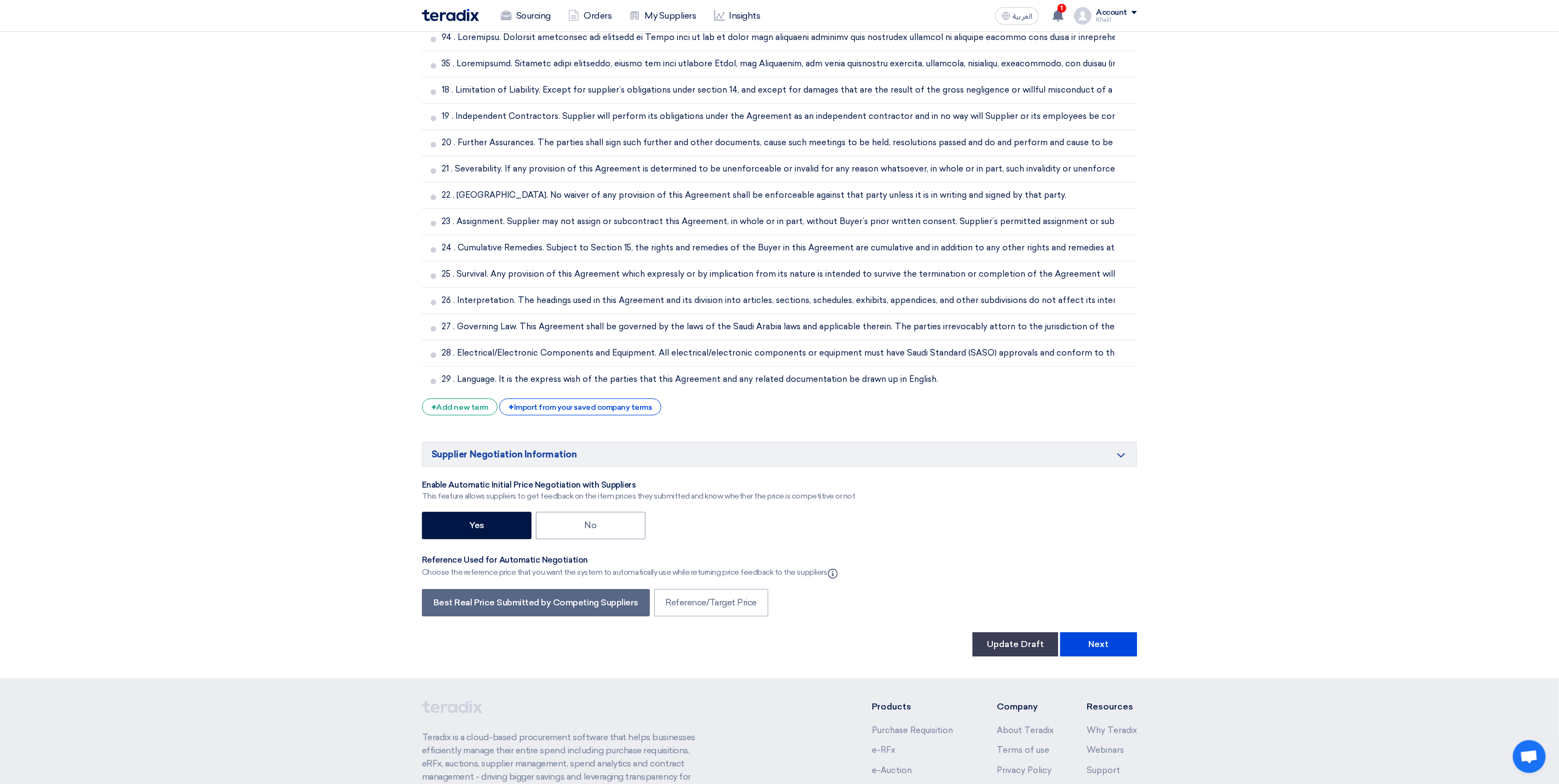
scroll to position [2341, 0]
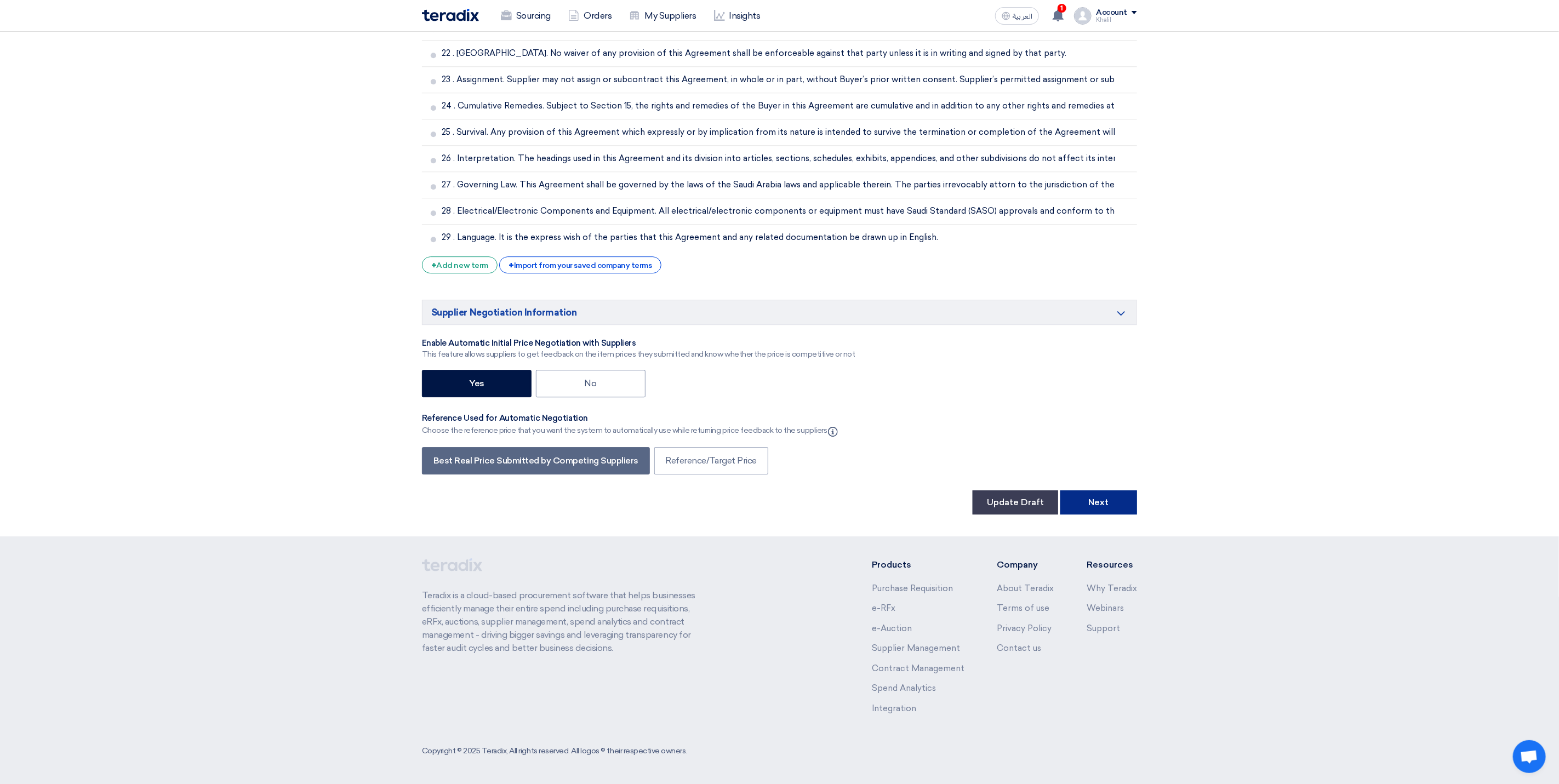
click at [1105, 500] on button "Next" at bounding box center [1099, 503] width 77 height 24
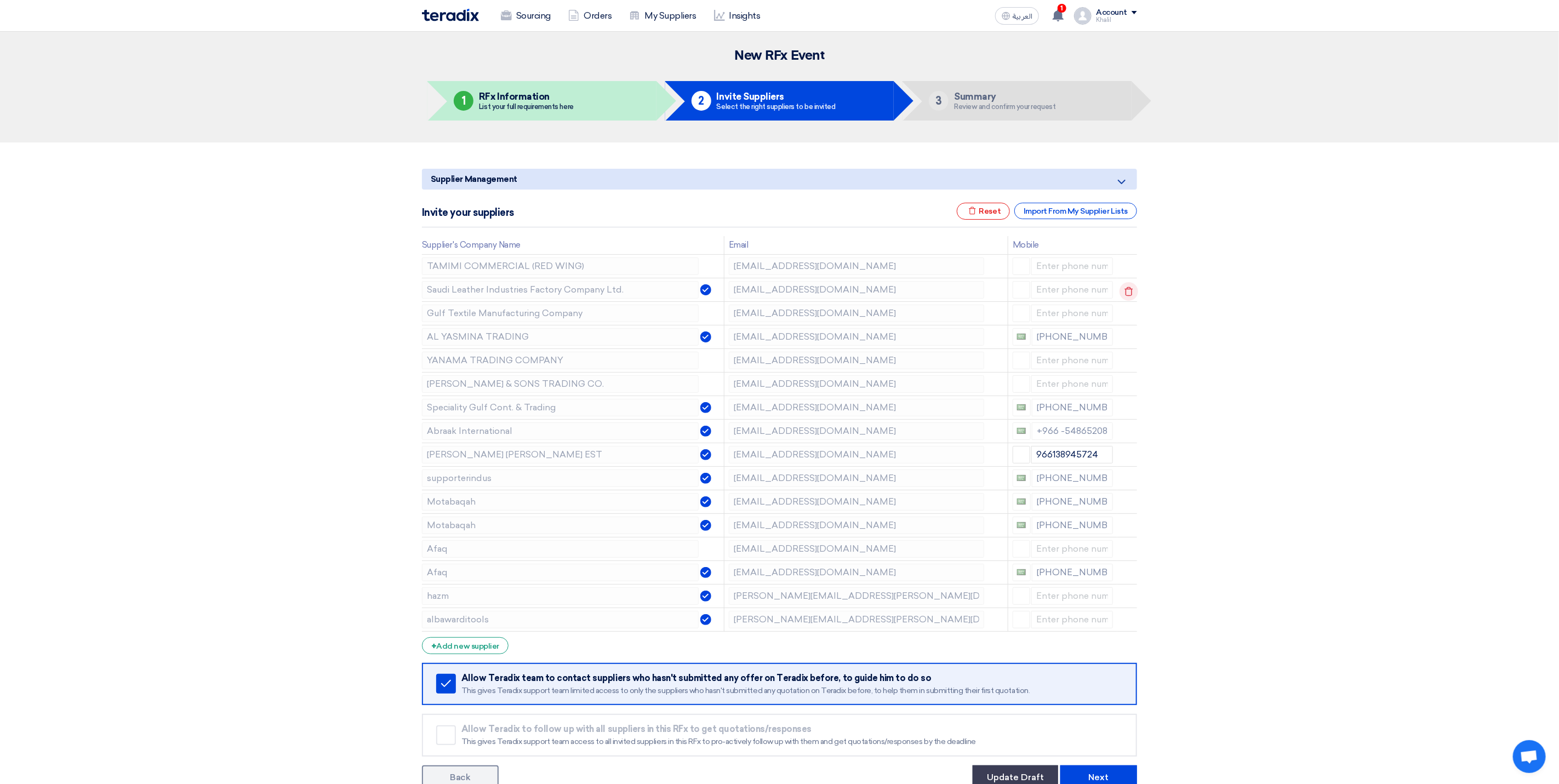
click at [0, 0] on icon at bounding box center [0, 0] width 0 height 0
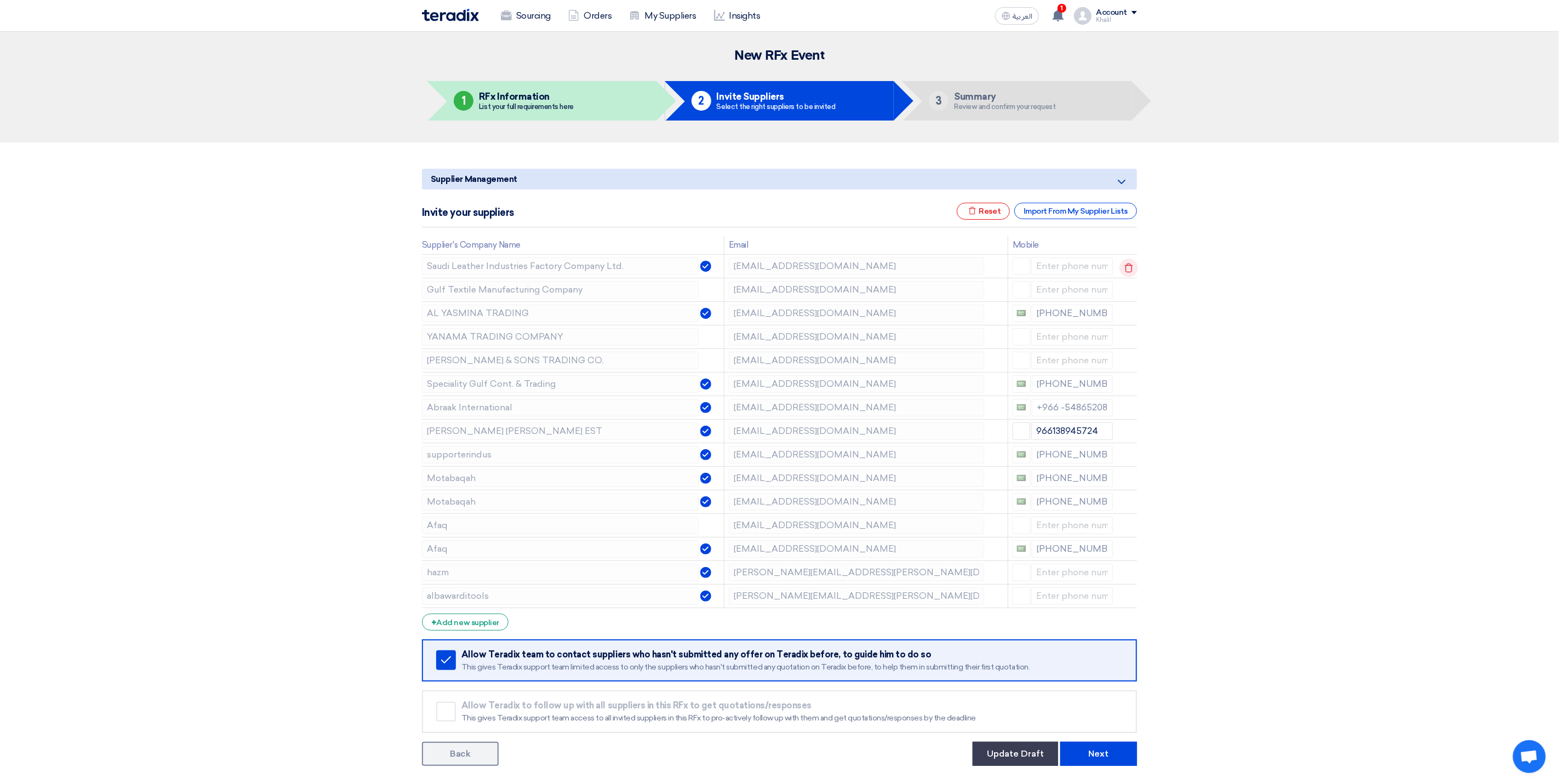
click at [1127, 268] on icon at bounding box center [1129, 268] width 19 height 19
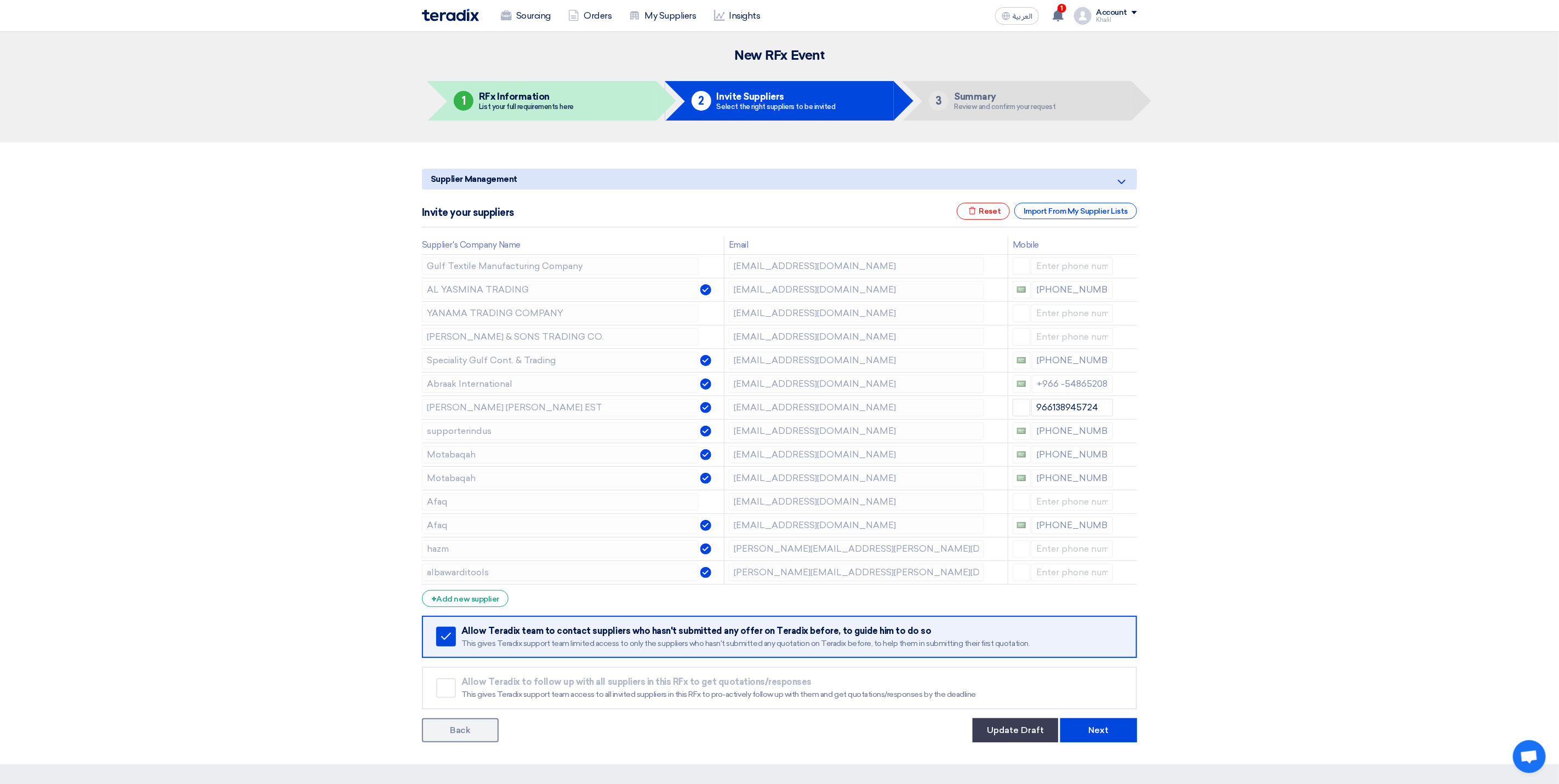
click at [0, 0] on icon at bounding box center [0, 0] width 0 height 0
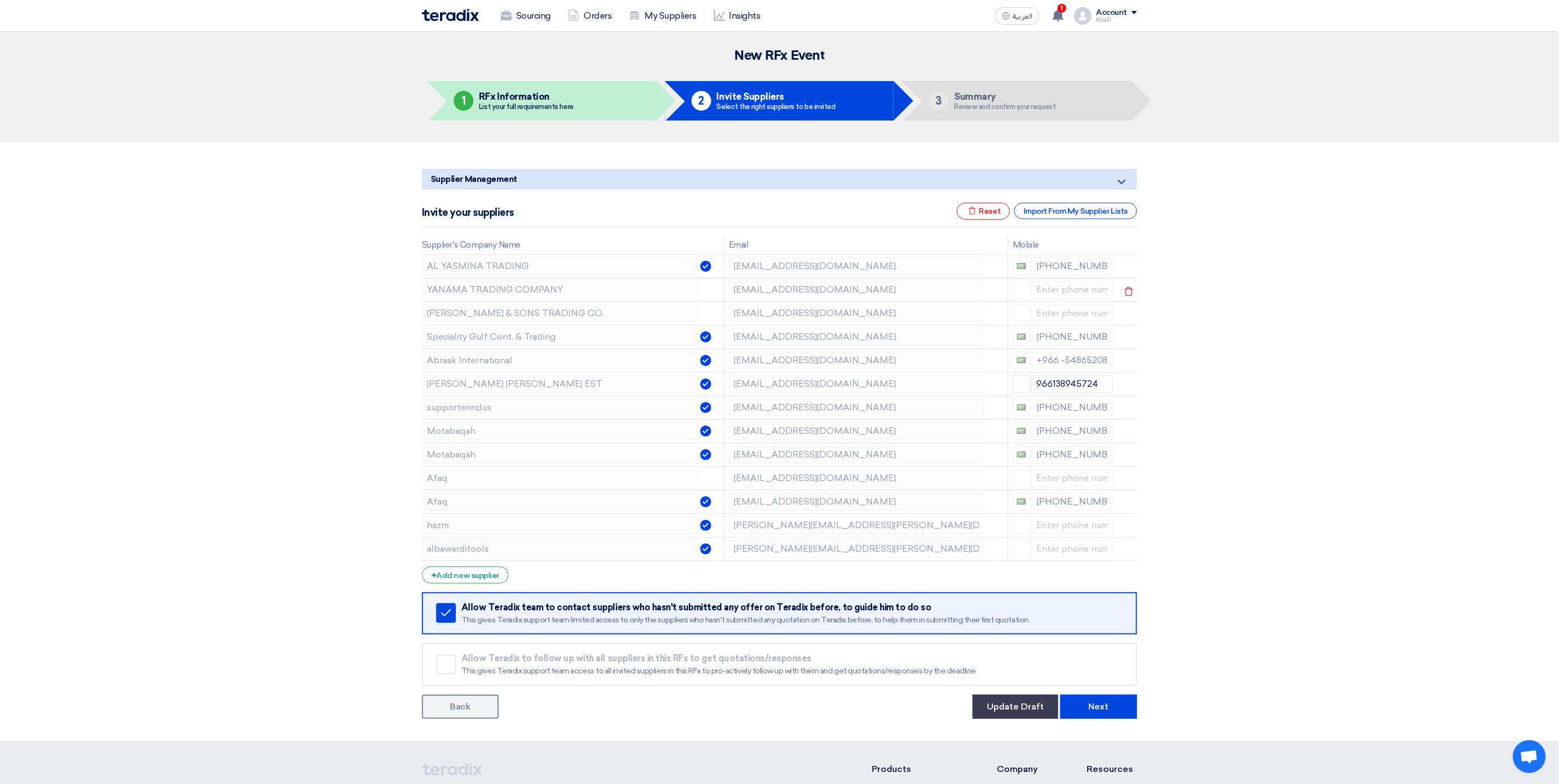
click at [725, 288] on td "[EMAIL_ADDRESS][DOMAIN_NAME]" at bounding box center [866, 289] width 284 height 24
drag, startPoint x: 1182, startPoint y: 545, endPoint x: 1159, endPoint y: 542, distance: 23.2
click at [1182, 545] on section "Supplier Management Minimize/Maximize Category Invite your suppliers Excel file…" at bounding box center [779, 442] width 1559 height 599
click at [1350, 443] on section "Supplier Management Minimize/Maximize Category Invite your suppliers Excel file…" at bounding box center [779, 442] width 1559 height 599
drag, startPoint x: 1279, startPoint y: 470, endPoint x: 1153, endPoint y: 456, distance: 126.8
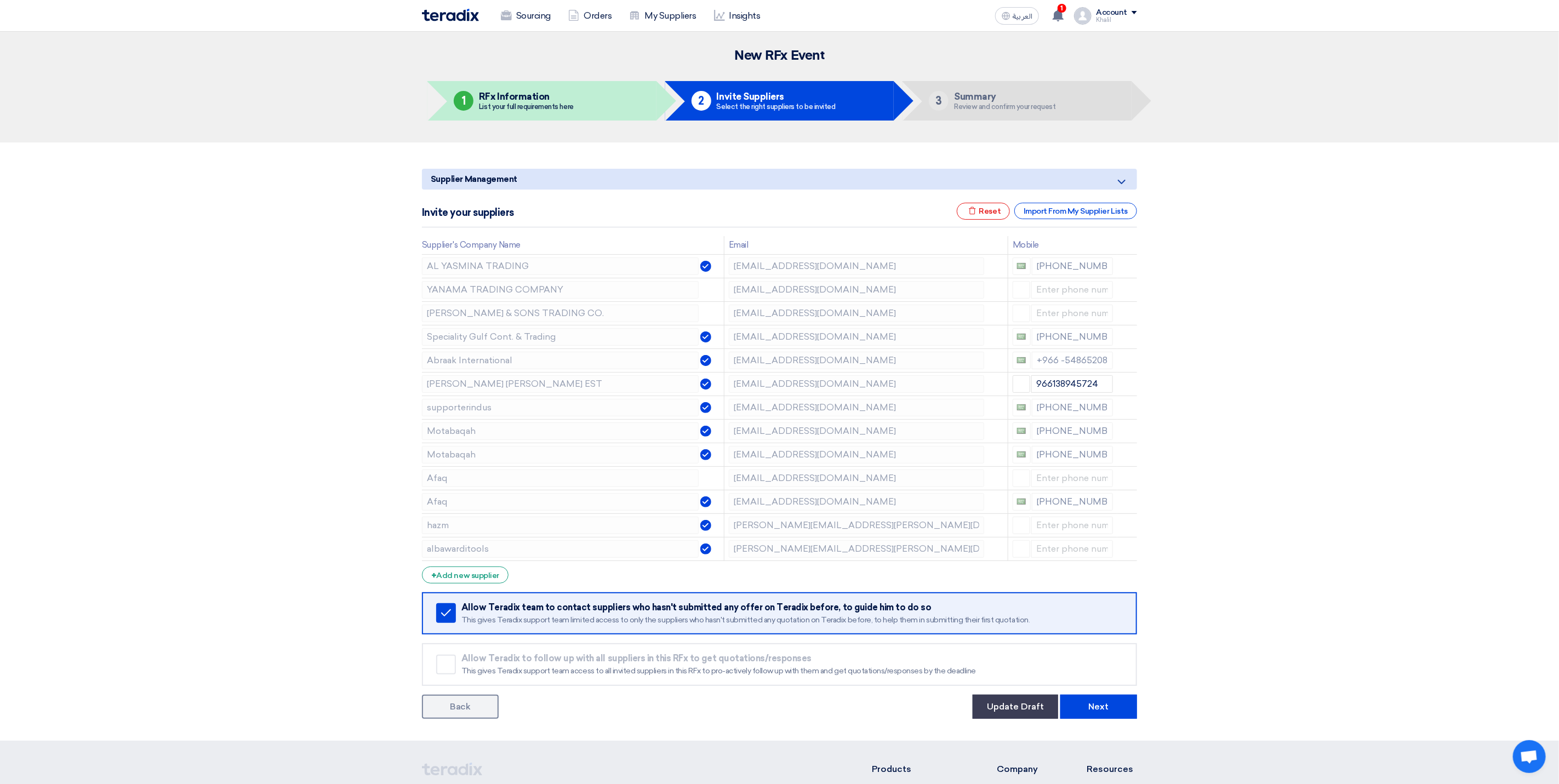
click at [1245, 470] on section "Supplier Management Minimize/Maximize Category Invite your suppliers Excel file…" at bounding box center [779, 442] width 1559 height 599
click at [727, 329] on td "[EMAIL_ADDRESS][DOMAIN_NAME]" at bounding box center [866, 337] width 284 height 24
click at [1128, 388] on icon at bounding box center [1129, 386] width 19 height 19
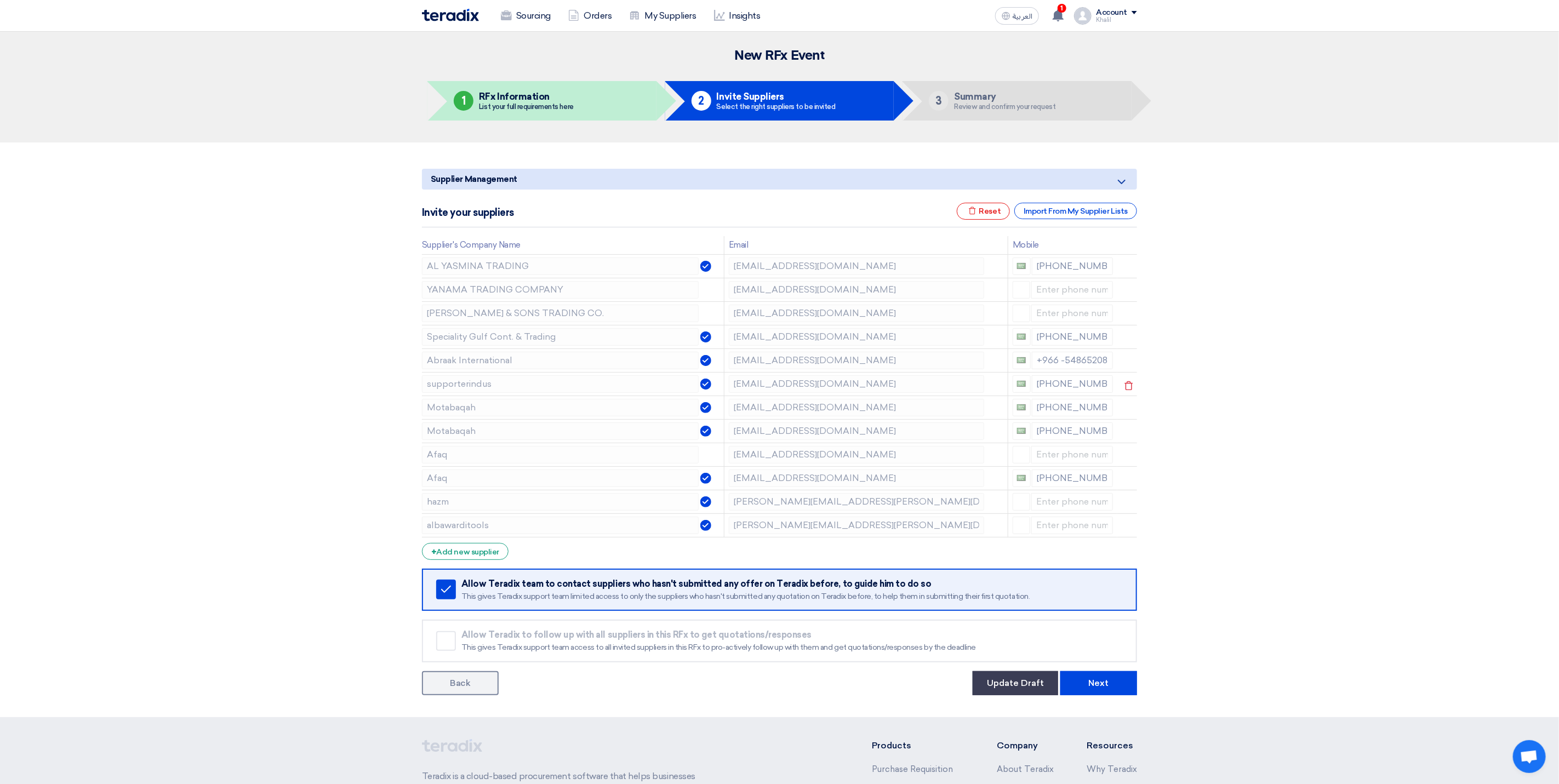
click at [713, 376] on tr "supporterindus [EMAIL_ADDRESS][DOMAIN_NAME] [PHONE_NUMBER]" at bounding box center [780, 384] width 715 height 24
drag, startPoint x: 1261, startPoint y: 405, endPoint x: 1148, endPoint y: 400, distance: 113.1
click at [1261, 406] on section "Supplier Management Minimize/Maximize Category Invite your suppliers Excel file…" at bounding box center [779, 430] width 1559 height 575
click at [725, 405] on td "[EMAIL_ADDRESS][DOMAIN_NAME]" at bounding box center [866, 407] width 284 height 24
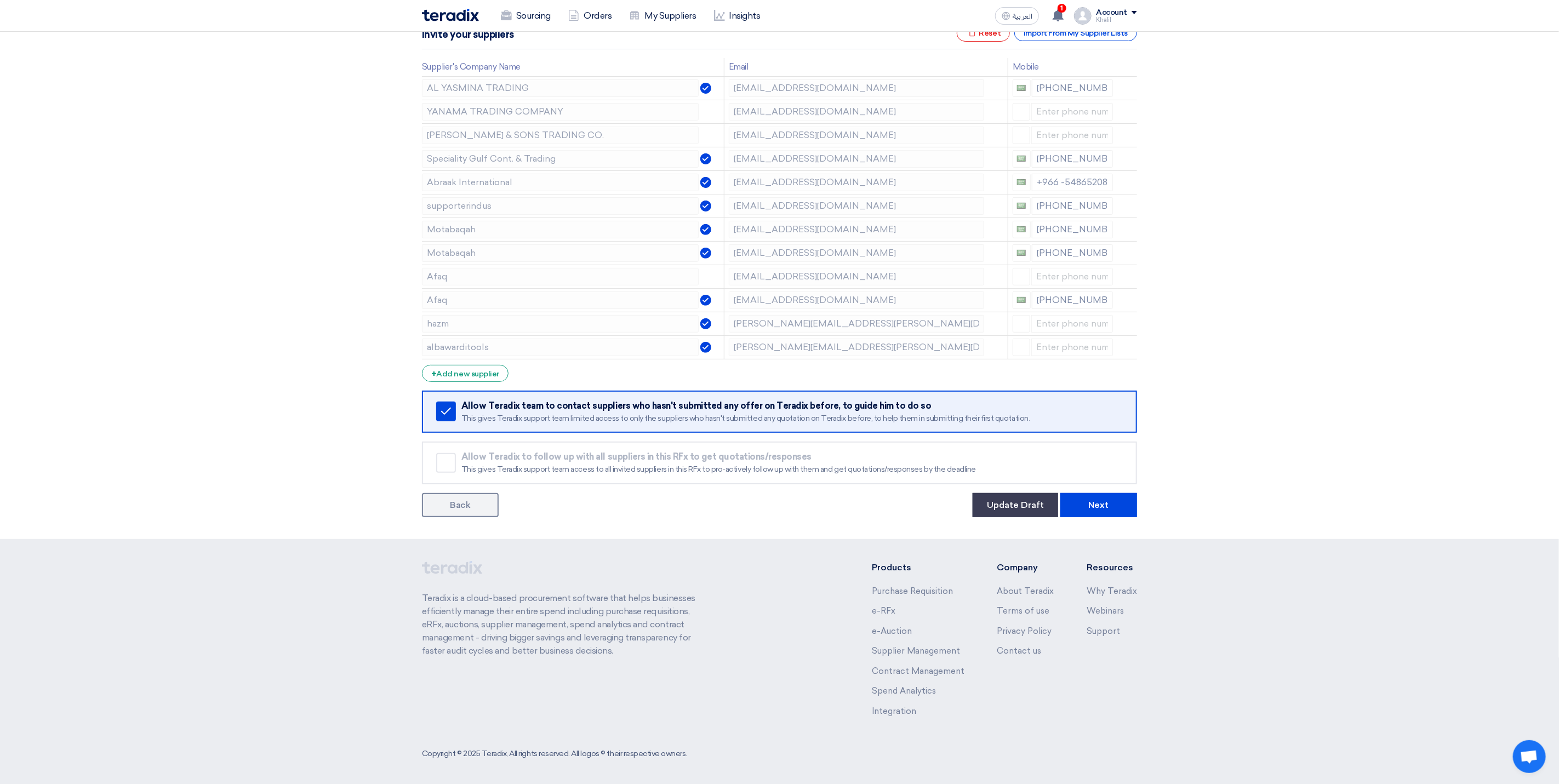
scroll to position [182, 0]
click at [1100, 503] on button "Next" at bounding box center [1099, 503] width 77 height 24
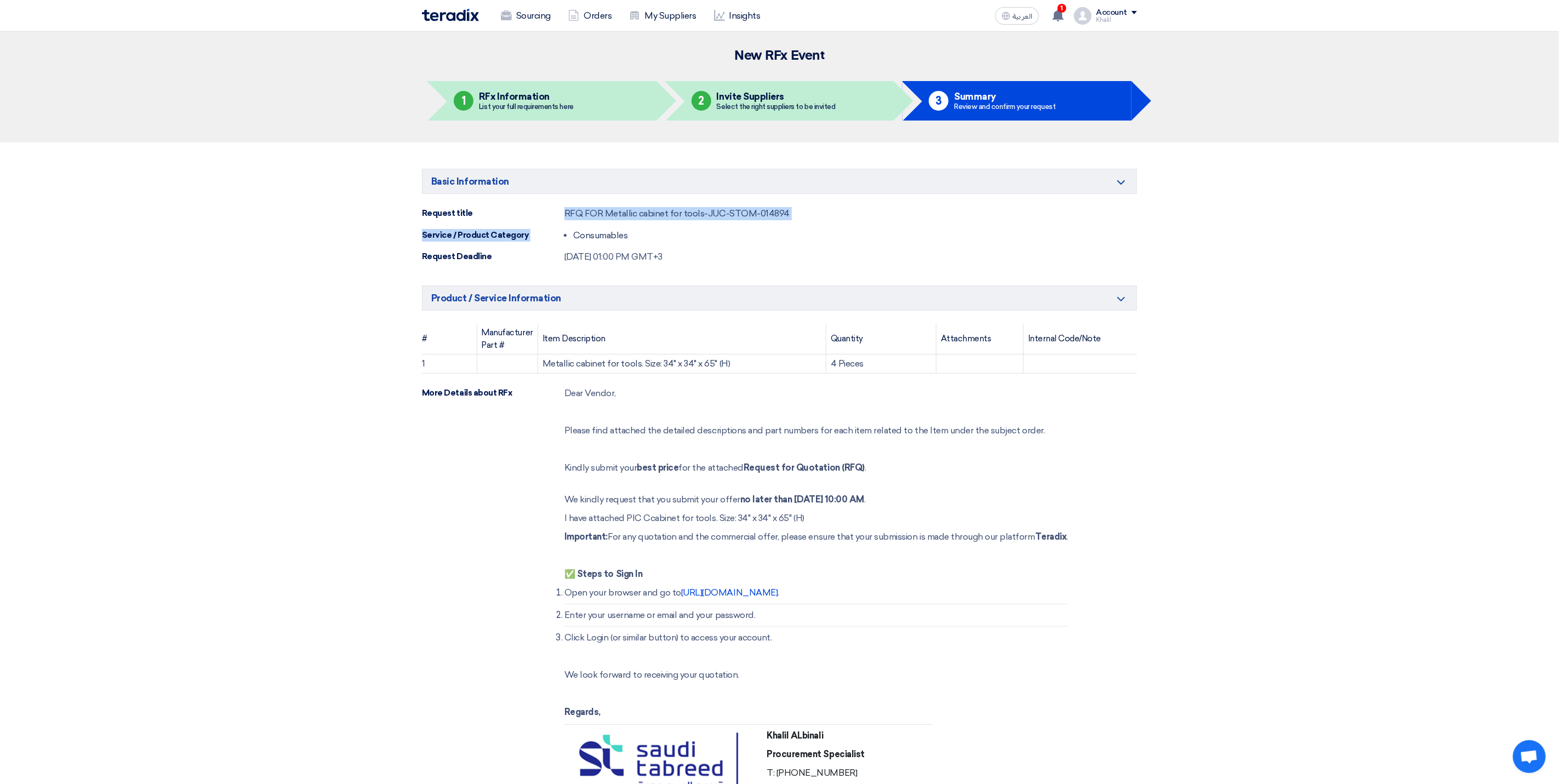
drag, startPoint x: 819, startPoint y: 223, endPoint x: 566, endPoint y: 218, distance: 253.0
click at [566, 218] on div "Basic Information Minimize/Maximize Category Request title RFQ FOR Metallic cab…" at bounding box center [780, 216] width 715 height 95
drag, startPoint x: 566, startPoint y: 218, endPoint x: 725, endPoint y: 244, distance: 161.1
click at [725, 244] on div "Basic Information Minimize/Maximize Category Request title RFQ FOR Metallic cab…" at bounding box center [780, 216] width 715 height 95
drag, startPoint x: 807, startPoint y: 216, endPoint x: 556, endPoint y: 202, distance: 251.4
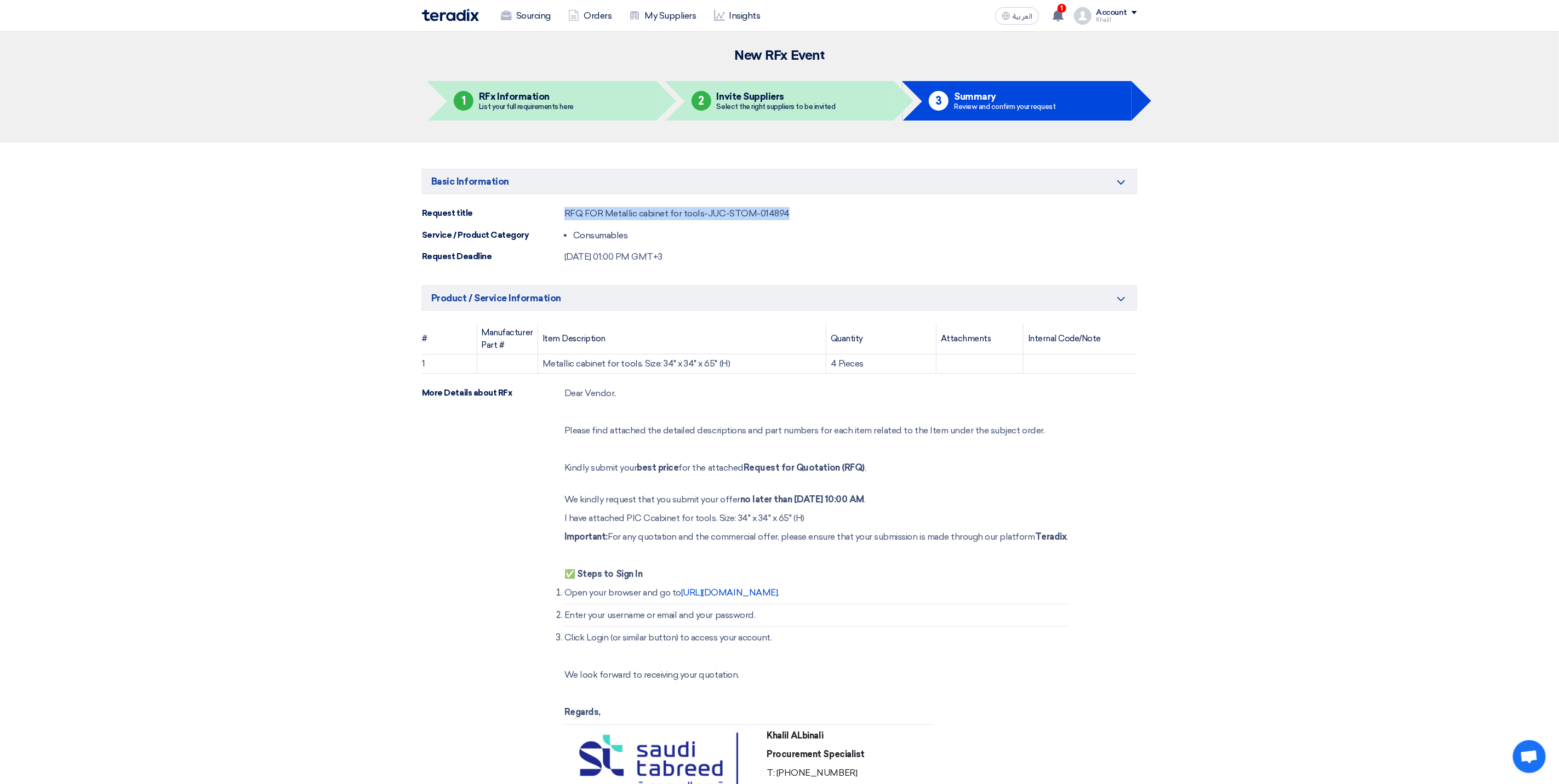
click at [556, 202] on div "Basic Information Minimize/Maximize Category Request title RFQ FOR Metallic cab…" at bounding box center [780, 216] width 715 height 95
copy div "RFQ FOR Metallic cabinet for tools-JUC-STOM-014894"
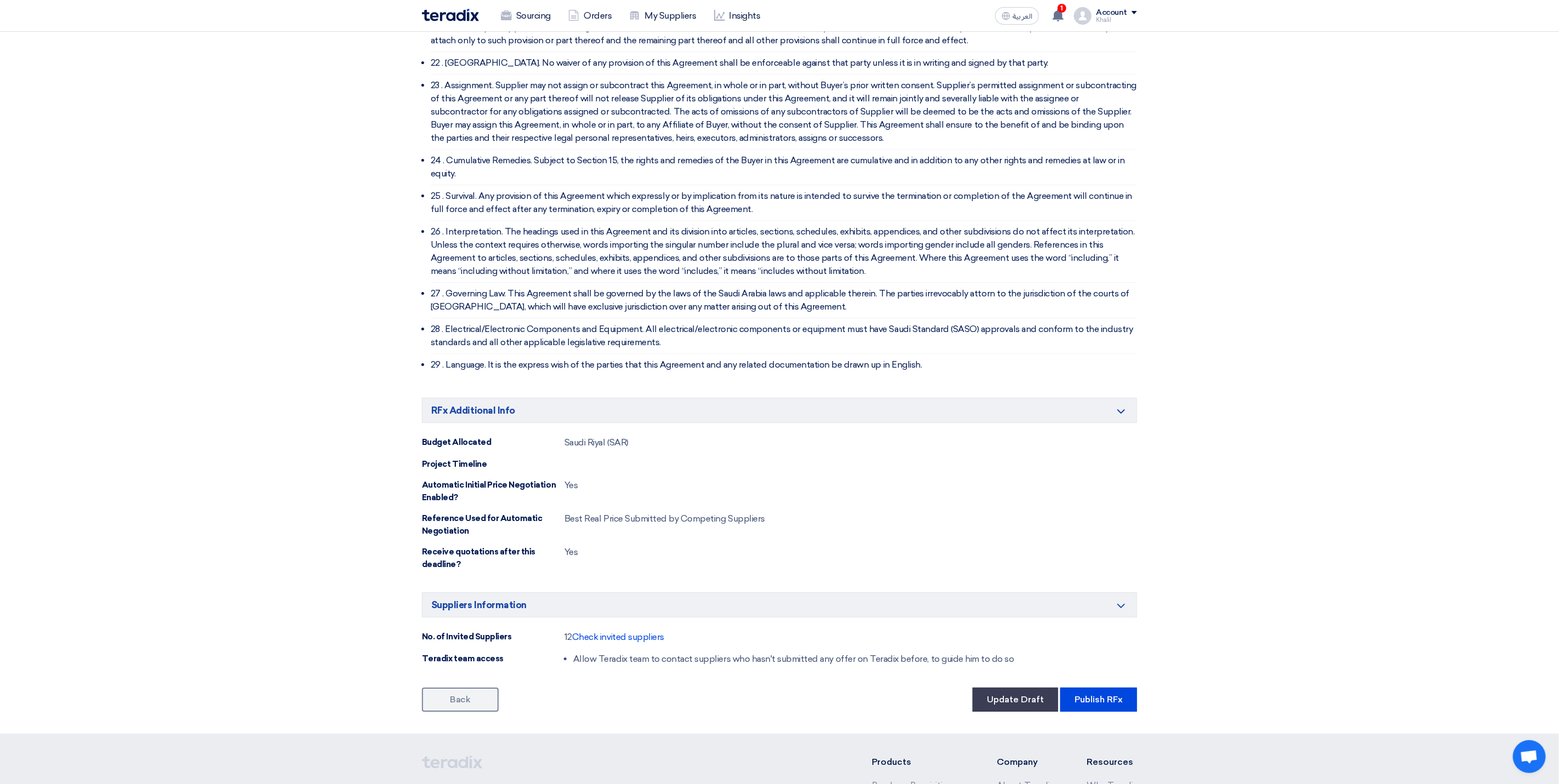
scroll to position [2968, 0]
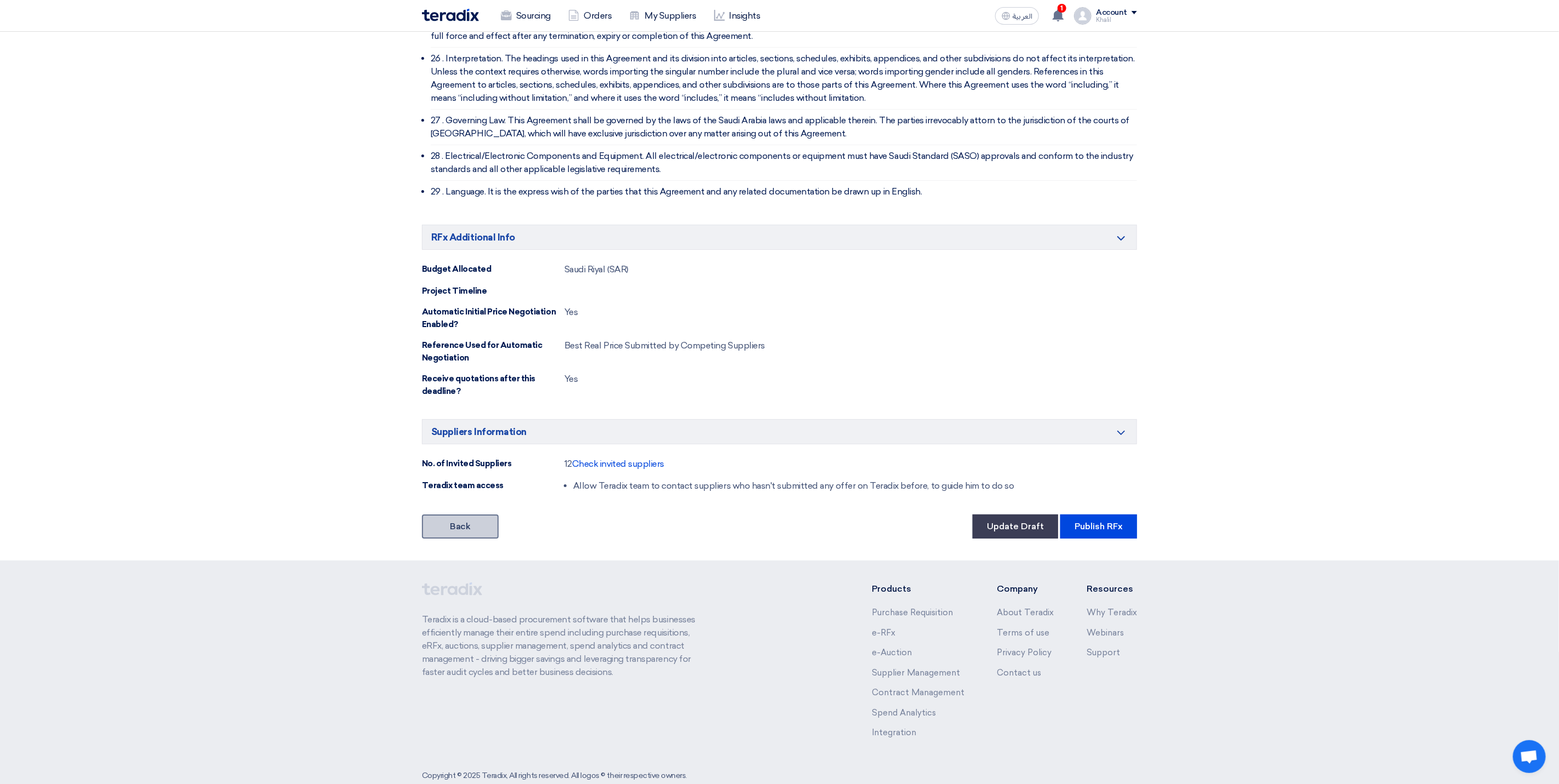
click at [476, 514] on link "Back" at bounding box center [461, 527] width 77 height 24
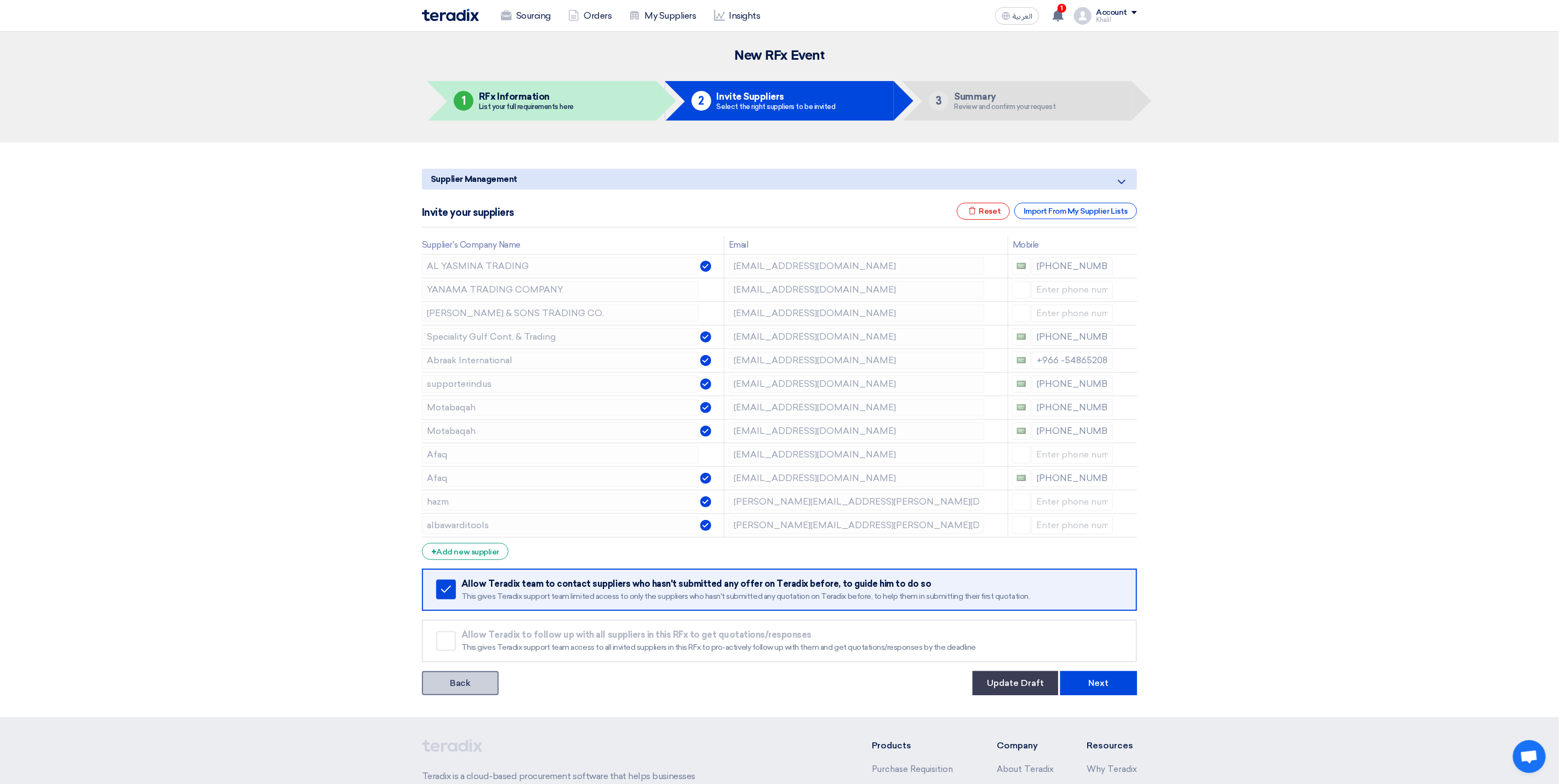
click at [484, 684] on link "Back" at bounding box center [461, 683] width 77 height 24
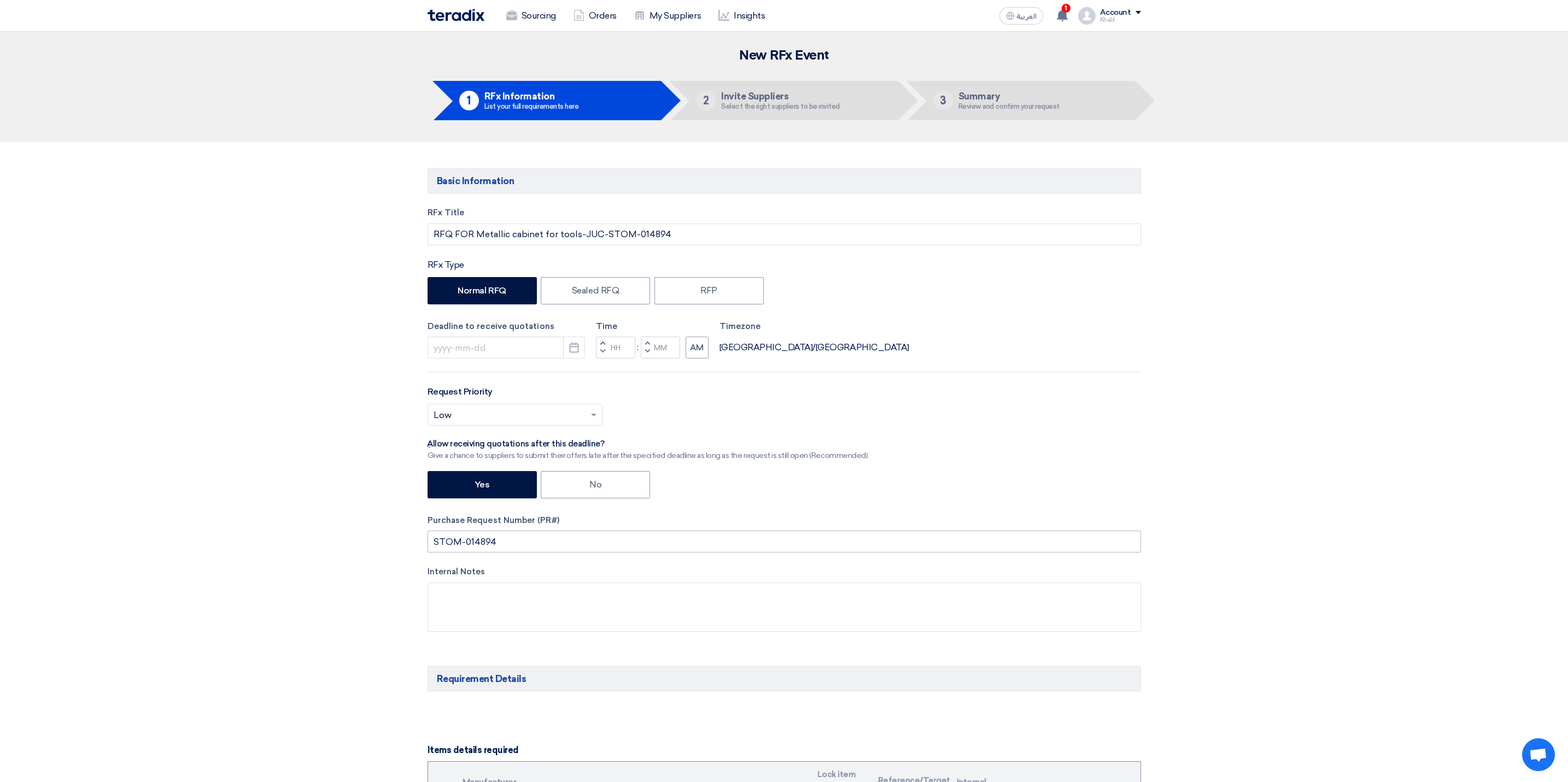
type input "[DATE]"
type input "01"
type input "00"
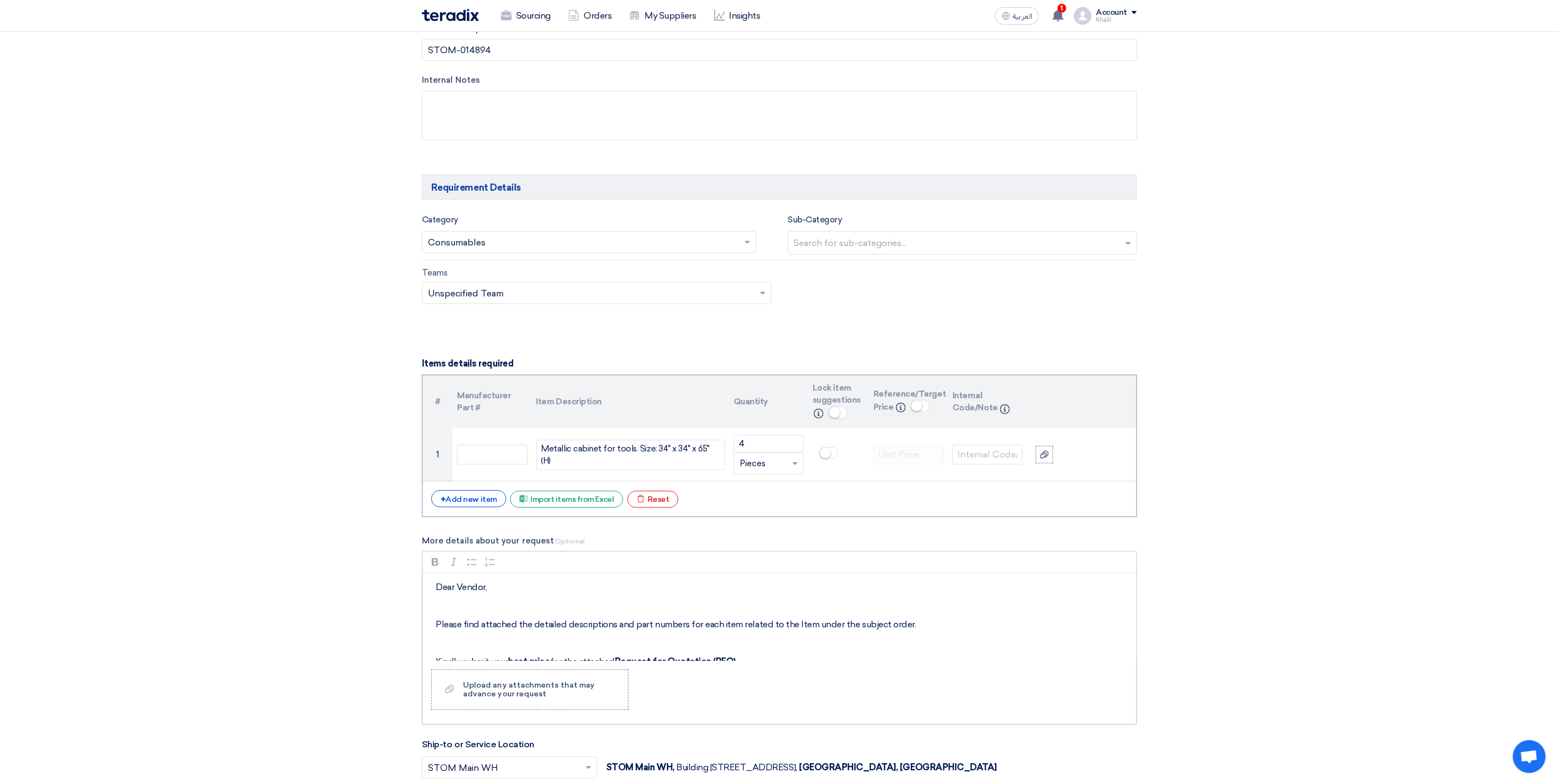
scroll to position [82, 0]
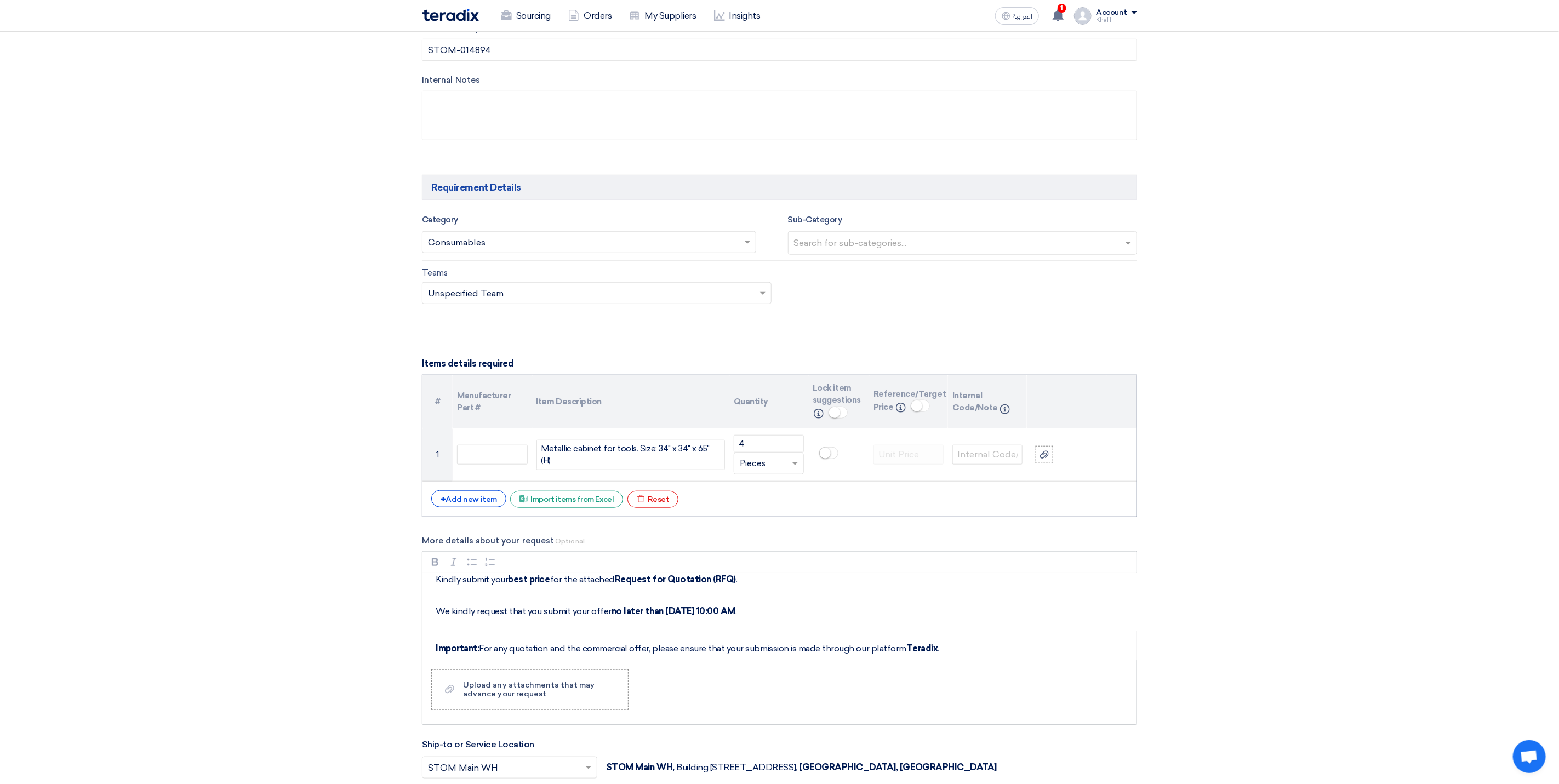
click at [796, 618] on p "We kindly request that you submit your offer no later than [DATE] 10:00 AM ." at bounding box center [783, 605] width 696 height 26
click at [758, 595] on div "Dear Vendor, Please find attached the detailed descriptions and part numbers fo…" at bounding box center [780, 617] width 714 height 88
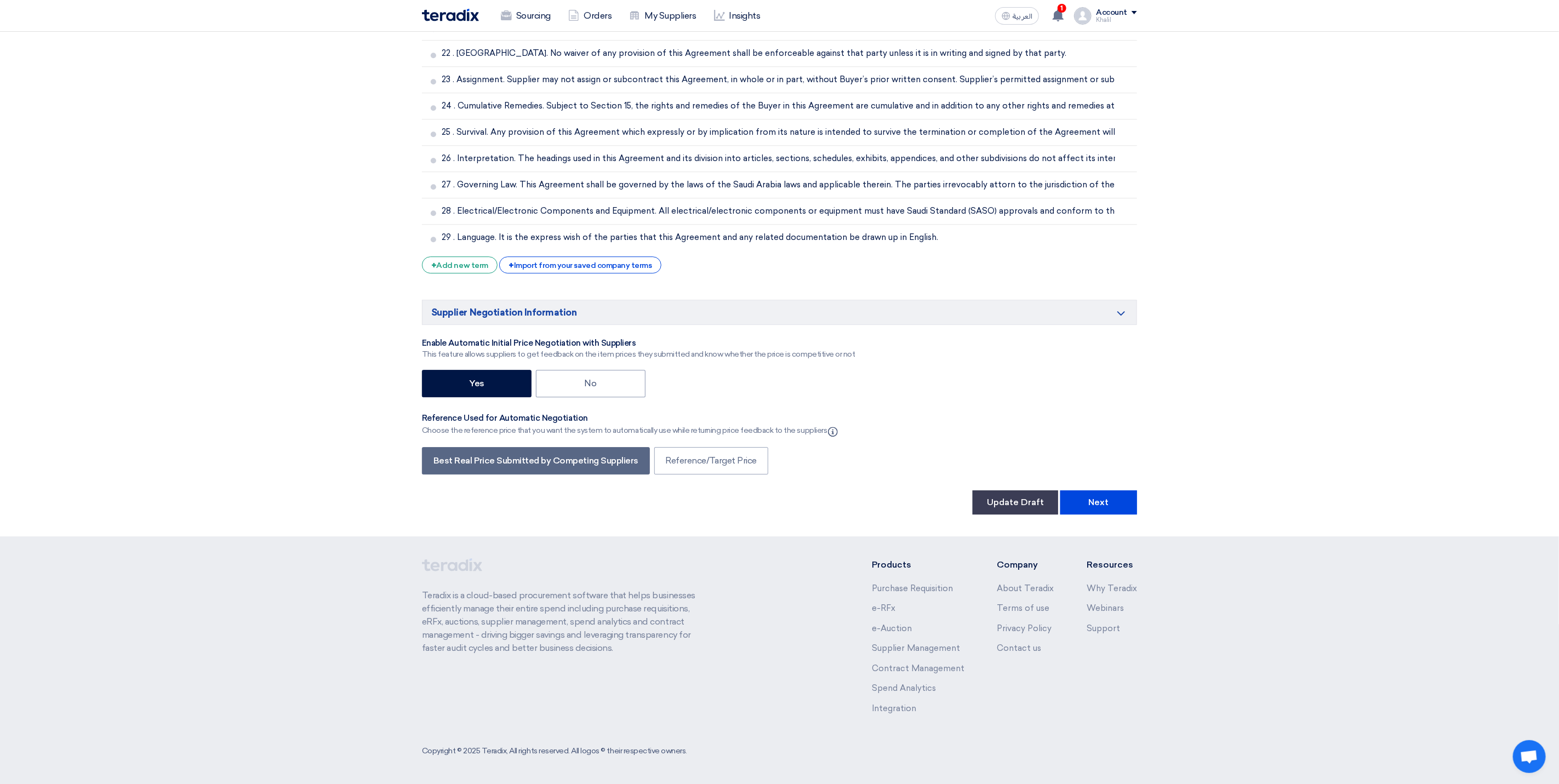
scroll to position [2313, 0]
click at [1114, 505] on button "Next" at bounding box center [1099, 503] width 77 height 24
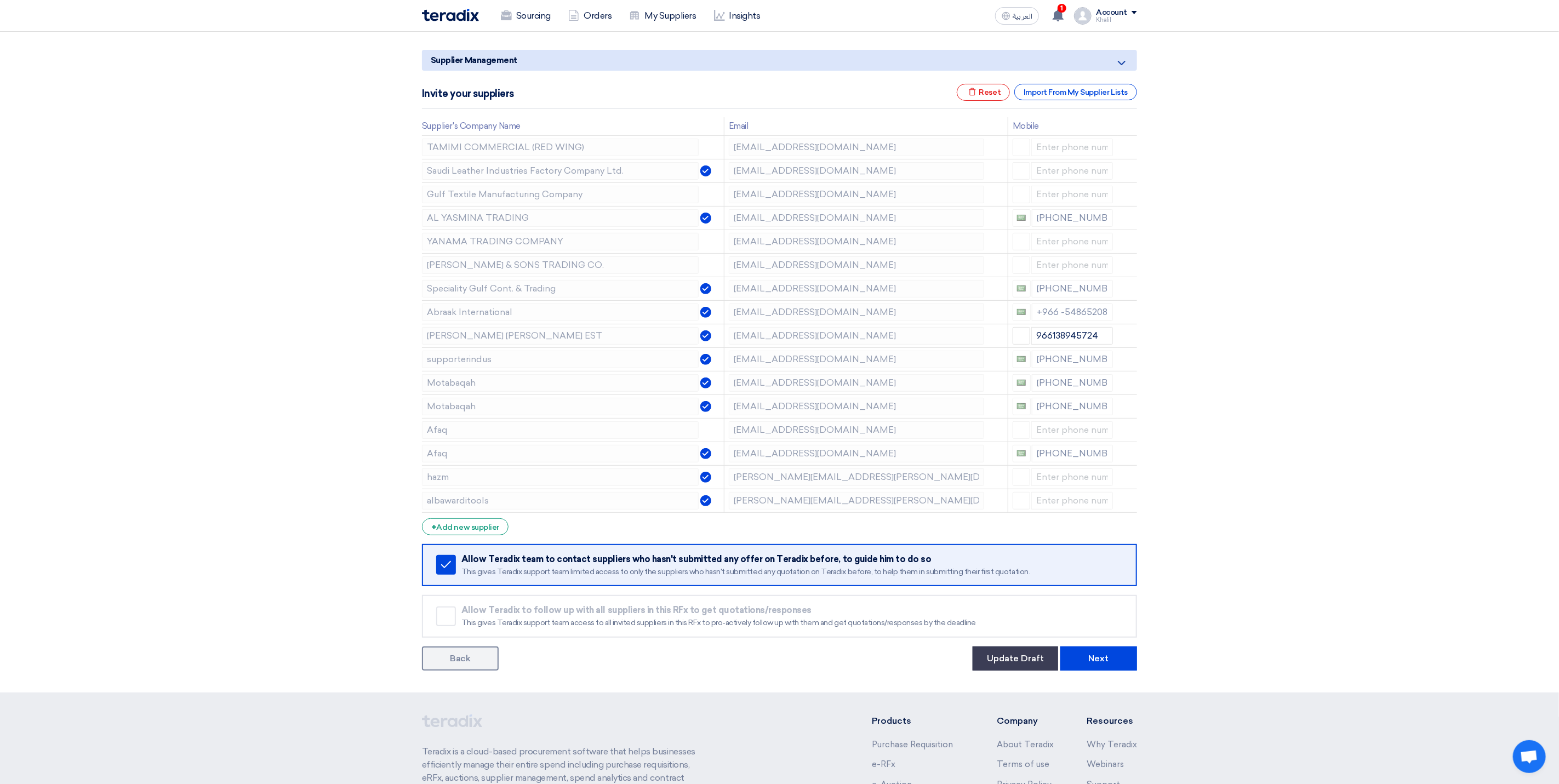
scroll to position [278, 0]
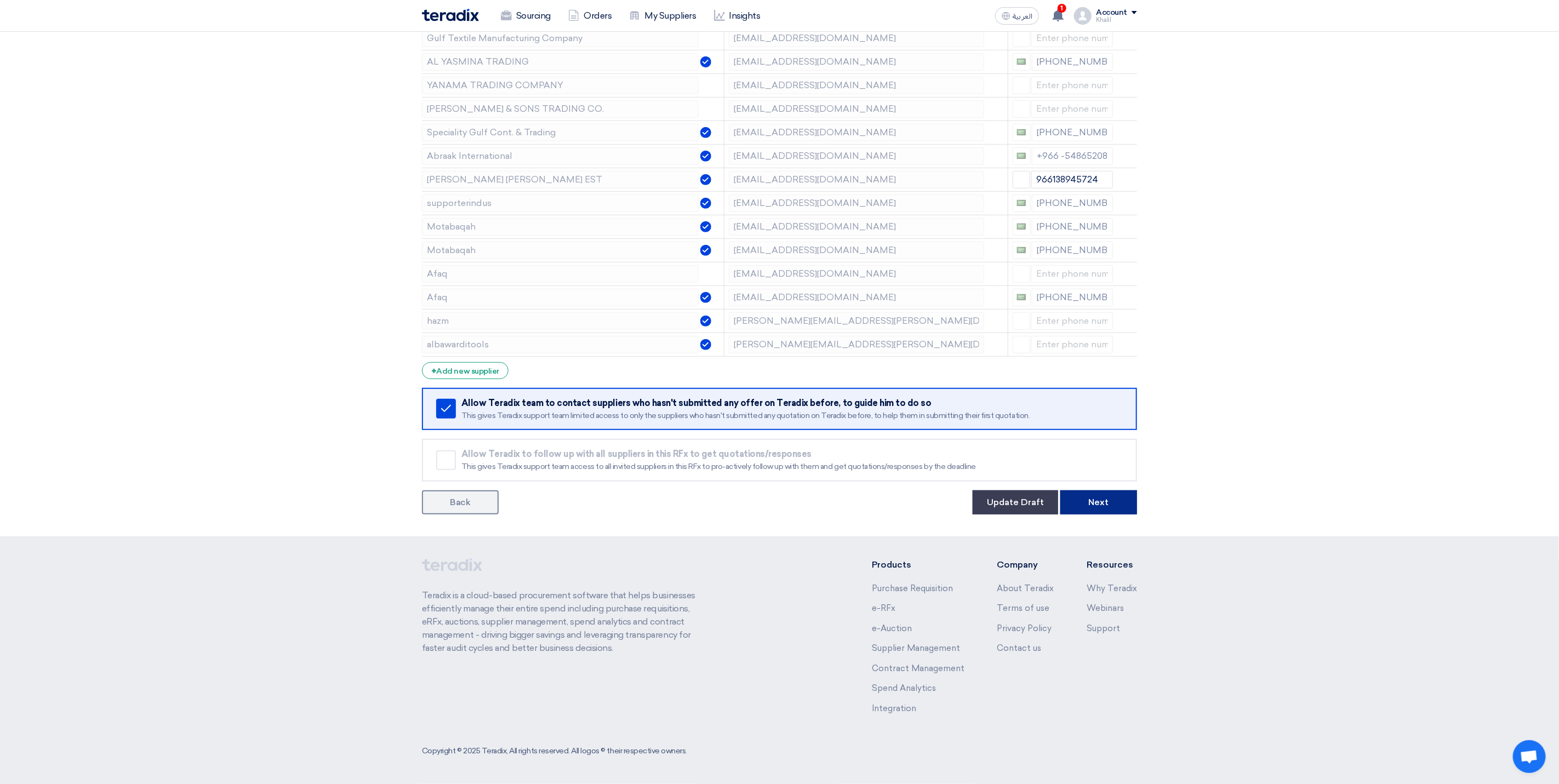
click at [1098, 505] on button "Next" at bounding box center [1099, 503] width 77 height 24
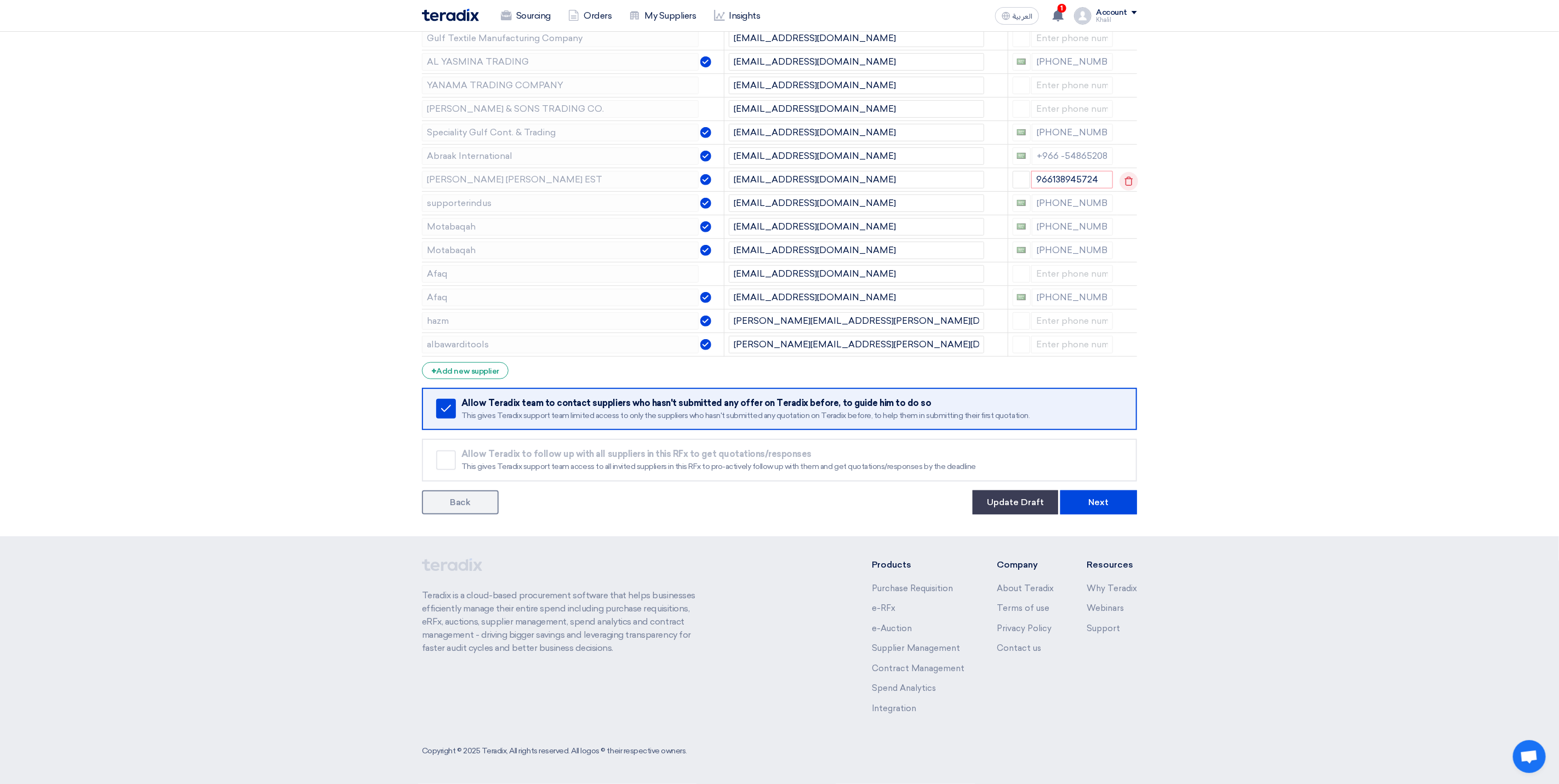
click at [1125, 185] on use at bounding box center [1129, 181] width 8 height 9
click at [1117, 503] on button "Next" at bounding box center [1099, 503] width 77 height 24
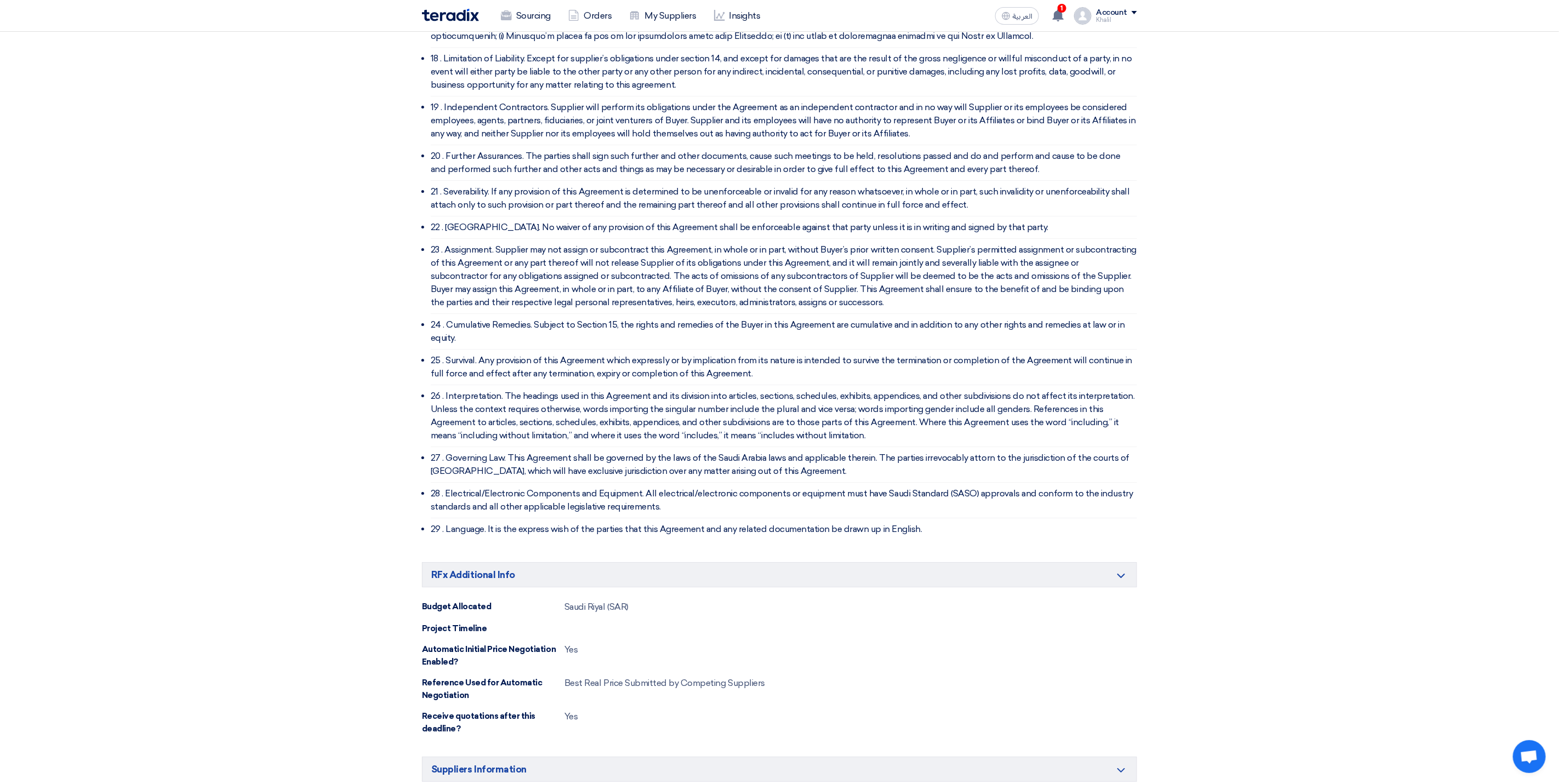
scroll to position [2968, 0]
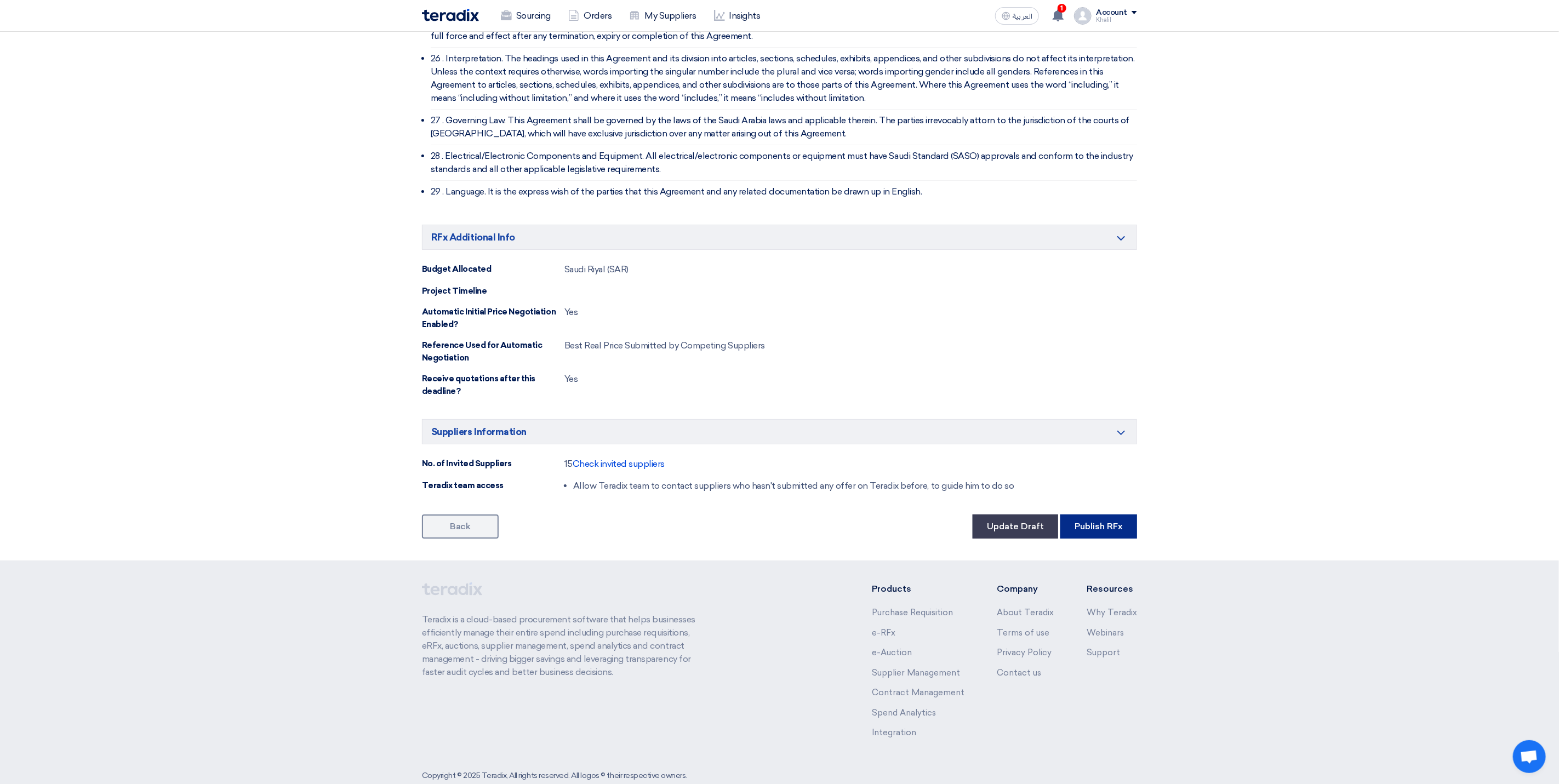
click at [1092, 514] on button "Publish RFx" at bounding box center [1099, 527] width 77 height 24
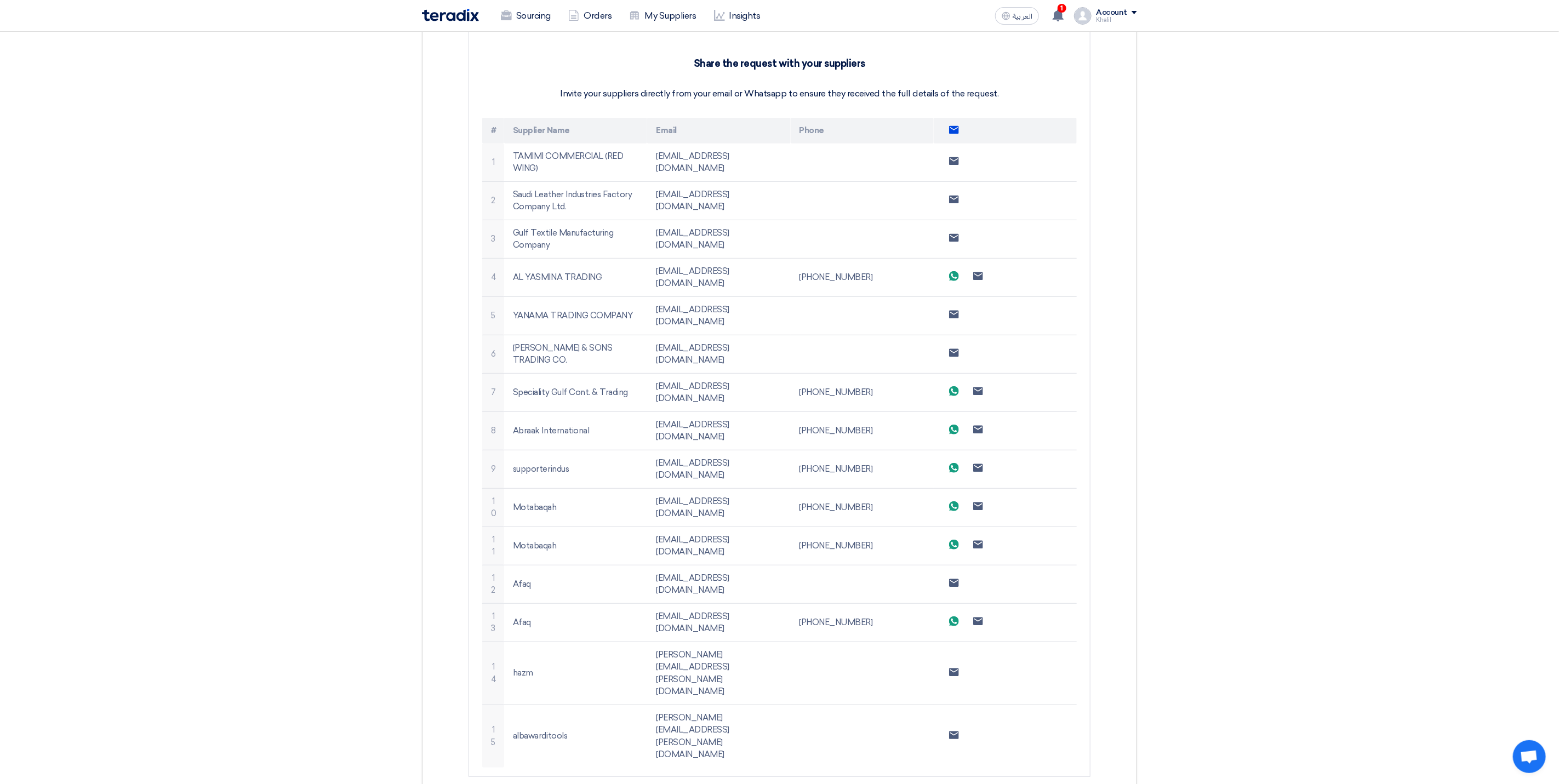
scroll to position [493, 0]
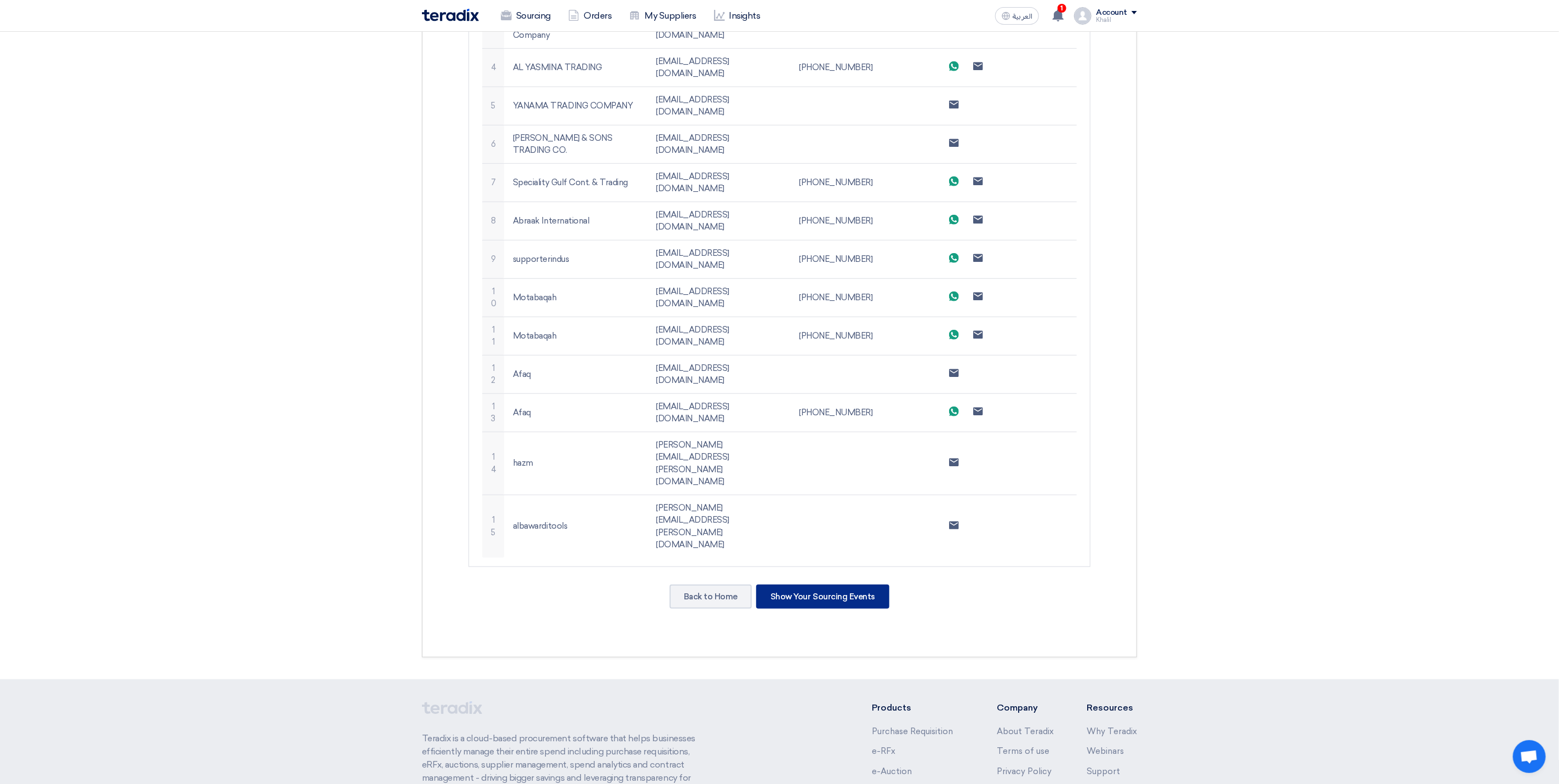
click at [841, 584] on div "Show Your Sourcing Events" at bounding box center [823, 597] width 133 height 24
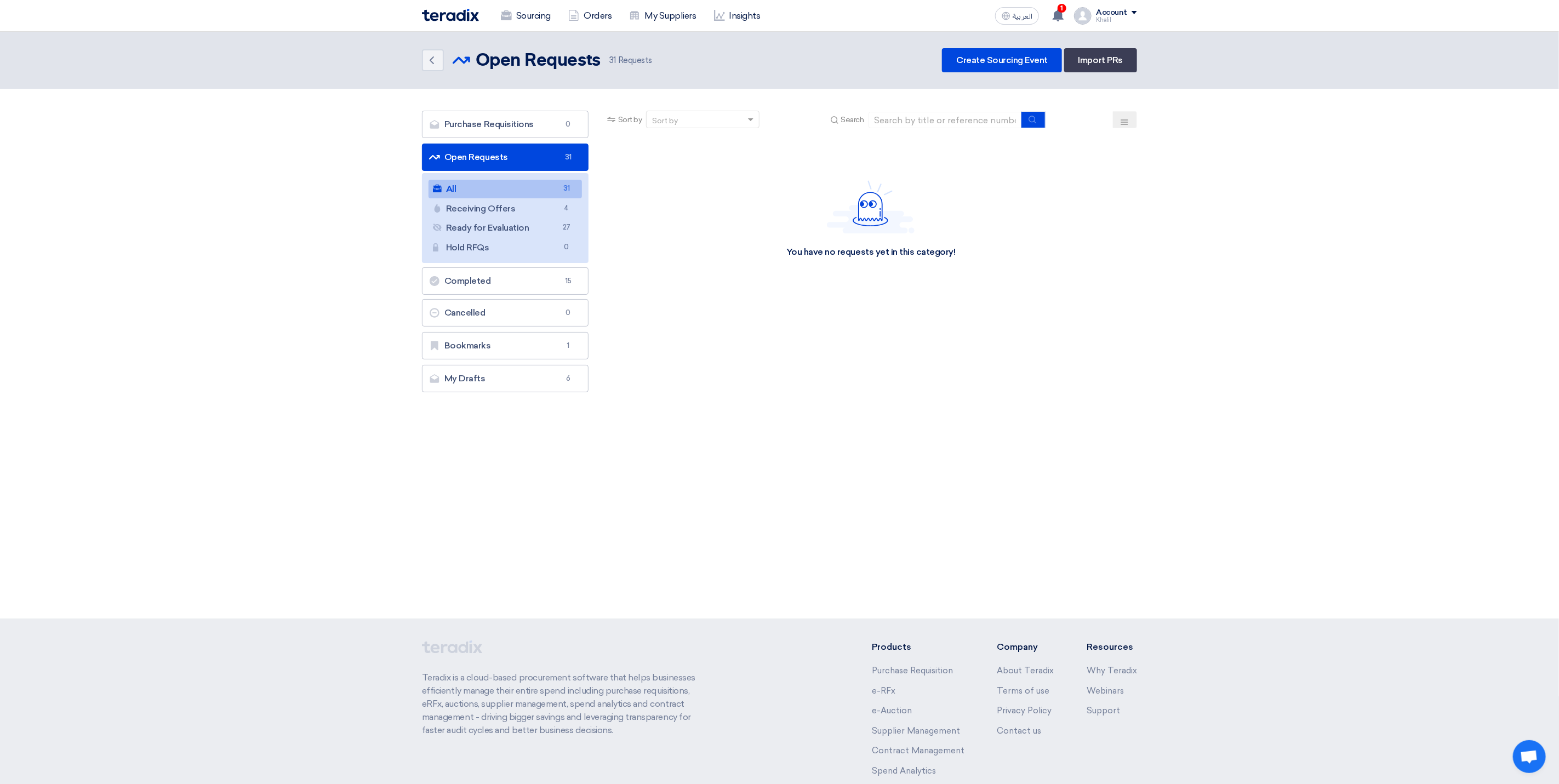
click at [500, 192] on link "All All 31" at bounding box center [505, 189] width 153 height 19
